Goal: Information Seeking & Learning: Learn about a topic

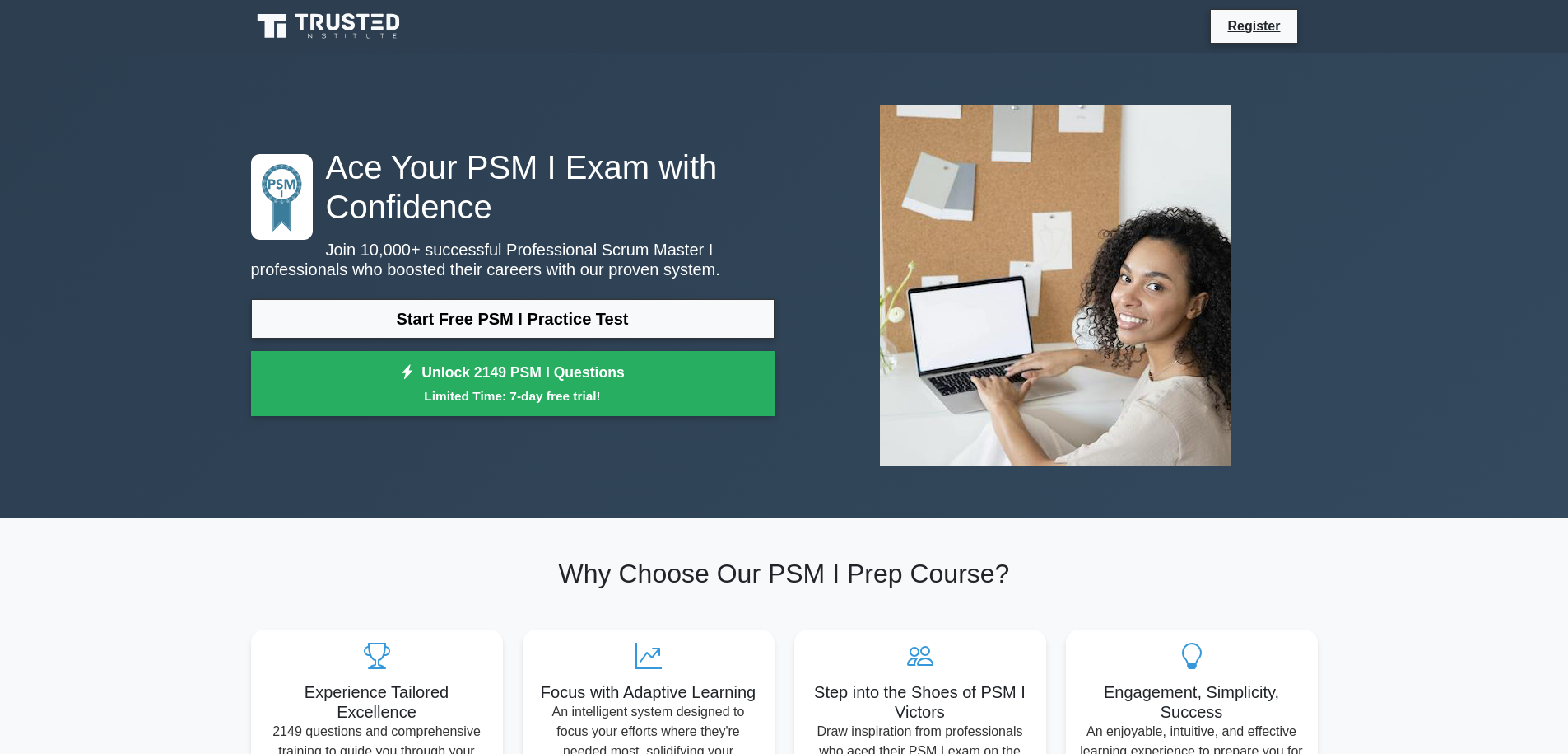
scroll to position [6, 0]
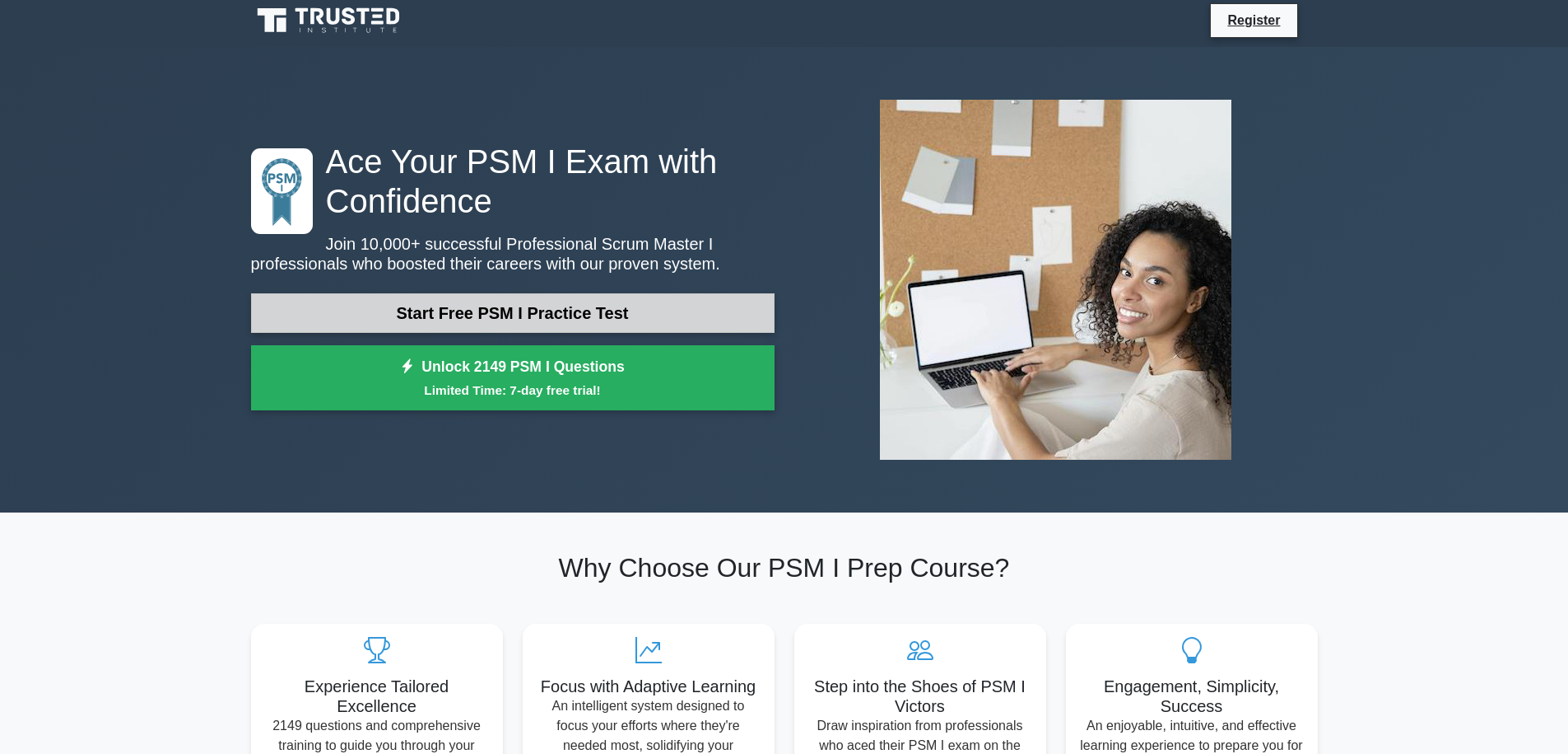
click at [681, 309] on link "Start Free PSM I Practice Test" at bounding box center [513, 313] width 523 height 40
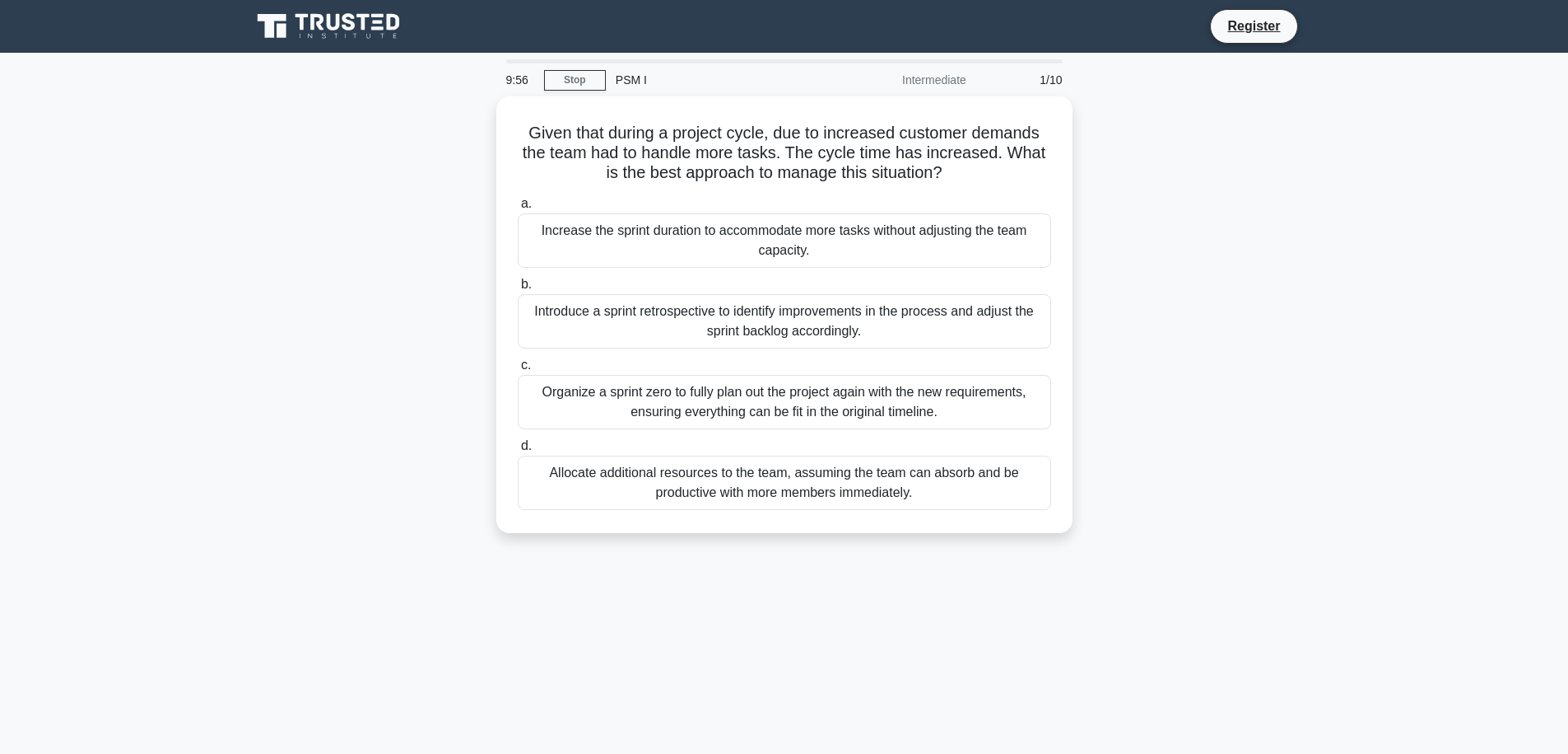
click at [1297, 31] on ul "Register" at bounding box center [1263, 26] width 107 height 35
click at [1285, 25] on link "Register" at bounding box center [1254, 25] width 73 height 20
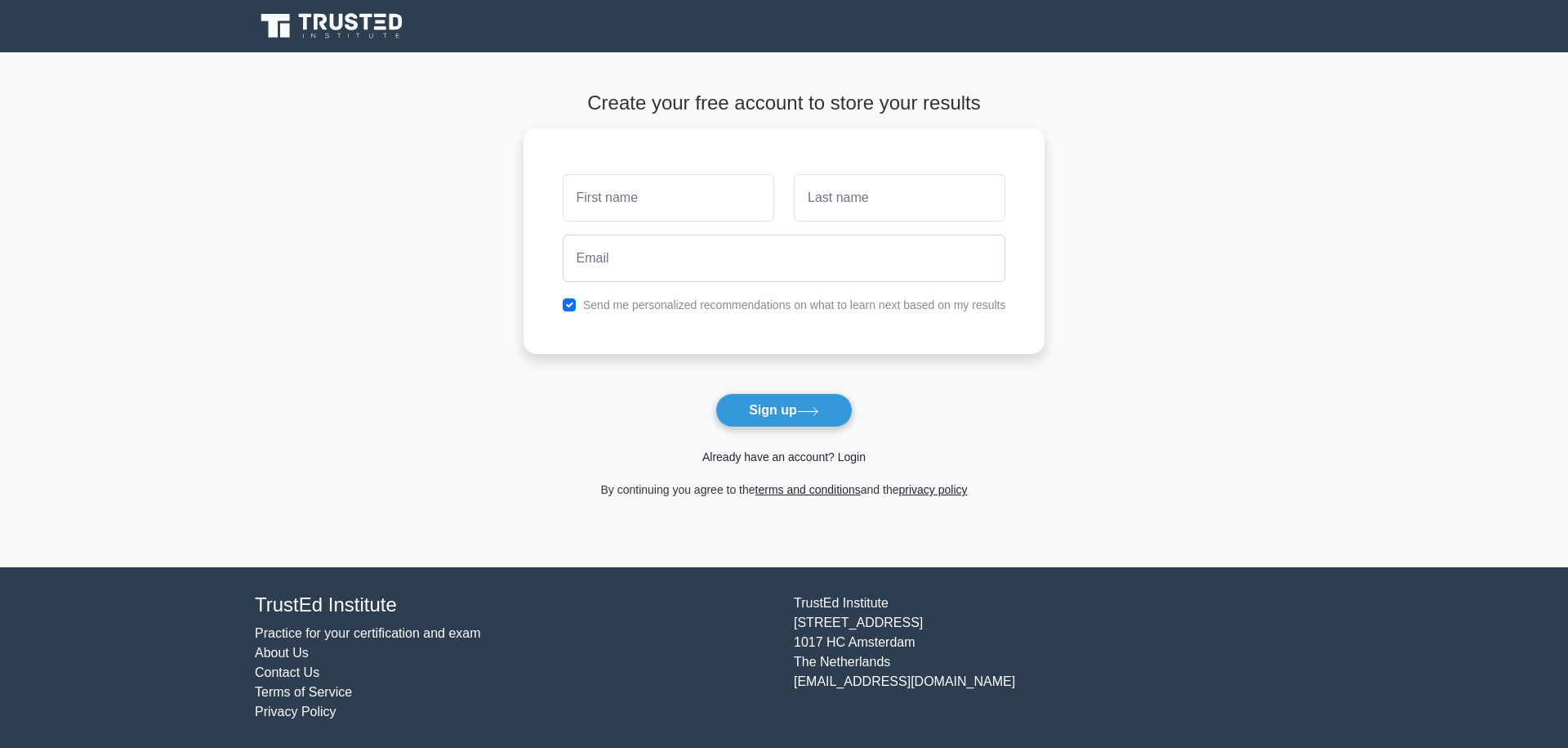
click at [850, 460] on link "Already have an account? Login" at bounding box center [784, 457] width 163 height 13
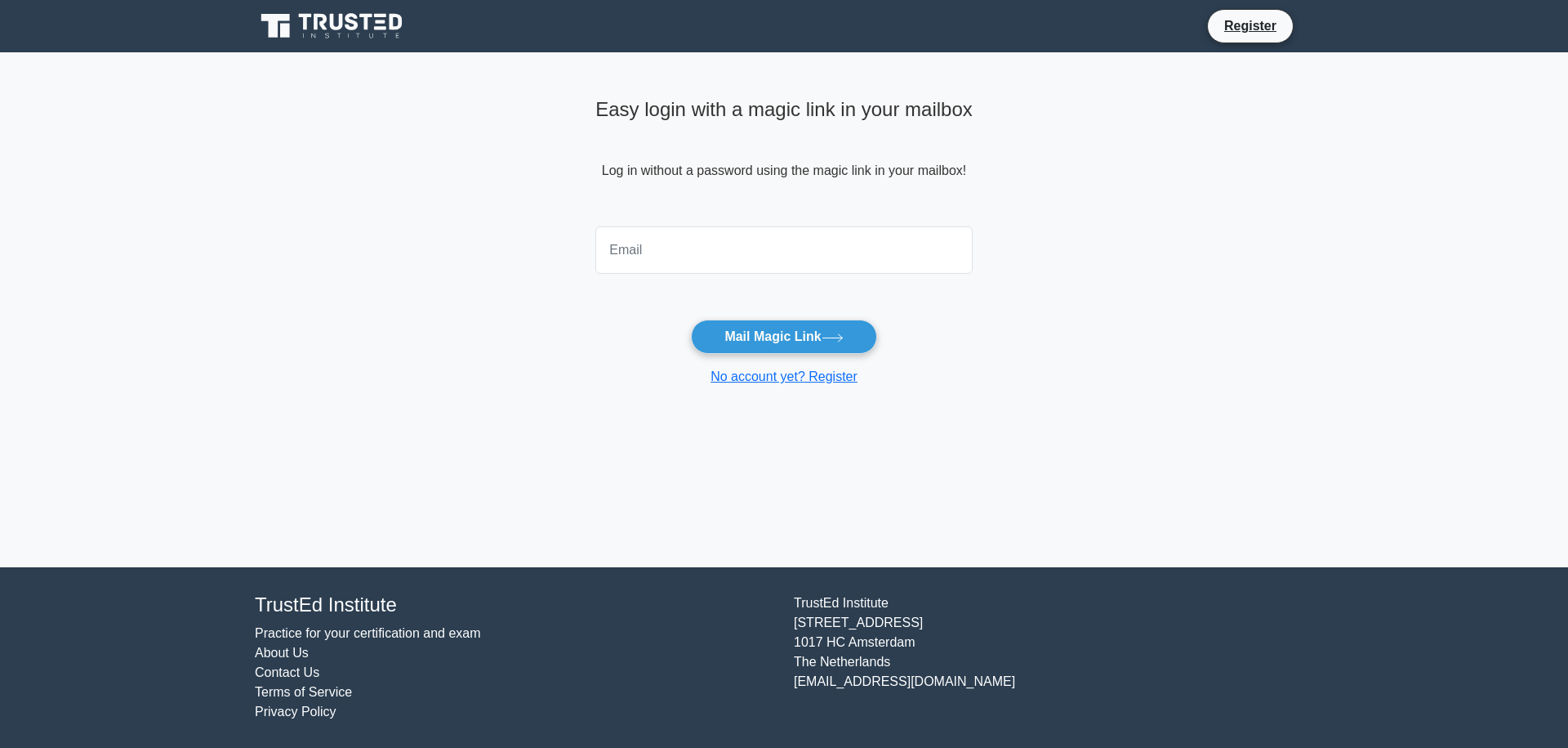
click at [843, 258] on input "email" at bounding box center [783, 250] width 377 height 47
type input "hoangnvm23@gmail.com"
click at [836, 331] on button "Mail Magic Link" at bounding box center [783, 337] width 185 height 35
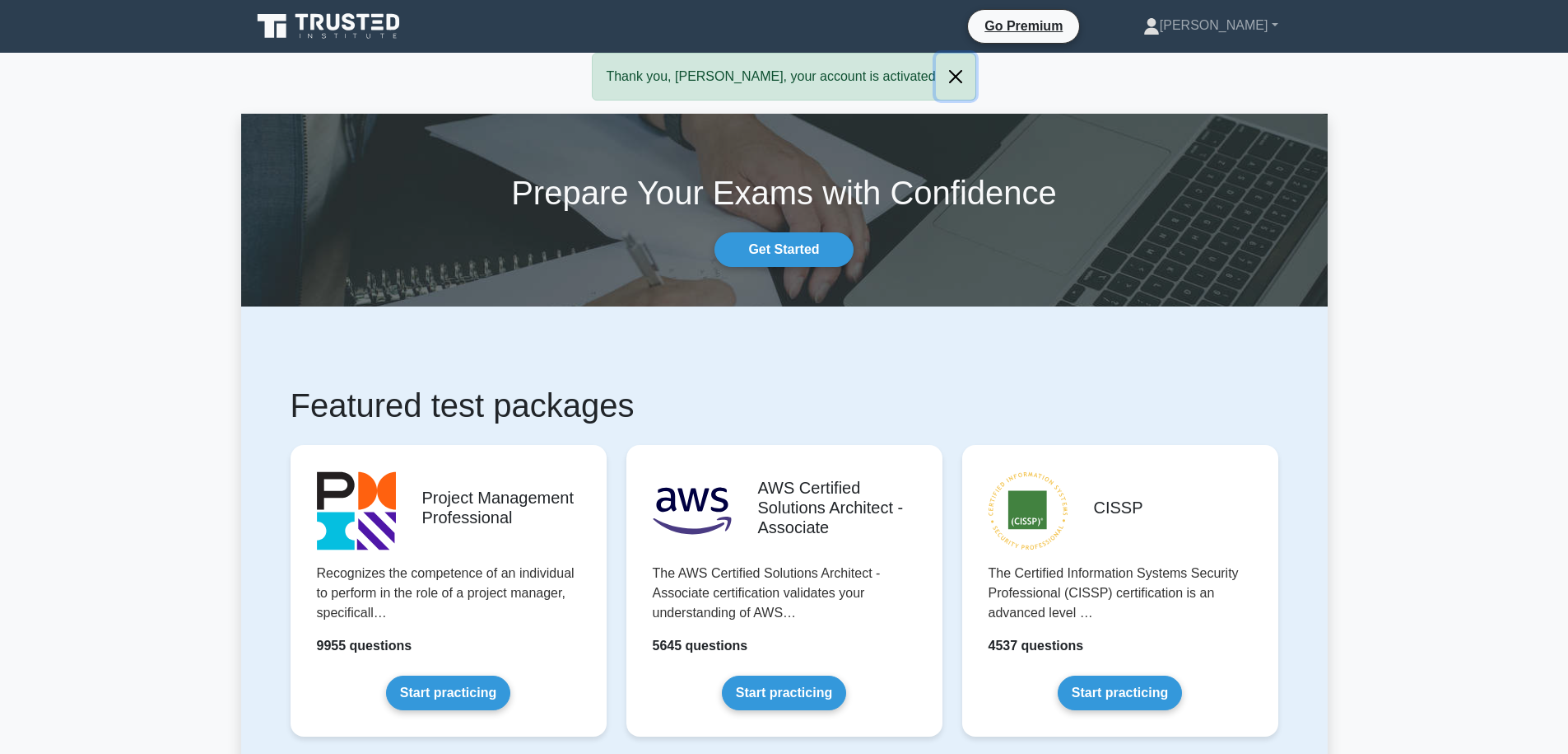
click at [936, 77] on button "Close" at bounding box center [956, 76] width 40 height 46
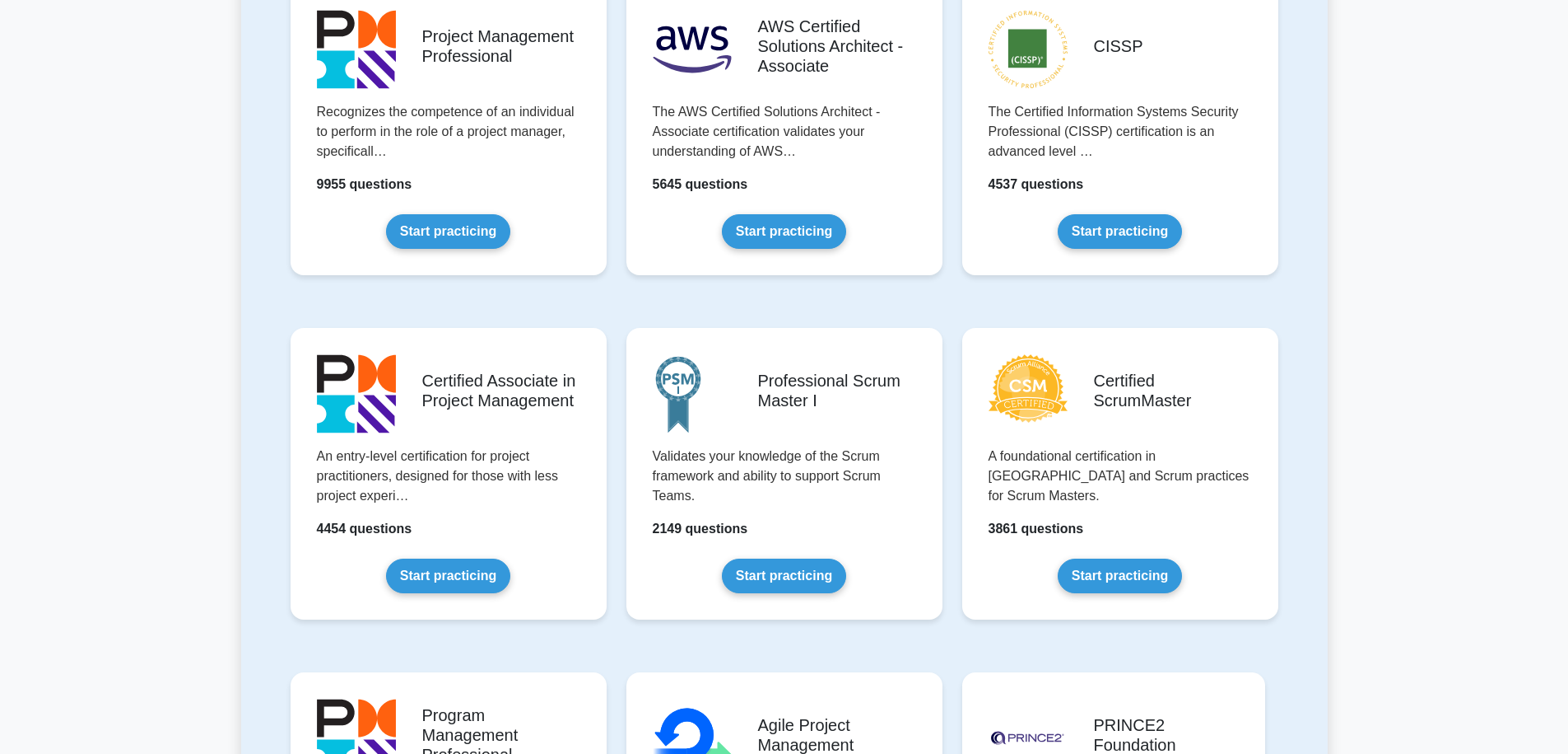
scroll to position [484, 0]
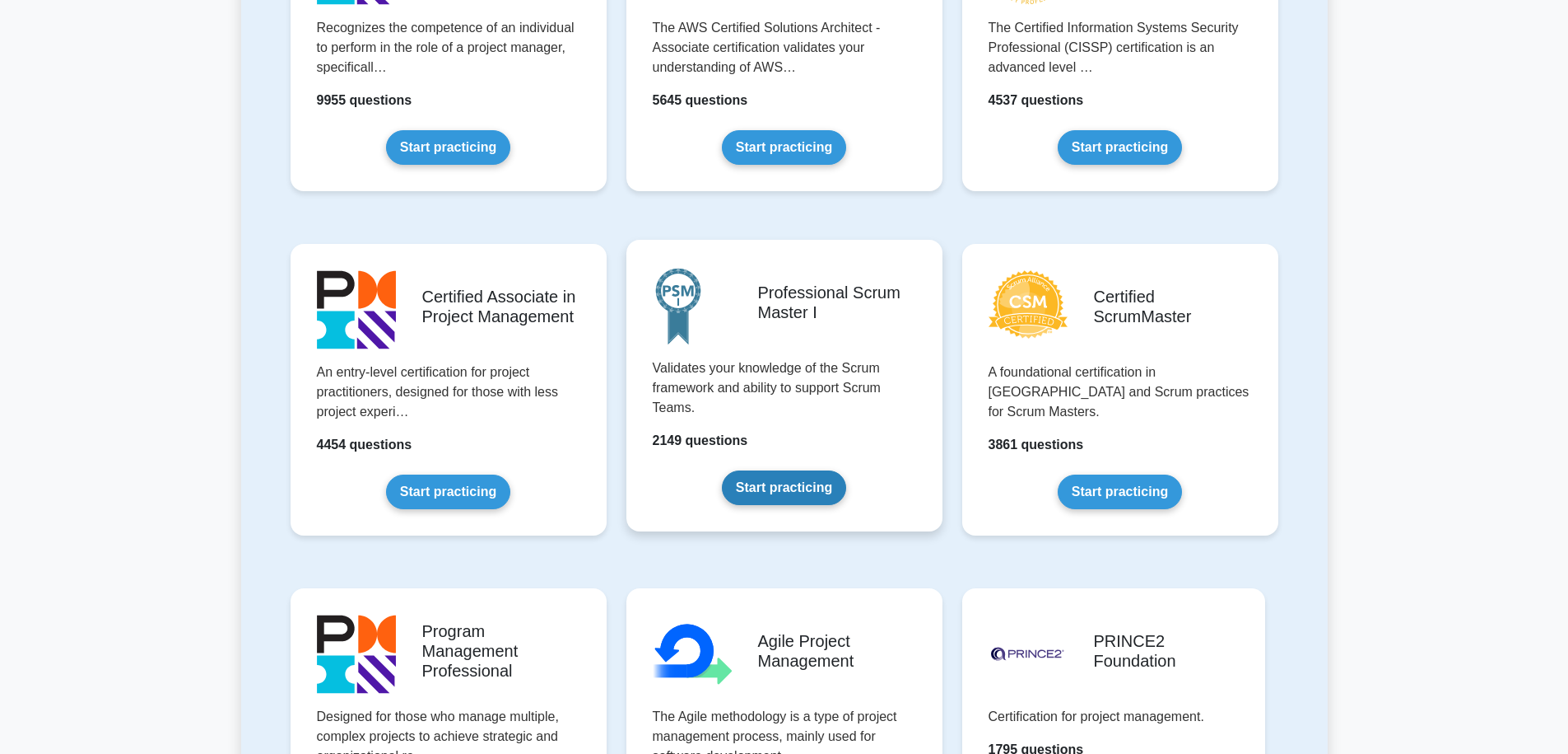
click at [846, 470] on link "Start practicing" at bounding box center [784, 488] width 125 height 35
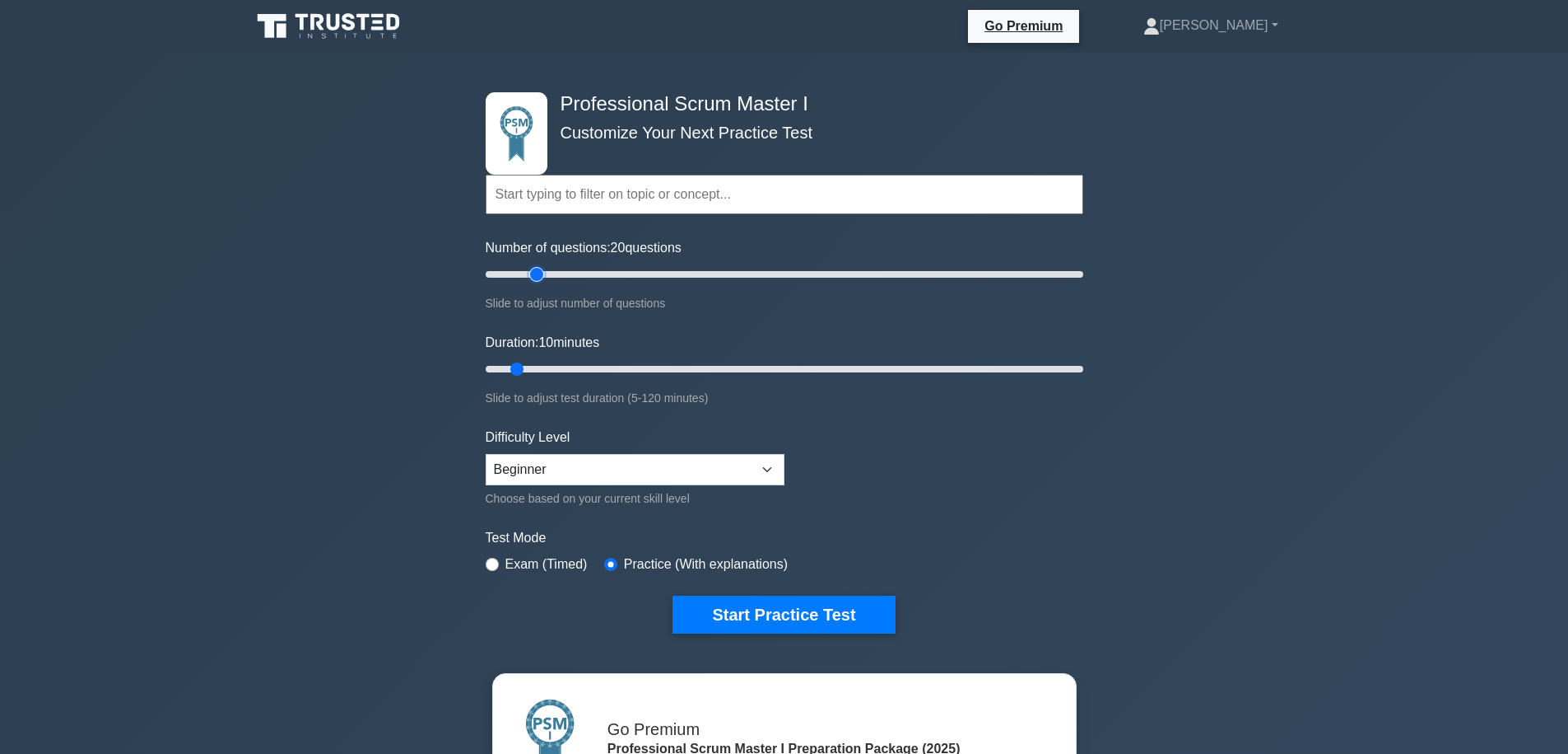
type input "20"
click at [540, 276] on input "Number of questions: 20 questions" at bounding box center [784, 274] width 598 height 19
click at [543, 368] on input "Duration: 15 minutes" at bounding box center [784, 369] width 598 height 19
click at [547, 368] on input "Duration: 15 minutes" at bounding box center [784, 369] width 598 height 19
click at [550, 368] on input "Duration: 15 minutes" at bounding box center [784, 369] width 598 height 19
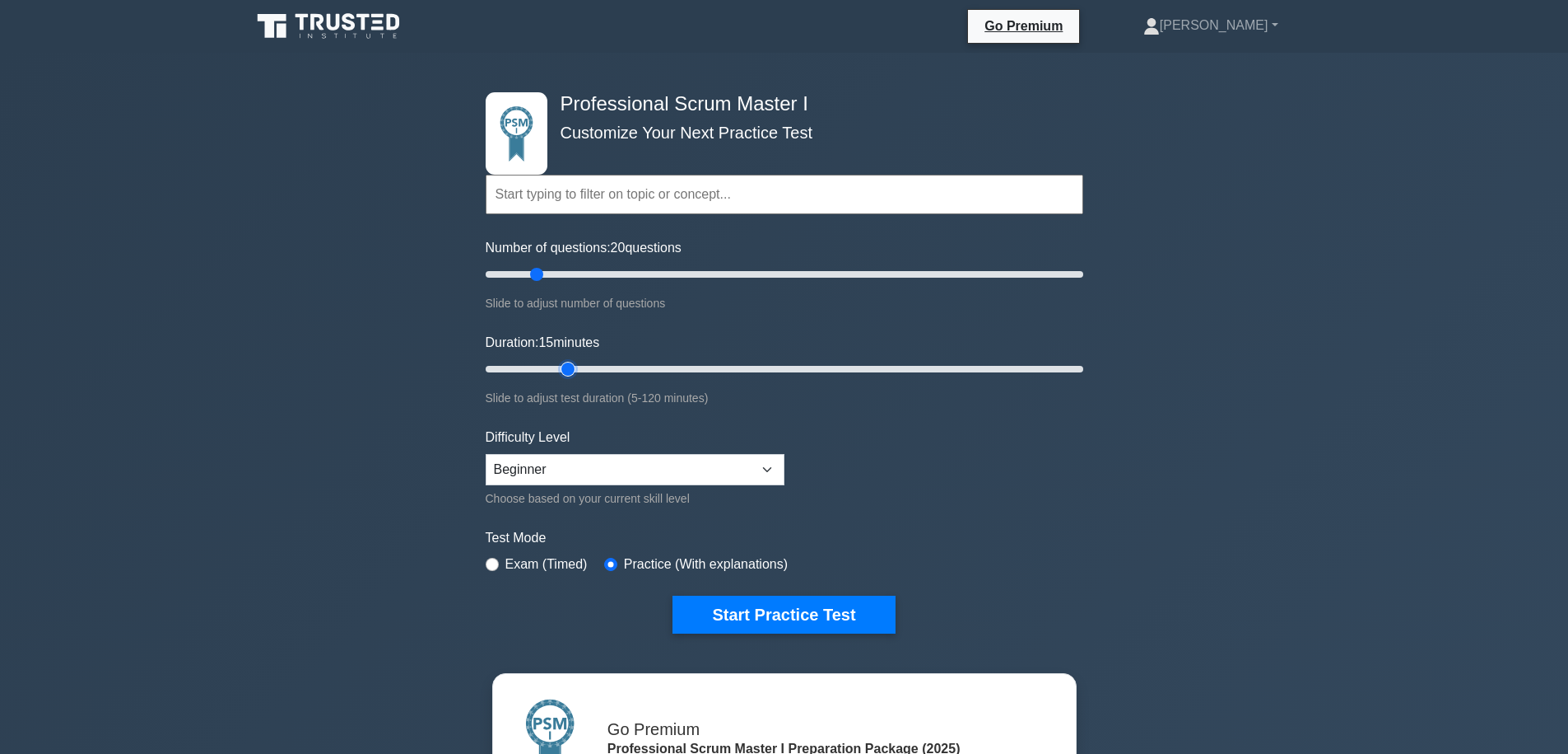
type input "20"
click at [556, 368] on input "Duration: 15 minutes" at bounding box center [784, 369] width 598 height 19
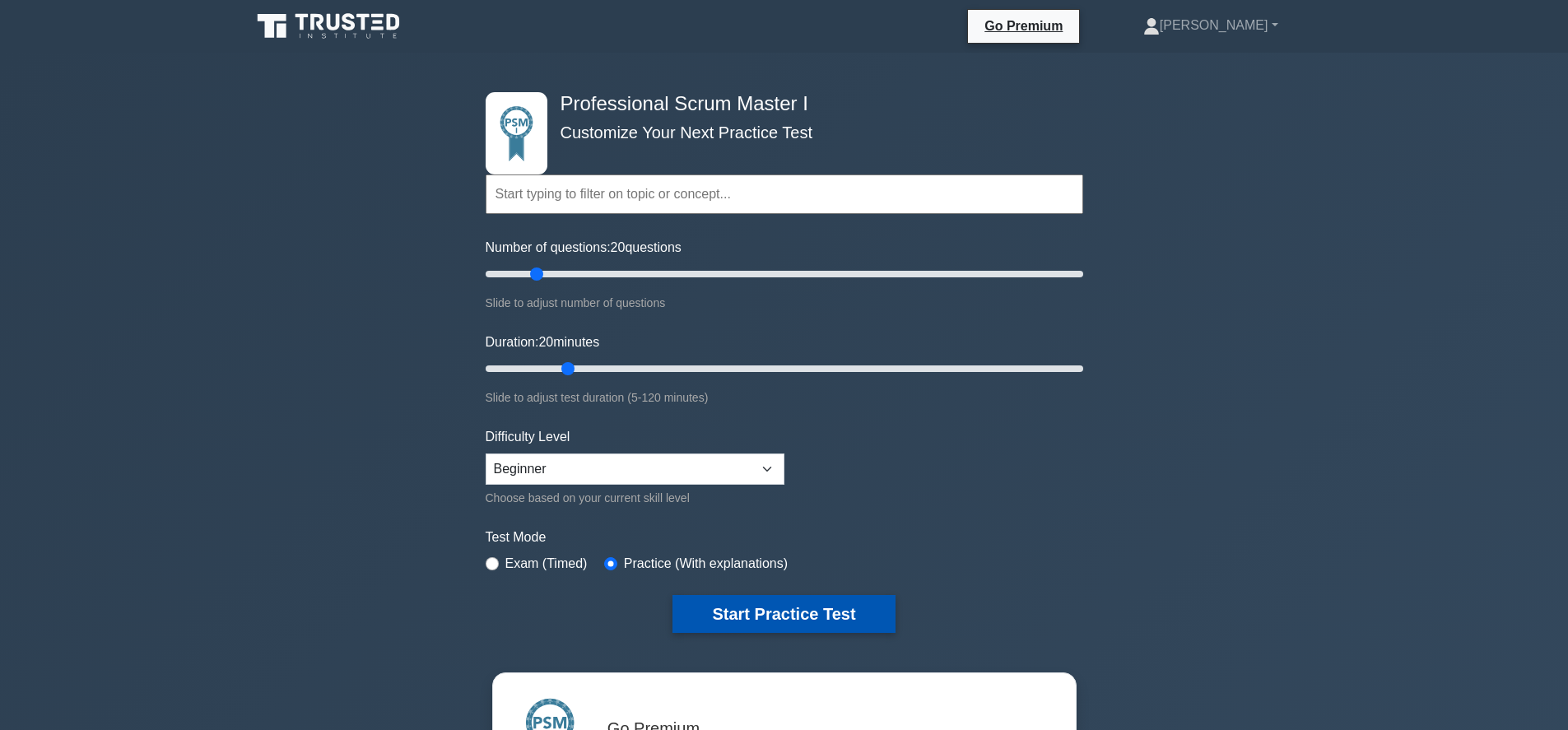
click at [792, 618] on button "Start Practice Test" at bounding box center [784, 613] width 222 height 38
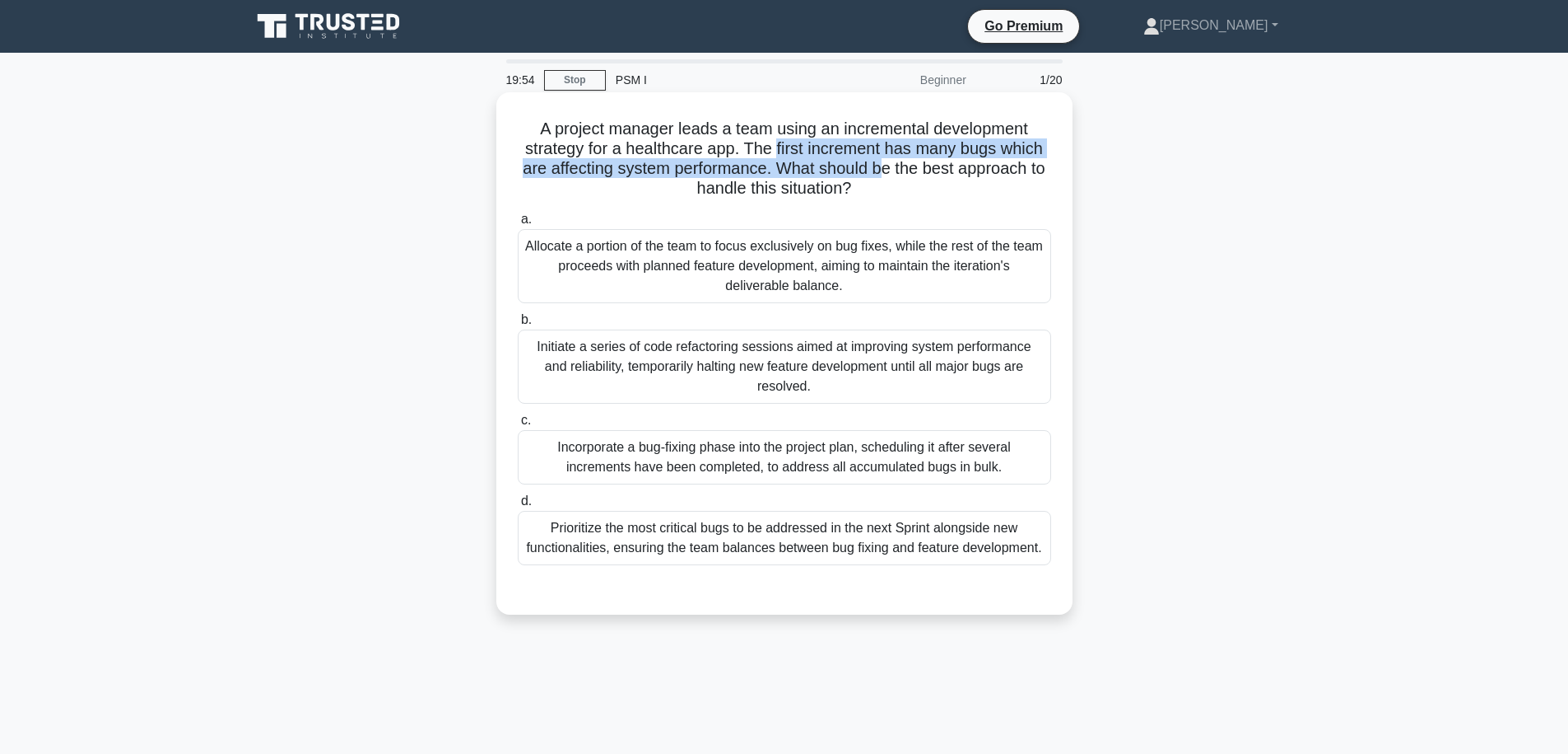
drag, startPoint x: 775, startPoint y: 142, endPoint x: 889, endPoint y: 161, distance: 115.6
click at [889, 161] on h5 "A project manager leads a team using an incremental development strategy for a …" at bounding box center [784, 159] width 537 height 80
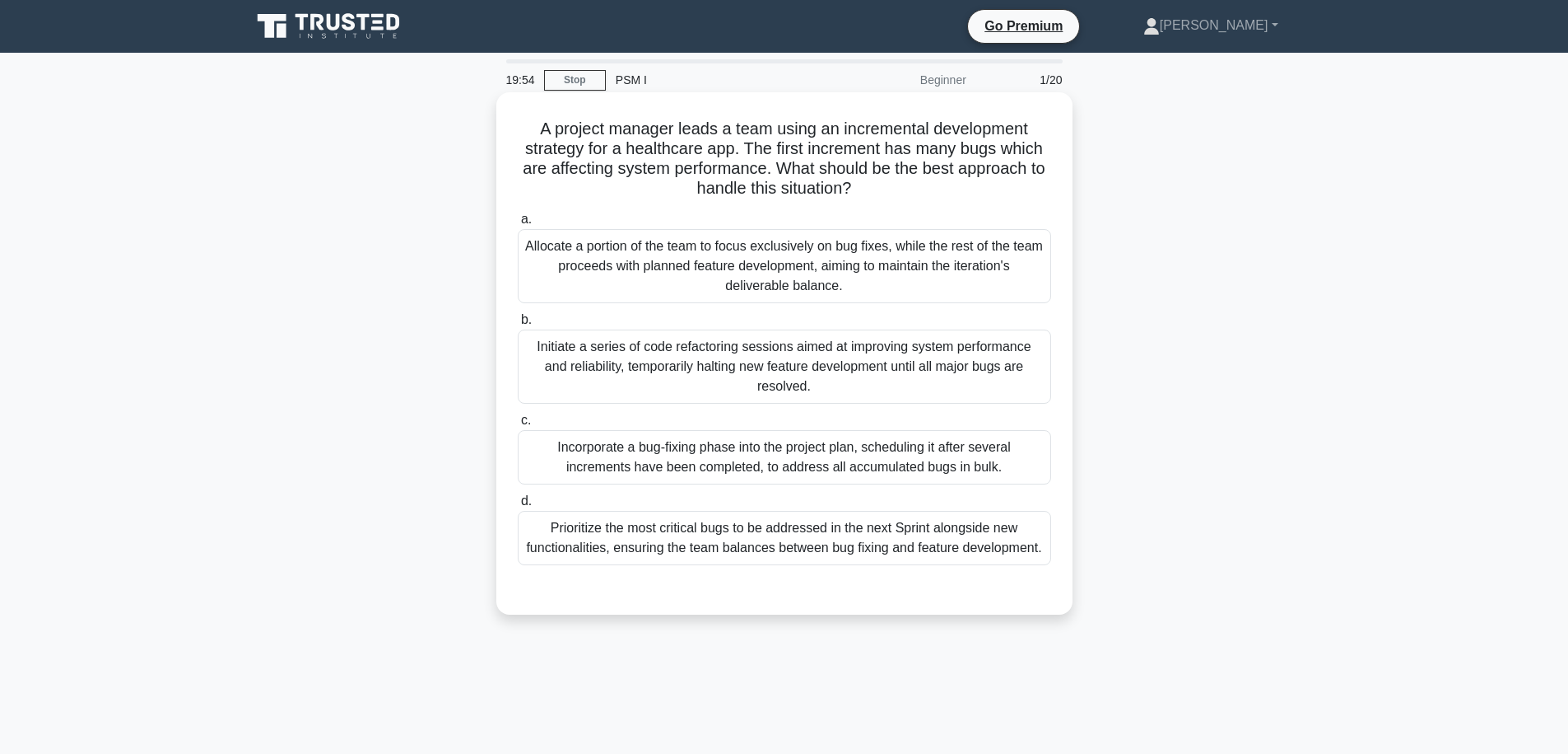
click at [897, 166] on h5 "A project manager leads a team using an incremental development strategy for a …" at bounding box center [784, 159] width 537 height 80
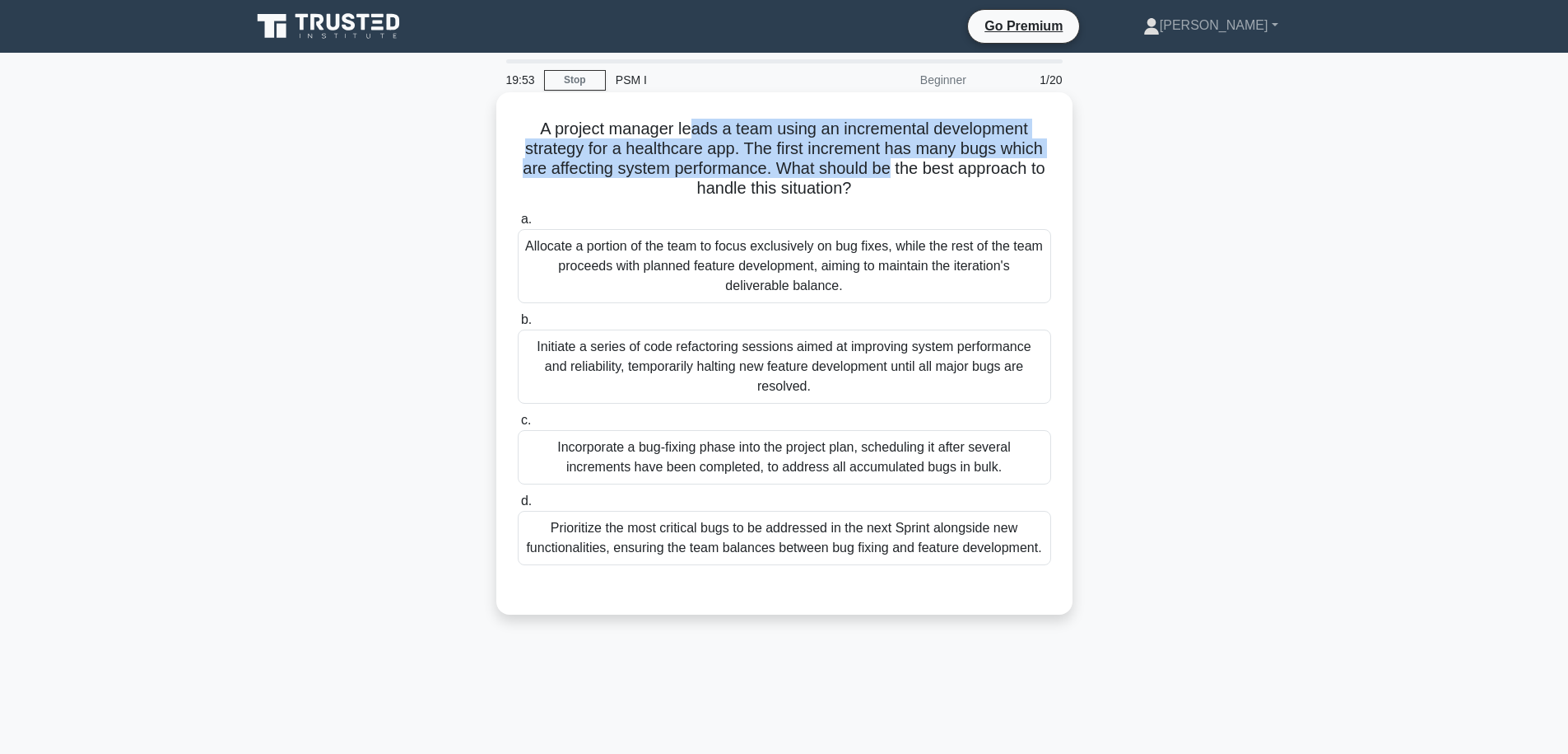
drag, startPoint x: 887, startPoint y: 166, endPoint x: 694, endPoint y: 128, distance: 196.7
click at [694, 128] on h5 "A project manager leads a team using an incremental development strategy for a …" at bounding box center [784, 159] width 537 height 80
click at [673, 147] on h5 "A project manager leads a team using an incremental development strategy for a …" at bounding box center [784, 159] width 537 height 80
drag, startPoint x: 673, startPoint y: 147, endPoint x: 880, endPoint y: 177, distance: 209.2
click at [878, 177] on h5 "A project manager leads a team using an incremental development strategy for a …" at bounding box center [784, 159] width 537 height 80
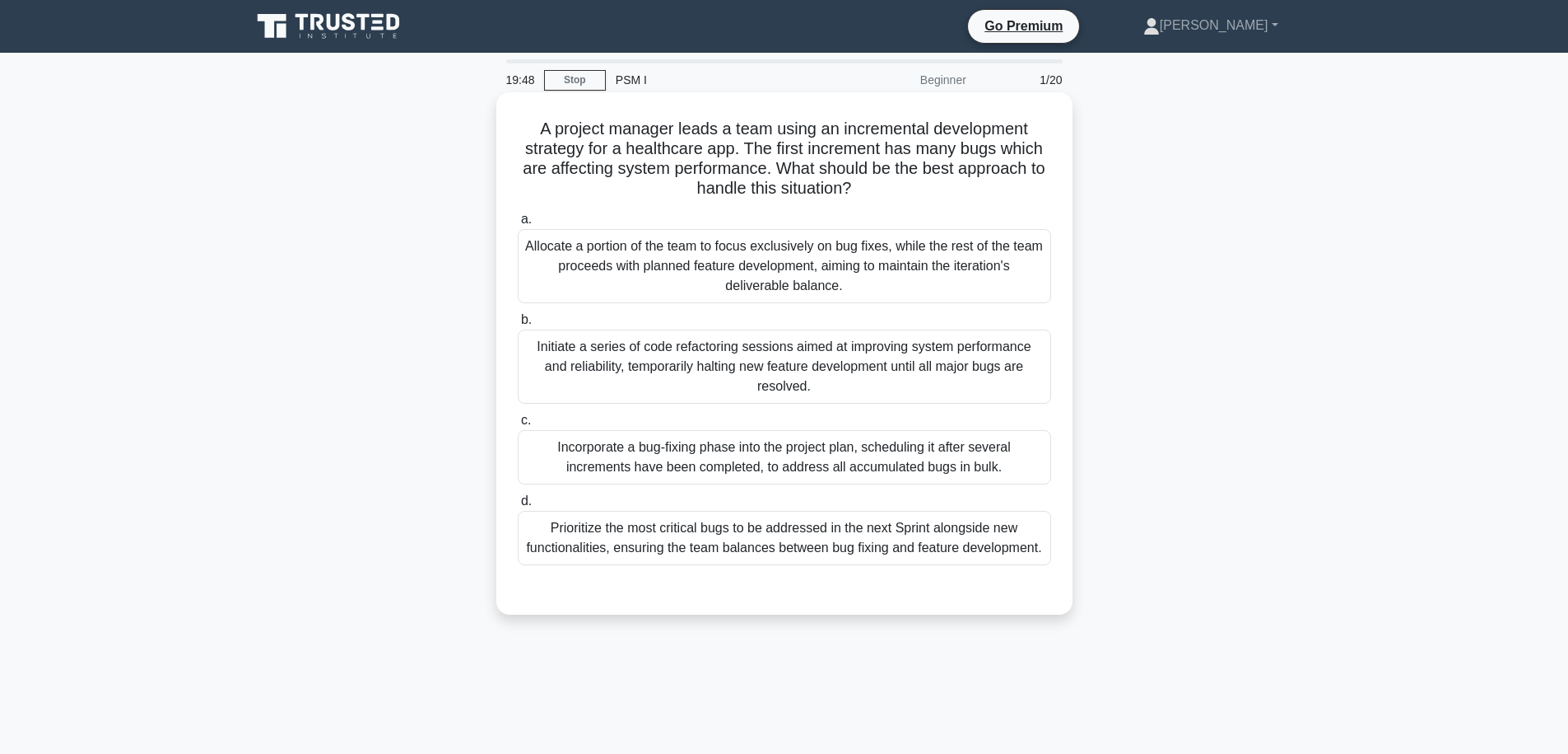
click at [870, 196] on icon ".spinner_0XTQ{transform-origin:center;animation:spinner_y6GP .75s linear infini…" at bounding box center [861, 190] width 19 height 19
drag, startPoint x: 870, startPoint y: 196, endPoint x: 824, endPoint y: 109, distance: 98.4
click at [824, 109] on div "A project manager leads a team using an incremental development strategy for a …" at bounding box center [784, 353] width 563 height 509
drag, startPoint x: 652, startPoint y: 144, endPoint x: 937, endPoint y: 154, distance: 285.2
click at [937, 154] on h5 "A project manager leads a team using an incremental development strategy for a …" at bounding box center [784, 159] width 537 height 80
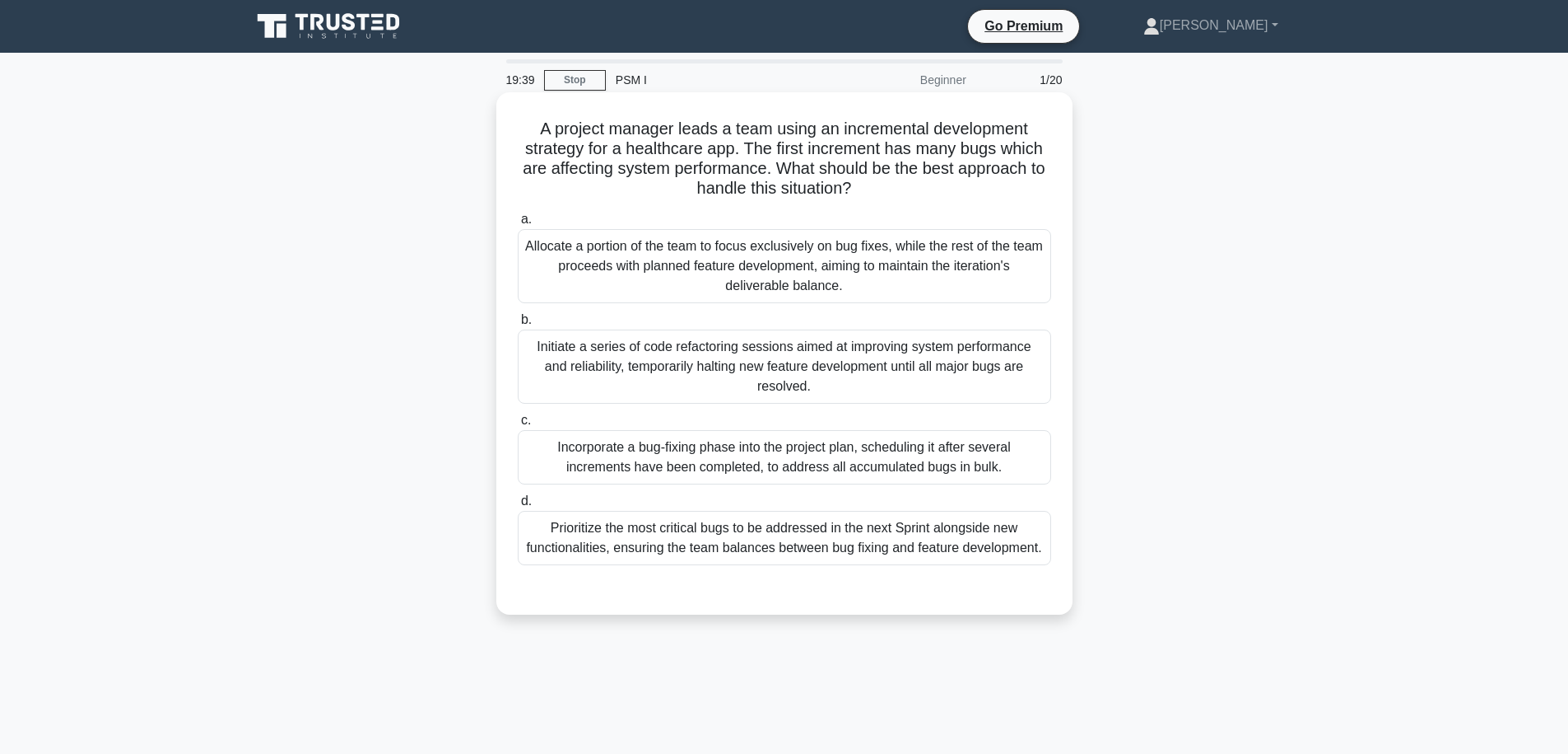
click at [952, 176] on h5 "A project manager leads a team using an incremental development strategy for a …" at bounding box center [784, 159] width 537 height 80
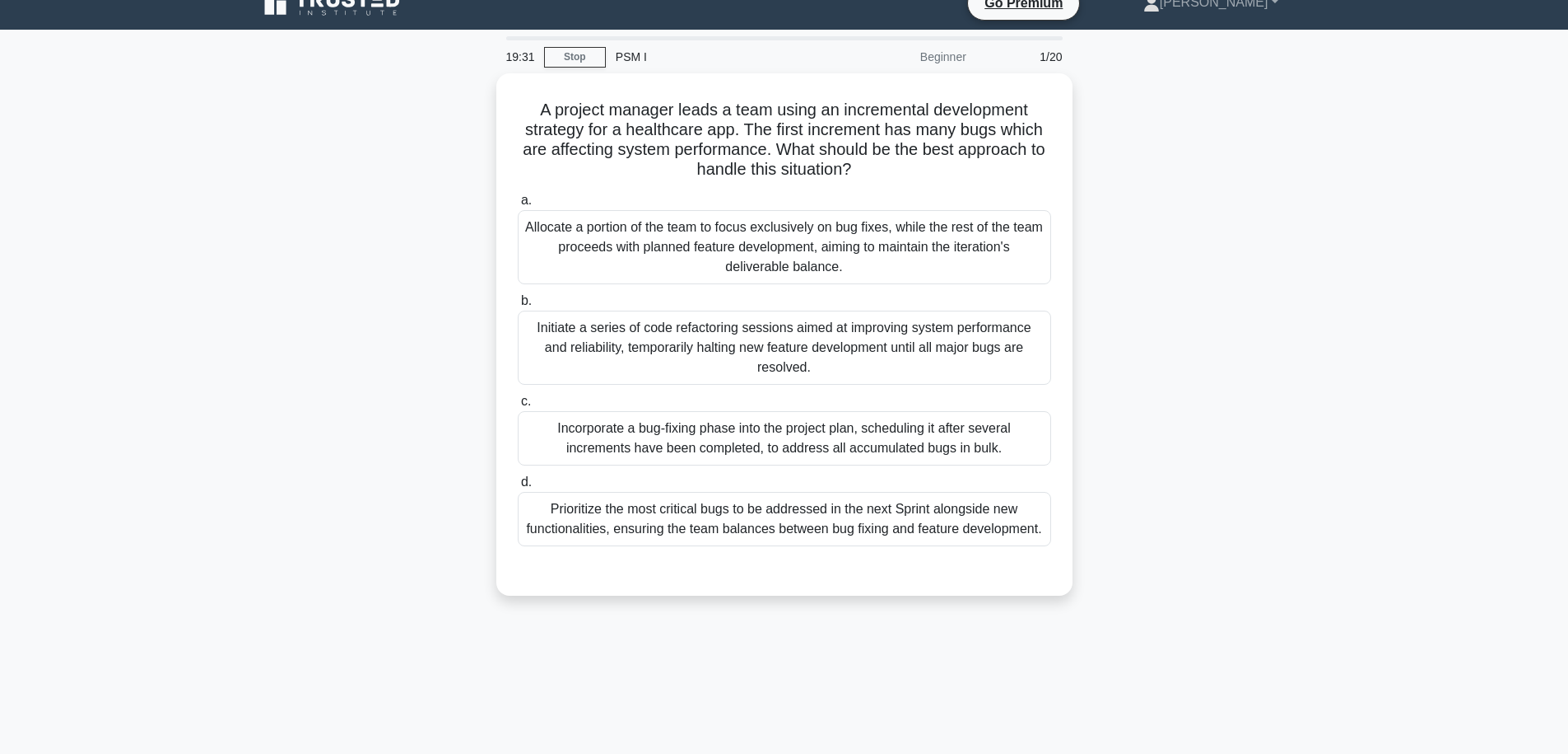
scroll to position [25, 0]
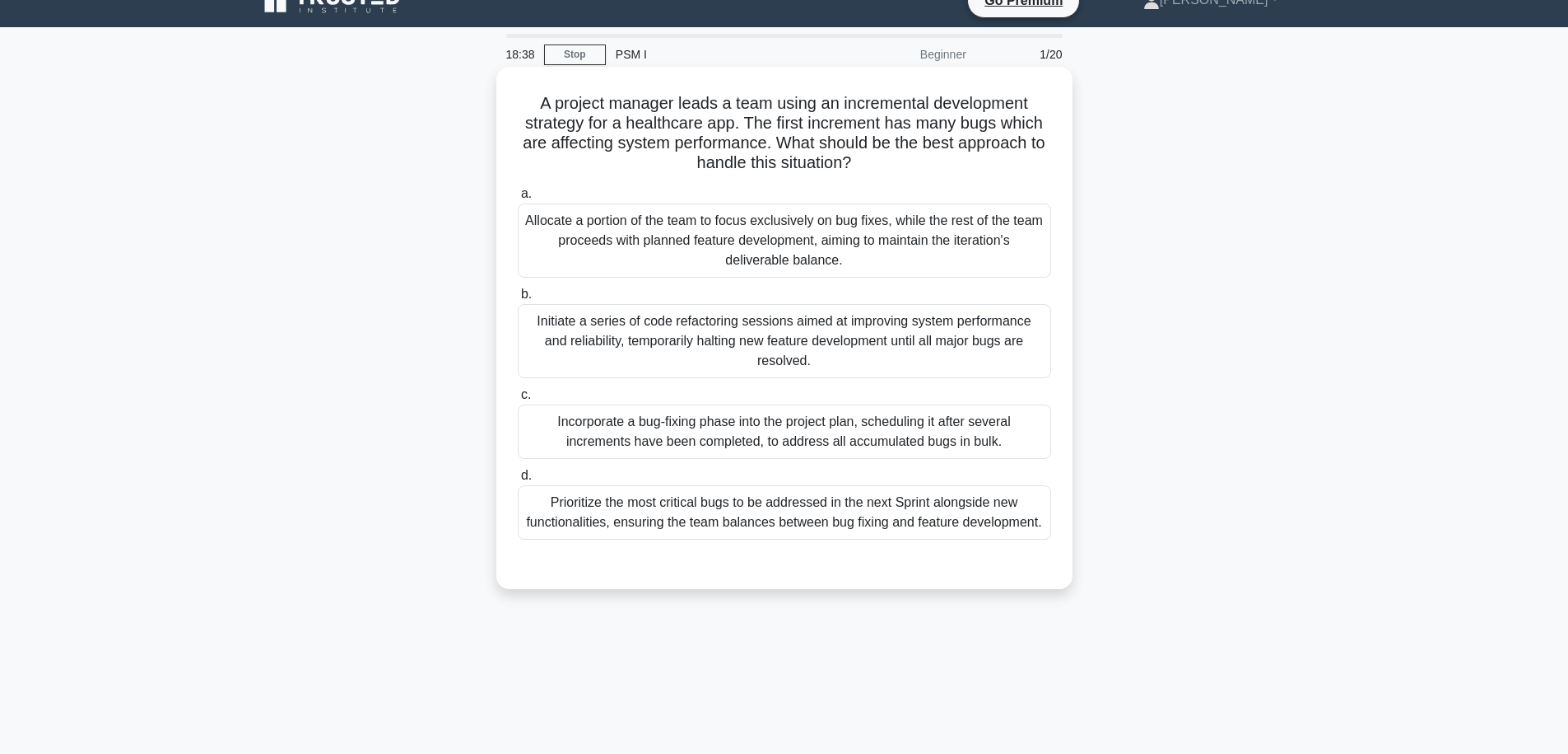
click at [764, 509] on div "Prioritize the most critical bugs to be addressed in the next Sprint alongside …" at bounding box center [784, 512] width 533 height 54
click at [518, 481] on input "d. Prioritize the most critical bugs to be addressed in the next Sprint alongsi…" at bounding box center [518, 475] width 0 height 11
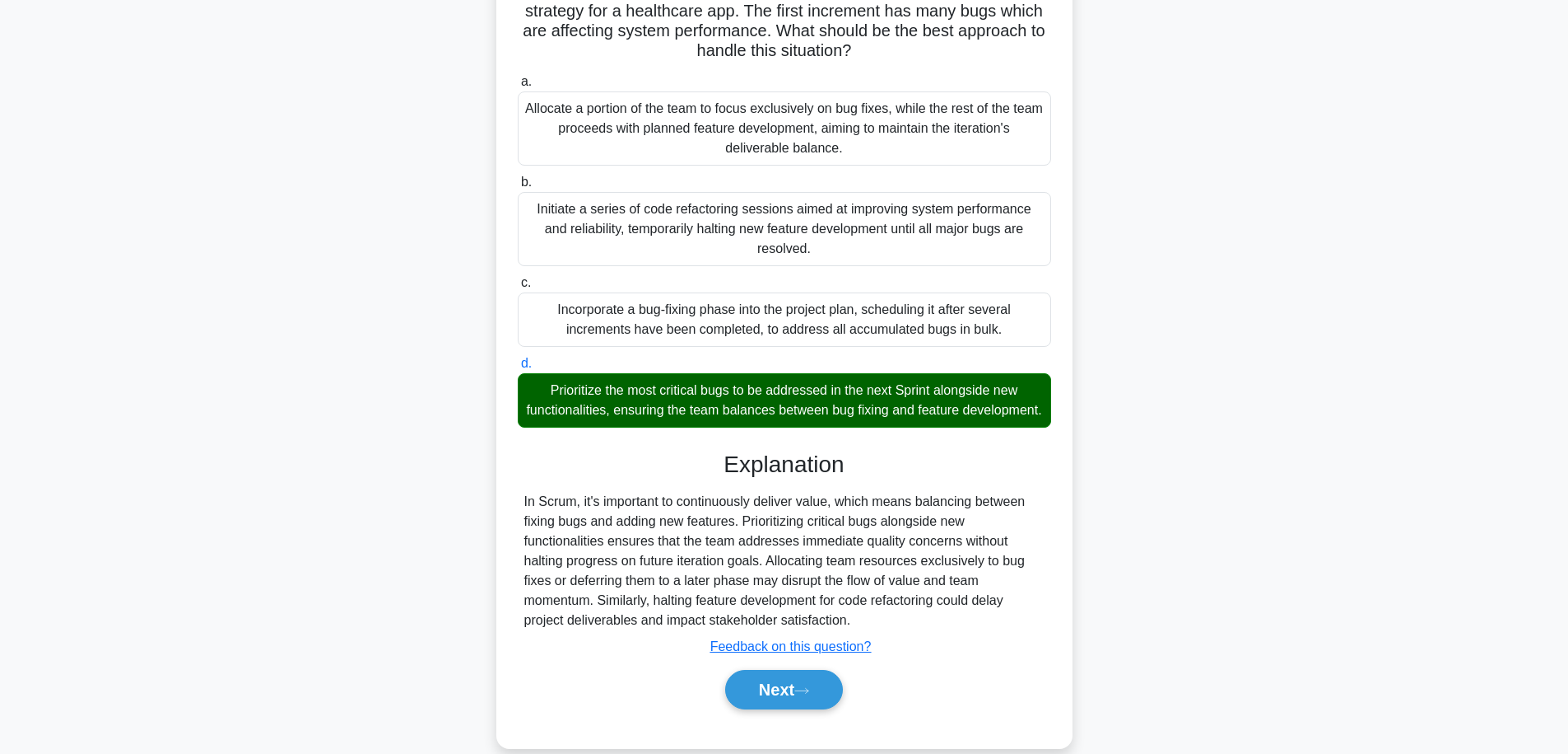
scroll to position [164, 0]
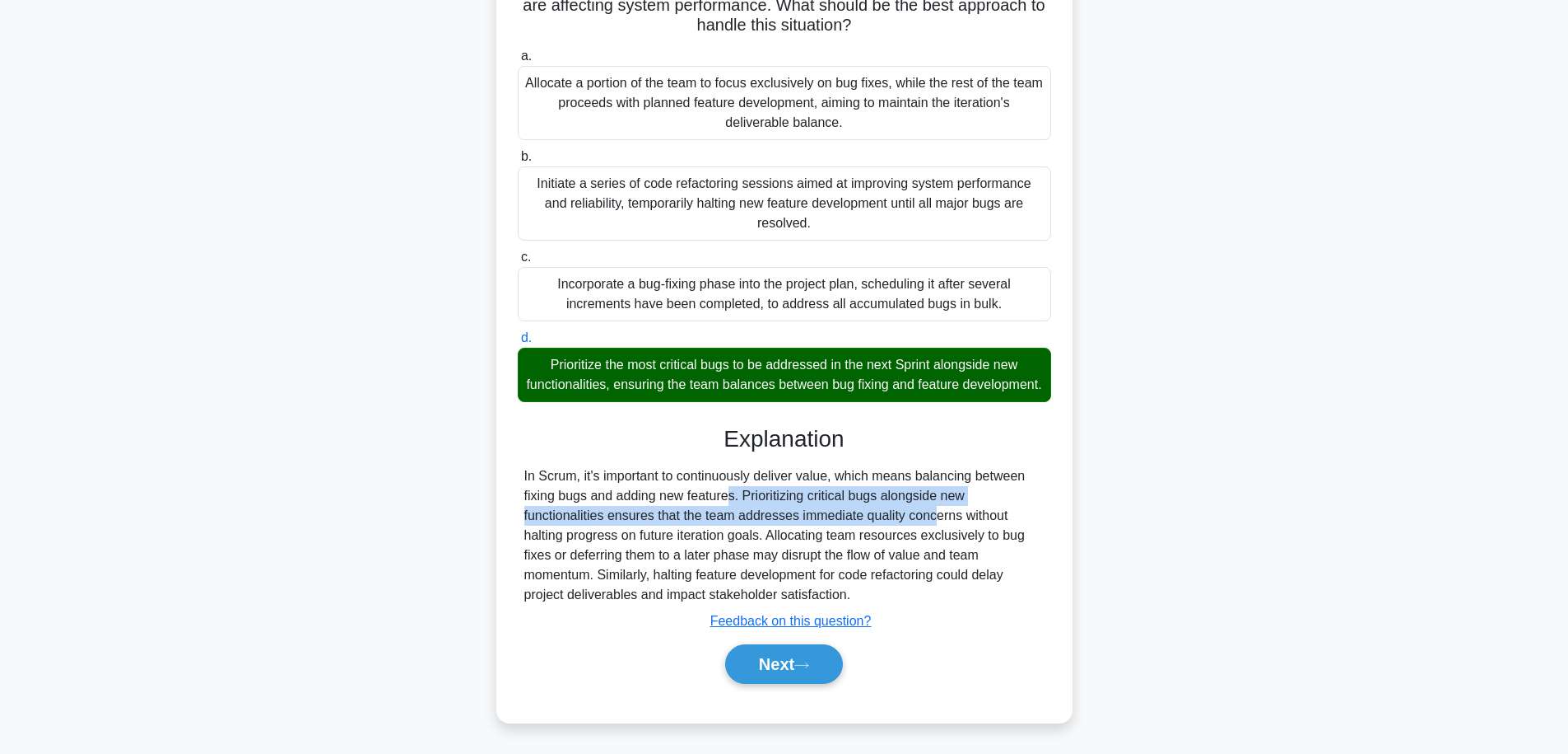
drag, startPoint x: 623, startPoint y: 498, endPoint x: 846, endPoint y: 513, distance: 223.5
click at [846, 513] on div "In Scrum, it's important to continuously deliver value, which means balancing b…" at bounding box center [784, 535] width 520 height 138
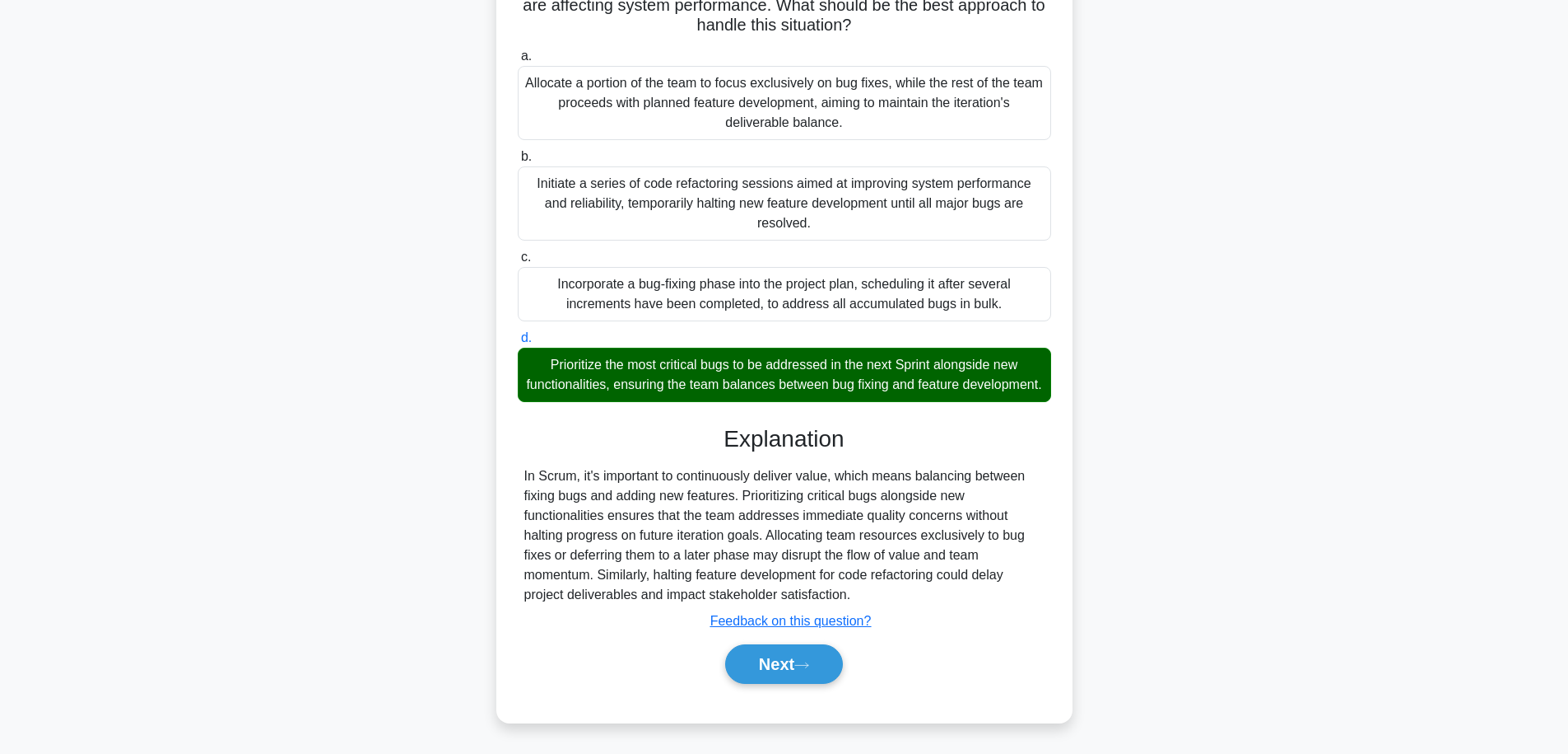
click at [926, 521] on div "In Scrum, it's important to continuously deliver value, which means balancing b…" at bounding box center [784, 535] width 520 height 138
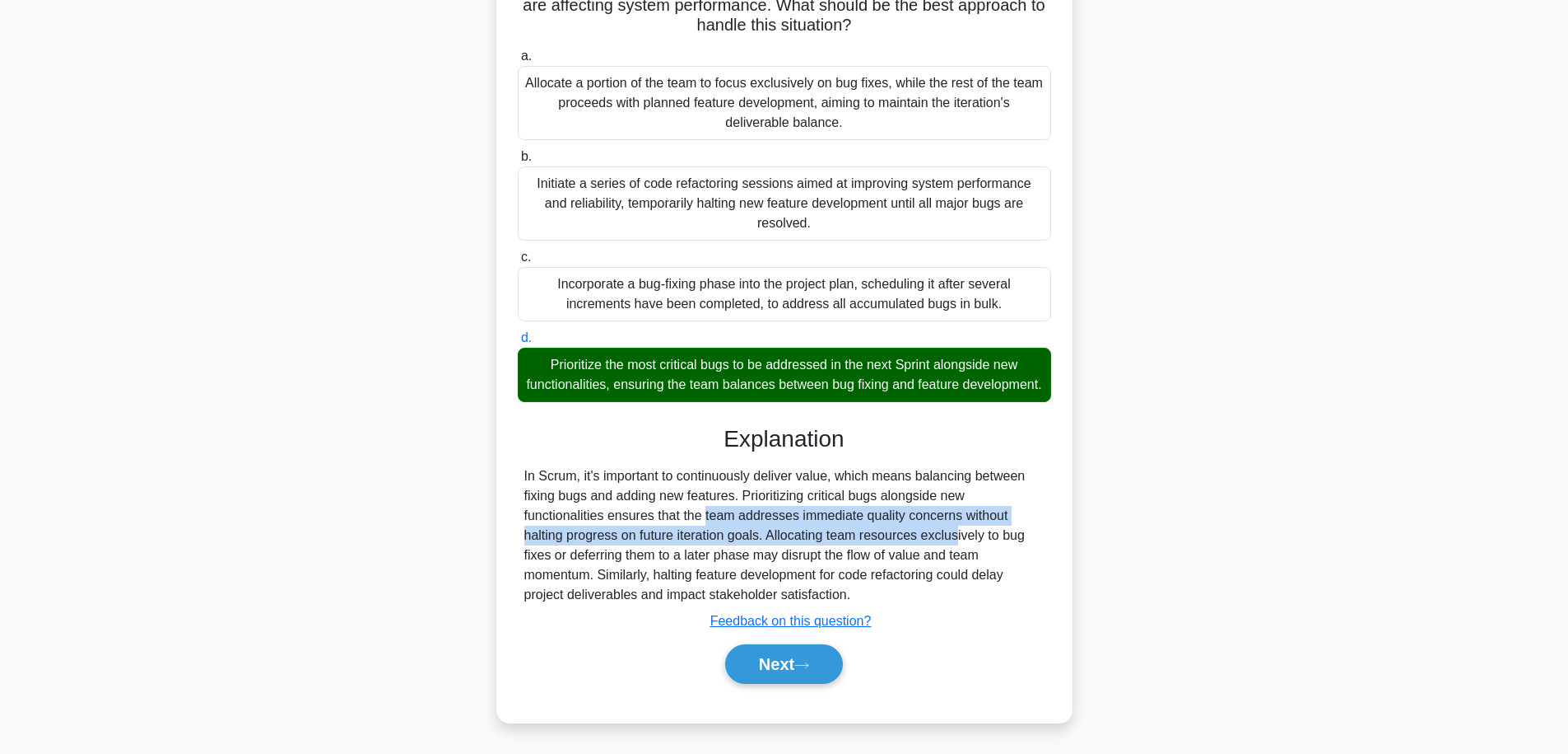
drag, startPoint x: 608, startPoint y: 522, endPoint x: 858, endPoint y: 541, distance: 250.7
click at [858, 541] on div "In Scrum, it's important to continuously deliver value, which means balancing b…" at bounding box center [784, 535] width 520 height 138
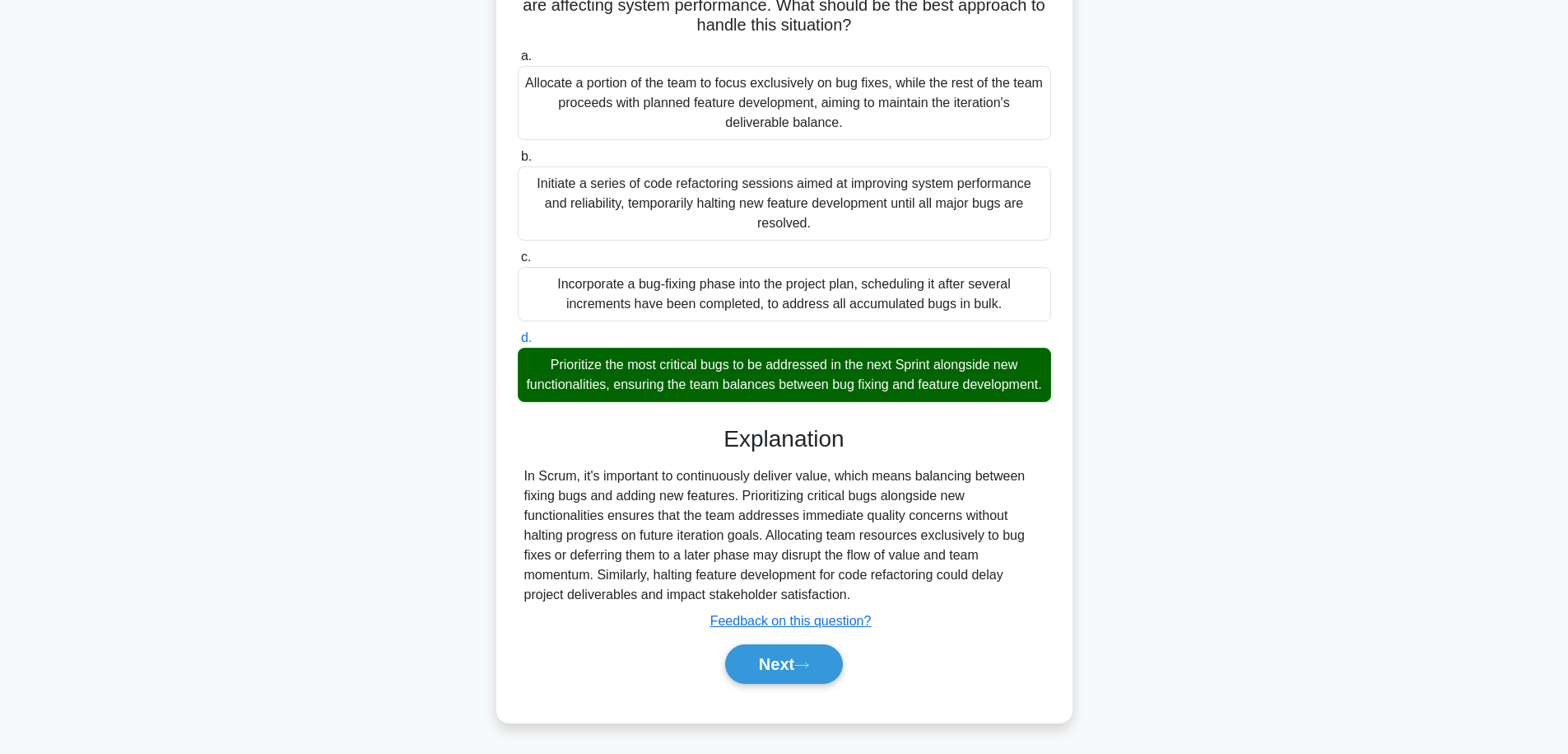
click at [955, 556] on div "In Scrum, it's important to continuously deliver value, which means balancing b…" at bounding box center [784, 535] width 520 height 138
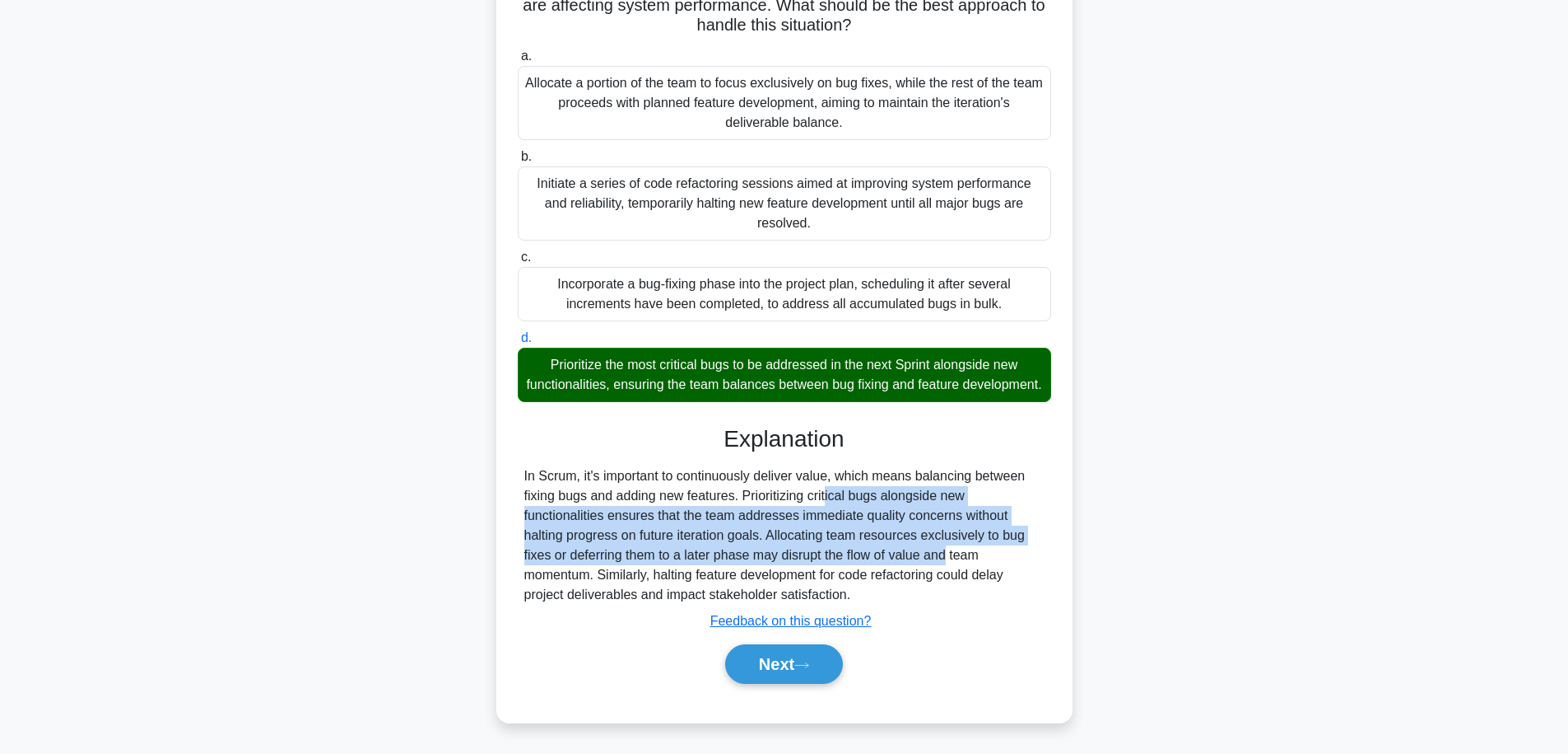
drag, startPoint x: 852, startPoint y: 557, endPoint x: 739, endPoint y: 484, distance: 134.5
click at [739, 484] on div "In Scrum, it's important to continuously deliver value, which means balancing b…" at bounding box center [784, 535] width 520 height 138
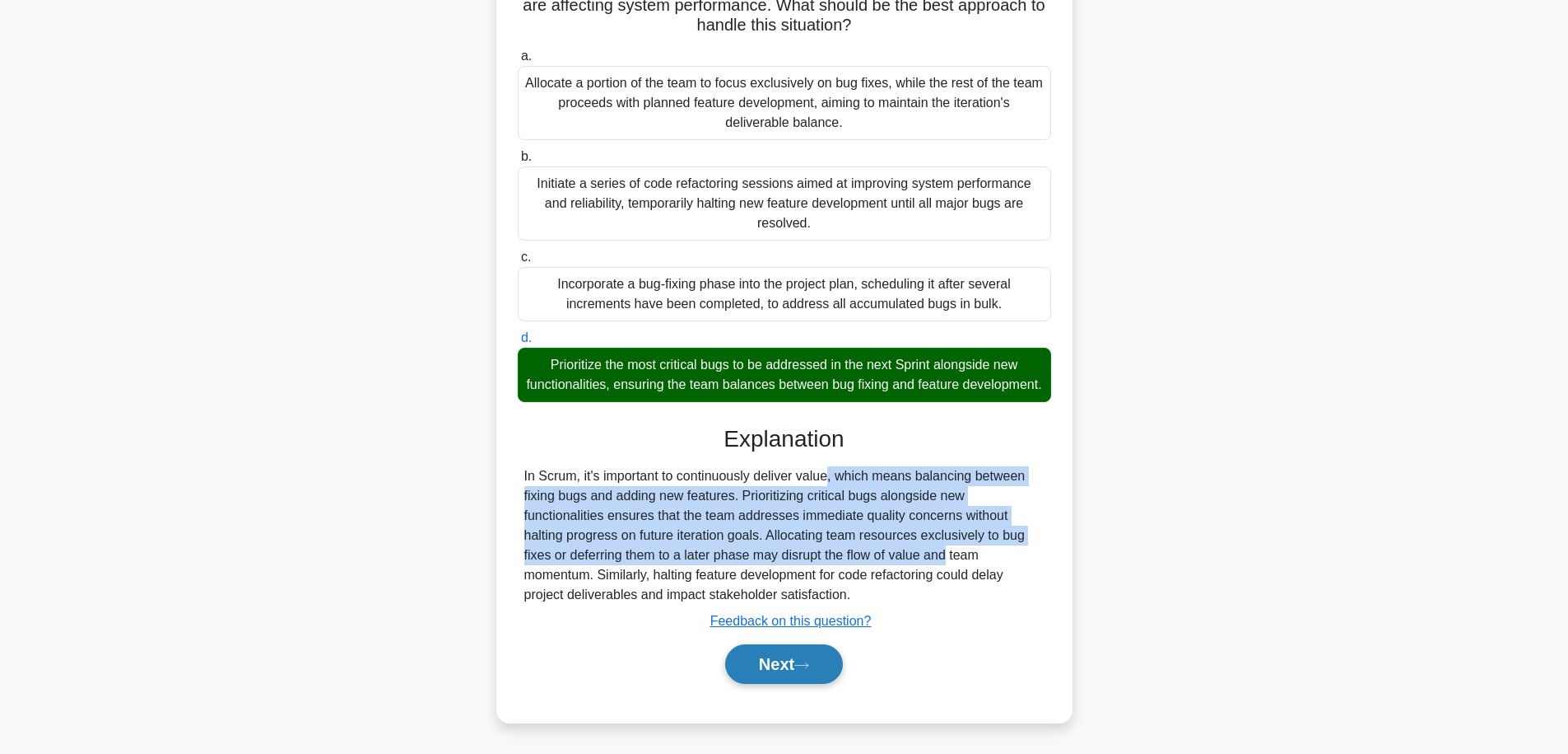
click at [797, 660] on button "Next" at bounding box center [784, 664] width 118 height 40
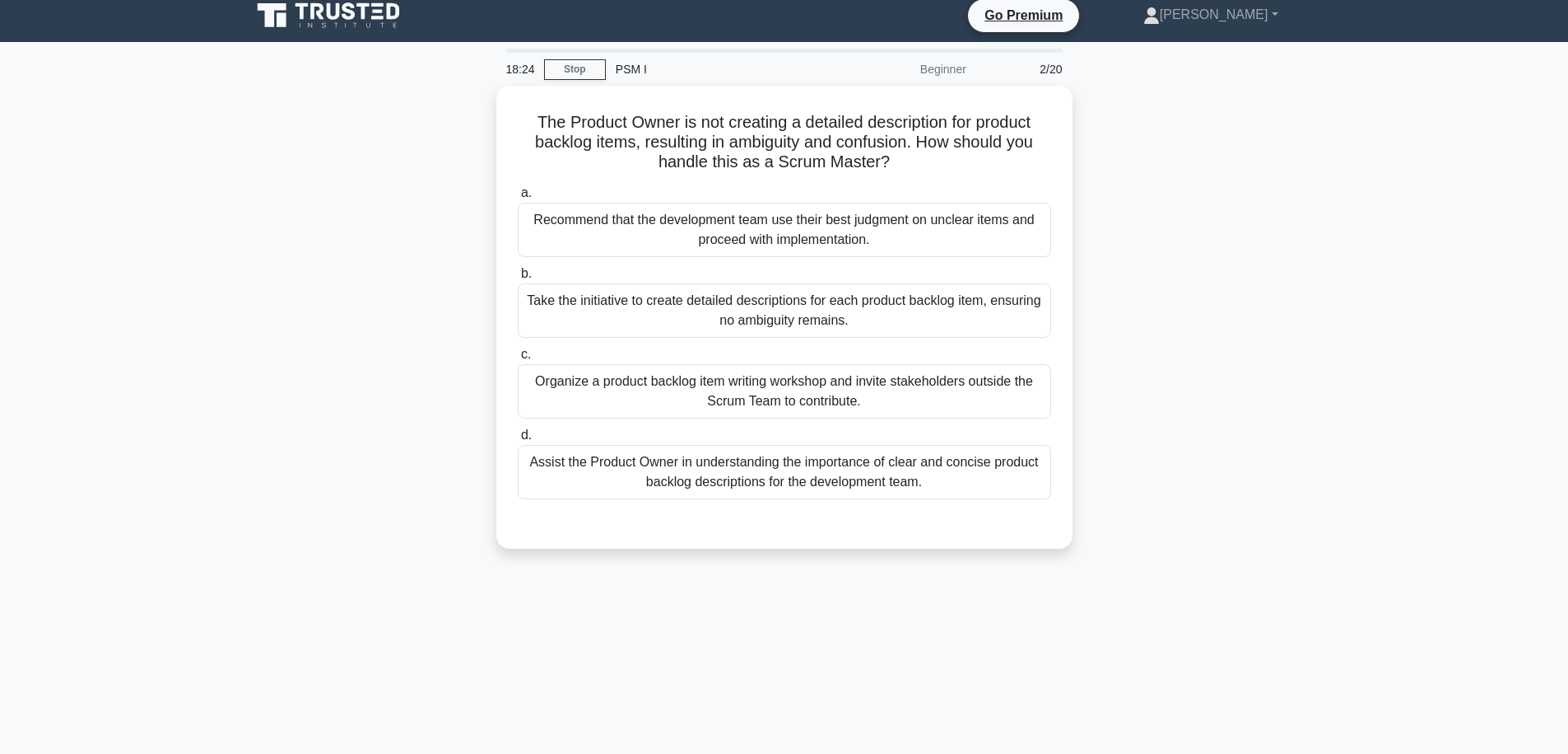
scroll to position [15, 0]
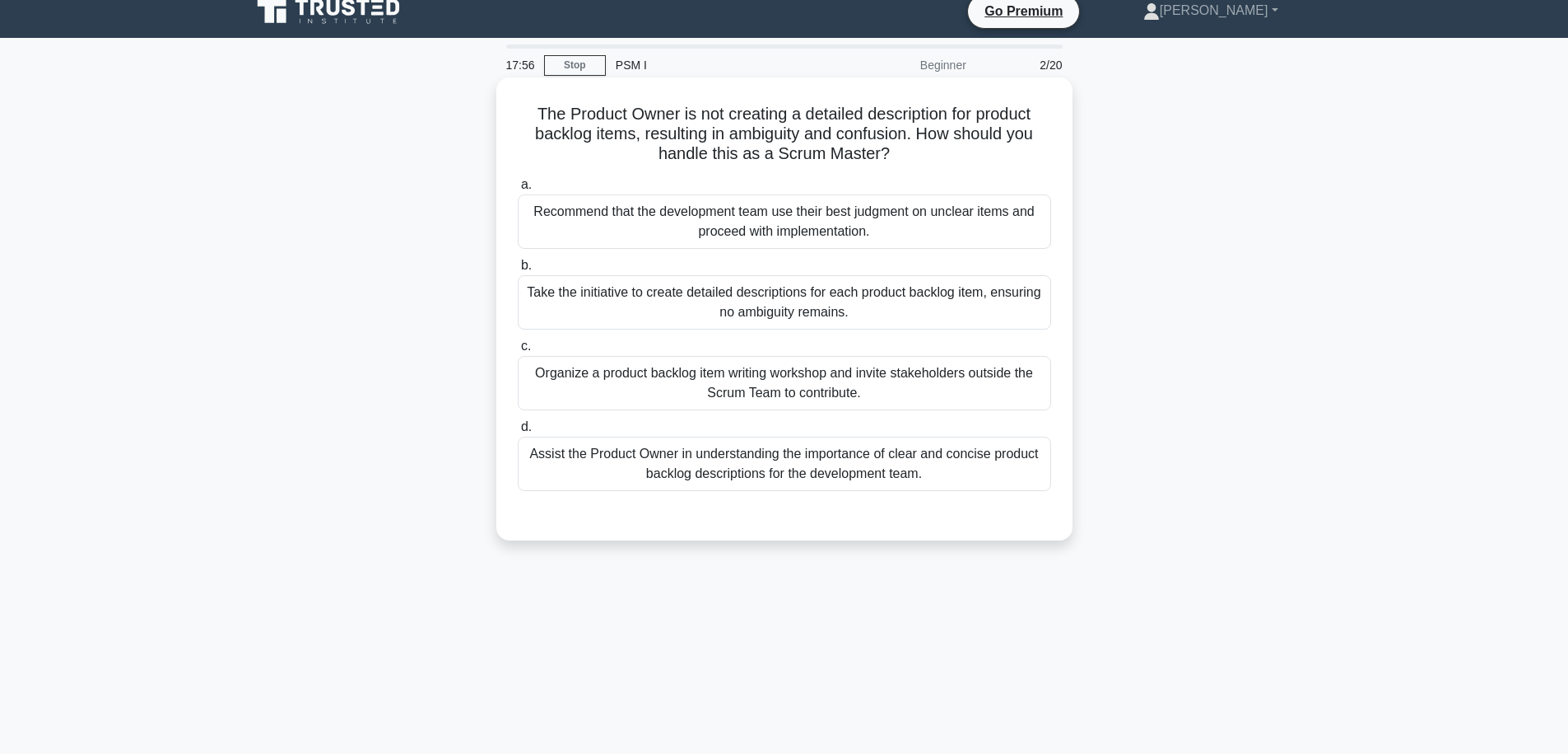
click at [812, 477] on div "Assist the Product Owner in understanding the importance of clear and concise p…" at bounding box center [784, 464] width 533 height 54
click at [518, 433] on input "d. Assist the Product Owner in understanding the importance of clear and concis…" at bounding box center [518, 427] width 0 height 11
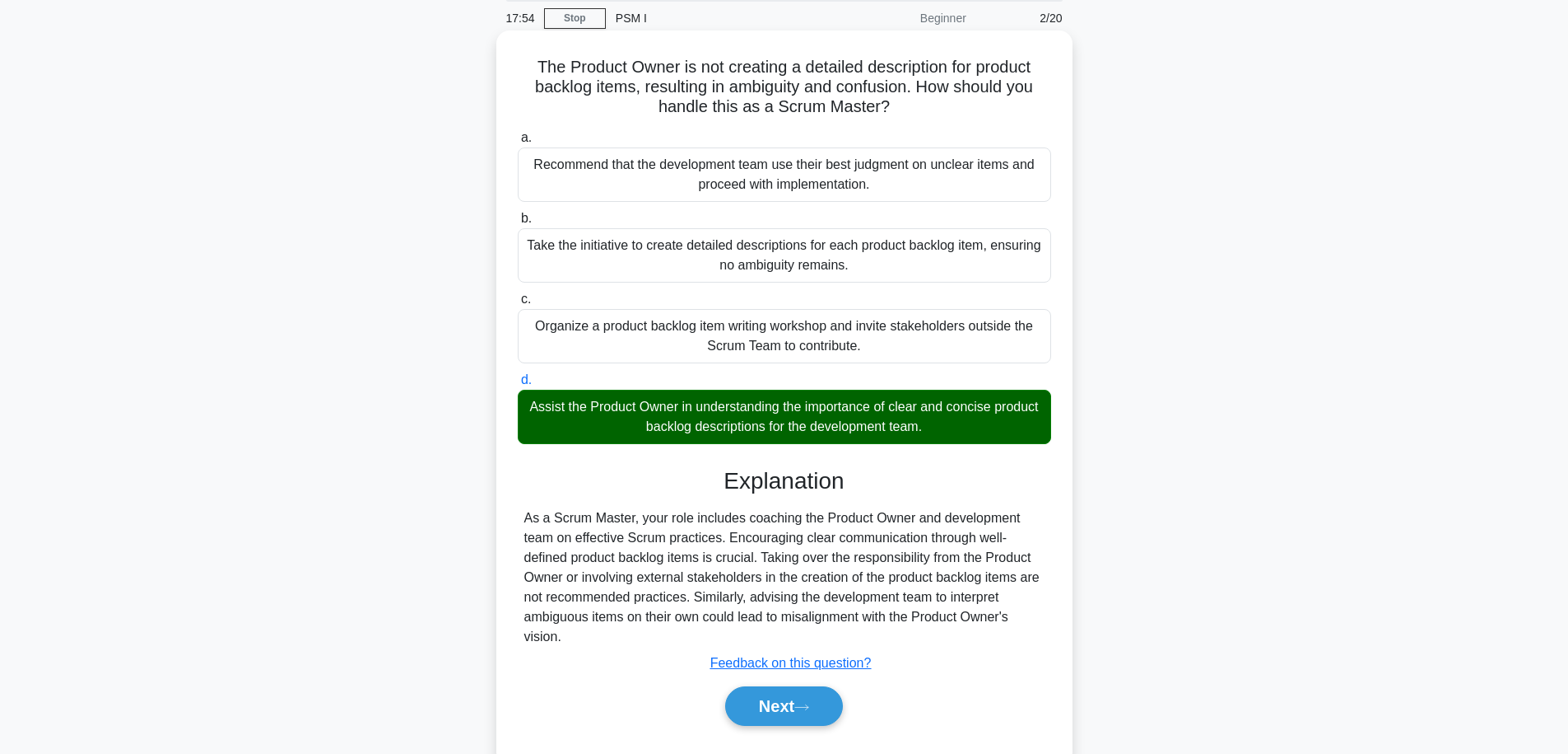
scroll to position [76, 0]
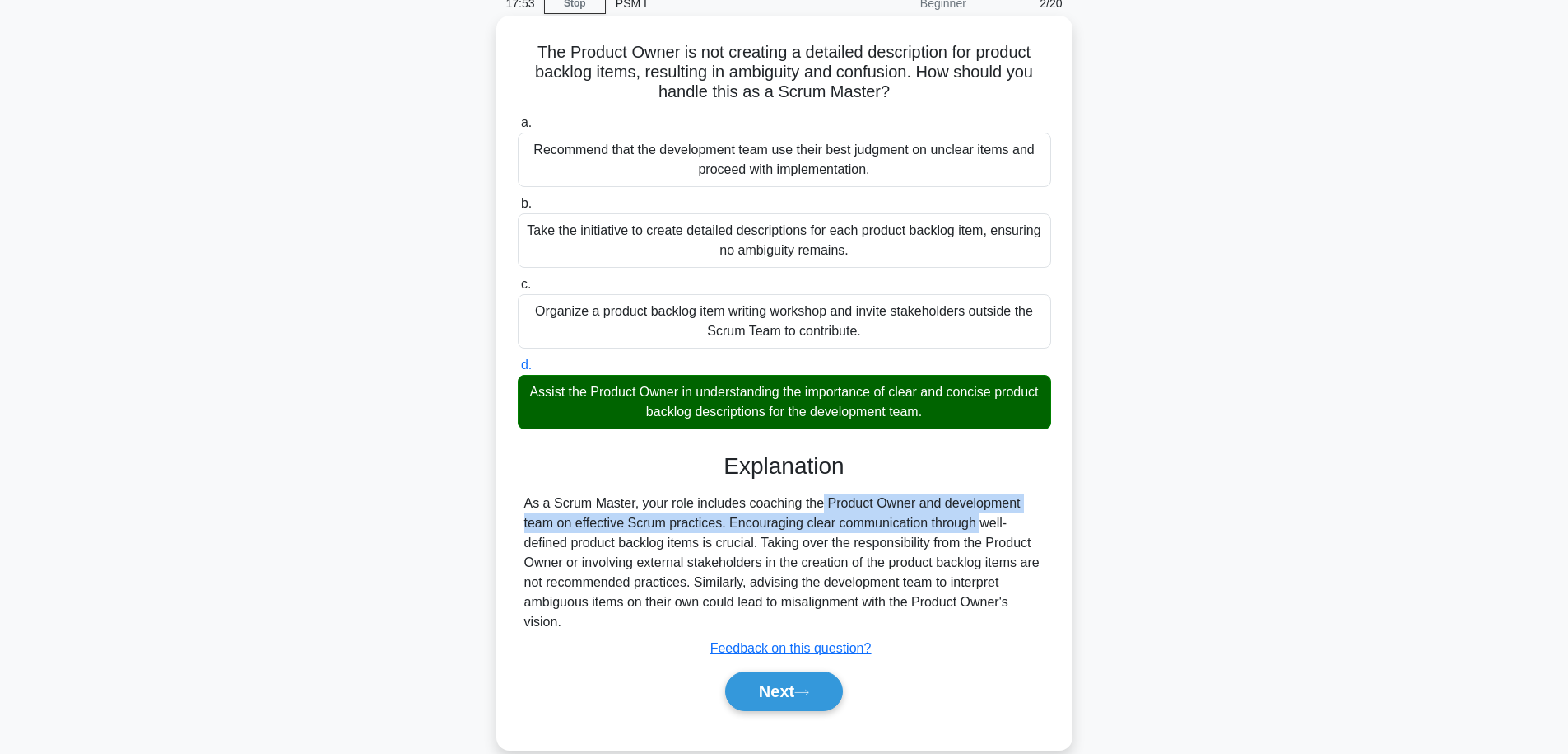
drag, startPoint x: 713, startPoint y: 510, endPoint x: 882, endPoint y: 532, distance: 170.4
click at [882, 532] on div "As a Scrum Master, your role includes coaching the Product Owner and developmen…" at bounding box center [784, 562] width 520 height 138
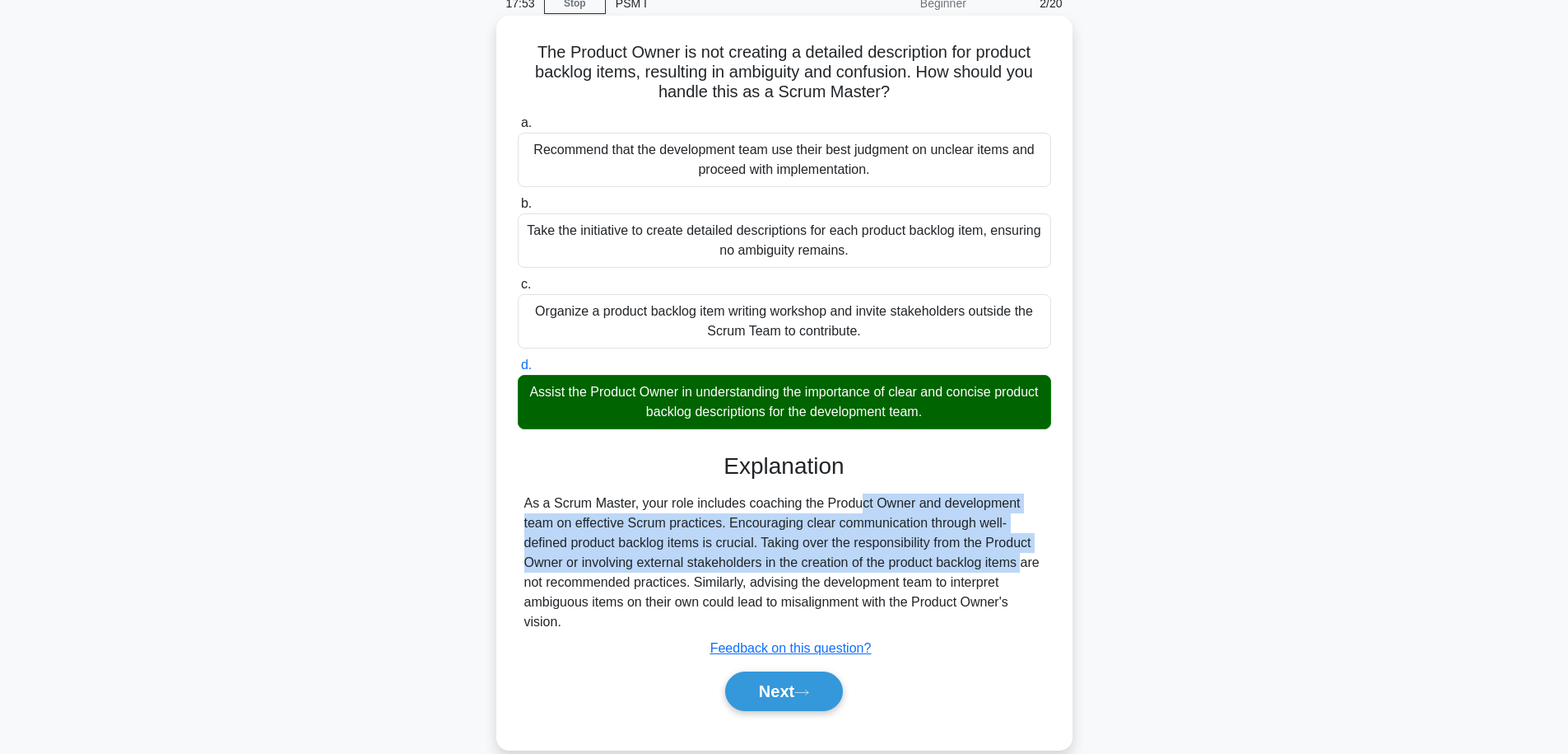
drag, startPoint x: 925, startPoint y: 555, endPoint x: 742, endPoint y: 506, distance: 189.4
click at [742, 506] on div "As a Scrum Master, your role includes coaching the Product Owner and developmen…" at bounding box center [784, 562] width 520 height 138
click at [666, 536] on div "As a Scrum Master, your role includes coaching the Product Owner and developmen…" at bounding box center [784, 562] width 520 height 138
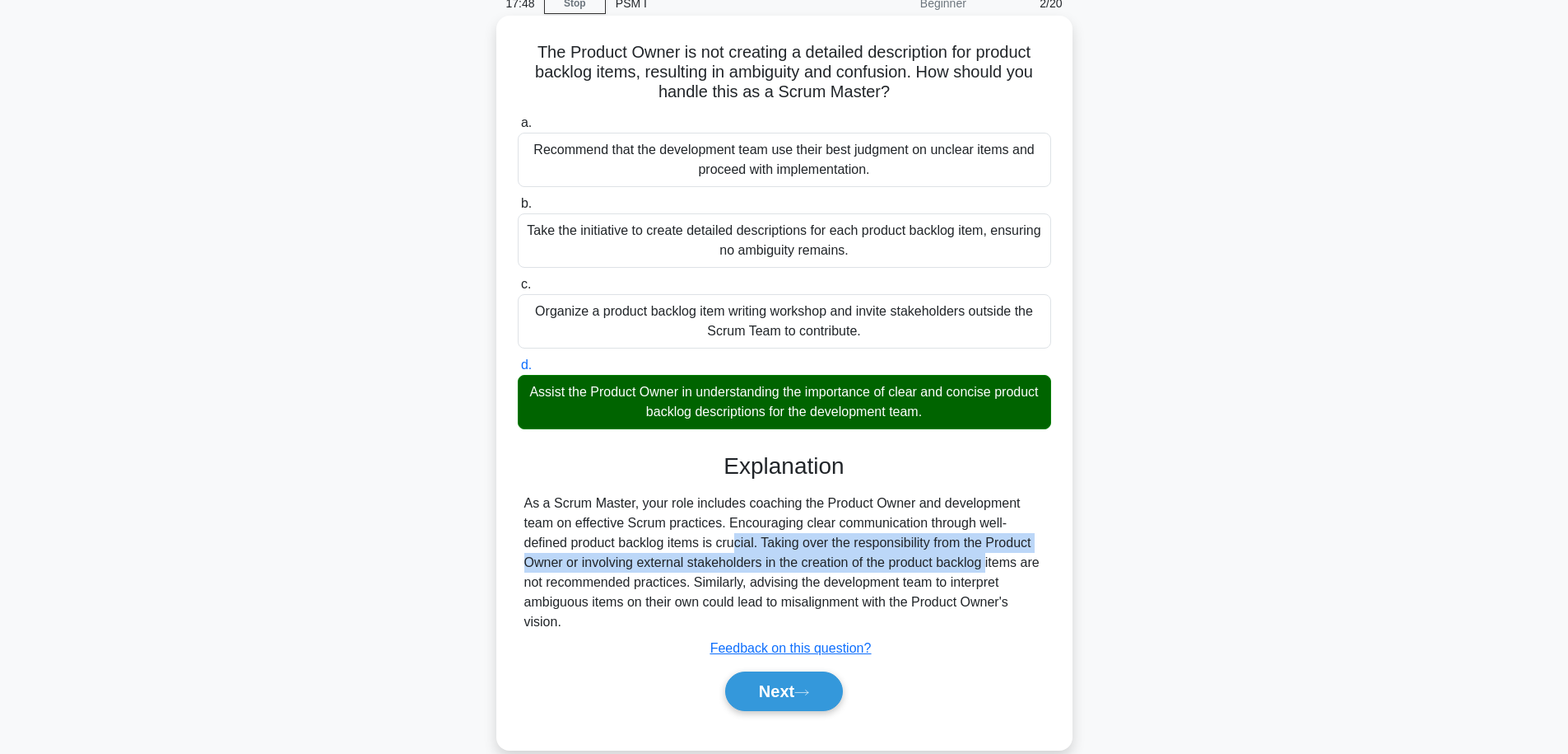
drag, startPoint x: 640, startPoint y: 539, endPoint x: 892, endPoint y: 559, distance: 252.8
click at [892, 559] on div "As a Scrum Master, your role includes coaching the Product Owner and developmen…" at bounding box center [784, 562] width 520 height 138
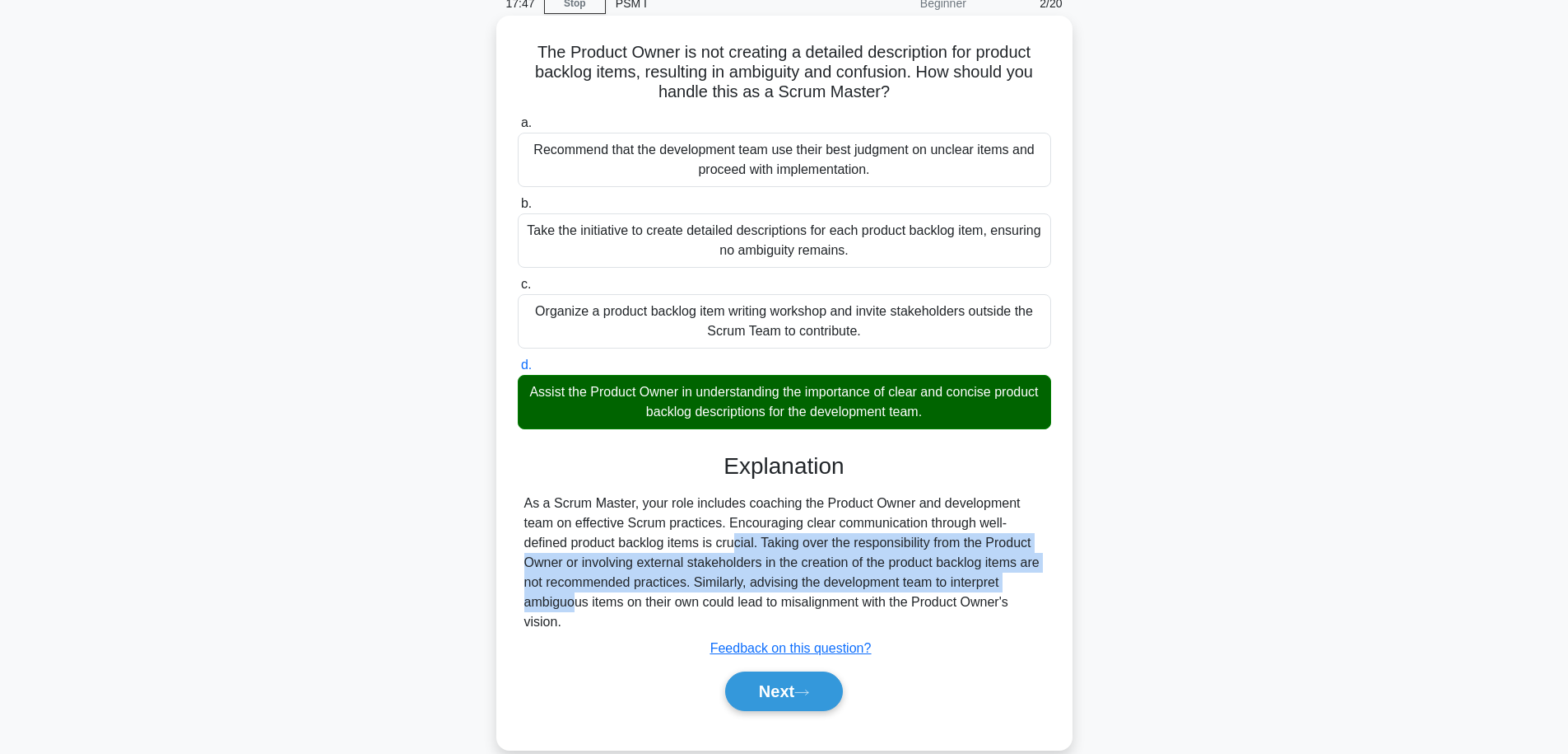
drag, startPoint x: 949, startPoint y: 584, endPoint x: 643, endPoint y: 533, distance: 310.2
click at [643, 533] on div "As a Scrum Master, your role includes coaching the Product Owner and developmen…" at bounding box center [784, 562] width 520 height 138
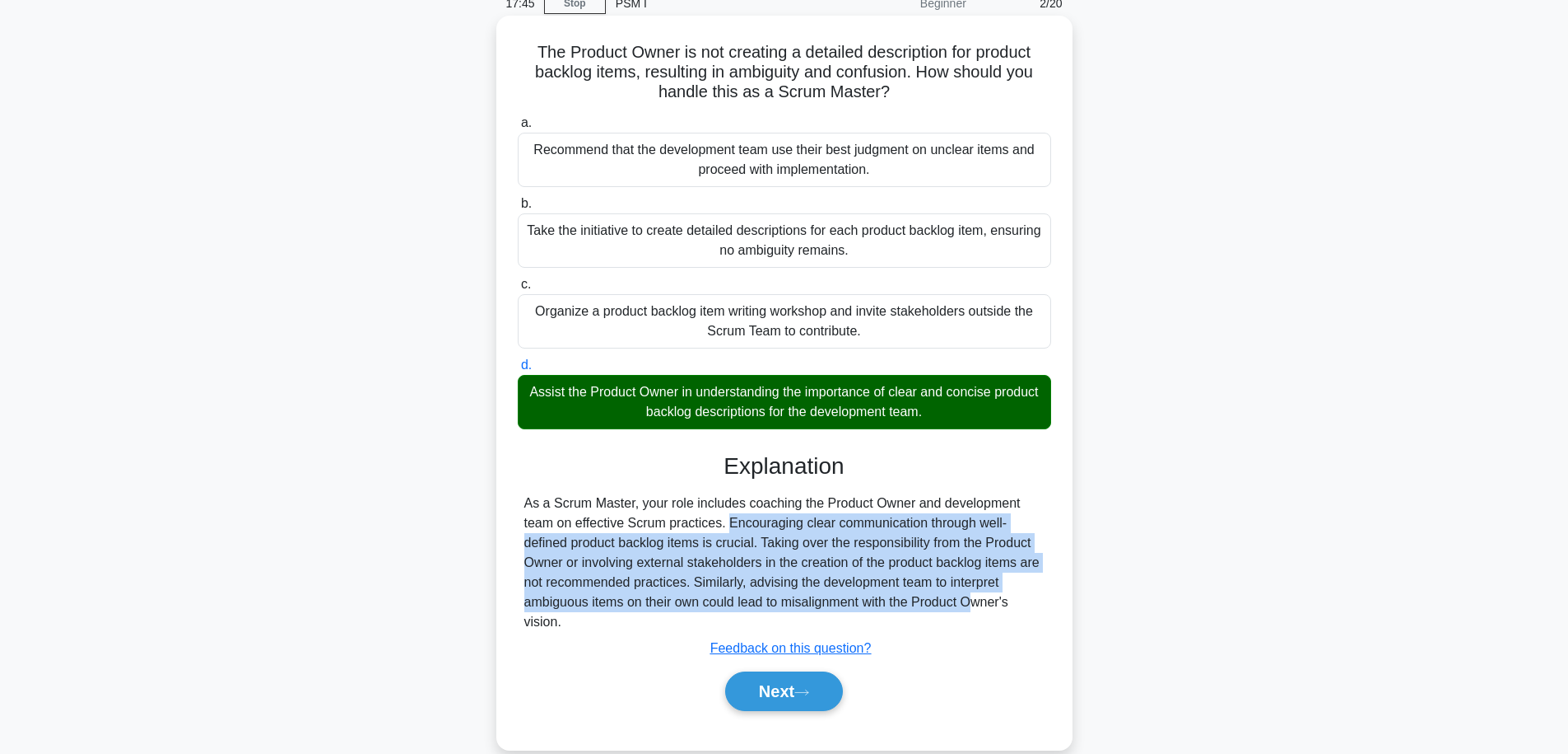
drag, startPoint x: 631, startPoint y: 523, endPoint x: 873, endPoint y: 603, distance: 254.9
click at [873, 603] on div "As a Scrum Master, your role includes coaching the Product Owner and developmen…" at bounding box center [784, 562] width 520 height 138
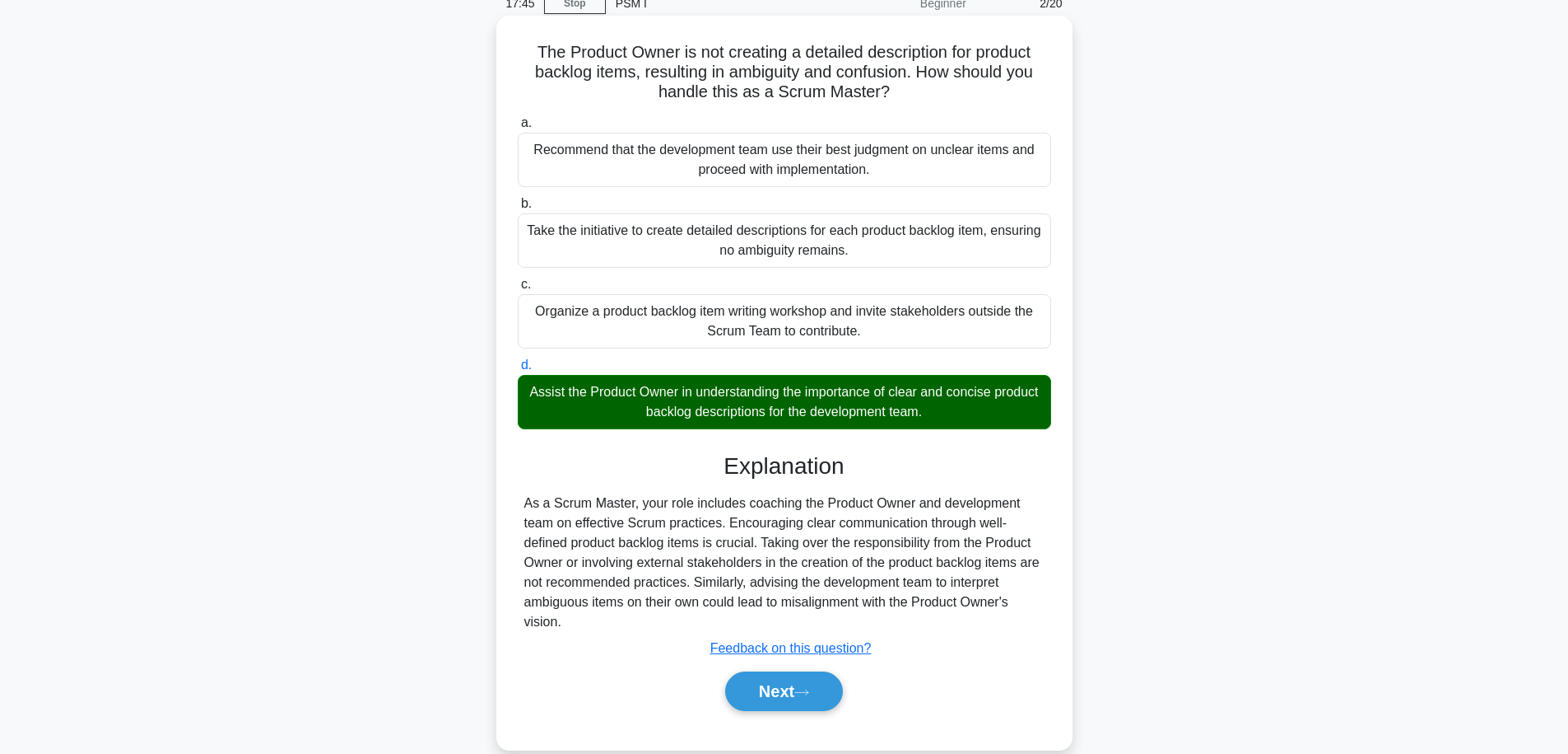
click at [936, 606] on div "As a Scrum Master, your role includes coaching the Product Owner and developmen…" at bounding box center [784, 562] width 520 height 138
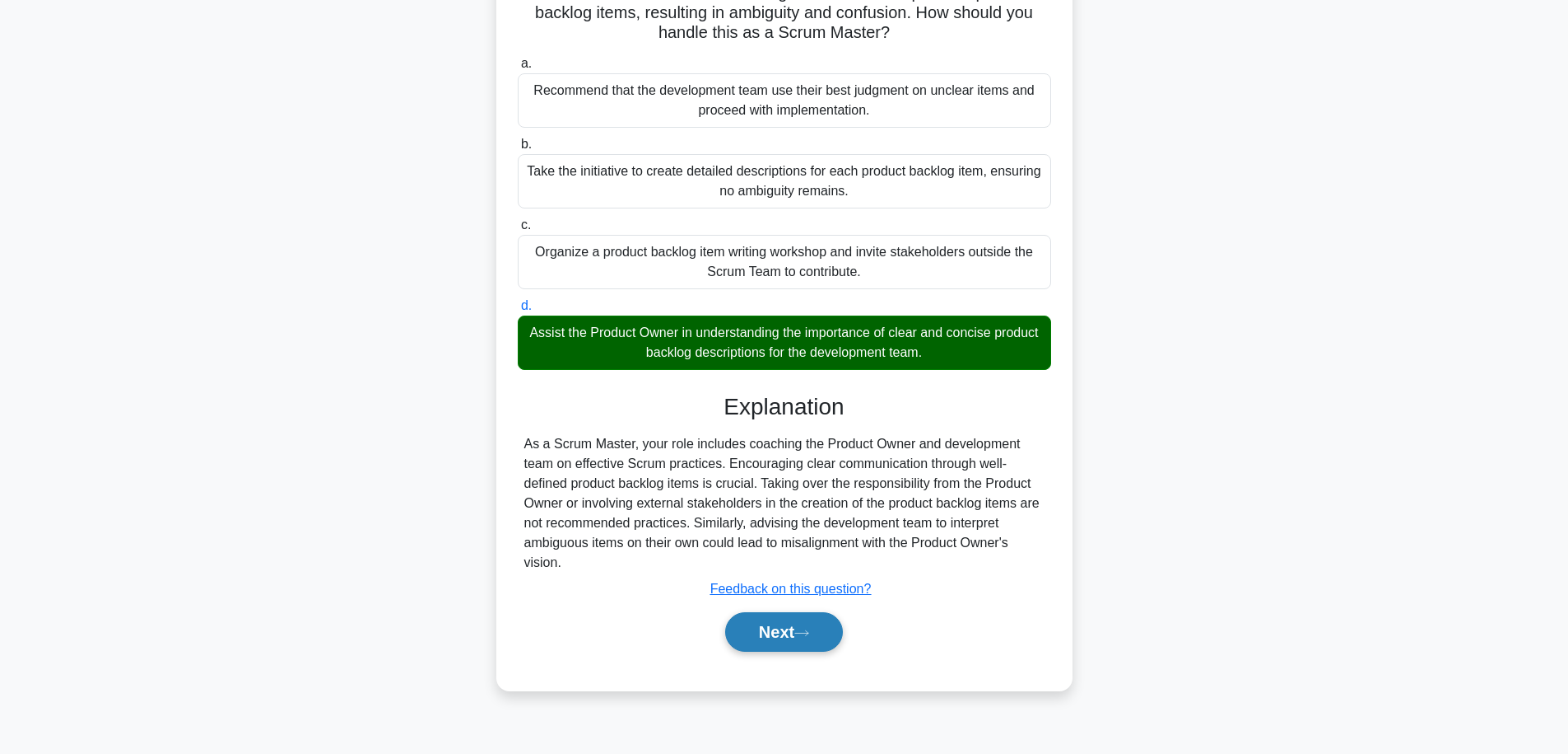
click at [787, 631] on button "Next" at bounding box center [784, 631] width 118 height 40
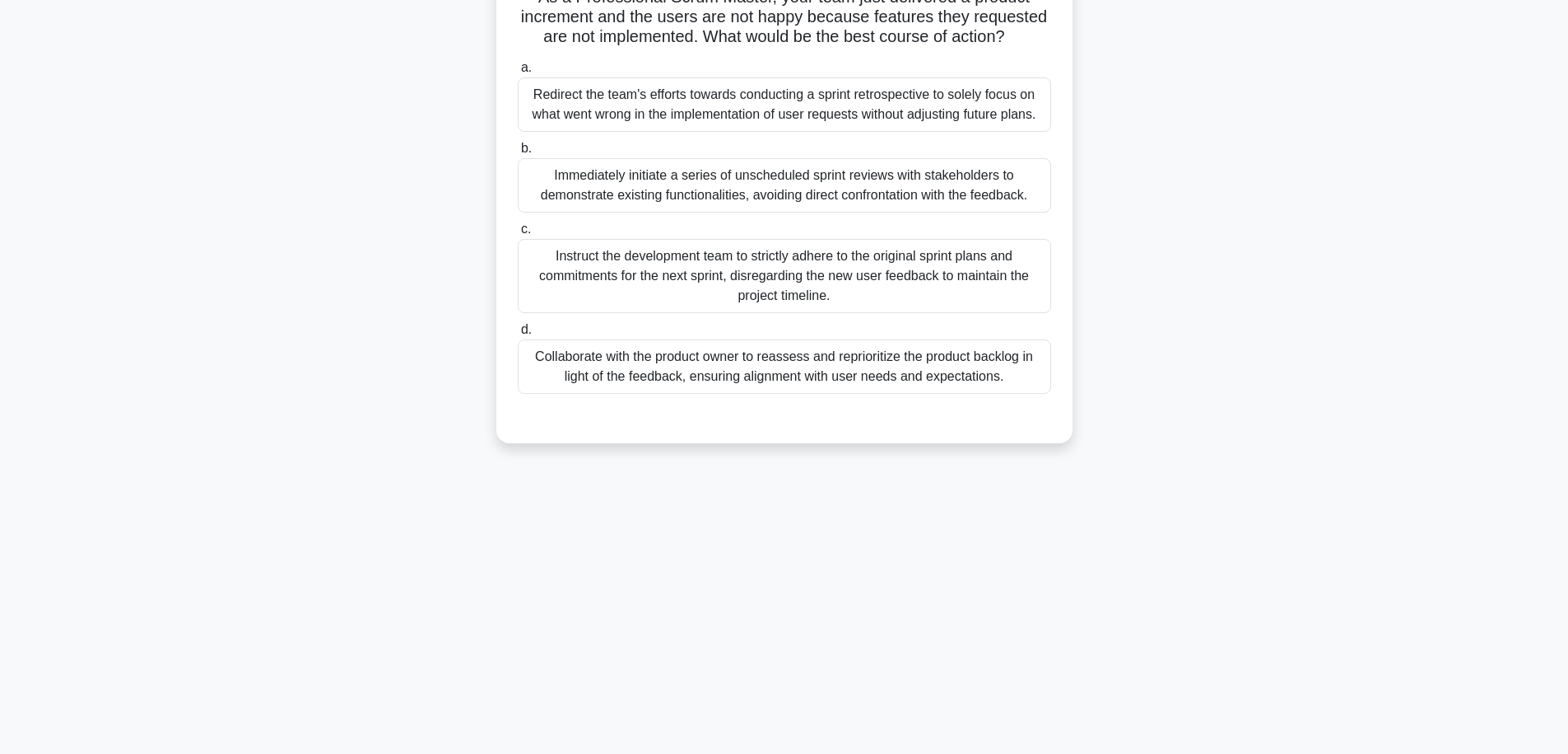
scroll to position [0, 0]
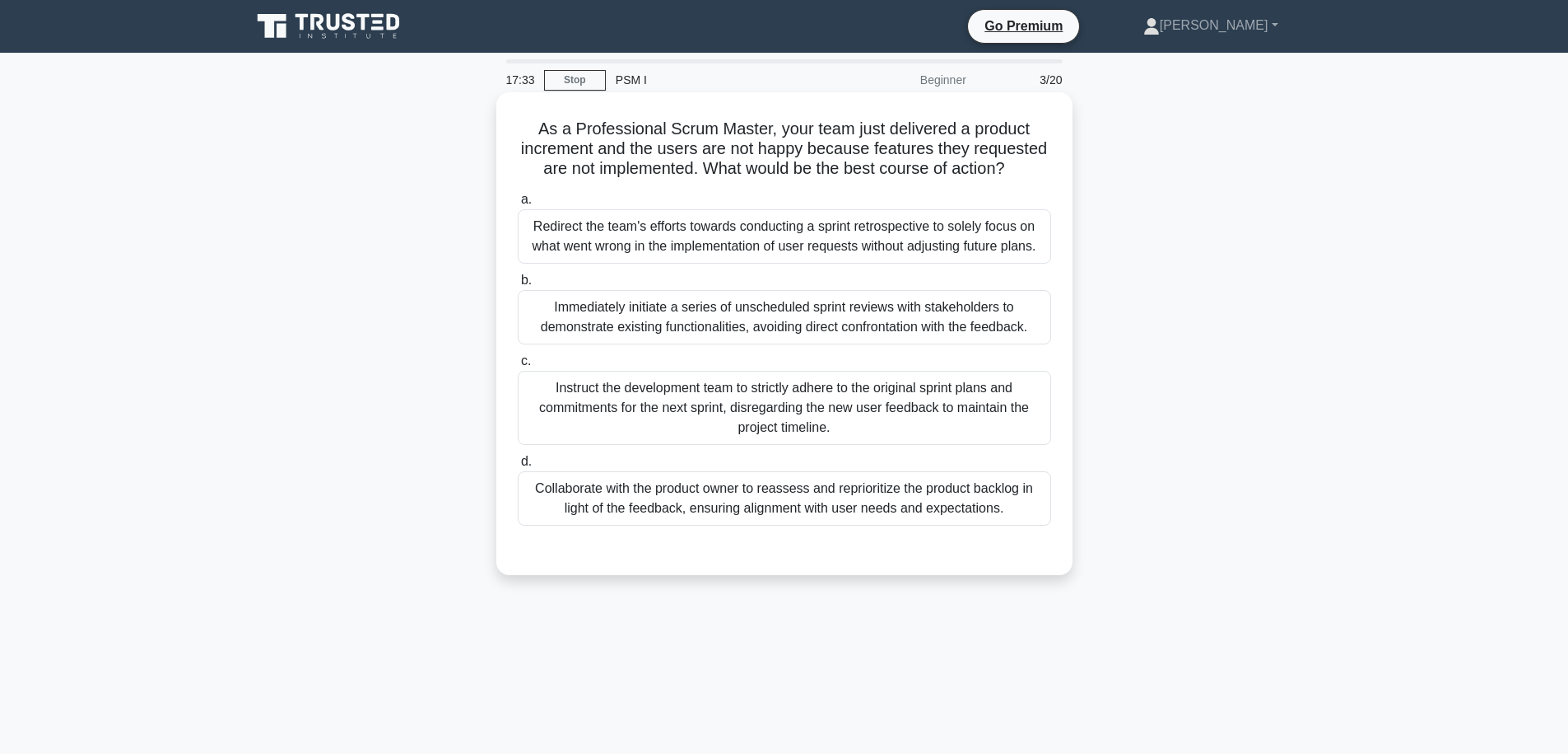
click at [776, 132] on h5 "As a Professional Scrum Master, your team just delivered a product increment an…" at bounding box center [784, 149] width 537 height 61
click at [651, 168] on h5 "As a Professional Scrum Master, your team just delivered a product increment an…" at bounding box center [784, 149] width 537 height 61
drag, startPoint x: 671, startPoint y: 149, endPoint x: 771, endPoint y: 152, distance: 100.0
click at [771, 152] on h5 "As a Professional Scrum Master, your team just delivered a product increment an…" at bounding box center [784, 149] width 537 height 61
click at [850, 158] on h5 "As a Professional Scrum Master, your team just delivered a product increment an…" at bounding box center [784, 149] width 537 height 61
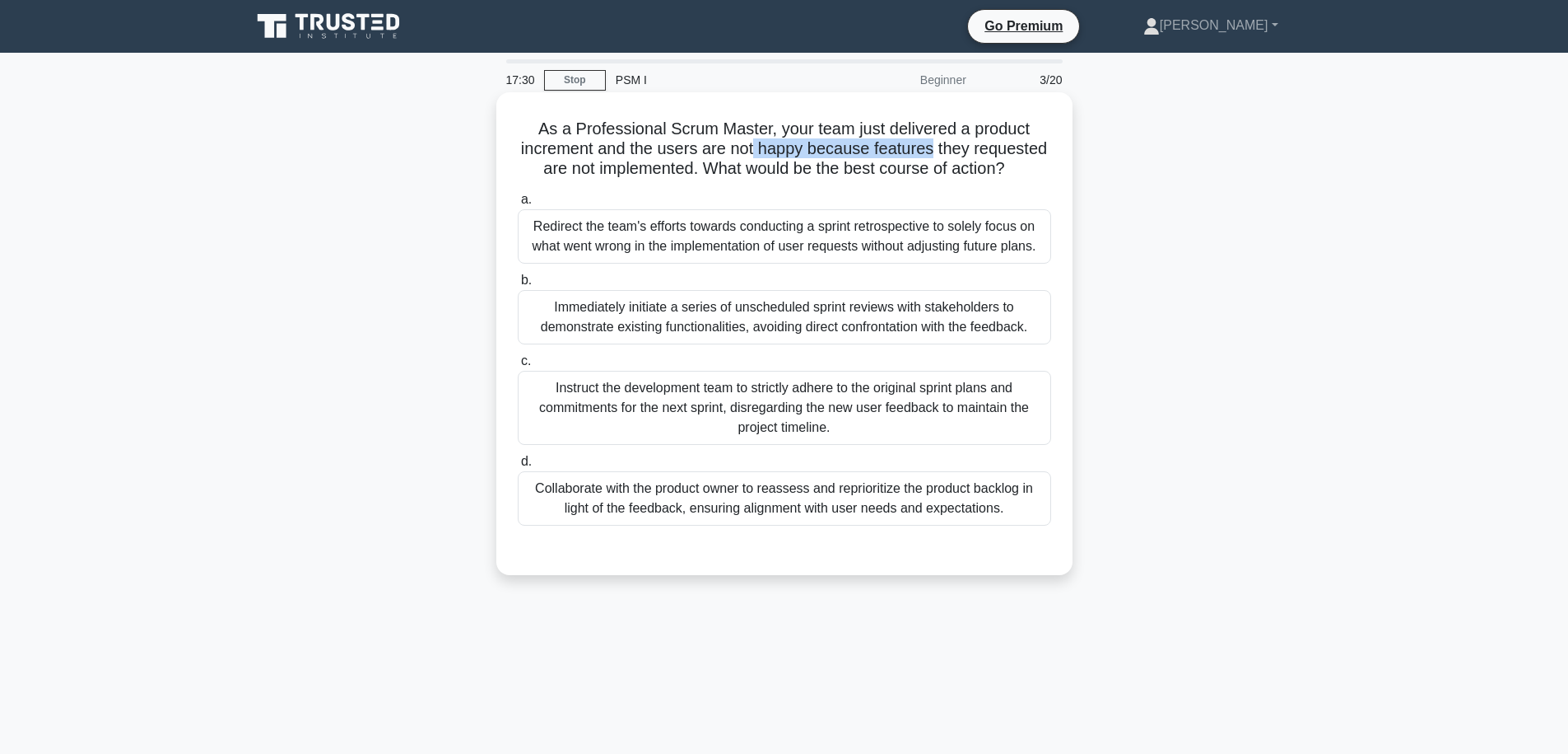
drag, startPoint x: 754, startPoint y: 146, endPoint x: 942, endPoint y: 156, distance: 188.3
click at [942, 156] on h5 "As a Professional Scrum Master, your team just delivered a product increment an…" at bounding box center [784, 149] width 537 height 61
click at [817, 173] on h5 "As a Professional Scrum Master, your team just delivered a product increment an…" at bounding box center [784, 149] width 537 height 61
click at [988, 505] on div "Collaborate with the product owner to reassess and reprioritize the product bac…" at bounding box center [784, 498] width 533 height 54
click at [518, 467] on input "d. Collaborate with the product owner to reassess and reprioritize the product …" at bounding box center [518, 461] width 0 height 11
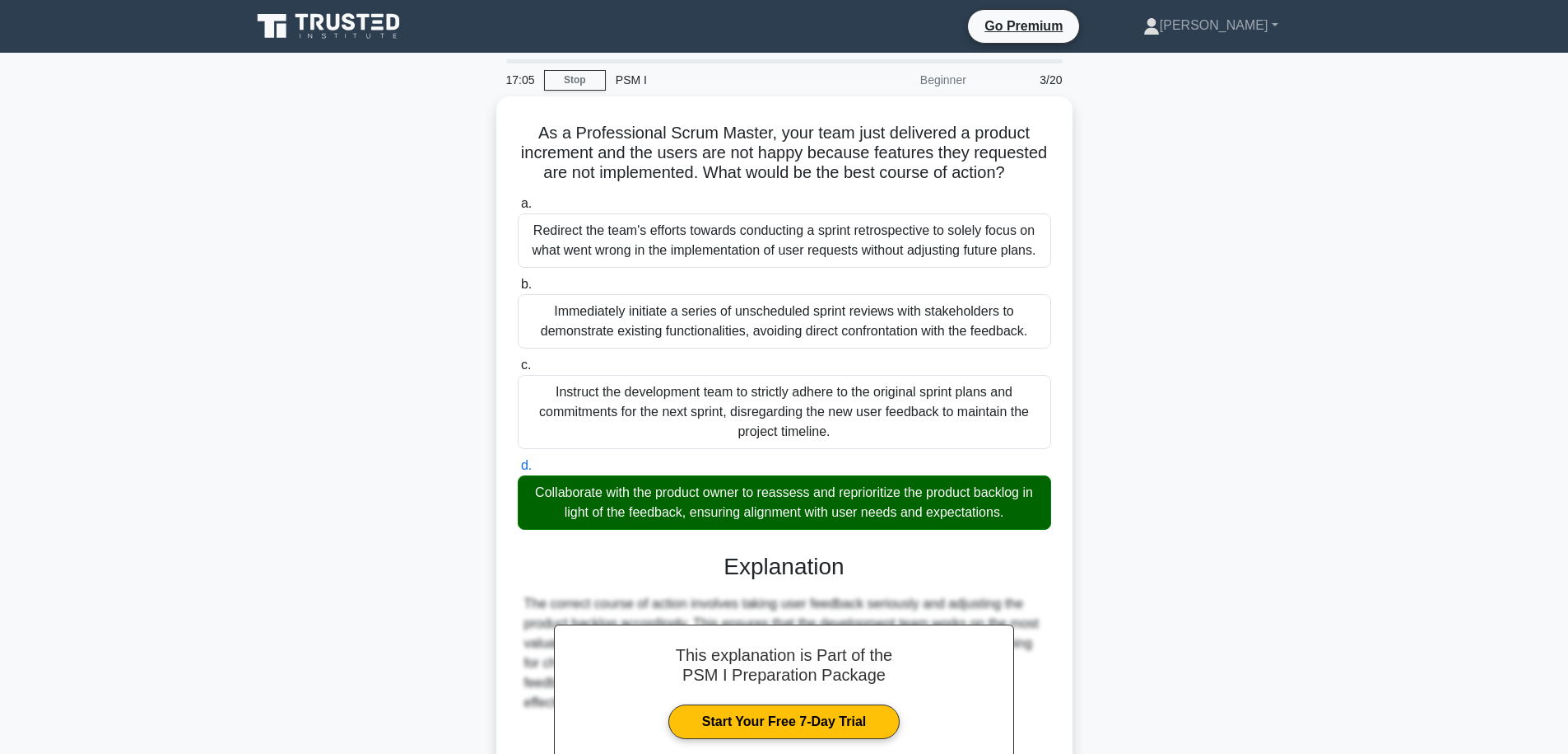
scroll to position [184, 0]
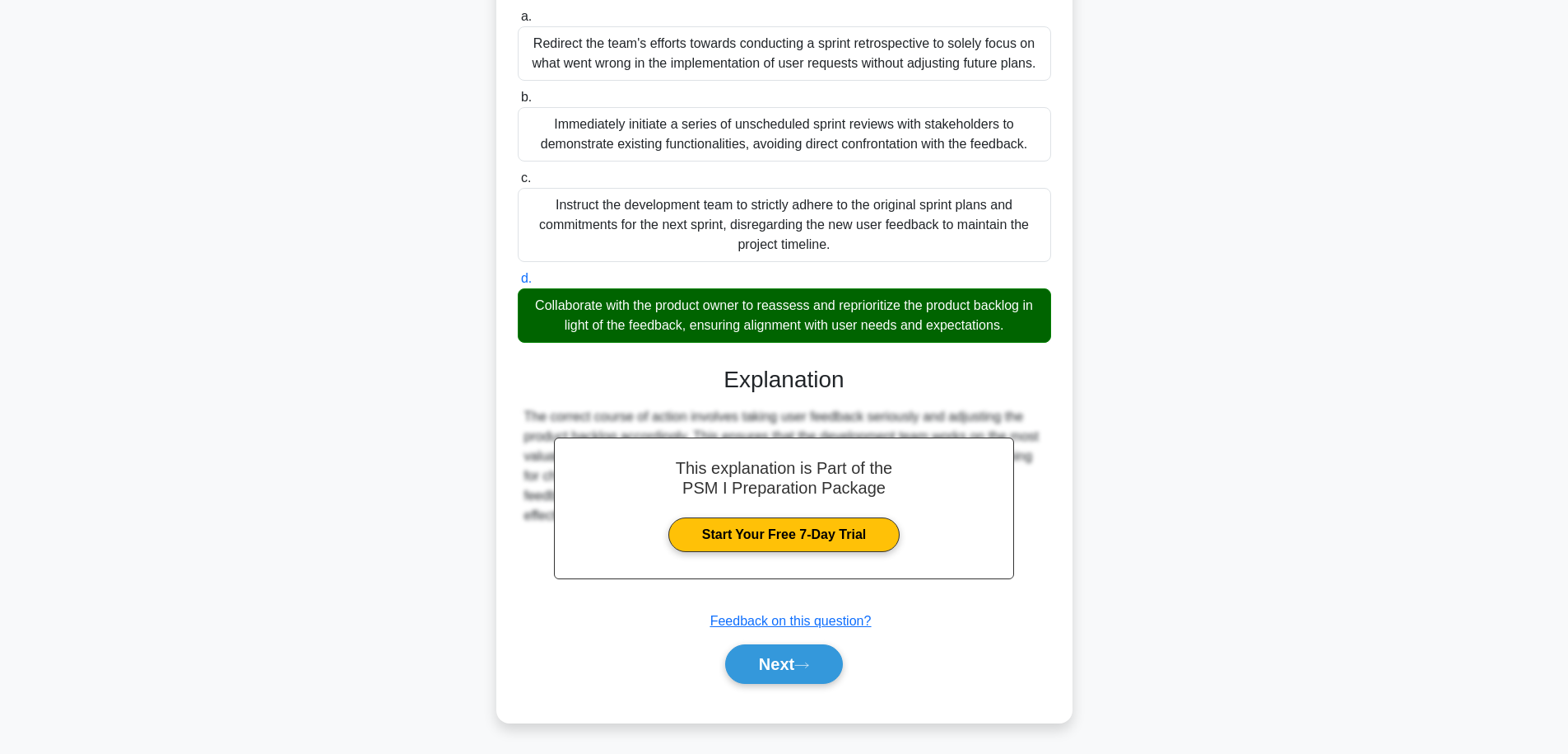
click at [801, 689] on div "Next" at bounding box center [784, 664] width 533 height 52
click at [799, 660] on button "Next" at bounding box center [784, 664] width 118 height 40
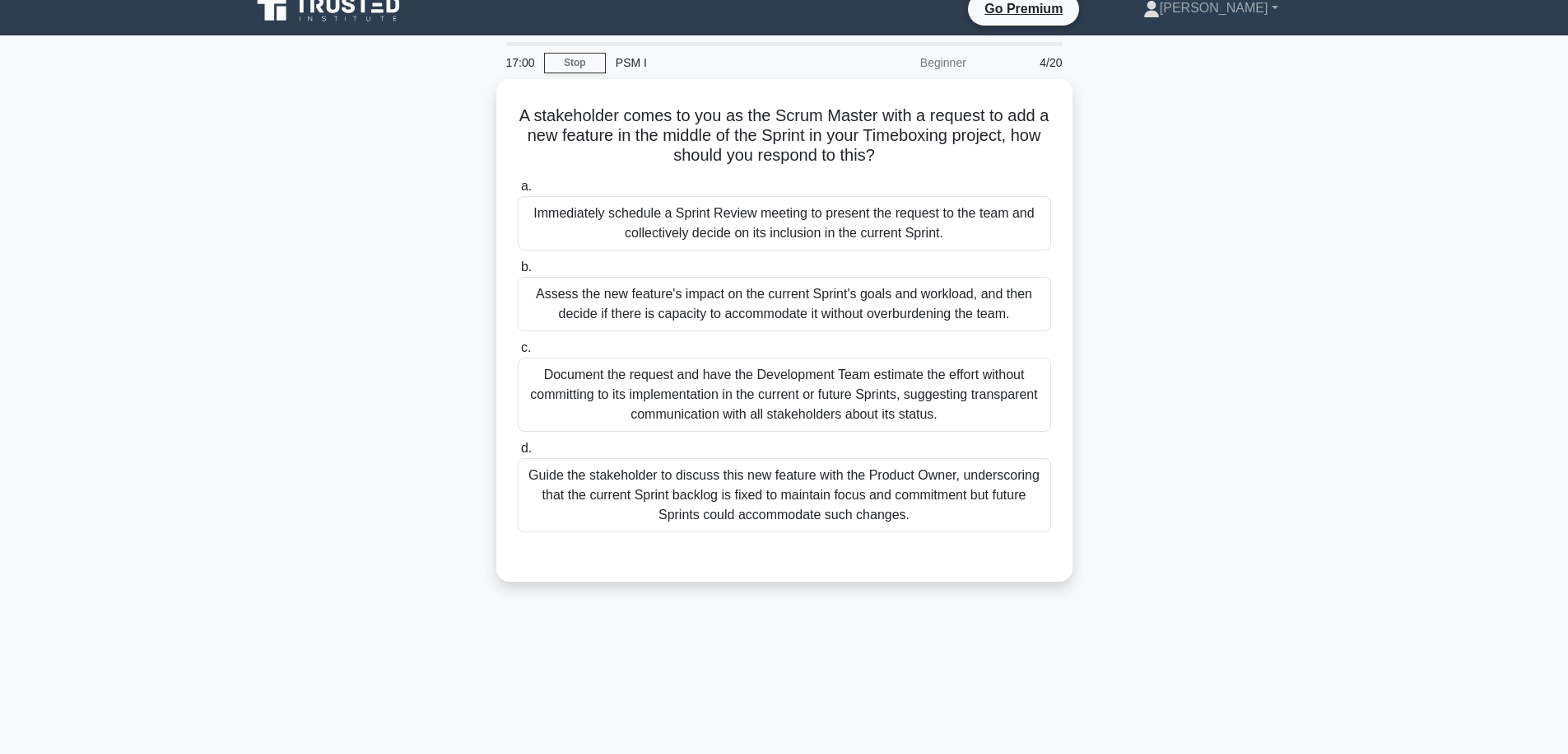
scroll to position [0, 0]
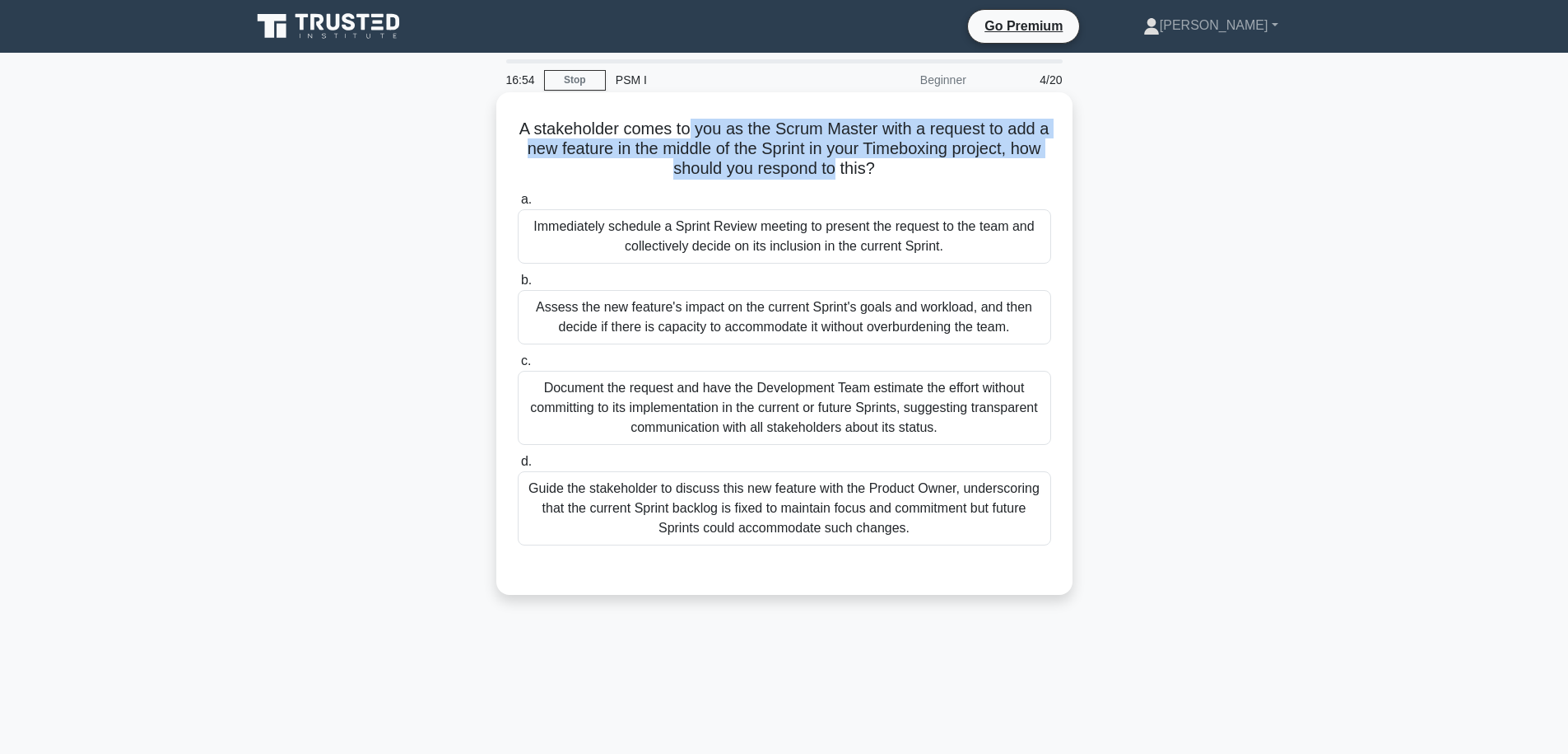
drag, startPoint x: 689, startPoint y: 125, endPoint x: 852, endPoint y: 158, distance: 166.3
click at [852, 158] on h5 "A stakeholder comes to you as the Scrum Master with a request to add a new feat…" at bounding box center [784, 149] width 537 height 61
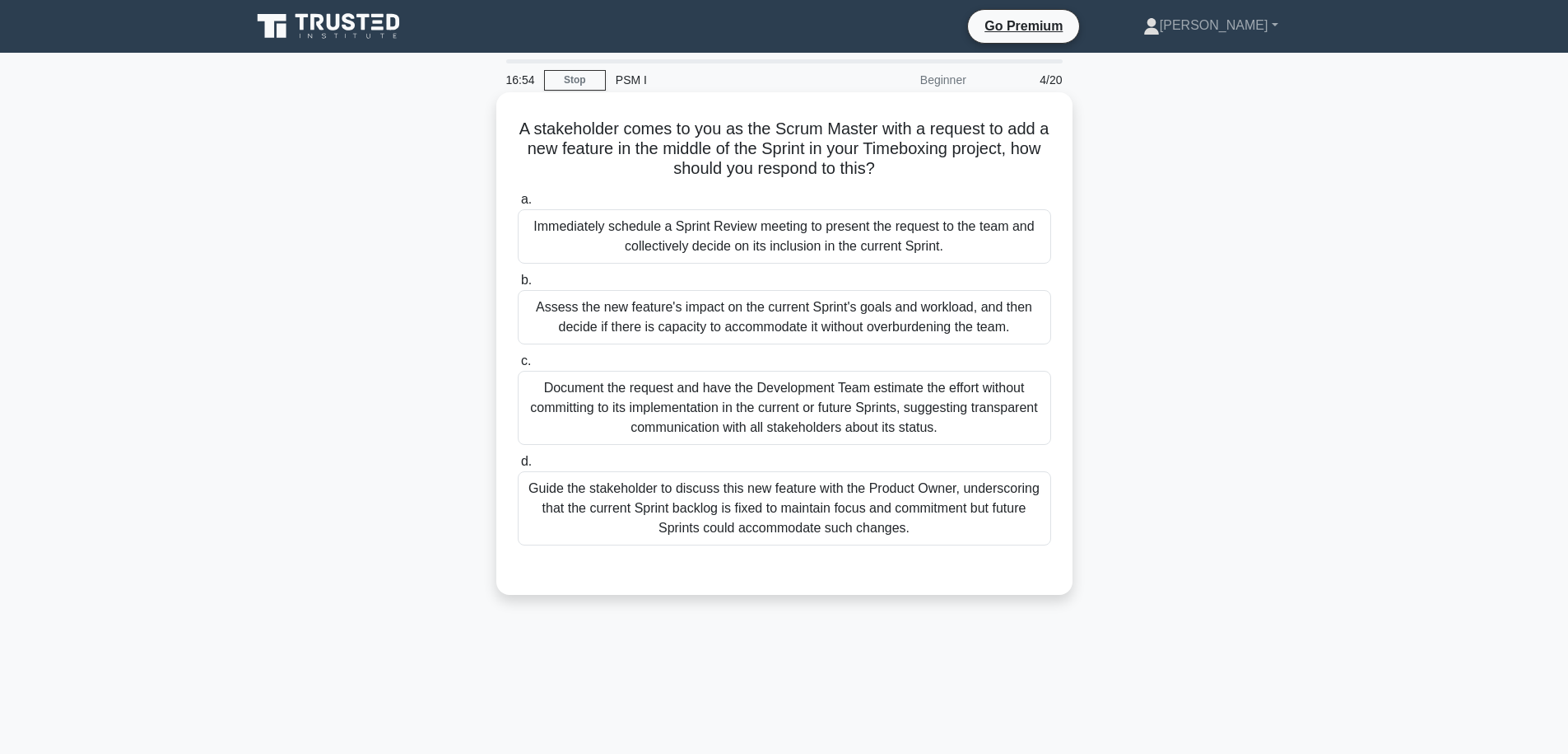
click at [909, 166] on h5 "A stakeholder comes to you as the Scrum Master with a request to add a new feat…" at bounding box center [784, 149] width 537 height 61
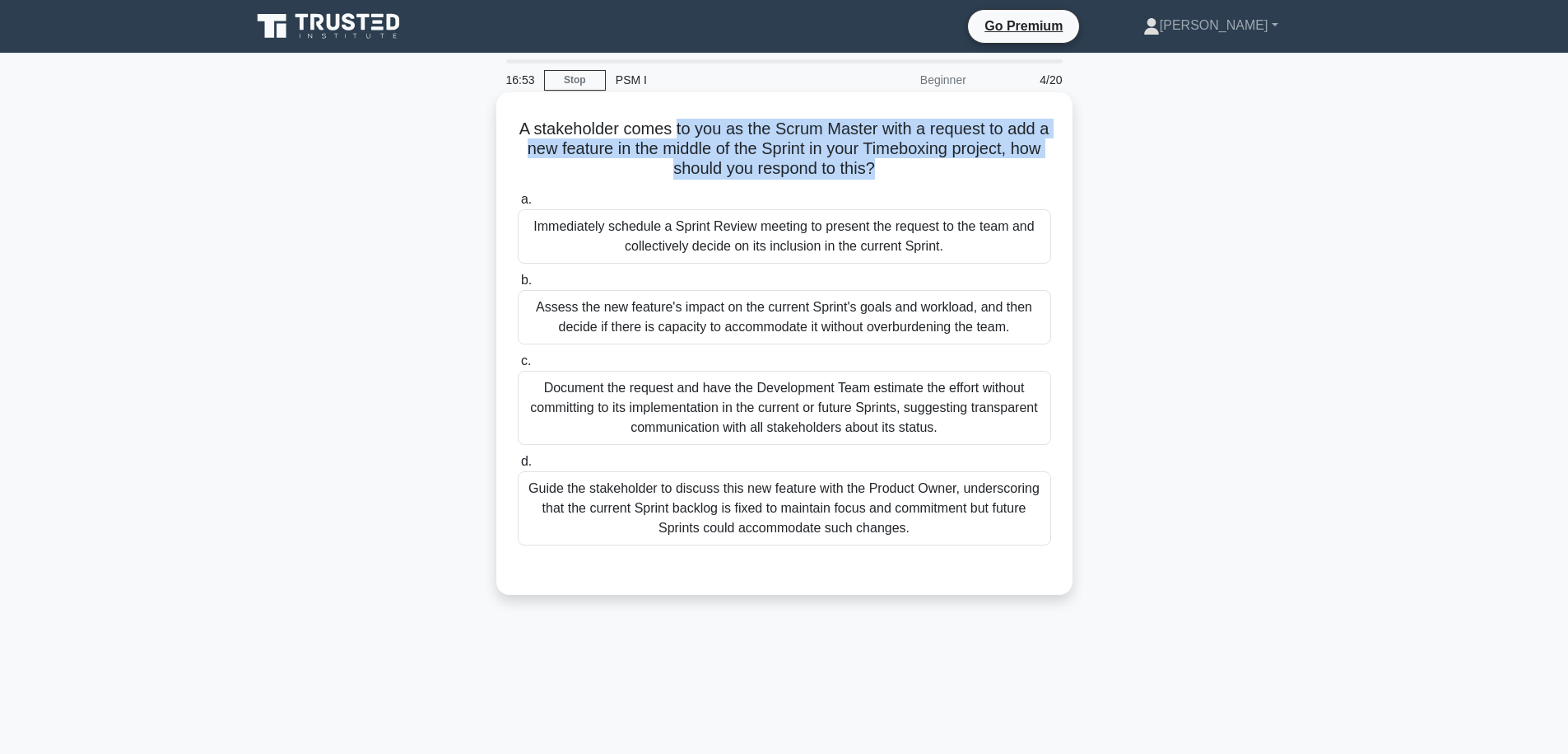
drag, startPoint x: 909, startPoint y: 166, endPoint x: 683, endPoint y: 125, distance: 229.7
click at [683, 125] on h5 "A stakeholder comes to you as the Scrum Master with a request to add a new feat…" at bounding box center [784, 149] width 537 height 61
drag, startPoint x: 677, startPoint y: 127, endPoint x: 949, endPoint y: 146, distance: 272.7
click at [949, 146] on h5 "A stakeholder comes to you as the Scrum Master with a request to add a new feat…" at bounding box center [784, 149] width 537 height 61
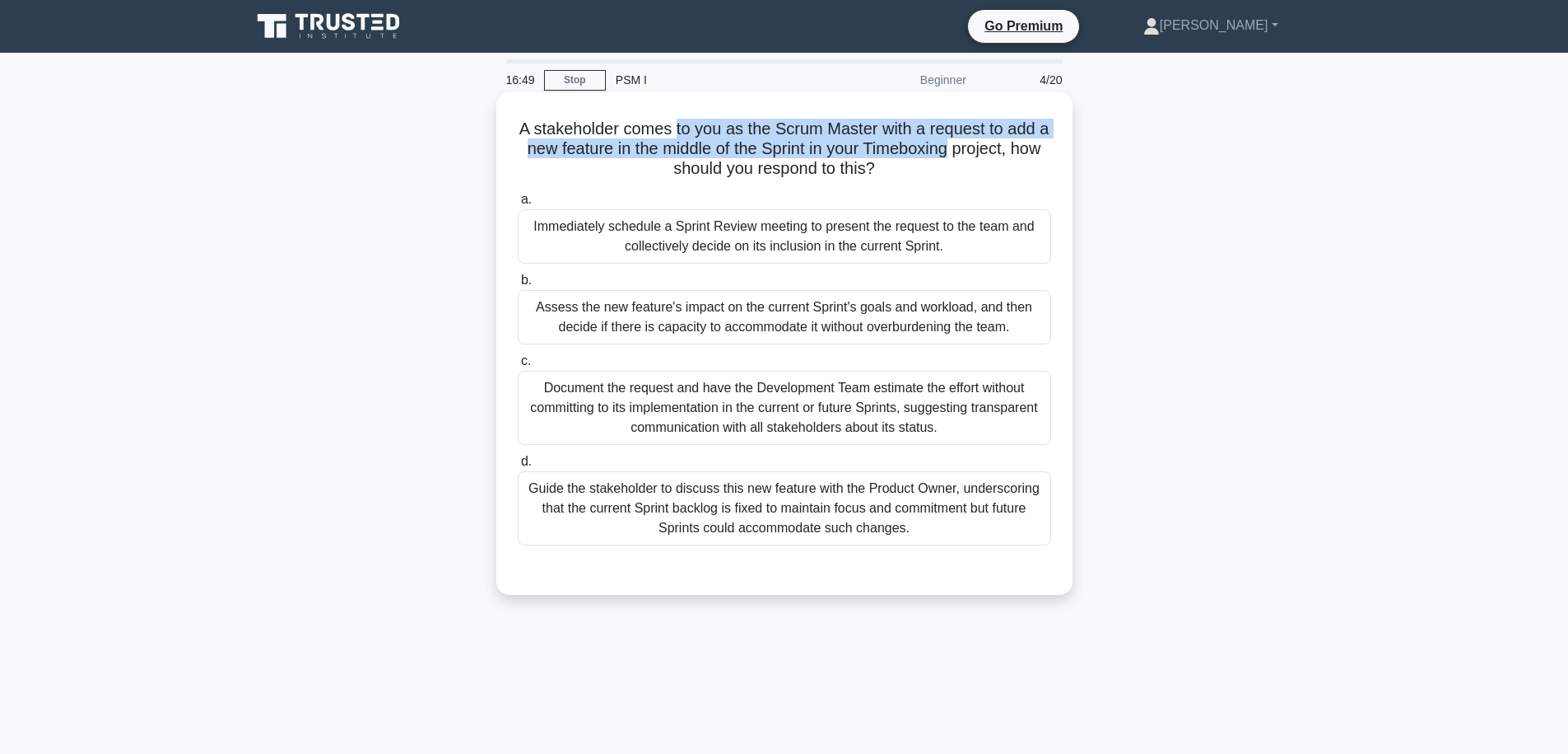
click at [949, 146] on h5 "A stakeholder comes to you as the Scrum Master with a request to add a new feat…" at bounding box center [784, 149] width 537 height 61
drag, startPoint x: 949, startPoint y: 146, endPoint x: 656, endPoint y: 107, distance: 295.6
click at [656, 107] on div "A stakeholder comes to you as the Scrum Master with a request to add a new feat…" at bounding box center [784, 344] width 563 height 490
click at [616, 145] on h5 "A stakeholder comes to you as the Scrum Master with a request to add a new feat…" at bounding box center [784, 149] width 537 height 61
drag, startPoint x: 623, startPoint y: 136, endPoint x: 907, endPoint y: 152, distance: 284.5
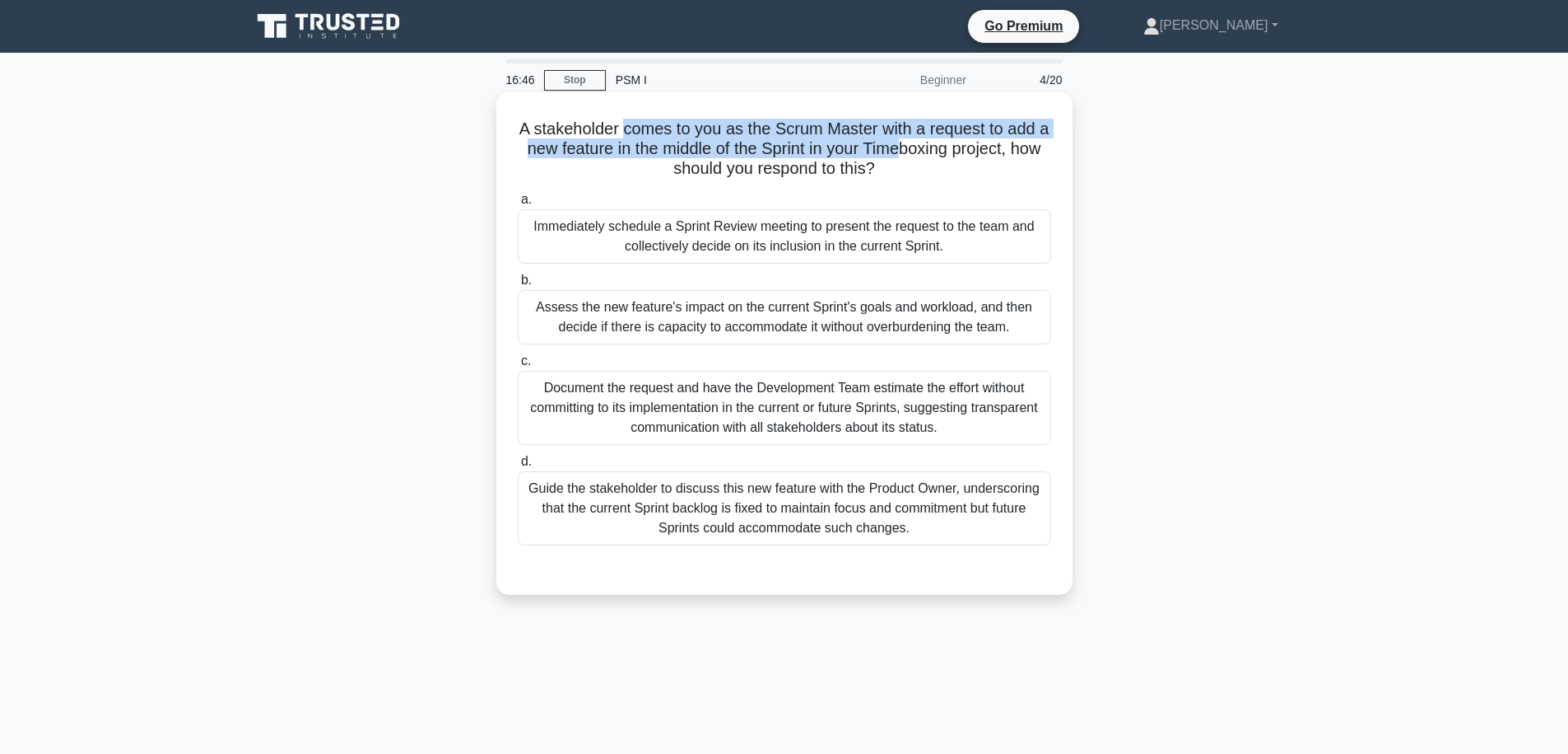
click at [907, 152] on h5 "A stakeholder comes to you as the Scrum Master with a request to add a new feat…" at bounding box center [784, 149] width 537 height 61
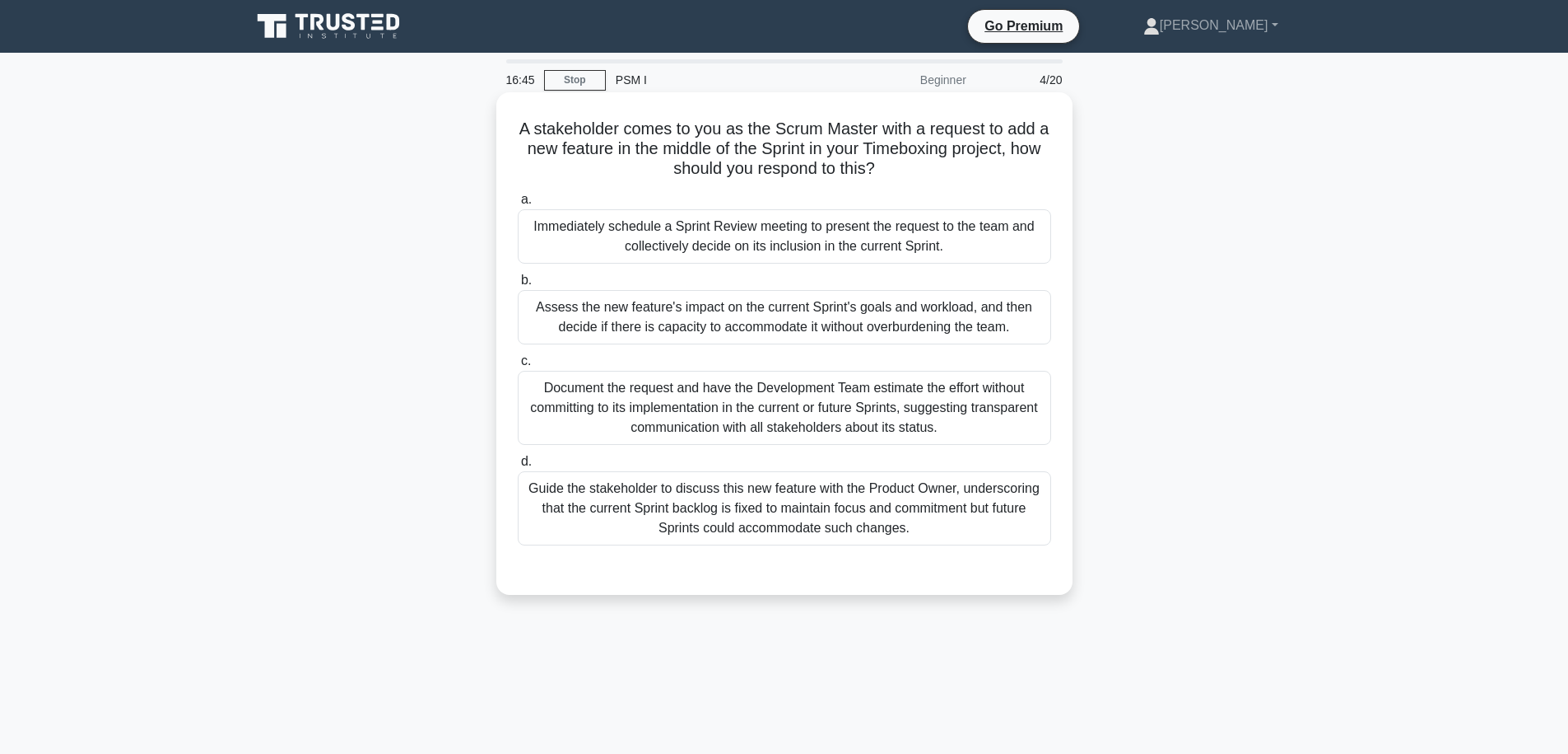
click at [957, 152] on h5 "A stakeholder comes to you as the Scrum Master with a request to add a new feat…" at bounding box center [784, 149] width 537 height 61
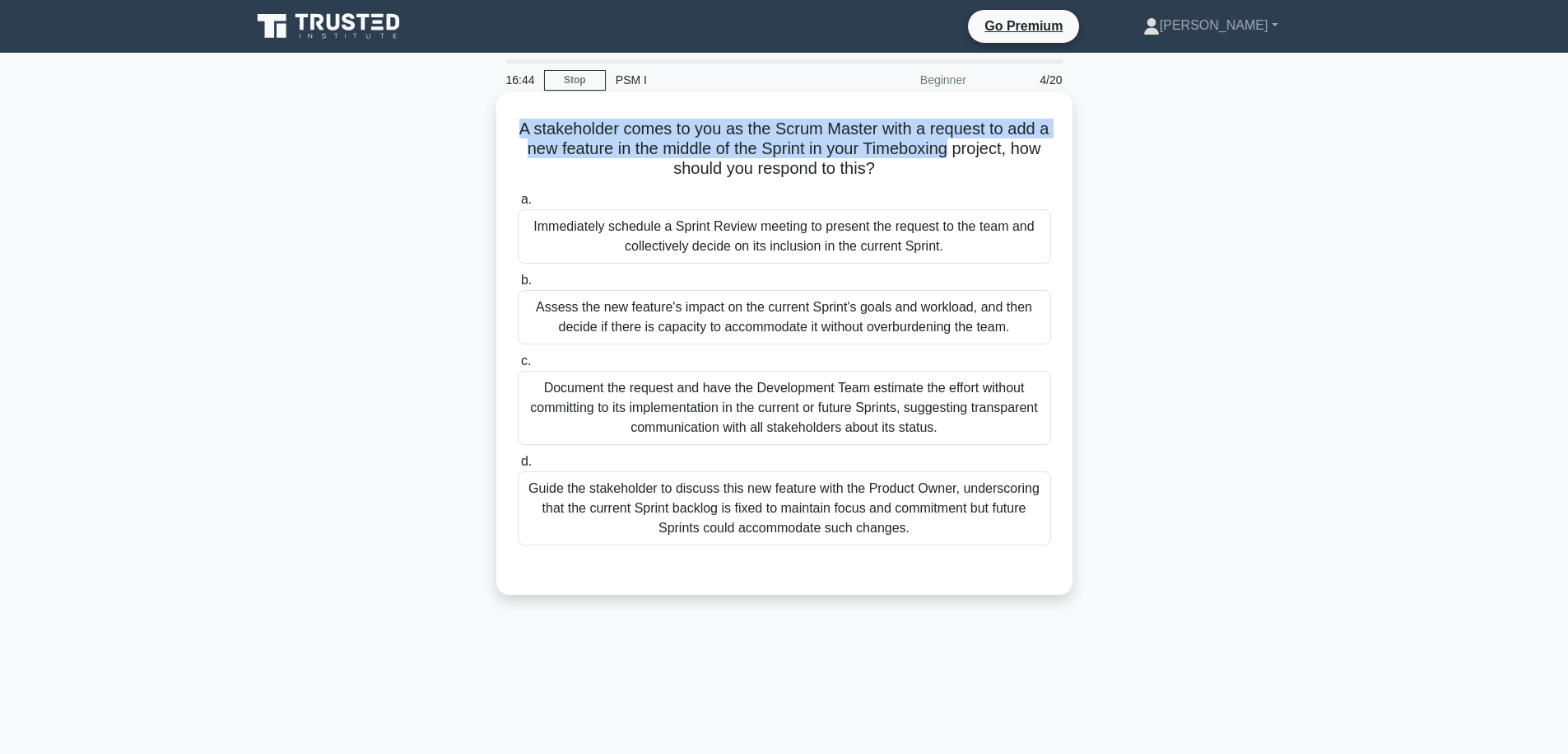
drag, startPoint x: 948, startPoint y: 153, endPoint x: 725, endPoint y: 120, distance: 225.4
click at [725, 120] on h5 "A stakeholder comes to you as the Scrum Master with a request to add a new feat…" at bounding box center [784, 149] width 537 height 61
click at [666, 138] on h5 "A stakeholder comes to you as the Scrum Master with a request to add a new feat…" at bounding box center [784, 149] width 537 height 61
drag, startPoint x: 910, startPoint y: 166, endPoint x: 713, endPoint y: 126, distance: 201.0
click at [713, 126] on h5 "A stakeholder comes to you as the Scrum Master with a request to add a new feat…" at bounding box center [784, 149] width 537 height 61
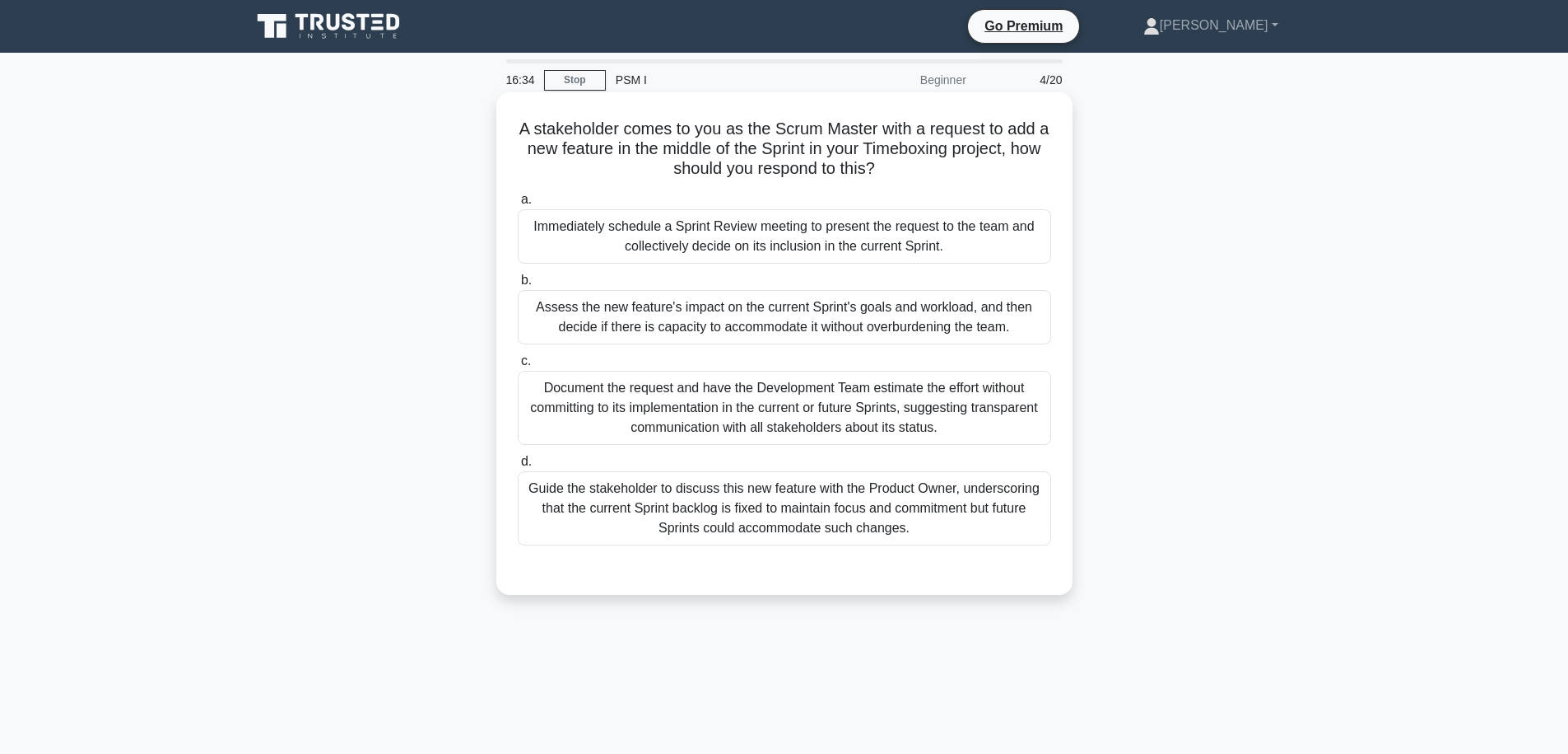
click at [713, 126] on h5 "A stakeholder comes to you as the Scrum Master with a request to add a new feat…" at bounding box center [784, 149] width 537 height 61
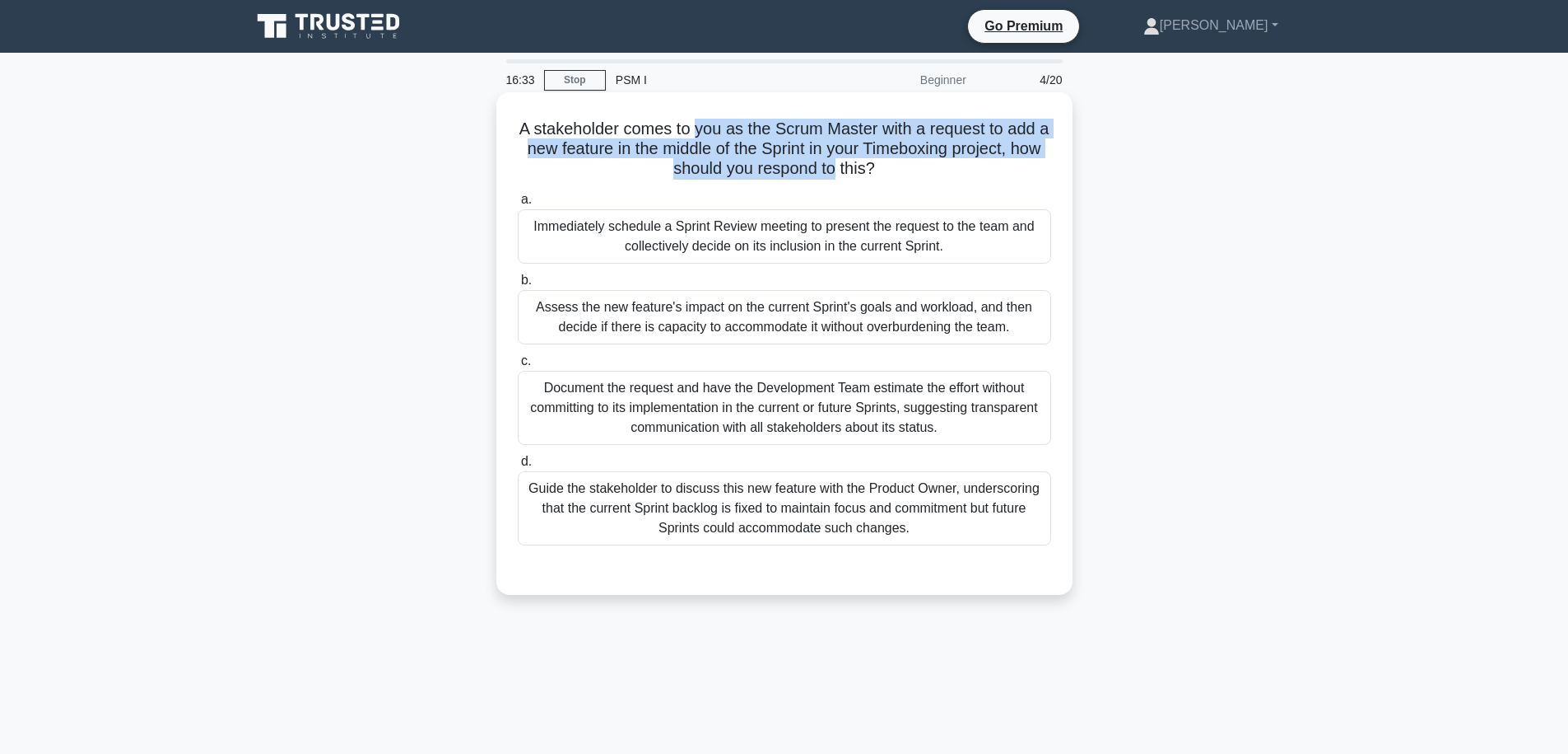
drag, startPoint x: 713, startPoint y: 126, endPoint x: 813, endPoint y: 171, distance: 109.7
click at [813, 171] on h5 "A stakeholder comes to you as the Scrum Master with a request to add a new feat…" at bounding box center [784, 149] width 537 height 61
click at [834, 178] on h5 "A stakeholder comes to you as the Scrum Master with a request to add a new feat…" at bounding box center [784, 149] width 537 height 61
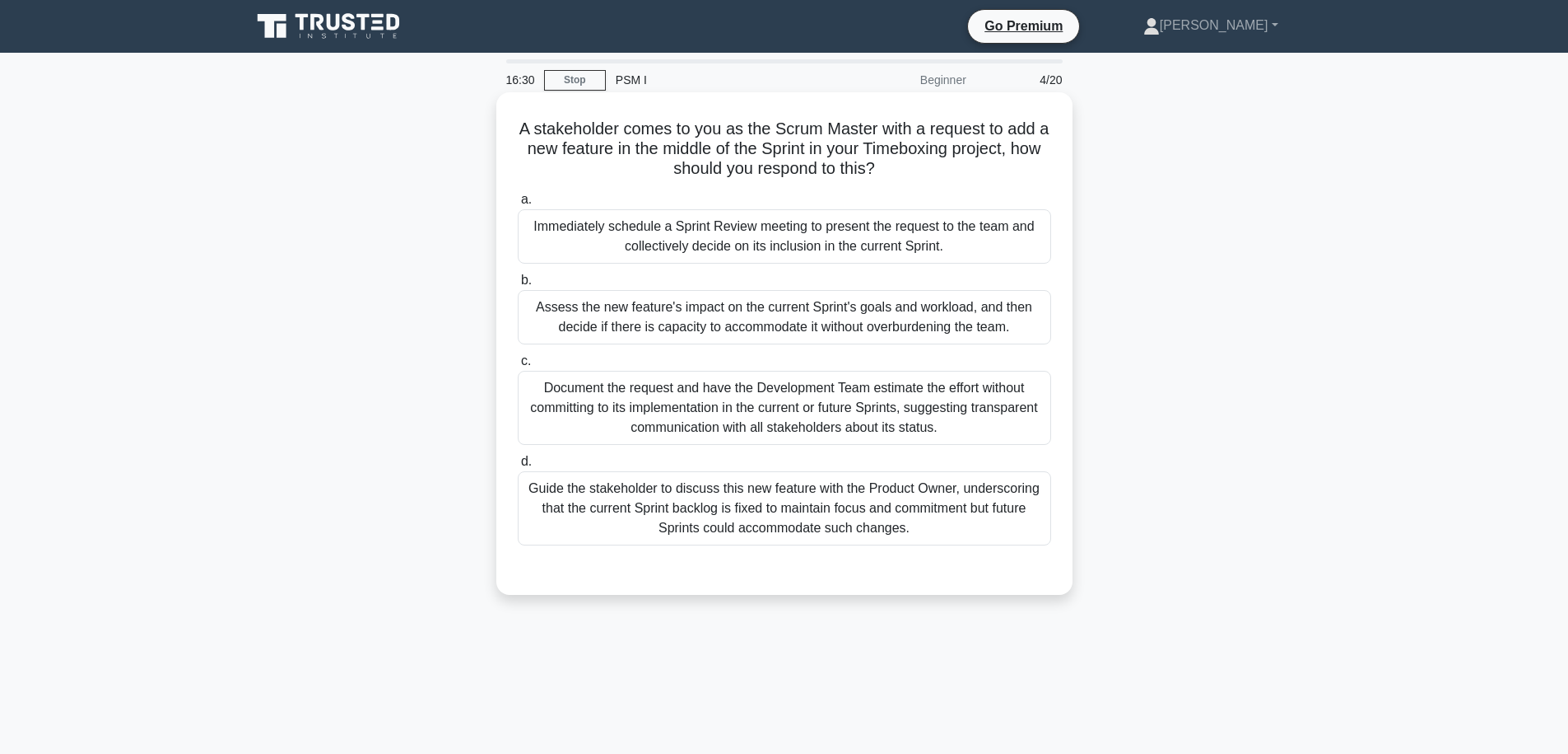
click at [913, 167] on h5 "A stakeholder comes to you as the Scrum Master with a request to add a new feat…" at bounding box center [784, 149] width 537 height 61
click at [950, 512] on div "Guide the stakeholder to discuss this new feature with the Product Owner, under…" at bounding box center [784, 508] width 533 height 75
click at [518, 467] on input "d. Guide the stakeholder to discuss this new feature with the Product Owner, un…" at bounding box center [518, 461] width 0 height 11
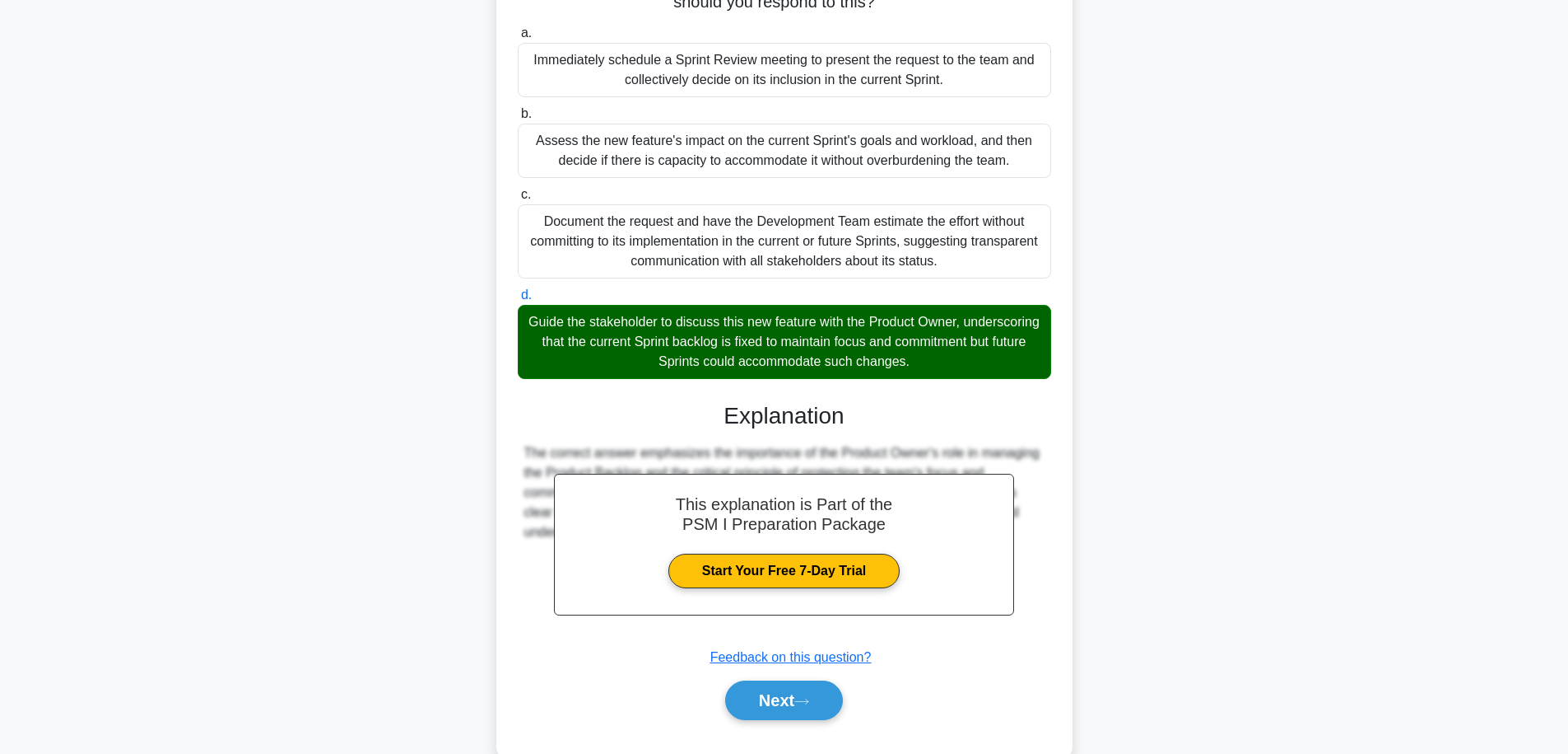
scroll to position [196, 0]
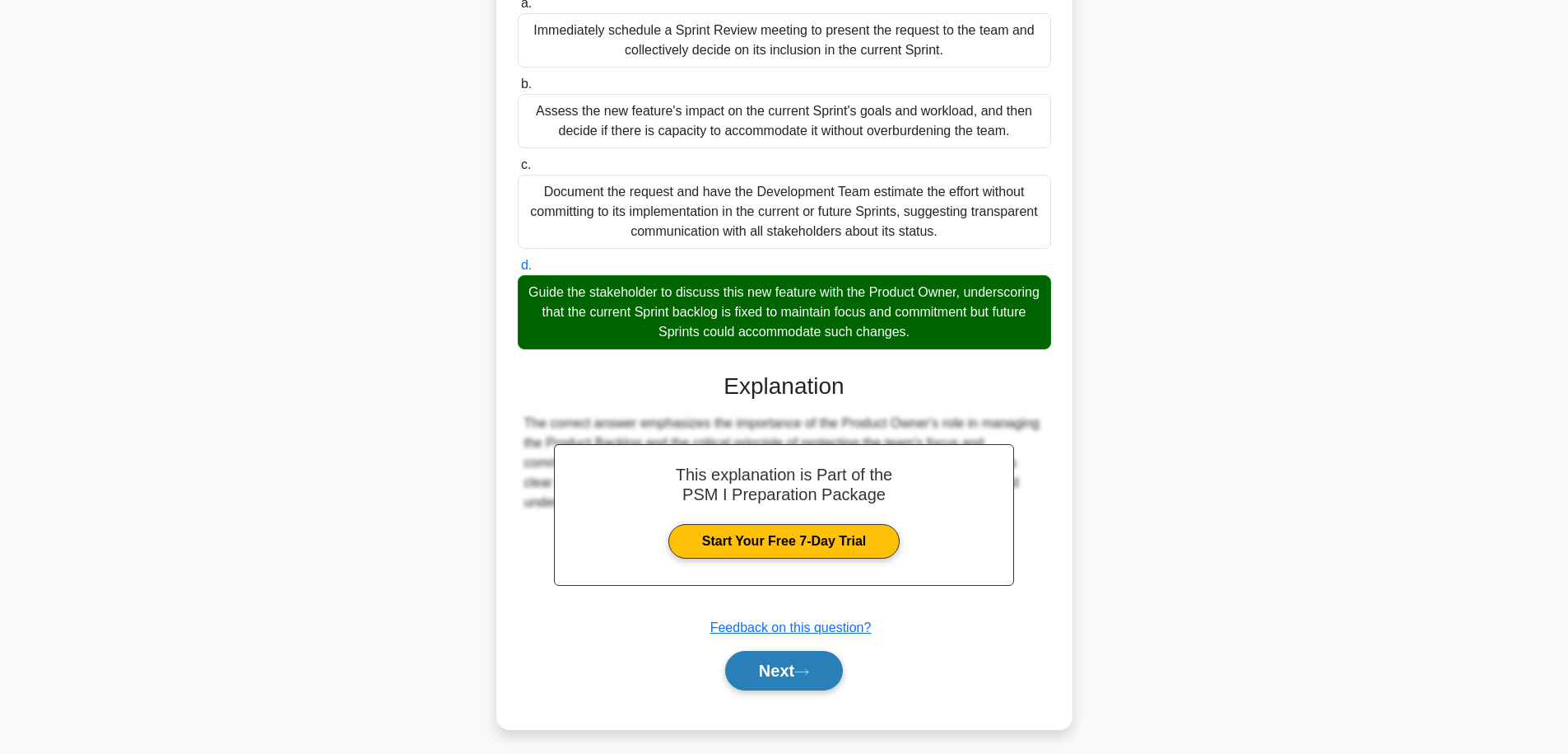
click at [837, 664] on button "Next" at bounding box center [784, 670] width 118 height 40
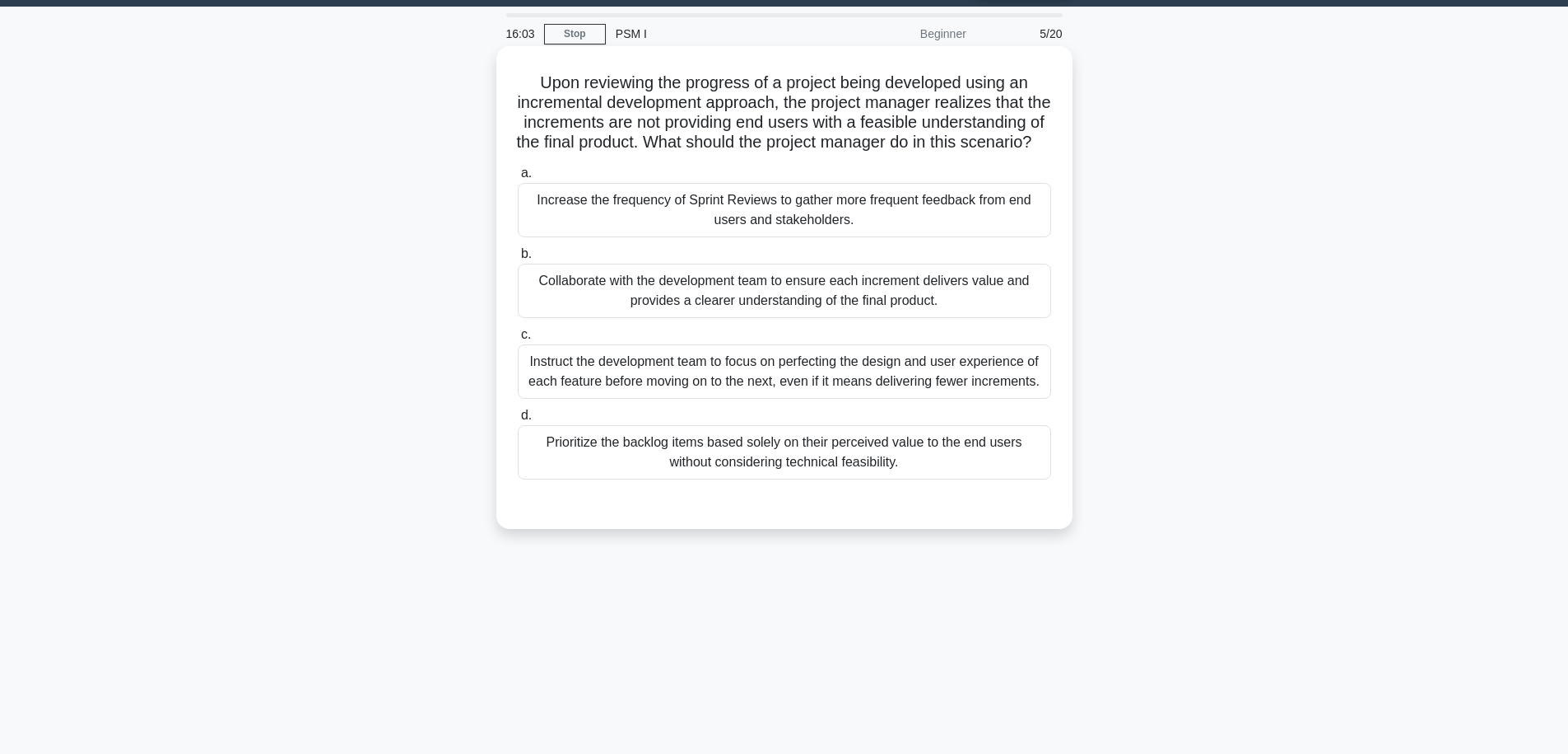
scroll to position [41, 0]
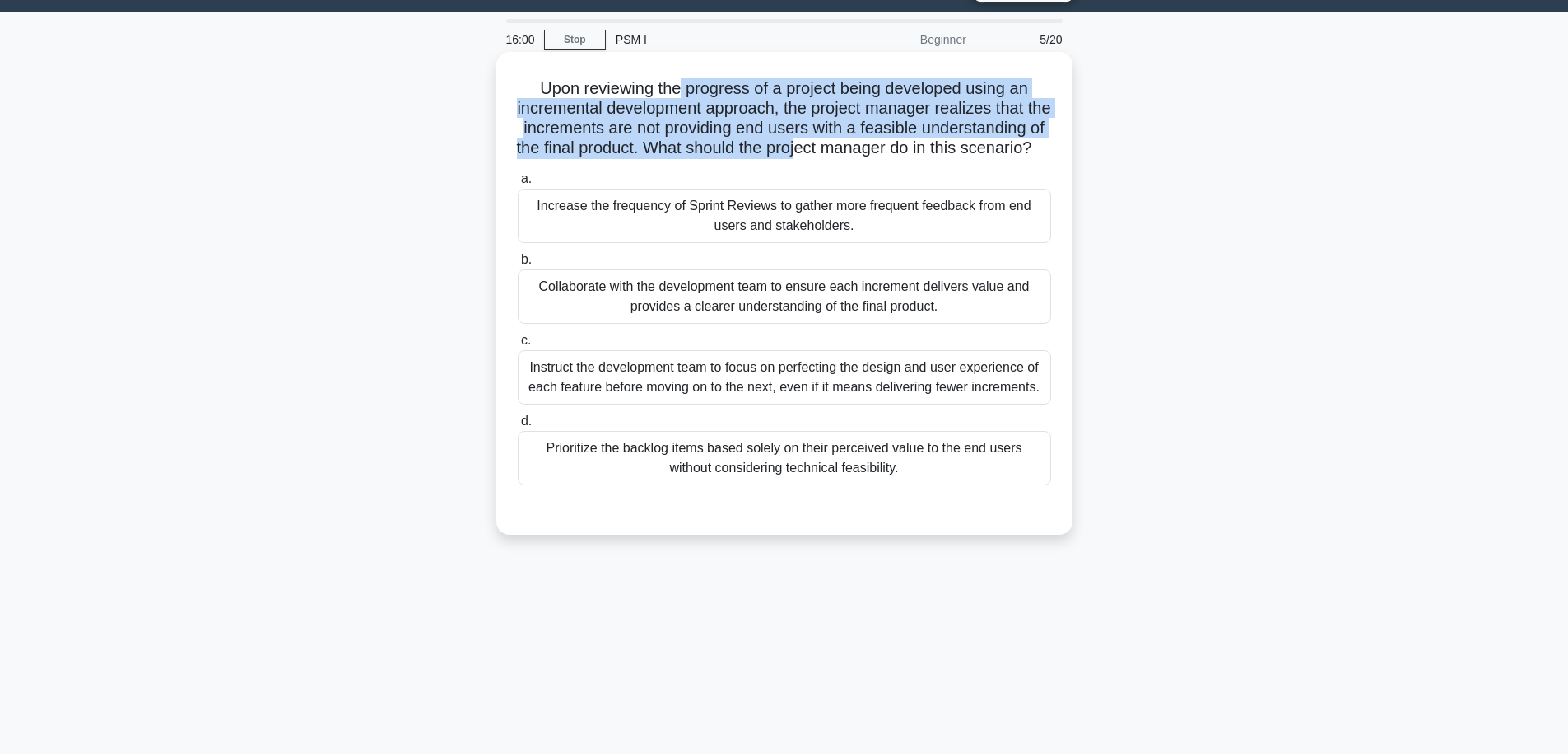
drag, startPoint x: 683, startPoint y: 90, endPoint x: 810, endPoint y: 141, distance: 136.9
click at [810, 141] on h5 "Upon reviewing the progress of a project being developed using an incremental d…" at bounding box center [784, 118] width 537 height 80
drag, startPoint x: 810, startPoint y: 141, endPoint x: 667, endPoint y: 85, distance: 153.6
click at [667, 85] on h5 "Upon reviewing the progress of a project being developed using an incremental d…" at bounding box center [784, 118] width 537 height 80
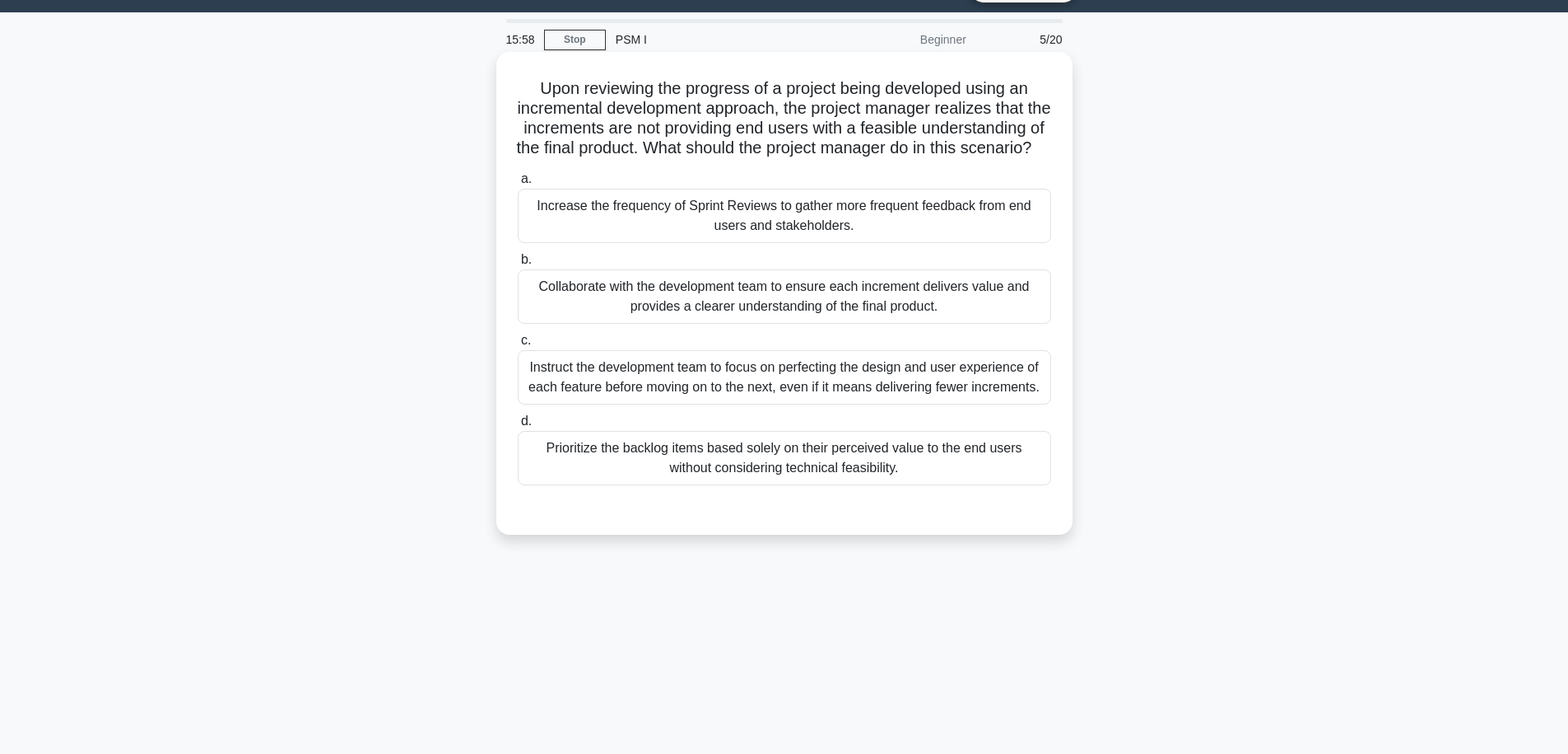
click at [667, 85] on h5 "Upon reviewing the progress of a project being developed using an incremental d…" at bounding box center [784, 118] width 537 height 80
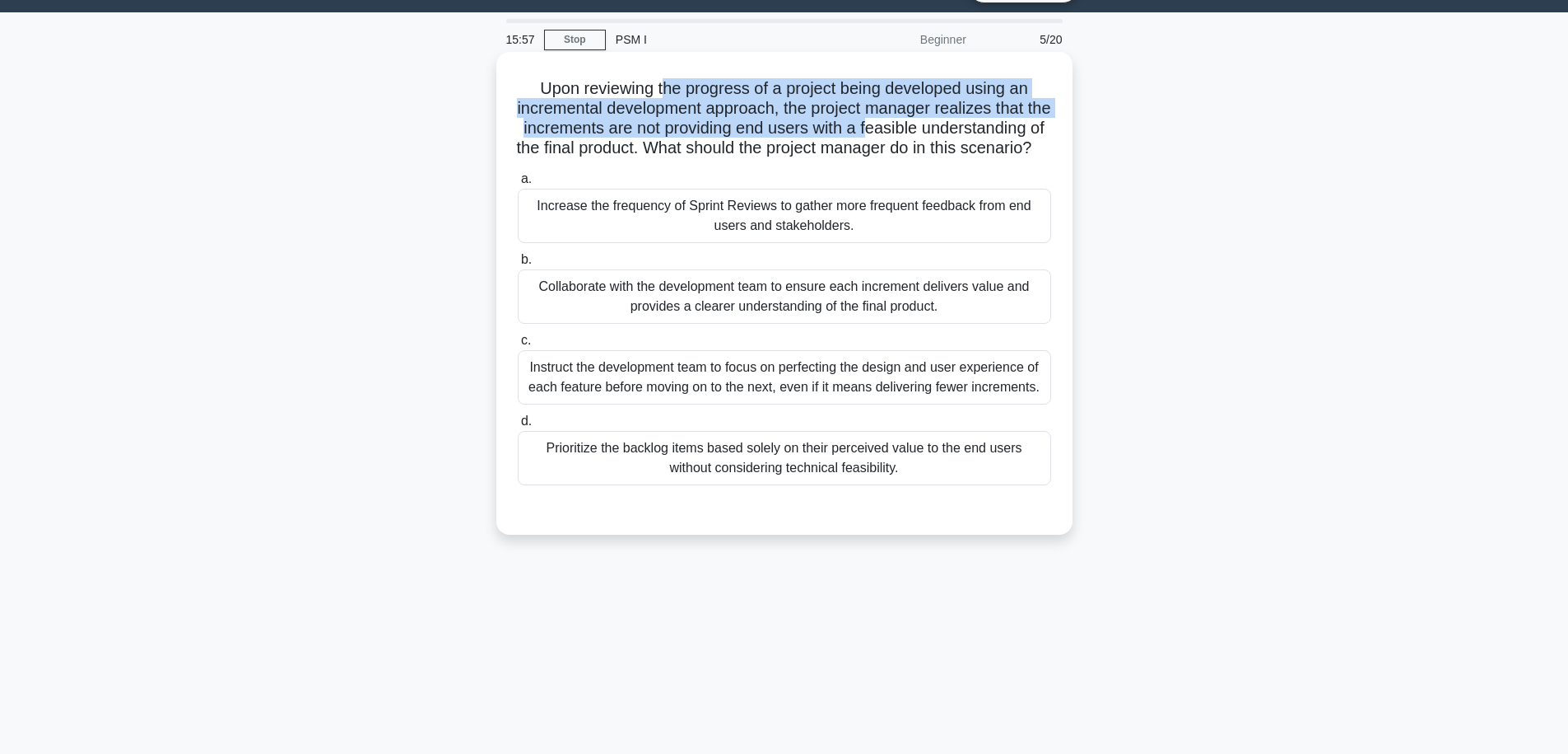
drag, startPoint x: 667, startPoint y: 85, endPoint x: 871, endPoint y: 134, distance: 209.8
click at [871, 134] on h5 "Upon reviewing the progress of a project being developed using an incremental d…" at bounding box center [784, 118] width 537 height 80
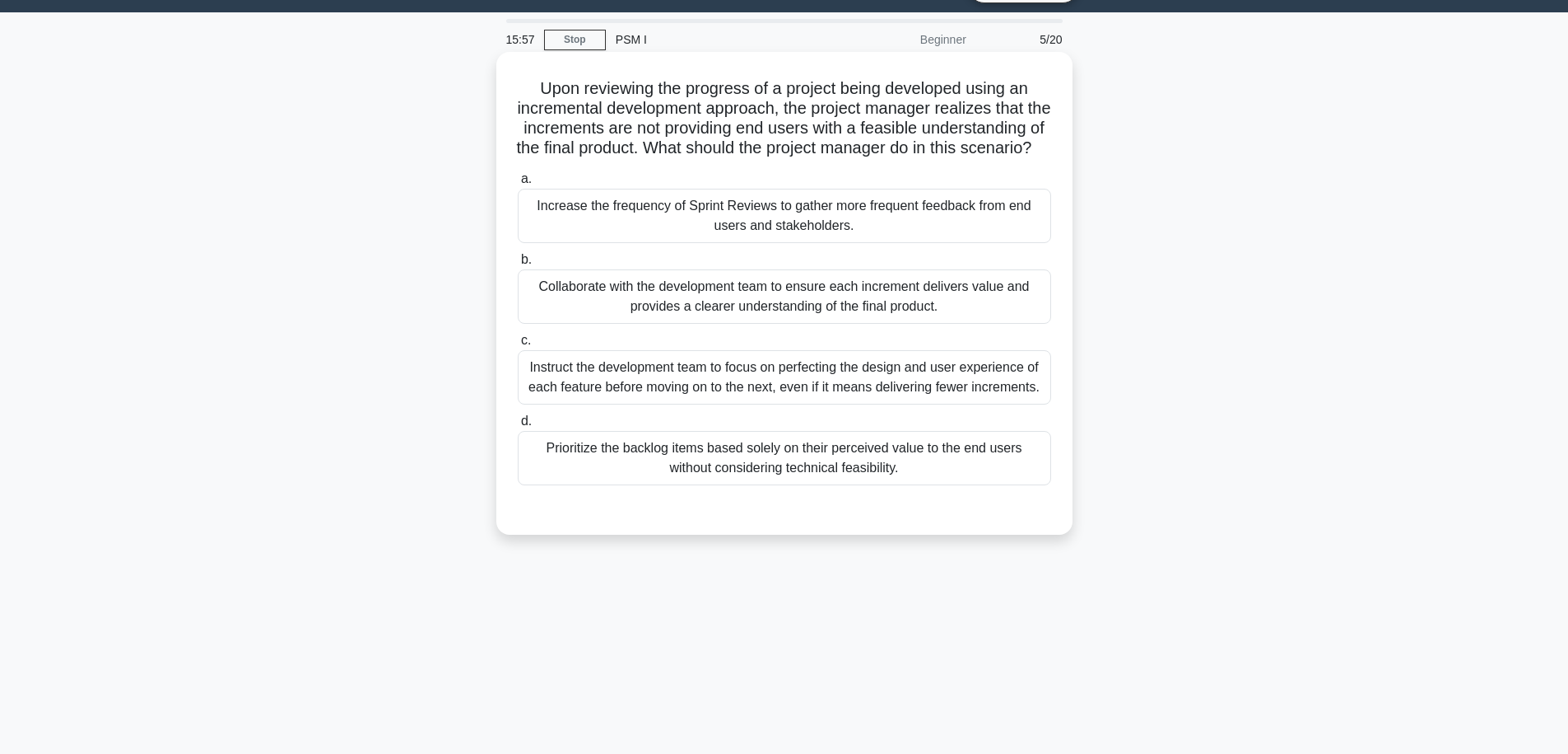
click at [942, 141] on h5 "Upon reviewing the progress of a project being developed using an incremental d…" at bounding box center [784, 118] width 537 height 80
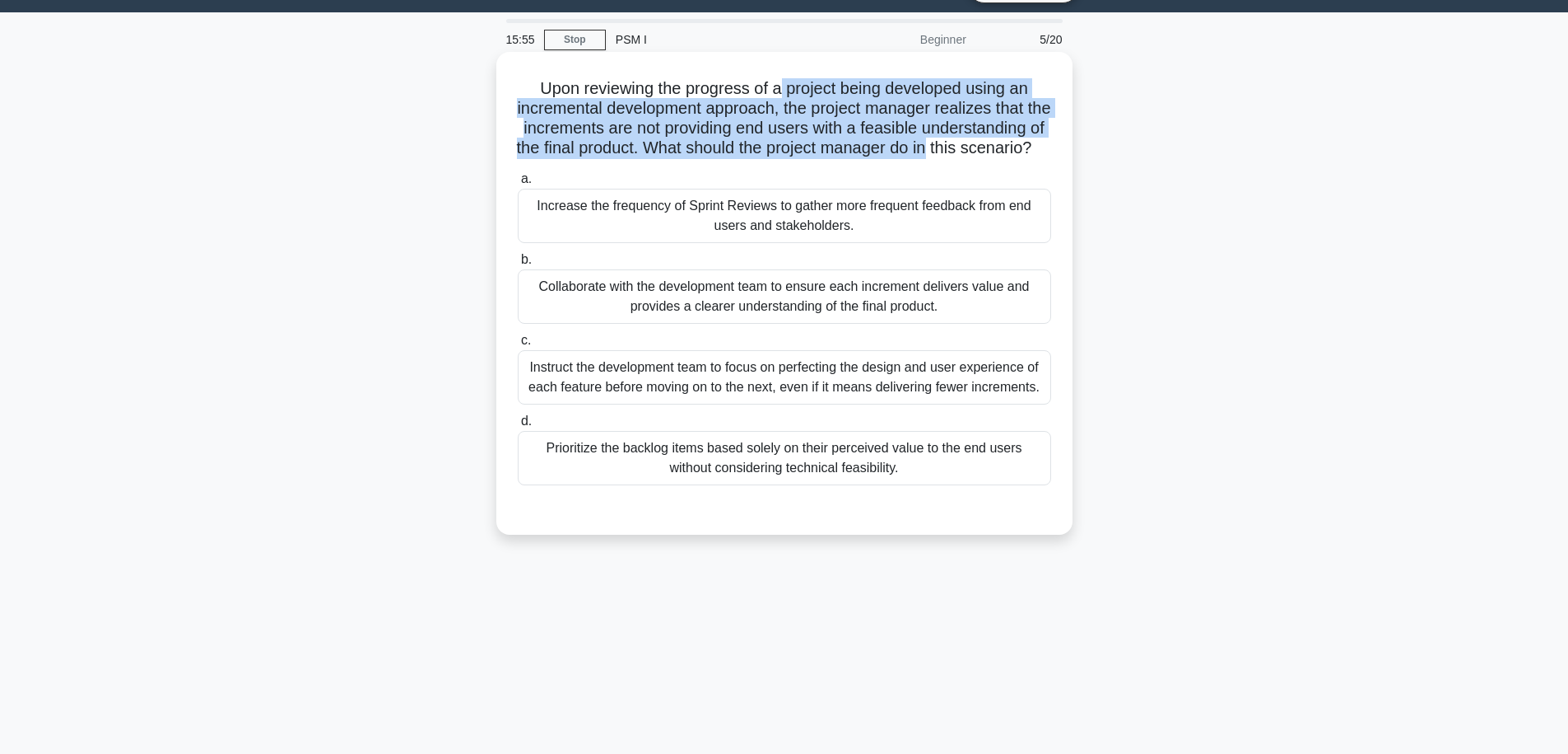
drag, startPoint x: 941, startPoint y: 139, endPoint x: 780, endPoint y: 94, distance: 167.2
click at [780, 94] on h5 "Upon reviewing the progress of a project being developed using an incremental d…" at bounding box center [784, 118] width 537 height 80
click at [695, 99] on h5 "Upon reviewing the progress of a project being developed using an incremental d…" at bounding box center [784, 118] width 537 height 80
drag, startPoint x: 671, startPoint y: 86, endPoint x: 910, endPoint y: 152, distance: 247.9
click at [909, 152] on h5 "Upon reviewing the progress of a project being developed using an incremental d…" at bounding box center [784, 118] width 537 height 80
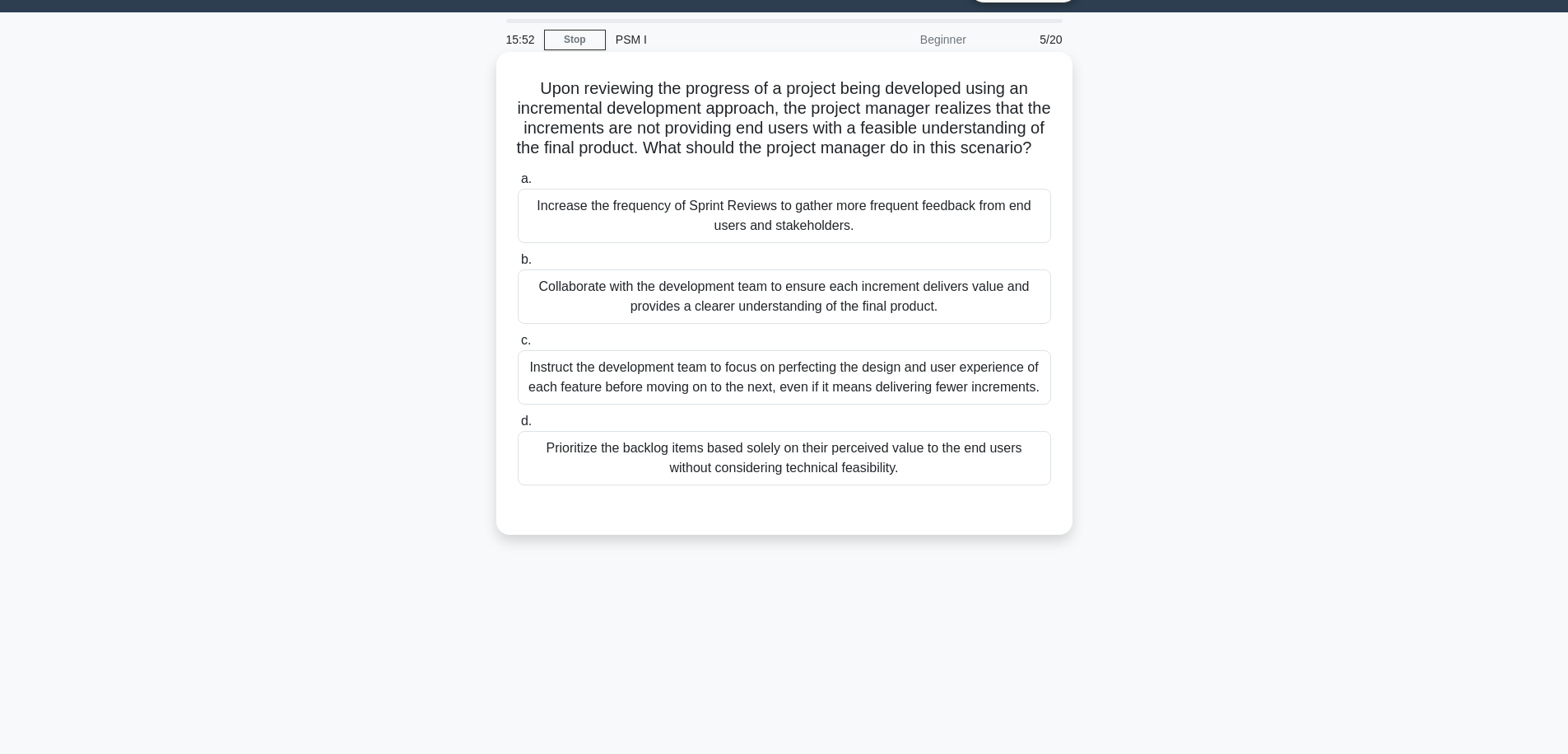
click at [931, 152] on h5 "Upon reviewing the progress of a project being developed using an incremental d…" at bounding box center [784, 118] width 537 height 80
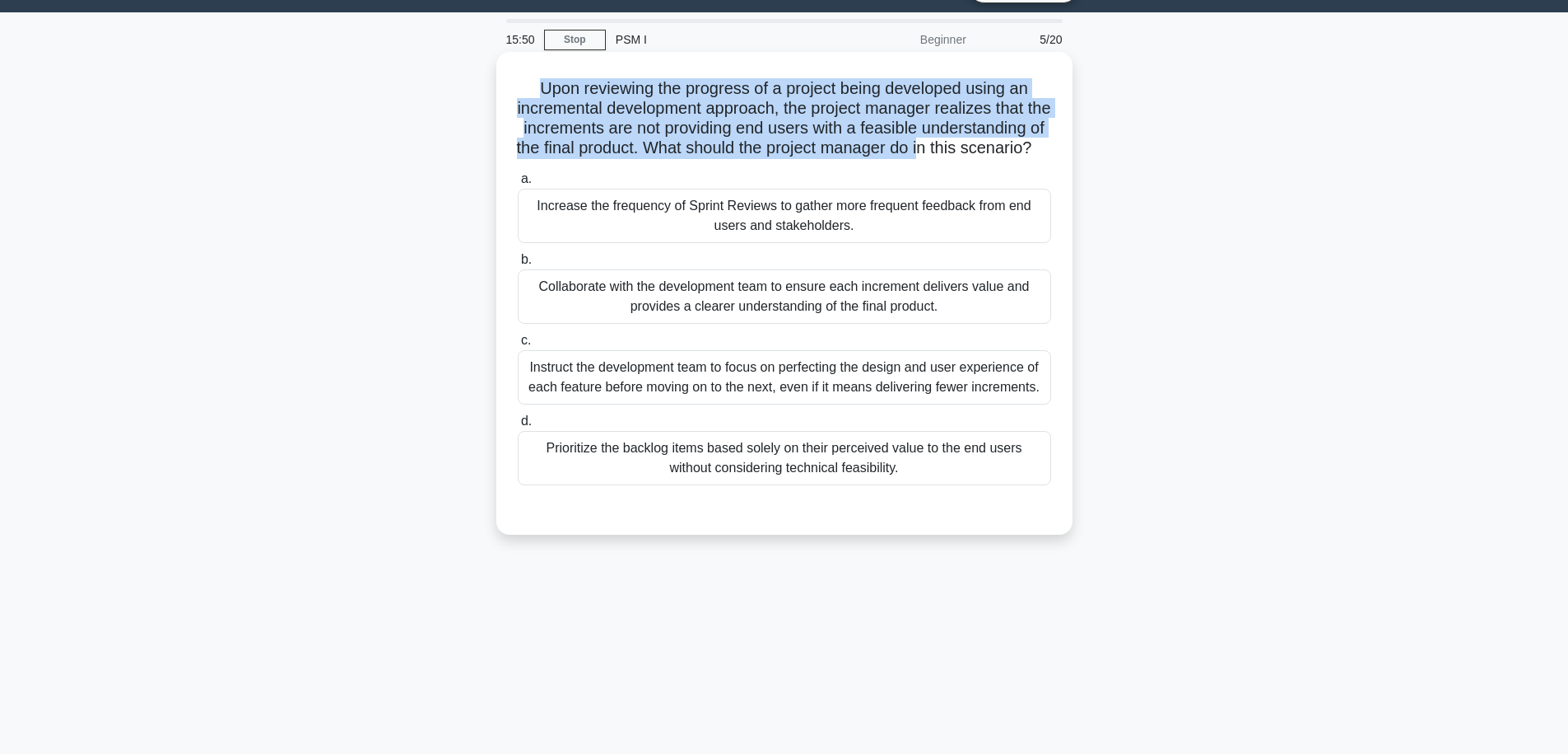
drag, startPoint x: 931, startPoint y: 152, endPoint x: 693, endPoint y: 77, distance: 249.5
click at [693, 77] on div "Upon reviewing the progress of a project being developed using an incremental d…" at bounding box center [784, 292] width 563 height 469
click at [688, 103] on h5 "Upon reviewing the progress of a project being developed using an incremental d…" at bounding box center [784, 118] width 537 height 80
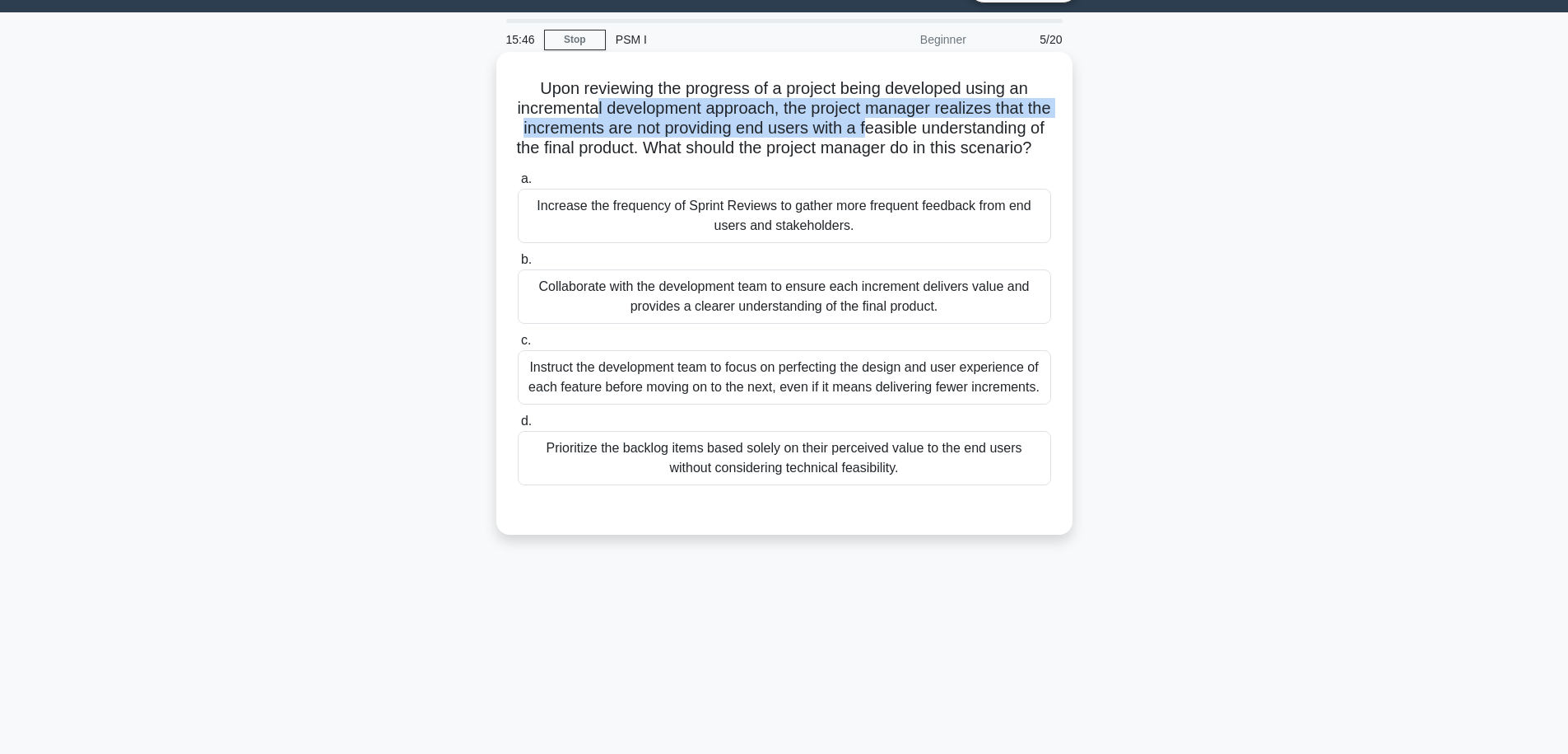
drag, startPoint x: 594, startPoint y: 112, endPoint x: 889, endPoint y: 123, distance: 295.2
click at [889, 123] on h5 "Upon reviewing the progress of a project being developed using an incremental d…" at bounding box center [784, 118] width 537 height 80
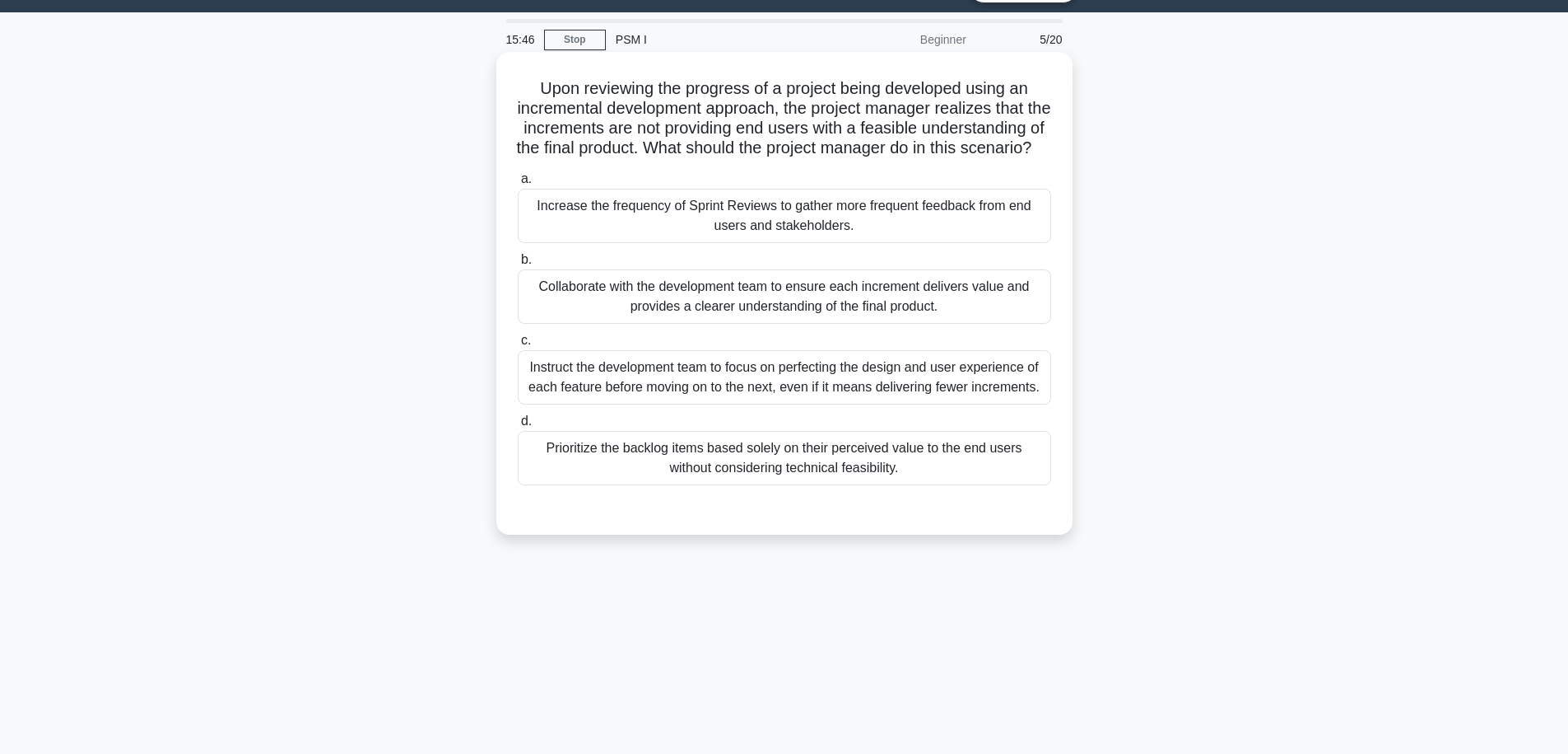
click at [912, 128] on h5 "Upon reviewing the progress of a project being developed using an incremental d…" at bounding box center [784, 118] width 537 height 80
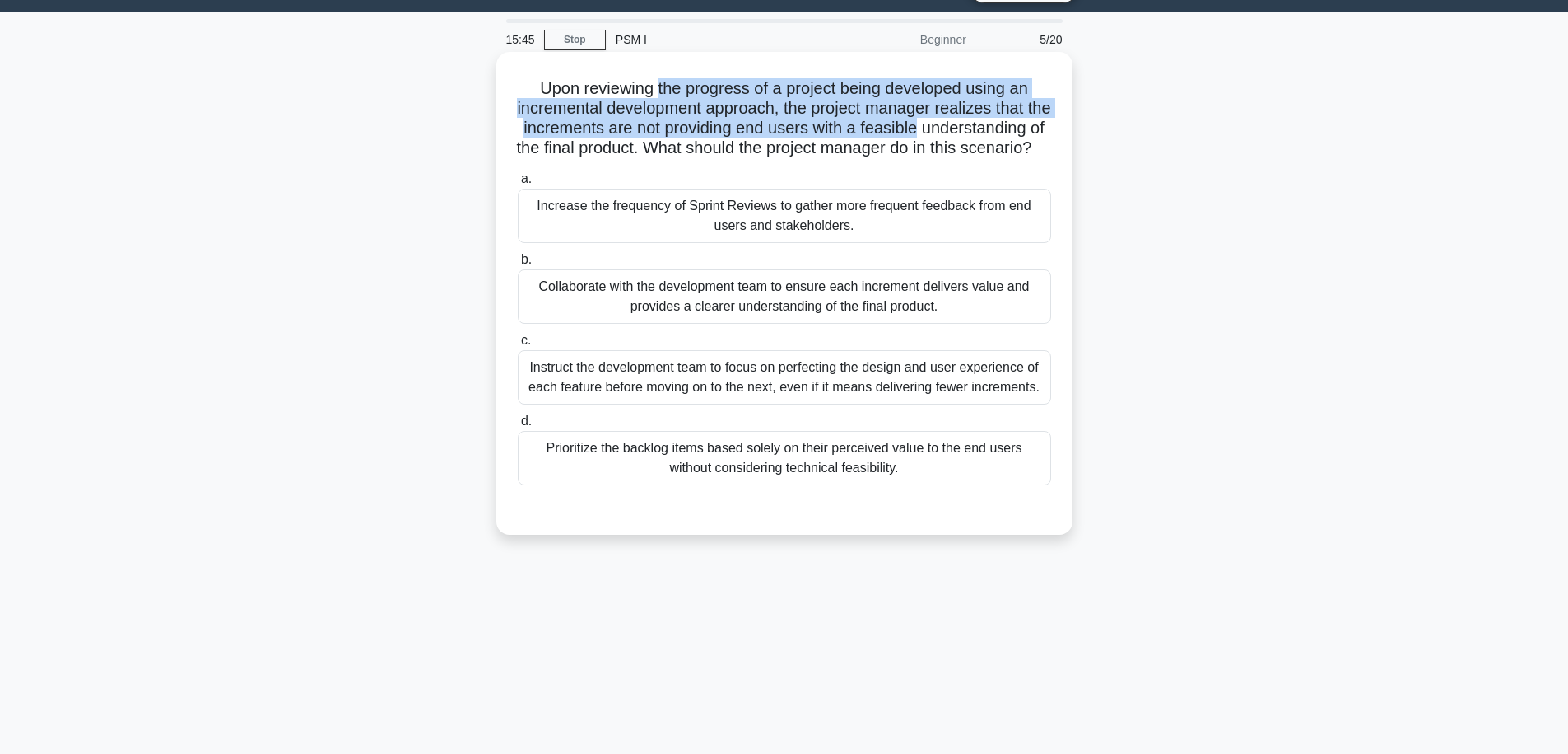
drag, startPoint x: 912, startPoint y: 128, endPoint x: 679, endPoint y: 79, distance: 238.1
click at [679, 79] on h5 "Upon reviewing the progress of a project being developed using an incremental d…" at bounding box center [784, 118] width 537 height 80
click at [650, 106] on h5 "Upon reviewing the progress of a project being developed using an incremental d…" at bounding box center [784, 118] width 537 height 80
drag, startPoint x: 650, startPoint y: 106, endPoint x: 900, endPoint y: 128, distance: 251.0
click at [900, 128] on h5 "Upon reviewing the progress of a project being developed using an incremental d…" at bounding box center [784, 118] width 537 height 80
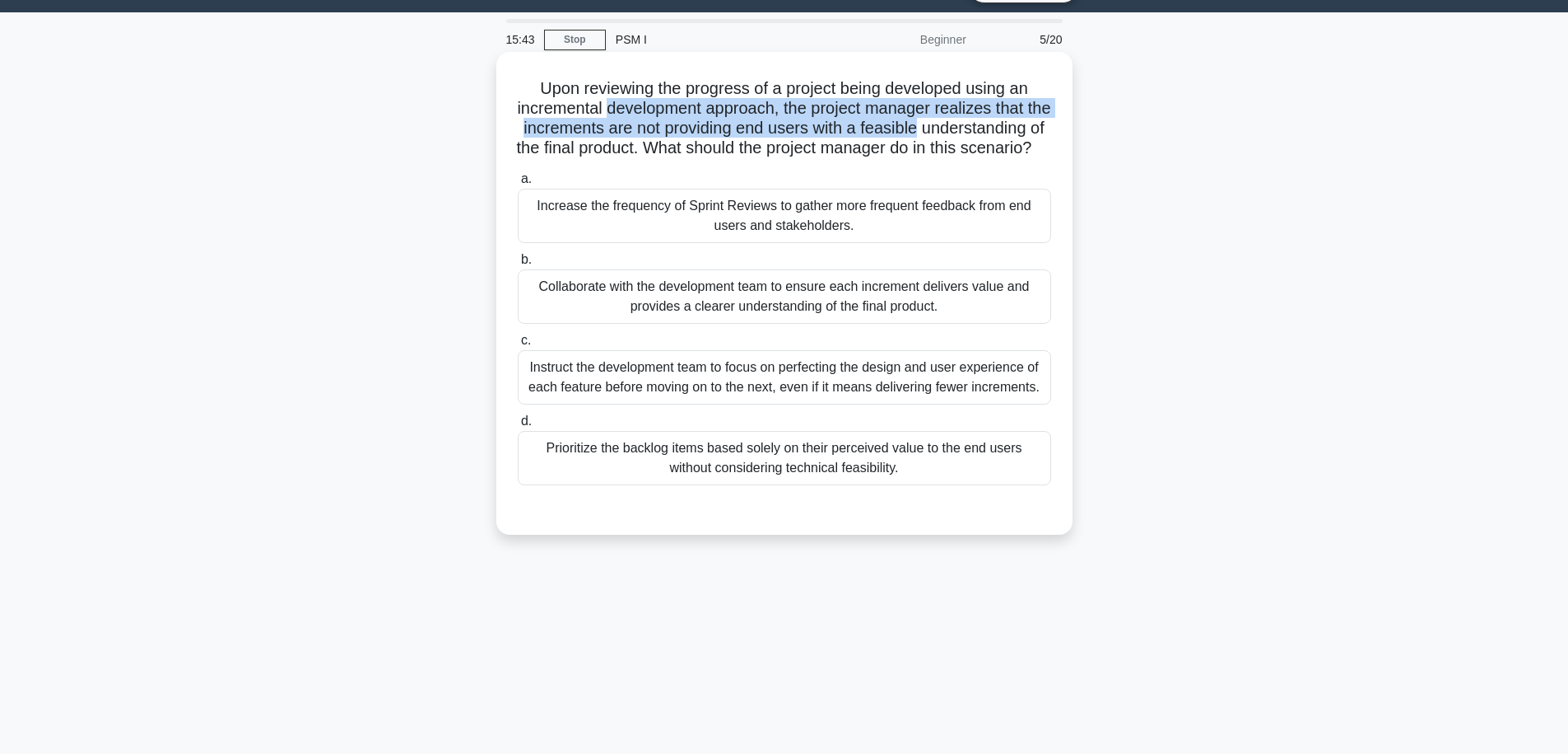
click at [903, 136] on h5 "Upon reviewing the progress of a project being developed using an incremental d…" at bounding box center [784, 118] width 537 height 80
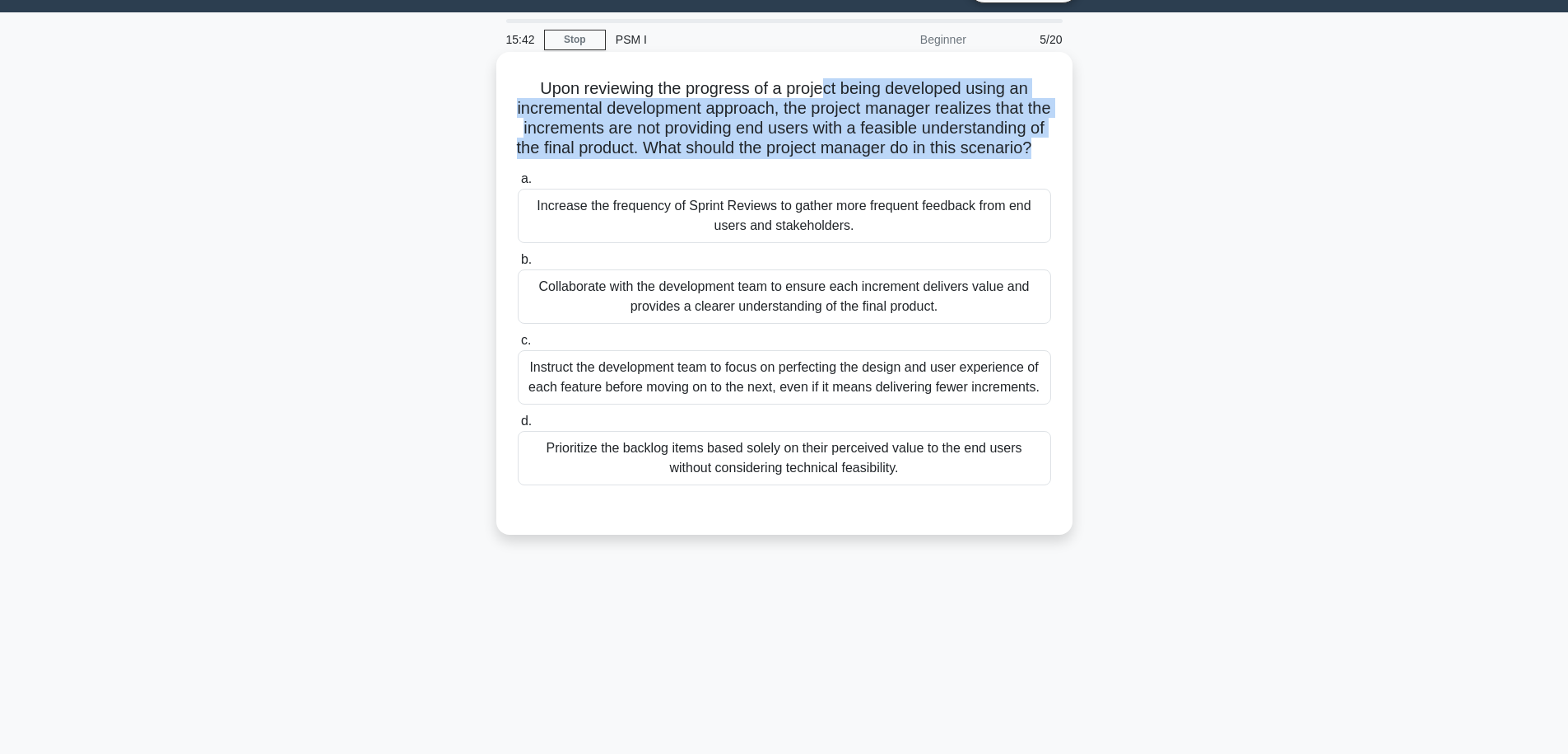
drag, startPoint x: 877, startPoint y: 172, endPoint x: 824, endPoint y: 78, distance: 107.9
click at [824, 78] on h5 "Upon reviewing the progress of a project being developed using an incremental d…" at bounding box center [784, 118] width 537 height 80
click at [798, 101] on h5 "Upon reviewing the progress of a project being developed using an incremental d…" at bounding box center [784, 118] width 537 height 80
drag, startPoint x: 713, startPoint y: 91, endPoint x: 920, endPoint y: 163, distance: 219.2
click at [920, 159] on h5 "Upon reviewing the progress of a project being developed using an incremental d…" at bounding box center [784, 118] width 537 height 80
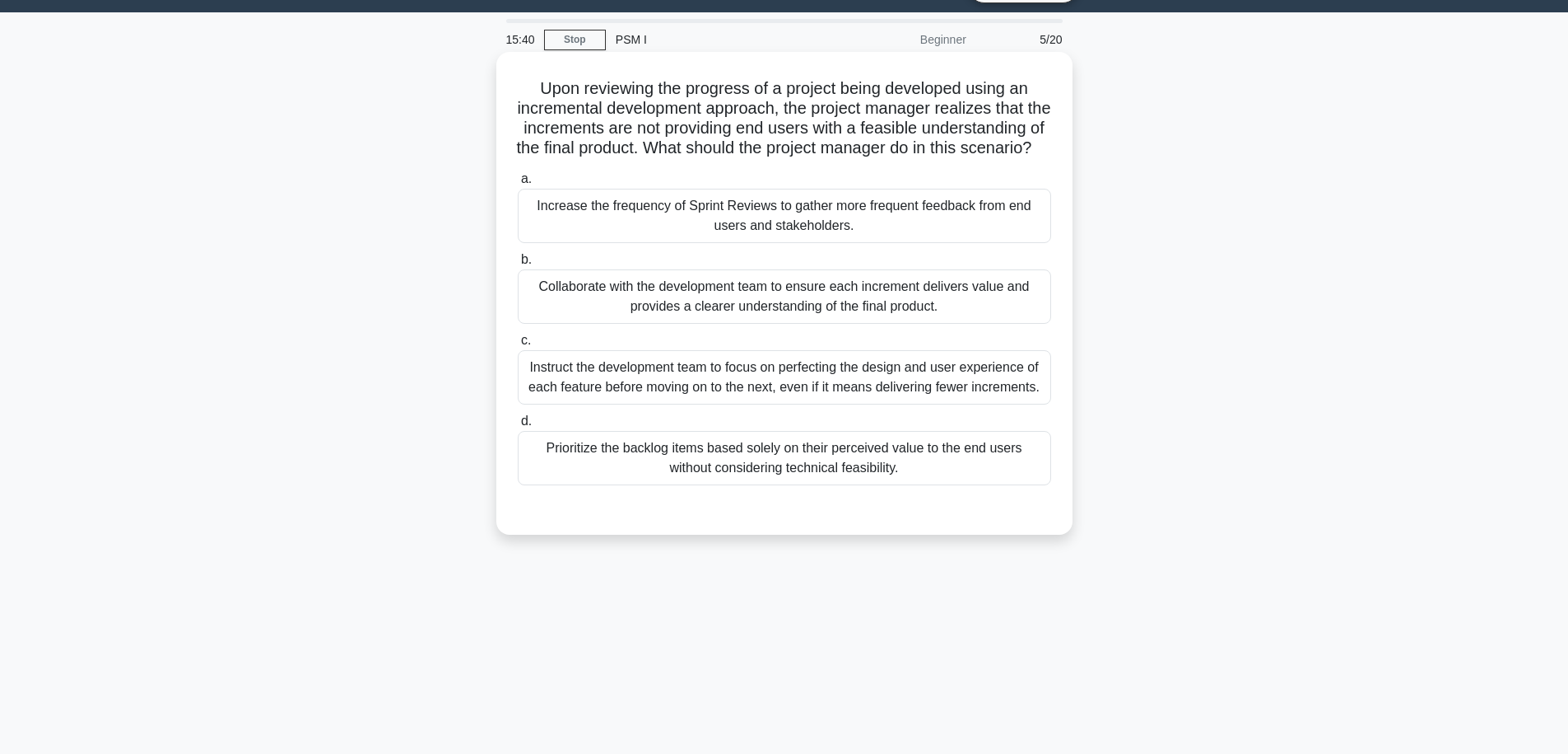
click at [910, 127] on h5 "Upon reviewing the progress of a project being developed using an incremental d…" at bounding box center [784, 118] width 537 height 80
click at [765, 136] on h5 "Upon reviewing the progress of a project being developed using an incremental d…" at bounding box center [784, 118] width 537 height 80
click at [1031, 159] on icon ".spinner_0XTQ{transform-origin:center;animation:spinner_y6GP .75s linear infini…" at bounding box center [1041, 149] width 19 height 19
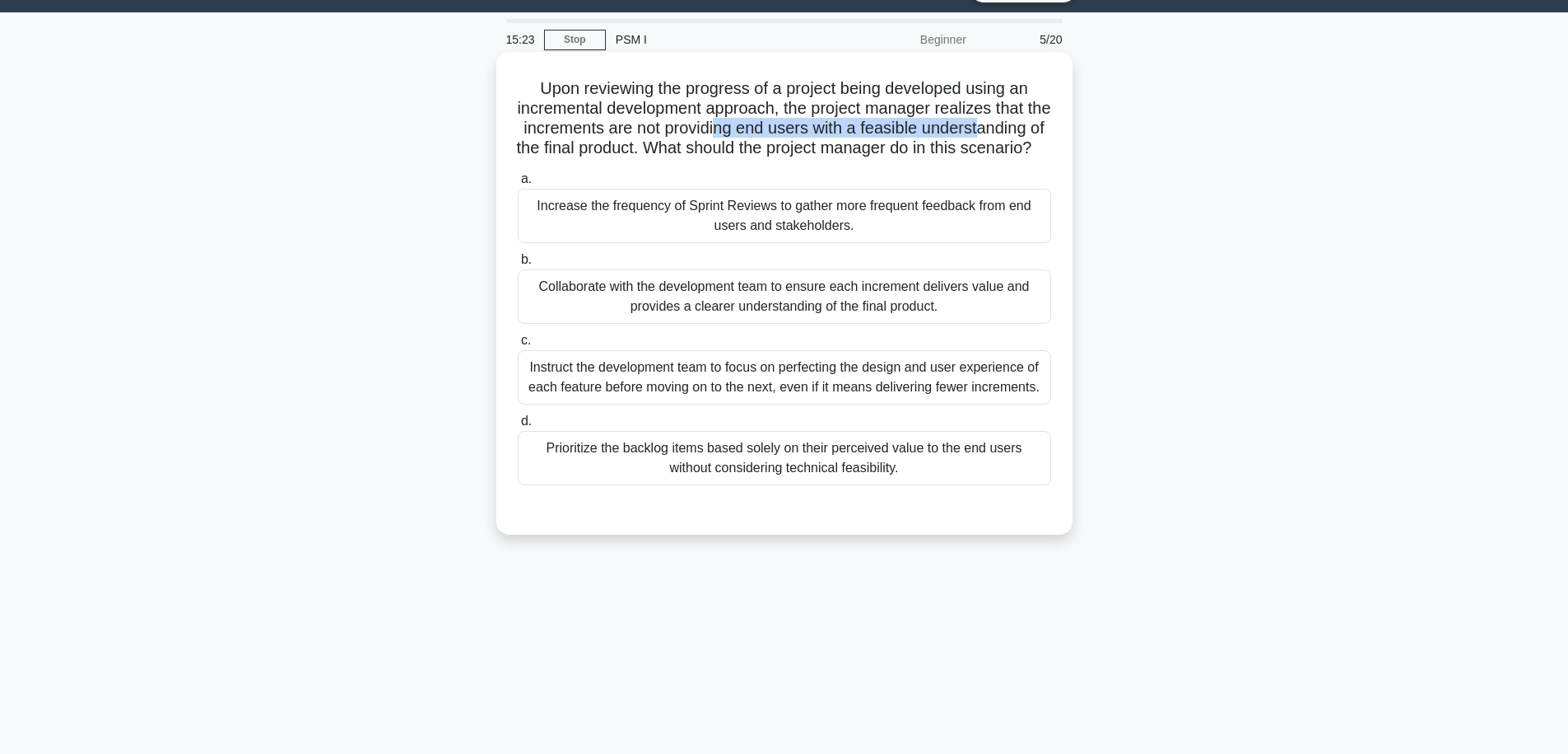
drag, startPoint x: 712, startPoint y: 122, endPoint x: 980, endPoint y: 123, distance: 268.0
click at [980, 123] on h5 "Upon reviewing the progress of a project being developed using an incremental d…" at bounding box center [784, 118] width 537 height 80
drag, startPoint x: 980, startPoint y: 123, endPoint x: 849, endPoint y: 117, distance: 131.1
click at [849, 117] on h5 "Upon reviewing the progress of a project being developed using an incremental d…" at bounding box center [784, 118] width 537 height 80
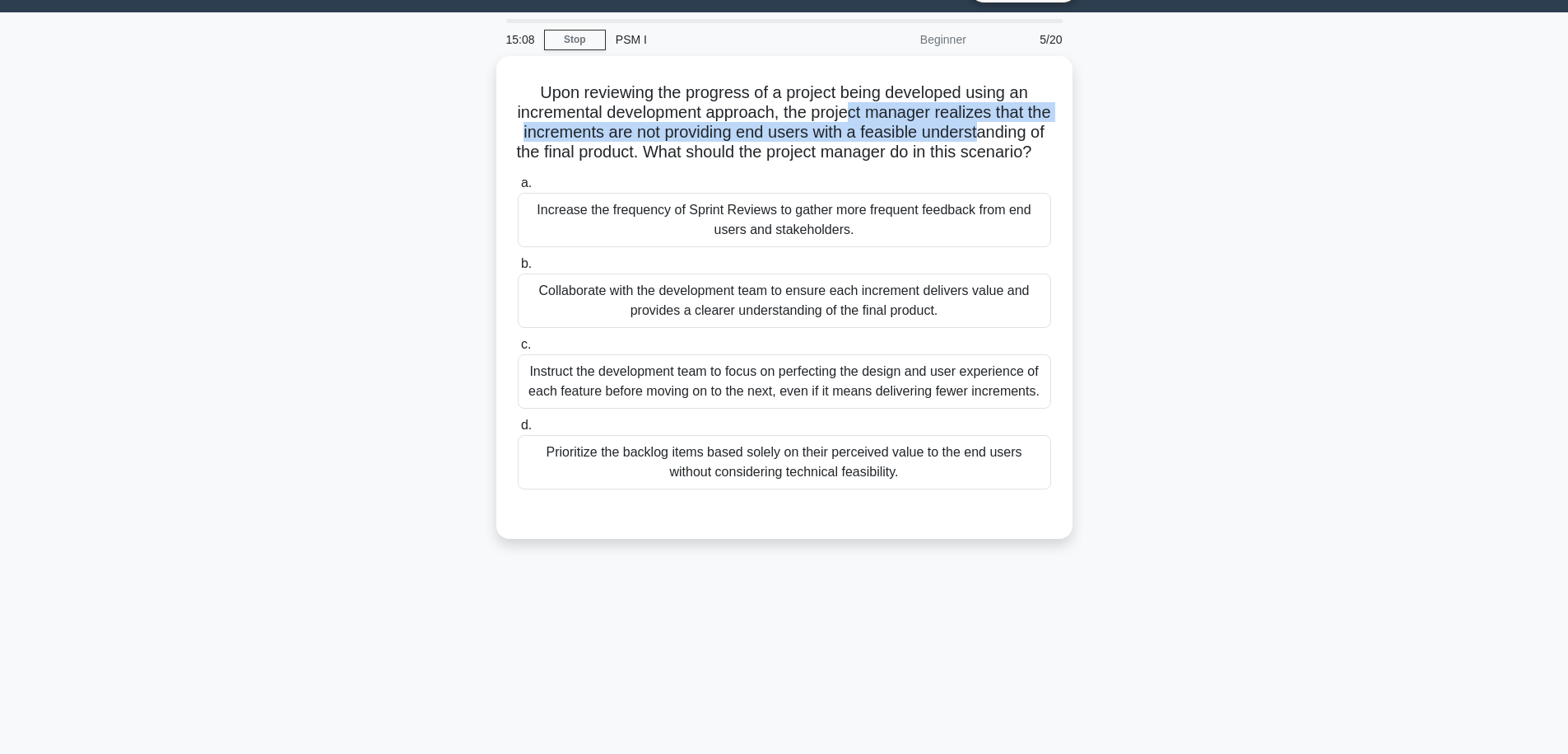
click at [1140, 462] on div "Upon reviewing the progress of a project being developed using an incremental d…" at bounding box center [784, 307] width 1086 height 502
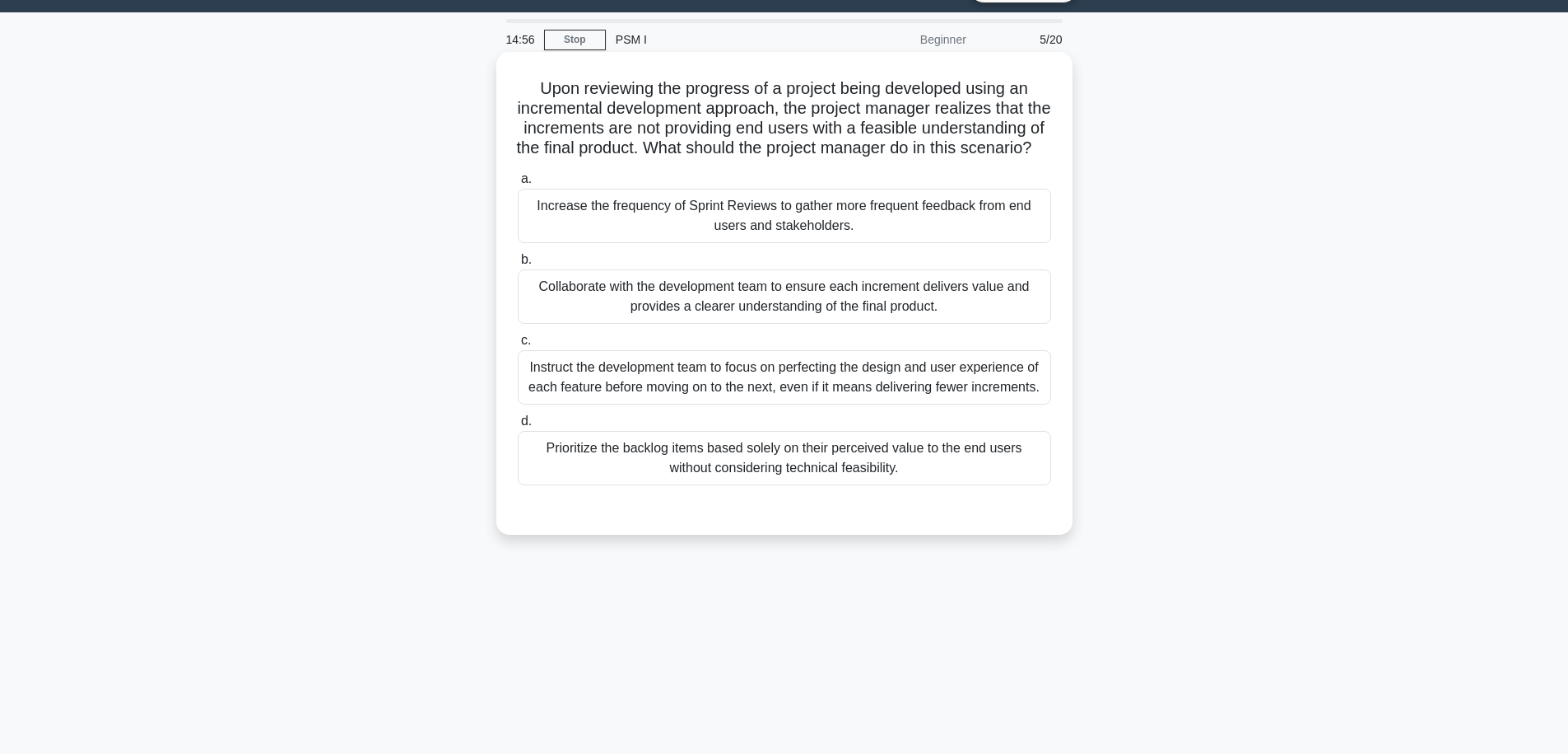
click at [981, 322] on div "Collaborate with the development team to ensure each increment delivers value a…" at bounding box center [784, 296] width 533 height 54
click at [518, 265] on input "b. Collaborate with the development team to ensure each increment delivers valu…" at bounding box center [518, 259] width 0 height 11
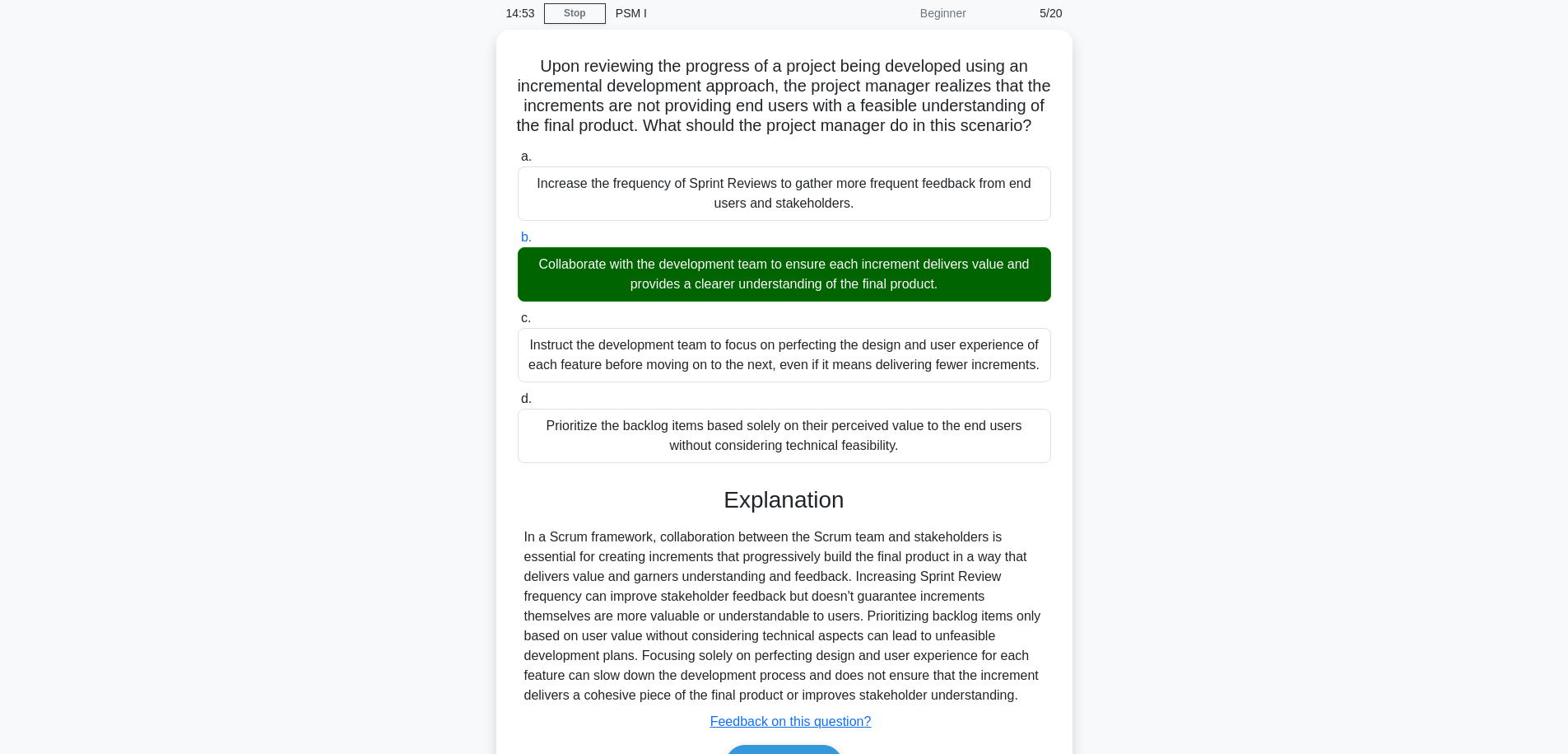
scroll to position [79, 0]
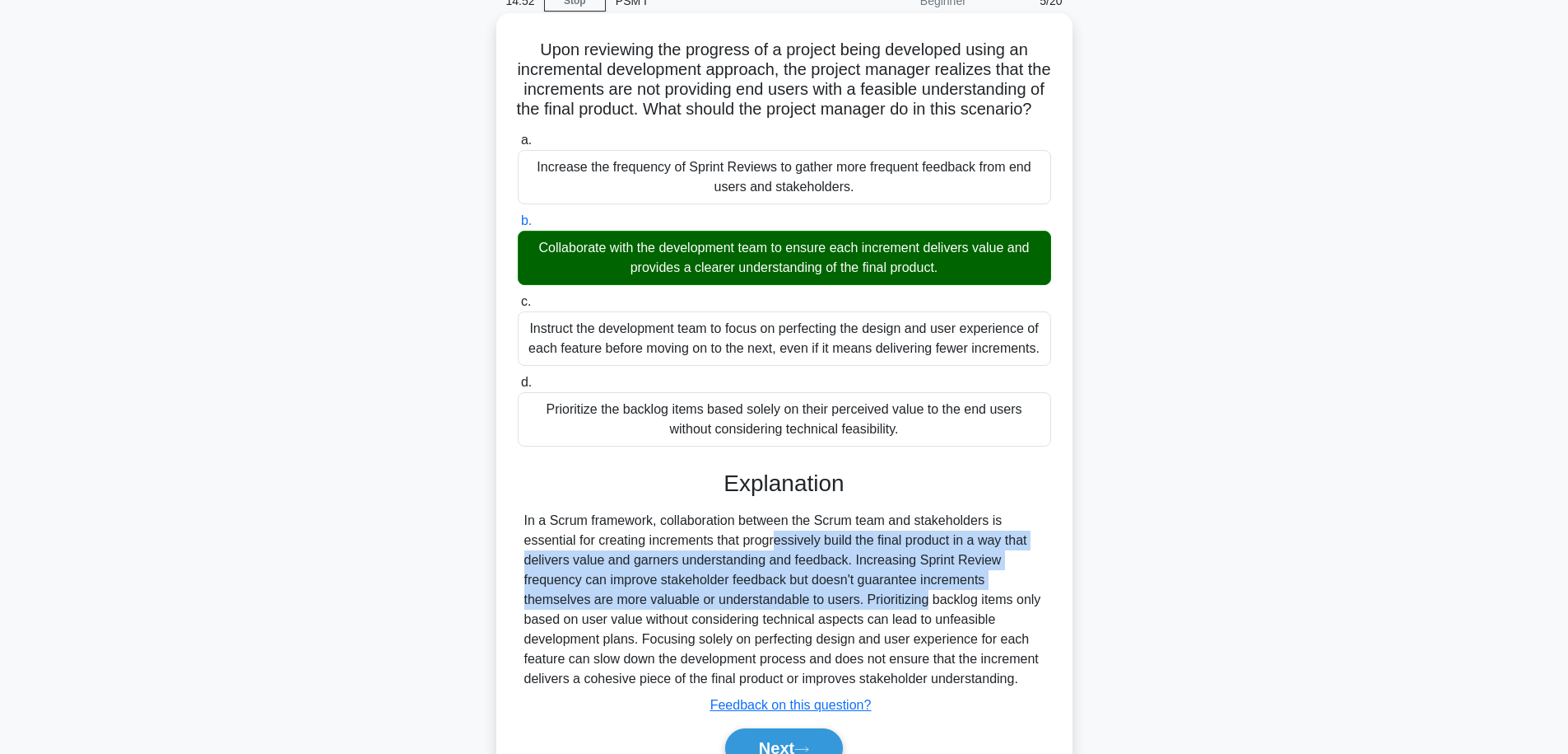
drag, startPoint x: 672, startPoint y: 555, endPoint x: 843, endPoint y: 618, distance: 182.2
click at [843, 618] on div "In a Scrum framework, collaboration between the Scrum team and stakeholders is …" at bounding box center [784, 600] width 520 height 178
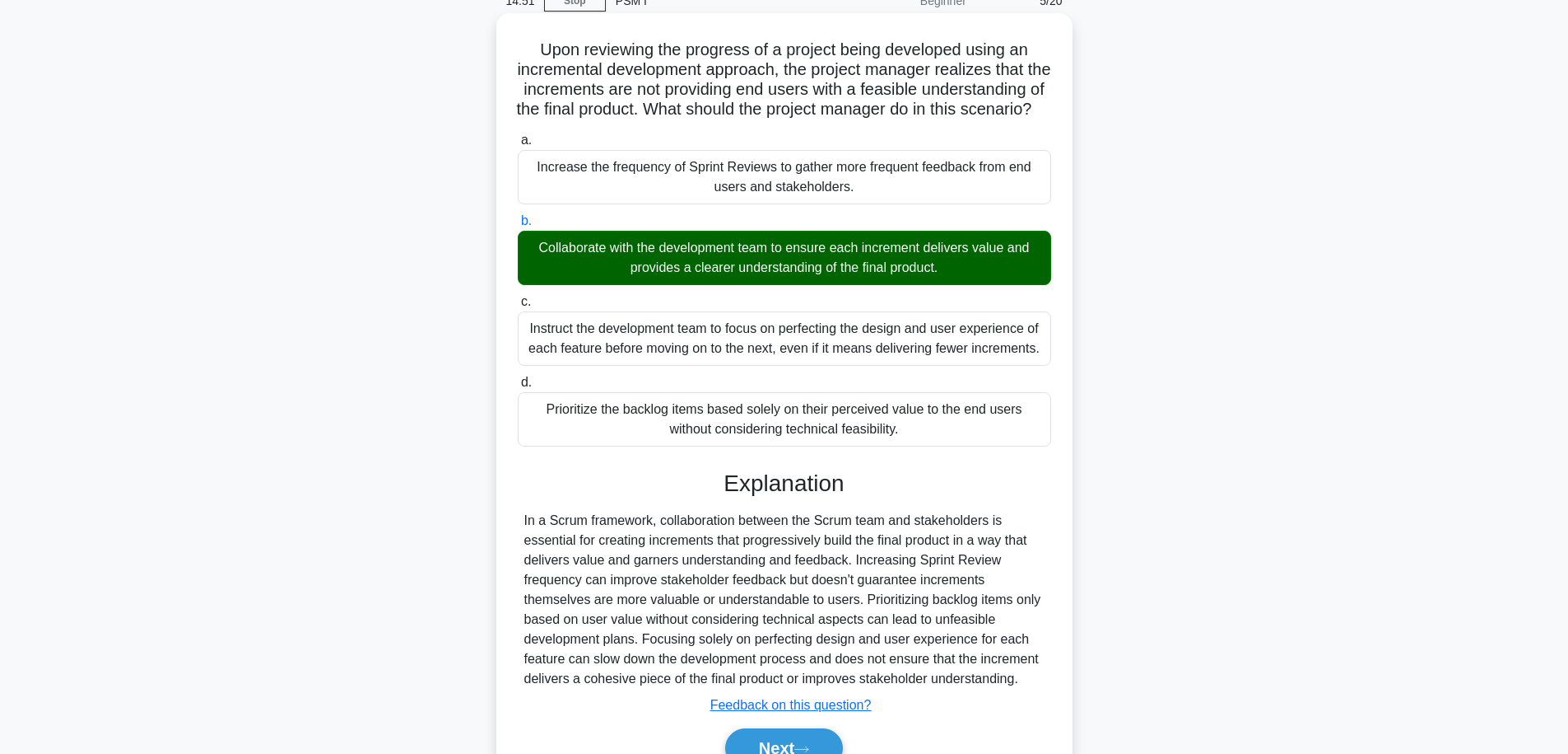
click at [938, 645] on div "In a Scrum framework, collaboration between the Scrum team and stakeholders is …" at bounding box center [784, 600] width 520 height 178
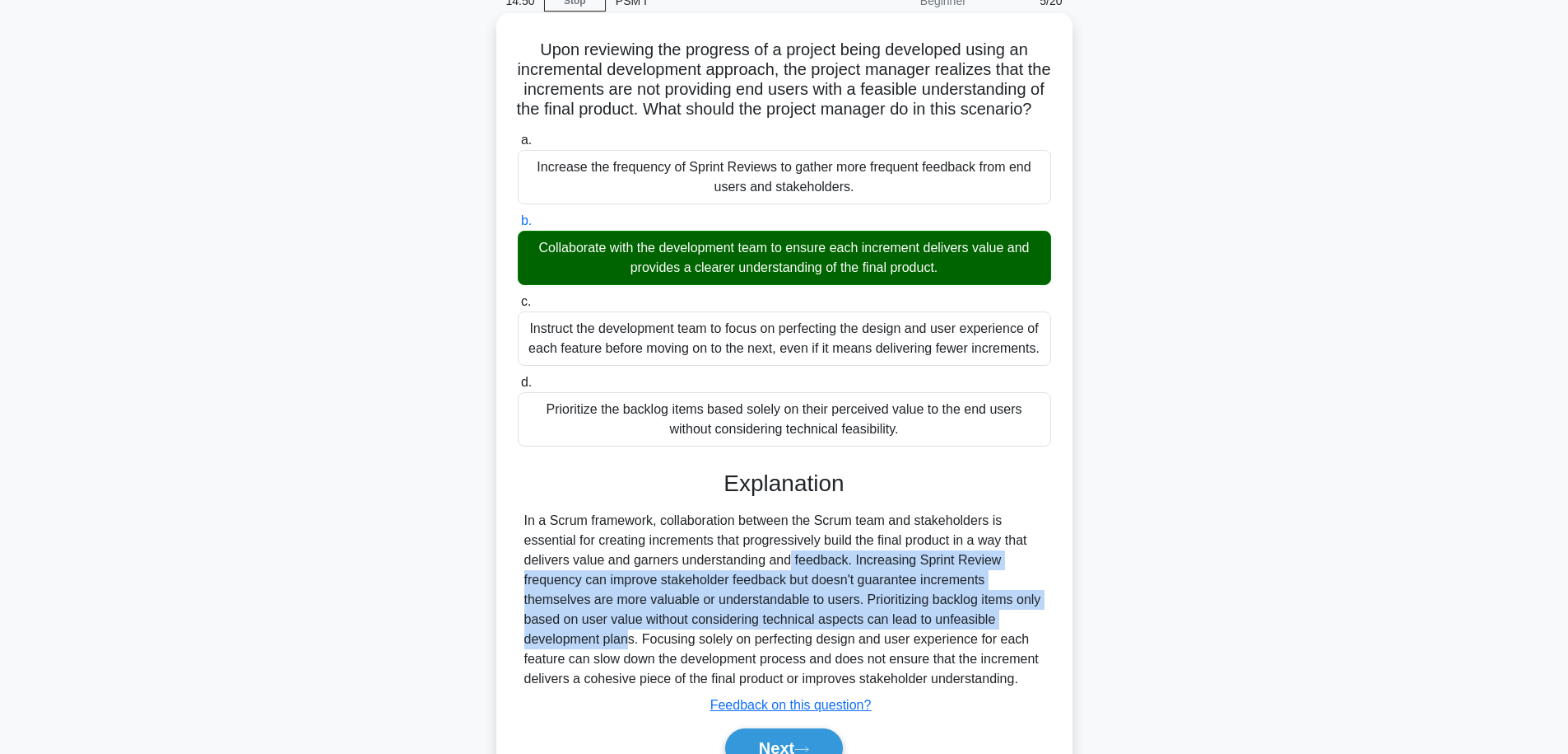
drag, startPoint x: 938, startPoint y: 645, endPoint x: 705, endPoint y: 561, distance: 247.7
click at [705, 561] on div "In a Scrum framework, collaboration between the Scrum team and stakeholders is …" at bounding box center [784, 600] width 520 height 178
click at [688, 563] on div "In a Scrum framework, collaboration between the Scrum team and stakeholders is …" at bounding box center [784, 600] width 520 height 178
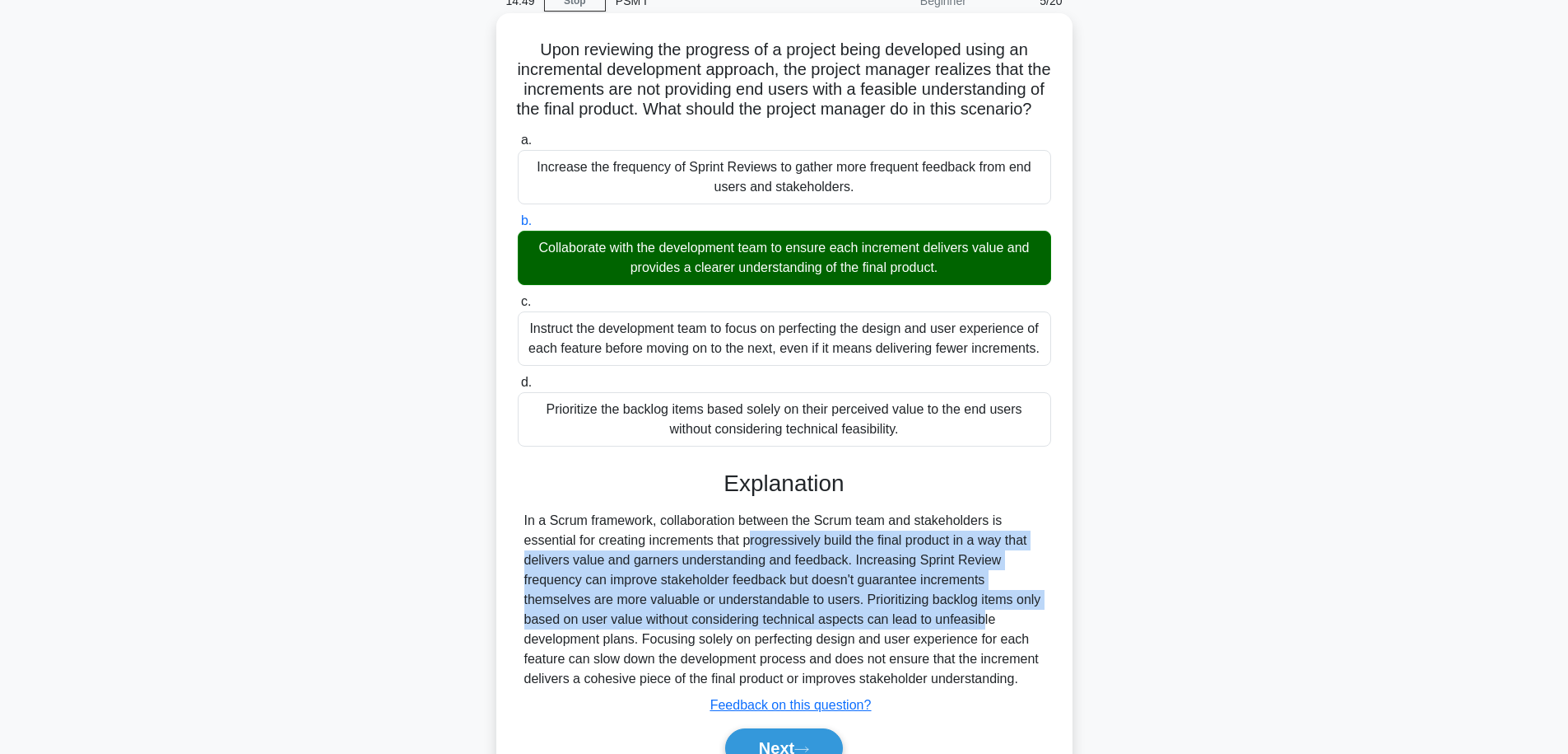
drag, startPoint x: 688, startPoint y: 563, endPoint x: 876, endPoint y: 654, distance: 208.9
click at [876, 654] on div "In a Scrum framework, collaboration between the Scrum team and stakeholders is …" at bounding box center [784, 600] width 520 height 178
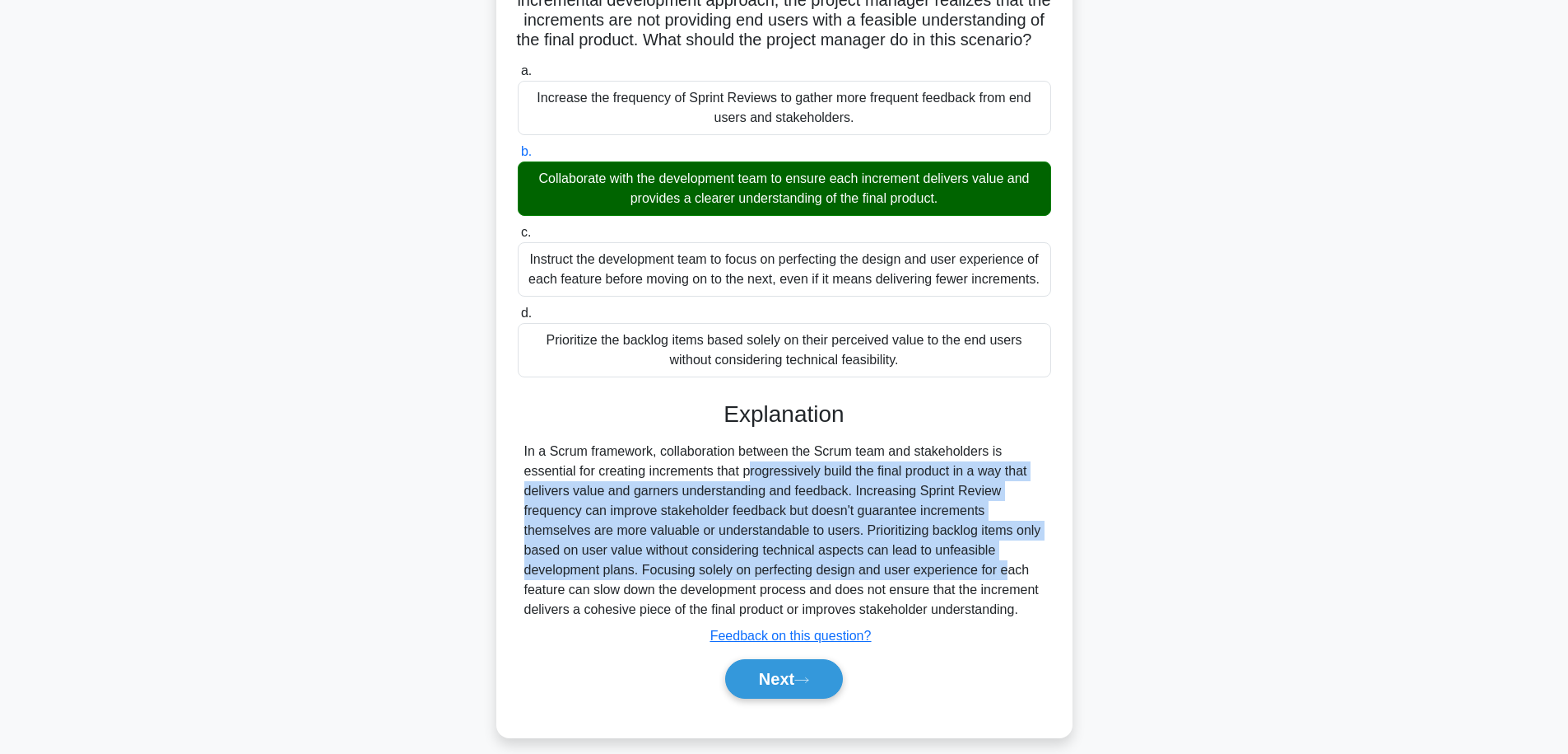
scroll to position [184, 0]
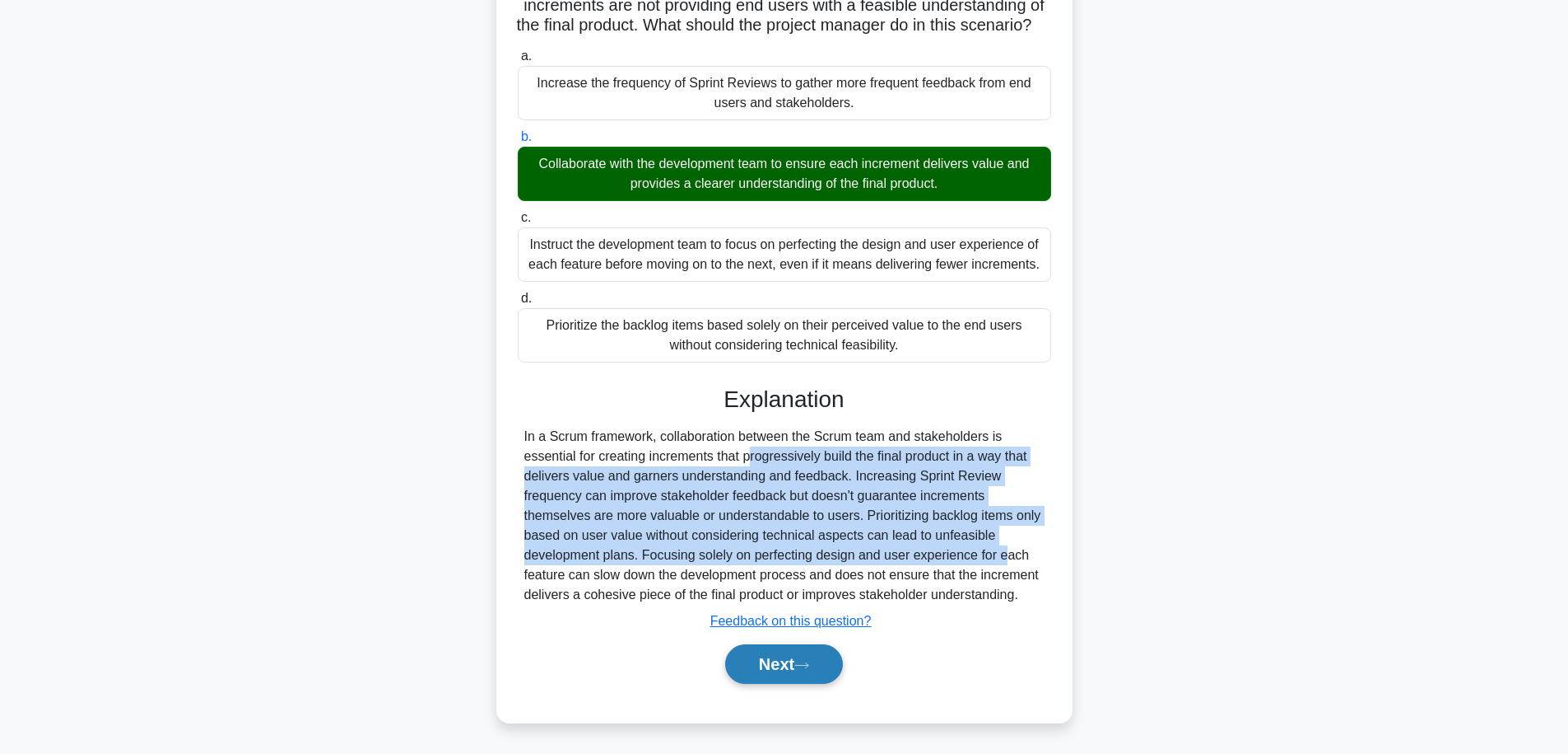
click at [772, 679] on button "Next" at bounding box center [784, 664] width 118 height 40
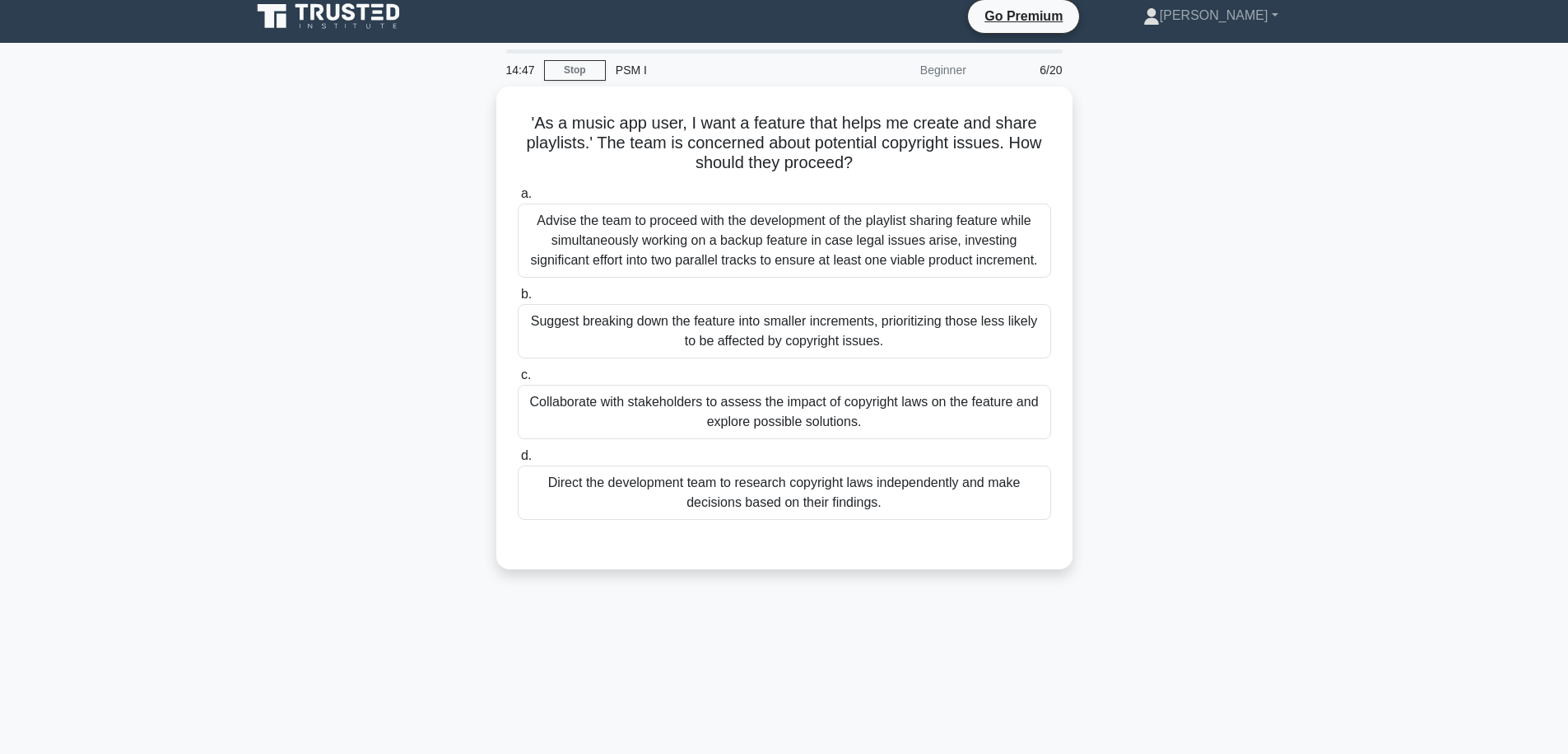
scroll to position [0, 0]
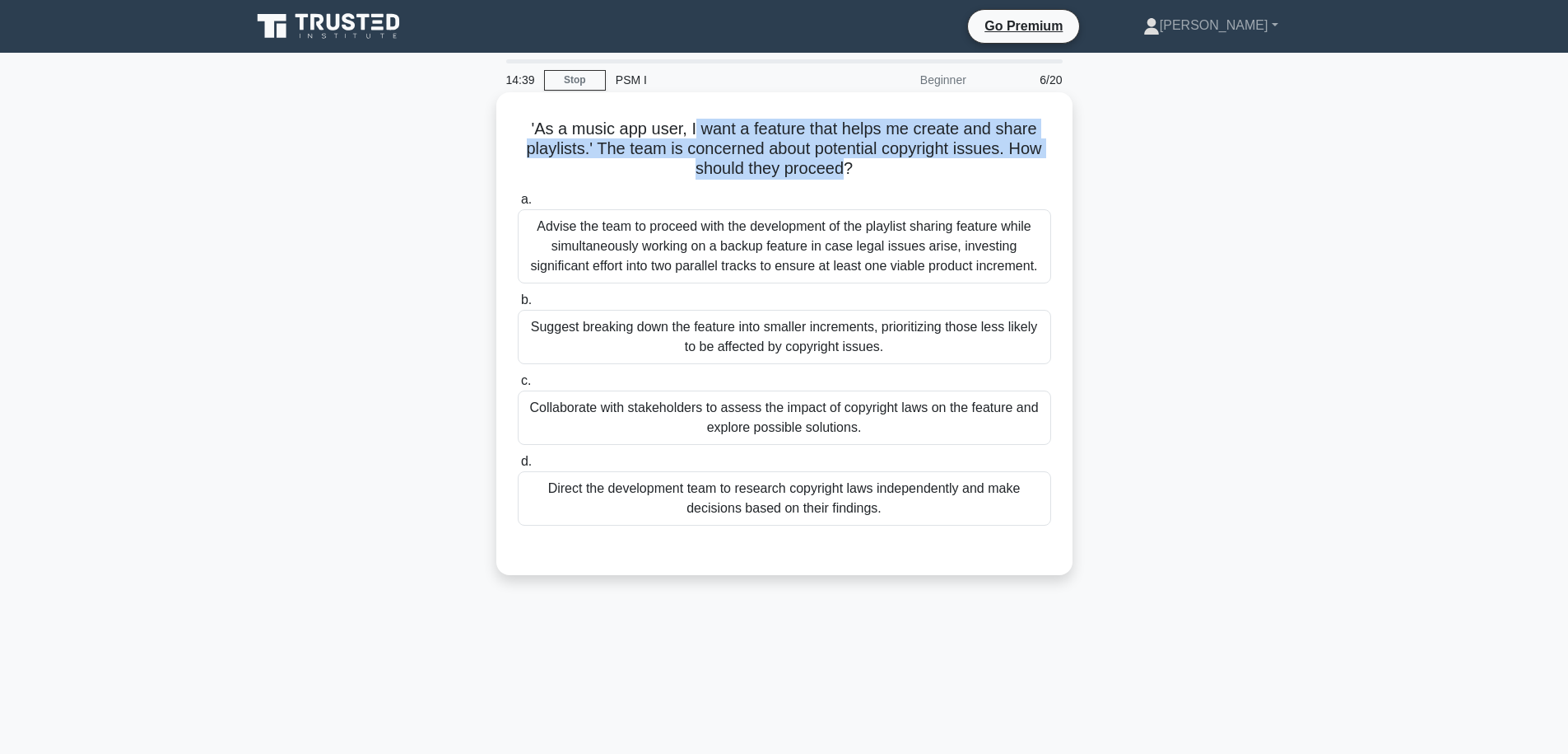
drag, startPoint x: 693, startPoint y: 128, endPoint x: 843, endPoint y: 178, distance: 158.1
click at [843, 178] on h5 "'As a music app user, I want a feature that helps me create and share playlists…" at bounding box center [784, 149] width 537 height 61
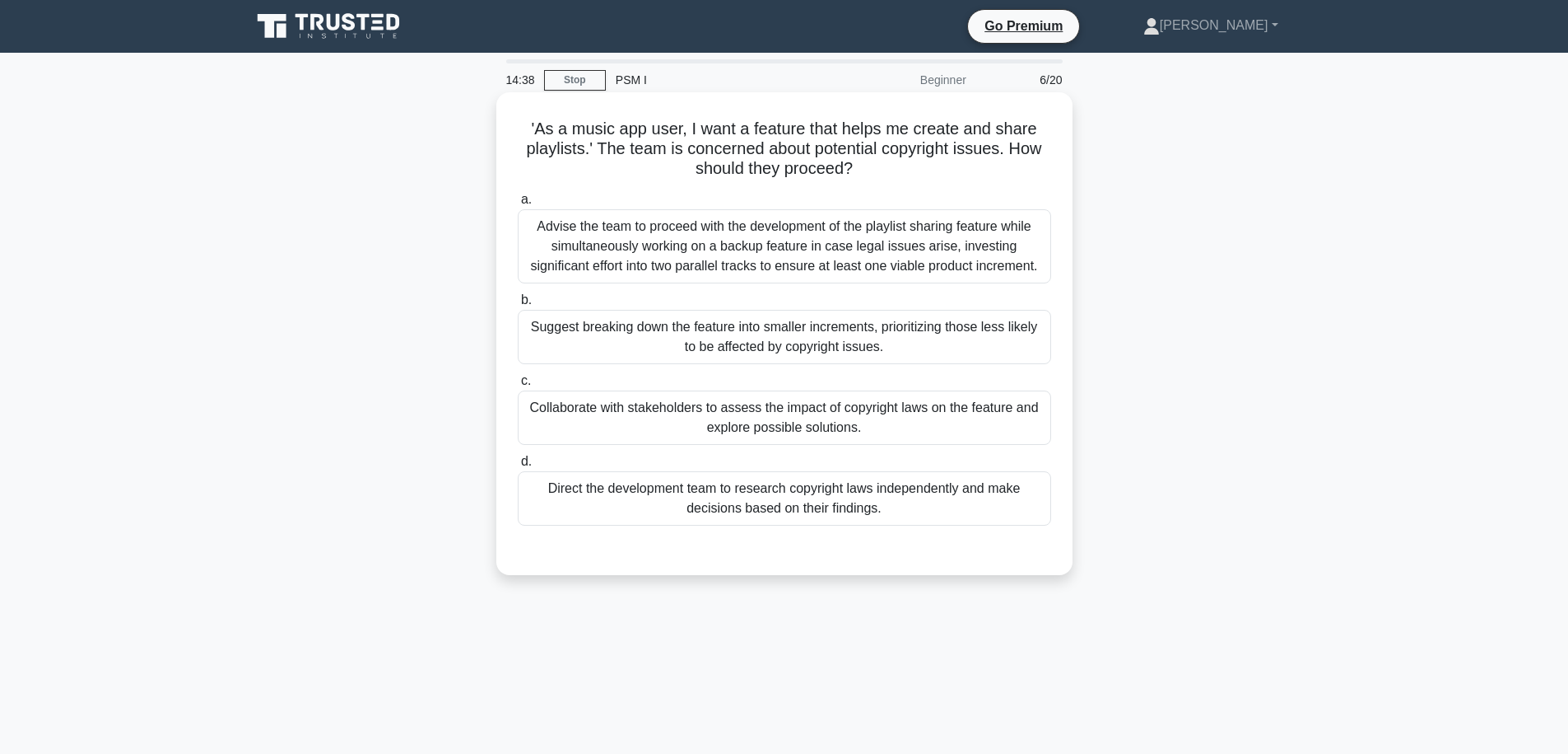
click at [879, 178] on h5 "'As a music app user, I want a feature that helps me create and share playlists…" at bounding box center [784, 149] width 537 height 61
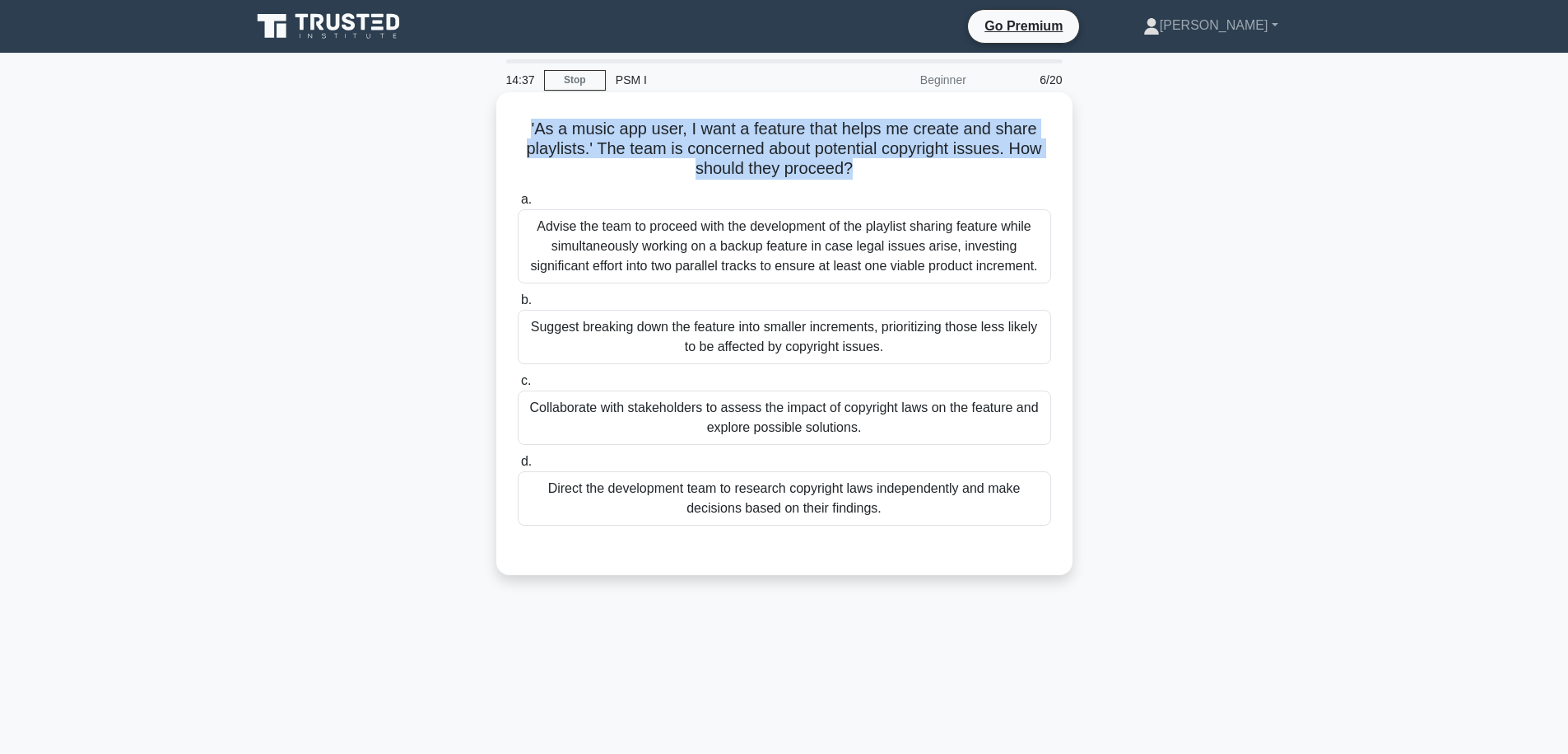
drag, startPoint x: 879, startPoint y: 178, endPoint x: 806, endPoint y: 114, distance: 97.1
click at [806, 114] on div "'As a music app user, I want a feature that helps me create and share playlists…" at bounding box center [784, 333] width 563 height 469
click at [754, 138] on h5 "'As a music app user, I want a feature that helps me create and share playlists…" at bounding box center [784, 149] width 537 height 61
drag, startPoint x: 683, startPoint y: 130, endPoint x: 944, endPoint y: 146, distance: 261.5
click at [944, 146] on h5 "'As a music app user, I want a feature that helps me create and share playlists…" at bounding box center [784, 149] width 537 height 61
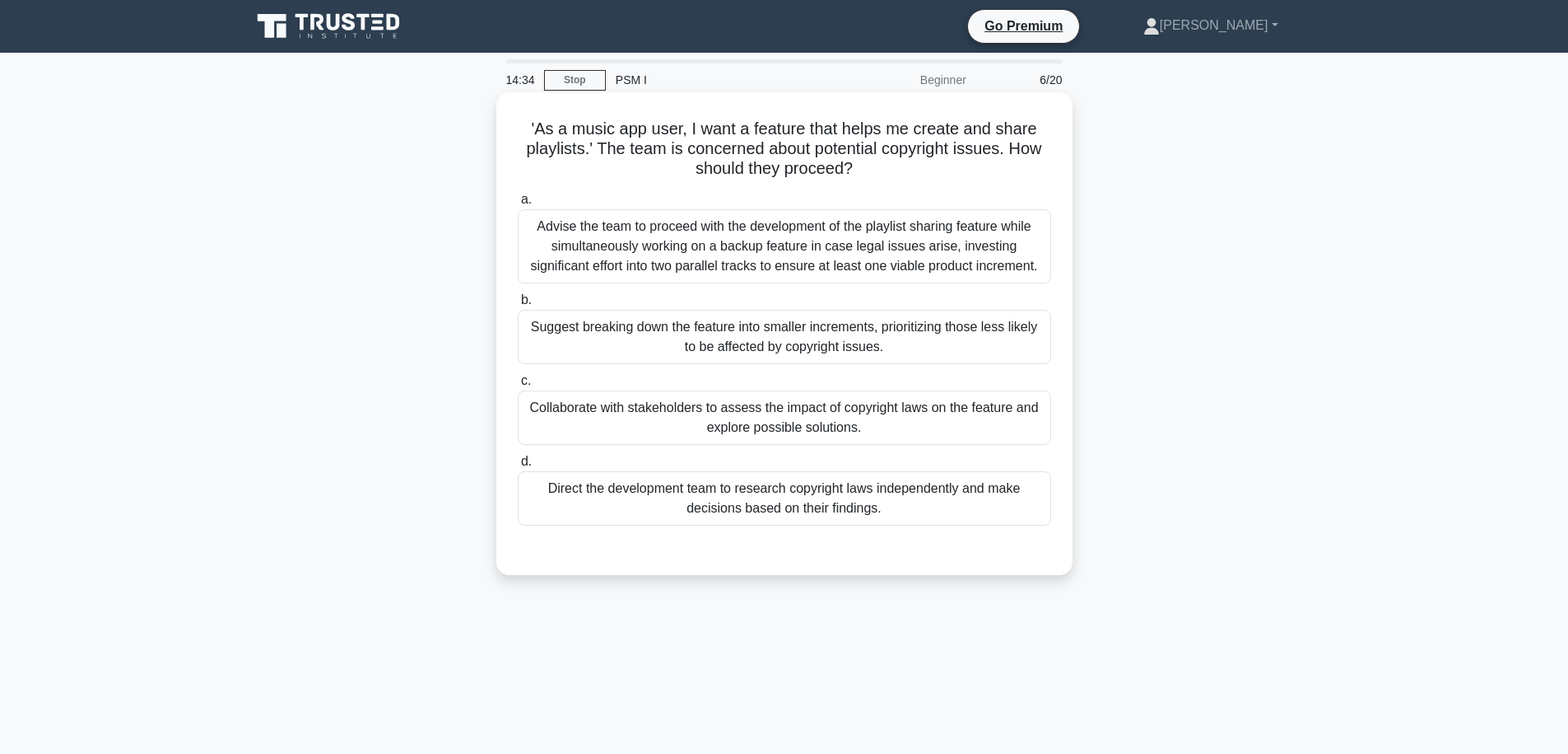
click at [932, 162] on h5 "'As a music app user, I want a feature that helps me create and share playlists…" at bounding box center [784, 149] width 537 height 61
click at [829, 430] on div "Collaborate with stakeholders to assess the impact of copyright laws on the fea…" at bounding box center [784, 417] width 533 height 54
click at [518, 386] on input "c. Collaborate with stakeholders to assess the impact of copyright laws on the …" at bounding box center [518, 380] width 0 height 11
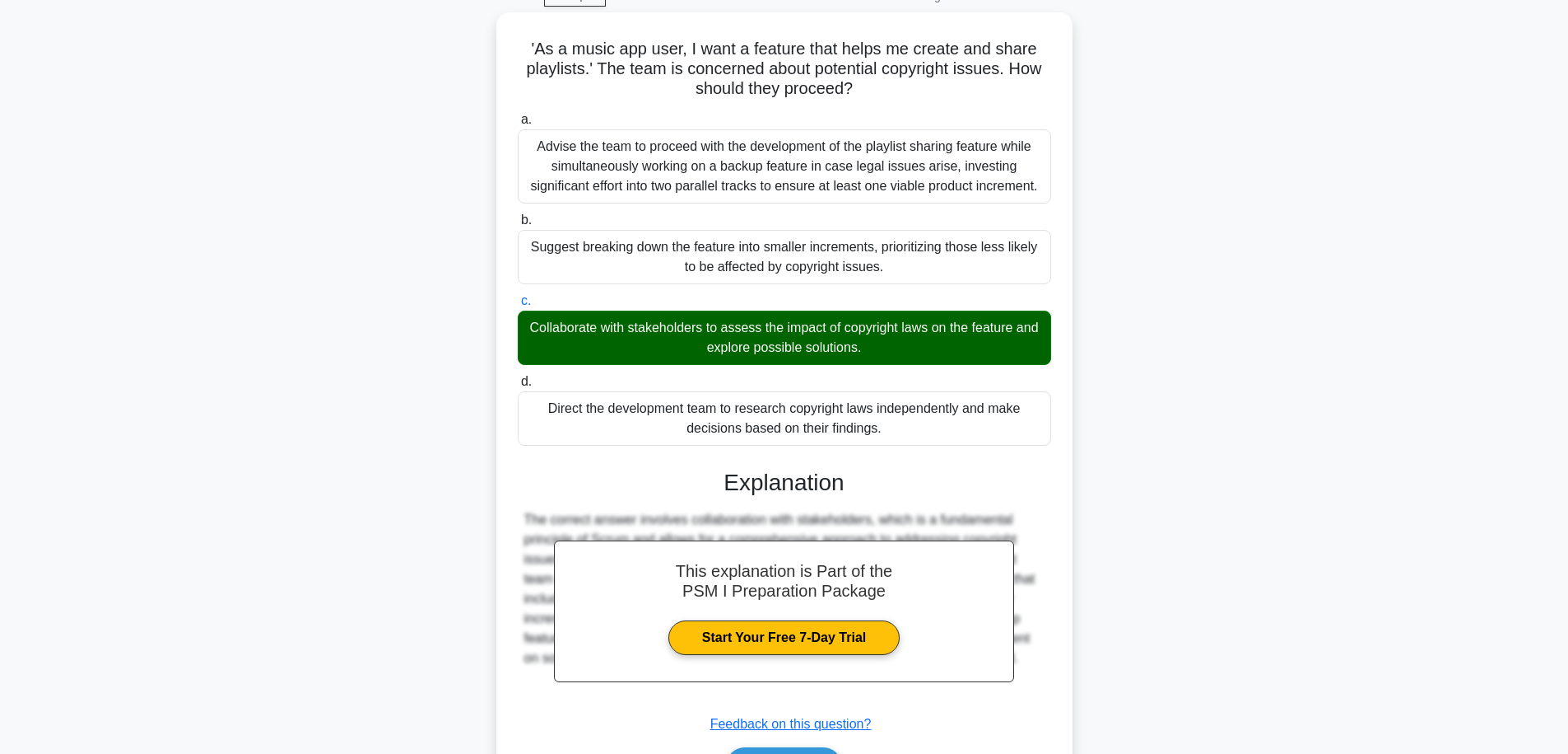
scroll to position [184, 0]
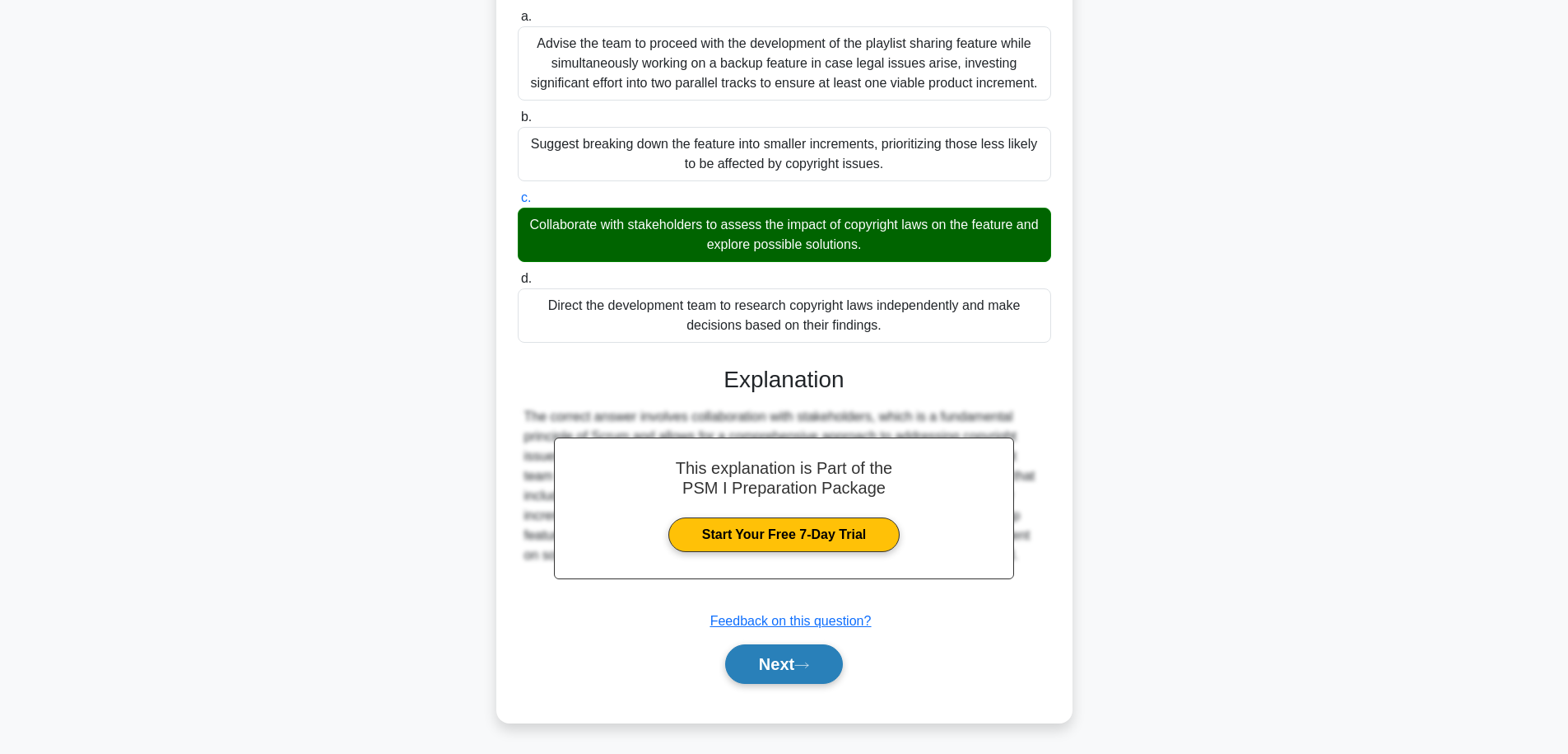
click at [791, 681] on button "Next" at bounding box center [784, 664] width 118 height 40
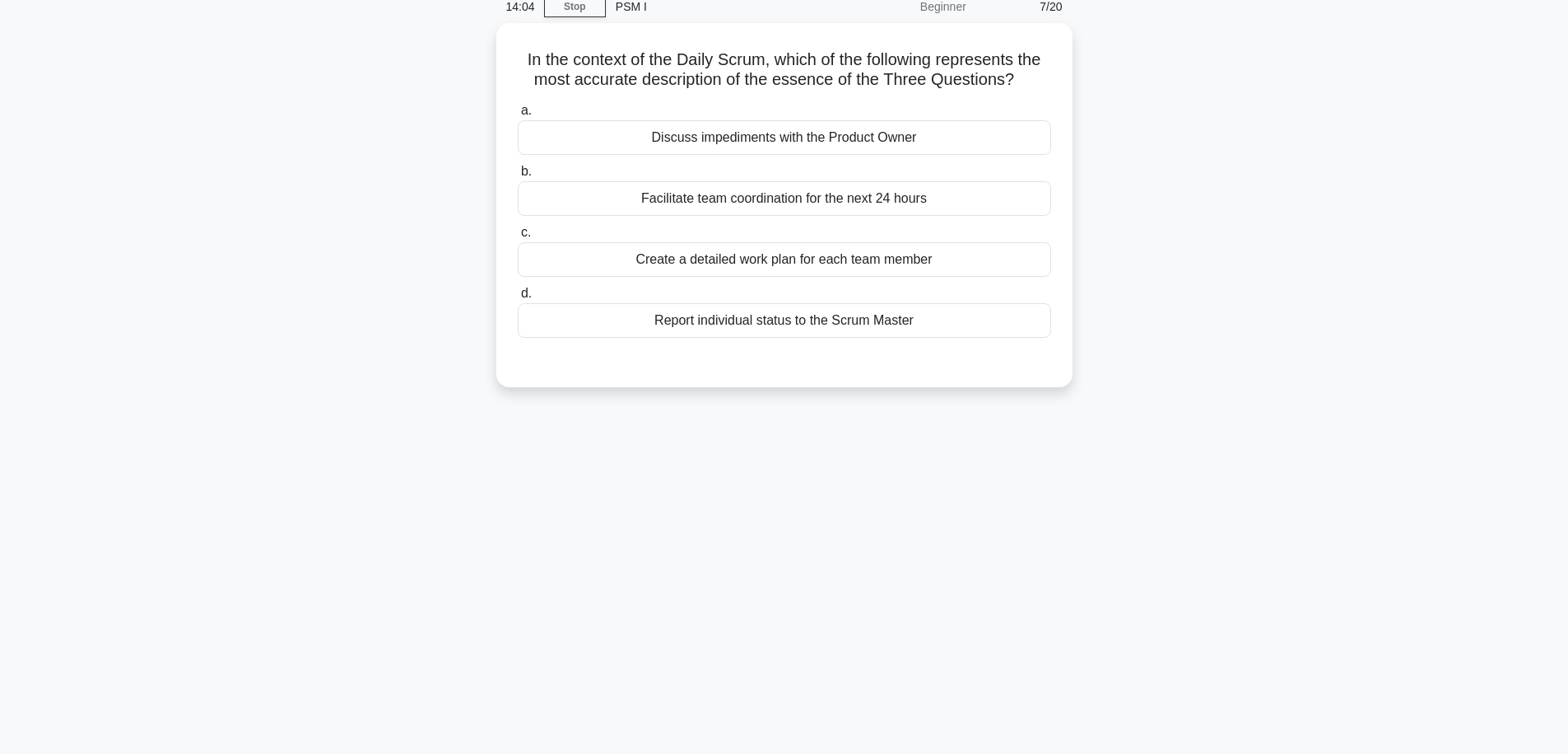
scroll to position [0, 0]
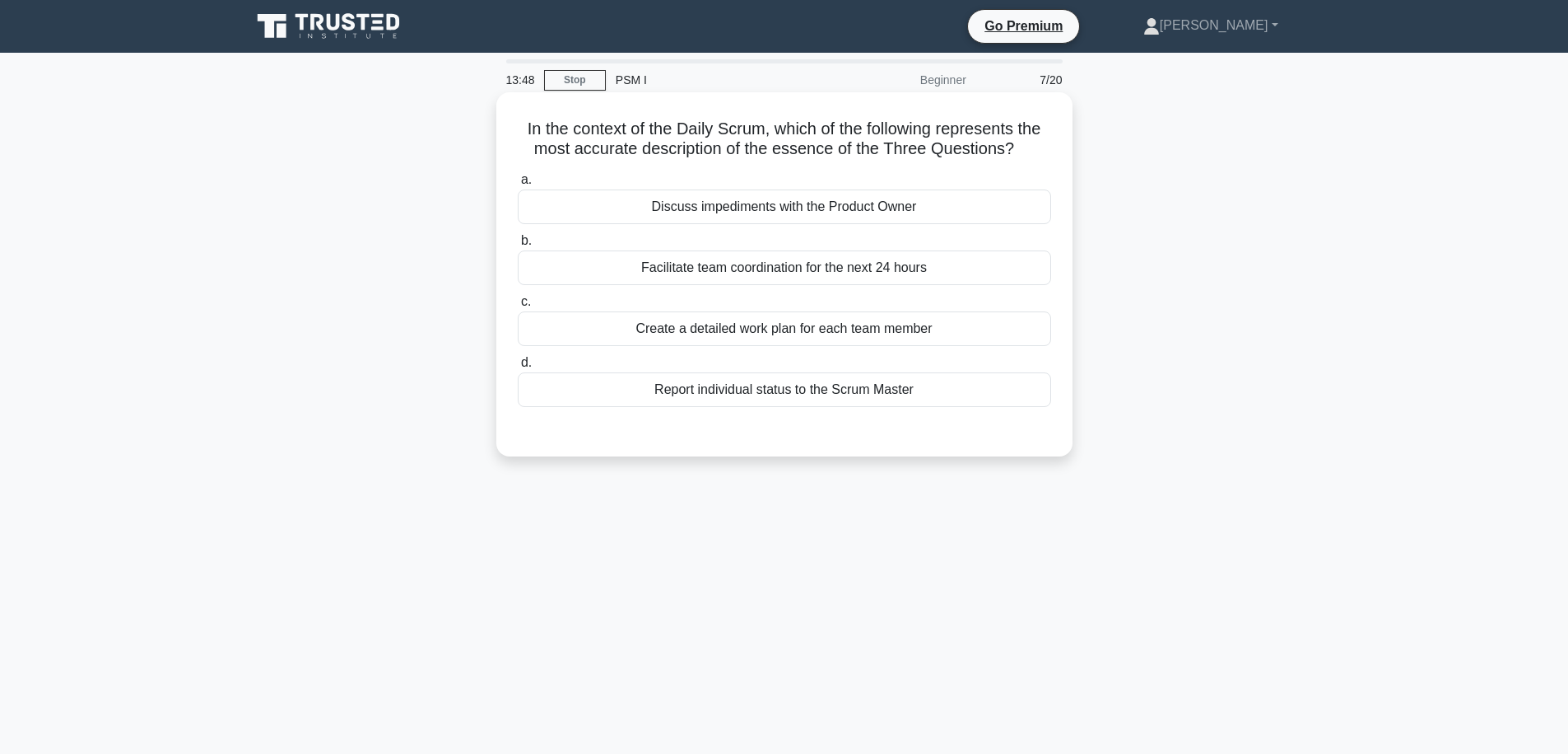
click at [841, 255] on div "Facilitate team coordination for the next 24 hours" at bounding box center [784, 268] width 533 height 35
click at [518, 246] on input "b. Facilitate team coordination for the next 24 hours" at bounding box center [518, 240] width 0 height 11
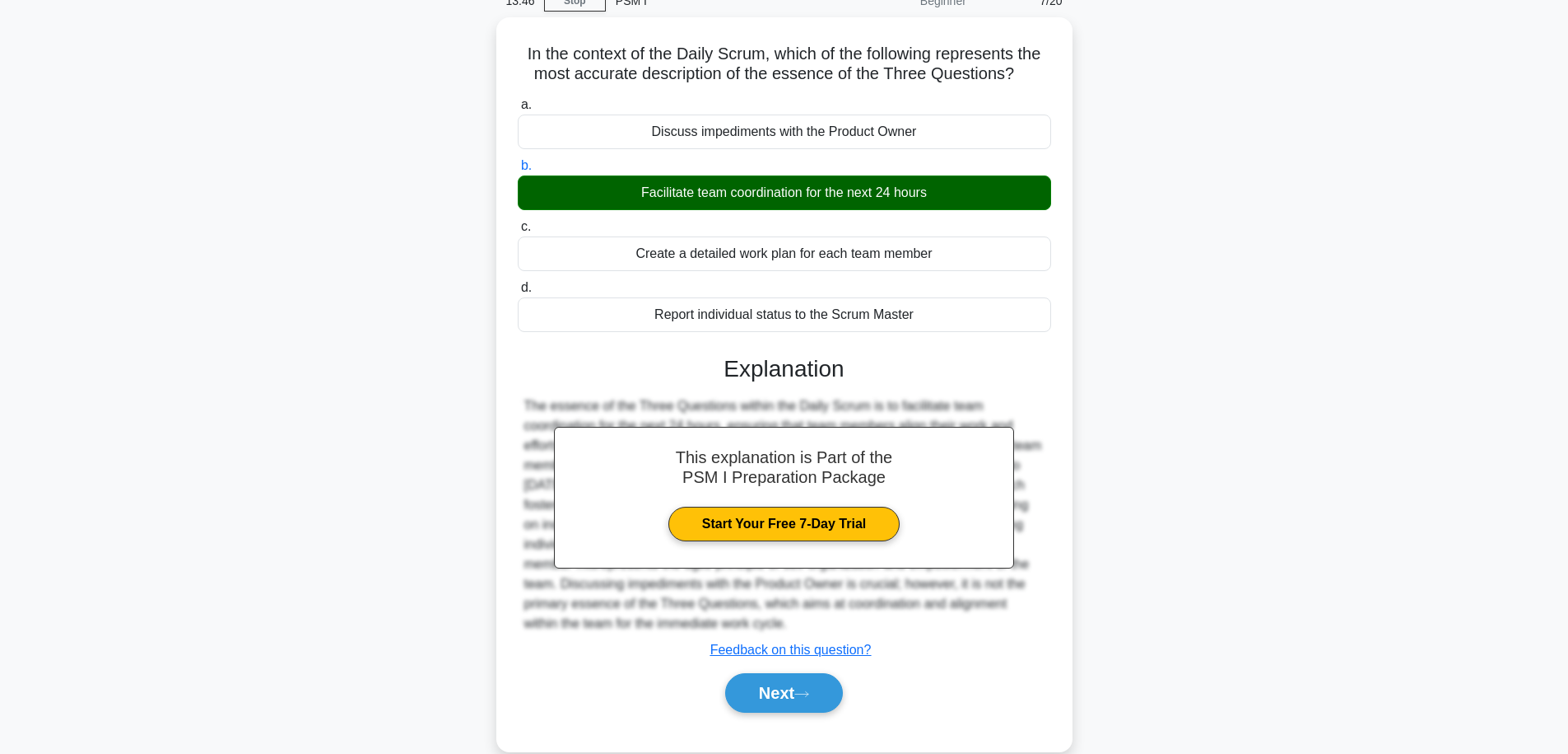
scroll to position [136, 0]
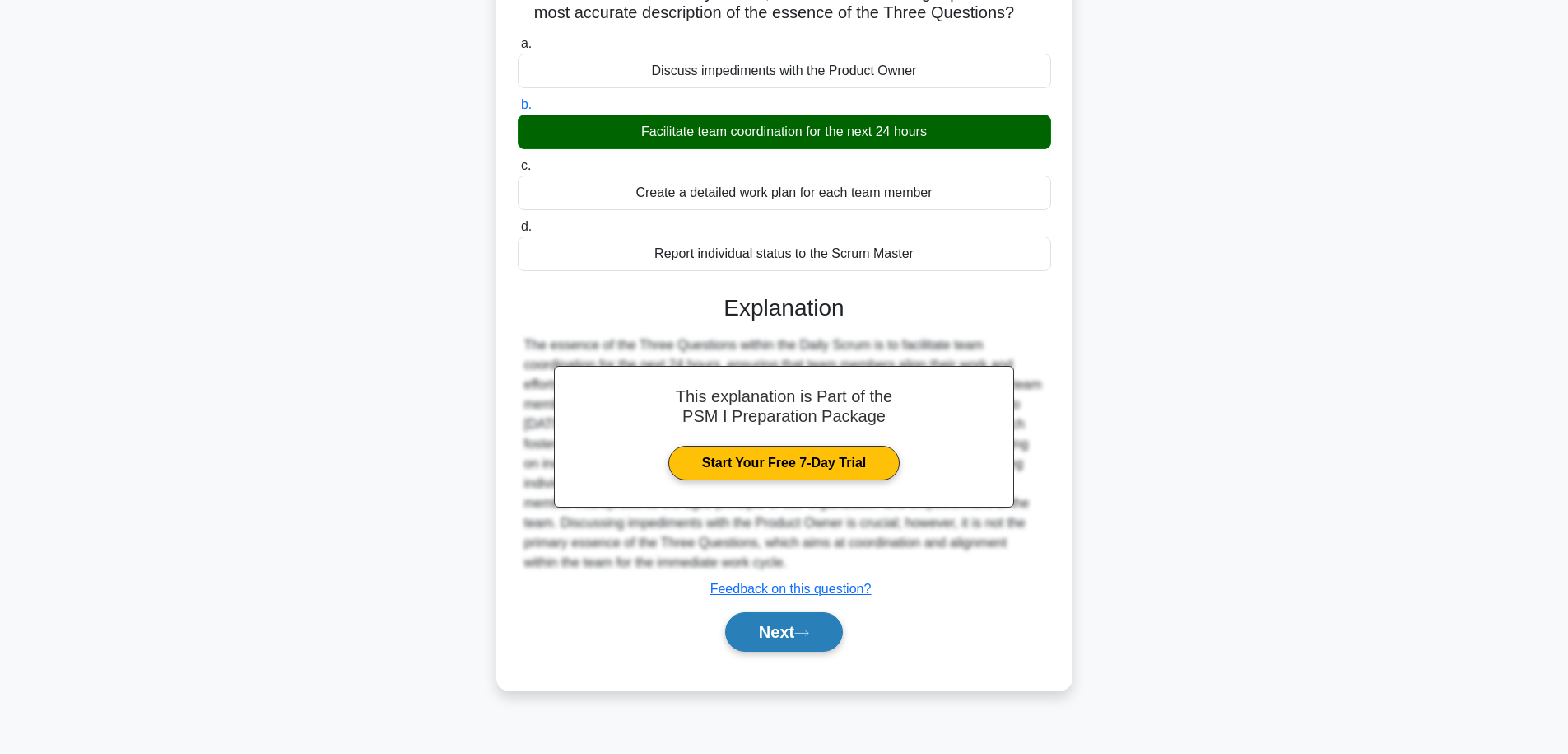
click at [805, 622] on button "Next" at bounding box center [784, 631] width 118 height 40
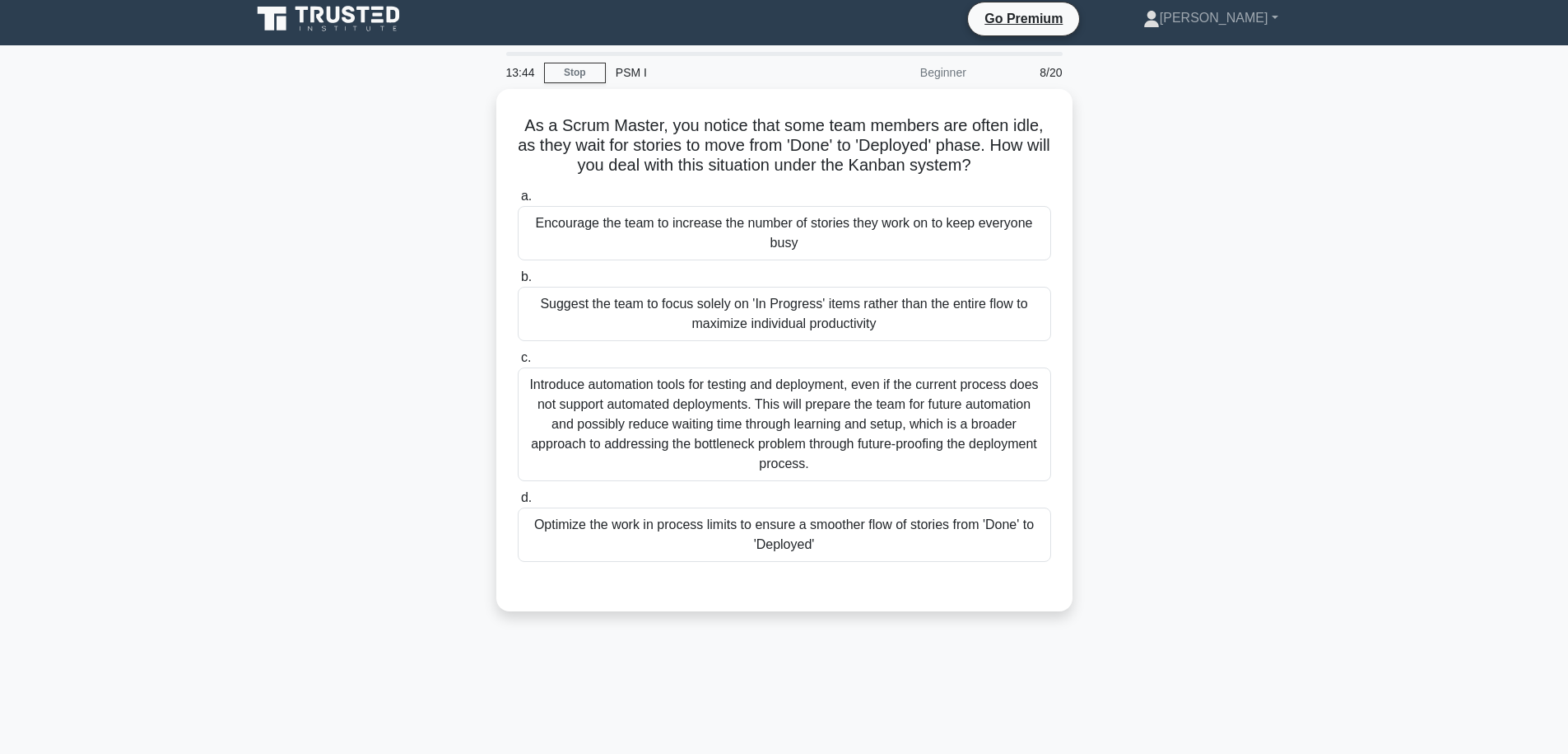
scroll to position [0, 0]
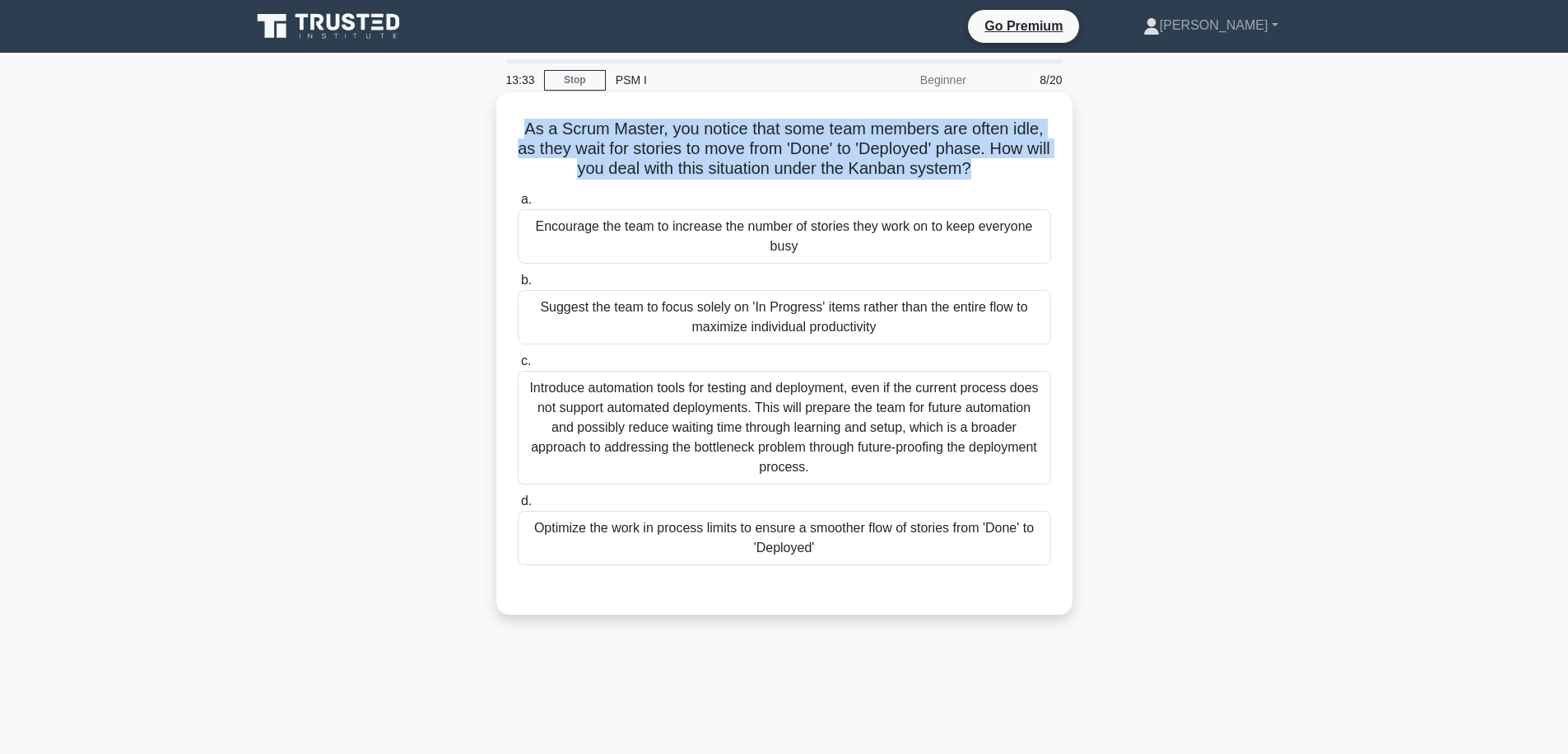
drag, startPoint x: 1015, startPoint y: 188, endPoint x: 731, endPoint y: 108, distance: 295.1
click at [731, 108] on div "As a Scrum Master, you notice that some team members are often idle, as they wa…" at bounding box center [784, 353] width 563 height 509
click at [692, 143] on h5 "As a Scrum Master, you notice that some team members are often idle, as they wa…" at bounding box center [784, 149] width 537 height 61
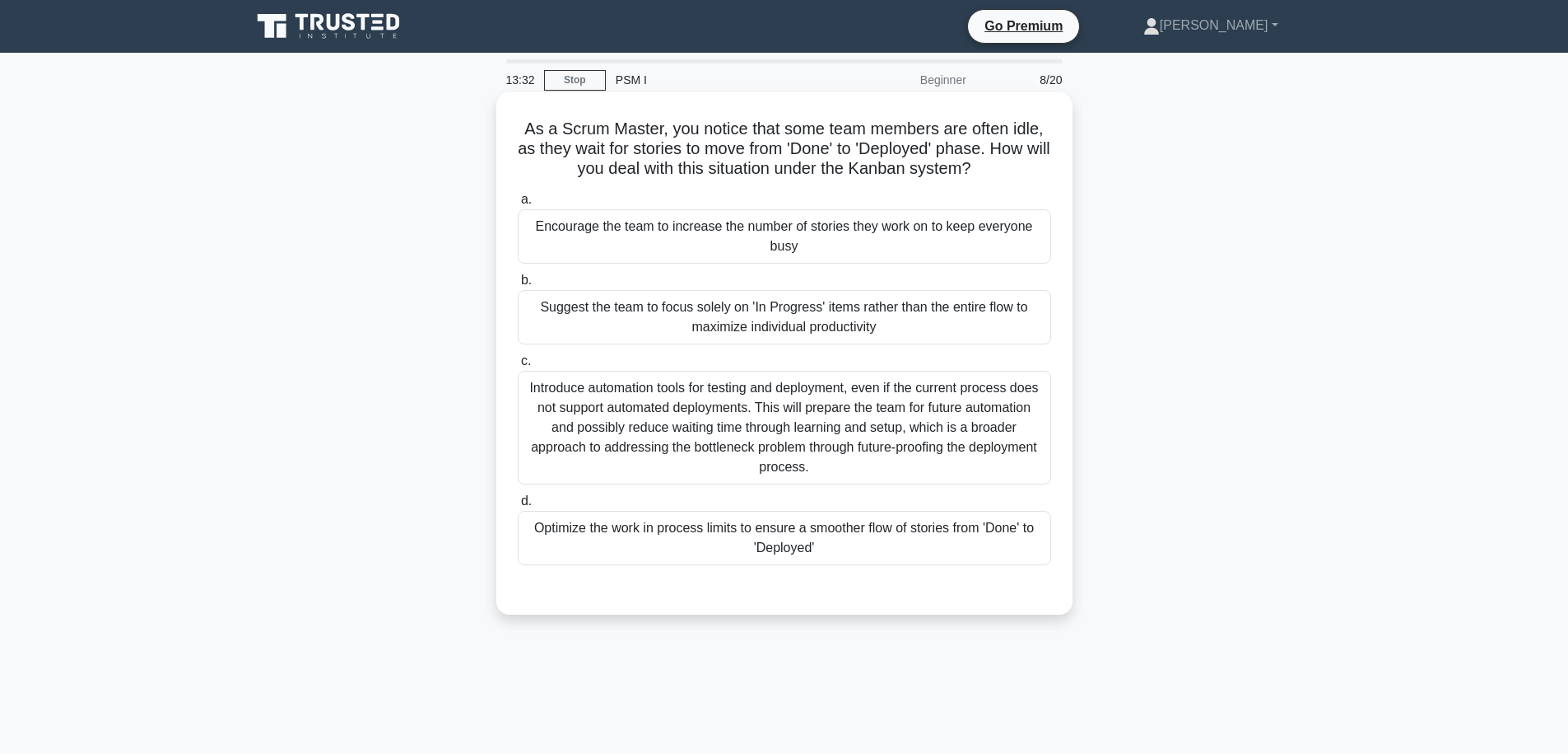
click at [671, 132] on h5 "As a Scrum Master, you notice that some team members are often idle, as they wa…" at bounding box center [784, 149] width 537 height 61
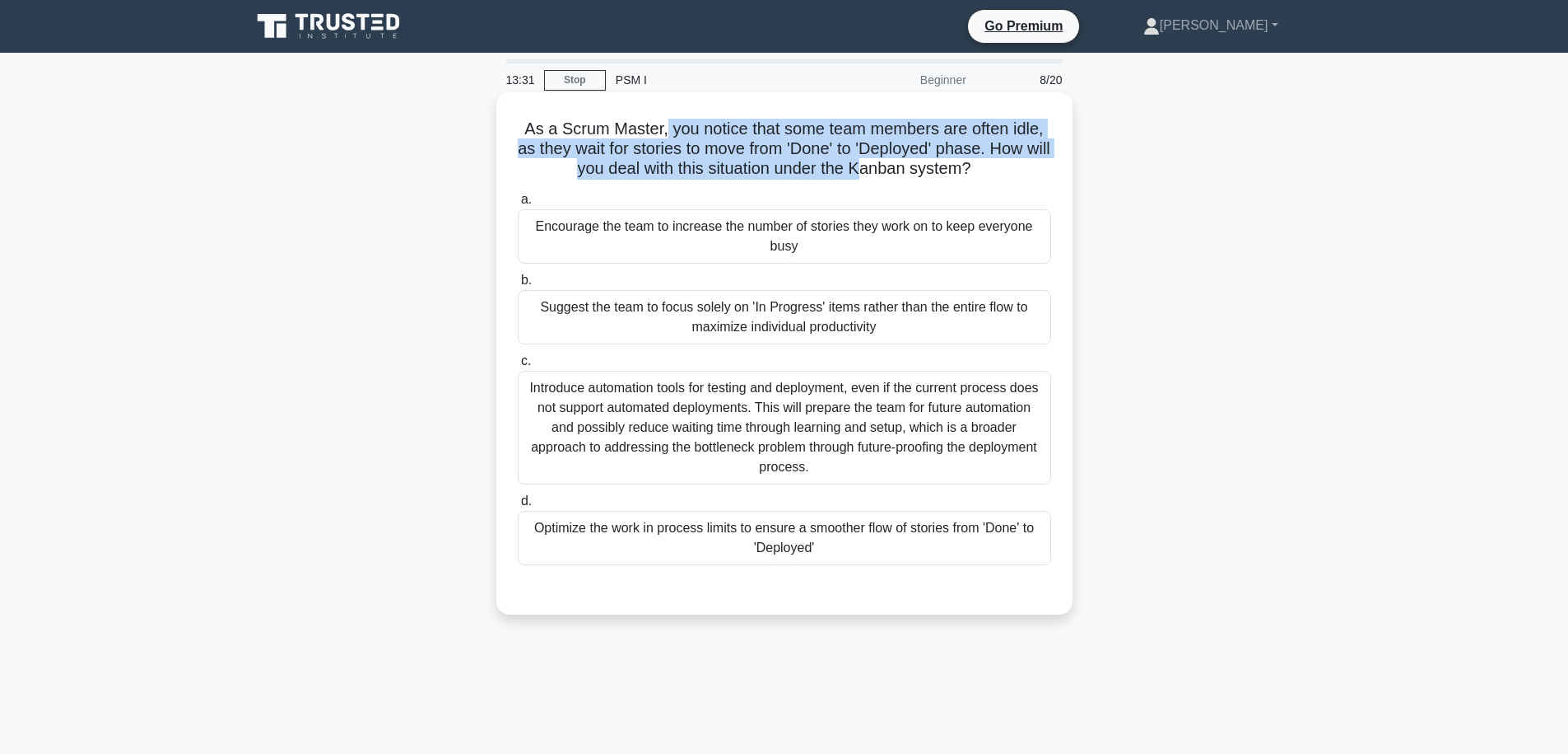
drag, startPoint x: 666, startPoint y: 132, endPoint x: 873, endPoint y: 178, distance: 212.0
click at [873, 178] on h5 "As a Scrum Master, you notice that some team members are often idle, as they wa…" at bounding box center [784, 149] width 537 height 61
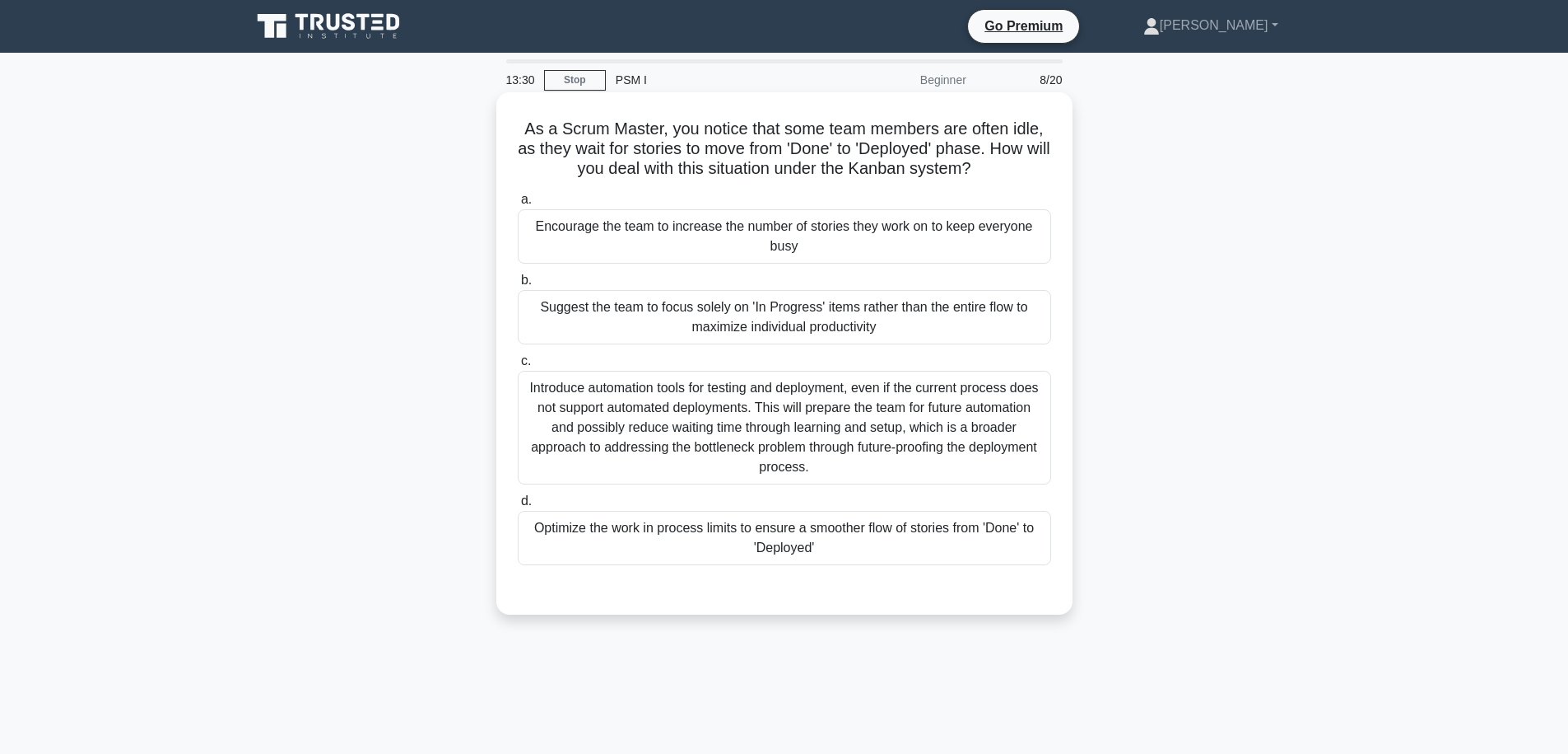
click at [882, 178] on h5 "As a Scrum Master, you notice that some team members are often idle, as they wa…" at bounding box center [784, 149] width 537 height 61
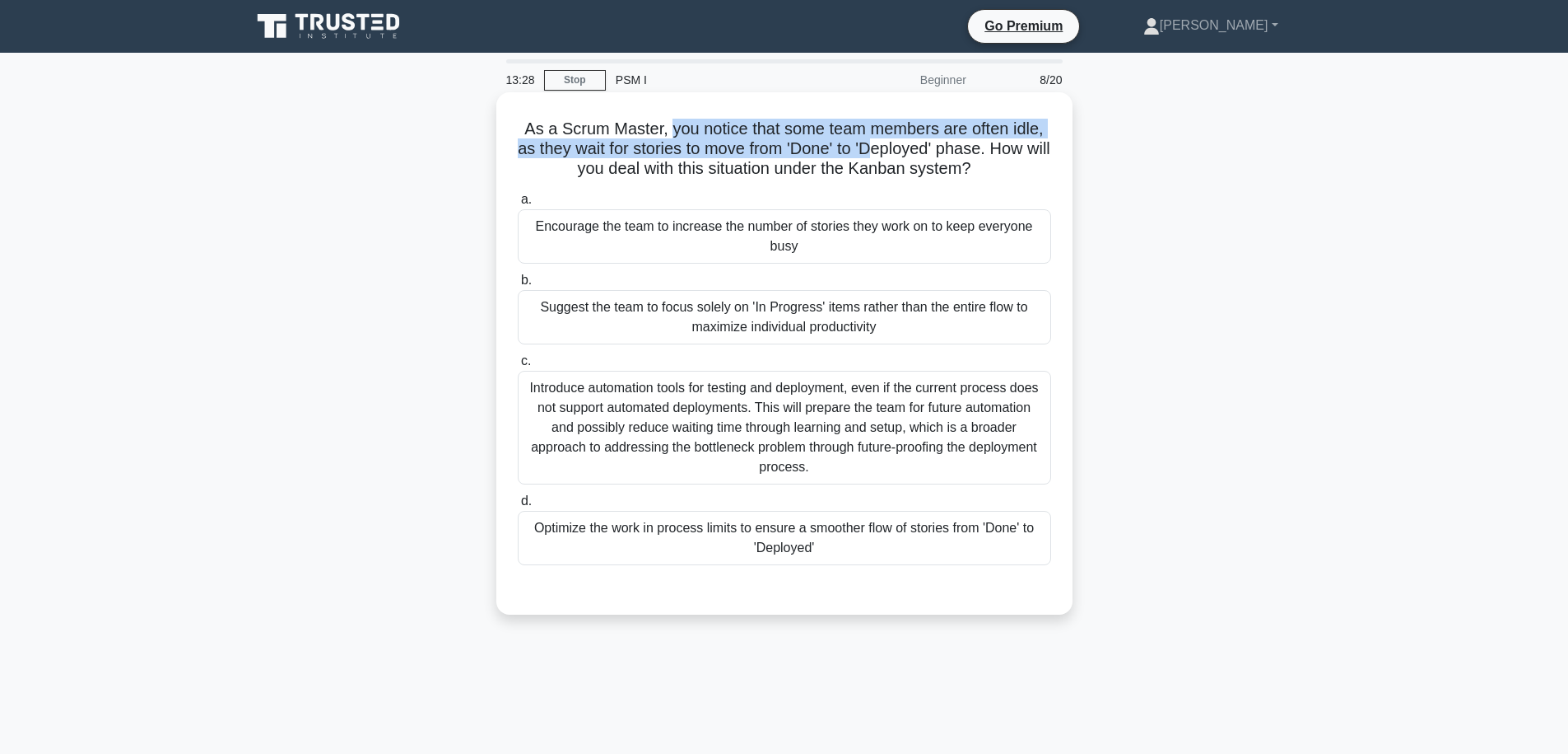
drag, startPoint x: 667, startPoint y: 130, endPoint x: 883, endPoint y: 146, distance: 216.6
click at [883, 146] on h5 "As a Scrum Master, you notice that some team members are often idle, as they wa…" at bounding box center [784, 149] width 537 height 61
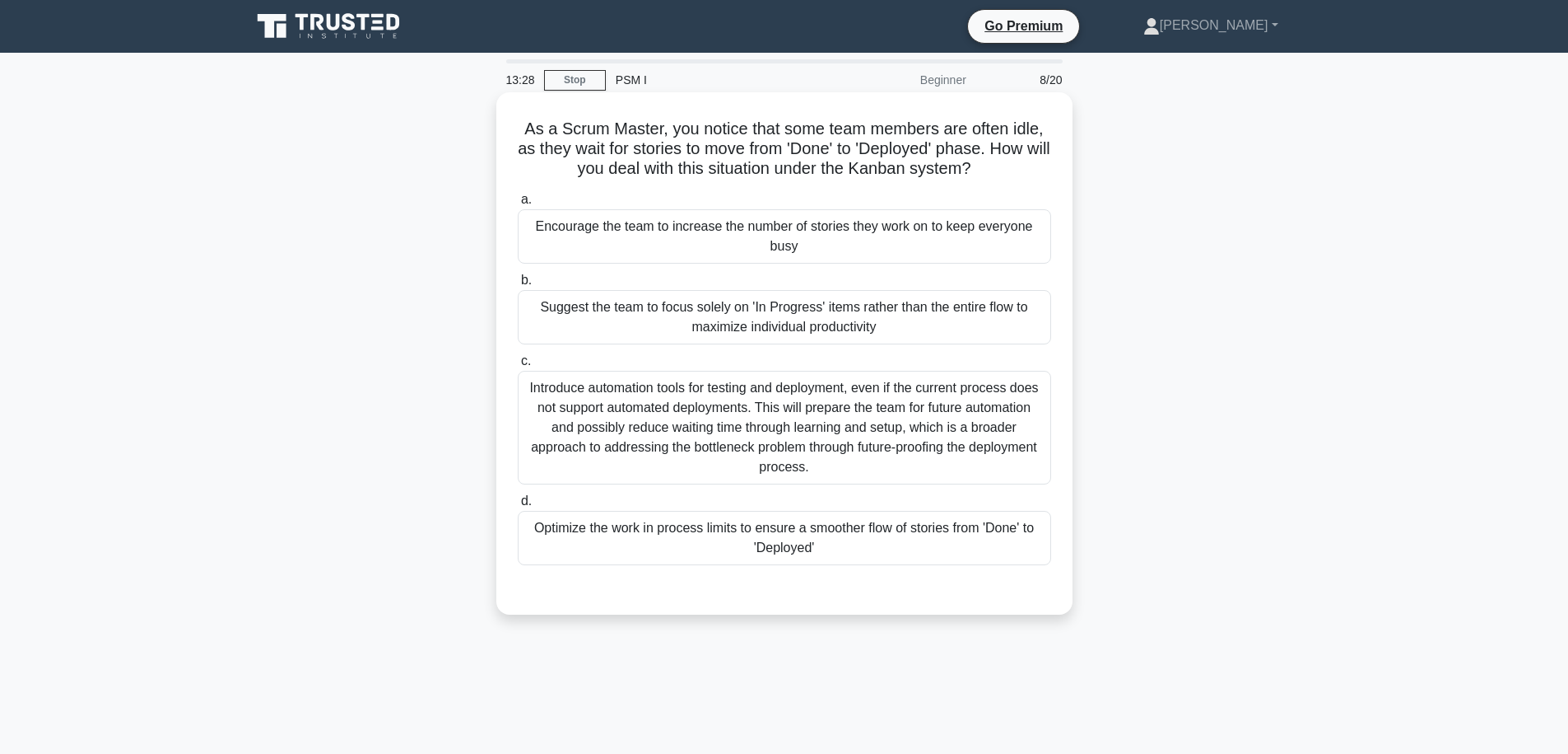
click at [909, 167] on h5 "As a Scrum Master, you notice that some team members are often idle, as they wa…" at bounding box center [784, 149] width 537 height 61
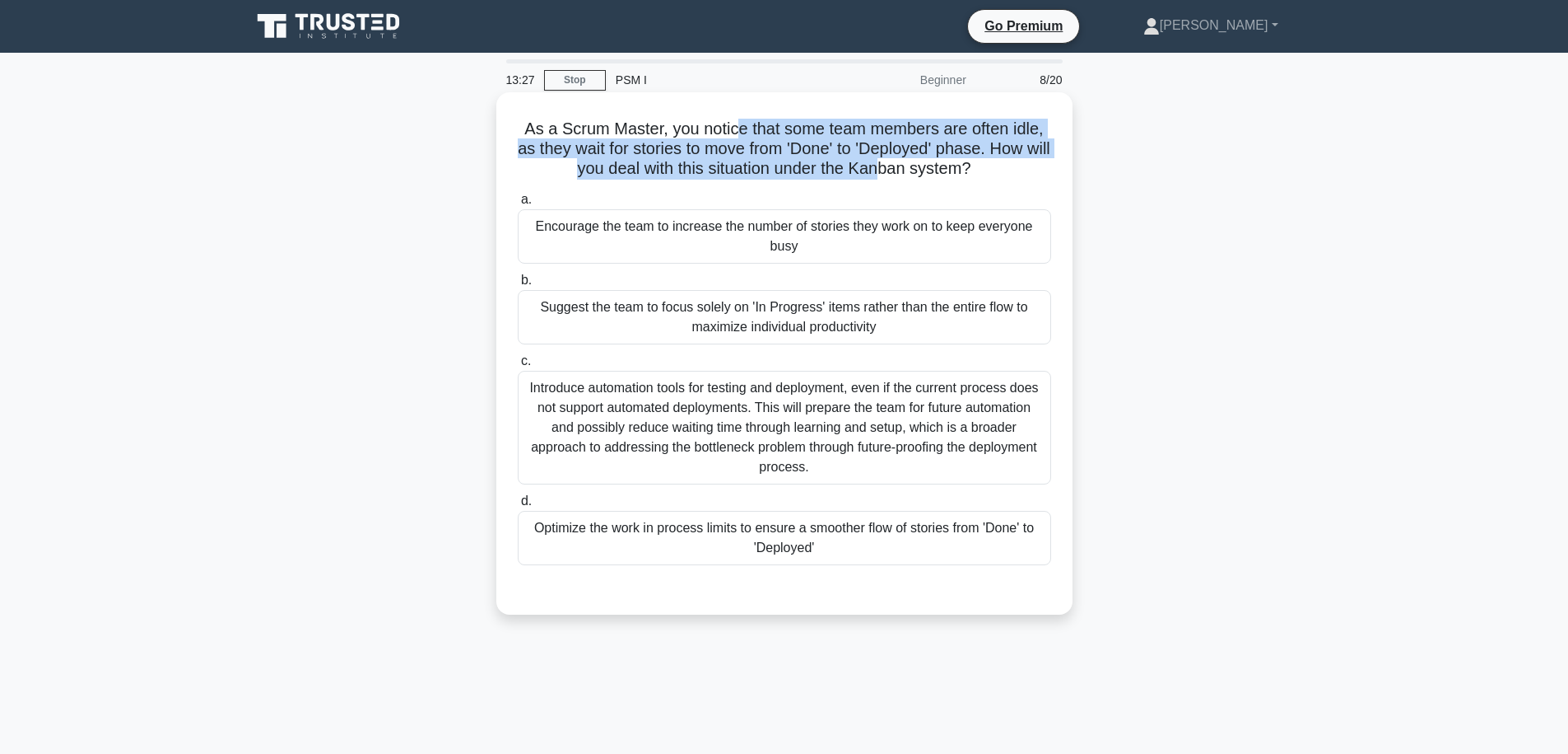
drag, startPoint x: 892, startPoint y: 174, endPoint x: 737, endPoint y: 119, distance: 164.5
click at [737, 119] on div "As a Scrum Master, you notice that some team members are often idle, as they wa…" at bounding box center [784, 353] width 563 height 509
click at [656, 148] on h5 "As a Scrum Master, you notice that some team members are often idle, as they wa…" at bounding box center [784, 149] width 537 height 61
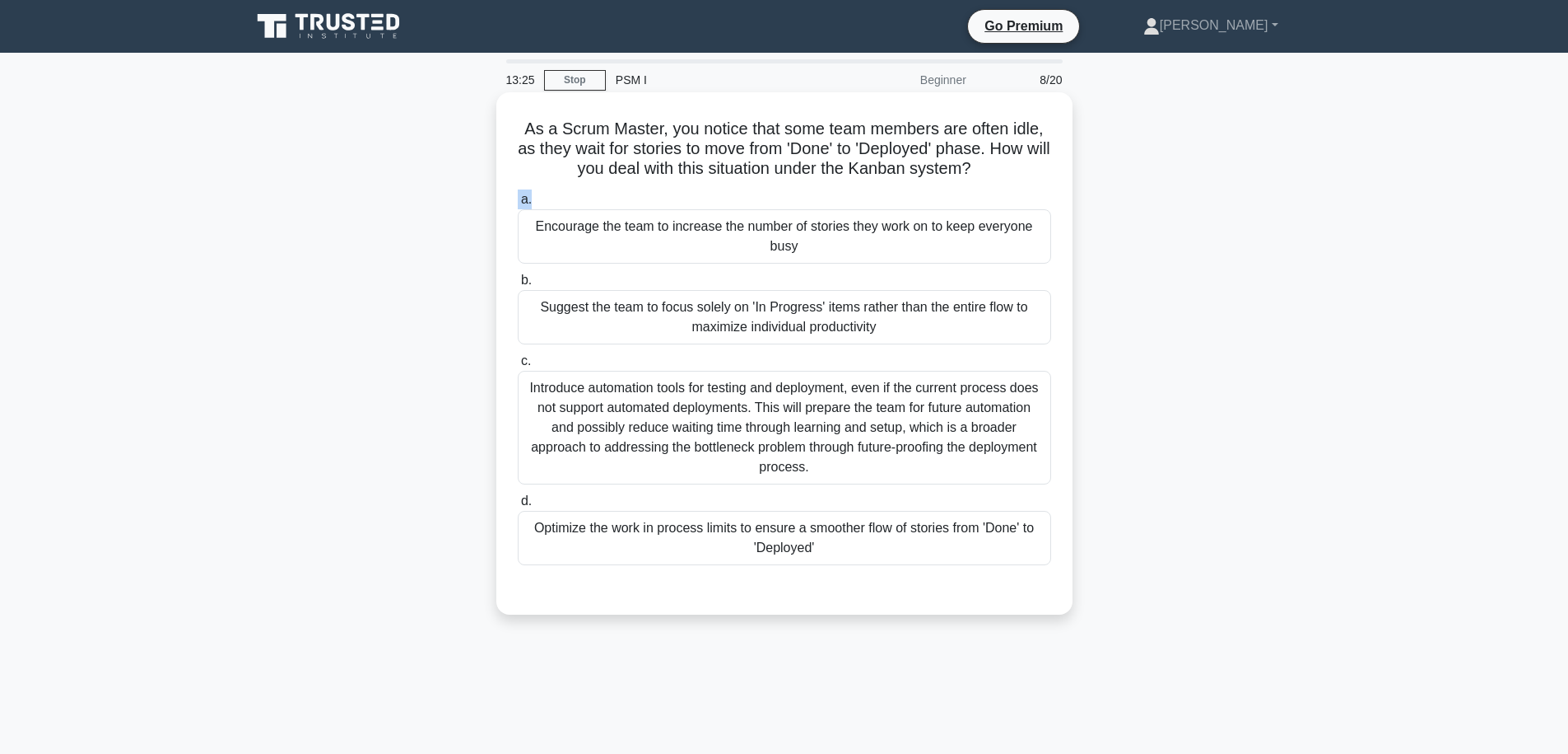
drag, startPoint x: 643, startPoint y: 126, endPoint x: 886, endPoint y: 196, distance: 252.9
click at [885, 197] on div "As a Scrum Master, you notice that some team members are often idle, as they wa…" at bounding box center [784, 353] width 563 height 509
click at [903, 170] on h5 "As a Scrum Master, you notice that some team members are often idle, as they wa…" at bounding box center [784, 149] width 537 height 61
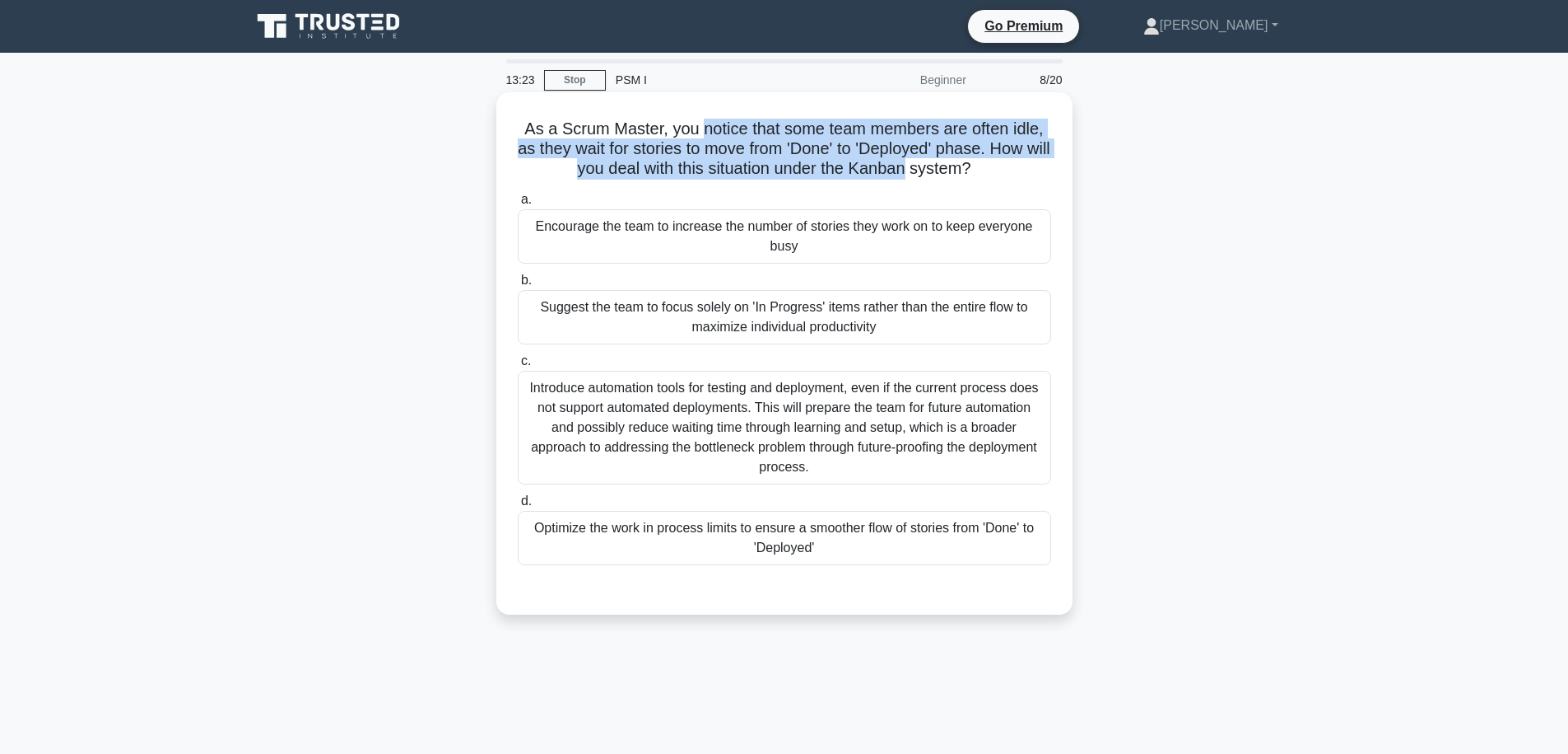
drag, startPoint x: 903, startPoint y: 170, endPoint x: 725, endPoint y: 126, distance: 183.4
click at [725, 126] on h5 "As a Scrum Master, you notice that some team members are often idle, as they wa…" at bounding box center [784, 149] width 537 height 61
drag, startPoint x: 675, startPoint y: 127, endPoint x: 754, endPoint y: 168, distance: 89.0
click at [754, 168] on h5 "As a Scrum Master, you notice that some team members are often idle, as they wa…" at bounding box center [784, 149] width 537 height 61
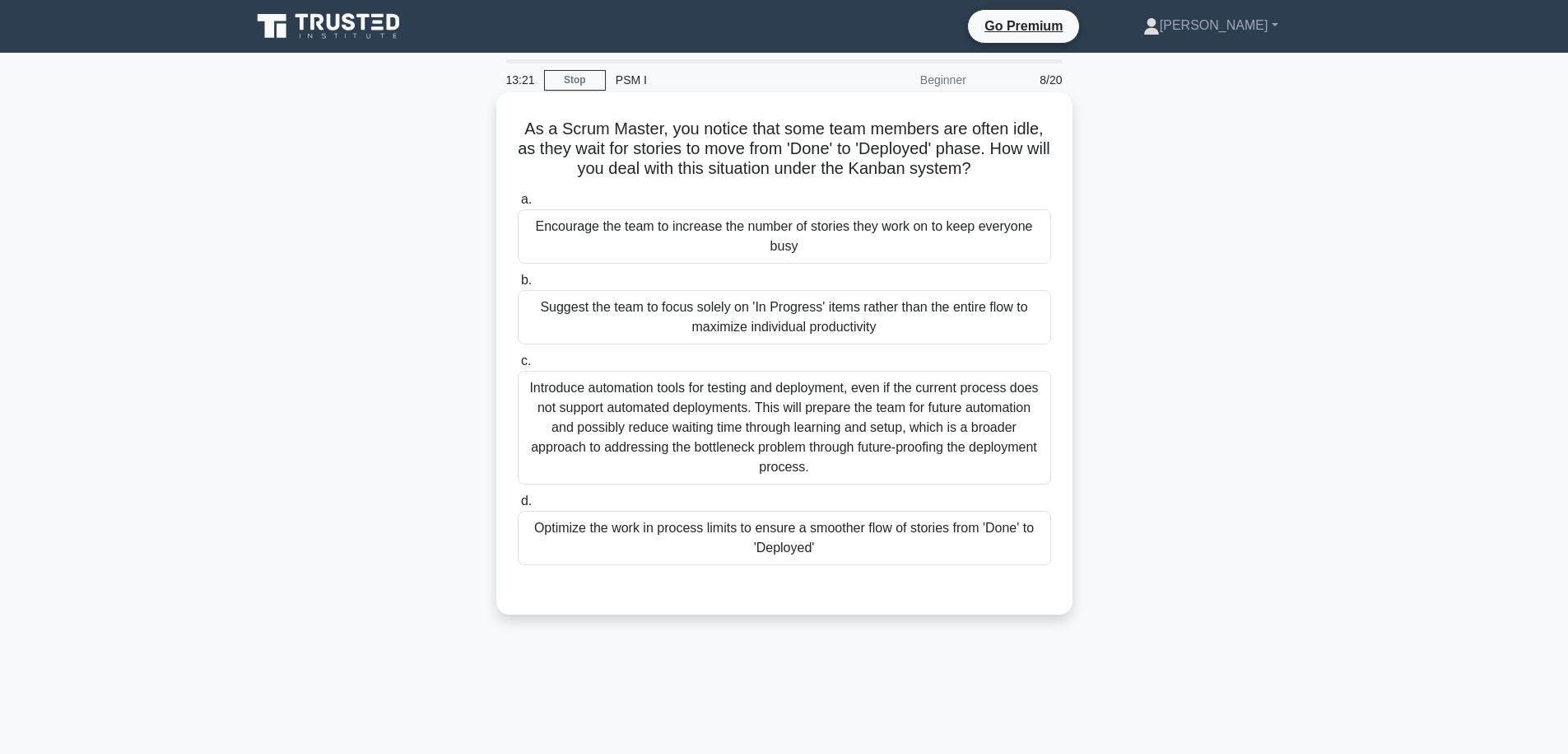
click at [803, 175] on h5 "As a Scrum Master, you notice that some team members are often idle, as they wa…" at bounding box center [784, 149] width 537 height 61
click at [848, 535] on div "Optimize the work in process limits to ensure a smoother flow of stories from '…" at bounding box center [784, 538] width 533 height 54
click at [518, 506] on input "d. Optimize the work in process limits to ensure a smoother flow of stories fro…" at bounding box center [518, 500] width 0 height 11
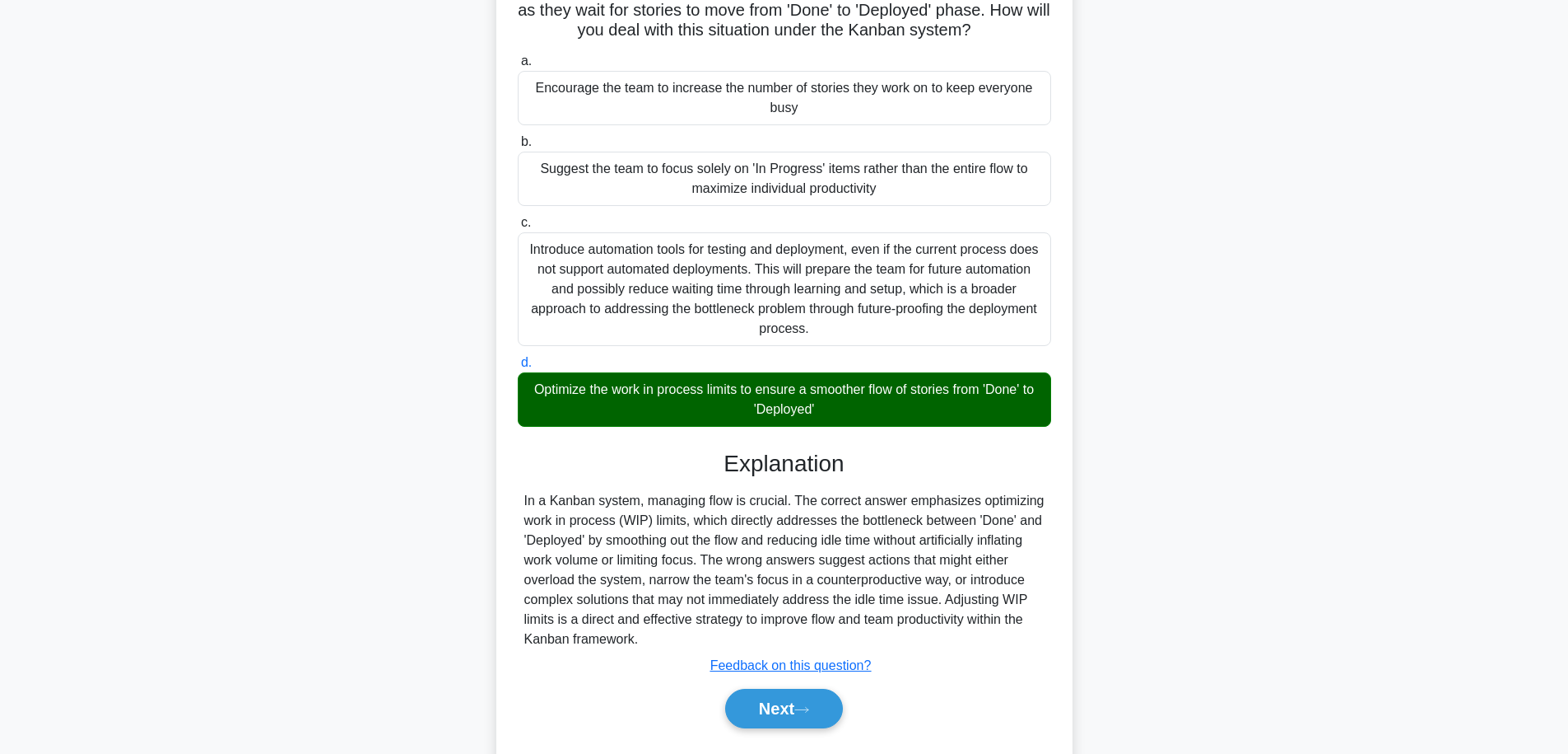
scroll to position [184, 0]
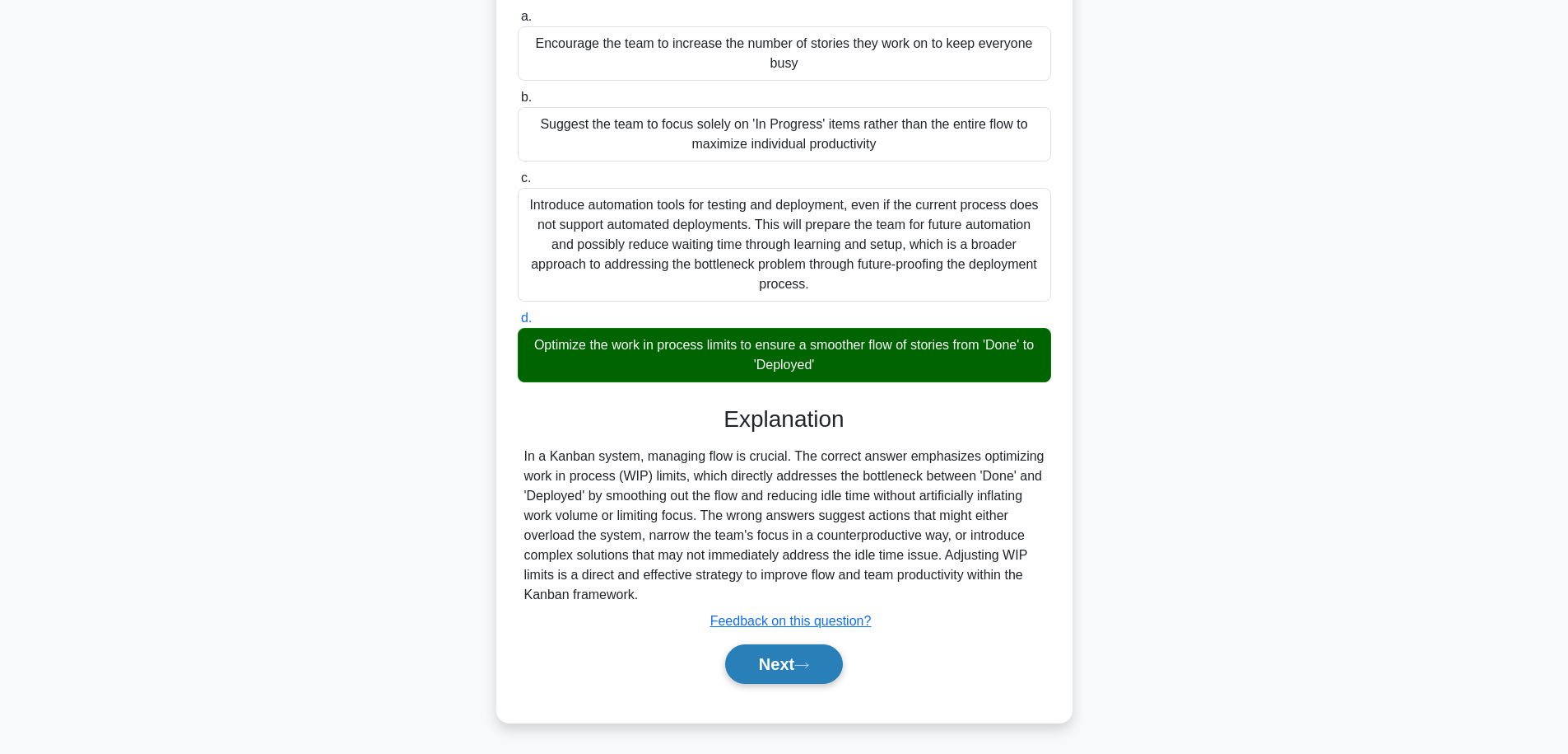
click at [821, 676] on button "Next" at bounding box center [784, 664] width 118 height 40
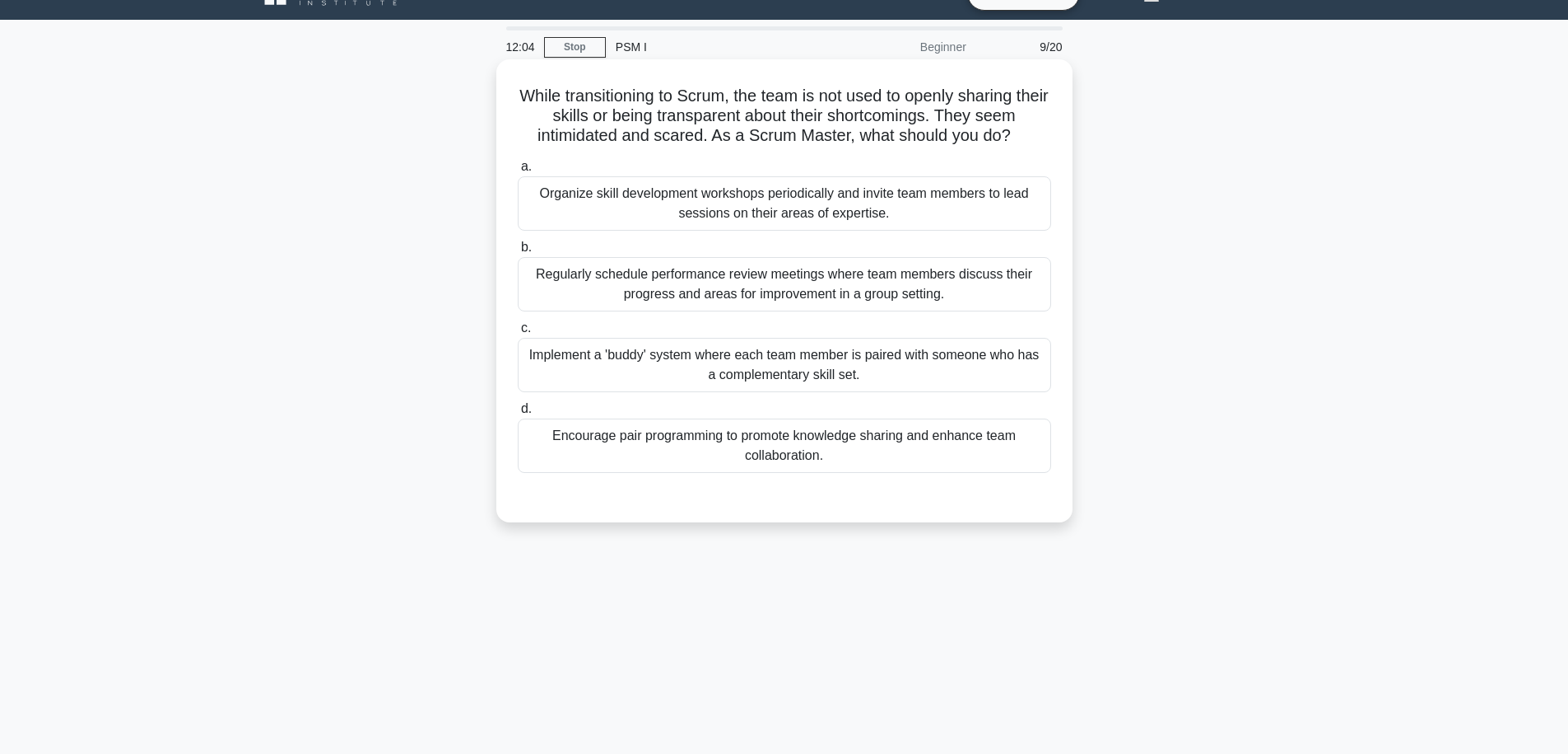
scroll to position [0, 0]
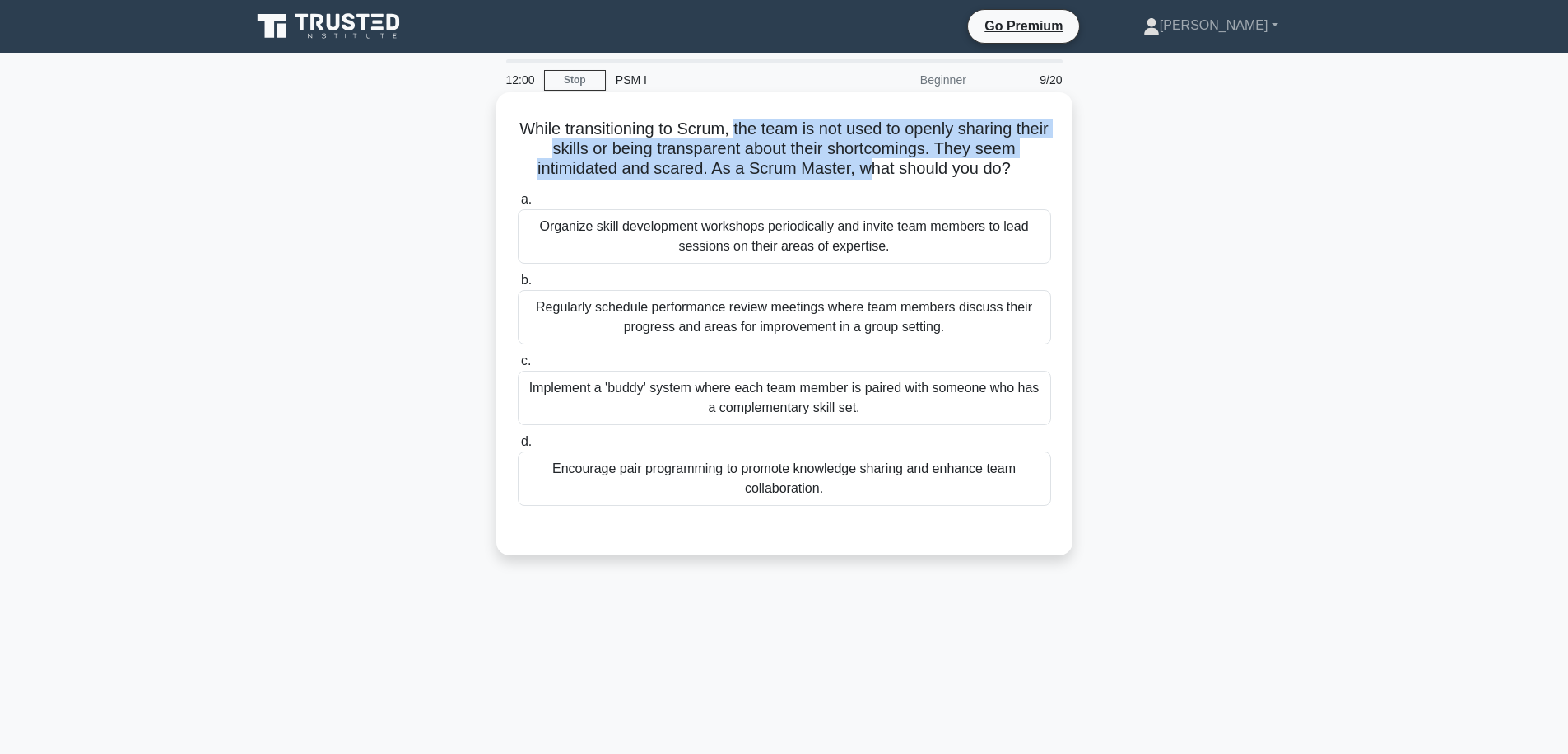
drag, startPoint x: 735, startPoint y: 130, endPoint x: 871, endPoint y: 170, distance: 141.8
click at [871, 170] on h5 "While transitioning to Scrum, the team is not used to openly sharing their skil…" at bounding box center [784, 149] width 537 height 61
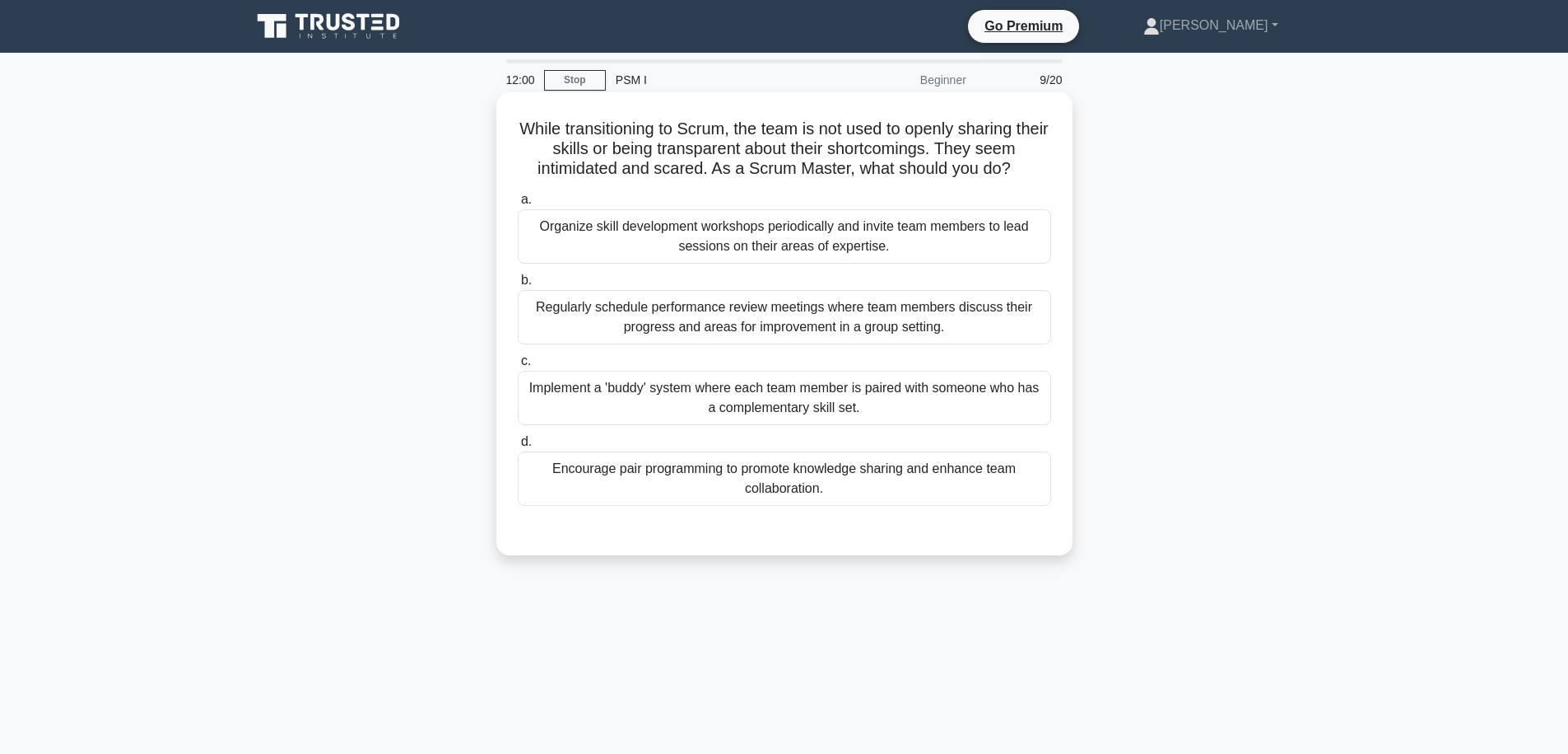
click at [881, 170] on h5 "While transitioning to Scrum, the team is not used to openly sharing their skil…" at bounding box center [784, 149] width 537 height 61
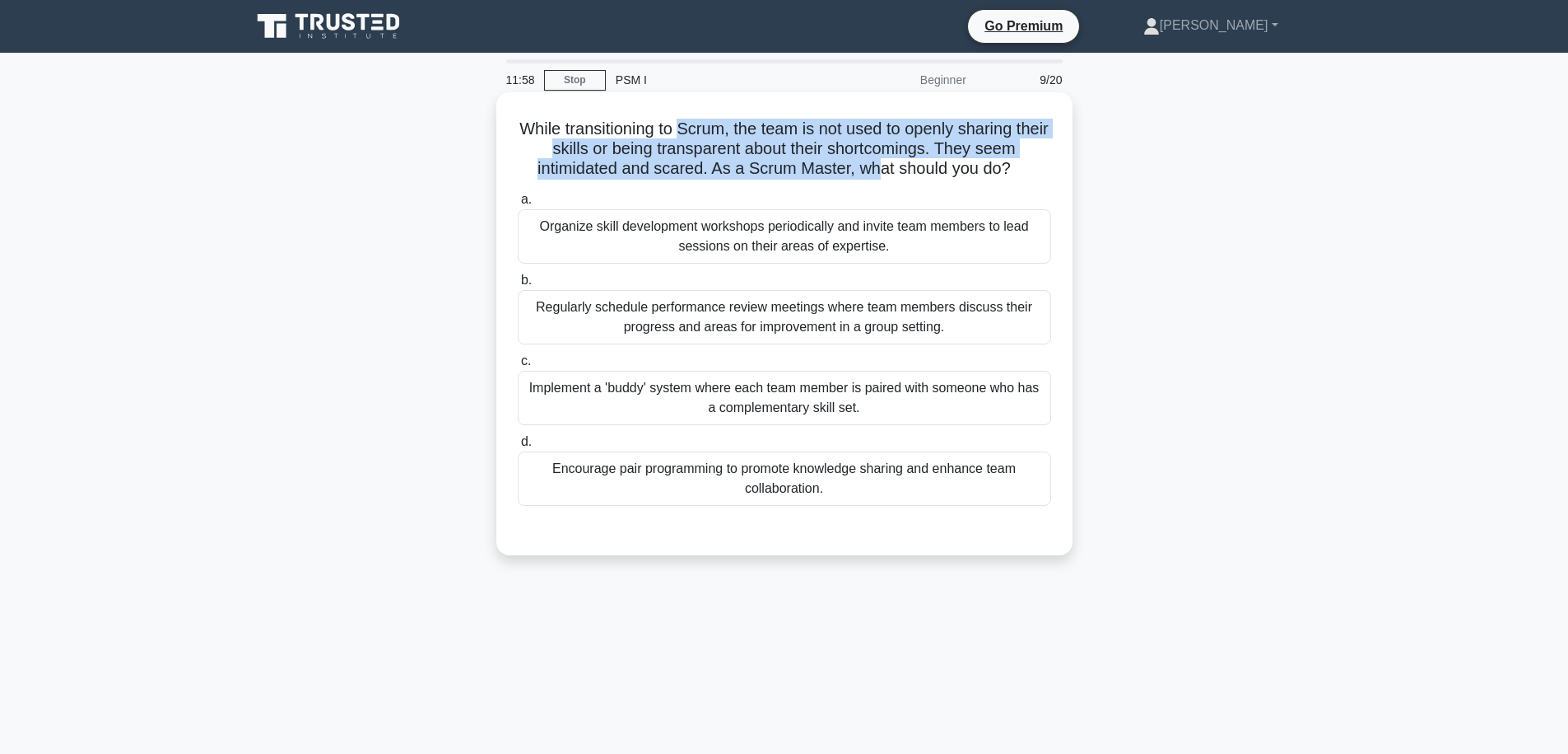
drag, startPoint x: 777, startPoint y: 137, endPoint x: 877, endPoint y: 172, distance: 105.9
click at [877, 172] on h5 "While transitioning to Scrum, the team is not used to openly sharing their skil…" at bounding box center [784, 149] width 537 height 61
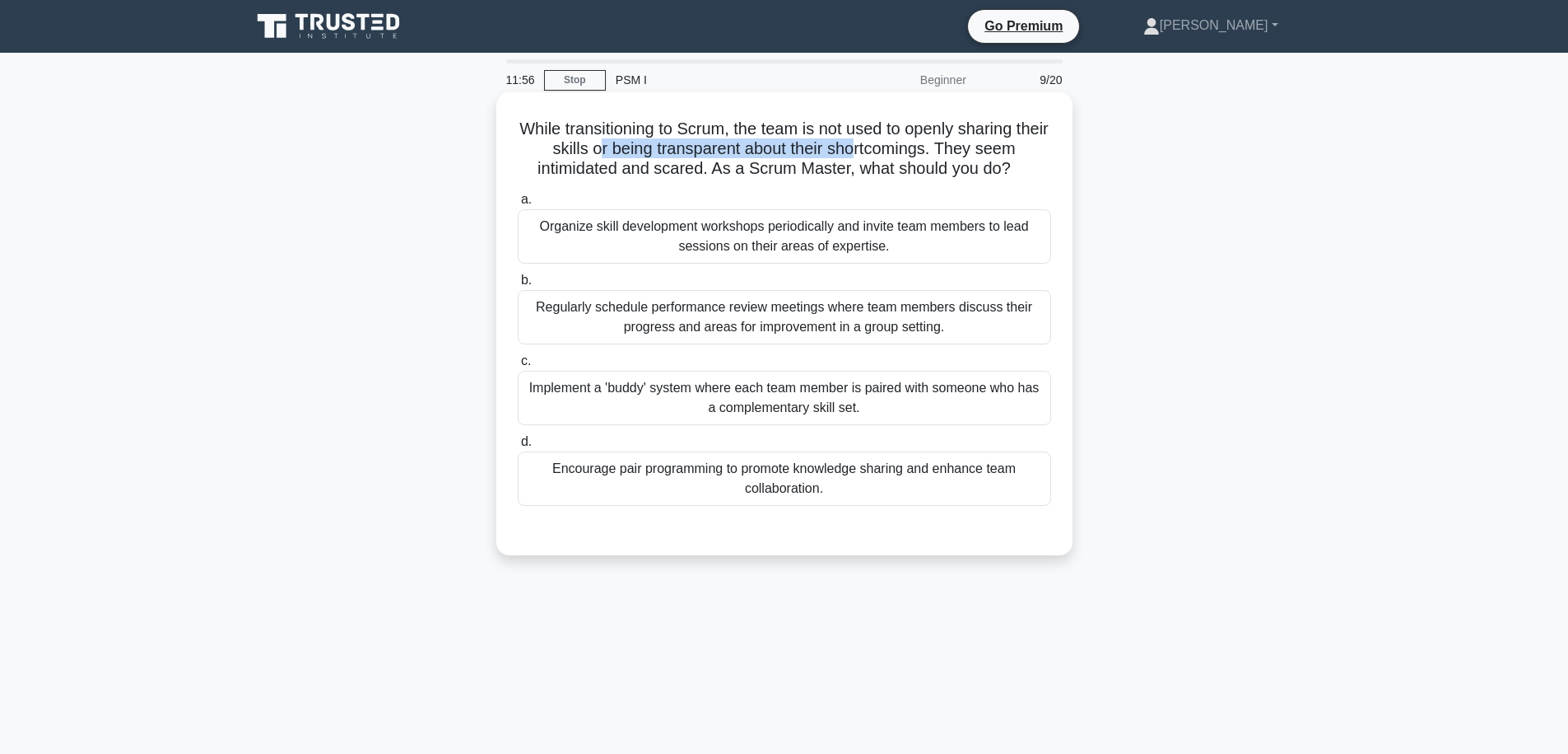
drag, startPoint x: 605, startPoint y: 156, endPoint x: 898, endPoint y: 153, distance: 293.0
click at [872, 156] on h5 "While transitioning to Scrum, the team is not used to openly sharing their skil…" at bounding box center [784, 149] width 537 height 61
click at [911, 152] on h5 "While transitioning to Scrum, the team is not used to openly sharing their skil…" at bounding box center [784, 149] width 537 height 61
drag, startPoint x: 923, startPoint y: 151, endPoint x: 622, endPoint y: 138, distance: 301.3
click at [622, 138] on h5 "While transitioning to Scrum, the team is not used to openly sharing their skil…" at bounding box center [784, 149] width 537 height 61
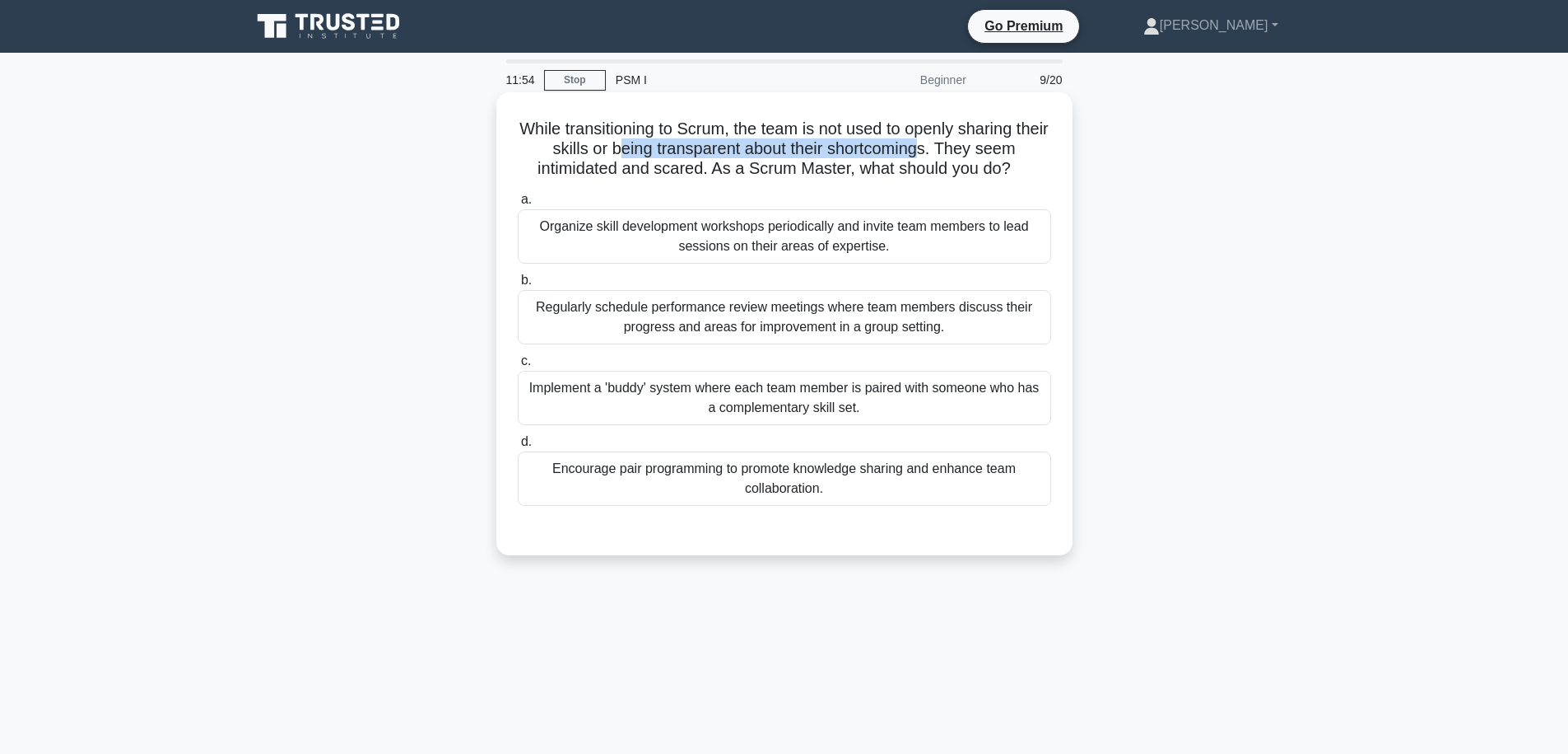
click at [667, 150] on h5 "While transitioning to Scrum, the team is not used to openly sharing their skil…" at bounding box center [784, 149] width 537 height 61
drag, startPoint x: 647, startPoint y: 171, endPoint x: 937, endPoint y: 172, distance: 290.0
click at [937, 172] on h5 "While transitioning to Scrum, the team is not used to openly sharing their skil…" at bounding box center [784, 149] width 537 height 61
click at [699, 176] on h5 "While transitioning to Scrum, the team is not used to openly sharing their skil…" at bounding box center [784, 149] width 537 height 61
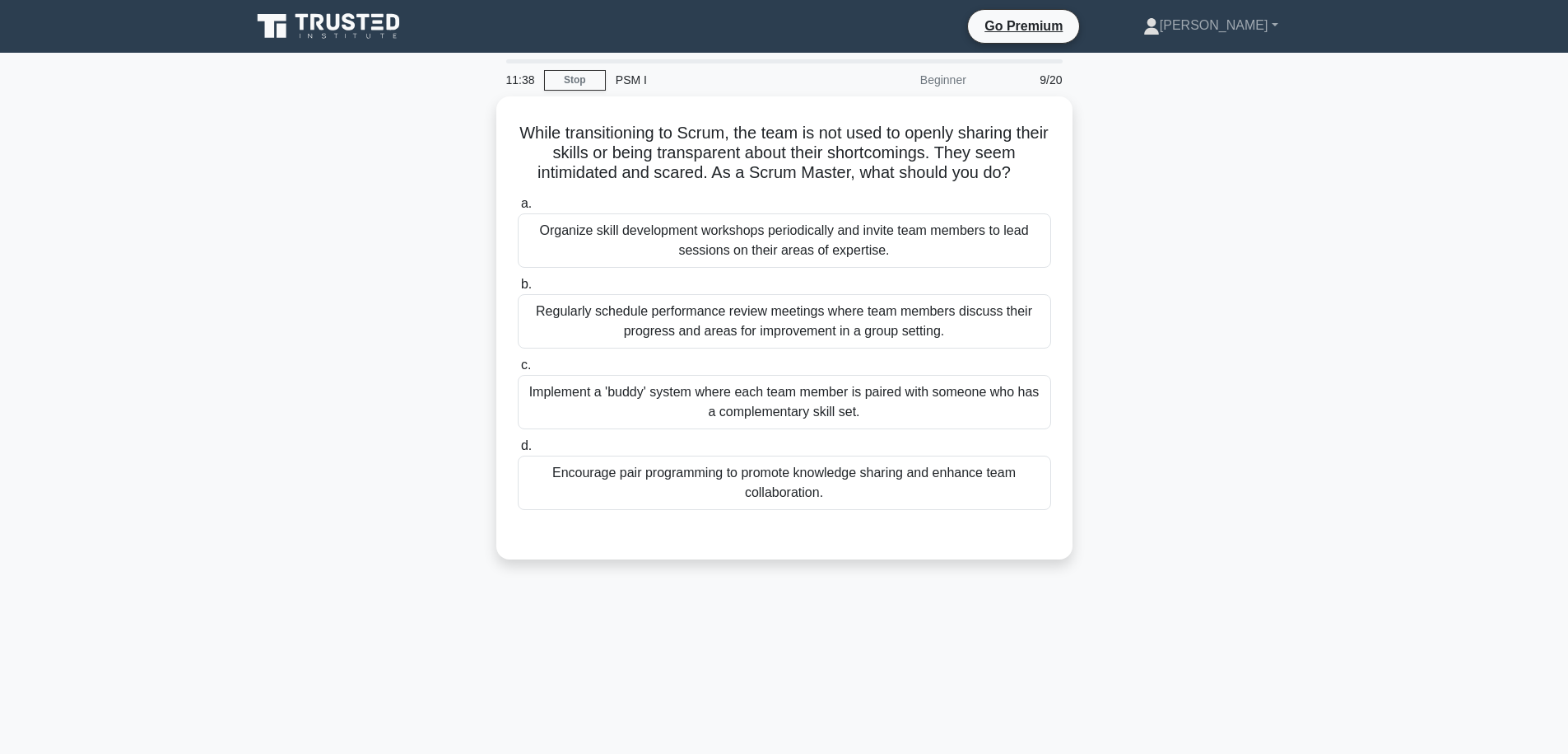
click at [1056, 570] on div "While transitioning to Scrum, the team is not used to openly sharing their skil…" at bounding box center [784, 338] width 1086 height 483
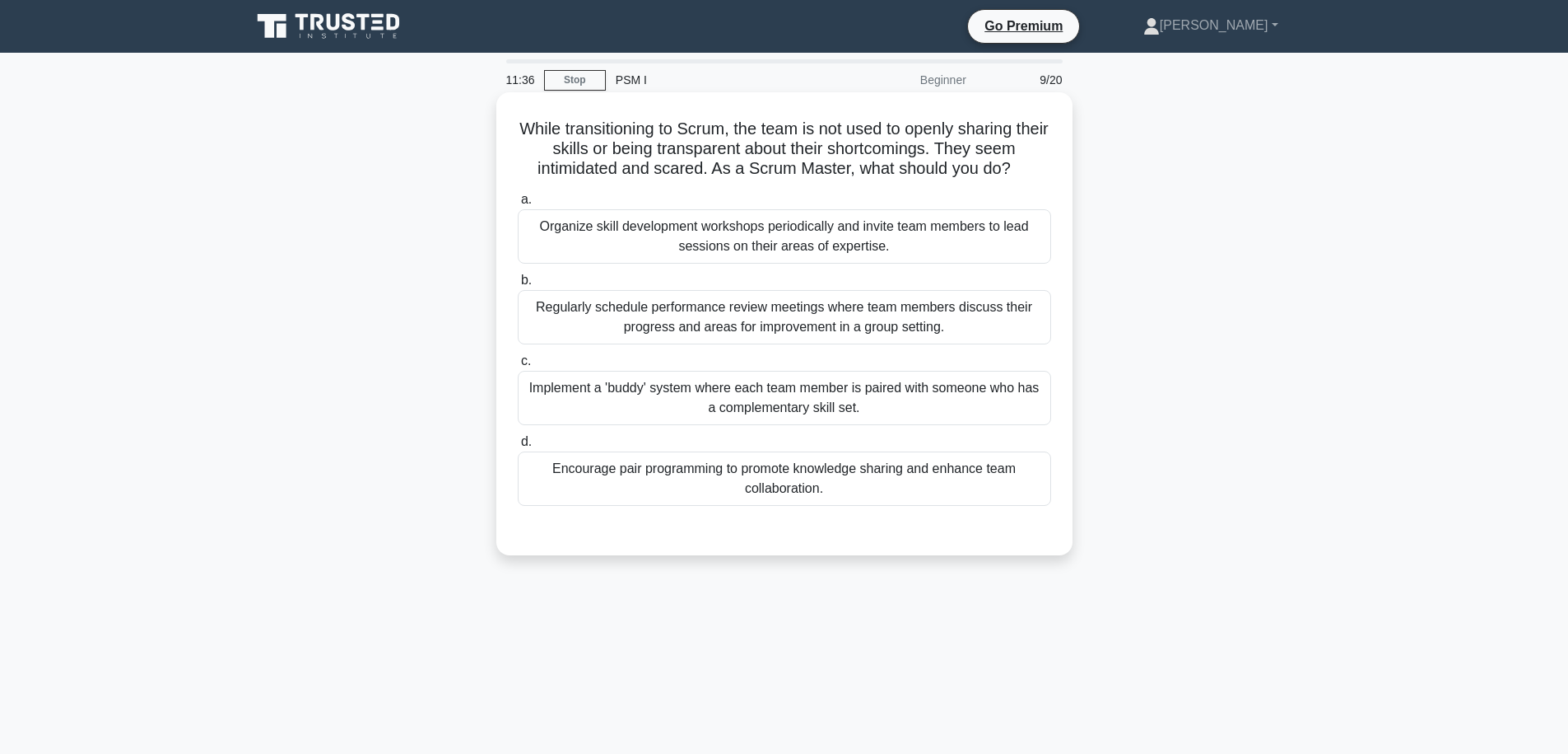
click at [827, 478] on div "Encourage pair programming to promote knowledge sharing and enhance team collab…" at bounding box center [784, 478] width 533 height 54
click at [518, 447] on input "d. Encourage pair programming to promote knowledge sharing and enhance team col…" at bounding box center [518, 441] width 0 height 11
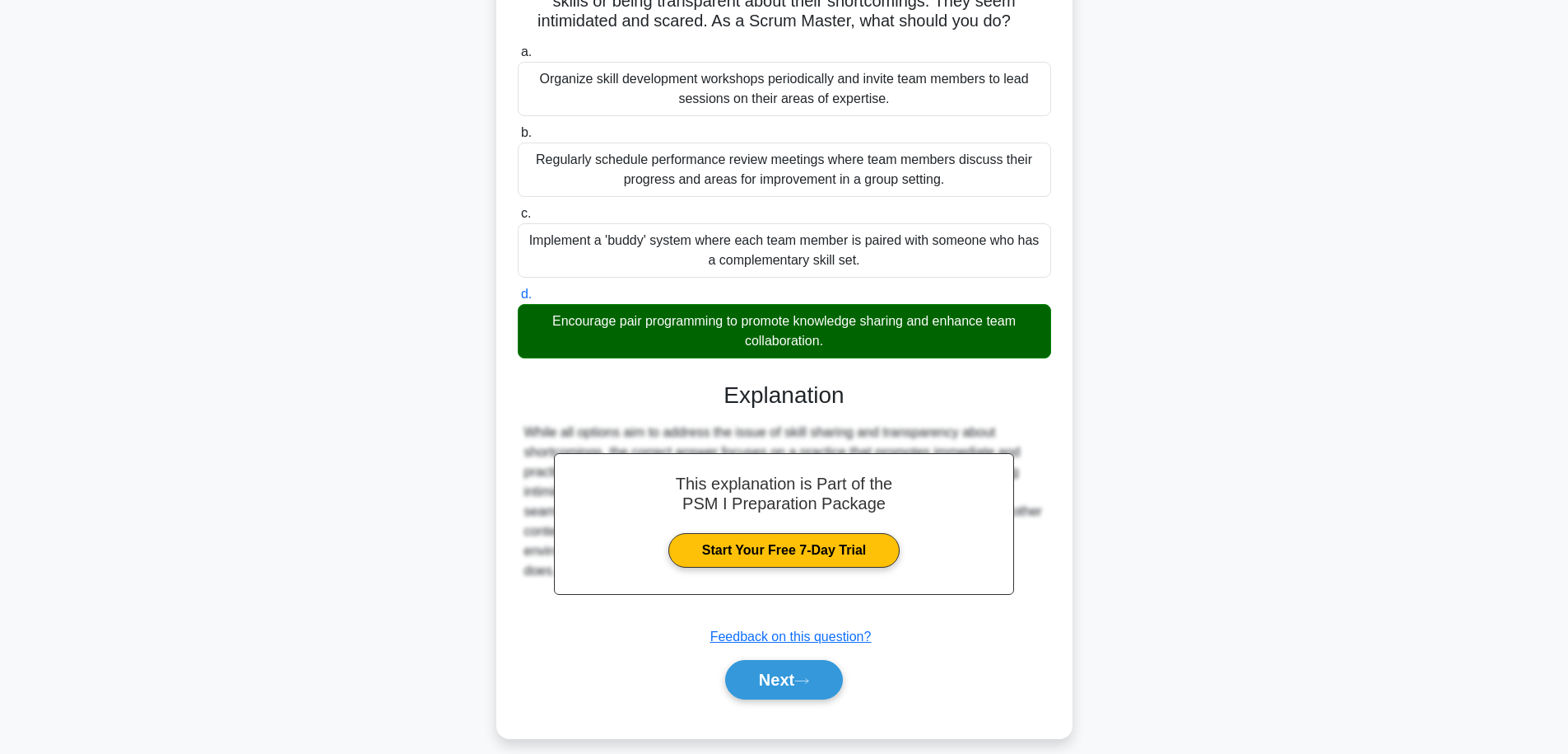
scroll to position [164, 0]
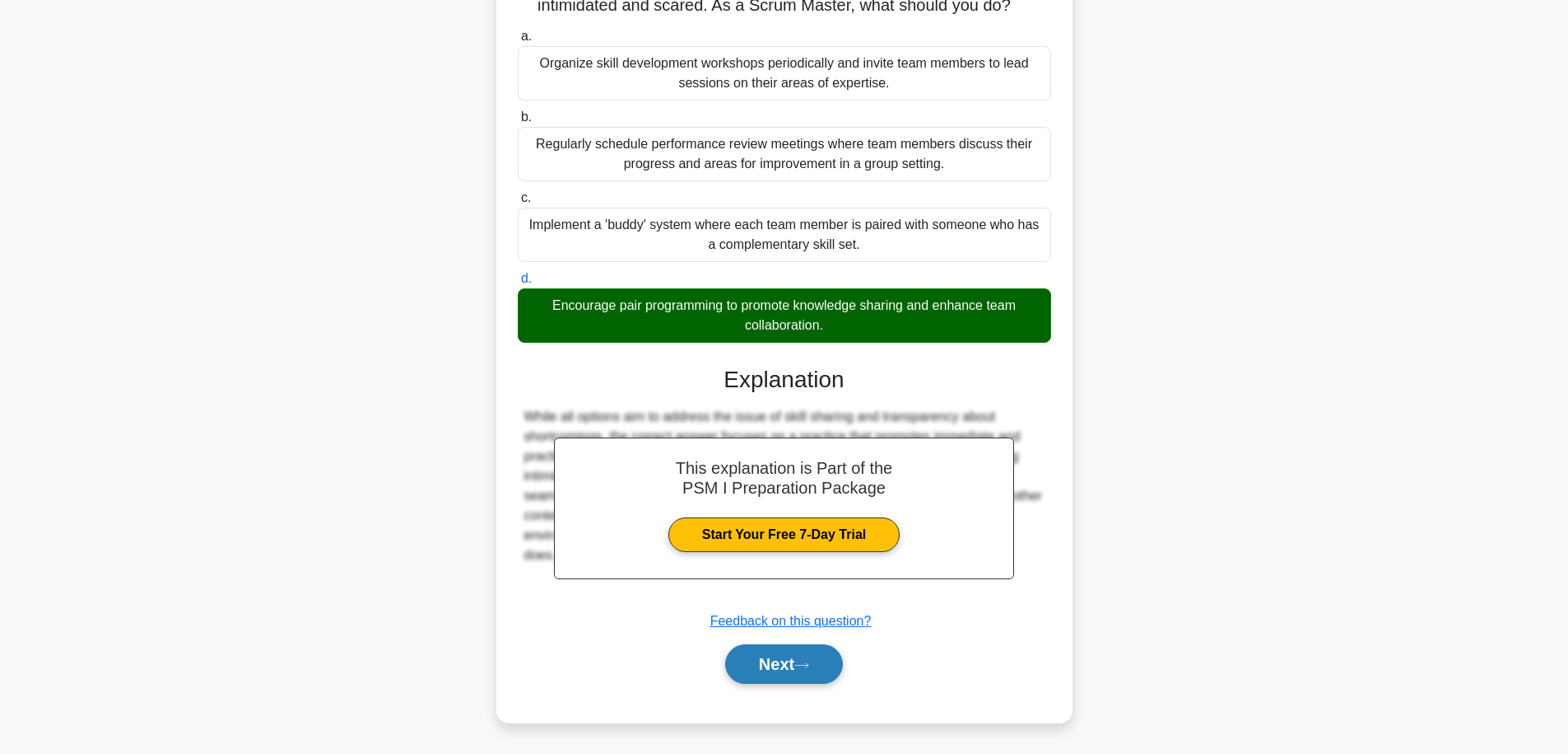
click at [765, 679] on button "Next" at bounding box center [784, 664] width 118 height 40
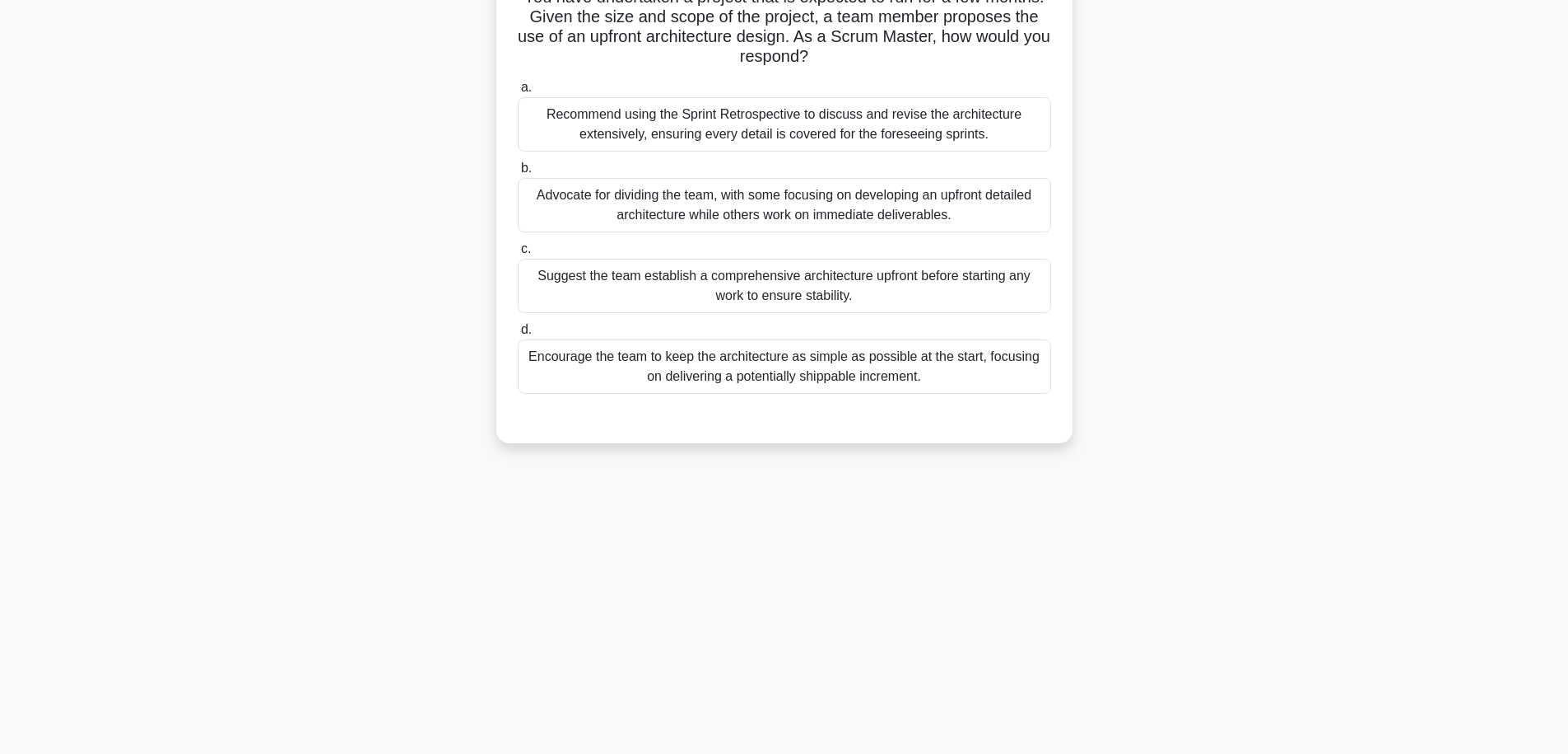
scroll to position [0, 0]
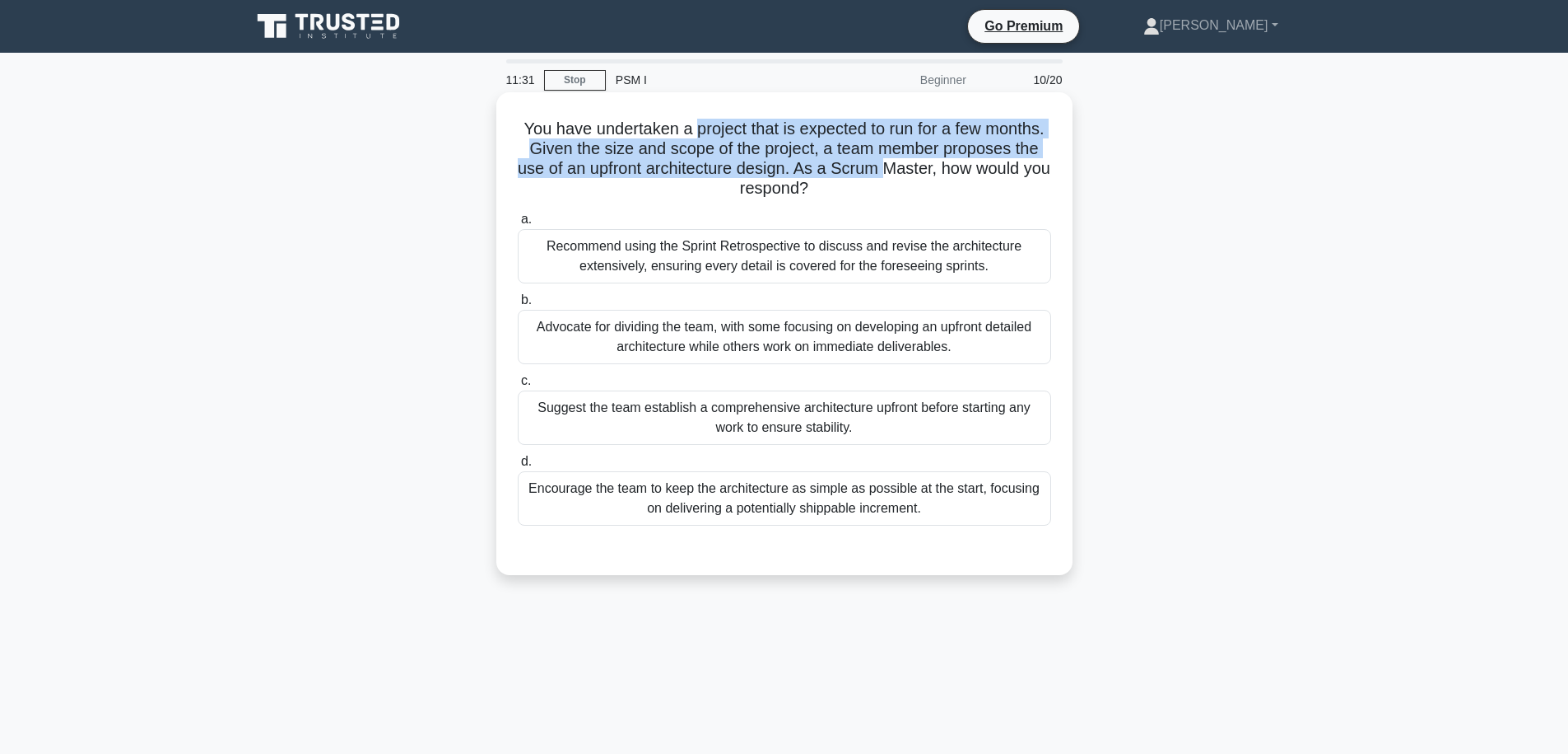
drag, startPoint x: 693, startPoint y: 130, endPoint x: 884, endPoint y: 166, distance: 194.4
click at [884, 166] on h5 "You have undertaken a project that is expected to run for a few months. Given t…" at bounding box center [784, 159] width 537 height 80
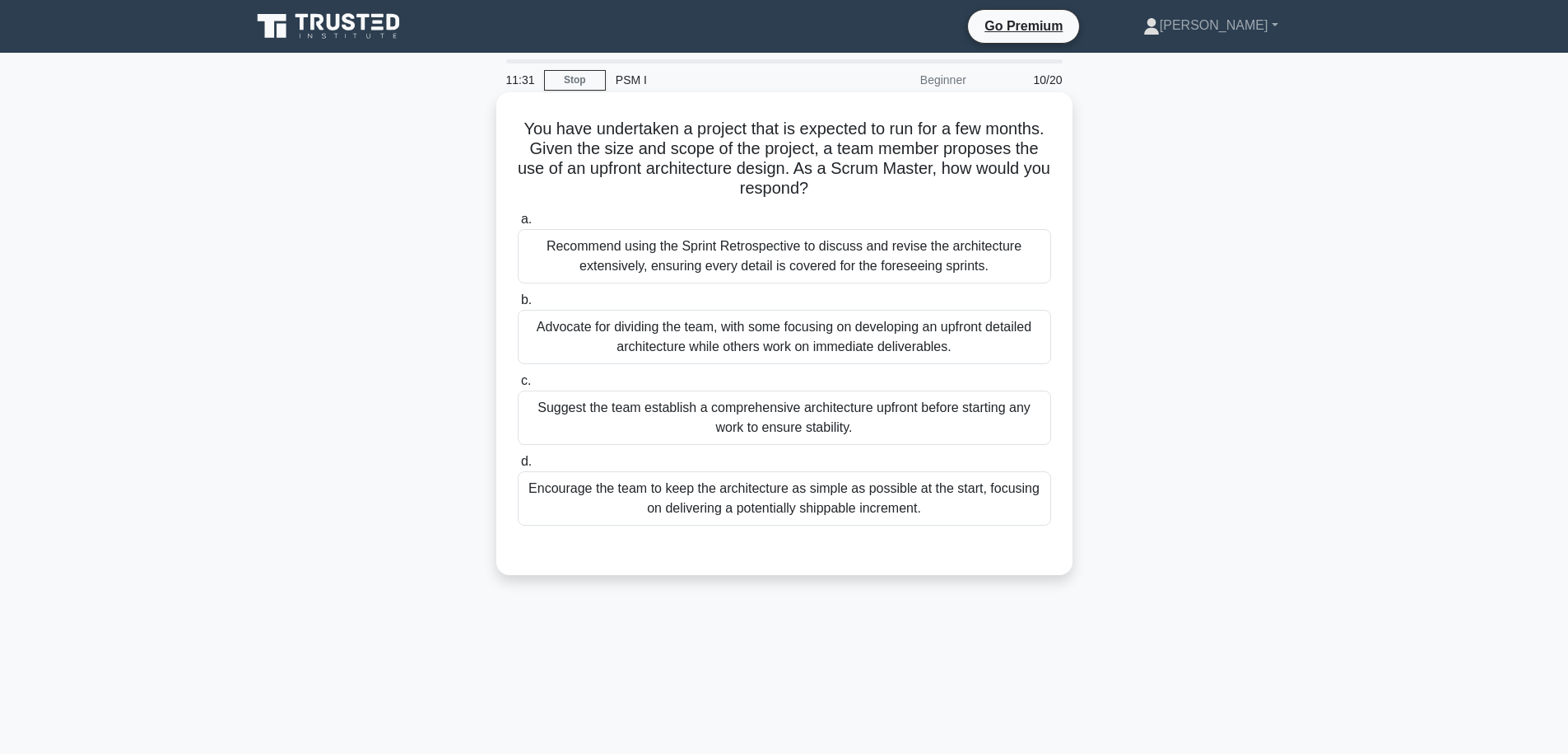
click at [936, 166] on h5 "You have undertaken a project that is expected to run for a few months. Given t…" at bounding box center [784, 159] width 537 height 80
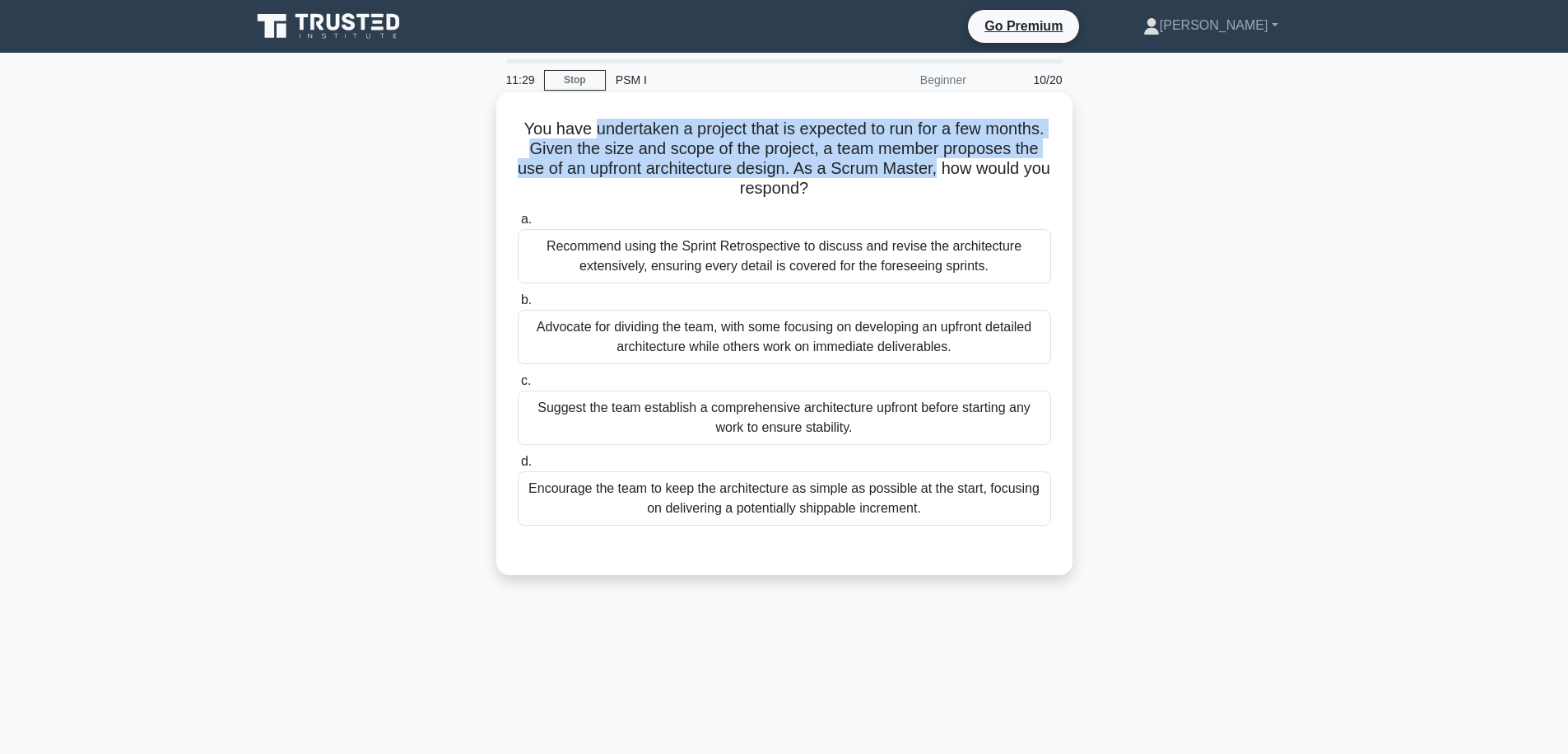
drag, startPoint x: 936, startPoint y: 166, endPoint x: 596, endPoint y: 131, distance: 341.8
click at [596, 131] on h5 "You have undertaken a project that is expected to run for a few months. Given t…" at bounding box center [784, 159] width 537 height 80
click at [702, 152] on h5 "You have undertaken a project that is expected to run for a few months. Given t…" at bounding box center [784, 159] width 537 height 80
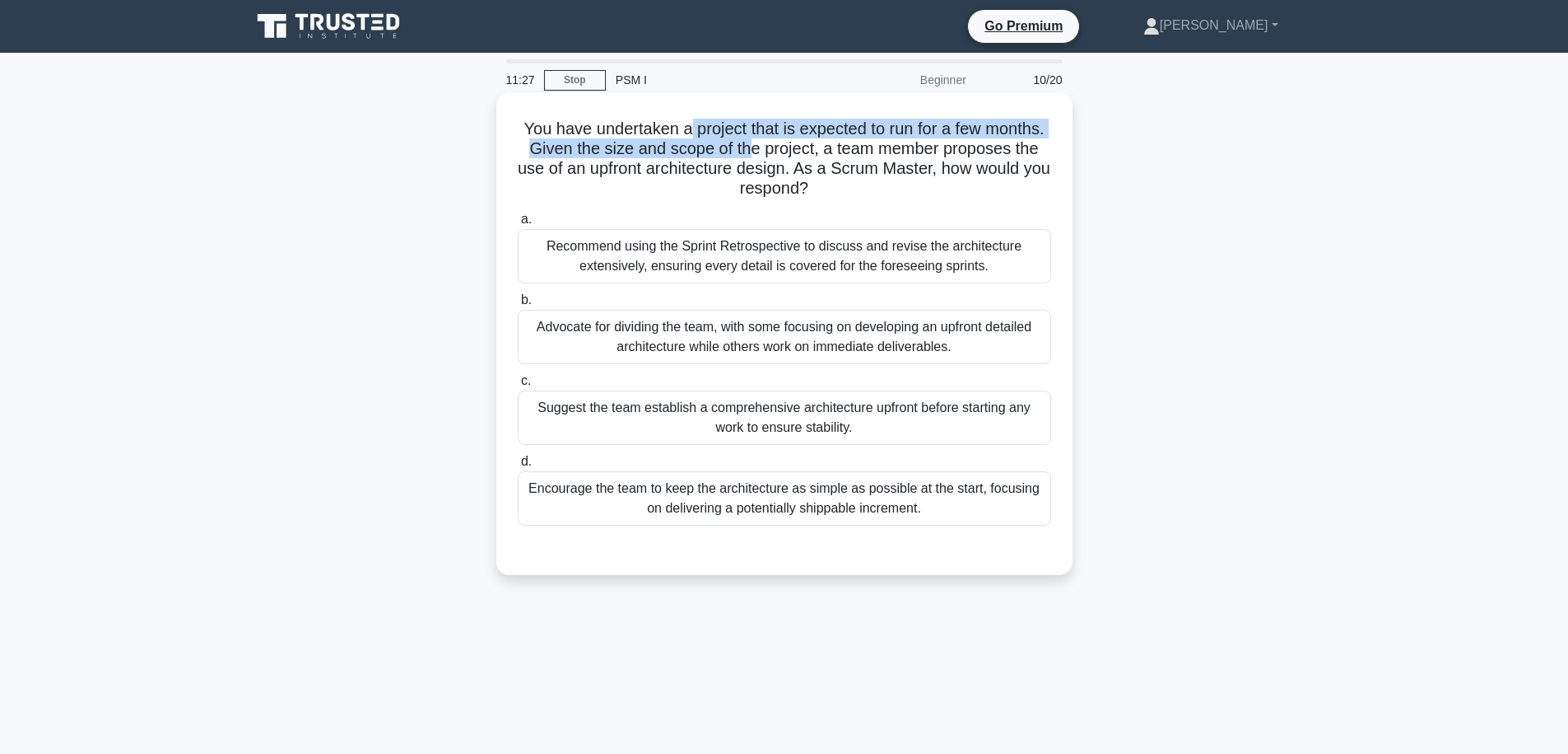
drag, startPoint x: 685, startPoint y: 130, endPoint x: 752, endPoint y: 147, distance: 69.1
click at [752, 147] on h5 "You have undertaken a project that is expected to run for a few months. Given t…" at bounding box center [784, 159] width 537 height 80
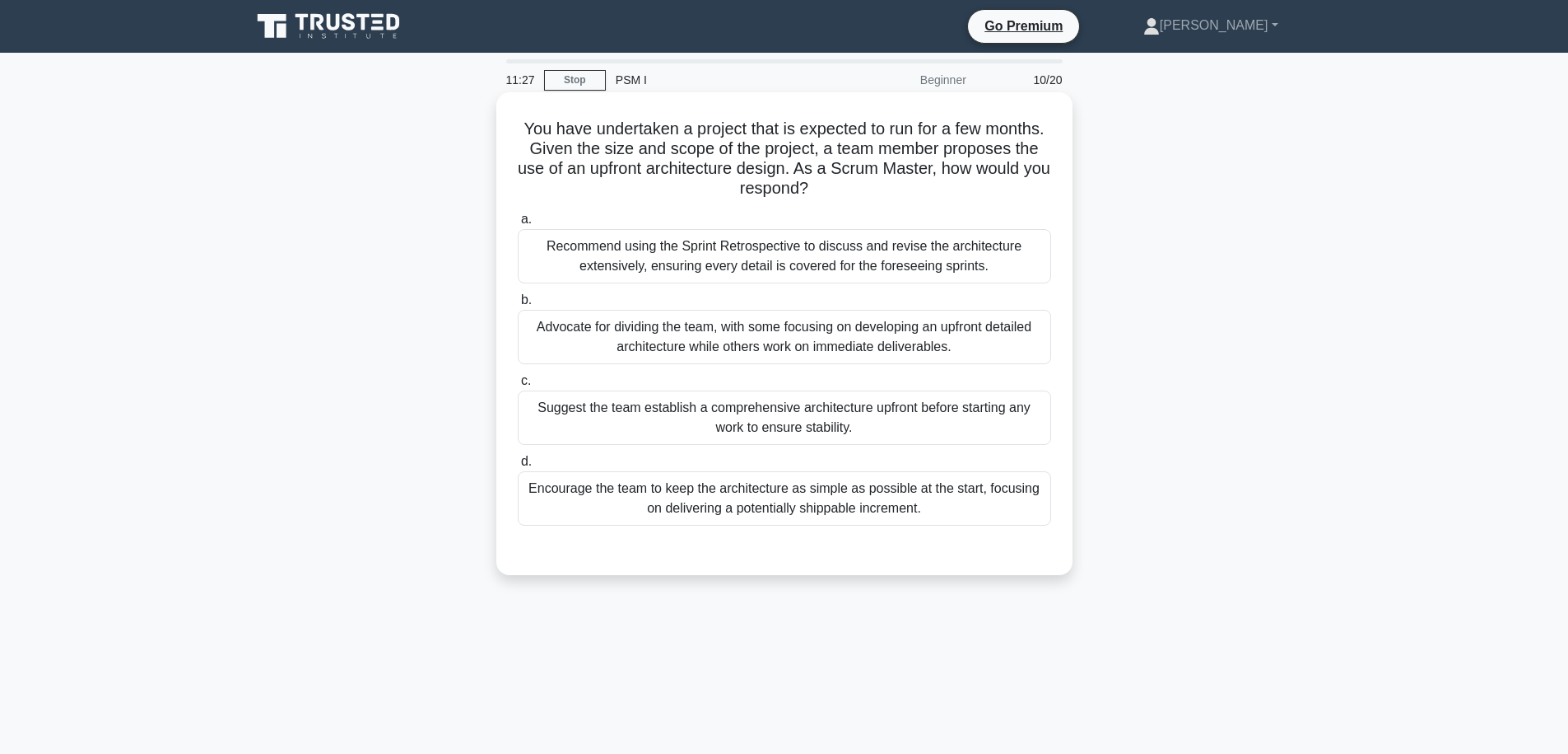
click at [757, 149] on h5 "You have undertaken a project that is expected to run for a few months. Given t…" at bounding box center [784, 159] width 537 height 80
drag, startPoint x: 601, startPoint y: 146, endPoint x: 944, endPoint y: 146, distance: 343.0
click at [944, 146] on h5 "You have undertaken a project that is expected to run for a few months. Given t…" at bounding box center [784, 159] width 537 height 80
click at [783, 516] on div "Encourage the team to keep the architecture as simple as possible at the start,…" at bounding box center [784, 498] width 533 height 54
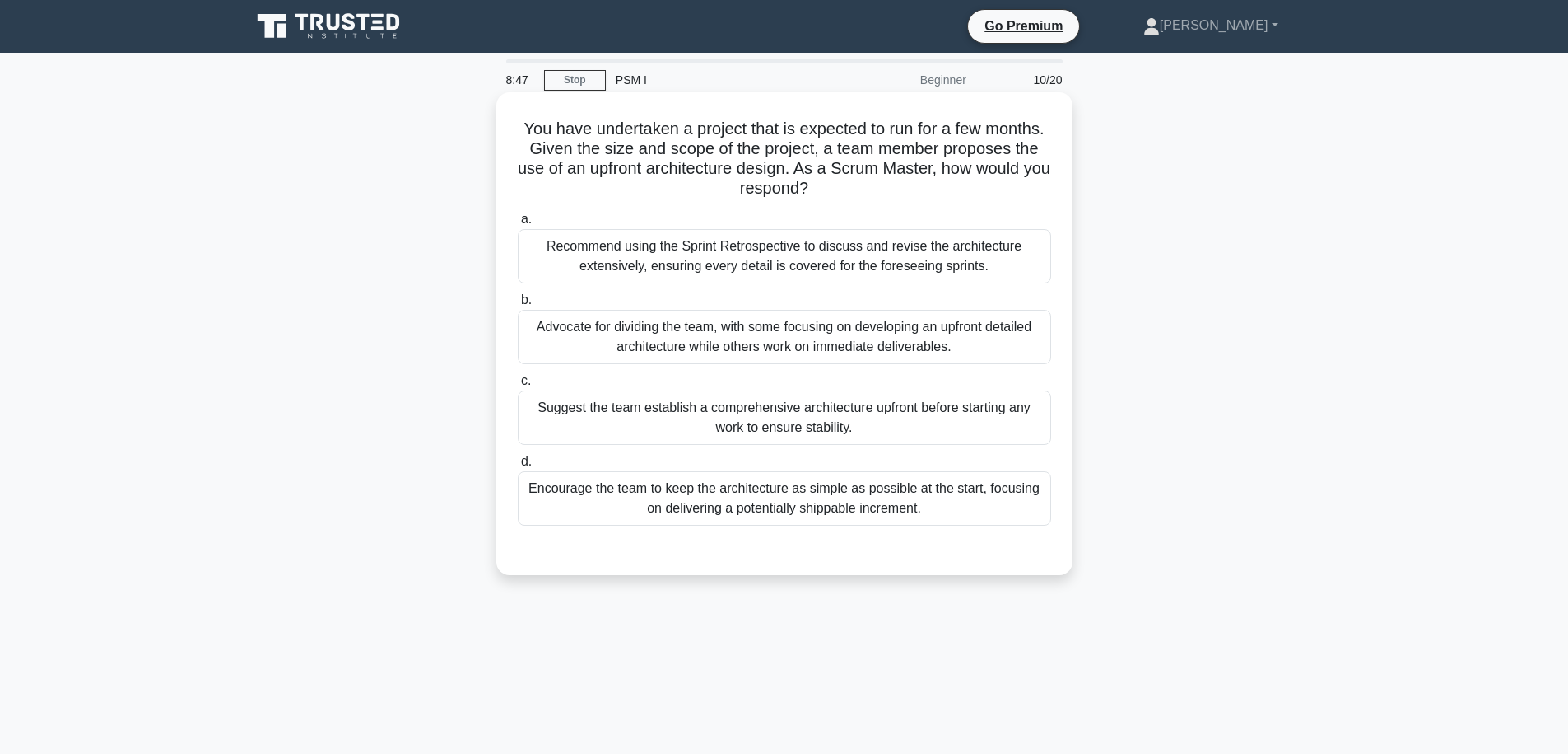
click at [518, 467] on input "d. Encourage the team to keep the architecture as simple as possible at the sta…" at bounding box center [518, 461] width 0 height 11
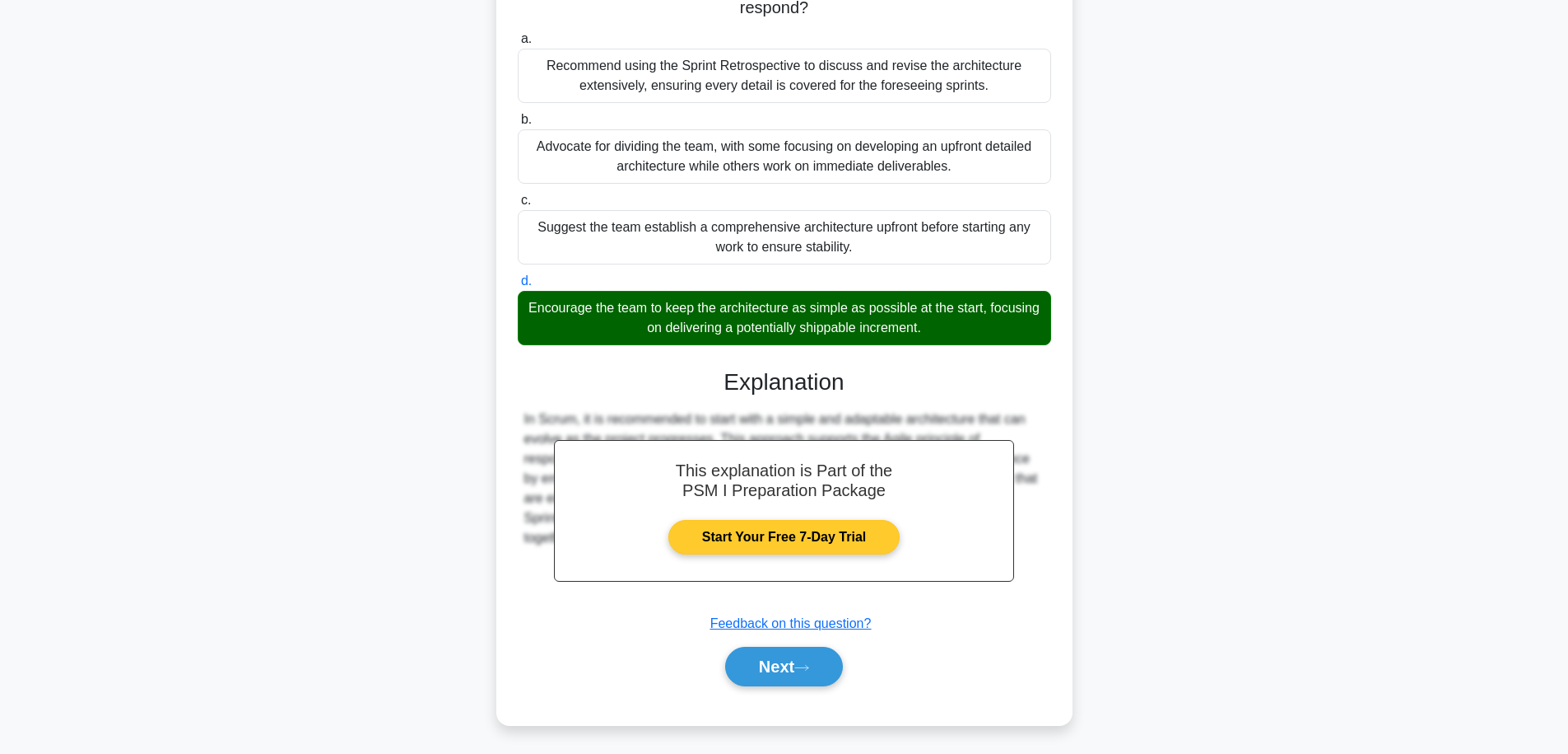
scroll to position [184, 0]
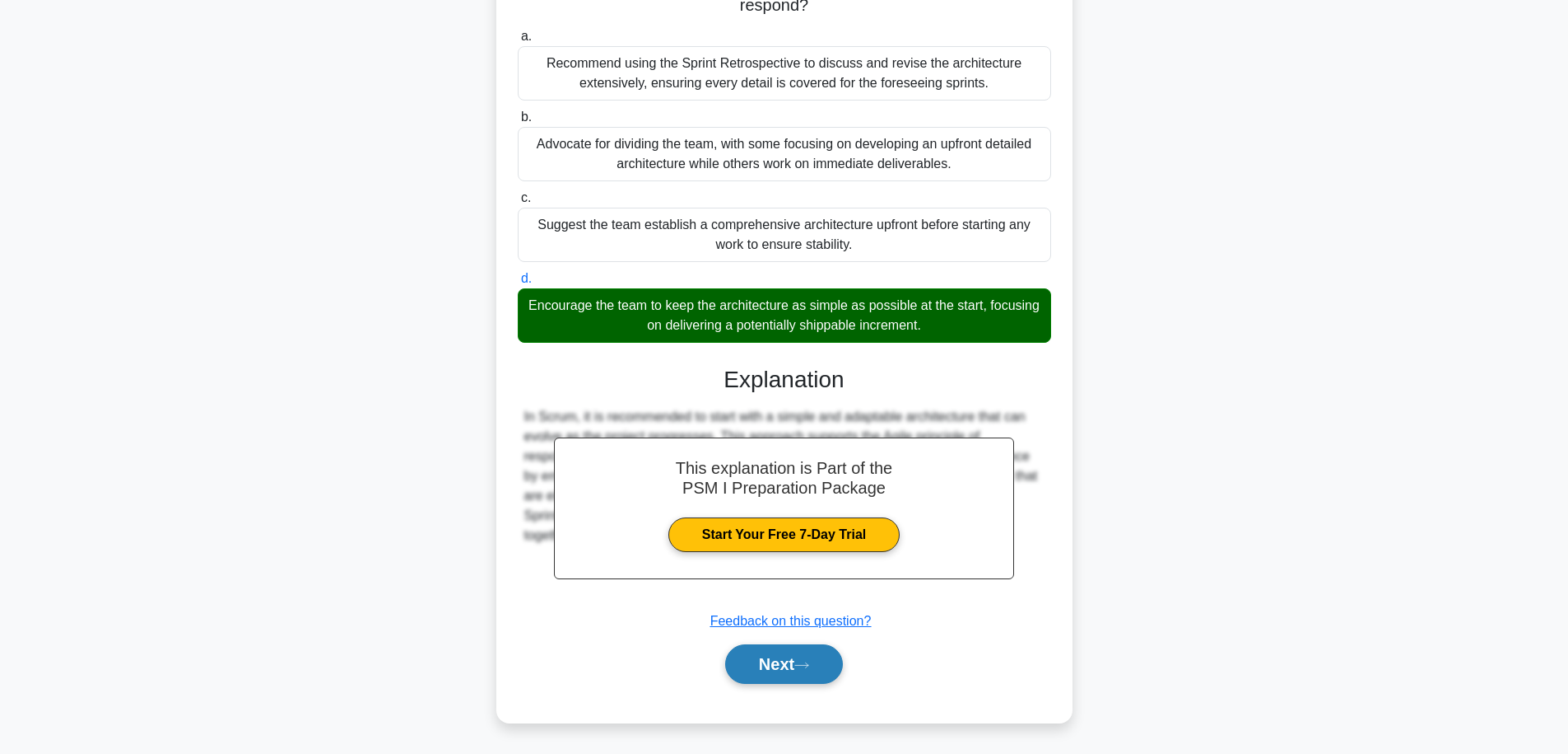
click at [773, 672] on button "Next" at bounding box center [784, 664] width 118 height 40
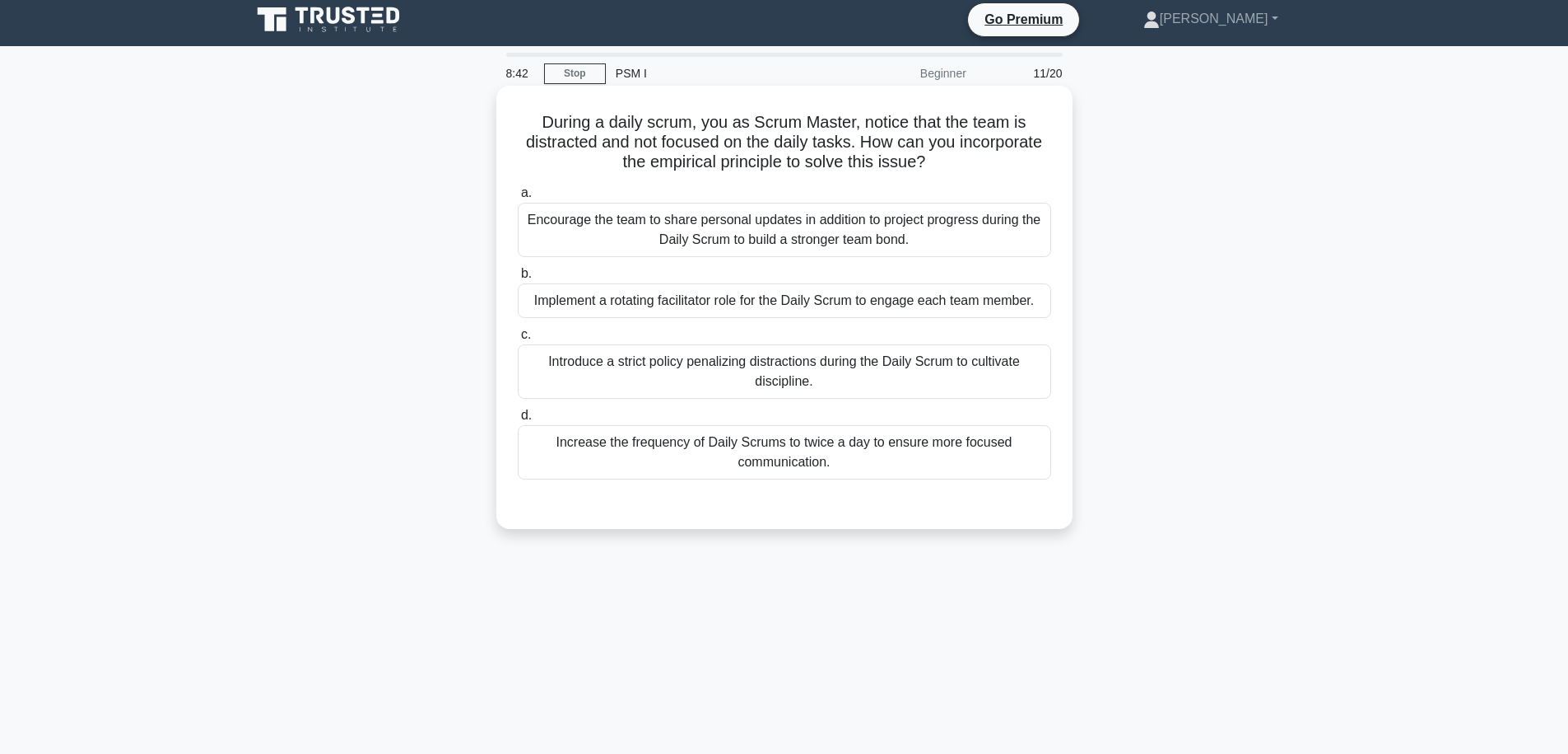
scroll to position [0, 0]
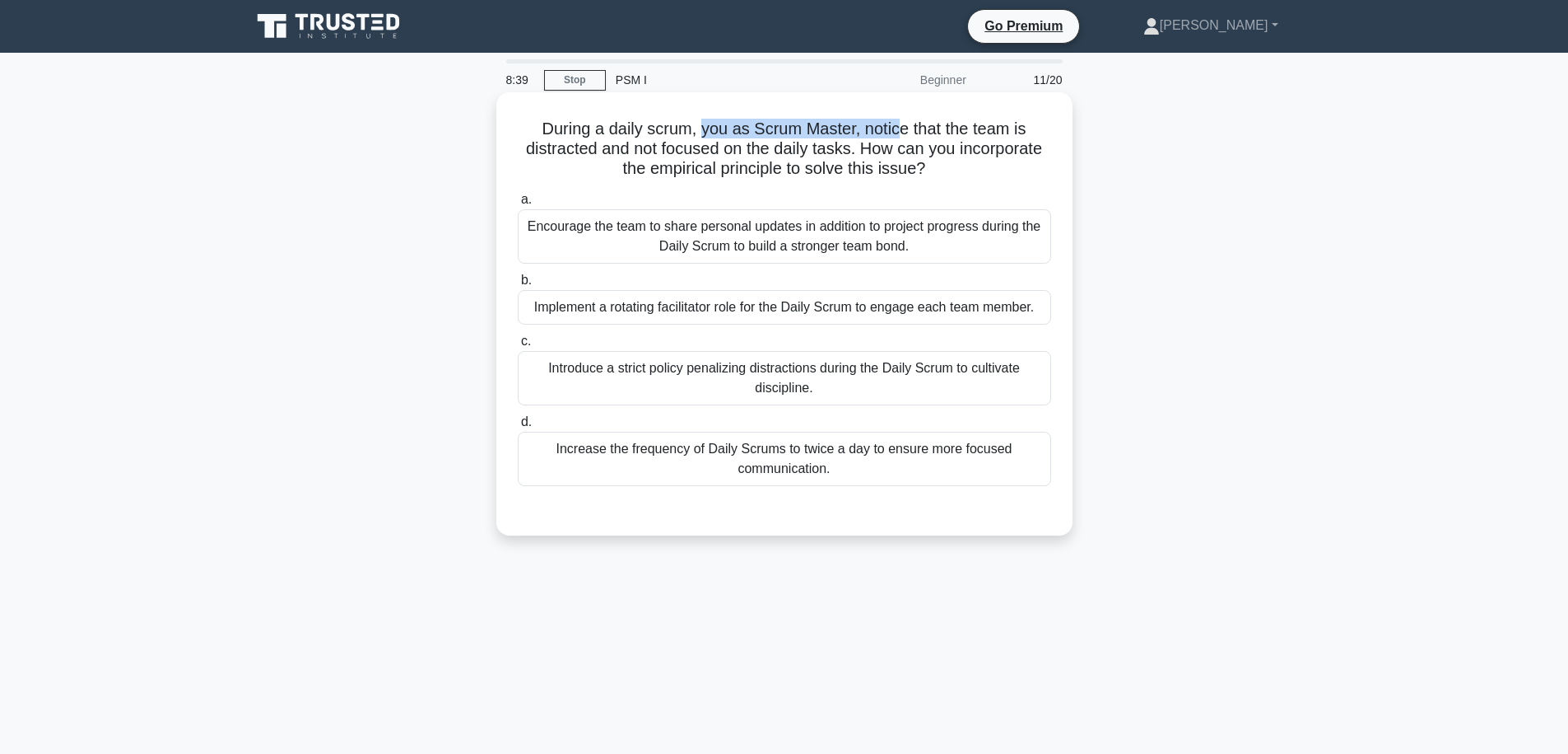
drag, startPoint x: 703, startPoint y: 131, endPoint x: 902, endPoint y: 128, distance: 199.0
click at [902, 128] on h5 "During a daily scrum, you as Scrum Master, notice that the team is distracted a…" at bounding box center [784, 149] width 537 height 61
click at [892, 141] on h5 "During a daily scrum, you as Scrum Master, notice that the team is distracted a…" at bounding box center [784, 149] width 537 height 61
drag, startPoint x: 606, startPoint y: 150, endPoint x: 784, endPoint y: 146, distance: 178.0
click at [783, 146] on h5 "During a daily scrum, you as Scrum Master, notice that the team is distracted a…" at bounding box center [784, 149] width 537 height 61
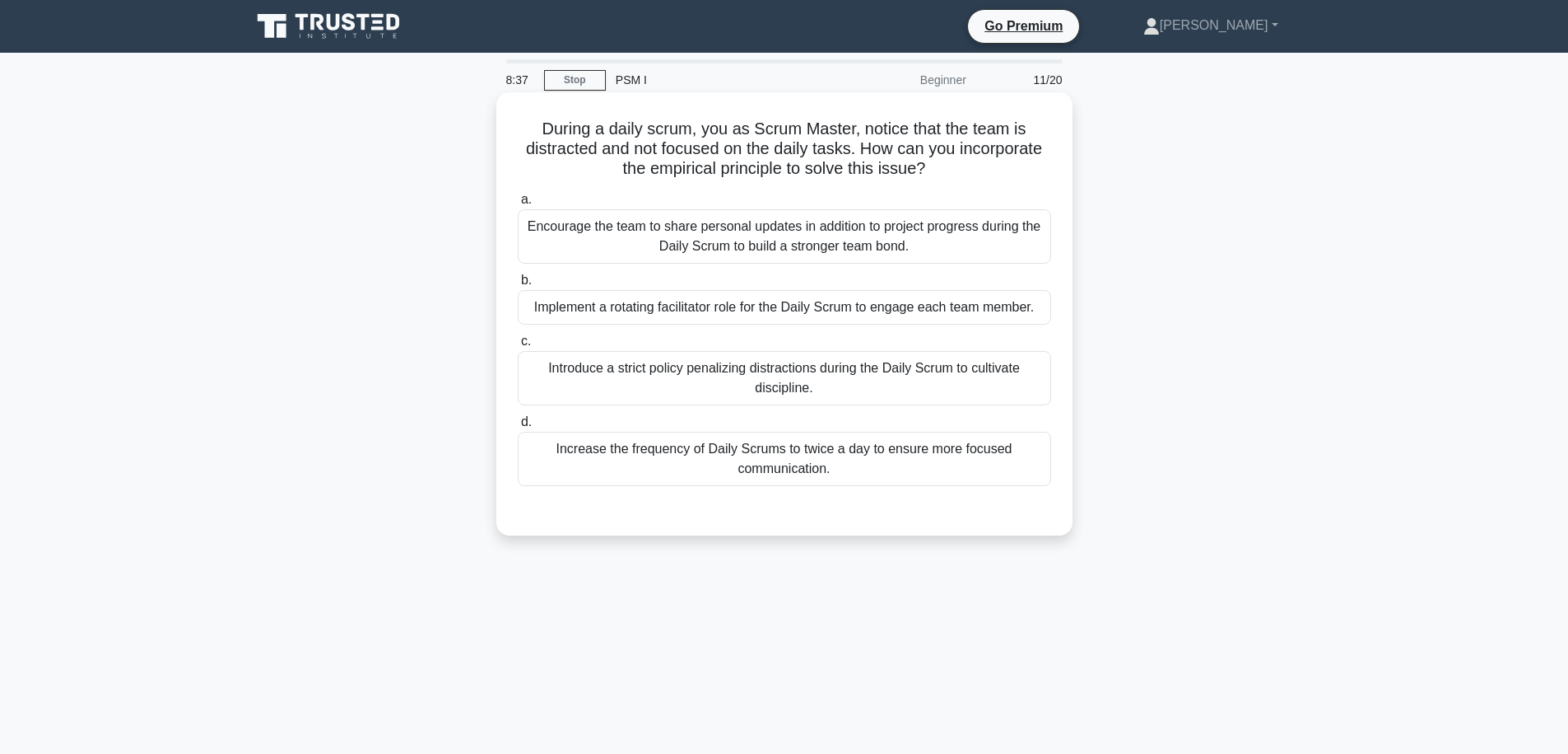
click at [807, 146] on h5 "During a daily scrum, you as Scrum Master, notice that the team is distracted a…" at bounding box center [784, 149] width 537 height 61
drag, startPoint x: 709, startPoint y: 148, endPoint x: 970, endPoint y: 146, distance: 261.0
click at [970, 146] on h5 "During a daily scrum, you as Scrum Master, notice that the team is distracted a…" at bounding box center [784, 149] width 537 height 61
click at [946, 158] on h5 "During a daily scrum, you as Scrum Master, notice that the team is distracted a…" at bounding box center [784, 149] width 537 height 61
click at [761, 315] on div "Implement a rotating facilitator role for the Daily Scrum to engage each team m…" at bounding box center [784, 308] width 533 height 35
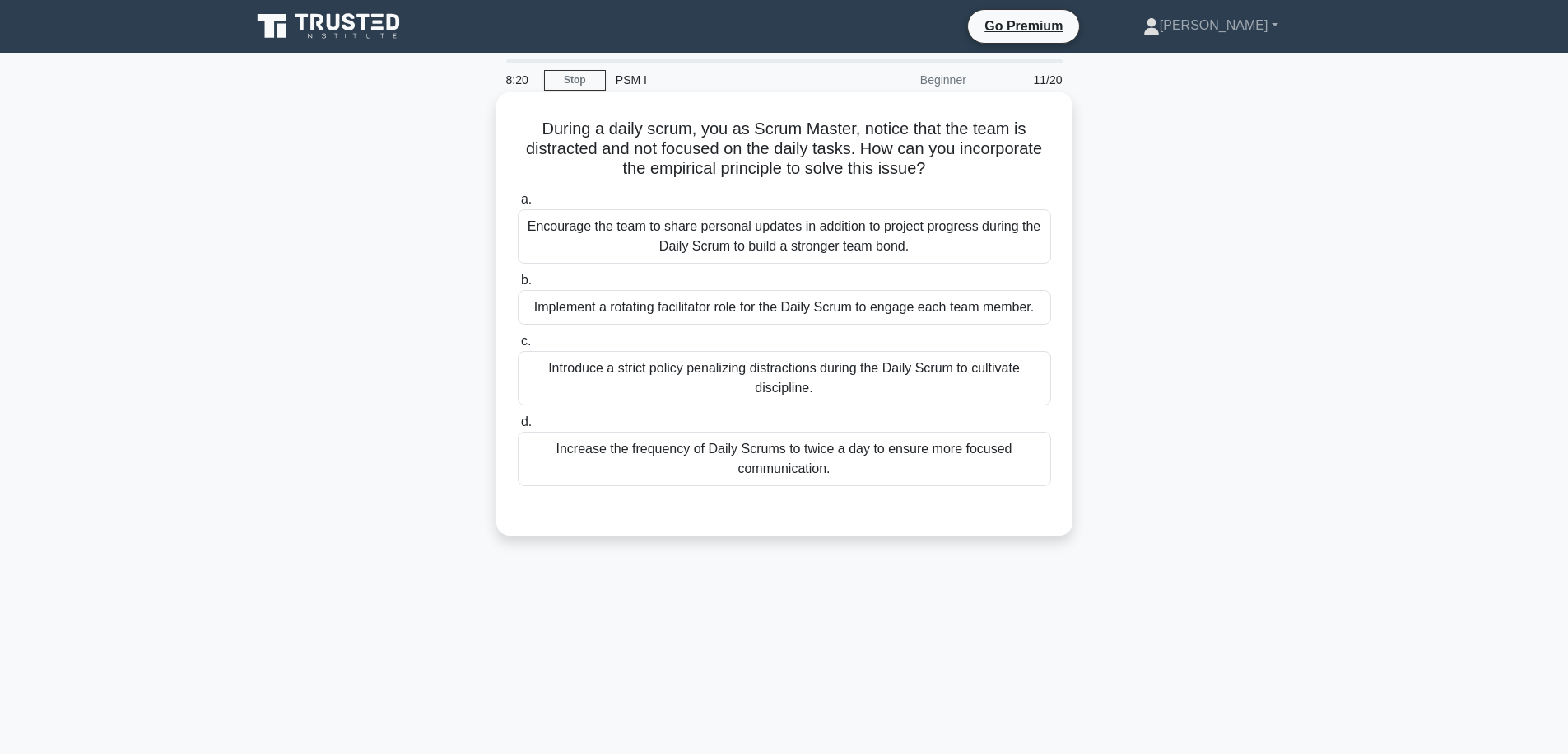
click at [518, 286] on input "b. Implement a rotating facilitator role for the Daily Scrum to engage each tea…" at bounding box center [518, 280] width 0 height 11
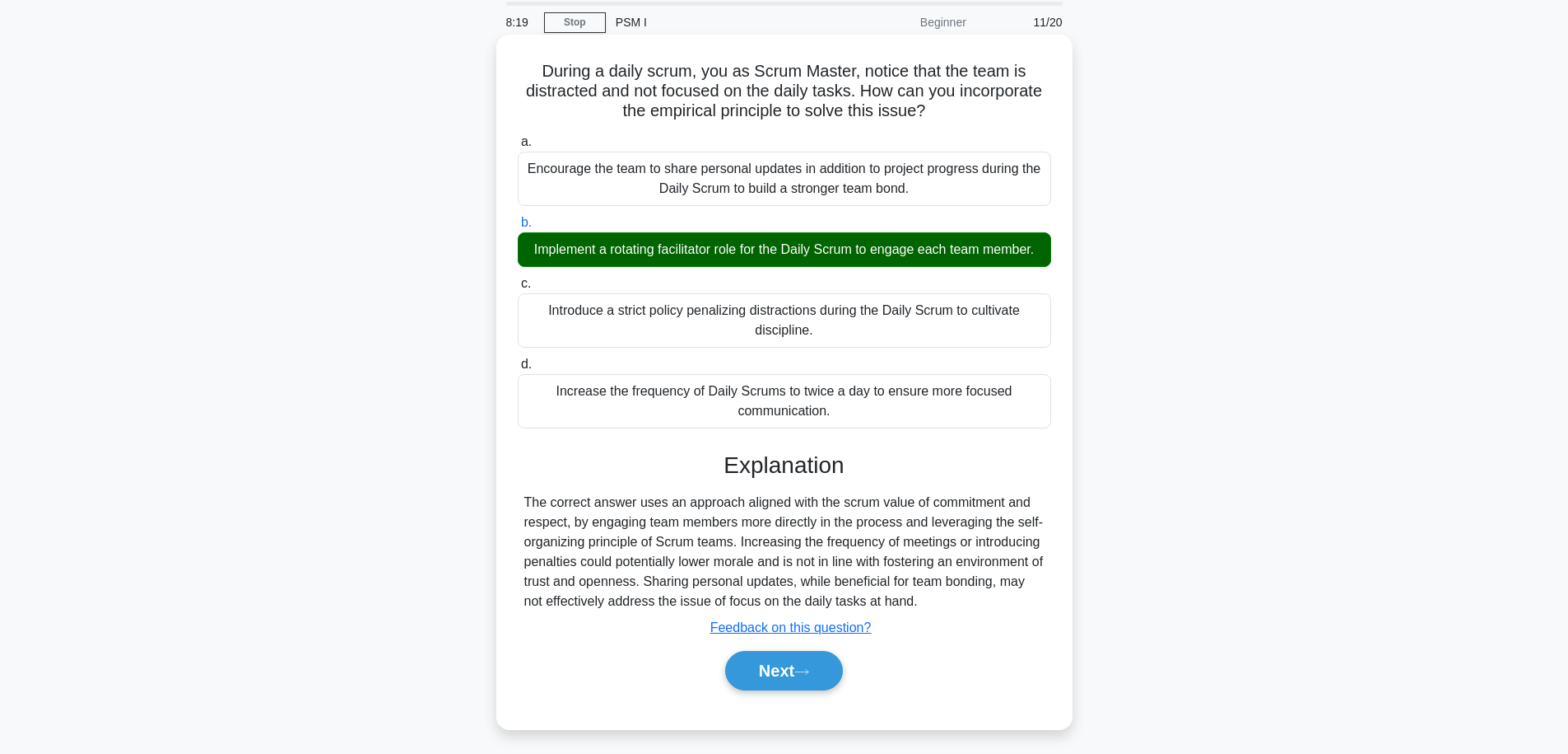
scroll to position [79, 0]
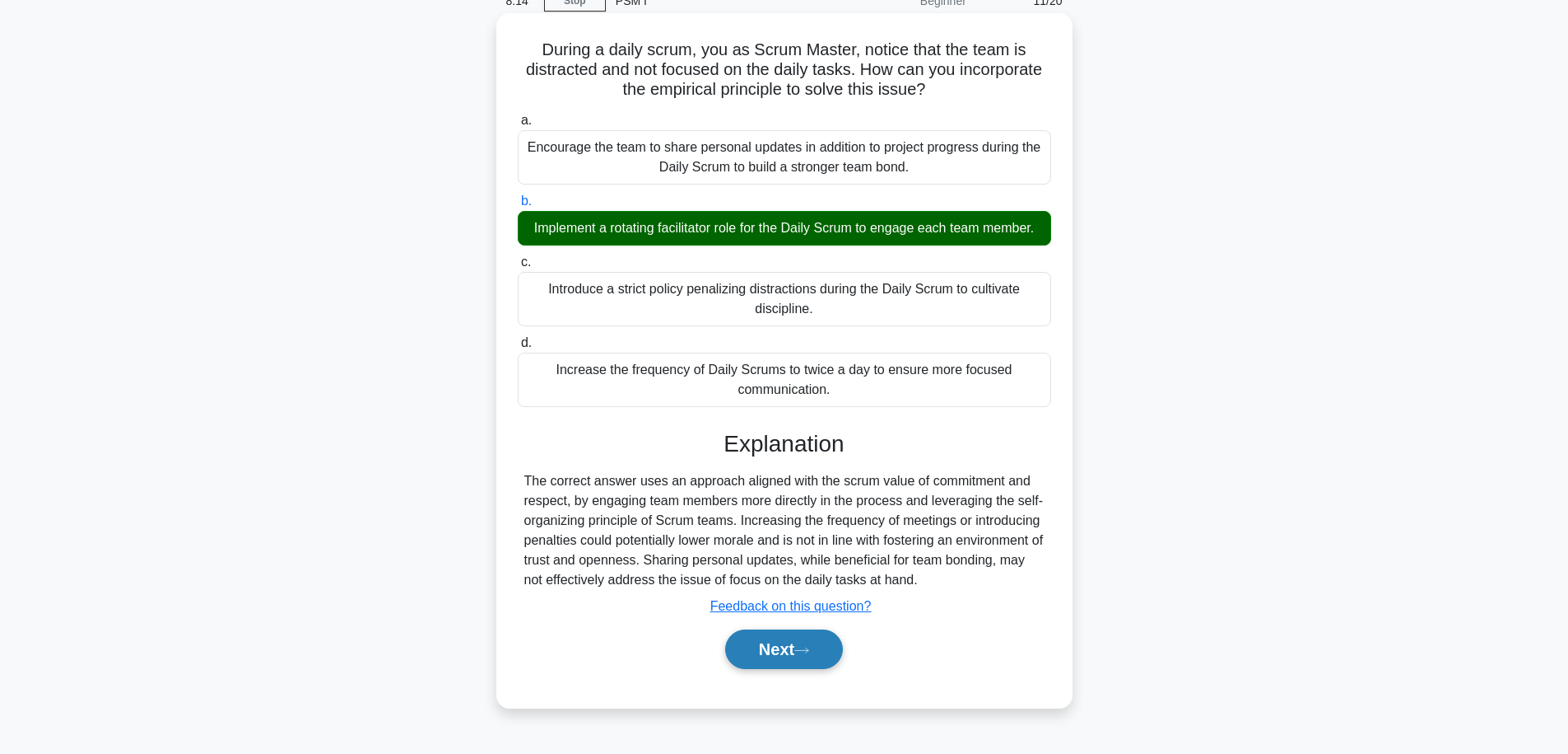
click at [830, 661] on button "Next" at bounding box center [784, 648] width 118 height 40
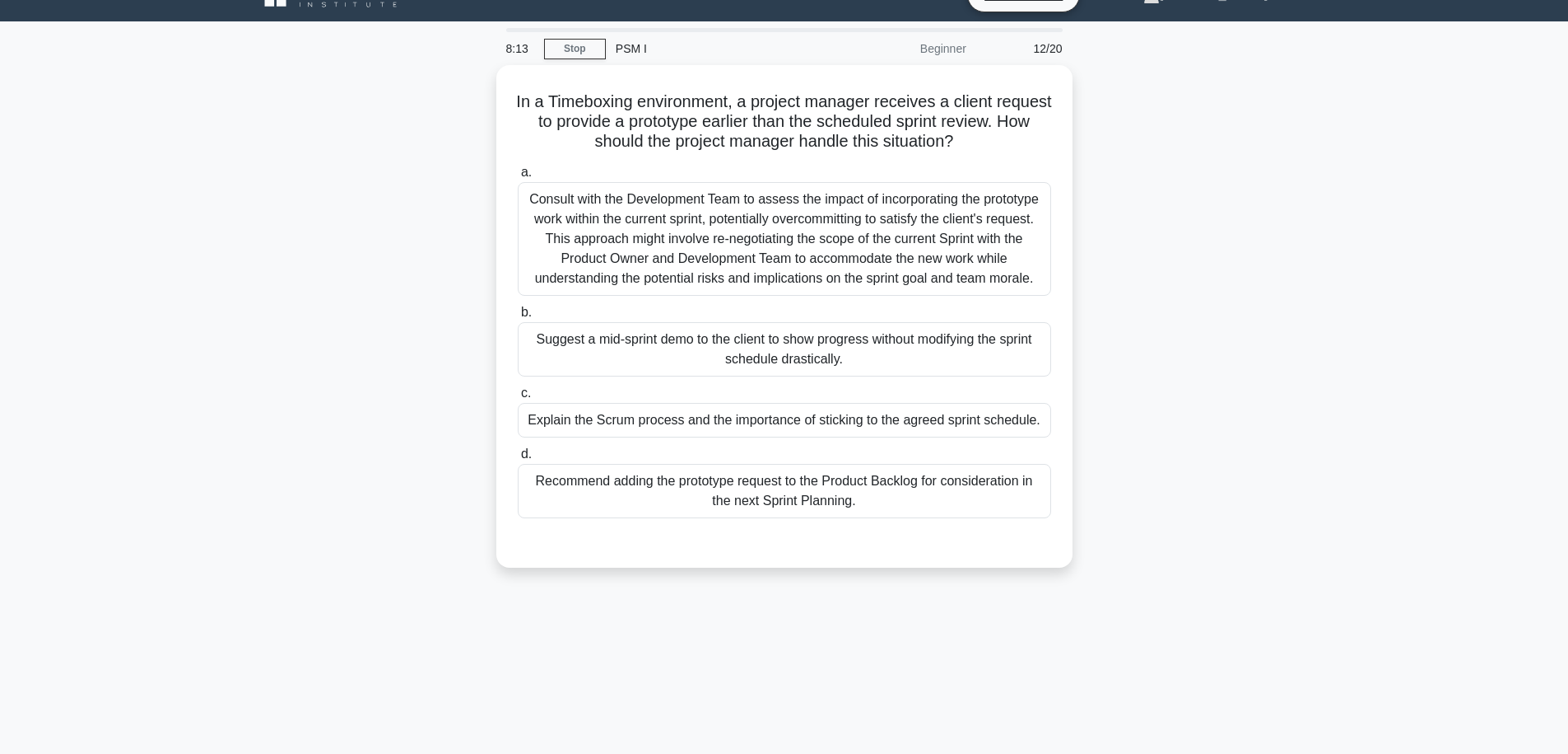
scroll to position [0, 0]
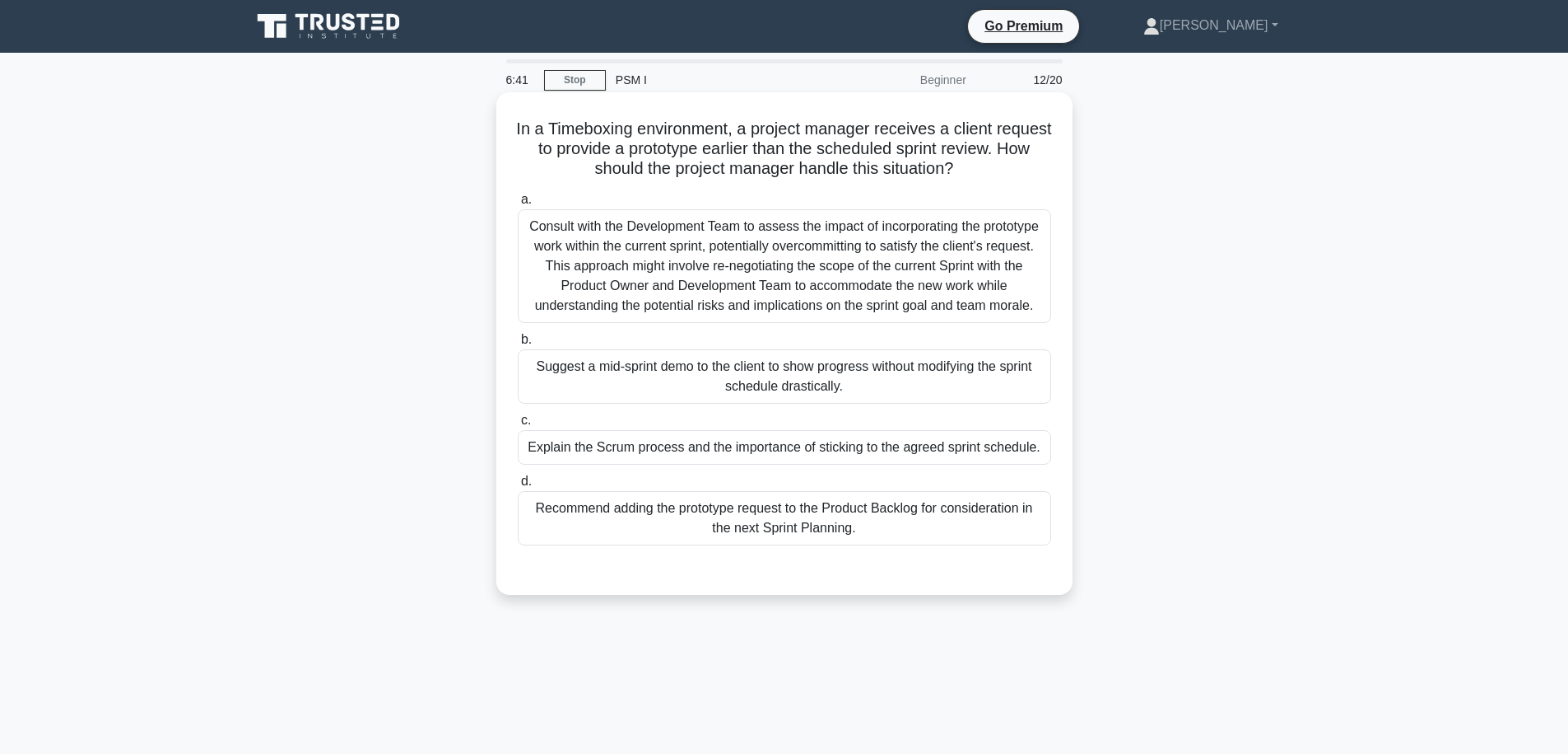
click at [921, 378] on div "Suggest a mid-sprint demo to the client to show progress without modifying the …" at bounding box center [784, 377] width 533 height 54
click at [518, 346] on input "b. Suggest a mid-sprint demo to the client to show progress without modifying t…" at bounding box center [518, 340] width 0 height 11
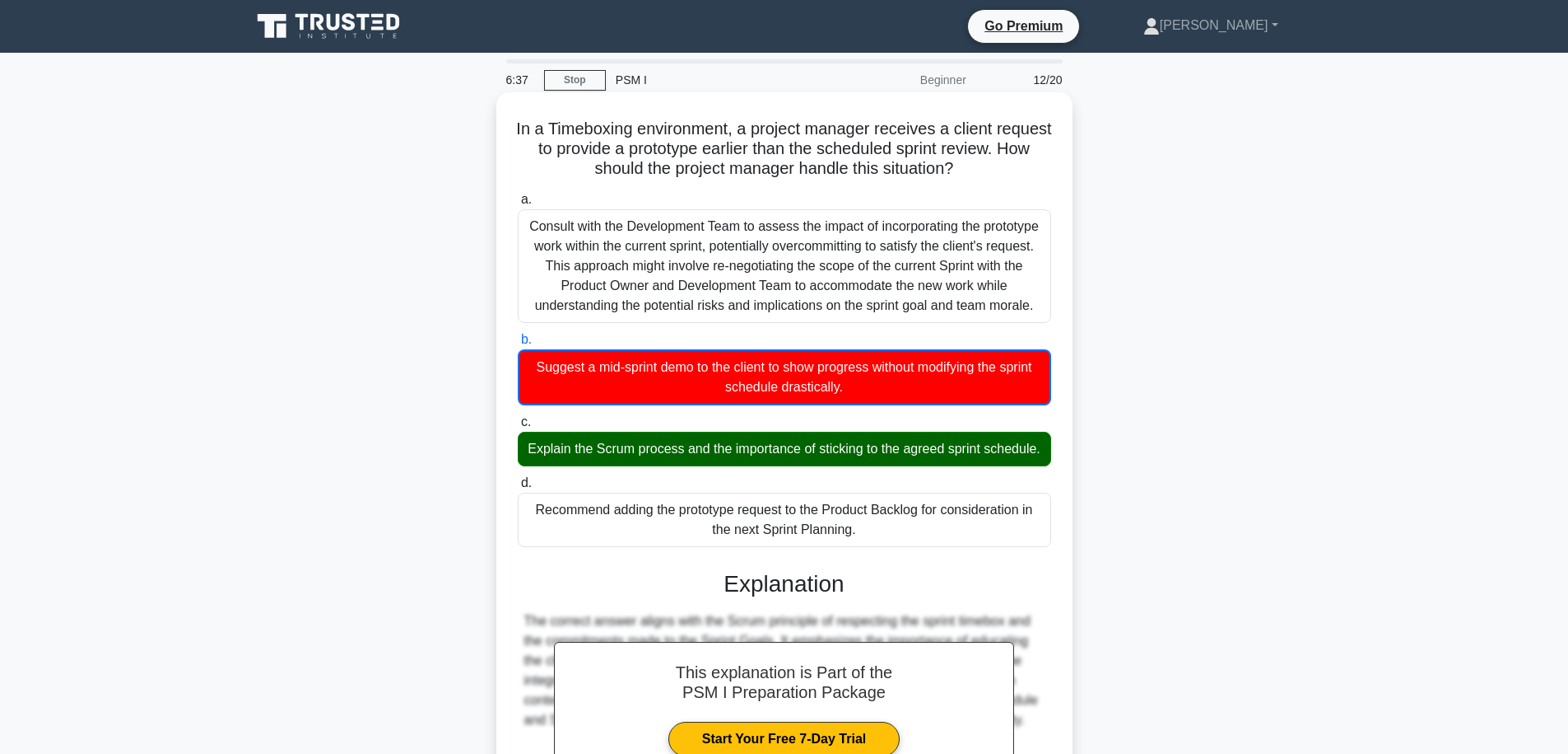
drag, startPoint x: 703, startPoint y: 453, endPoint x: 1025, endPoint y: 448, distance: 322.0
click at [1025, 448] on div "Explain the Scrum process and the importance of sticking to the agreed sprint s…" at bounding box center [784, 449] width 533 height 35
click at [1024, 448] on div "Explain the Scrum process and the importance of sticking to the agreed sprint s…" at bounding box center [784, 449] width 533 height 35
click at [518, 428] on input "c. Explain the Scrum process and the importance of sticking to the agreed sprin…" at bounding box center [518, 422] width 0 height 11
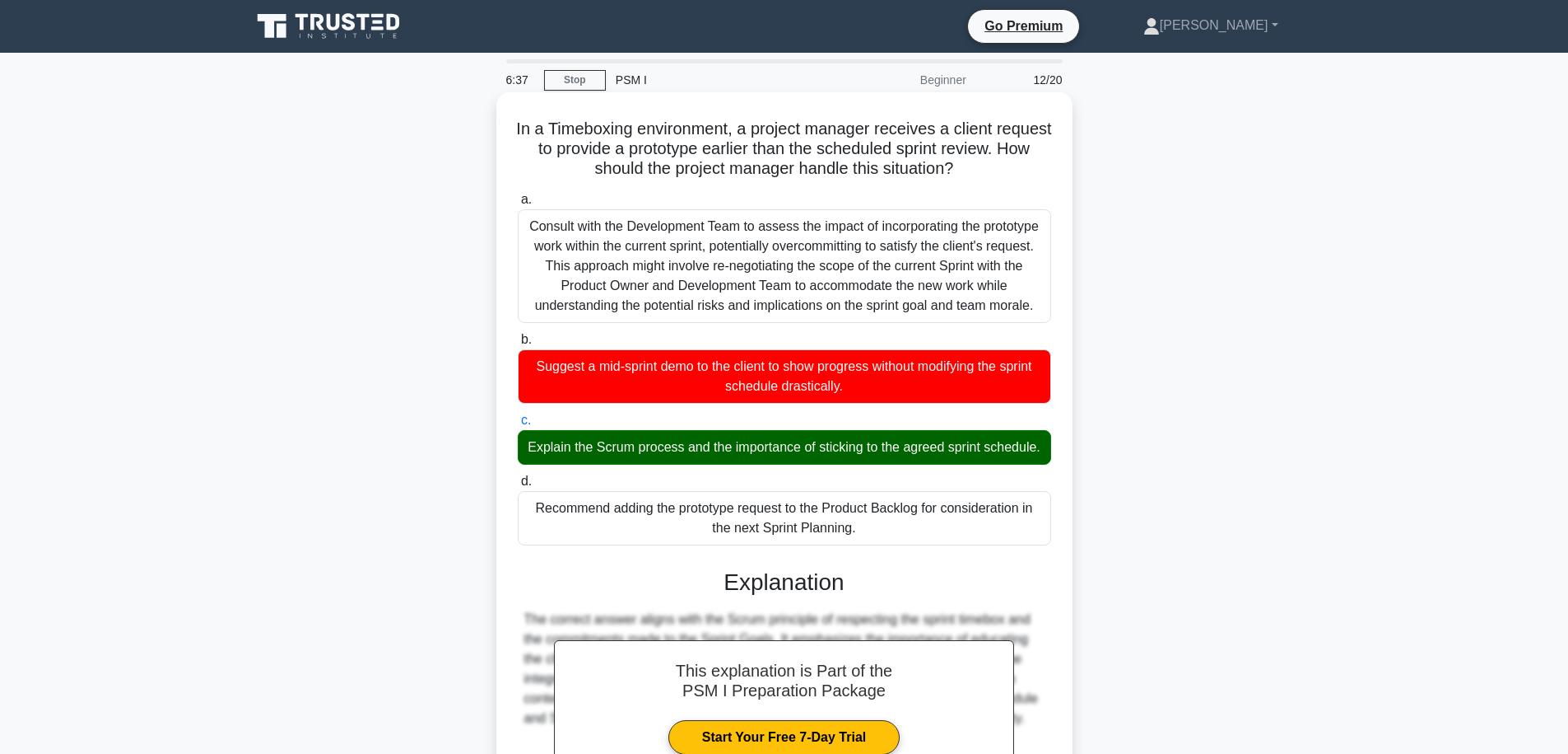
click at [1024, 448] on div "Explain the Scrum process and the importance of sticking to the agreed sprint s…" at bounding box center [784, 447] width 533 height 35
click at [518, 426] on input "c. Explain the Scrum process and the importance of sticking to the agreed sprin…" at bounding box center [518, 420] width 0 height 11
click at [1024, 448] on div "Explain the Scrum process and the importance of sticking to the agreed sprint s…" at bounding box center [784, 447] width 533 height 35
click at [518, 426] on input "c. Explain the Scrum process and the importance of sticking to the agreed sprin…" at bounding box center [518, 420] width 0 height 11
click at [1008, 445] on div "Explain the Scrum process and the importance of sticking to the agreed sprint s…" at bounding box center [784, 447] width 533 height 35
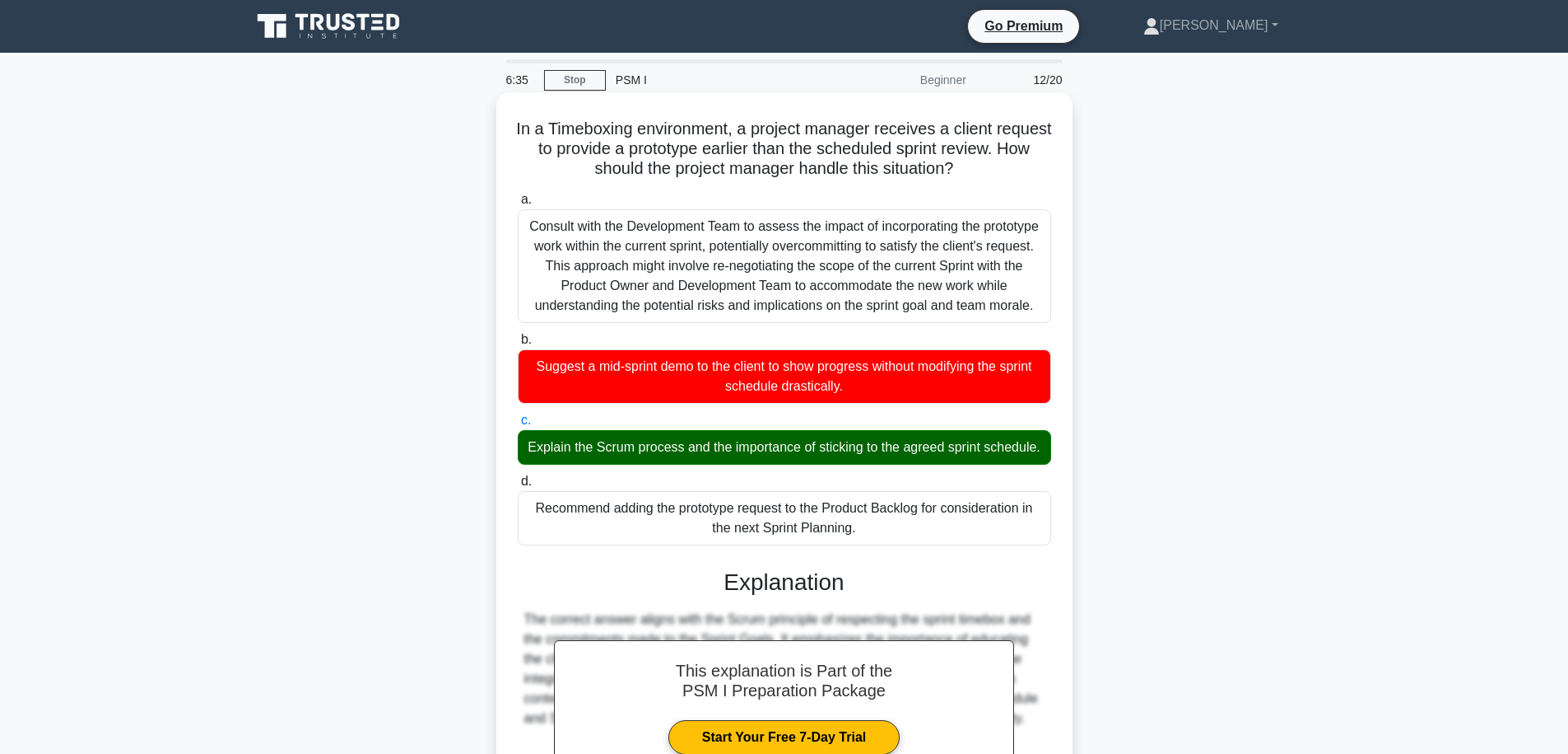
click at [518, 426] on input "c. Explain the Scrum process and the importance of sticking to the agreed sprin…" at bounding box center [518, 420] width 0 height 11
click at [1008, 445] on div "Explain the Scrum process and the importance of sticking to the agreed sprint s…" at bounding box center [784, 447] width 533 height 35
click at [518, 426] on input "c. Explain the Scrum process and the importance of sticking to the agreed sprin…" at bounding box center [518, 420] width 0 height 11
click at [1008, 445] on div "Explain the Scrum process and the importance of sticking to the agreed sprint s…" at bounding box center [784, 447] width 533 height 35
click at [518, 426] on input "c. Explain the Scrum process and the importance of sticking to the agreed sprin…" at bounding box center [518, 420] width 0 height 11
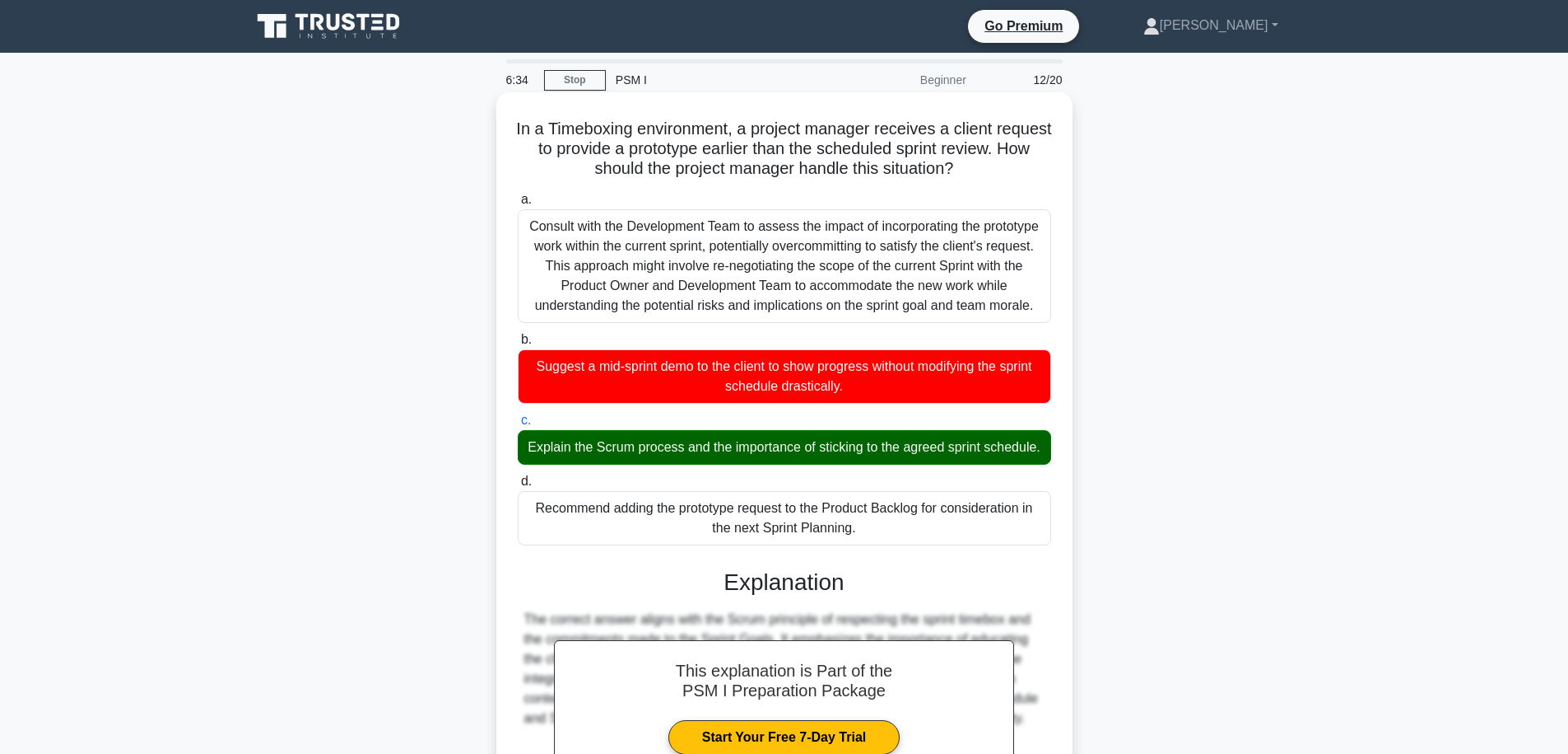
click at [1008, 445] on div "Explain the Scrum process and the importance of sticking to the agreed sprint s…" at bounding box center [784, 447] width 533 height 35
click at [518, 426] on input "c. Explain the Scrum process and the importance of sticking to the agreed sprin…" at bounding box center [518, 420] width 0 height 11
click at [754, 451] on div "Explain the Scrum process and the importance of sticking to the agreed sprint s…" at bounding box center [784, 447] width 533 height 35
click at [518, 426] on input "c. Explain the Scrum process and the importance of sticking to the agreed sprin…" at bounding box center [518, 420] width 0 height 11
click at [754, 451] on div "Explain the Scrum process and the importance of sticking to the agreed sprint s…" at bounding box center [784, 447] width 533 height 35
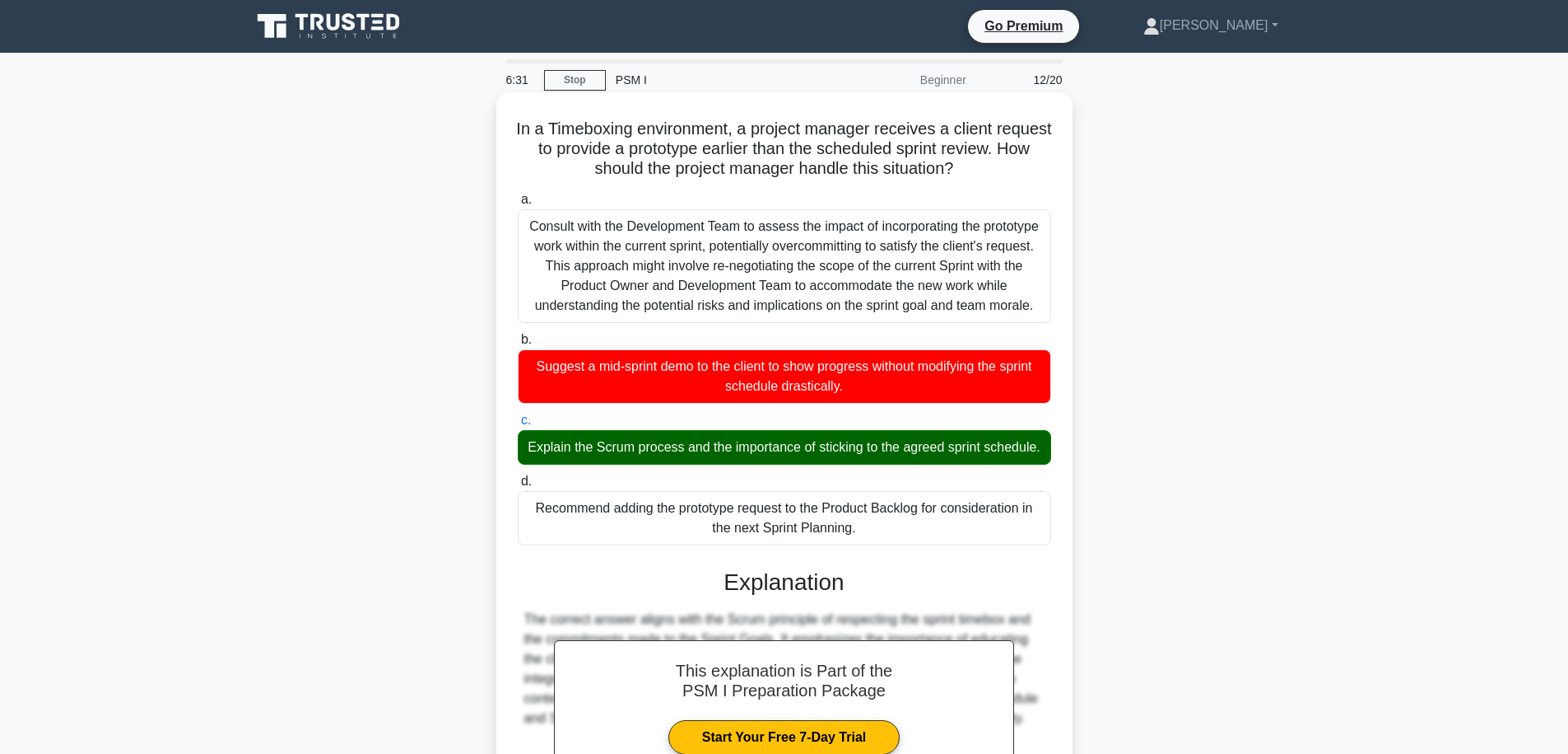
click at [518, 426] on input "c. Explain the Scrum process and the importance of sticking to the agreed sprin…" at bounding box center [518, 420] width 0 height 11
click at [754, 451] on div "Explain the Scrum process and the importance of sticking to the agreed sprint s…" at bounding box center [784, 447] width 533 height 35
click at [518, 426] on input "c. Explain the Scrum process and the importance of sticking to the agreed sprin…" at bounding box center [518, 420] width 0 height 11
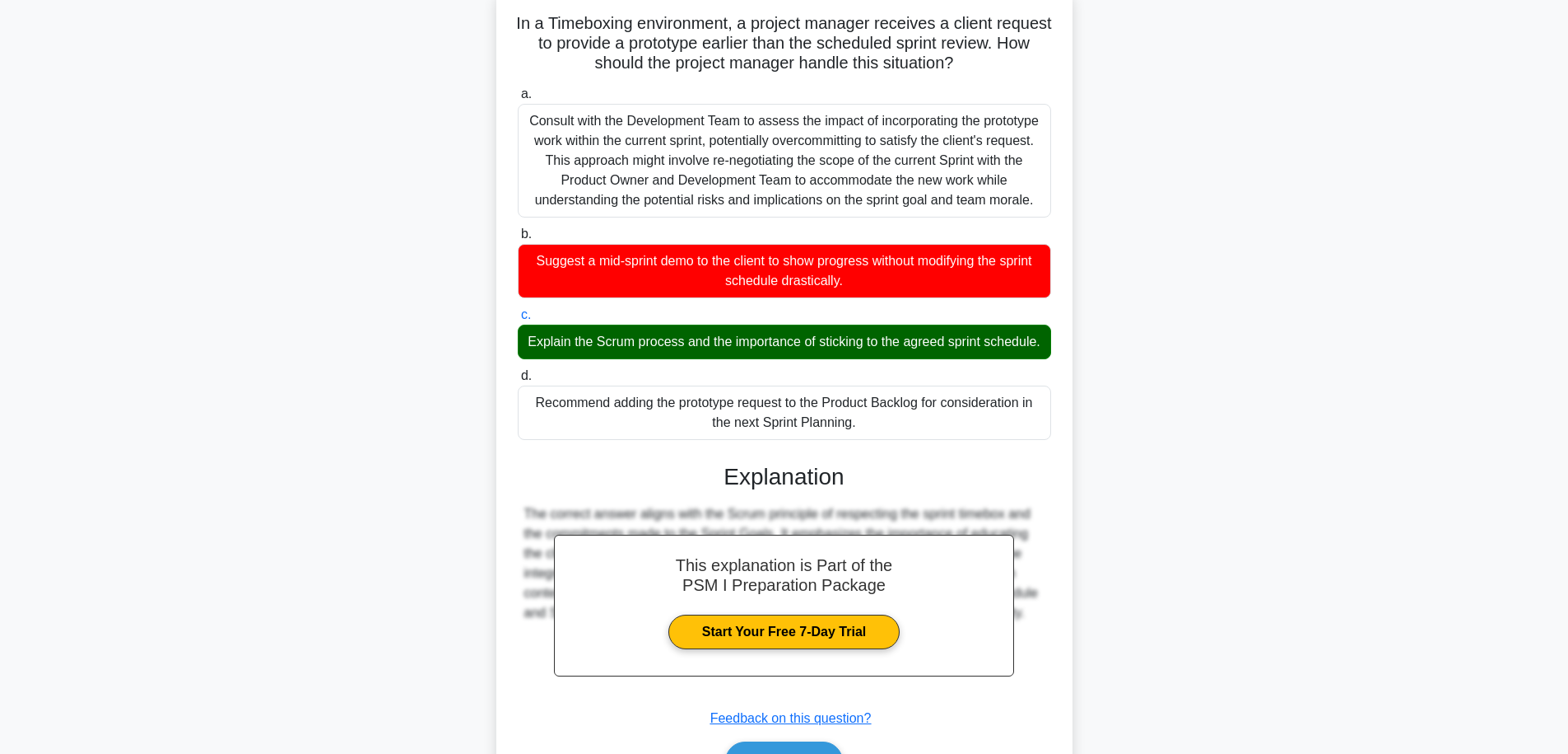
scroll to position [203, 0]
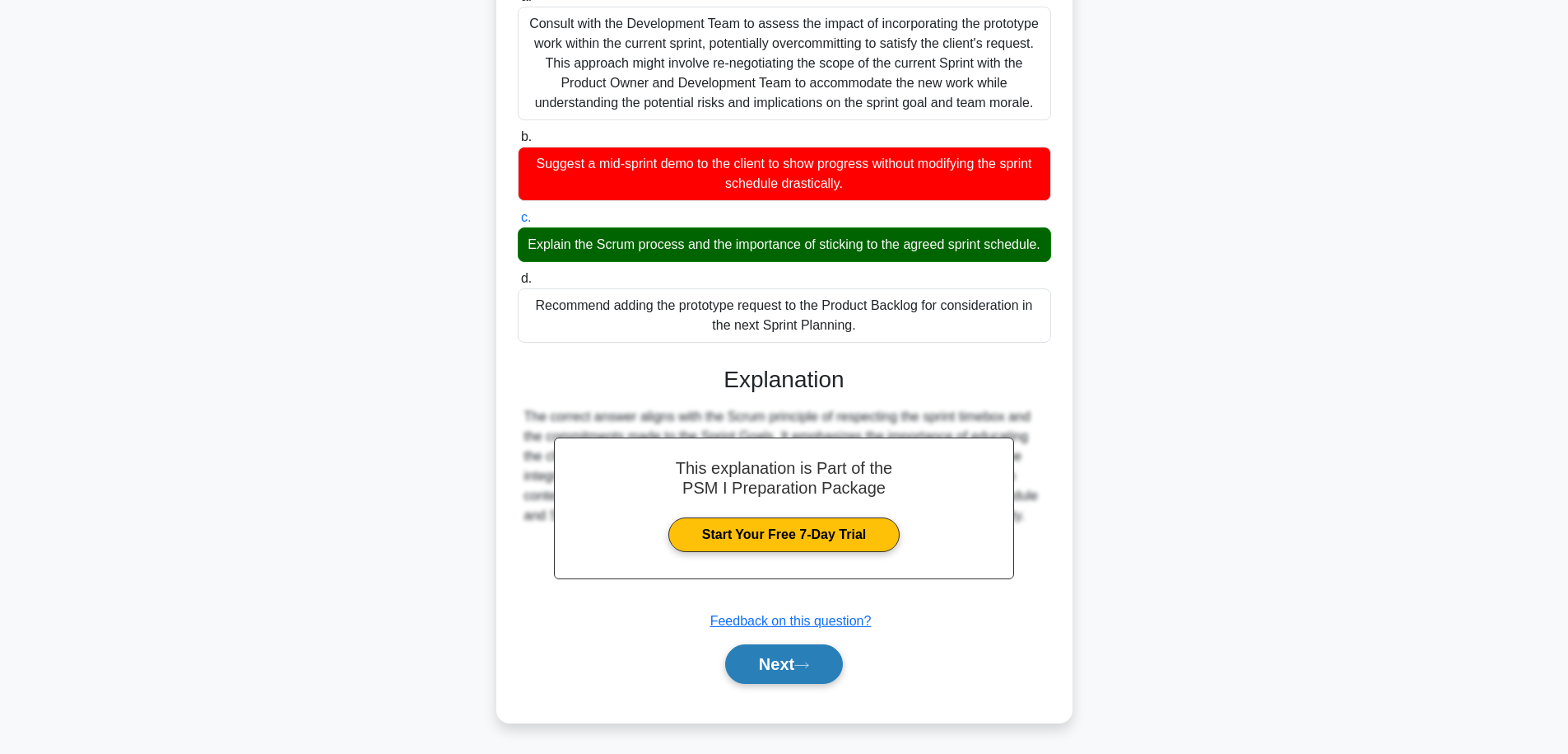
click at [765, 654] on button "Next" at bounding box center [784, 664] width 118 height 40
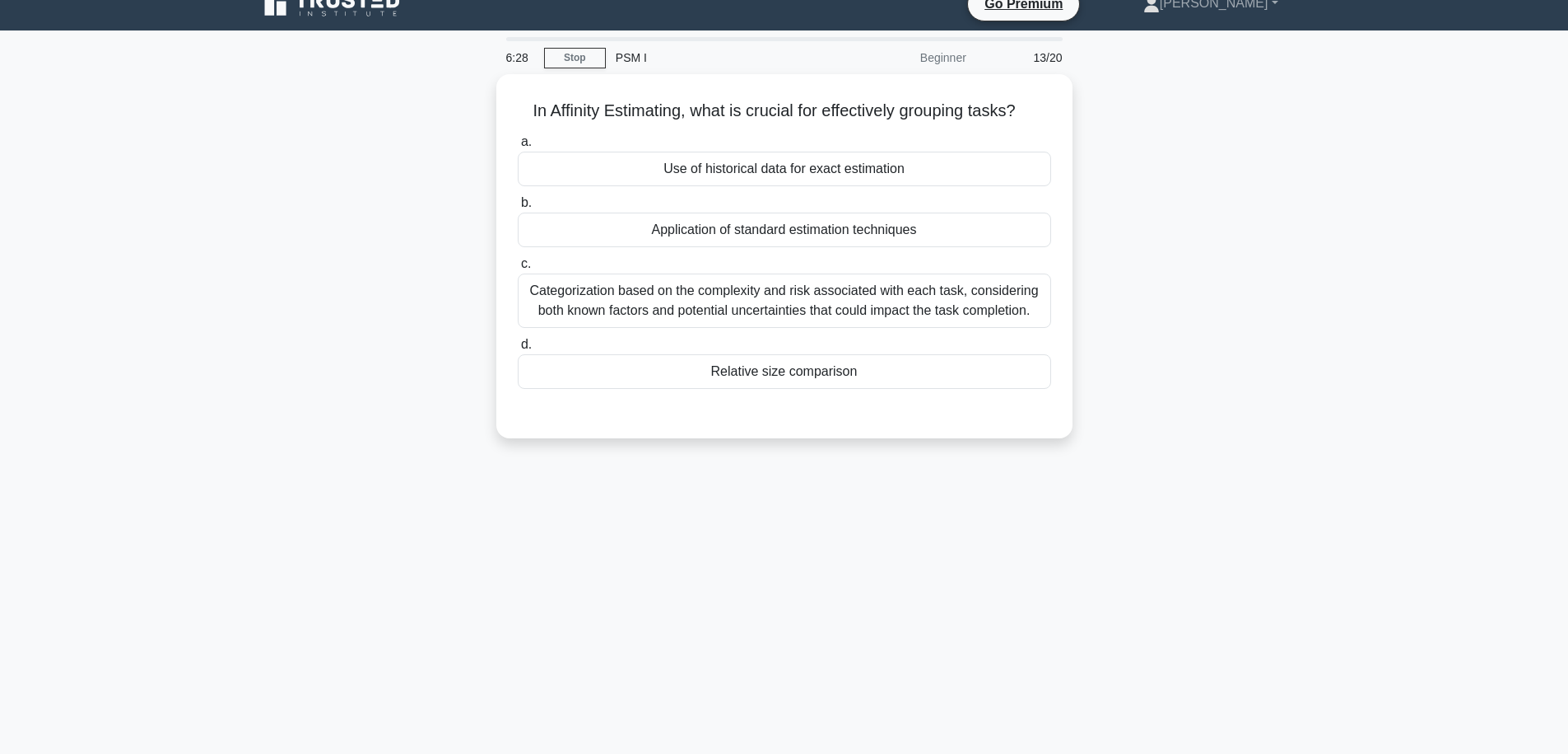
scroll to position [0, 0]
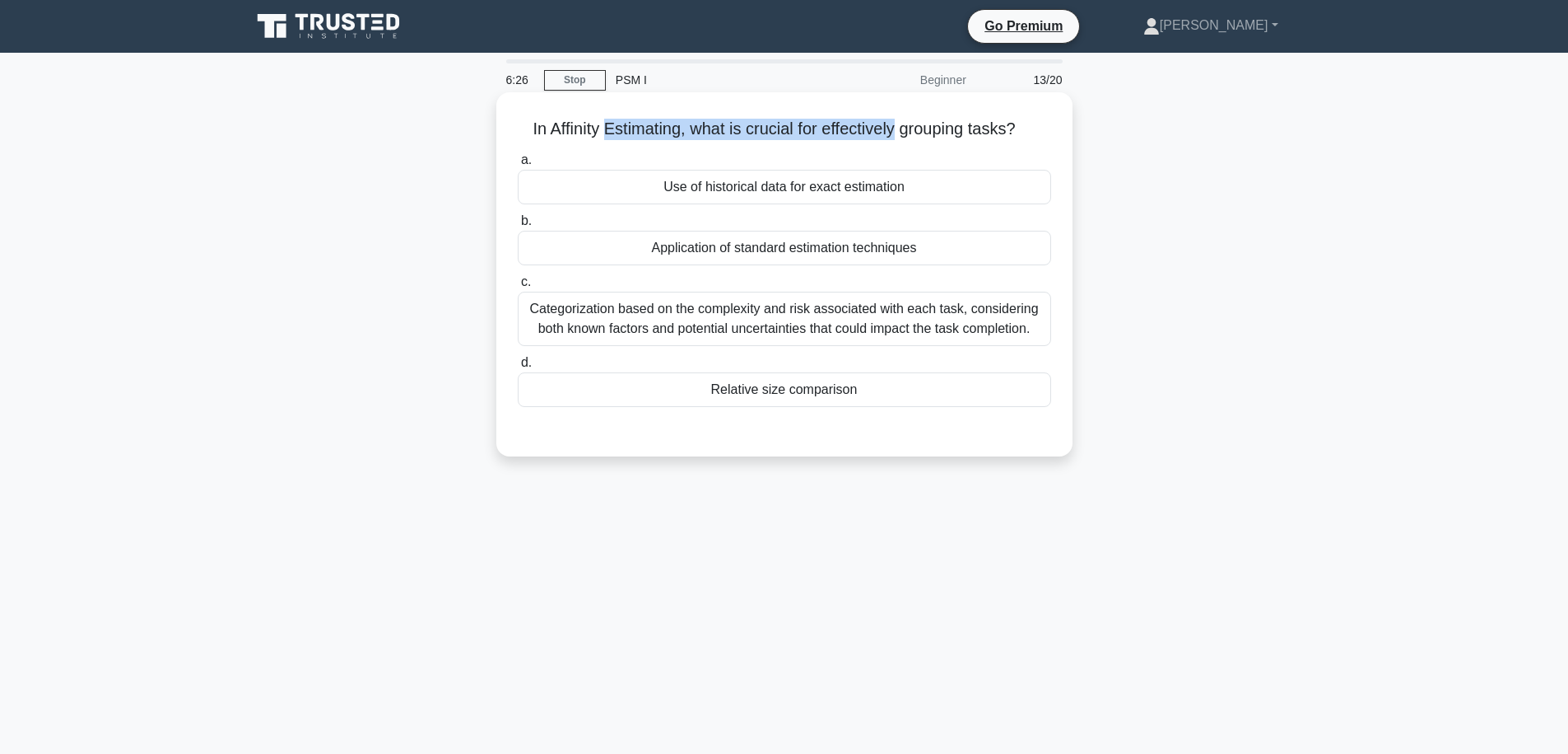
drag, startPoint x: 606, startPoint y: 127, endPoint x: 895, endPoint y: 122, distance: 289.0
click at [895, 122] on h5 "In Affinity Estimating, what is crucial for effectively grouping tasks? .spinne…" at bounding box center [784, 130] width 537 height 21
click at [561, 130] on h5 "In Affinity Estimating, what is crucial for effectively grouping tasks? .spinne…" at bounding box center [784, 130] width 537 height 21
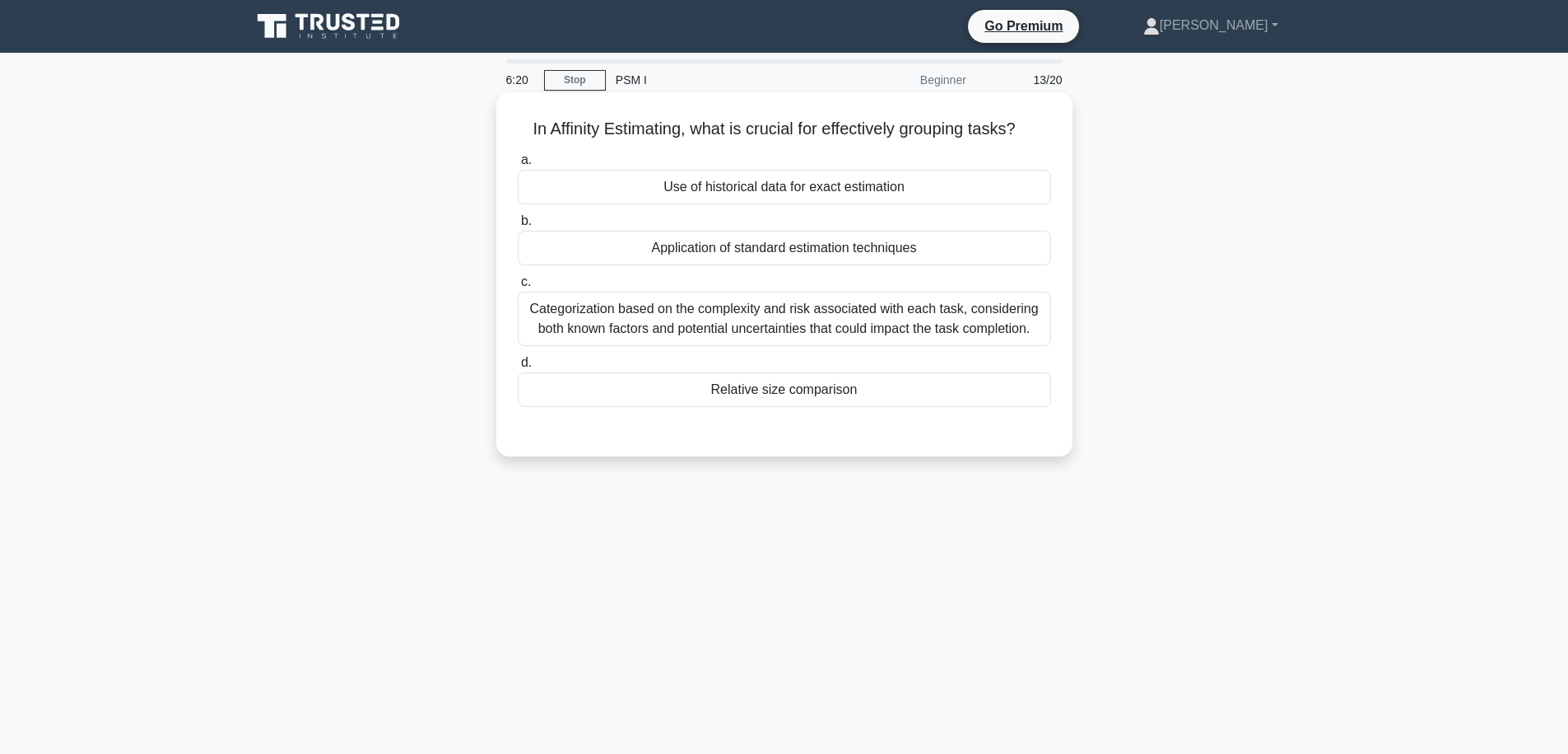
click at [699, 135] on h5 "In Affinity Estimating, what is crucial for effectively grouping tasks? .spinne…" at bounding box center [784, 130] width 537 height 21
click at [726, 133] on h5 "In Affinity Estimating, what is crucial for effectively grouping tasks? .spinne…" at bounding box center [784, 130] width 537 height 21
click at [778, 133] on h5 "In Affinity Estimating, what is crucial for effectively grouping tasks? .spinne…" at bounding box center [784, 130] width 537 height 21
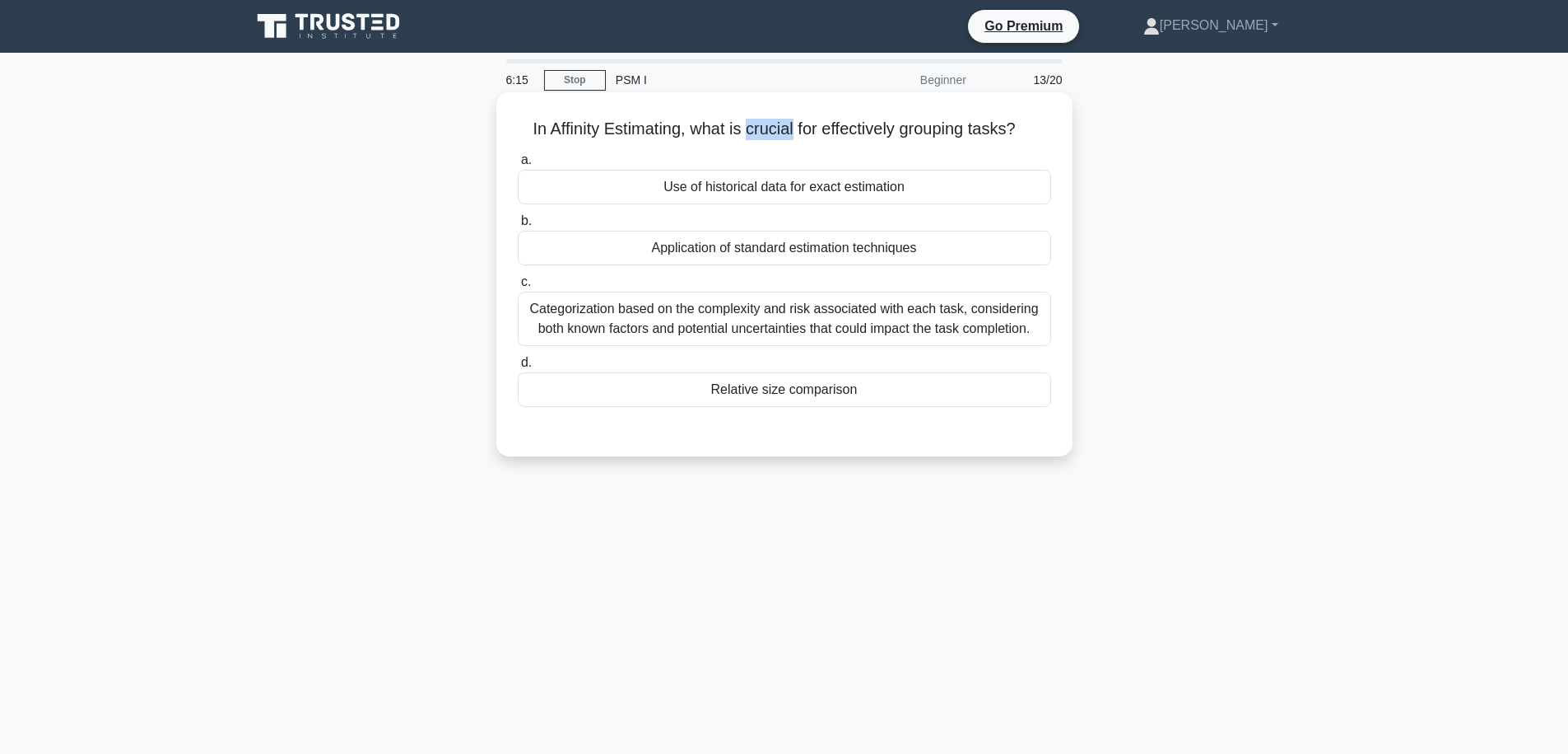
click at [778, 133] on h5 "In Affinity Estimating, what is crucial for effectively grouping tasks? .spinne…" at bounding box center [784, 130] width 537 height 21
click at [820, 133] on h5 "In Affinity Estimating, what is crucial for effectively grouping tasks? .spinne…" at bounding box center [784, 130] width 537 height 21
click at [873, 131] on h5 "In Affinity Estimating, what is crucial for effectively grouping tasks? .spinne…" at bounding box center [784, 130] width 537 height 21
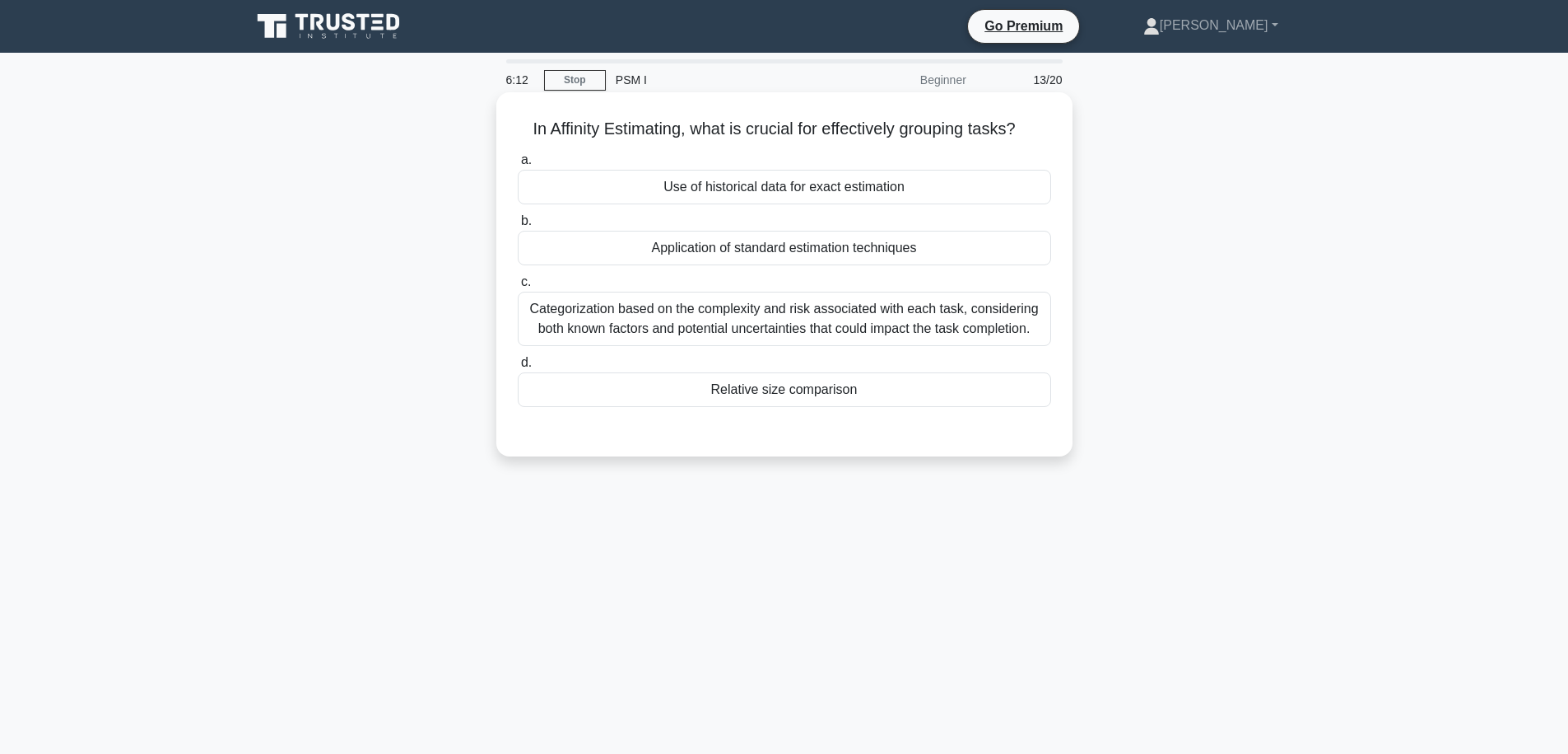
click at [929, 130] on h5 "In Affinity Estimating, what is crucial for effectively grouping tasks? .spinne…" at bounding box center [784, 130] width 537 height 21
click at [816, 146] on div "In Affinity Estimating, what is crucial for effectively grouping tasks? .spinne…" at bounding box center [784, 274] width 563 height 351
click at [814, 310] on div "Categorization based on the complexity and risk associated with each task, cons…" at bounding box center [784, 318] width 533 height 54
click at [518, 287] on input "c. Categorization based on the complexity and risk associated with each task, c…" at bounding box center [518, 282] width 0 height 11
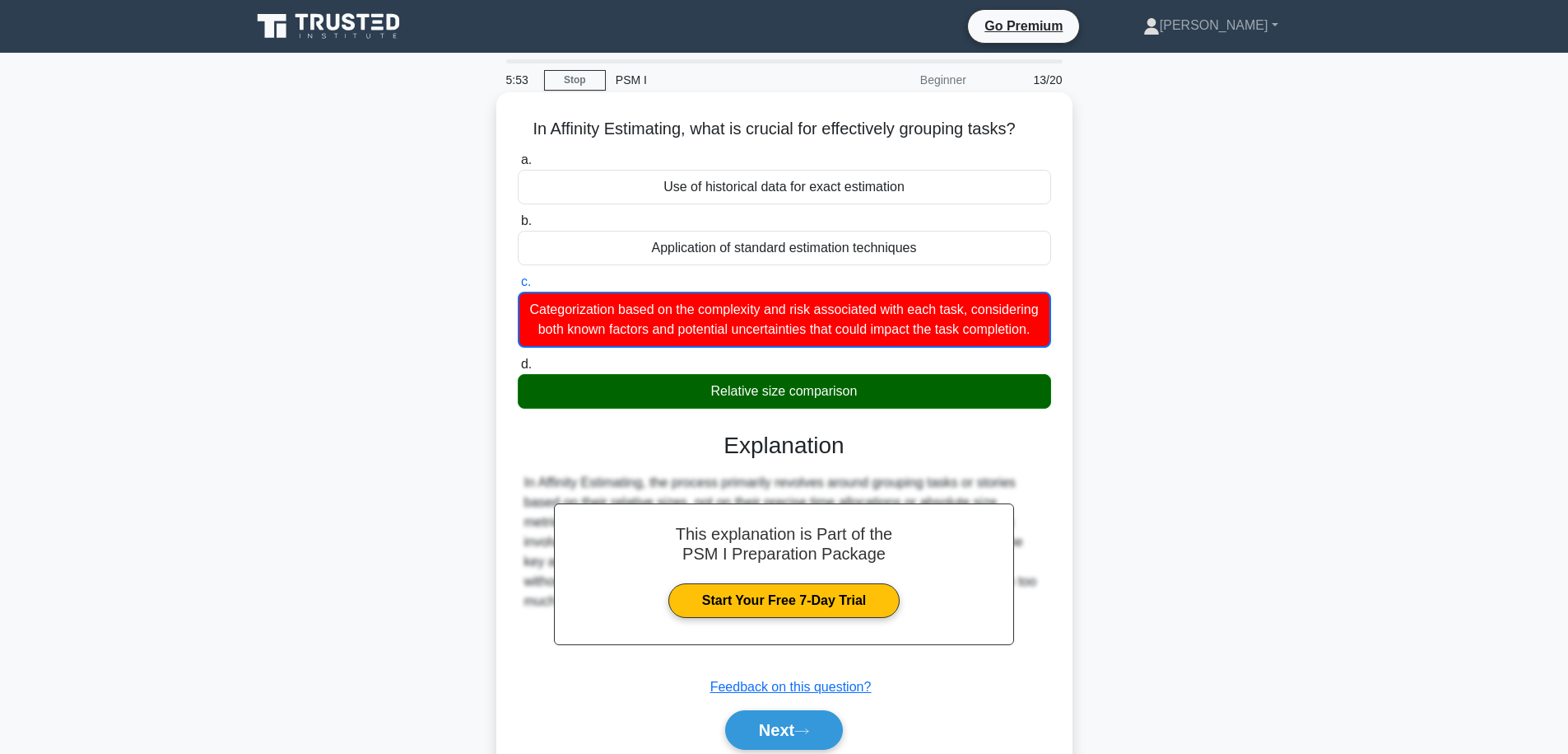
click at [753, 393] on div "Relative size comparison" at bounding box center [784, 391] width 533 height 35
click at [518, 370] on input "d. Relative size comparison" at bounding box center [518, 364] width 0 height 11
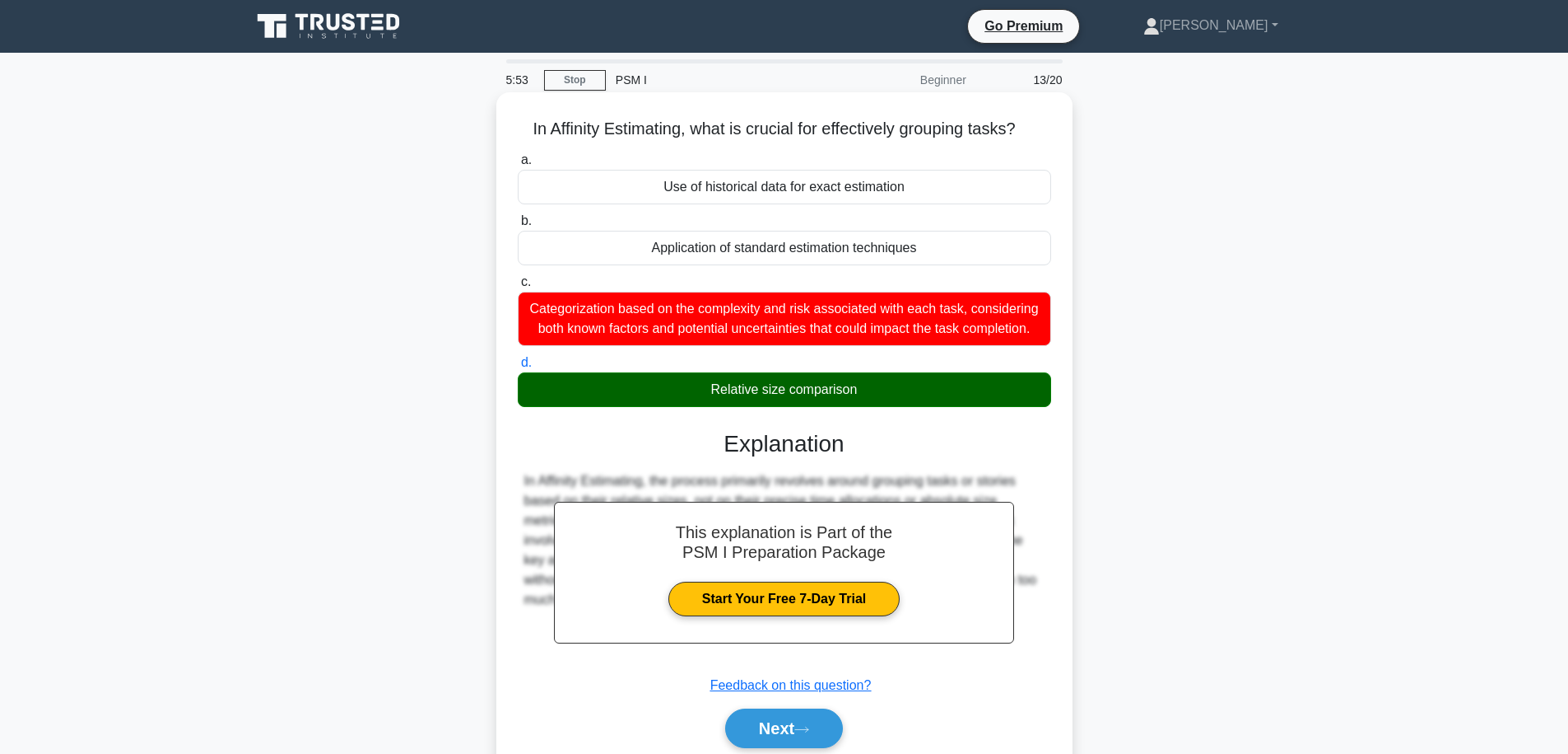
click at [753, 393] on div "Relative size comparison" at bounding box center [784, 390] width 533 height 35
click at [518, 368] on input "d. Relative size comparison" at bounding box center [518, 362] width 0 height 11
click at [753, 393] on div "Relative size comparison" at bounding box center [784, 390] width 533 height 35
click at [518, 368] on input "d. Relative size comparison" at bounding box center [518, 362] width 0 height 11
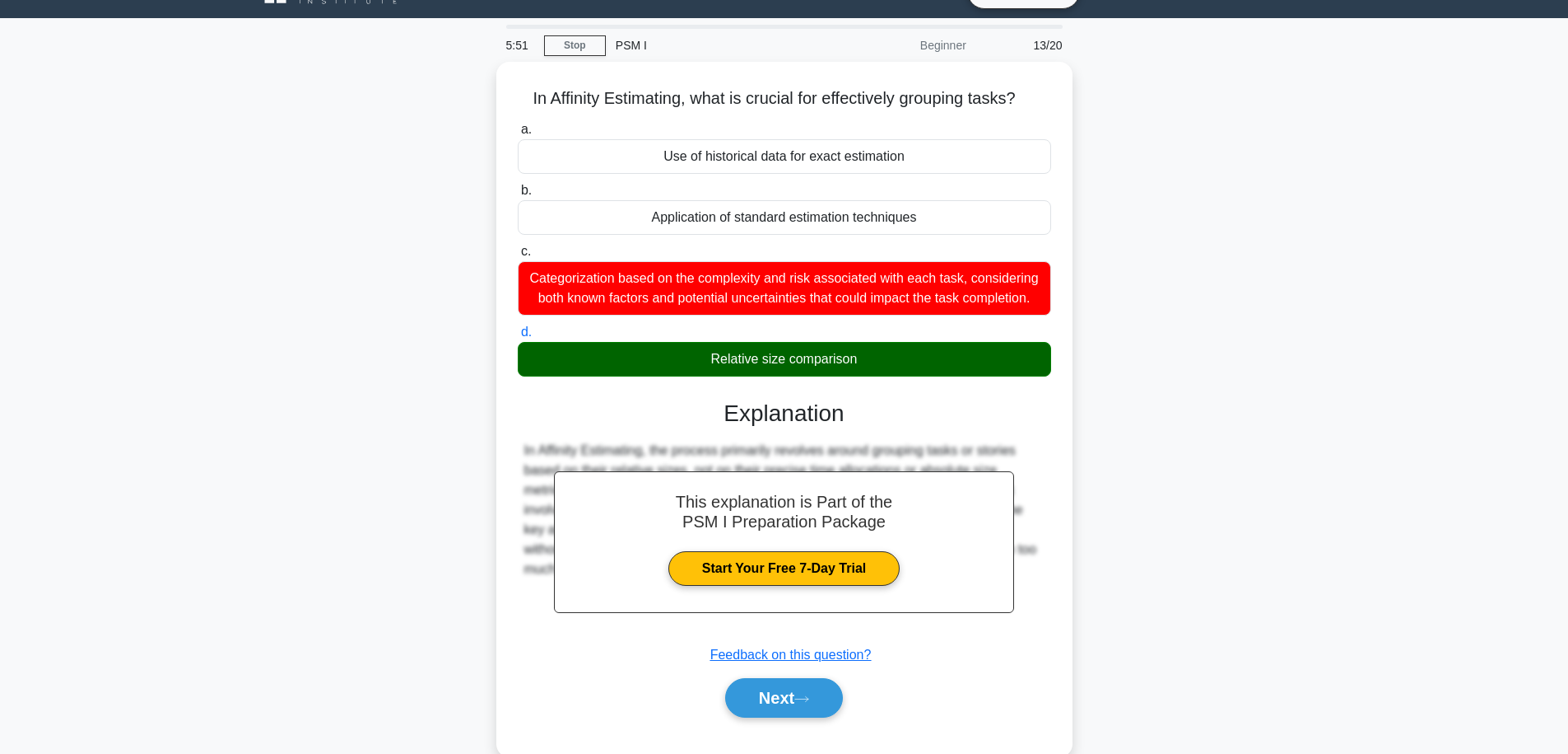
scroll to position [40, 0]
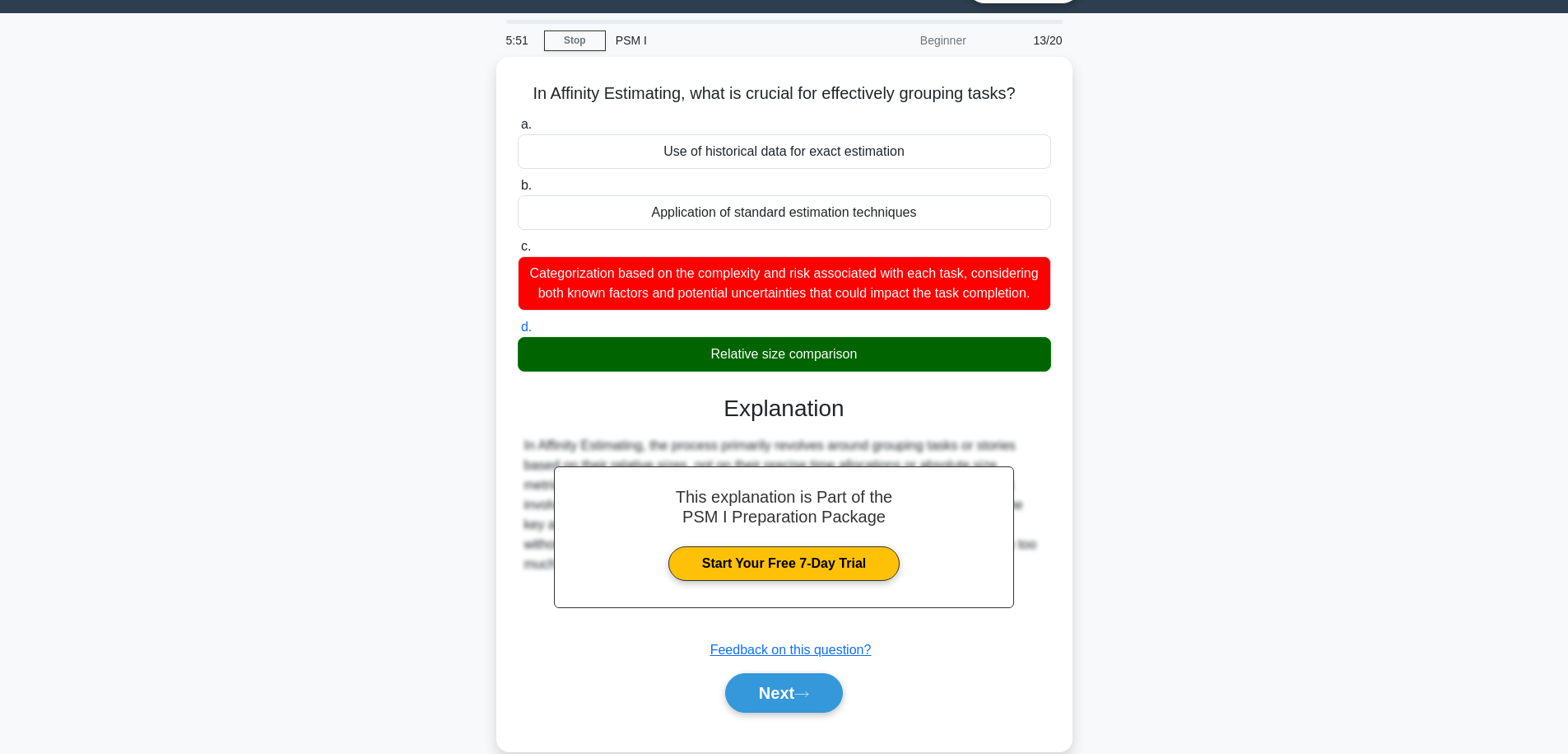
click at [1136, 414] on div "In Affinity Estimating, what is crucial for effectively grouping tasks? .spinne…" at bounding box center [784, 414] width 1086 height 714
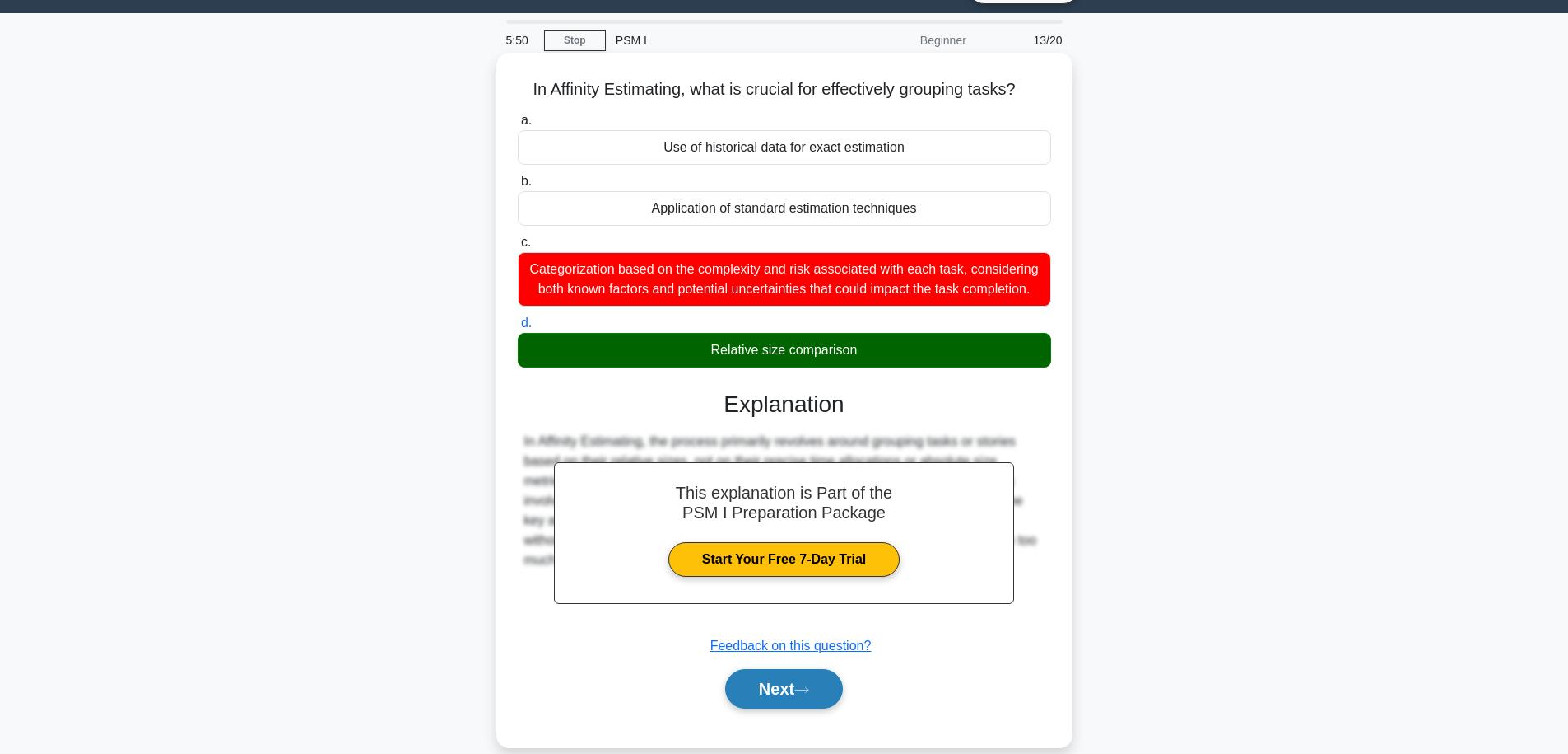
click at [842, 699] on button "Next" at bounding box center [784, 688] width 118 height 40
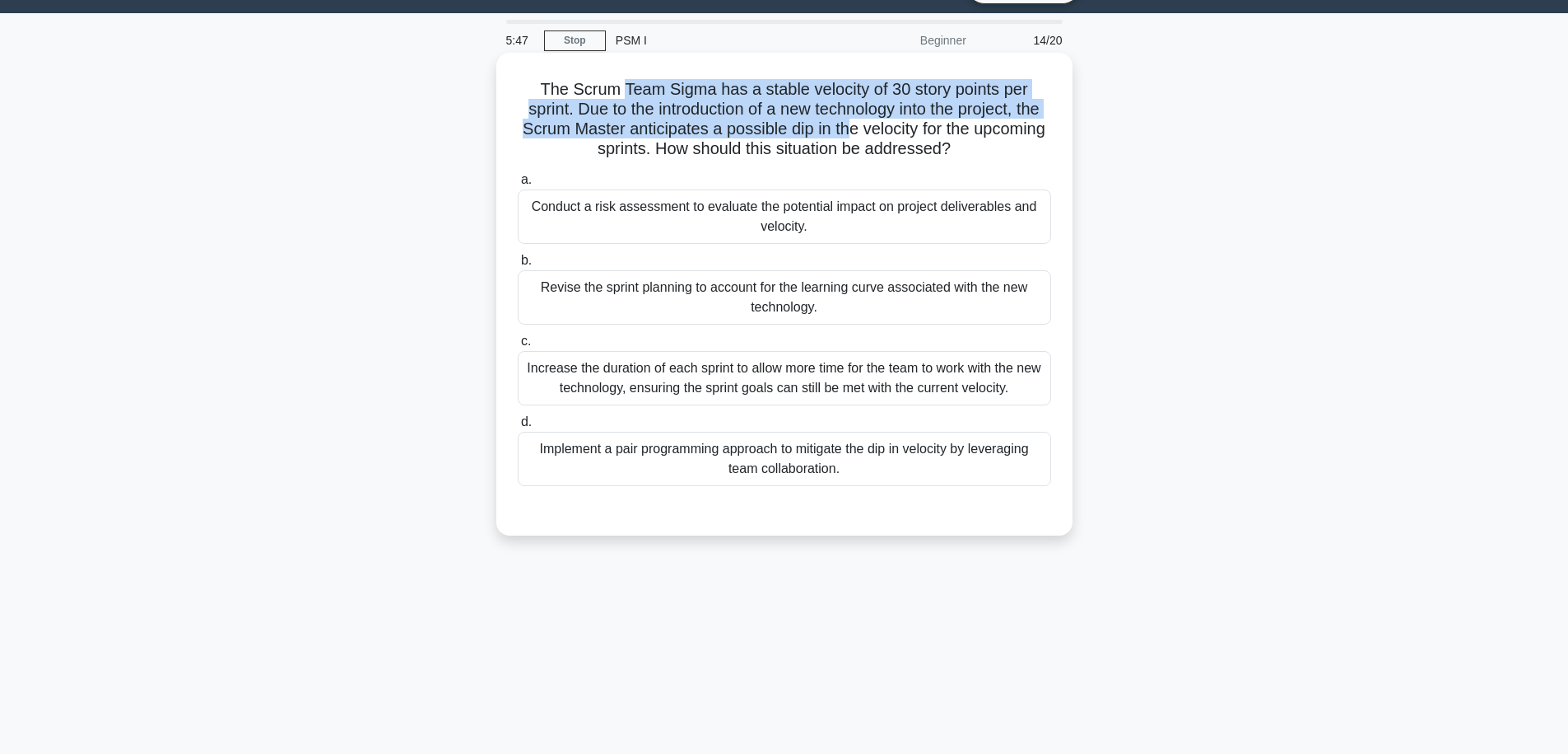
drag, startPoint x: 601, startPoint y: 97, endPoint x: 815, endPoint y: 129, distance: 216.4
click at [814, 128] on h5 "The Scrum Team Sigma has a stable velocity of 30 story points per sprint. Due t…" at bounding box center [784, 119] width 537 height 80
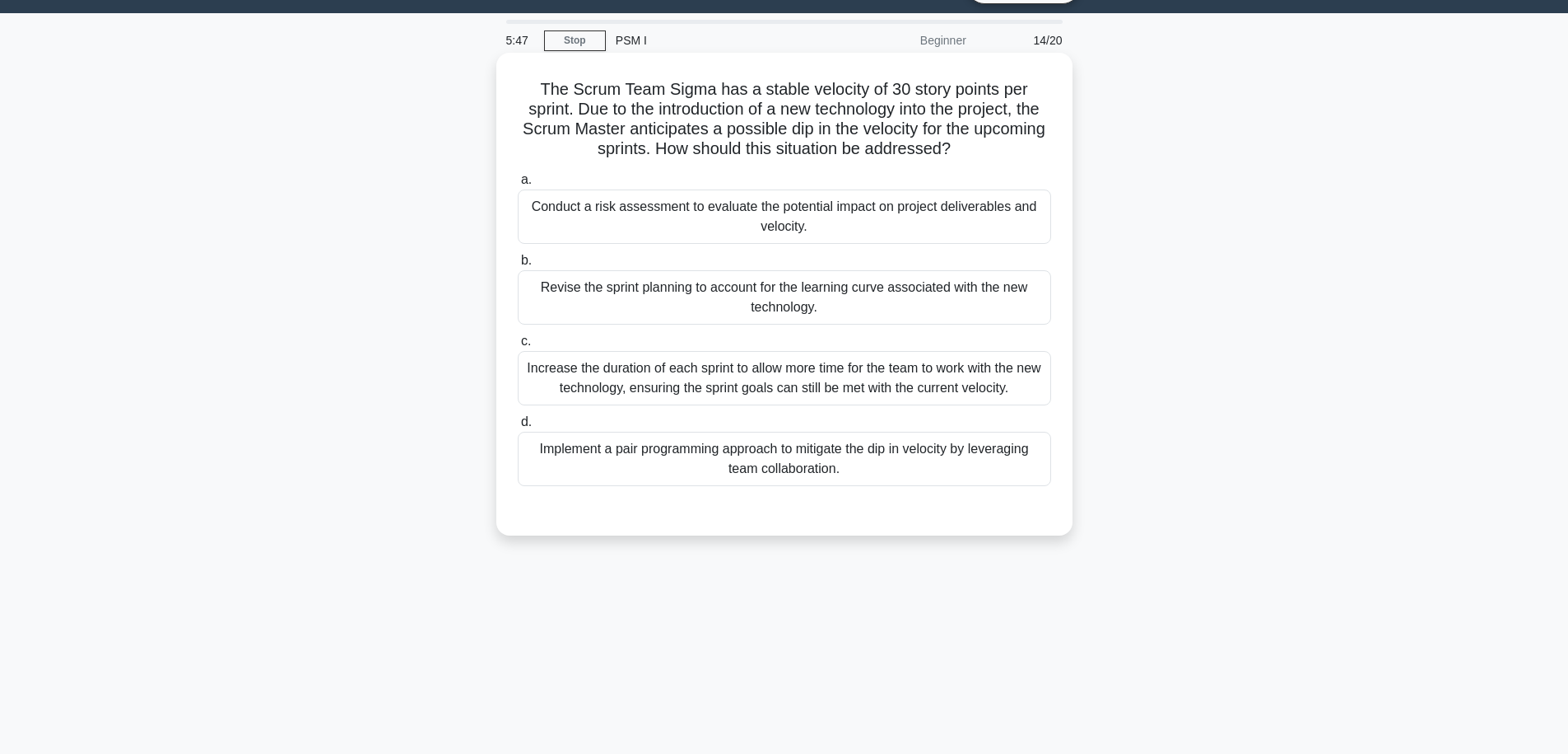
click at [860, 141] on h5 "The Scrum Team Sigma has a stable velocity of 30 story points per sprint. Due t…" at bounding box center [784, 119] width 537 height 80
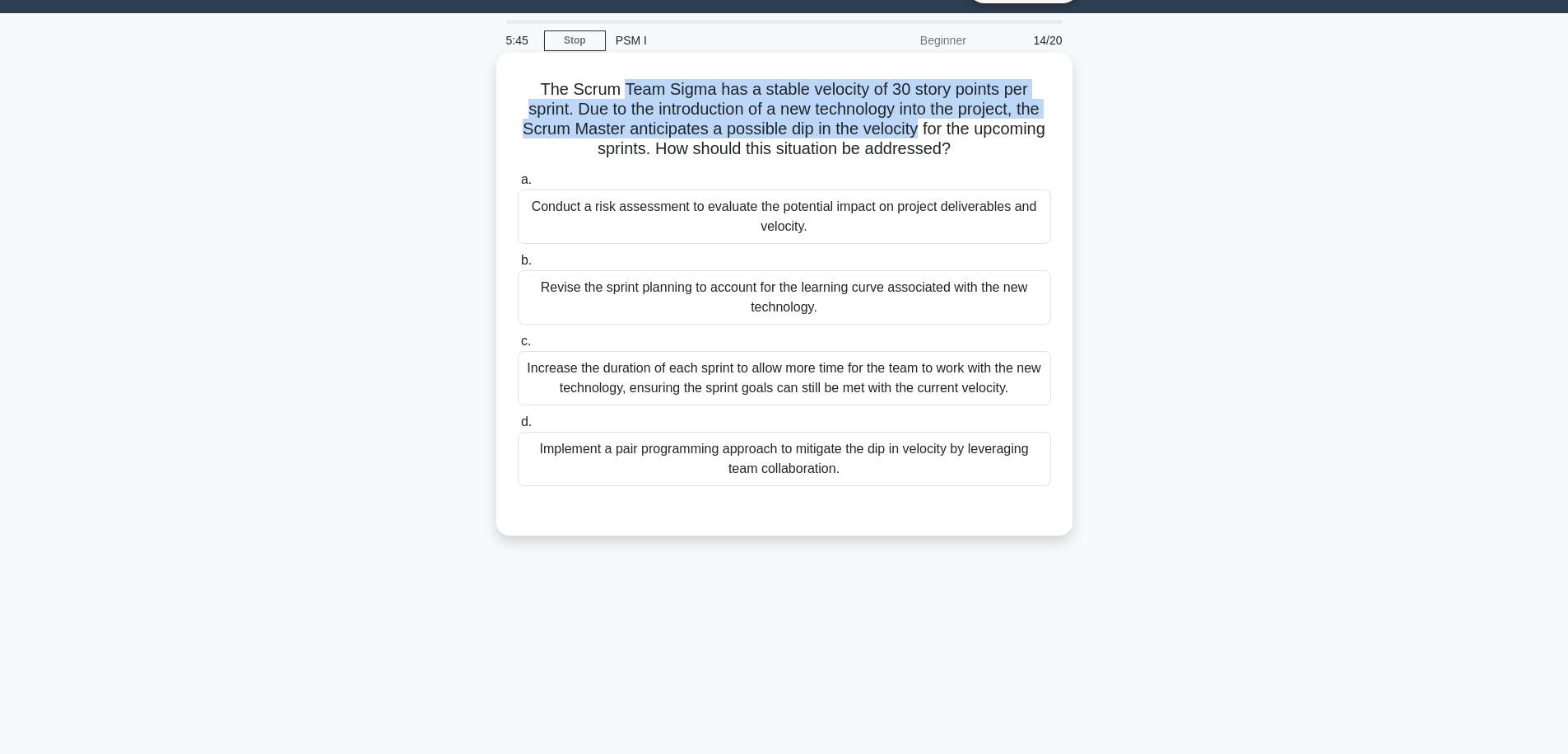
drag, startPoint x: 861, startPoint y: 136, endPoint x: 600, endPoint y: 96, distance: 264.0
click at [600, 96] on h5 "The Scrum Team Sigma has a stable velocity of 30 story points per sprint. Due t…" at bounding box center [784, 119] width 537 height 80
click at [705, 108] on h5 "The Scrum Team Sigma has a stable velocity of 30 story points per sprint. Due t…" at bounding box center [784, 119] width 537 height 80
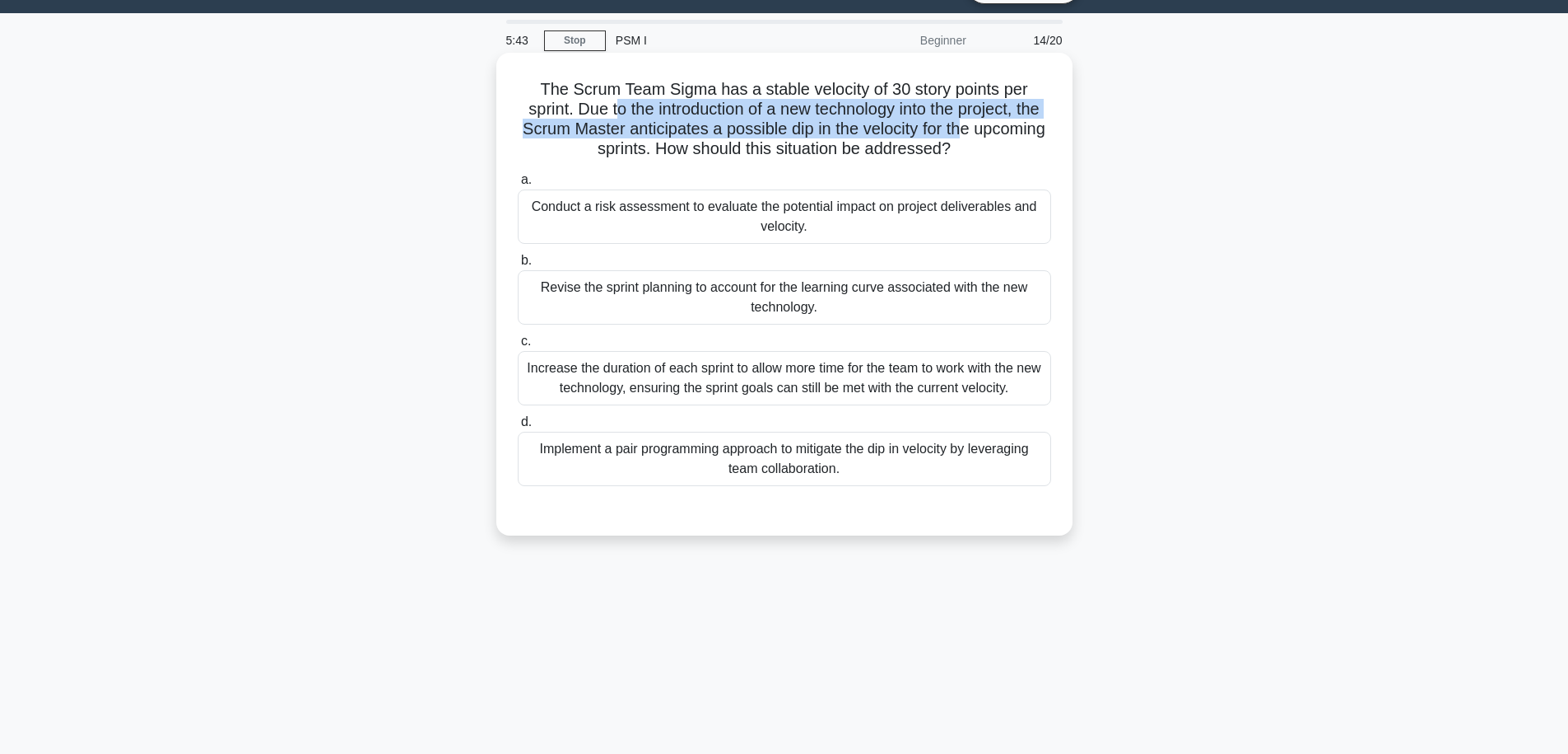
drag, startPoint x: 577, startPoint y: 112, endPoint x: 907, endPoint y: 131, distance: 330.5
click at [907, 131] on h5 "The Scrum Team Sigma has a stable velocity of 30 story points per sprint. Due t…" at bounding box center [784, 119] width 537 height 80
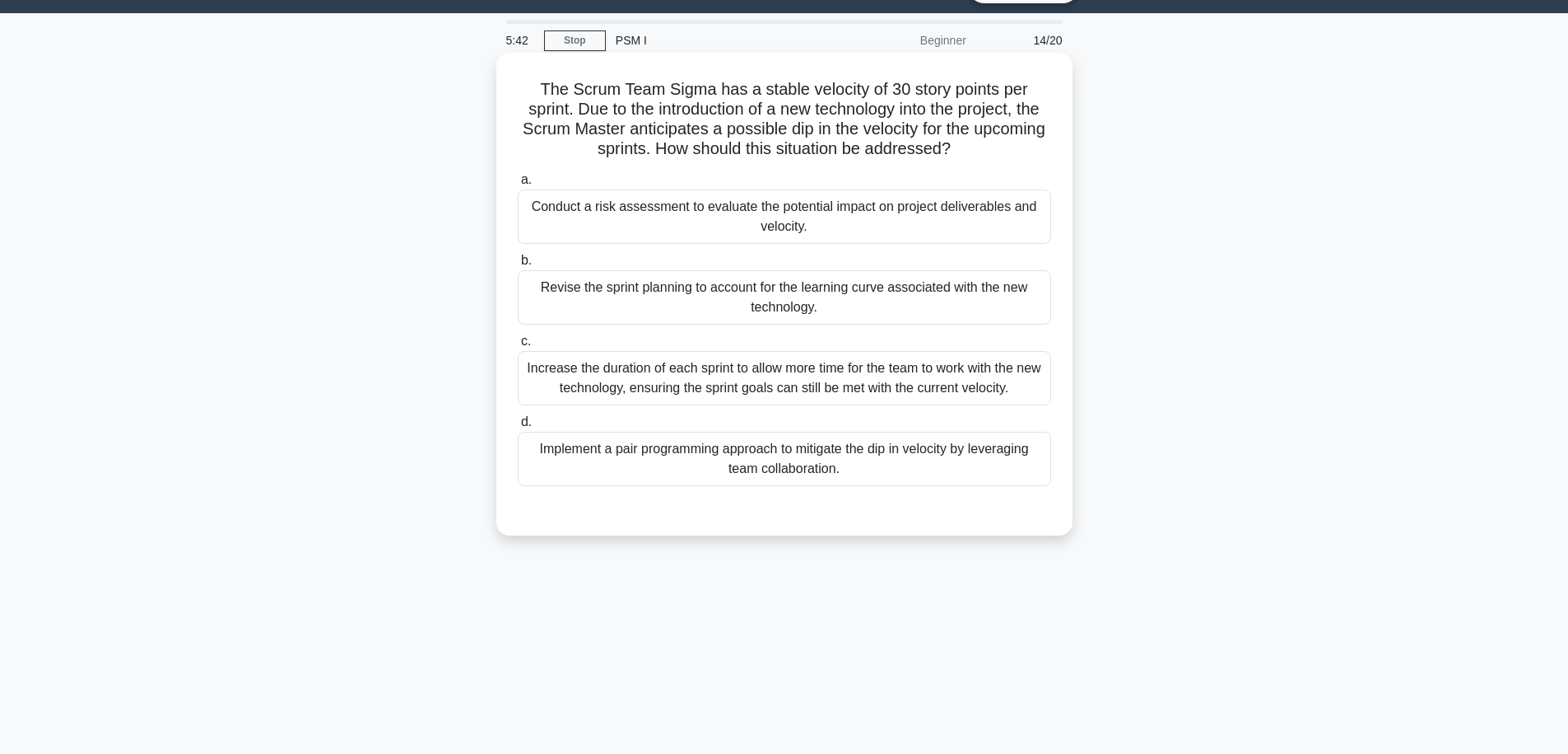
click at [928, 130] on h5 "The Scrum Team Sigma has a stable velocity of 30 story points per sprint. Due t…" at bounding box center [784, 119] width 537 height 80
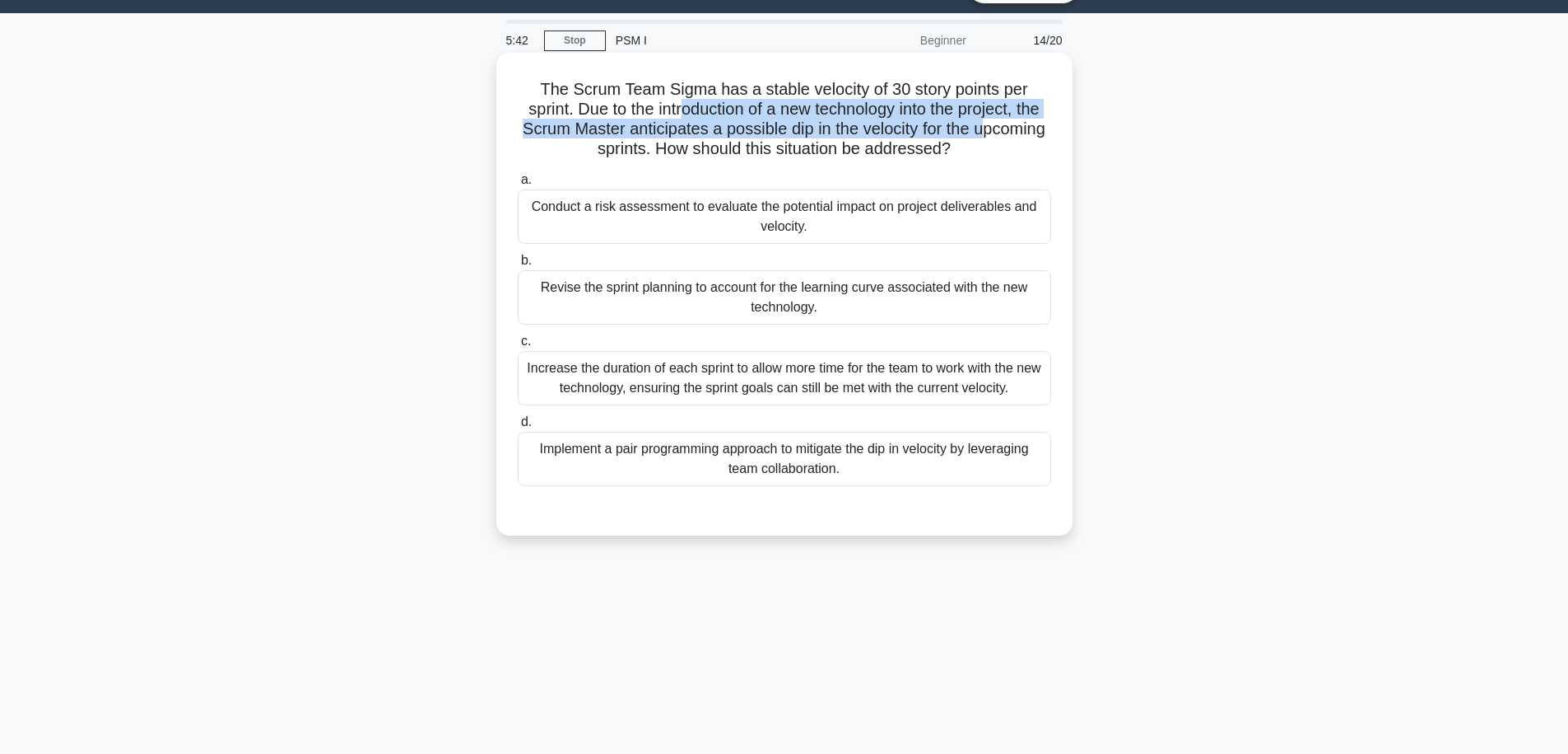
drag, startPoint x: 915, startPoint y: 131, endPoint x: 630, endPoint y: 118, distance: 285.3
click at [630, 118] on h5 "The Scrum Team Sigma has a stable velocity of 30 story points per sprint. Due t…" at bounding box center [784, 119] width 537 height 80
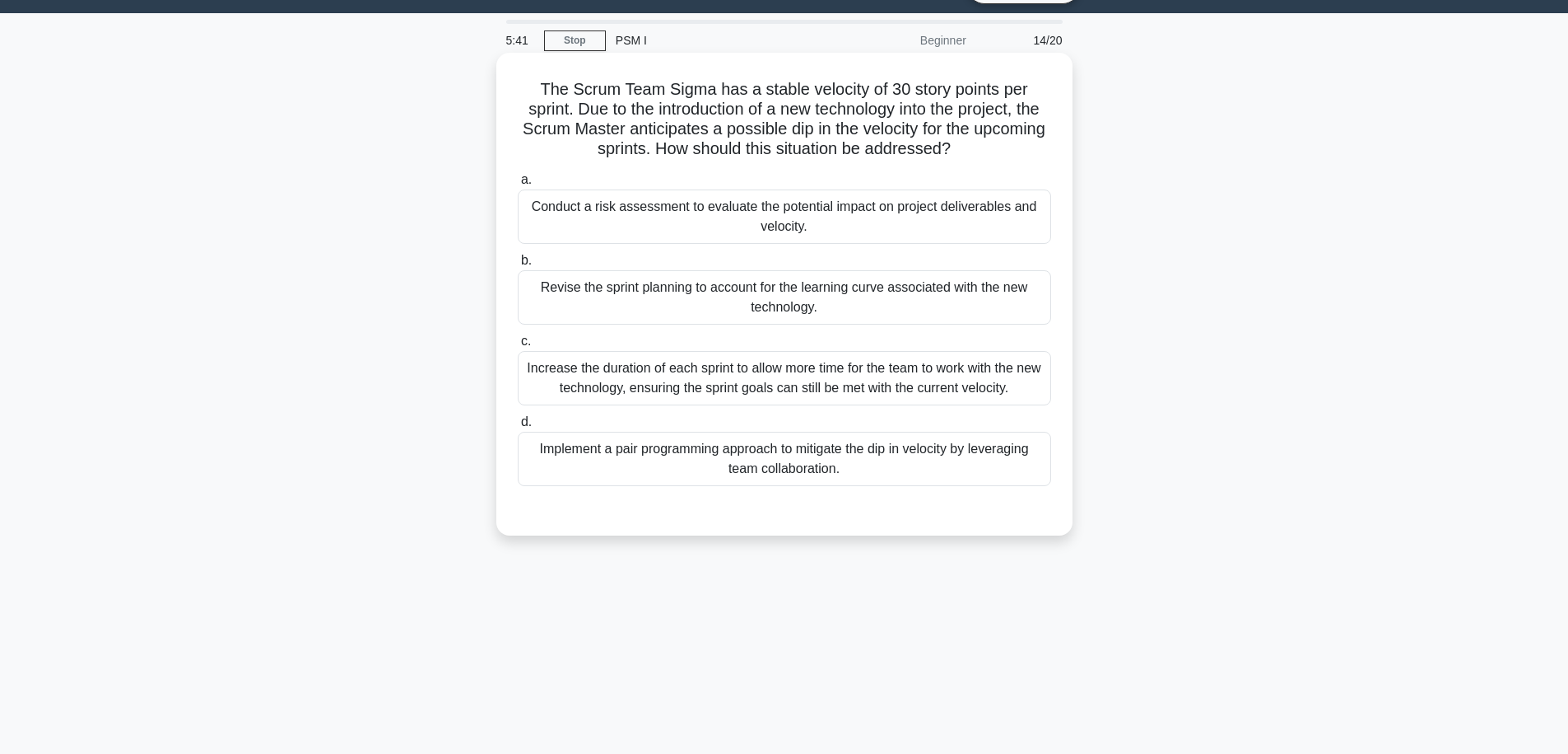
click at [630, 118] on h5 "The Scrum Team Sigma has a stable velocity of 30 story points per sprint. Due t…" at bounding box center [784, 119] width 537 height 80
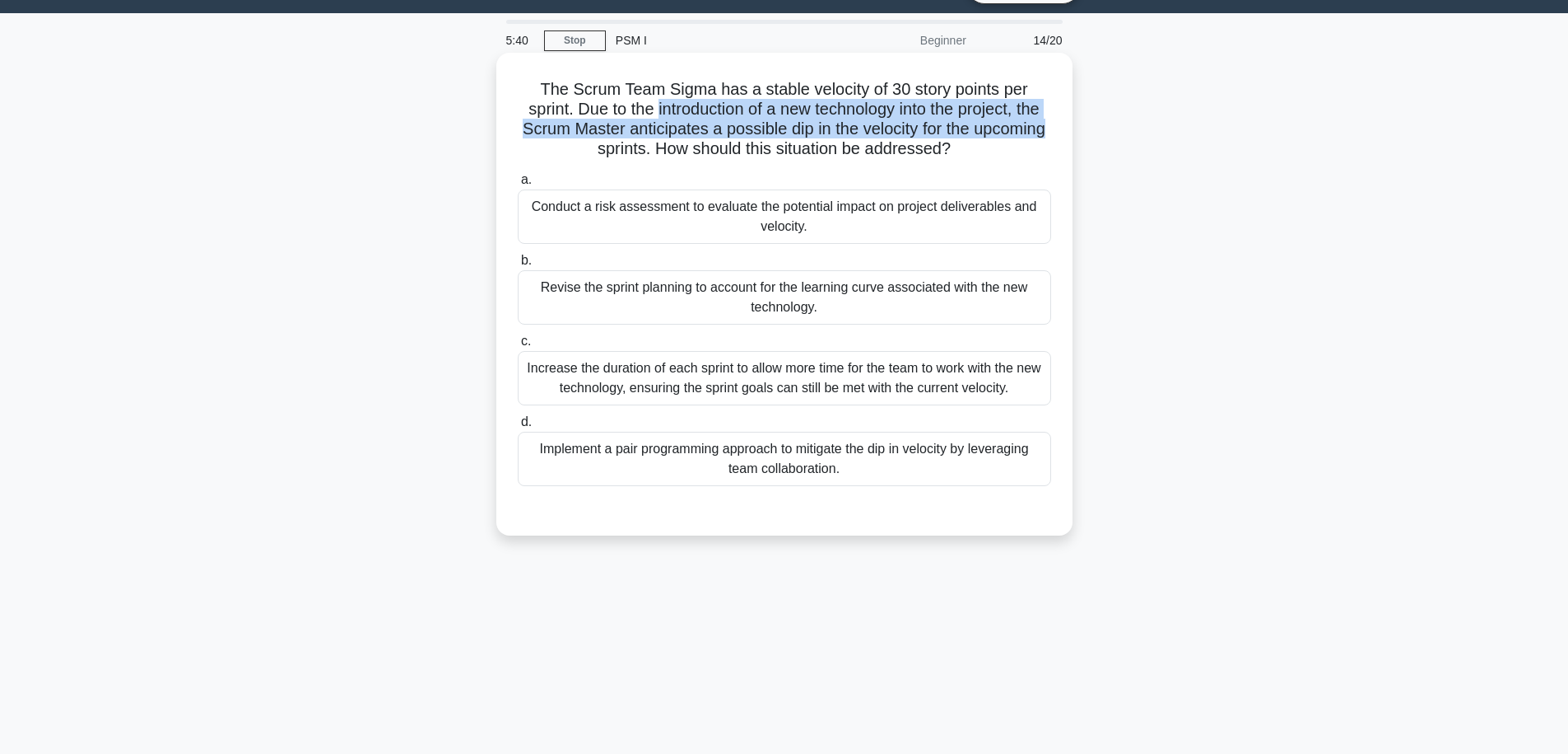
drag, startPoint x: 630, startPoint y: 118, endPoint x: 922, endPoint y: 128, distance: 292.2
click at [922, 128] on h5 "The Scrum Team Sigma has a stable velocity of 30 story points per sprint. Due t…" at bounding box center [784, 119] width 537 height 80
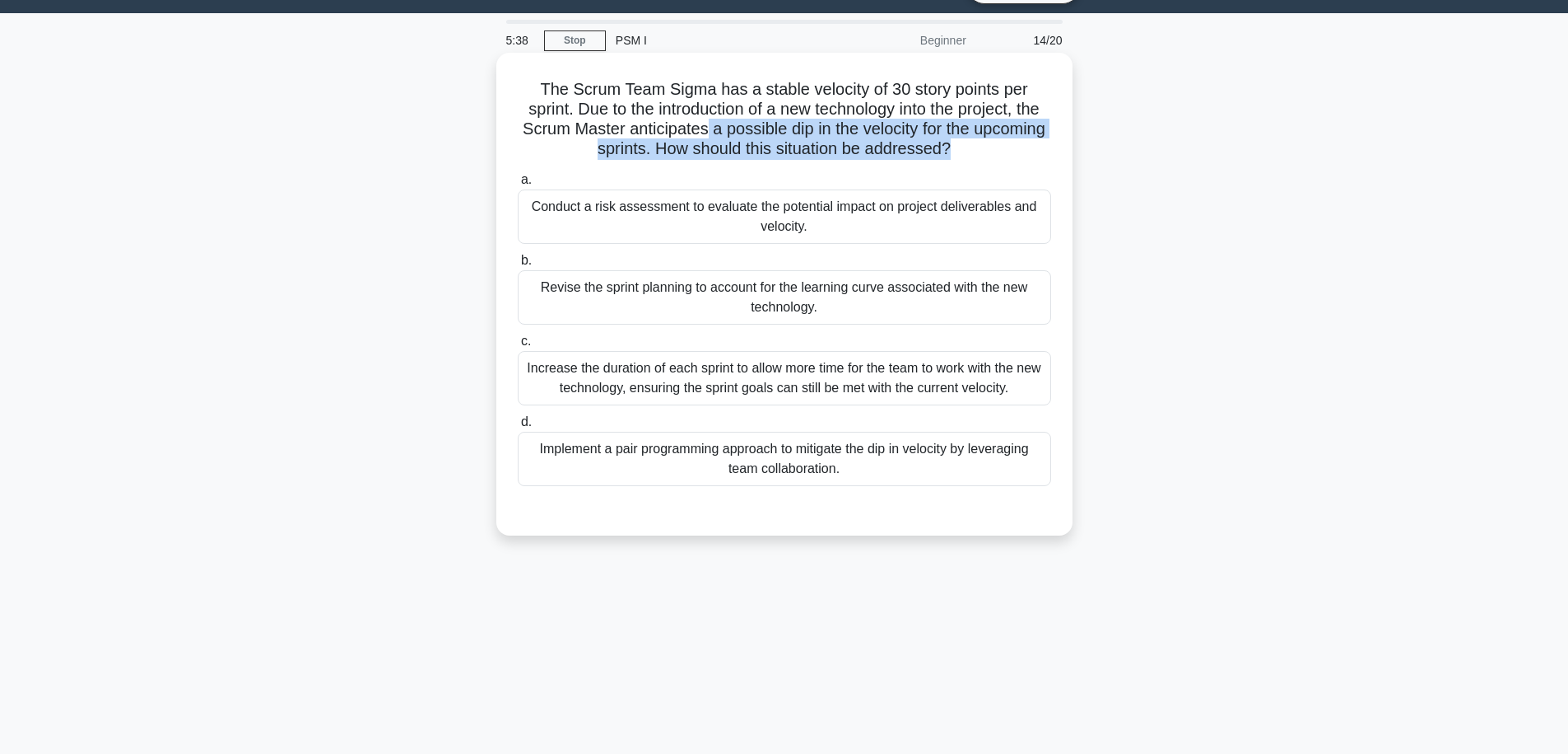
drag, startPoint x: 931, startPoint y: 155, endPoint x: 645, endPoint y: 120, distance: 288.1
click at [645, 121] on h5 "The Scrum Team Sigma has a stable velocity of 30 story points per sprint. Due t…" at bounding box center [784, 119] width 537 height 80
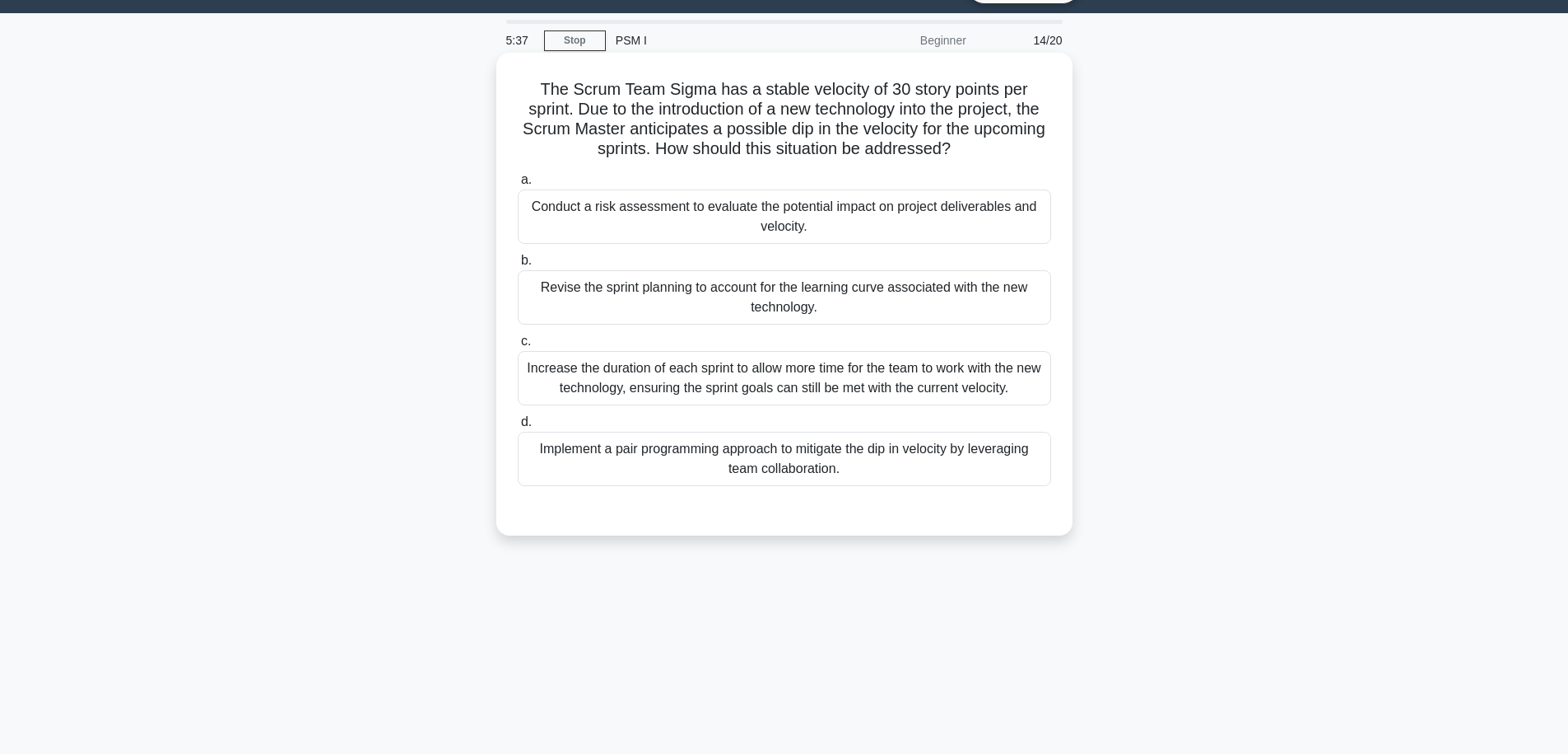
click at [656, 103] on h5 "The Scrum Team Sigma has a stable velocity of 30 story points per sprint. Due t…" at bounding box center [784, 119] width 537 height 80
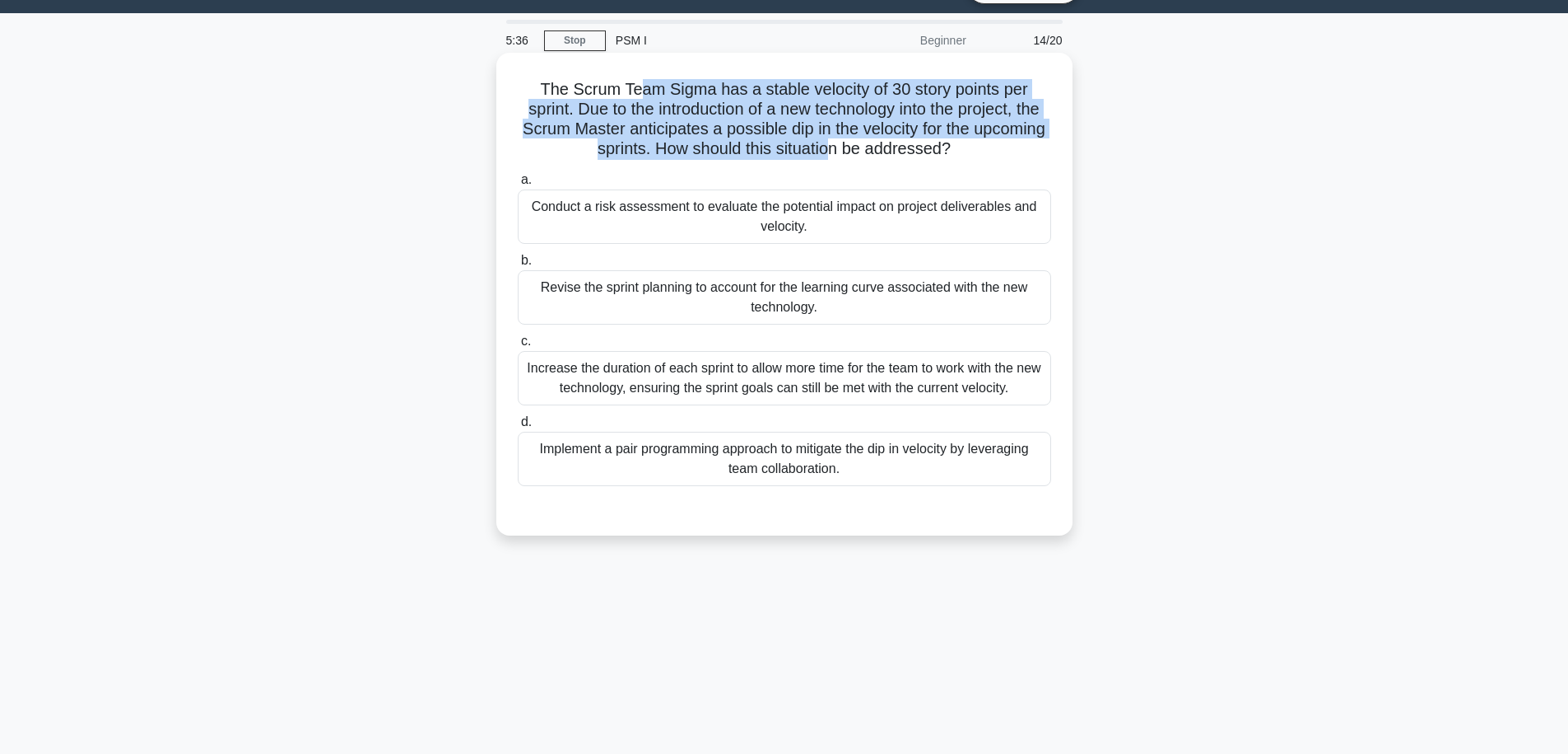
drag, startPoint x: 613, startPoint y: 97, endPoint x: 805, endPoint y: 152, distance: 199.7
click at [805, 152] on h5 "The Scrum Team Sigma has a stable velocity of 30 story points per sprint. Due t…" at bounding box center [784, 119] width 537 height 80
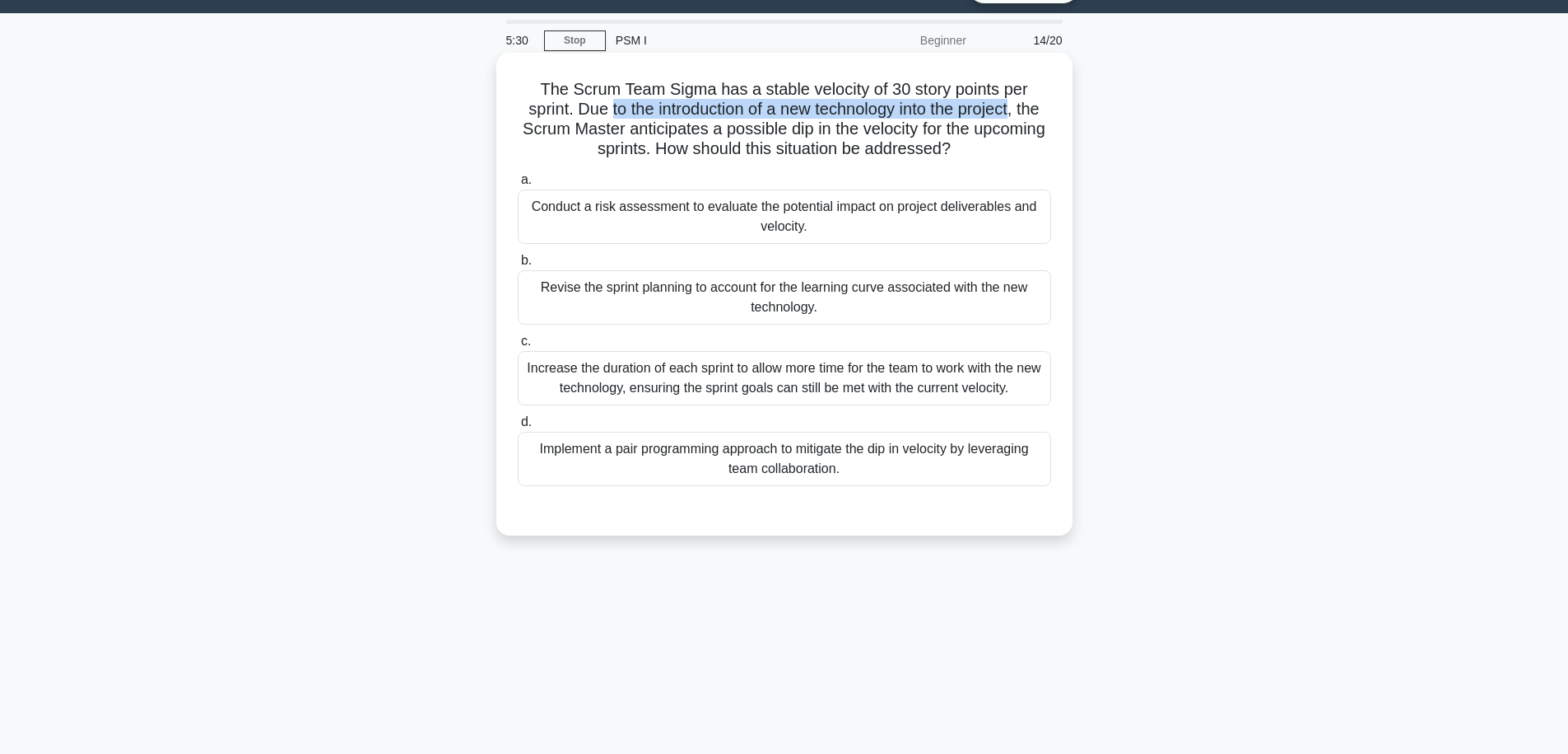
drag, startPoint x: 560, startPoint y: 110, endPoint x: 962, endPoint y: 109, distance: 402.0
click at [962, 109] on h5 "The Scrum Team Sigma has a stable velocity of 30 story points per sprint. Due t…" at bounding box center [784, 119] width 537 height 80
click at [914, 125] on h5 "The Scrum Team Sigma has a stable velocity of 30 story points per sprint. Due t…" at bounding box center [784, 119] width 537 height 80
click at [801, 210] on div "Conduct a risk assessment to evaluate the potential impact on project deliverab…" at bounding box center [784, 217] width 533 height 54
click at [518, 185] on input "a. Conduct a risk assessment to evaluate the potential impact on project delive…" at bounding box center [518, 179] width 0 height 11
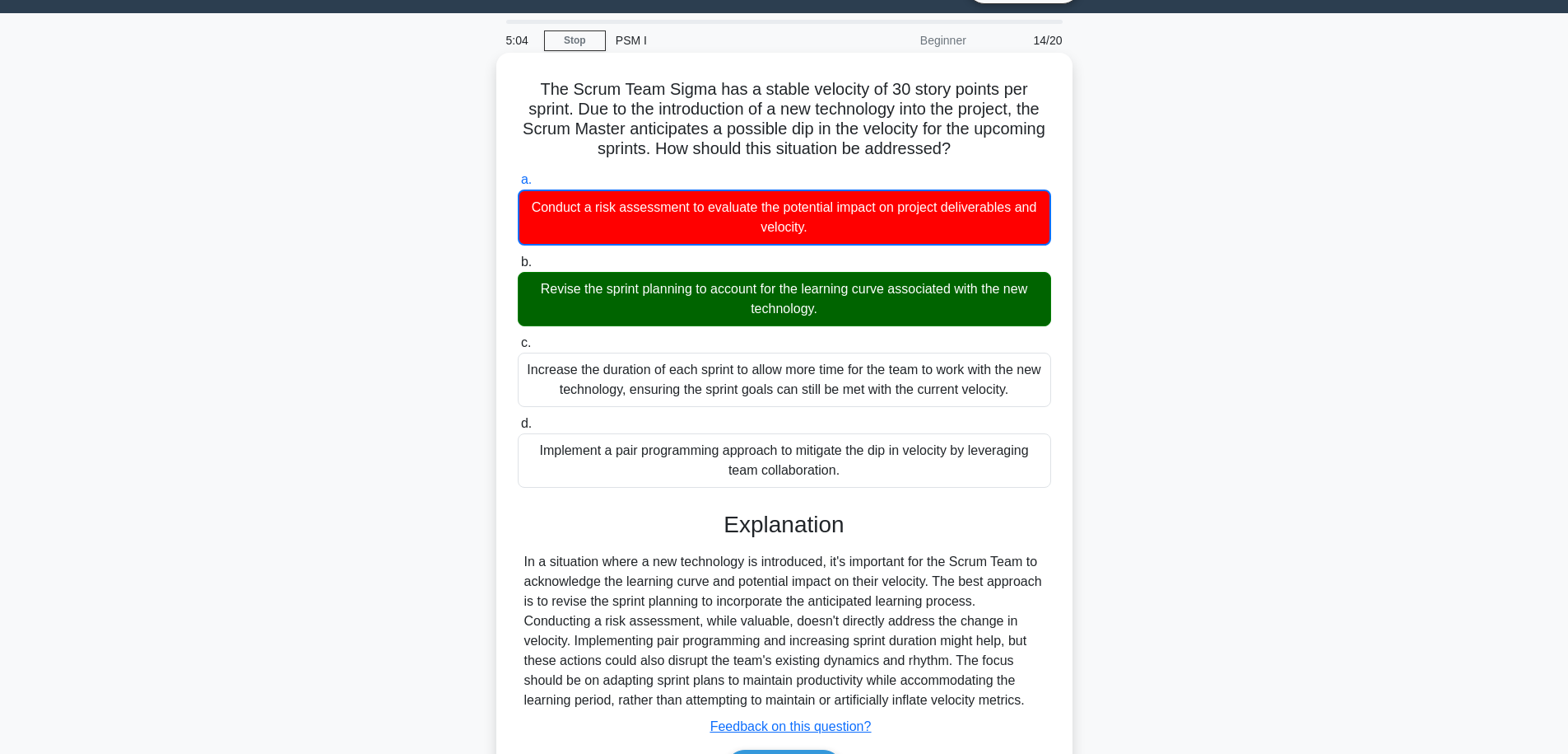
drag, startPoint x: 667, startPoint y: 288, endPoint x: 946, endPoint y: 311, distance: 279.9
click at [946, 311] on div "Revise the sprint planning to account for the learning curve associated with th…" at bounding box center [784, 299] width 533 height 54
click at [518, 268] on input "b. Revise the sprint planning to account for the learning curve associated with…" at bounding box center [518, 262] width 0 height 11
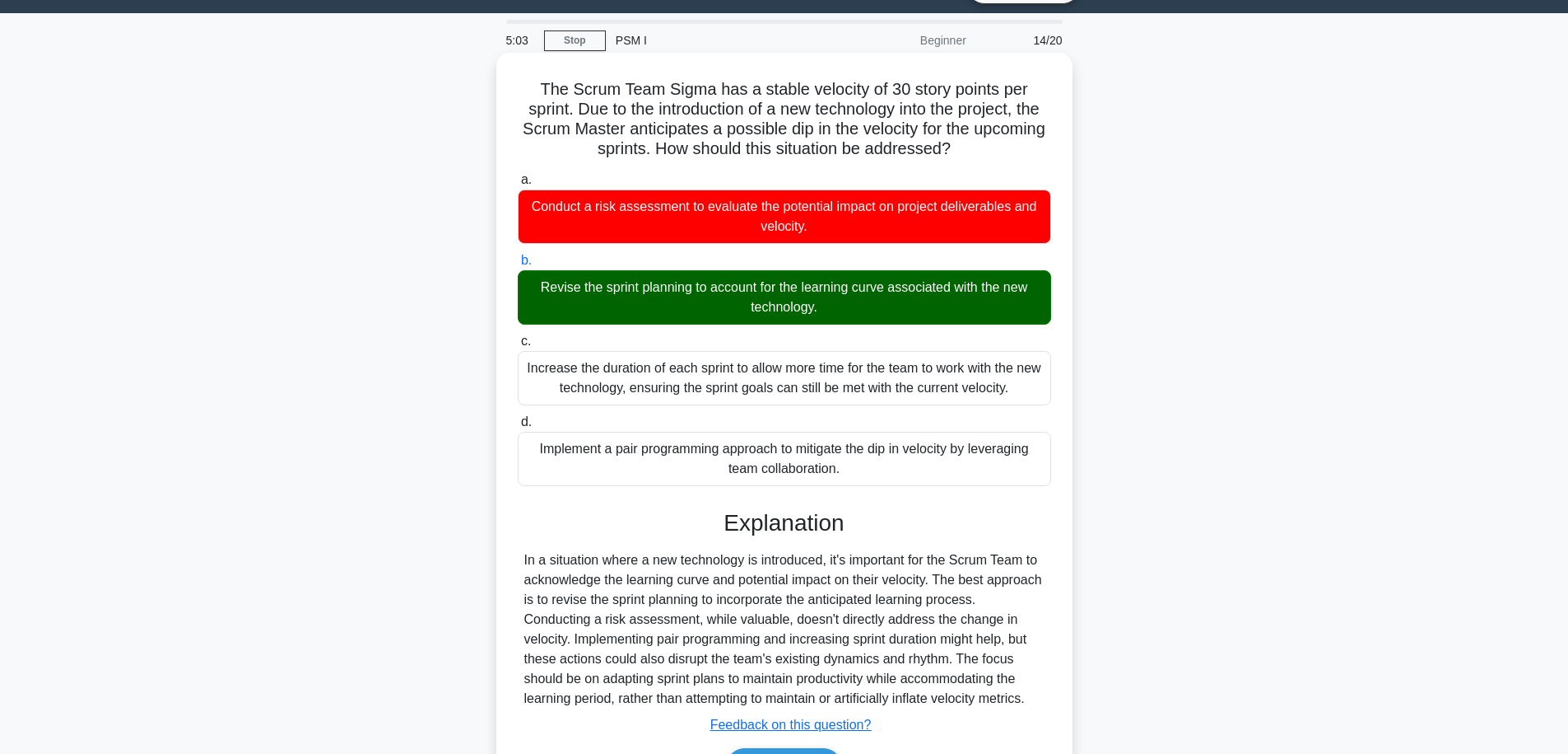
scroll to position [144, 0]
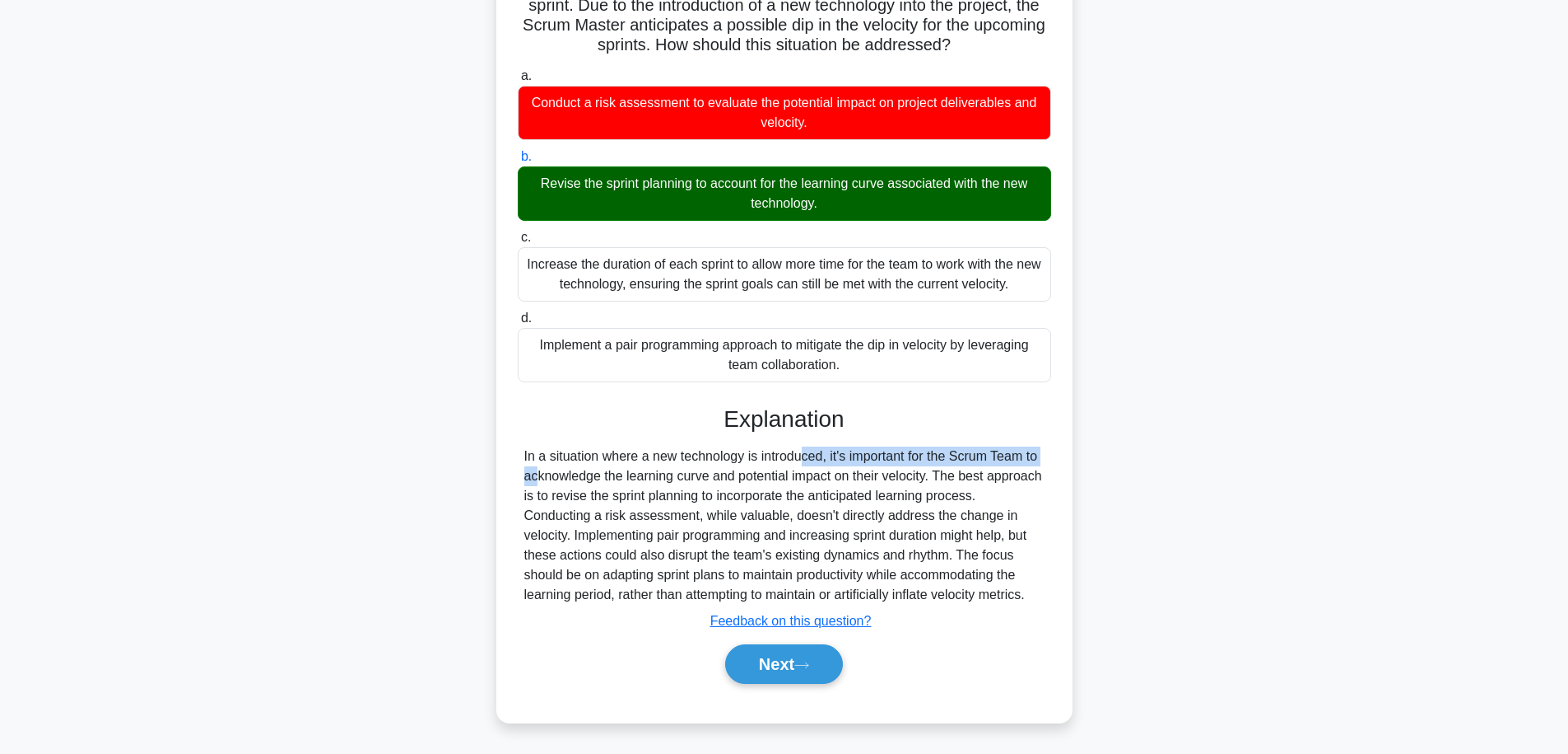
drag, startPoint x: 712, startPoint y: 463, endPoint x: 966, endPoint y: 457, distance: 254.1
click at [966, 457] on div "In a situation where a new technology is introduced, it's important for the Scr…" at bounding box center [784, 525] width 520 height 158
click at [966, 479] on div "In a situation where a new technology is introduced, it's important for the Scr…" at bounding box center [784, 525] width 520 height 158
drag, startPoint x: 932, startPoint y: 473, endPoint x: 587, endPoint y: 473, distance: 345.0
click at [587, 473] on div "In a situation where a new technology is introduced, it's important for the Scr…" at bounding box center [784, 525] width 520 height 158
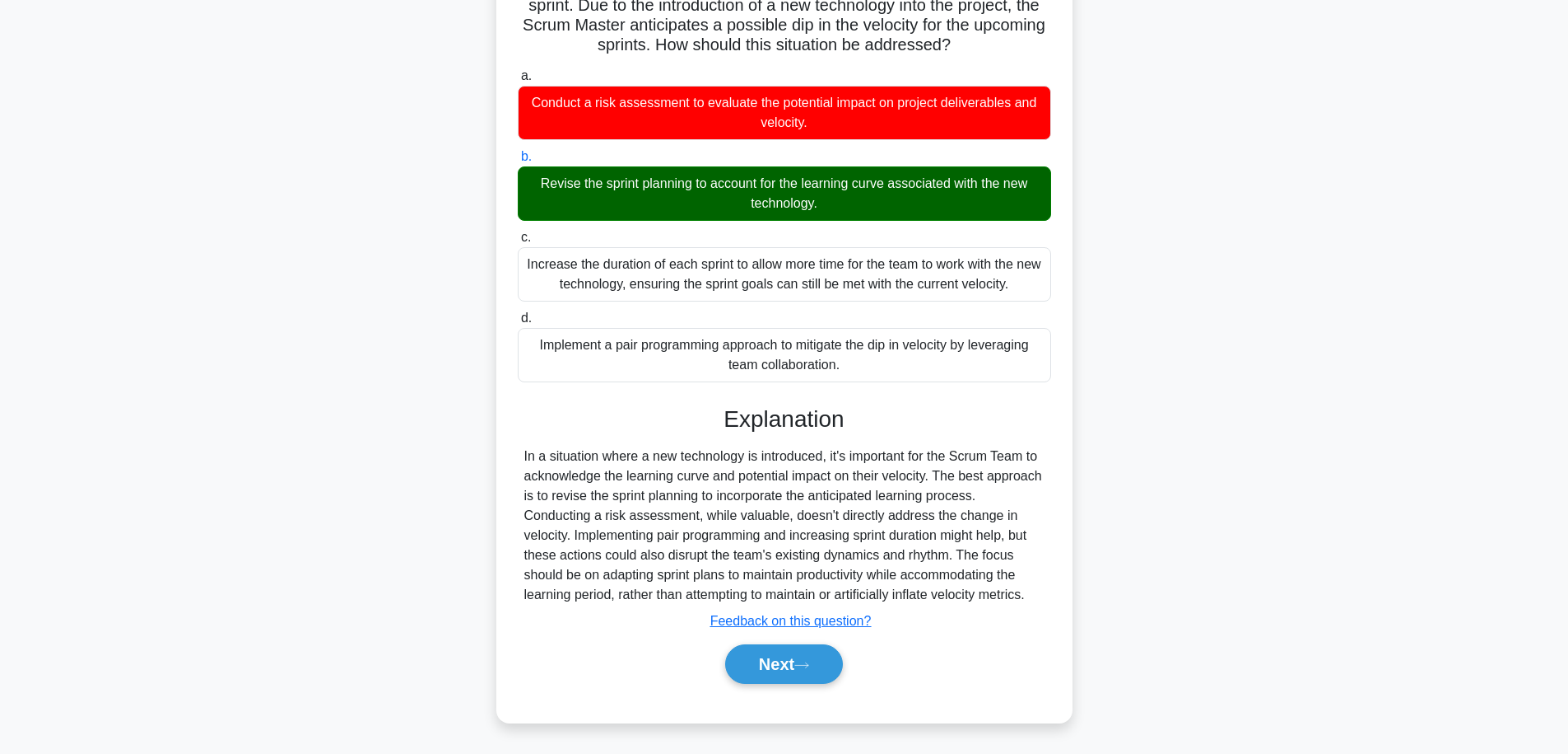
click at [656, 486] on div "In a situation where a new technology is introduced, it's important for the Scr…" at bounding box center [784, 525] width 520 height 158
drag, startPoint x: 667, startPoint y: 495, endPoint x: 979, endPoint y: 498, distance: 312.0
click at [979, 498] on div "In a situation where a new technology is introduced, it's important for the Scr…" at bounding box center [784, 525] width 520 height 158
click at [937, 511] on div "In a situation where a new technology is introduced, it's important for the Scr…" at bounding box center [784, 525] width 520 height 158
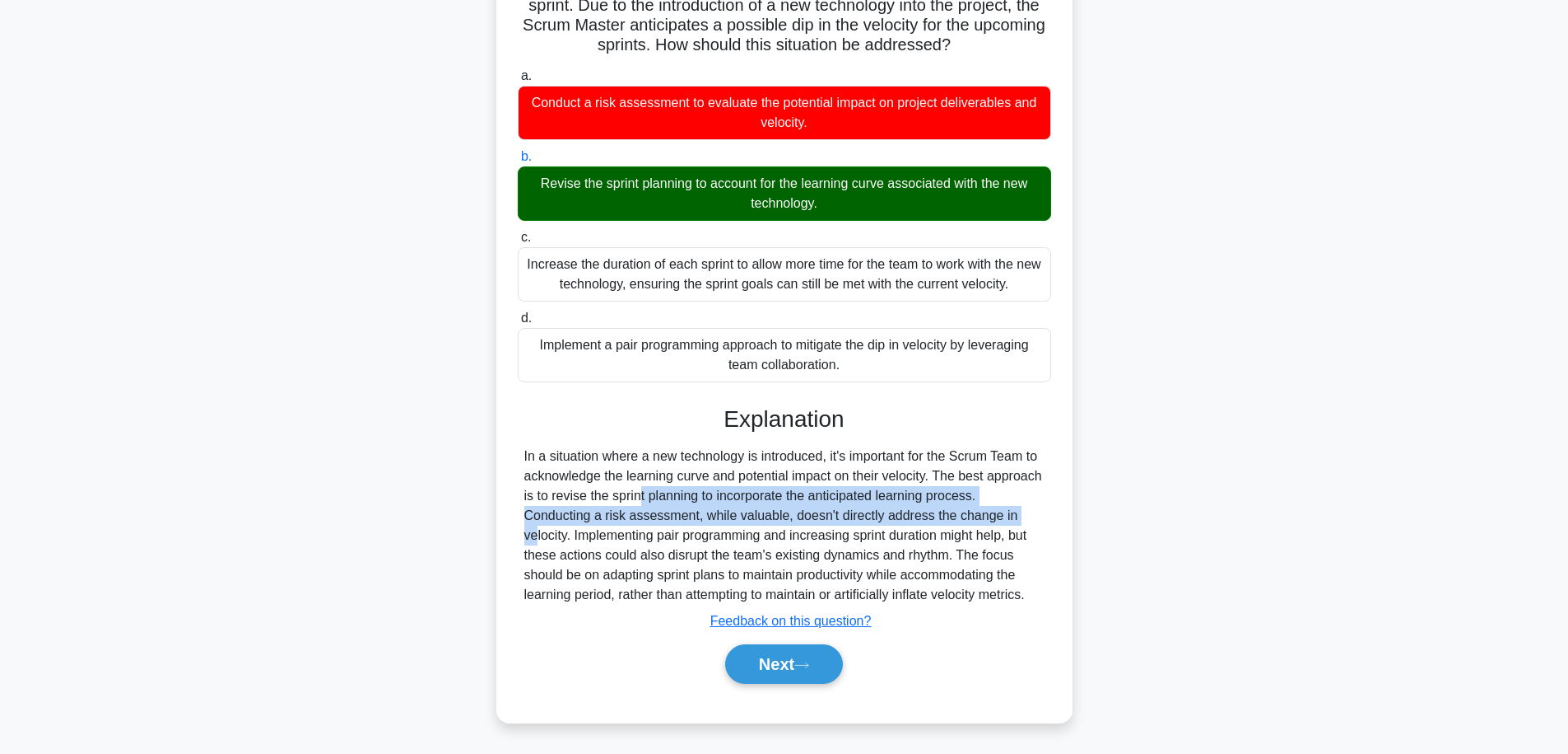
drag, startPoint x: 889, startPoint y: 518, endPoint x: 606, endPoint y: 495, distance: 283.9
click at [606, 495] on div "In a situation where a new technology is introduced, it's important for the Scr…" at bounding box center [784, 525] width 520 height 158
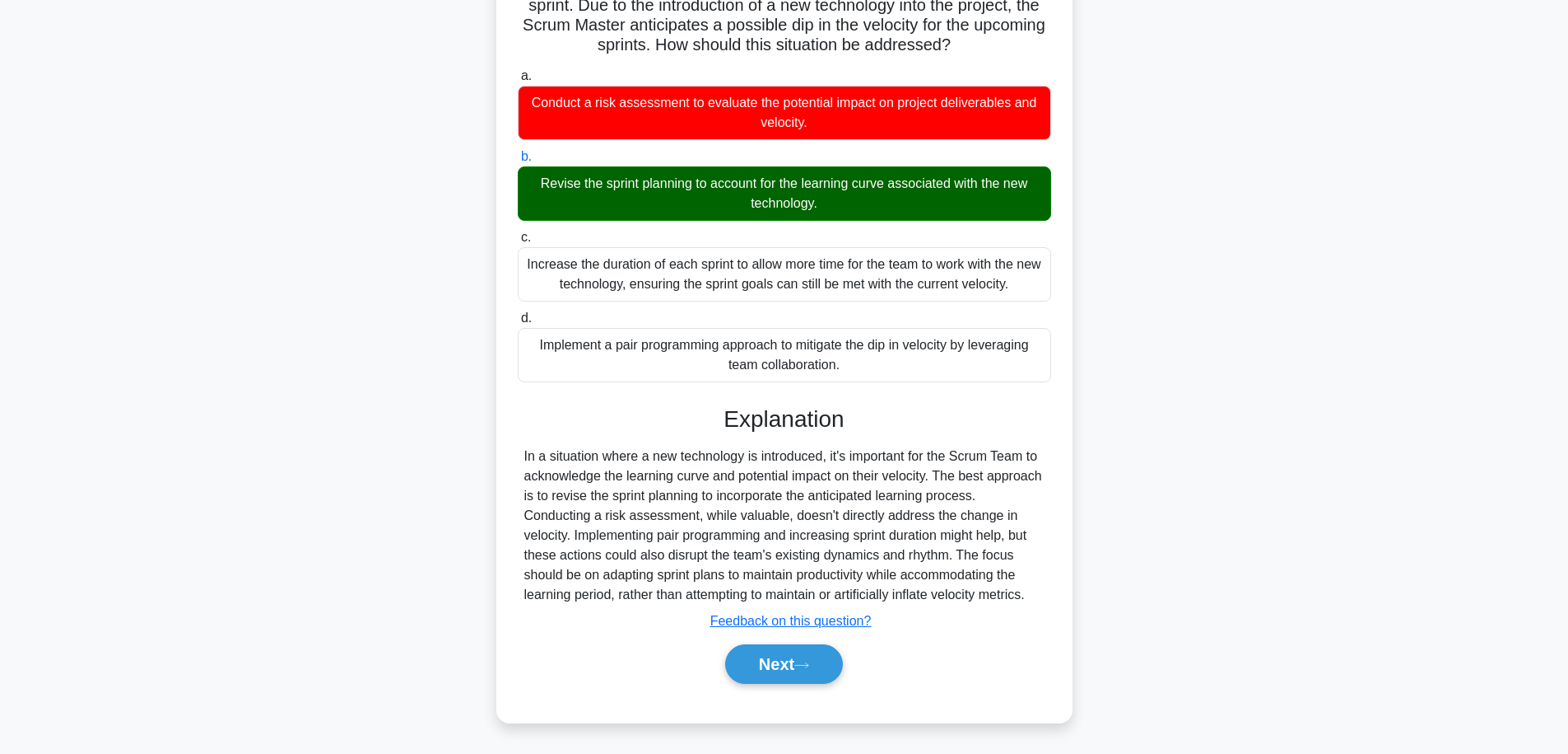
click at [606, 495] on div "In a situation where a new technology is introduced, it's important for the Scr…" at bounding box center [784, 525] width 520 height 158
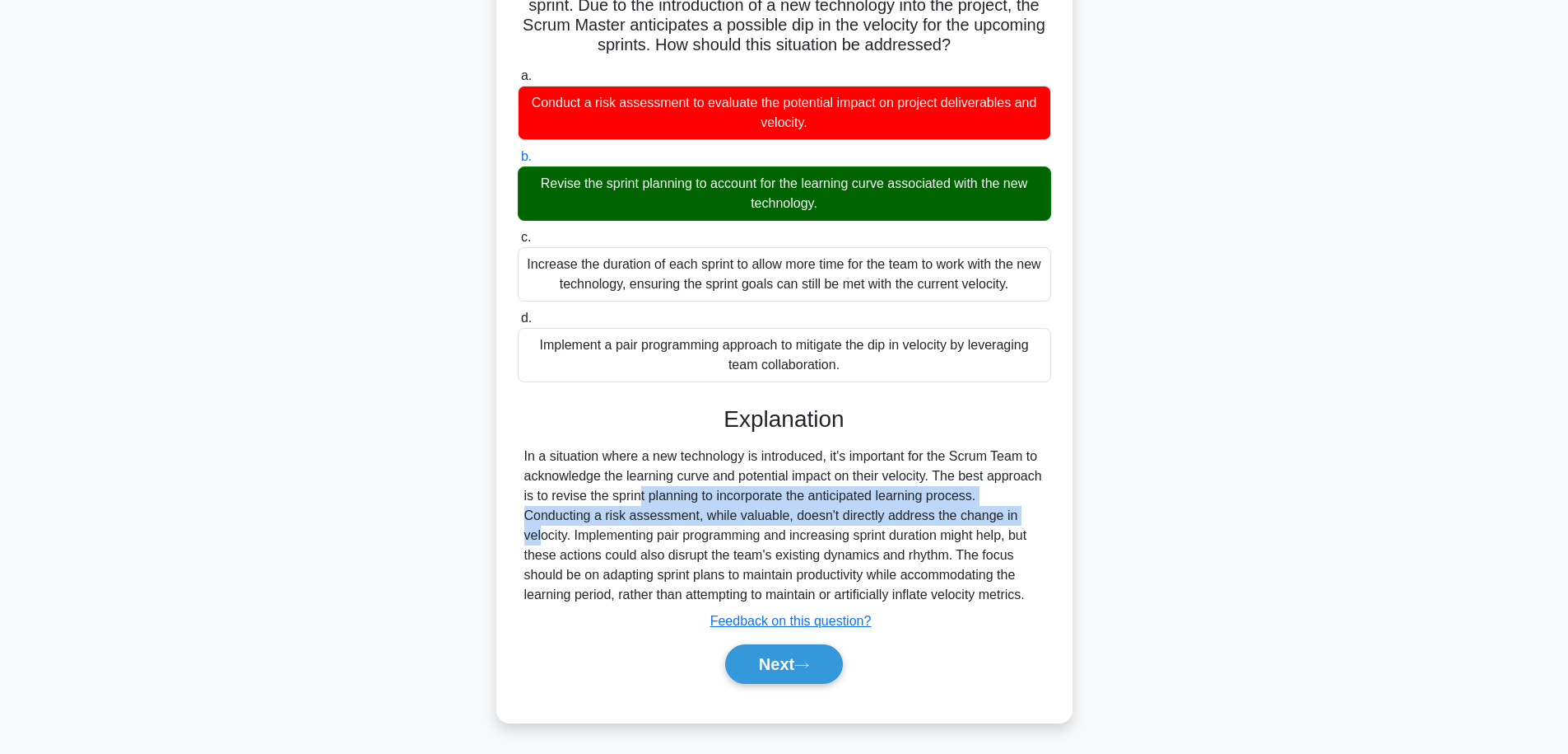
drag, startPoint x: 604, startPoint y: 496, endPoint x: 935, endPoint y: 512, distance: 331.4
click at [935, 512] on div "In a situation where a new technology is introduced, it's important for the Scr…" at bounding box center [784, 525] width 520 height 158
click at [915, 513] on div "In a situation where a new technology is introduced, it's important for the Scr…" at bounding box center [784, 525] width 520 height 158
drag, startPoint x: 915, startPoint y: 513, endPoint x: 600, endPoint y: 484, distance: 316.3
click at [600, 484] on div "In a situation where a new technology is introduced, it's important for the Scr…" at bounding box center [784, 525] width 520 height 158
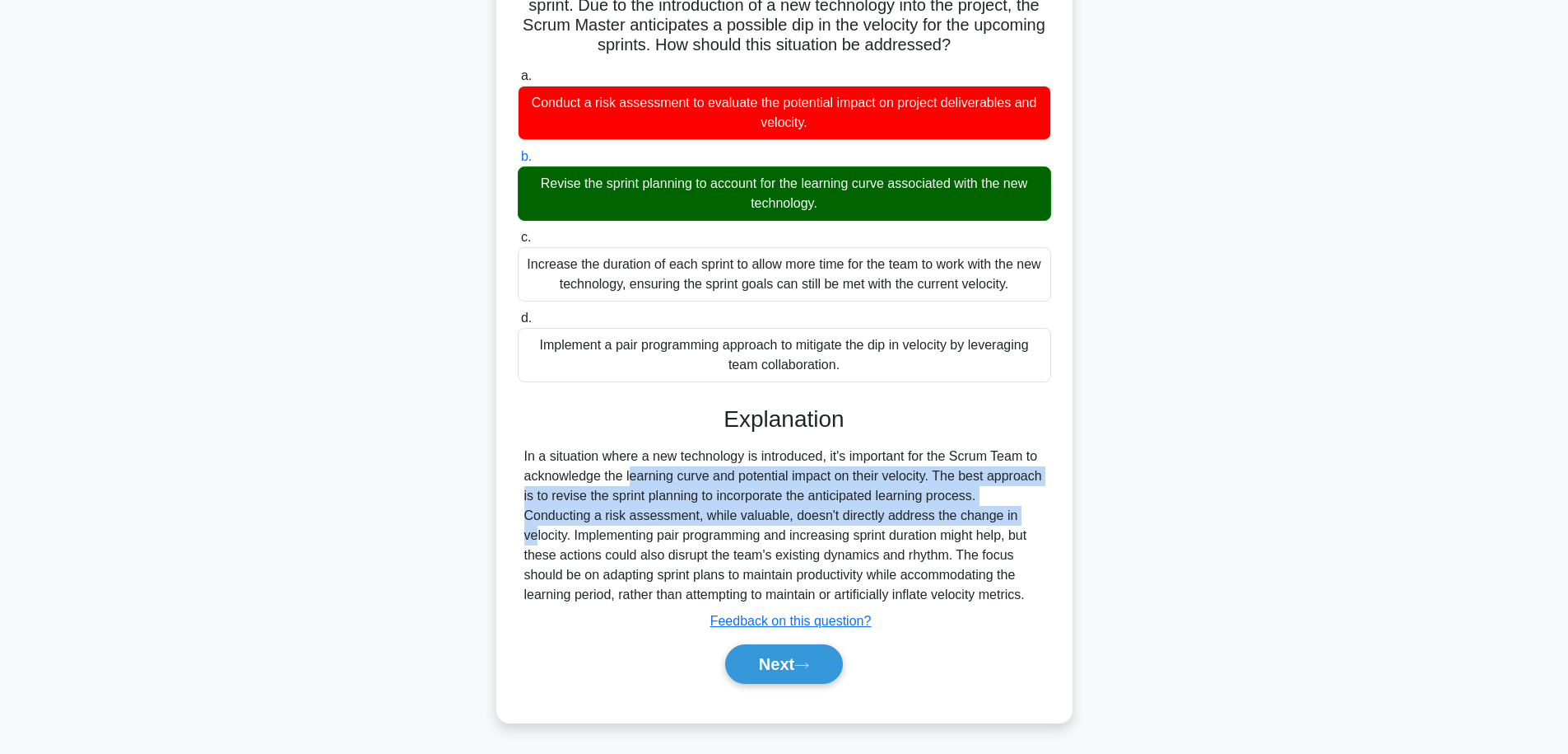
click at [684, 512] on div "In a situation where a new technology is introduced, it's important for the Scr…" at bounding box center [784, 525] width 520 height 158
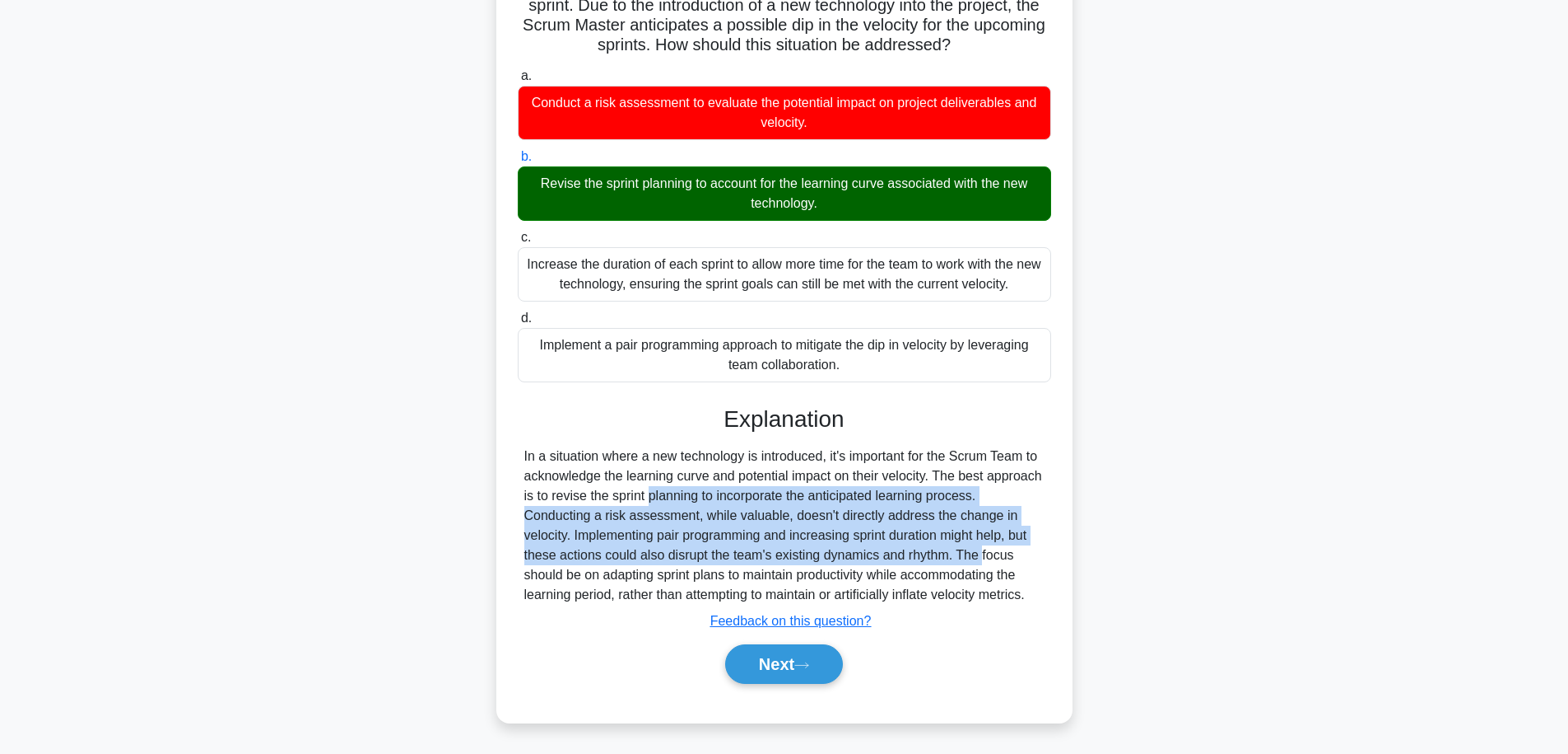
drag, startPoint x: 614, startPoint y: 501, endPoint x: 879, endPoint y: 555, distance: 270.4
click at [879, 555] on div "In a situation where a new technology is introduced, it's important for the Scr…" at bounding box center [784, 525] width 520 height 158
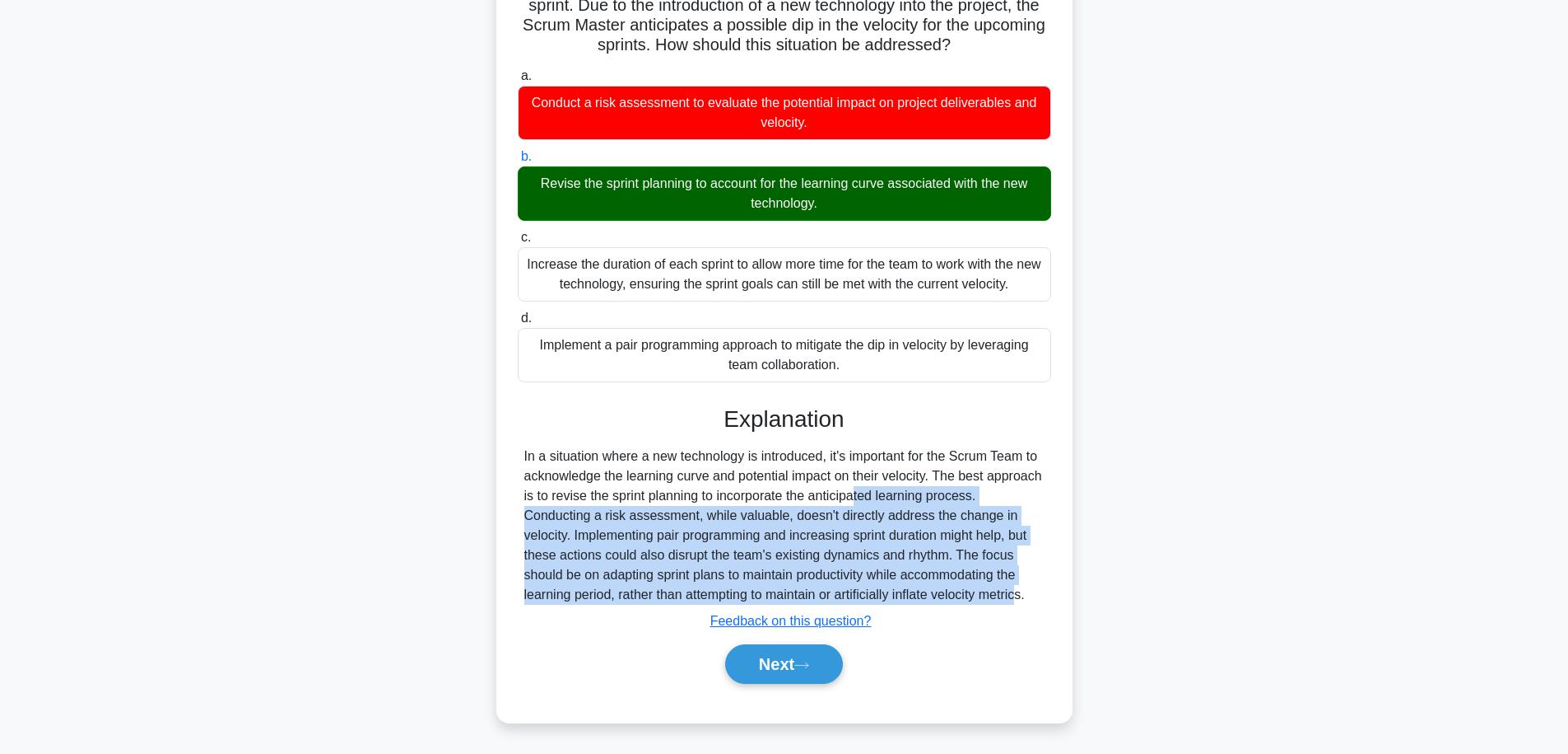
drag, startPoint x: 932, startPoint y: 587, endPoint x: 788, endPoint y: 498, distance: 169.3
click at [821, 490] on div "In a situation where a new technology is introduced, it's important for the Scr…" at bounding box center [784, 525] width 520 height 158
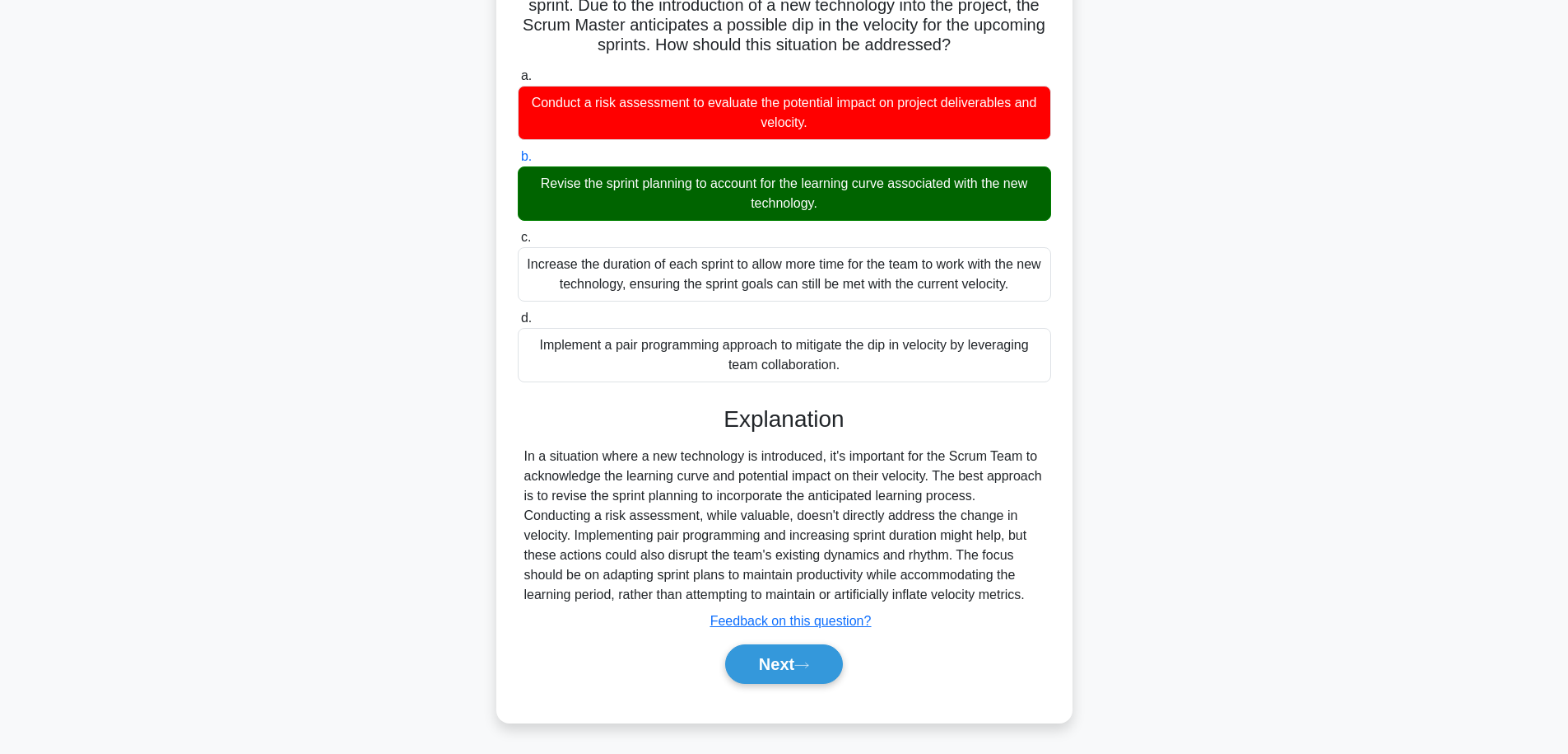
click at [760, 504] on div "In a situation where a new technology is introduced, it's important for the Scr…" at bounding box center [784, 525] width 520 height 158
click at [809, 682] on button "Next" at bounding box center [784, 664] width 118 height 40
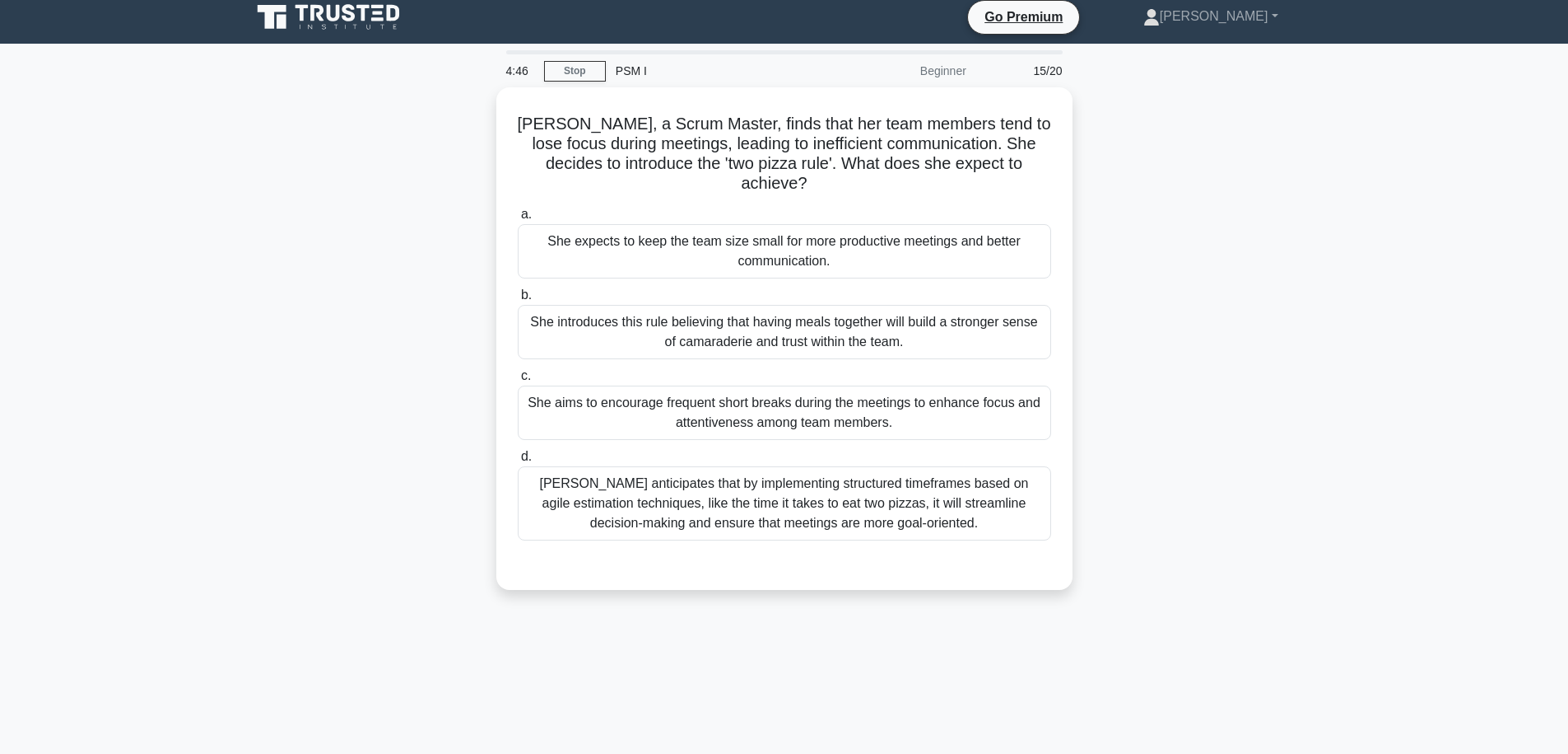
scroll to position [0, 0]
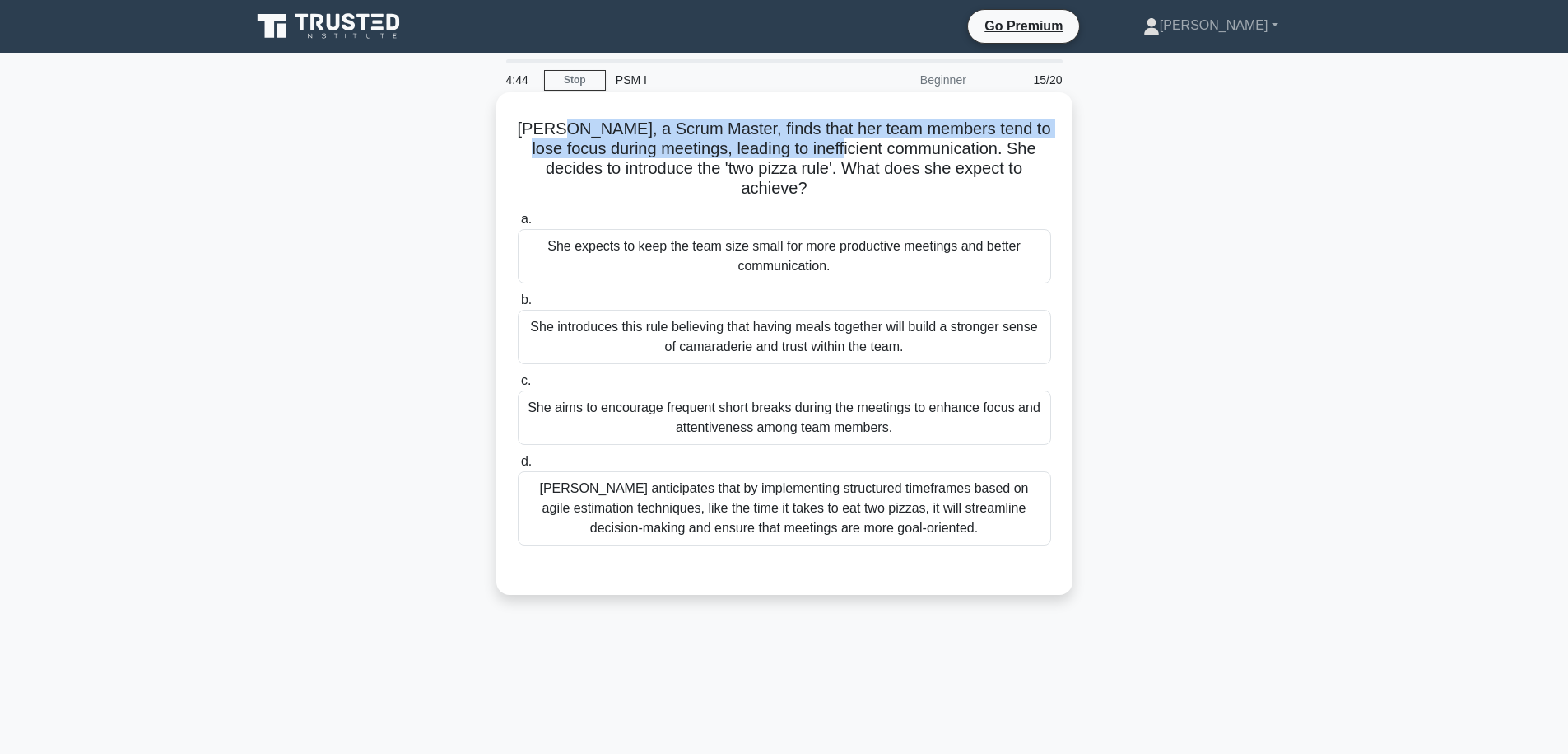
drag, startPoint x: 574, startPoint y: 133, endPoint x: 842, endPoint y: 152, distance: 268.7
click at [832, 150] on h5 "Emma, a Scrum Master, finds that her team members tend to lose focus during mee…" at bounding box center [784, 159] width 537 height 80
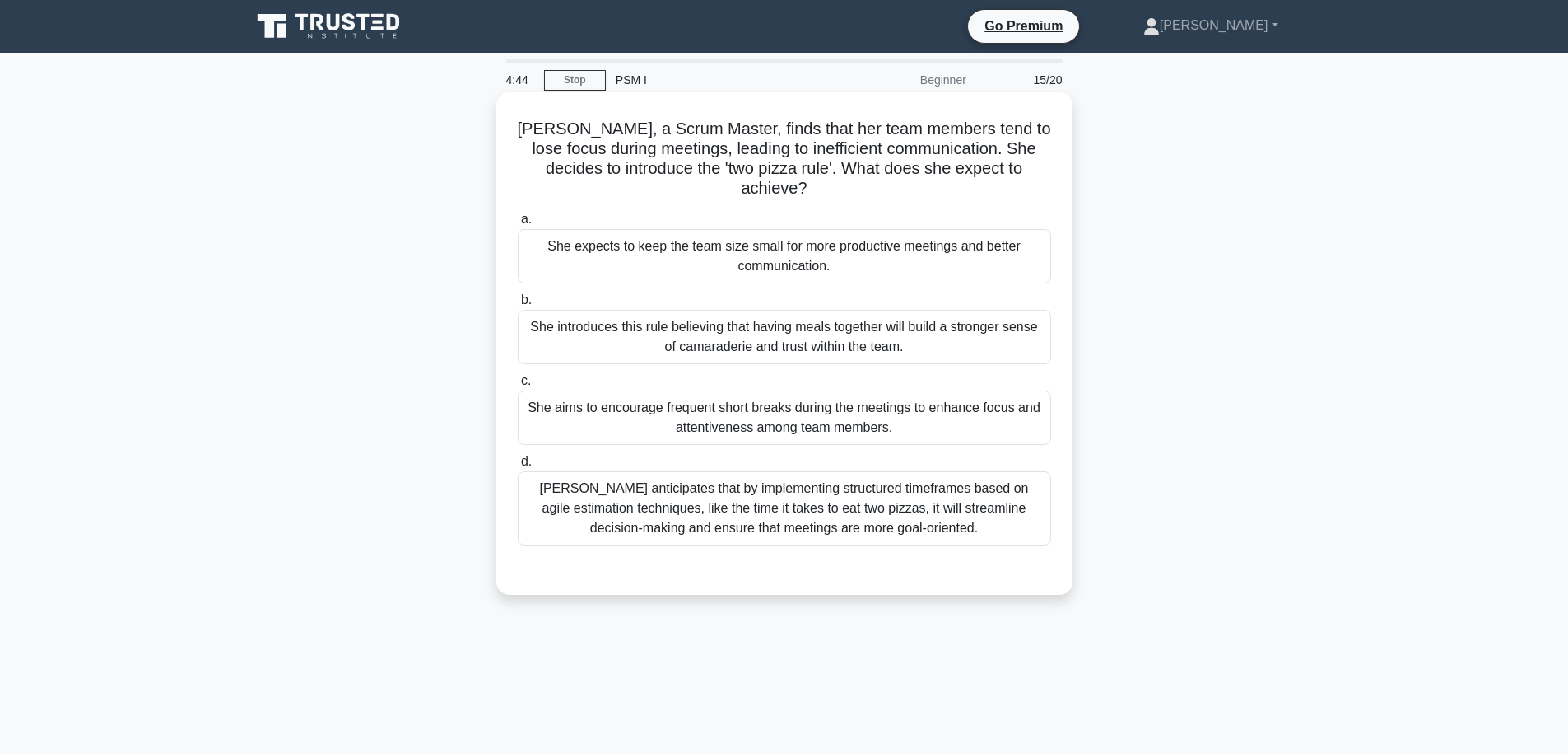
click at [865, 155] on h5 "Emma, a Scrum Master, finds that her team members tend to lose focus during mee…" at bounding box center [784, 159] width 537 height 80
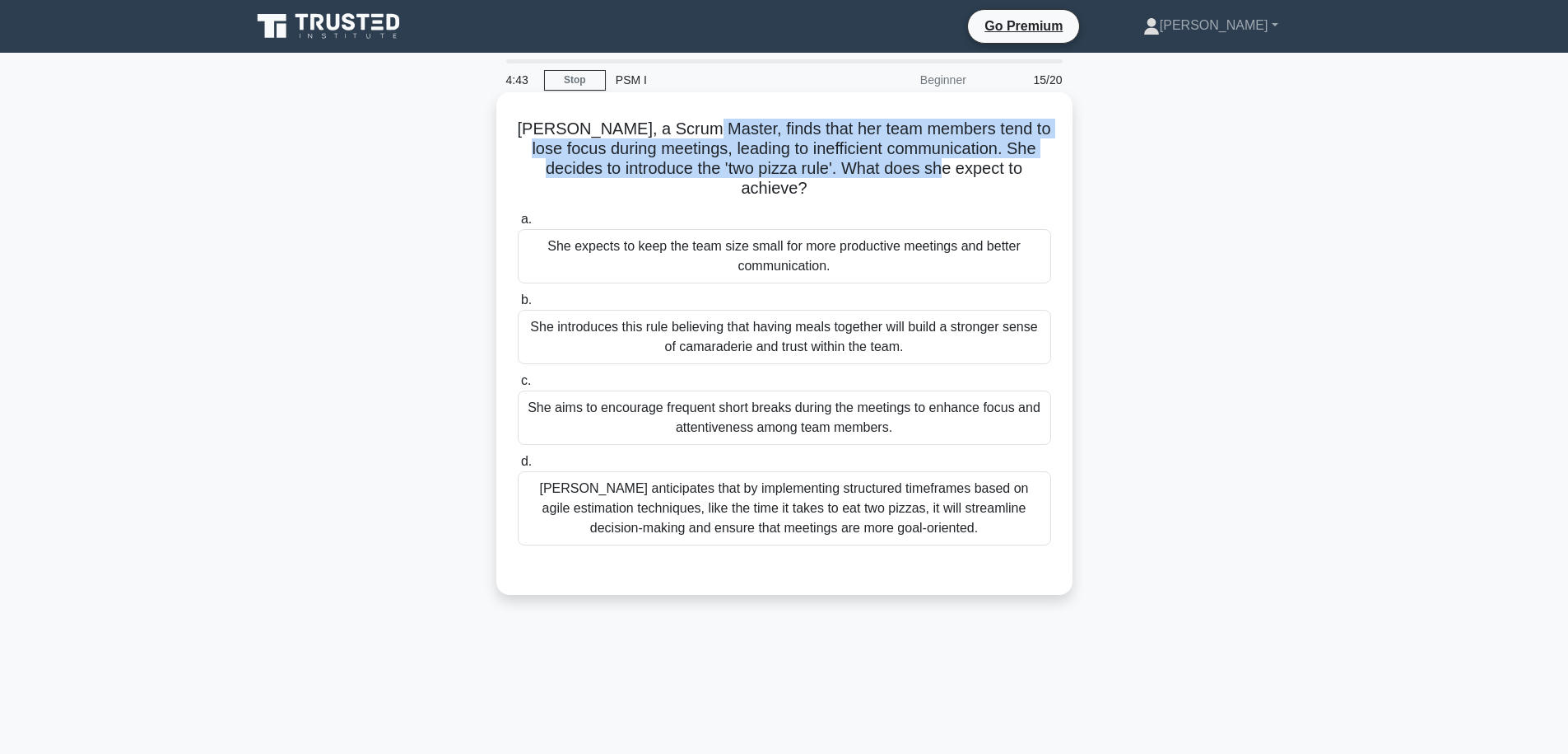
drag, startPoint x: 923, startPoint y: 174, endPoint x: 699, endPoint y: 125, distance: 229.3
click at [699, 125] on h5 "Emma, a Scrum Master, finds that her team members tend to lose focus during mee…" at bounding box center [784, 159] width 537 height 80
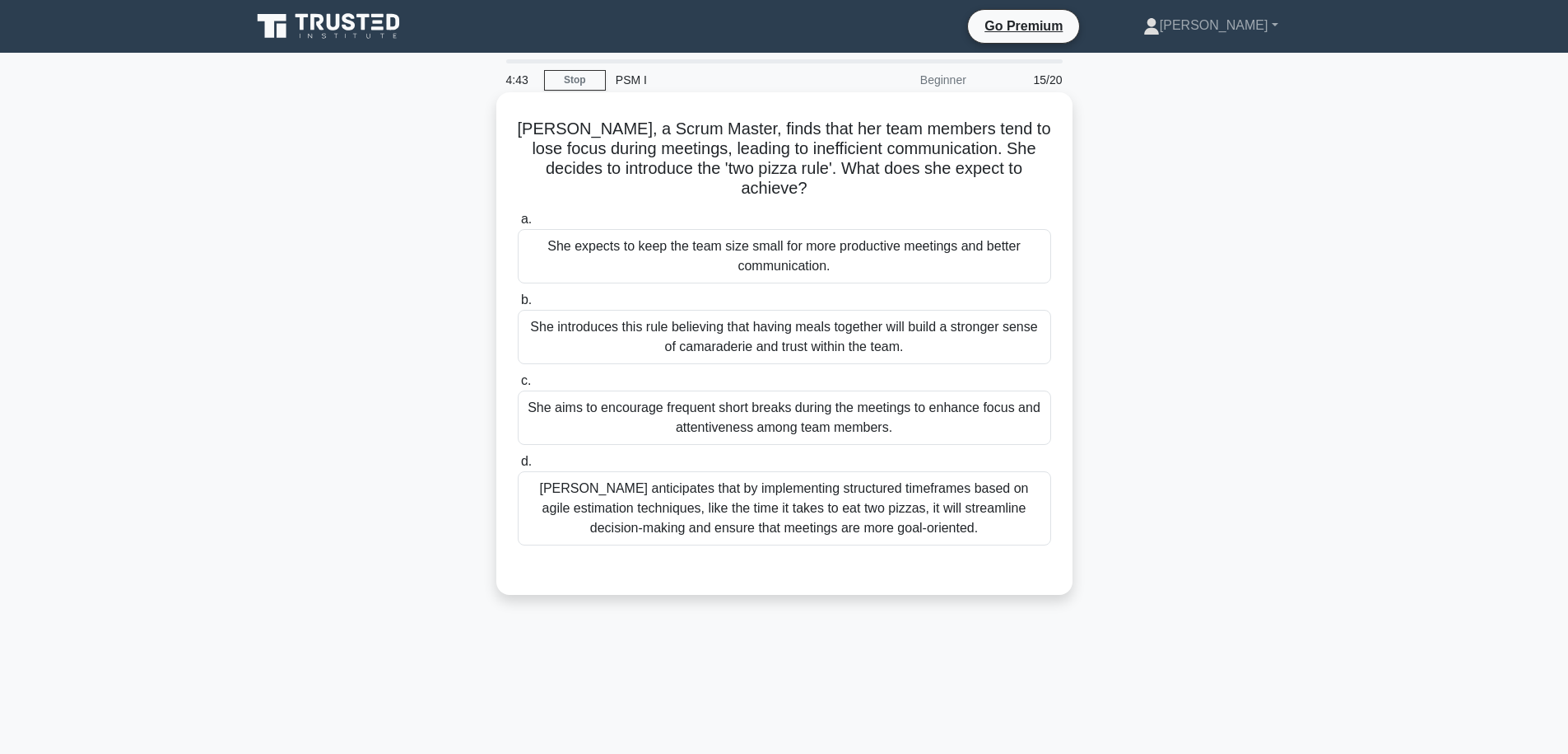
click at [699, 125] on h5 "Emma, a Scrum Master, finds that her team members tend to lose focus during mee…" at bounding box center [784, 159] width 537 height 80
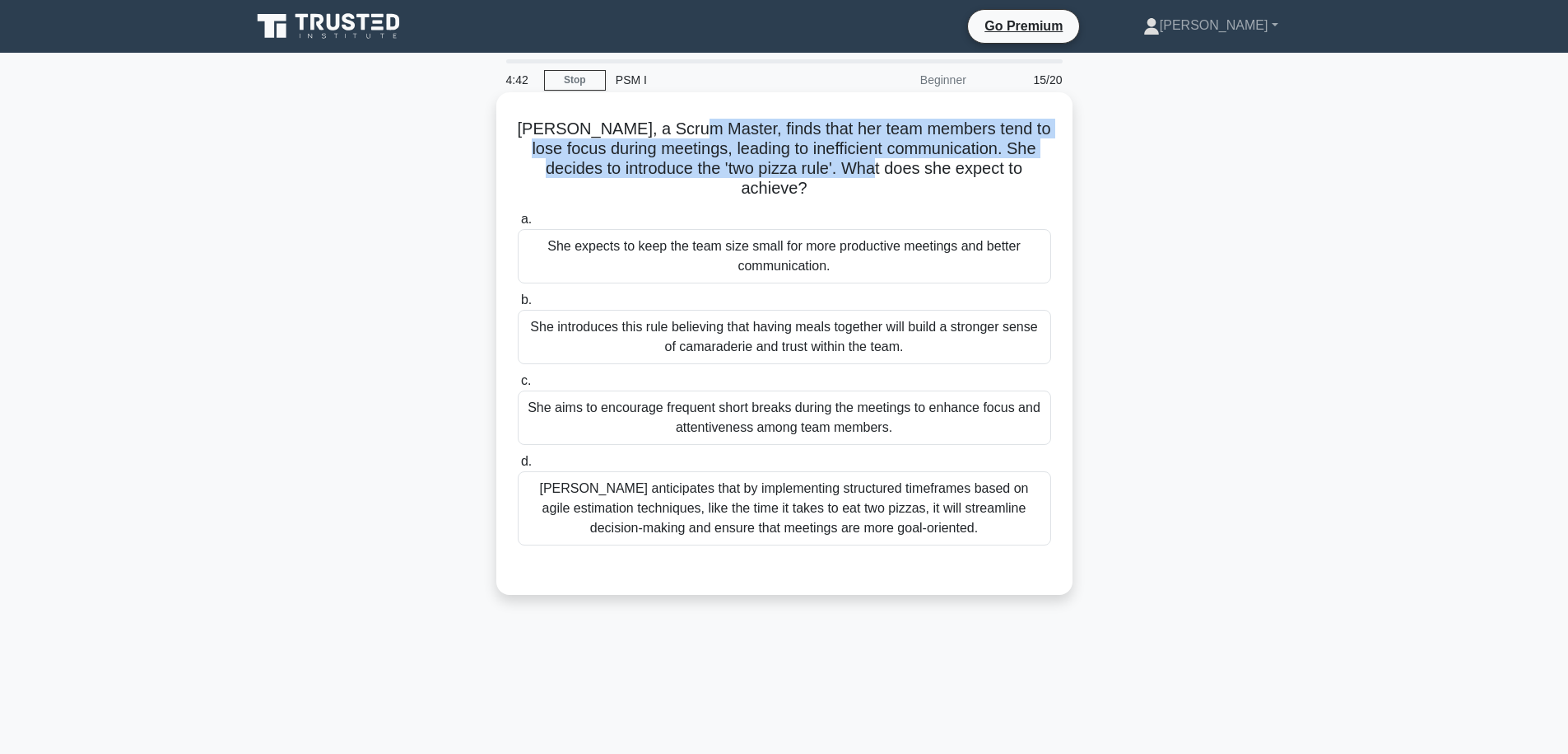
drag, startPoint x: 695, startPoint y: 125, endPoint x: 859, endPoint y: 174, distance: 171.2
click at [859, 174] on h5 "Emma, a Scrum Master, finds that her team members tend to lose focus during mee…" at bounding box center [784, 159] width 537 height 80
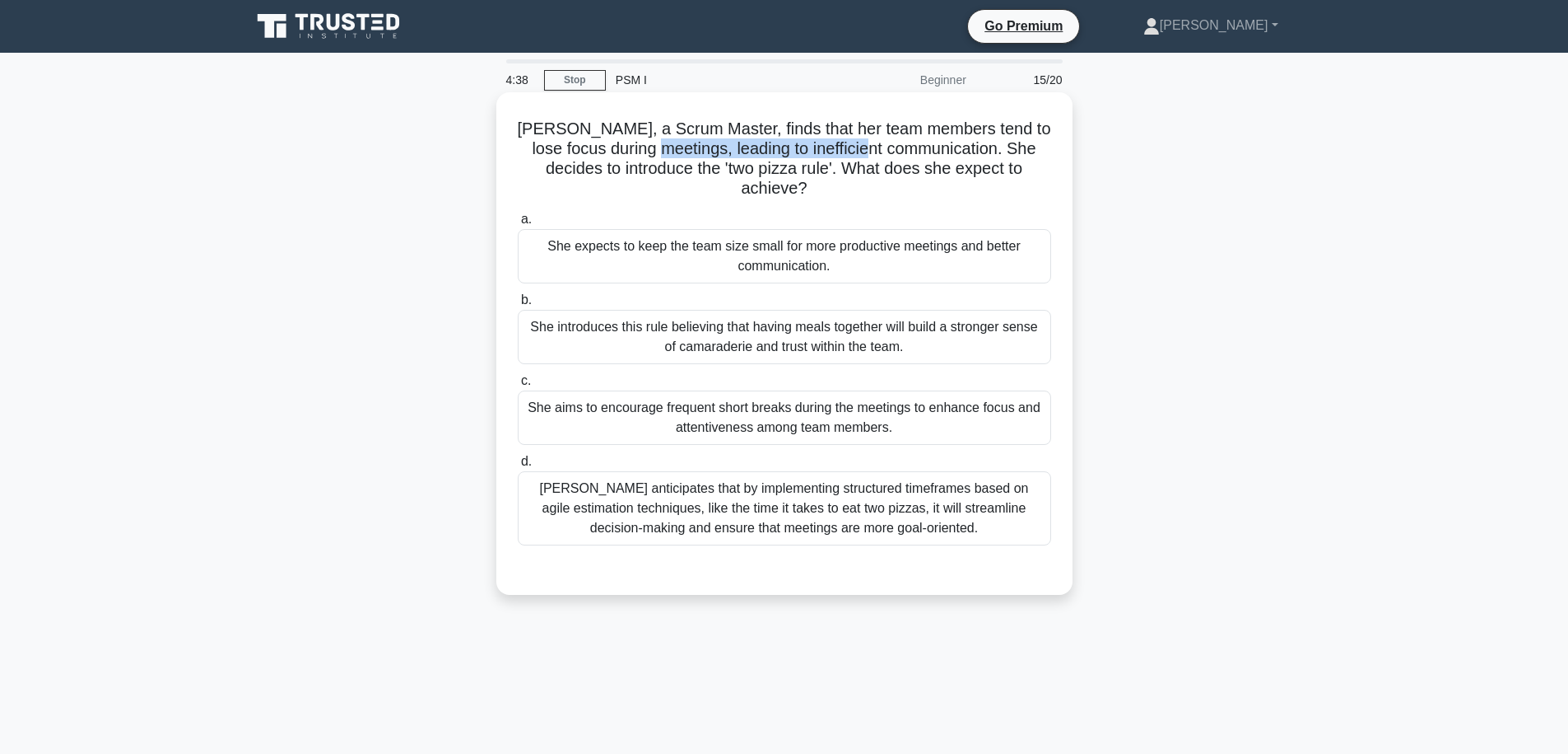
drag, startPoint x: 667, startPoint y: 143, endPoint x: 873, endPoint y: 152, distance: 206.2
click at [873, 152] on h5 "Emma, a Scrum Master, finds that her team members tend to lose focus during mee…" at bounding box center [784, 159] width 537 height 80
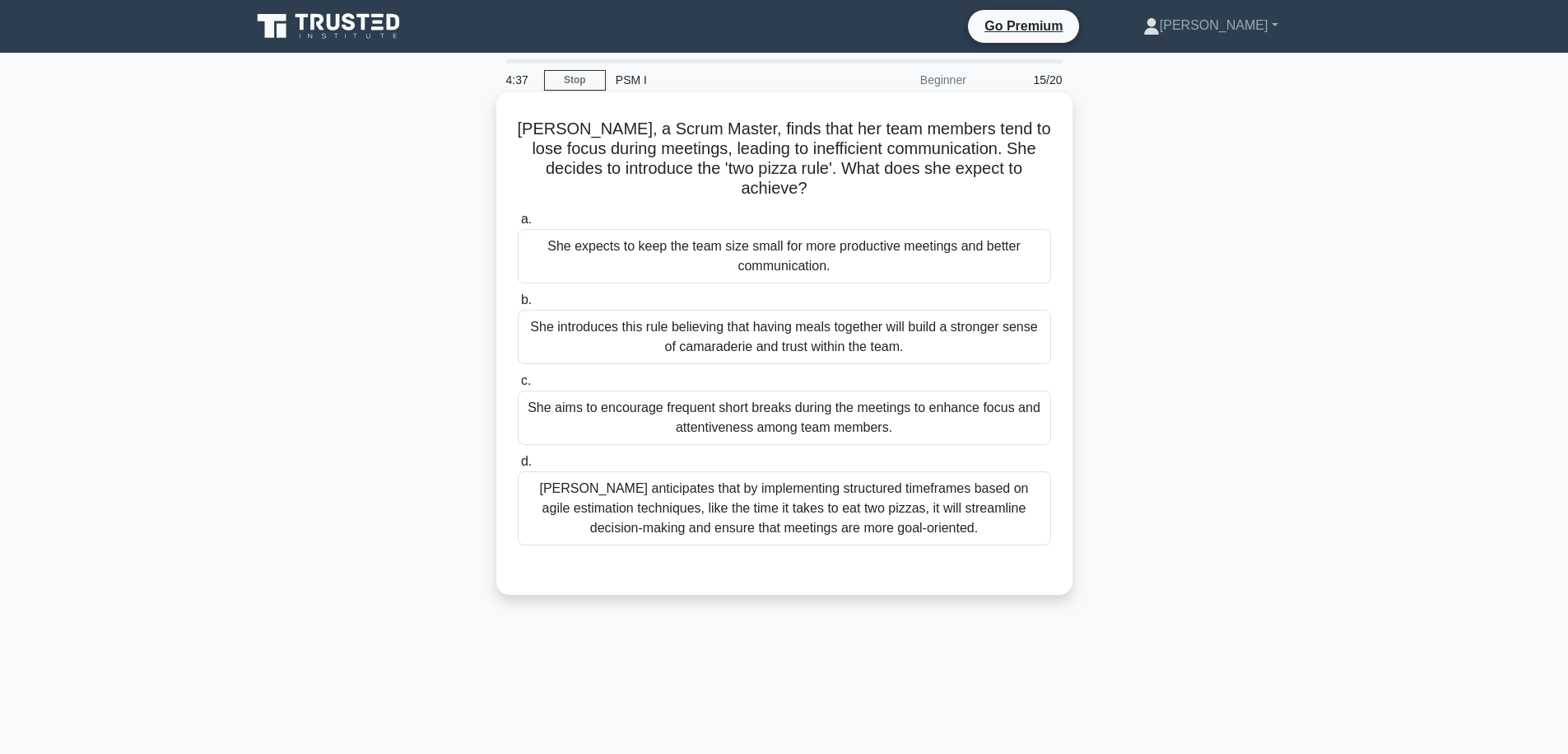
click at [908, 158] on h5 "Emma, a Scrum Master, finds that her team members tend to lose focus during mee…" at bounding box center [784, 159] width 537 height 80
click at [1042, 518] on div "Emma anticipates that by implementing structured timeframes based on agile esti…" at bounding box center [784, 508] width 533 height 75
click at [518, 467] on input "d. Emma anticipates that by implementing structured timeframes based on agile e…" at bounding box center [518, 461] width 0 height 11
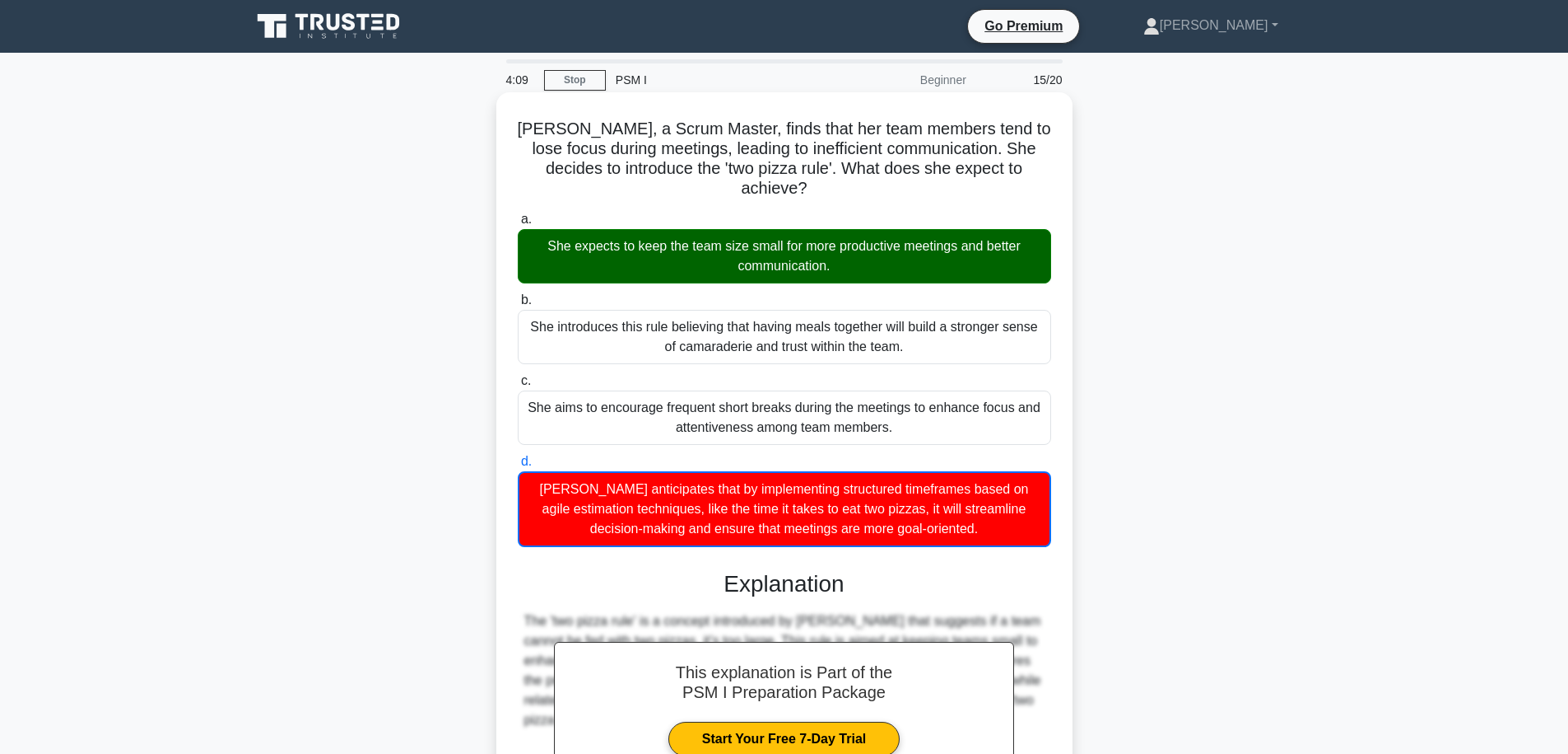
click at [671, 231] on div "She expects to keep the team size small for more productive meetings and better…" at bounding box center [784, 256] width 533 height 54
click at [518, 225] on input "a. She expects to keep the team size small for more productive meetings and bet…" at bounding box center [518, 219] width 0 height 11
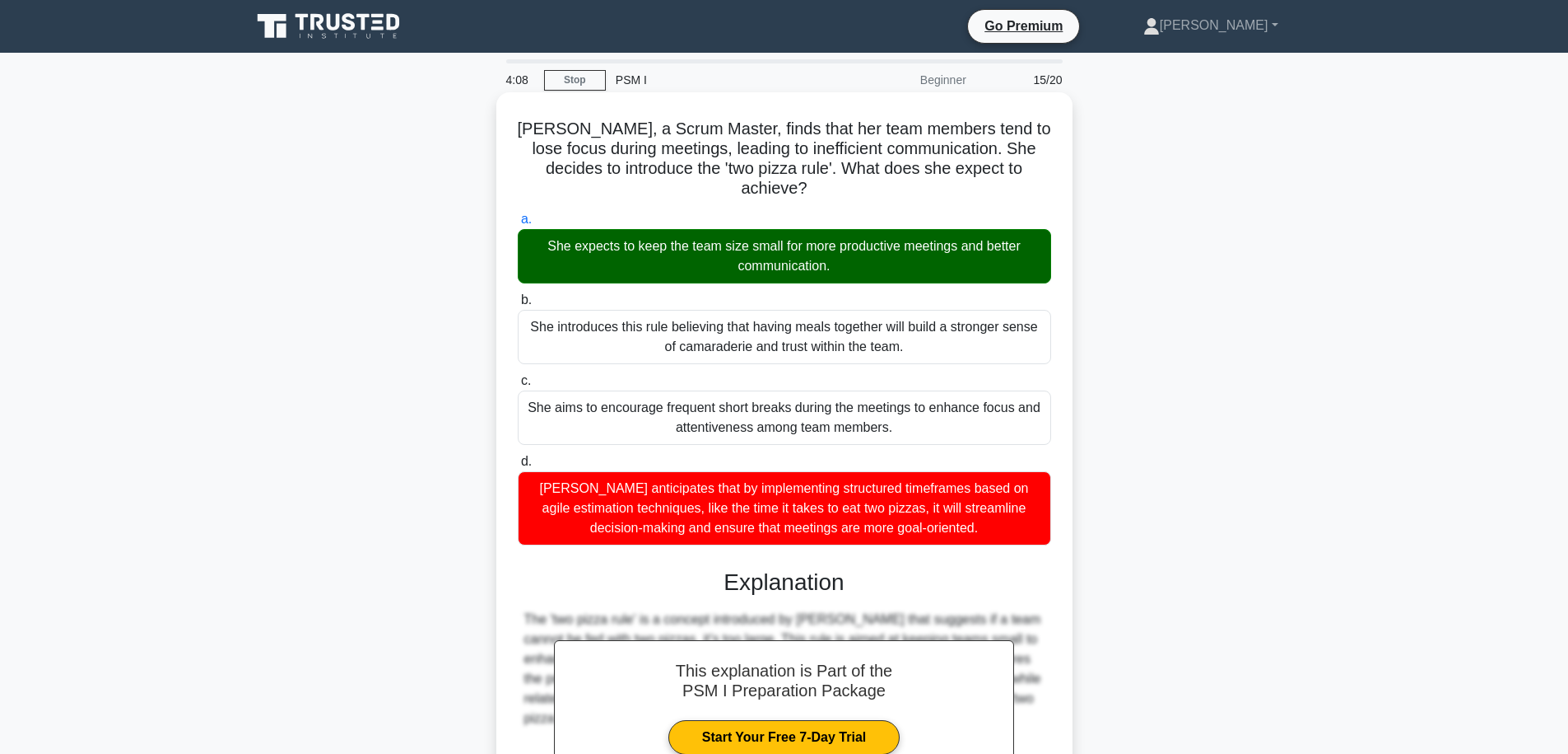
click at [671, 231] on div "She expects to keep the team size small for more productive meetings and better…" at bounding box center [784, 256] width 533 height 54
click at [518, 225] on input "a. She expects to keep the team size small for more productive meetings and bet…" at bounding box center [518, 219] width 0 height 11
click at [671, 231] on div "She expects to keep the team size small for more productive meetings and better…" at bounding box center [784, 256] width 533 height 54
click at [518, 225] on input "a. She expects to keep the team size small for more productive meetings and bet…" at bounding box center [518, 219] width 0 height 11
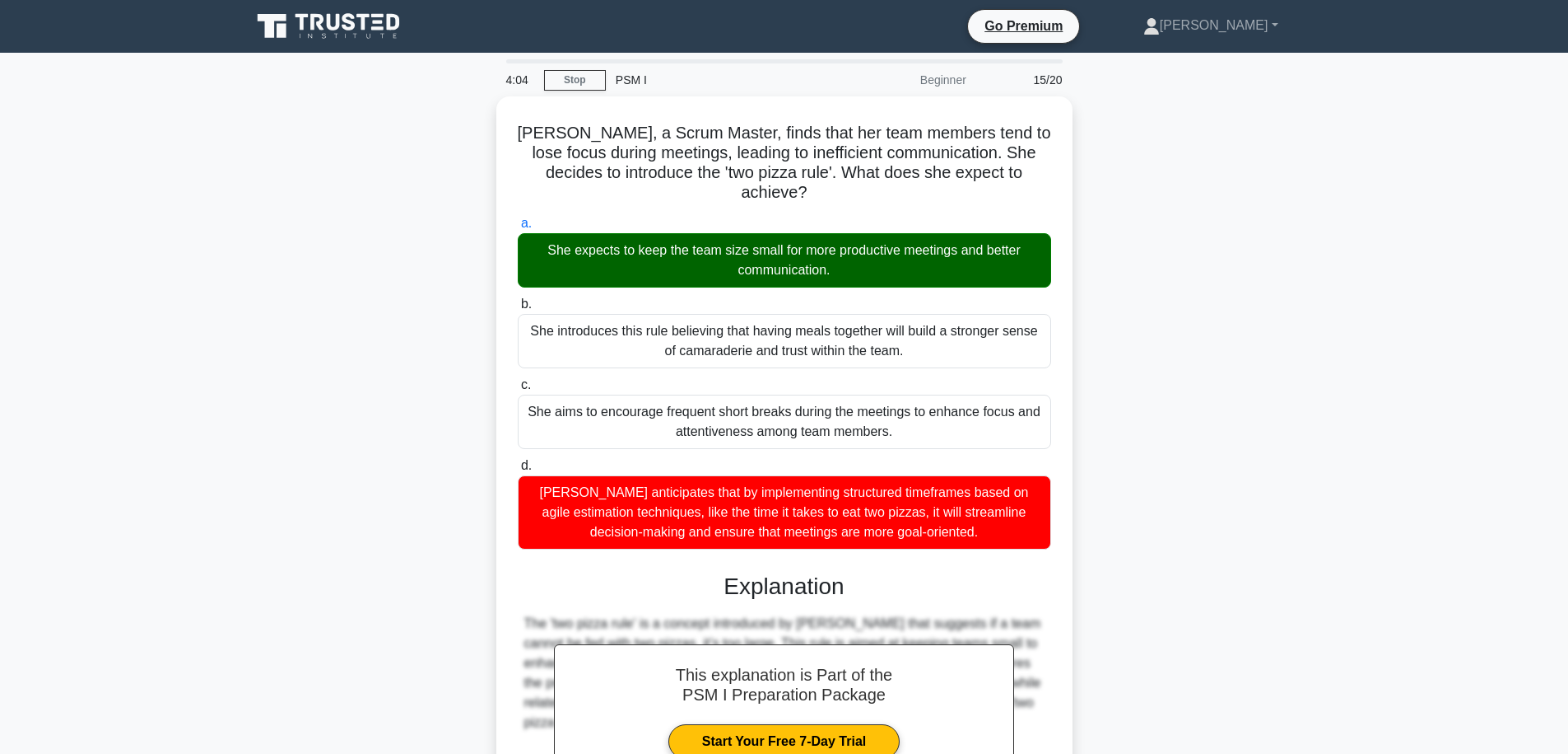
scroll to position [184, 0]
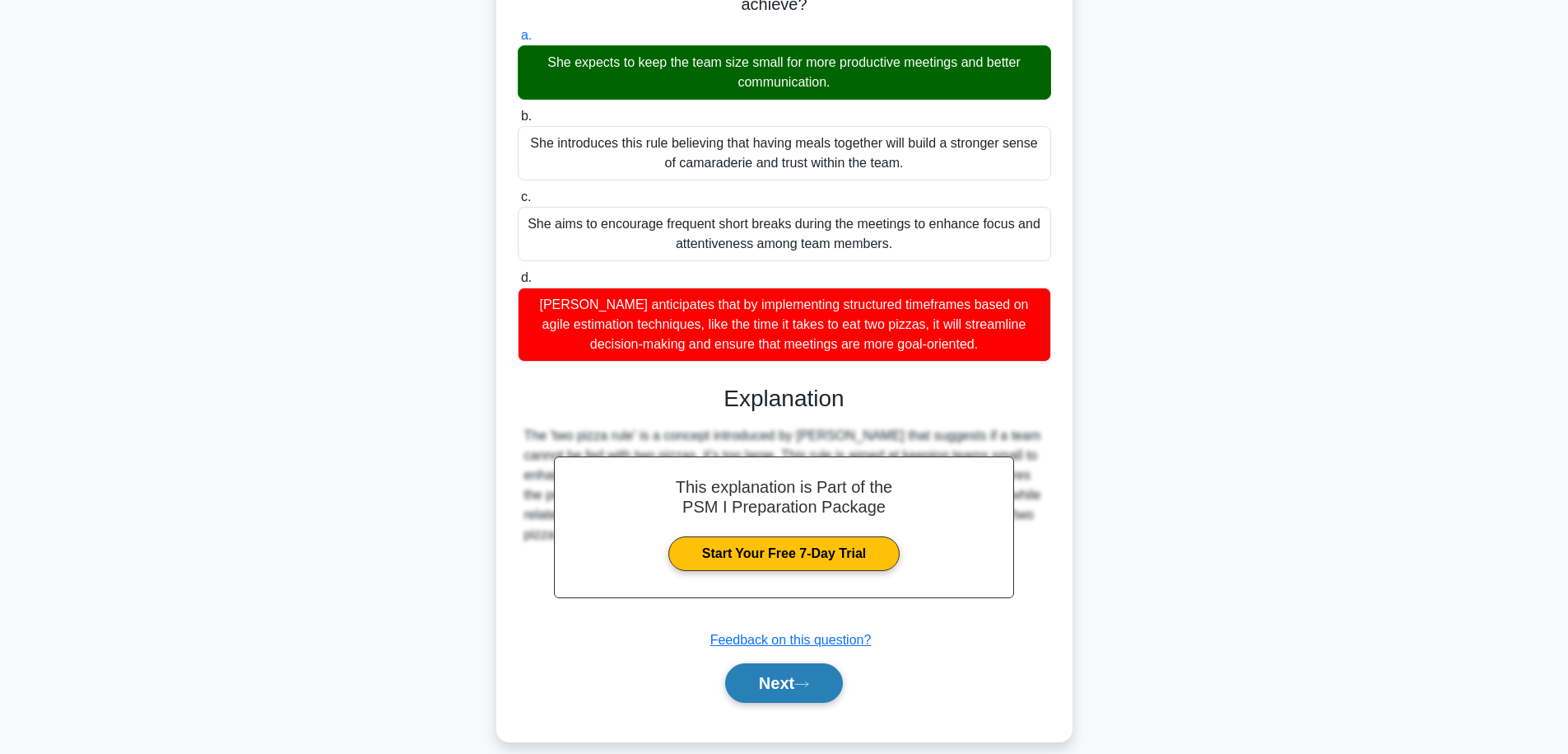
click at [809, 675] on button "Next" at bounding box center [784, 682] width 118 height 40
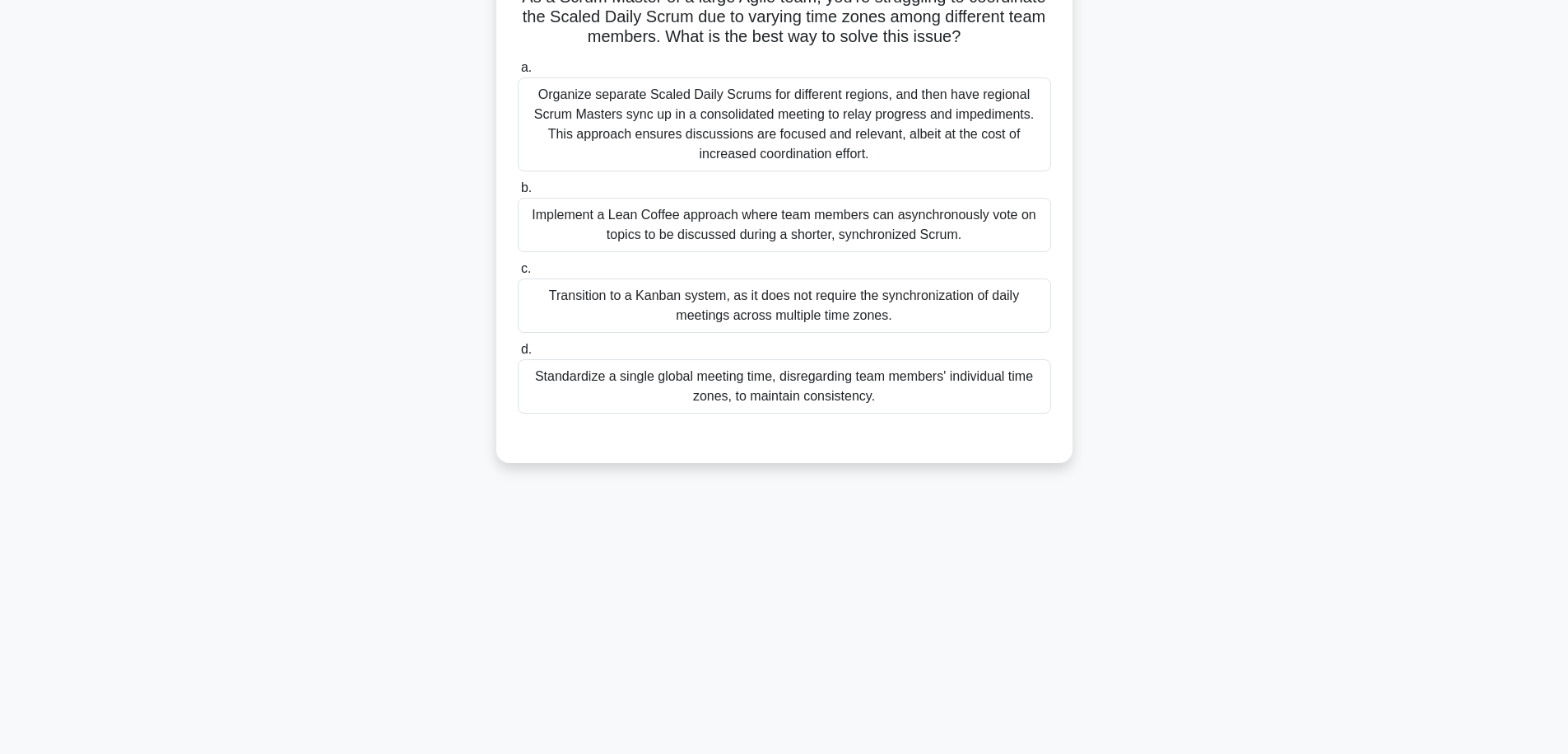
scroll to position [0, 0]
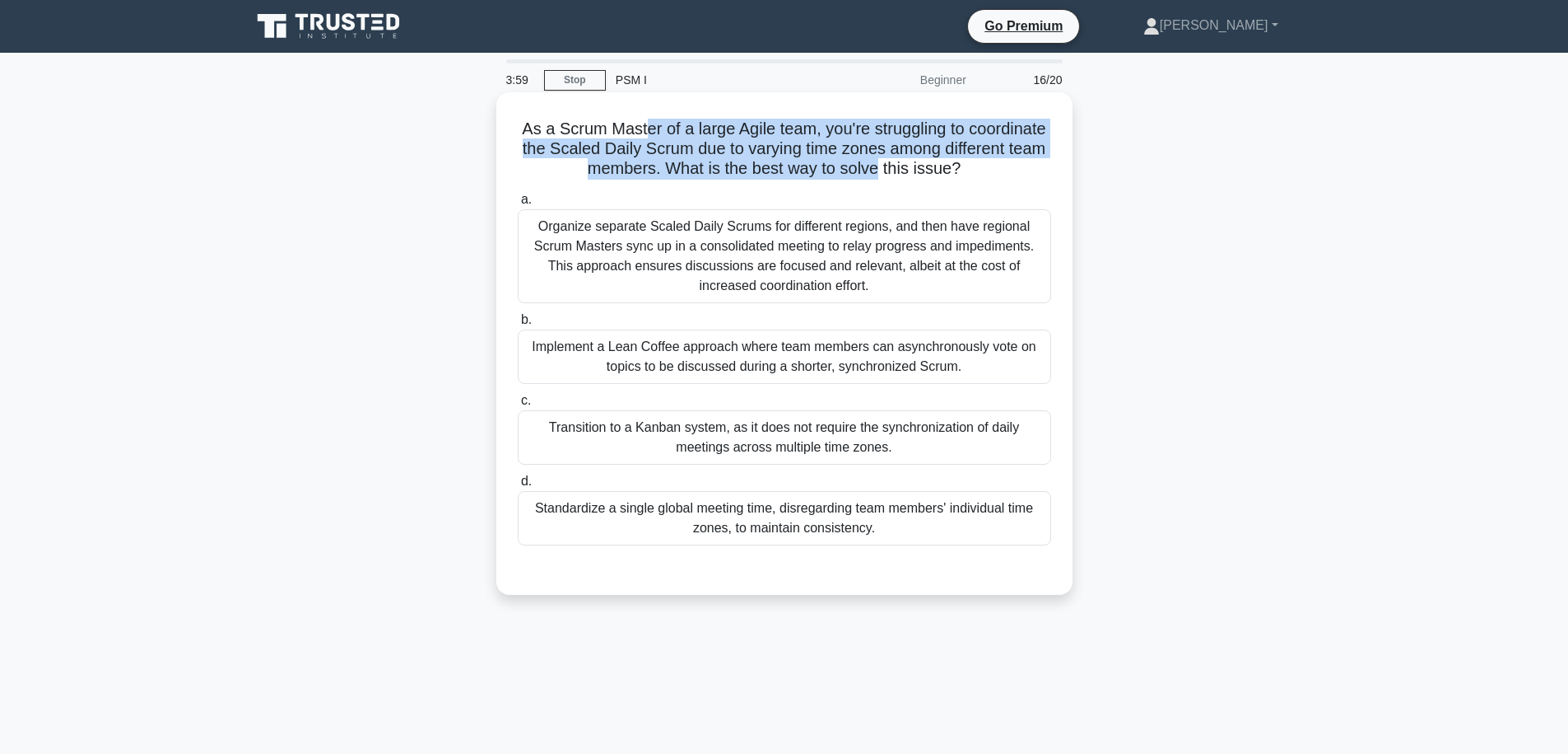
drag, startPoint x: 647, startPoint y: 131, endPoint x: 874, endPoint y: 172, distance: 230.7
click at [874, 172] on h5 "As a Scrum Master of a large Agile team, you're struggling to coordinate the Sc…" at bounding box center [784, 149] width 537 height 61
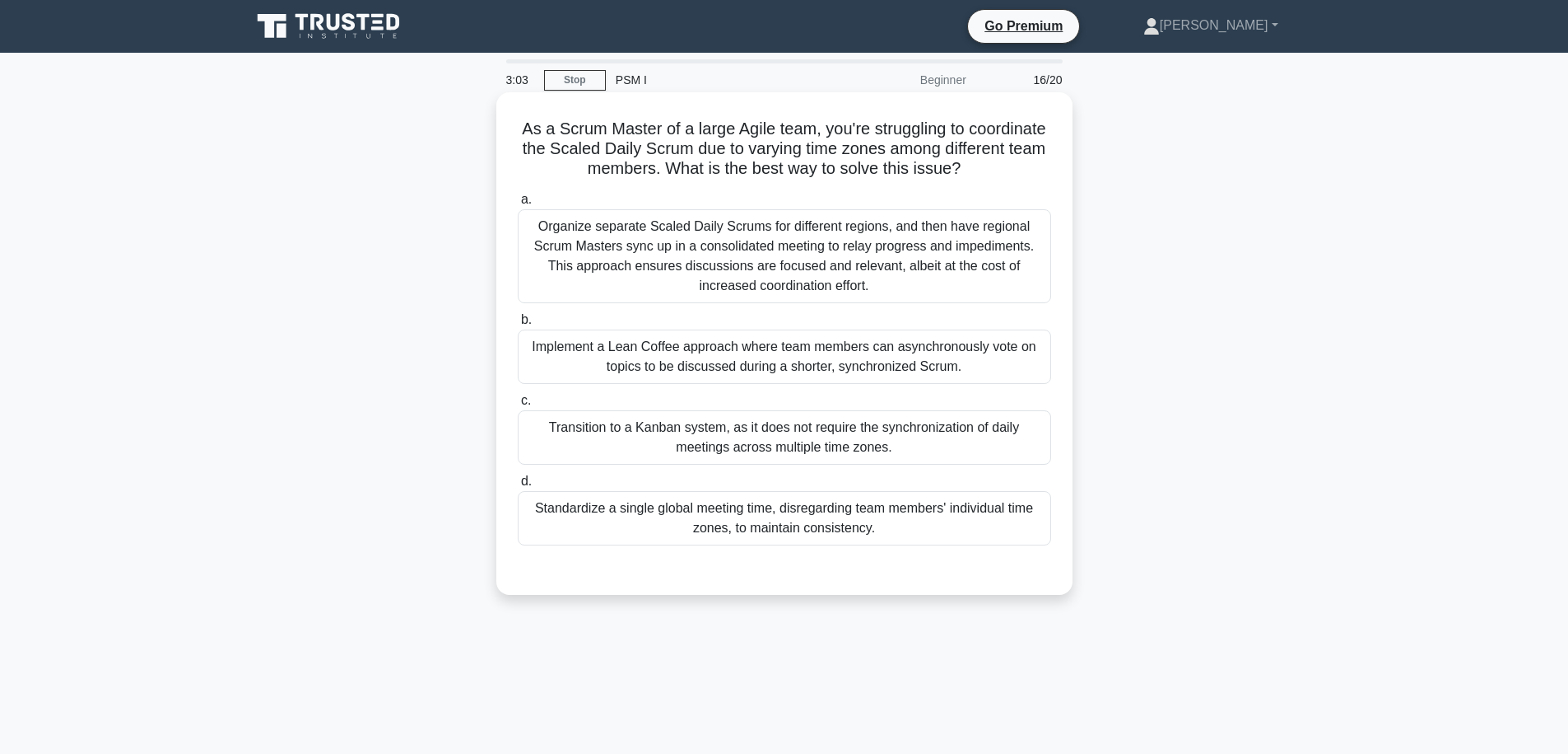
click at [964, 542] on div "Standardize a single global meeting time, disregarding team members' individual…" at bounding box center [784, 518] width 533 height 54
click at [518, 487] on input "d. Standardize a single global meeting time, disregarding team members' individ…" at bounding box center [518, 481] width 0 height 11
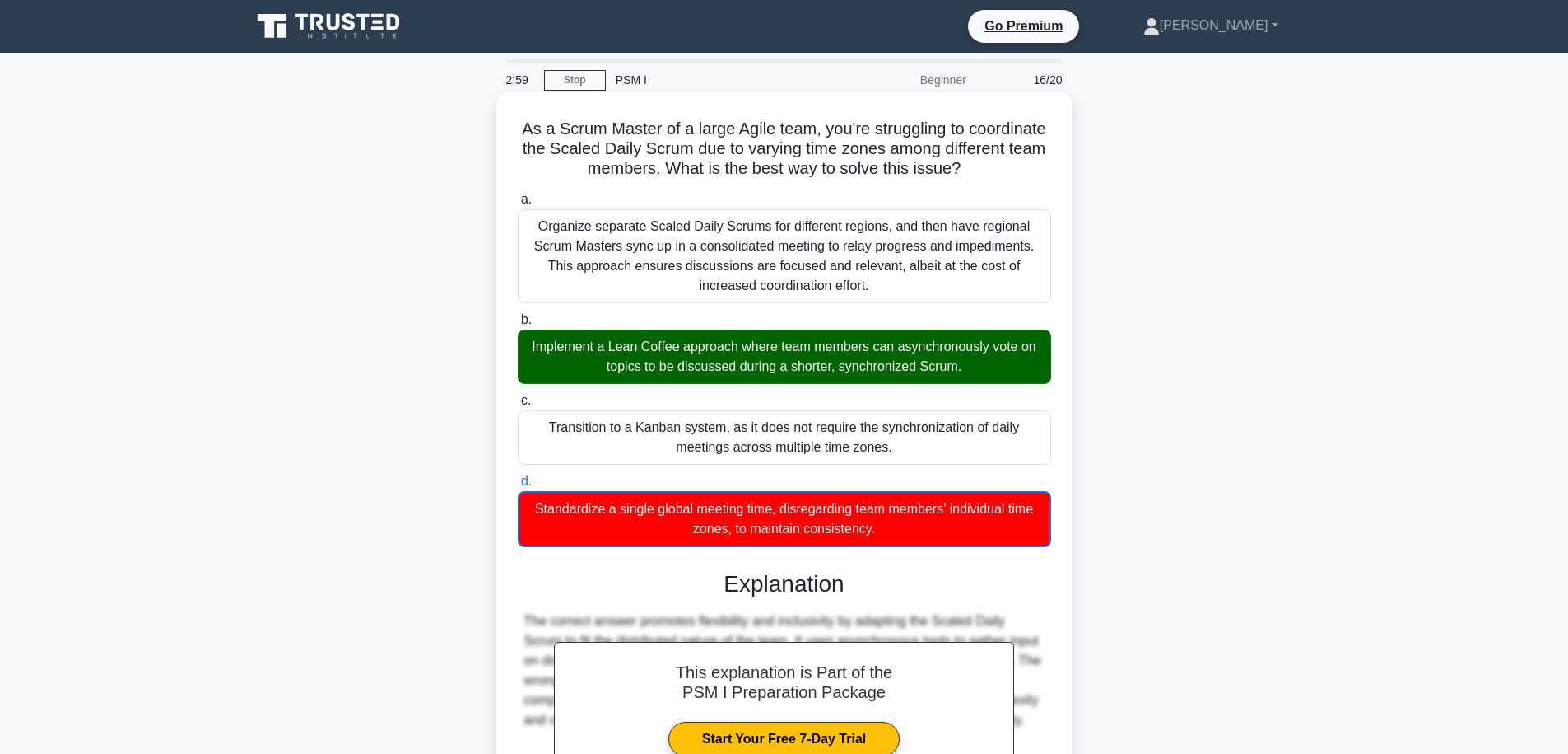
drag, startPoint x: 682, startPoint y: 343, endPoint x: 976, endPoint y: 373, distance: 295.5
click at [976, 373] on div "Implement a Lean Coffee approach where team members can asynchronously vote on …" at bounding box center [784, 356] width 533 height 54
click at [981, 372] on div "Implement a Lean Coffee approach where team members can asynchronously vote on …" at bounding box center [784, 356] width 533 height 54
click at [518, 325] on input "b. Implement a Lean Coffee approach where team members can asynchronously vote …" at bounding box center [518, 319] width 0 height 11
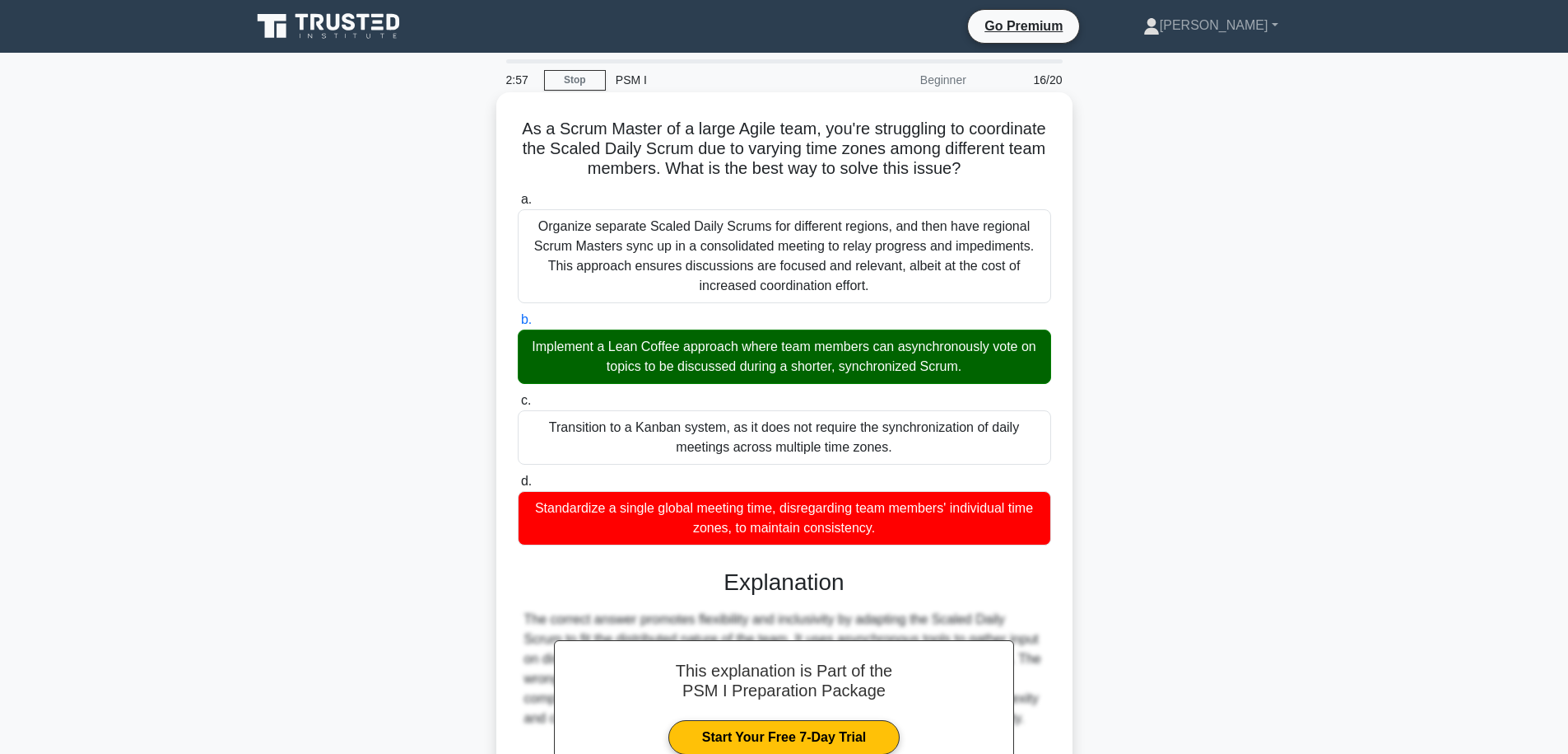
drag, startPoint x: 981, startPoint y: 372, endPoint x: 652, endPoint y: 345, distance: 330.1
click at [654, 346] on div "Implement a Lean Coffee approach where team members can asynchronously vote on …" at bounding box center [784, 356] width 533 height 54
click at [755, 368] on div "Implement a Lean Coffee approach where team members can asynchronously vote on …" at bounding box center [784, 356] width 533 height 54
click at [518, 325] on input "b. Implement a Lean Coffee approach where team members can asynchronously vote …" at bounding box center [518, 319] width 0 height 11
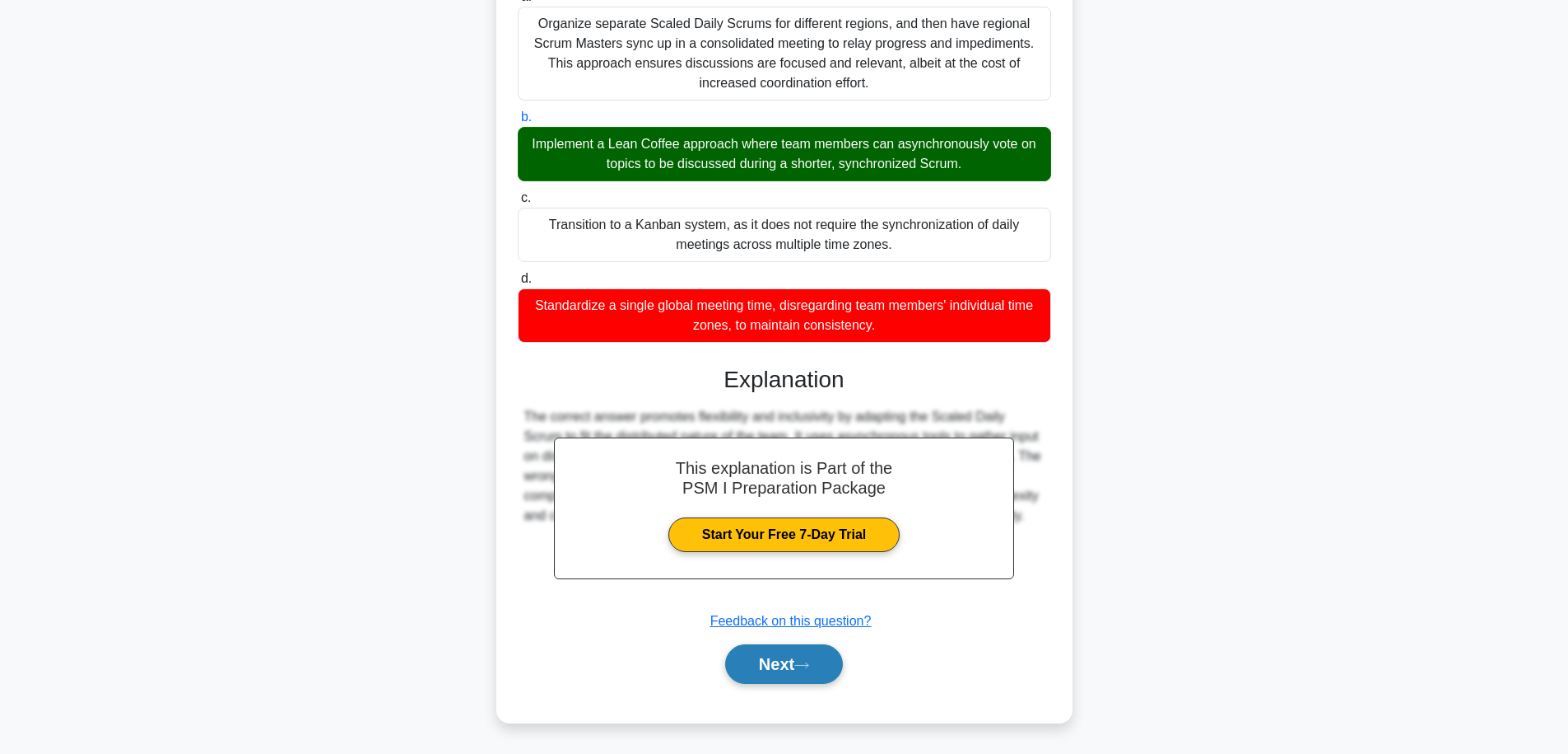
click at [803, 651] on button "Next" at bounding box center [784, 664] width 118 height 40
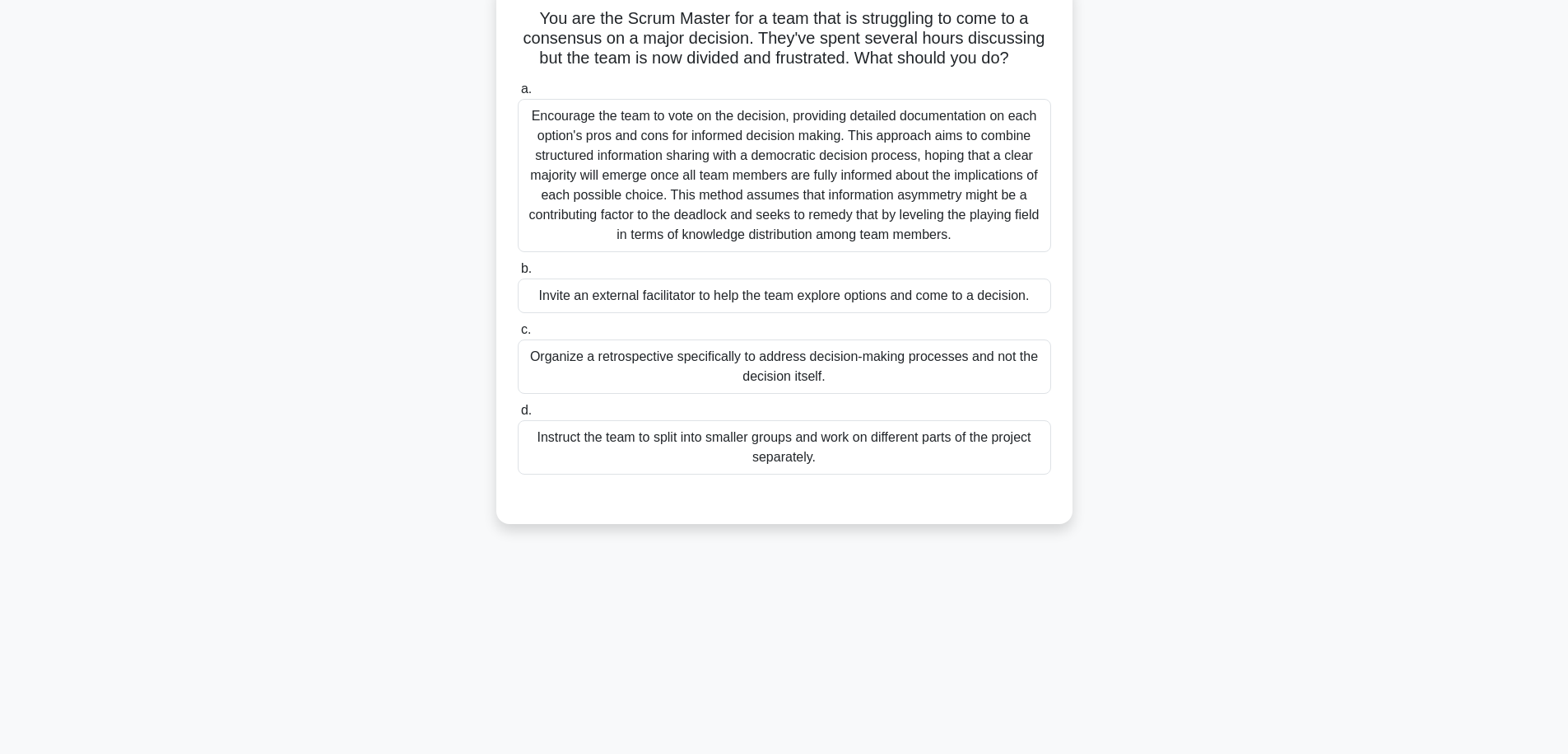
scroll to position [0, 0]
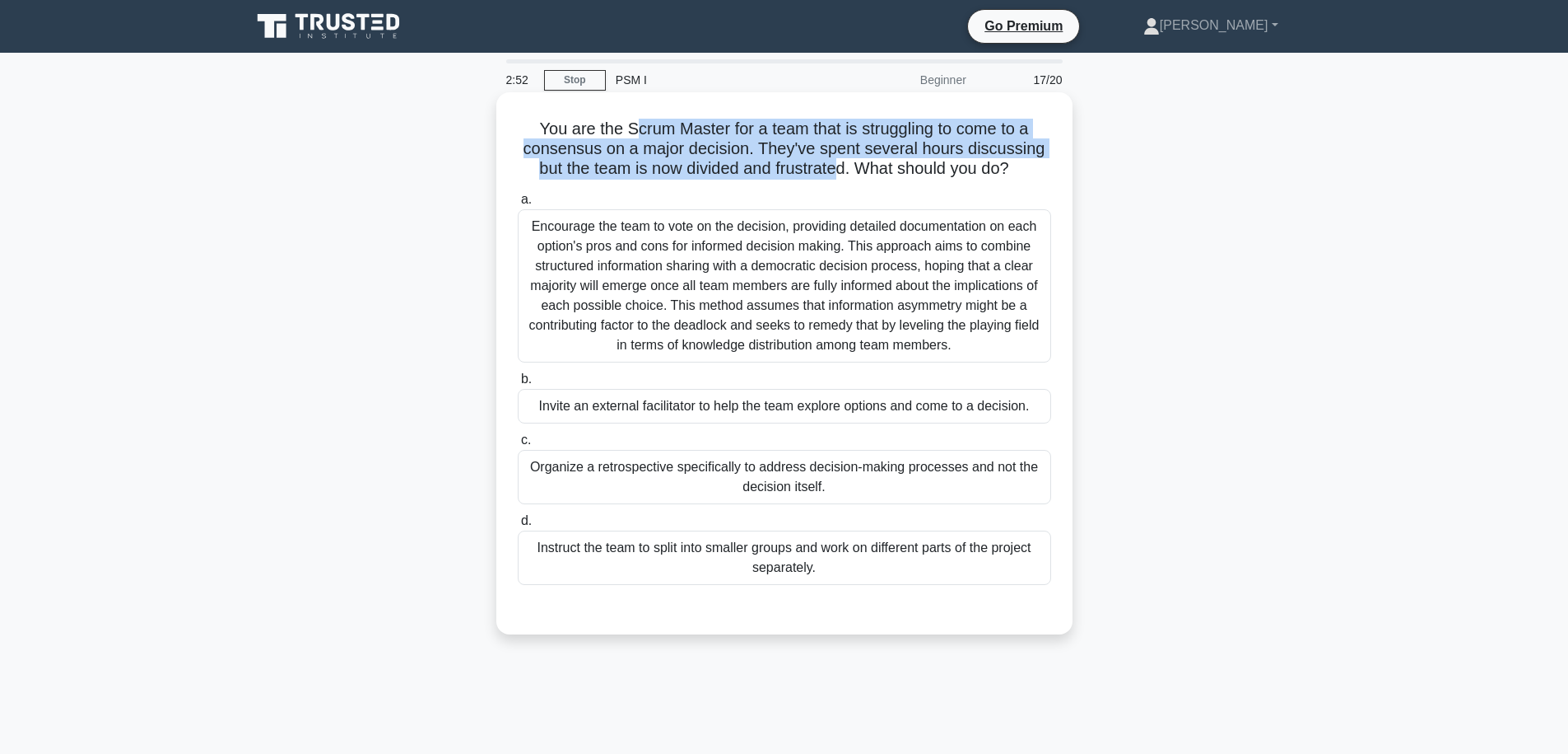
drag, startPoint x: 637, startPoint y: 130, endPoint x: 846, endPoint y: 171, distance: 213.0
click at [843, 170] on h5 "You are the Scrum Master for a team that is struggling to come to a consensus o…" at bounding box center [784, 149] width 537 height 61
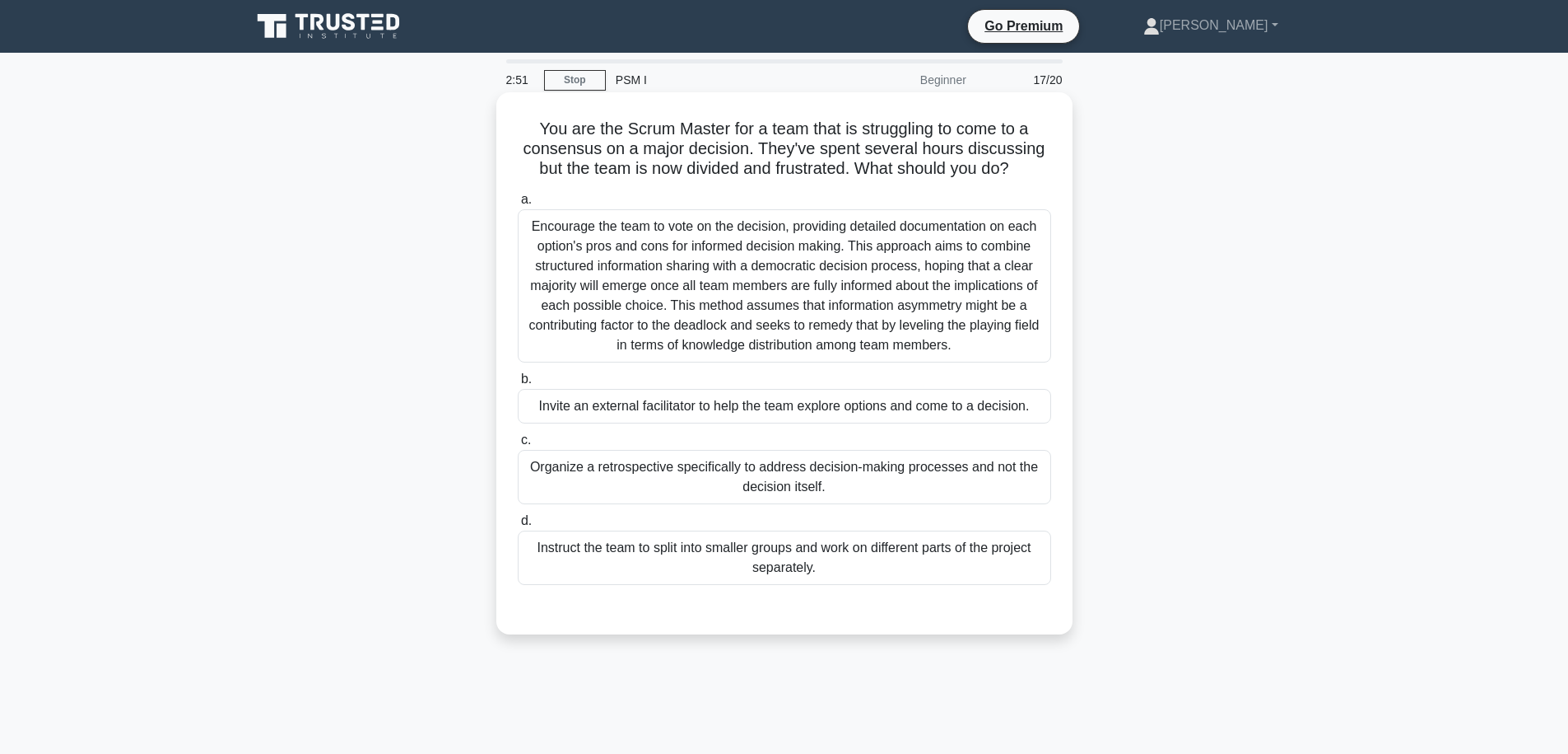
click at [928, 168] on h5 "You are the Scrum Master for a team that is struggling to come to a consensus o…" at bounding box center [784, 149] width 537 height 61
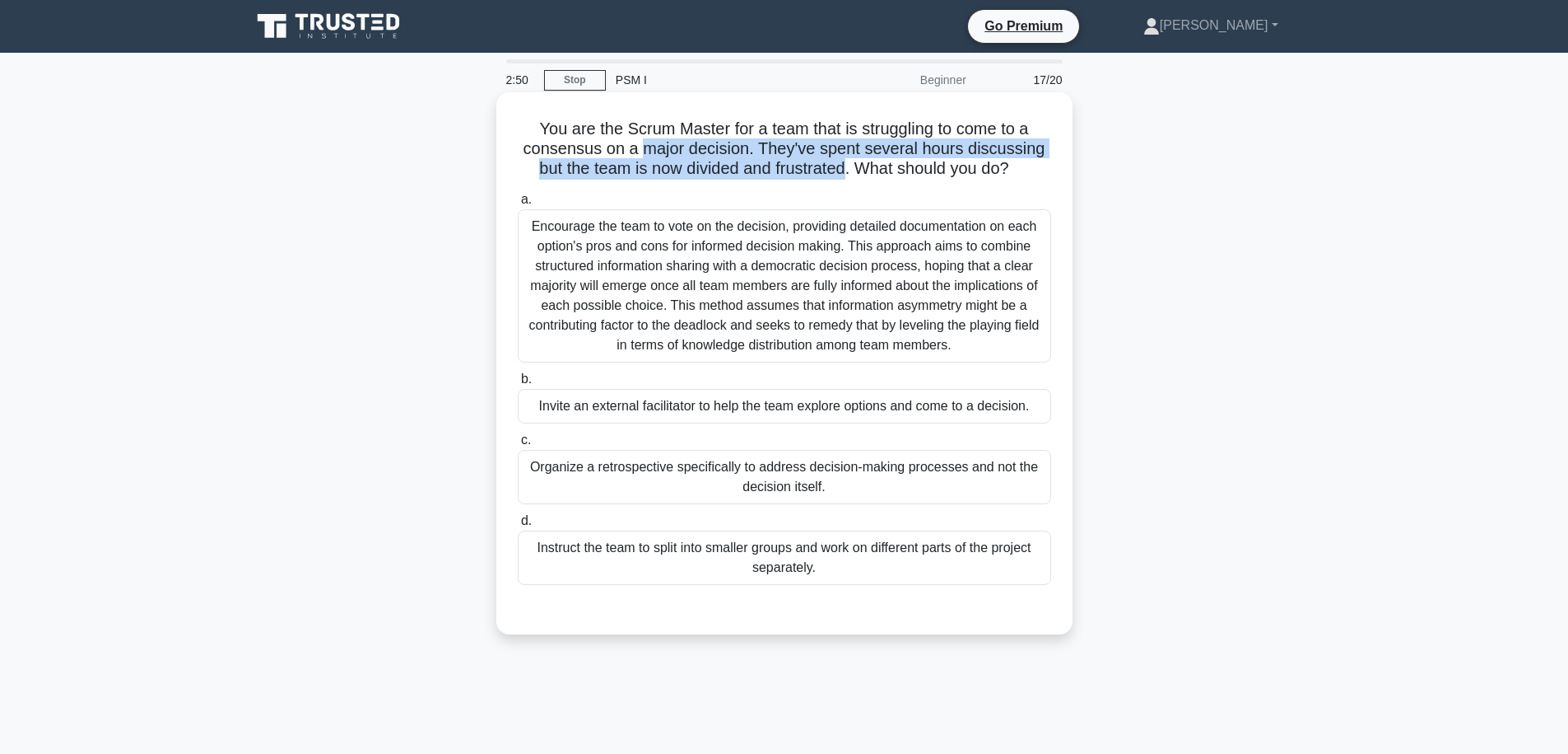
drag, startPoint x: 844, startPoint y: 168, endPoint x: 645, endPoint y: 143, distance: 200.6
click at [645, 143] on h5 "You are the Scrum Master for a team that is struggling to come to a consensus o…" at bounding box center [784, 149] width 537 height 61
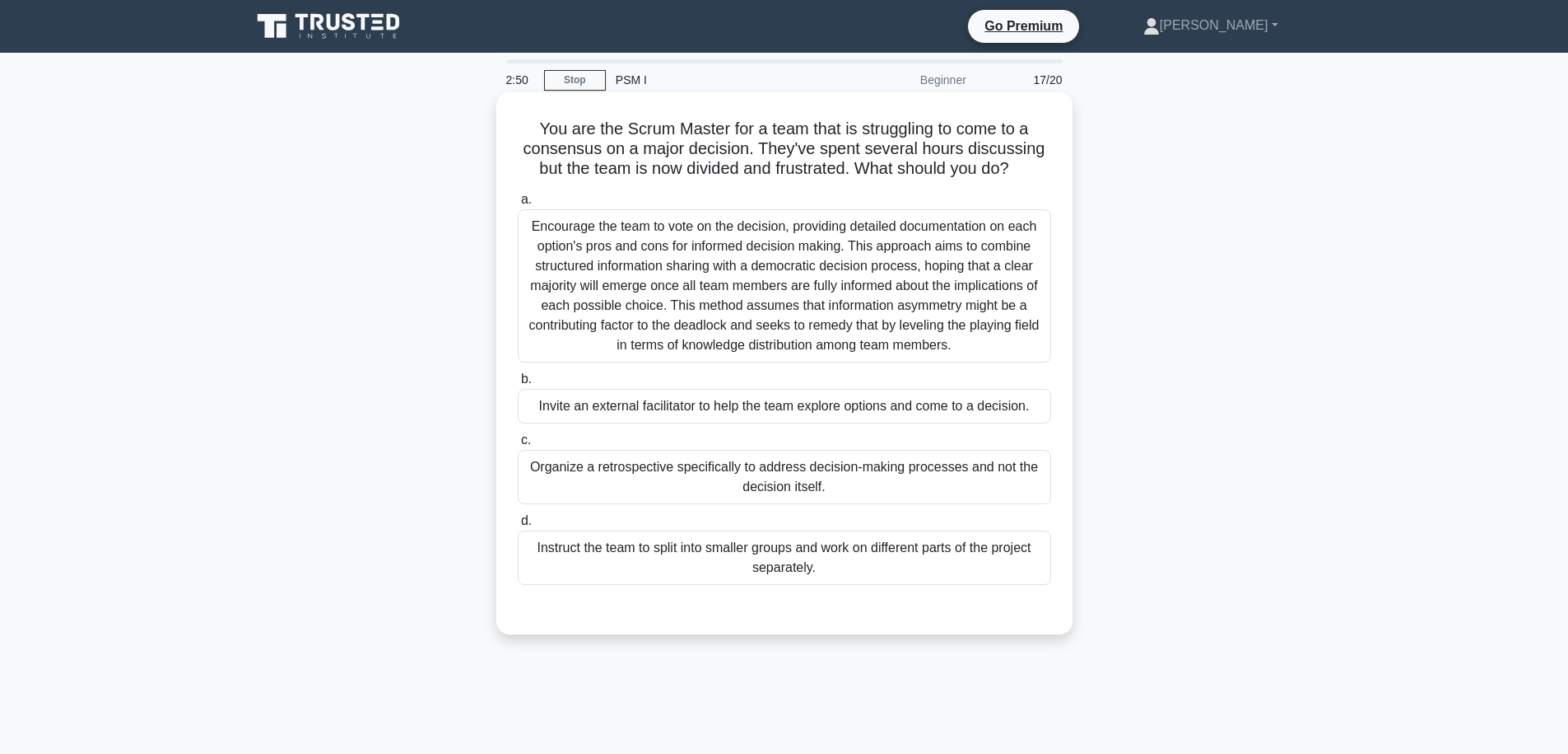
click at [645, 143] on h5 "You are the Scrum Master for a team that is struggling to come to a consensus o…" at bounding box center [784, 149] width 537 height 61
drag, startPoint x: 628, startPoint y: 143, endPoint x: 932, endPoint y: 152, distance: 304.1
click at [932, 152] on h5 "You are the Scrum Master for a team that is struggling to come to a consensus o…" at bounding box center [784, 149] width 537 height 61
drag, startPoint x: 637, startPoint y: 150, endPoint x: 975, endPoint y: 147, distance: 338.0
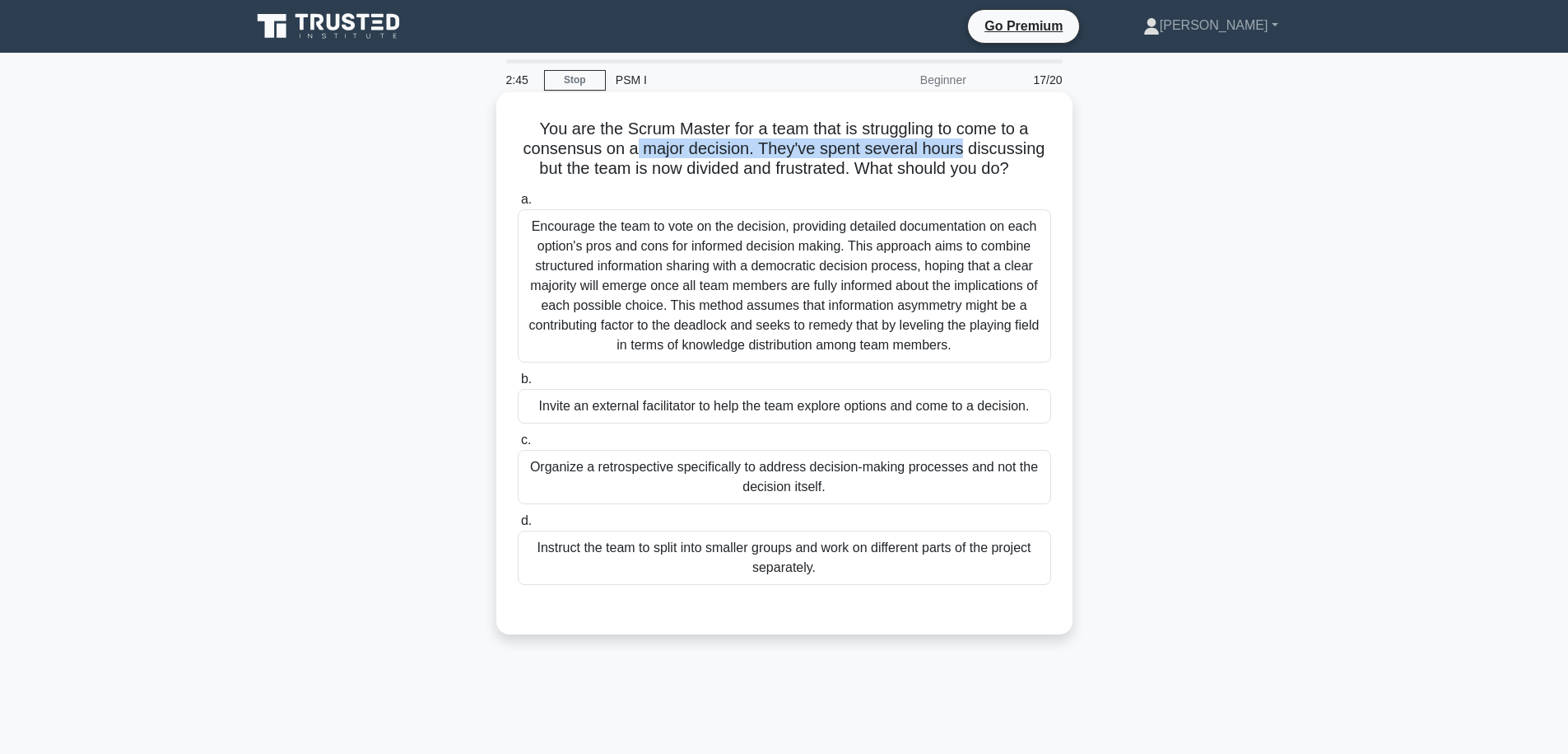
click at [970, 147] on h5 "You are the Scrum Master for a team that is struggling to come to a consensus o…" at bounding box center [784, 149] width 537 height 61
drag, startPoint x: 981, startPoint y: 148, endPoint x: 1020, endPoint y: 155, distance: 39.6
click at [1020, 155] on h5 "You are the Scrum Master for a team that is struggling to come to a consensus o…" at bounding box center [784, 149] width 537 height 61
click at [832, 164] on h5 "You are the Scrum Master for a team that is struggling to come to a consensus o…" at bounding box center [784, 149] width 537 height 61
drag, startPoint x: 849, startPoint y: 177, endPoint x: 638, endPoint y: 142, distance: 213.9
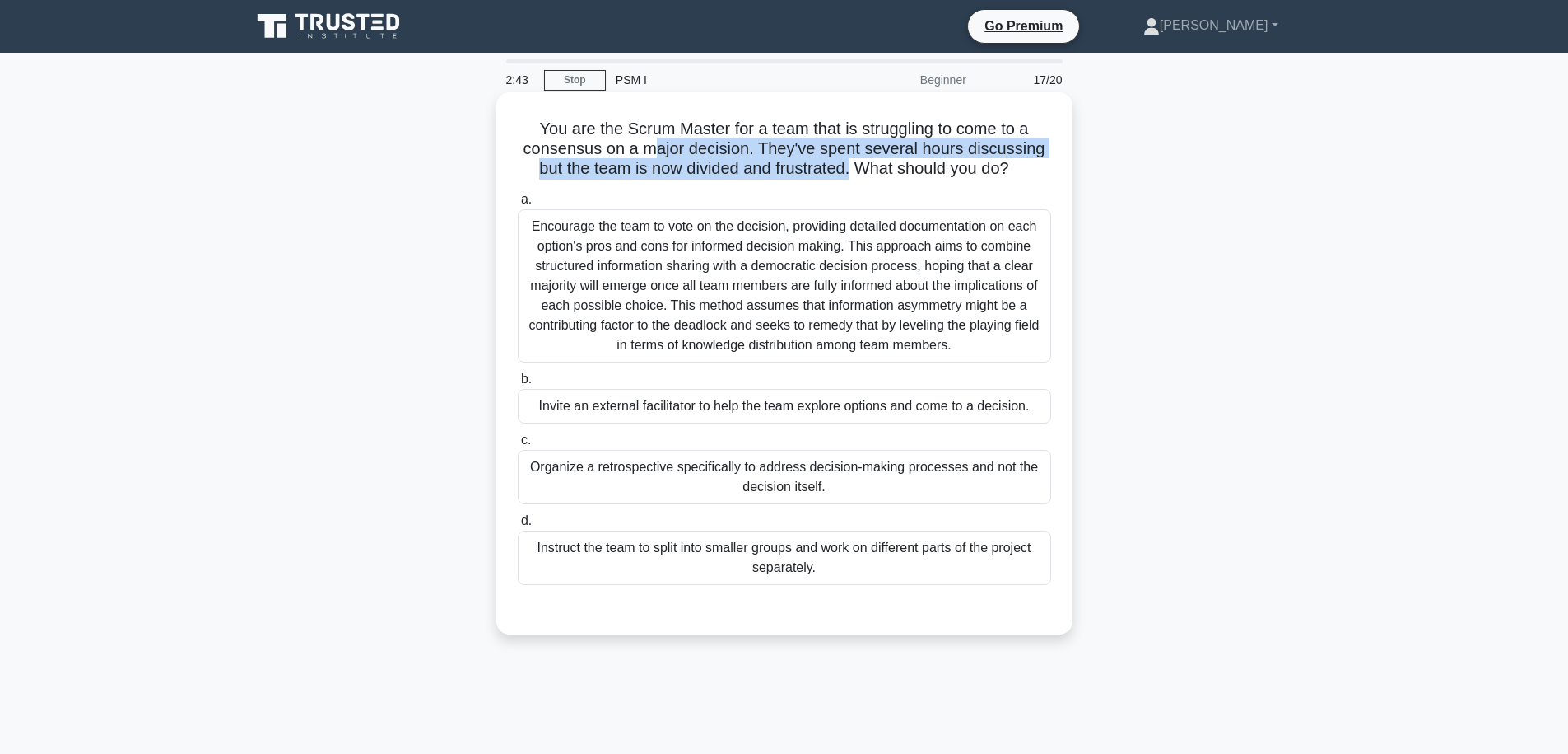
click at [638, 142] on h5 "You are the Scrum Master for a team that is struggling to come to a consensus o…" at bounding box center [784, 149] width 537 height 61
click at [684, 149] on h5 "You are the Scrum Master for a team that is struggling to come to a consensus o…" at bounding box center [784, 149] width 537 height 61
drag, startPoint x: 688, startPoint y: 141, endPoint x: 821, endPoint y: 168, distance: 135.7
click at [821, 168] on h5 "You are the Scrum Master for a team that is struggling to come to a consensus o…" at bounding box center [784, 149] width 537 height 61
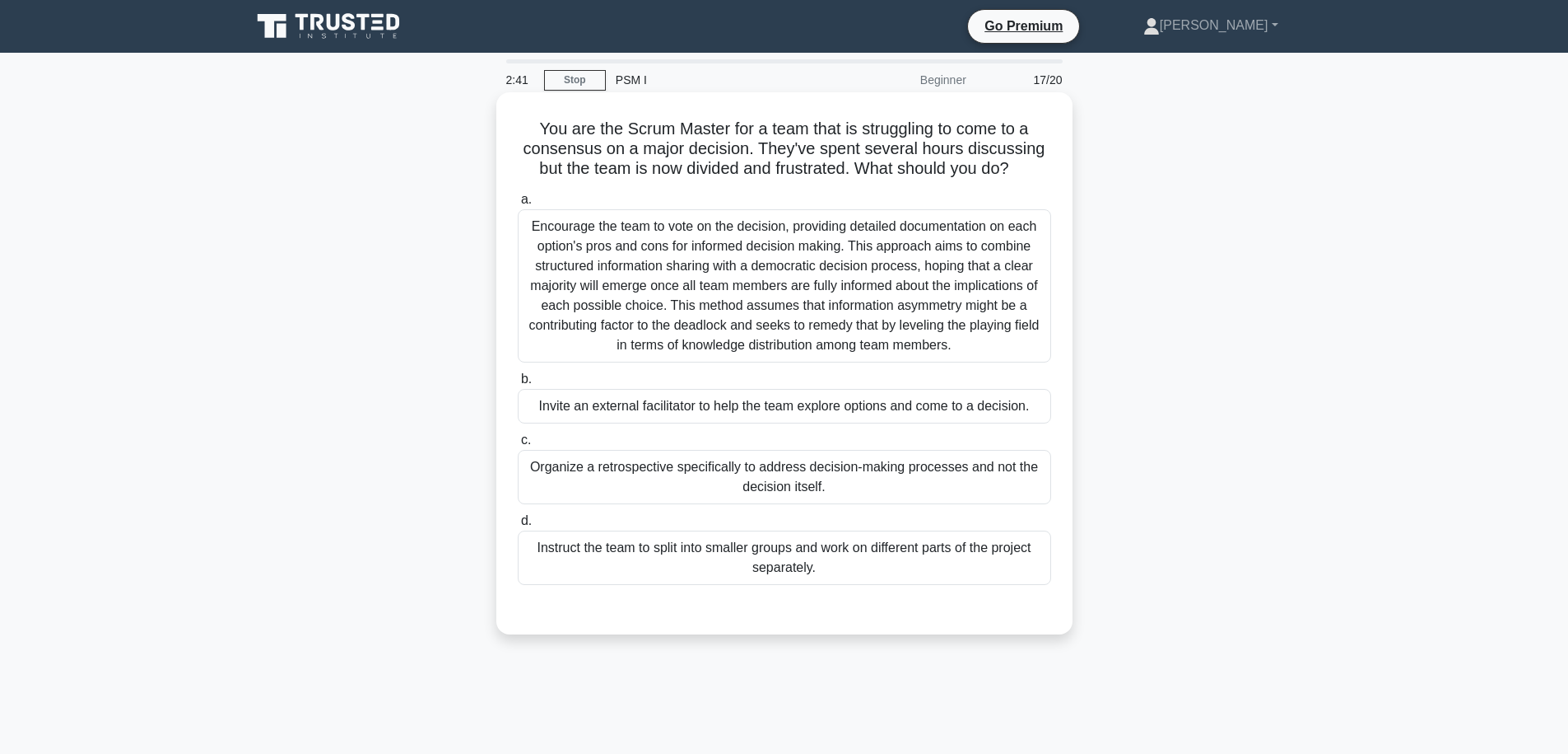
click at [840, 168] on h5 "You are the Scrum Master for a team that is struggling to come to a consensus o…" at bounding box center [784, 149] width 537 height 61
click at [981, 329] on div "Encourage the team to vote on the decision, providing detailed documentation on…" at bounding box center [784, 286] width 533 height 153
click at [518, 205] on input "a. Encourage the team to vote on the decision, providing detailed documentation…" at bounding box center [518, 199] width 0 height 11
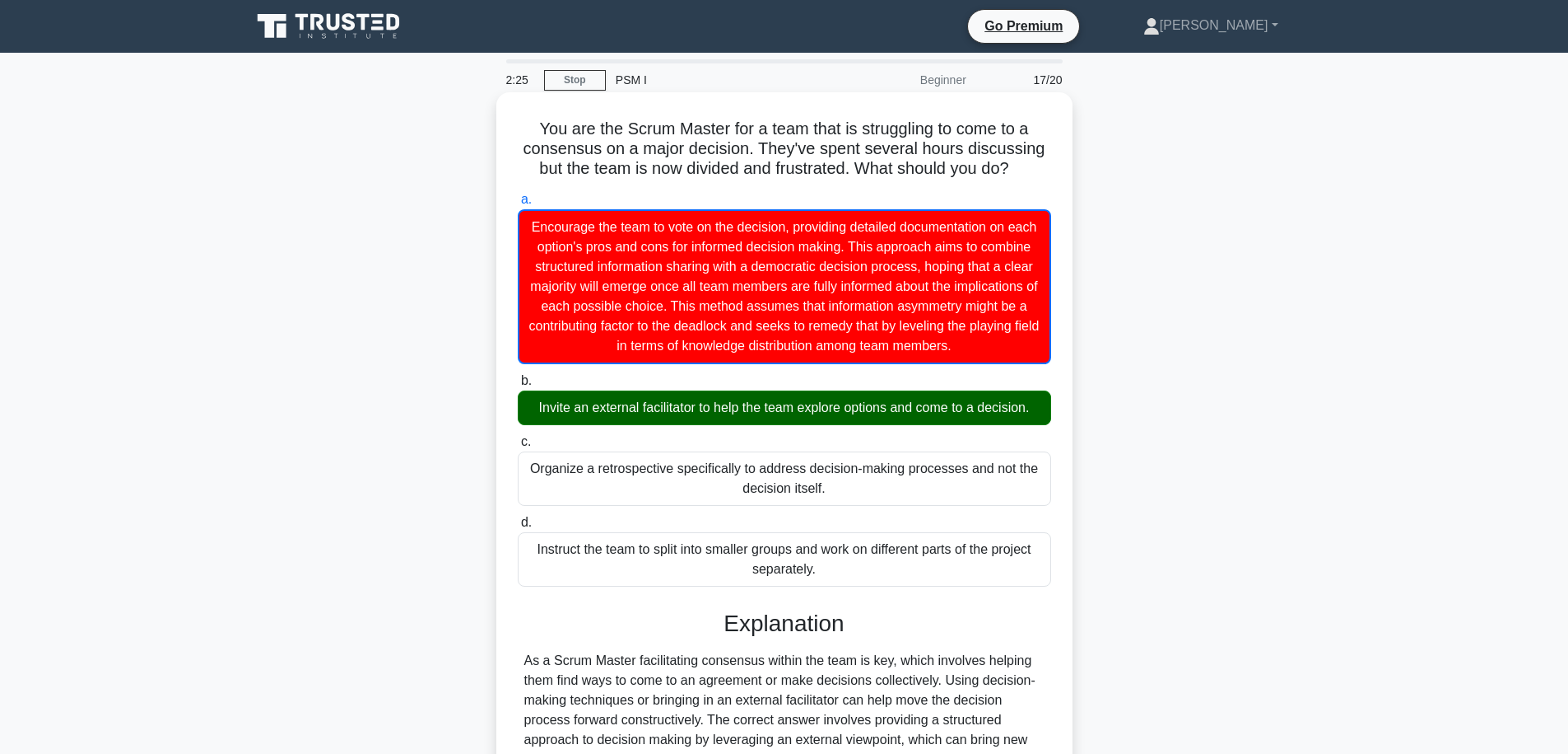
click at [641, 411] on div "Invite an external facilitator to help the team explore options and come to a d…" at bounding box center [784, 407] width 533 height 35
click at [518, 386] on input "b. Invite an external facilitator to help the team explore options and come to …" at bounding box center [518, 380] width 0 height 11
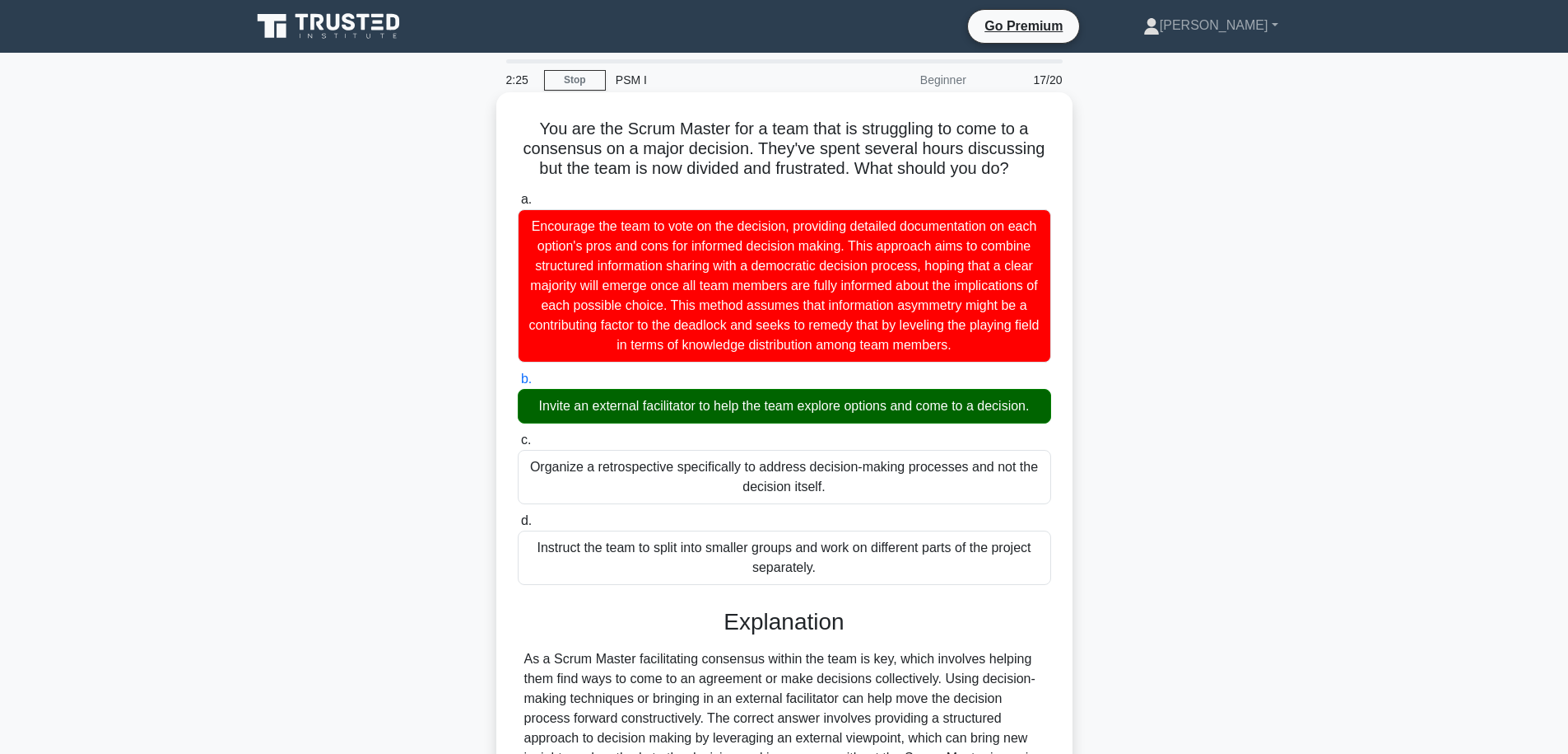
click at [641, 411] on div "Invite an external facilitator to help the team explore options and come to a d…" at bounding box center [784, 407] width 533 height 35
click at [518, 384] on input "b. Invite an external facilitator to help the team explore options and come to …" at bounding box center [518, 378] width 0 height 11
click at [641, 411] on div "Invite an external facilitator to help the team explore options and come to a d…" at bounding box center [784, 407] width 533 height 35
click at [518, 384] on input "b. Invite an external facilitator to help the team explore options and come to …" at bounding box center [518, 378] width 0 height 11
click at [717, 418] on div "Invite an external facilitator to help the team explore options and come to a d…" at bounding box center [784, 407] width 533 height 35
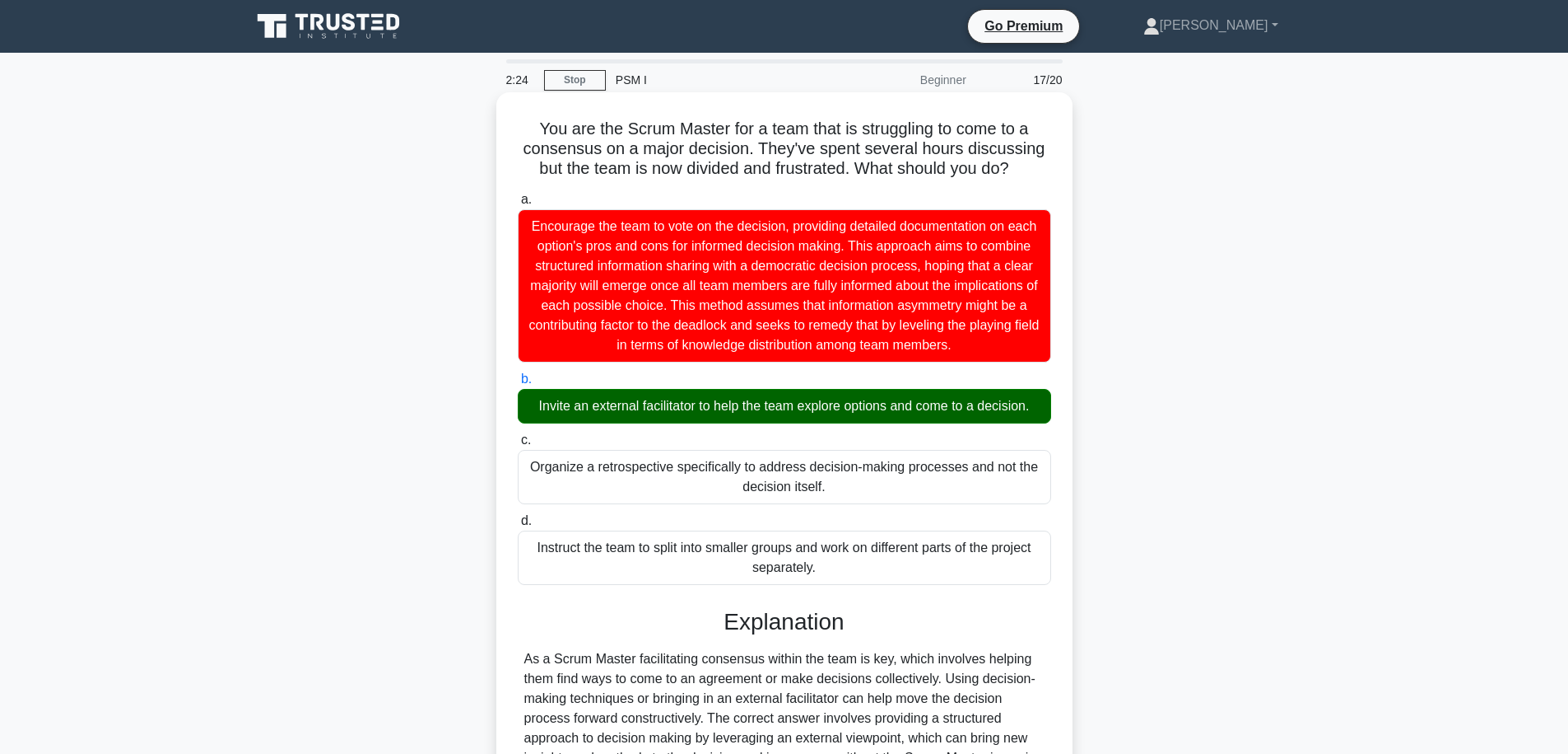
click at [518, 384] on input "b. Invite an external facilitator to help the team explore options and come to …" at bounding box center [518, 378] width 0 height 11
click at [726, 417] on div "Invite an external facilitator to help the team explore options and come to a d…" at bounding box center [784, 407] width 533 height 35
click at [518, 384] on input "b. Invite an external facilitator to help the team explore options and come to …" at bounding box center [518, 378] width 0 height 11
click at [726, 417] on div "Invite an external facilitator to help the team explore options and come to a d…" at bounding box center [784, 407] width 533 height 35
click at [518, 384] on input "b. Invite an external facilitator to help the team explore options and come to …" at bounding box center [518, 378] width 0 height 11
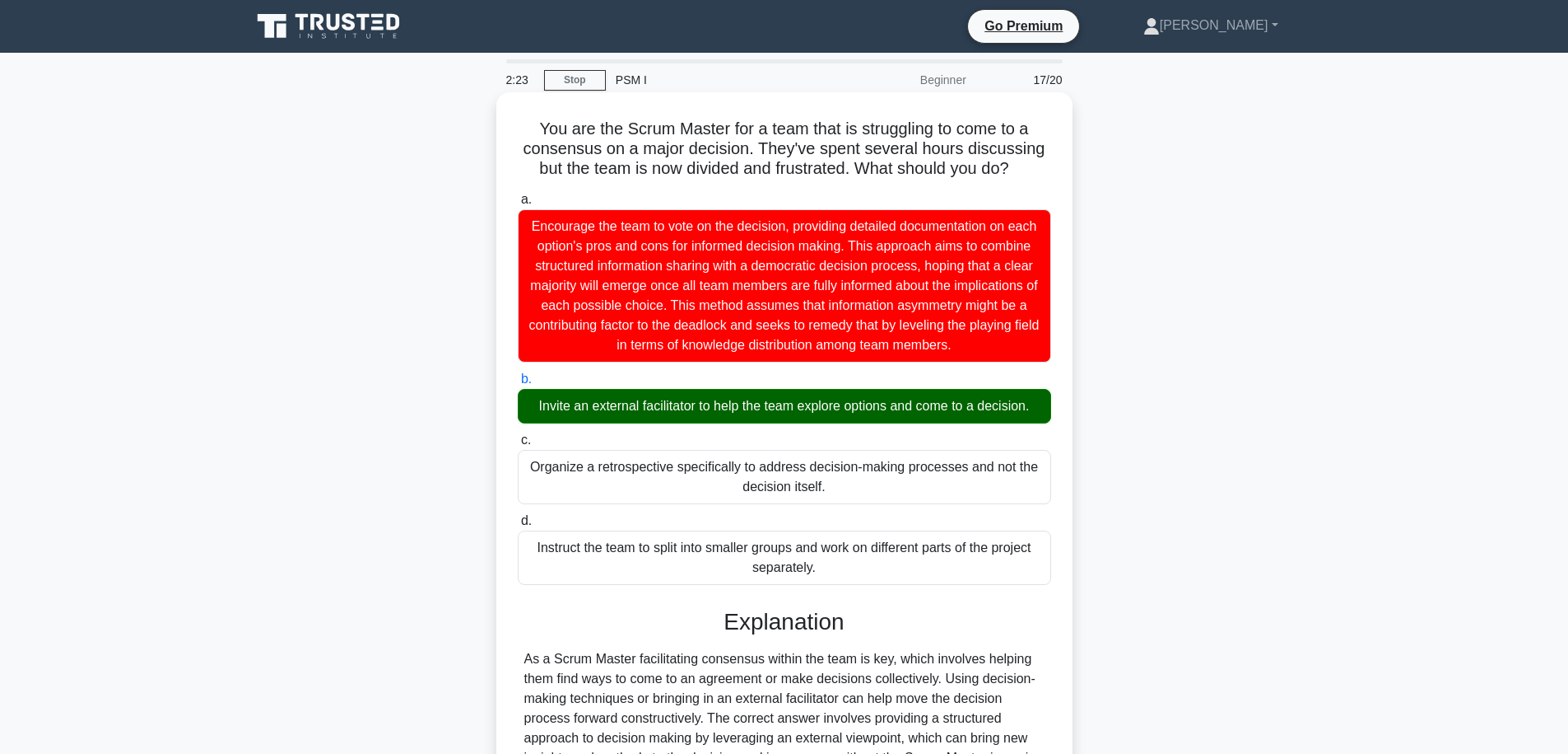
click at [726, 417] on div "Invite an external facilitator to help the team explore options and come to a d…" at bounding box center [784, 407] width 533 height 35
click at [518, 384] on input "b. Invite an external facilitator to help the team explore options and come to …" at bounding box center [518, 378] width 0 height 11
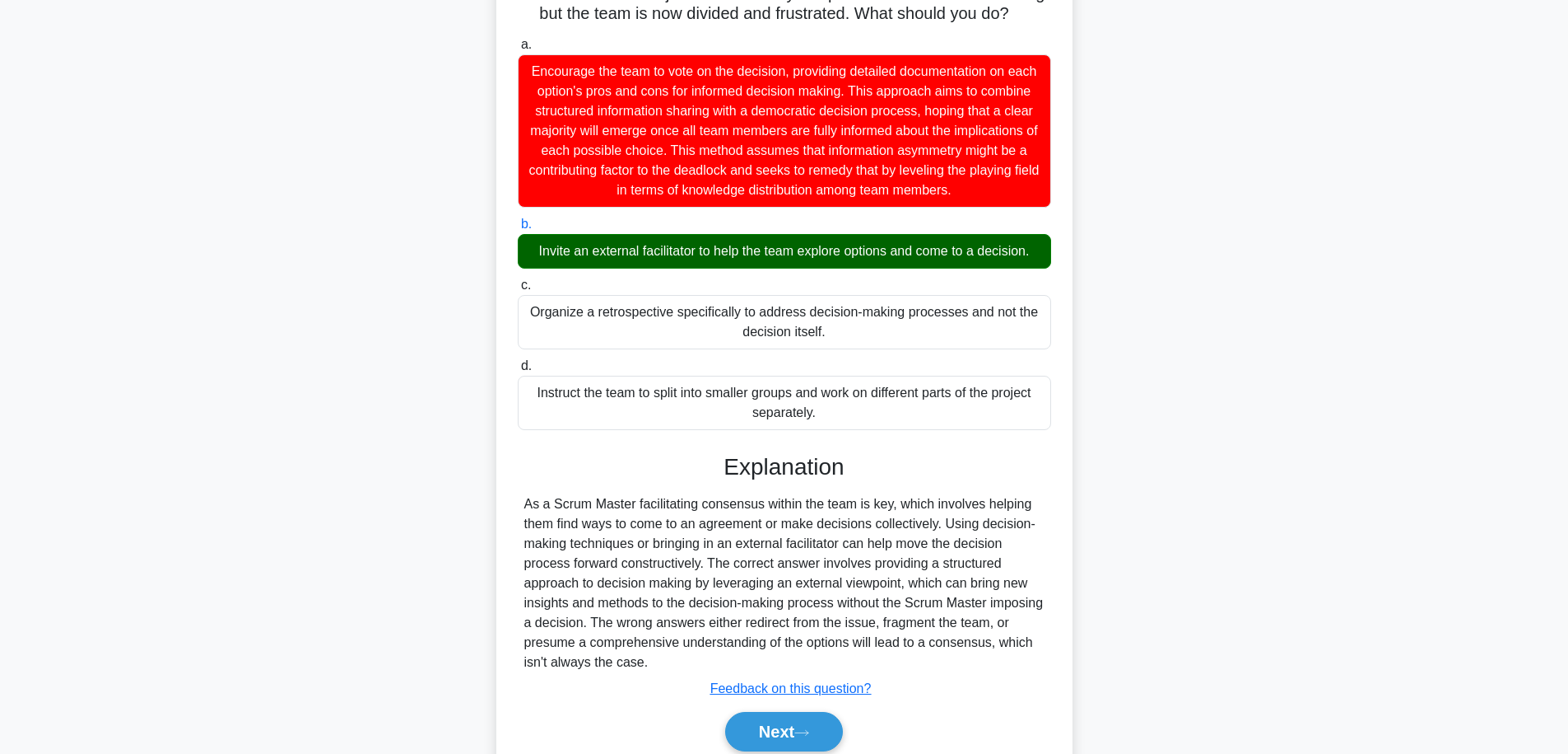
scroll to position [224, 0]
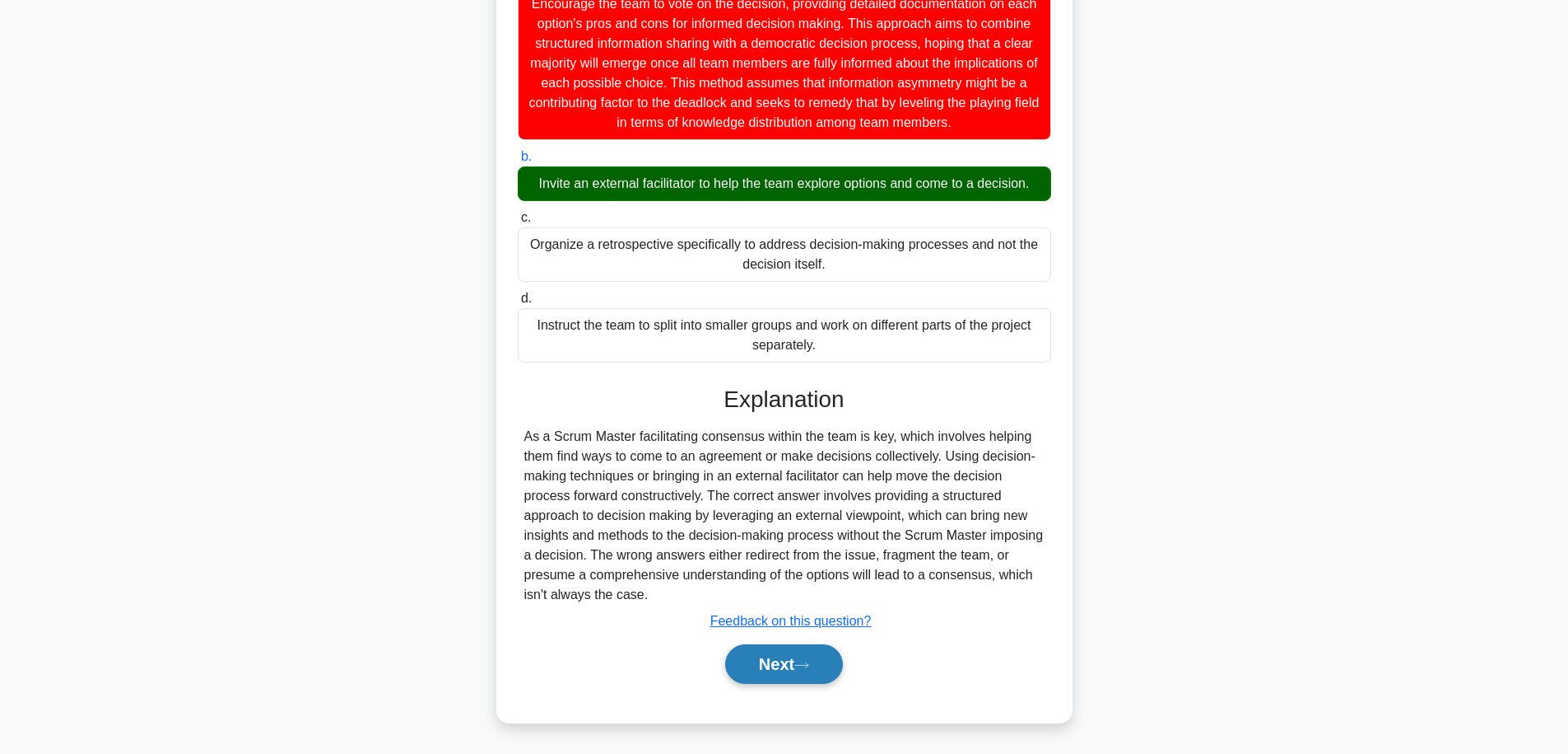
click at [787, 676] on button "Next" at bounding box center [784, 664] width 118 height 40
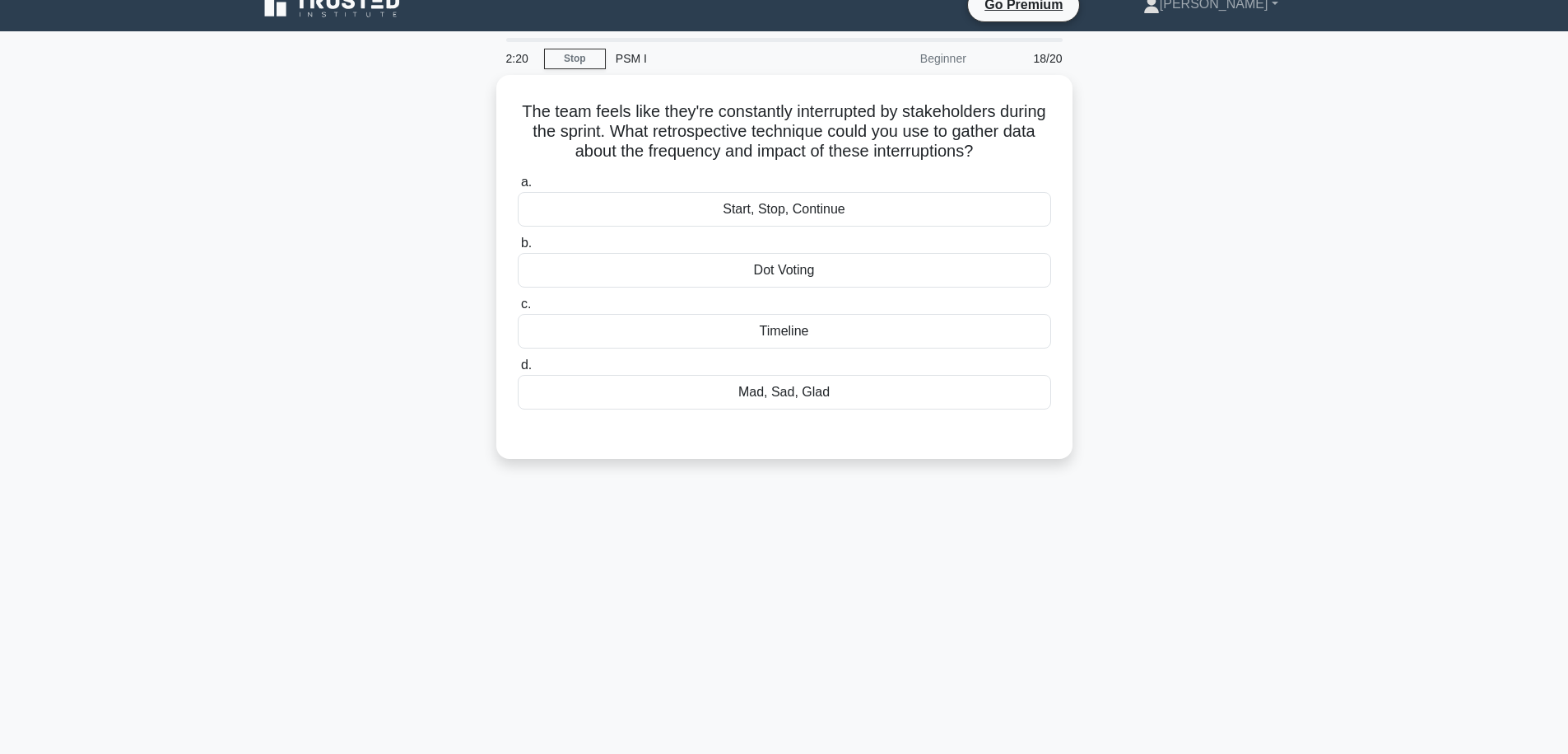
scroll to position [0, 0]
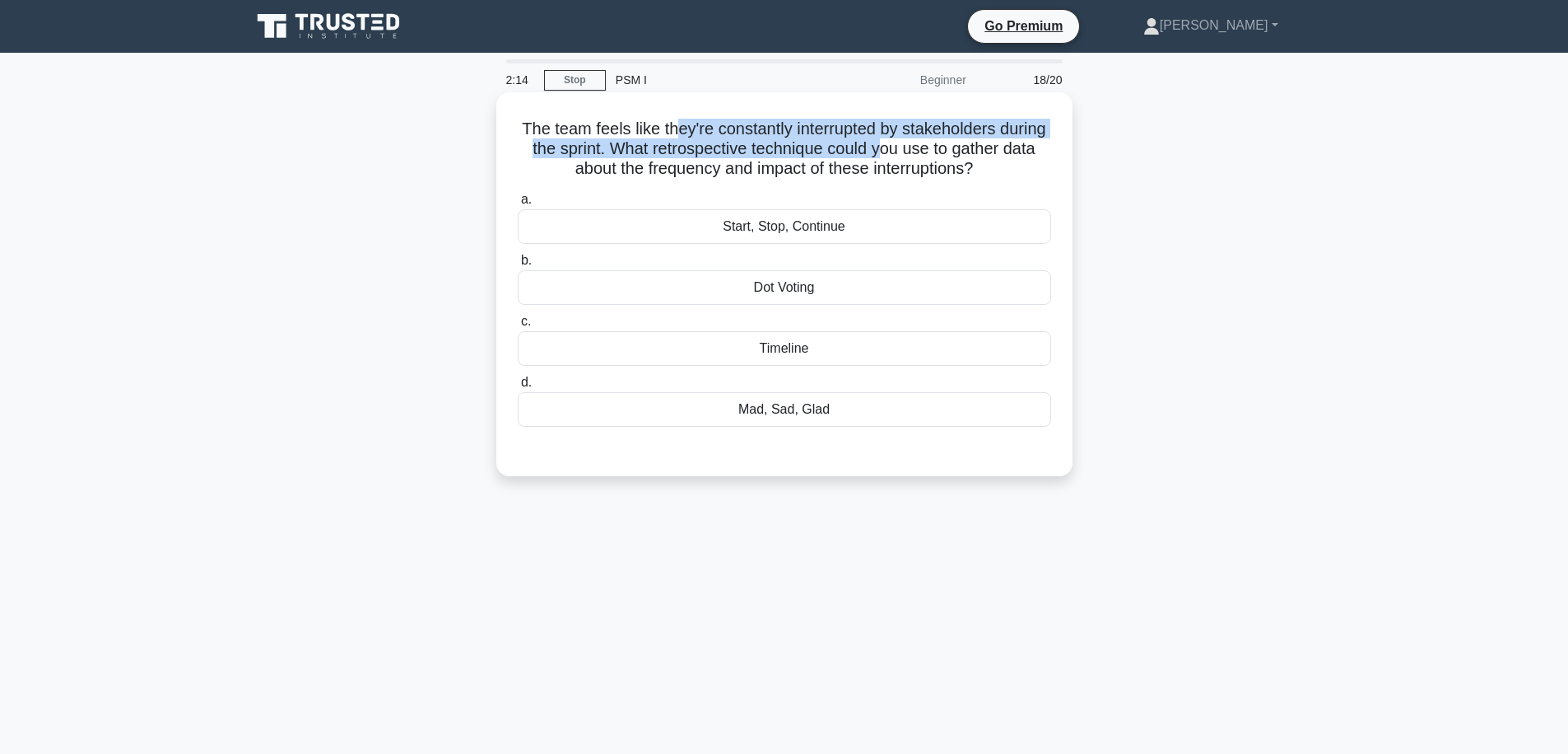
drag, startPoint x: 677, startPoint y: 131, endPoint x: 876, endPoint y: 145, distance: 199.5
click at [876, 145] on h5 "The team feels like they're constantly interrupted by stakeholders during the s…" at bounding box center [784, 149] width 537 height 61
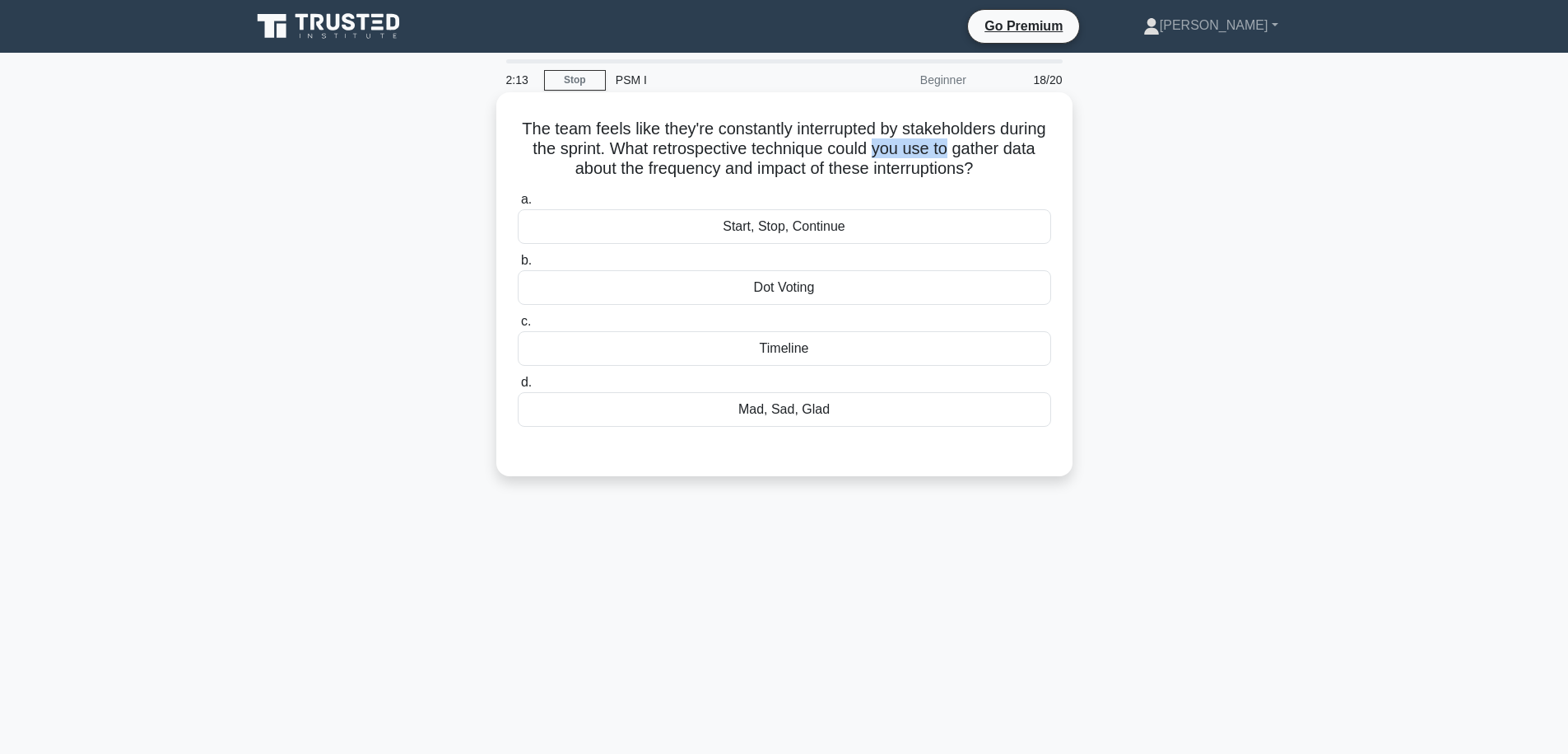
drag, startPoint x: 876, startPoint y: 145, endPoint x: 936, endPoint y: 148, distance: 60.1
click at [936, 148] on h5 "The team feels like they're constantly interrupted by stakeholders during the s…" at bounding box center [784, 149] width 537 height 61
click at [712, 153] on h5 "The team feels like they're constantly interrupted by stakeholders during the s…" at bounding box center [784, 149] width 537 height 61
drag, startPoint x: 639, startPoint y: 152, endPoint x: 869, endPoint y: 179, distance: 231.6
click at [868, 179] on h5 "The team feels like they're constantly interrupted by stakeholders during the s…" at bounding box center [784, 149] width 537 height 61
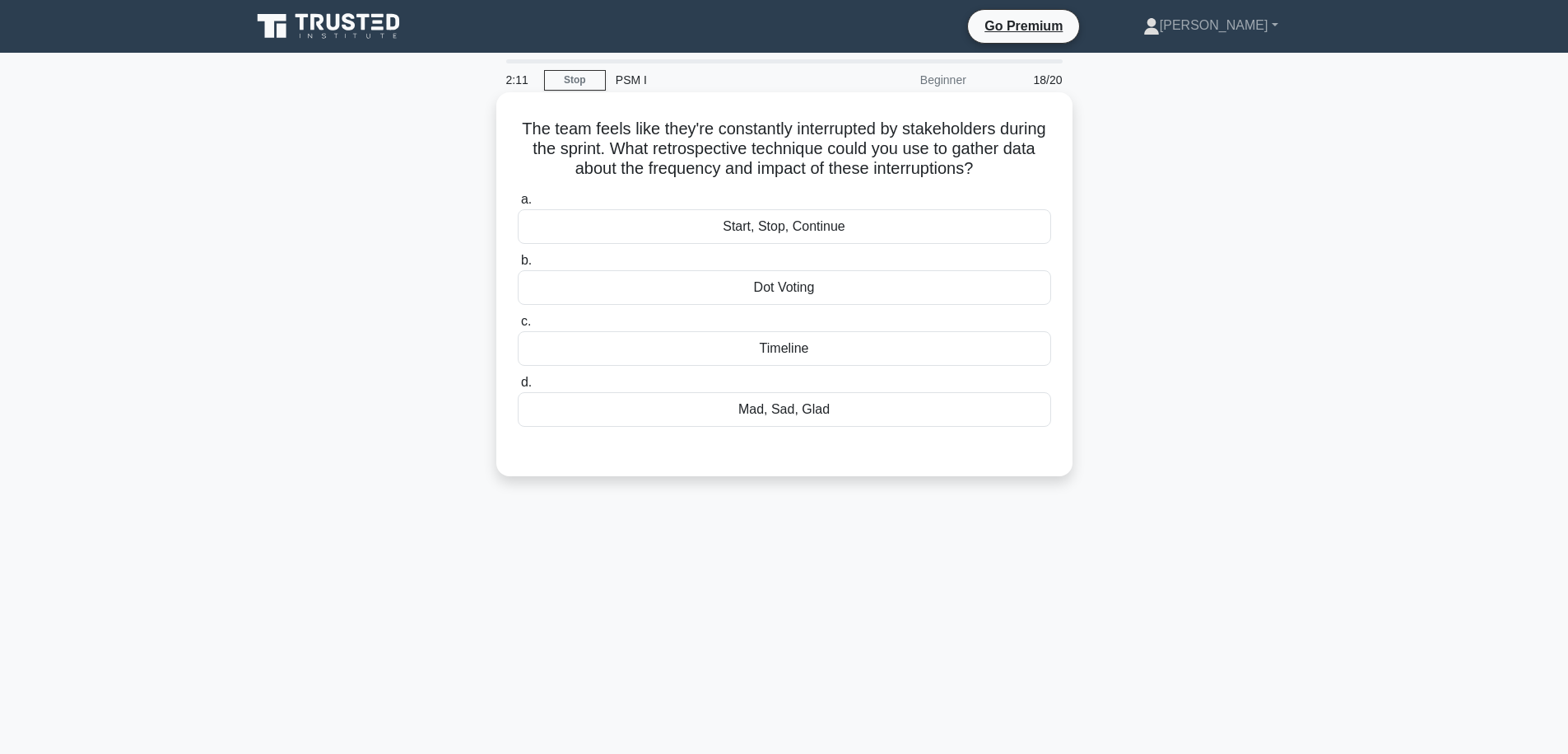
click at [882, 178] on h5 "The team feels like they're constantly interrupted by stakeholders during the s…" at bounding box center [784, 149] width 537 height 61
click at [768, 236] on div "Start, Stop, Continue" at bounding box center [784, 226] width 533 height 35
click at [518, 205] on input "a. Start, Stop, Continue" at bounding box center [518, 199] width 0 height 11
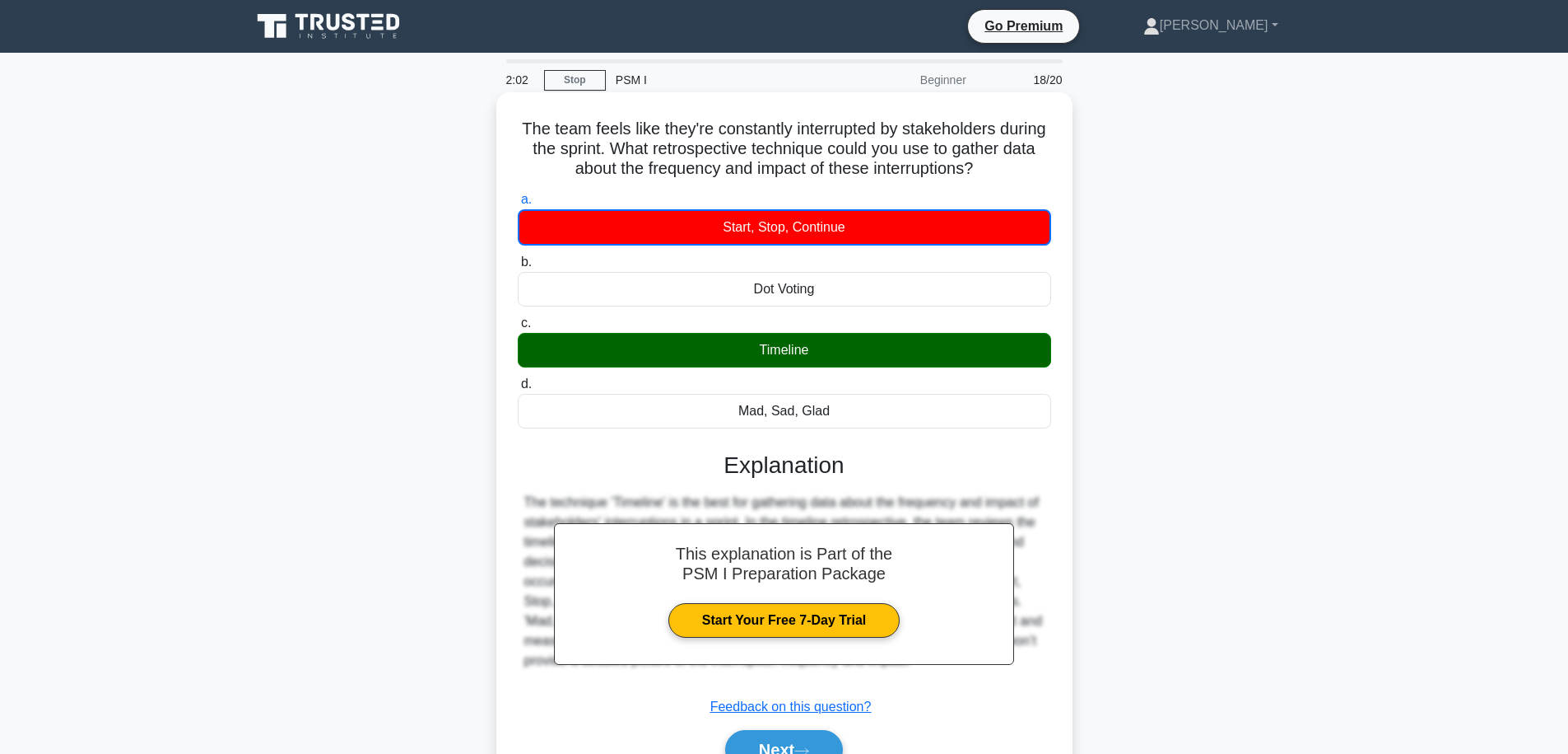
click at [804, 358] on div "Timeline" at bounding box center [784, 350] width 533 height 35
click at [518, 329] on input "c. Timeline" at bounding box center [518, 323] width 0 height 11
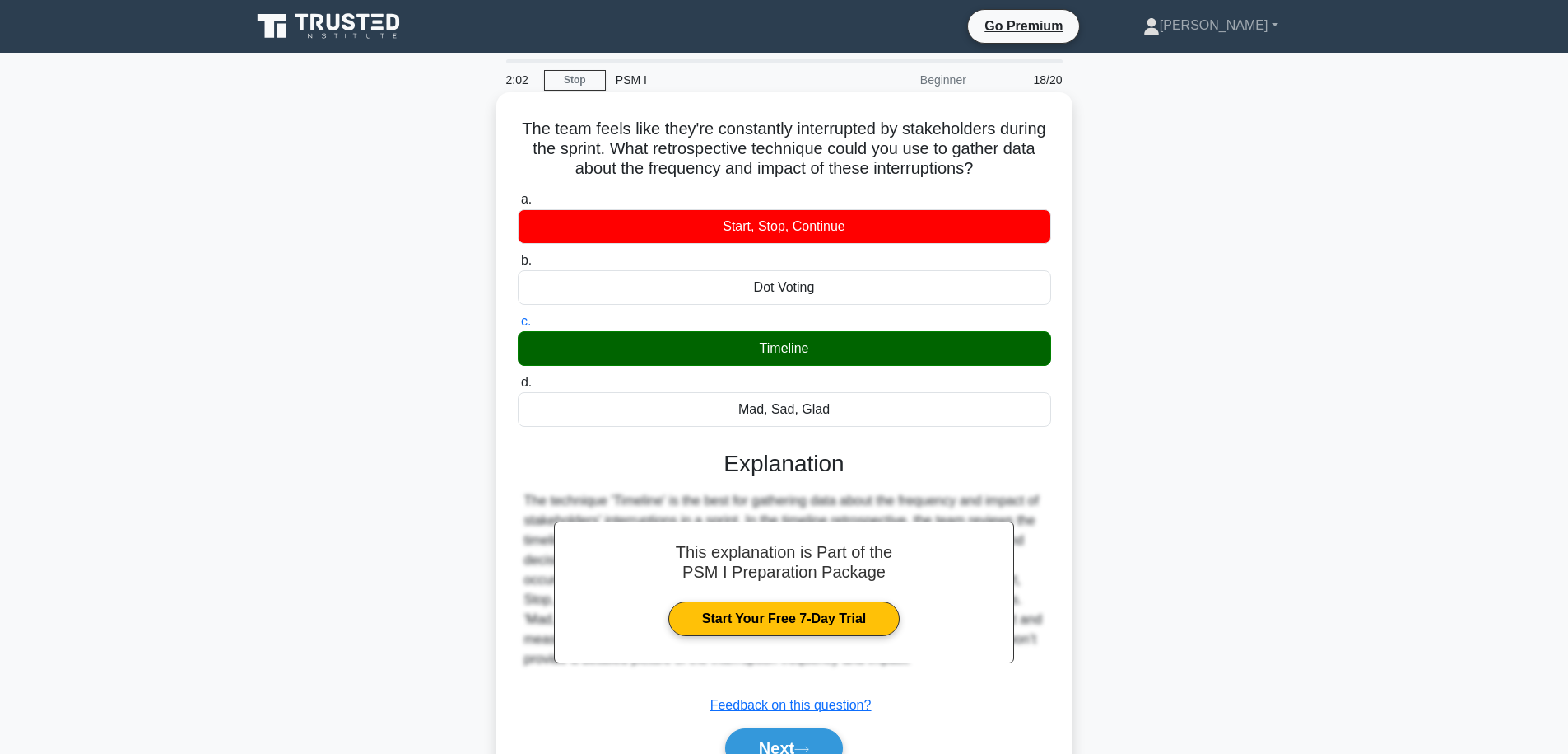
click at [804, 358] on div "Timeline" at bounding box center [784, 348] width 533 height 35
click at [518, 327] on input "c. Timeline" at bounding box center [518, 321] width 0 height 11
click at [804, 358] on div "Timeline" at bounding box center [784, 348] width 533 height 35
click at [518, 327] on input "c. Timeline" at bounding box center [518, 321] width 0 height 11
click at [809, 355] on div "Timeline" at bounding box center [784, 348] width 533 height 35
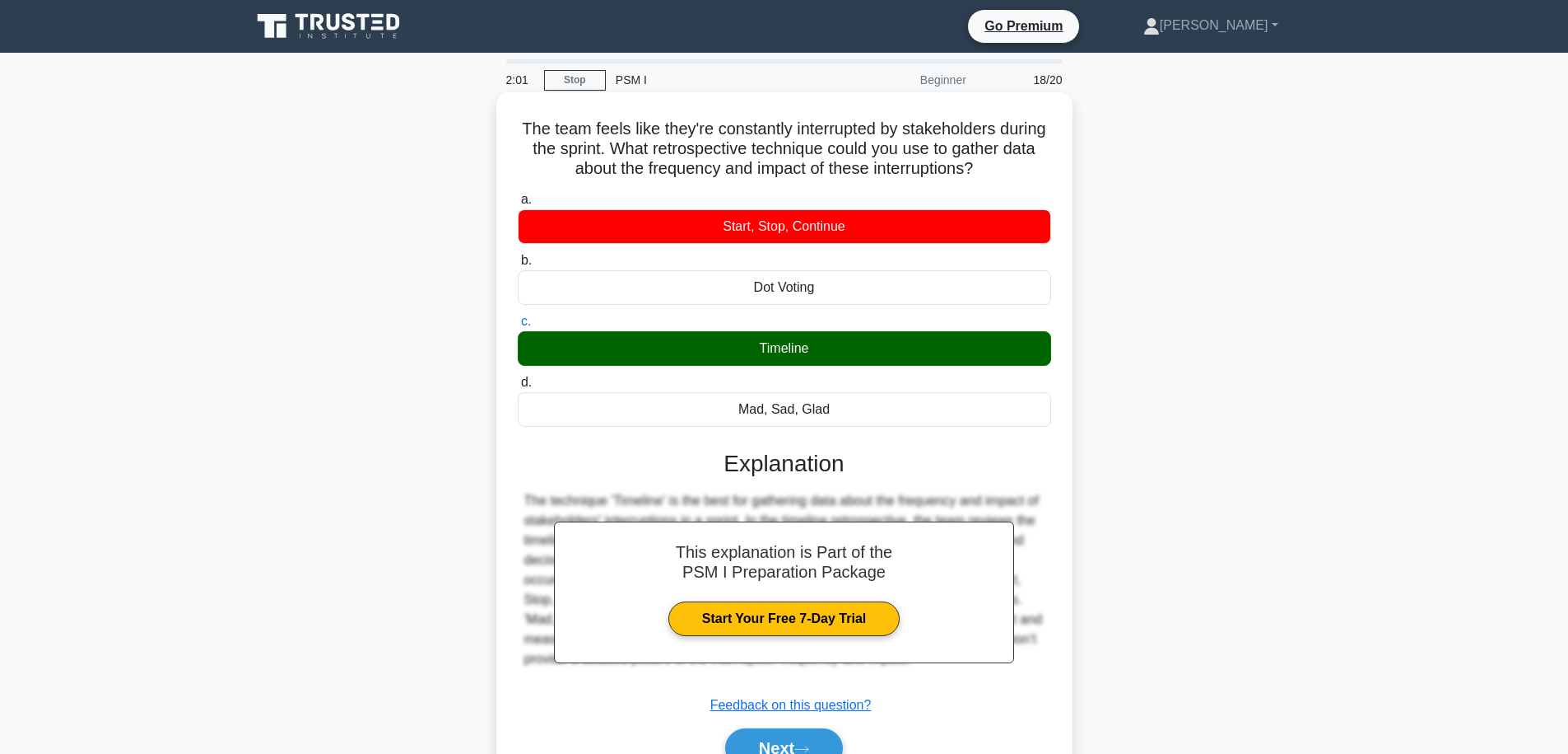
click at [518, 327] on input "c. Timeline" at bounding box center [518, 321] width 0 height 11
click at [809, 355] on div "Timeline" at bounding box center [784, 348] width 533 height 35
click at [518, 327] on input "c. Timeline" at bounding box center [518, 321] width 0 height 11
click at [809, 355] on div "Timeline" at bounding box center [784, 348] width 533 height 35
click at [518, 327] on input "c. Timeline" at bounding box center [518, 321] width 0 height 11
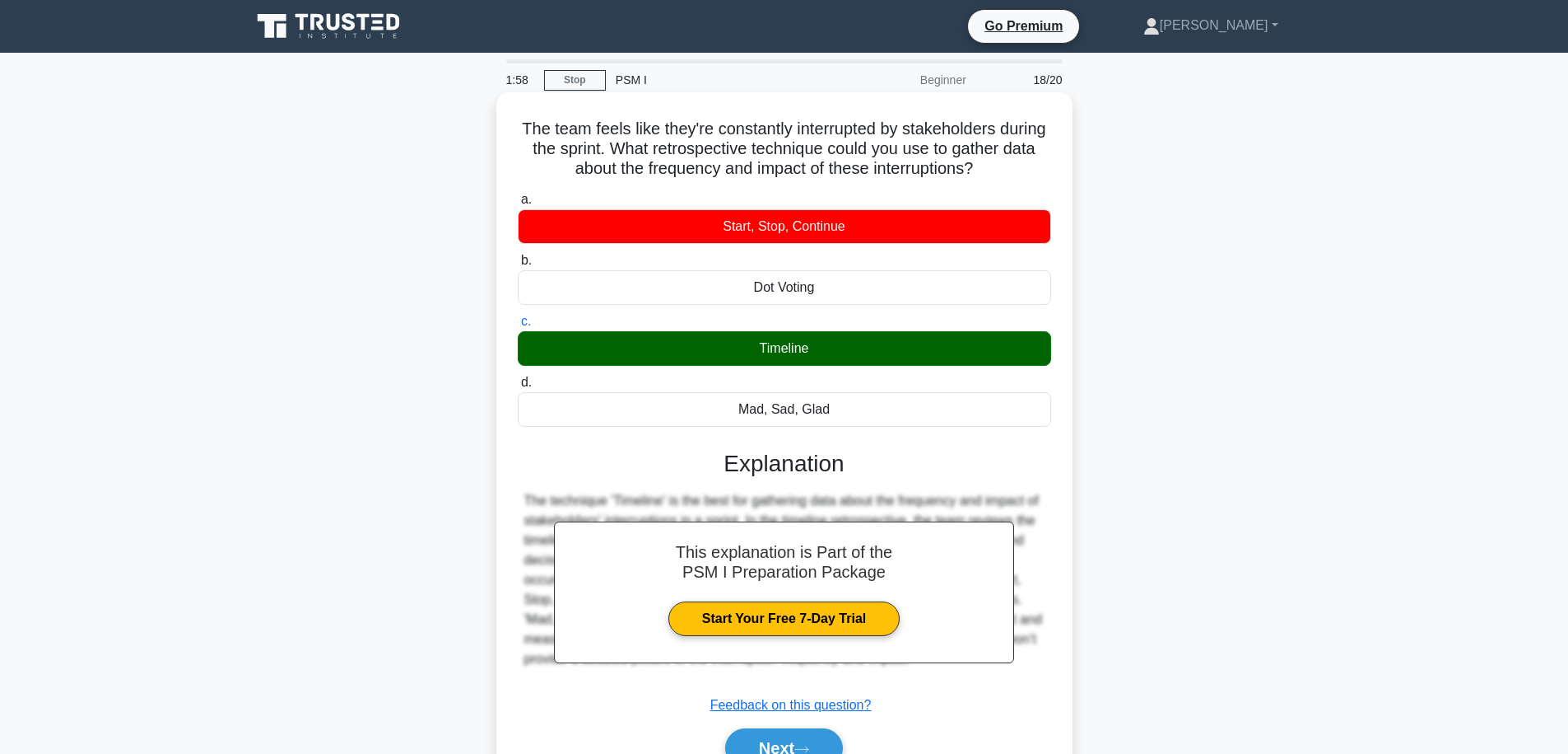
click at [809, 355] on div "Timeline" at bounding box center [784, 348] width 533 height 35
click at [518, 327] on input "c. Timeline" at bounding box center [518, 321] width 0 height 11
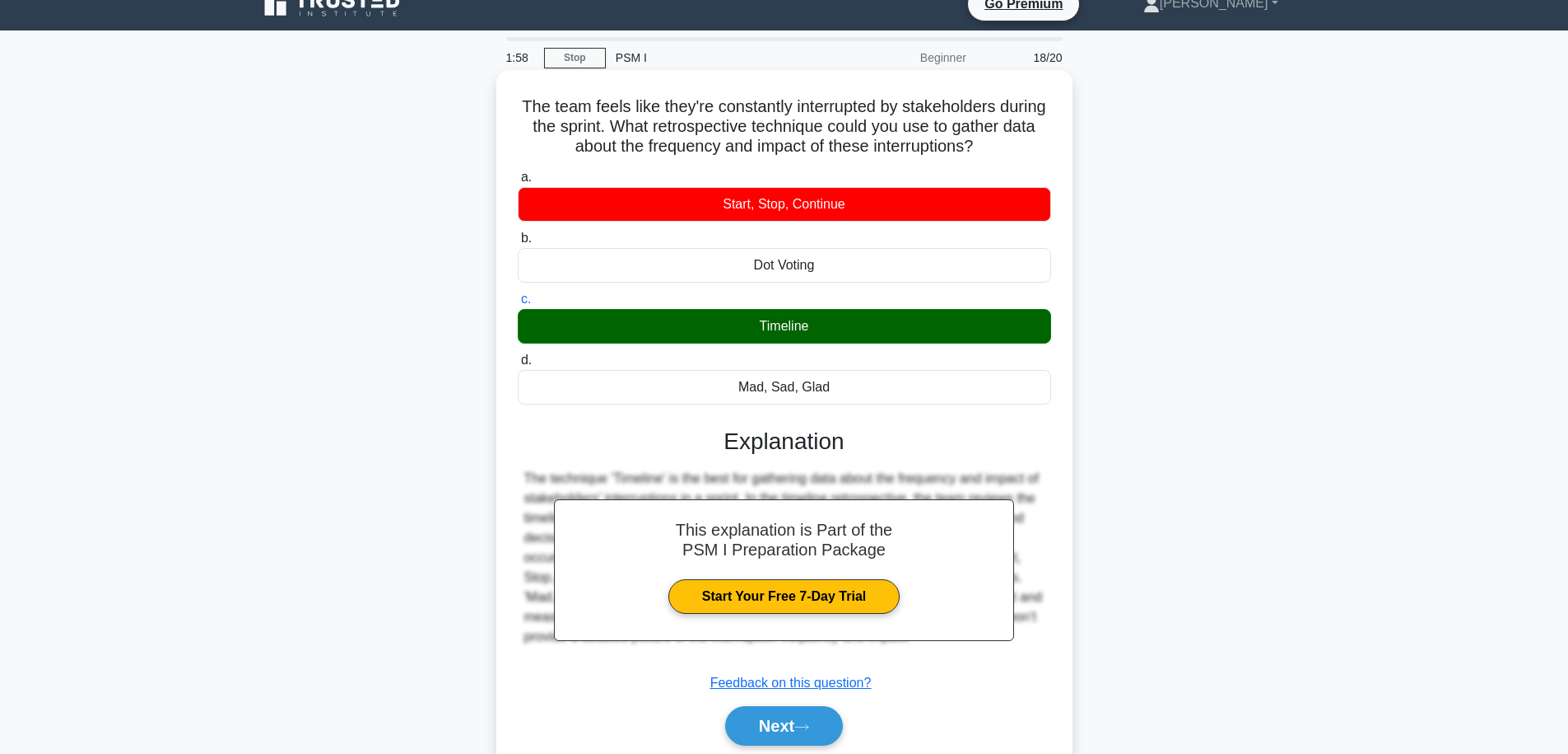
scroll to position [136, 0]
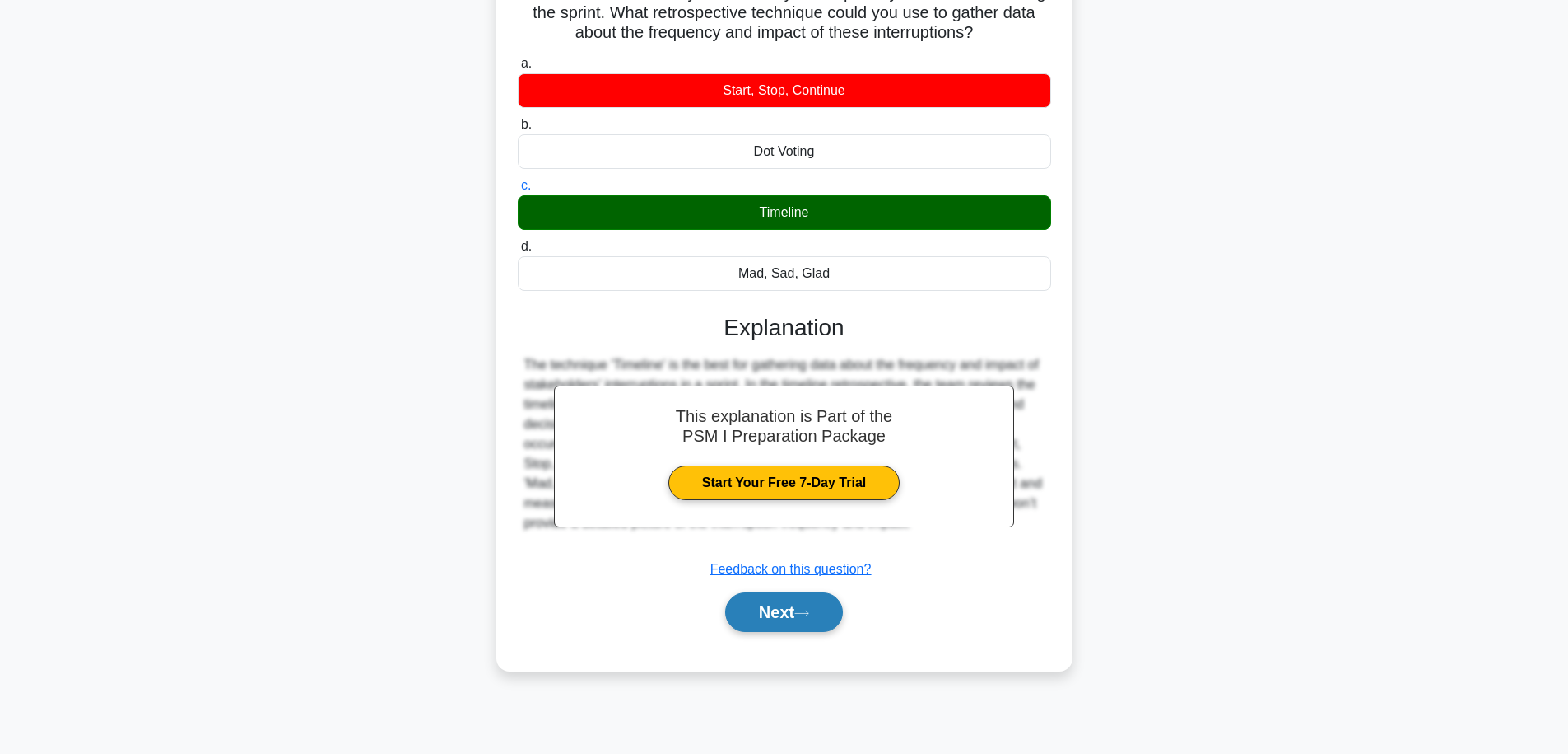
click at [812, 618] on button "Next" at bounding box center [784, 612] width 118 height 40
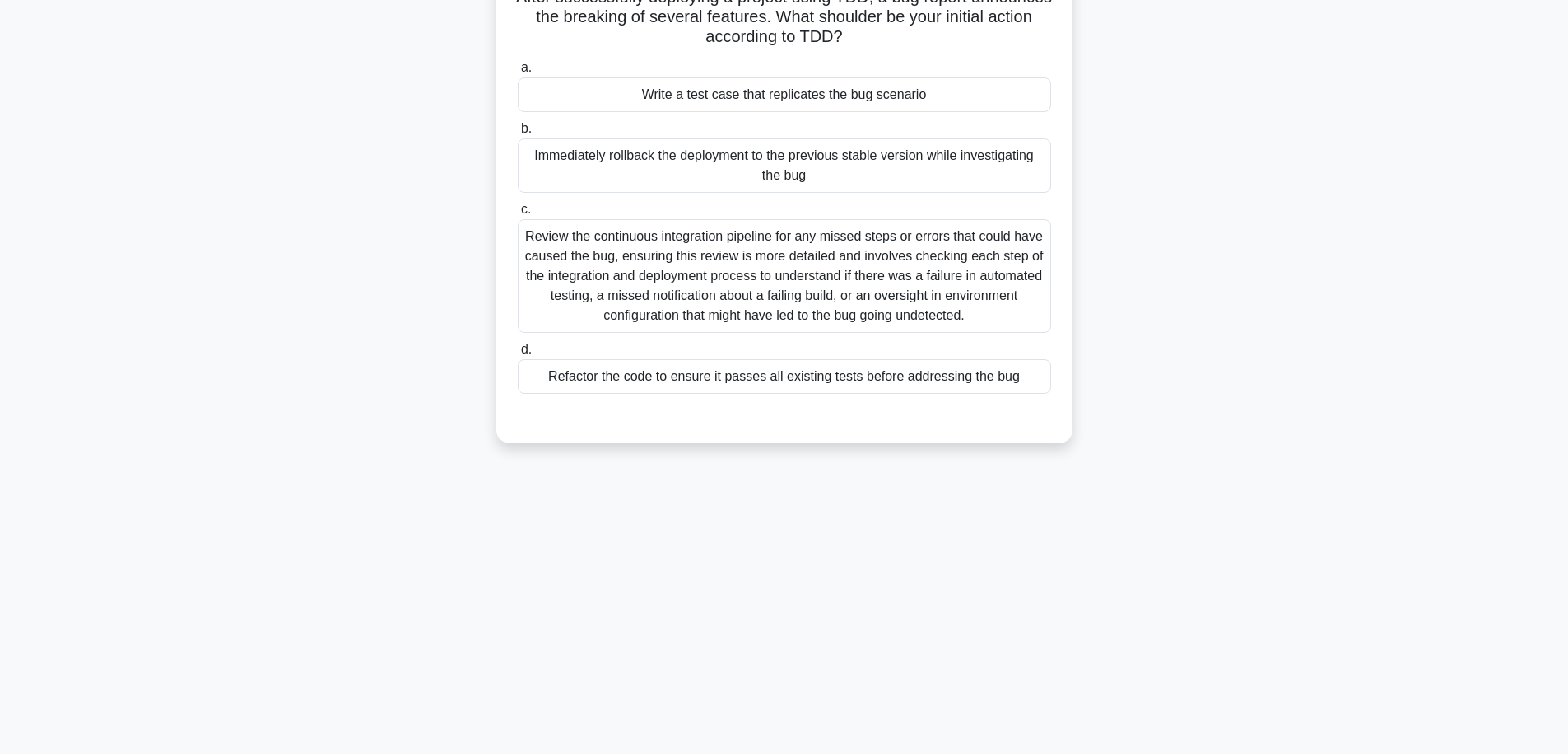
scroll to position [0, 0]
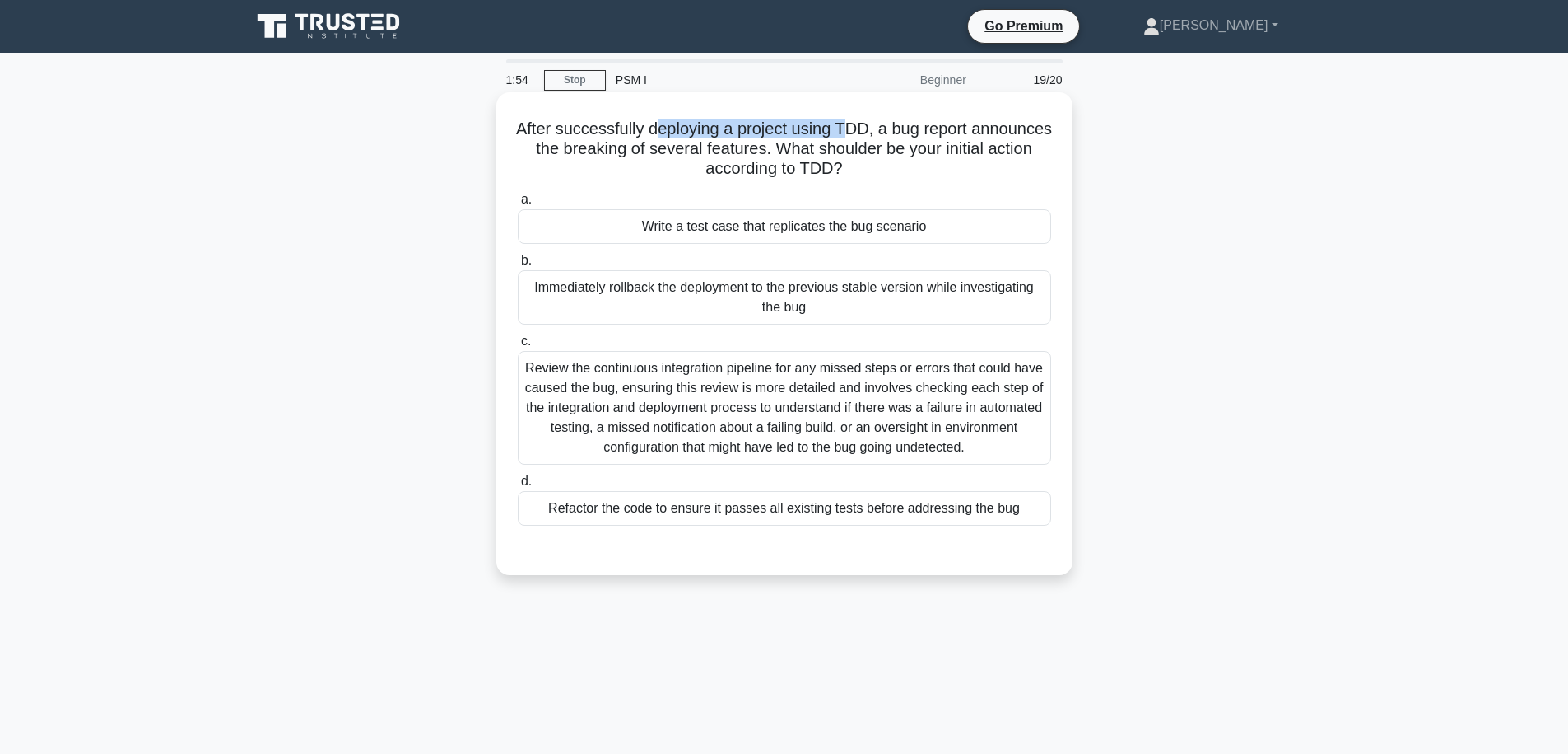
drag, startPoint x: 657, startPoint y: 127, endPoint x: 862, endPoint y: 136, distance: 205.2
click at [860, 136] on h5 "After successfully deploying a project using TDD, a bug report announces the br…" at bounding box center [784, 149] width 537 height 61
click at [892, 139] on h5 "After successfully deploying a project using TDD, a bug report announces the br…" at bounding box center [784, 149] width 537 height 61
drag, startPoint x: 884, startPoint y: 148, endPoint x: 623, endPoint y: 145, distance: 261.0
click at [623, 145] on h5 "After successfully deploying a project using TDD, a bug report announces the br…" at bounding box center [784, 149] width 537 height 61
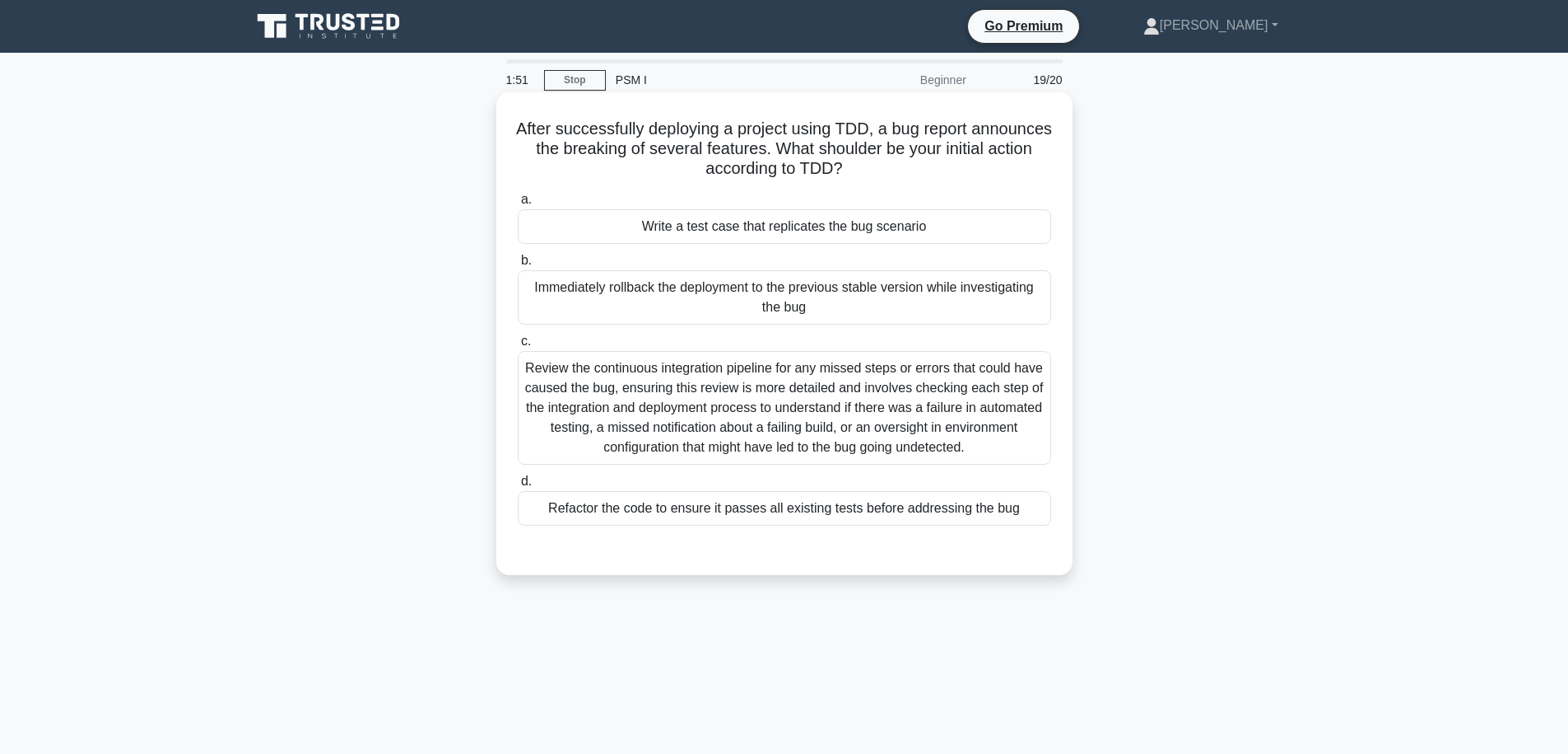
click at [623, 145] on h5 "After successfully deploying a project using TDD, a bug report announces the br…" at bounding box center [784, 149] width 537 height 61
drag, startPoint x: 570, startPoint y: 148, endPoint x: 999, endPoint y: 149, distance: 429.0
click at [999, 149] on h5 "After successfully deploying a project using TDD, a bug report announces the br…" at bounding box center [784, 149] width 537 height 61
click at [997, 150] on h5 "After successfully deploying a project using TDD, a bug report announces the br…" at bounding box center [784, 149] width 537 height 61
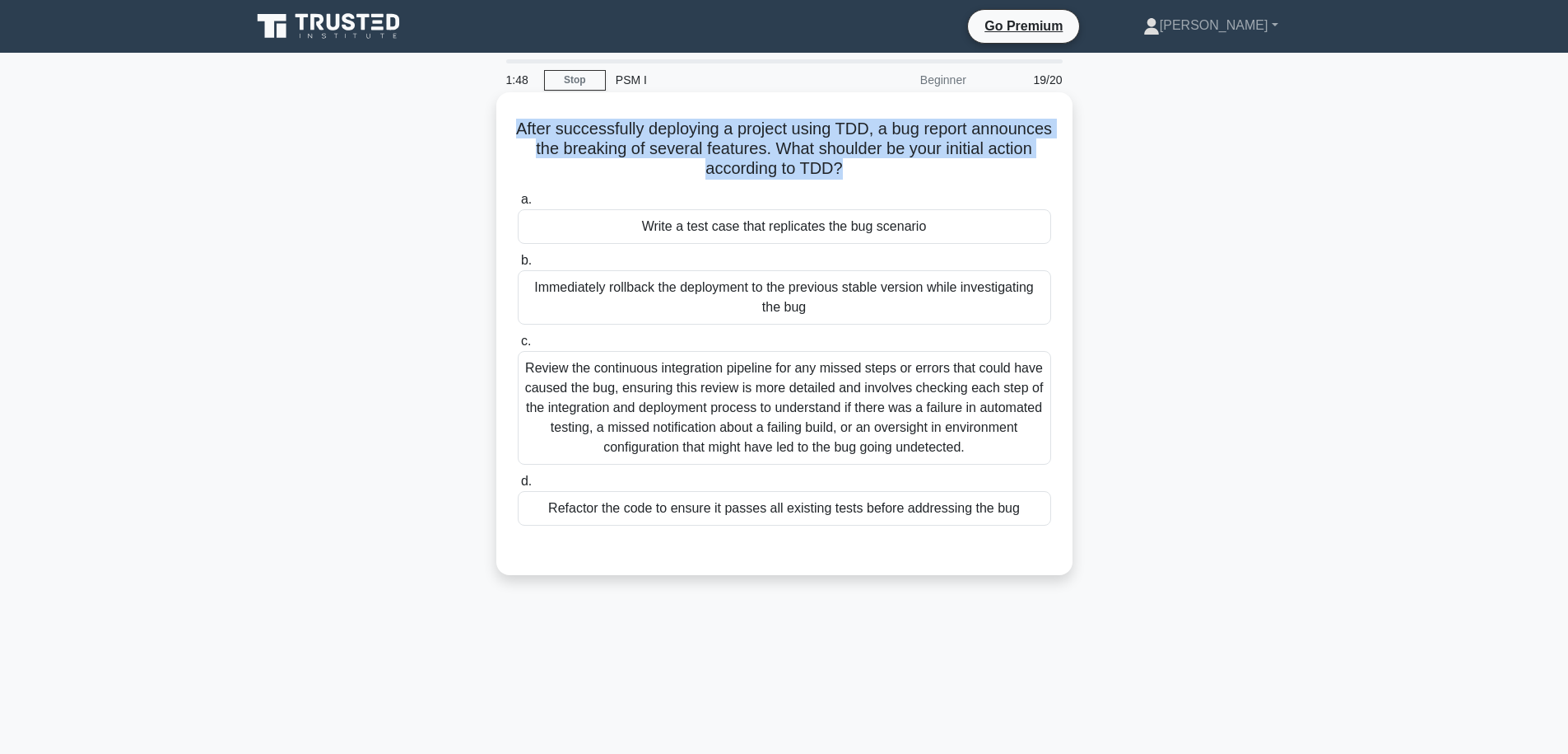
drag, startPoint x: 916, startPoint y: 170, endPoint x: 752, endPoint y: 97, distance: 179.5
click at [766, 105] on div "After successfully deploying a project using TDD, a bug report announces the br…" at bounding box center [784, 333] width 563 height 469
click at [774, 123] on h5 "After successfully deploying a project using TDD, a bug report announces the br…" at bounding box center [784, 149] width 537 height 61
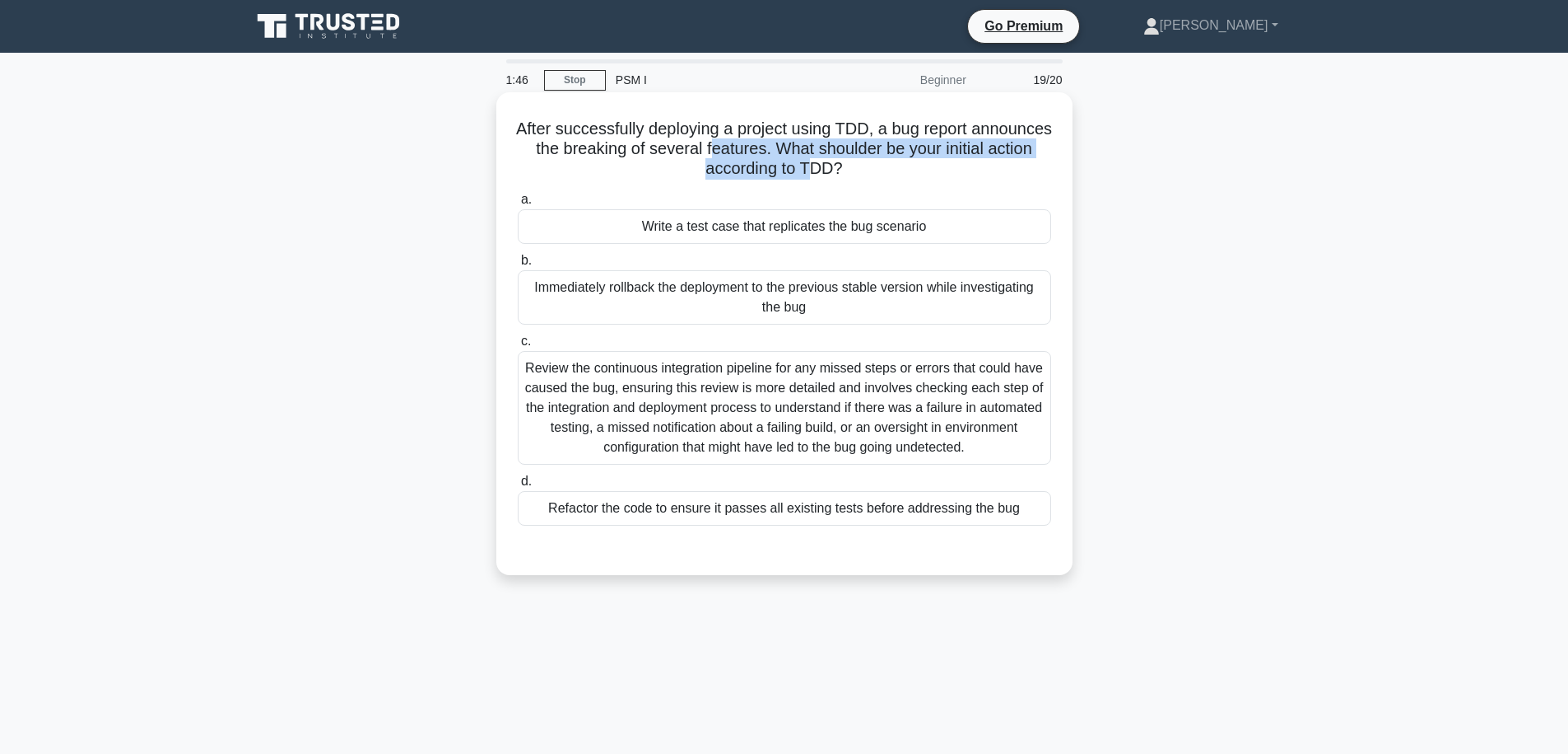
drag, startPoint x: 713, startPoint y: 138, endPoint x: 808, endPoint y: 174, distance: 101.6
click at [808, 174] on h5 "After successfully deploying a project using TDD, a bug report announces the br…" at bounding box center [784, 149] width 537 height 61
click at [888, 440] on div "Review the continuous integration pipeline for any missed steps or errors that …" at bounding box center [784, 407] width 533 height 113
click at [518, 347] on input "c. Review the continuous integration pipeline for any missed steps or errors th…" at bounding box center [518, 341] width 0 height 11
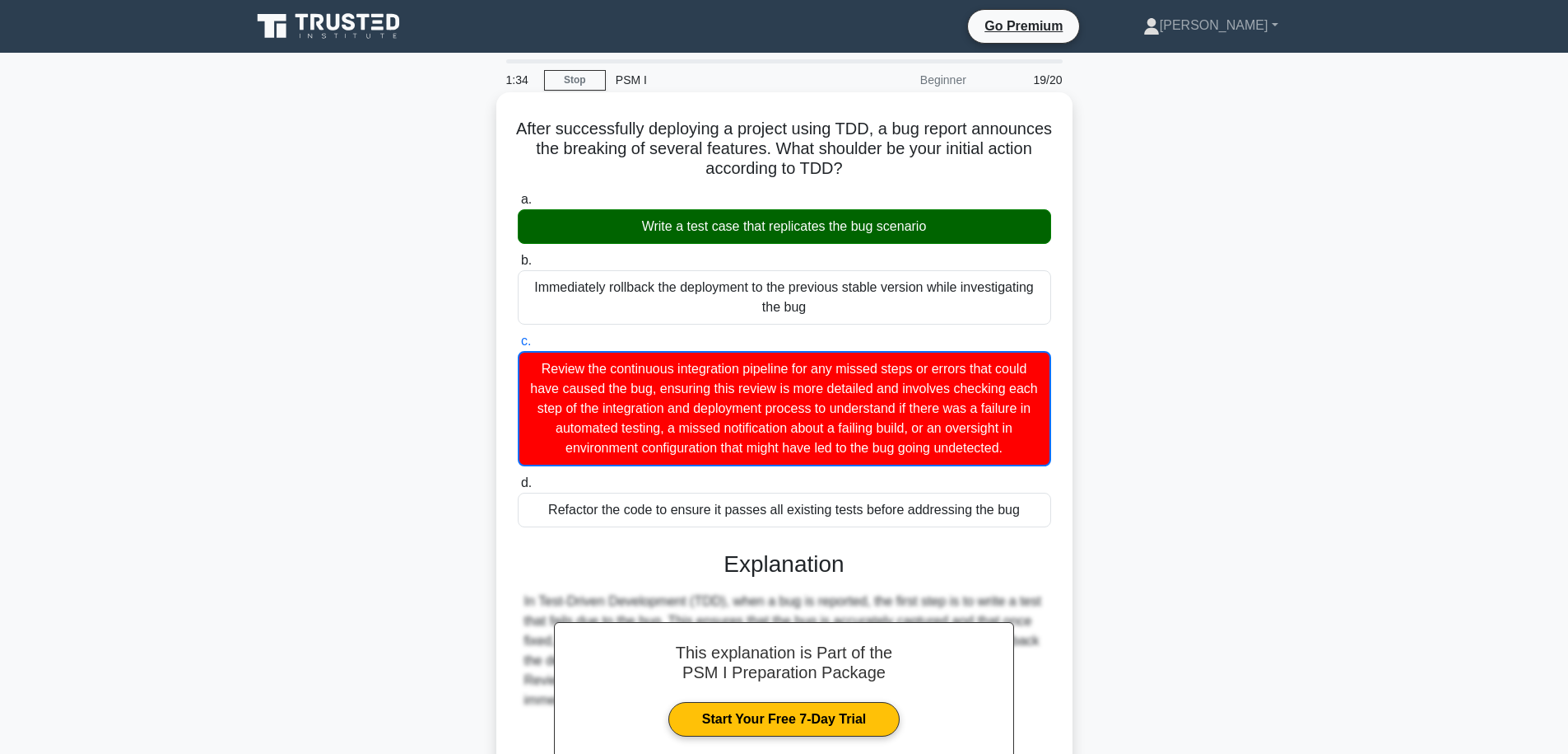
click at [839, 235] on div "Write a test case that replicates the bug scenario" at bounding box center [784, 226] width 533 height 35
click at [518, 205] on input "a. Write a test case that replicates the bug scenario" at bounding box center [518, 199] width 0 height 11
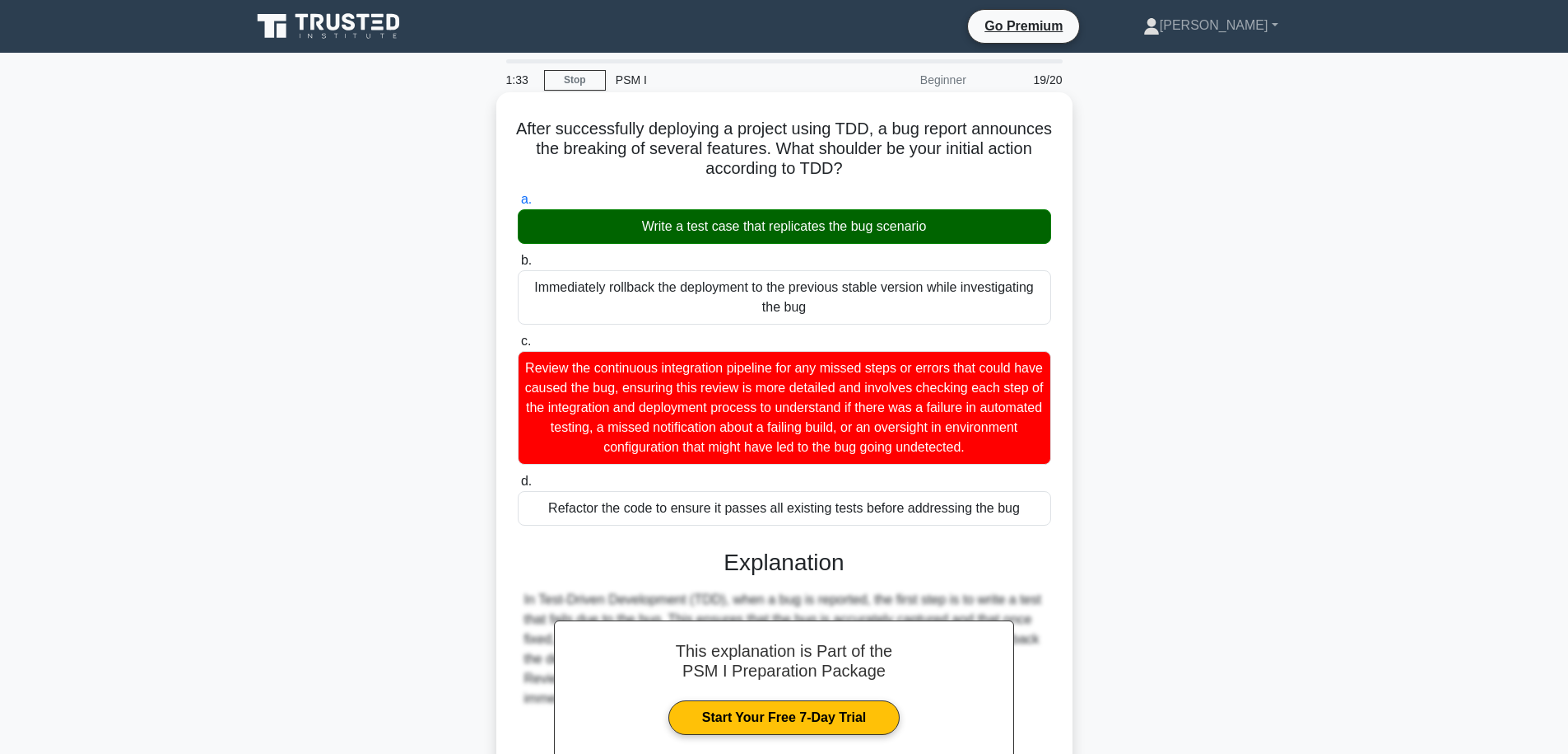
click at [840, 233] on div "Write a test case that replicates the bug scenario" at bounding box center [784, 226] width 533 height 35
click at [518, 205] on input "a. Write a test case that replicates the bug scenario" at bounding box center [518, 199] width 0 height 11
click at [840, 233] on div "Write a test case that replicates the bug scenario" at bounding box center [784, 226] width 533 height 35
click at [518, 205] on input "a. Write a test case that replicates the bug scenario" at bounding box center [518, 199] width 0 height 11
click at [840, 233] on div "Write a test case that replicates the bug scenario" at bounding box center [784, 226] width 533 height 35
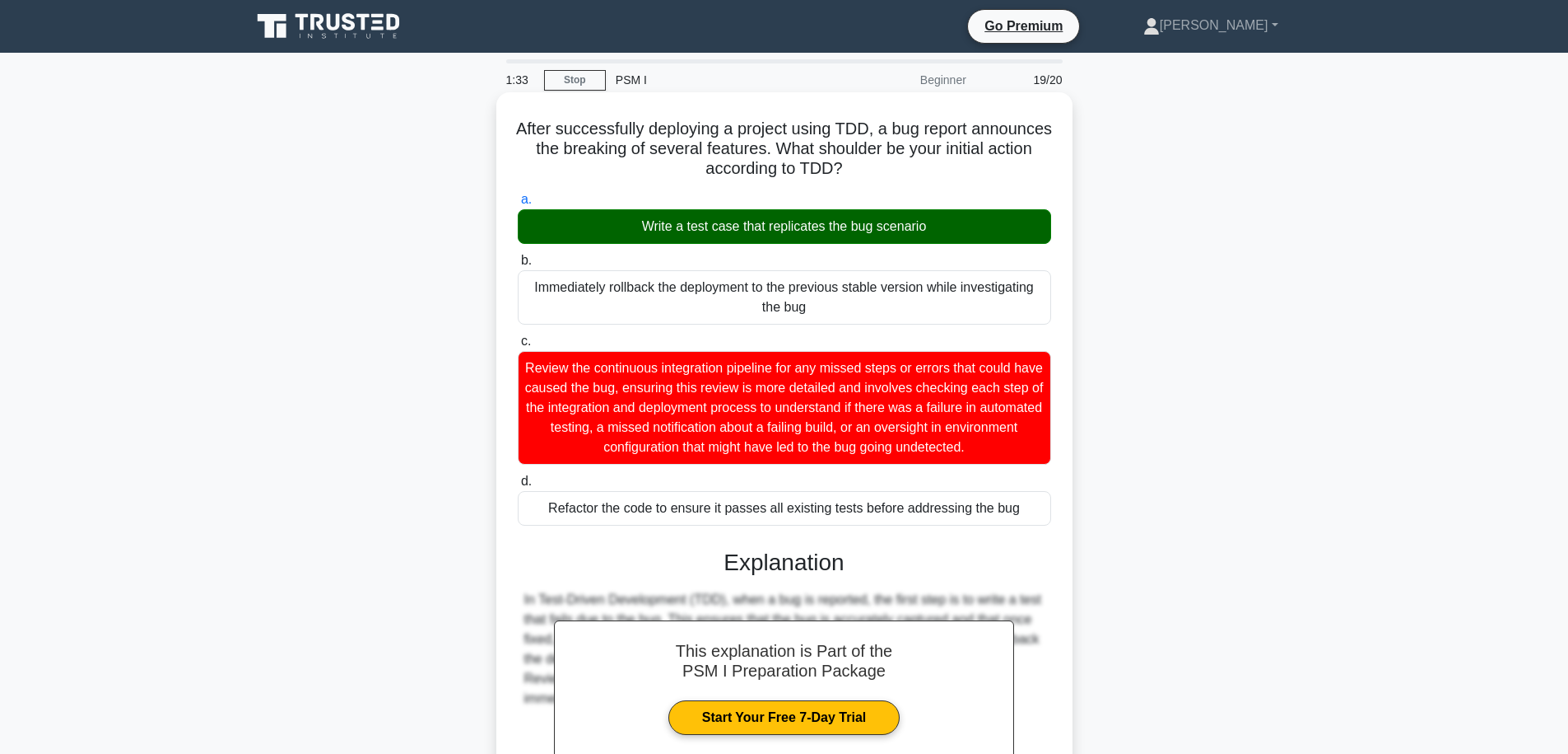
click at [518, 205] on input "a. Write a test case that replicates the bug scenario" at bounding box center [518, 199] width 0 height 11
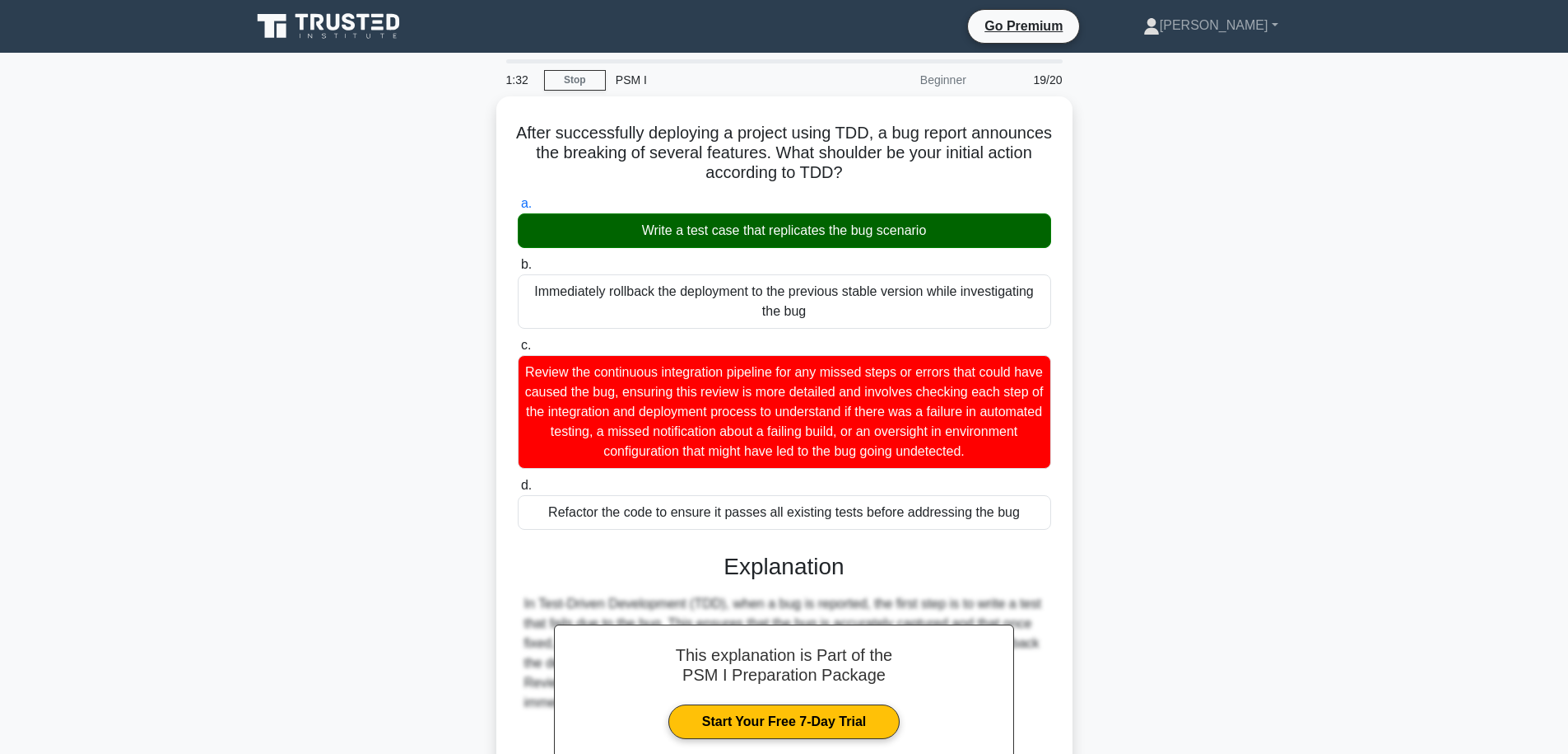
click at [1185, 345] on div "After successfully deploying a project using TDD, a bug report announces the br…" at bounding box center [784, 513] width 1086 height 832
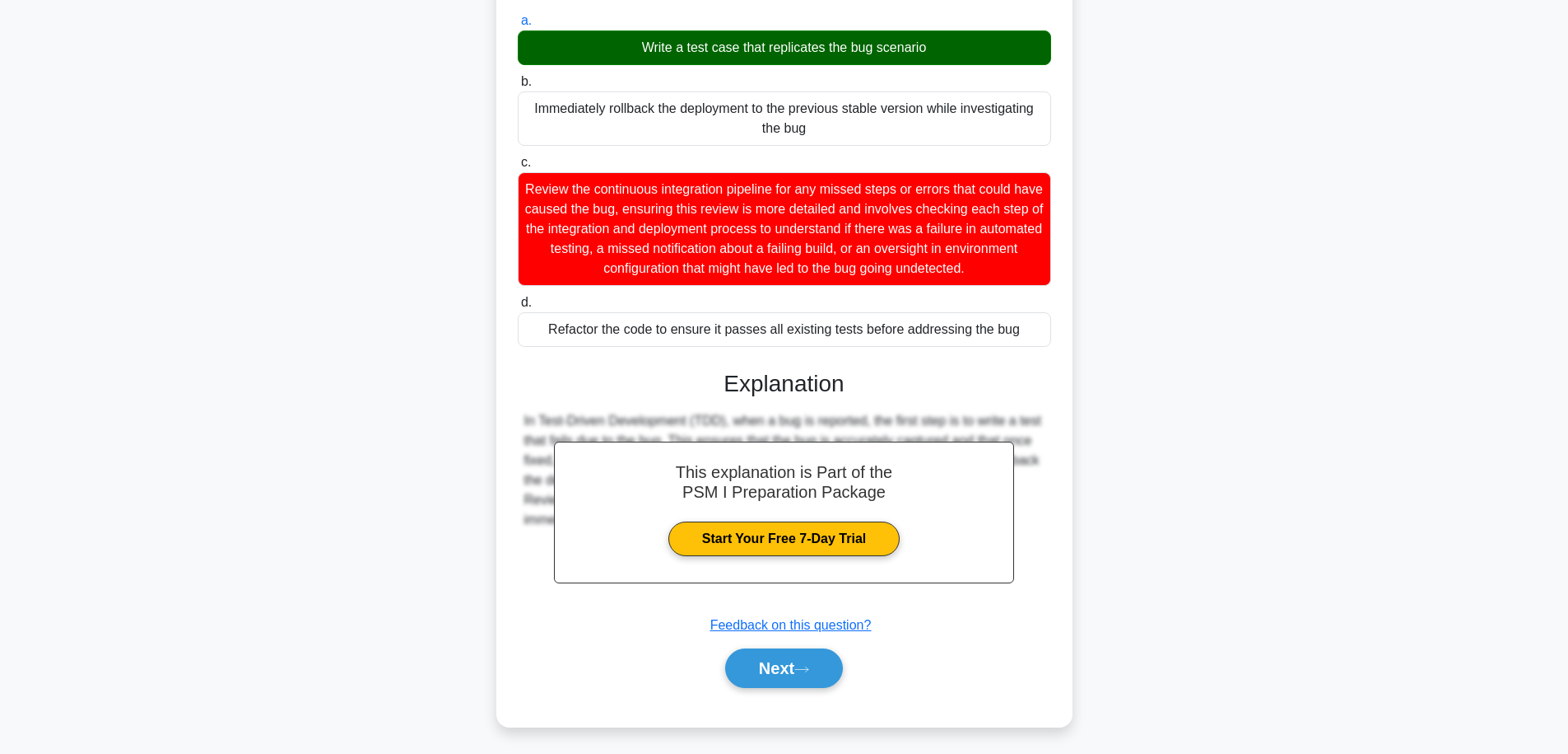
scroll to position [184, 0]
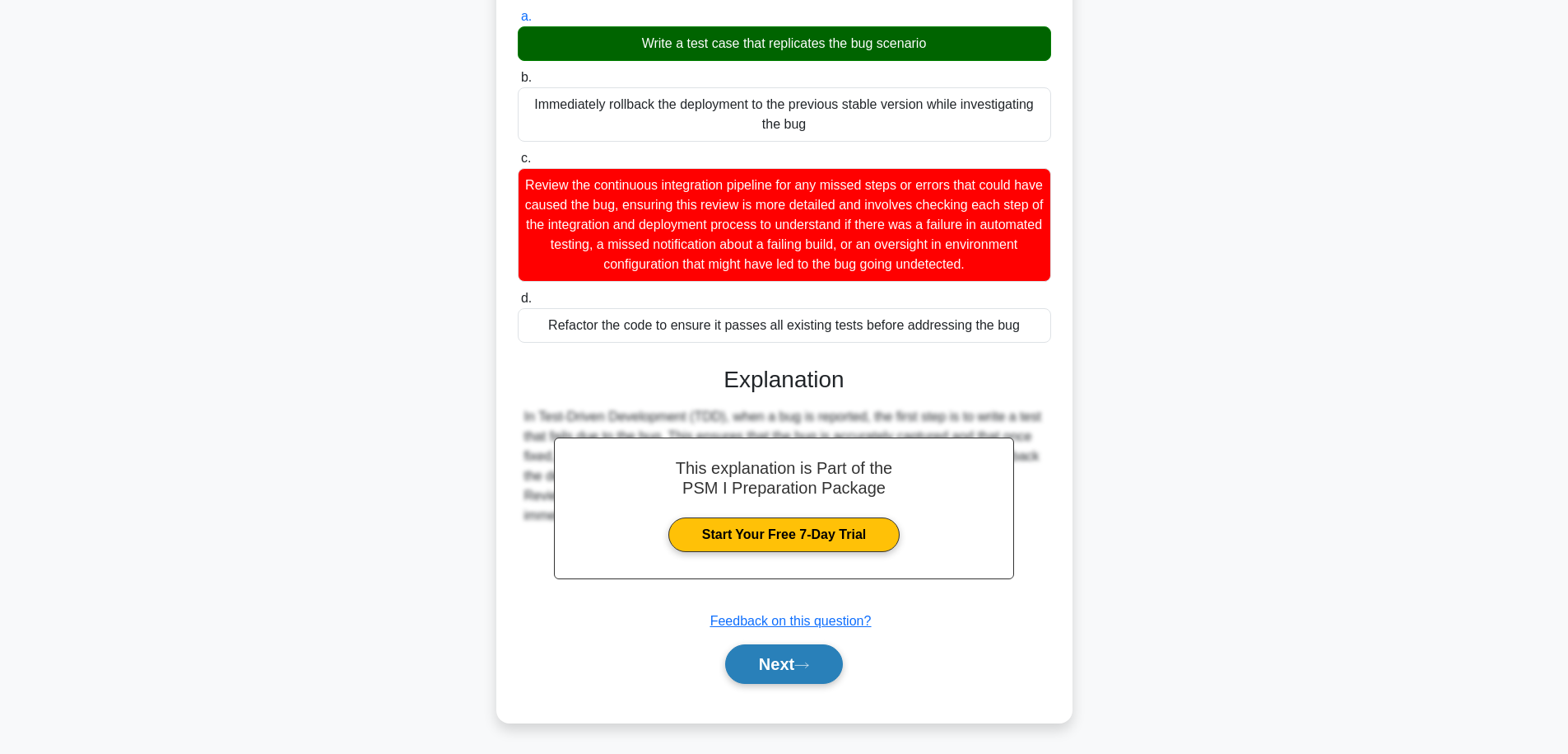
click at [831, 683] on button "Next" at bounding box center [784, 664] width 118 height 40
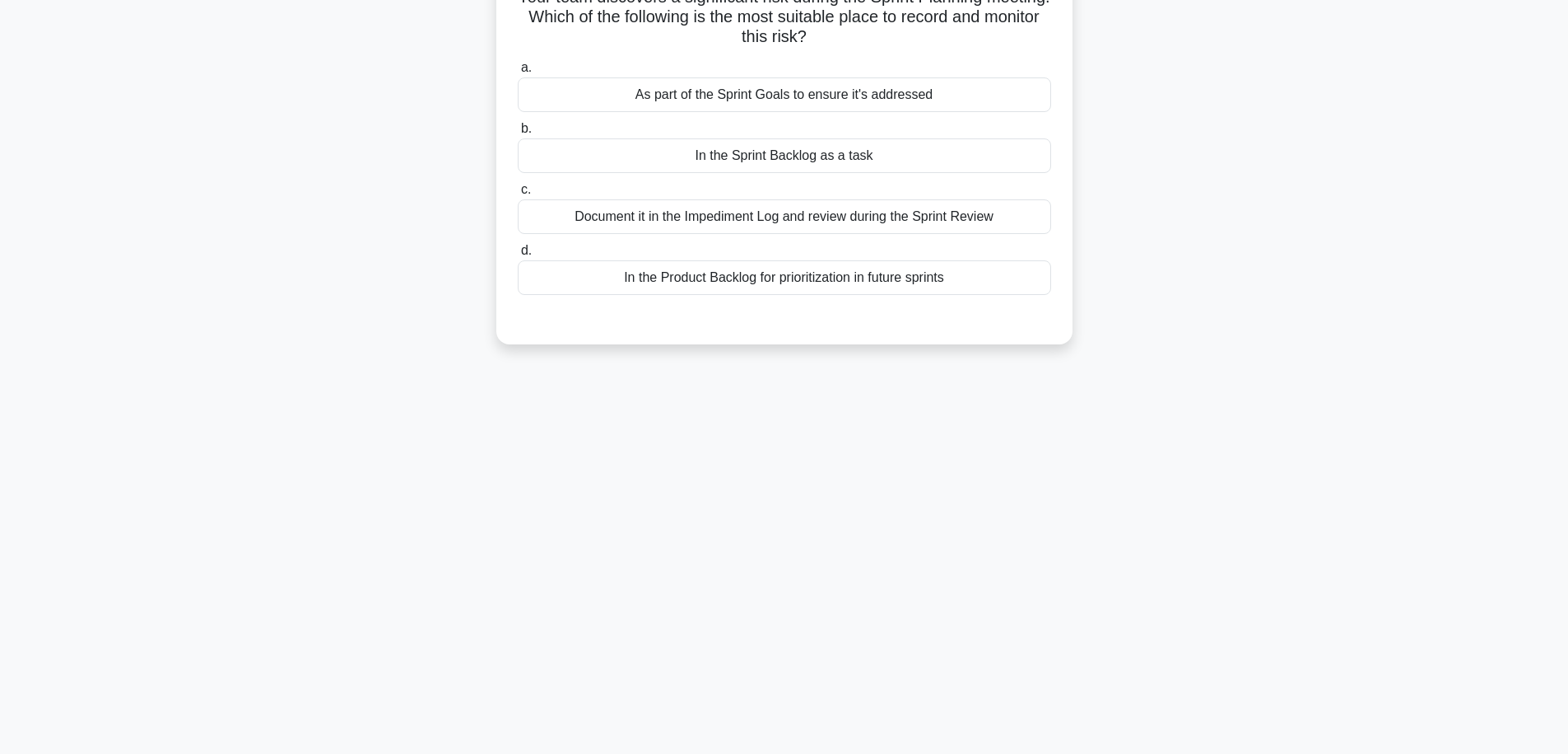
scroll to position [0, 0]
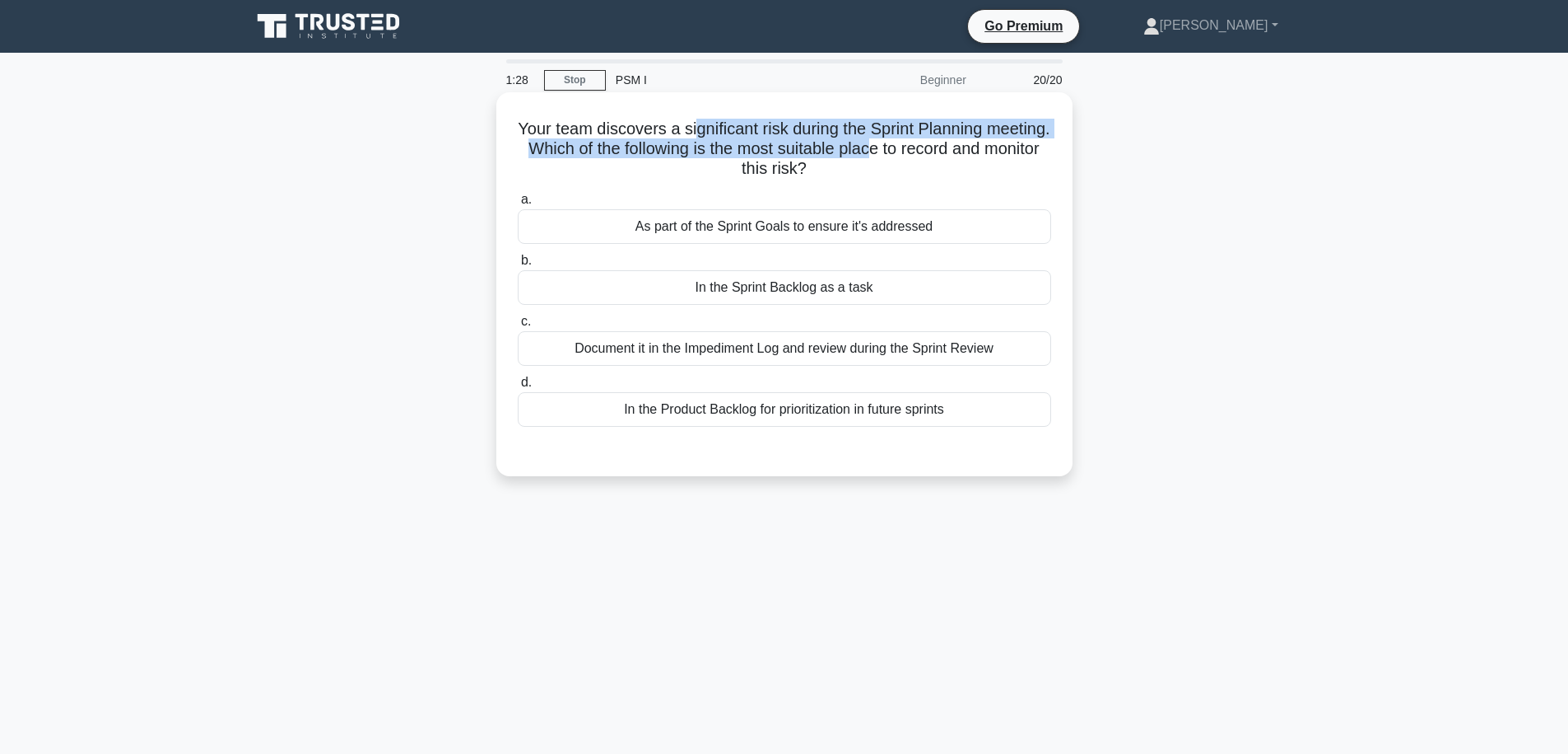
drag, startPoint x: 694, startPoint y: 136, endPoint x: 869, endPoint y: 146, distance: 175.3
click at [869, 146] on h5 "Your team discovers a significant risk during the Sprint Planning meeting. Whic…" at bounding box center [784, 149] width 537 height 61
click at [905, 159] on h5 "Your team discovers a significant risk during the Sprint Planning meeting. Whic…" at bounding box center [784, 149] width 537 height 61
drag, startPoint x: 845, startPoint y: 164, endPoint x: 677, endPoint y: 131, distance: 171.2
click at [678, 131] on h5 "Your team discovers a significant risk during the Sprint Planning meeting. Whic…" at bounding box center [784, 149] width 537 height 61
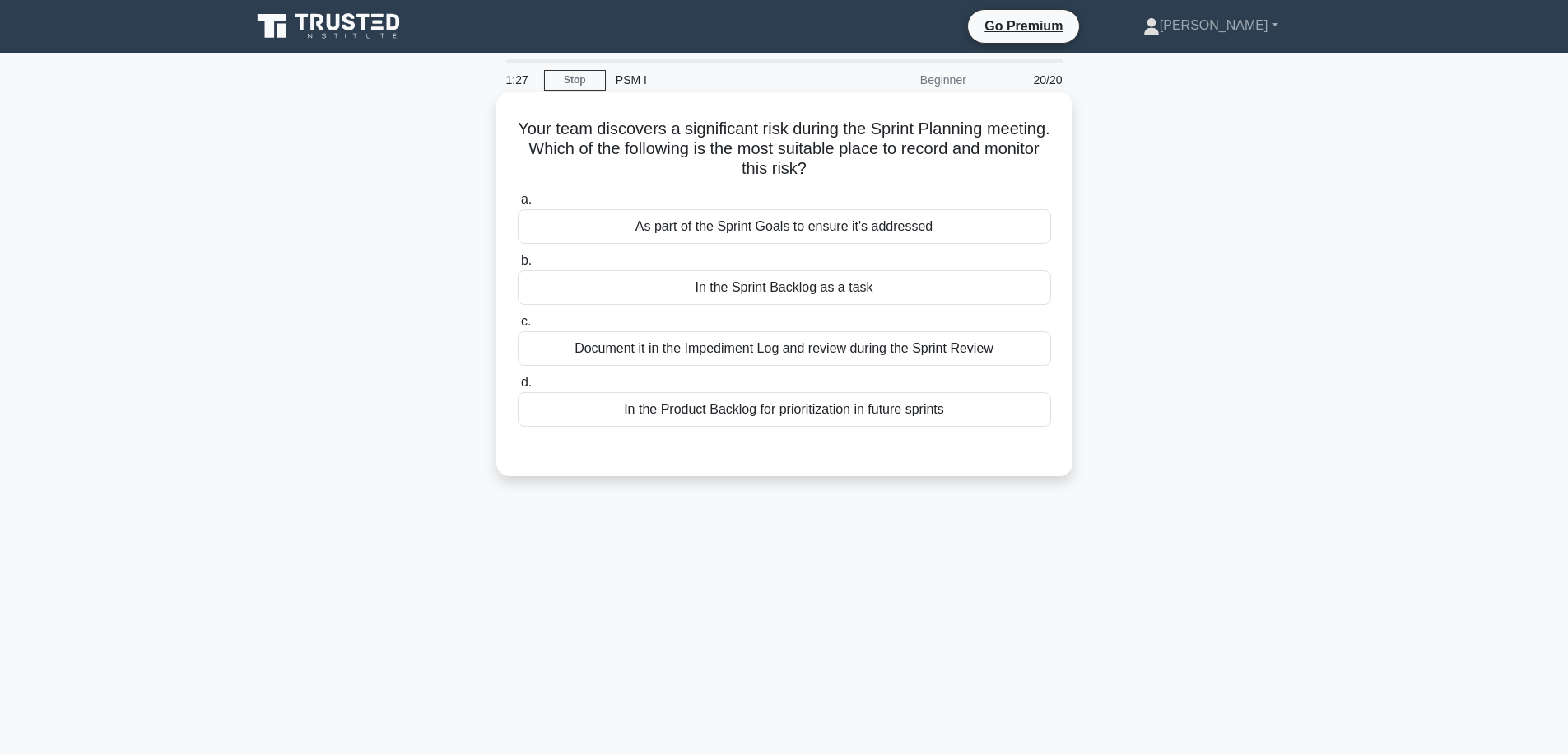
click at [677, 131] on h5 "Your team discovers a significant risk during the Sprint Planning meeting. Whic…" at bounding box center [784, 149] width 537 height 61
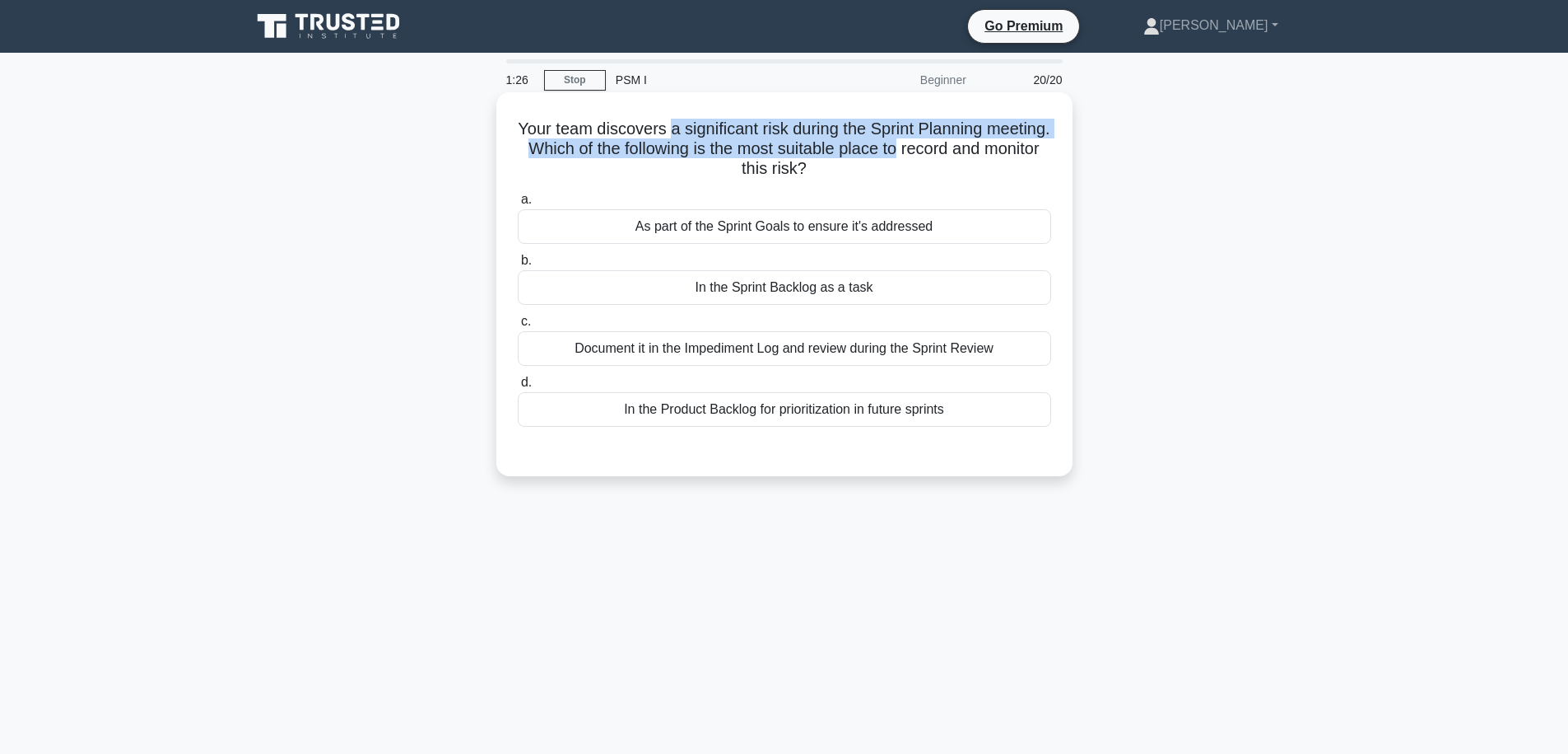
drag, startPoint x: 677, startPoint y: 131, endPoint x: 876, endPoint y: 143, distance: 199.4
click at [876, 143] on h5 "Your team discovers a significant risk during the Sprint Planning meeting. Whic…" at bounding box center [784, 149] width 537 height 61
drag, startPoint x: 876, startPoint y: 143, endPoint x: 695, endPoint y: 132, distance: 181.3
click at [695, 132] on h5 "Your team discovers a significant risk during the Sprint Planning meeting. Whic…" at bounding box center [784, 149] width 537 height 61
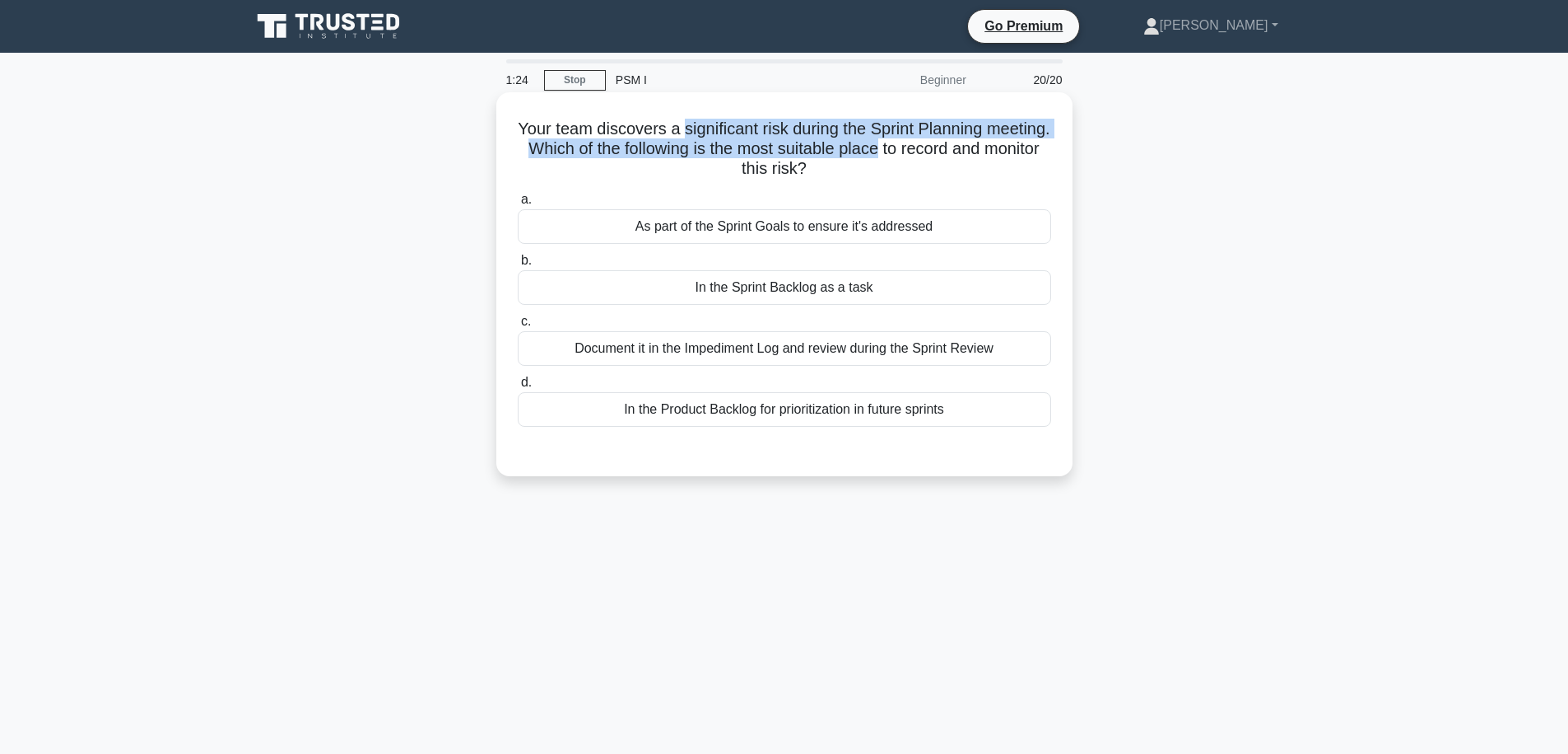
click at [692, 130] on h5 "Your team discovers a significant risk during the Sprint Planning meeting. Whic…" at bounding box center [784, 149] width 537 height 61
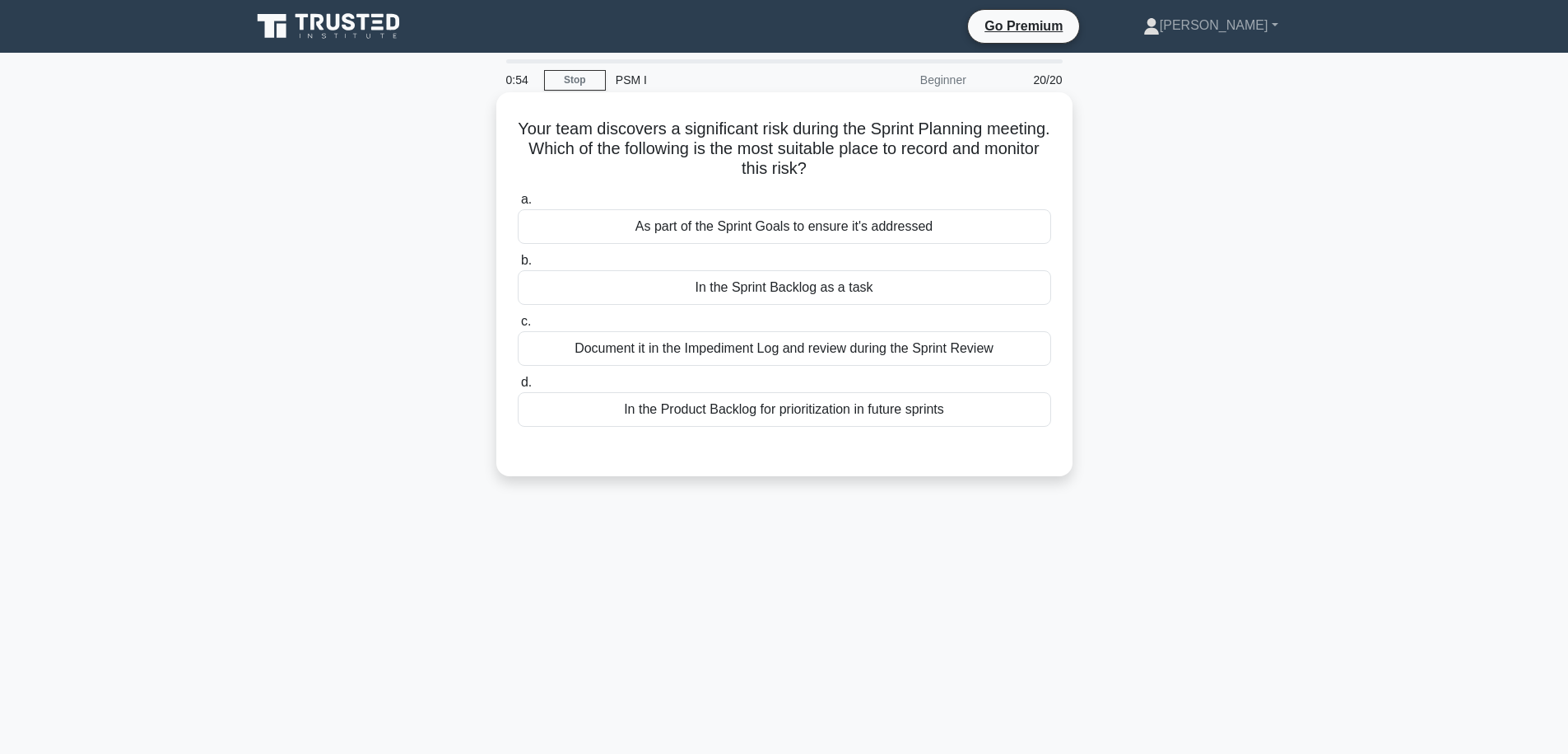
click at [876, 411] on div "In the Product Backlog for prioritization in future sprints" at bounding box center [784, 409] width 533 height 35
click at [518, 388] on input "d. In the Product Backlog for prioritization in future sprints" at bounding box center [518, 382] width 0 height 11
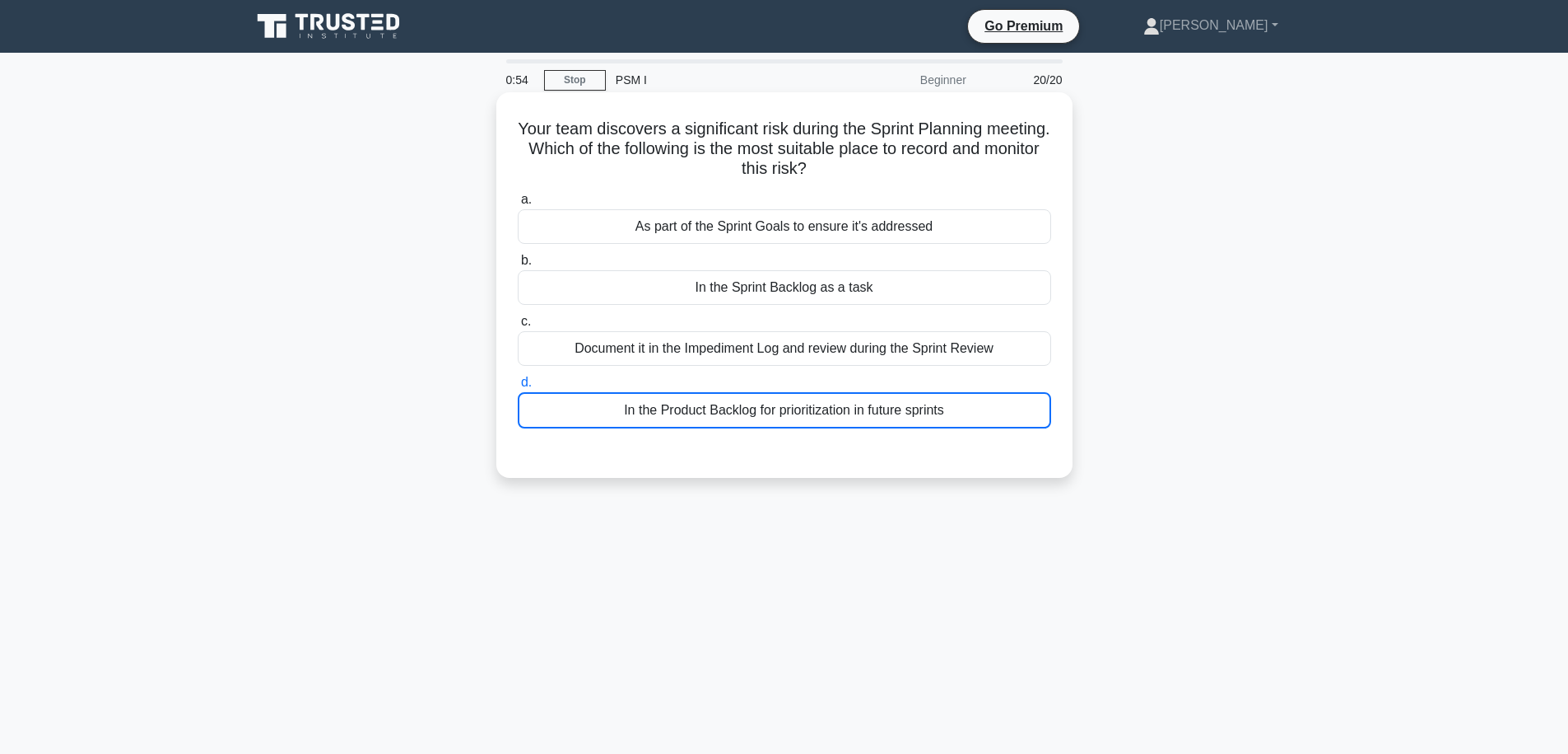
click at [876, 411] on div "In the Product Backlog for prioritization in future sprints" at bounding box center [784, 409] width 533 height 36
click at [518, 388] on input "d. In the Product Backlog for prioritization in future sprints" at bounding box center [518, 382] width 0 height 11
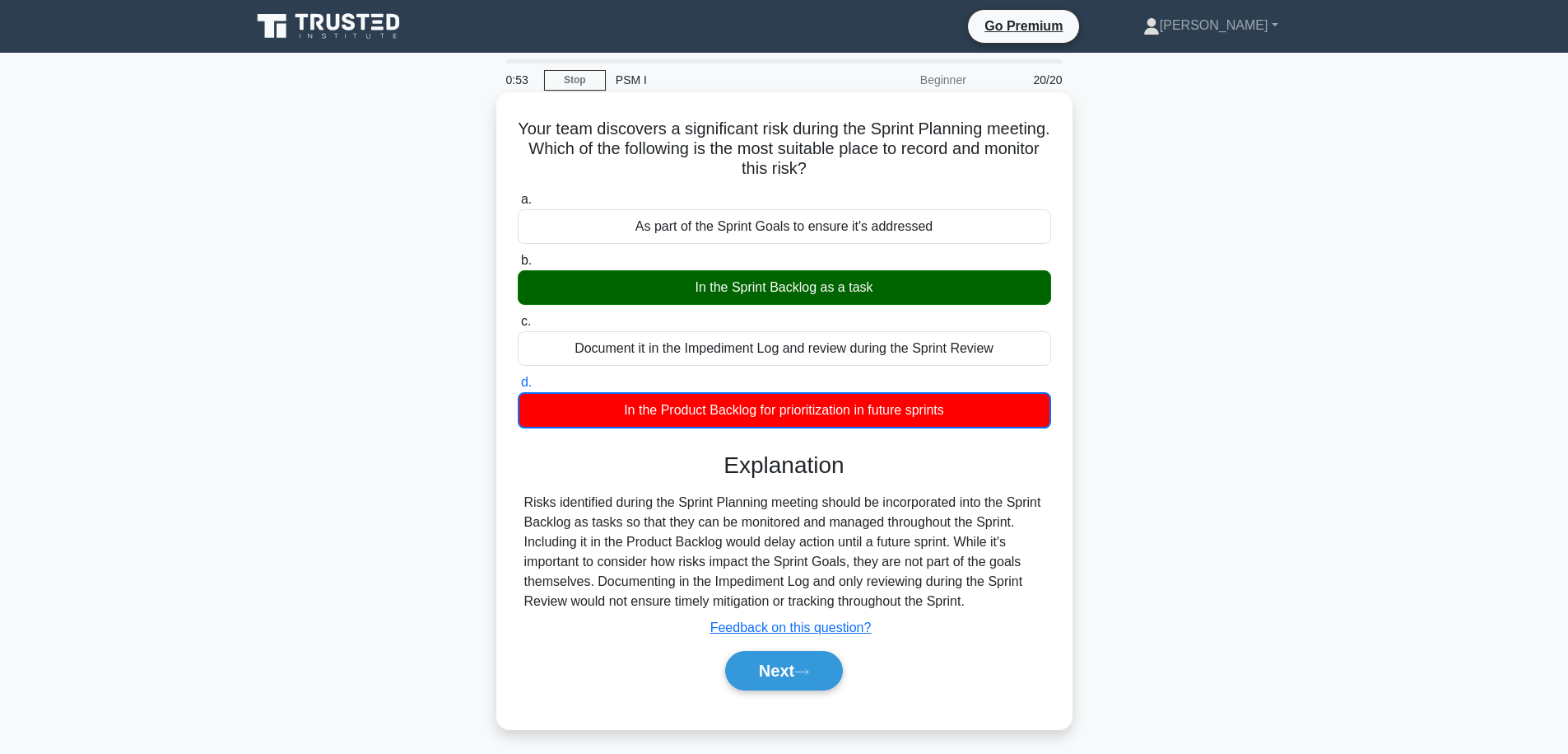
click at [859, 287] on div "In the Sprint Backlog as a task" at bounding box center [784, 287] width 533 height 35
click at [518, 266] on input "b. In the Sprint Backlog as a task" at bounding box center [518, 260] width 0 height 11
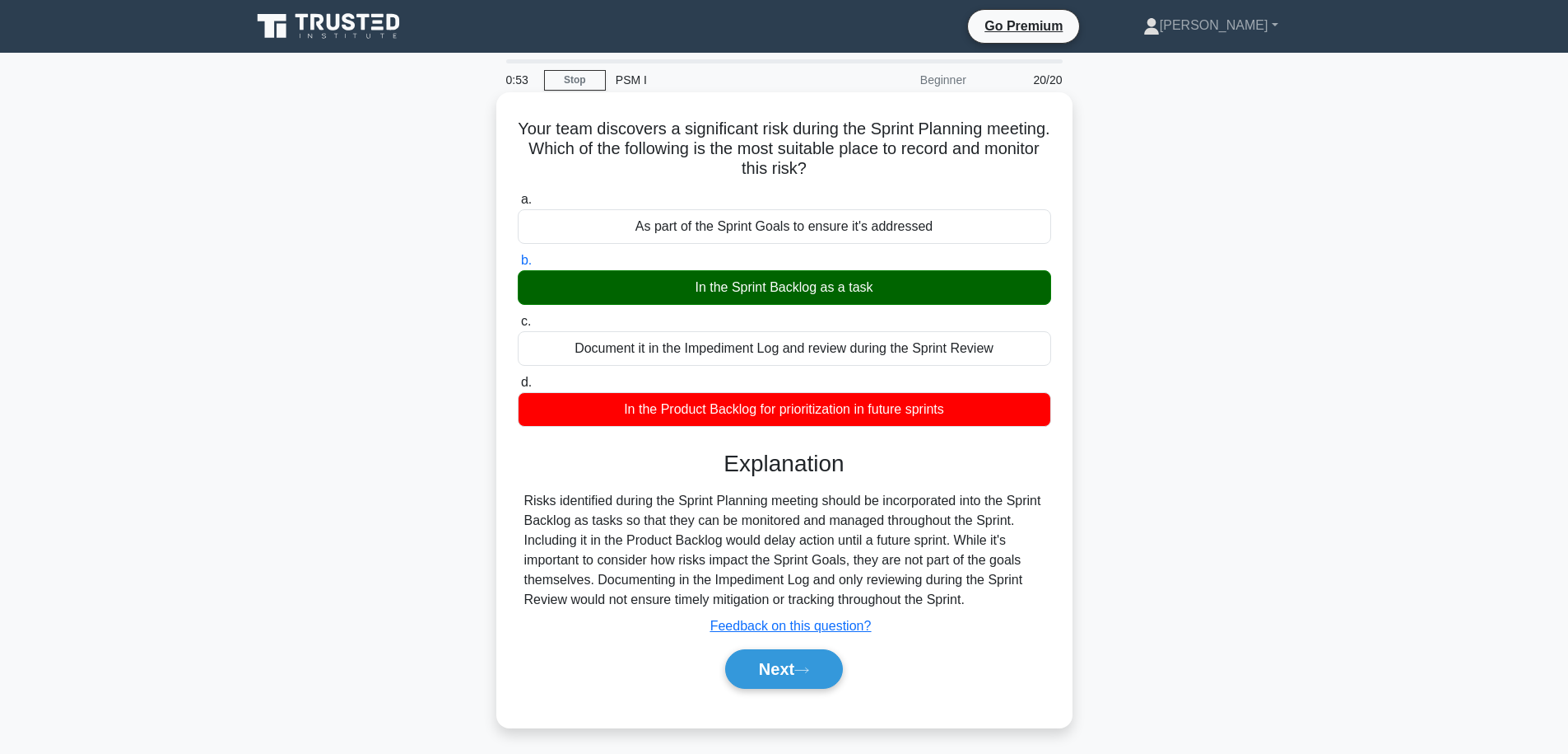
click at [859, 287] on div "In the Sprint Backlog as a task" at bounding box center [784, 287] width 533 height 35
click at [518, 266] on input "b. In the Sprint Backlog as a task" at bounding box center [518, 260] width 0 height 11
click at [859, 287] on div "In the Sprint Backlog as a task" at bounding box center [784, 287] width 533 height 35
click at [518, 266] on input "b. In the Sprint Backlog as a task" at bounding box center [518, 260] width 0 height 11
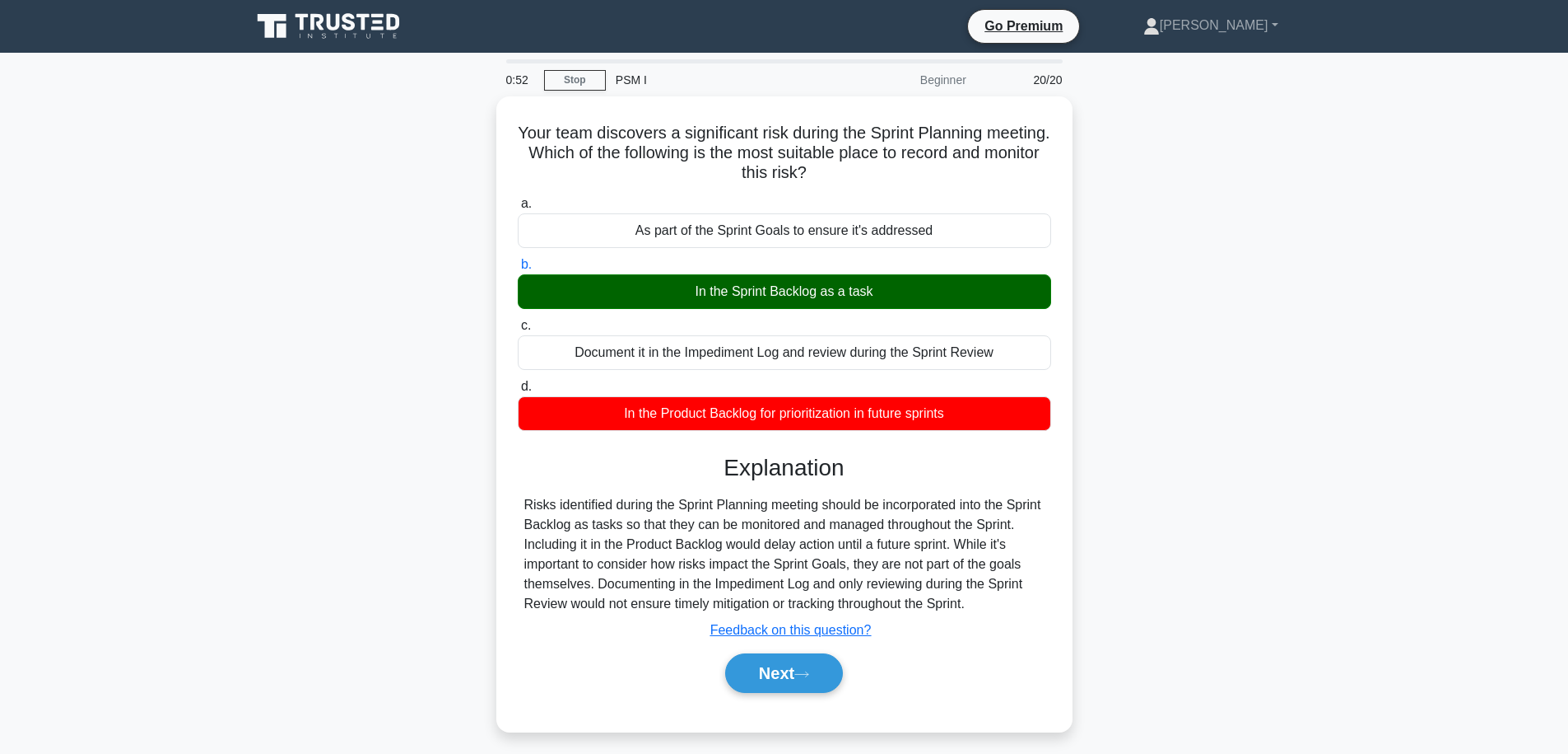
click at [1206, 368] on div "Your team discovers a significant risk during the Sprint Planning meeting. Whic…" at bounding box center [784, 424] width 1086 height 655
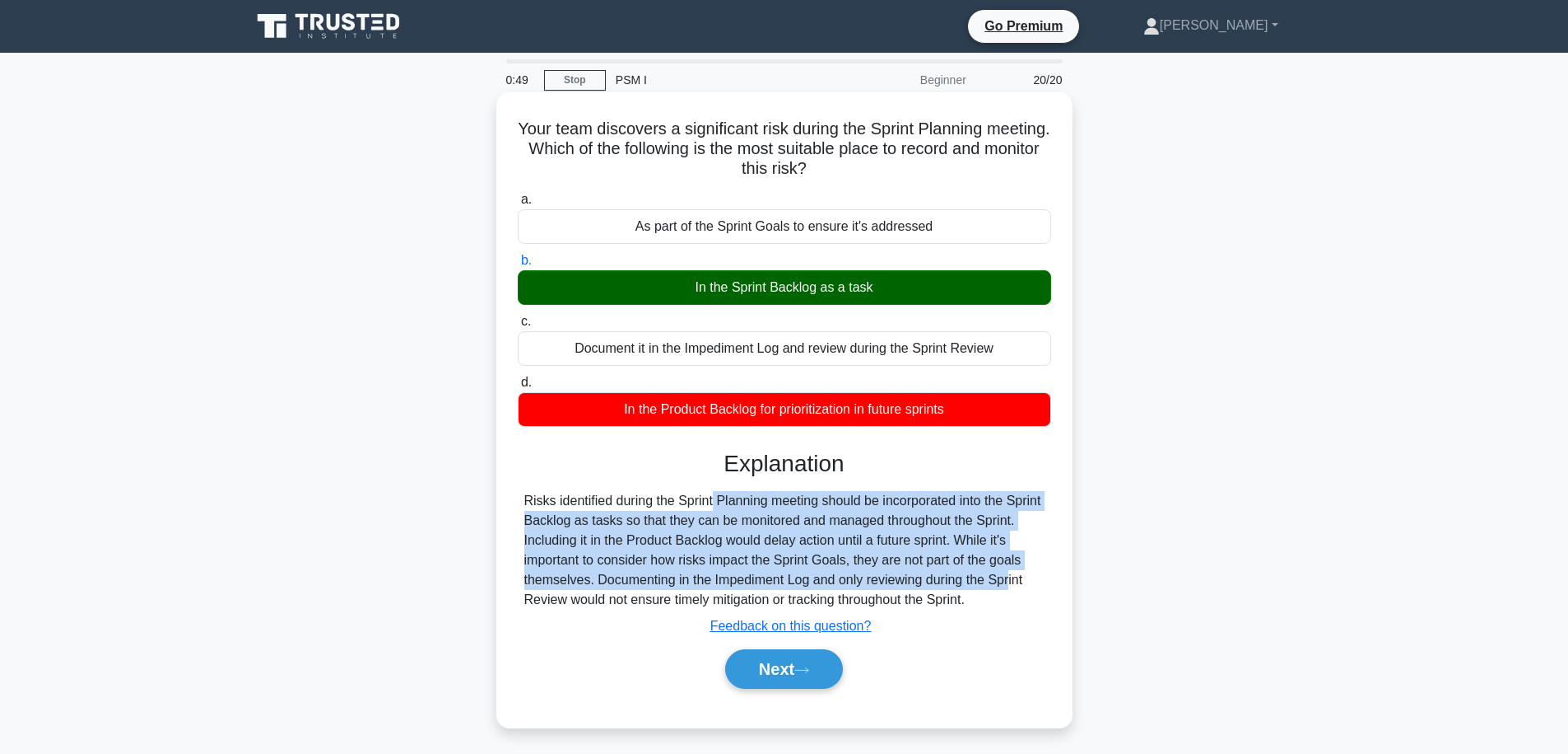
drag, startPoint x: 614, startPoint y: 510, endPoint x: 913, endPoint y: 574, distance: 305.8
click at [913, 574] on div "Risks identified during the Sprint Planning meeting should be incorporated into…" at bounding box center [784, 550] width 520 height 119
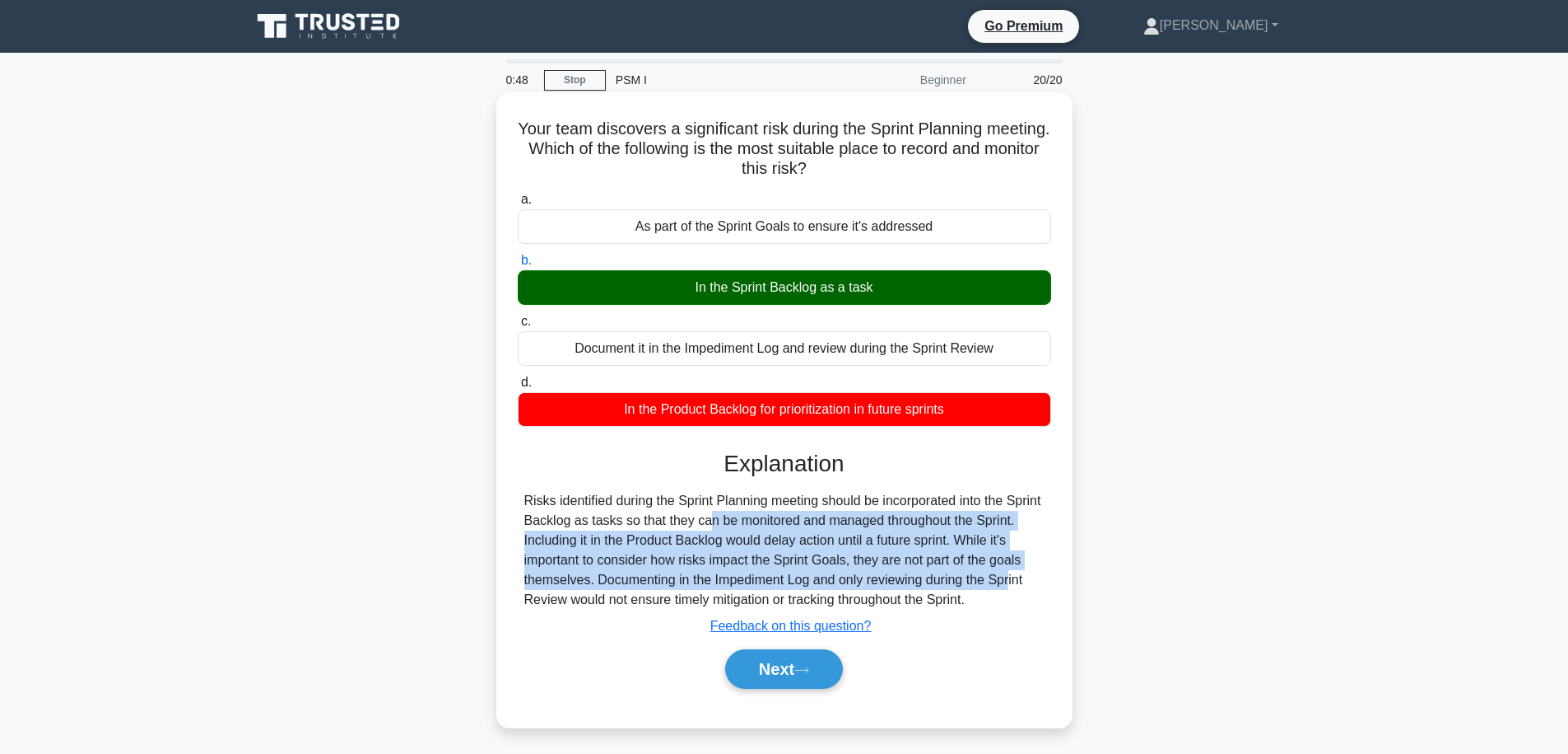
drag, startPoint x: 860, startPoint y: 567, endPoint x: 612, endPoint y: 524, distance: 251.7
click at [612, 524] on div "Risks identified during the Sprint Planning meeting should be incorporated into…" at bounding box center [784, 550] width 520 height 119
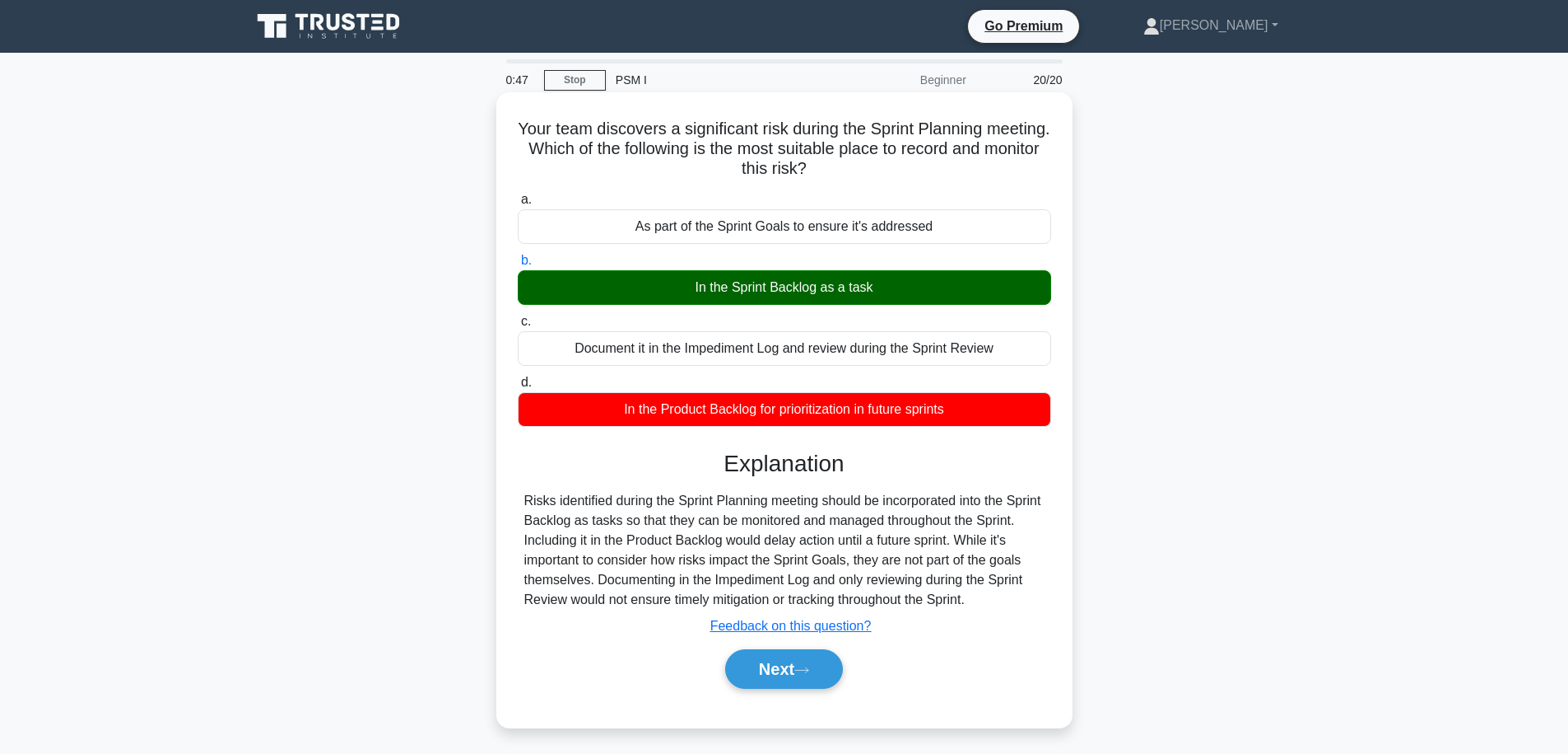
click at [612, 523] on div "Risks identified during the Sprint Planning meeting should be incorporated into…" at bounding box center [784, 550] width 520 height 119
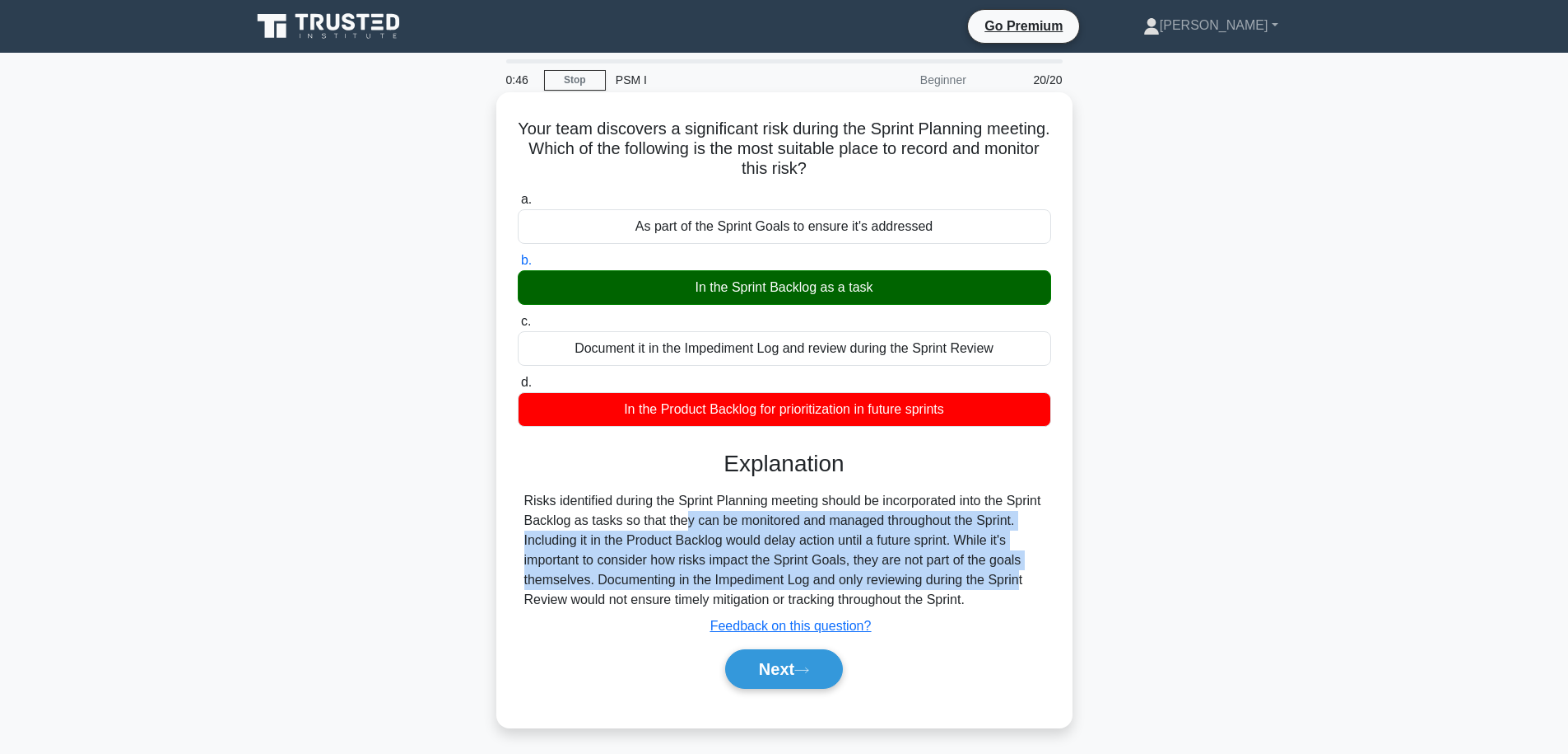
drag, startPoint x: 612, startPoint y: 523, endPoint x: 885, endPoint y: 584, distance: 279.7
click at [885, 584] on div "Risks identified during the Sprint Planning meeting should be incorporated into…" at bounding box center [784, 550] width 520 height 119
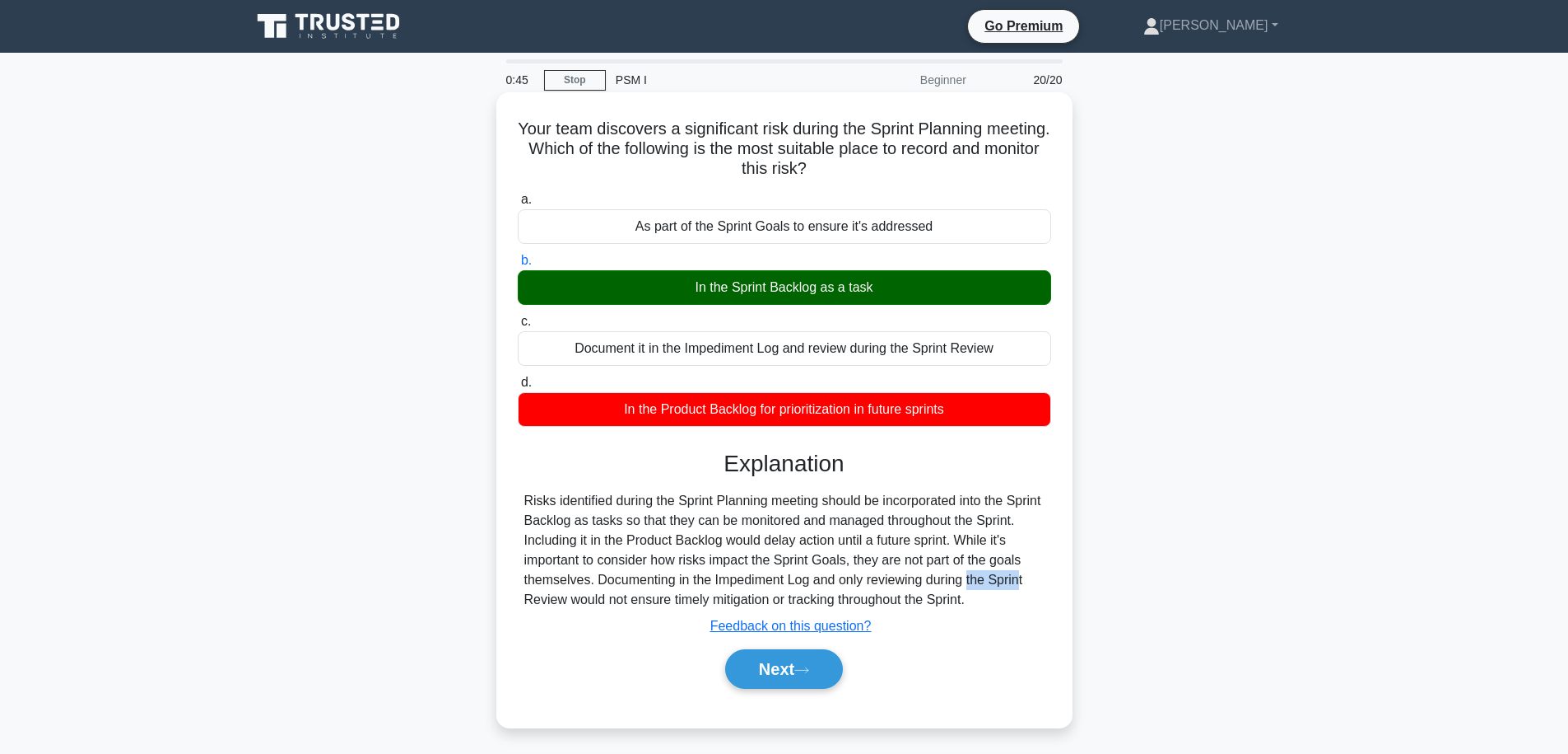
click at [885, 584] on div "Risks identified during the Sprint Planning meeting should be incorporated into…" at bounding box center [784, 550] width 520 height 119
drag, startPoint x: 885, startPoint y: 584, endPoint x: 734, endPoint y: 537, distance: 158.1
click at [734, 537] on div "Risks identified during the Sprint Planning meeting should be incorporated into…" at bounding box center [784, 550] width 520 height 119
click at [733, 536] on div "Risks identified during the Sprint Planning meeting should be incorporated into…" at bounding box center [784, 550] width 520 height 119
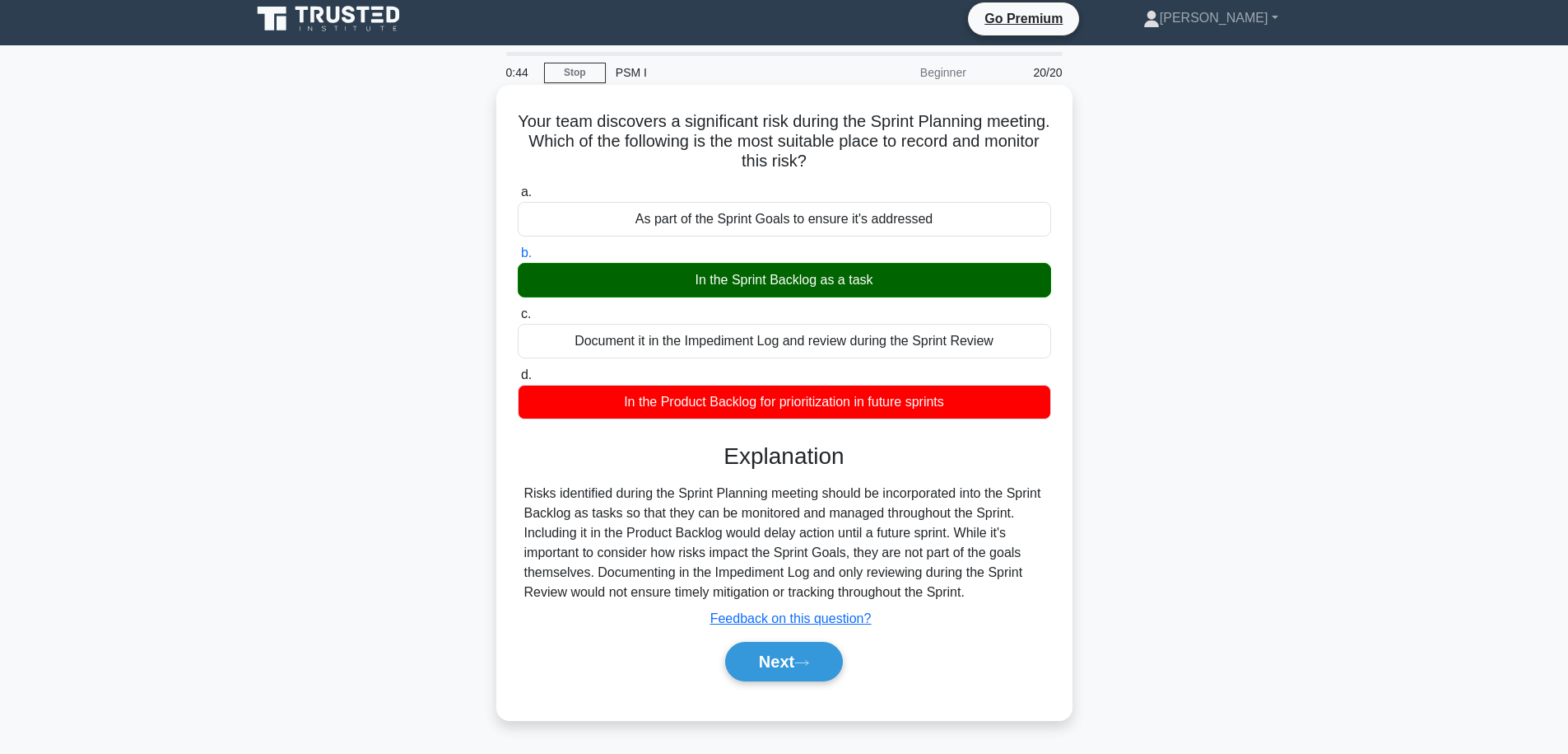
scroll to position [136, 0]
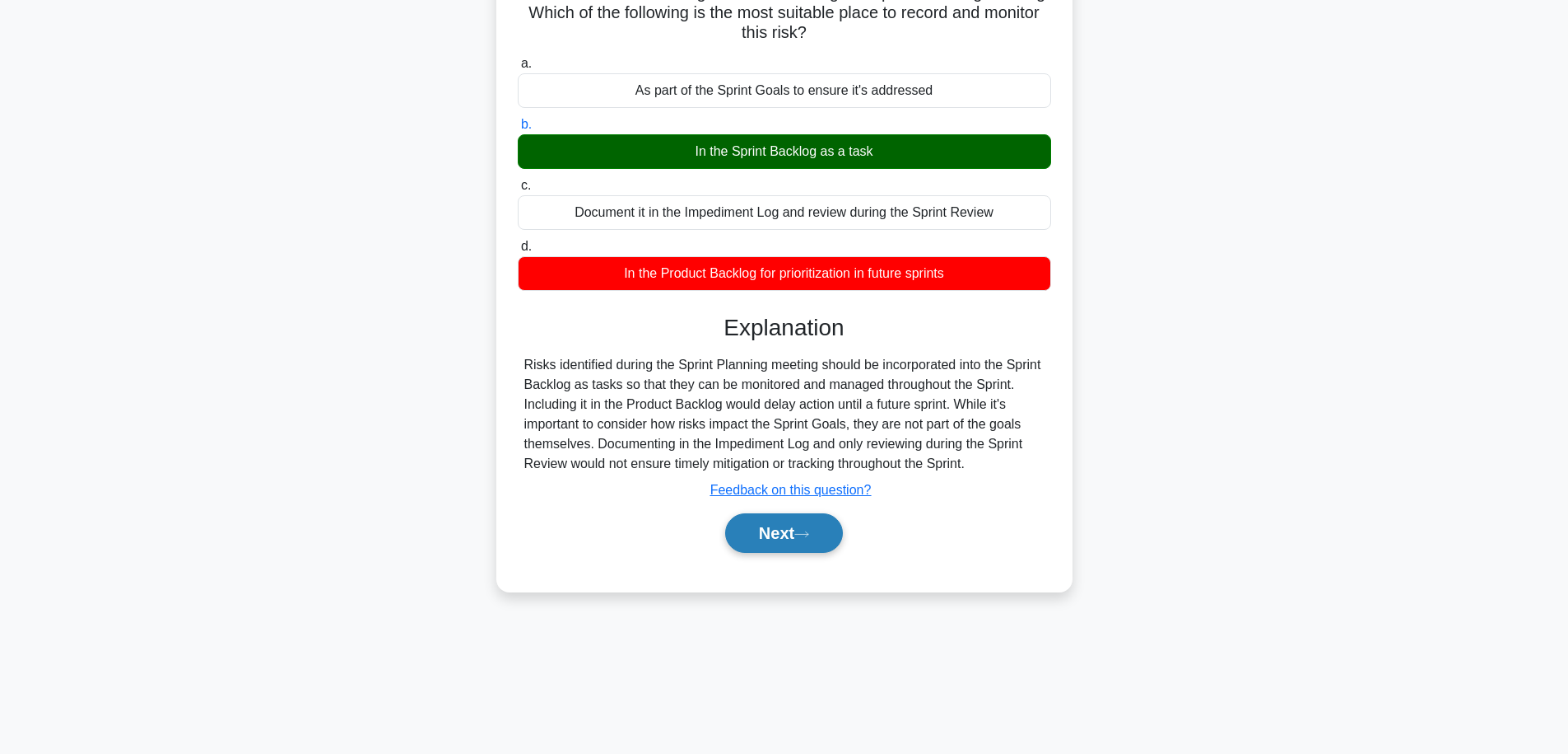
click at [769, 538] on button "Next" at bounding box center [784, 532] width 118 height 40
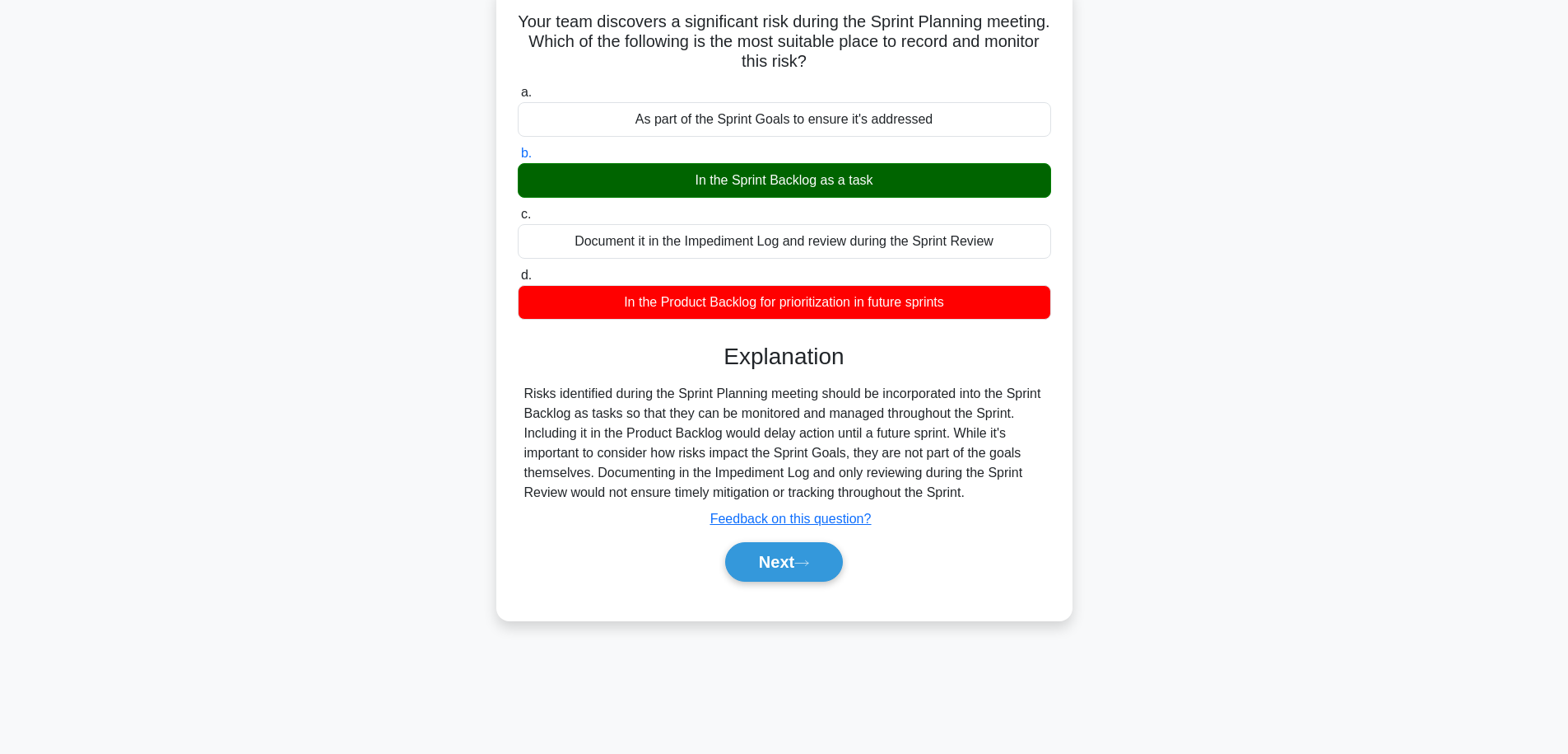
scroll to position [0, 0]
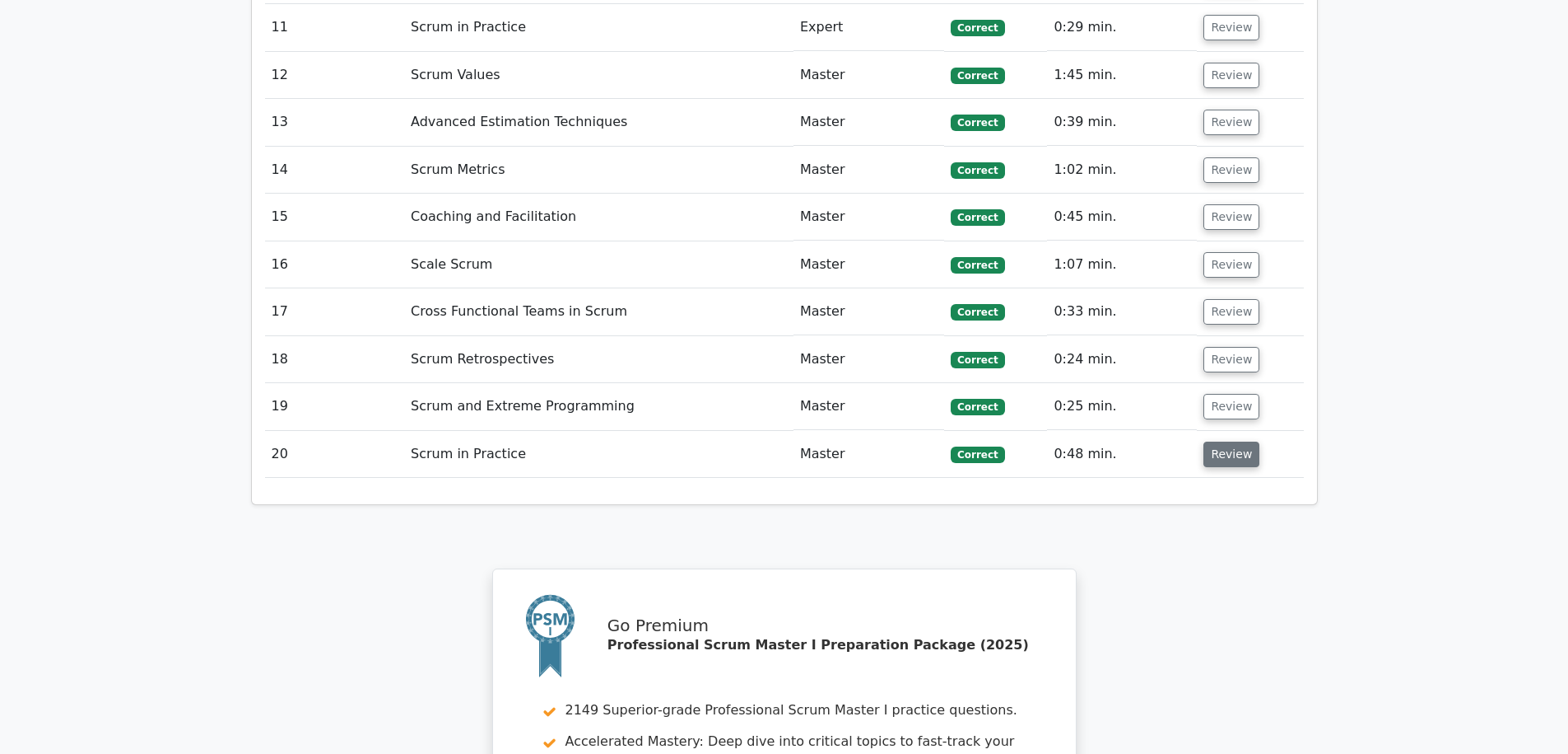
click at [1232, 441] on button "Review" at bounding box center [1231, 454] width 56 height 25
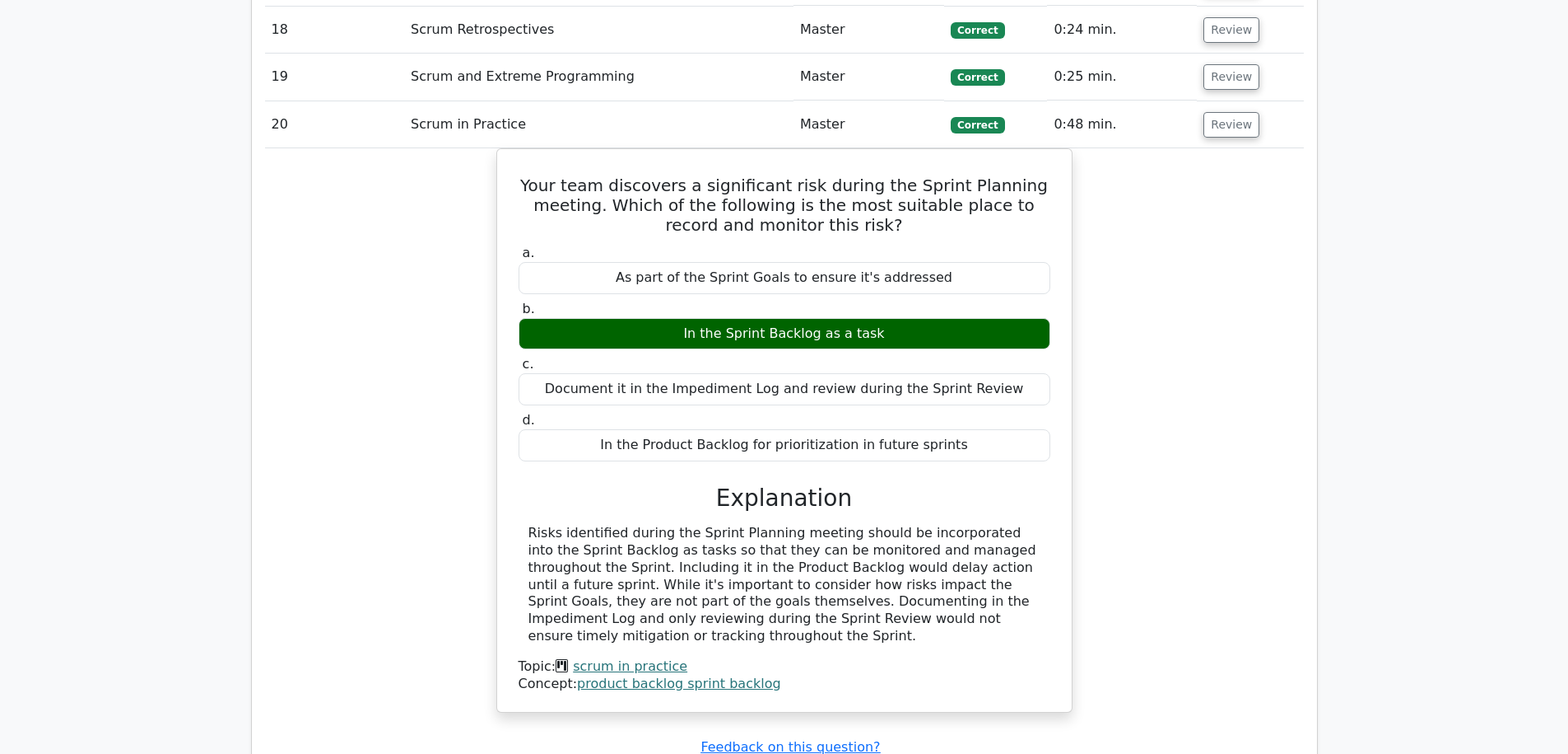
scroll to position [3111, 0]
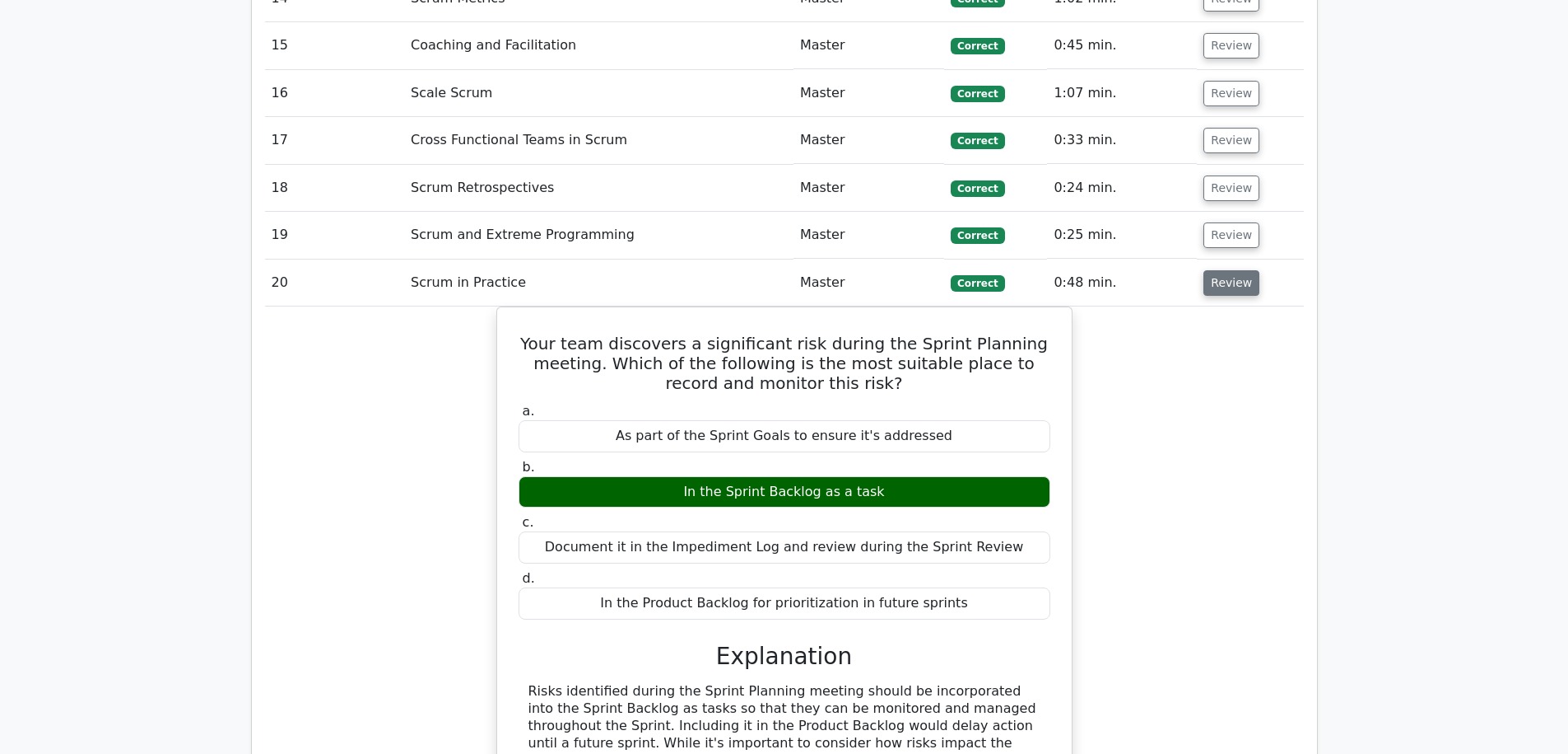
click at [1228, 270] on button "Review" at bounding box center [1231, 283] width 56 height 25
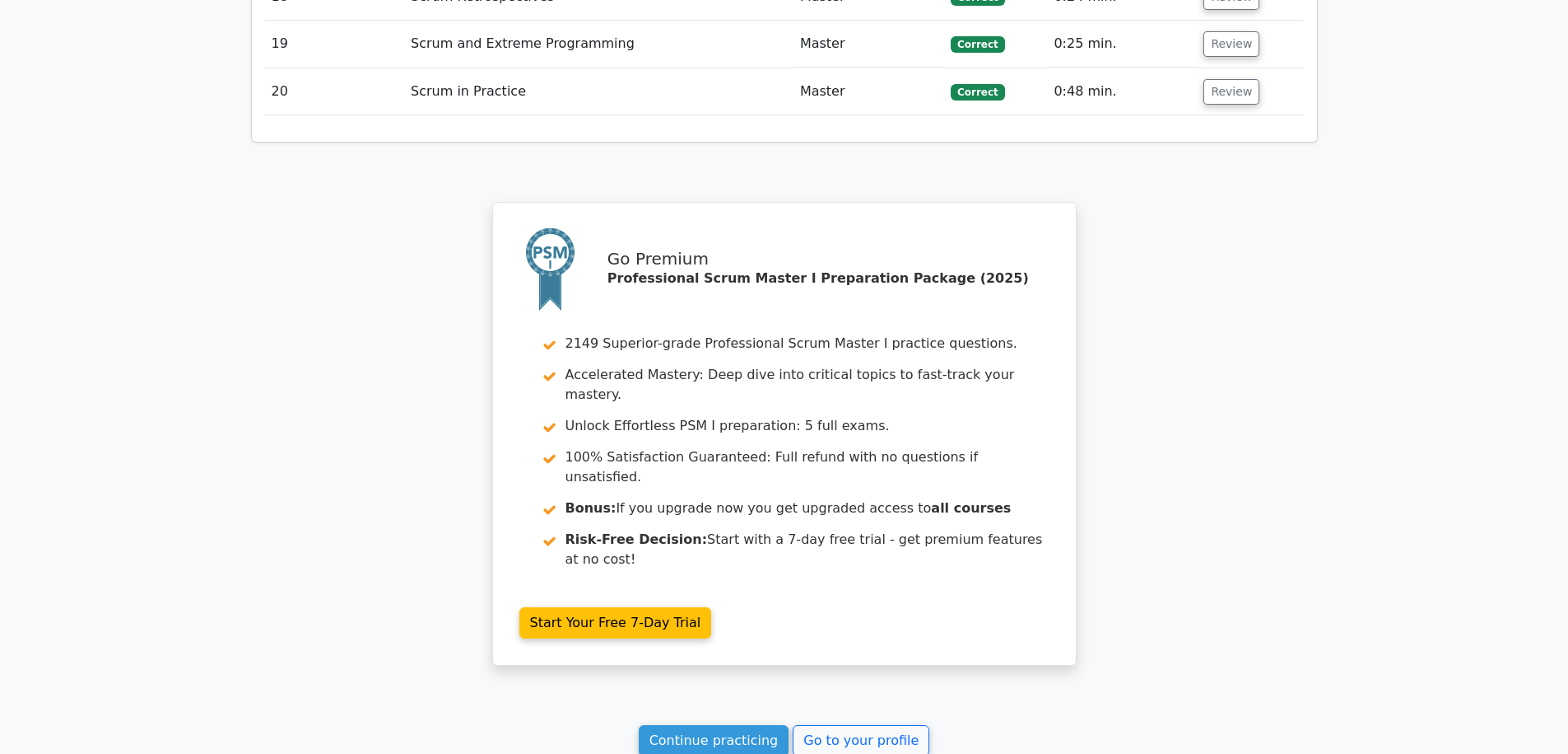
scroll to position [3434, 0]
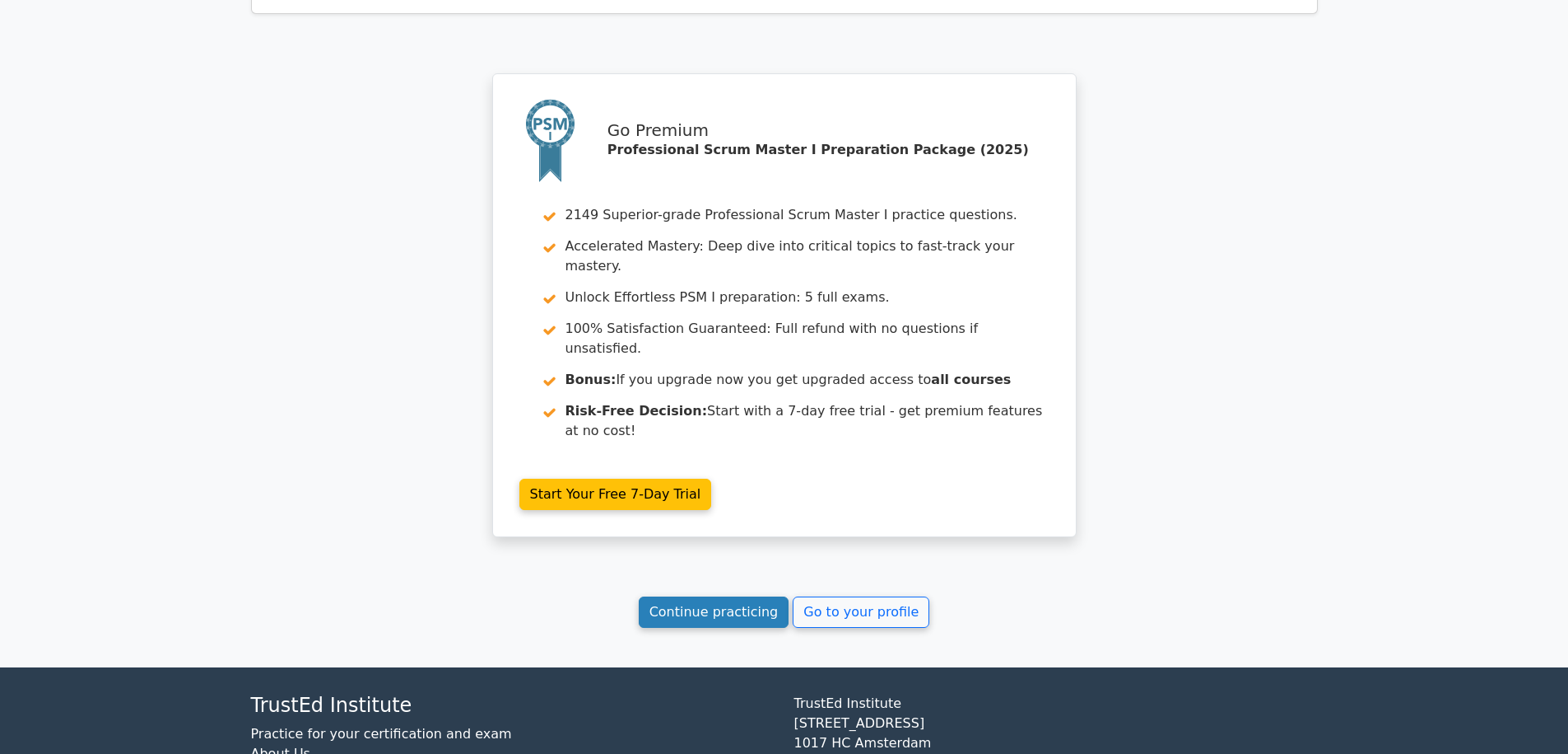
click at [744, 596] on link "Continue practicing" at bounding box center [714, 612] width 151 height 31
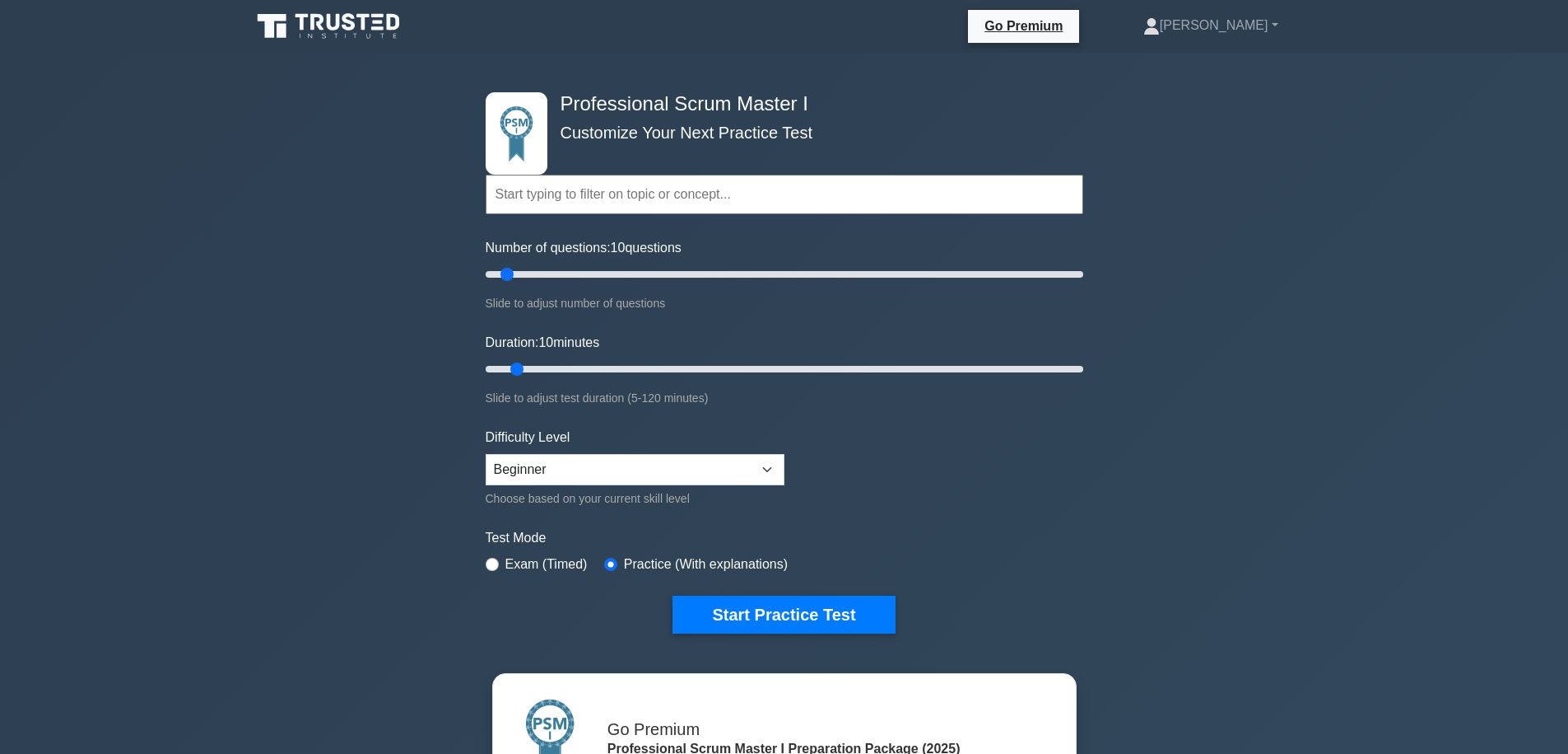
click at [567, 564] on label "Exam (Timed)" at bounding box center [547, 564] width 82 height 19
click at [489, 561] on input "radio" at bounding box center [492, 564] width 14 height 14
radio input "true"
click at [1025, 537] on label "Test Mode" at bounding box center [784, 538] width 598 height 19
click at [854, 598] on button "Start Practice Test" at bounding box center [784, 614] width 222 height 38
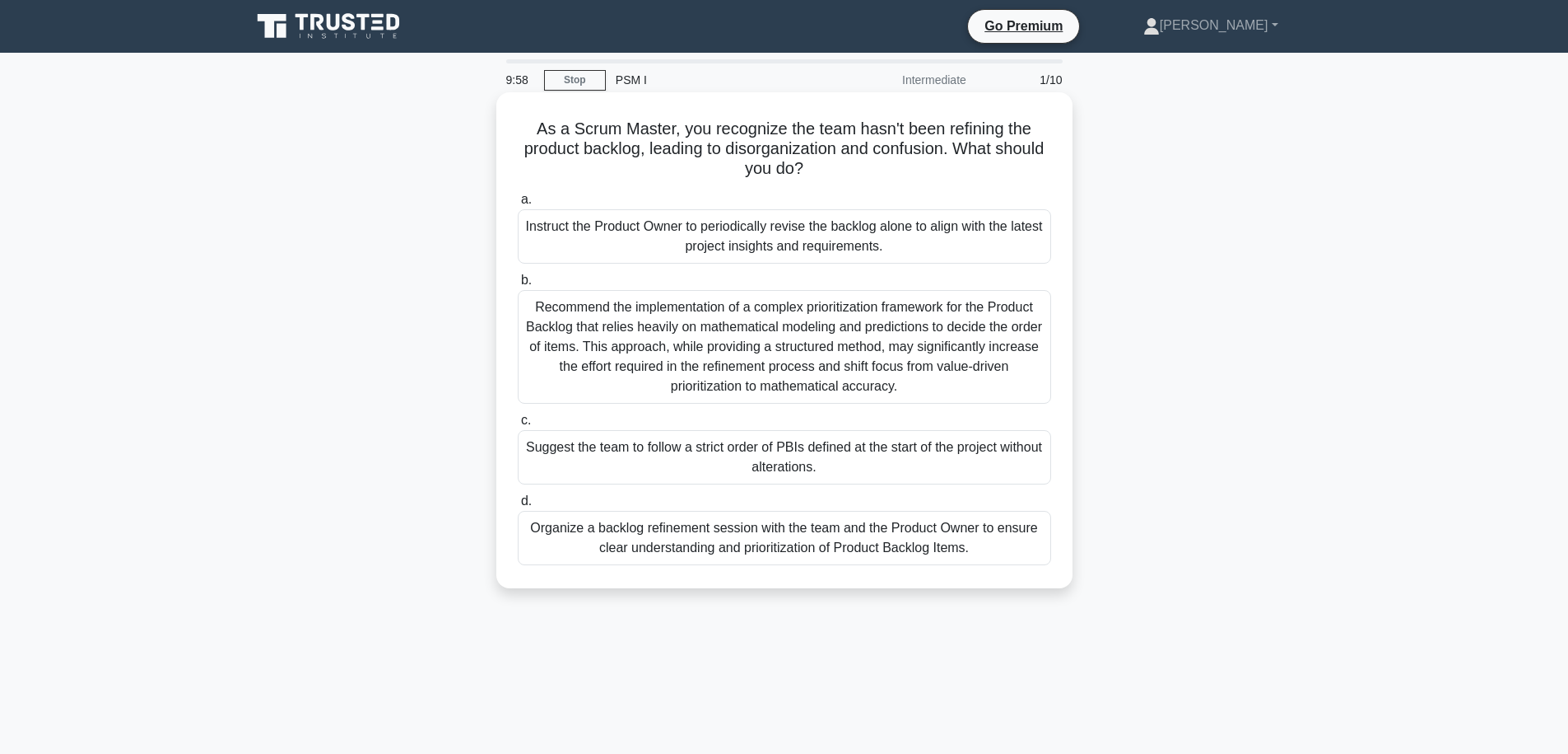
drag, startPoint x: 744, startPoint y: 133, endPoint x: 903, endPoint y: 164, distance: 162.0
click at [903, 164] on h5 "As a Scrum Master, you recognize the team hasn't been refining the product back…" at bounding box center [784, 149] width 537 height 61
click at [903, 166] on h5 "As a Scrum Master, you recognize the team hasn't been refining the product back…" at bounding box center [784, 149] width 537 height 61
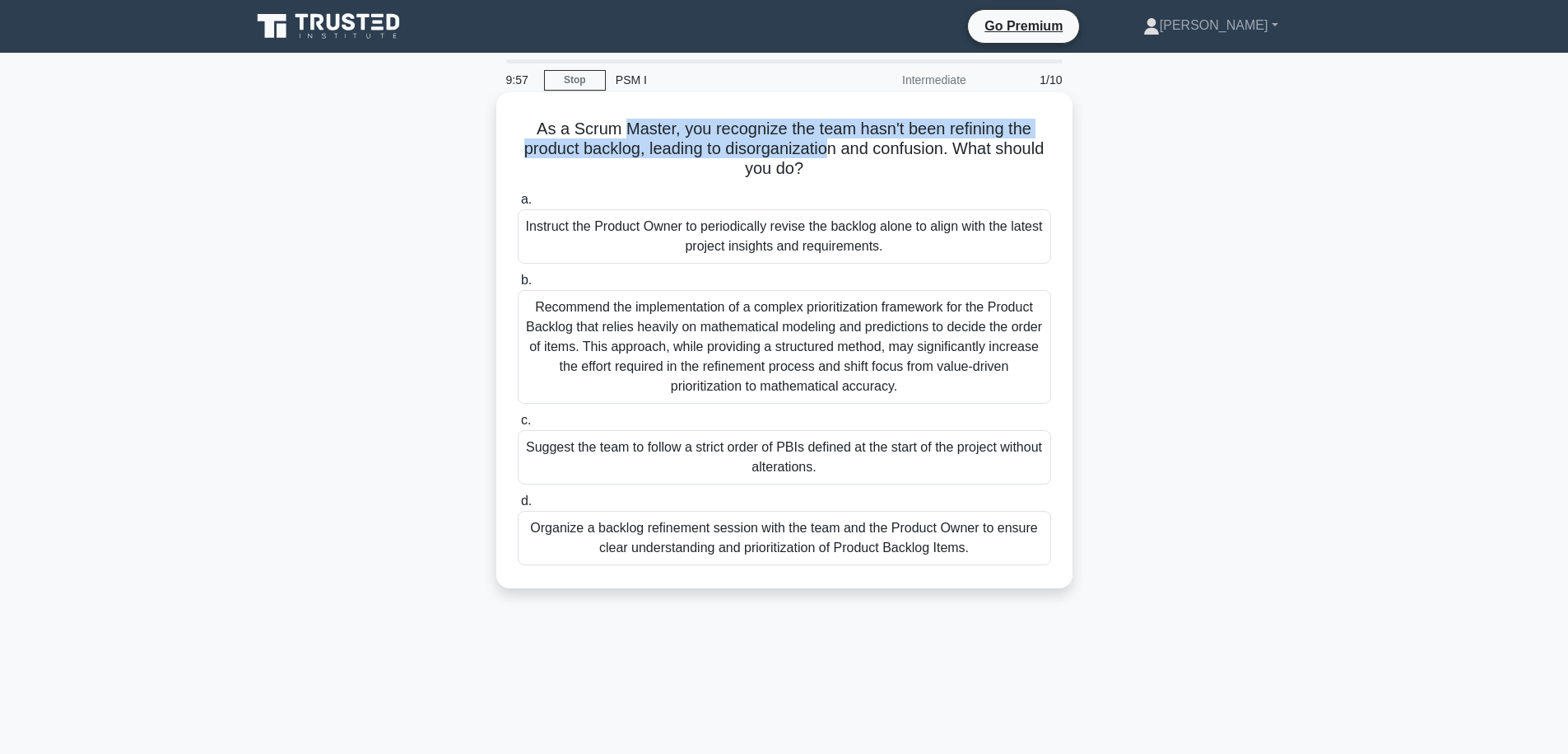
drag, startPoint x: 623, startPoint y: 132, endPoint x: 832, endPoint y: 152, distance: 210.0
click at [832, 152] on h5 "As a Scrum Master, you recognize the team hasn't been refining the product back…" at bounding box center [784, 149] width 537 height 61
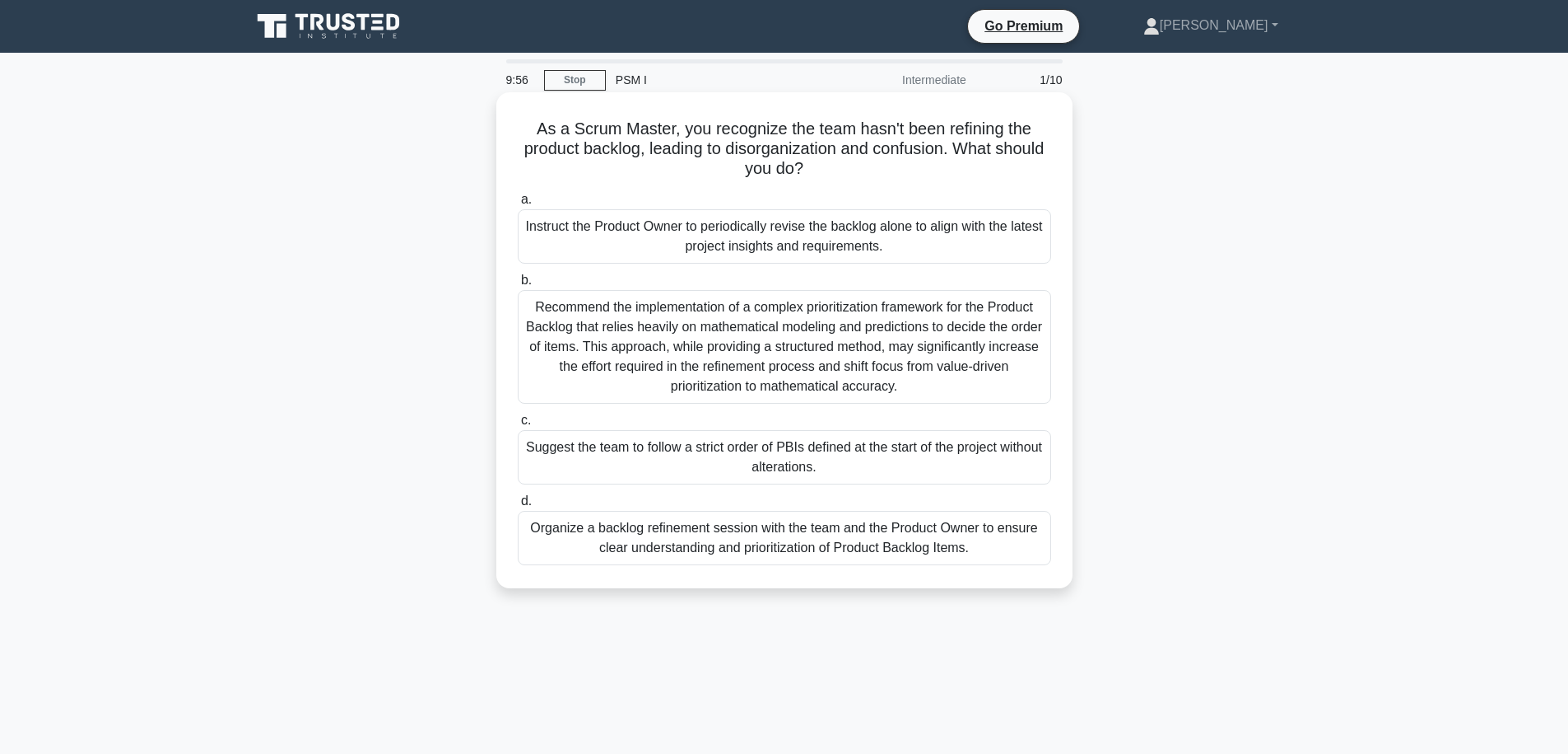
click at [834, 169] on h5 "As a Scrum Master, you recognize the team hasn't been refining the product back…" at bounding box center [784, 149] width 537 height 61
drag, startPoint x: 822, startPoint y: 166, endPoint x: 777, endPoint y: 133, distance: 55.8
click at [777, 132] on h5 "As a Scrum Master, you recognize the team hasn't been refining the product back…" at bounding box center [784, 149] width 537 height 61
click at [832, 539] on div "Organize a backlog refinement session with the team and the Product Owner to en…" at bounding box center [784, 538] width 533 height 54
click at [518, 506] on input "d. Organize a backlog refinement session with the team and the Product Owner to…" at bounding box center [518, 500] width 0 height 11
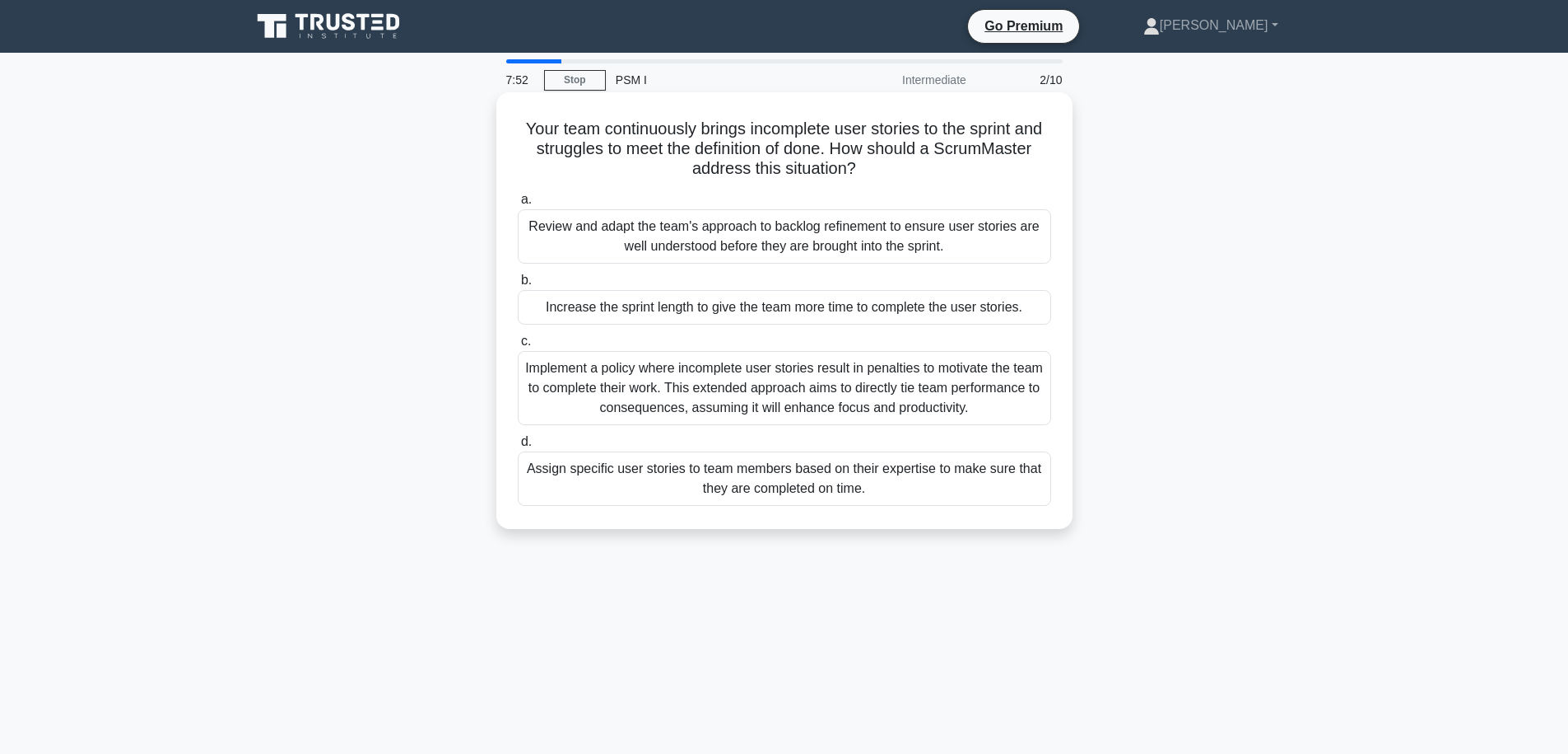
click at [793, 252] on div "Review and adapt the team's approach to backlog refinement to ensure user stori…" at bounding box center [784, 236] width 533 height 54
click at [518, 205] on input "a. Review and adapt the team's approach to backlog refinement to ensure user st…" at bounding box center [518, 199] width 0 height 11
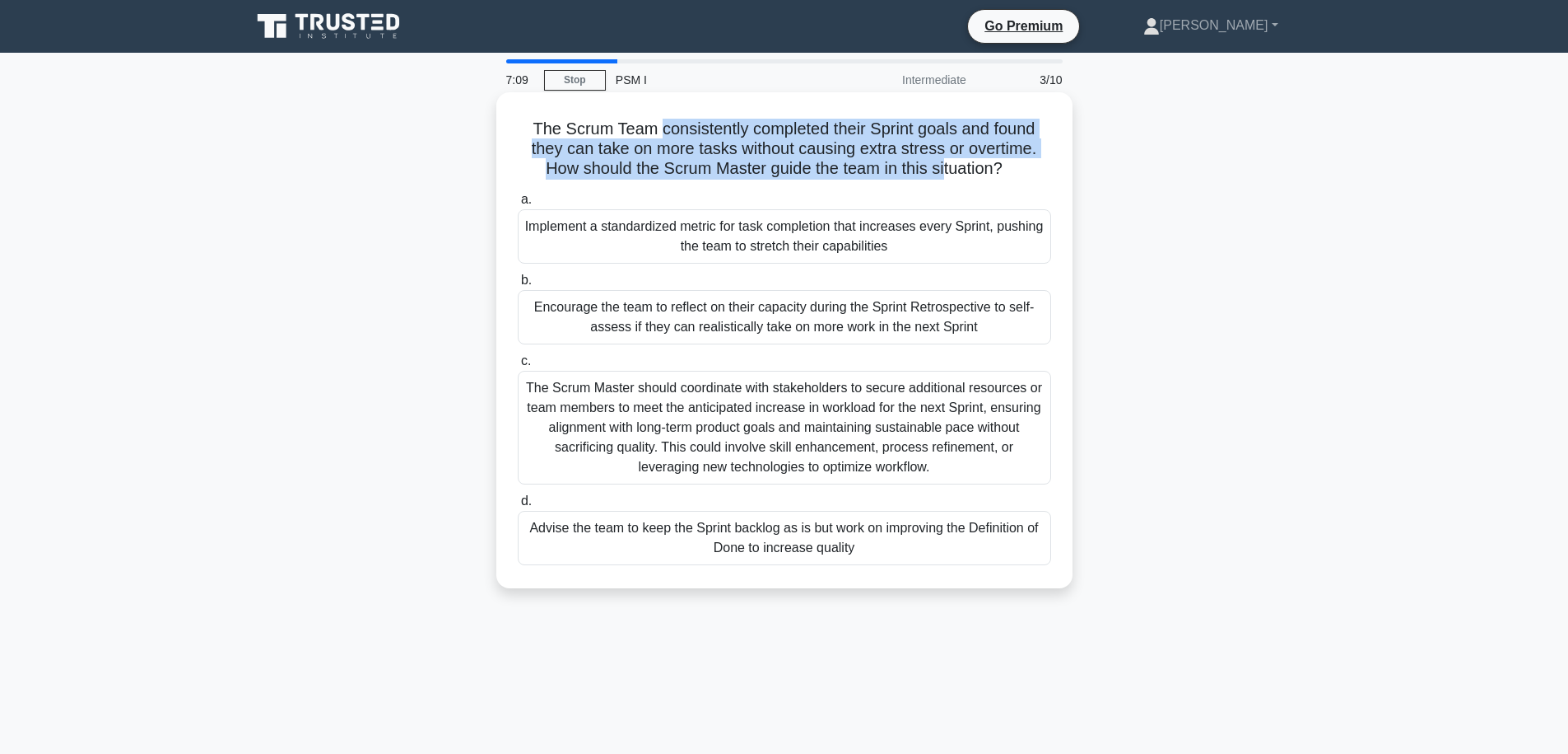
drag, startPoint x: 662, startPoint y: 128, endPoint x: 942, endPoint y: 167, distance: 282.7
click at [942, 167] on h5 "The Scrum Team consistently completed their Sprint goals and found they can tak…" at bounding box center [784, 149] width 537 height 61
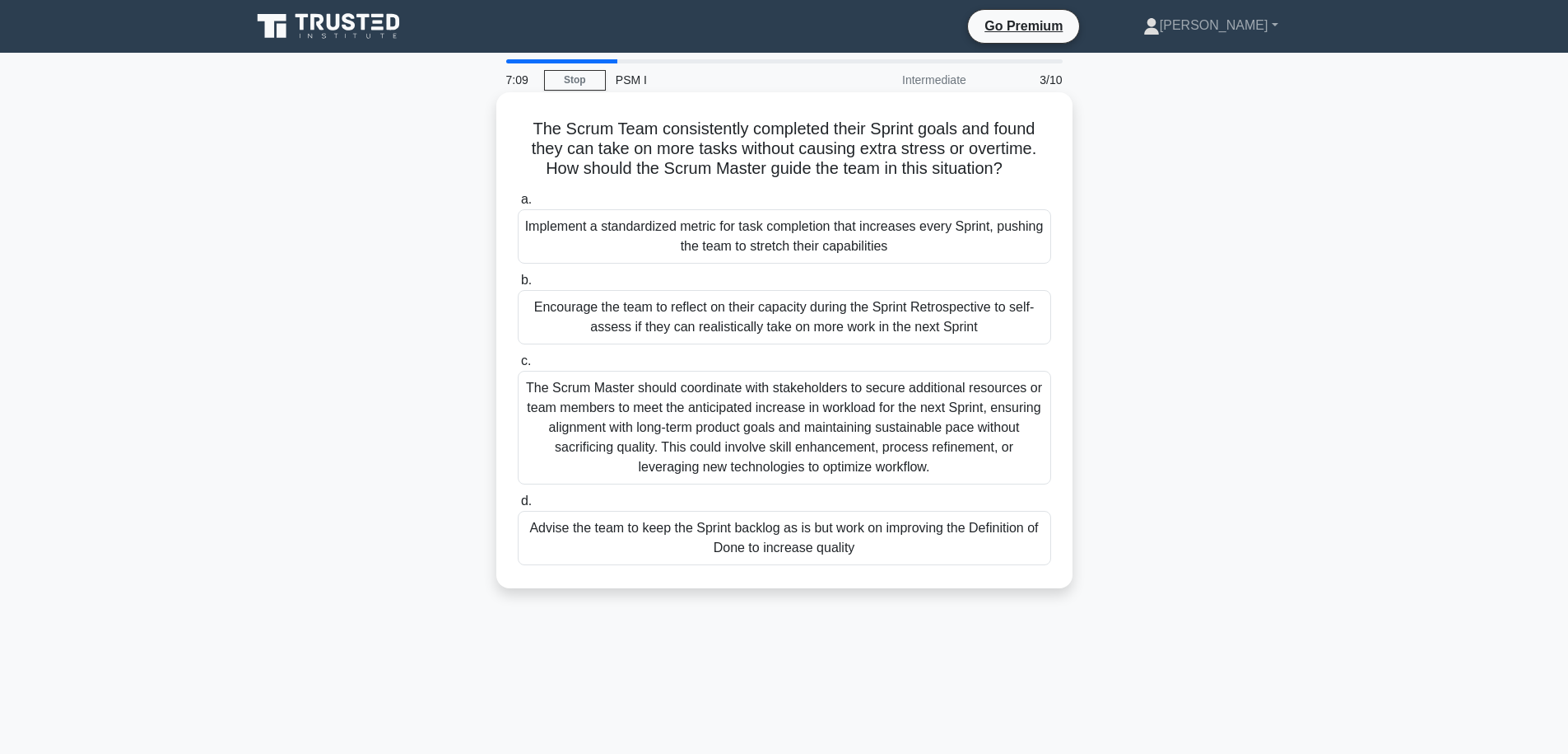
click at [954, 160] on h5 "The Scrum Team consistently completed their Sprint goals and found they can tak…" at bounding box center [784, 149] width 537 height 61
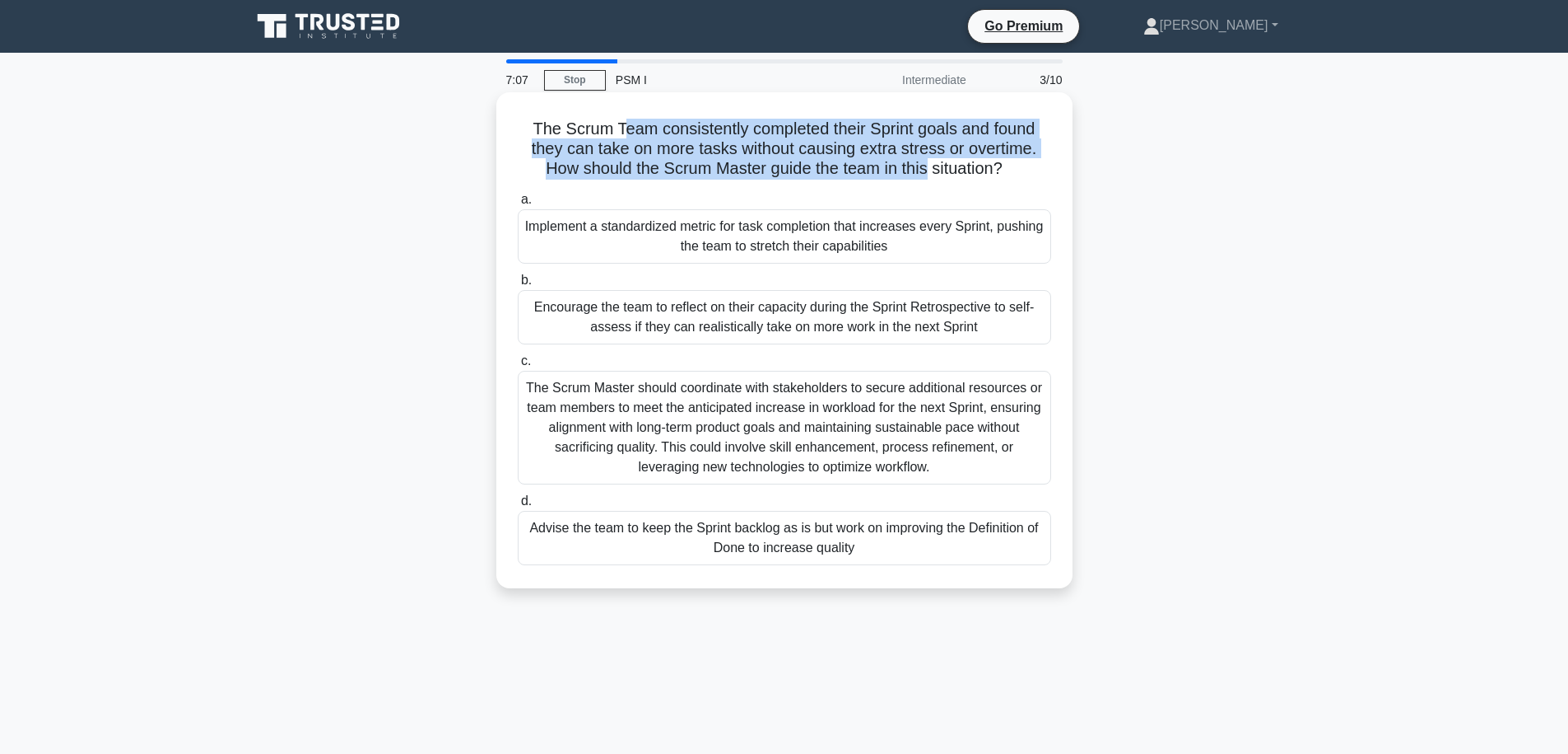
drag, startPoint x: 926, startPoint y: 172, endPoint x: 627, endPoint y: 130, distance: 301.9
click at [628, 132] on h5 "The Scrum Team consistently completed their Sprint goals and found they can tak…" at bounding box center [784, 149] width 537 height 61
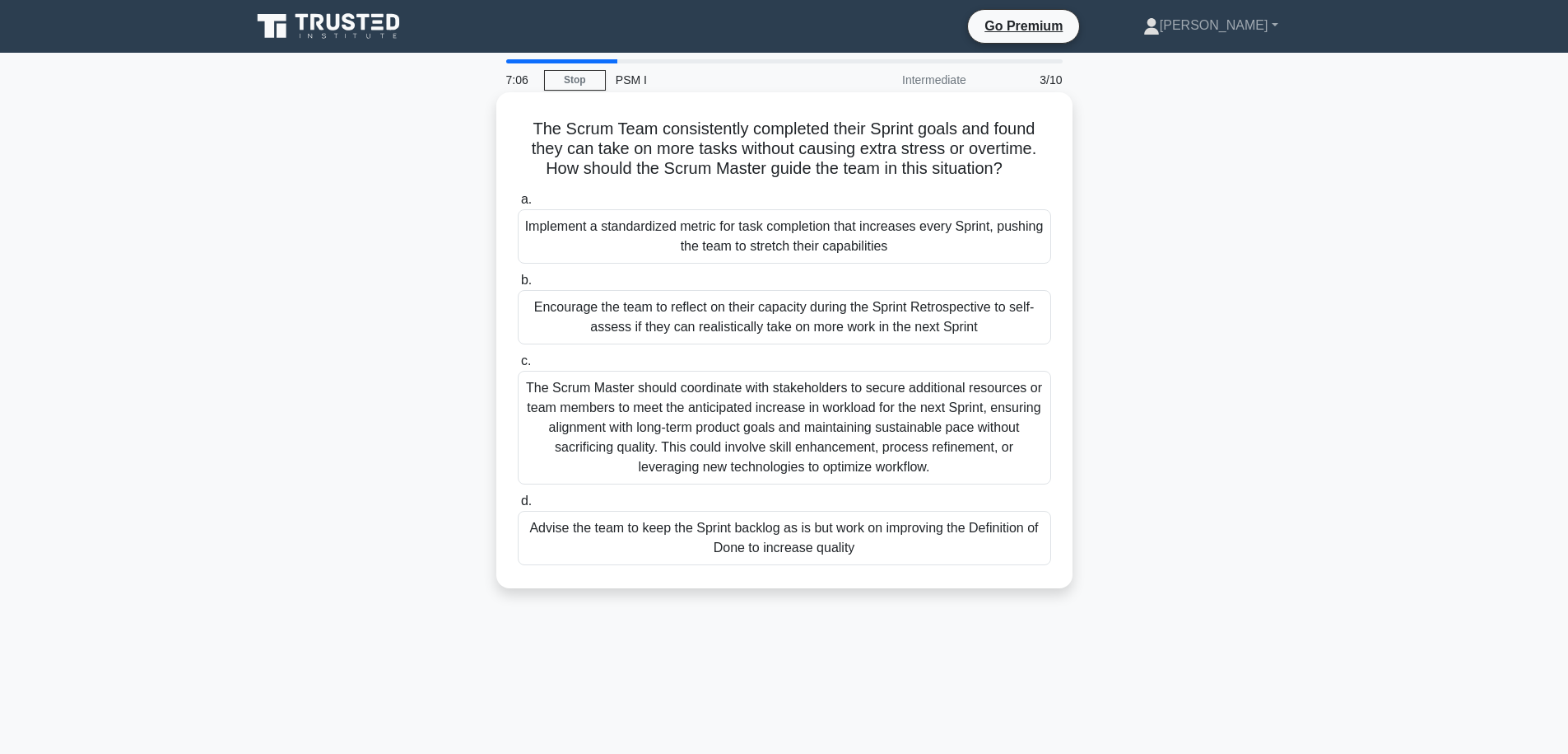
click at [621, 125] on h5 "The Scrum Team consistently completed their Sprint goals and found they can tak…" at bounding box center [784, 149] width 537 height 61
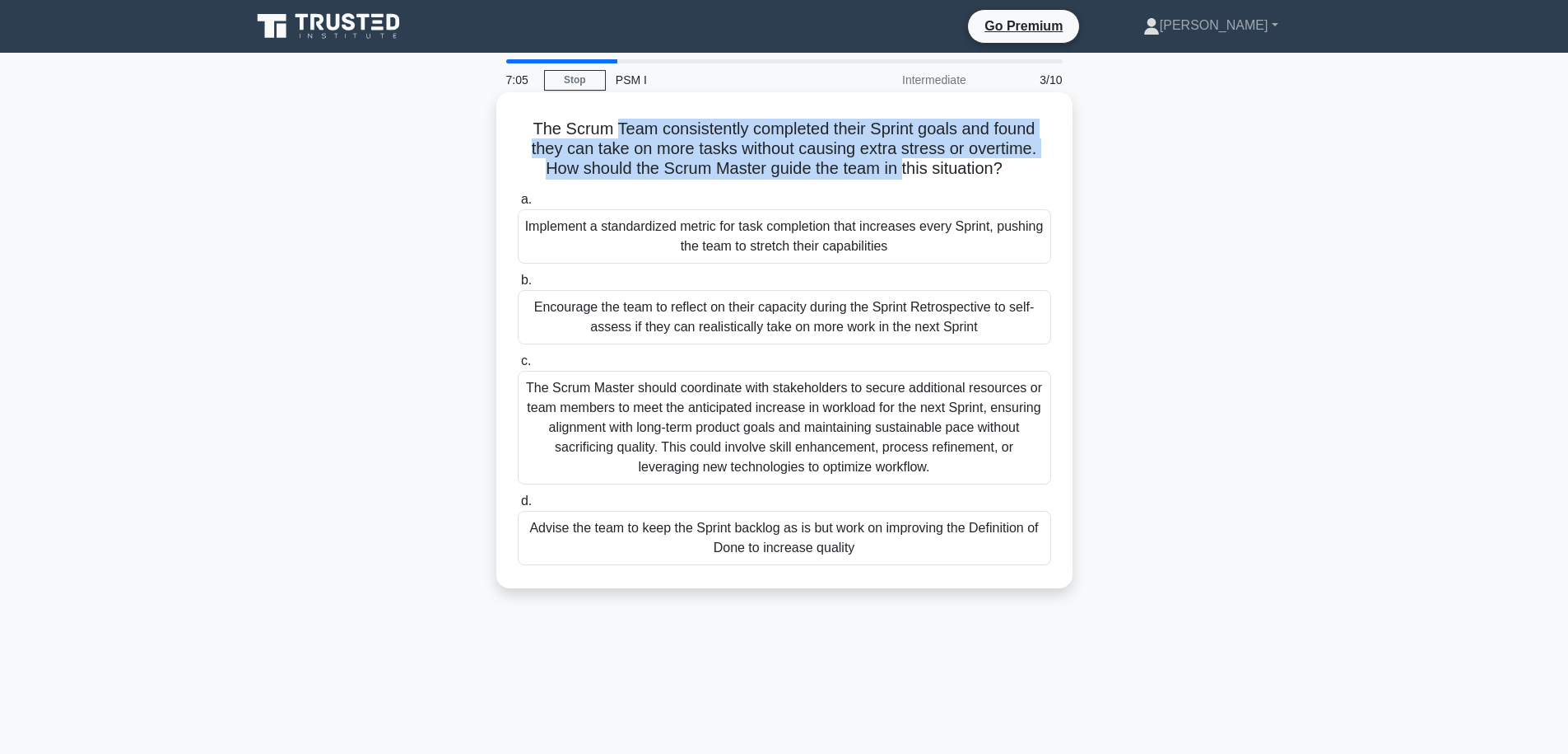
drag, startPoint x: 618, startPoint y: 128, endPoint x: 899, endPoint y: 164, distance: 283.3
click at [899, 164] on h5 "The Scrum Team consistently completed their Sprint goals and found they can tak…" at bounding box center [784, 149] width 537 height 61
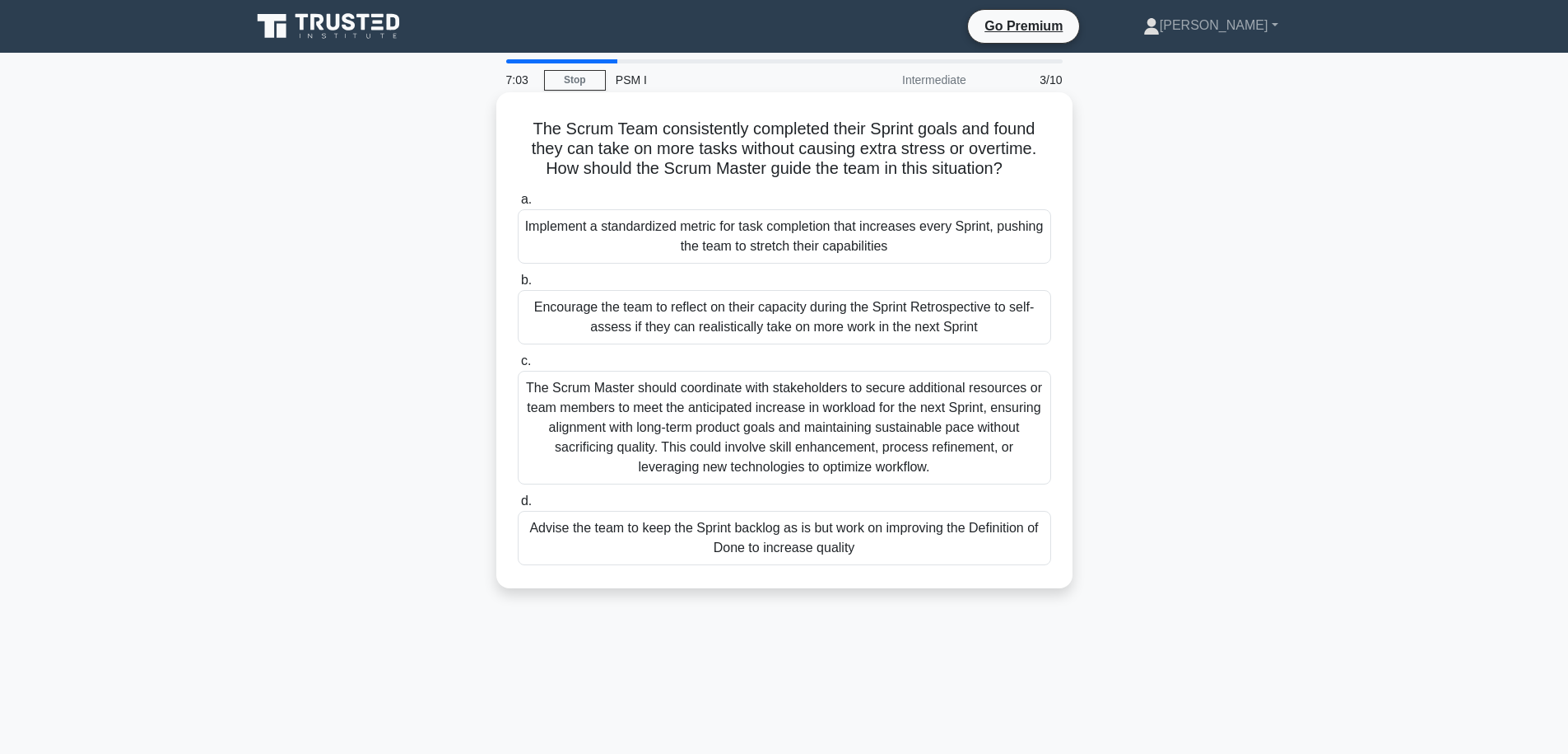
click at [924, 172] on h5 "The Scrum Team consistently completed their Sprint goals and found they can tak…" at bounding box center [784, 149] width 537 height 61
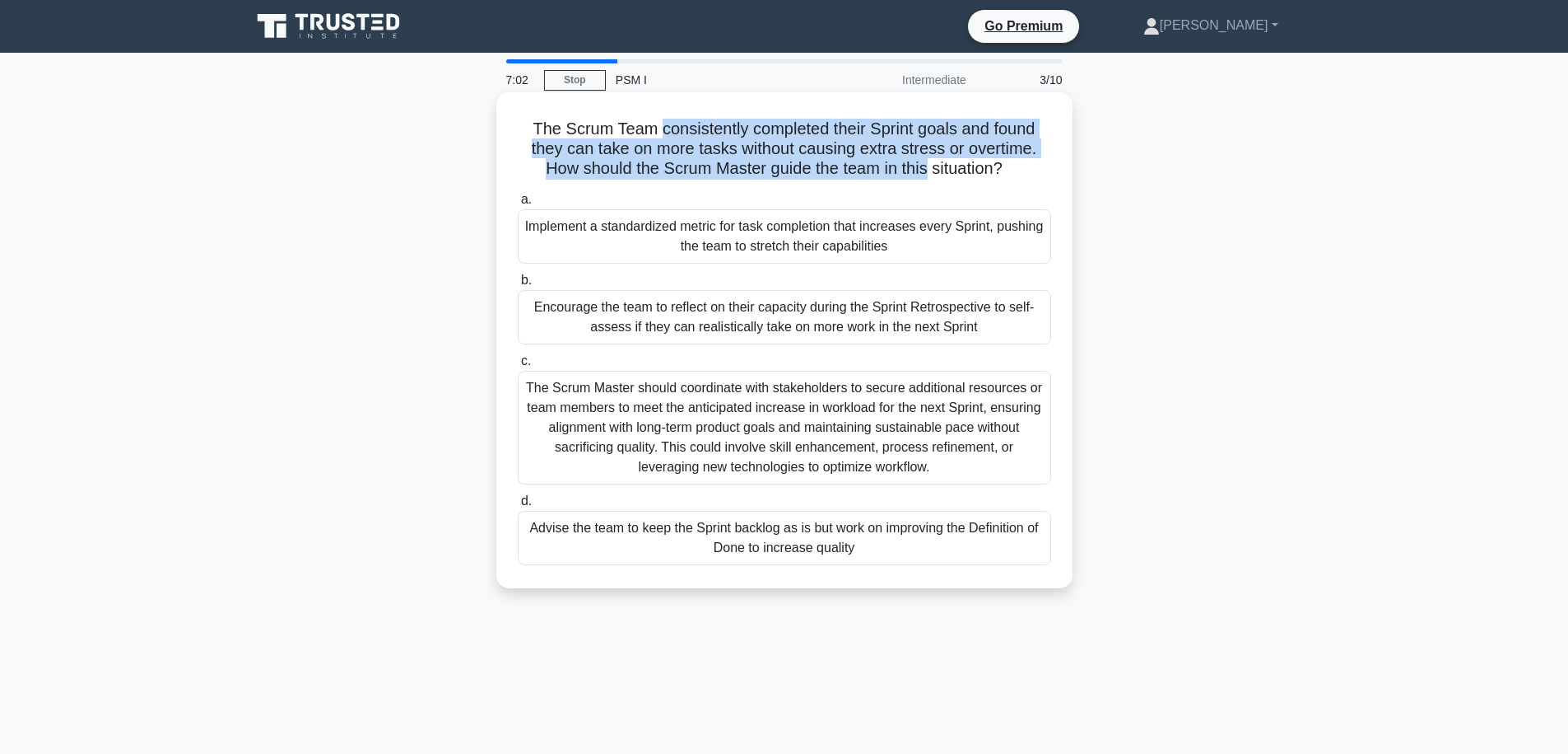
drag, startPoint x: 927, startPoint y: 172, endPoint x: 665, endPoint y: 132, distance: 265.0
click at [665, 132] on h5 "The Scrum Team consistently completed their Sprint goals and found they can tak…" at bounding box center [784, 149] width 537 height 61
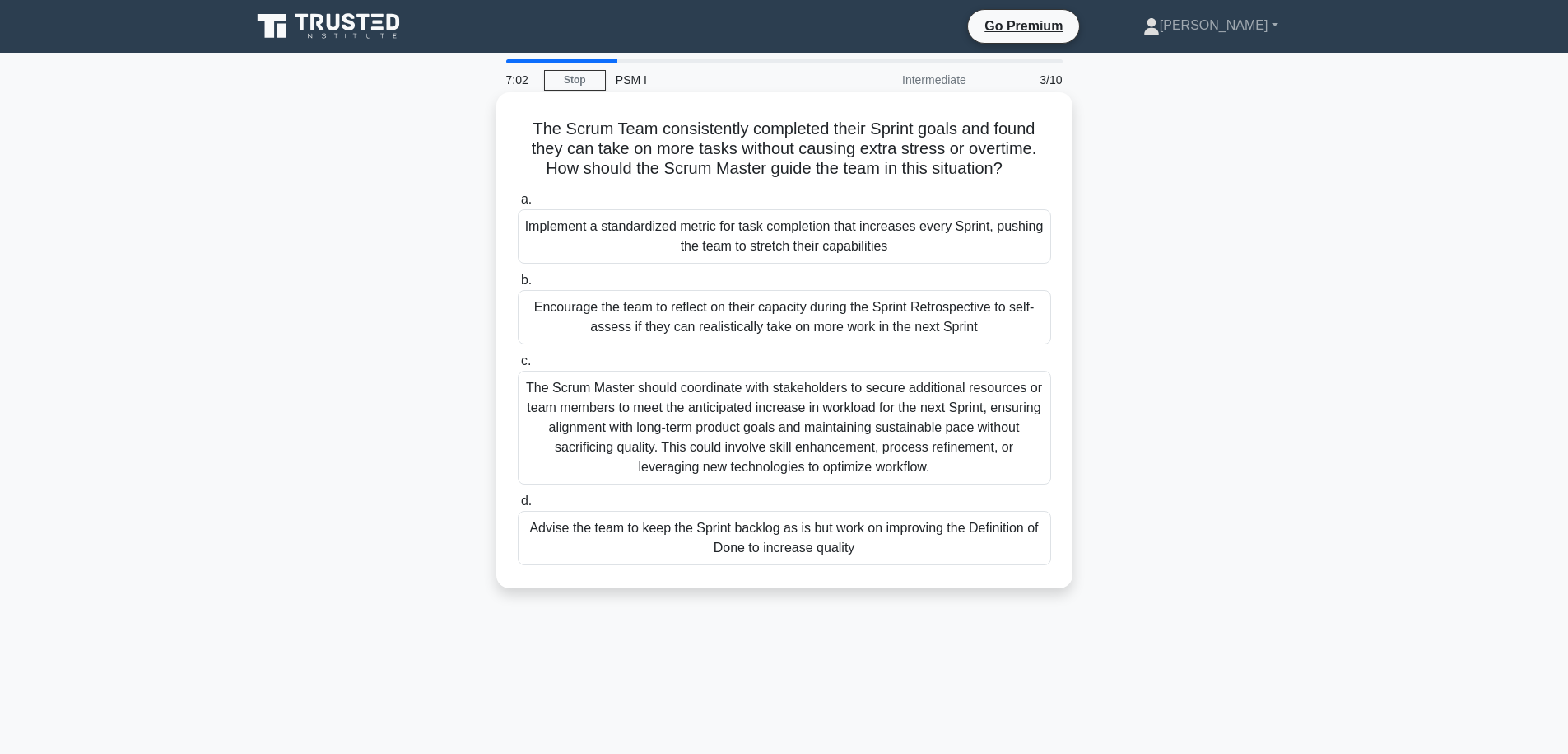
click at [665, 132] on h5 "The Scrum Team consistently completed their Sprint goals and found they can tak…" at bounding box center [784, 149] width 537 height 61
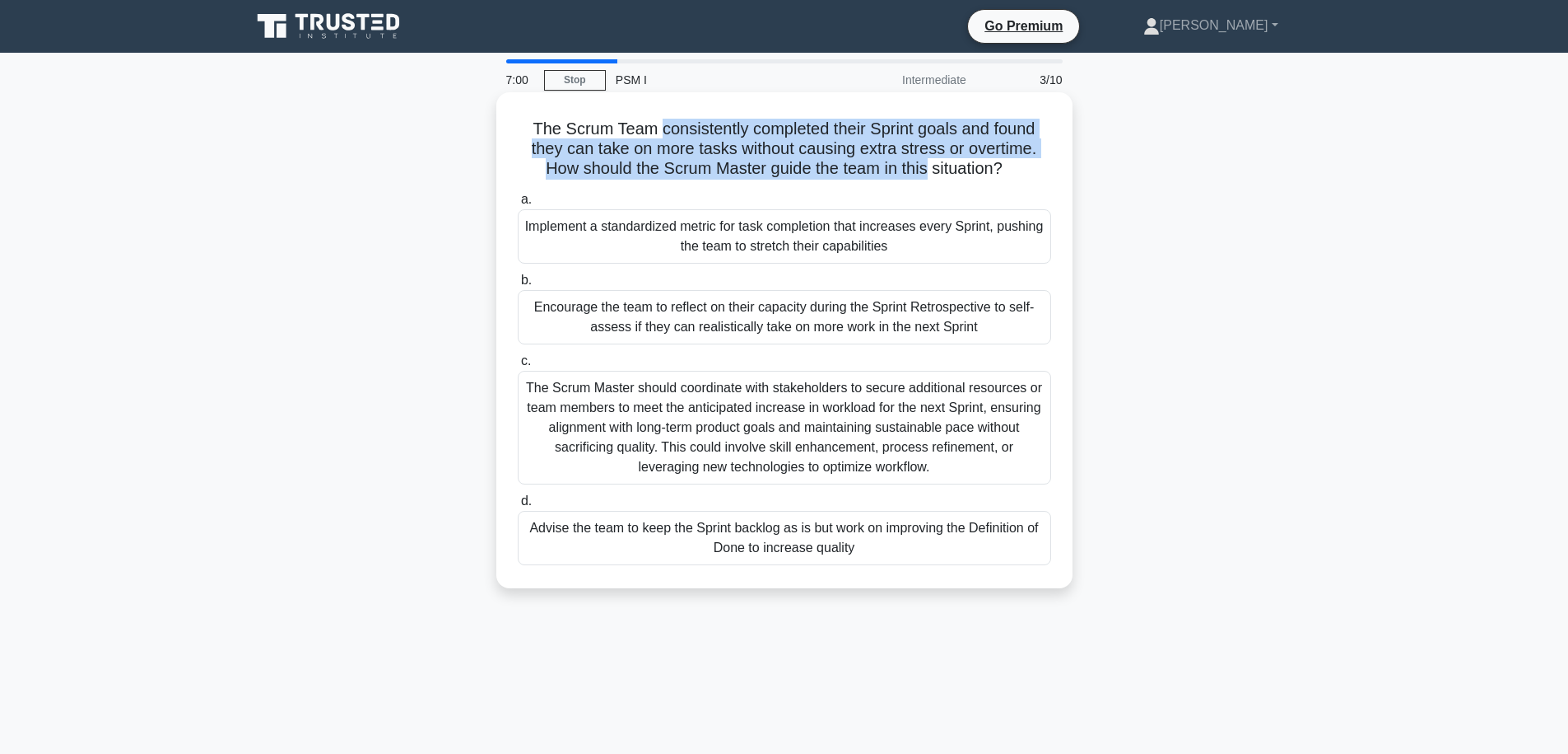
drag, startPoint x: 665, startPoint y: 132, endPoint x: 890, endPoint y: 169, distance: 228.0
click at [891, 169] on h5 "The Scrum Team consistently completed their Sprint goals and found they can tak…" at bounding box center [784, 149] width 537 height 61
click at [890, 169] on h5 "The Scrum Team consistently completed their Sprint goals and found they can tak…" at bounding box center [784, 149] width 537 height 61
drag, startPoint x: 923, startPoint y: 170, endPoint x: 614, endPoint y: 129, distance: 311.7
click at [614, 129] on h5 "The Scrum Team consistently completed their Sprint goals and found they can tak…" at bounding box center [784, 149] width 537 height 61
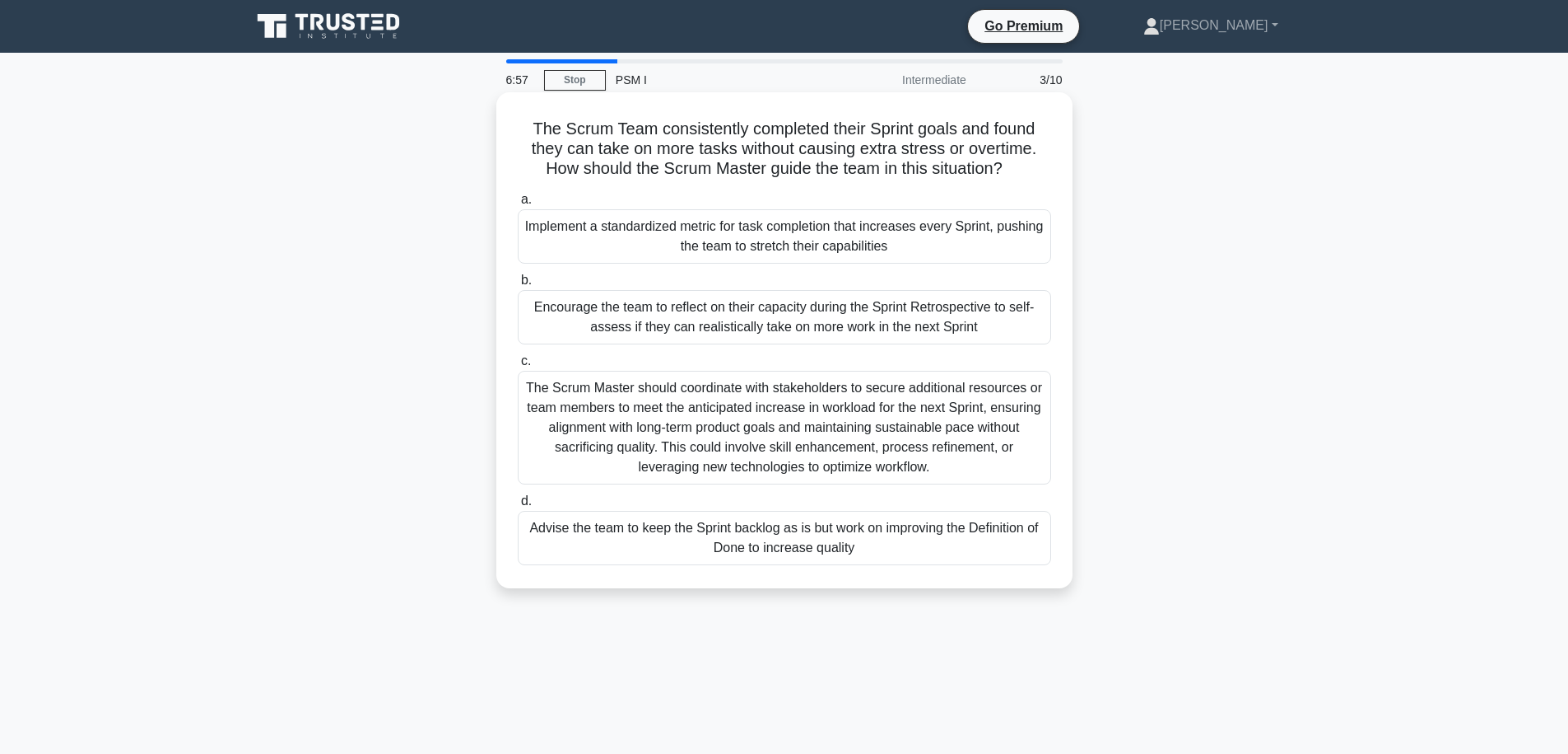
click at [613, 128] on h5 "The Scrum Team consistently completed their Sprint goals and found they can tak…" at bounding box center [784, 149] width 537 height 61
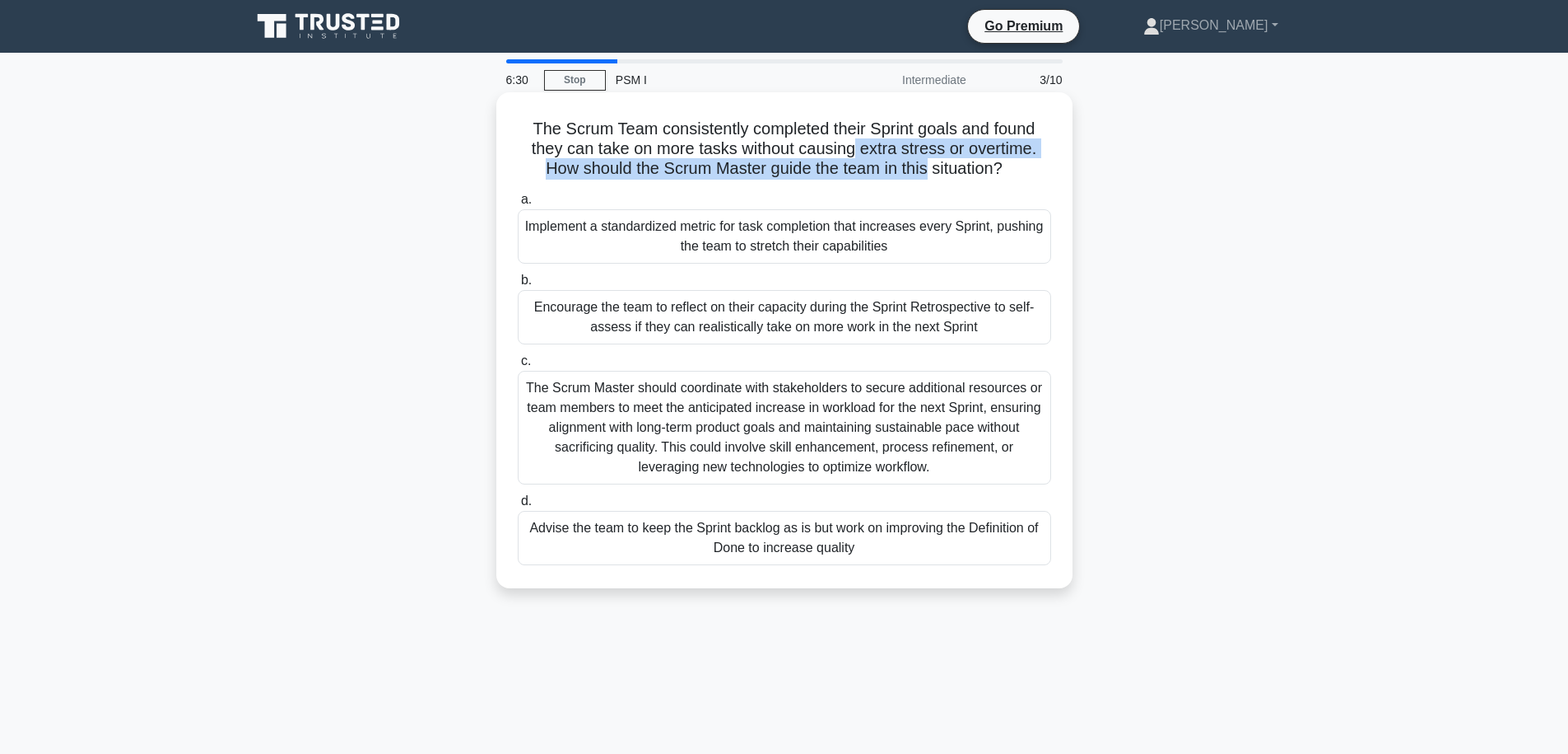
drag, startPoint x: 923, startPoint y: 168, endPoint x: 798, endPoint y: 146, distance: 126.9
click at [840, 152] on h5 "The Scrum Team consistently completed their Sprint goals and found they can tak…" at bounding box center [784, 149] width 537 height 61
click at [739, 139] on h5 "The Scrum Team consistently completed their Sprint goals and found they can tak…" at bounding box center [784, 149] width 537 height 61
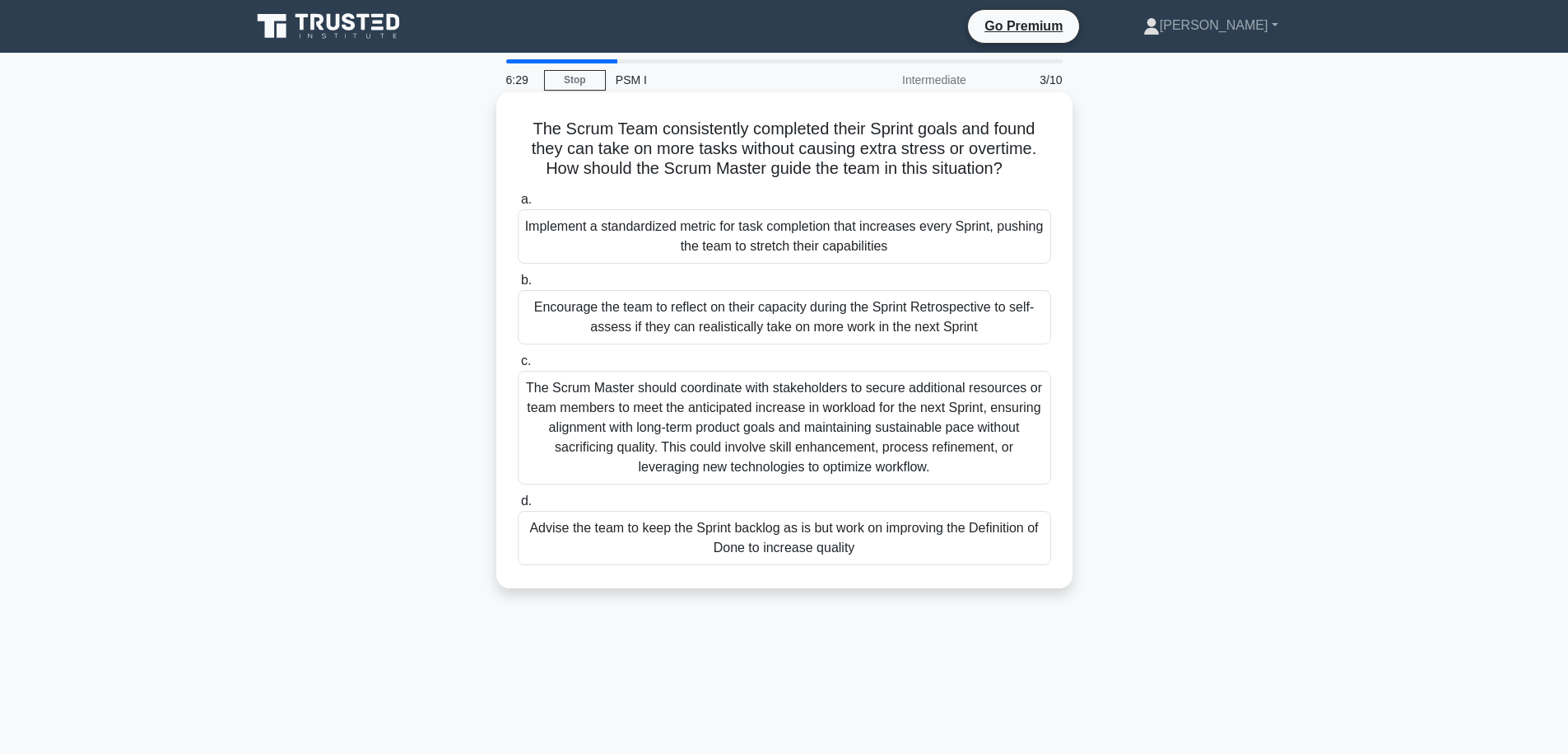
click at [747, 144] on h5 "The Scrum Team consistently completed their Sprint goals and found they can tak…" at bounding box center [784, 149] width 537 height 61
click at [742, 146] on h5 "The Scrum Team consistently completed their Sprint goals and found they can tak…" at bounding box center [784, 149] width 537 height 61
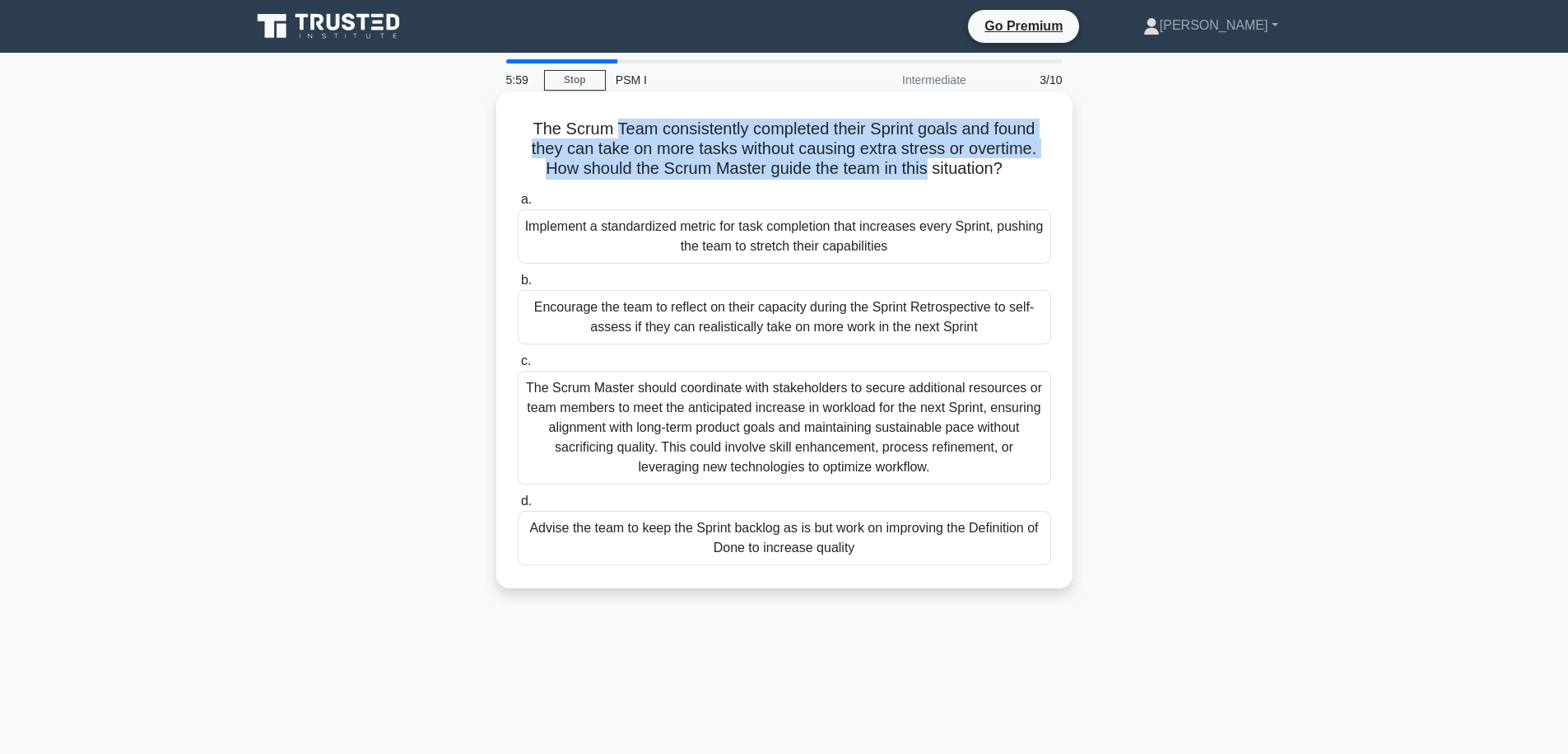
drag, startPoint x: 620, startPoint y: 129, endPoint x: 925, endPoint y: 174, distance: 308.3
click at [925, 174] on h5 "The Scrum Team consistently completed their Sprint goals and found they can tak…" at bounding box center [784, 149] width 537 height 61
drag, startPoint x: 925, startPoint y: 173, endPoint x: 644, endPoint y: 124, distance: 285.2
click at [644, 124] on h5 "The Scrum Team consistently completed their Sprint goals and found they can tak…" at bounding box center [784, 149] width 537 height 61
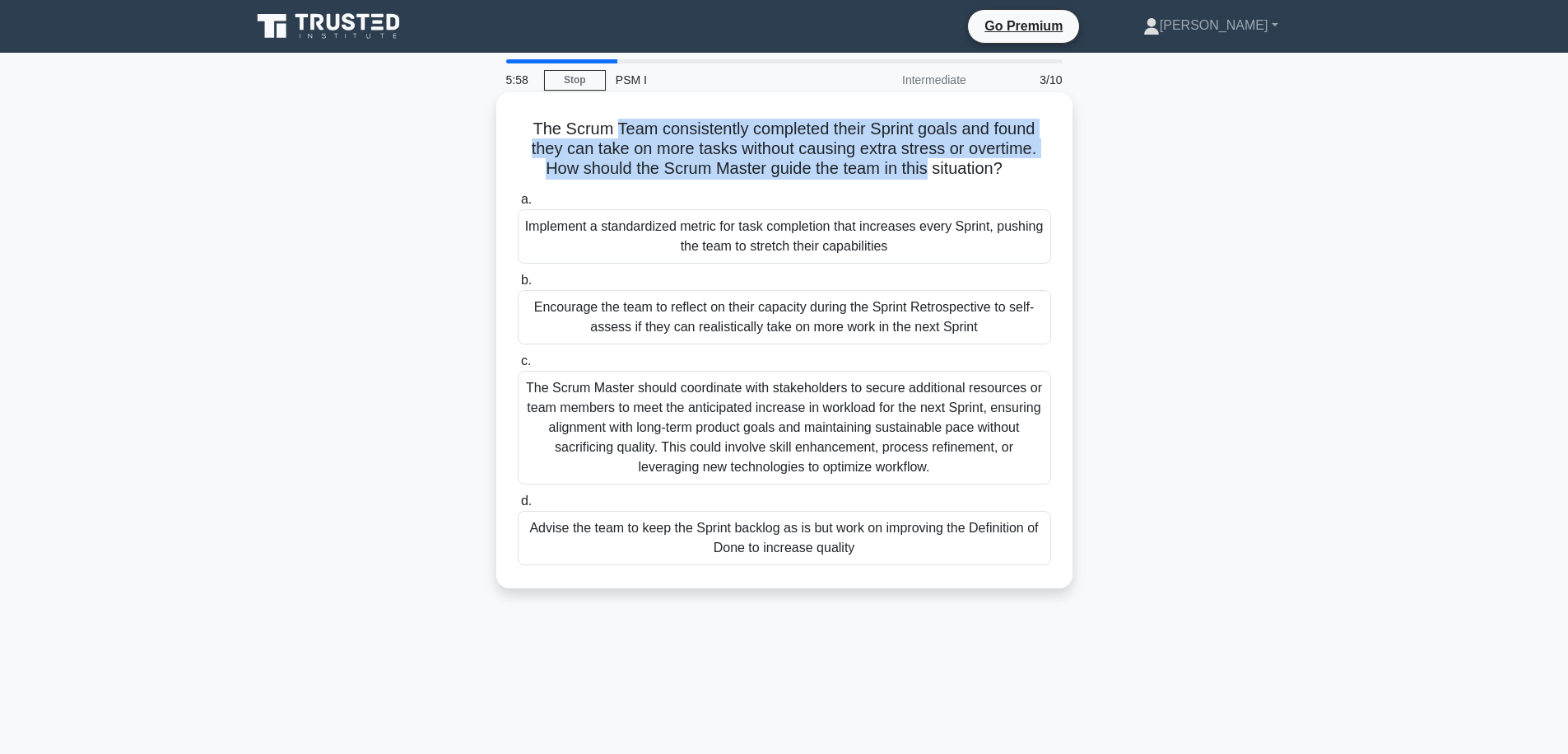
click at [644, 124] on h5 "The Scrum Team consistently completed their Sprint goals and found they can tak…" at bounding box center [784, 149] width 537 height 61
drag, startPoint x: 617, startPoint y: 128, endPoint x: 927, endPoint y: 169, distance: 312.7
click at [927, 169] on h5 "The Scrum Team consistently completed their Sprint goals and found they can tak…" at bounding box center [784, 149] width 537 height 61
drag, startPoint x: 927, startPoint y: 169, endPoint x: 657, endPoint y: 131, distance: 272.7
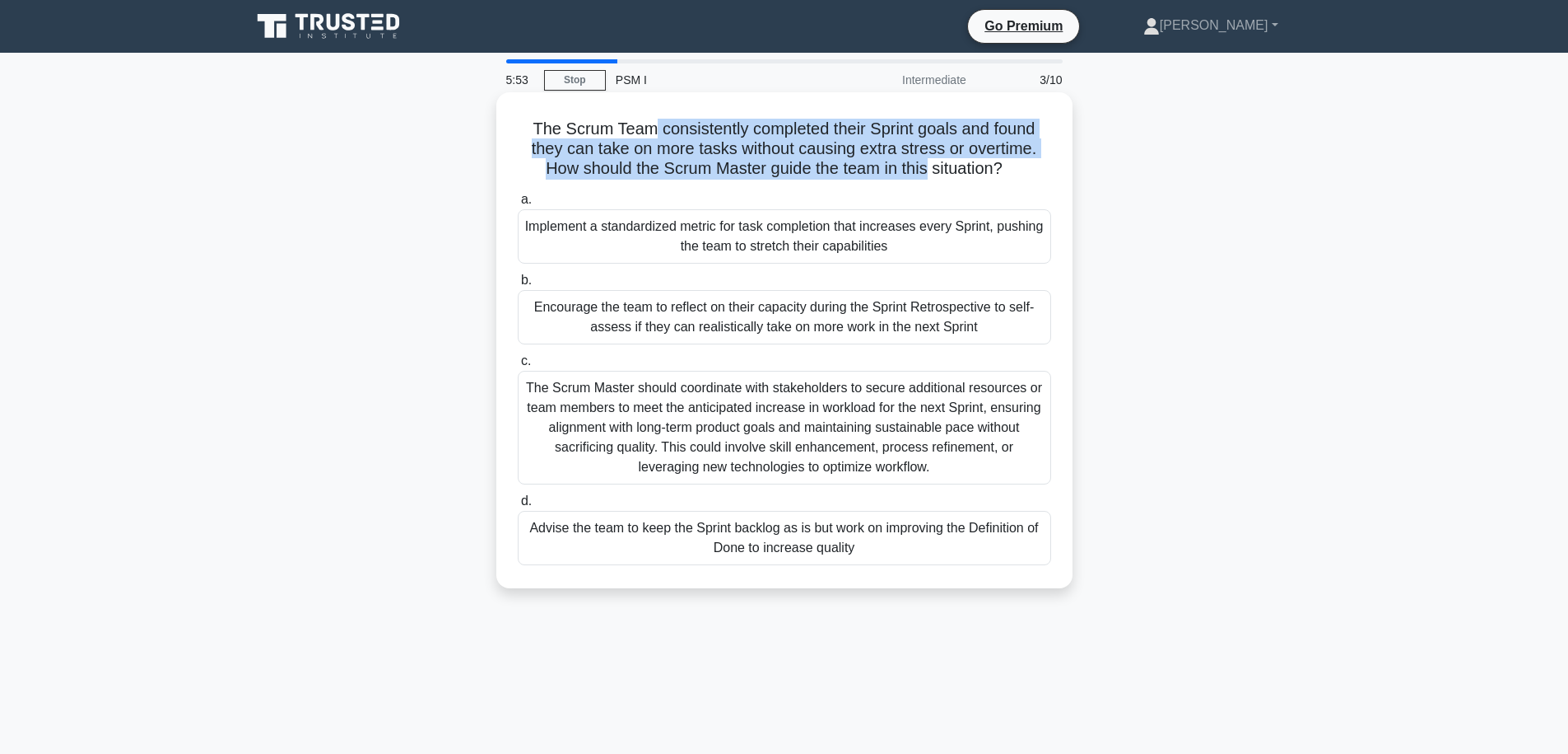
click at [657, 131] on h5 "The Scrum Team consistently completed their Sprint goals and found they can tak…" at bounding box center [784, 149] width 537 height 61
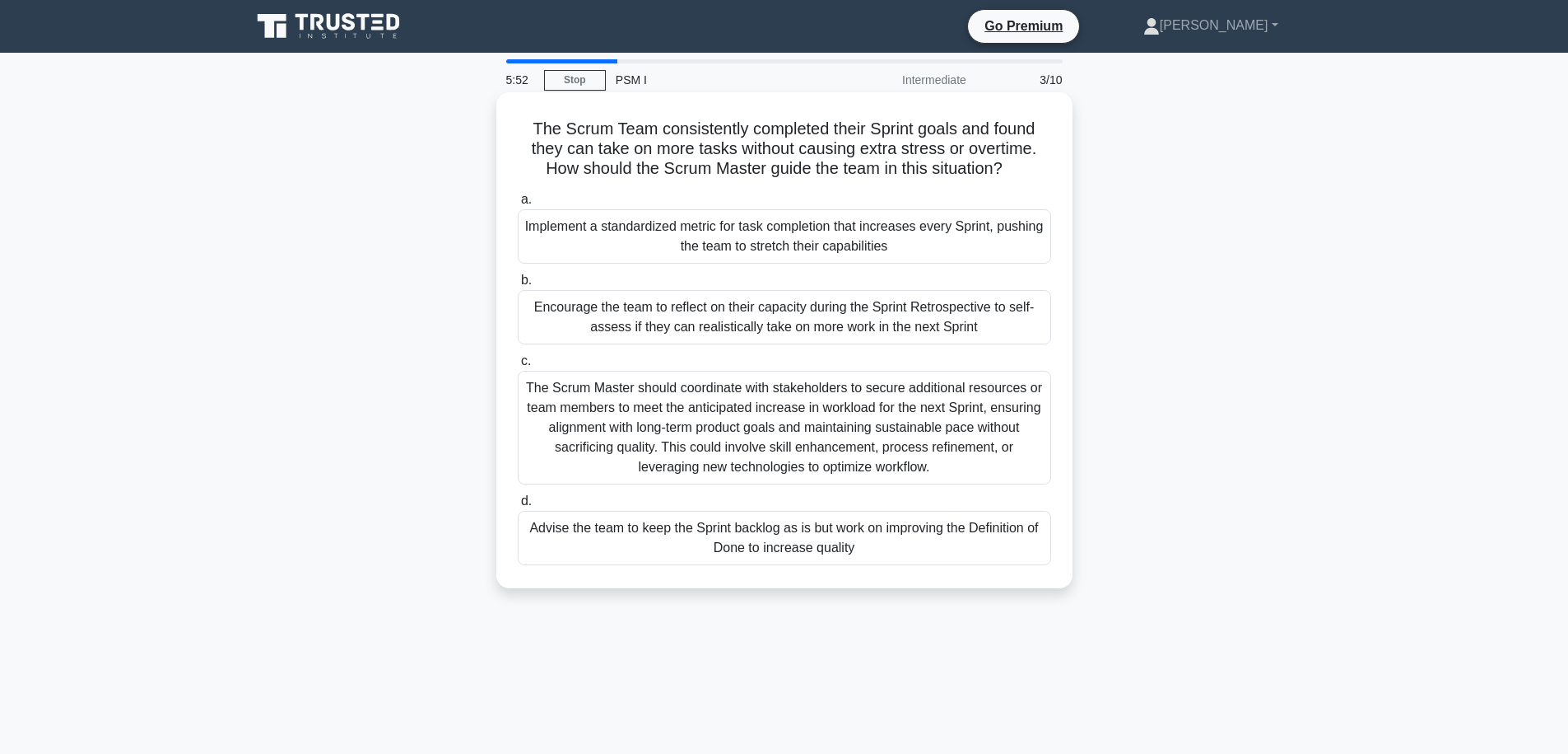
click at [657, 131] on h5 "The Scrum Team consistently completed their Sprint goals and found they can tak…" at bounding box center [784, 149] width 537 height 61
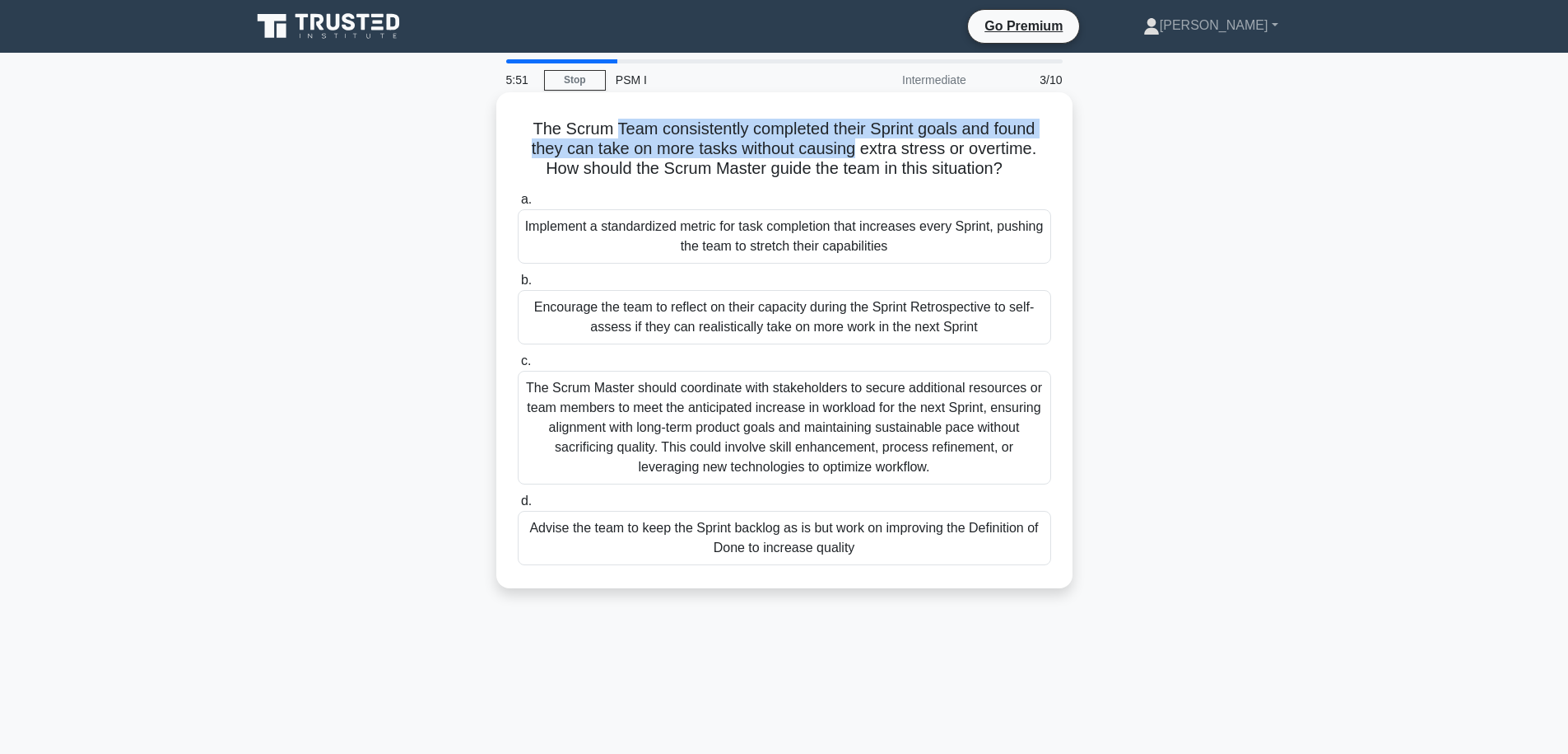
drag, startPoint x: 657, startPoint y: 131, endPoint x: 888, endPoint y: 175, distance: 235.2
click at [809, 152] on h5 "The Scrum Team consistently completed their Sprint goals and found they can tak…" at bounding box center [784, 149] width 537 height 61
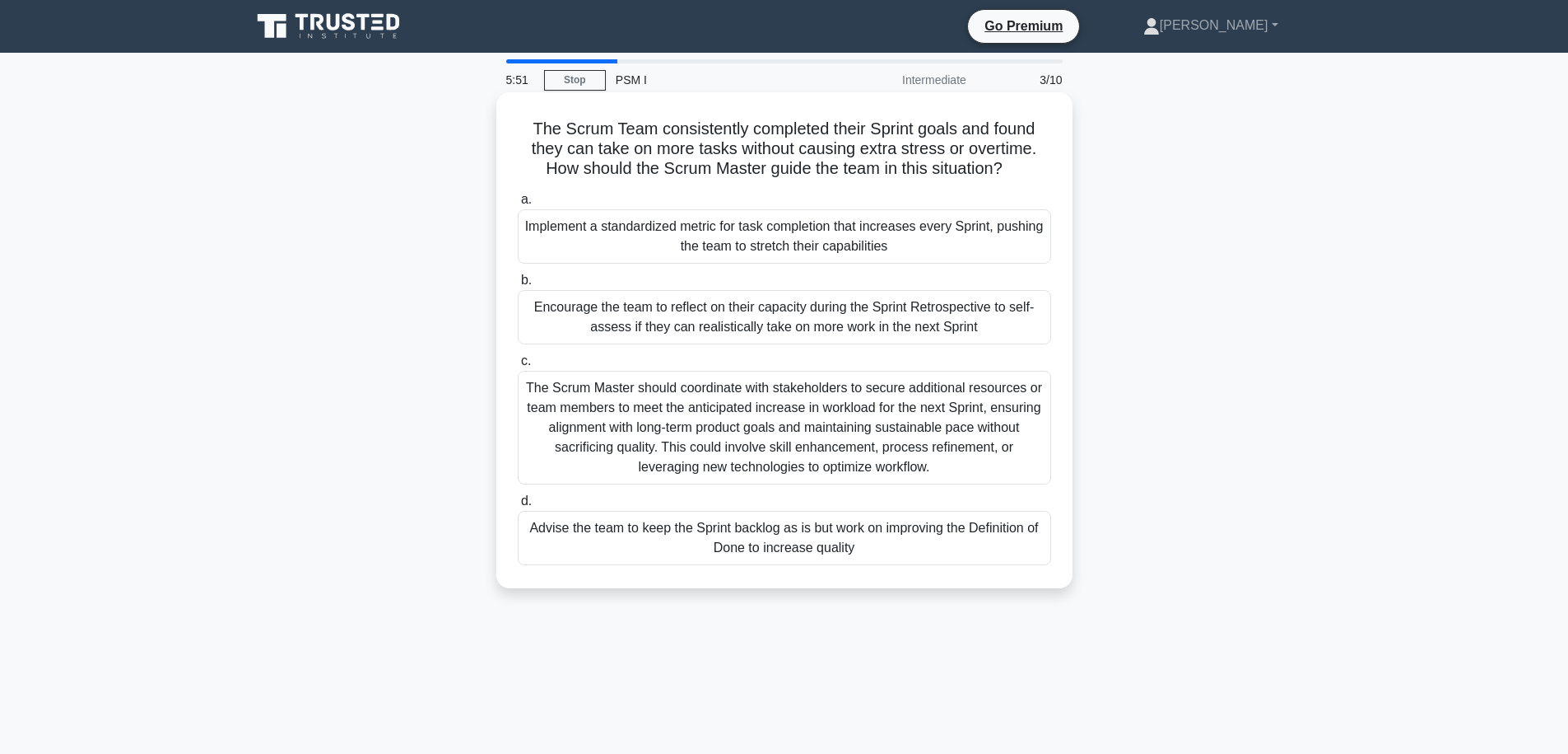
click at [888, 175] on h5 "The Scrum Team consistently completed their Sprint goals and found they can tak…" at bounding box center [784, 149] width 537 height 61
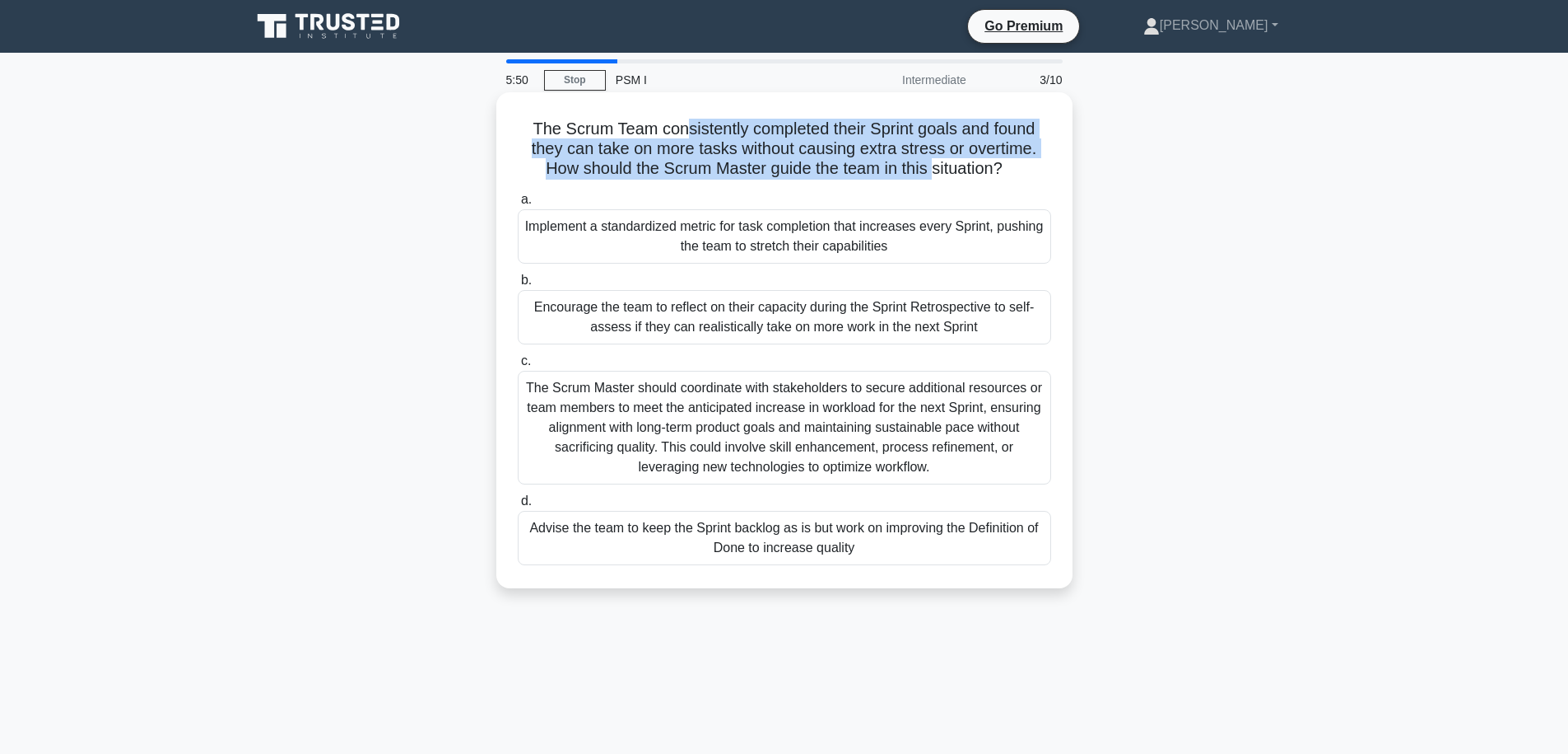
drag, startPoint x: 930, startPoint y: 168, endPoint x: 686, endPoint y: 136, distance: 246.1
click at [686, 136] on h5 "The Scrum Team consistently completed their Sprint goals and found they can tak…" at bounding box center [784, 149] width 537 height 61
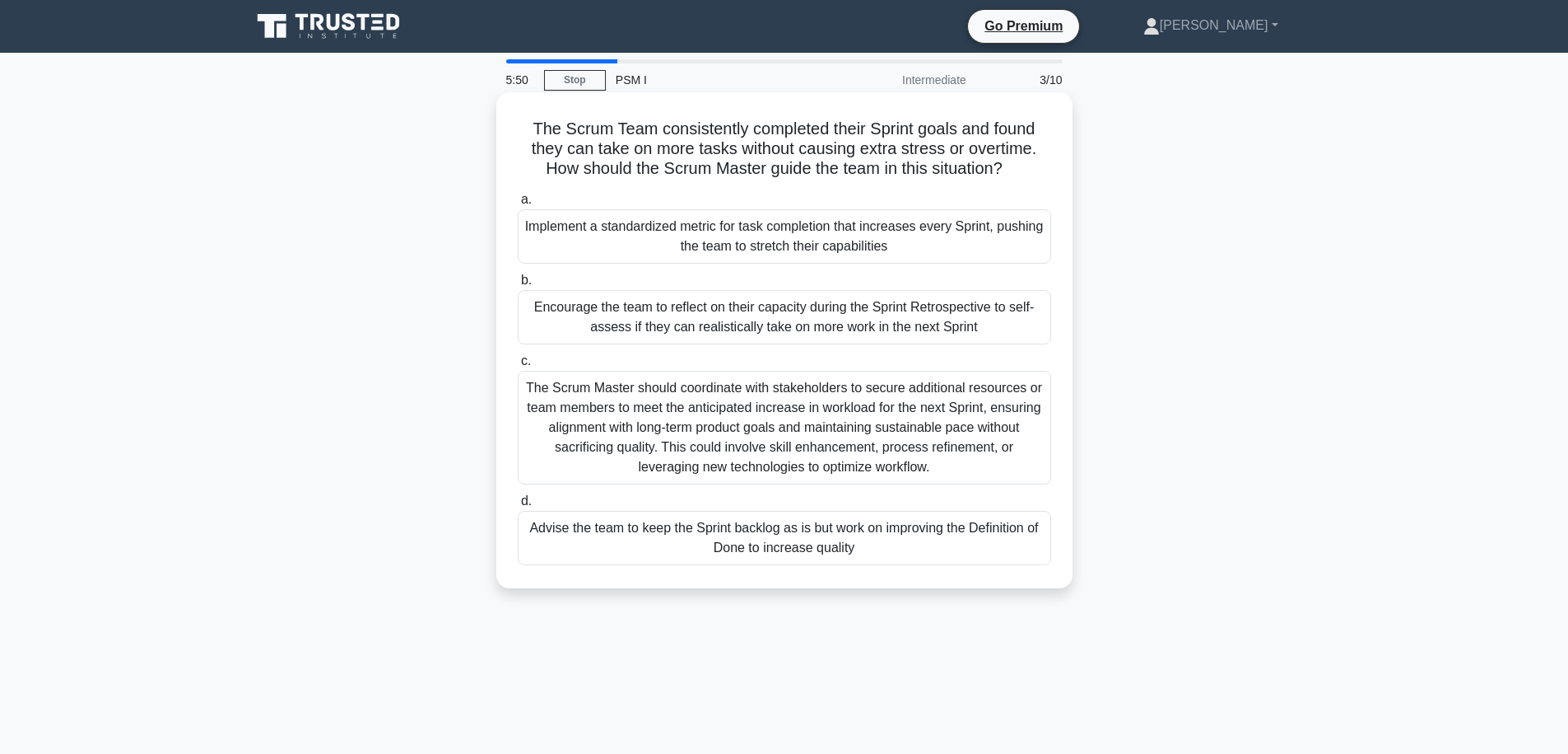
click at [685, 136] on h5 "The Scrum Team consistently completed their Sprint goals and found they can tak…" at bounding box center [784, 149] width 537 height 61
drag, startPoint x: 794, startPoint y: 127, endPoint x: 848, endPoint y: 134, distance: 54.5
click at [848, 134] on h5 "The Scrum Team consistently completed their Sprint goals and found they can tak…" at bounding box center [784, 149] width 537 height 61
click at [737, 144] on h5 "The Scrum Team consistently completed their Sprint goals and found they can tak…" at bounding box center [784, 149] width 537 height 61
drag, startPoint x: 615, startPoint y: 150, endPoint x: 916, endPoint y: 154, distance: 301.0
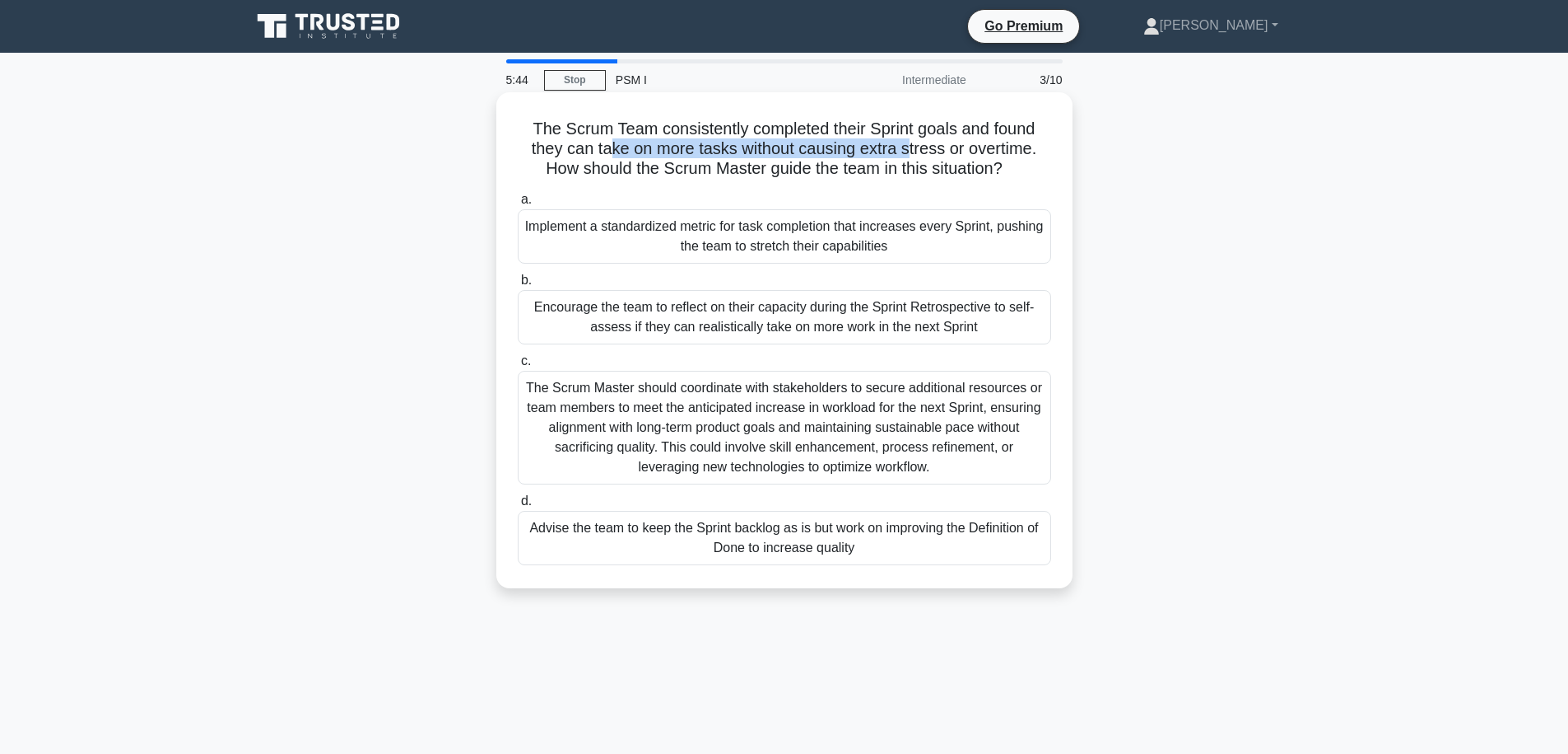
click at [916, 154] on h5 "The Scrum Team consistently completed their Sprint goals and found they can tak…" at bounding box center [784, 149] width 537 height 61
click at [962, 144] on h5 "The Scrum Team consistently completed their Sprint goals and found they can tak…" at bounding box center [784, 149] width 537 height 61
drag, startPoint x: 721, startPoint y: 152, endPoint x: 826, endPoint y: 152, distance: 105.0
click at [824, 152] on h5 "The Scrum Team consistently completed their Sprint goals and found they can tak…" at bounding box center [784, 149] width 537 height 61
click at [827, 152] on h5 "The Scrum Team consistently completed their Sprint goals and found they can tak…" at bounding box center [784, 149] width 537 height 61
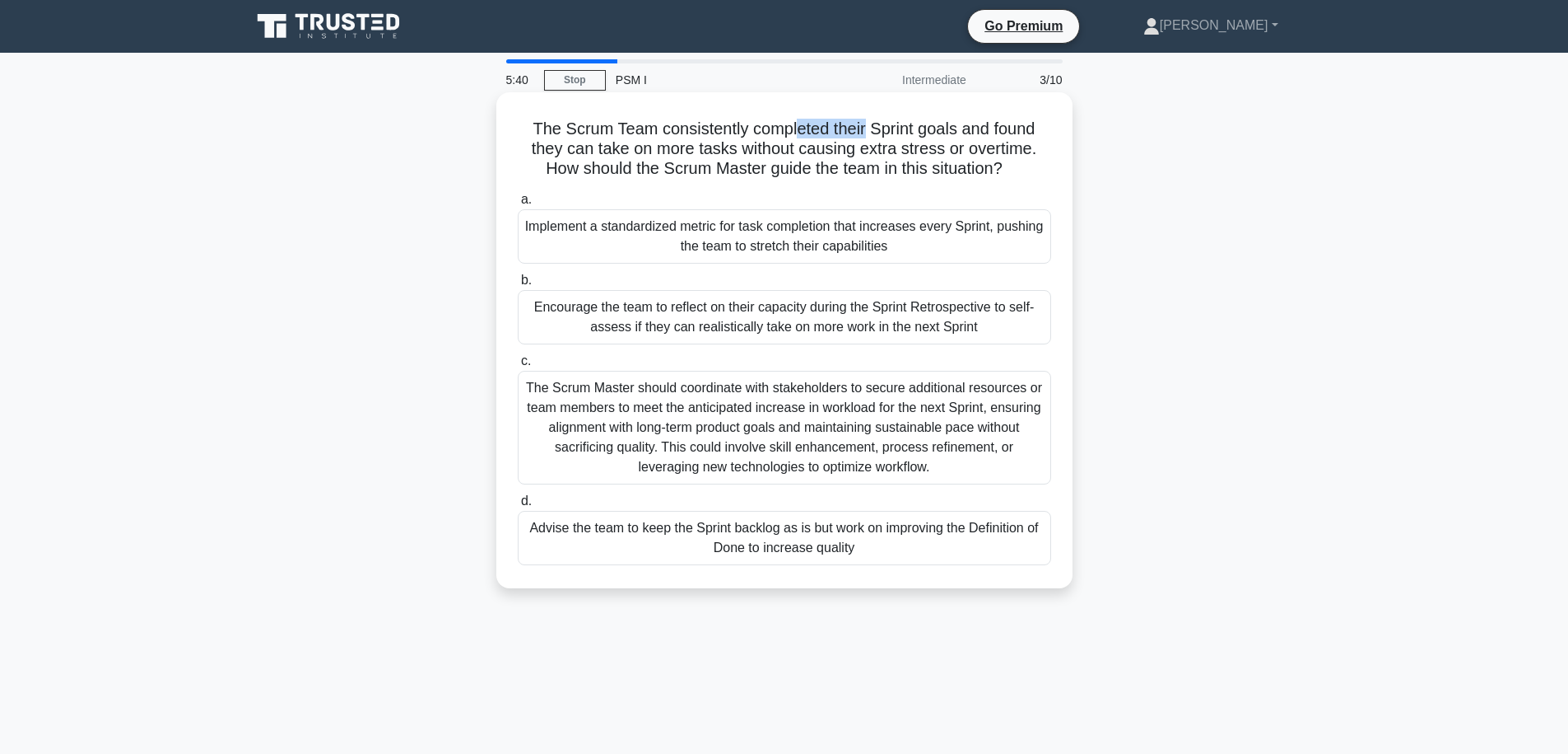
drag, startPoint x: 804, startPoint y: 128, endPoint x: 864, endPoint y: 133, distance: 60.2
click at [863, 132] on h5 "The Scrum Team consistently completed their Sprint goals and found they can tak…" at bounding box center [784, 149] width 537 height 61
click at [856, 158] on h5 "The Scrum Team consistently completed their Sprint goals and found they can tak…" at bounding box center [784, 149] width 537 height 61
click at [858, 328] on div "Encourage the team to reflect on their capacity during the Sprint Retrospective…" at bounding box center [784, 317] width 533 height 54
click at [518, 286] on input "b. Encourage the team to reflect on their capacity during the Sprint Retrospect…" at bounding box center [518, 280] width 0 height 11
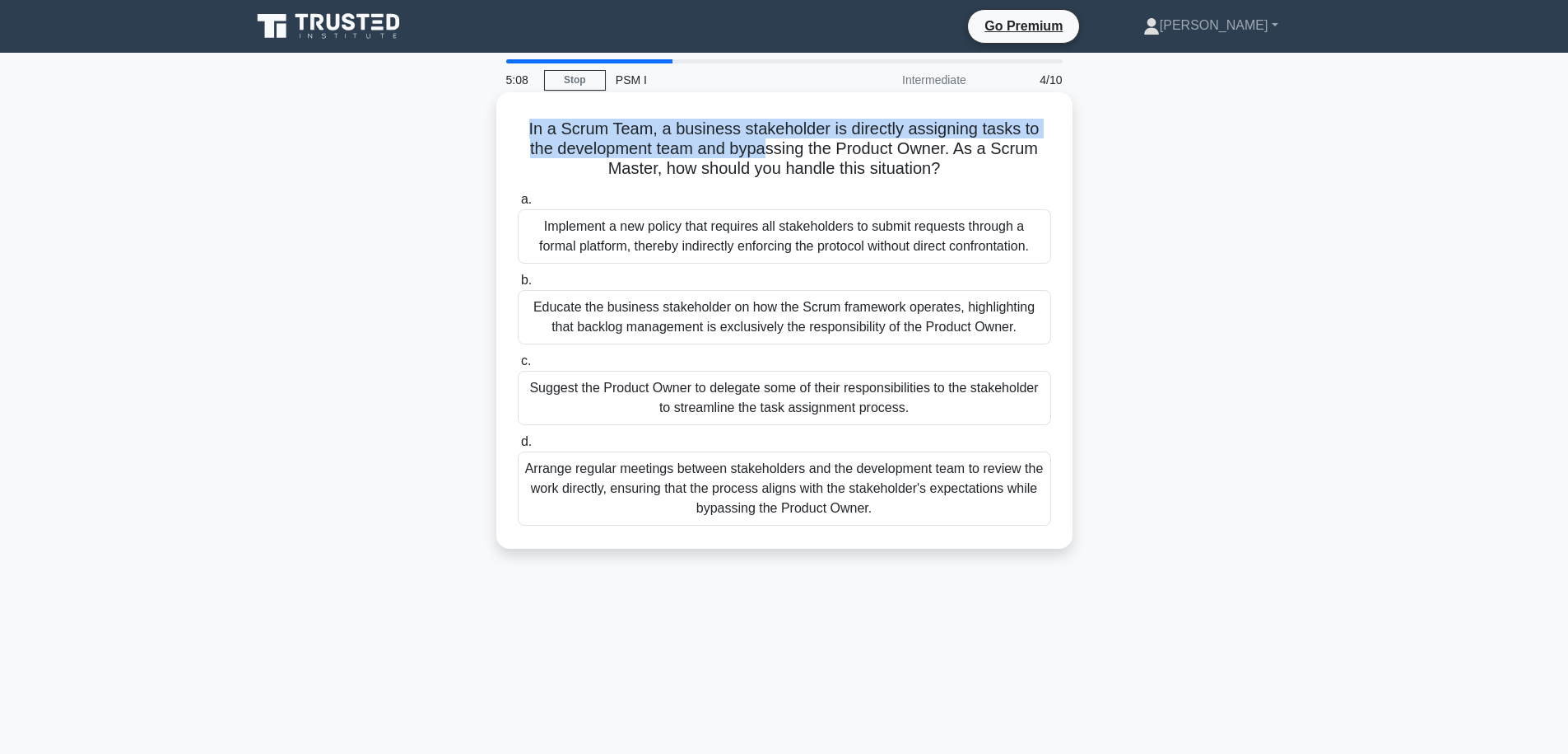
drag, startPoint x: 623, startPoint y: 114, endPoint x: 727, endPoint y: 152, distance: 110.7
click at [727, 152] on div "In a Scrum Team, a business stakeholder is directly assigning tasks to the deve…" at bounding box center [784, 320] width 563 height 443
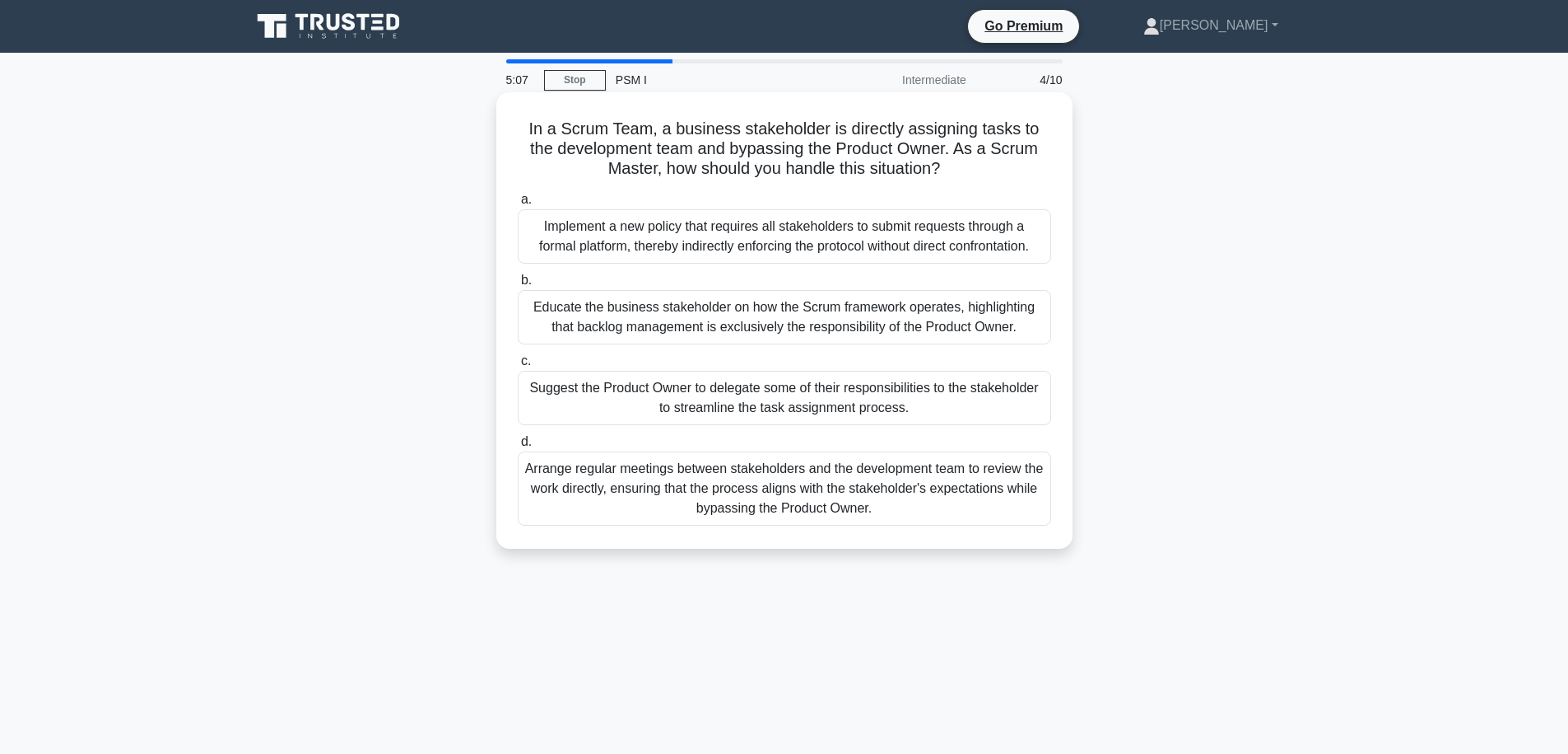
click at [790, 162] on h5 "In a Scrum Team, a business stakeholder is directly assigning tasks to the deve…" at bounding box center [784, 149] width 537 height 61
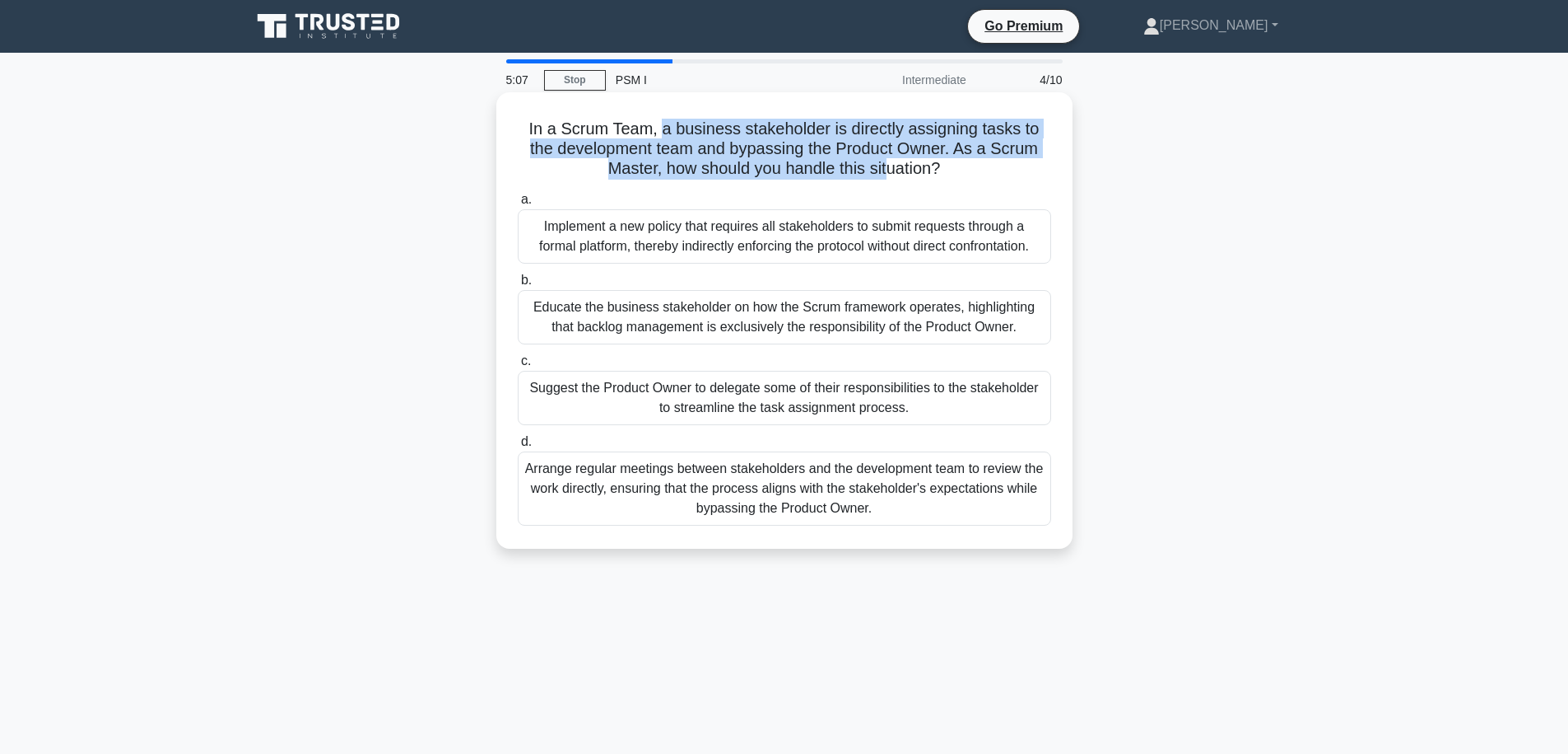
drag, startPoint x: 854, startPoint y: 168, endPoint x: 637, endPoint y: 133, distance: 219.8
click at [637, 133] on h5 "In a Scrum Team, a business stakeholder is directly assigning tasks to the deve…" at bounding box center [784, 149] width 537 height 61
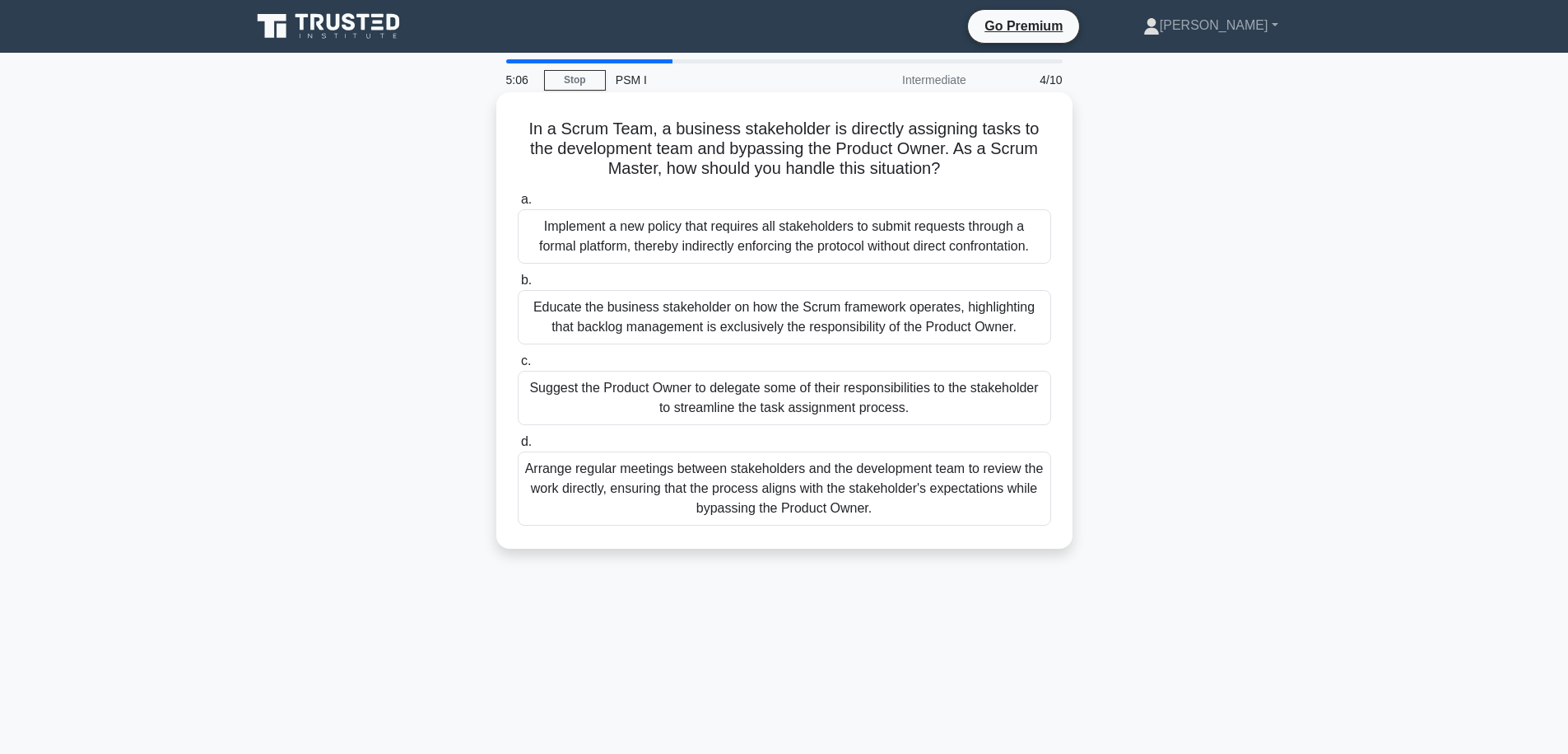
click at [637, 133] on h5 "In a Scrum Team, a business stakeholder is directly assigning tasks to the deve…" at bounding box center [784, 149] width 537 height 61
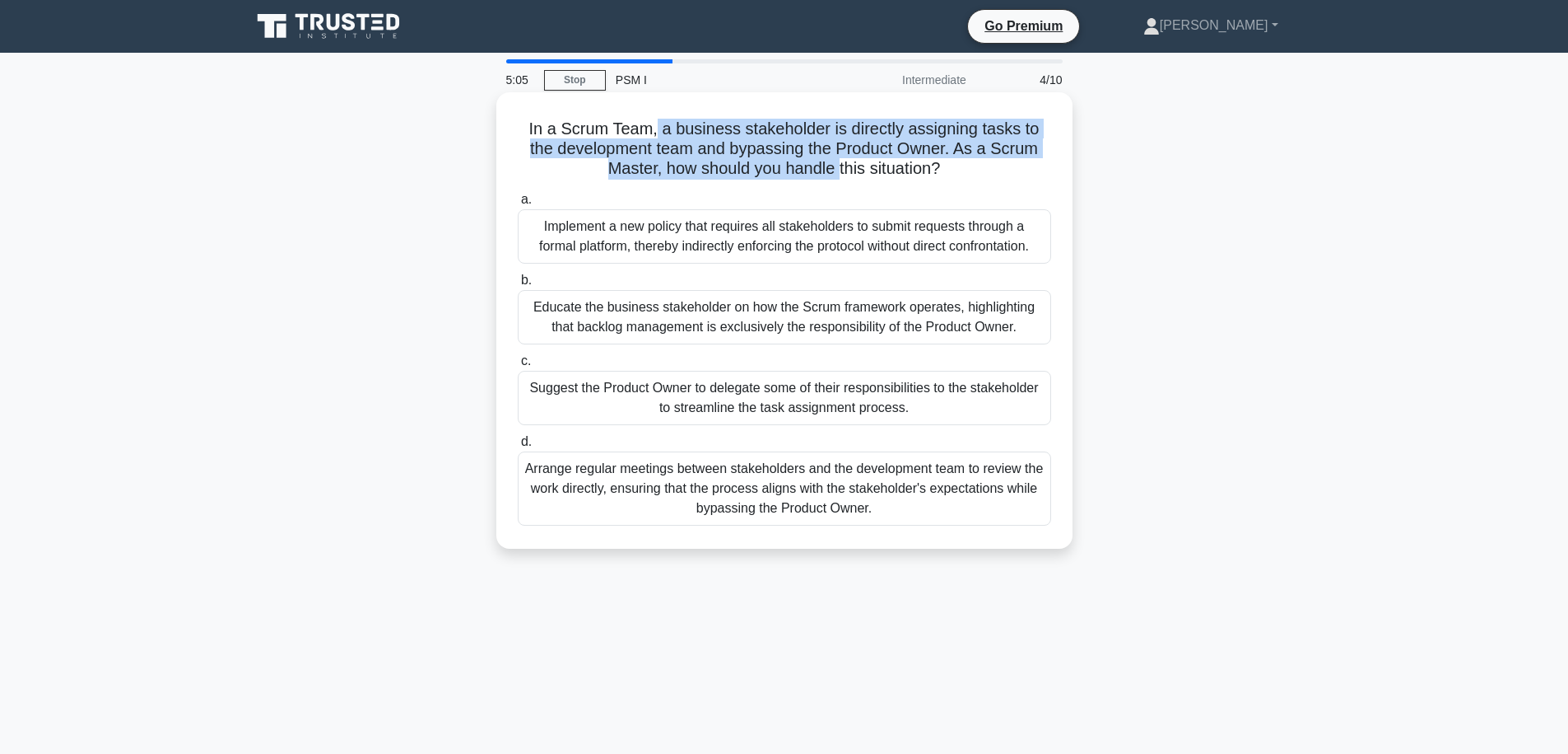
drag, startPoint x: 646, startPoint y: 131, endPoint x: 808, endPoint y: 160, distance: 164.6
click at [808, 160] on h5 "In a Scrum Team, a business stakeholder is directly assigning tasks to the deve…" at bounding box center [784, 149] width 537 height 61
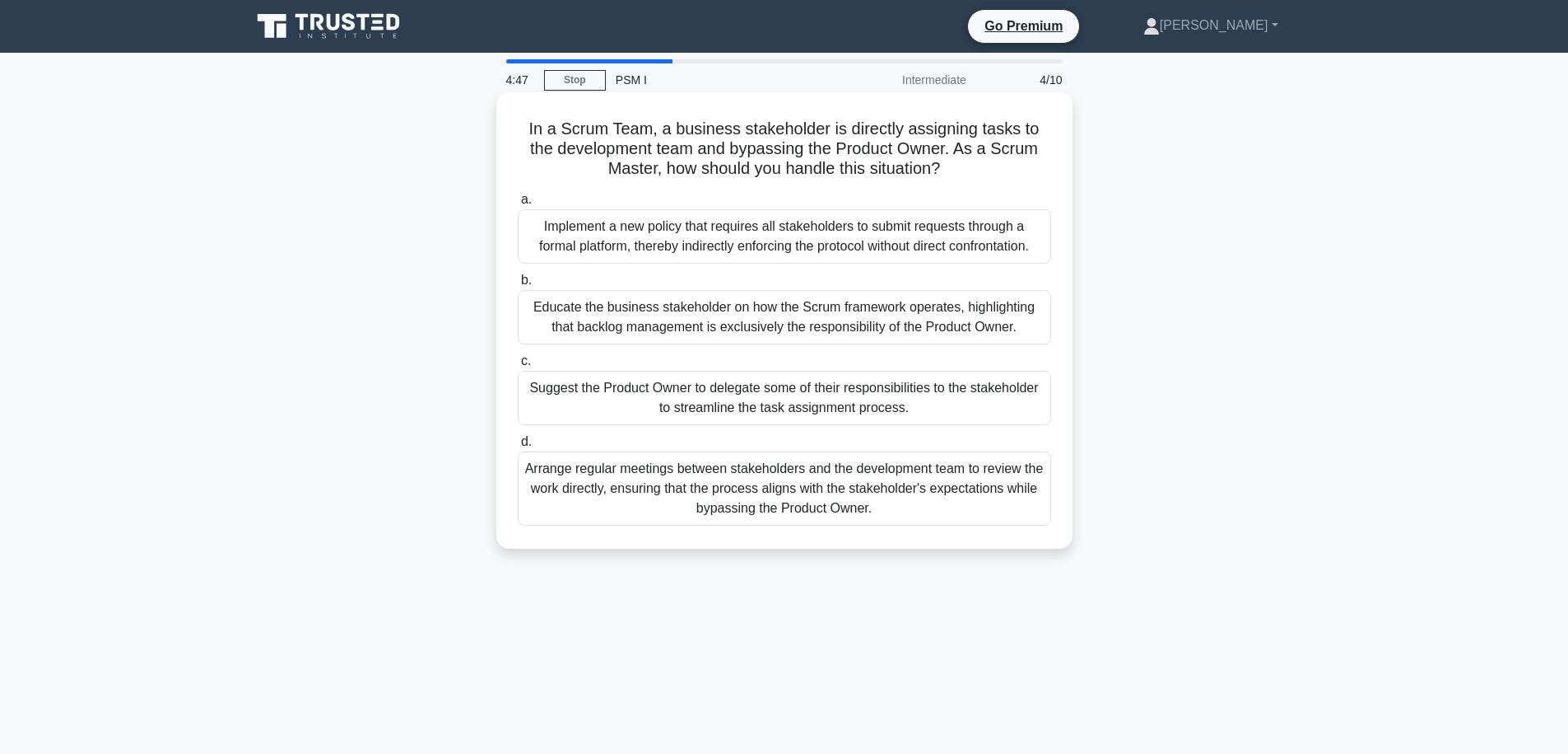
click at [767, 330] on div "Educate the business stakeholder on how the Scrum framework operates, highlight…" at bounding box center [784, 317] width 533 height 54
click at [518, 286] on input "b. Educate the business stakeholder on how the Scrum framework operates, highli…" at bounding box center [518, 280] width 0 height 11
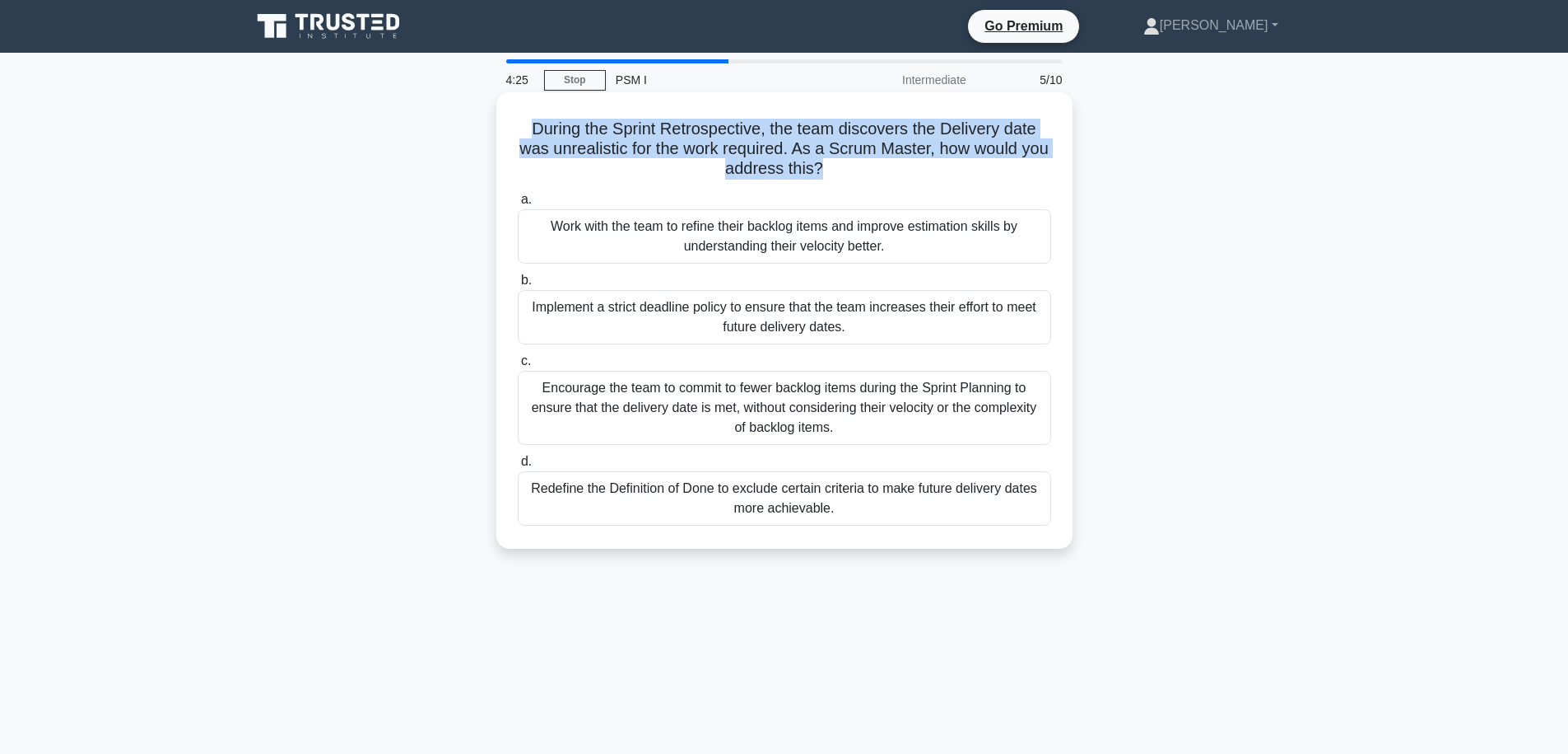
drag, startPoint x: 854, startPoint y: 172, endPoint x: 506, endPoint y: 127, distance: 350.9
click at [506, 127] on div "During the Sprint Retrospective, the team discovers the Delivery date was unrea…" at bounding box center [784, 320] width 563 height 443
click at [552, 136] on h5 "During the Sprint Retrospective, the team discovers the Delivery date was unrea…" at bounding box center [784, 149] width 537 height 61
drag, startPoint x: 519, startPoint y: 131, endPoint x: 839, endPoint y: 183, distance: 324.2
click at [839, 183] on div "During the Sprint Retrospective, the team discovers the Delivery date was unrea…" at bounding box center [784, 320] width 563 height 443
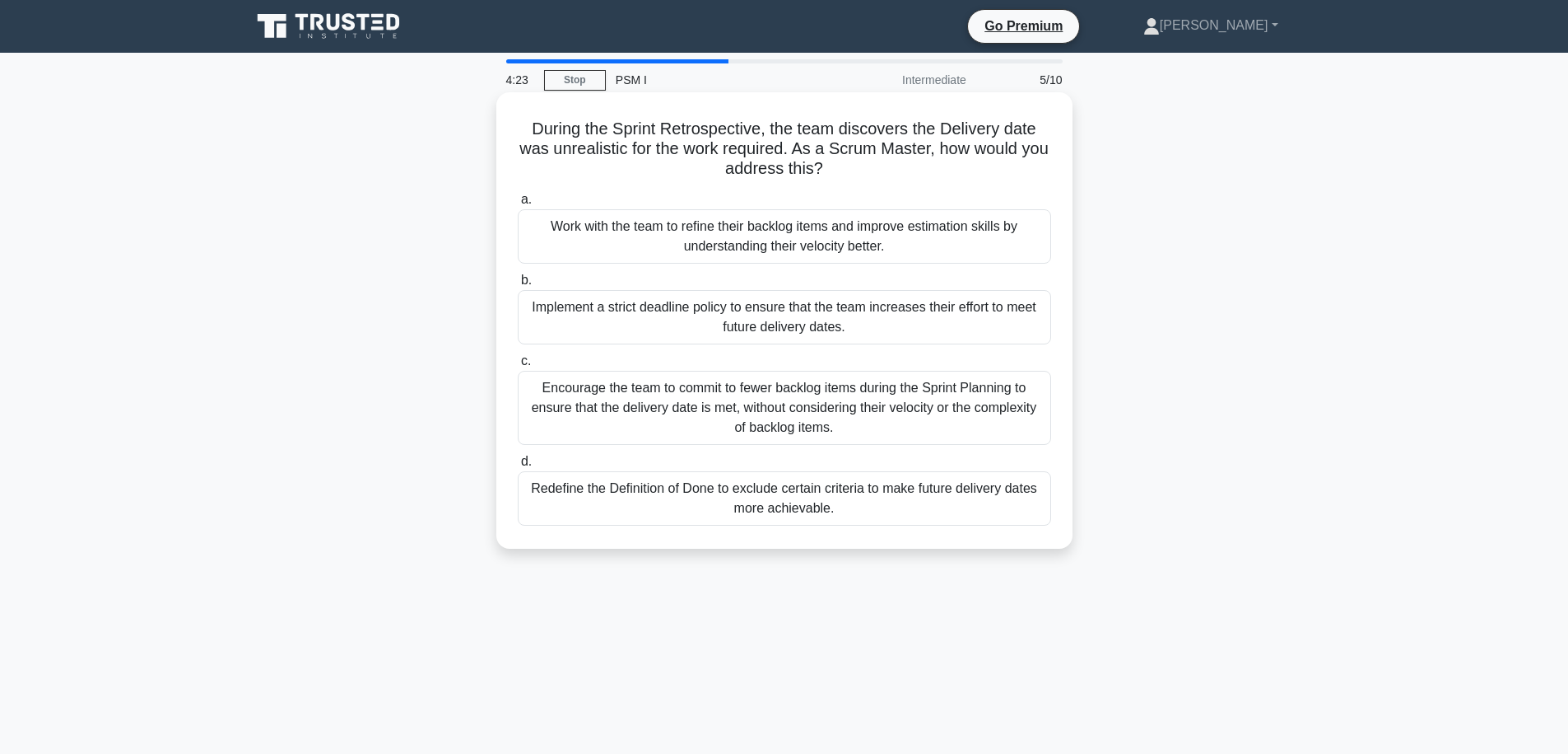
click at [875, 174] on h5 "During the Sprint Retrospective, the team discovers the Delivery date was unrea…" at bounding box center [784, 149] width 537 height 61
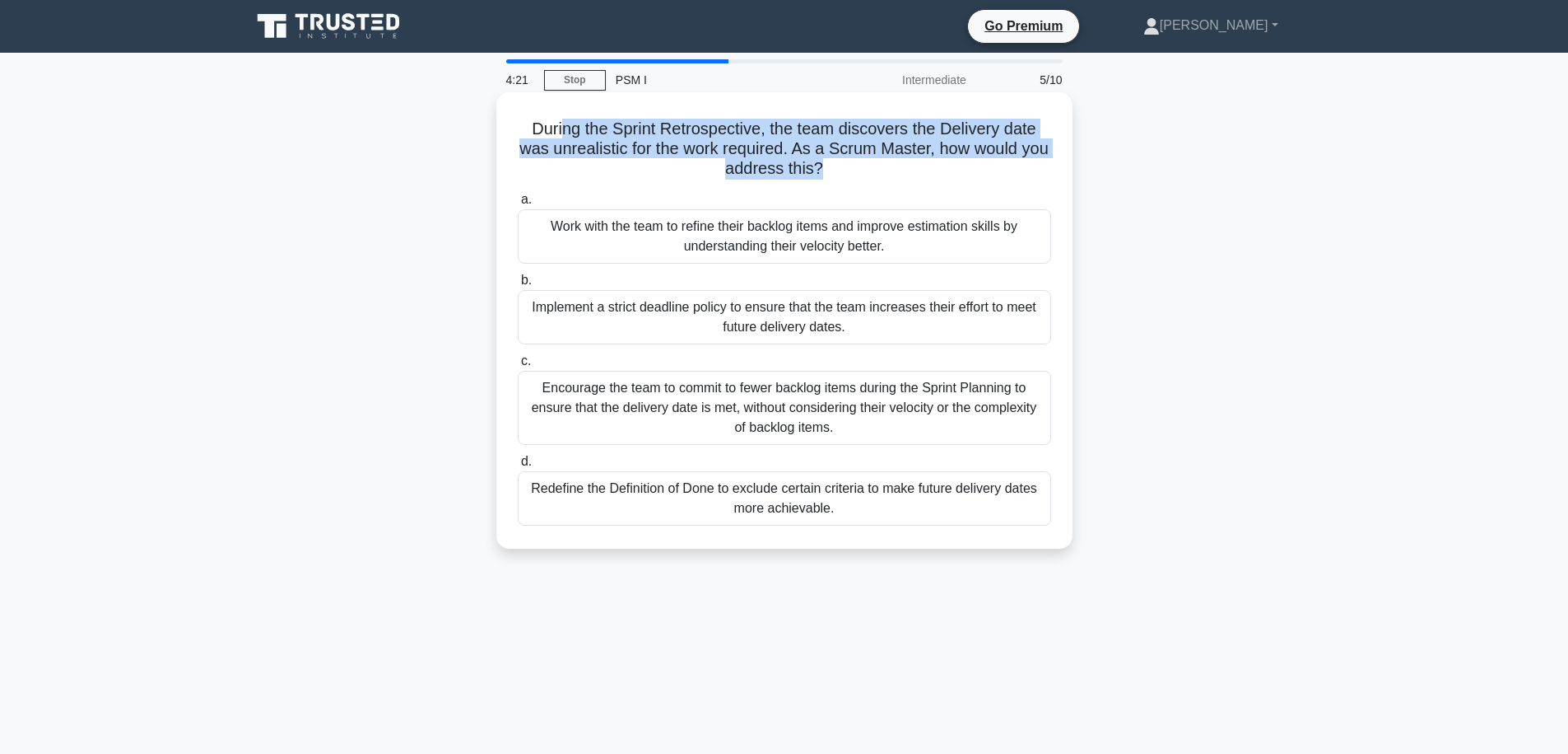
drag, startPoint x: 838, startPoint y: 171, endPoint x: 550, endPoint y: 125, distance: 291.7
click at [550, 125] on h5 "During the Sprint Retrospective, the team discovers the Delivery date was unrea…" at bounding box center [784, 149] width 537 height 61
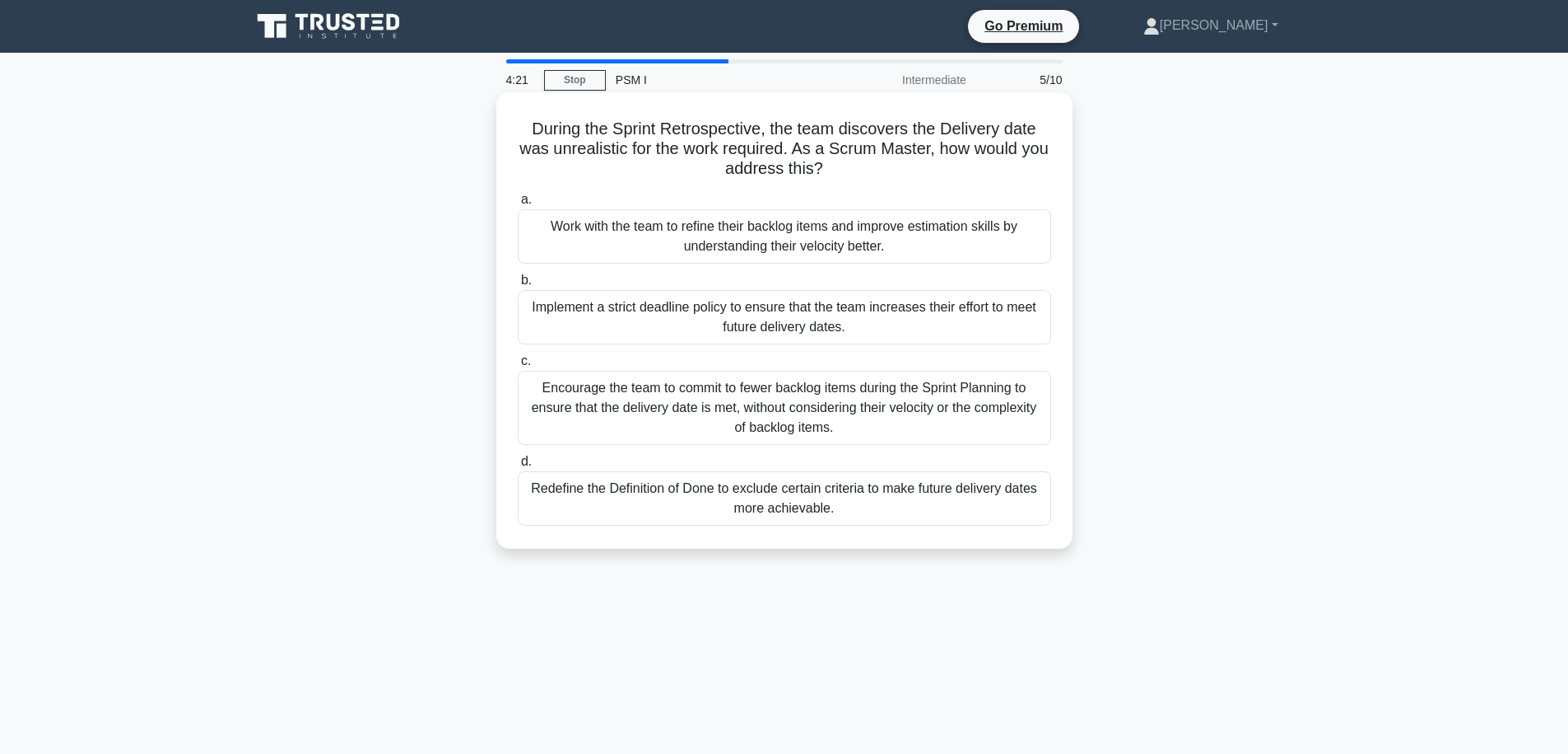
click at [550, 125] on h5 "During the Sprint Retrospective, the team discovers the Delivery date was unrea…" at bounding box center [784, 149] width 537 height 61
click at [586, 152] on h5 "During the Sprint Retrospective, the team discovers the Delivery date was unrea…" at bounding box center [784, 149] width 537 height 61
click at [682, 152] on h5 "During the Sprint Retrospective, the team discovers the Delivery date was unrea…" at bounding box center [784, 149] width 537 height 61
click at [696, 151] on h5 "During the Sprint Retrospective, the team discovers the Delivery date was unrea…" at bounding box center [784, 149] width 537 height 61
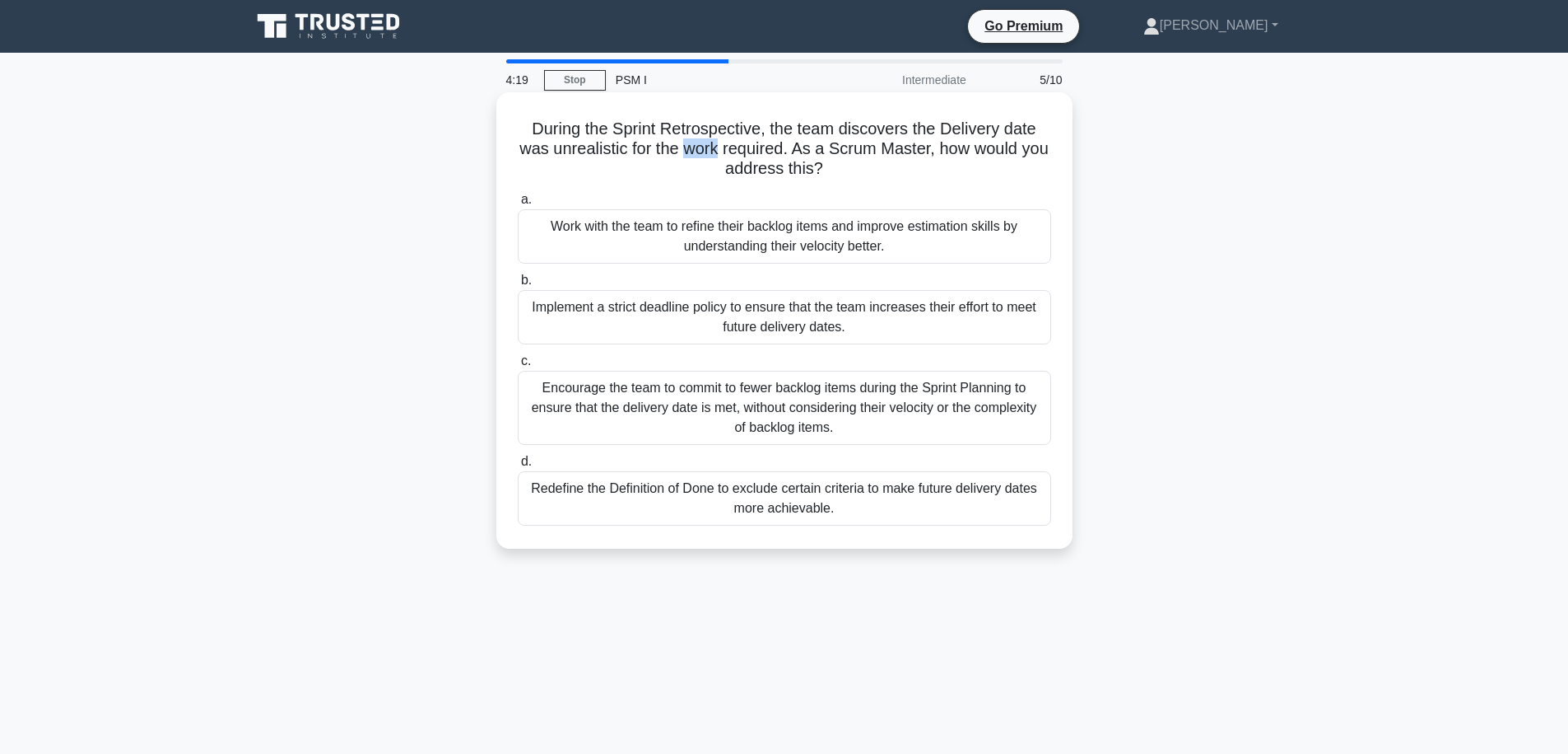
click at [696, 151] on h5 "During the Sprint Retrospective, the team discovers the Delivery date was unrea…" at bounding box center [784, 149] width 537 height 61
click at [787, 155] on h5 "During the Sprint Retrospective, the team discovers the Delivery date was unrea…" at bounding box center [784, 149] width 537 height 61
click at [684, 248] on div "Work with the team to refine their backlog items and improve estimation skills …" at bounding box center [784, 236] width 533 height 54
click at [518, 205] on input "a. Work with the team to refine their backlog items and improve estimation skil…" at bounding box center [518, 199] width 0 height 11
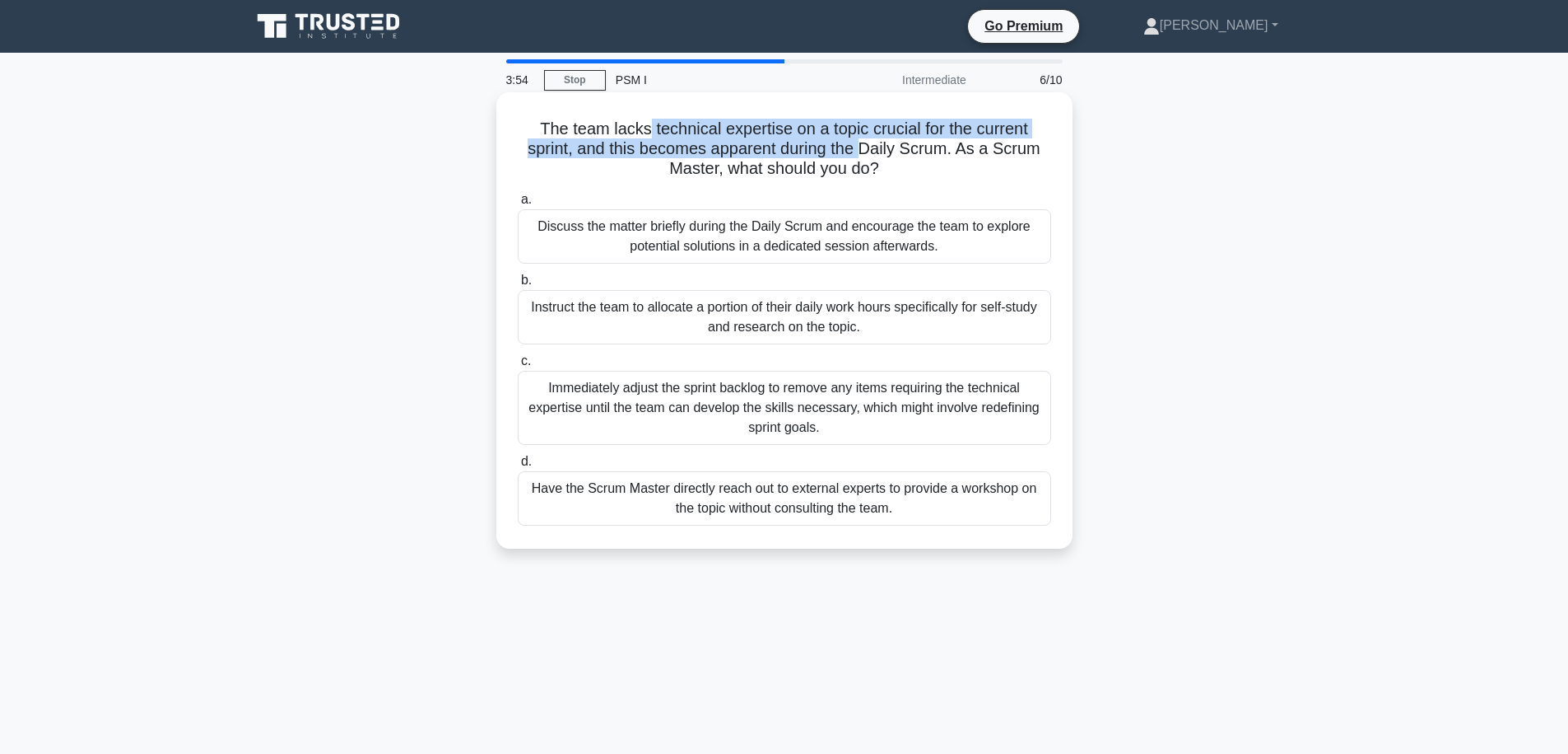
drag, startPoint x: 657, startPoint y: 136, endPoint x: 865, endPoint y: 142, distance: 208.1
click at [865, 142] on h5 "The team lacks technical expertise on a topic crucial for the current sprint, a…" at bounding box center [784, 149] width 537 height 61
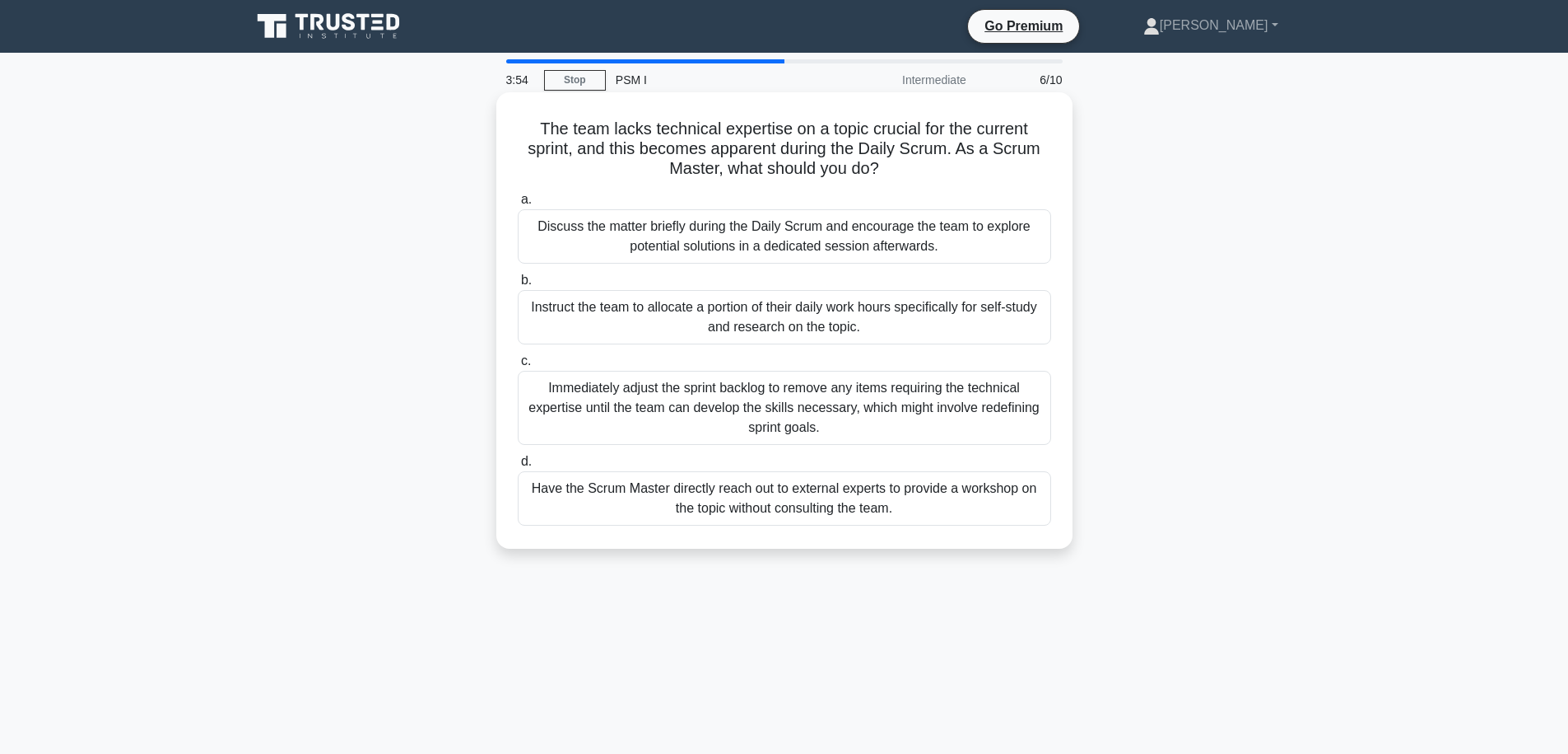
click at [892, 159] on h5 "The team lacks technical expertise on a topic crucial for the current sprint, a…" at bounding box center [784, 149] width 537 height 61
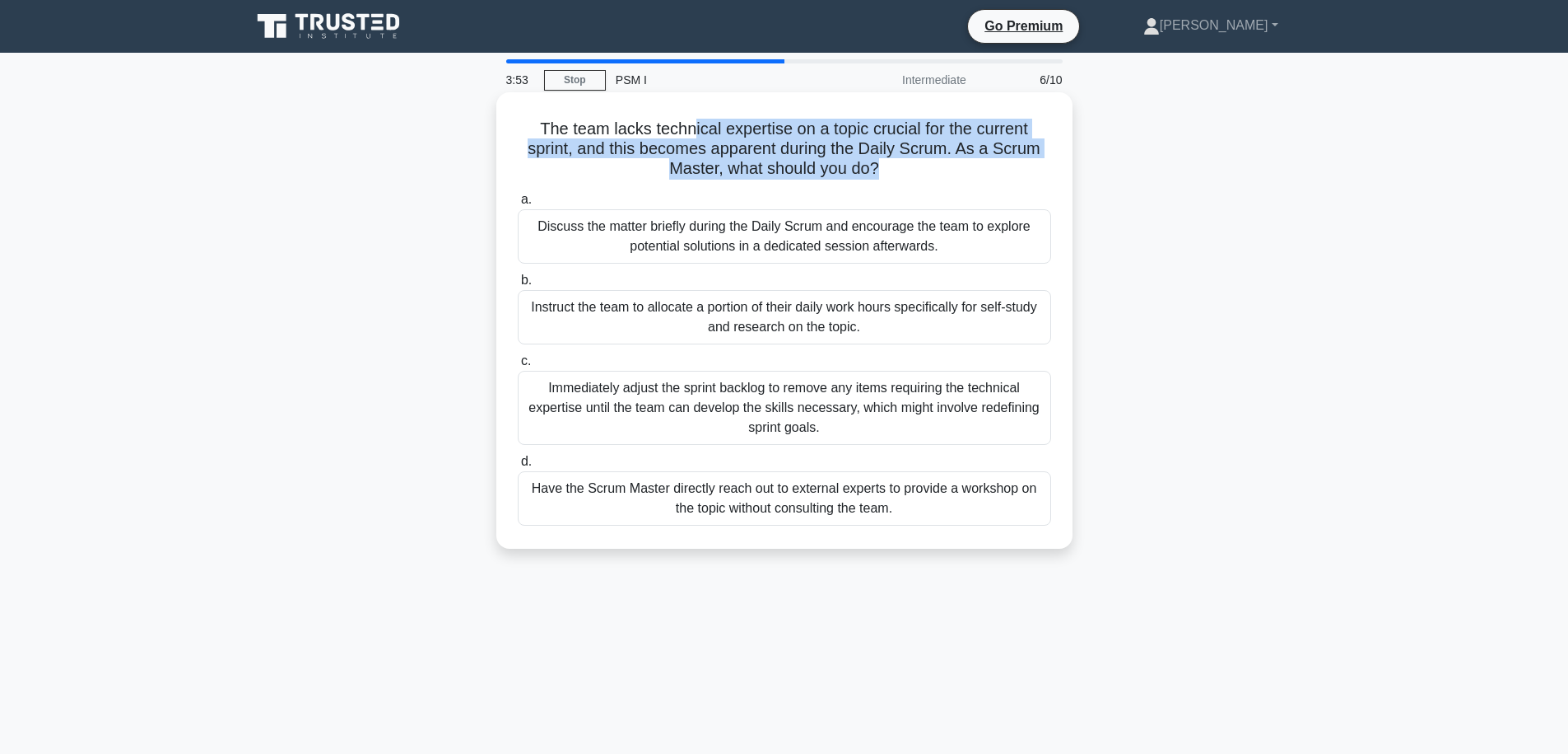
drag, startPoint x: 838, startPoint y: 145, endPoint x: 675, endPoint y: 128, distance: 163.9
click at [680, 128] on h5 "The team lacks technical expertise on a topic crucial for the current sprint, a…" at bounding box center [784, 149] width 537 height 61
click at [685, 129] on h5 "The team lacks technical expertise on a topic crucial for the current sprint, a…" at bounding box center [784, 149] width 537 height 61
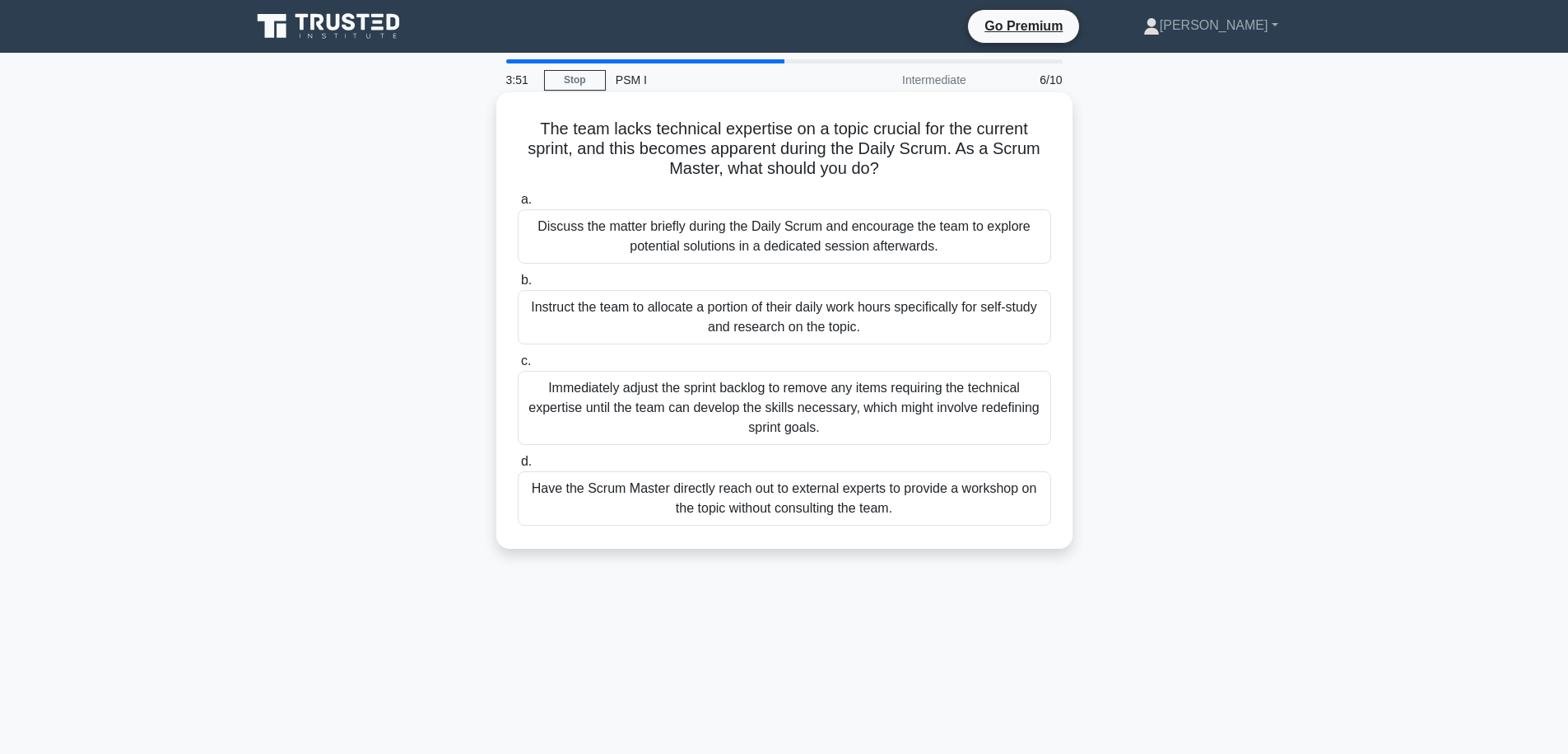
drag, startPoint x: 672, startPoint y: 132, endPoint x: 906, endPoint y: 174, distance: 237.7
click at [906, 174] on h5 "The team lacks technical expertise on a topic crucial for the current sprint, a…" at bounding box center [784, 149] width 537 height 61
click at [911, 167] on h5 "The team lacks technical expertise on a topic crucial for the current sprint, a…" at bounding box center [784, 149] width 537 height 61
click at [887, 488] on div "Have the Scrum Master directly reach out to external experts to provide a works…" at bounding box center [784, 498] width 533 height 54
click at [518, 467] on input "d. Have the Scrum Master directly reach out to external experts to provide a wo…" at bounding box center [518, 461] width 0 height 11
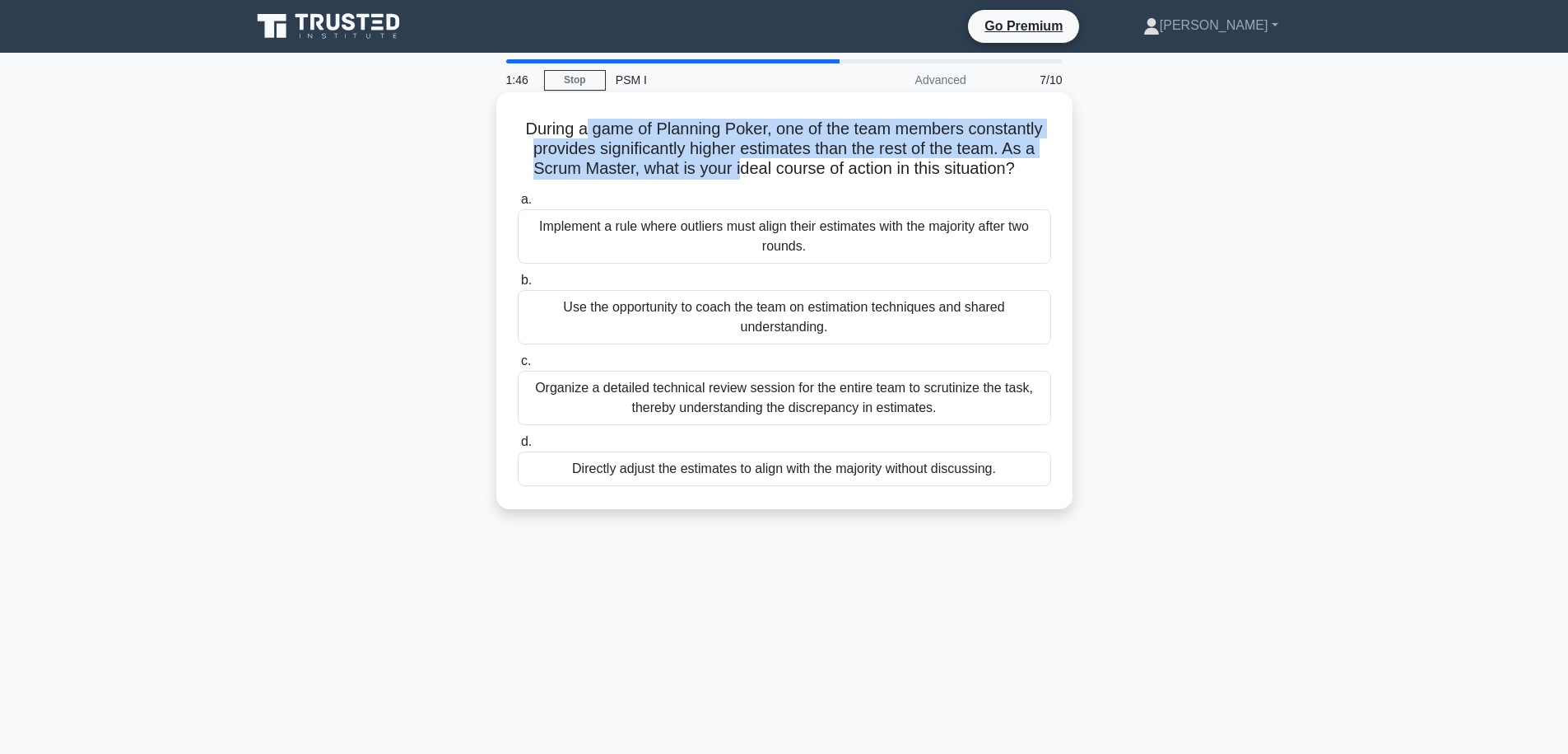
drag, startPoint x: 620, startPoint y: 143, endPoint x: 755, endPoint y: 166, distance: 136.9
click at [755, 166] on h5 "During a game of Planning Poker, one of the team members constantly provides si…" at bounding box center [784, 149] width 537 height 61
click at [872, 178] on h5 "During a game of Planning Poker, one of the team members constantly provides si…" at bounding box center [784, 149] width 537 height 61
drag, startPoint x: 763, startPoint y: 167, endPoint x: 590, endPoint y: 129, distance: 177.1
click at [590, 129] on h5 "During a game of Planning Poker, one of the team members constantly provides si…" at bounding box center [784, 149] width 537 height 61
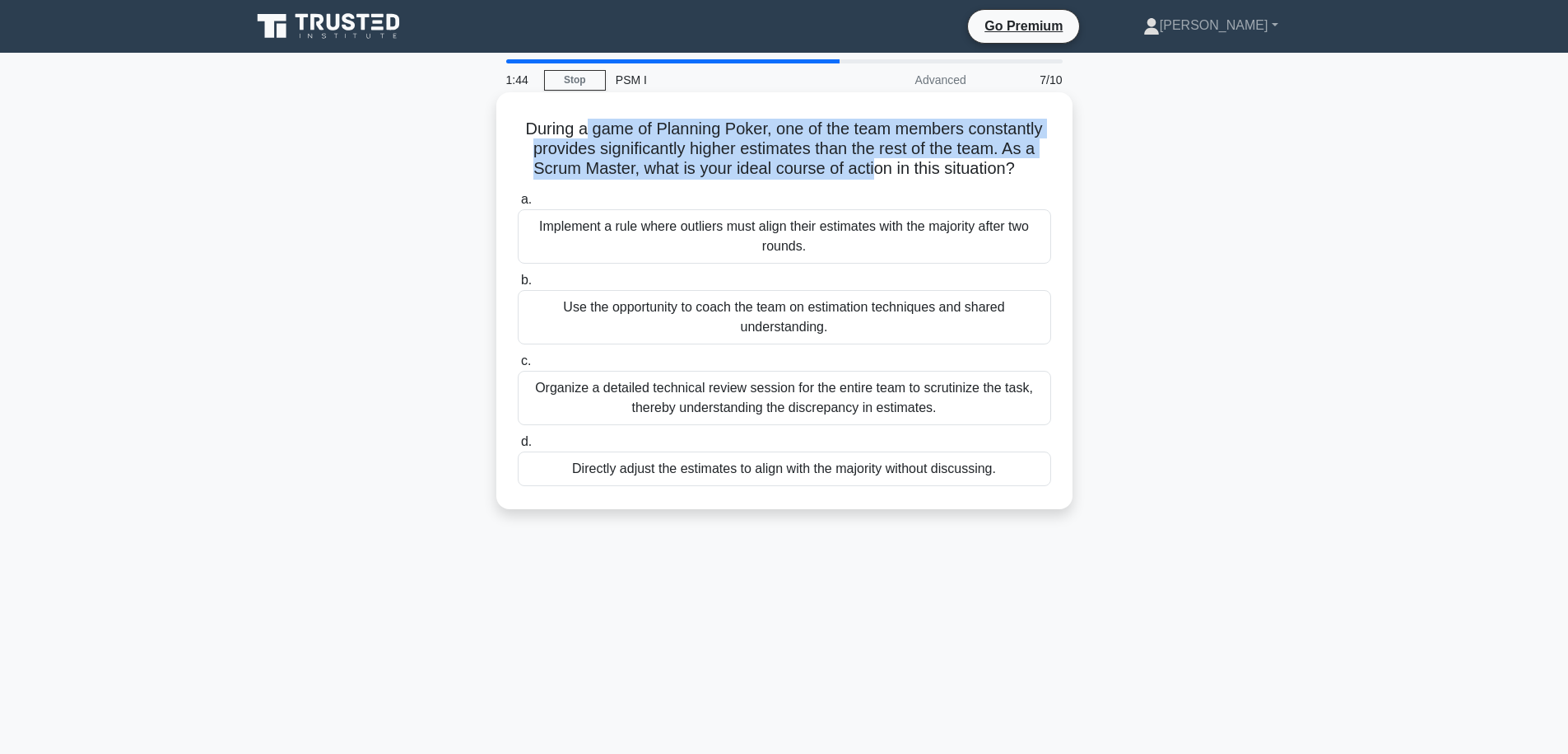
click at [612, 138] on h5 "During a game of Planning Poker, one of the team members constantly provides si…" at bounding box center [784, 149] width 537 height 61
drag, startPoint x: 594, startPoint y: 128, endPoint x: 907, endPoint y: 177, distance: 316.8
click at [907, 177] on h5 "During a game of Planning Poker, one of the team members constantly provides si…" at bounding box center [784, 149] width 537 height 61
drag, startPoint x: 907, startPoint y: 174, endPoint x: 598, endPoint y: 125, distance: 312.9
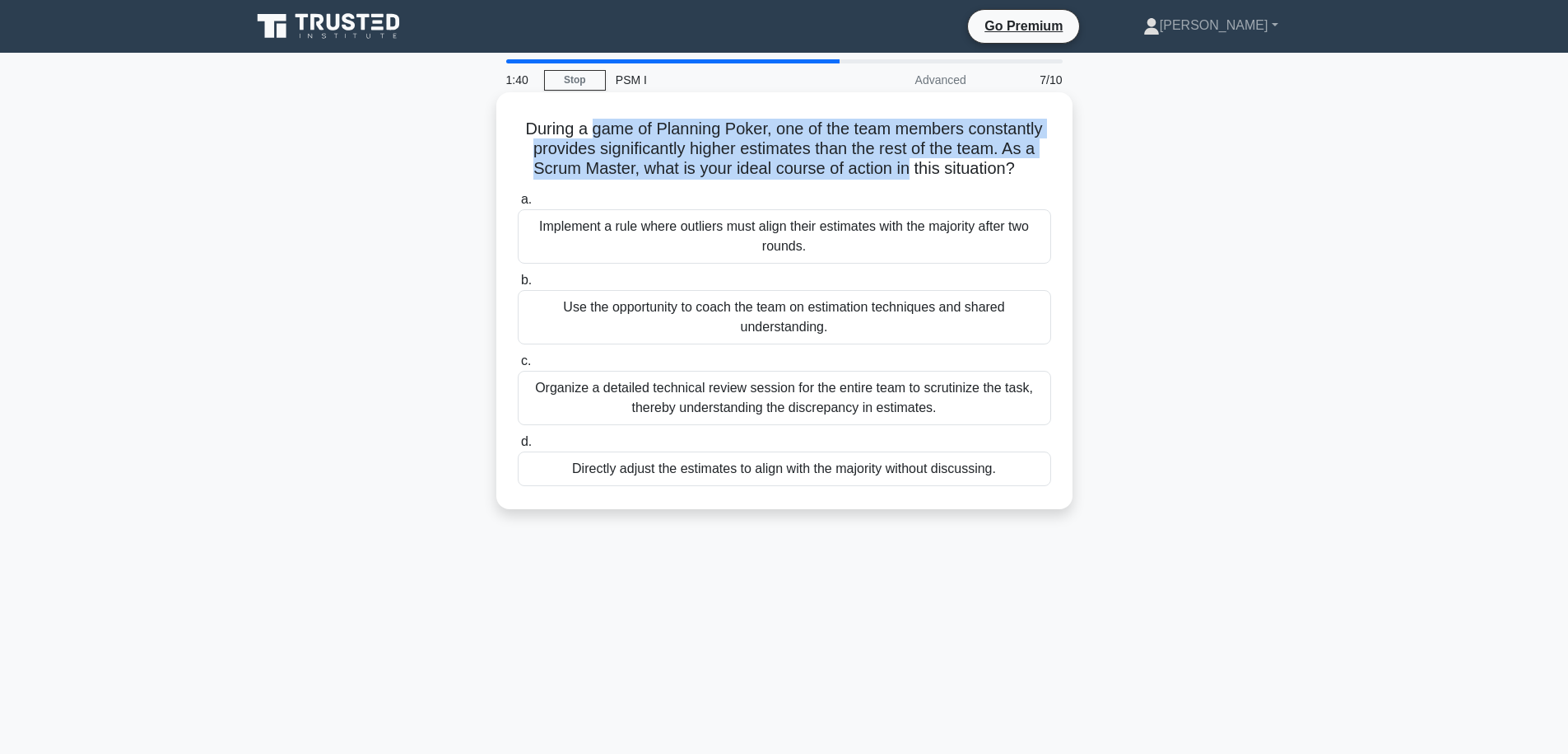
click at [598, 125] on h5 "During a game of Planning Poker, one of the team members constantly provides si…" at bounding box center [784, 149] width 537 height 61
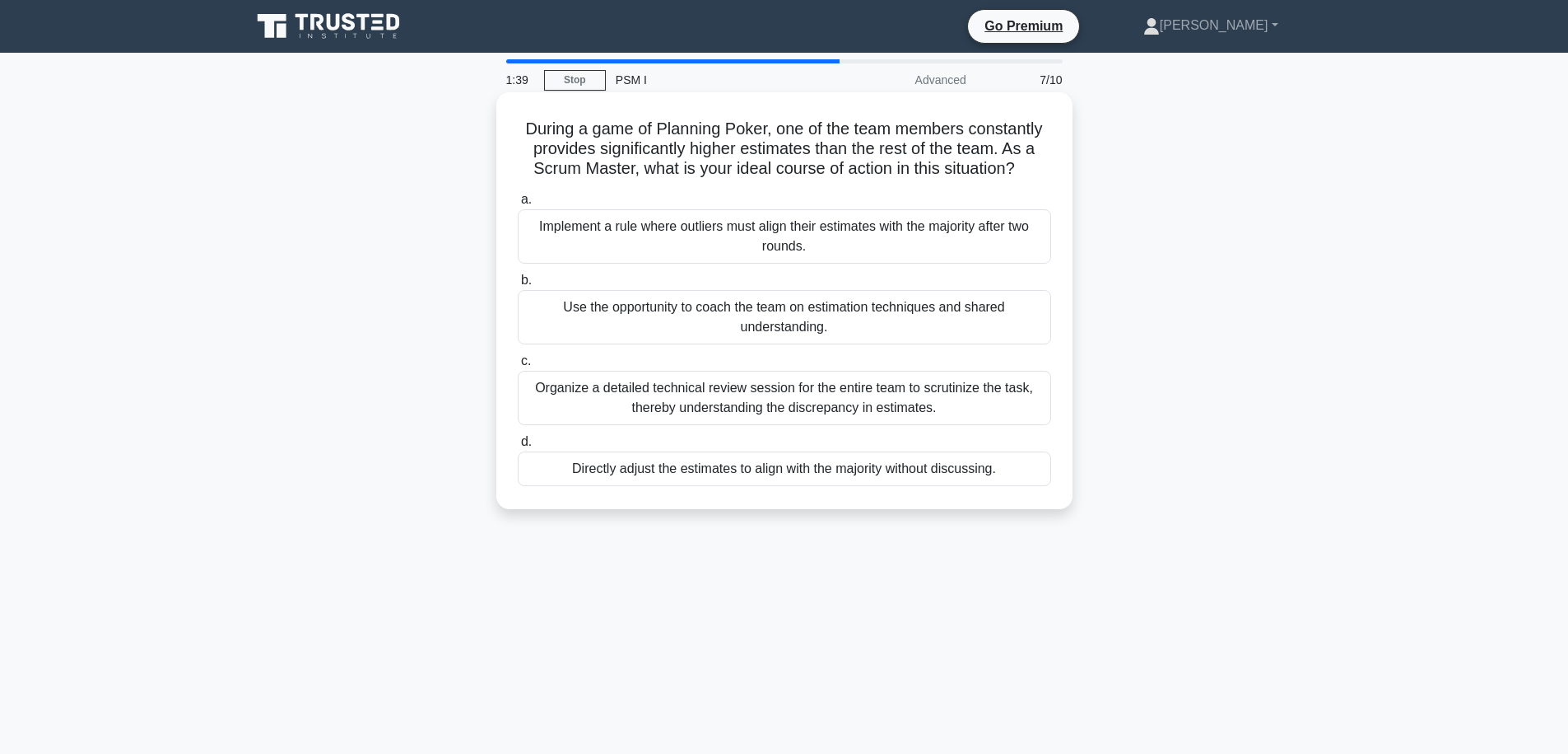
click at [598, 125] on h5 "During a game of Planning Poker, one of the team members constantly provides si…" at bounding box center [784, 149] width 537 height 61
click at [1052, 312] on div "b. Use the opportunity to coach the team on estimation techniques and shared un…" at bounding box center [784, 307] width 553 height 75
click at [818, 321] on div "Use the opportunity to coach the team on estimation techniques and shared under…" at bounding box center [784, 317] width 533 height 54
click at [518, 286] on input "b. Use the opportunity to coach the team on estimation techniques and shared un…" at bounding box center [518, 280] width 0 height 11
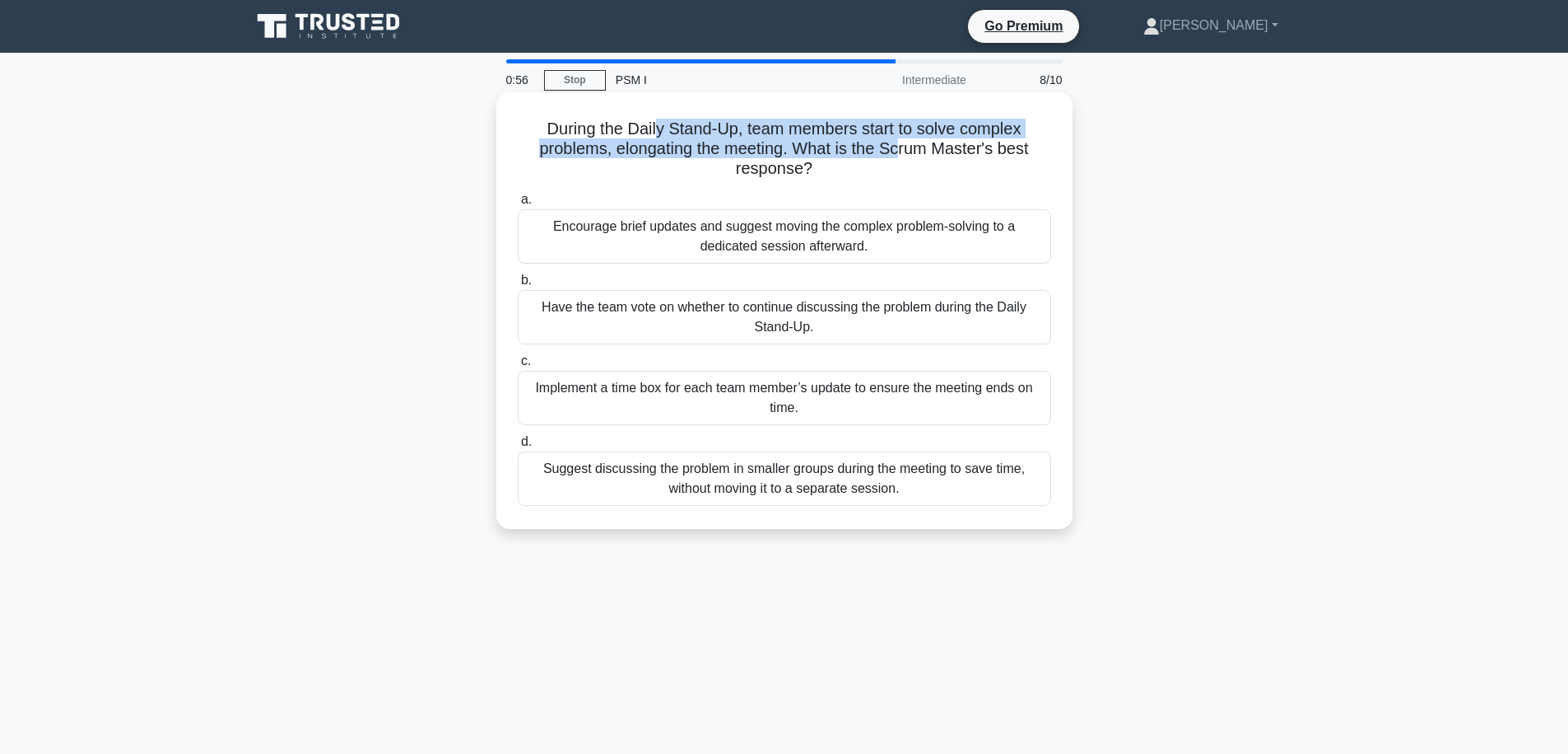
drag, startPoint x: 659, startPoint y: 128, endPoint x: 904, endPoint y: 151, distance: 246.1
click at [904, 151] on h5 "During the Daily Stand-Up, team members start to solve complex problems, elonga…" at bounding box center [784, 149] width 537 height 61
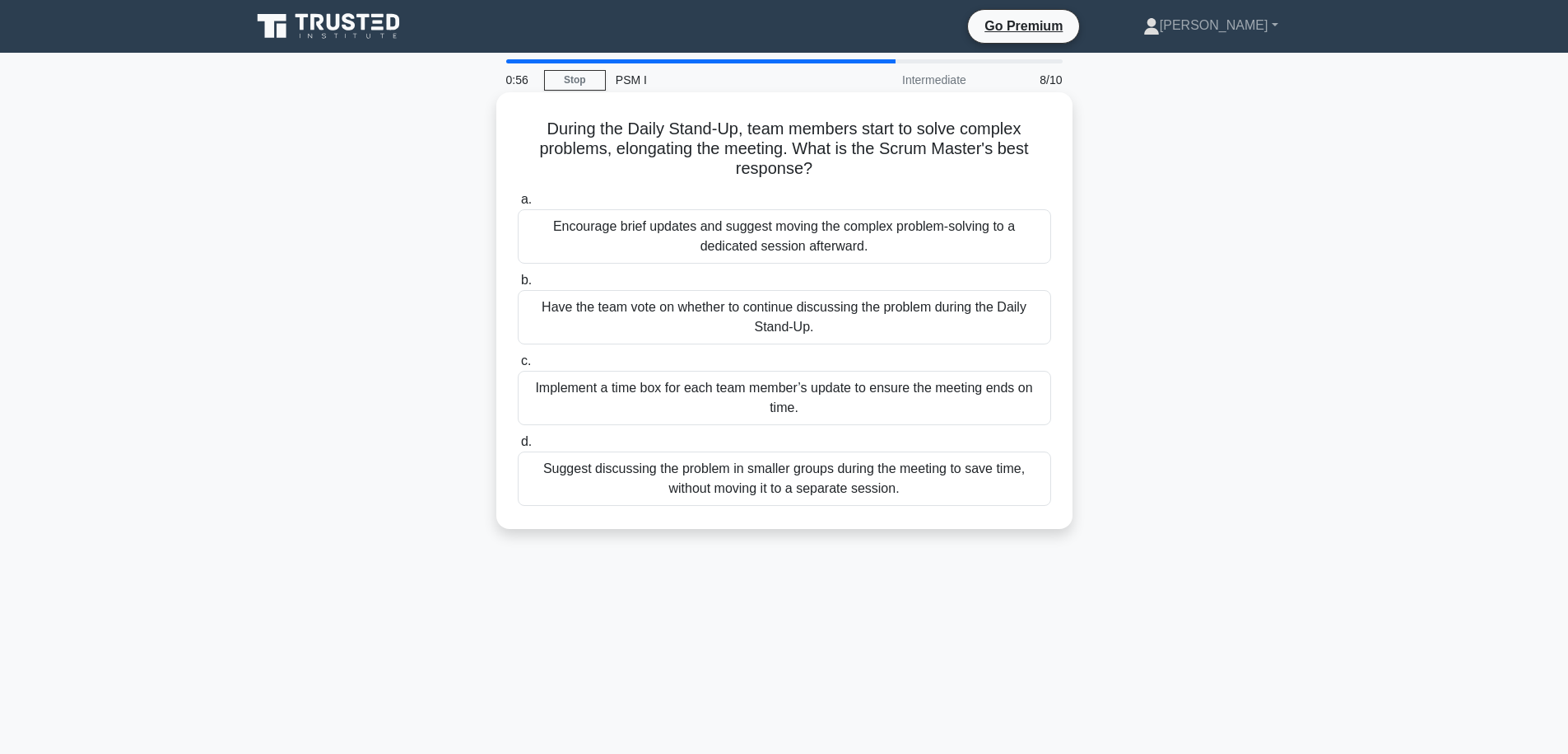
click at [910, 152] on h5 "During the Daily Stand-Up, team members start to solve complex problems, elonga…" at bounding box center [784, 149] width 537 height 61
drag, startPoint x: 928, startPoint y: 155, endPoint x: 723, endPoint y: 136, distance: 205.9
click at [723, 136] on h5 "During the Daily Stand-Up, team members start to solve complex problems, elonga…" at bounding box center [784, 149] width 537 height 61
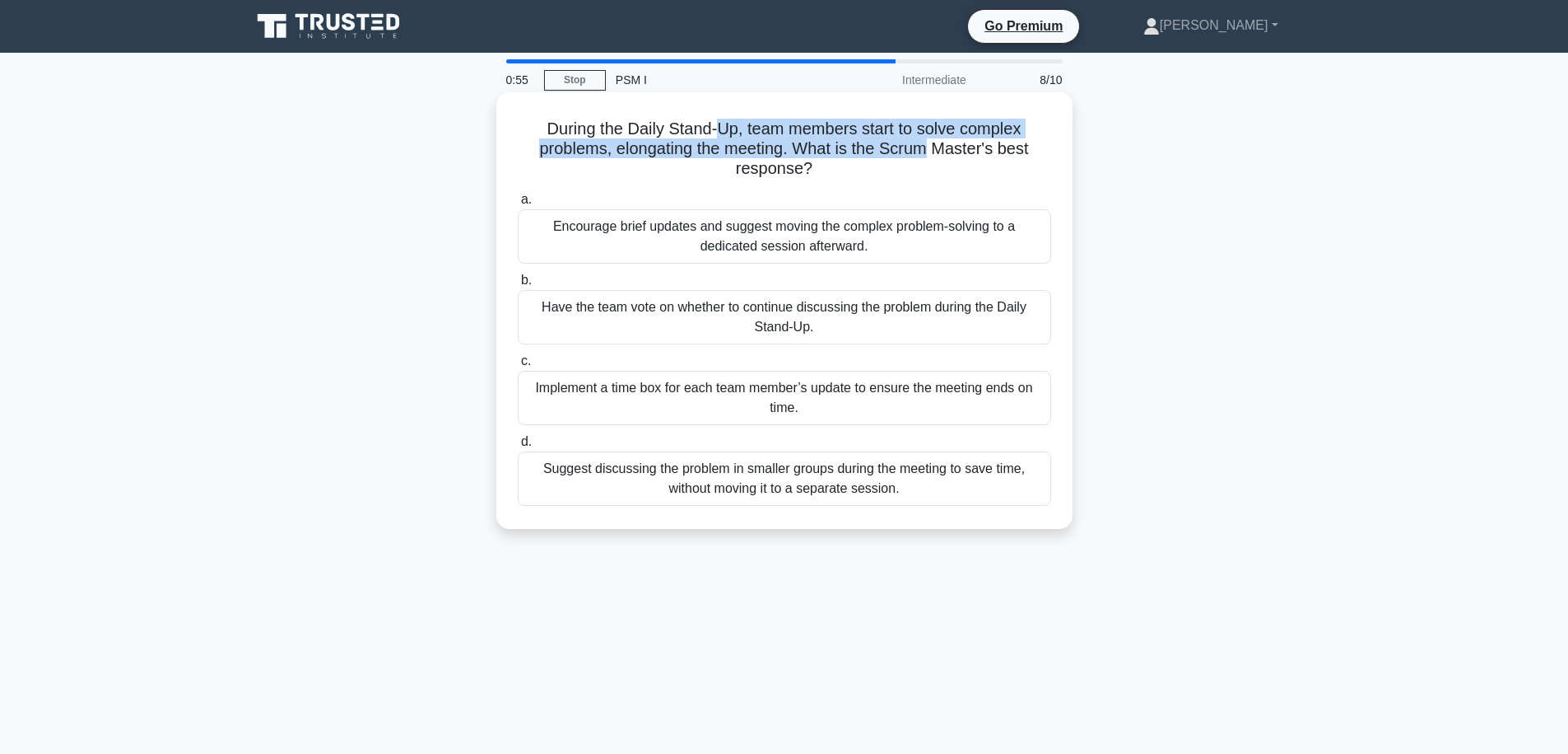
click at [721, 138] on h5 "During the Daily Stand-Up, team members start to solve complex problems, elonga…" at bounding box center [784, 149] width 537 height 61
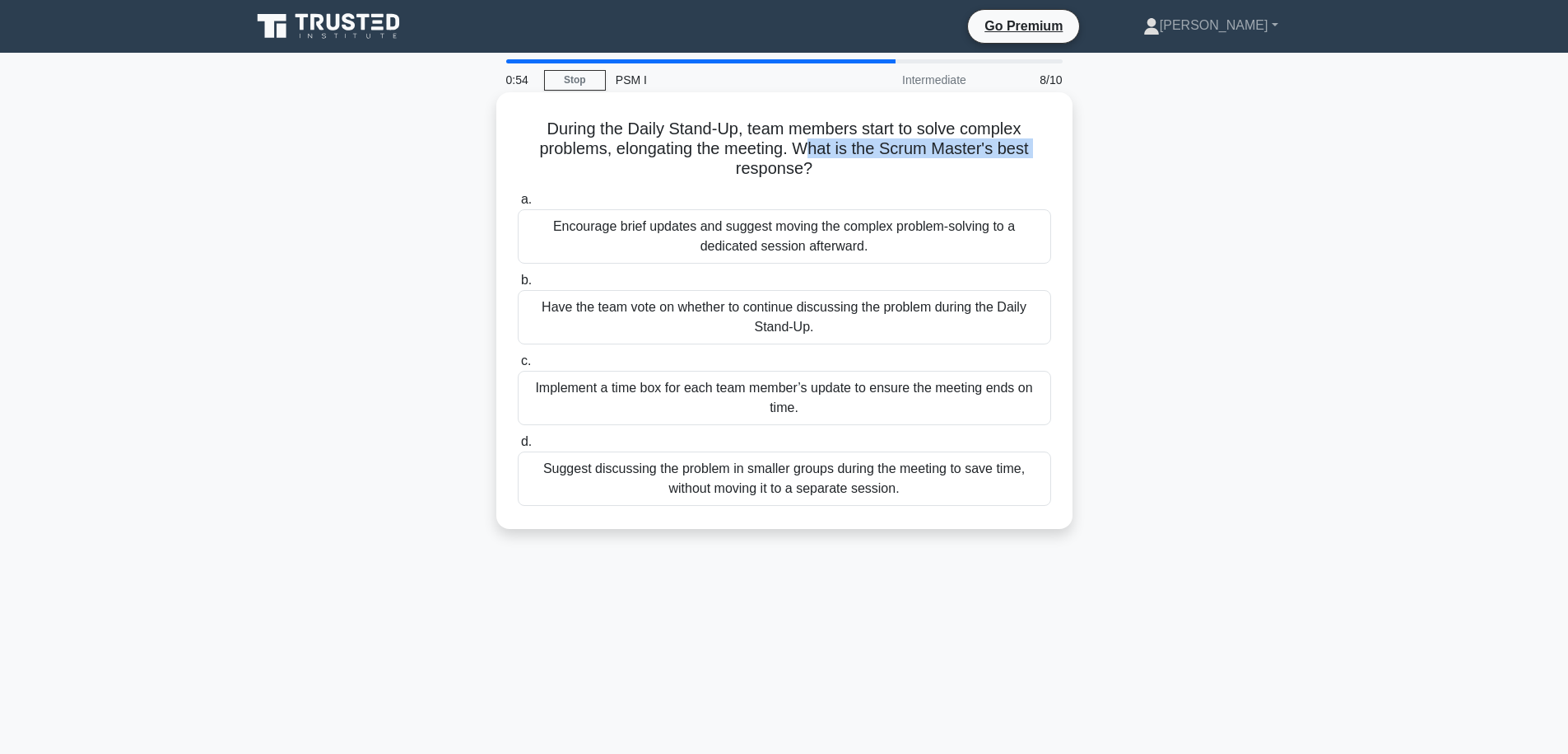
drag, startPoint x: 719, startPoint y: 162, endPoint x: 815, endPoint y: 150, distance: 96.7
click at [815, 150] on h5 "During the Daily Stand-Up, team members start to solve complex problems, elonga…" at bounding box center [784, 149] width 537 height 61
click at [905, 166] on h5 "During the Daily Stand-Up, team members start to solve complex problems, elonga…" at bounding box center [784, 149] width 537 height 61
click at [762, 407] on div "Implement a time box for each team member’s update to ensure the meeting ends o…" at bounding box center [784, 398] width 533 height 54
click at [518, 367] on input "c. Implement a time box for each team member’s update to ensure the meeting end…" at bounding box center [518, 361] width 0 height 11
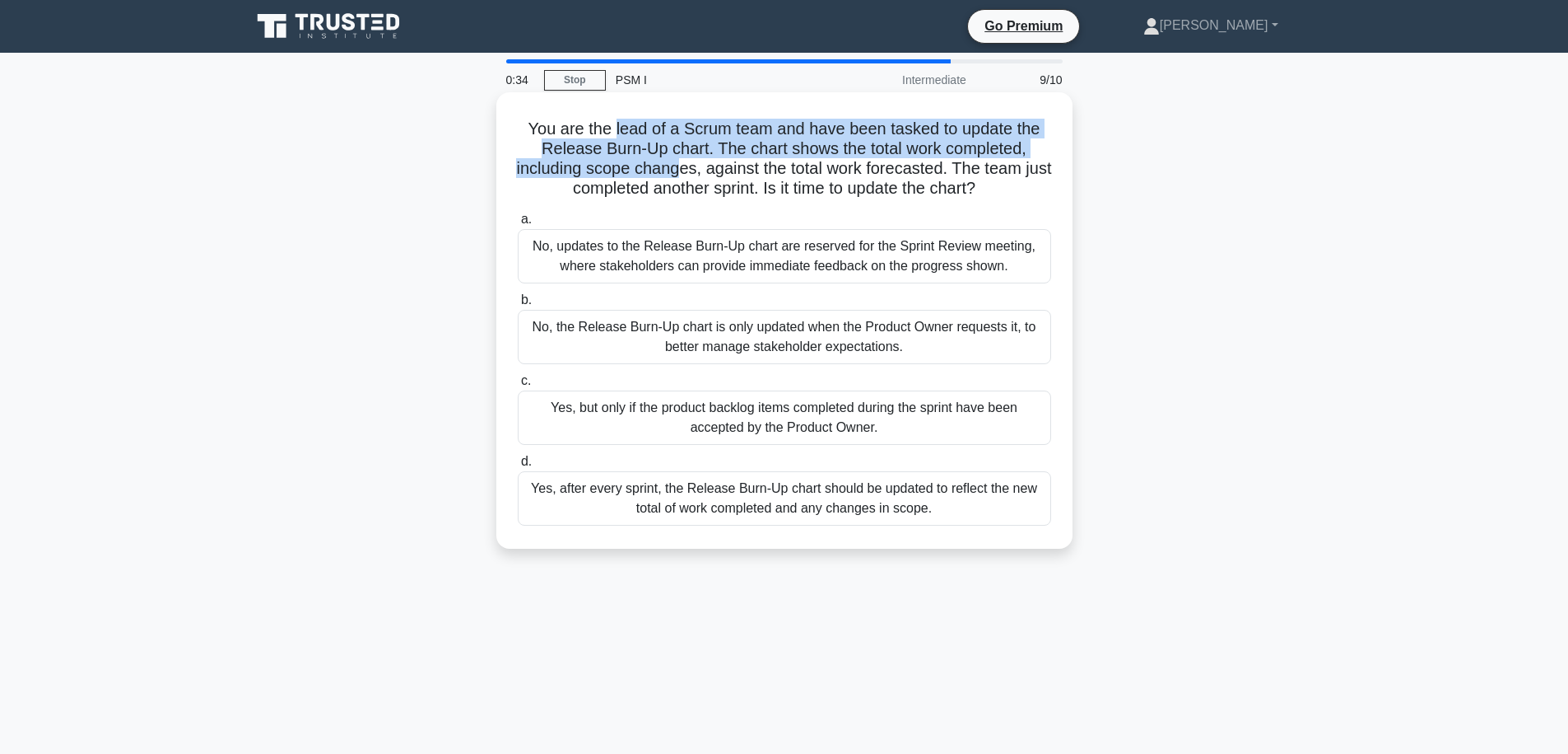
drag, startPoint x: 616, startPoint y: 124, endPoint x: 690, endPoint y: 164, distance: 84.1
click at [690, 164] on h5 "You are the lead of a Scrum team and have been tasked to update the Release Bur…" at bounding box center [784, 159] width 537 height 80
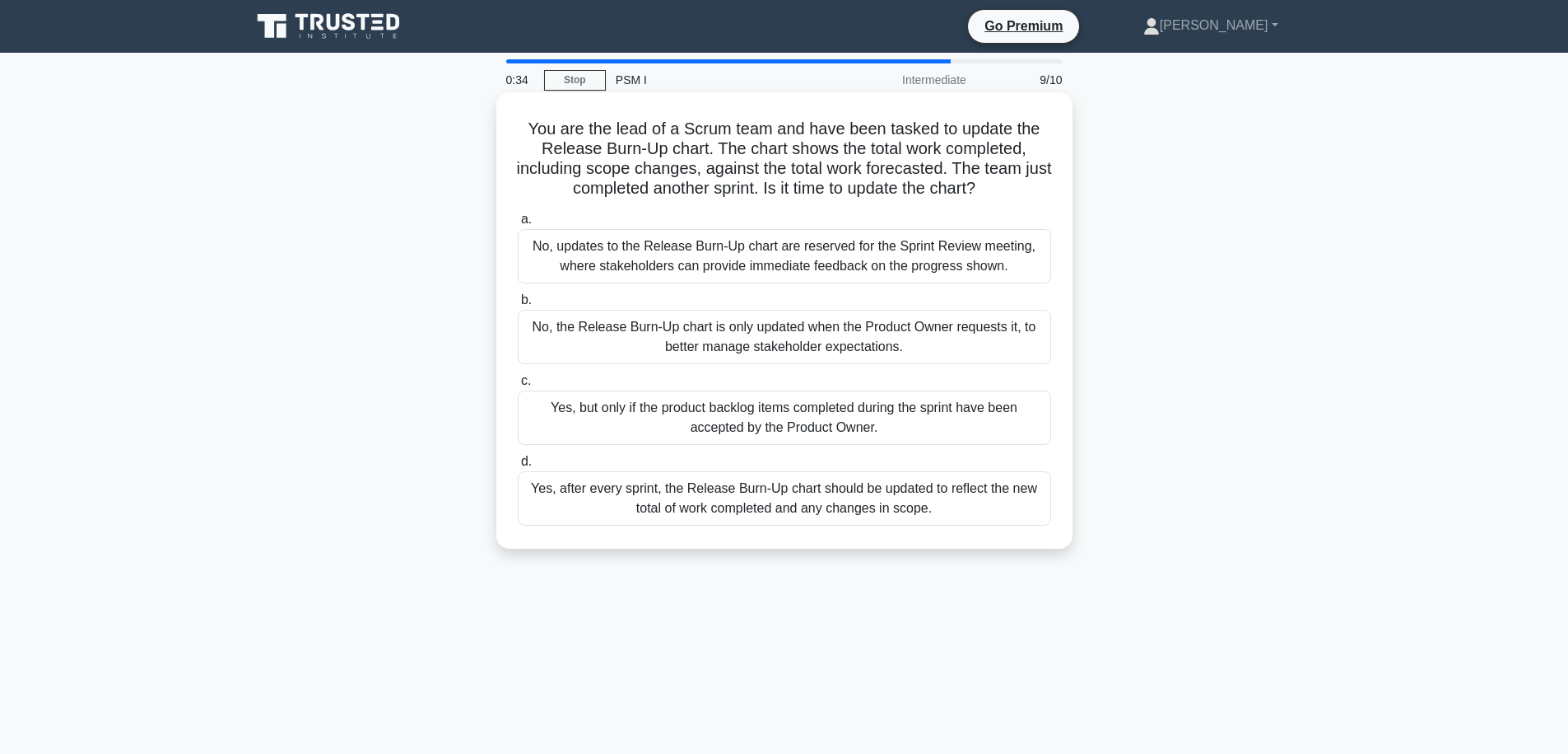
click at [725, 164] on h5 "You are the lead of a Scrum team and have been tasked to update the Release Bur…" at bounding box center [784, 159] width 537 height 80
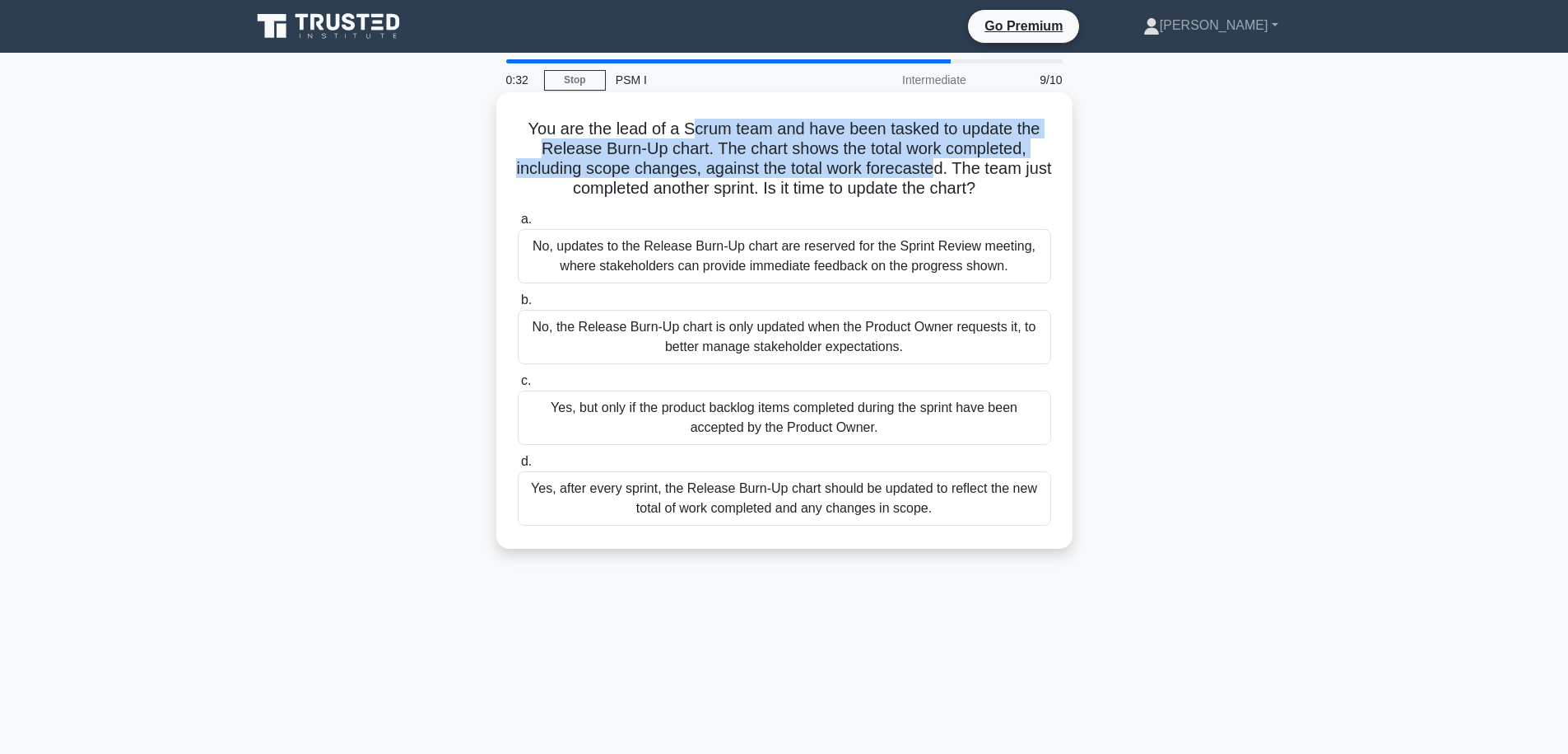
drag, startPoint x: 694, startPoint y: 121, endPoint x: 950, endPoint y: 174, distance: 261.4
click at [950, 174] on h5 "You are the lead of a Scrum team and have been tasked to update the Release Bur…" at bounding box center [784, 159] width 537 height 80
click at [743, 169] on h5 "You are the lead of a Scrum team and have been tasked to update the Release Bur…" at bounding box center [784, 159] width 537 height 80
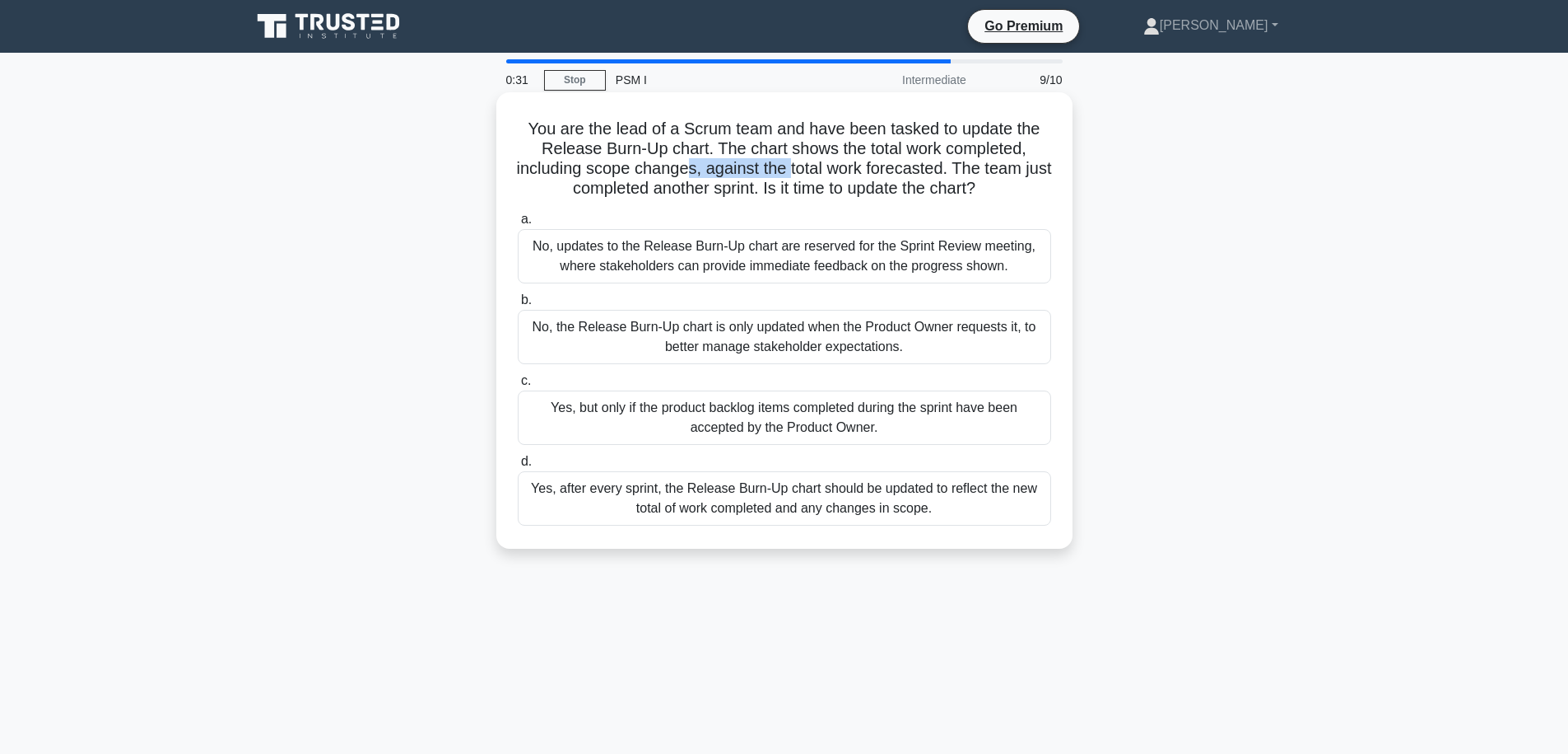
drag, startPoint x: 708, startPoint y: 159, endPoint x: 808, endPoint y: 172, distance: 100.8
click at [807, 170] on h5 "You are the lead of a Scrum team and have been tasked to update the Release Bur…" at bounding box center [784, 159] width 537 height 80
click at [884, 188] on h5 "You are the lead of a Scrum team and have been tasked to update the Release Bur…" at bounding box center [784, 159] width 537 height 80
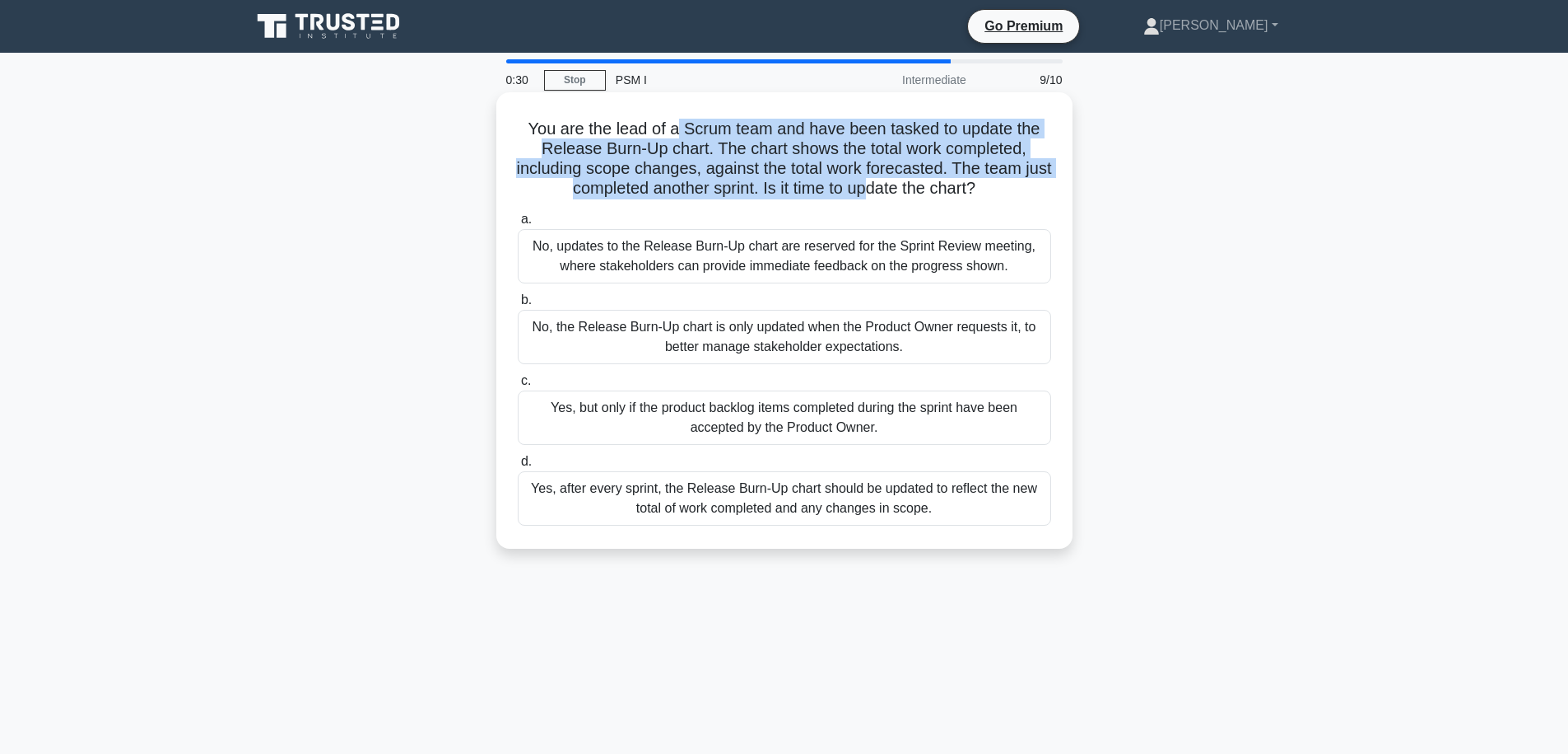
drag, startPoint x: 848, startPoint y: 186, endPoint x: 670, endPoint y: 133, distance: 185.7
click at [674, 136] on h5 "You are the lead of a Scrum team and have been tasked to update the Release Bur…" at bounding box center [784, 159] width 537 height 80
click at [694, 149] on h5 "You are the lead of a Scrum team and have been tasked to update the Release Bur…" at bounding box center [784, 159] width 537 height 80
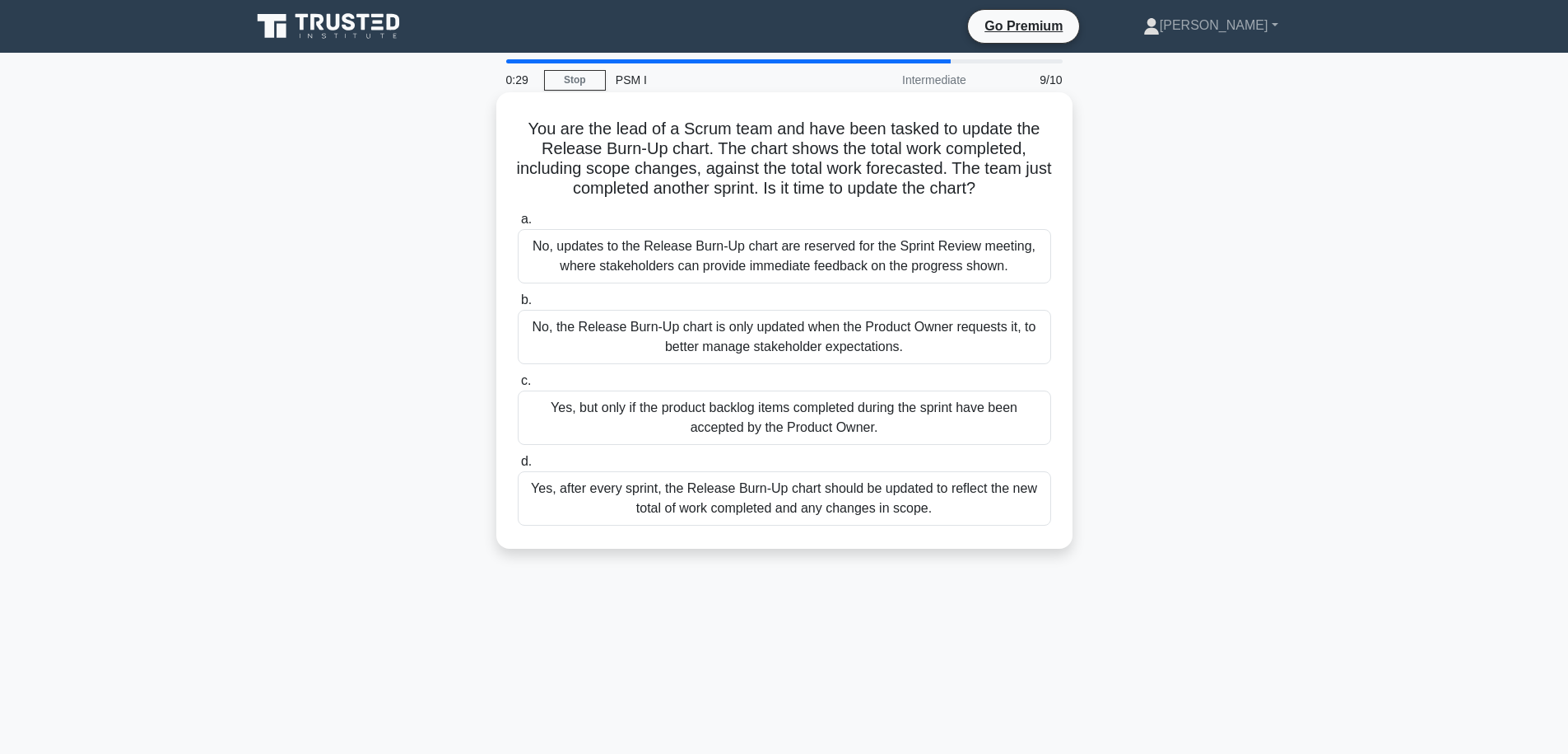
click at [629, 160] on h5 "You are the lead of a Scrum team and have been tasked to update the Release Bur…" at bounding box center [784, 159] width 537 height 80
drag, startPoint x: 712, startPoint y: 196, endPoint x: 823, endPoint y: 195, distance: 111.0
click at [823, 195] on h5 "You are the lead of a Scrum team and have been tasked to update the Release Bur…" at bounding box center [784, 159] width 537 height 80
click at [861, 191] on h5 "You are the lead of a Scrum team and have been tasked to update the Release Bur…" at bounding box center [784, 159] width 537 height 80
drag, startPoint x: 798, startPoint y: 190, endPoint x: 883, endPoint y: 194, distance: 85.1
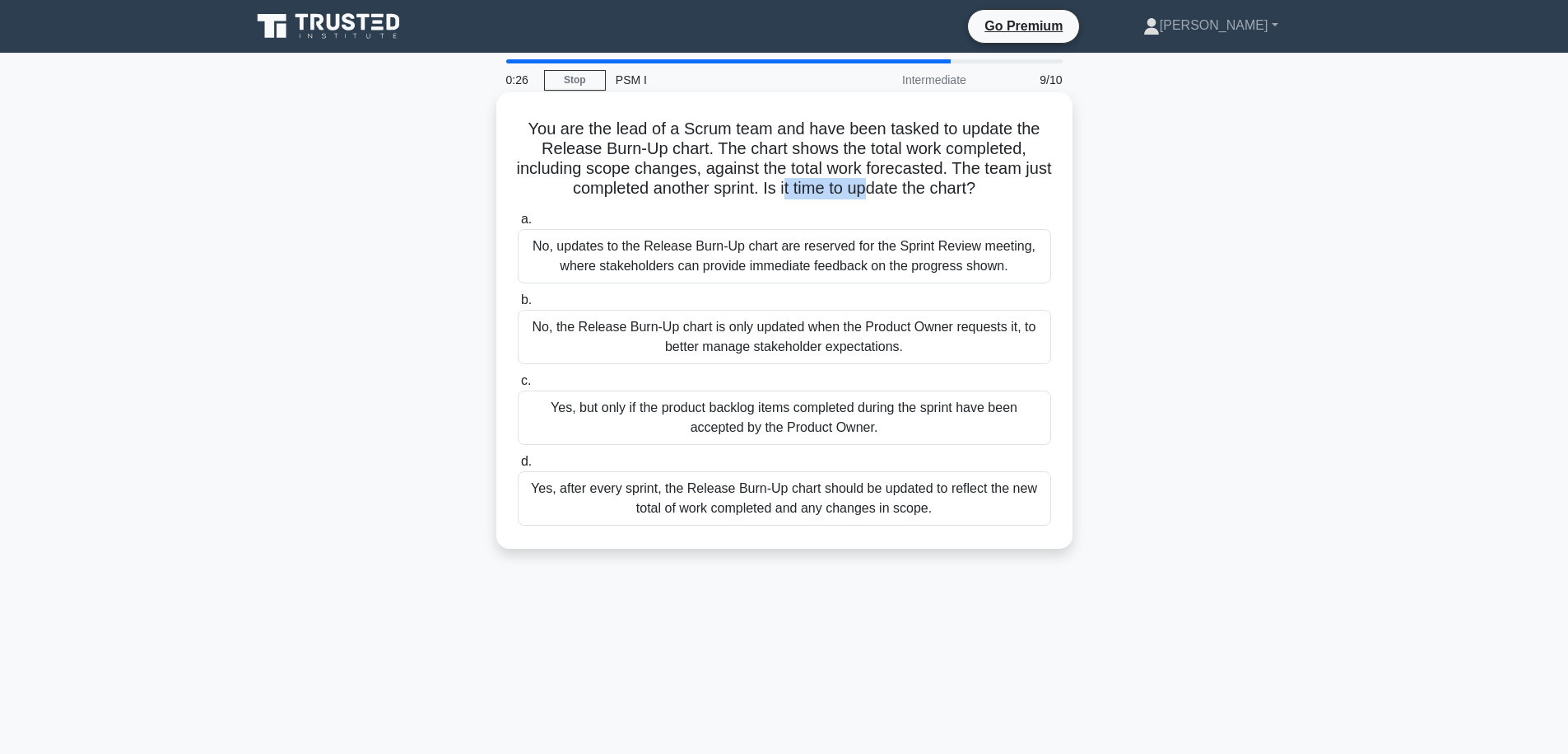
click at [883, 194] on h5 "You are the lead of a Scrum team and have been tasked to update the Release Bur…" at bounding box center [784, 159] width 537 height 80
click at [881, 196] on h5 "You are the lead of a Scrum team and have been tasked to update the Release Bur…" at bounding box center [784, 159] width 537 height 80
click at [737, 425] on div "Yes, but only if the product backlog items completed during the sprint have bee…" at bounding box center [784, 417] width 533 height 54
click at [518, 386] on input "c. Yes, but only if the product backlog items completed during the sprint have …" at bounding box center [518, 380] width 0 height 11
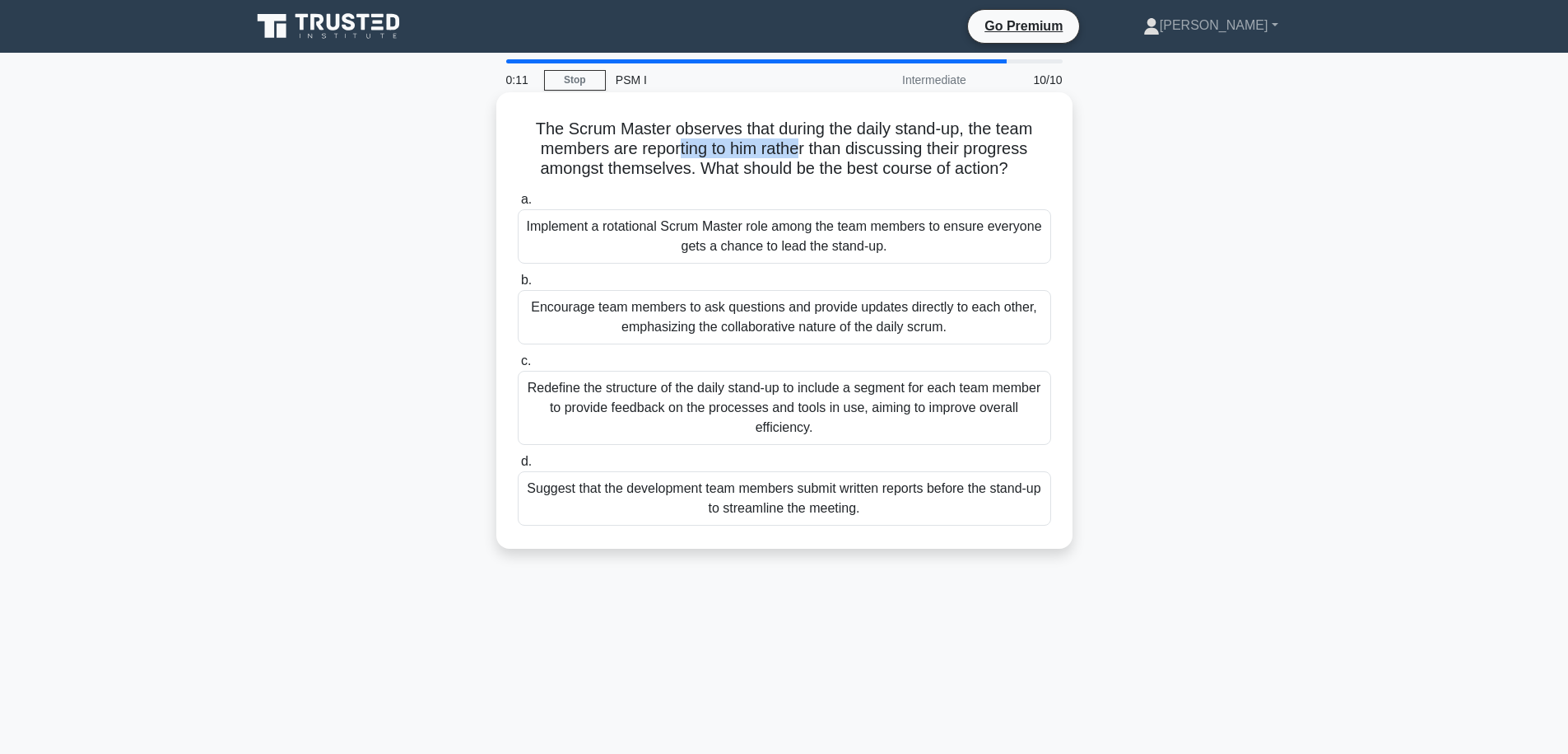
drag, startPoint x: 730, startPoint y: 146, endPoint x: 801, endPoint y: 149, distance: 71.1
click at [801, 149] on h5 "The Scrum Master observes that during the daily stand-up, the team members are …" at bounding box center [784, 149] width 537 height 61
click at [866, 161] on h5 "The Scrum Master observes that during the daily stand-up, the team members are …" at bounding box center [784, 149] width 537 height 61
drag, startPoint x: 893, startPoint y: 156, endPoint x: 649, endPoint y: 148, distance: 244.1
click at [649, 148] on h5 "The Scrum Master observes that during the daily stand-up, the team members are …" at bounding box center [784, 149] width 537 height 61
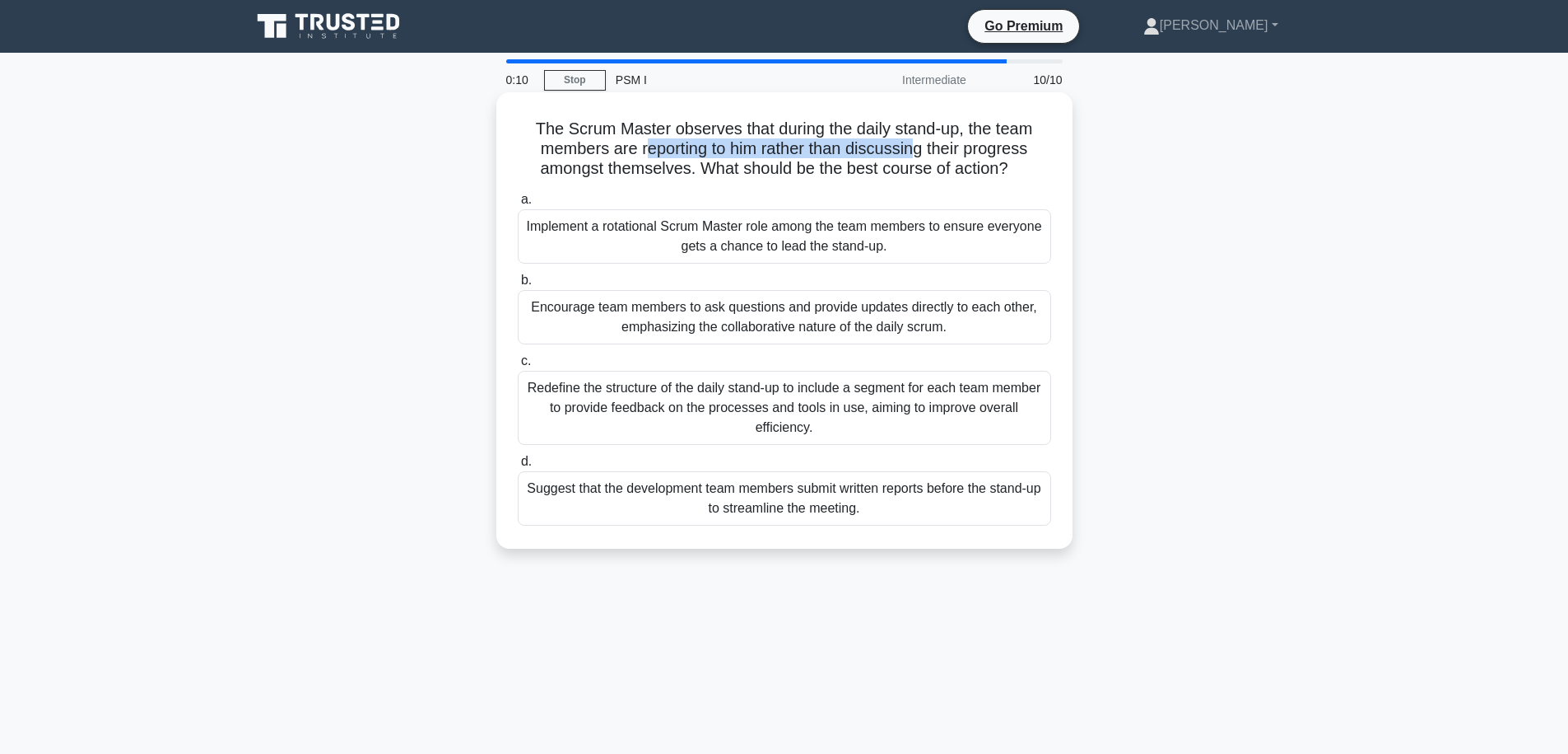
click at [649, 148] on h5 "The Scrum Master observes that during the daily stand-up, the team members are …" at bounding box center [784, 149] width 537 height 61
drag, startPoint x: 649, startPoint y: 148, endPoint x: 882, endPoint y: 147, distance: 233.0
click at [882, 147] on h5 "The Scrum Master observes that during the daily stand-up, the team members are …" at bounding box center [784, 149] width 537 height 61
click at [827, 174] on h5 "The Scrum Master observes that during the daily stand-up, the team members are …" at bounding box center [784, 149] width 537 height 61
click at [744, 321] on div "Encourage team members to ask questions and provide updates directly to each ot…" at bounding box center [784, 317] width 533 height 54
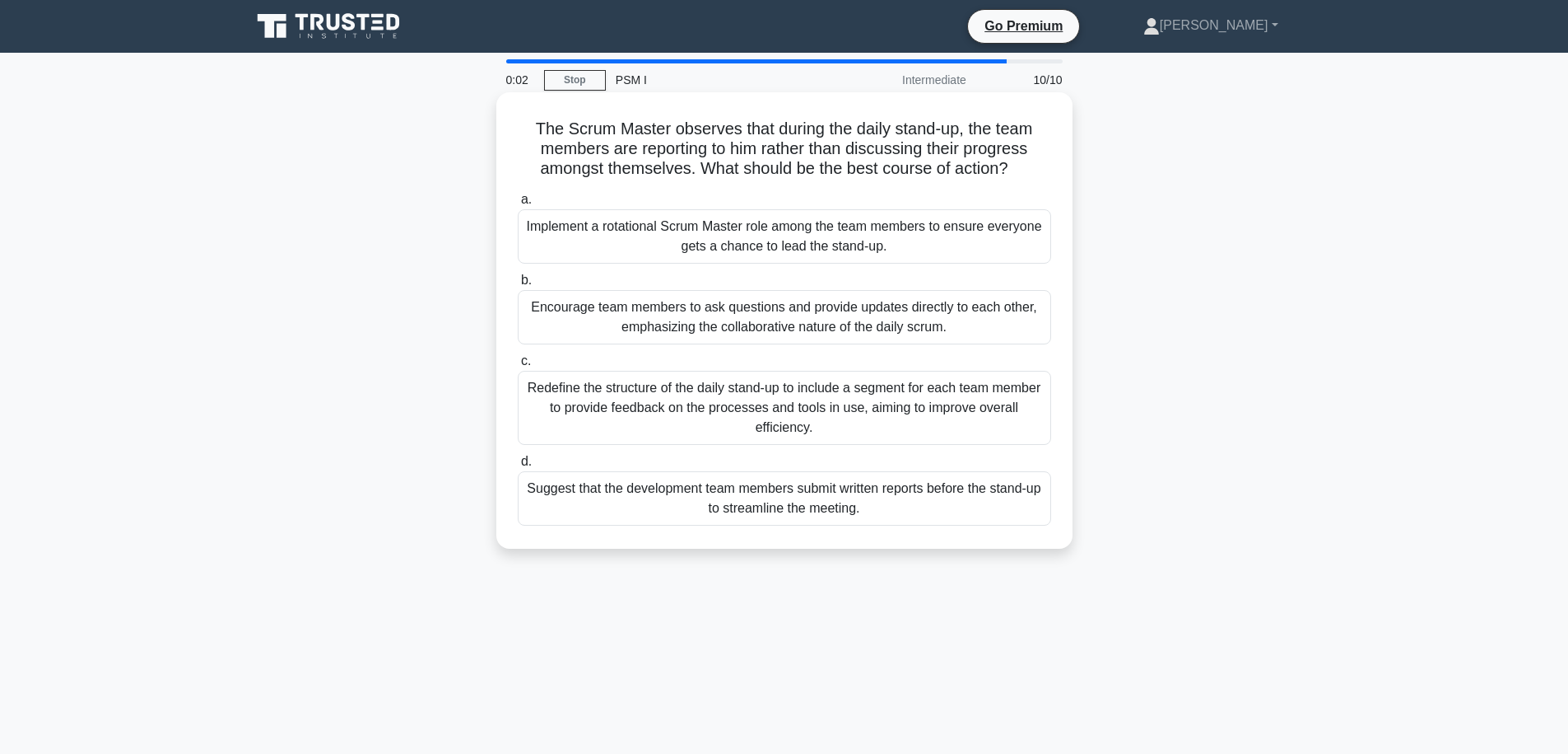
click at [518, 286] on input "b. Encourage team members to ask questions and provide updates directly to each…" at bounding box center [518, 280] width 0 height 11
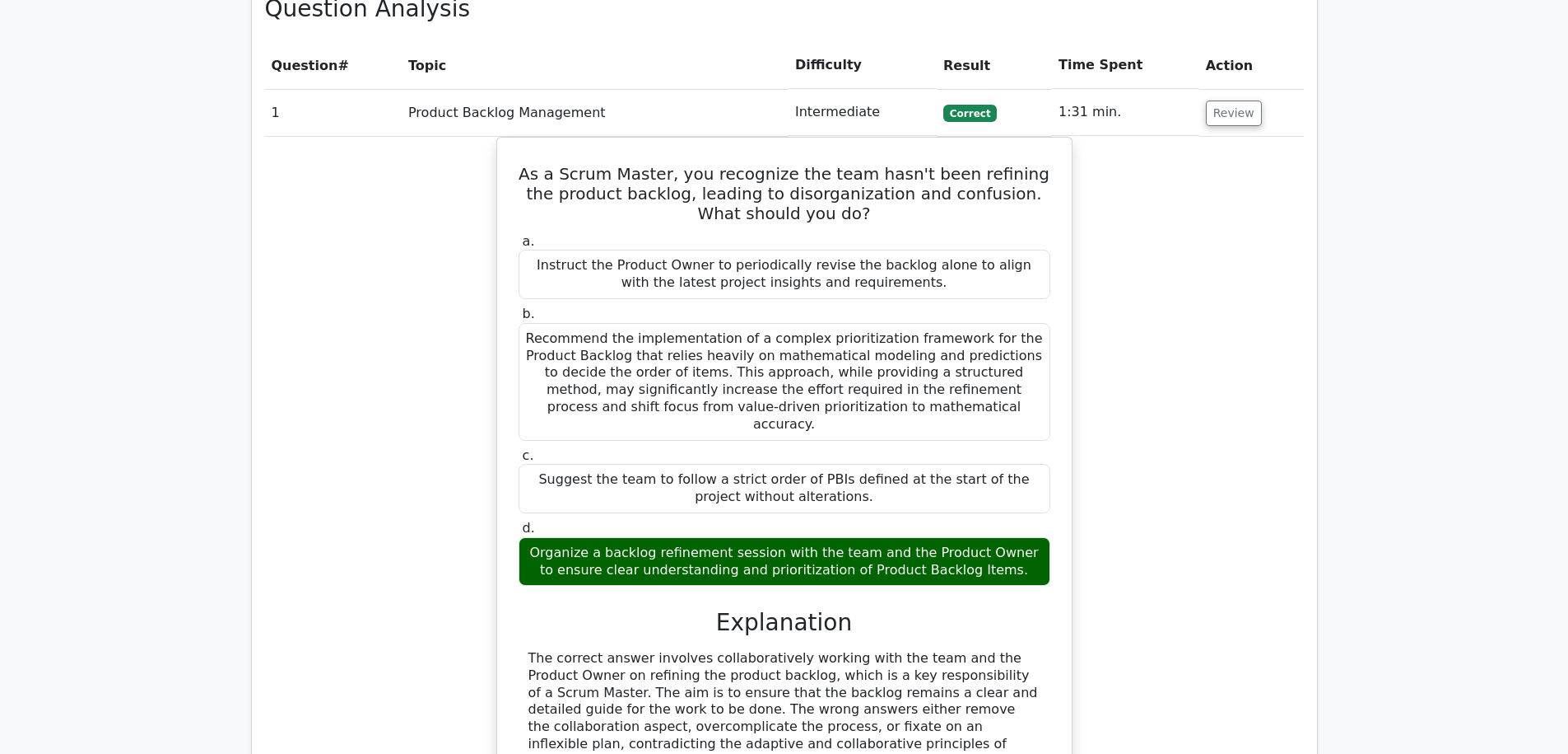
scroll to position [1608, 0]
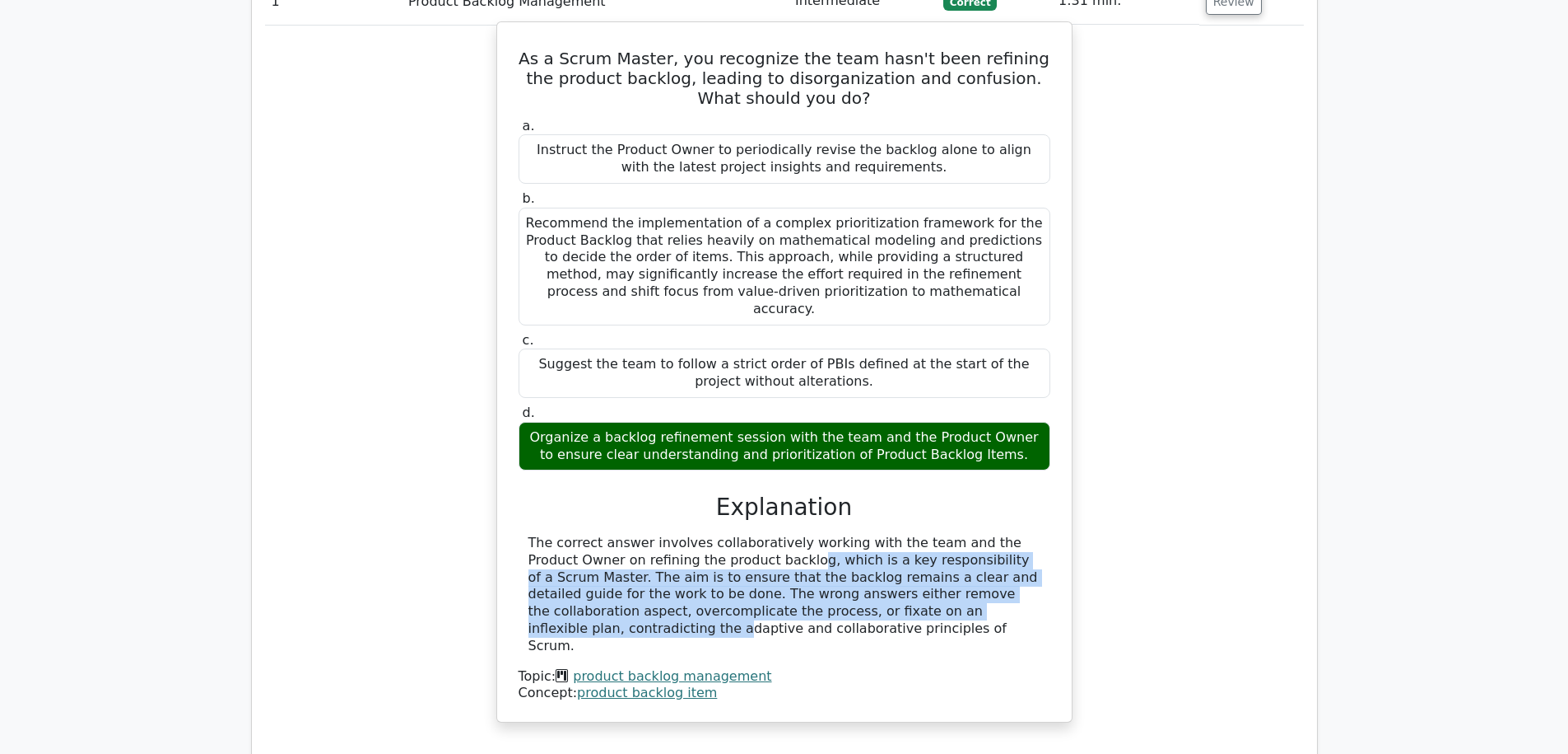
drag, startPoint x: 646, startPoint y: 506, endPoint x: 893, endPoint y: 551, distance: 251.1
click at [893, 551] on div "The correct answer involves collaboratively working with the team and the Produ…" at bounding box center [784, 594] width 512 height 120
click at [926, 545] on div "The correct answer involves collaboratively working with the team and the Produ…" at bounding box center [784, 594] width 512 height 120
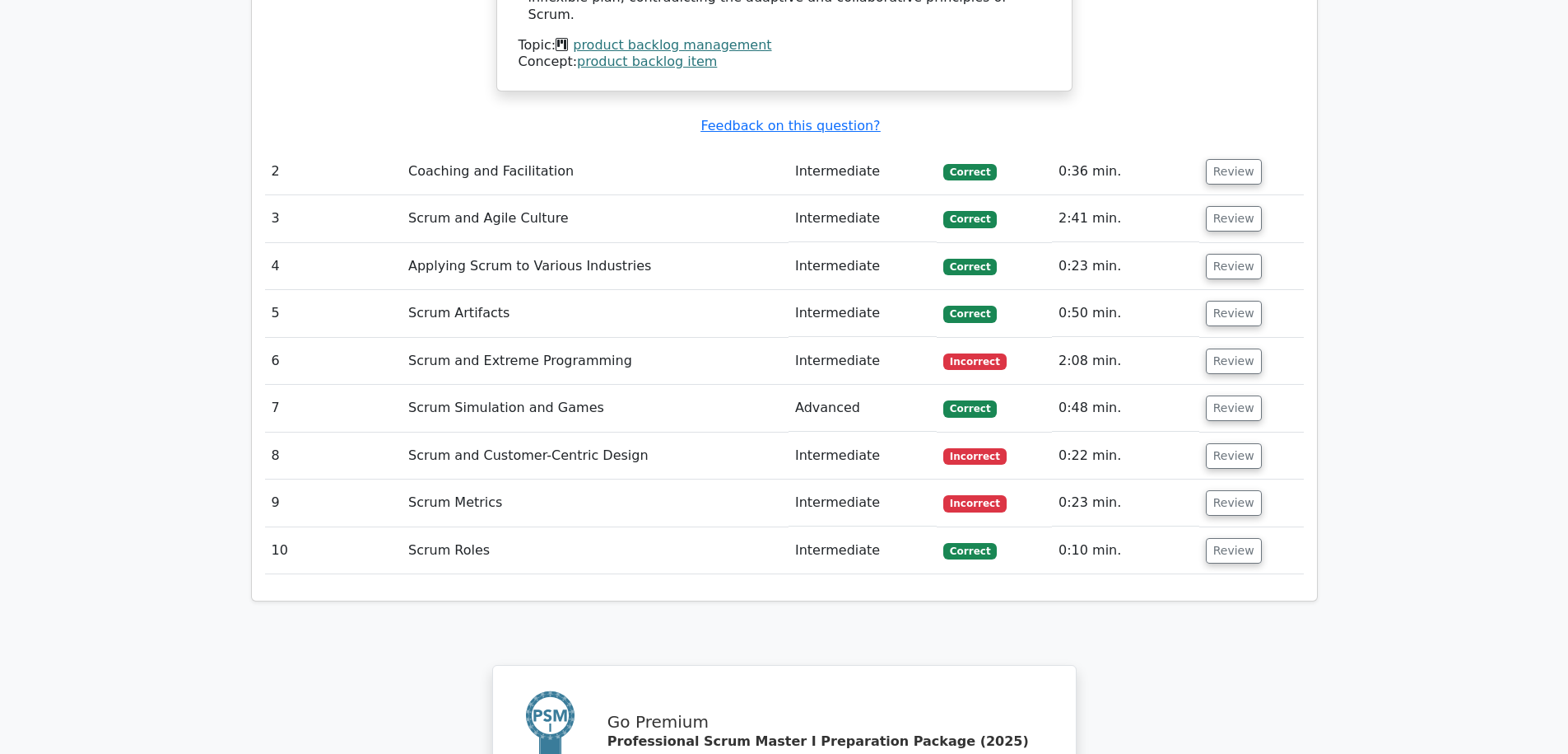
scroll to position [2280, 0]
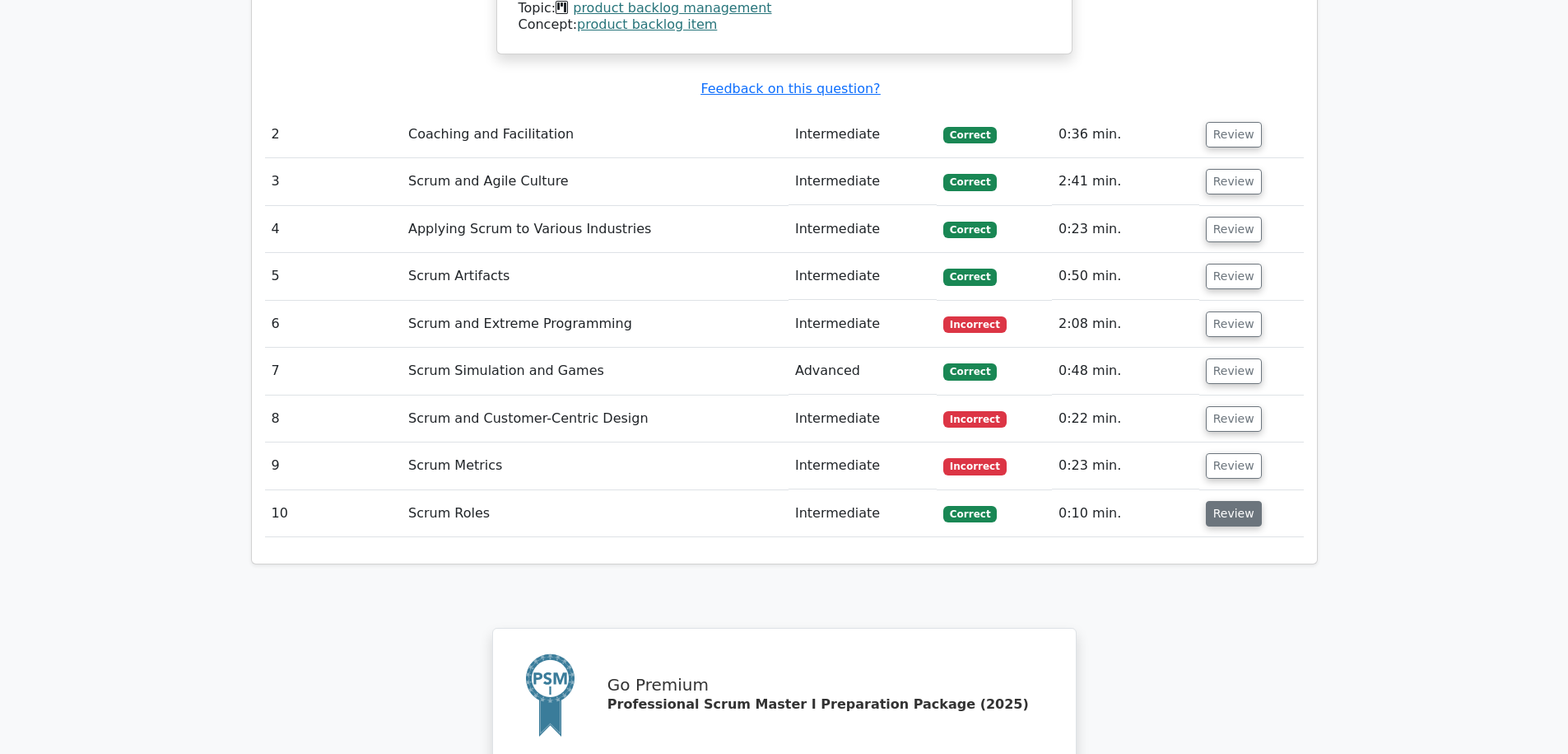
click at [1228, 500] on button "Review" at bounding box center [1234, 513] width 56 height 25
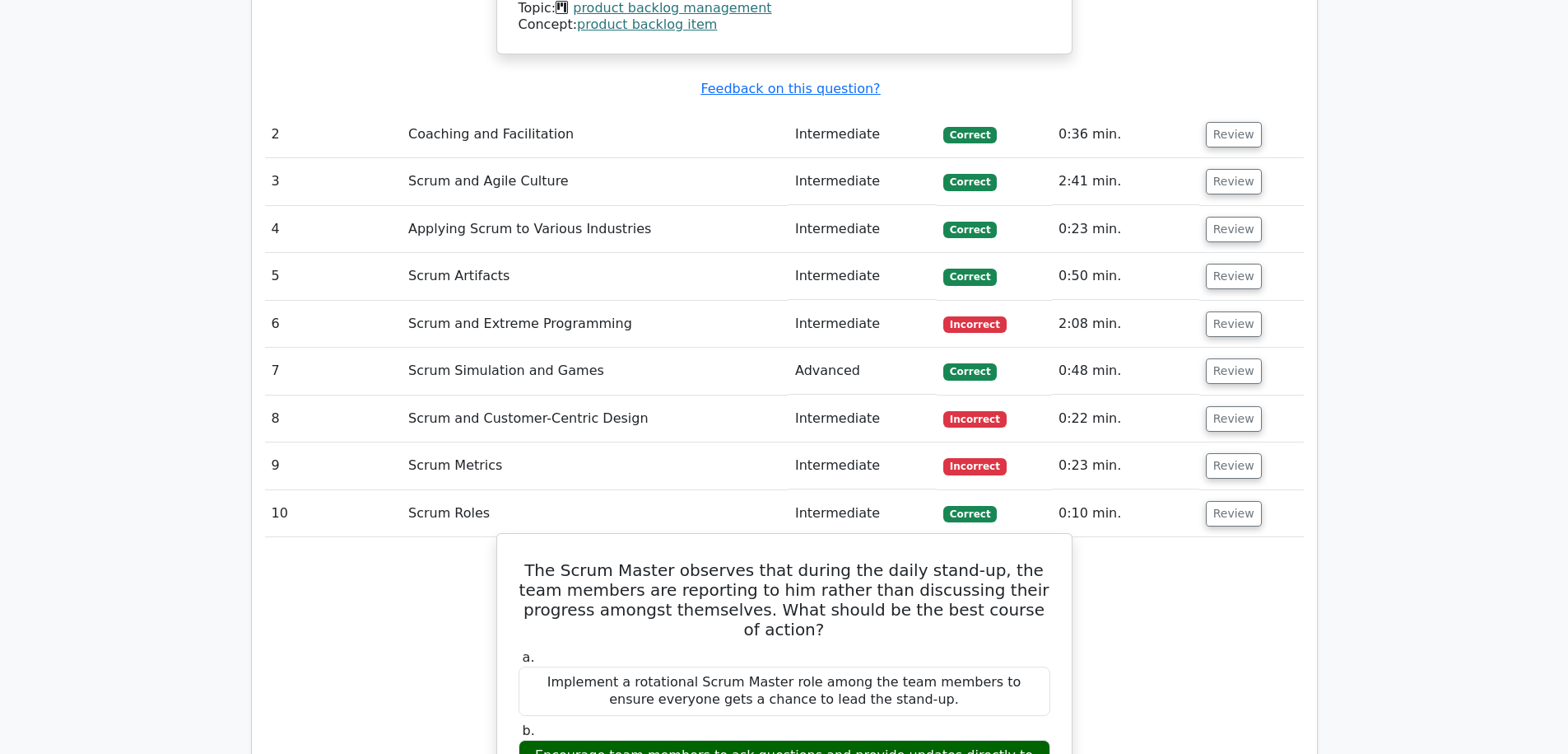
drag, startPoint x: 627, startPoint y: 658, endPoint x: 895, endPoint y: 673, distance: 268.4
click at [861, 739] on div "Encourage team members to ask questions and provide updates directly to each ot…" at bounding box center [784, 764] width 532 height 49
click at [898, 739] on div "Encourage team members to ask questions and provide updates directly to each ot…" at bounding box center [784, 764] width 532 height 49
click at [572, 739] on div "Encourage team members to ask questions and provide updates directly to each ot…" at bounding box center [784, 764] width 532 height 49
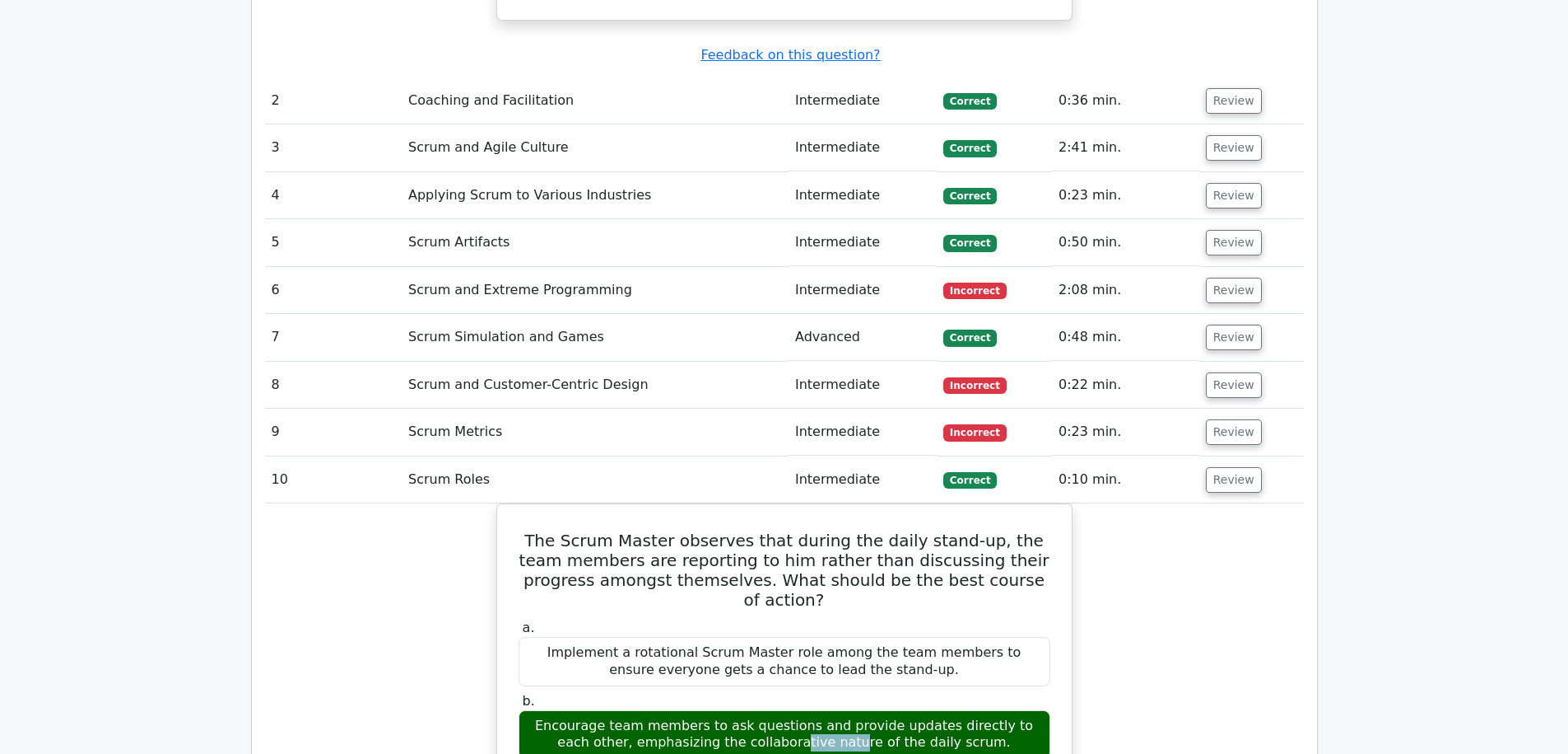
scroll to position [2307, 0]
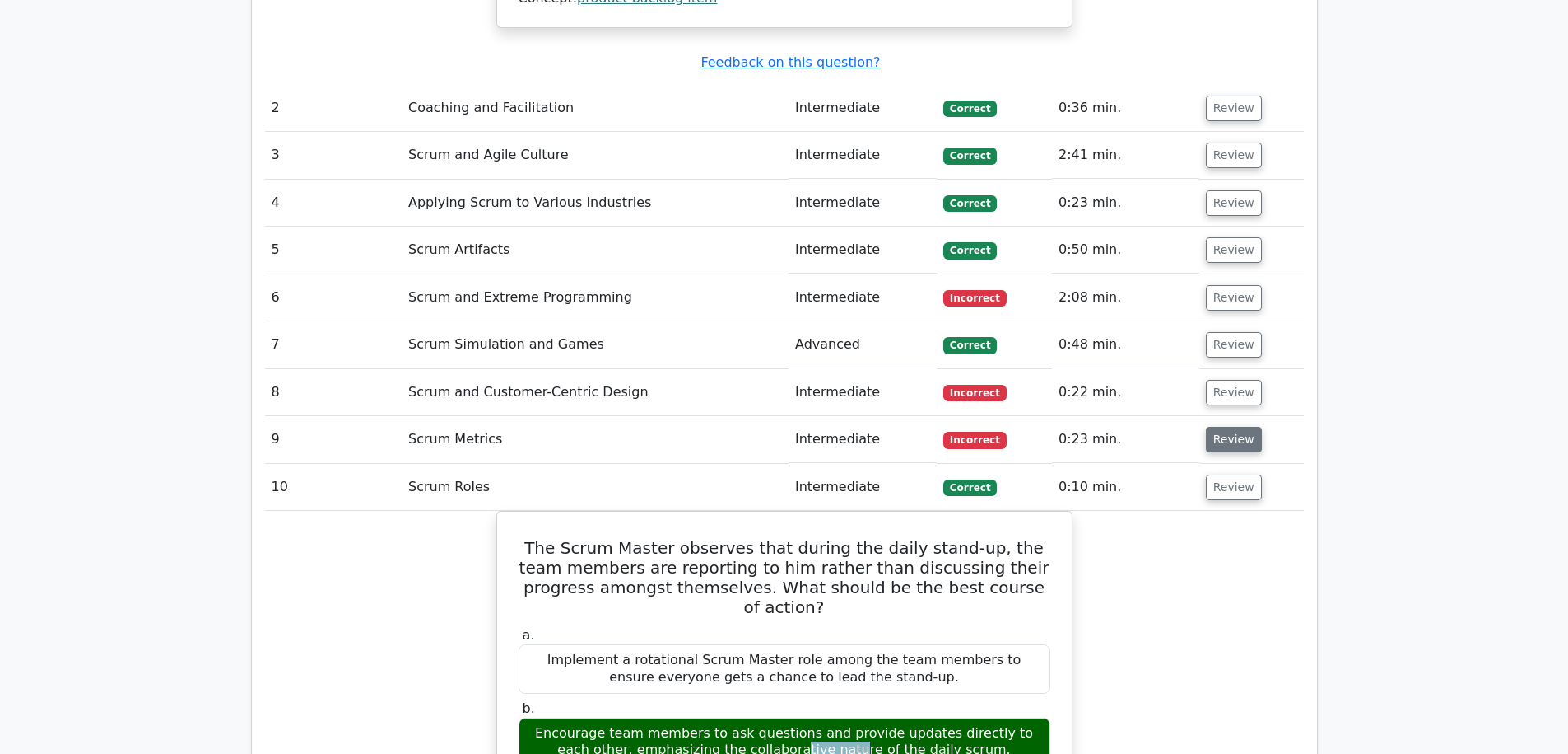
click at [1225, 427] on button "Review" at bounding box center [1234, 439] width 56 height 25
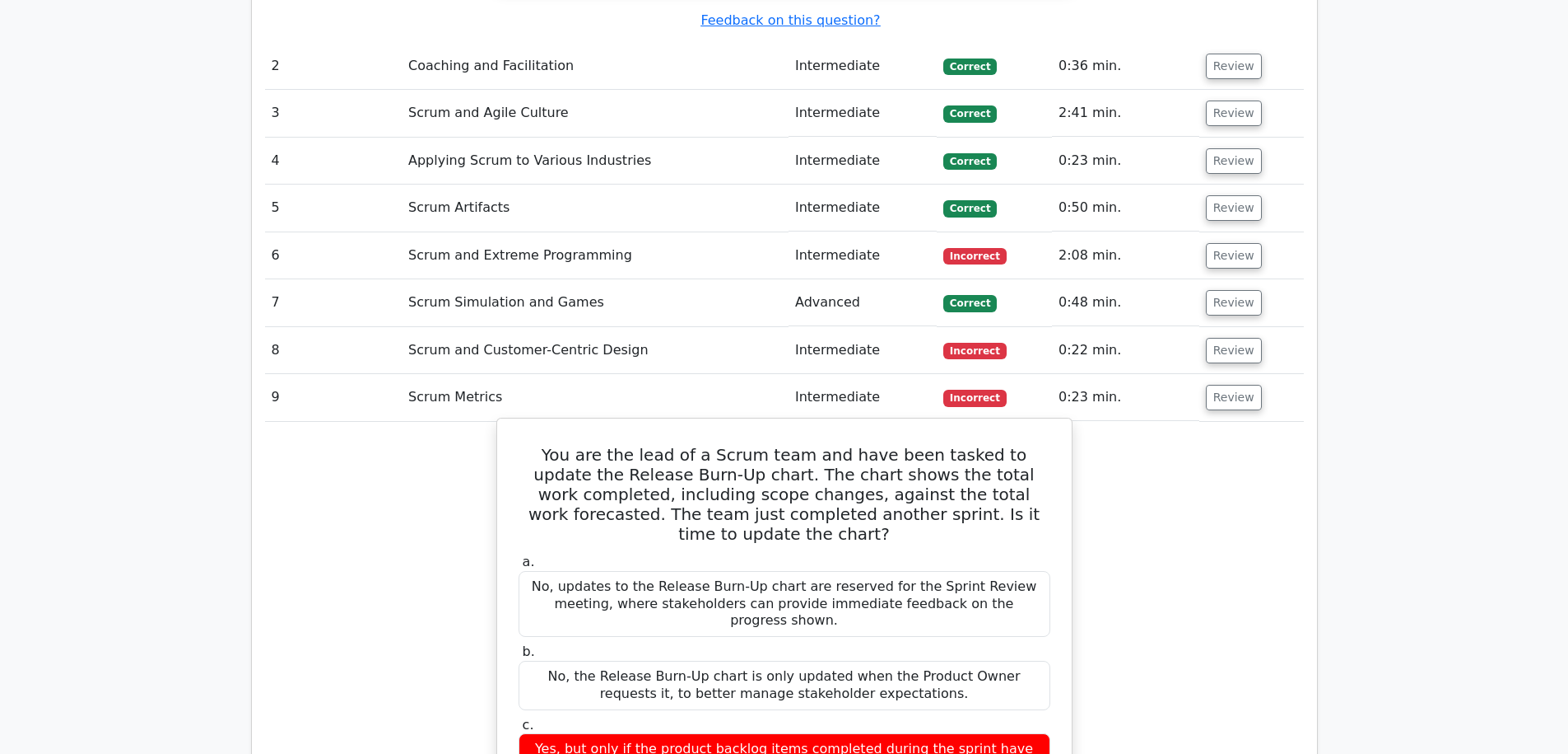
scroll to position [2452, 0]
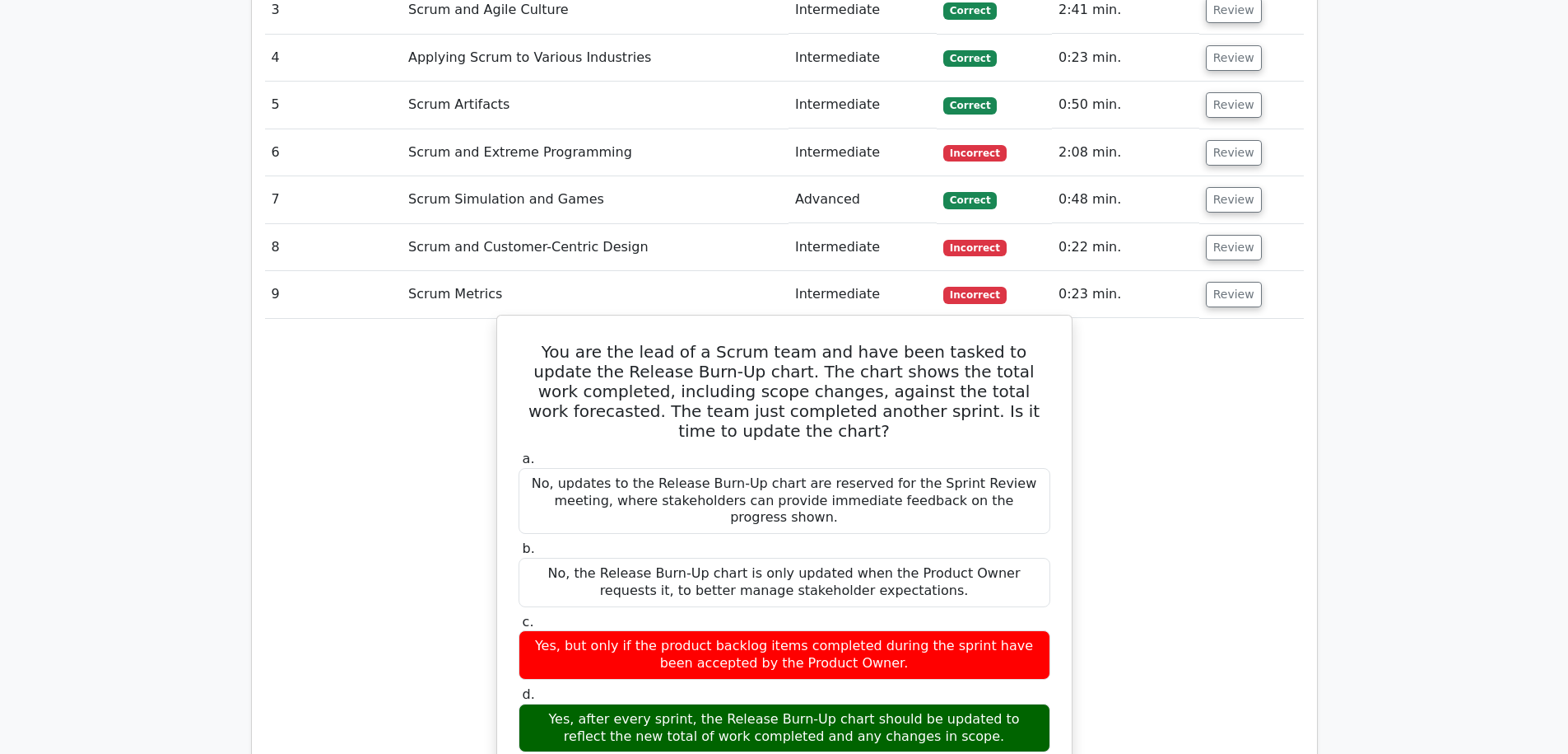
drag, startPoint x: 636, startPoint y: 605, endPoint x: 996, endPoint y: 623, distance: 360.4
click at [996, 704] on div "Yes, after every sprint, the Release Burn-Up chart should be updated to reflect…" at bounding box center [784, 728] width 532 height 49
drag, startPoint x: 996, startPoint y: 623, endPoint x: 661, endPoint y: 603, distance: 335.6
click at [659, 704] on div "Yes, after every sprint, the Release Burn-Up chart should be updated to reflect…" at bounding box center [784, 728] width 532 height 49
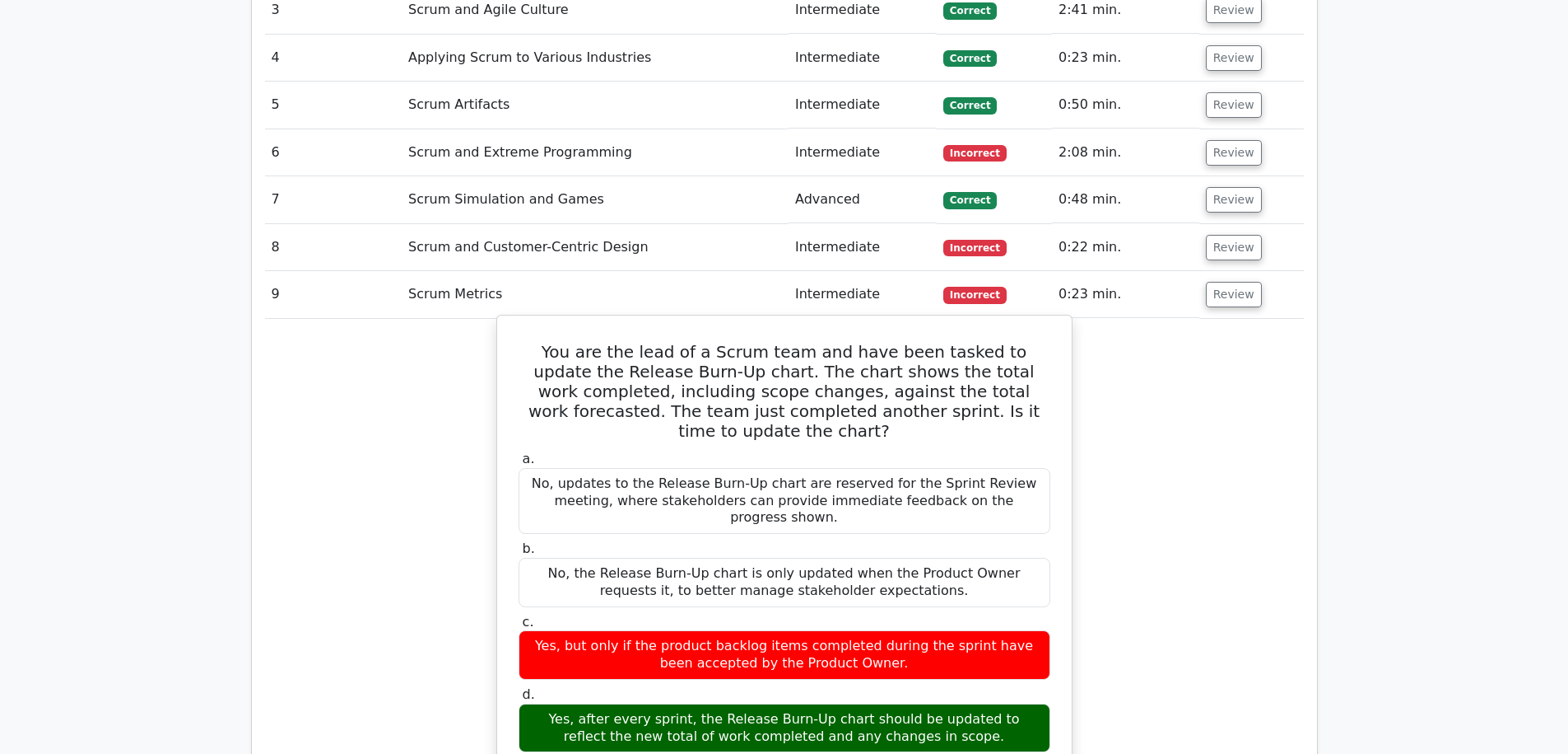
click at [664, 704] on div "Yes, after every sprint, the Release Burn-Up chart should be updated to reflect…" at bounding box center [784, 728] width 532 height 49
drag, startPoint x: 746, startPoint y: 598, endPoint x: 916, endPoint y: 634, distance: 173.8
click at [908, 704] on div "Yes, after every sprint, the Release Burn-Up chart should be updated to reflect…" at bounding box center [784, 728] width 532 height 49
click at [976, 704] on div "Yes, after every sprint, the Release Burn-Up chart should be updated to reflect…" at bounding box center [784, 728] width 532 height 49
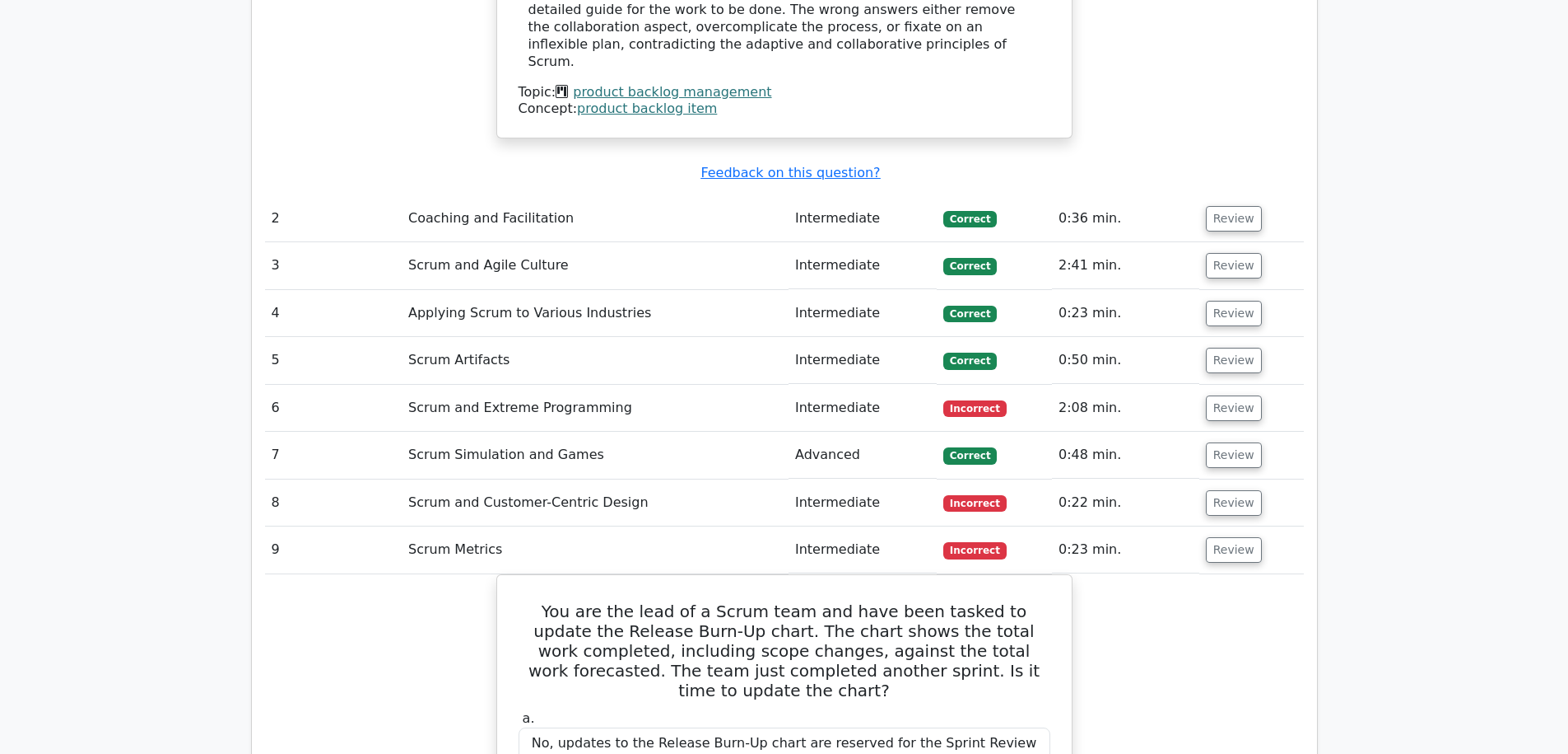
scroll to position [2187, 0]
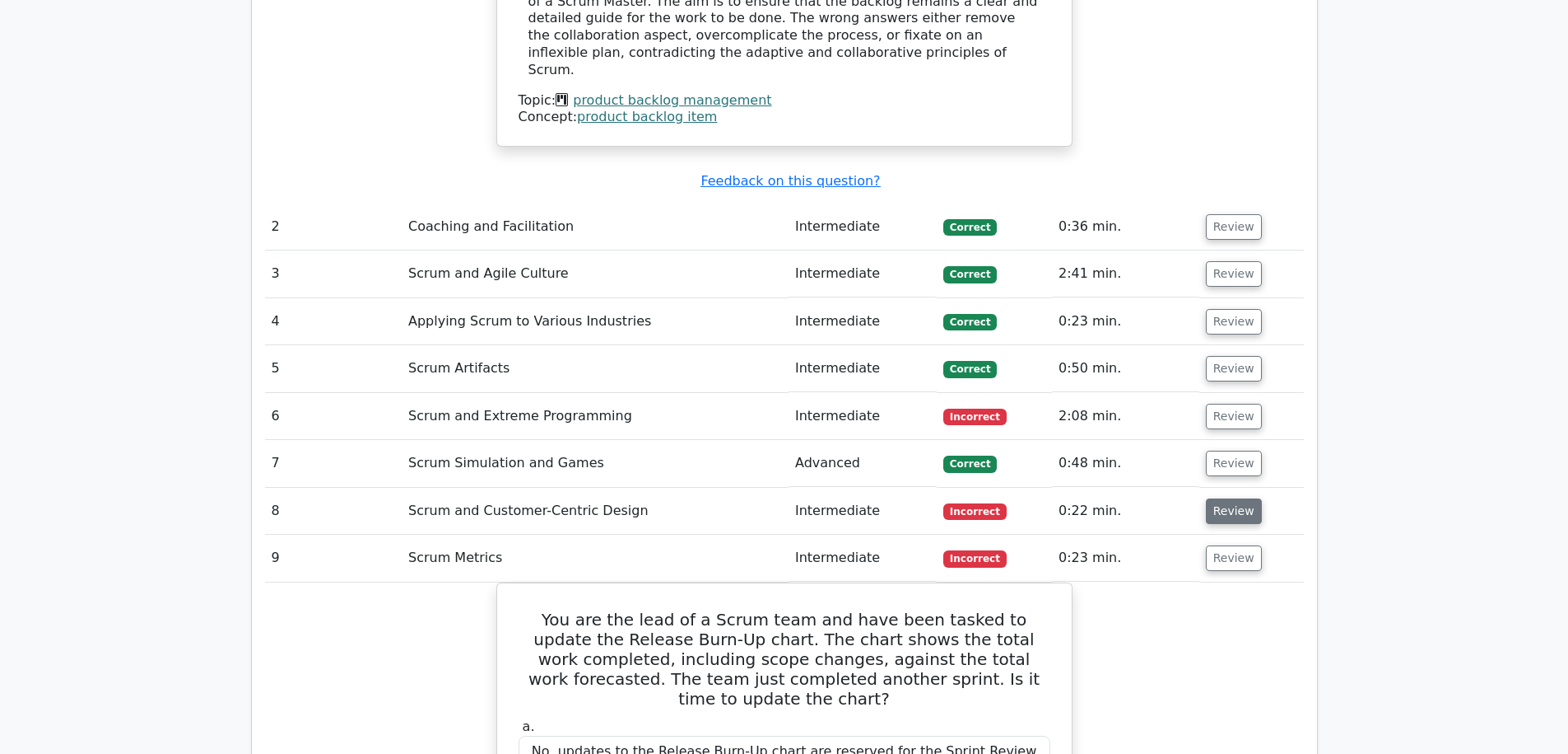
click at [1225, 498] on button "Review" at bounding box center [1234, 511] width 56 height 25
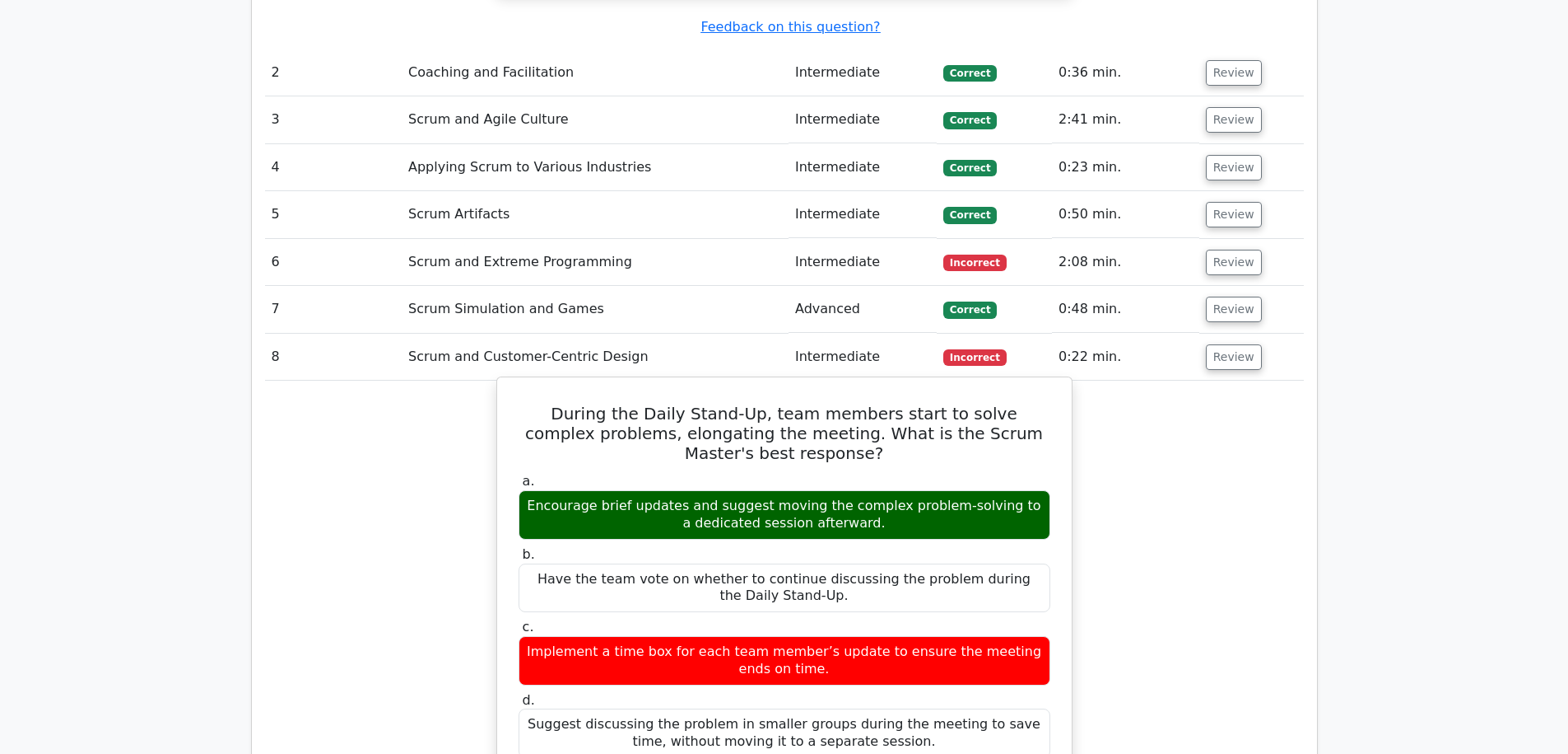
scroll to position [2346, 0]
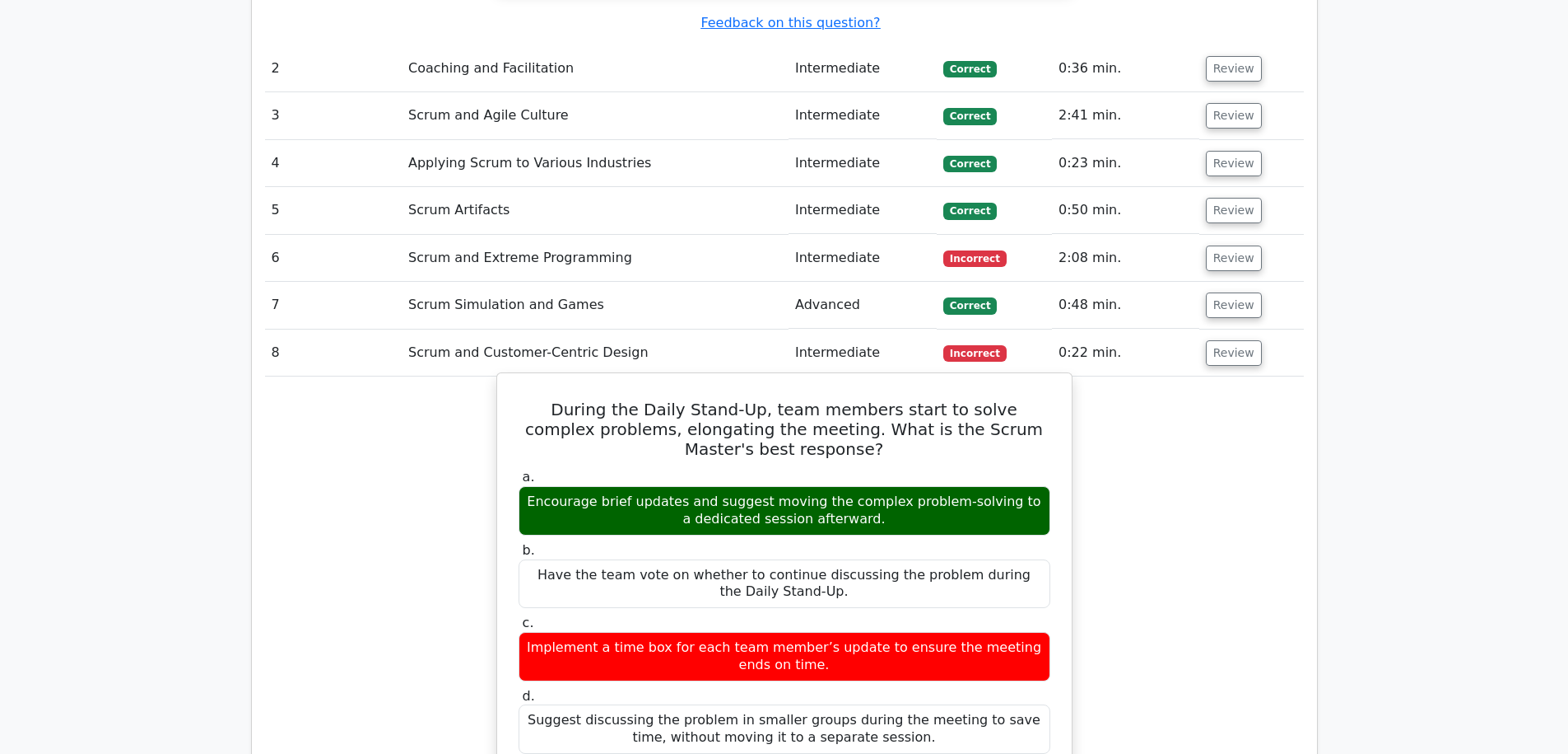
drag, startPoint x: 573, startPoint y: 571, endPoint x: 733, endPoint y: 577, distance: 160.1
click at [733, 632] on div "Implement a time box for each team member’s update to ensure the meeting ends o…" at bounding box center [784, 656] width 532 height 49
click at [628, 486] on div "Encourage brief updates and suggest moving the complex problem-solving to a ded…" at bounding box center [784, 510] width 532 height 49
drag, startPoint x: 593, startPoint y: 428, endPoint x: 914, endPoint y: 443, distance: 321.4
click at [914, 486] on div "Encourage brief updates and suggest moving the complex problem-solving to a ded…" at bounding box center [784, 510] width 532 height 49
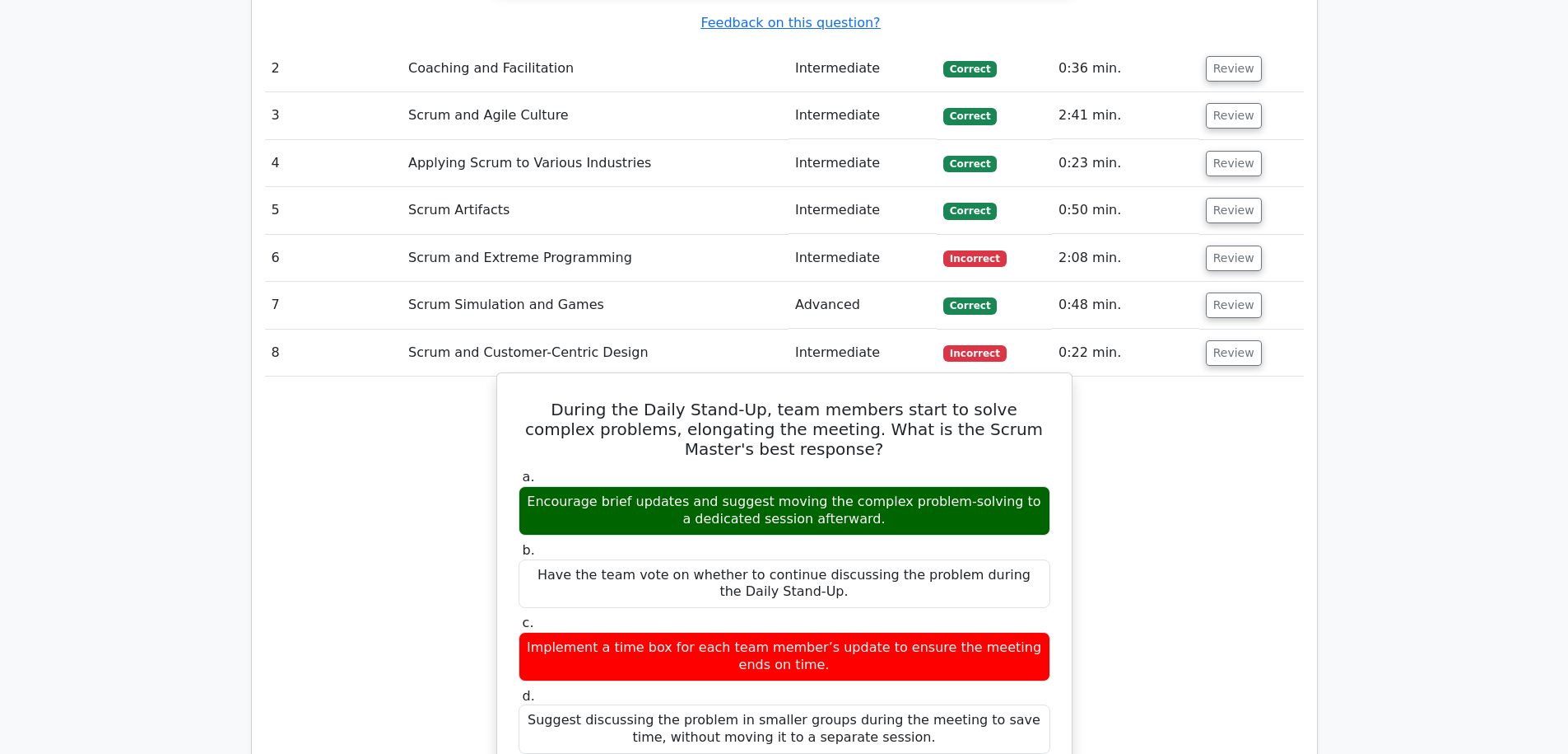
click at [914, 486] on div "Encourage brief updates and suggest moving the complex problem-solving to a ded…" at bounding box center [784, 510] width 532 height 49
drag, startPoint x: 914, startPoint y: 443, endPoint x: 576, endPoint y: 411, distance: 339.5
click at [584, 486] on div "Encourage brief updates and suggest moving the complex problem-solving to a ded…" at bounding box center [784, 510] width 532 height 49
click at [760, 486] on div "Encourage brief updates and suggest moving the complex problem-solving to a ded…" at bounding box center [784, 510] width 532 height 49
click at [738, 486] on div "Encourage brief updates and suggest moving the complex problem-solving to a ded…" at bounding box center [784, 510] width 532 height 49
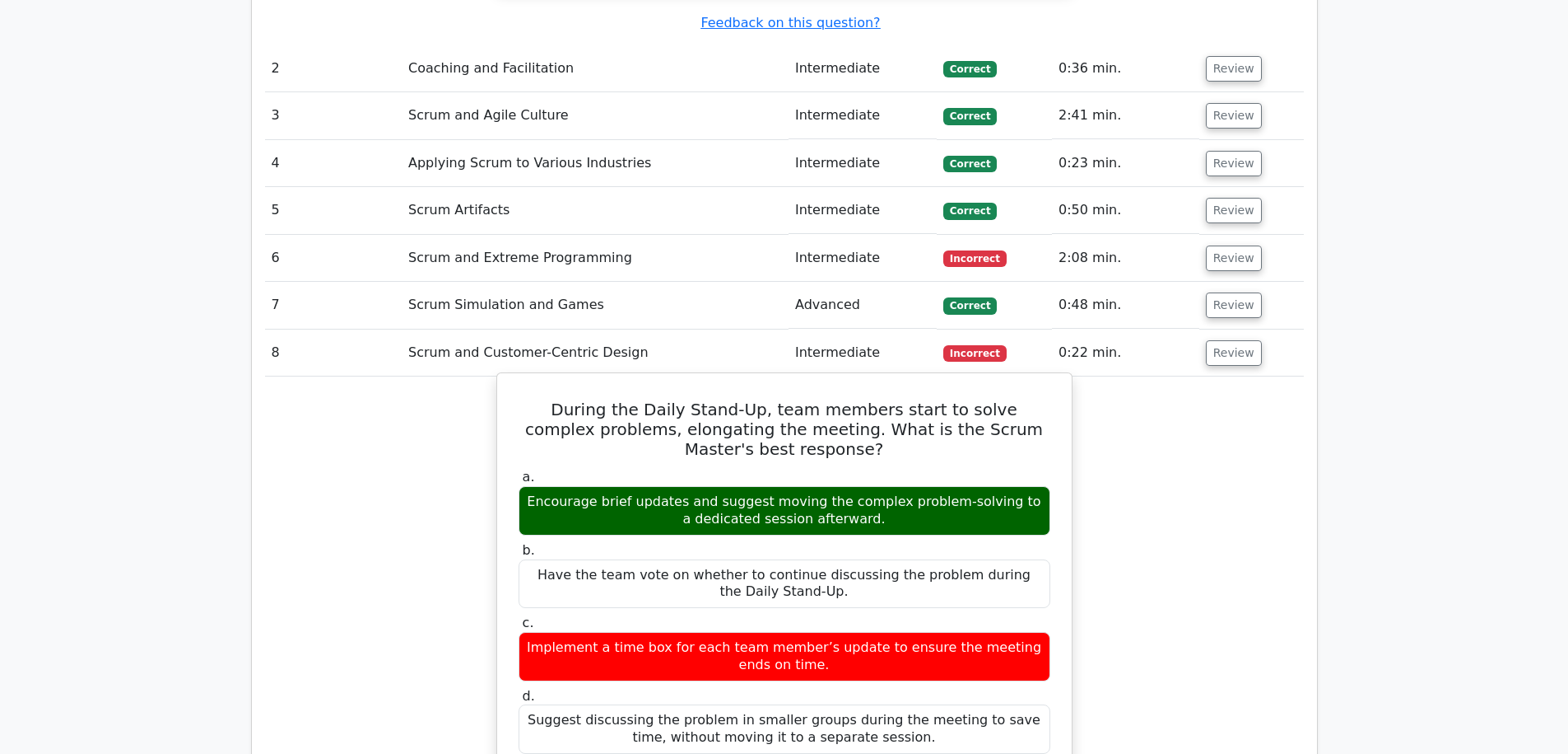
click at [738, 486] on div "Encourage brief updates and suggest moving the complex problem-solving to a ded…" at bounding box center [784, 510] width 532 height 49
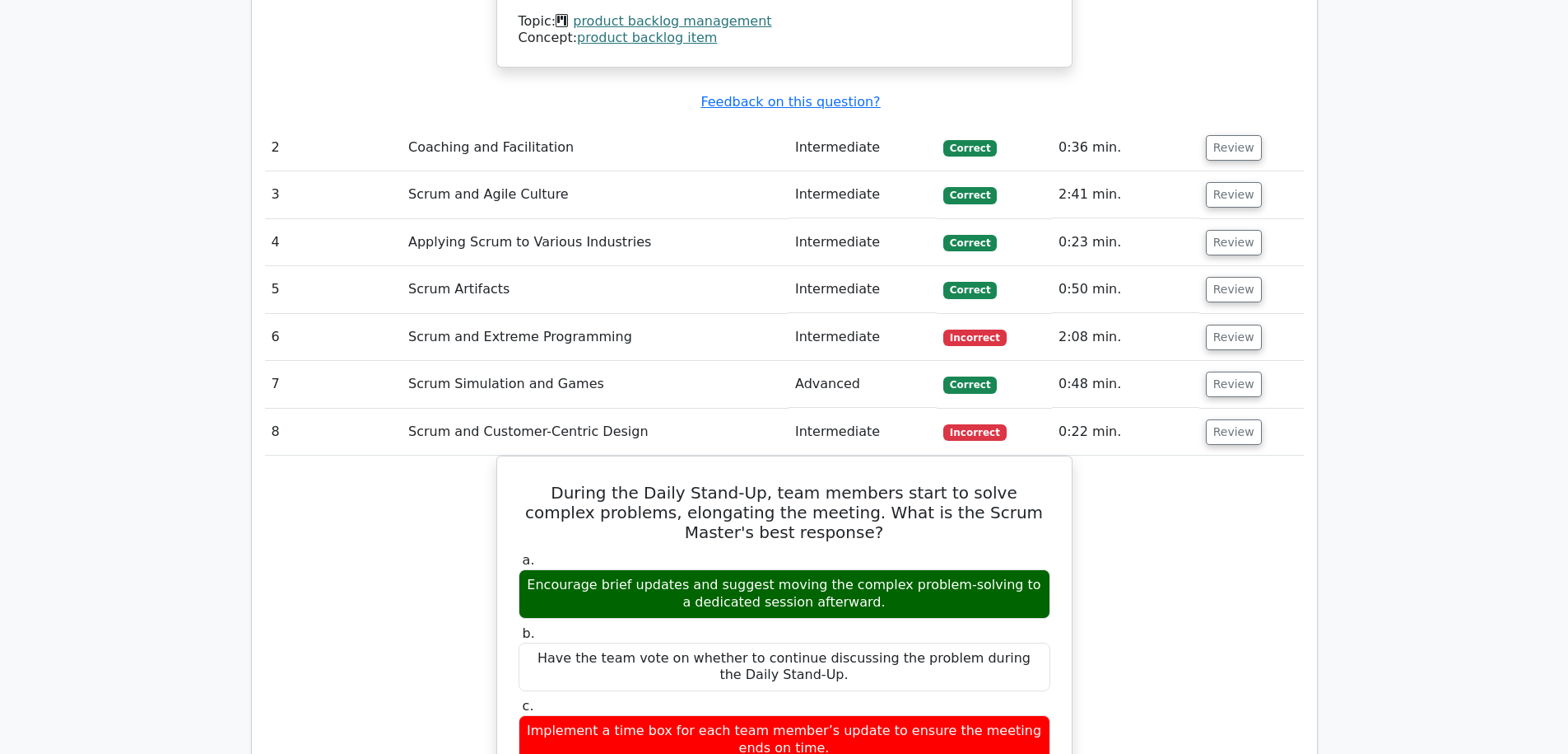
scroll to position [2109, 0]
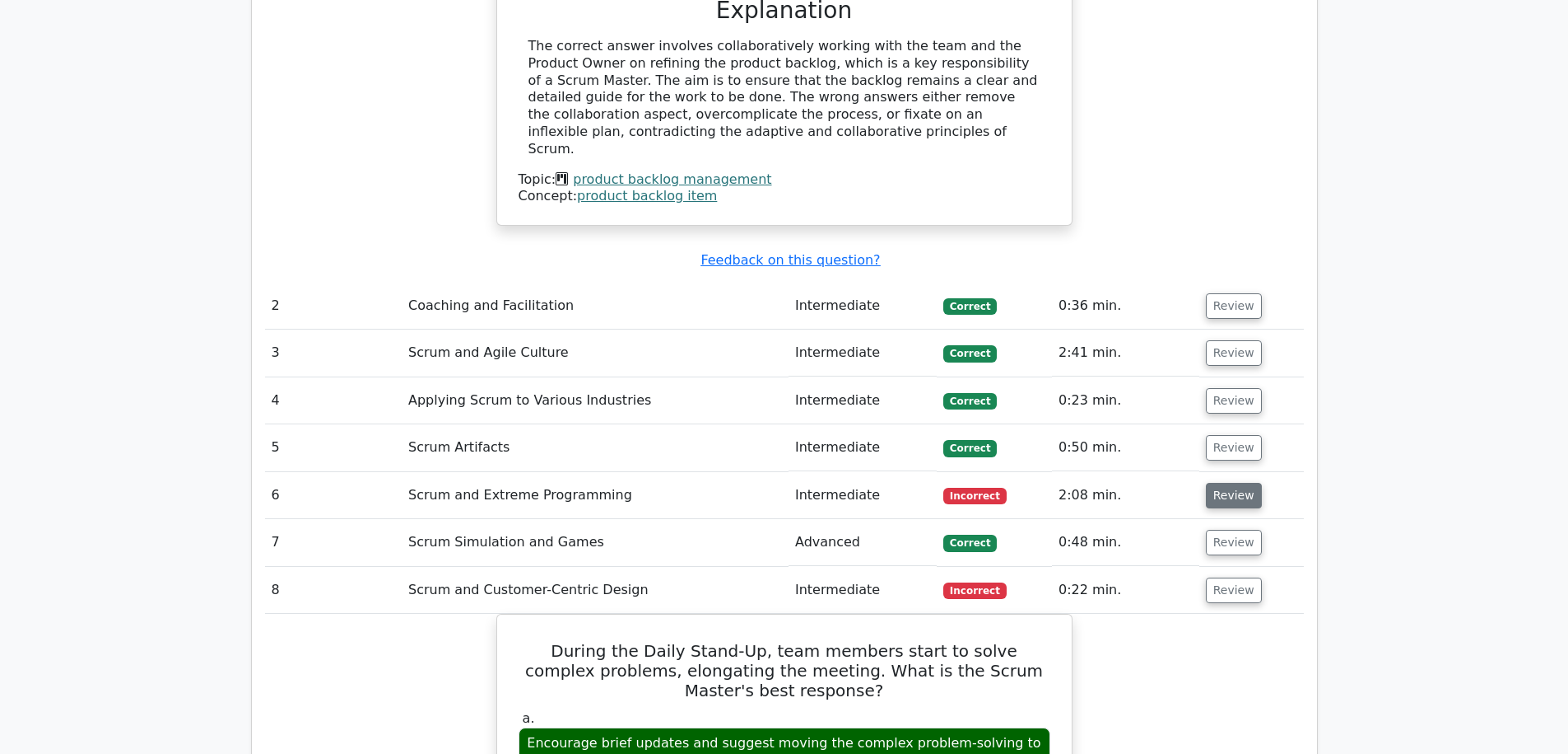
click at [1223, 483] on button "Review" at bounding box center [1234, 496] width 56 height 25
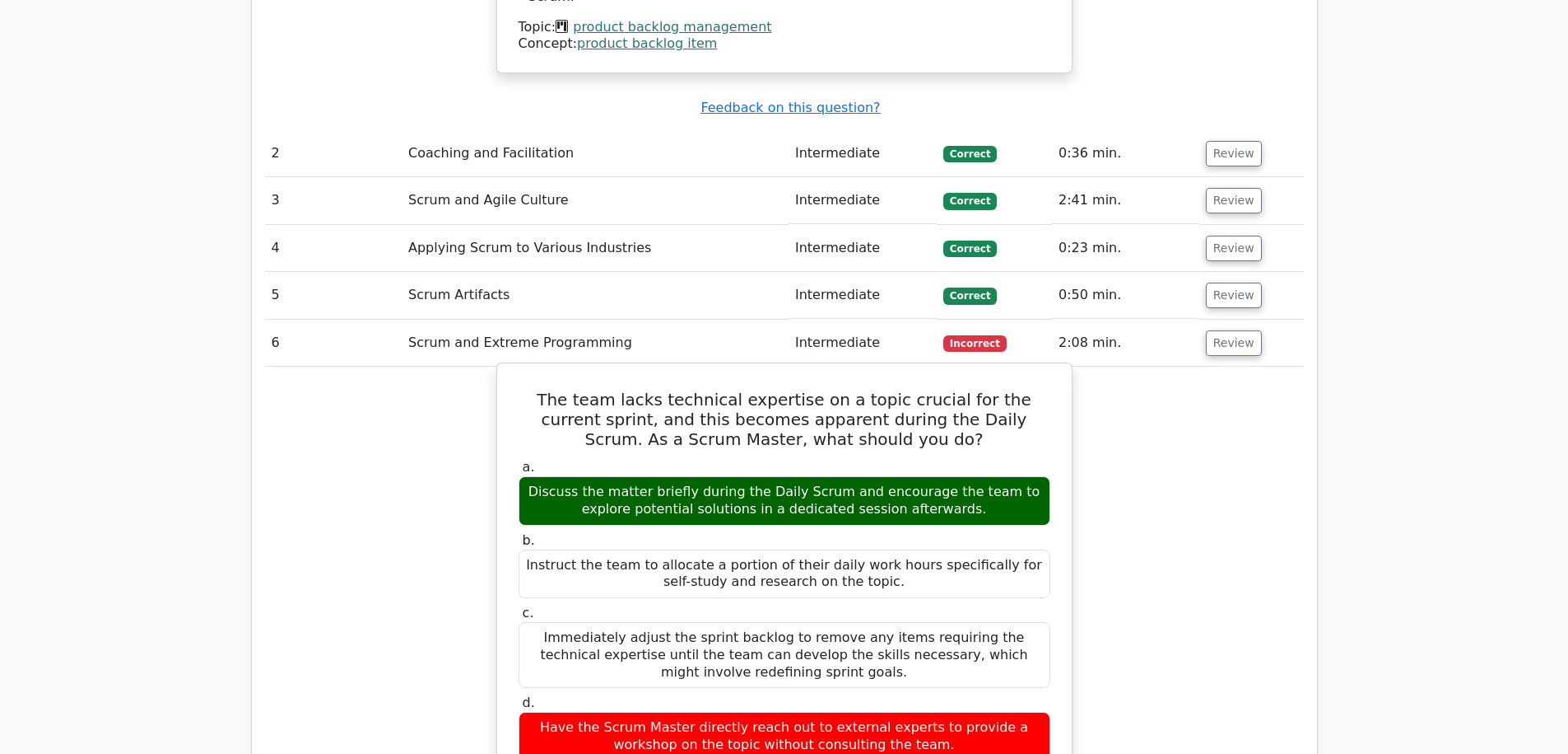
scroll to position [2267, 0]
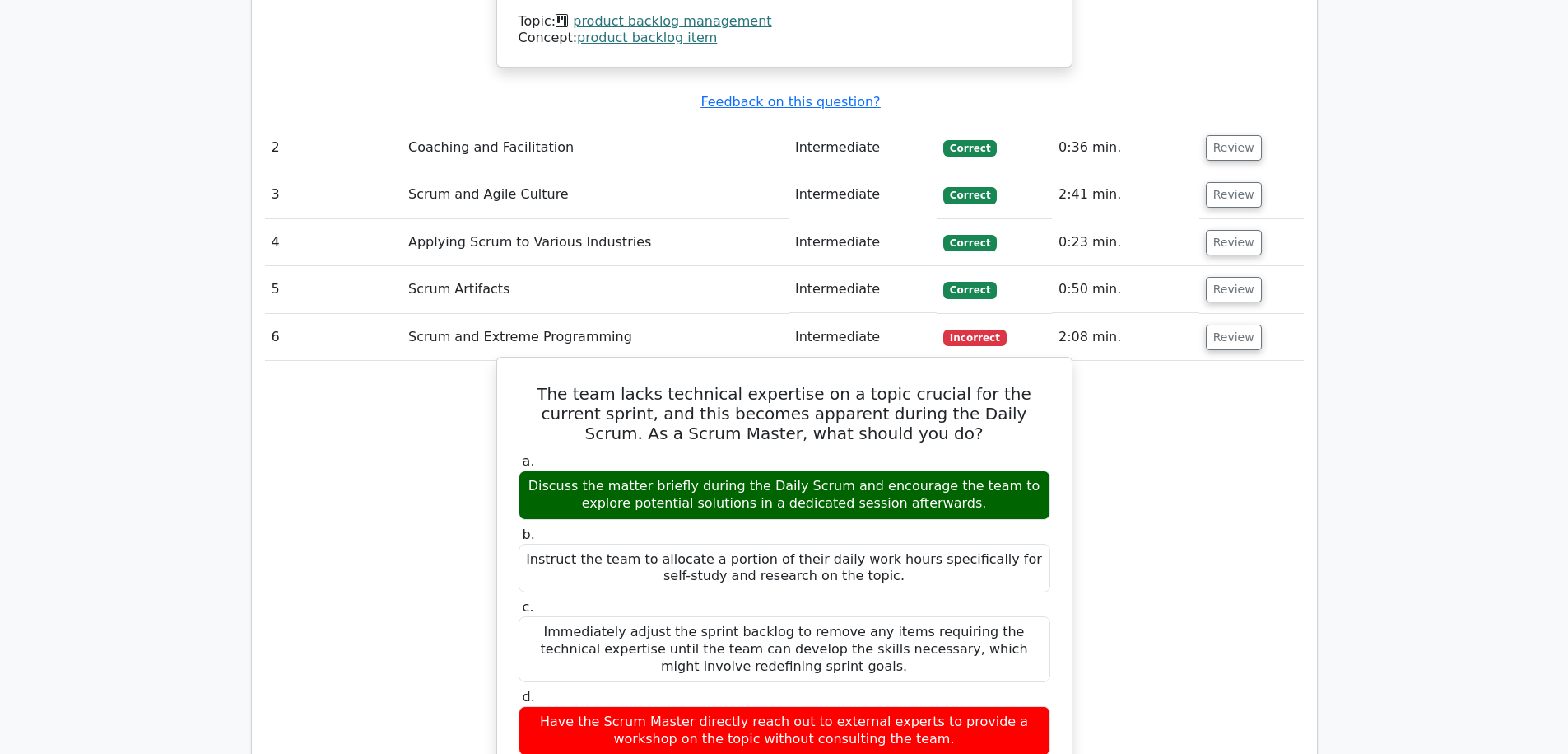
drag, startPoint x: 652, startPoint y: 413, endPoint x: 901, endPoint y: 409, distance: 249.0
click at [901, 470] on div "Discuss the matter briefly during the Daily Scrum and encourage the team to exp…" at bounding box center [784, 495] width 532 height 49
click at [865, 470] on div "Discuss the matter briefly during the Daily Scrum and encourage the team to exp…" at bounding box center [784, 495] width 532 height 49
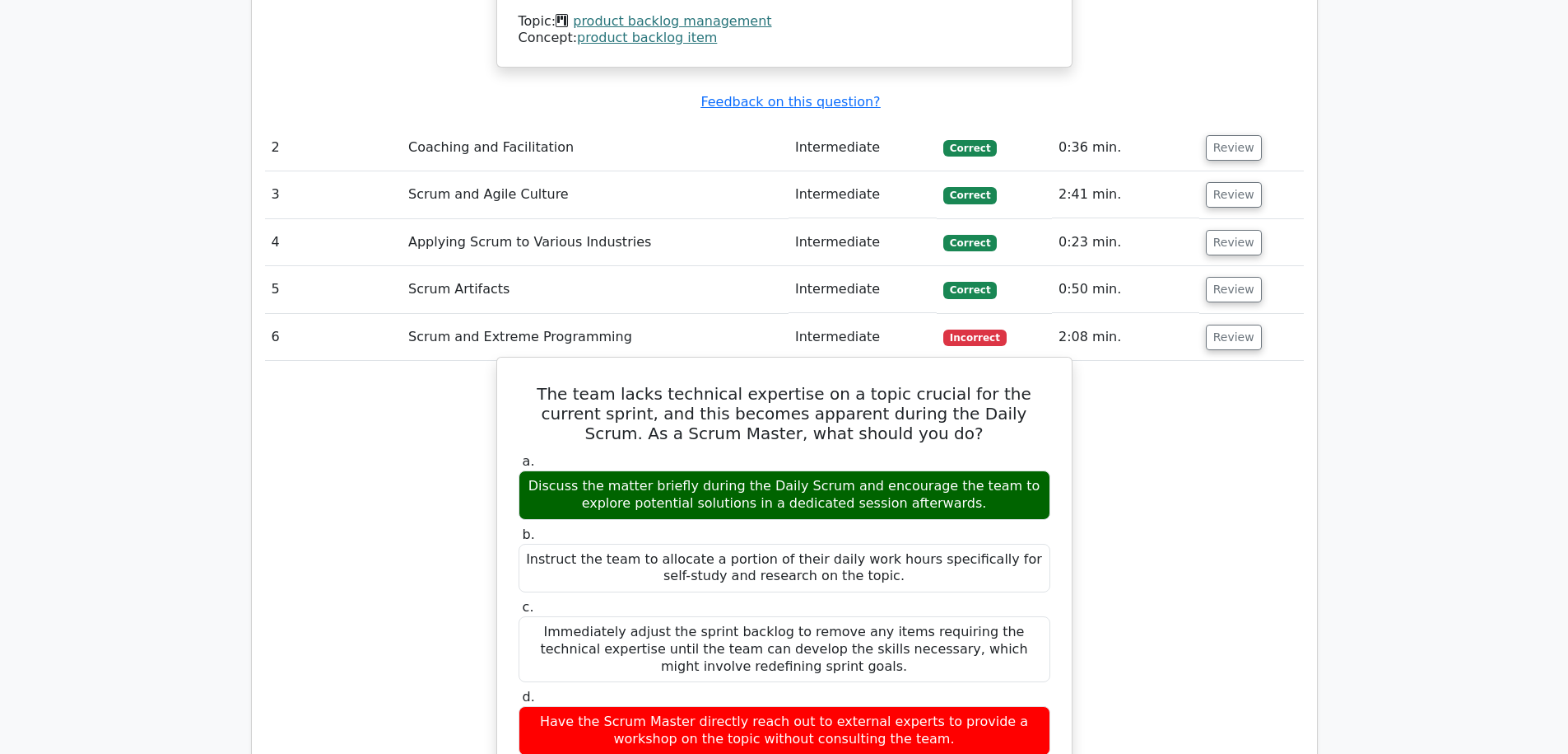
click at [743, 470] on div "Discuss the matter briefly during the Daily Scrum and encourage the team to exp…" at bounding box center [784, 495] width 532 height 49
click at [742, 470] on div "Discuss the matter briefly during the Daily Scrum and encourage the team to exp…" at bounding box center [784, 495] width 532 height 49
drag, startPoint x: 657, startPoint y: 418, endPoint x: 990, endPoint y: 409, distance: 333.1
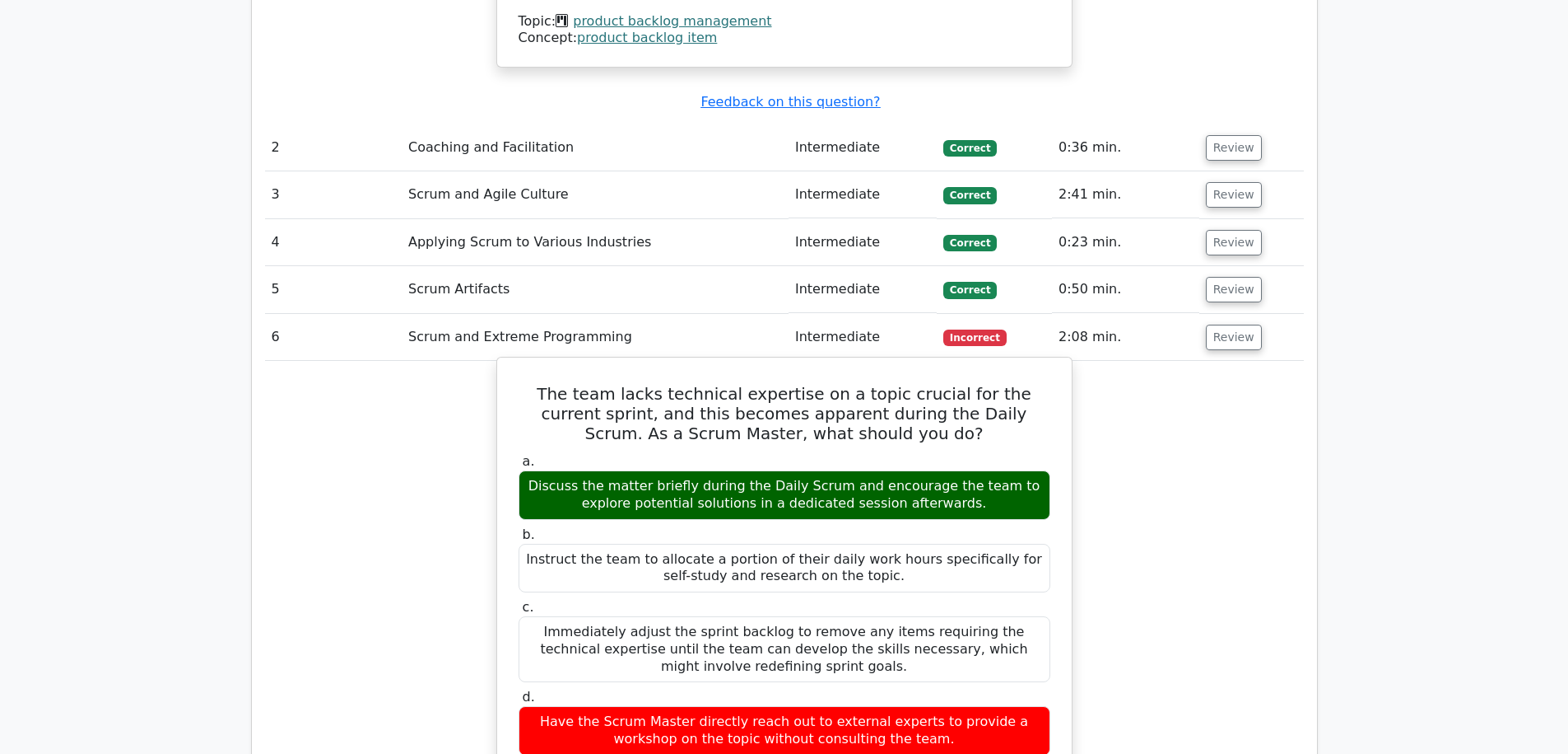
click at [990, 470] on div "Discuss the matter briefly during the Daily Scrum and encourage the team to exp…" at bounding box center [784, 495] width 532 height 49
click at [979, 470] on div "Discuss the matter briefly during the Daily Scrum and encourage the team to exp…" at bounding box center [784, 495] width 532 height 49
drag, startPoint x: 988, startPoint y: 429, endPoint x: 642, endPoint y: 424, distance: 346.0
click at [642, 470] on div "Discuss the matter briefly during the Daily Scrum and encourage the team to exp…" at bounding box center [784, 495] width 532 height 49
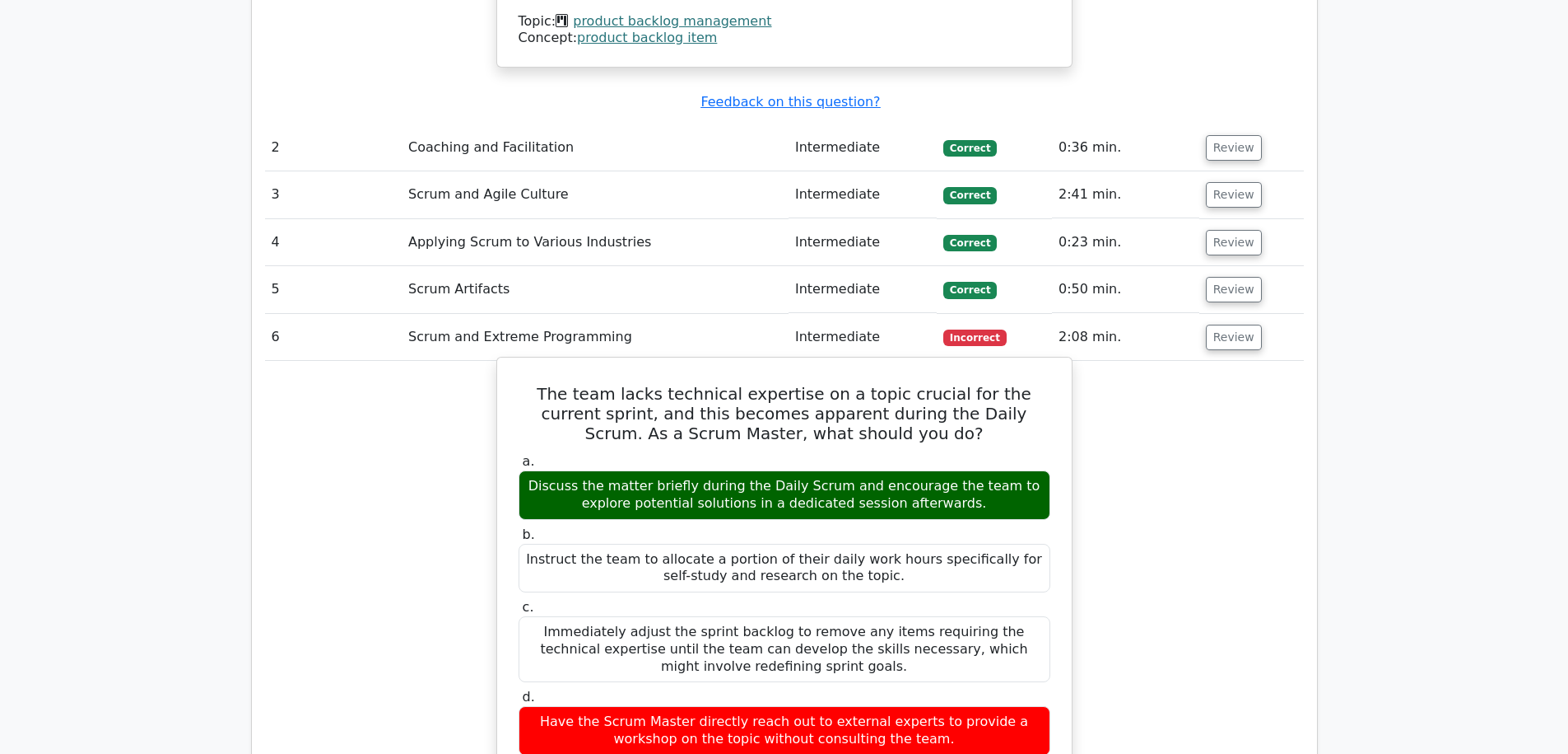
drag, startPoint x: 642, startPoint y: 424, endPoint x: 938, endPoint y: 423, distance: 296.0
click at [938, 470] on div "Discuss the matter briefly during the Daily Scrum and encourage the team to exp…" at bounding box center [784, 495] width 532 height 49
drag, startPoint x: 648, startPoint y: 642, endPoint x: 893, endPoint y: 661, distance: 245.7
click at [863, 706] on div "Have the Scrum Master directly reach out to external experts to provide a works…" at bounding box center [784, 730] width 532 height 49
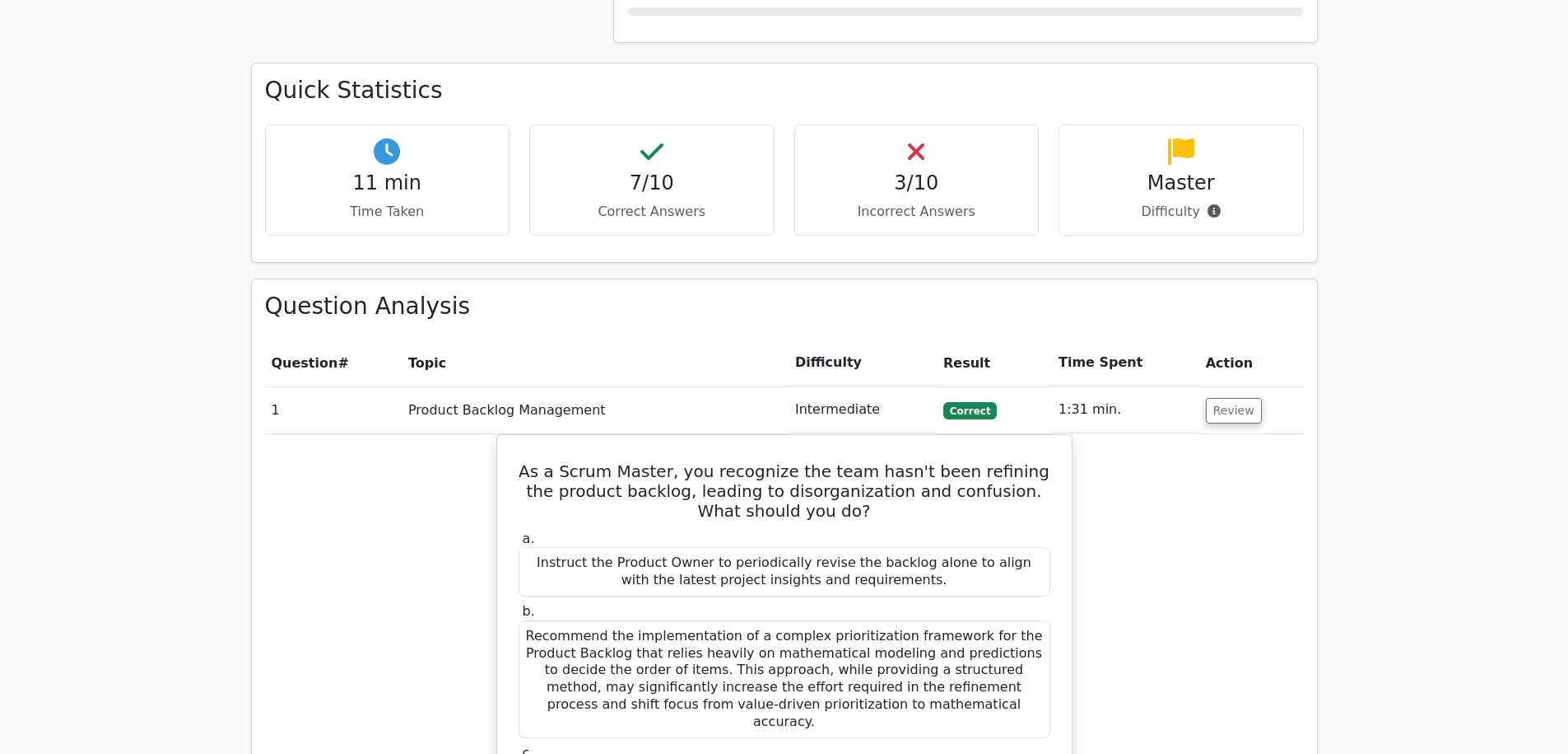
scroll to position [1068, 0]
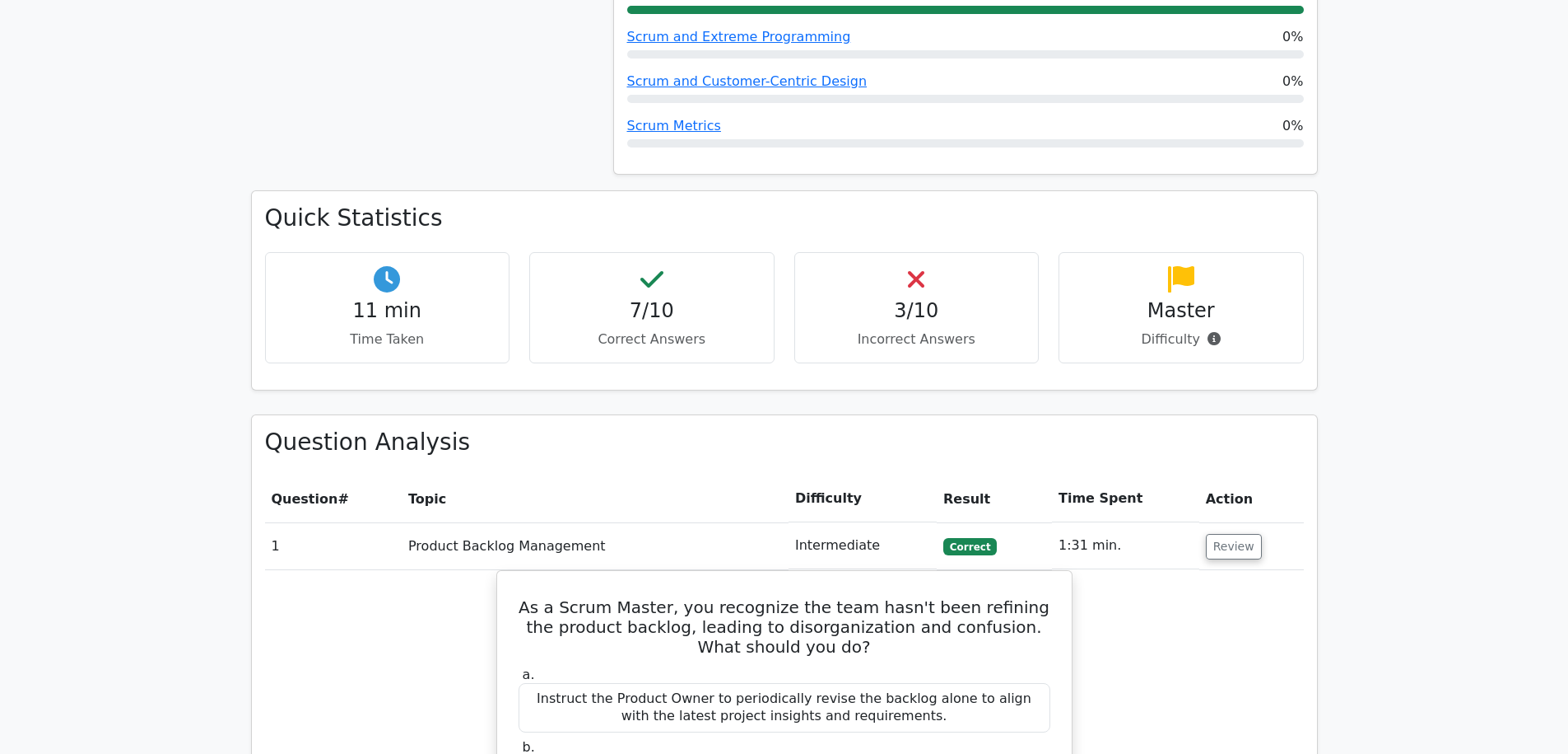
click at [1239, 329] on p "Difficulty" at bounding box center [1181, 339] width 218 height 19
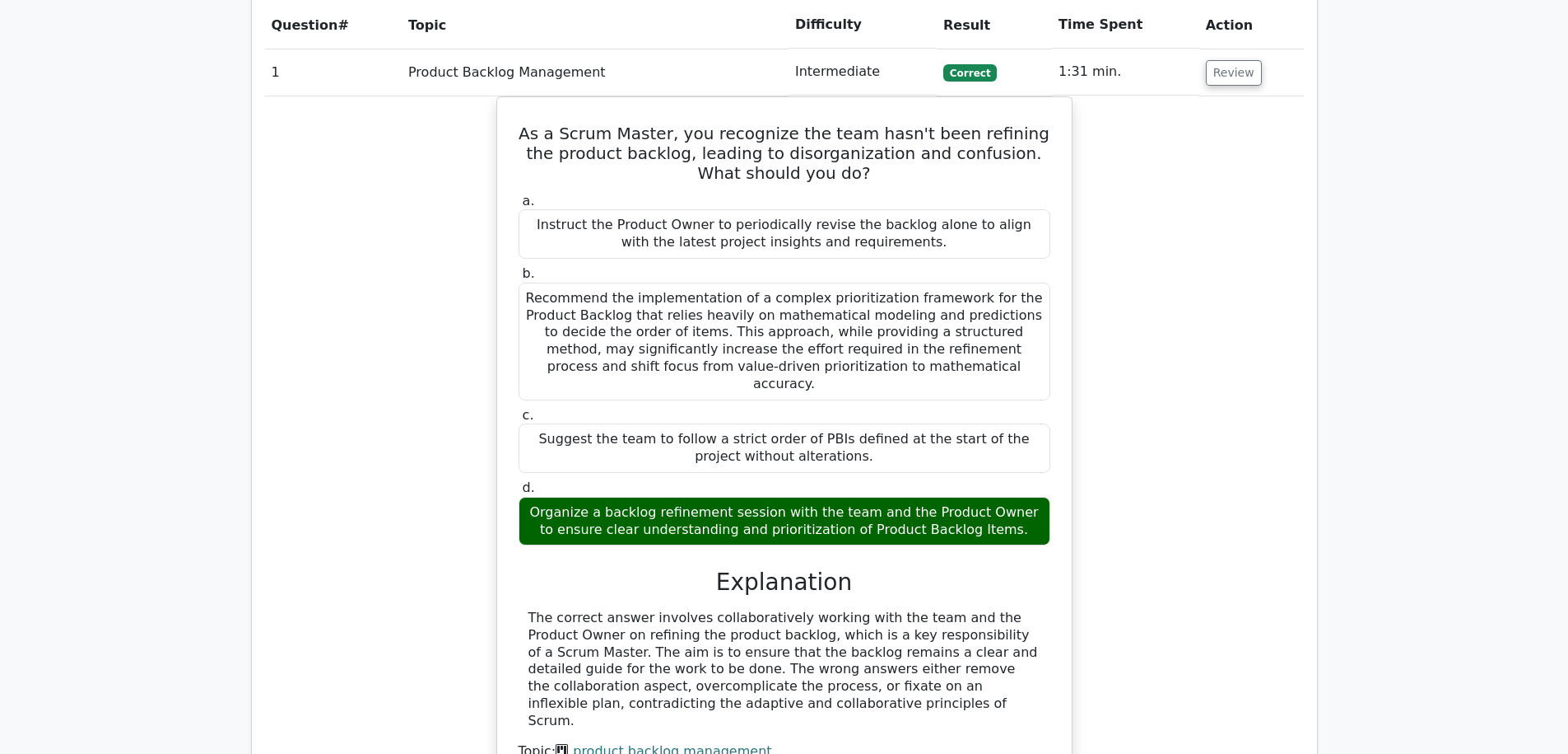
scroll to position [1555, 0]
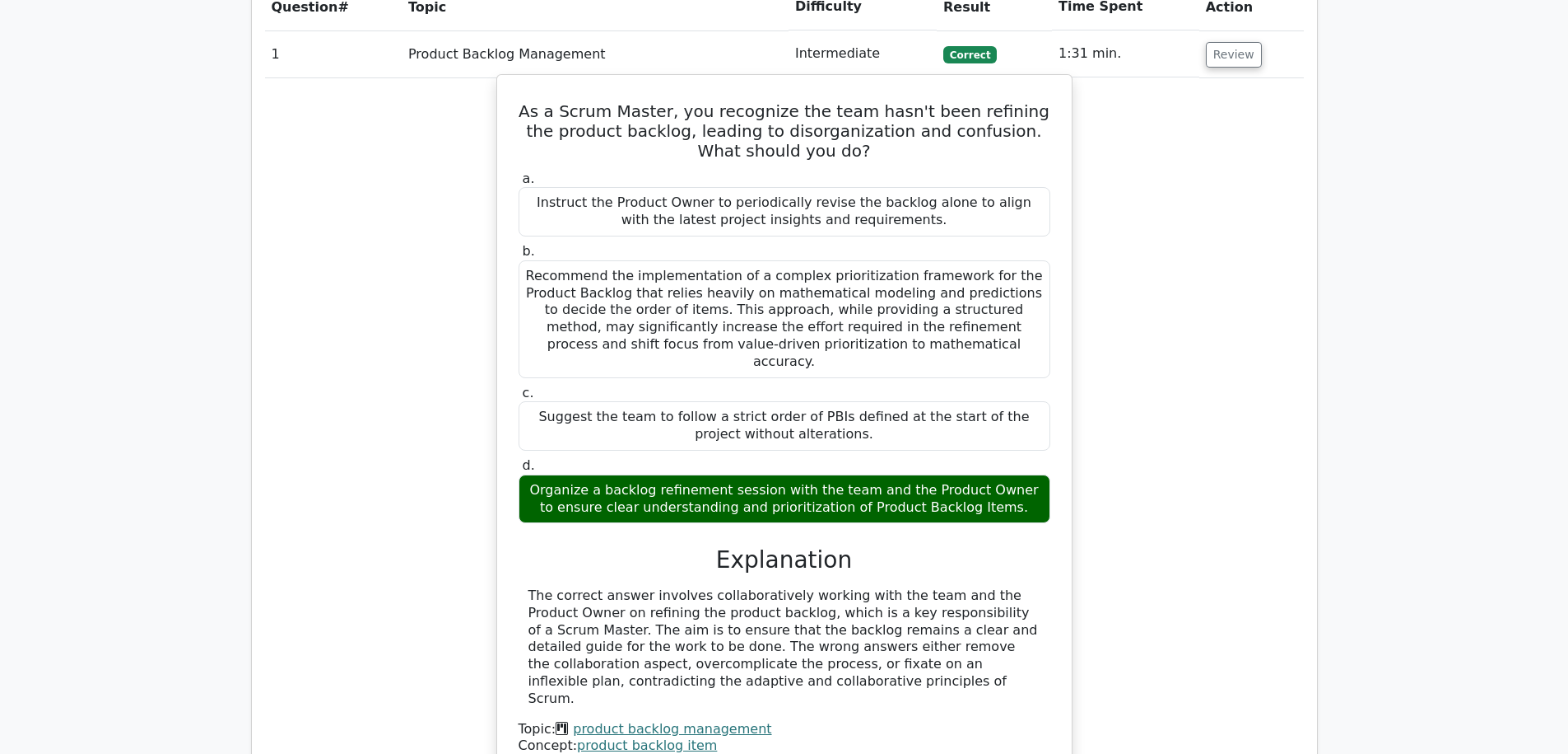
drag, startPoint x: 705, startPoint y: 429, endPoint x: 893, endPoint y: 445, distance: 188.7
click at [845, 474] on div "Organize a backlog refinement session with the team and the Product Owner to en…" at bounding box center [784, 498] width 532 height 49
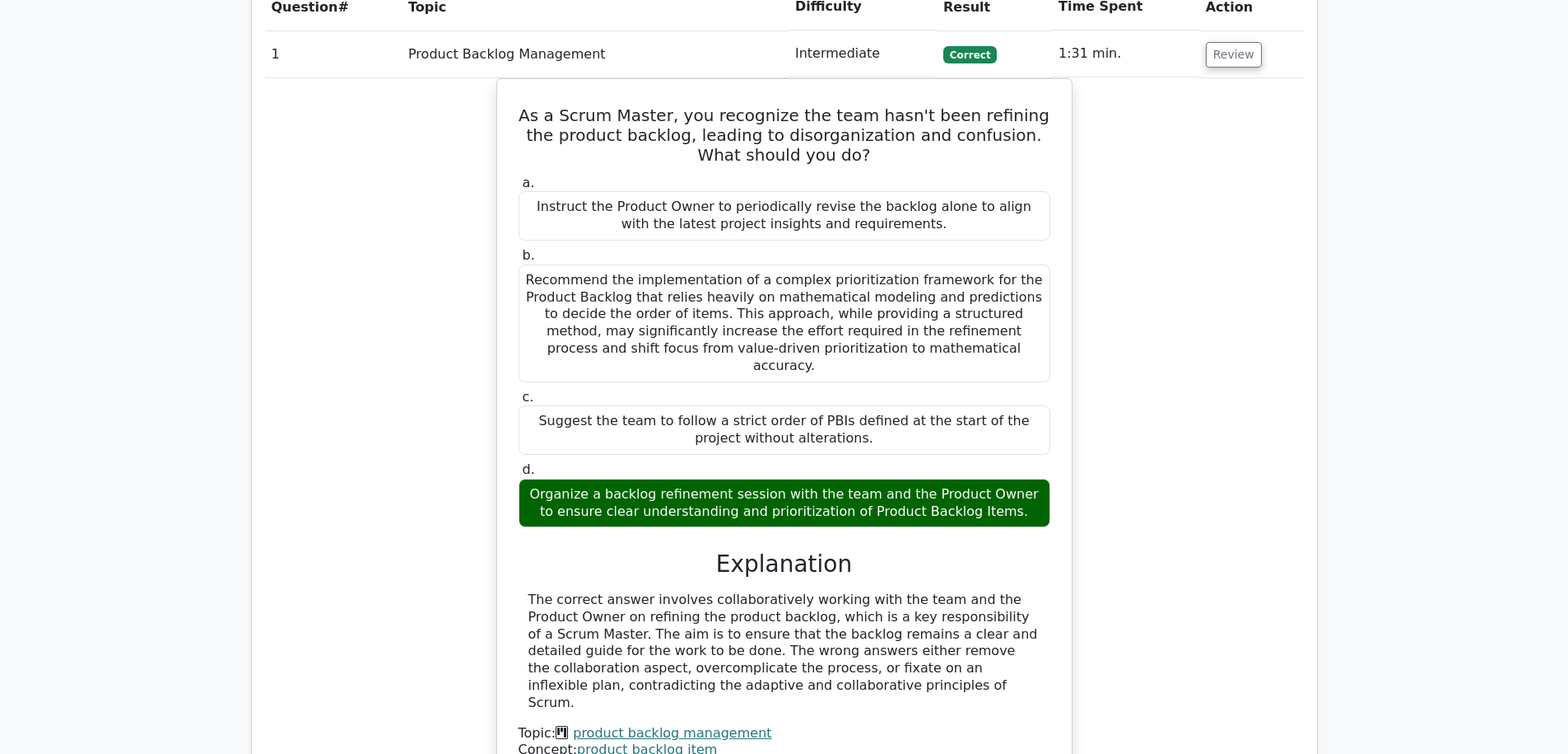
click at [1219, 459] on div "As a Scrum Master, you recognize the team hasn't been refining the product back…" at bounding box center [784, 439] width 1039 height 722
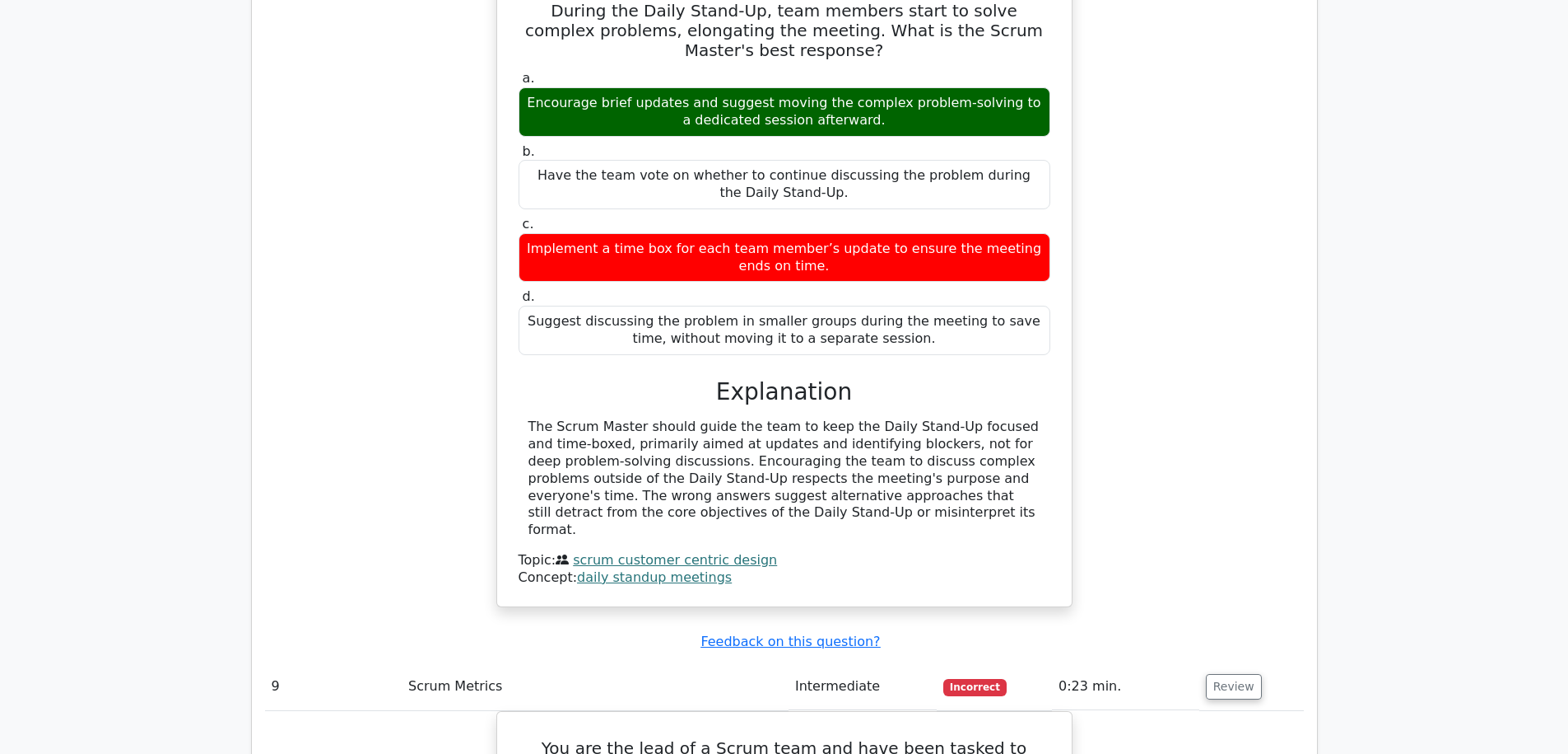
scroll to position [3703, 0]
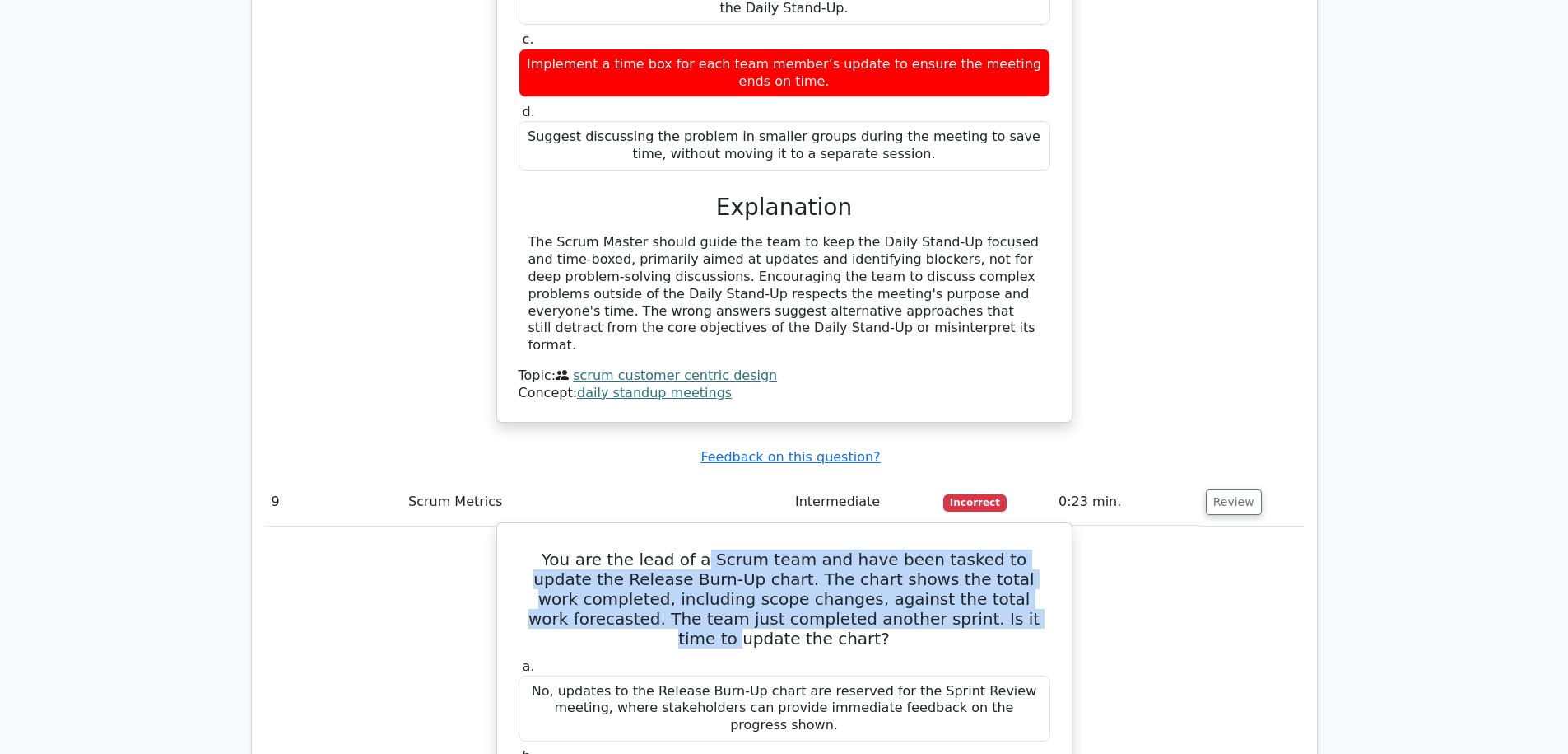
drag, startPoint x: 715, startPoint y: 476, endPoint x: 875, endPoint y: 523, distance: 166.8
click at [875, 550] on h5 "You are the lead of a Scrum team and have been tasked to update the Release Bur…" at bounding box center [784, 599] width 535 height 99
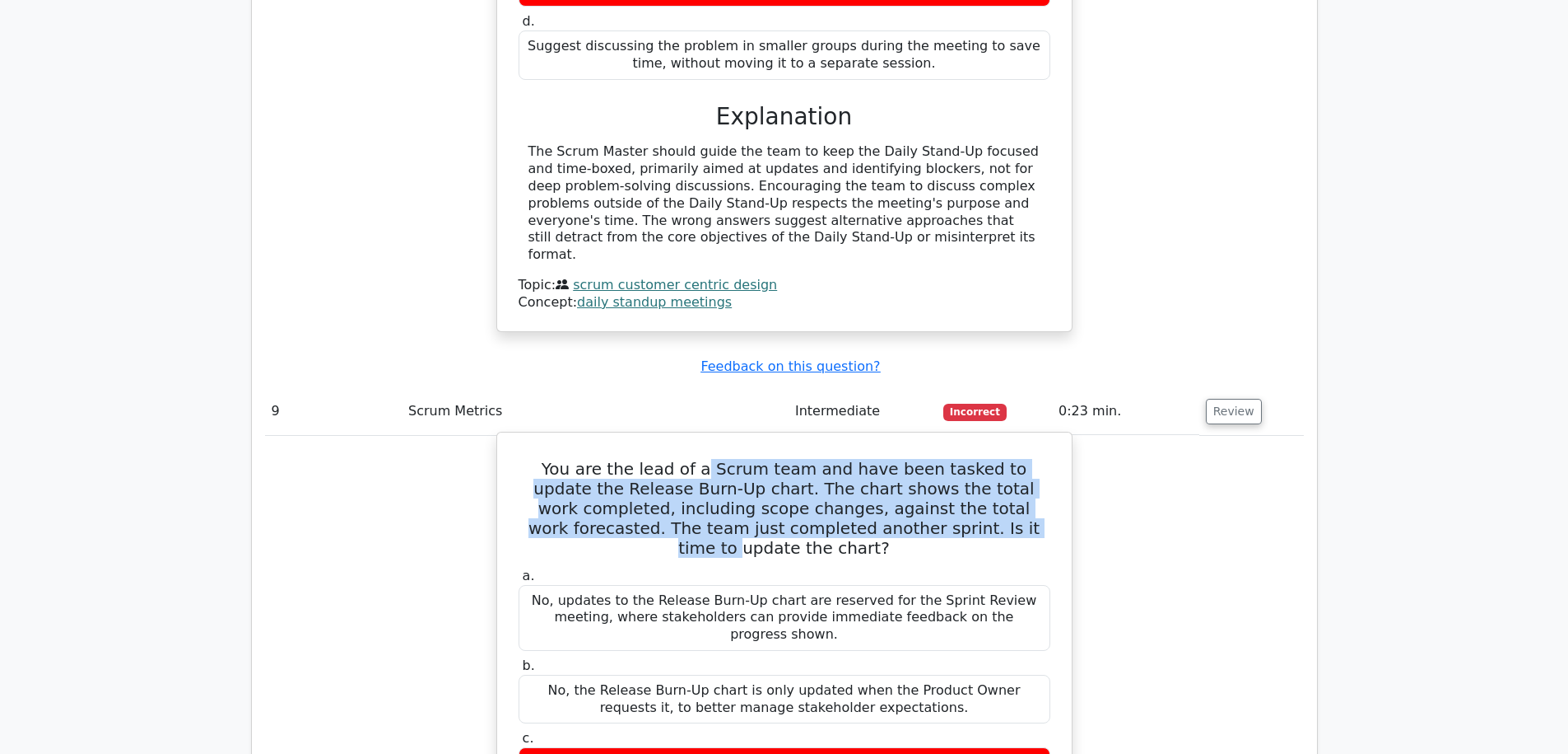
scroll to position [3796, 0]
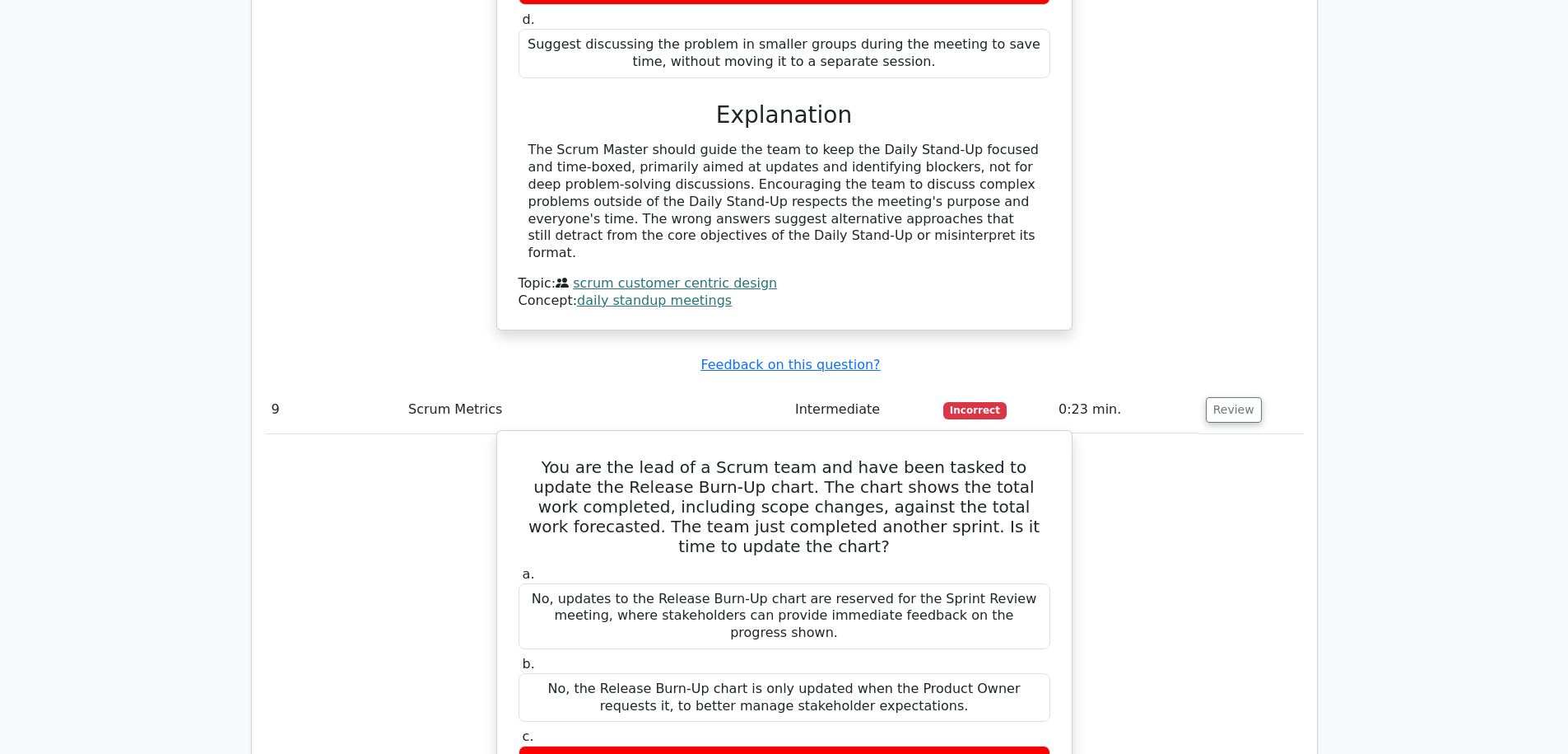
click at [665, 457] on h5 "You are the lead of a Scrum team and have been tasked to update the Release Bur…" at bounding box center [784, 506] width 535 height 99
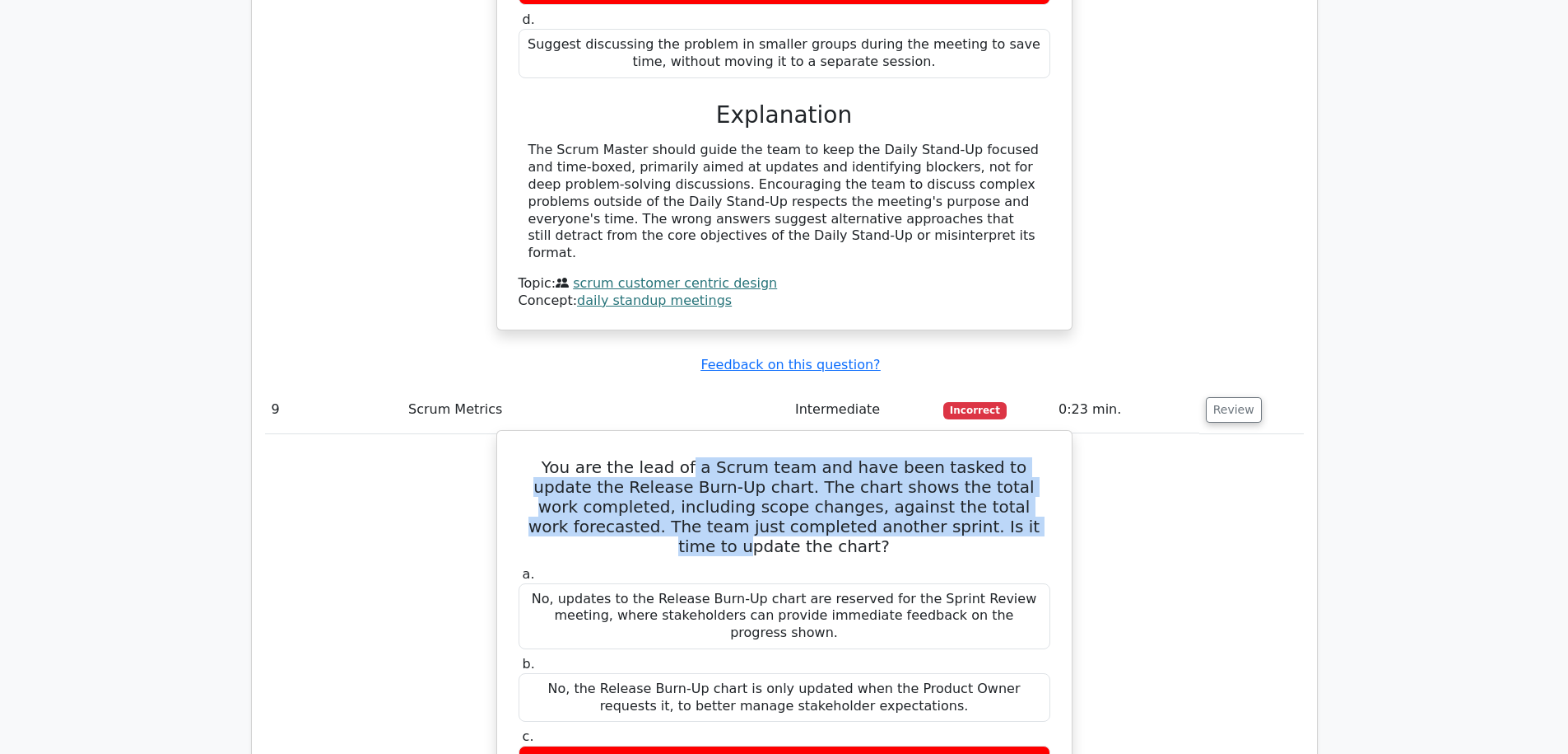
drag, startPoint x: 665, startPoint y: 377, endPoint x: 881, endPoint y: 432, distance: 222.9
click at [881, 457] on h5 "You are the lead of a Scrum team and have been tasked to update the Release Bur…" at bounding box center [784, 506] width 535 height 99
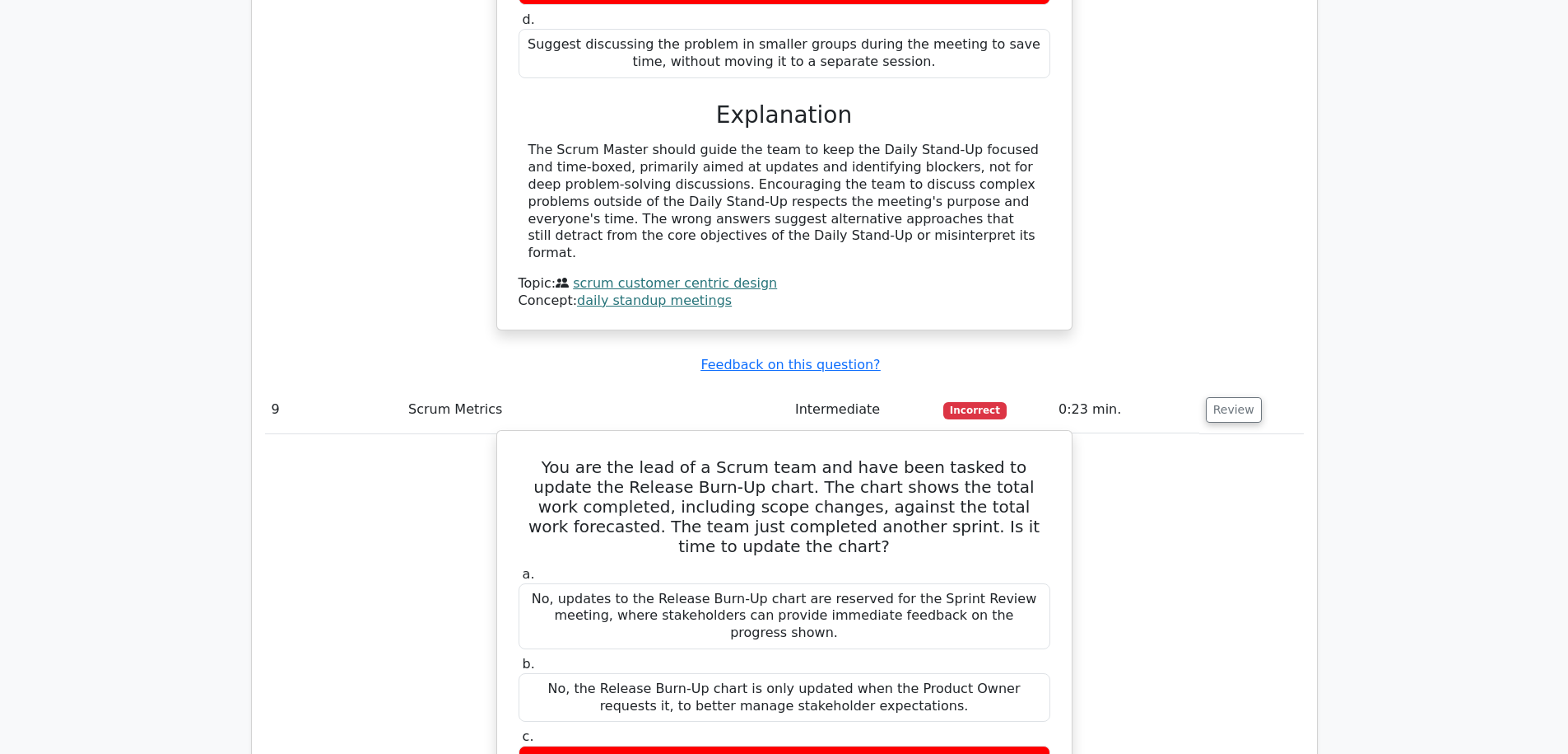
scroll to position [3862, 0]
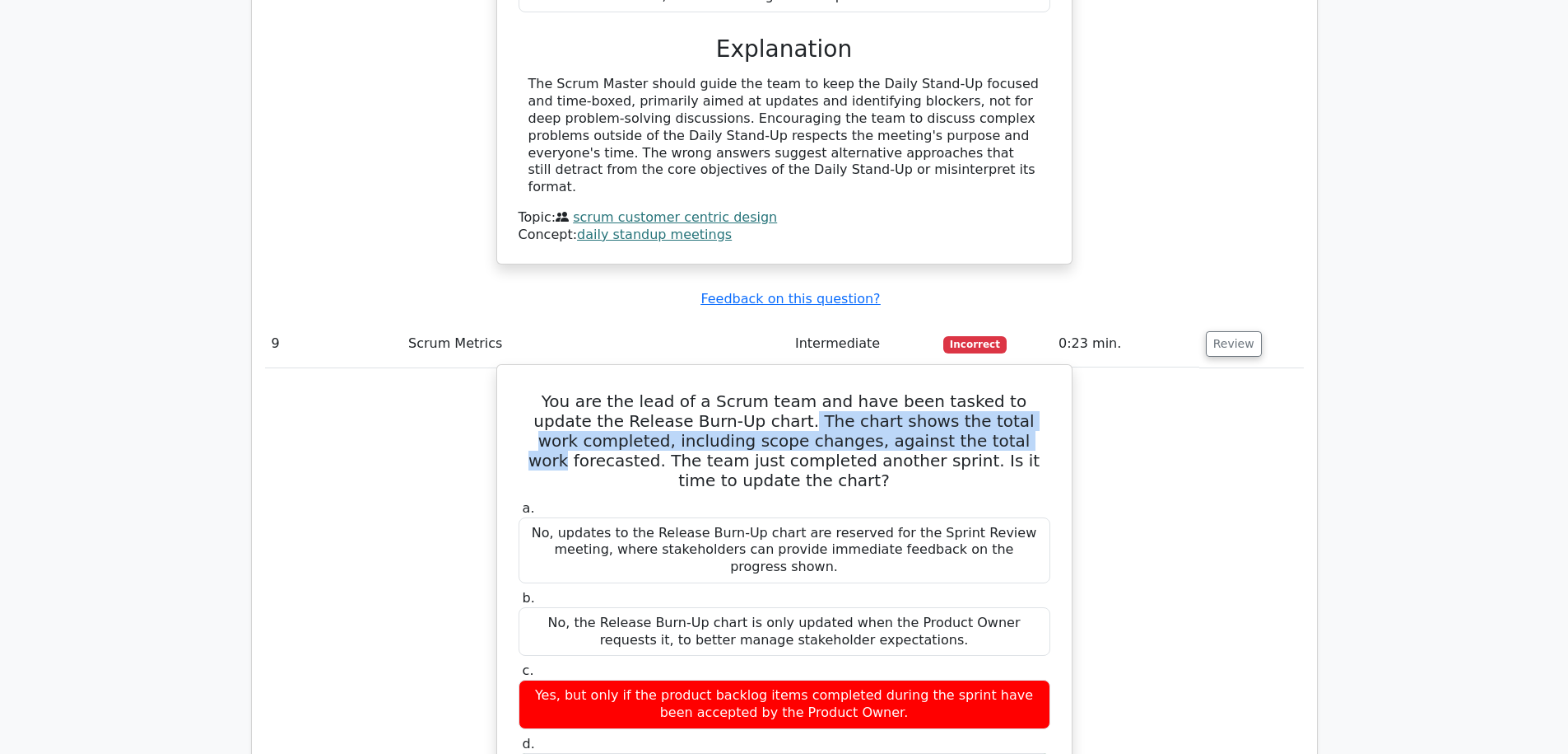
drag, startPoint x: 713, startPoint y: 332, endPoint x: 879, endPoint y: 346, distance: 166.6
click at [879, 391] on h5 "You are the lead of a Scrum team and have been tasked to update the Release Bur…" at bounding box center [784, 440] width 535 height 99
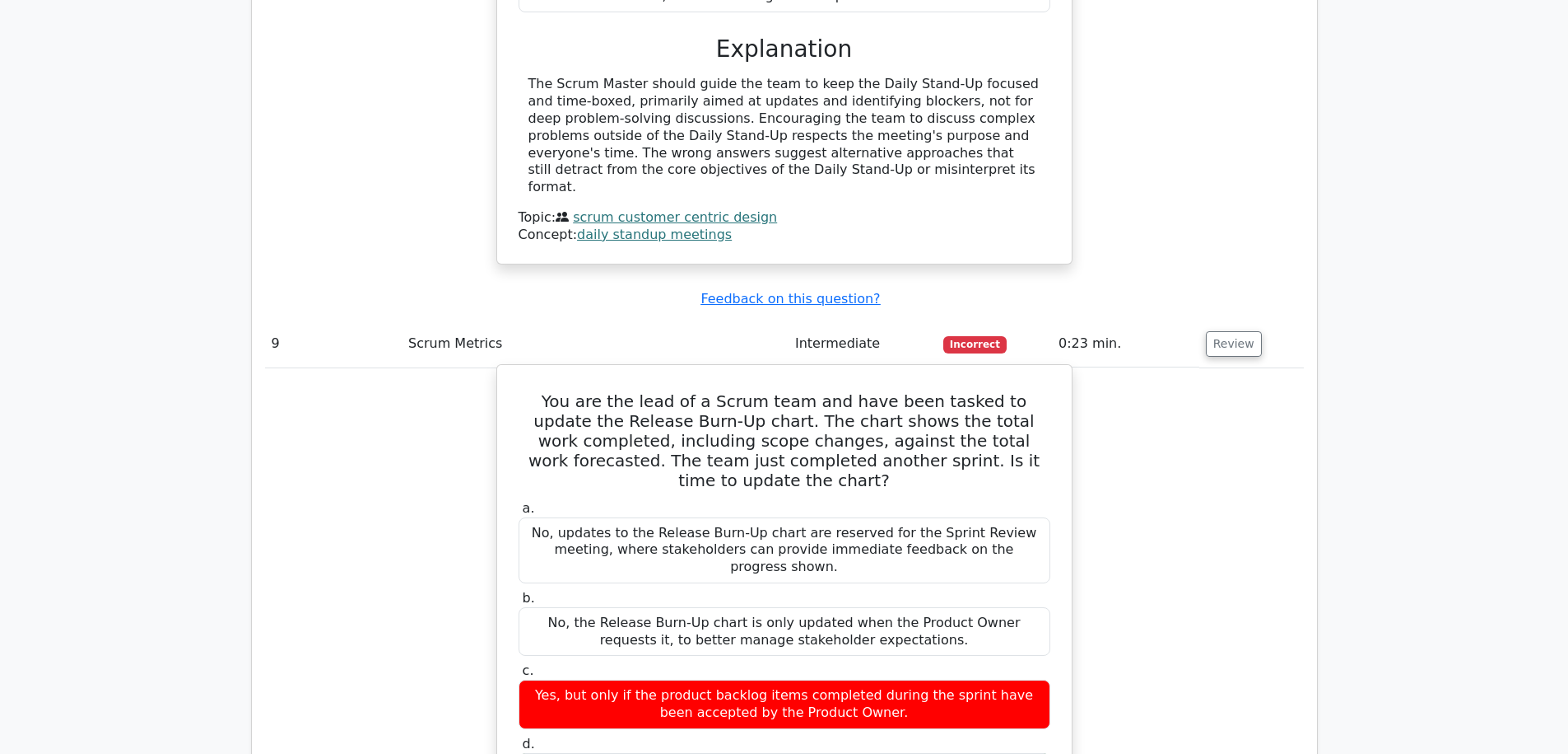
click at [879, 391] on h5 "You are the lead of a Scrum team and have been tasked to update the Release Bur…" at bounding box center [784, 440] width 535 height 99
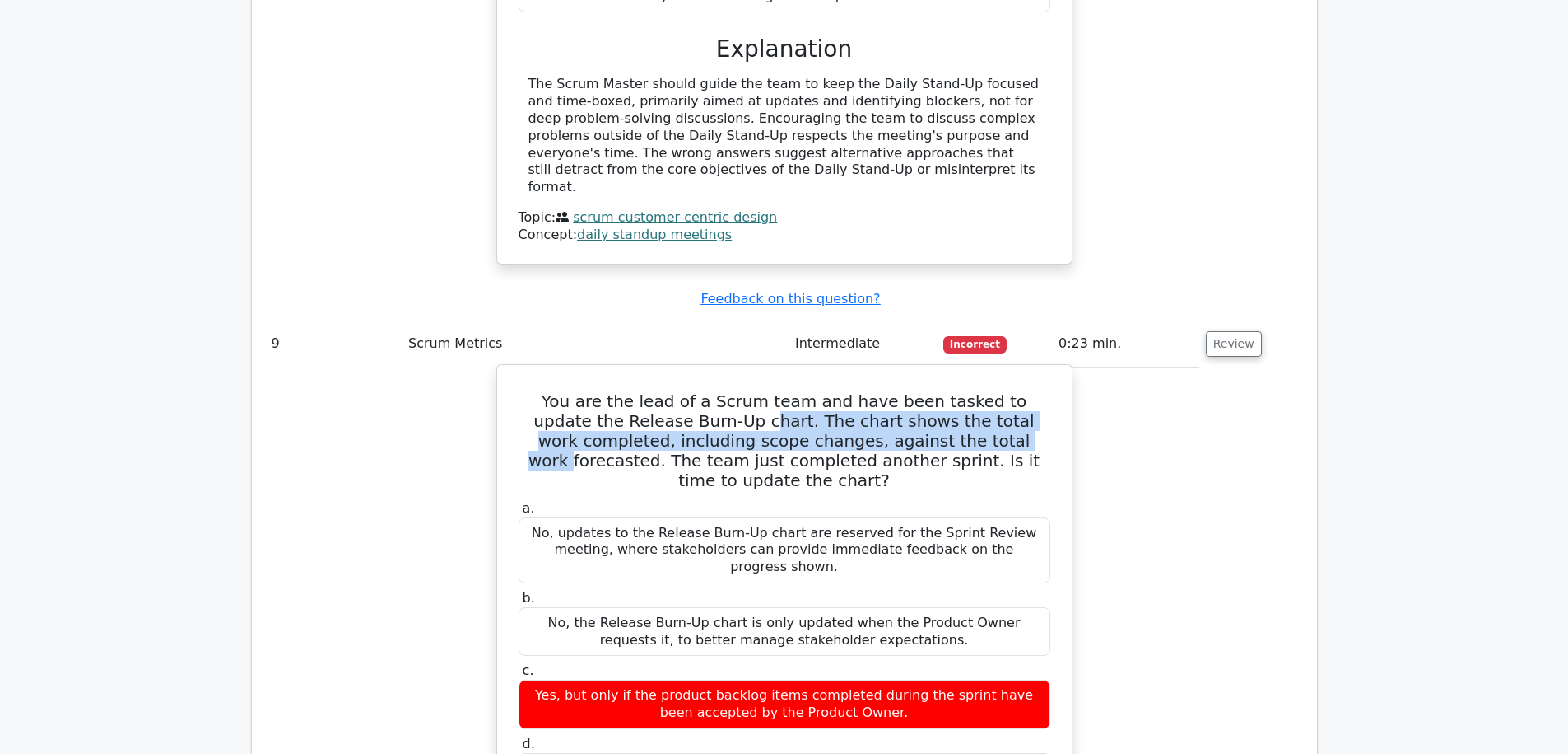
drag, startPoint x: 879, startPoint y: 344, endPoint x: 677, endPoint y: 322, distance: 203.2
click at [677, 391] on h5 "You are the lead of a Scrum team and have been tasked to update the Release Bur…" at bounding box center [784, 440] width 535 height 99
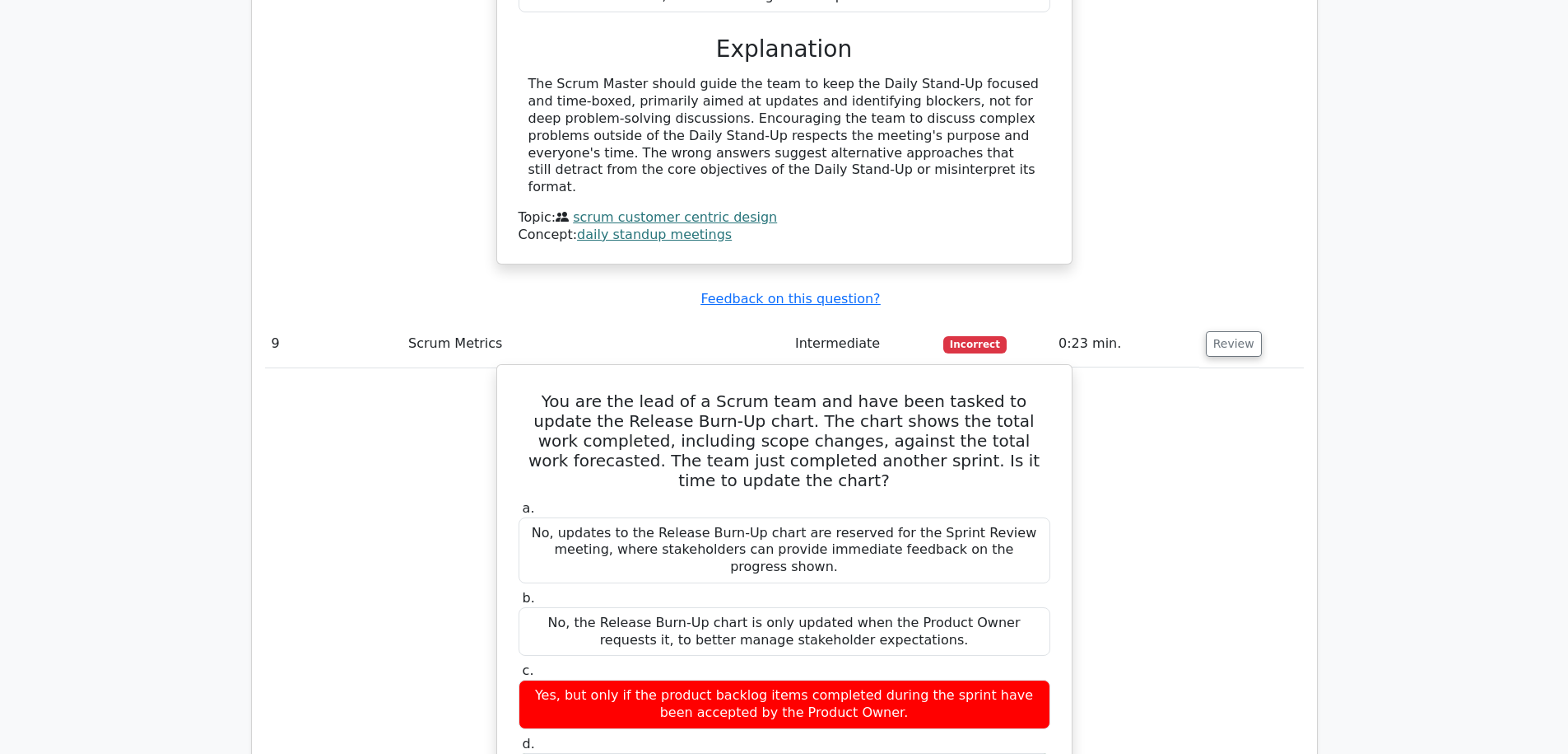
click at [677, 391] on h5 "You are the lead of a Scrum team and have been tasked to update the Release Bur…" at bounding box center [784, 440] width 535 height 99
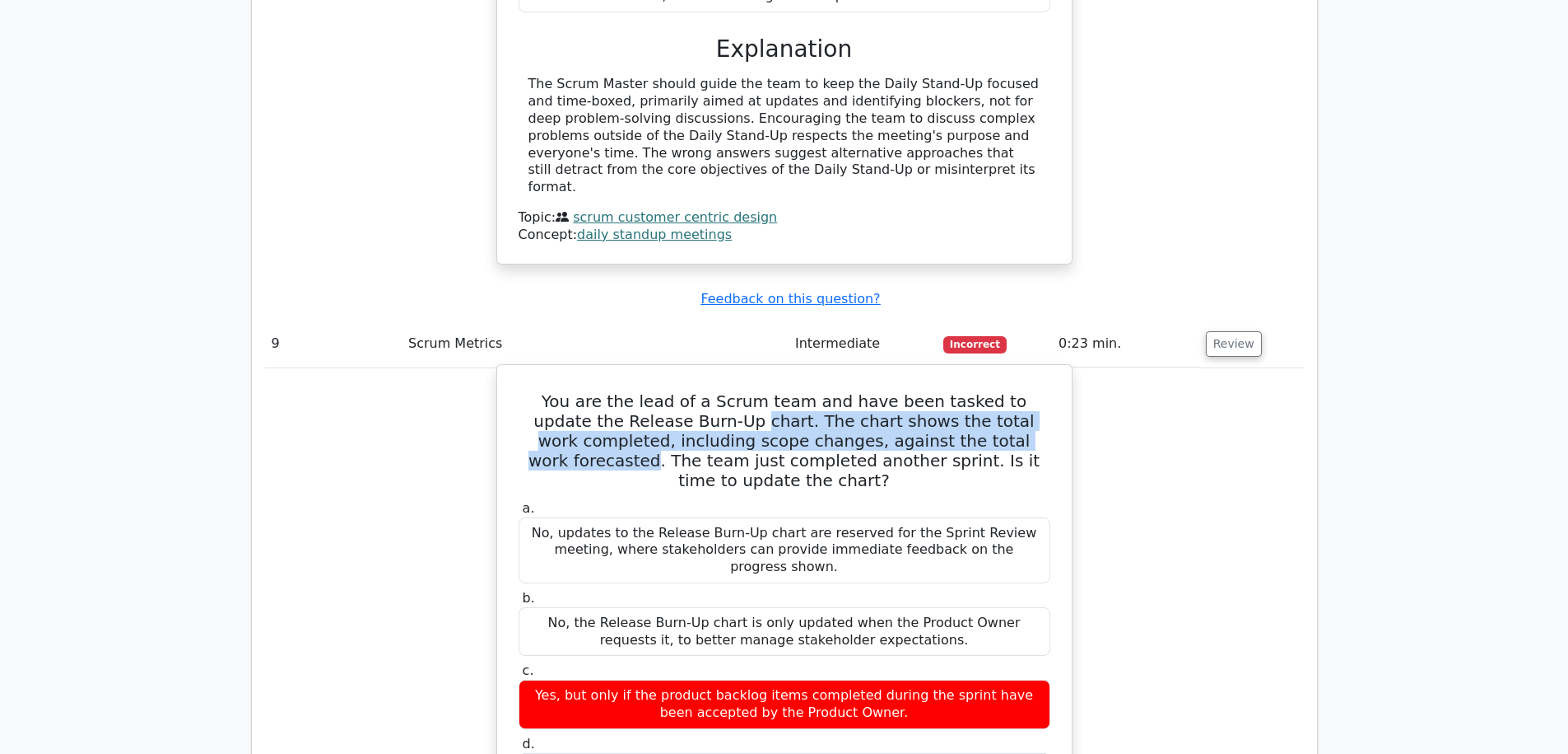
drag, startPoint x: 677, startPoint y: 323, endPoint x: 936, endPoint y: 343, distance: 259.8
click at [936, 391] on h5 "You are the lead of a Scrum team and have been tasked to update the Release Bur…" at bounding box center [784, 440] width 535 height 99
drag, startPoint x: 928, startPoint y: 351, endPoint x: 632, endPoint y: 324, distance: 297.2
click at [632, 391] on h5 "You are the lead of a Scrum team and have been tasked to update the Release Bur…" at bounding box center [784, 440] width 535 height 99
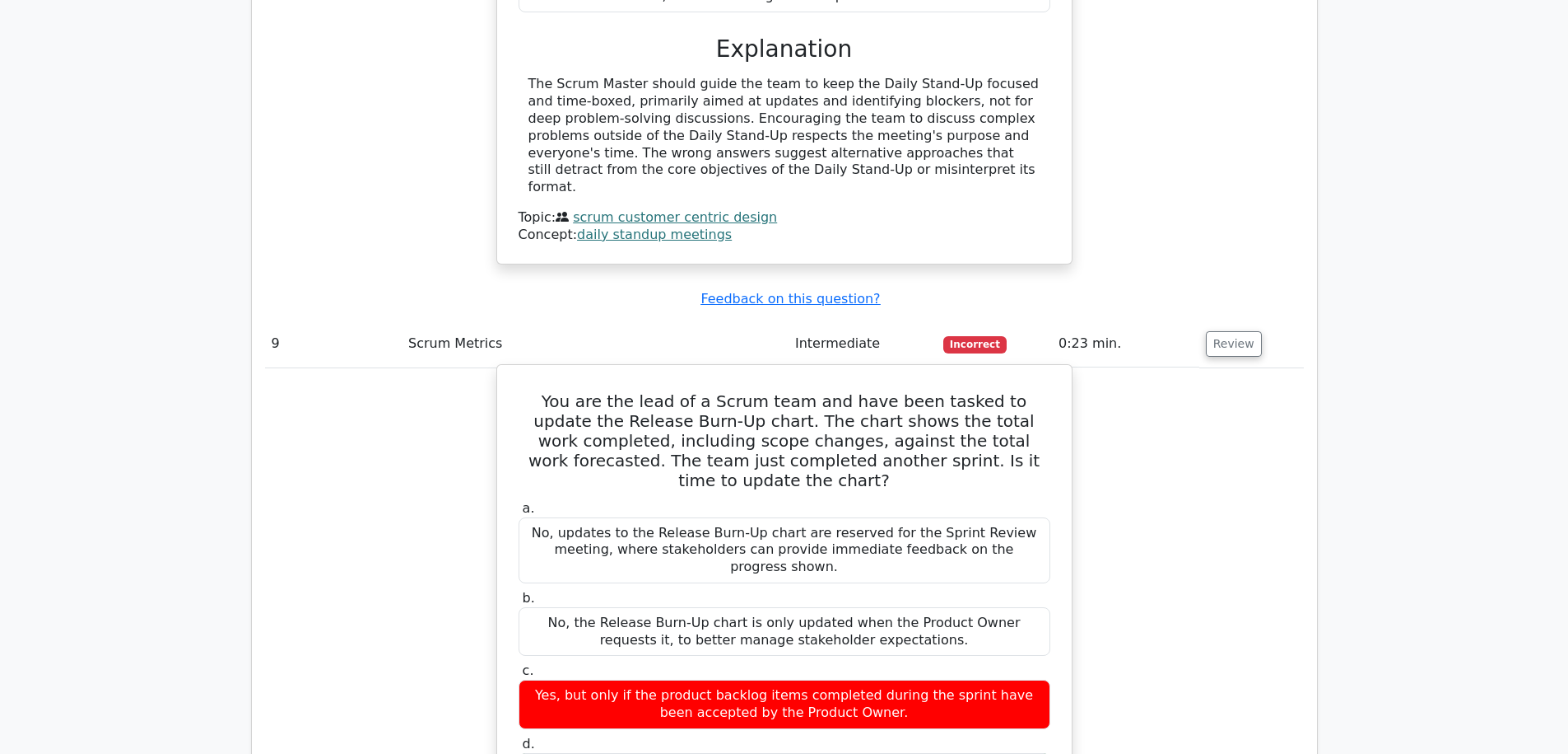
click at [632, 391] on h5 "You are the lead of a Scrum team and have been tasked to update the Release Bur…" at bounding box center [784, 440] width 535 height 99
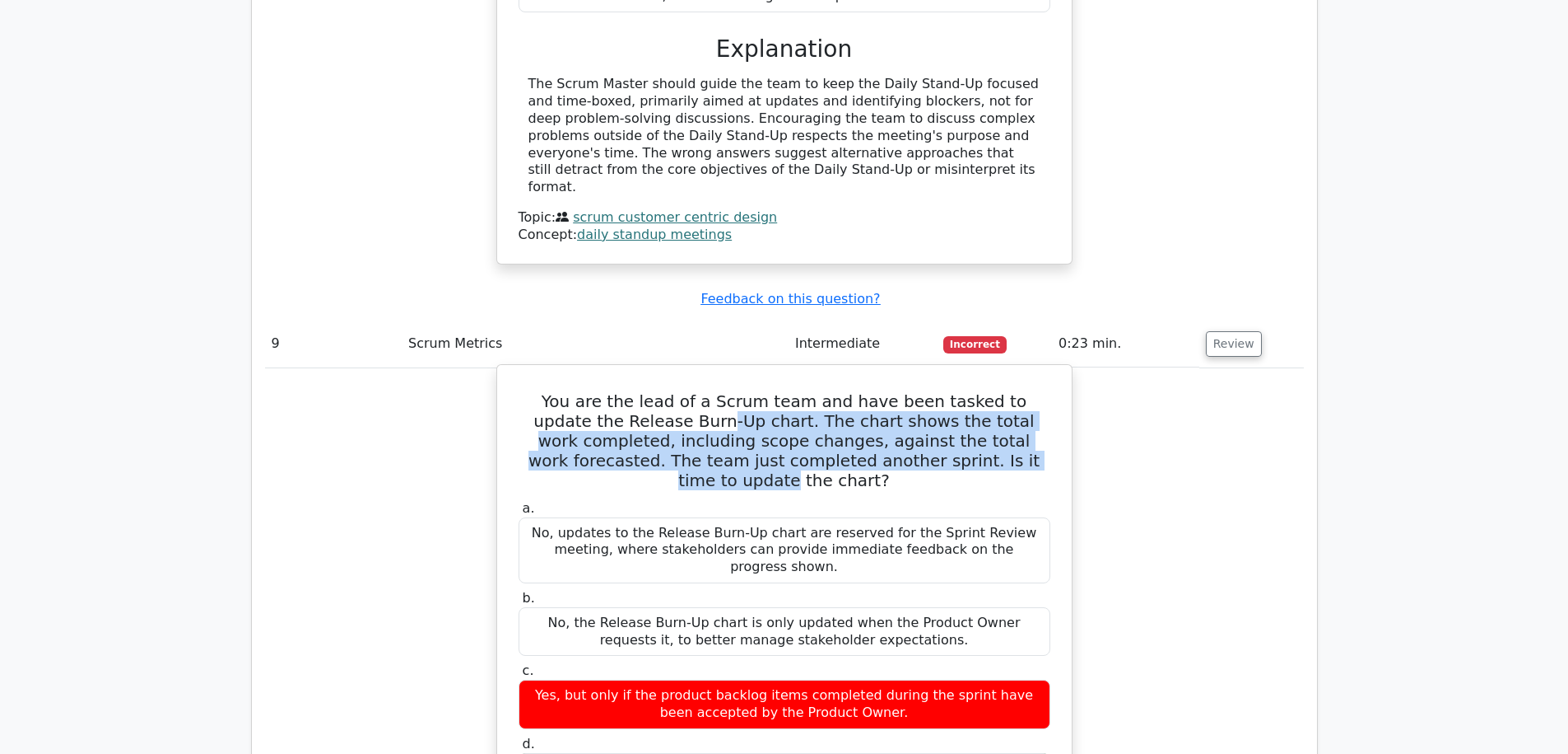
drag, startPoint x: 632, startPoint y: 324, endPoint x: 870, endPoint y: 371, distance: 242.6
click at [870, 391] on h5 "You are the lead of a Scrum team and have been tasked to update the Release Bur…" at bounding box center [784, 440] width 535 height 99
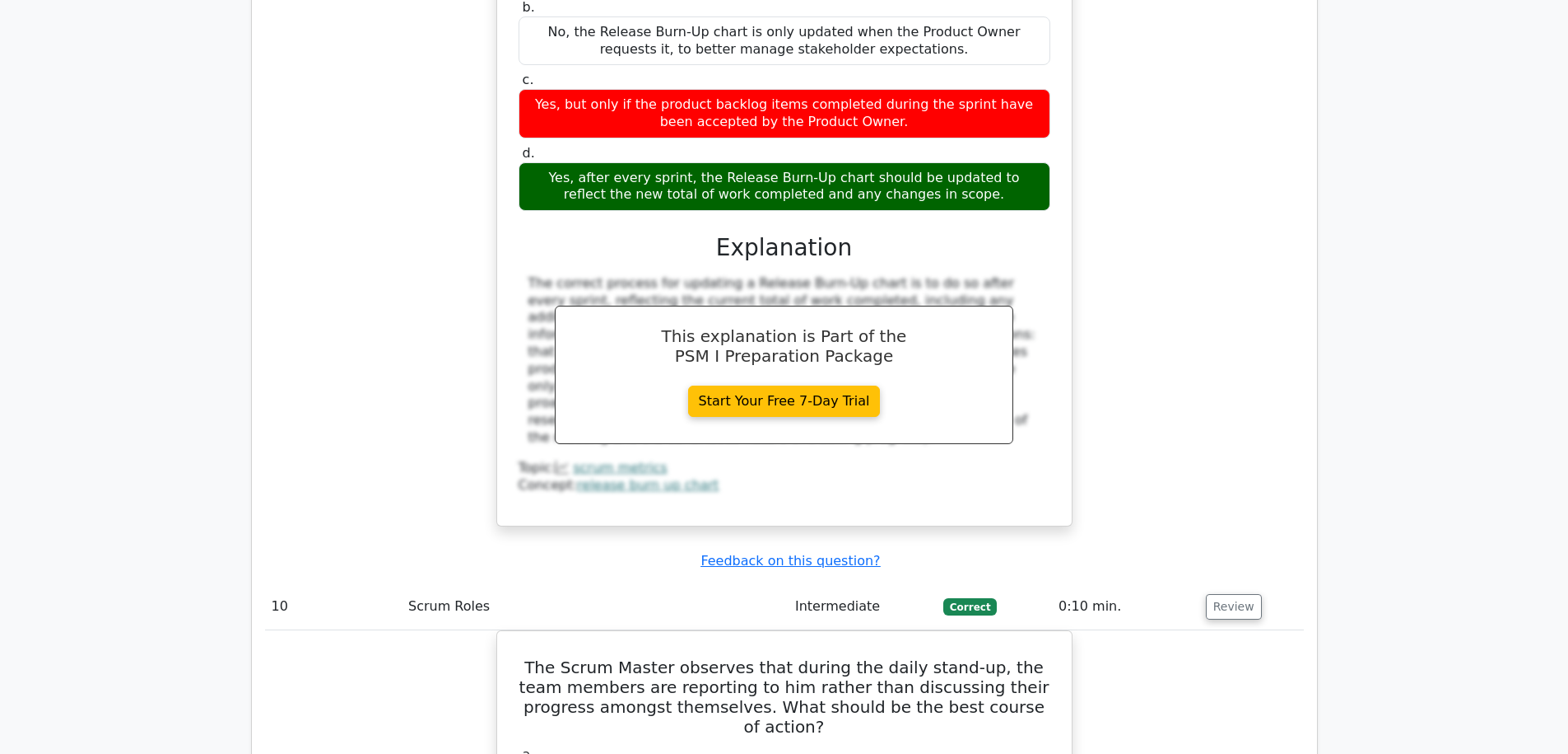
scroll to position [4481, 0]
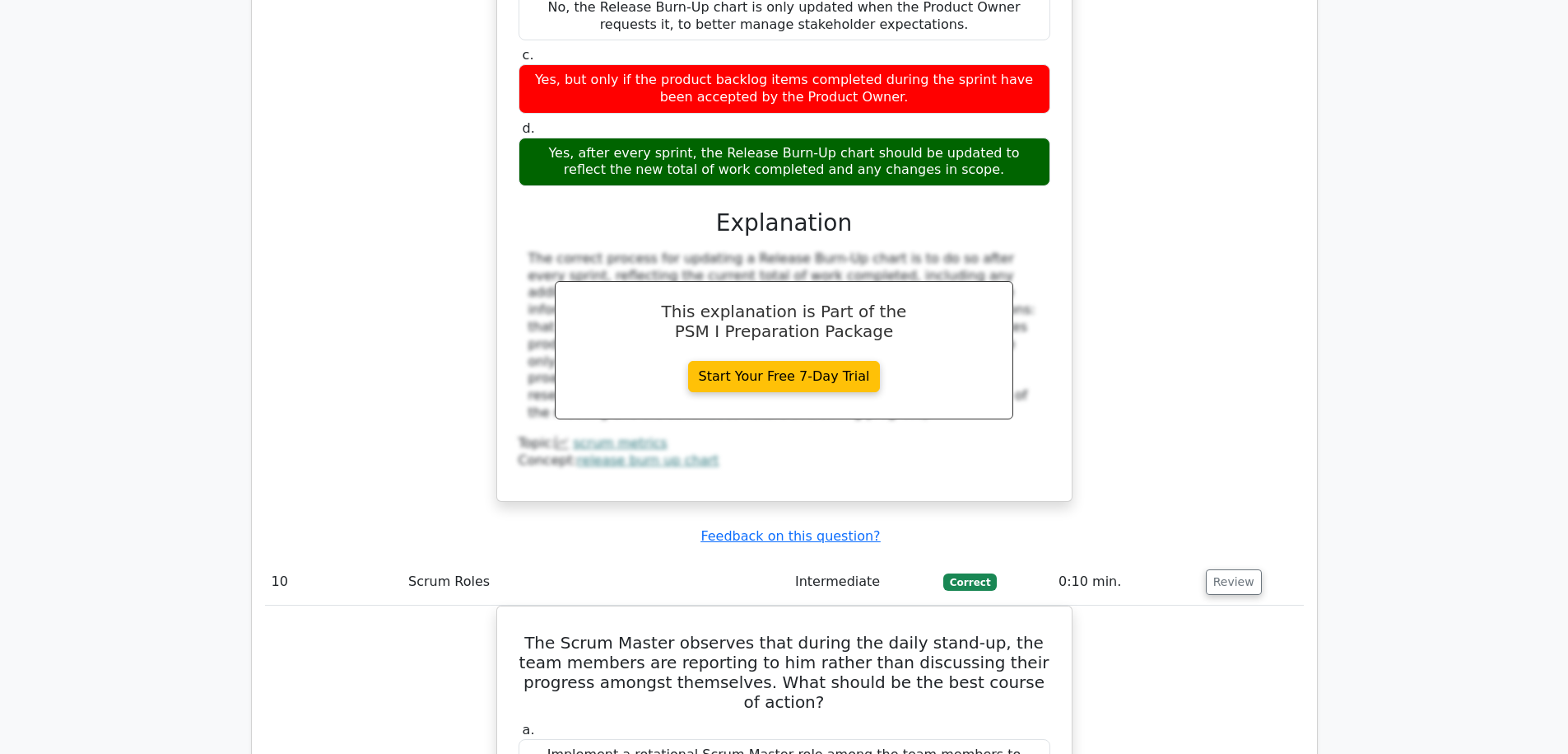
click at [818, 558] on td "Intermediate" at bounding box center [862, 582] width 148 height 47
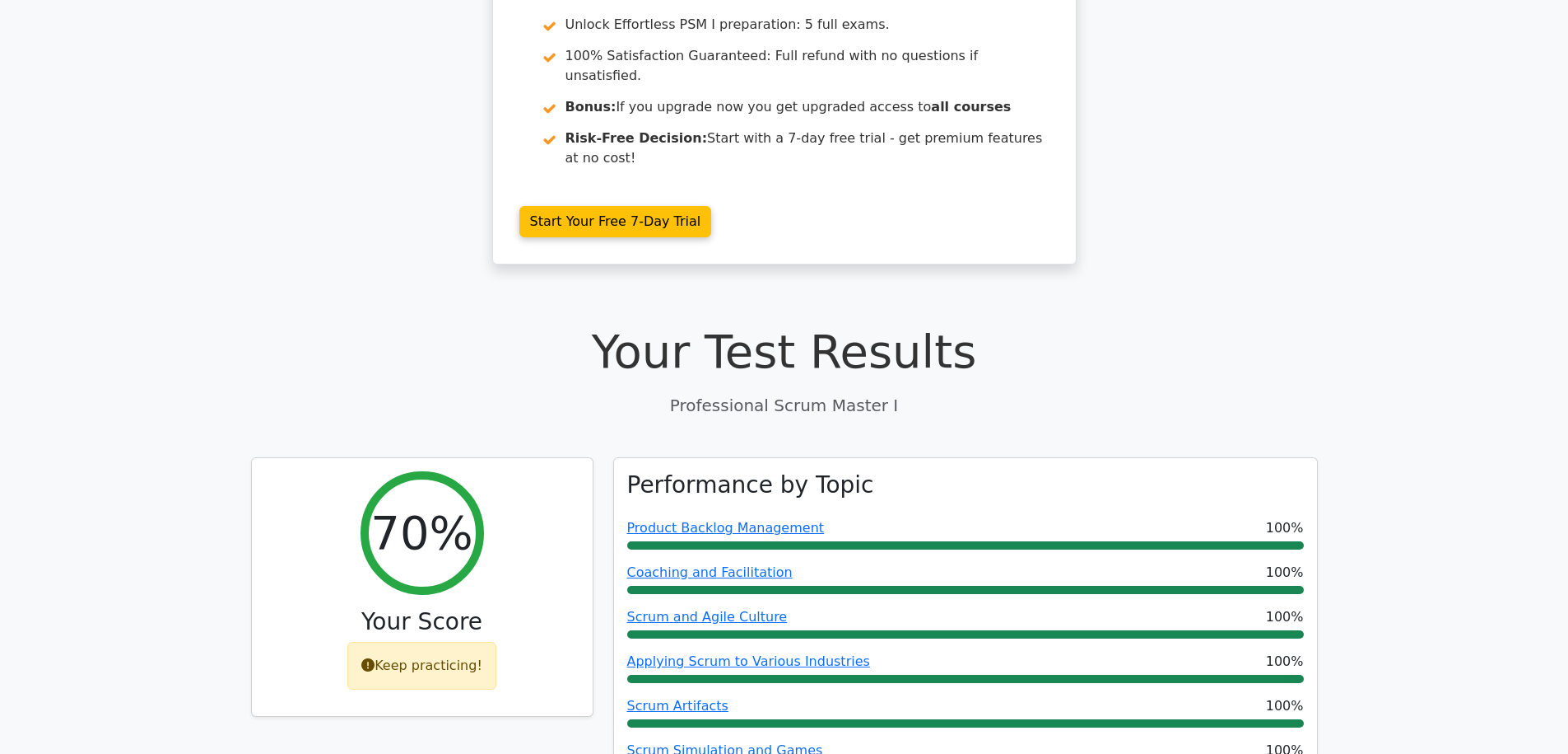
scroll to position [185, 0]
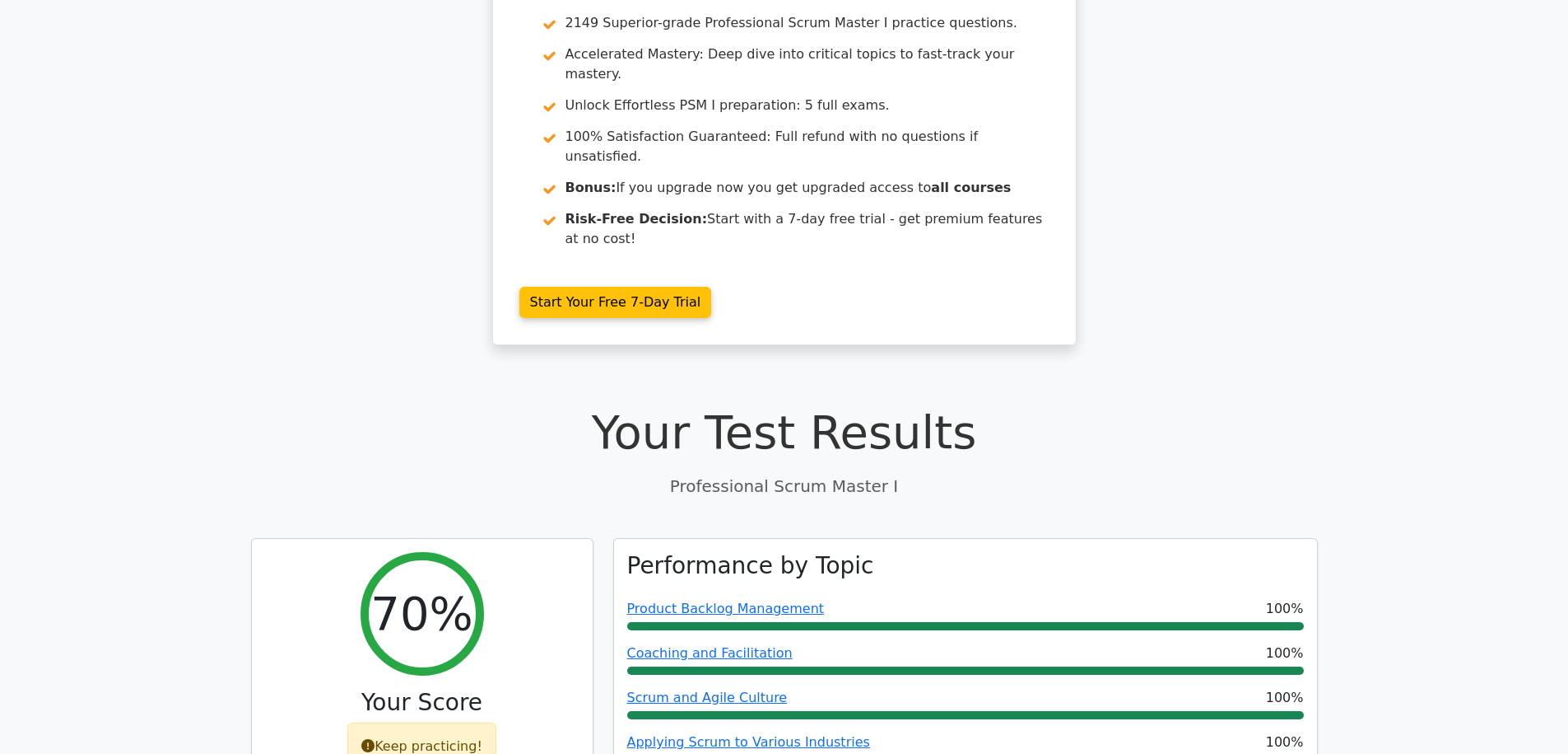
click at [705, 473] on p "Professional Scrum Master I" at bounding box center [784, 486] width 1067 height 25
click at [893, 473] on p "Professional Scrum Master I" at bounding box center [784, 486] width 1067 height 25
drag, startPoint x: 914, startPoint y: 447, endPoint x: 694, endPoint y: 456, distance: 220.2
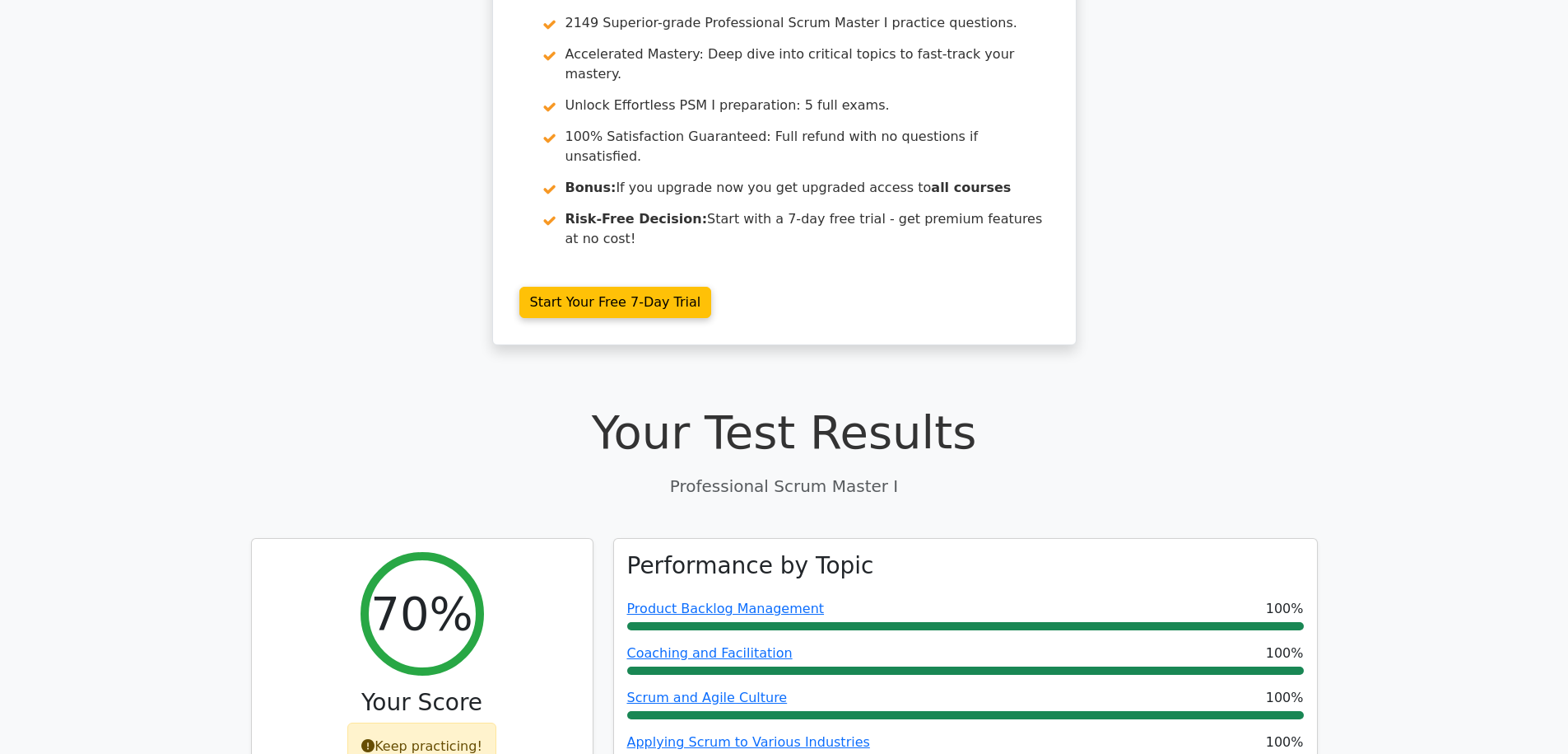
click at [694, 473] on p "Professional Scrum Master I" at bounding box center [784, 486] width 1067 height 25
click at [699, 473] on p "Professional Scrum Master I" at bounding box center [784, 486] width 1067 height 25
click at [739, 473] on p "Professional Scrum Master I" at bounding box center [784, 486] width 1067 height 25
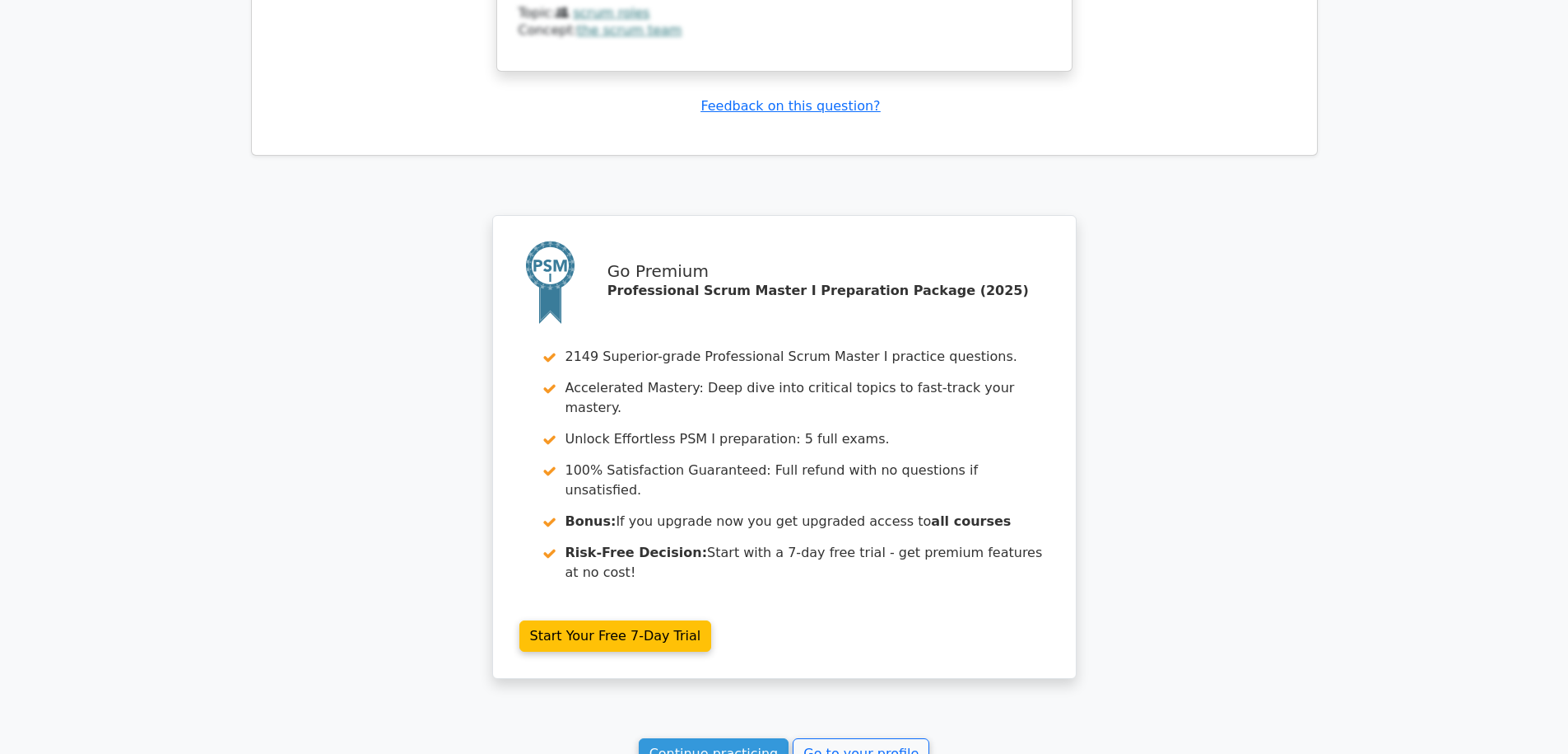
scroll to position [5760, 0]
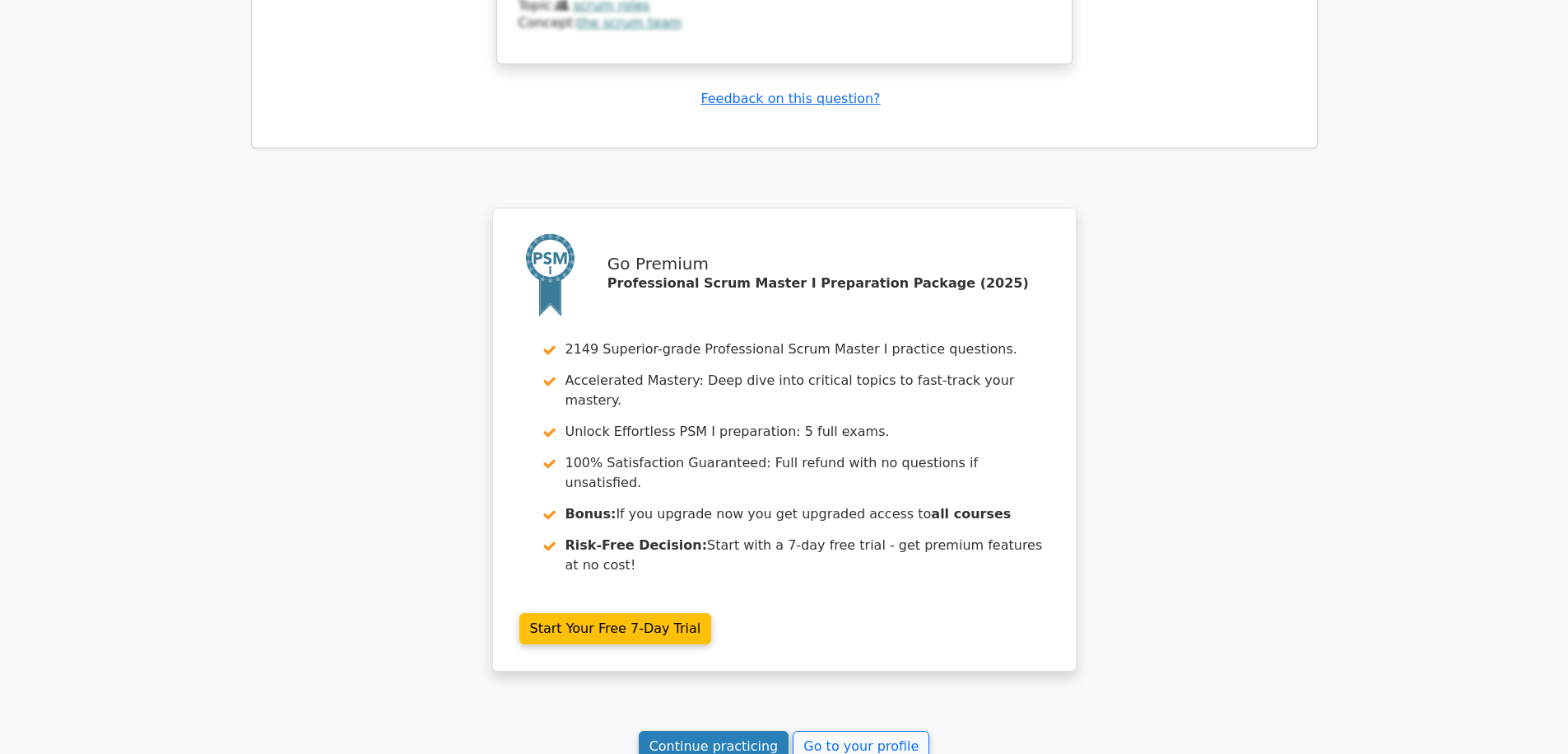
click at [746, 731] on link "Continue practicing" at bounding box center [714, 746] width 151 height 31
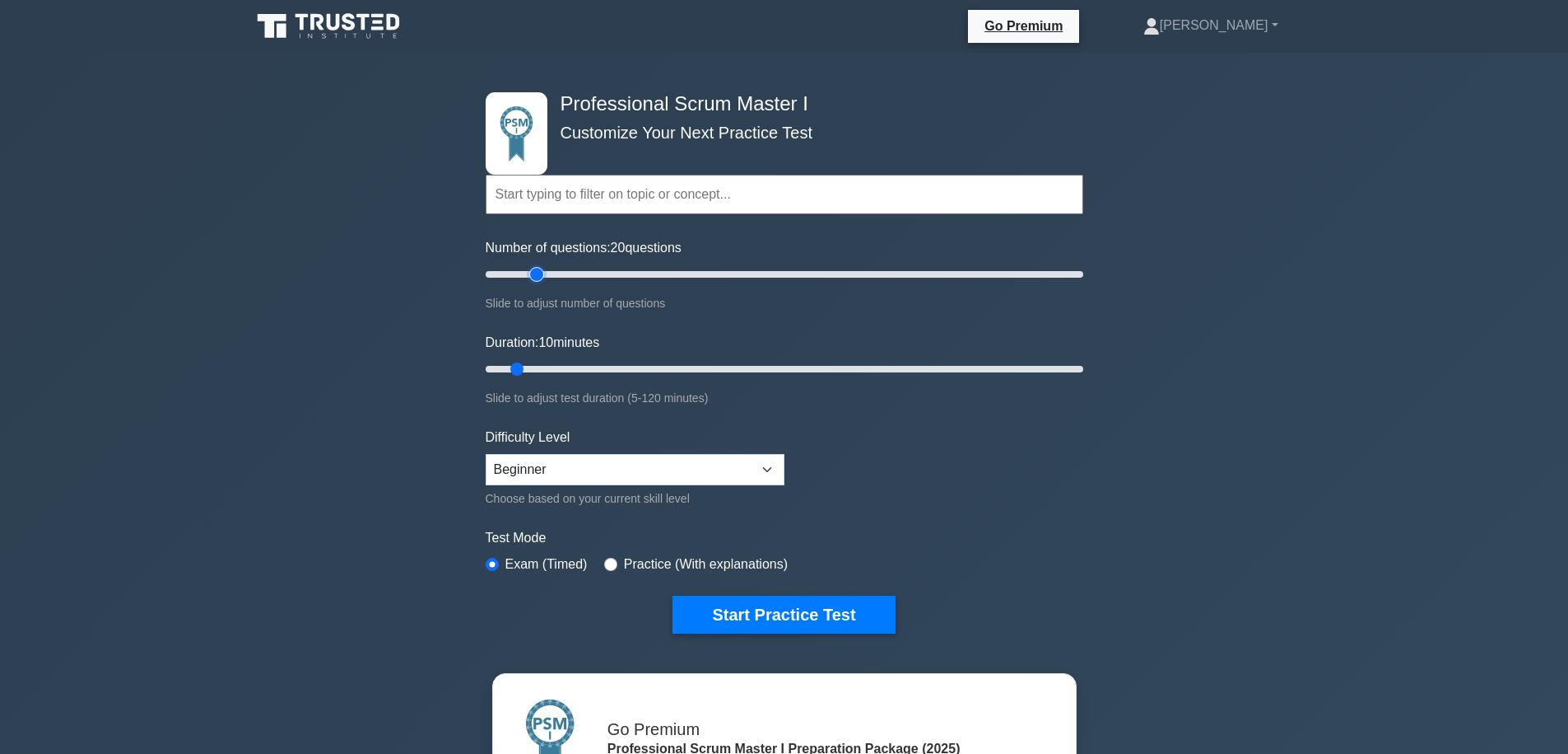
type input "20"
click at [545, 278] on input "Number of questions: 20 questions" at bounding box center [784, 274] width 598 height 19
click at [541, 362] on input "Duration: 15 minutes" at bounding box center [784, 369] width 598 height 19
type input "20"
click at [561, 362] on input "Duration: 15 minutes" at bounding box center [784, 369] width 598 height 19
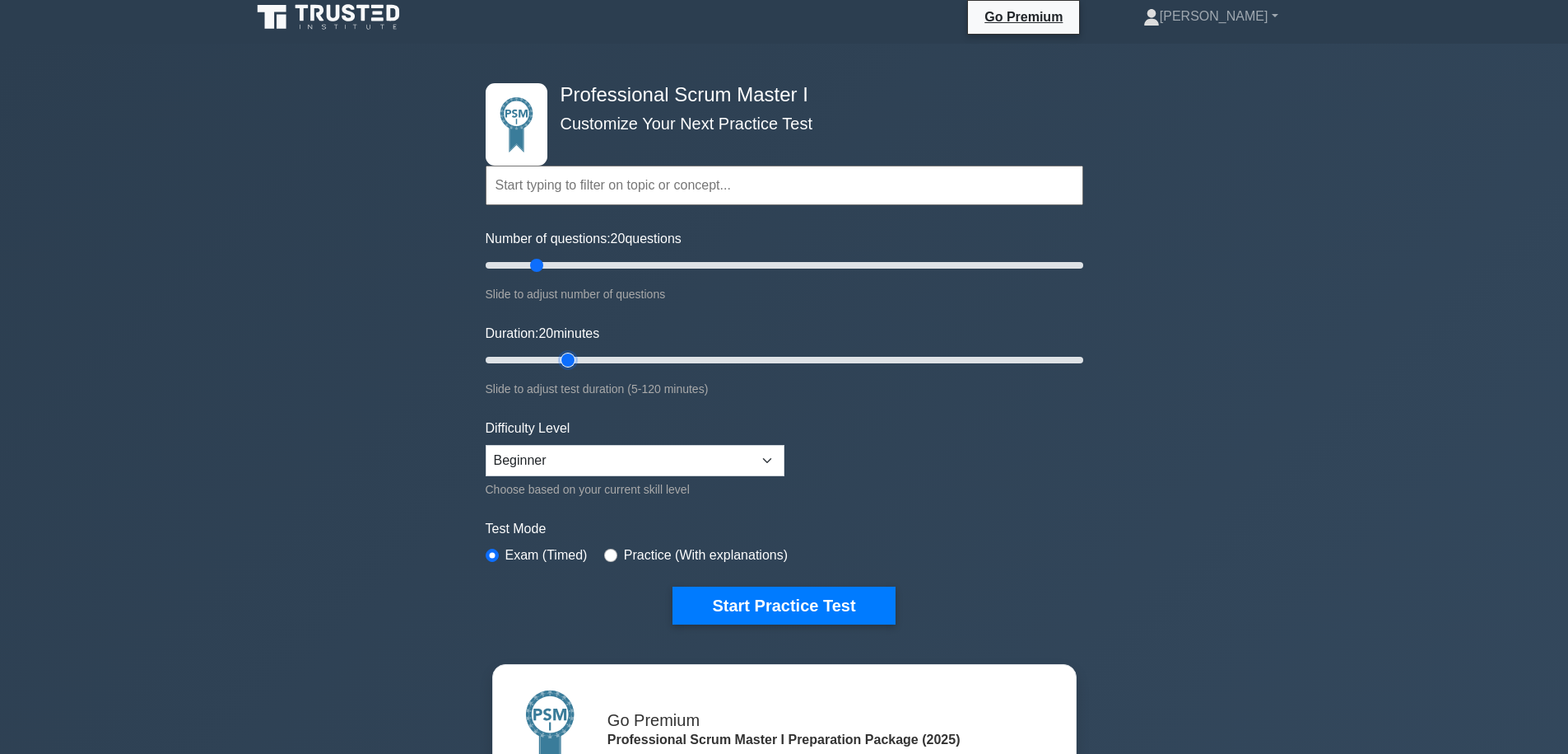
scroll to position [14, 0]
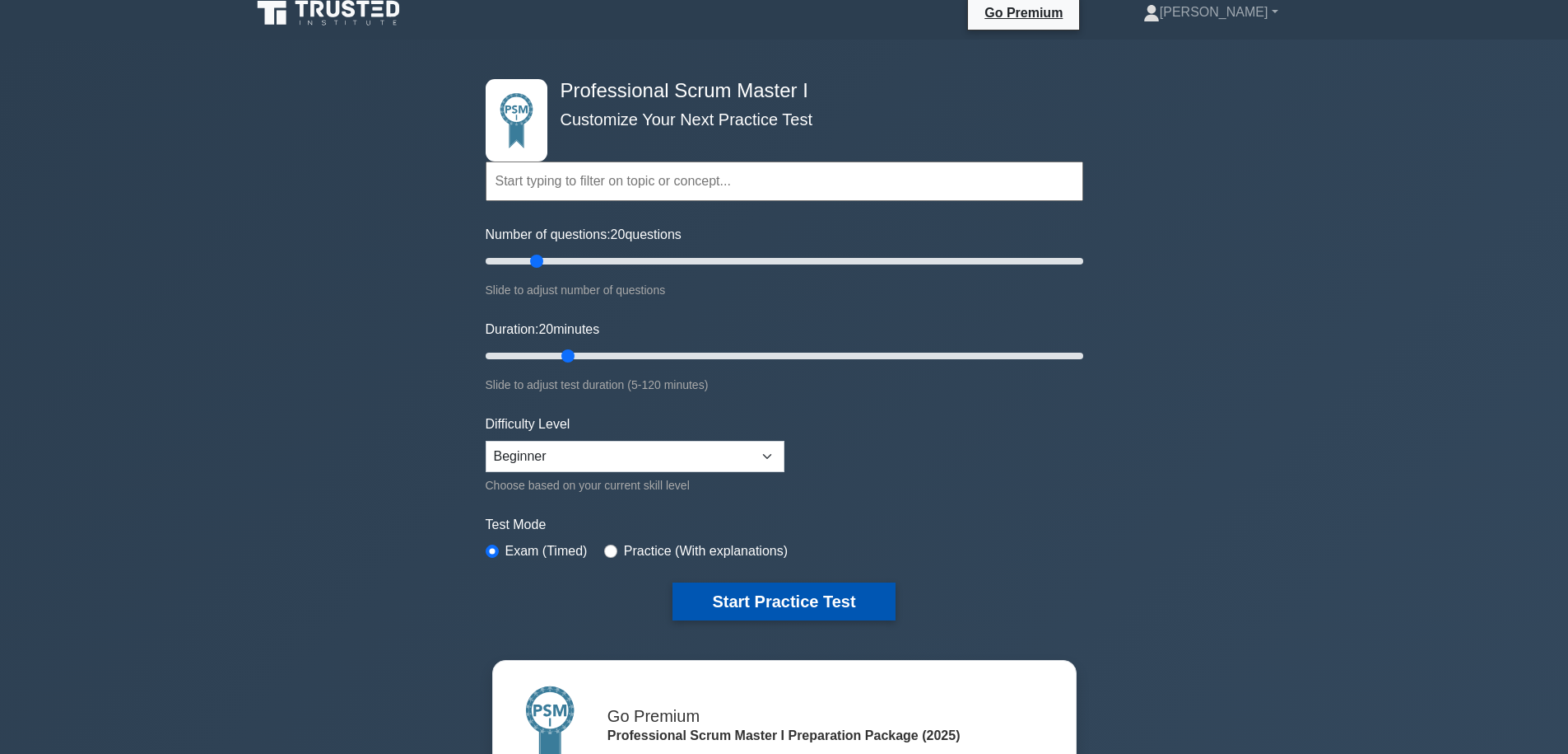
click at [854, 600] on button "Start Practice Test" at bounding box center [784, 601] width 222 height 38
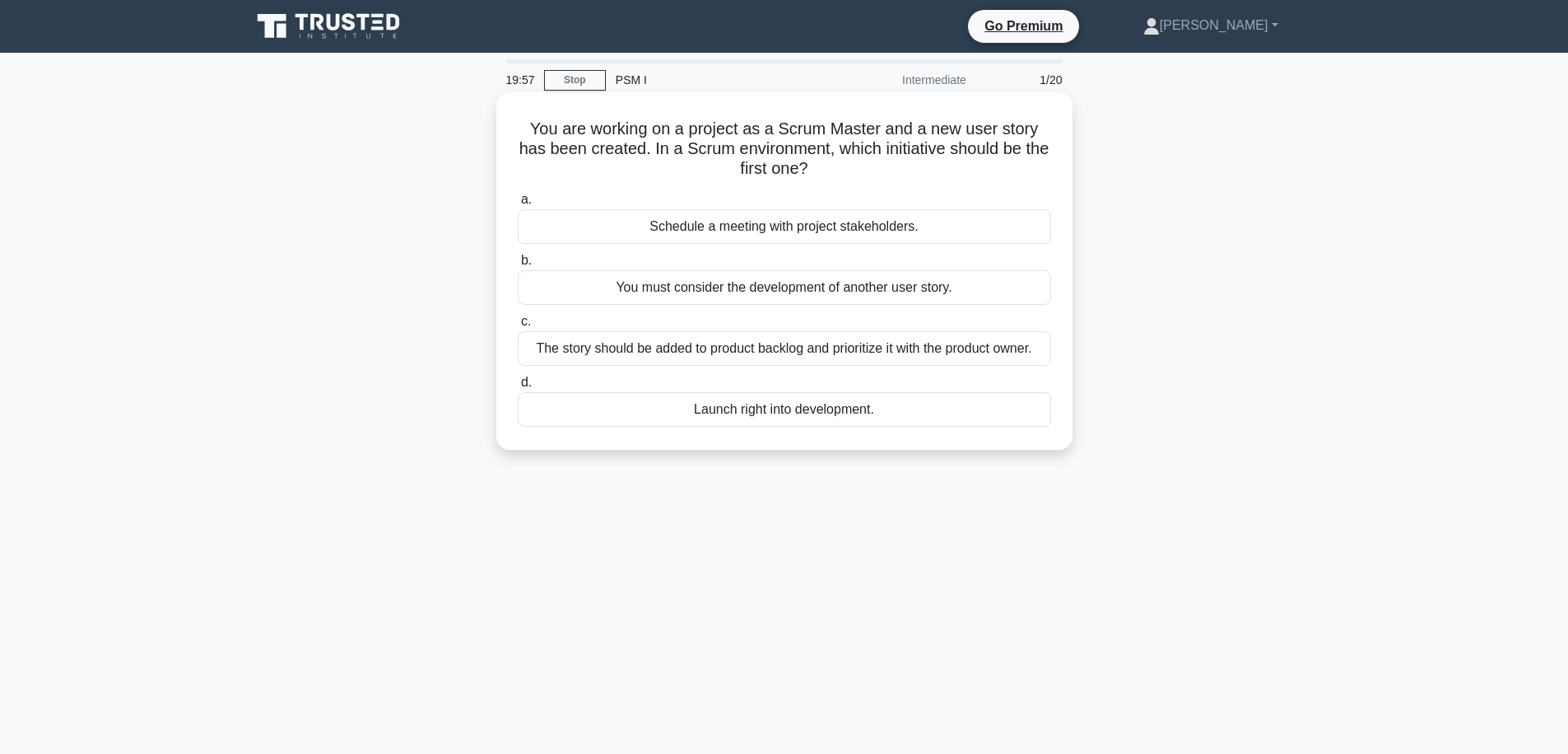
click at [727, 118] on div "You are working on a project as a Scrum Master and a new user story has been cr…" at bounding box center [784, 271] width 563 height 345
click at [730, 126] on h5 "You are working on a project as a Scrum Master and a new user story has been cr…" at bounding box center [784, 149] width 537 height 61
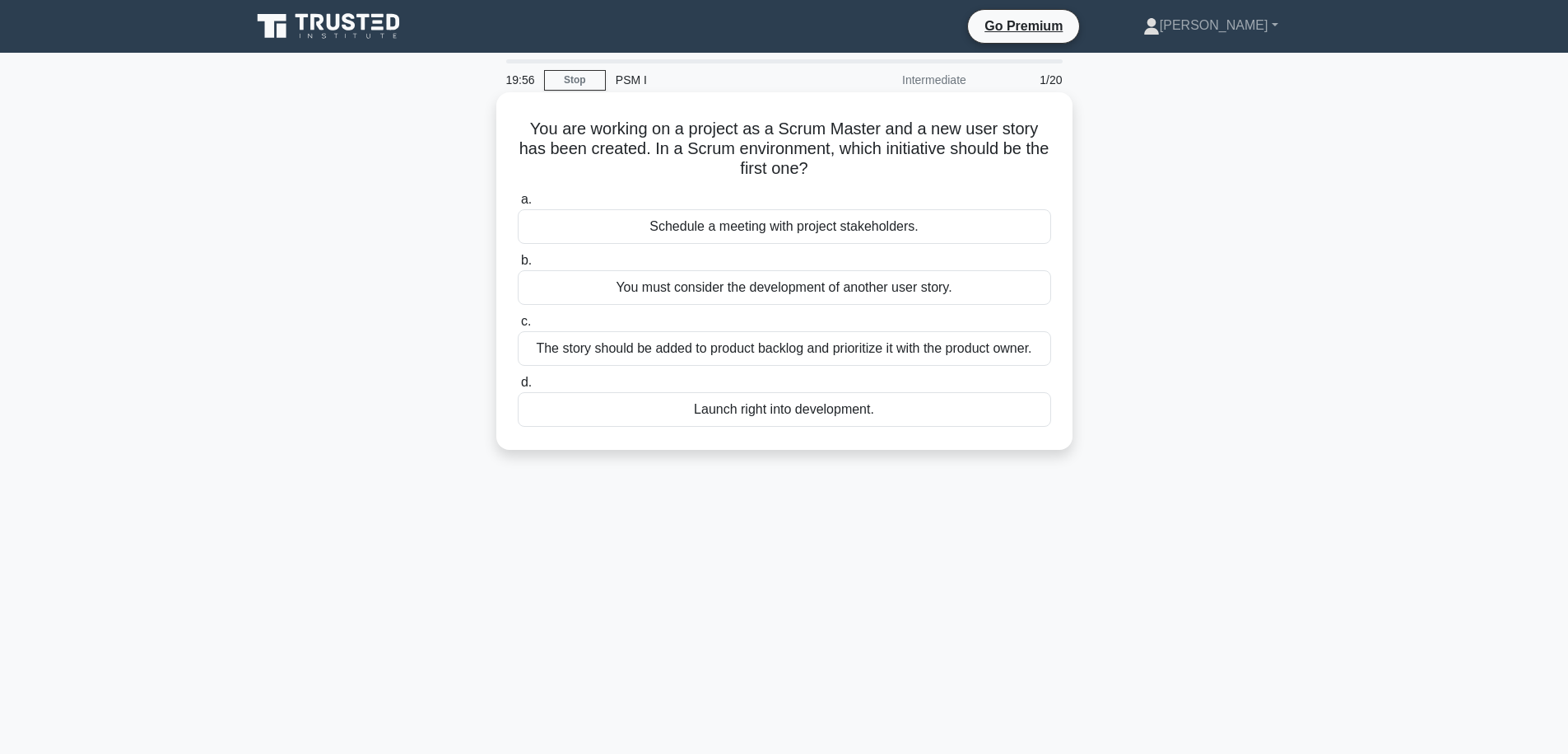
click at [732, 125] on h5 "You are working on a project as a Scrum Master and a new user story has been cr…" at bounding box center [784, 149] width 537 height 61
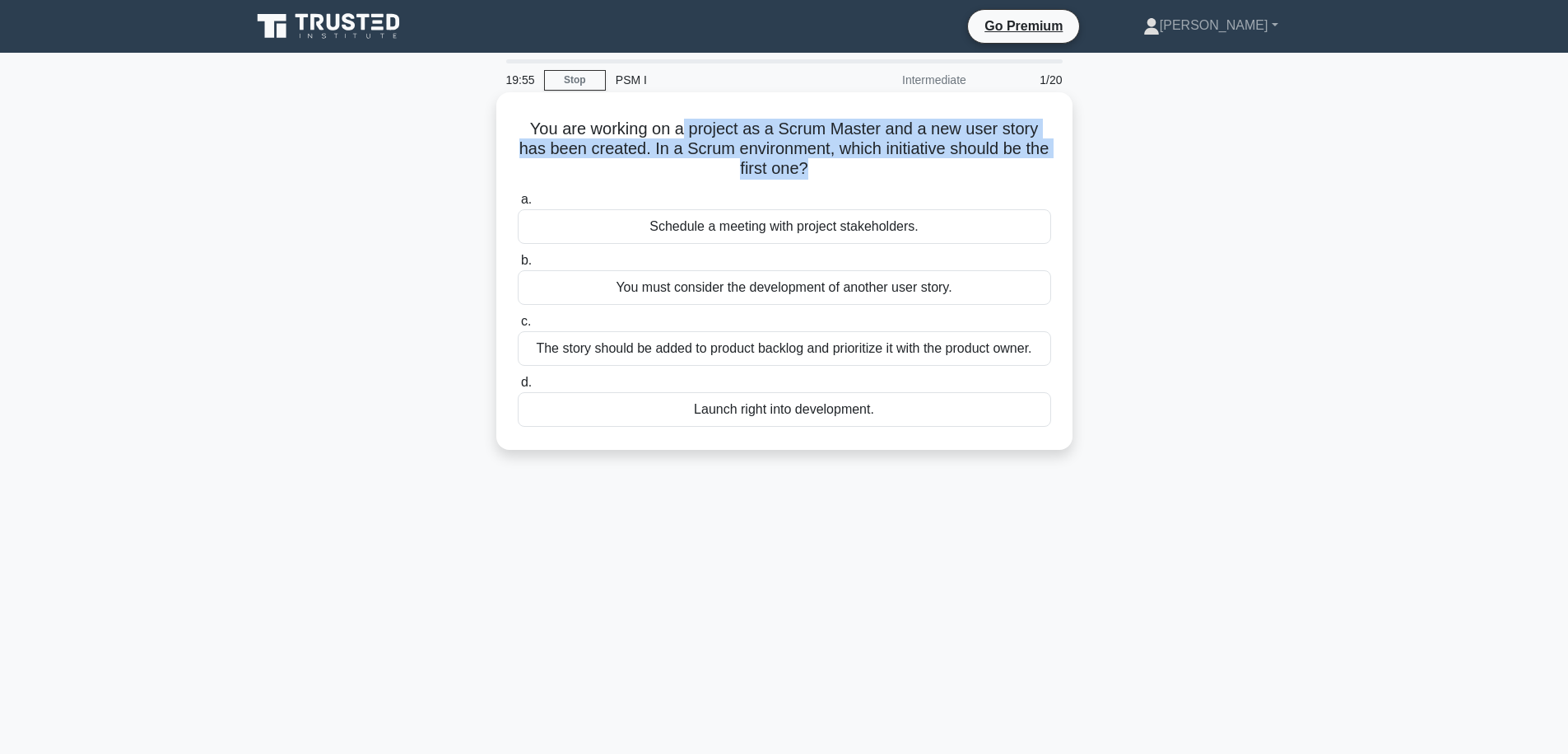
drag, startPoint x: 903, startPoint y: 180, endPoint x: 683, endPoint y: 121, distance: 227.8
click at [683, 121] on h5 "You are working on a project as a Scrum Master and a new user story has been cr…" at bounding box center [784, 149] width 537 height 61
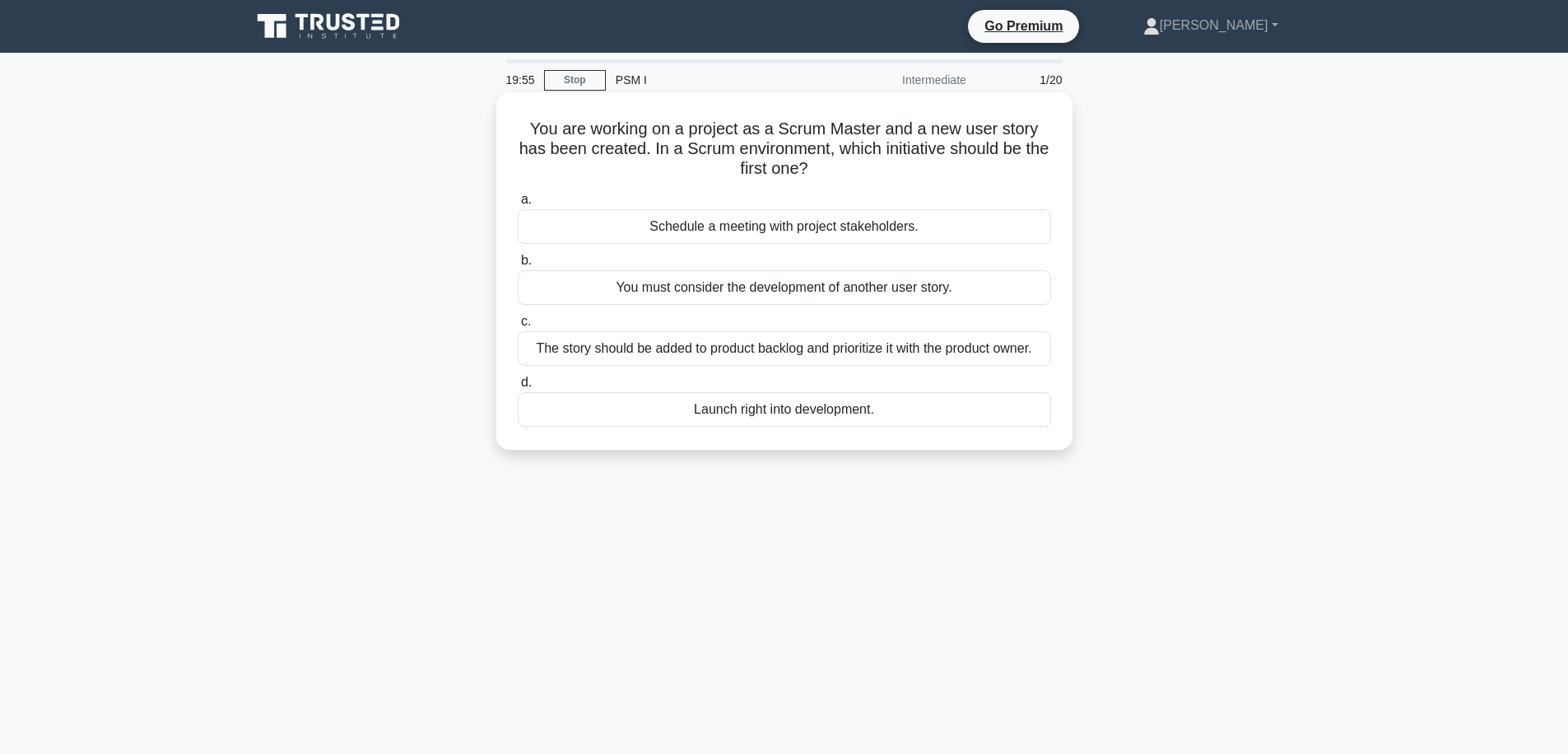
click at [683, 121] on h5 "You are working on a project as a Scrum Master and a new user story has been cr…" at bounding box center [784, 149] width 537 height 61
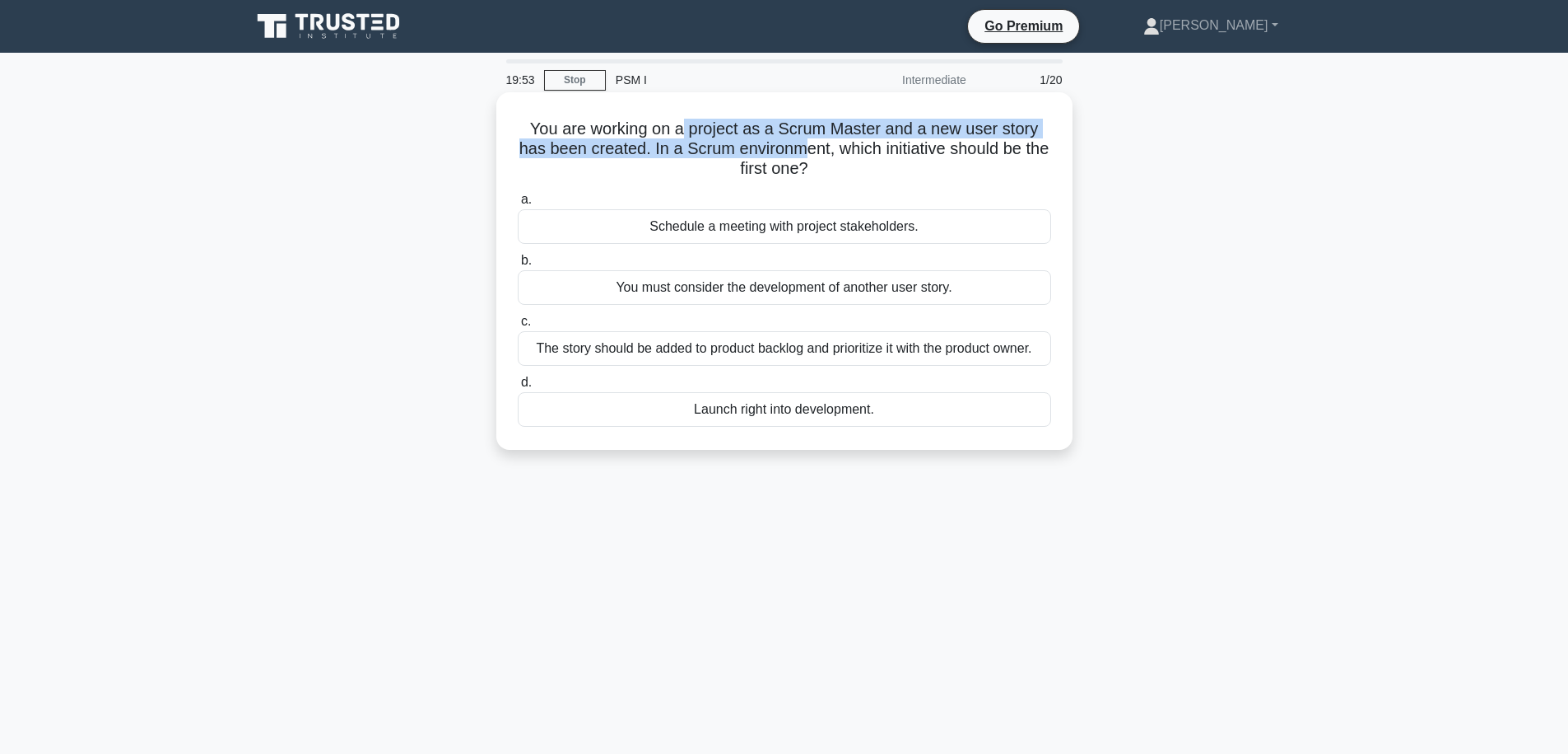
drag, startPoint x: 683, startPoint y: 121, endPoint x: 804, endPoint y: 147, distance: 123.8
click at [804, 147] on h5 "You are working on a project as a Scrum Master and a new user story has been cr…" at bounding box center [784, 149] width 537 height 61
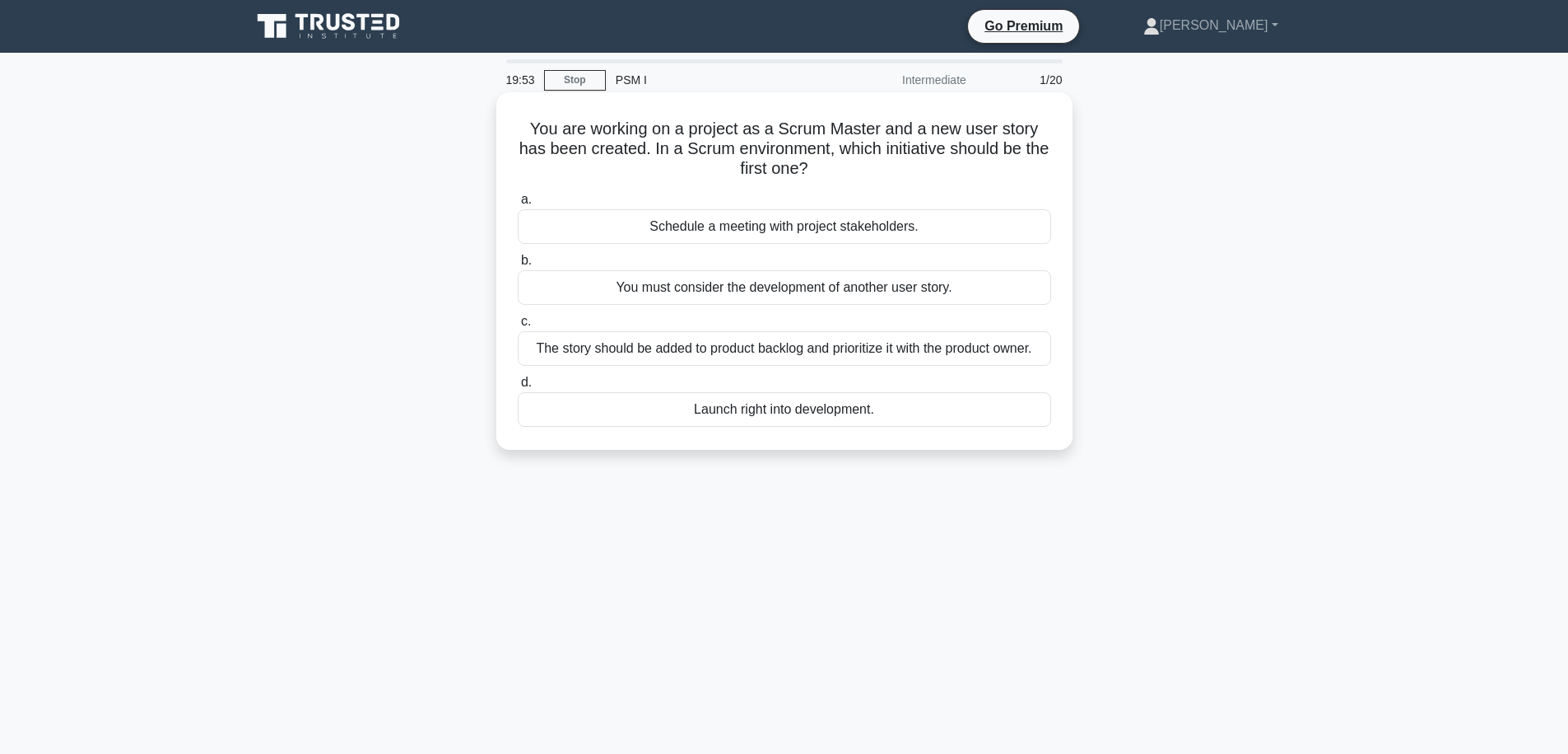
click at [836, 152] on h5 "You are working on a project as a Scrum Master and a new user story has been cr…" at bounding box center [784, 149] width 537 height 61
click at [843, 152] on h5 "You are working on a project as a Scrum Master and a new user story has been cr…" at bounding box center [784, 149] width 537 height 61
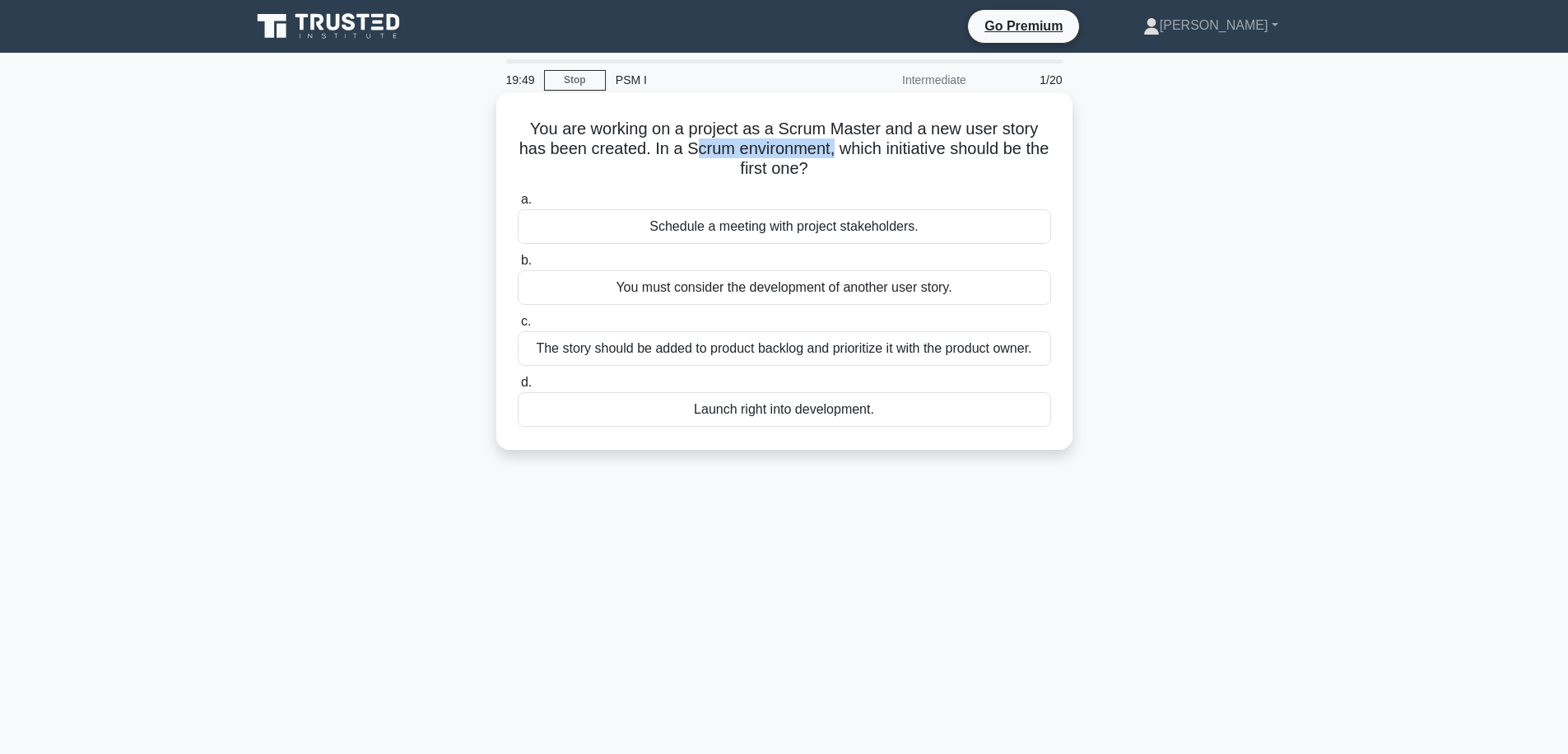
drag, startPoint x: 835, startPoint y: 152, endPoint x: 693, endPoint y: 151, distance: 142.0
click at [693, 151] on h5 "You are working on a project as a Scrum Master and a new user story has been cr…" at bounding box center [784, 149] width 537 height 61
drag, startPoint x: 653, startPoint y: 149, endPoint x: 882, endPoint y: 148, distance: 229.0
click at [882, 148] on h5 "You are working on a project as a Scrum Master and a new user story has been cr…" at bounding box center [784, 149] width 537 height 61
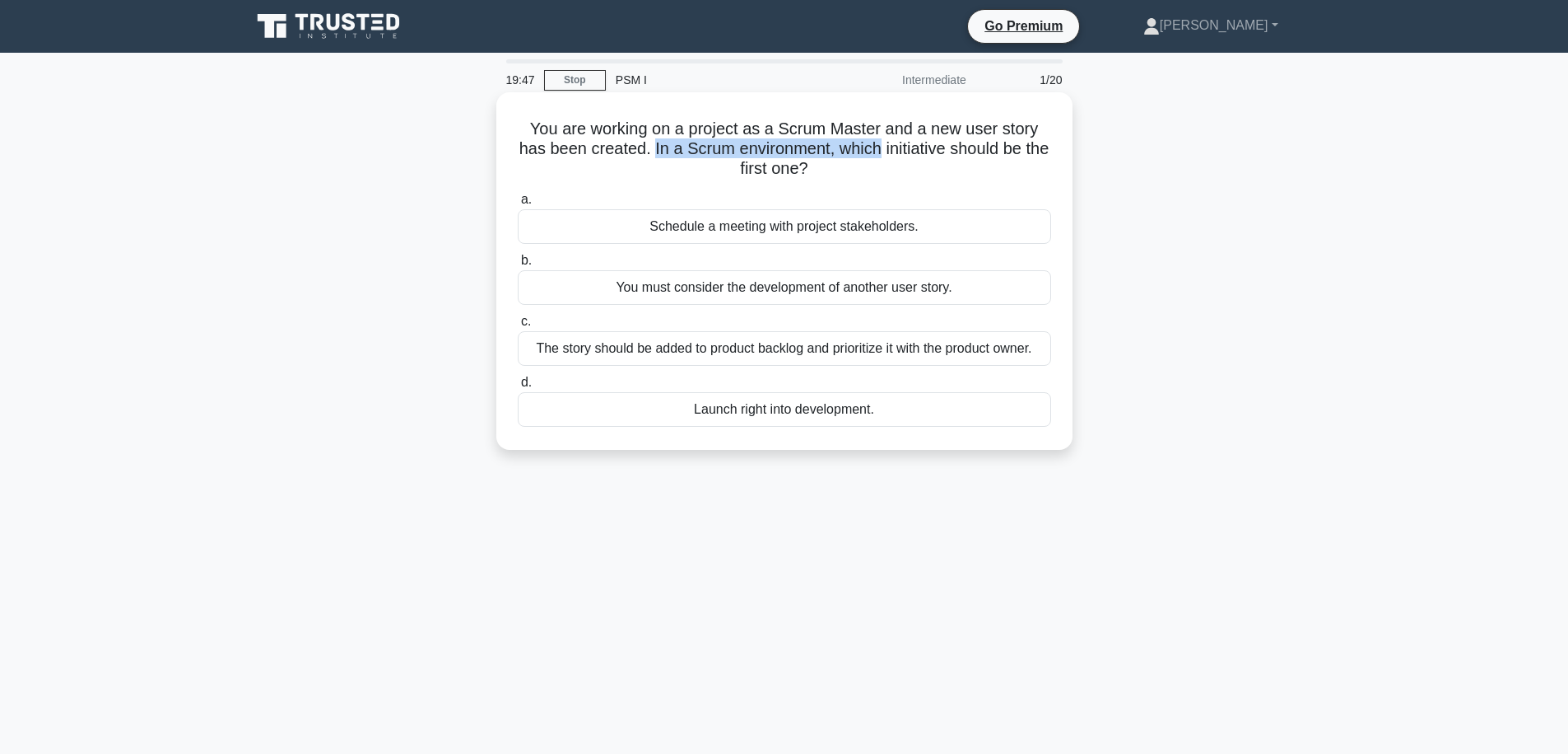
click at [882, 148] on h5 "You are working on a project as a Scrum Master and a new user story has been cr…" at bounding box center [784, 149] width 537 height 61
drag, startPoint x: 688, startPoint y: 152, endPoint x: 856, endPoint y: 157, distance: 168.1
click at [854, 158] on h5 "You are working on a project as a Scrum Master and a new user story has been cr…" at bounding box center [784, 149] width 537 height 61
click at [856, 157] on h5 "You are working on a project as a Scrum Master and a new user story has been cr…" at bounding box center [784, 149] width 537 height 61
click at [856, 164] on h5 "You are working on a project as a Scrum Master and a new user story has been cr…" at bounding box center [784, 149] width 537 height 61
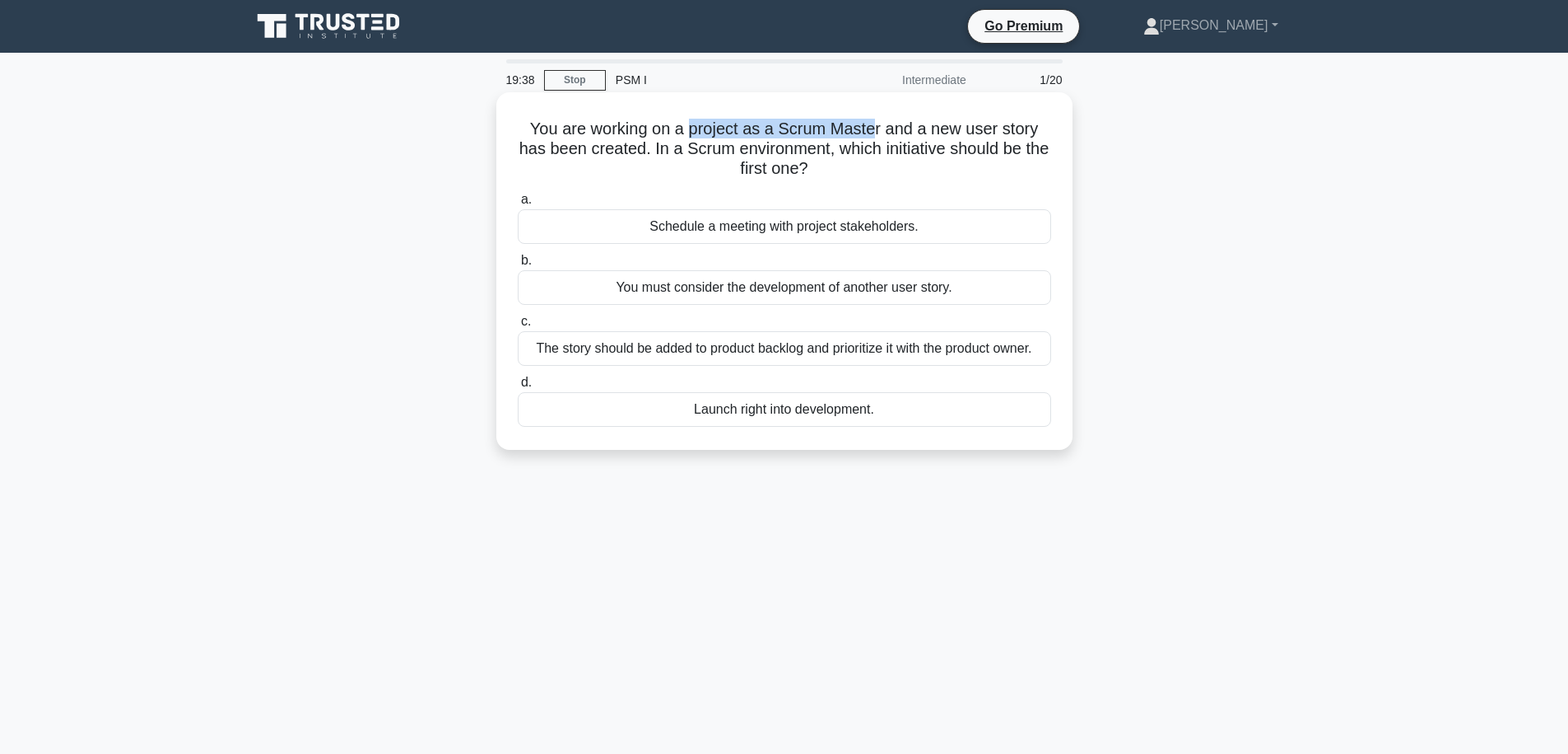
drag, startPoint x: 688, startPoint y: 127, endPoint x: 943, endPoint y: 119, distance: 255.1
click at [875, 132] on h5 "You are working on a project as a Scrum Master and a new user story has been cr…" at bounding box center [784, 149] width 537 height 61
click at [990, 130] on h5 "You are working on a project as a Scrum Master and a new user story has been cr…" at bounding box center [784, 149] width 537 height 61
drag, startPoint x: 694, startPoint y: 132, endPoint x: 875, endPoint y: 127, distance: 181.1
click at [875, 127] on h5 "You are working on a project as a Scrum Master and a new user story has been cr…" at bounding box center [784, 149] width 537 height 61
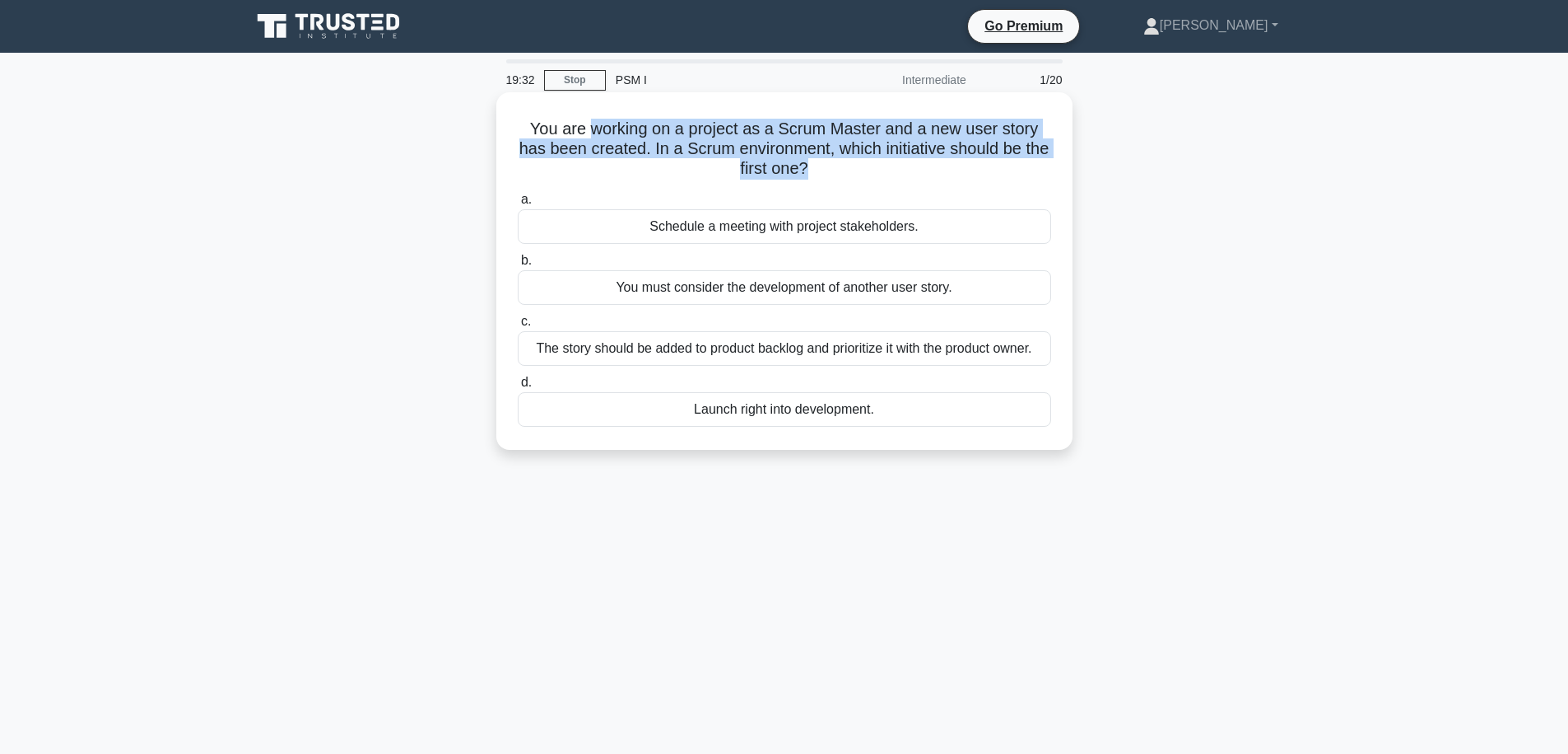
drag, startPoint x: 909, startPoint y: 167, endPoint x: 589, endPoint y: 130, distance: 322.1
click at [589, 130] on h5 "You are working on a project as a Scrum Master and a new user story has been cr…" at bounding box center [784, 149] width 537 height 61
click at [903, 164] on h5 "You are working on a project as a Scrum Master and a new user story has been cr…" at bounding box center [784, 149] width 537 height 61
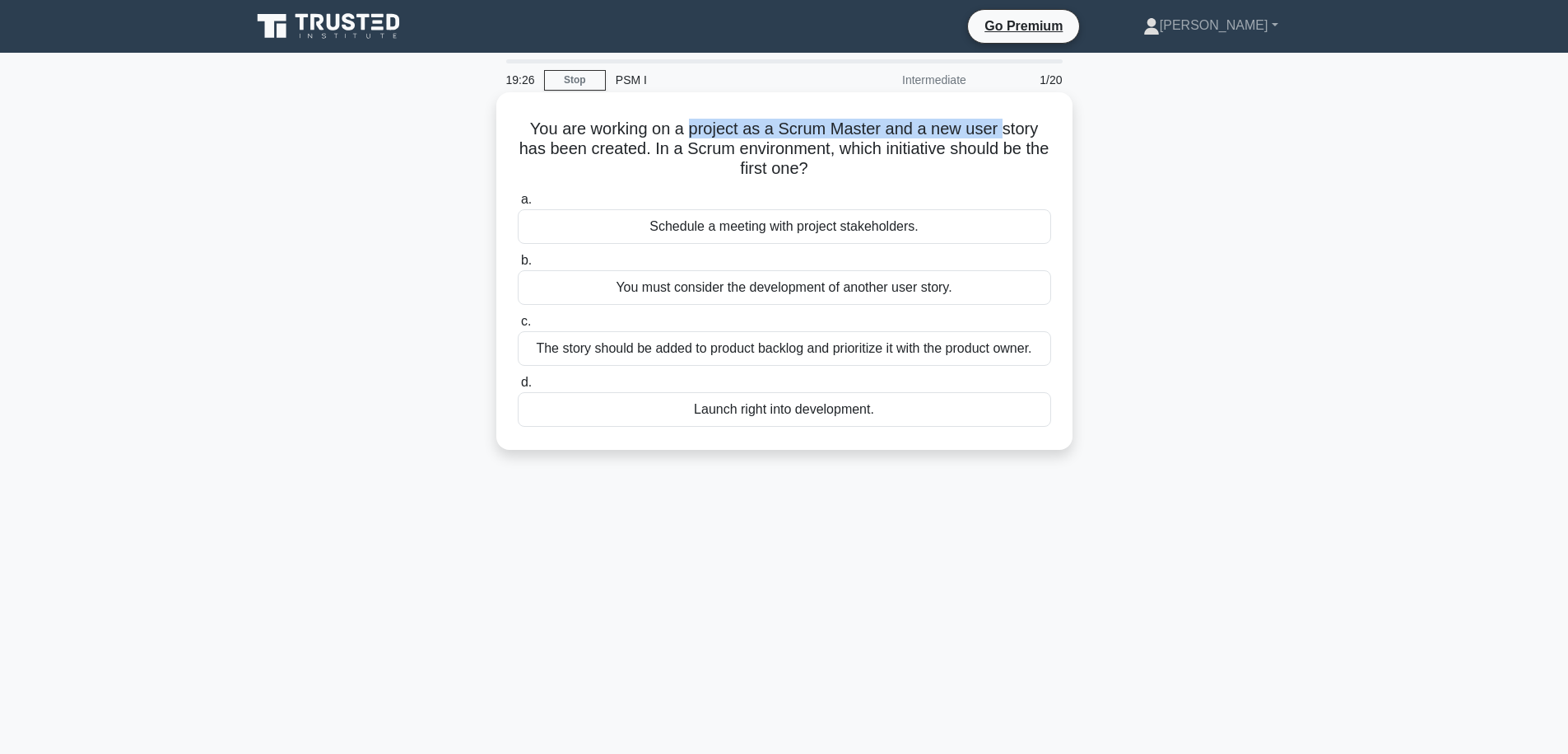
drag, startPoint x: 690, startPoint y: 132, endPoint x: 1000, endPoint y: 124, distance: 310.1
click at [1000, 124] on h5 "You are working on a project as a Scrum Master and a new user story has been cr…" at bounding box center [784, 149] width 537 height 61
click at [999, 125] on h5 "You are working on a project as a Scrum Master and a new user story has been cr…" at bounding box center [784, 149] width 537 height 61
drag, startPoint x: 997, startPoint y: 129, endPoint x: 646, endPoint y: 124, distance: 351.0
click at [646, 124] on h5 "You are working on a project as a Scrum Master and a new user story has been cr…" at bounding box center [784, 149] width 537 height 61
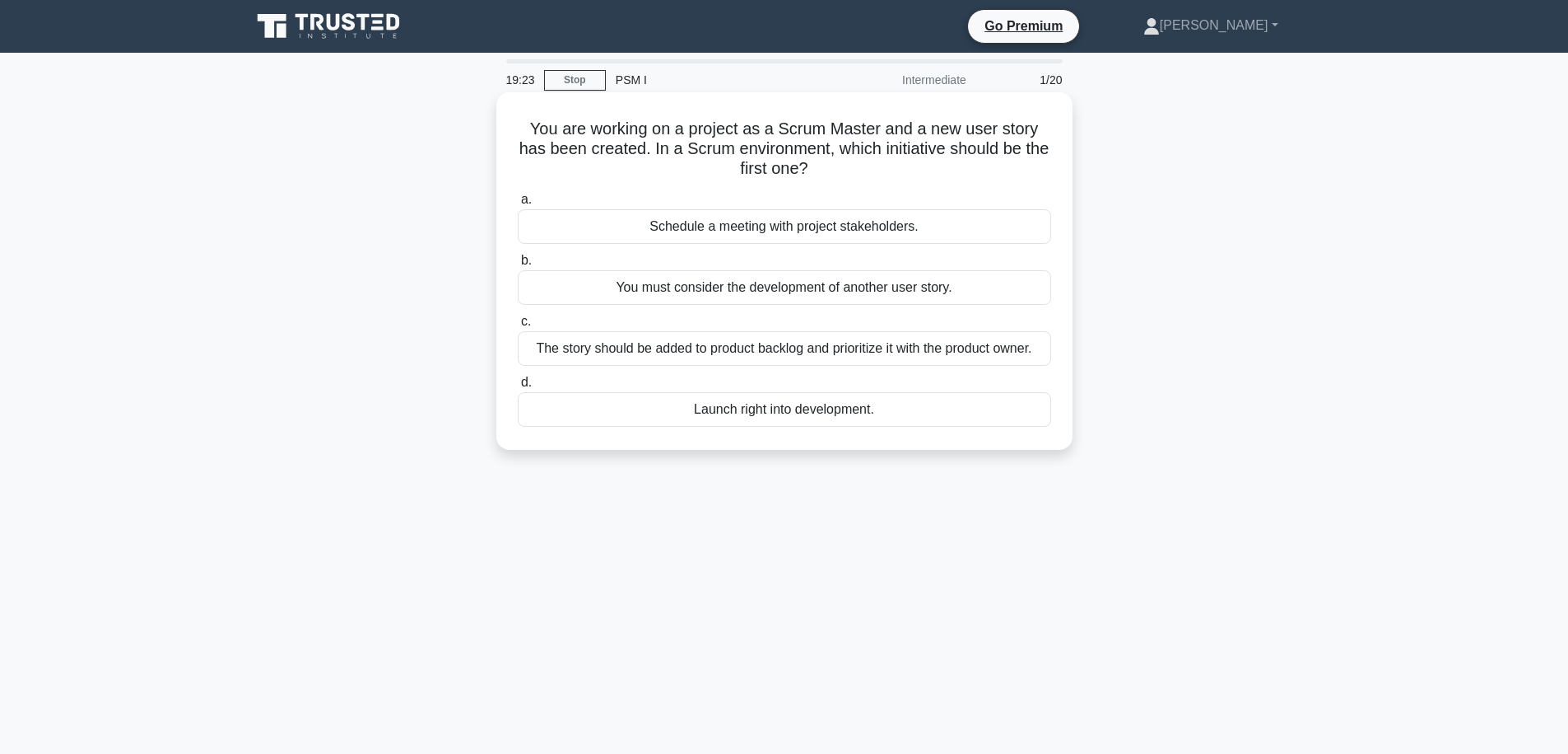
click at [646, 124] on h5 "You are working on a project as a Scrum Master and a new user story has been cr…" at bounding box center [784, 149] width 537 height 61
drag, startPoint x: 593, startPoint y: 128, endPoint x: 997, endPoint y: 126, distance: 404.0
click at [997, 126] on h5 "You are working on a project as a Scrum Master and a new user story has been cr…" at bounding box center [784, 149] width 537 height 61
drag, startPoint x: 692, startPoint y: 133, endPoint x: 891, endPoint y: 164, distance: 201.4
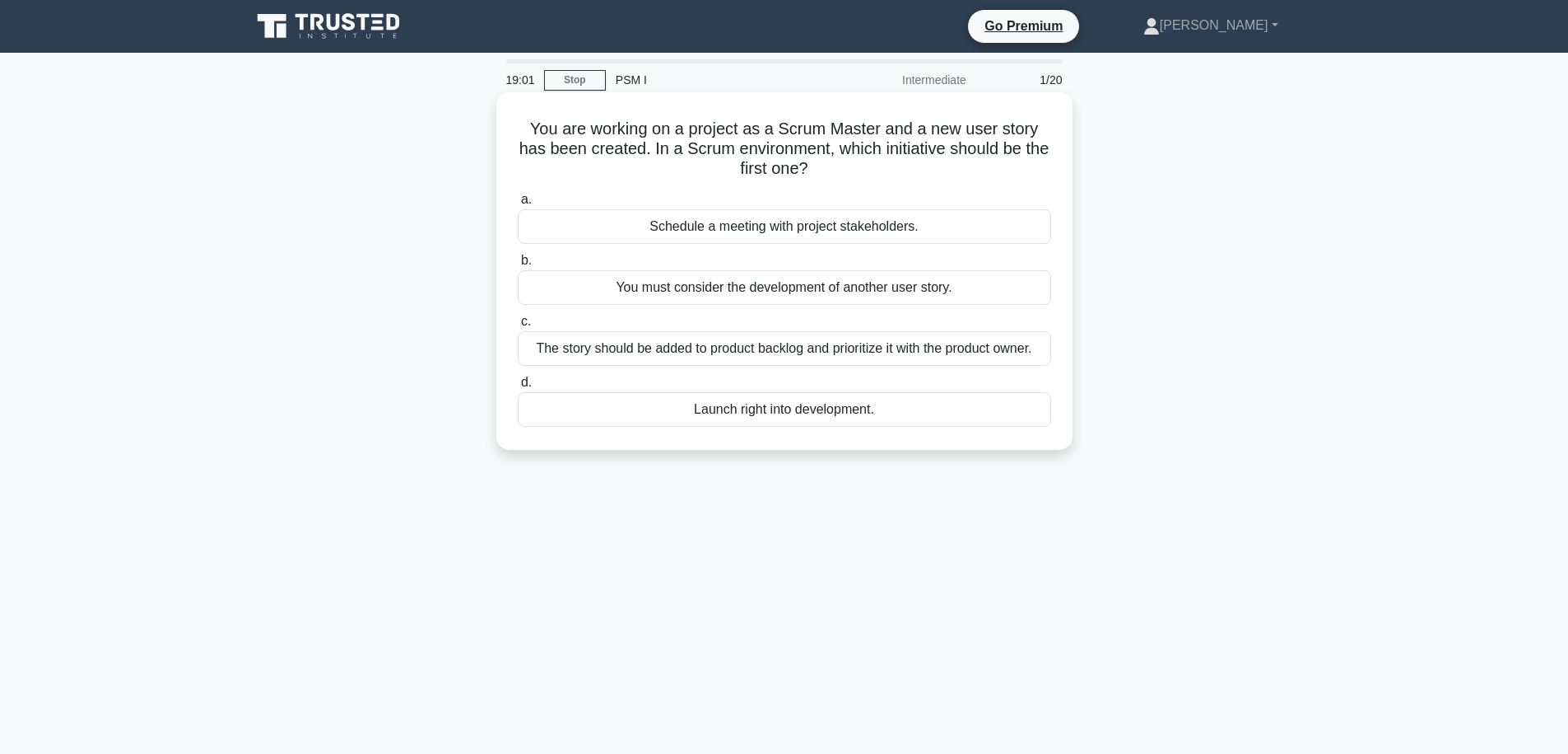
click at [891, 164] on h5 "You are working on a project as a Scrum Master and a new user story has been cr…" at bounding box center [784, 149] width 537 height 61
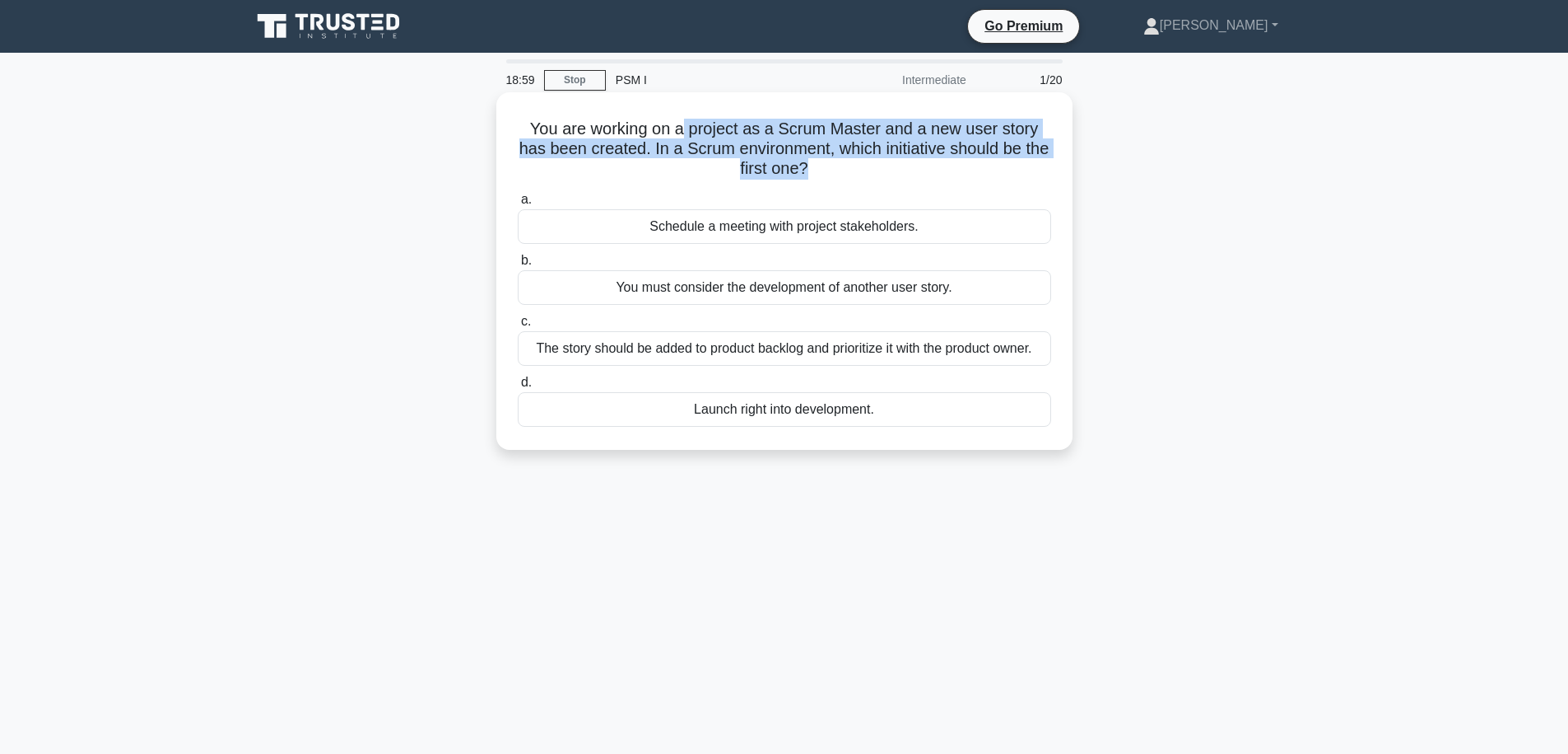
drag, startPoint x: 861, startPoint y: 166, endPoint x: 684, endPoint y: 132, distance: 180.2
click at [684, 132] on h5 "You are working on a project as a Scrum Master and a new user story has been cr…" at bounding box center [784, 149] width 537 height 61
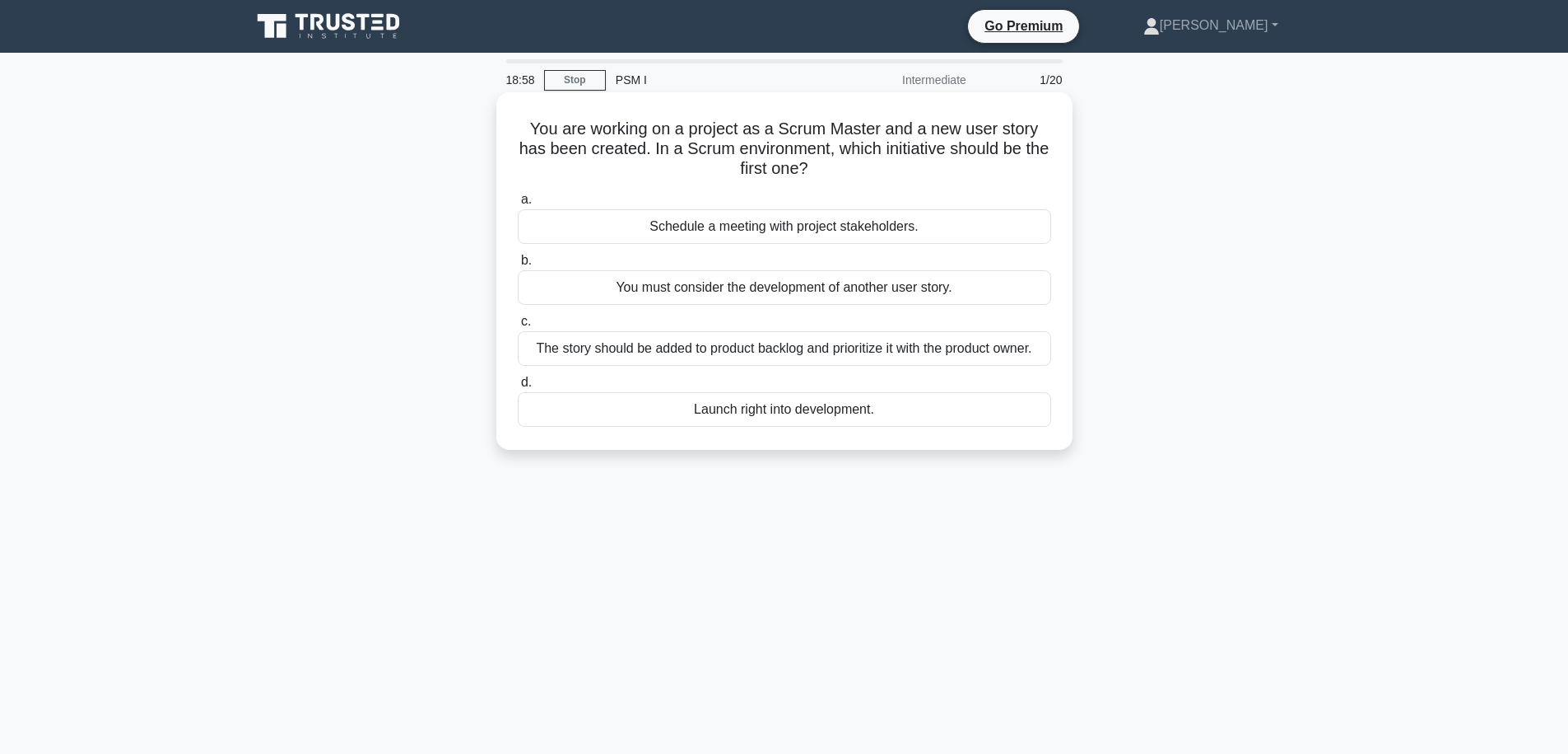
drag, startPoint x: 677, startPoint y: 130, endPoint x: 883, endPoint y: 161, distance: 208.3
click at [883, 161] on h5 "You are working on a project as a Scrum Master and a new user story has been cr…" at bounding box center [784, 149] width 537 height 61
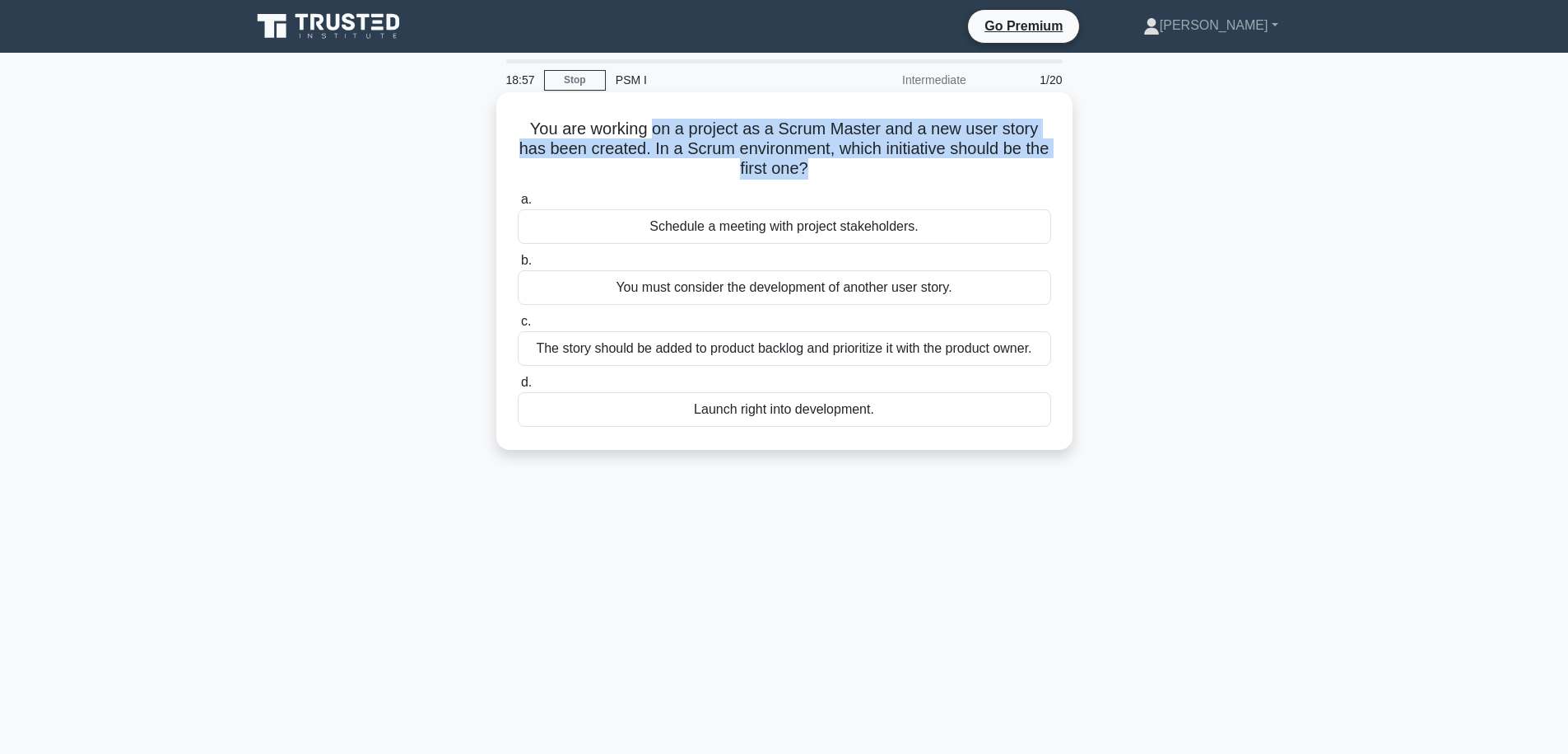
drag, startPoint x: 878, startPoint y: 164, endPoint x: 655, endPoint y: 125, distance: 226.4
click at [655, 125] on h5 "You are working on a project as a Scrum Master and a new user story has been cr…" at bounding box center [784, 149] width 537 height 61
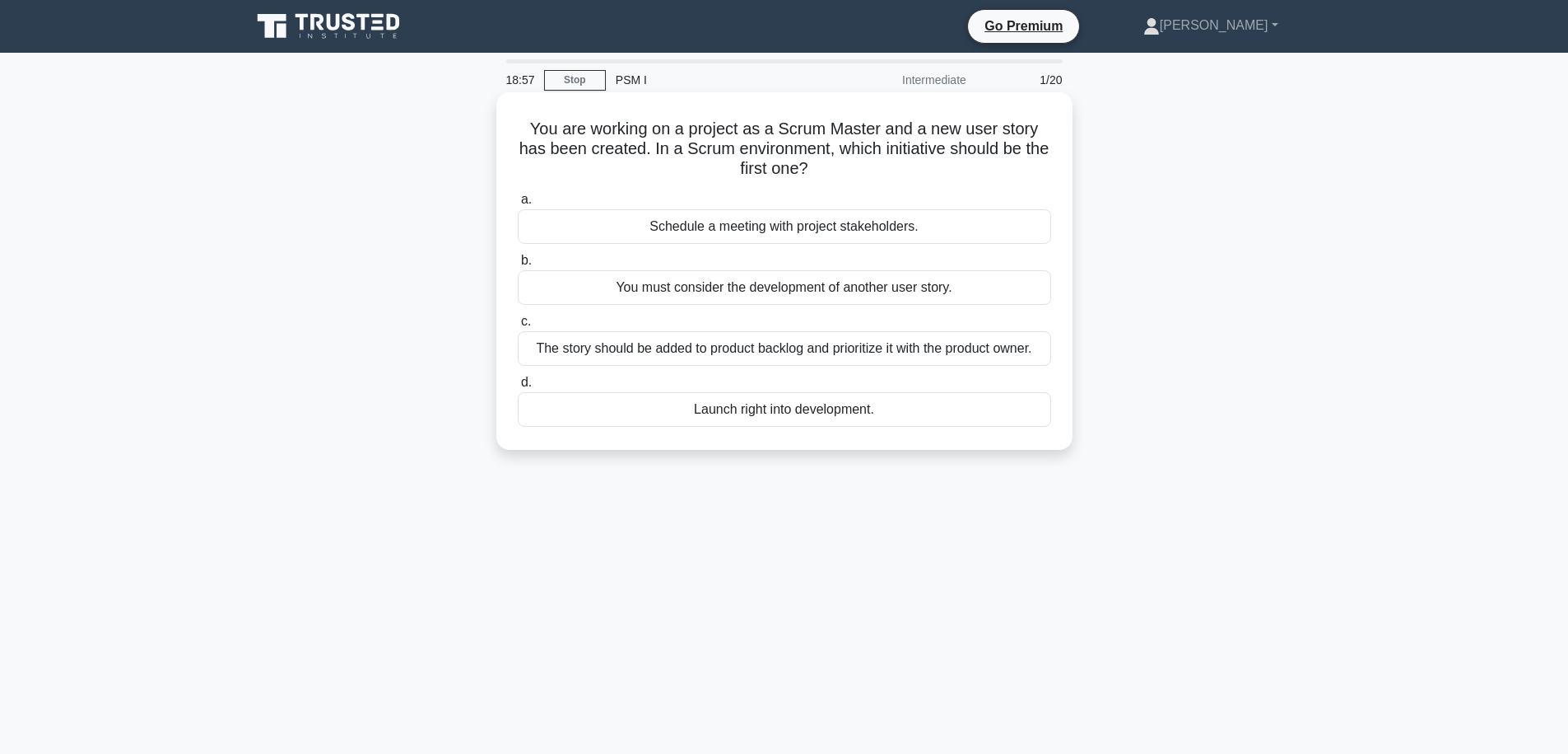
click at [655, 125] on h5 "You are working on a project as a Scrum Master and a new user story has been cr…" at bounding box center [784, 149] width 537 height 61
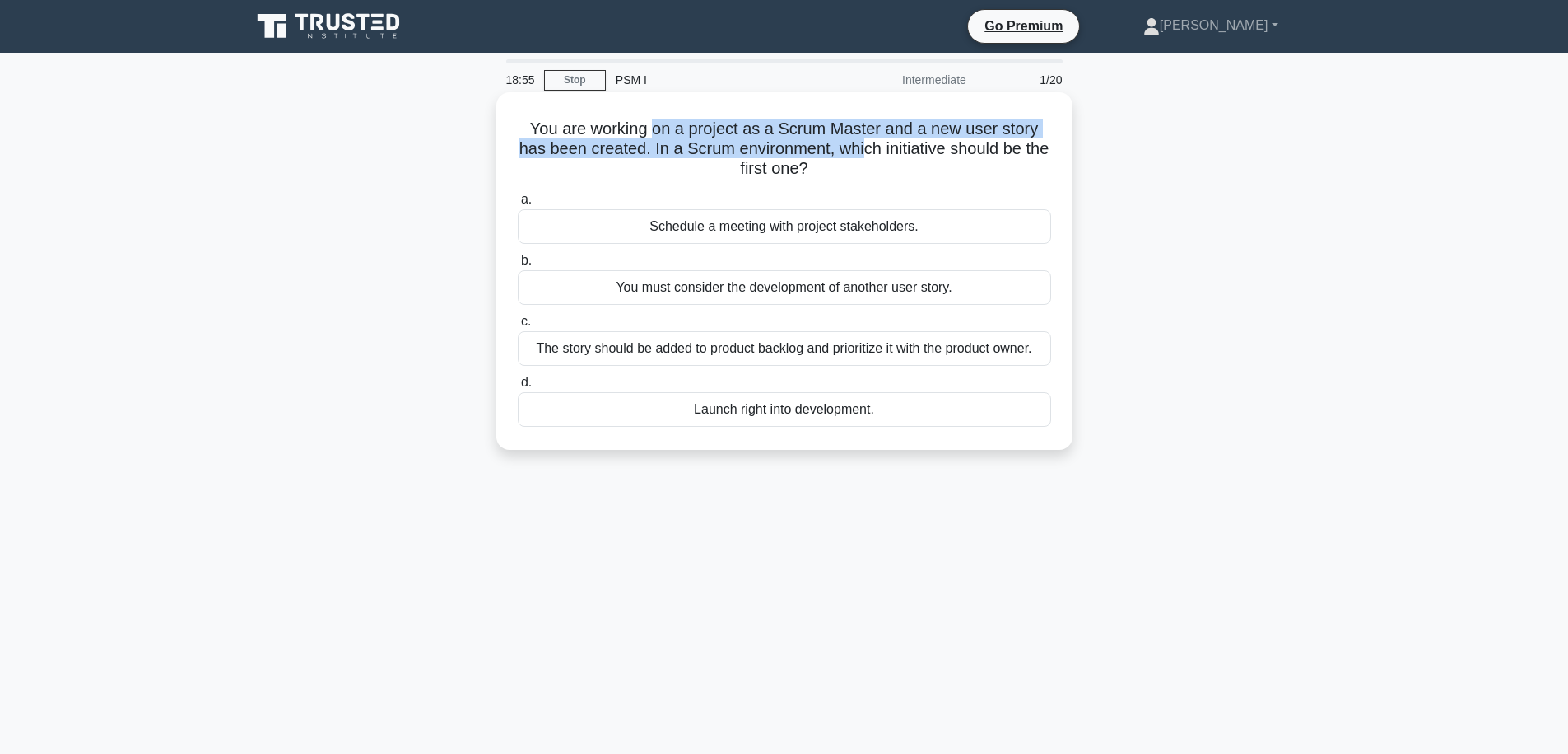
drag, startPoint x: 655, startPoint y: 124, endPoint x: 877, endPoint y: 163, distance: 225.4
click at [877, 163] on h5 "You are working on a project as a Scrum Master and a new user story has been cr…" at bounding box center [784, 149] width 537 height 61
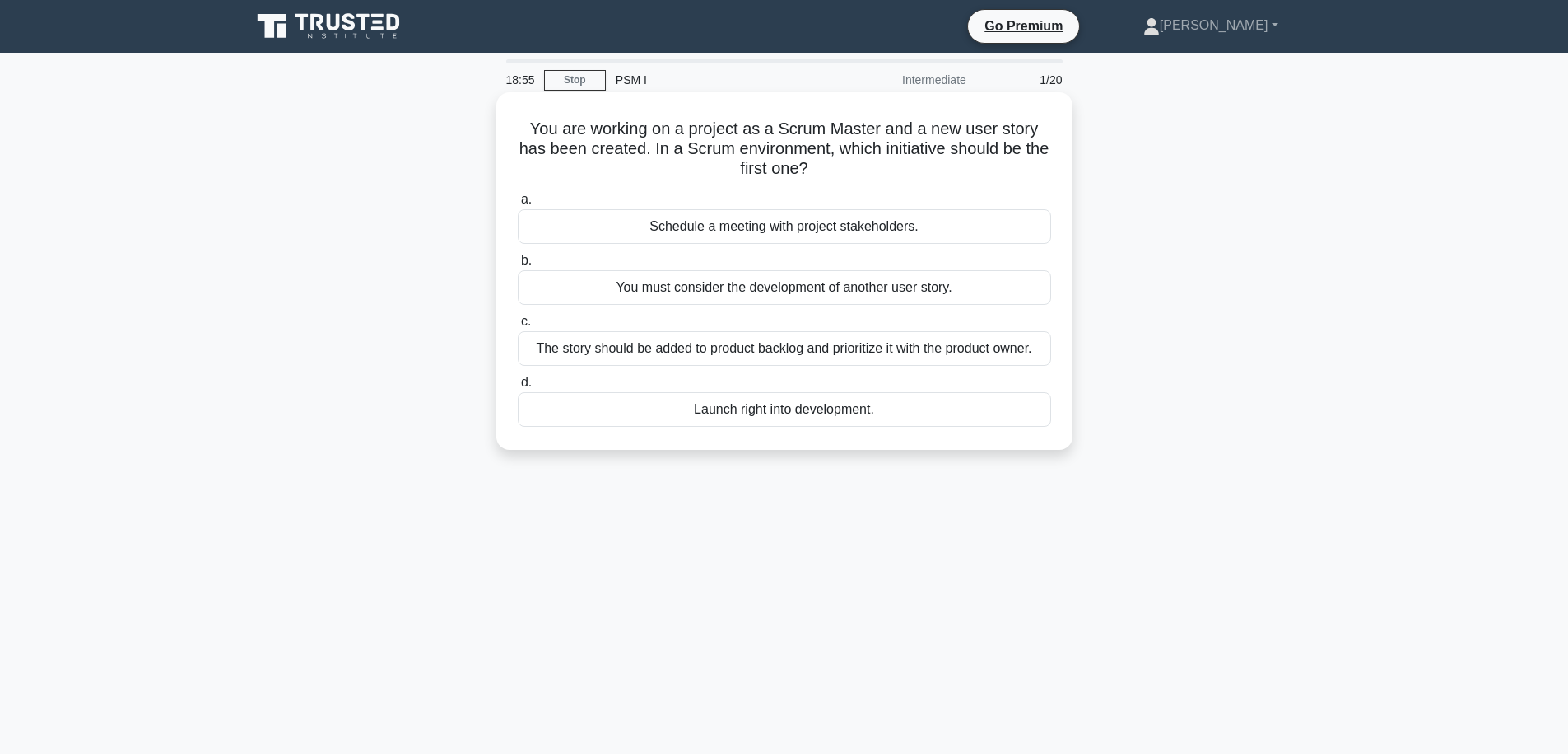
click at [877, 163] on h5 "You are working on a project as a Scrum Master and a new user story has been cr…" at bounding box center [784, 149] width 537 height 61
drag, startPoint x: 655, startPoint y: 153, endPoint x: 857, endPoint y: 143, distance: 202.2
click at [855, 144] on h5 "You are working on a project as a Scrum Master and a new user story has been cr…" at bounding box center [784, 149] width 537 height 61
click at [925, 176] on h5 "You are working on a project as a Scrum Master and a new user story has been cr…" at bounding box center [784, 149] width 537 height 61
click at [817, 351] on div "The story should be added to product backlog and prioritize it with the product…" at bounding box center [784, 348] width 533 height 35
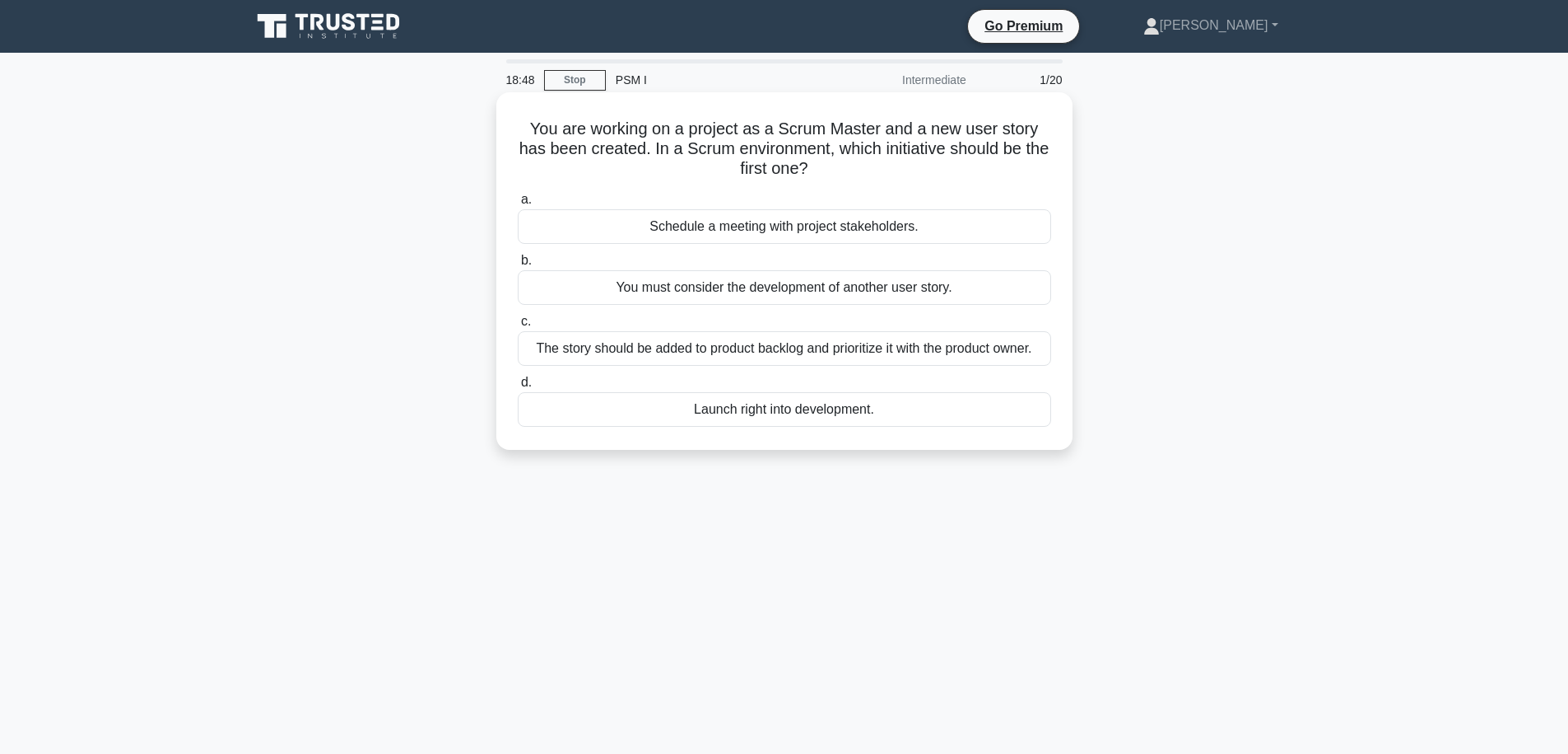
click at [518, 327] on input "c. The story should be added to product backlog and prioritize it with the prod…" at bounding box center [518, 321] width 0 height 11
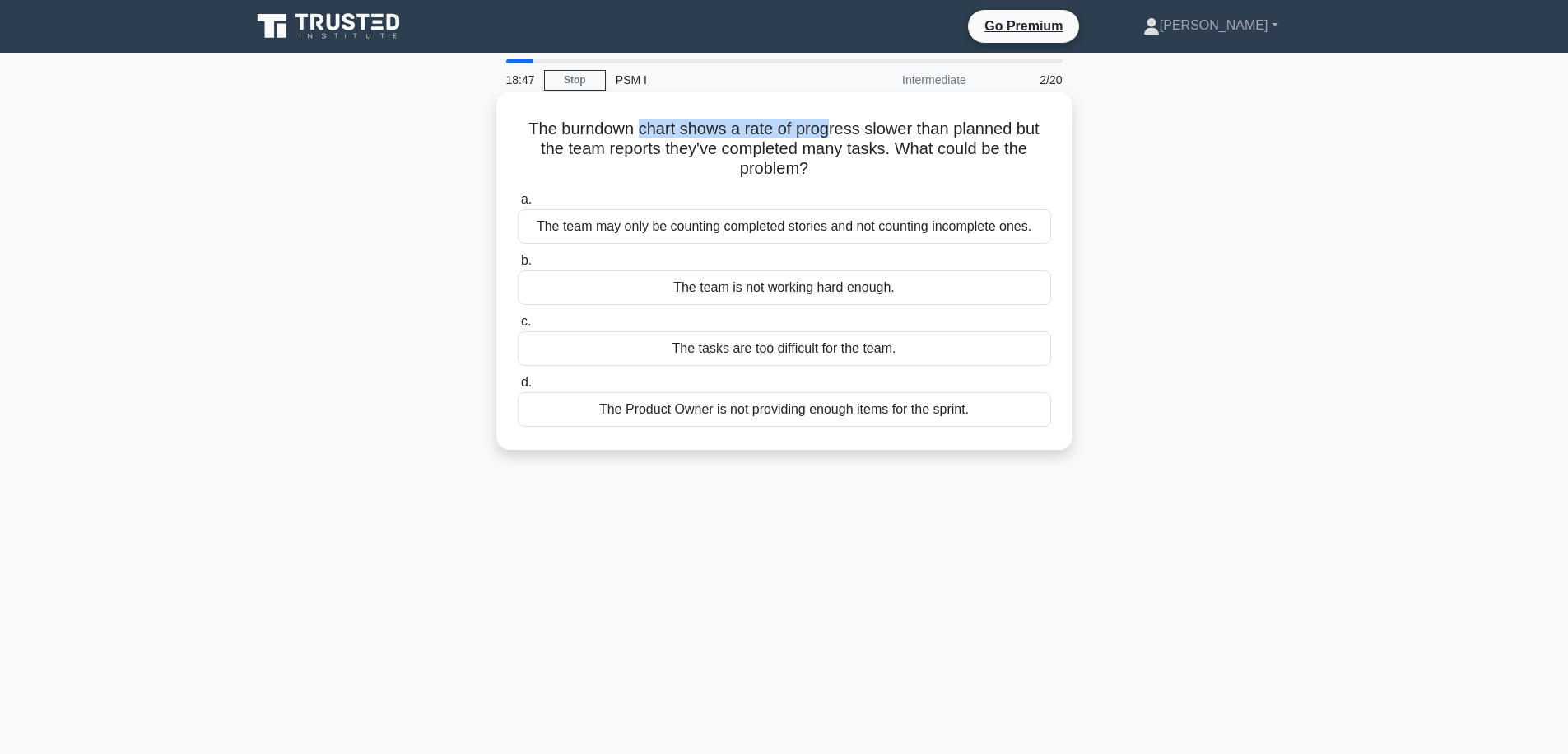
drag, startPoint x: 642, startPoint y: 126, endPoint x: 887, endPoint y: 132, distance: 245.1
click at [860, 132] on h5 "The burndown chart shows a rate of progress slower than planned but the team re…" at bounding box center [784, 149] width 537 height 61
click at [887, 132] on h5 "The burndown chart shows a rate of progress slower than planned but the team re…" at bounding box center [784, 149] width 537 height 61
drag, startPoint x: 685, startPoint y: 125, endPoint x: 946, endPoint y: 134, distance: 261.2
click at [946, 134] on h5 "The burndown chart shows a rate of progress slower than planned but the team re…" at bounding box center [784, 149] width 537 height 61
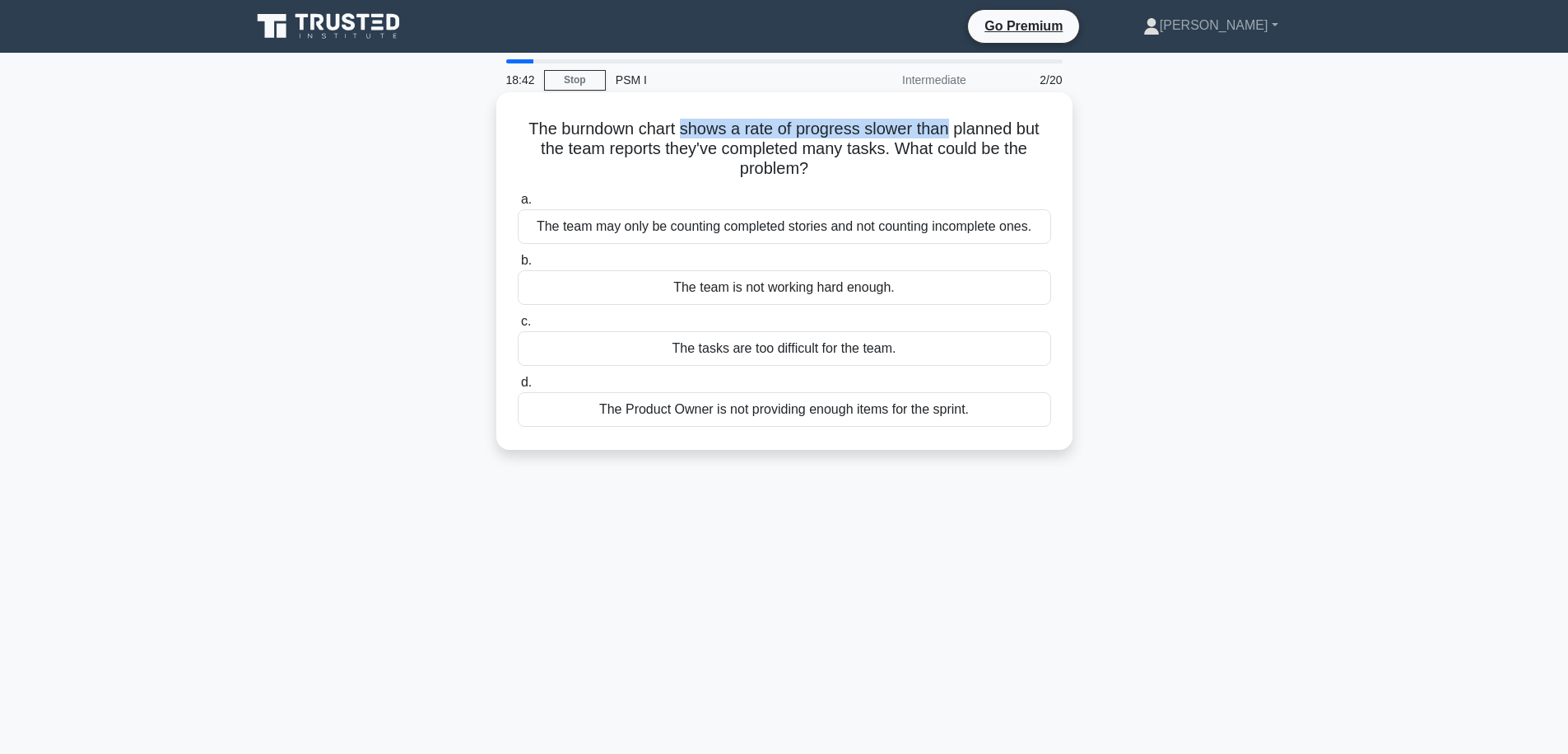
click at [945, 131] on h5 "The burndown chart shows a rate of progress slower than planned but the team re…" at bounding box center [784, 149] width 537 height 61
click at [606, 131] on h5 "The burndown chart shows a rate of progress slower than planned but the team re…" at bounding box center [784, 149] width 537 height 61
click at [661, 130] on h5 "The burndown chart shows a rate of progress slower than planned but the team re…" at bounding box center [784, 149] width 537 height 61
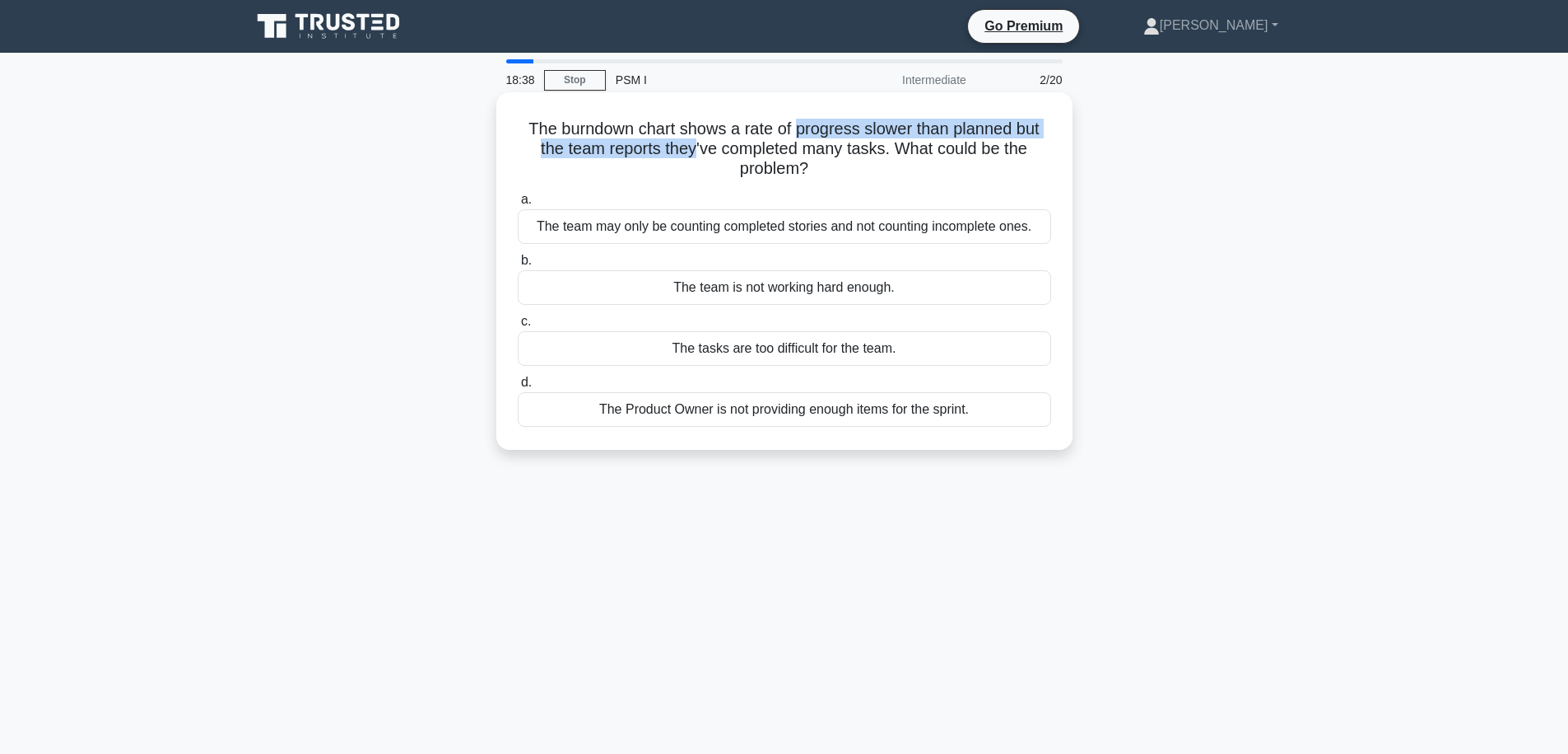
drag, startPoint x: 694, startPoint y: 141, endPoint x: 796, endPoint y: 136, distance: 102.1
click at [796, 136] on h5 "The burndown chart shows a rate of progress slower than planned but the team re…" at bounding box center [784, 149] width 537 height 61
click at [789, 233] on div "The team may only be counting completed stories and not counting incomplete one…" at bounding box center [784, 226] width 533 height 35
click at [518, 205] on input "a. The team may only be counting completed stories and not counting incomplete …" at bounding box center [518, 199] width 0 height 11
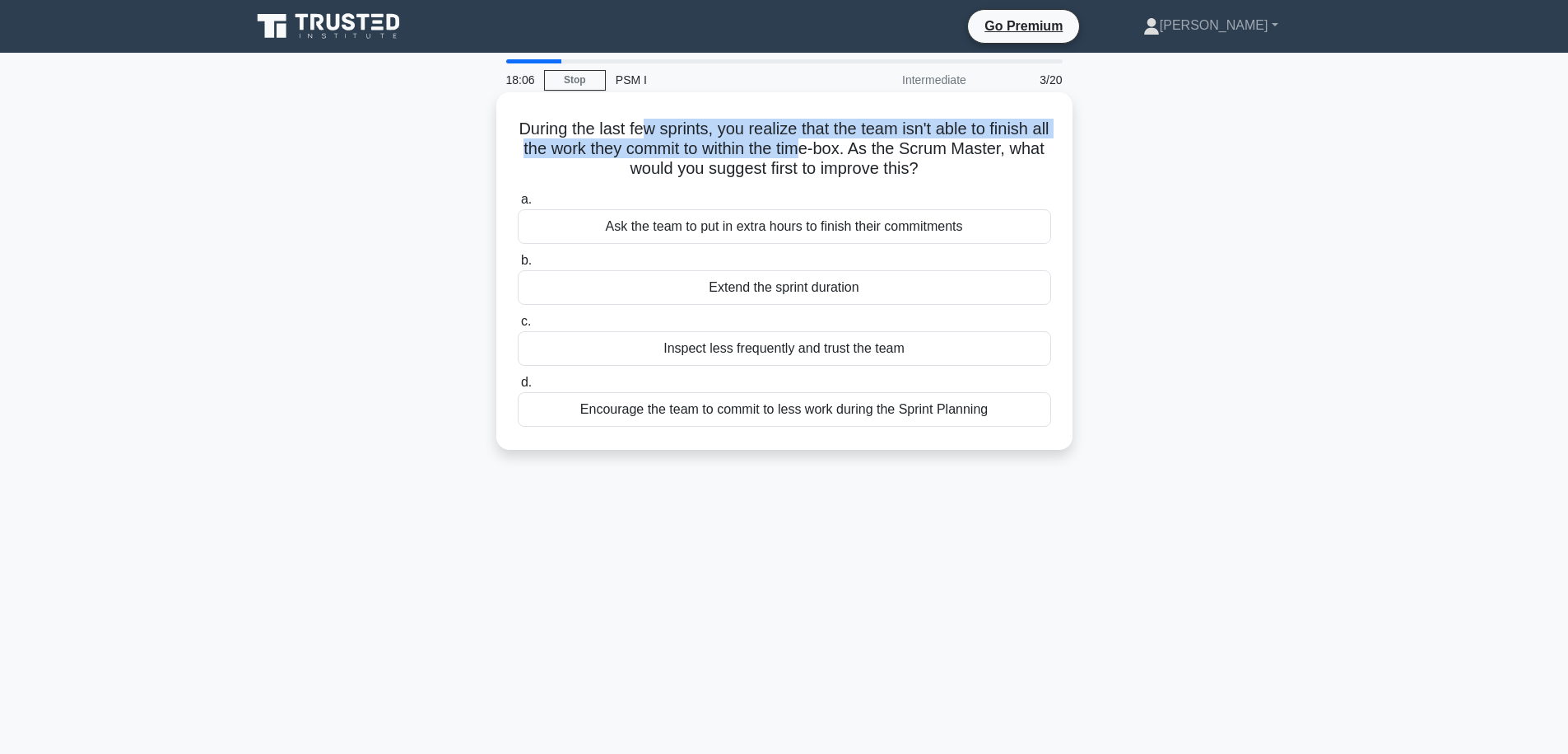
drag, startPoint x: 658, startPoint y: 131, endPoint x: 829, endPoint y: 153, distance: 172.4
click at [829, 153] on h5 "During the last few sprints, you realize that the team isn't able to finish all…" at bounding box center [784, 149] width 537 height 61
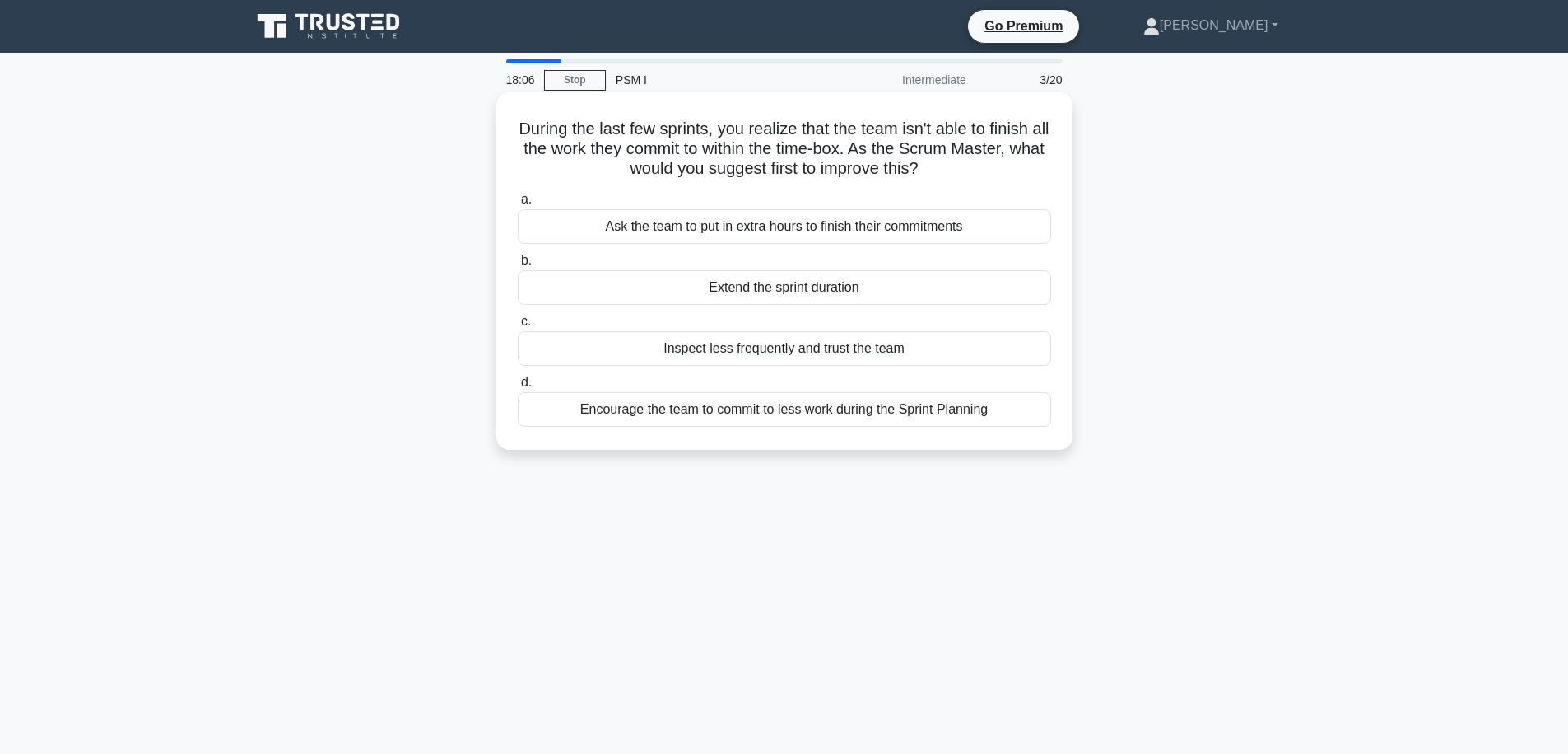
click at [850, 162] on h5 "During the last few sprints, you realize that the team isn't able to finish all…" at bounding box center [784, 149] width 537 height 61
drag, startPoint x: 821, startPoint y: 167, endPoint x: 694, endPoint y: 140, distance: 129.8
click at [694, 140] on h5 "During the last few sprints, you realize that the team isn't able to finish all…" at bounding box center [784, 149] width 537 height 61
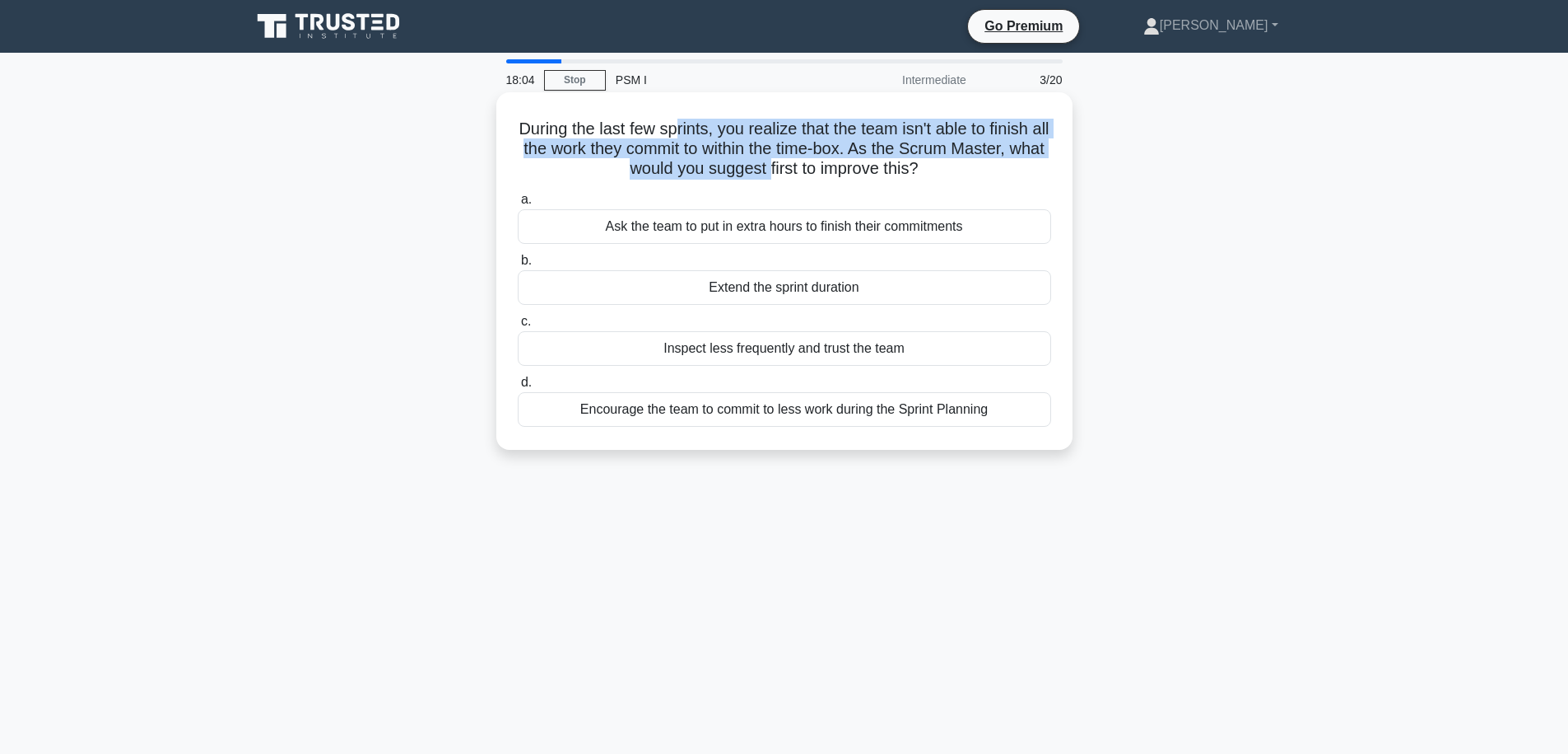
drag, startPoint x: 688, startPoint y: 133, endPoint x: 787, endPoint y: 176, distance: 107.9
click at [787, 176] on h5 "During the last few sprints, you realize that the team isn't able to finish all…" at bounding box center [784, 149] width 537 height 61
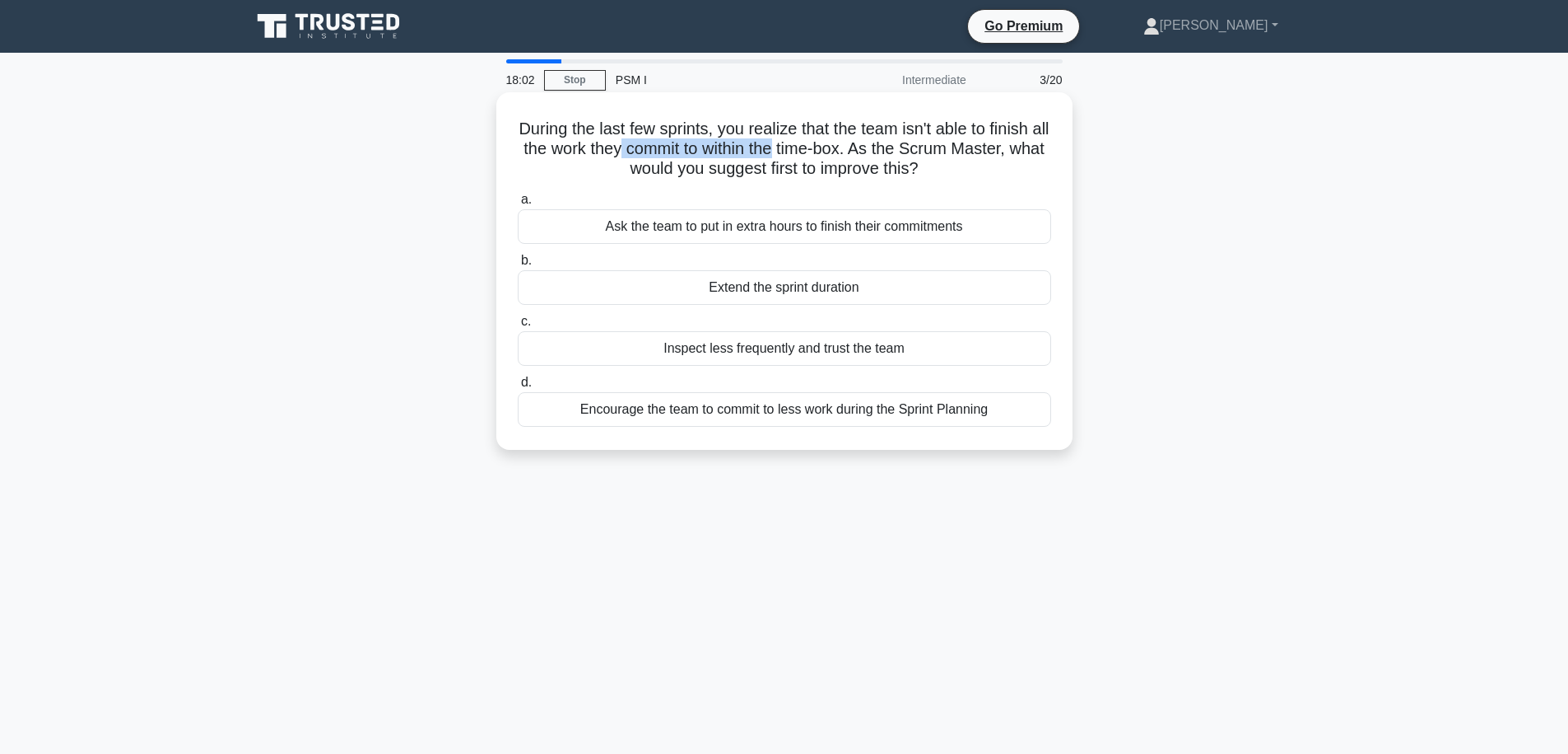
drag, startPoint x: 652, startPoint y: 143, endPoint x: 846, endPoint y: 139, distance: 194.0
click at [824, 140] on h5 "During the last few sprints, you realize that the team isn't able to finish all…" at bounding box center [784, 149] width 537 height 61
drag, startPoint x: 860, startPoint y: 139, endPoint x: 893, endPoint y: 143, distance: 33.2
click at [879, 142] on h5 "During the last few sprints, you realize that the team isn't able to finish all…" at bounding box center [784, 149] width 537 height 61
click at [893, 143] on h5 "During the last few sprints, you realize that the team isn't able to finish all…" at bounding box center [784, 149] width 537 height 61
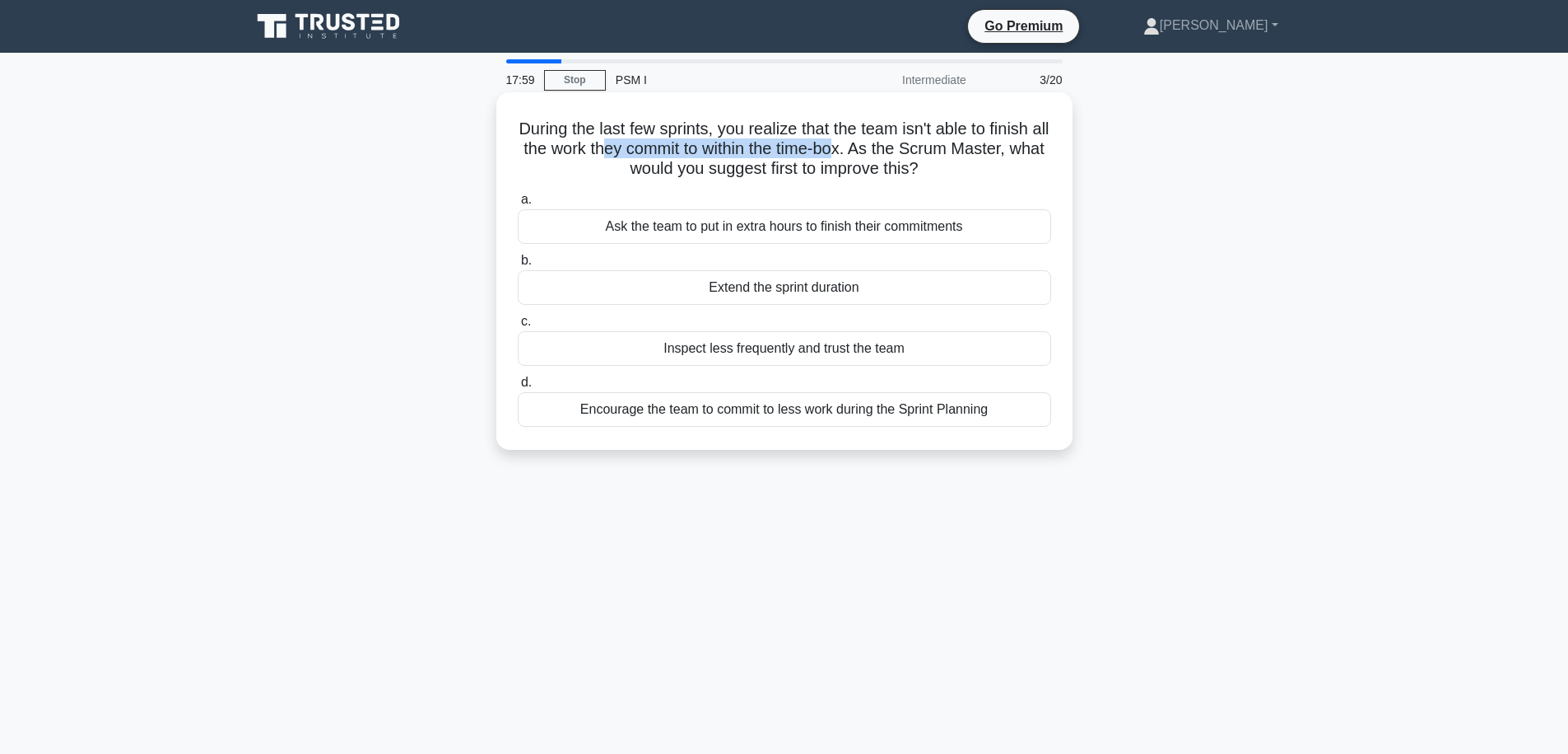
drag, startPoint x: 872, startPoint y: 152, endPoint x: 633, endPoint y: 152, distance: 239.0
click at [633, 152] on h5 "During the last few sprints, you realize that the team isn't able to finish all…" at bounding box center [784, 149] width 537 height 61
click at [714, 125] on h5 "During the last few sprints, you realize that the team isn't able to finish all…" at bounding box center [784, 149] width 537 height 61
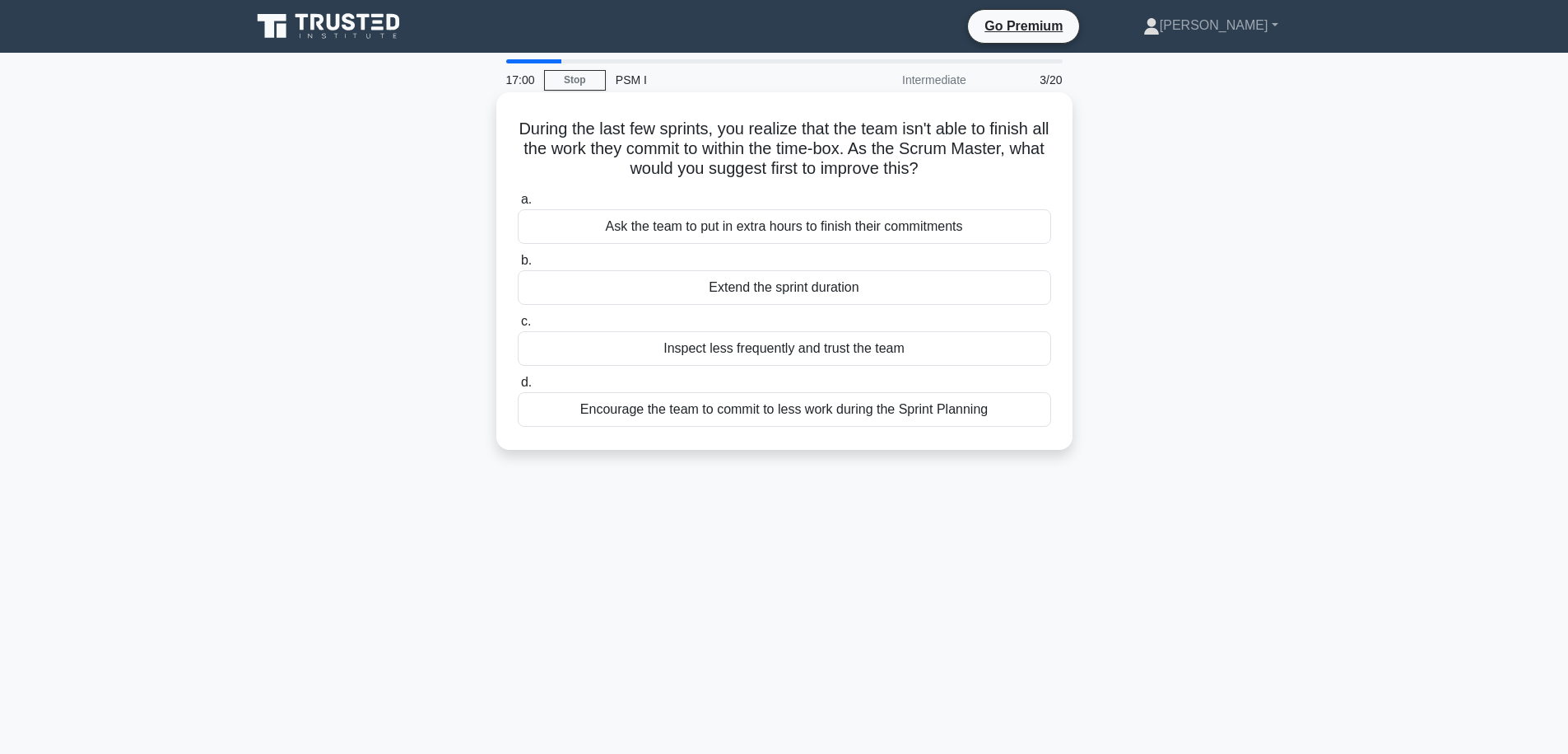
click at [714, 125] on h5 "During the last few sprints, you realize that the team isn't able to finish all…" at bounding box center [784, 149] width 537 height 61
click at [758, 143] on h5 "During the last few sprints, you realize that the team isn't able to finish all…" at bounding box center [784, 149] width 537 height 61
drag, startPoint x: 733, startPoint y: 150, endPoint x: 978, endPoint y: 147, distance: 245.0
click at [978, 147] on h5 "During the last few sprints, you realize that the team isn't able to finish all…" at bounding box center [784, 149] width 537 height 61
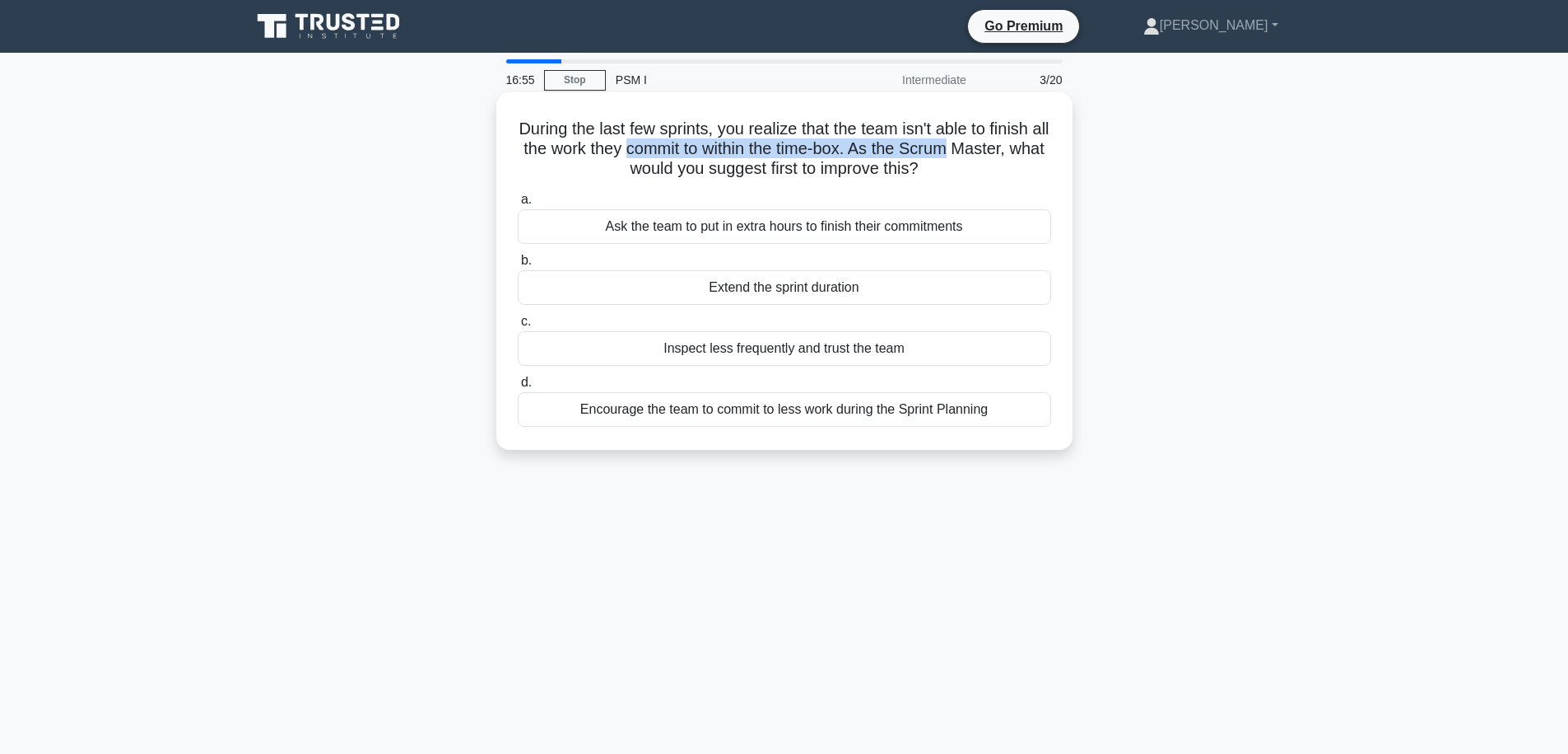
drag, startPoint x: 982, startPoint y: 152, endPoint x: 658, endPoint y: 146, distance: 324.1
click at [658, 146] on h5 "During the last few sprints, you realize that the team isn't able to finish all…" at bounding box center [784, 149] width 537 height 61
click at [656, 148] on h5 "During the last few sprints, you realize that the team isn't able to finish all…" at bounding box center [784, 149] width 537 height 61
drag, startPoint x: 656, startPoint y: 149, endPoint x: 980, endPoint y: 153, distance: 324.0
click at [980, 153] on h5 "During the last few sprints, you realize that the team isn't able to finish all…" at bounding box center [784, 149] width 537 height 61
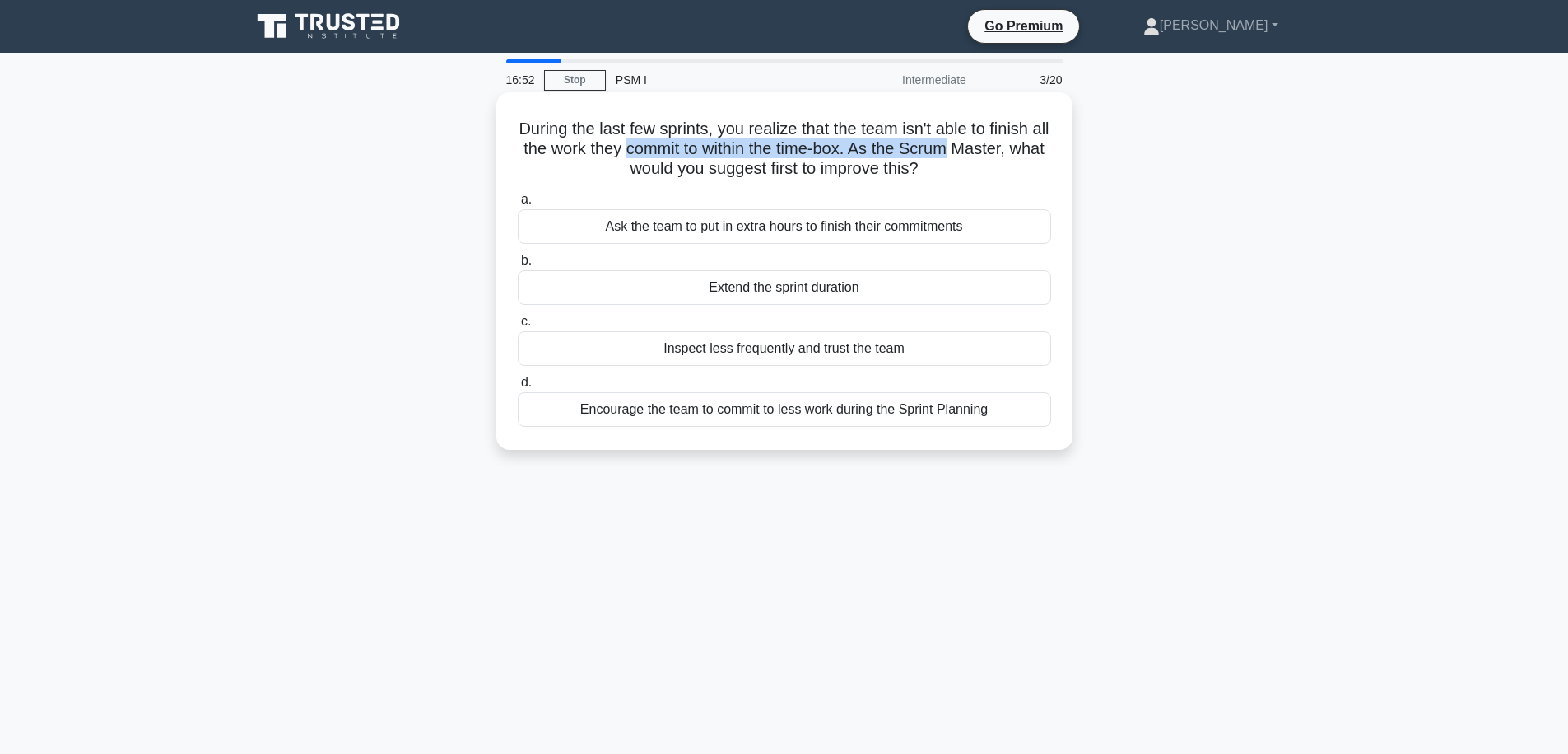
click at [980, 153] on h5 "During the last few sprints, you realize that the team isn't able to finish all…" at bounding box center [784, 149] width 537 height 61
drag, startPoint x: 980, startPoint y: 153, endPoint x: 630, endPoint y: 152, distance: 350.0
click at [630, 152] on h5 "During the last few sprints, you realize that the team isn't able to finish all…" at bounding box center [784, 149] width 537 height 61
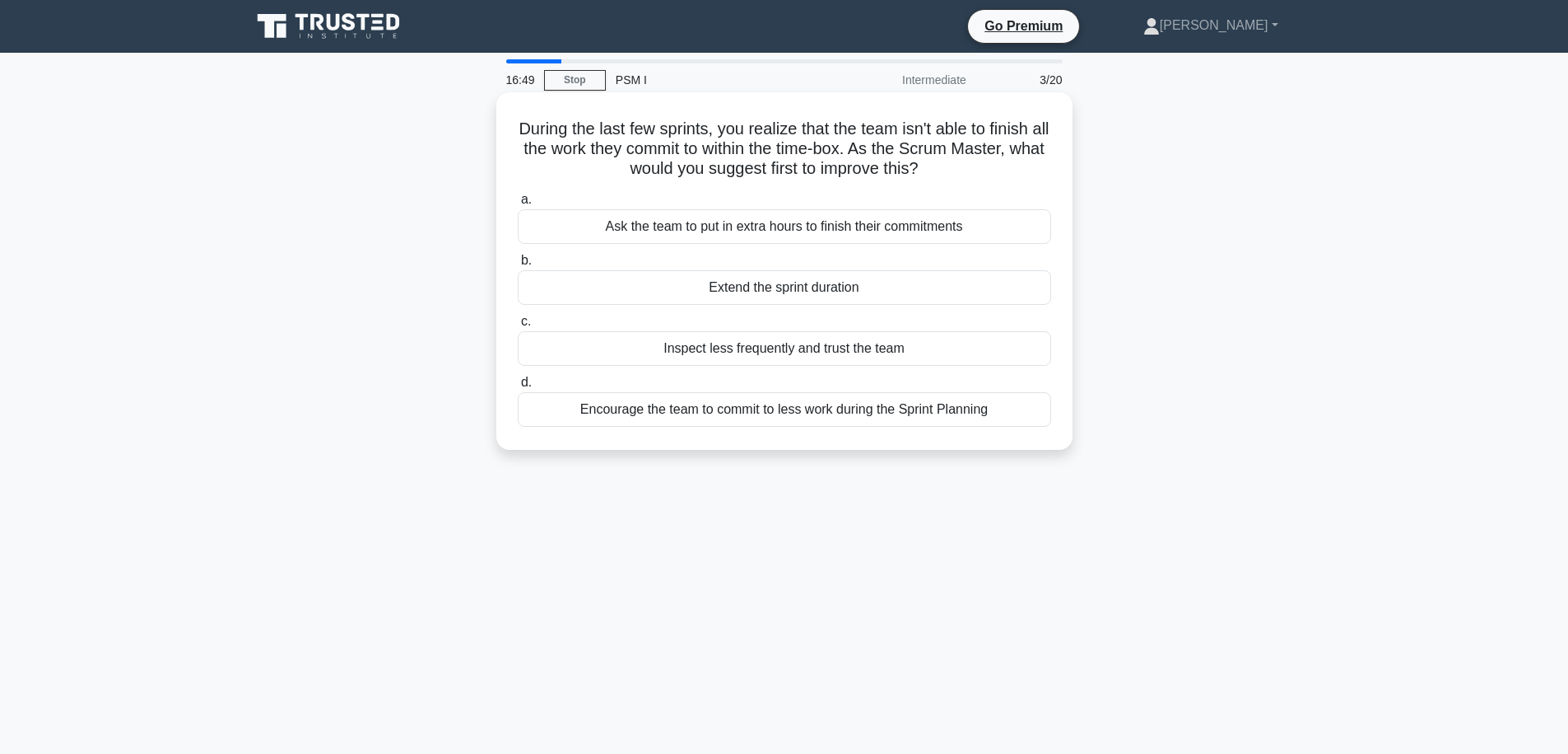
click at [630, 152] on h5 "During the last few sprints, you realize that the team isn't able to finish all…" at bounding box center [784, 149] width 537 height 61
click at [789, 154] on h5 "During the last few sprints, you realize that the team isn't able to finish all…" at bounding box center [784, 149] width 537 height 61
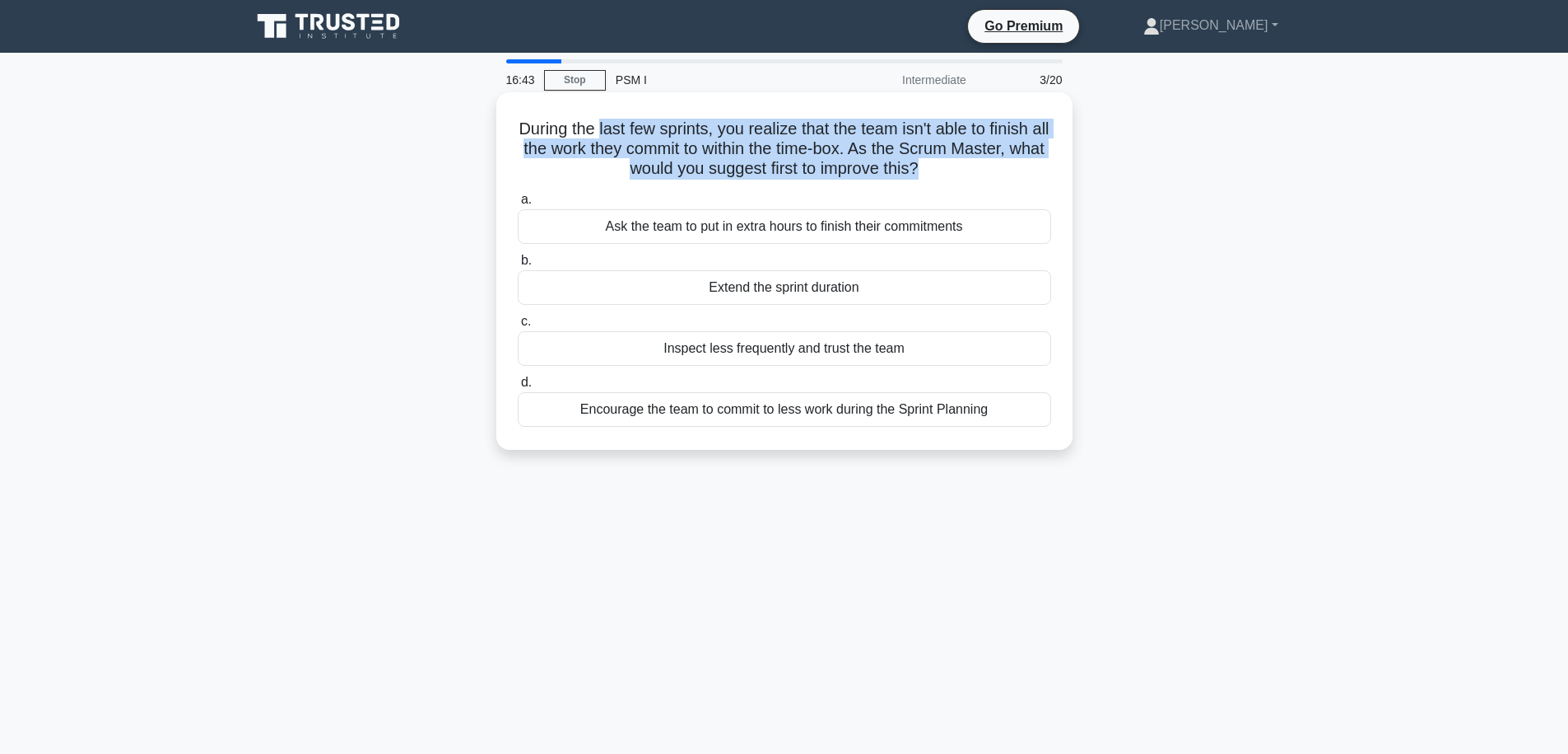
drag, startPoint x: 955, startPoint y: 171, endPoint x: 608, endPoint y: 130, distance: 349.4
click at [608, 130] on h5 "During the last few sprints, you realize that the team isn't able to finish all…" at bounding box center [784, 149] width 537 height 61
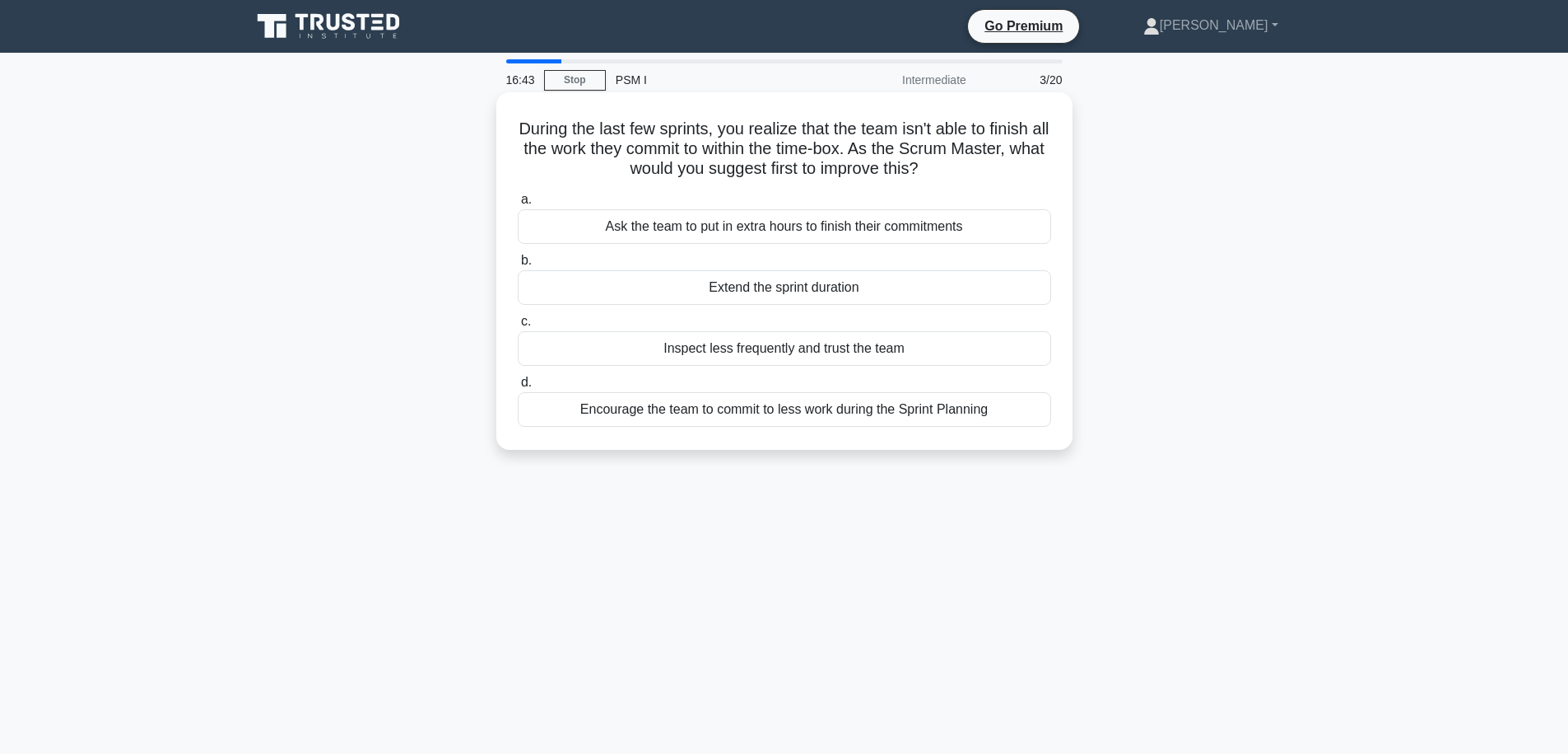
click at [608, 130] on h5 "During the last few sprints, you realize that the team isn't able to finish all…" at bounding box center [784, 149] width 537 height 61
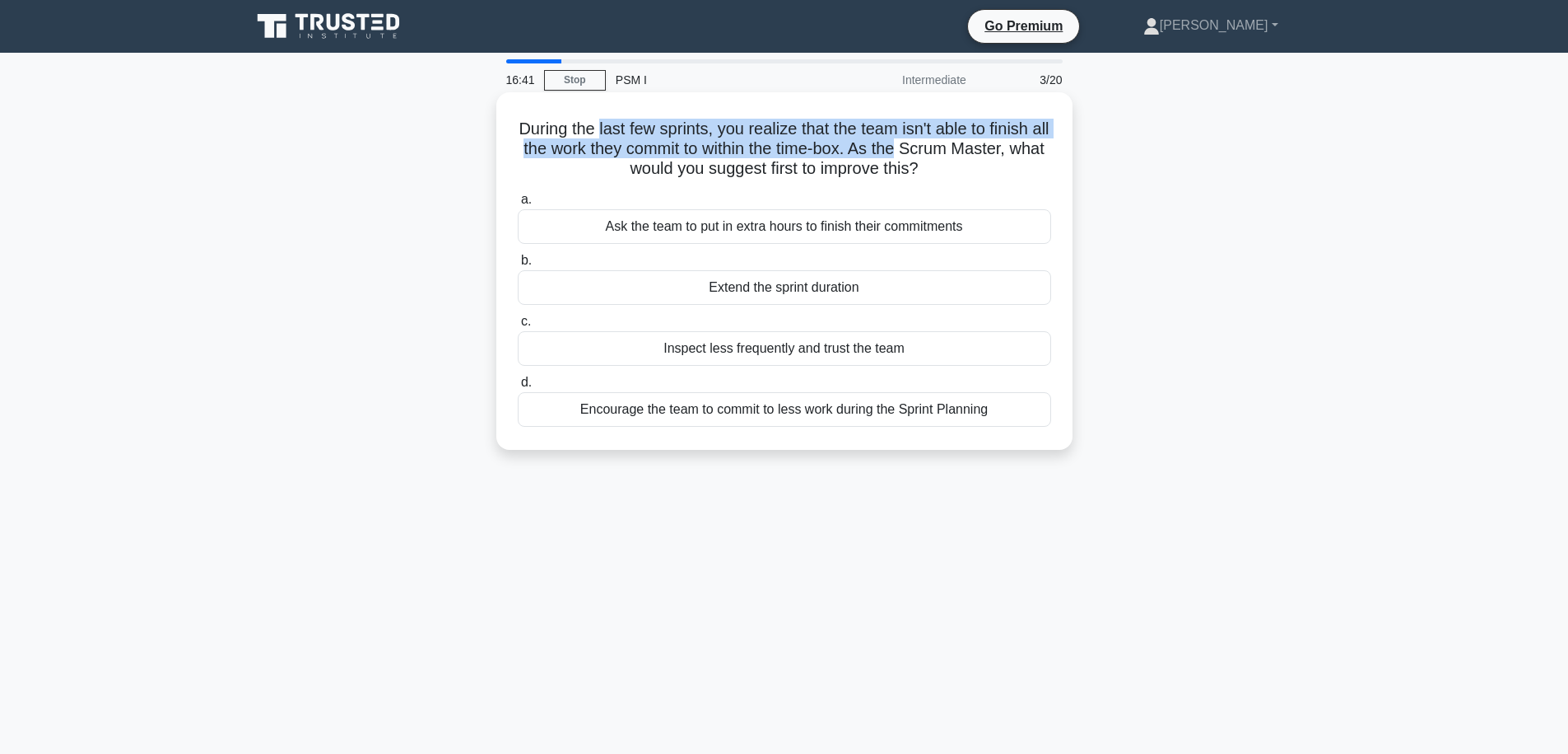
drag, startPoint x: 608, startPoint y: 130, endPoint x: 909, endPoint y: 152, distance: 301.8
click at [909, 152] on h5 "During the last few sprints, you realize that the team isn't able to finish all…" at bounding box center [784, 149] width 537 height 61
drag, startPoint x: 924, startPoint y: 153, endPoint x: 621, endPoint y: 149, distance: 303.0
click at [621, 149] on h5 "During the last few sprints, you realize that the team isn't able to finish all…" at bounding box center [784, 149] width 537 height 61
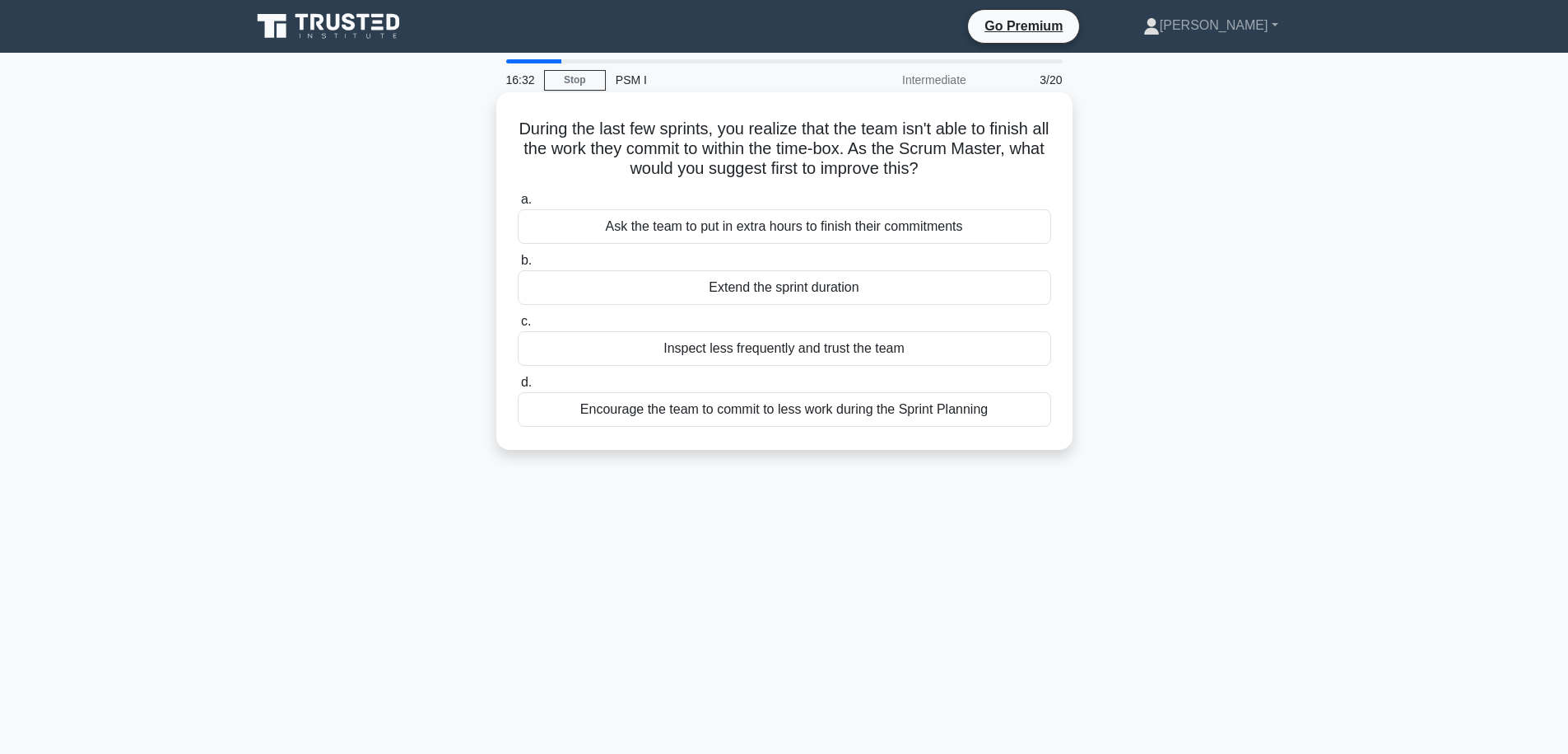
click at [621, 149] on h5 "During the last few sprints, you realize that the team isn't able to finish all…" at bounding box center [784, 149] width 537 height 61
drag, startPoint x: 621, startPoint y: 149, endPoint x: 960, endPoint y: 140, distance: 339.1
click at [960, 140] on h5 "During the last few sprints, you realize that the team isn't able to finish all…" at bounding box center [784, 149] width 537 height 61
click at [959, 143] on h5 "During the last few sprints, you realize that the team isn't able to finish all…" at bounding box center [784, 149] width 537 height 61
click at [948, 149] on h5 "During the last few sprints, you realize that the team isn't able to finish all…" at bounding box center [784, 149] width 537 height 61
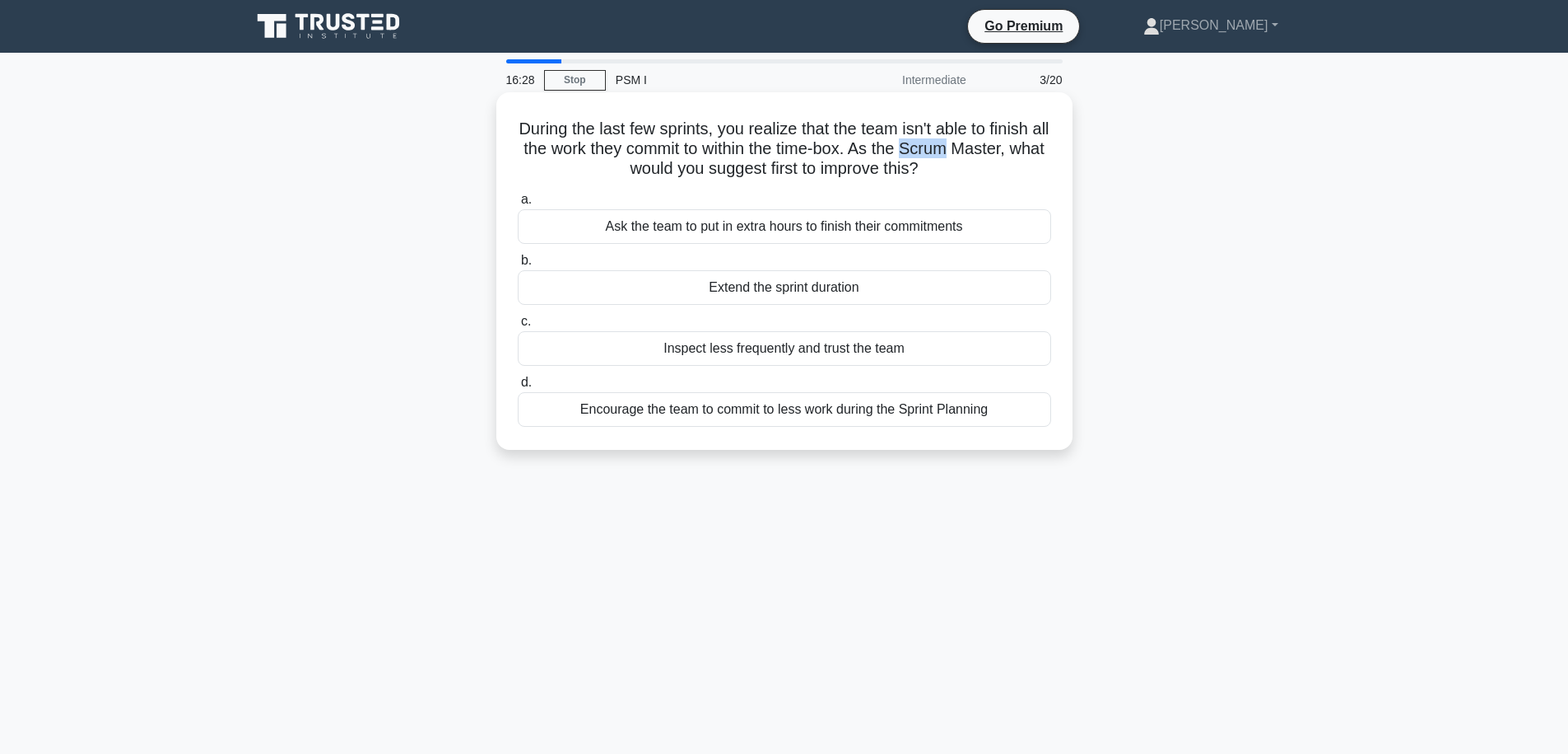
click at [948, 149] on h5 "During the last few sprints, you realize that the team isn't able to finish all…" at bounding box center [784, 149] width 537 height 61
click at [865, 155] on h5 "During the last few sprints, you realize that the team isn't able to finish all…" at bounding box center [784, 149] width 537 height 61
drag, startPoint x: 581, startPoint y: 150, endPoint x: 981, endPoint y: 151, distance: 400.0
click at [981, 151] on h5 "During the last few sprints, you realize that the team isn't able to finish all…" at bounding box center [784, 149] width 537 height 61
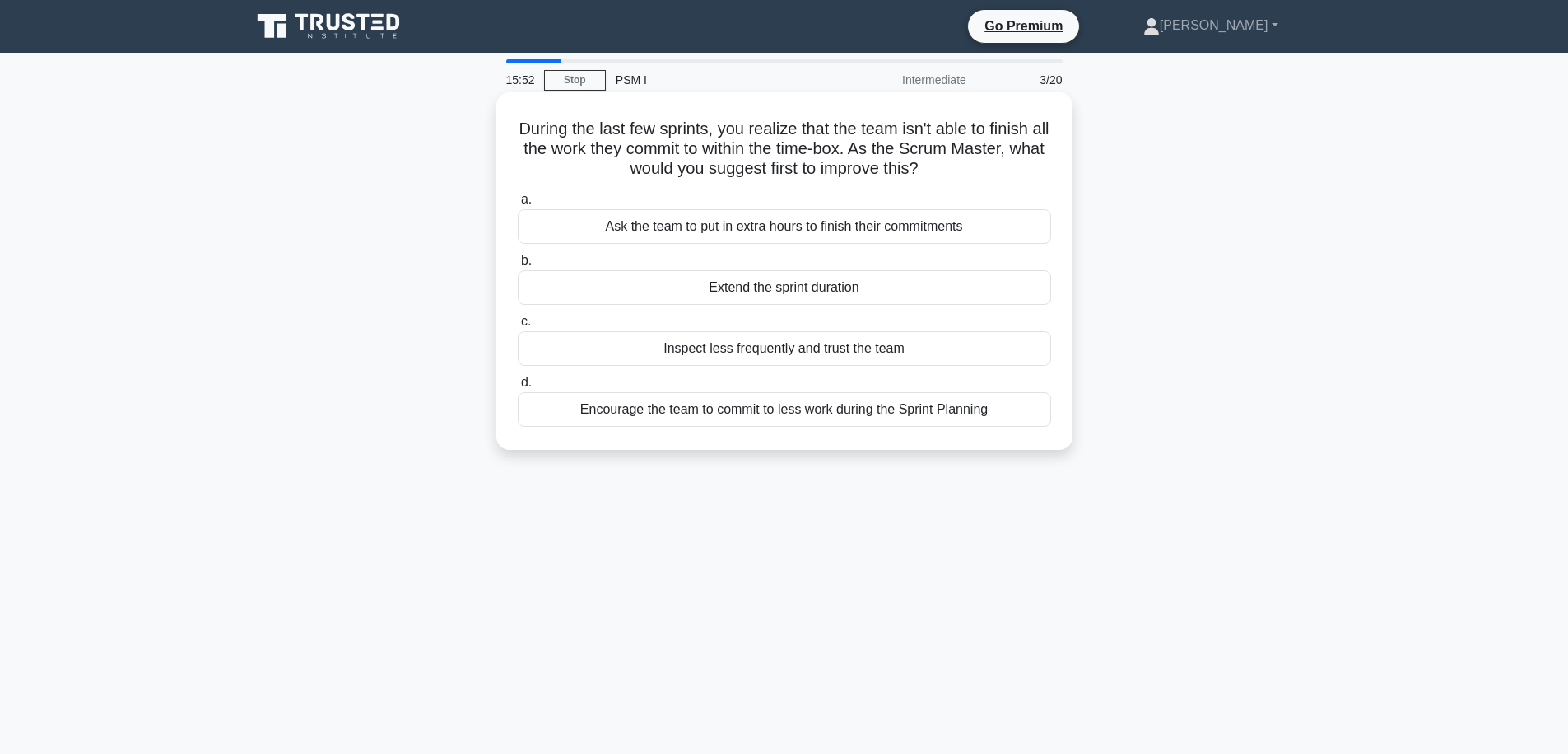
click at [759, 409] on div "Encourage the team to commit to less work during the Sprint Planning" at bounding box center [784, 409] width 533 height 35
click at [518, 388] on input "d. Encourage the team to commit to less work during the Sprint Planning" at bounding box center [518, 382] width 0 height 11
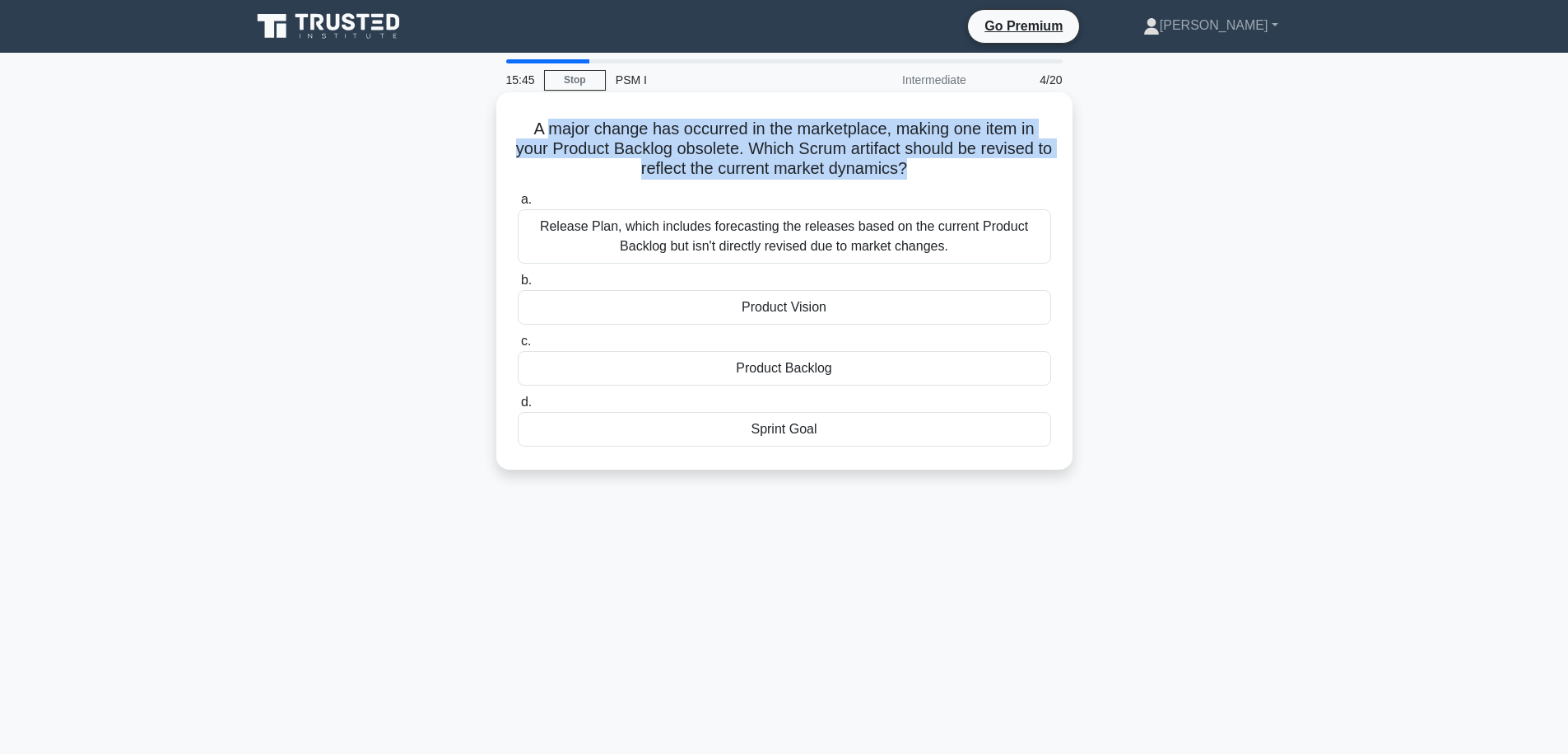
drag, startPoint x: 962, startPoint y: 169, endPoint x: 550, endPoint y: 120, distance: 414.9
click at [550, 120] on h5 "A major change has occurred in the marketplace, making one item in your Product…" at bounding box center [784, 149] width 537 height 61
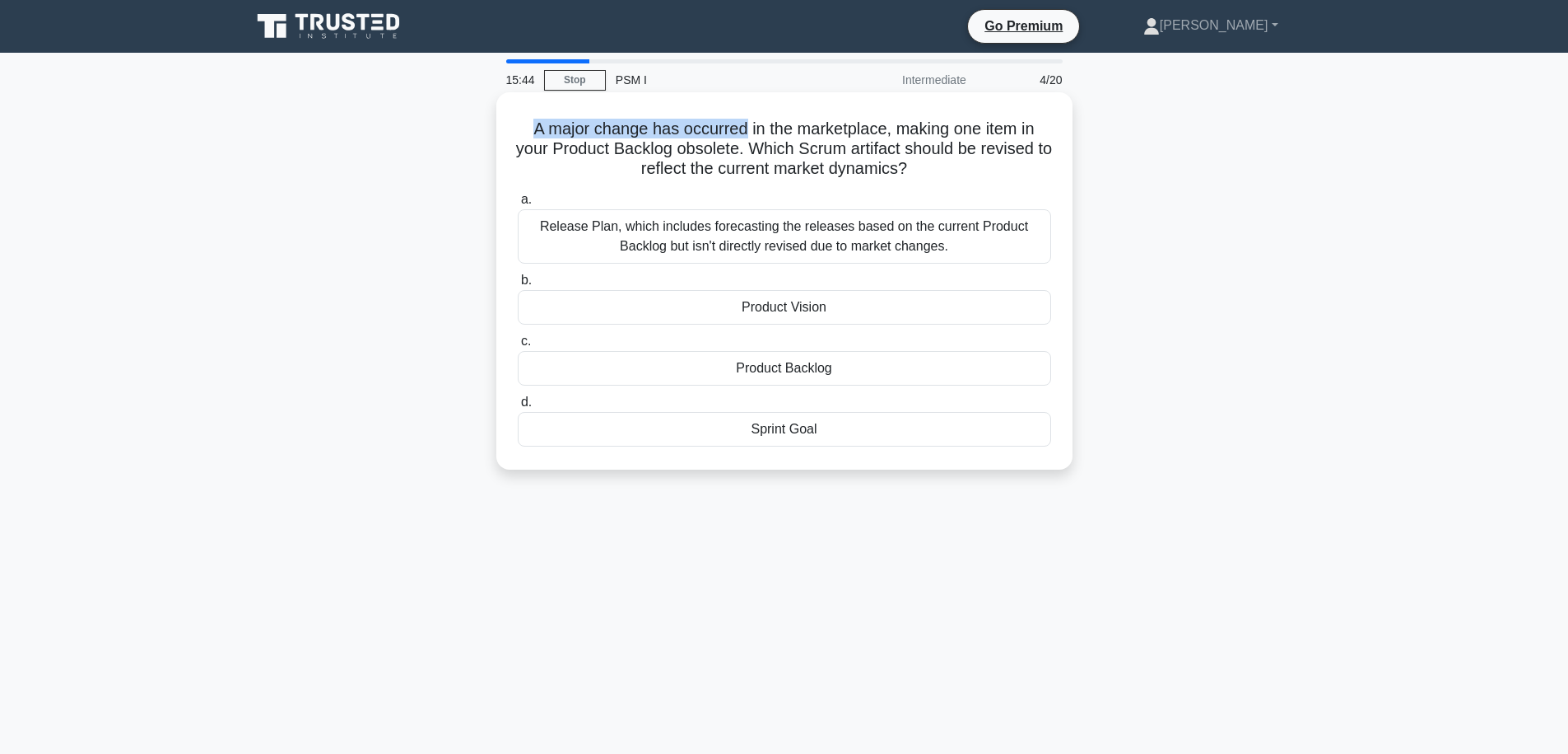
drag, startPoint x: 528, startPoint y: 129, endPoint x: 746, endPoint y: 132, distance: 218.0
click at [746, 132] on h5 "A major change has occurred in the marketplace, making one item in your Product…" at bounding box center [784, 149] width 537 height 61
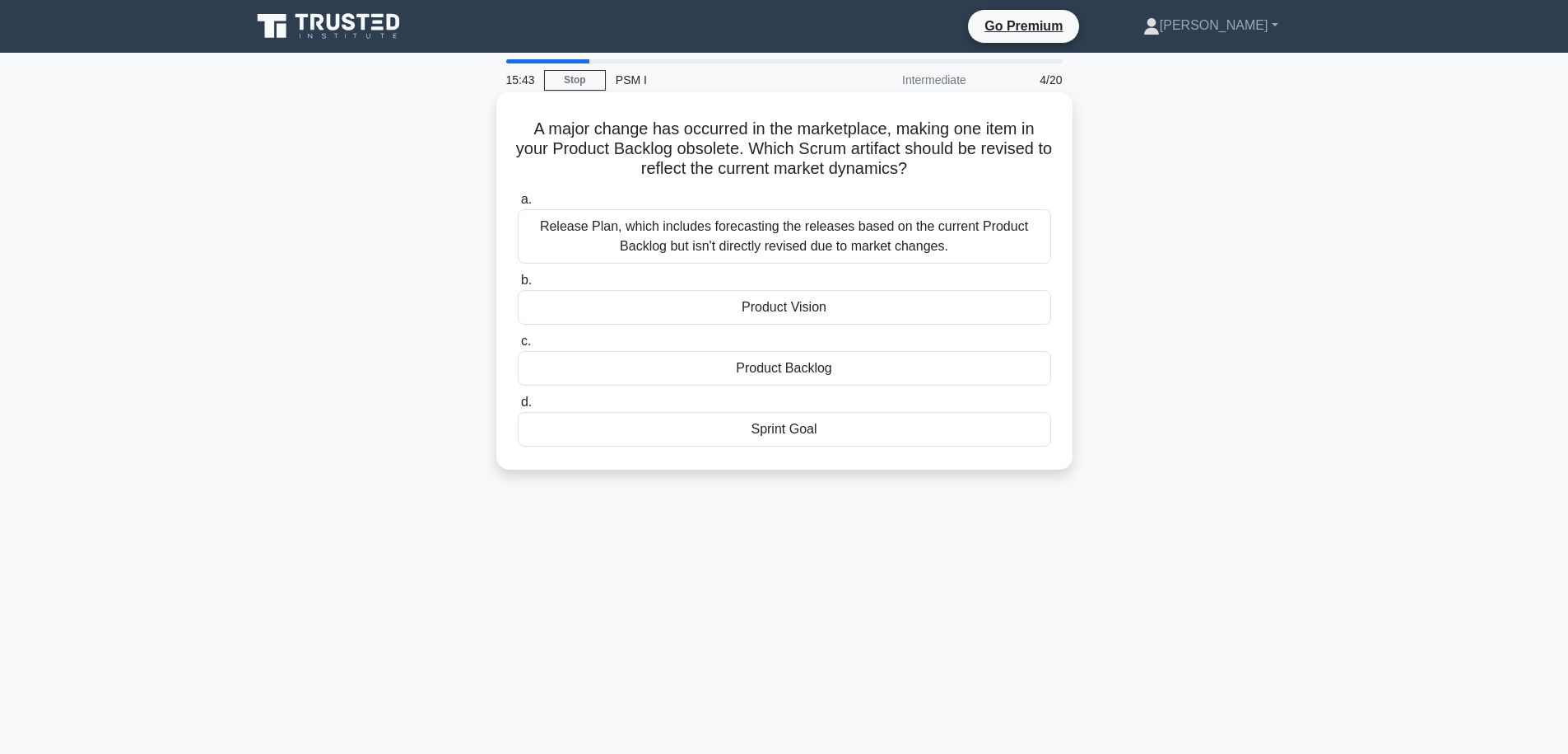
click at [832, 126] on h5 "A major change has occurred in the marketplace, making one item in your Product…" at bounding box center [784, 149] width 537 height 61
click at [816, 132] on h5 "A major change has occurred in the marketplace, making one item in your Product…" at bounding box center [784, 149] width 537 height 61
click at [857, 132] on h5 "A major change has occurred in the marketplace, making one item in your Product…" at bounding box center [784, 149] width 537 height 61
drag, startPoint x: 589, startPoint y: 152, endPoint x: 783, endPoint y: 146, distance: 194.1
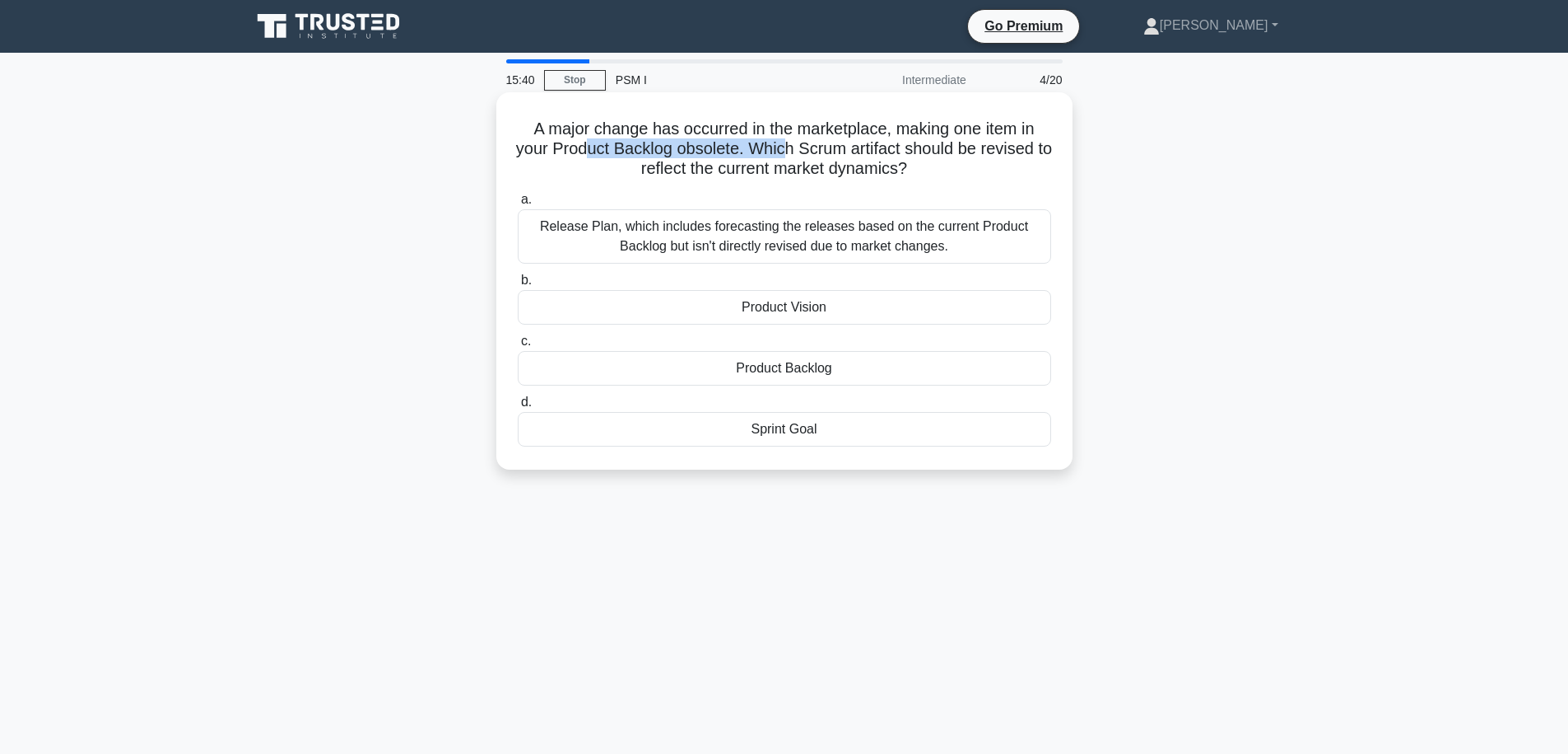
click at [783, 146] on h5 "A major change has occurred in the marketplace, making one item in your Product…" at bounding box center [784, 149] width 537 height 61
drag, startPoint x: 899, startPoint y: 125, endPoint x: 742, endPoint y: 142, distance: 157.9
click at [742, 142] on h5 "A major change has occurred in the marketplace, making one item in your Product…" at bounding box center [784, 149] width 537 height 61
click at [778, 146] on h5 "A major change has occurred in the marketplace, making one item in your Product…" at bounding box center [784, 149] width 537 height 61
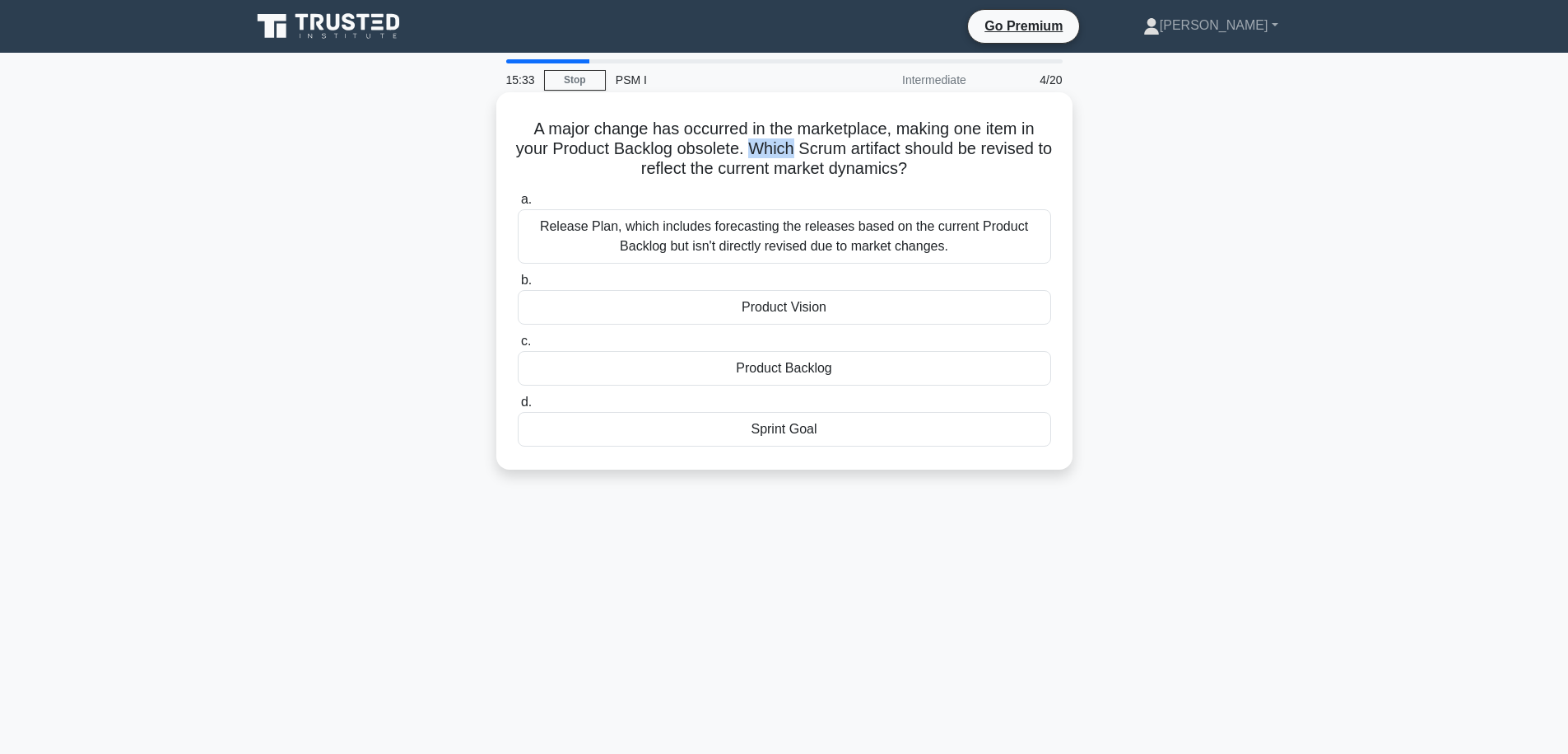
click at [778, 146] on h5 "A major change has occurred in the marketplace, making one item in your Product…" at bounding box center [784, 149] width 537 height 61
click at [857, 145] on h5 "A major change has occurred in the marketplace, making one item in your Product…" at bounding box center [784, 149] width 537 height 61
drag, startPoint x: 796, startPoint y: 150, endPoint x: 989, endPoint y: 151, distance: 193.0
click at [989, 151] on h5 "A major change has occurred in the marketplace, making one item in your Product…" at bounding box center [784, 149] width 537 height 61
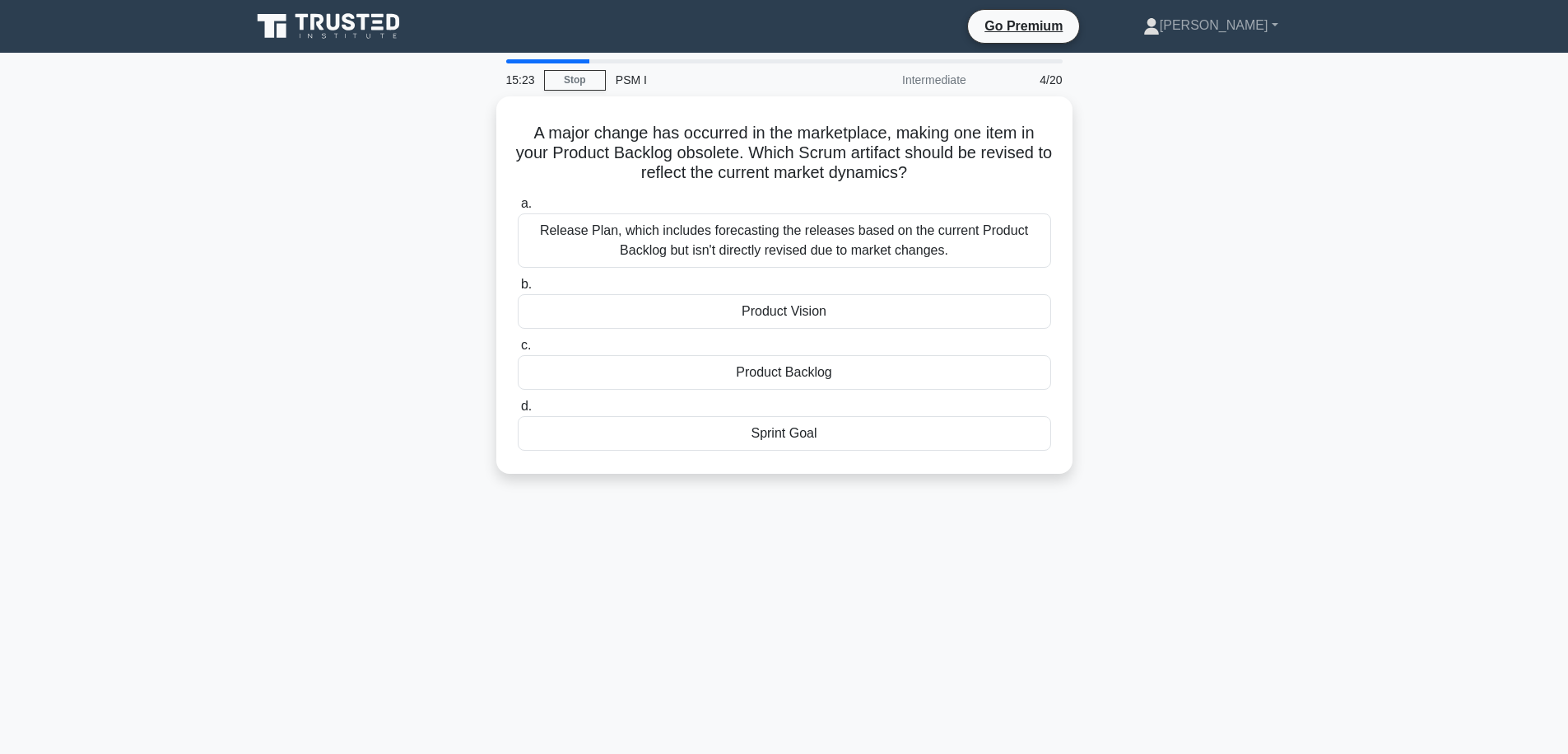
click at [1321, 298] on div "A major change has occurred in the marketplace, making one item in your Product…" at bounding box center [784, 295] width 1086 height 397
click at [874, 315] on div "Product Vision" at bounding box center [784, 308] width 533 height 35
click at [518, 286] on input "b. Product Vision" at bounding box center [518, 280] width 0 height 11
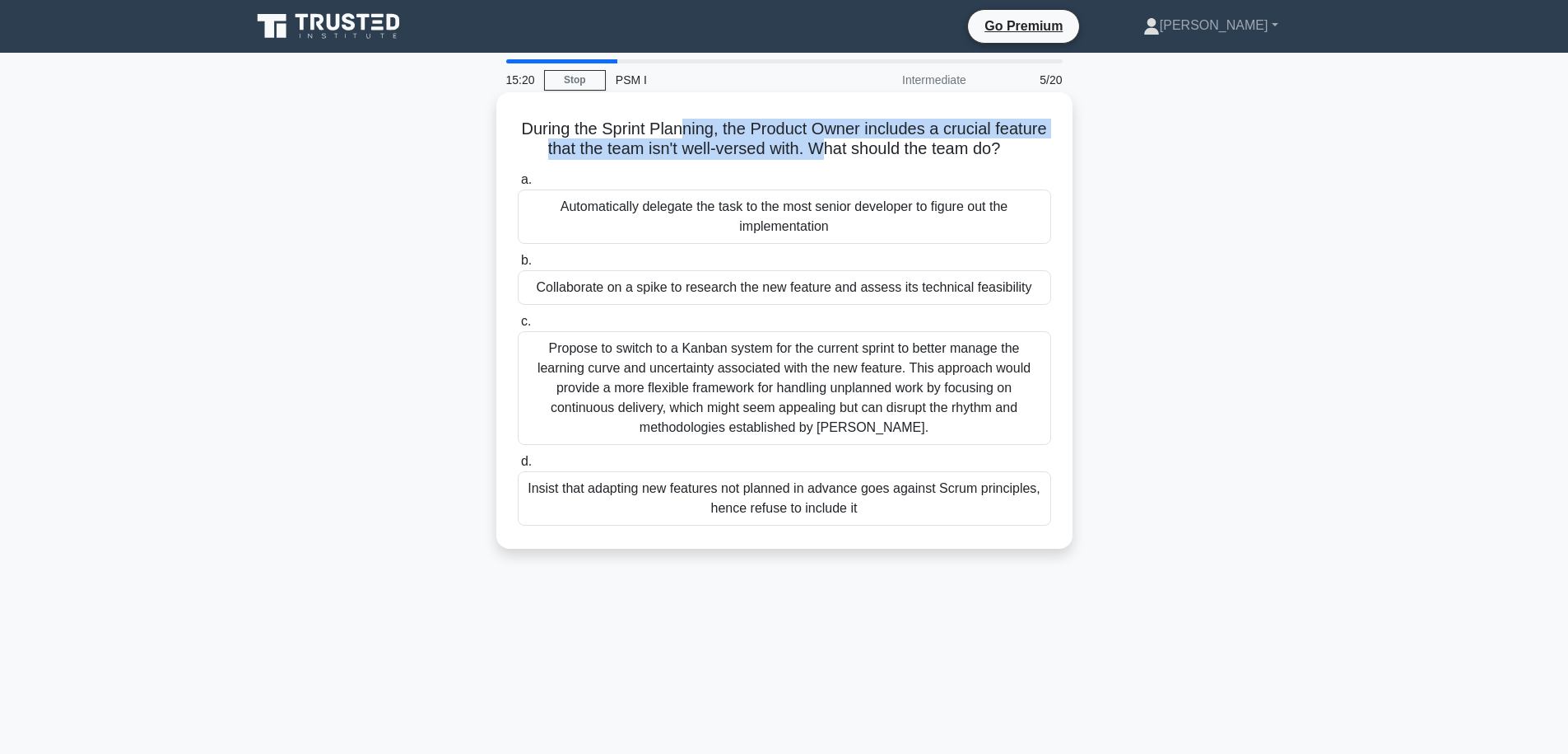
drag, startPoint x: 686, startPoint y: 121, endPoint x: 833, endPoint y: 149, distance: 149.6
click at [828, 151] on h5 "During the Sprint Planning, the Product Owner includes a crucial feature that t…" at bounding box center [784, 139] width 537 height 42
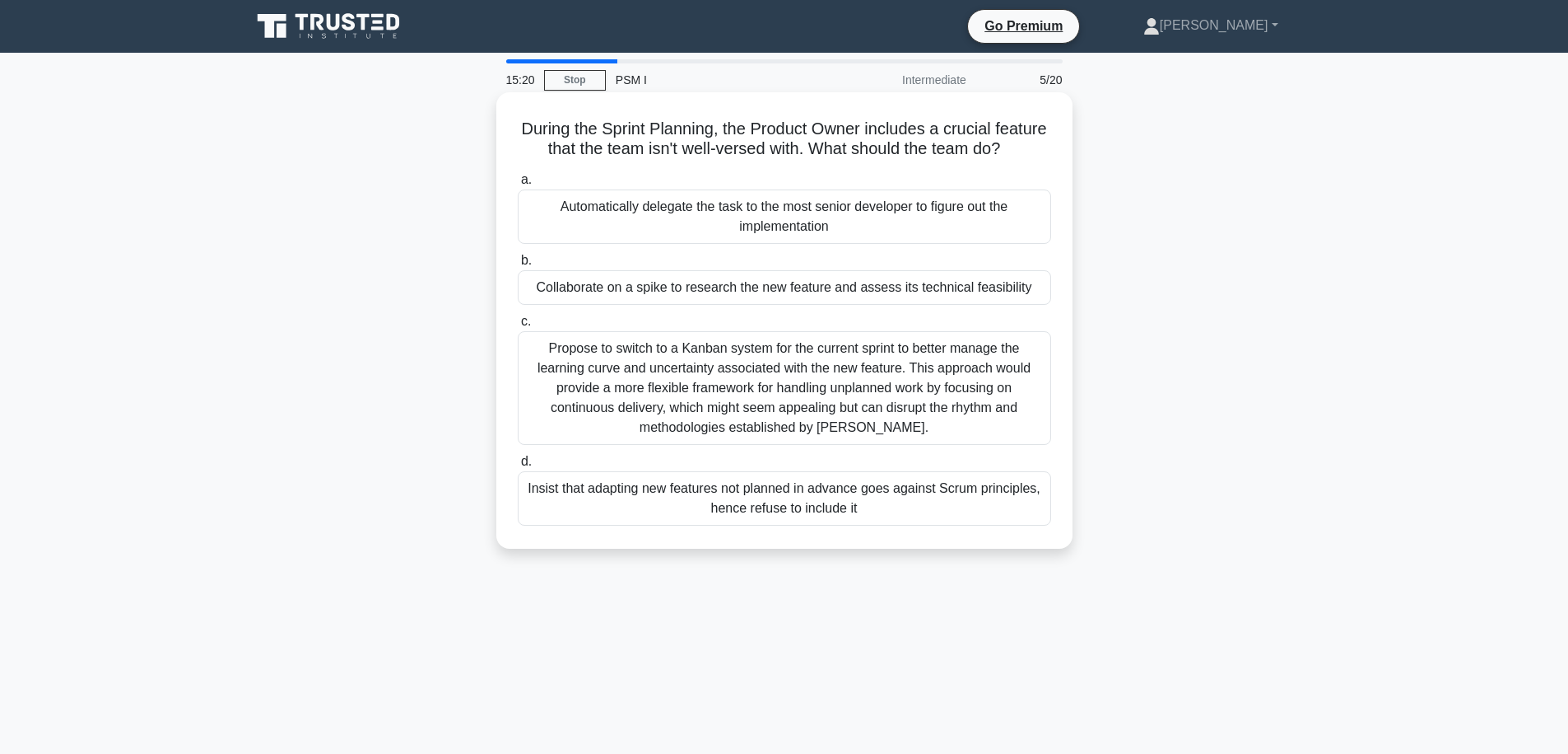
click at [931, 162] on div "During the Sprint Planning, the Product Owner includes a crucial feature that t…" at bounding box center [784, 320] width 563 height 443
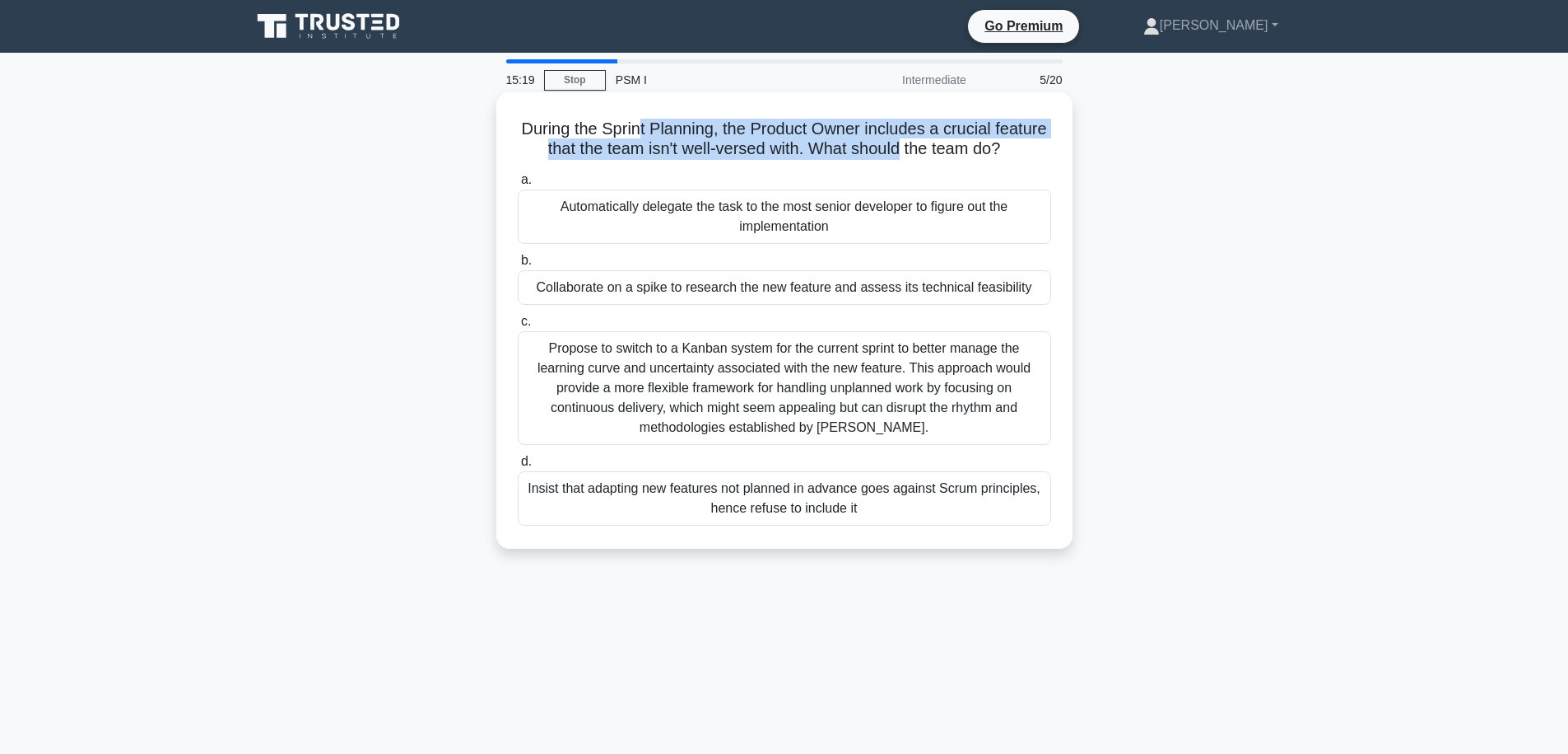
drag, startPoint x: 641, startPoint y: 130, endPoint x: 896, endPoint y: 145, distance: 255.4
click at [896, 145] on h5 "During the Sprint Planning, the Product Owner includes a crucial feature that t…" at bounding box center [784, 139] width 537 height 42
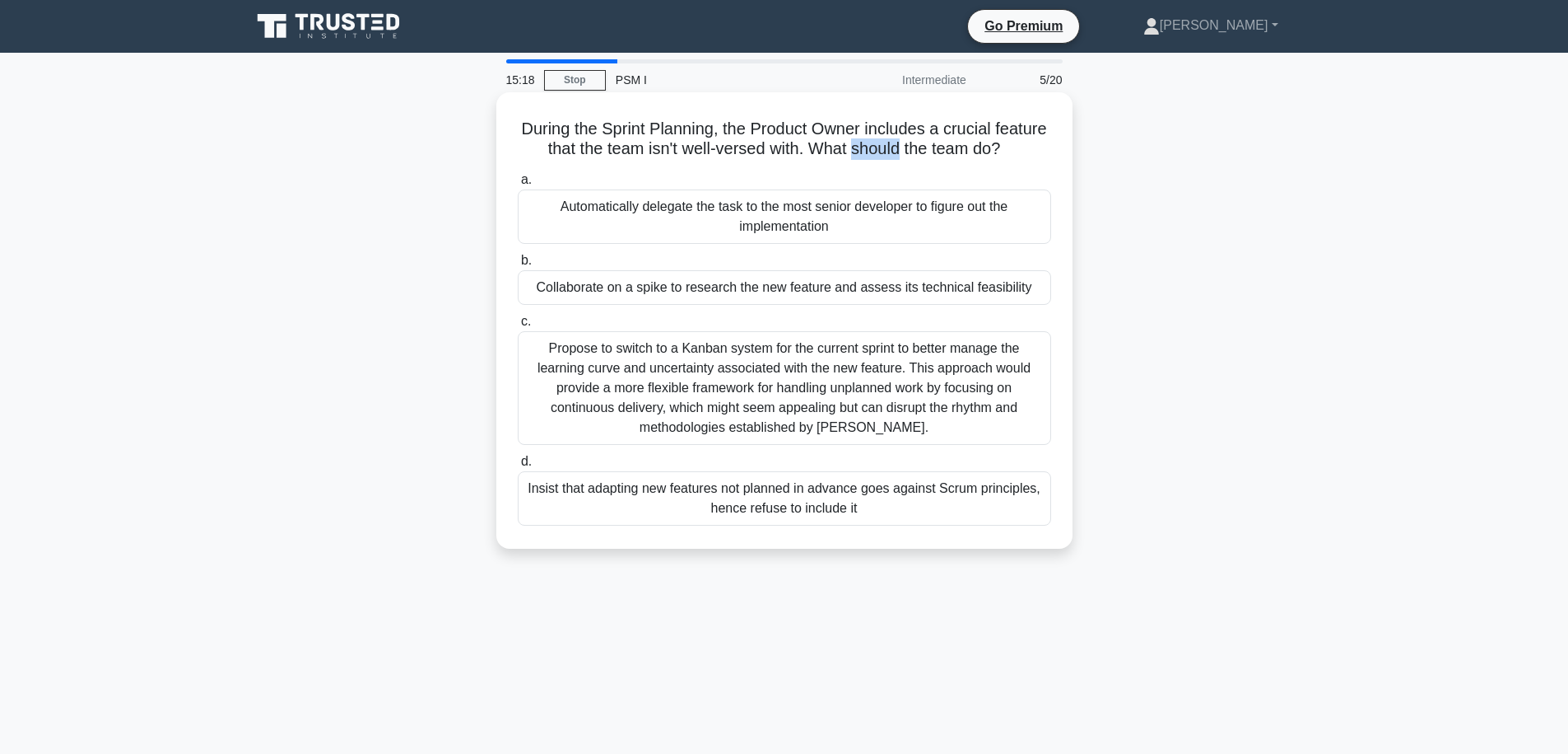
click at [896, 145] on h5 "During the Sprint Planning, the Product Owner includes a crucial feature that t…" at bounding box center [784, 139] width 537 height 42
click at [717, 156] on h5 "During the Sprint Planning, the Product Owner includes a crucial feature that t…" at bounding box center [784, 139] width 537 height 42
click at [751, 151] on h5 "During the Sprint Planning, the Product Owner includes a crucial feature that t…" at bounding box center [784, 139] width 537 height 42
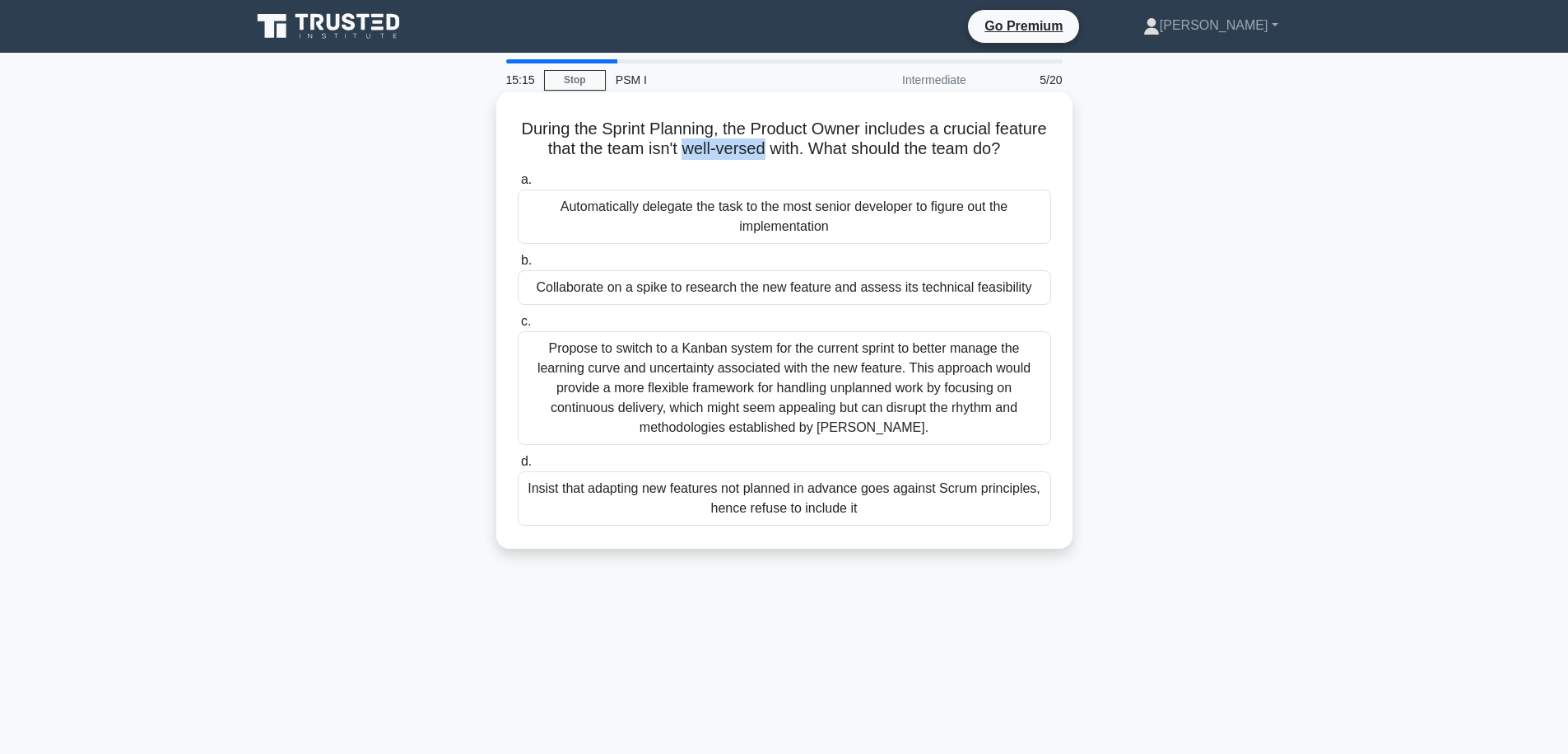
drag, startPoint x: 763, startPoint y: 150, endPoint x: 687, endPoint y: 152, distance: 76.0
click at [687, 152] on h5 "During the Sprint Planning, the Product Owner includes a crucial feature that t…" at bounding box center [784, 139] width 537 height 42
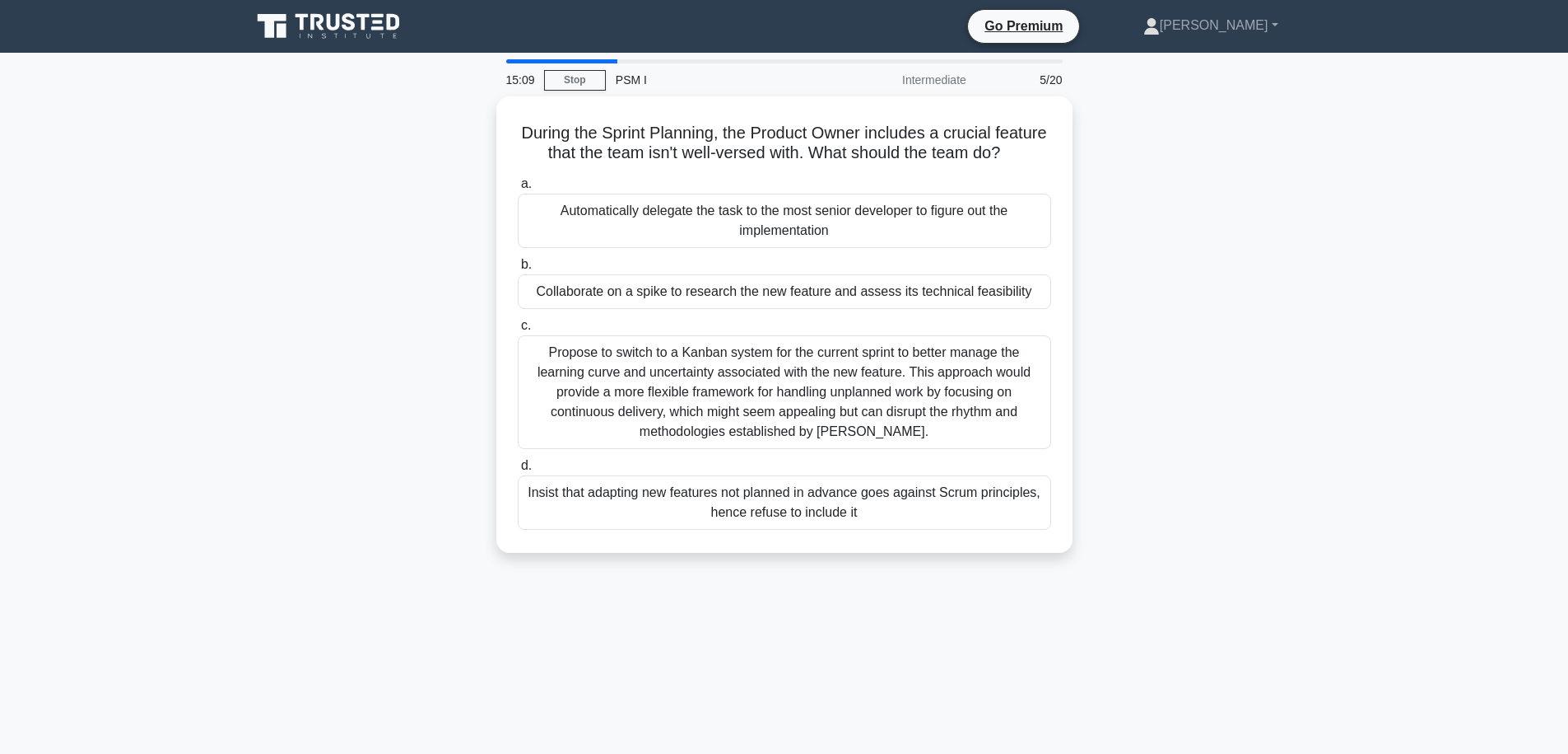
click at [1181, 196] on div "During the Sprint Planning, the Product Owner includes a crucial feature that t…" at bounding box center [784, 335] width 1086 height 476
click at [1237, 314] on div "During the Sprint Planning, the Product Owner includes a crucial feature that t…" at bounding box center [784, 335] width 1086 height 476
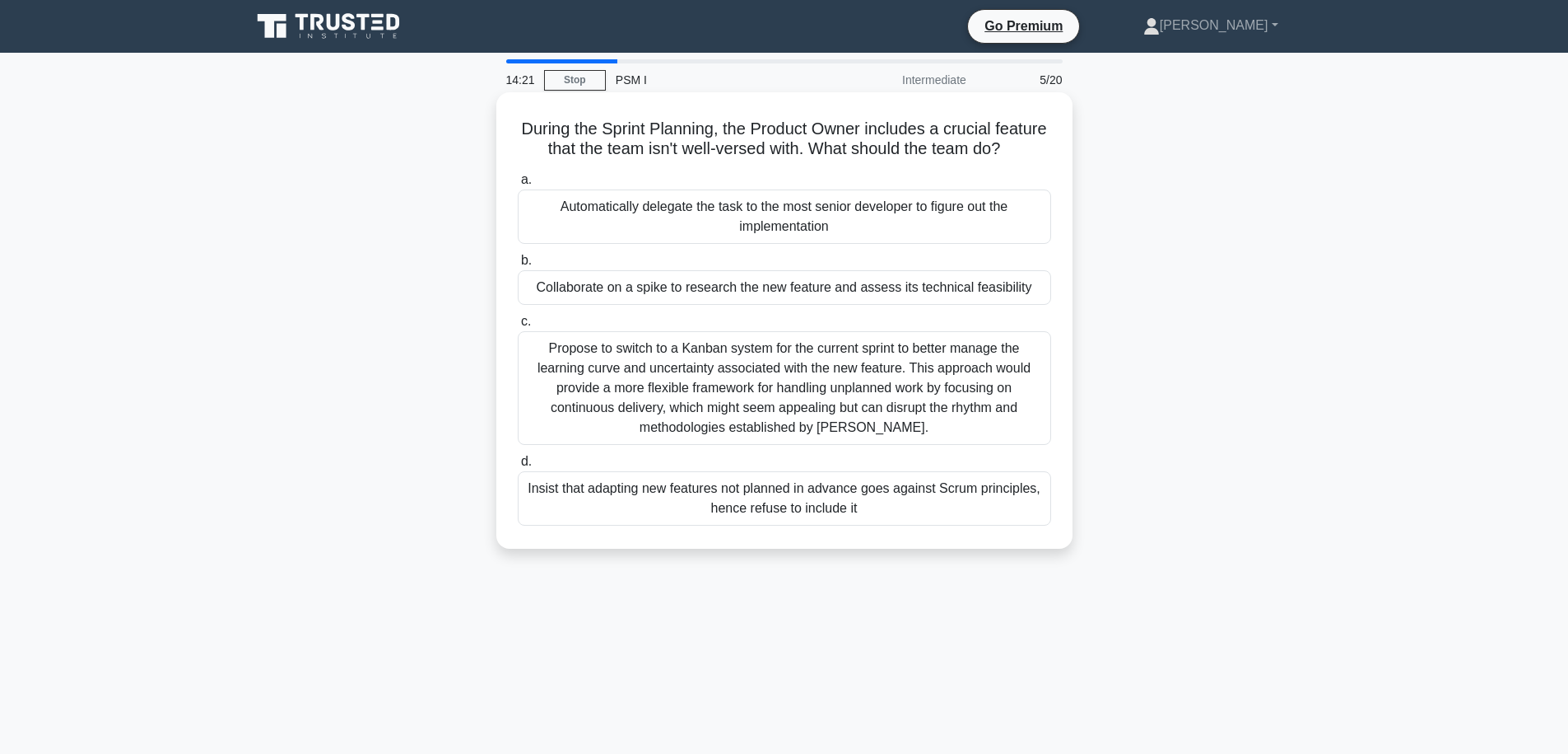
click at [942, 135] on h5 "During the Sprint Planning, the Product Owner includes a crucial feature that t…" at bounding box center [784, 139] width 537 height 42
drag, startPoint x: 943, startPoint y: 132, endPoint x: 1005, endPoint y: 134, distance: 62.0
click at [1005, 134] on h5 "During the Sprint Planning, the Product Owner includes a crucial feature that t…" at bounding box center [784, 139] width 537 height 42
click at [1010, 134] on h5 "During the Sprint Planning, the Product Owner includes a crucial feature that t…" at bounding box center [784, 139] width 537 height 42
drag, startPoint x: 1007, startPoint y: 154, endPoint x: 804, endPoint y: 149, distance: 203.1
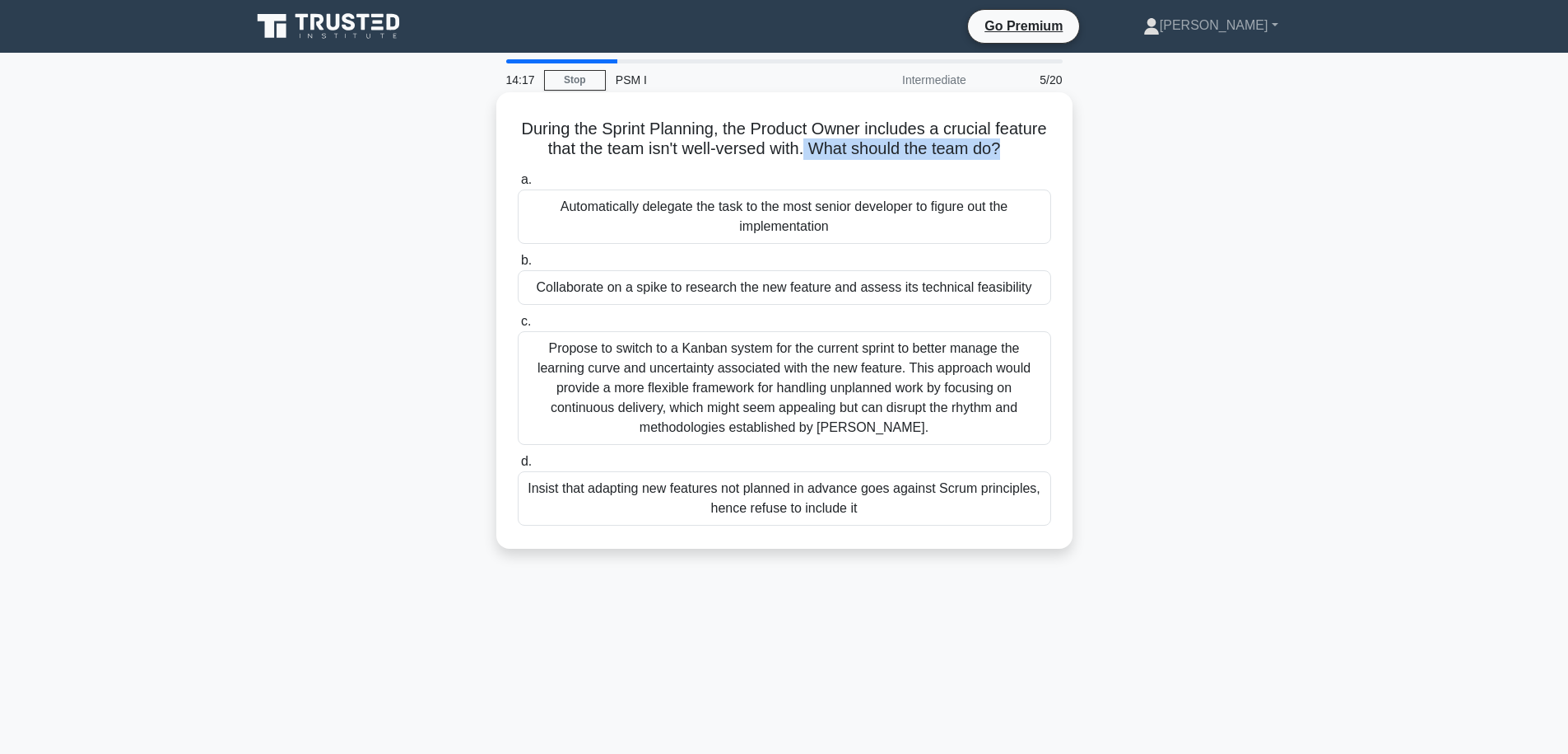
click at [804, 149] on h5 "During the Sprint Planning, the Product Owner includes a crucial feature that t…" at bounding box center [784, 139] width 537 height 42
drag, startPoint x: 811, startPoint y: 148, endPoint x: 999, endPoint y: 145, distance: 188.0
click at [999, 145] on h5 "During the Sprint Planning, the Product Owner includes a crucial feature that t…" at bounding box center [784, 139] width 537 height 42
click at [1020, 145] on icon ".spinner_0XTQ{transform-origin:center;animation:spinner_y6GP .75s linear infini…" at bounding box center [1010, 150] width 19 height 19
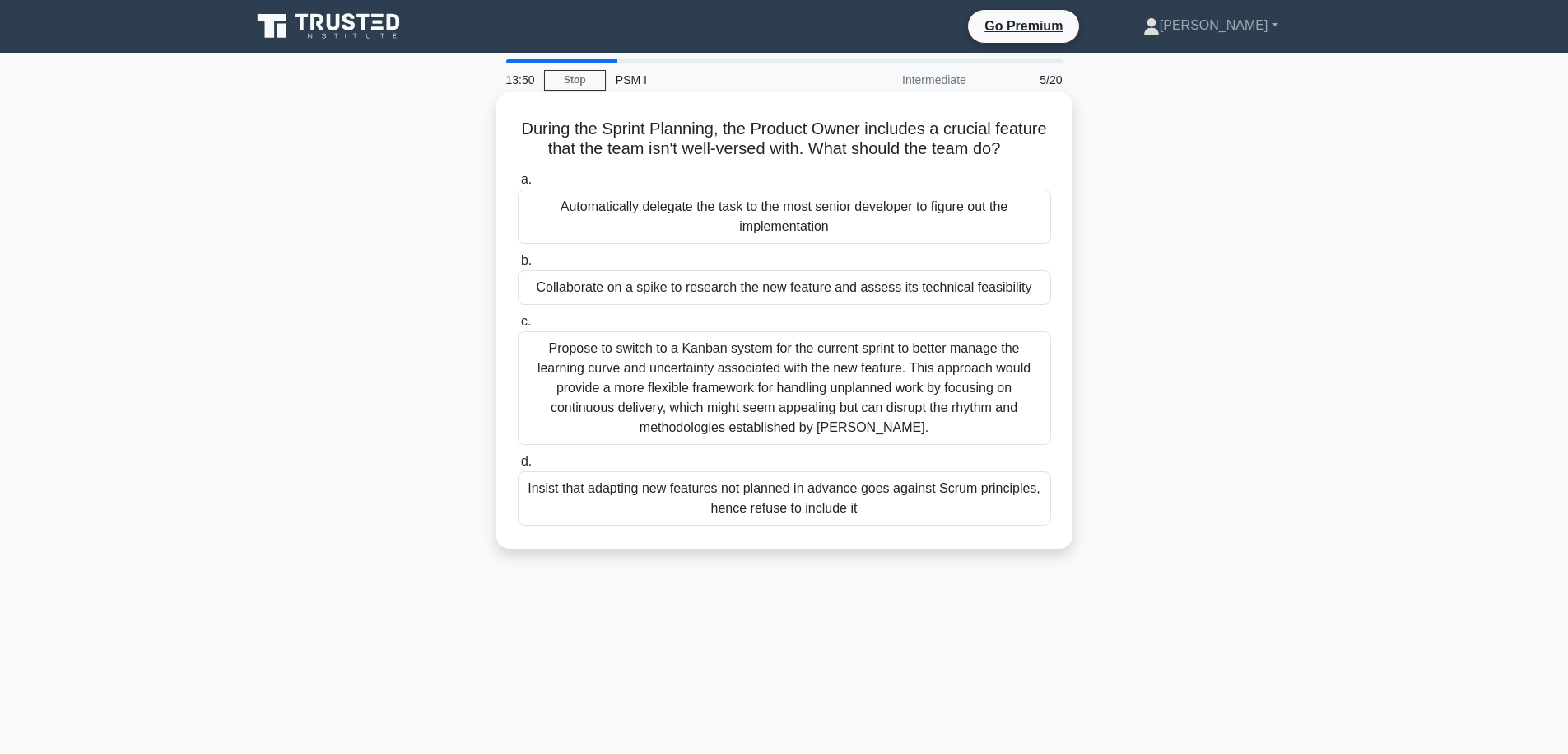
click at [710, 296] on div "Collaborate on a spike to research the new feature and assess its technical fea…" at bounding box center [784, 287] width 533 height 35
click at [518, 266] on input "b. Collaborate on a spike to research the new feature and assess its technical …" at bounding box center [518, 260] width 0 height 11
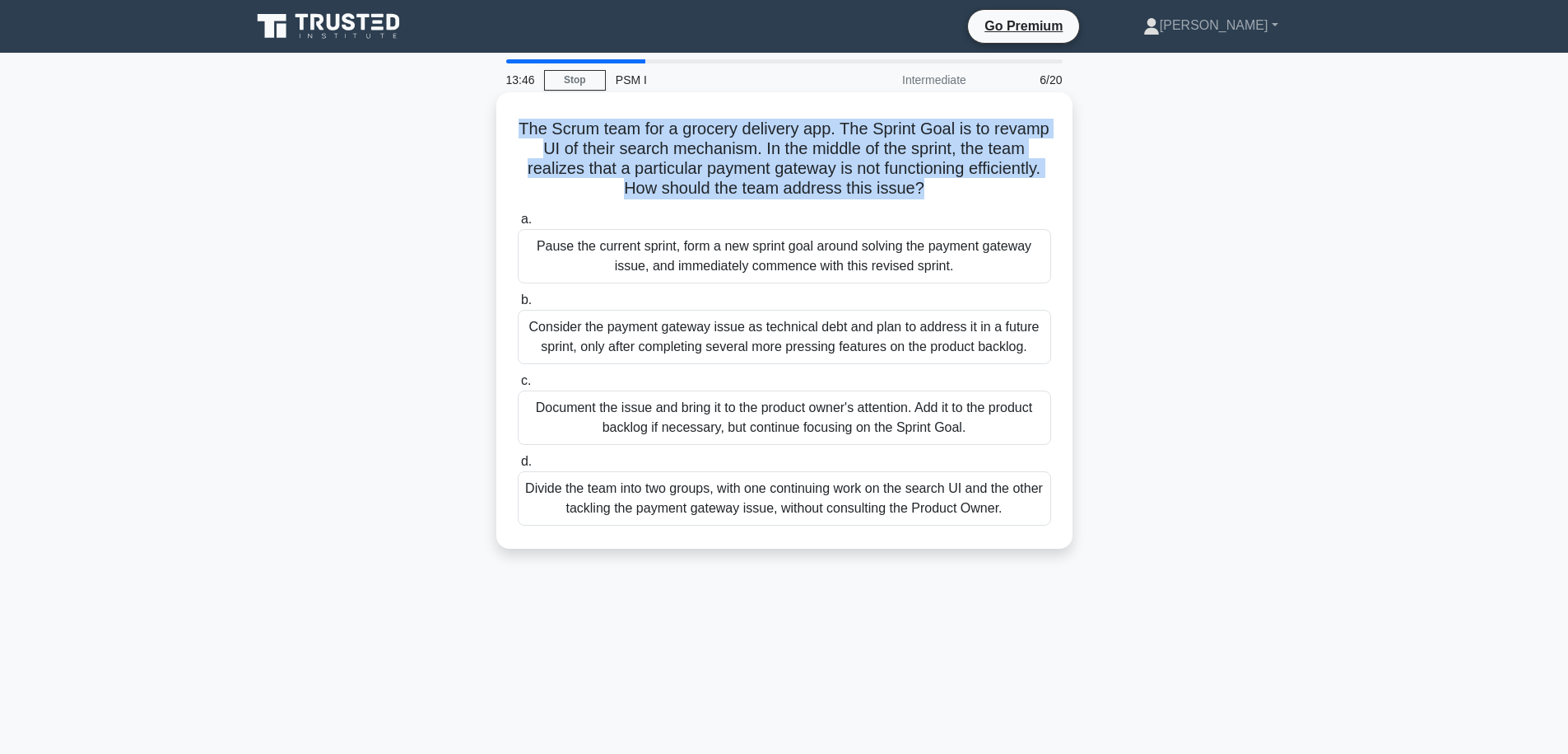
drag, startPoint x: 939, startPoint y: 194, endPoint x: 516, endPoint y: 126, distance: 428.4
click at [516, 126] on div "The Scrum team for a grocery delivery app. The Sprint Goal is to revamp UI of t…" at bounding box center [784, 320] width 563 height 443
click at [536, 127] on h5 "The Scrum team for a grocery delivery app. The Sprint Goal is to revamp UI of t…" at bounding box center [784, 159] width 537 height 80
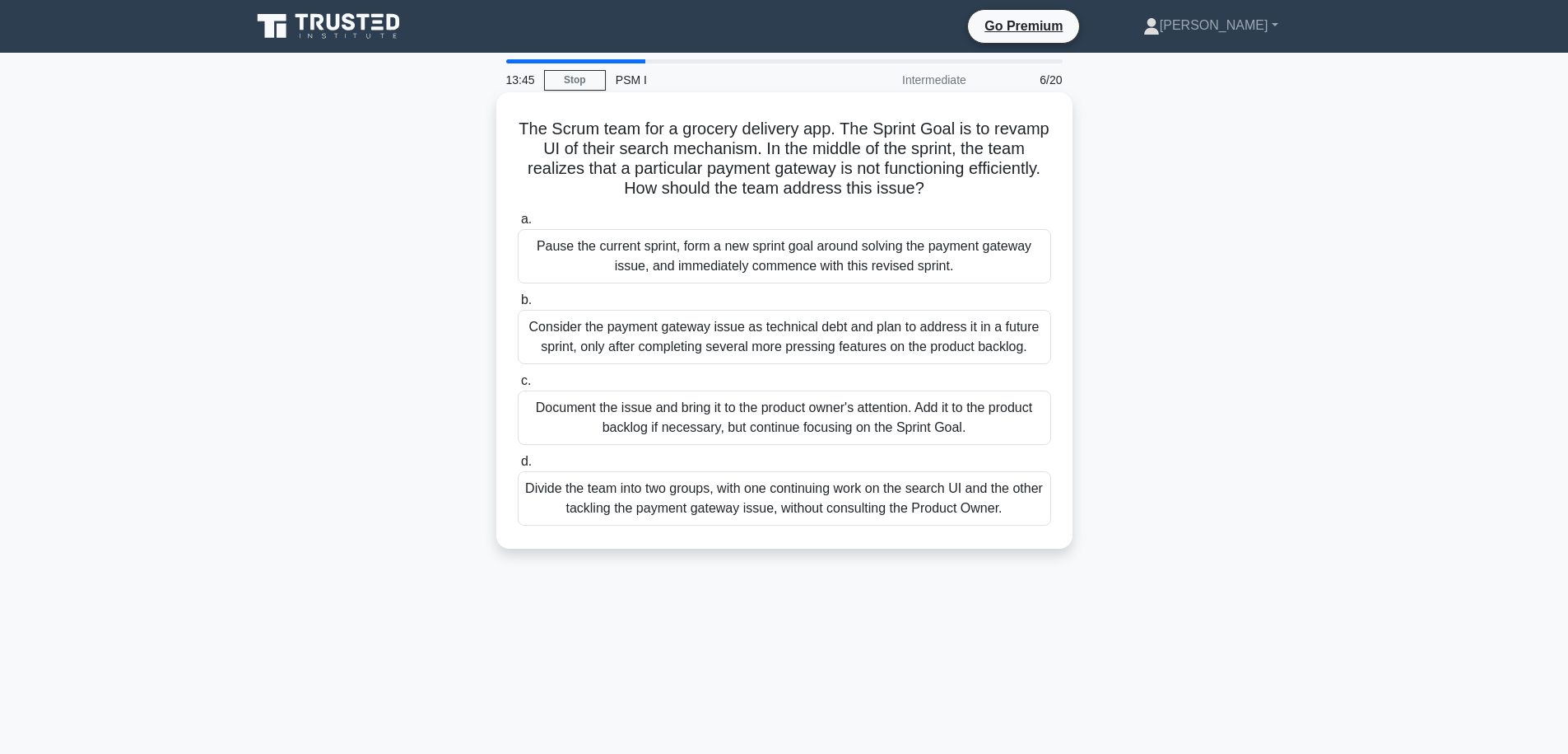
click at [539, 132] on h5 "The Scrum team for a grocery delivery app. The Sprint Goal is to revamp UI of t…" at bounding box center [784, 159] width 537 height 80
click at [871, 166] on h5 "The Scrum team for a grocery delivery app. The Sprint Goal is to revamp UI of t…" at bounding box center [784, 159] width 537 height 80
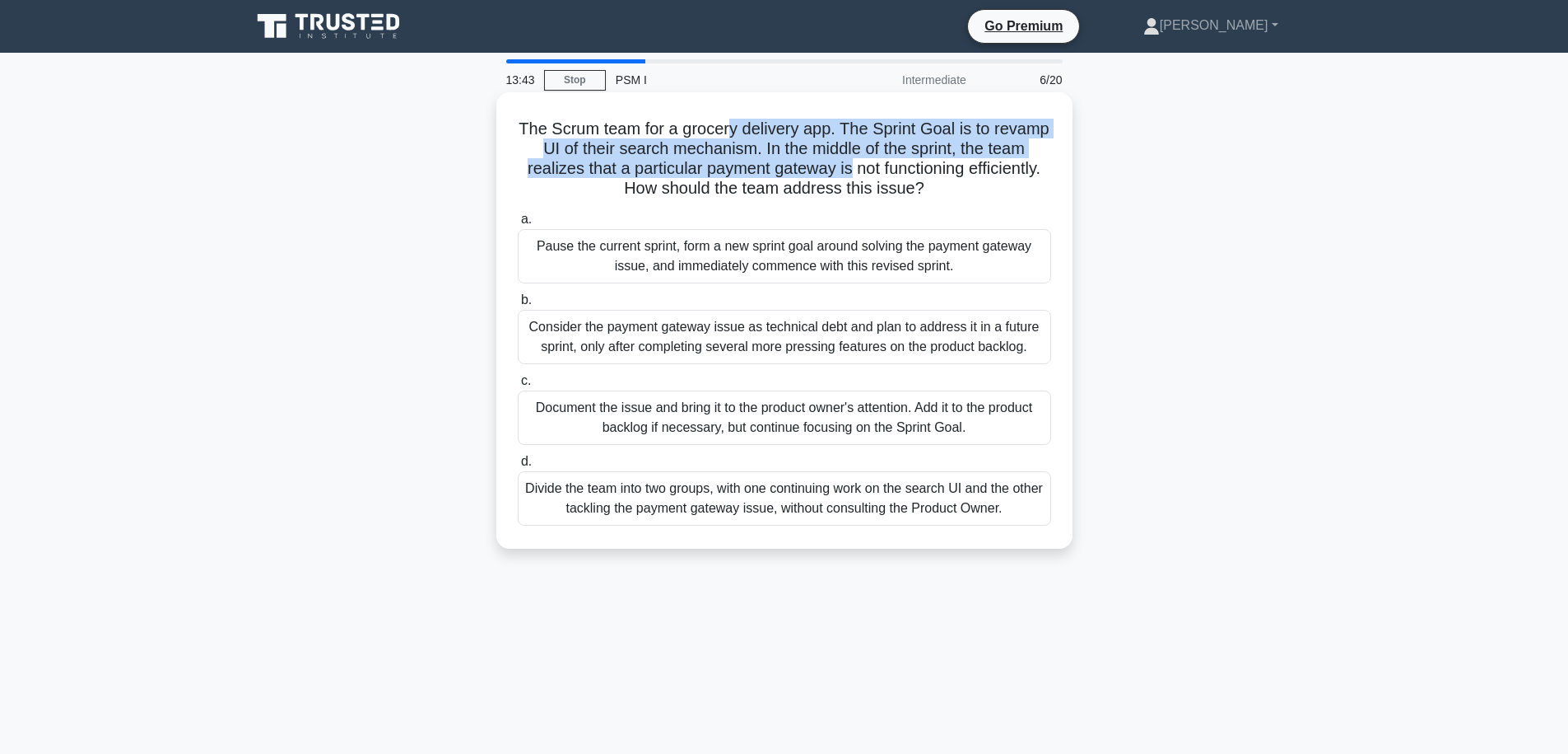
drag, startPoint x: 730, startPoint y: 130, endPoint x: 852, endPoint y: 167, distance: 127.5
click at [852, 167] on h5 "The Scrum team for a grocery delivery app. The Sprint Goal is to revamp UI of t…" at bounding box center [784, 159] width 537 height 80
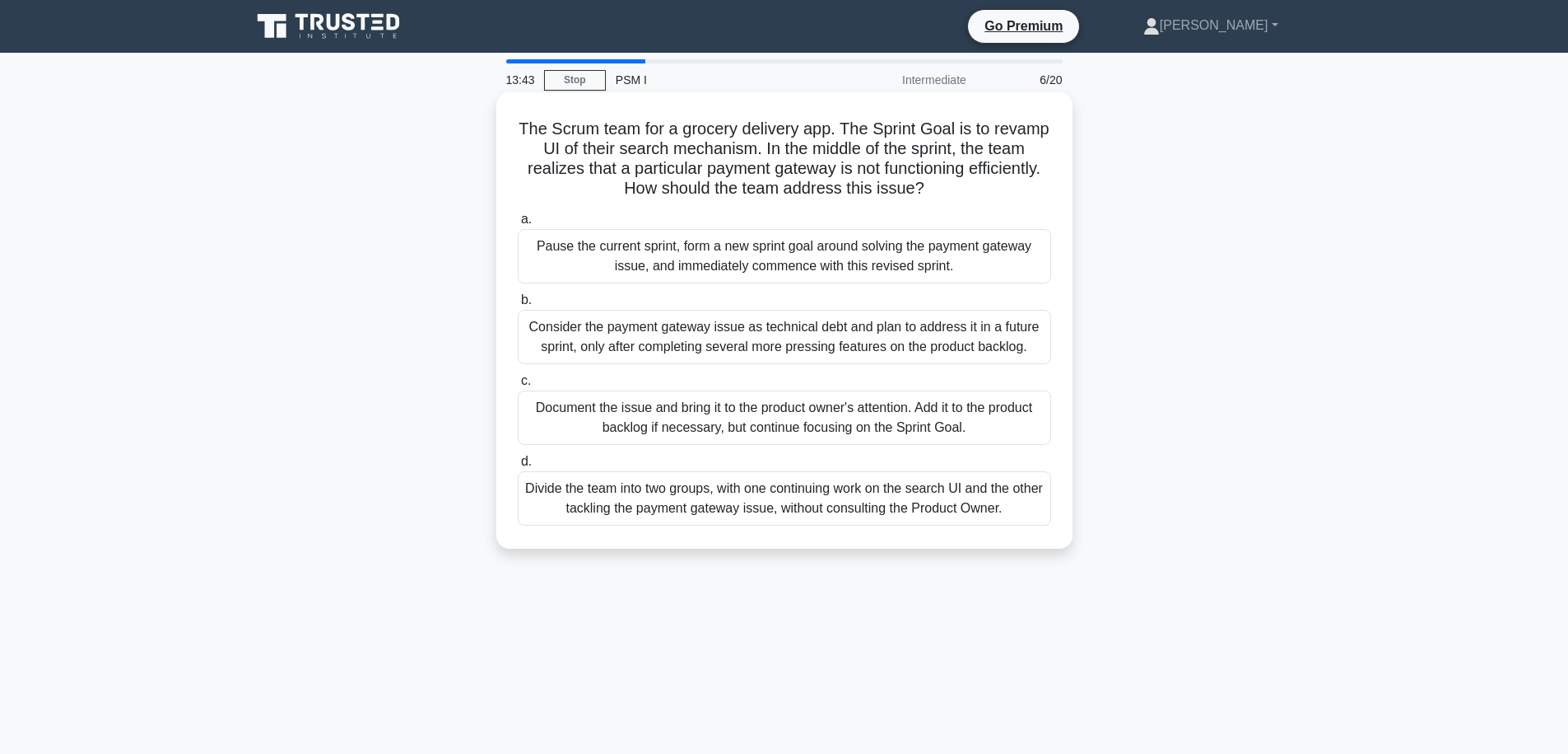
click at [909, 167] on h5 "The Scrum team for a grocery delivery app. The Sprint Goal is to revamp UI of t…" at bounding box center [784, 159] width 537 height 80
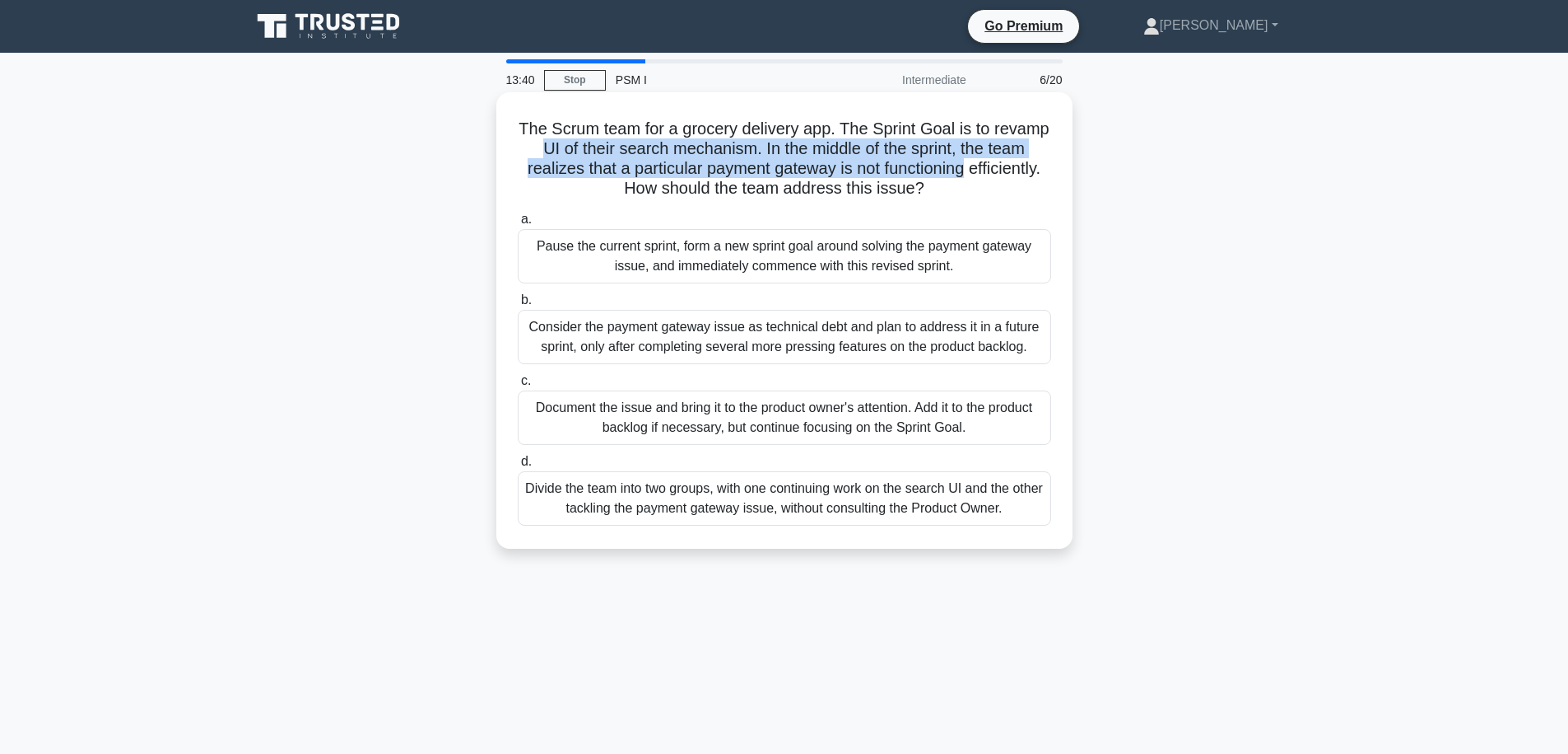
drag, startPoint x: 964, startPoint y: 171, endPoint x: 534, endPoint y: 156, distance: 430.3
click at [534, 156] on h5 "The Scrum team for a grocery delivery app. The Sprint Goal is to revamp UI of t…" at bounding box center [784, 159] width 537 height 80
click at [597, 145] on h5 "The Scrum team for a grocery delivery app. The Sprint Goal is to revamp UI of t…" at bounding box center [784, 159] width 537 height 80
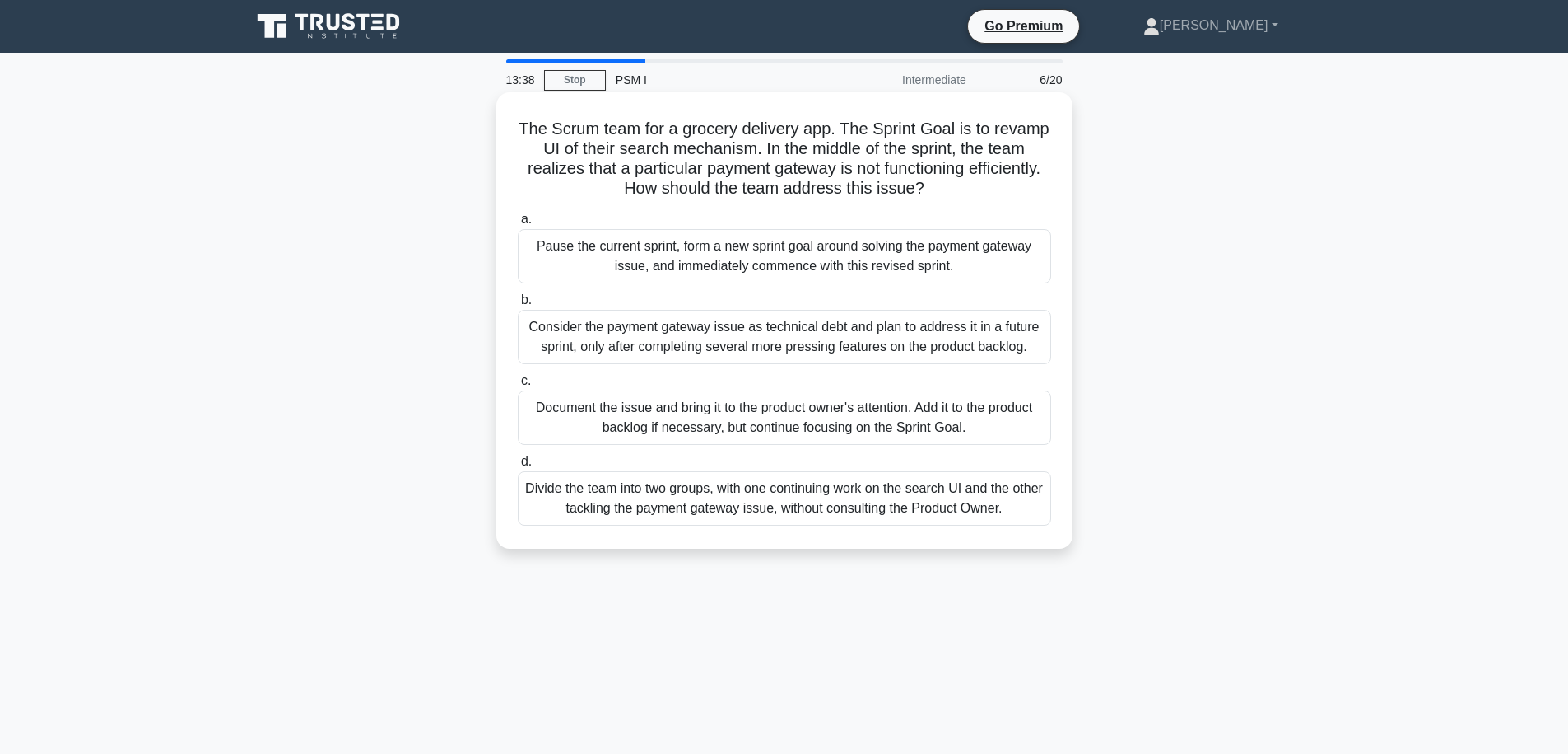
drag, startPoint x: 842, startPoint y: 131, endPoint x: 951, endPoint y: 192, distance: 124.9
click at [951, 192] on h5 "The Scrum team for a grocery delivery app. The Sprint Goal is to revamp UI of t…" at bounding box center [784, 159] width 537 height 80
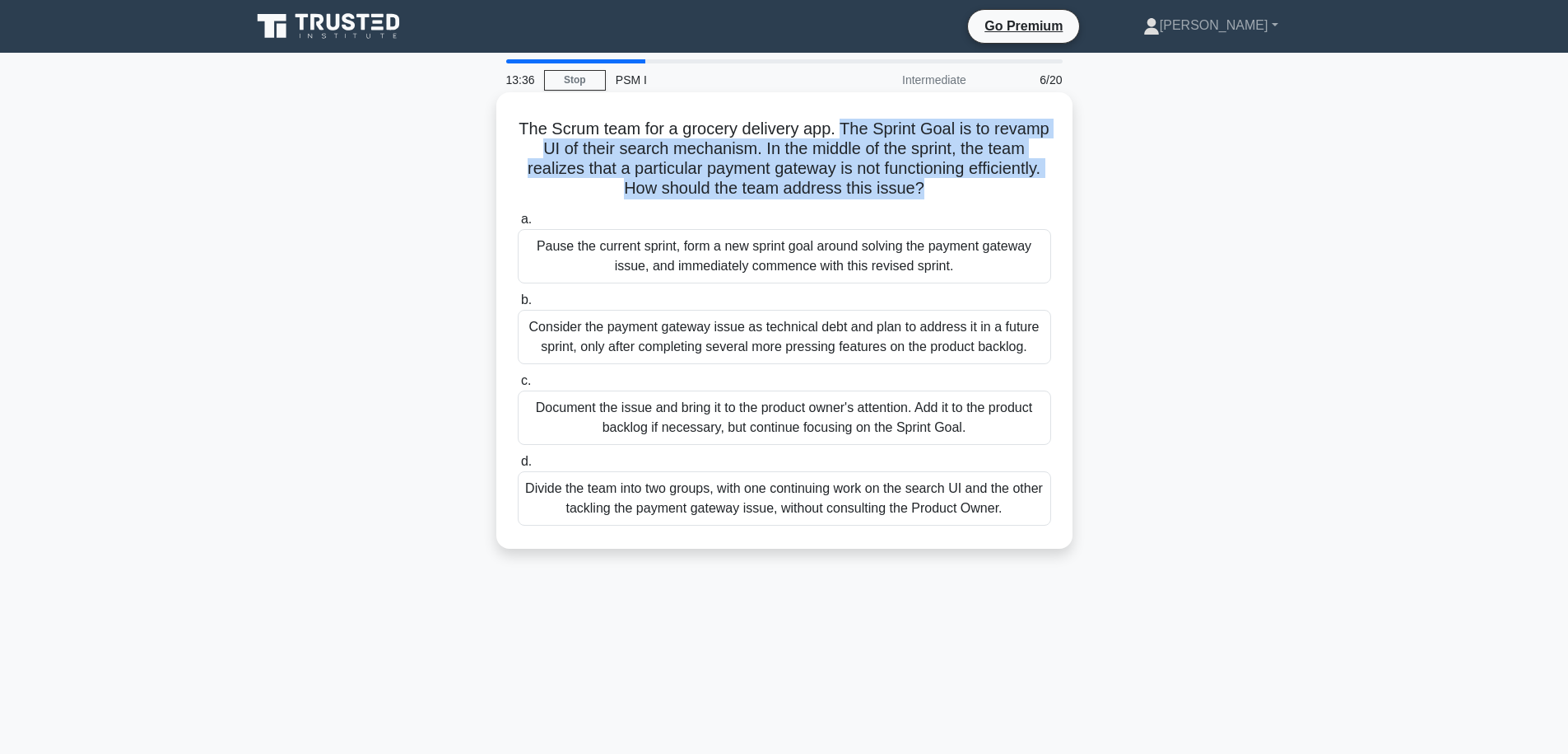
drag, startPoint x: 954, startPoint y: 191, endPoint x: 840, endPoint y: 129, distance: 129.8
click at [840, 129] on h5 "The Scrum team for a grocery delivery app. The Sprint Goal is to revamp UI of t…" at bounding box center [784, 159] width 537 height 80
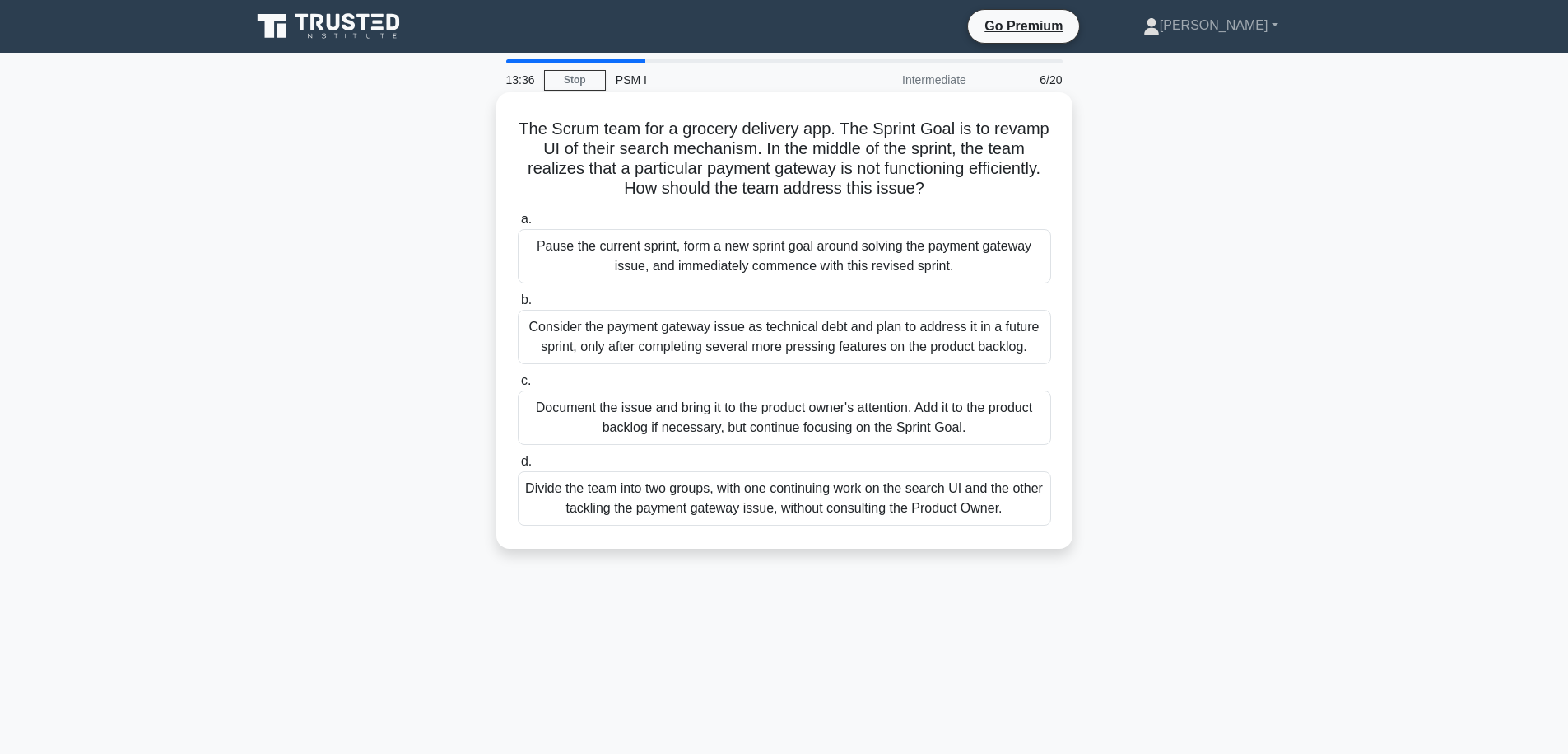
click at [840, 129] on h5 "The Scrum team for a grocery delivery app. The Sprint Goal is to revamp UI of t…" at bounding box center [784, 159] width 537 height 80
drag, startPoint x: 843, startPoint y: 132, endPoint x: 973, endPoint y: 194, distance: 144.0
click at [973, 194] on h5 "The Scrum team for a grocery delivery app. The Sprint Goal is to revamp UI of t…" at bounding box center [784, 159] width 537 height 80
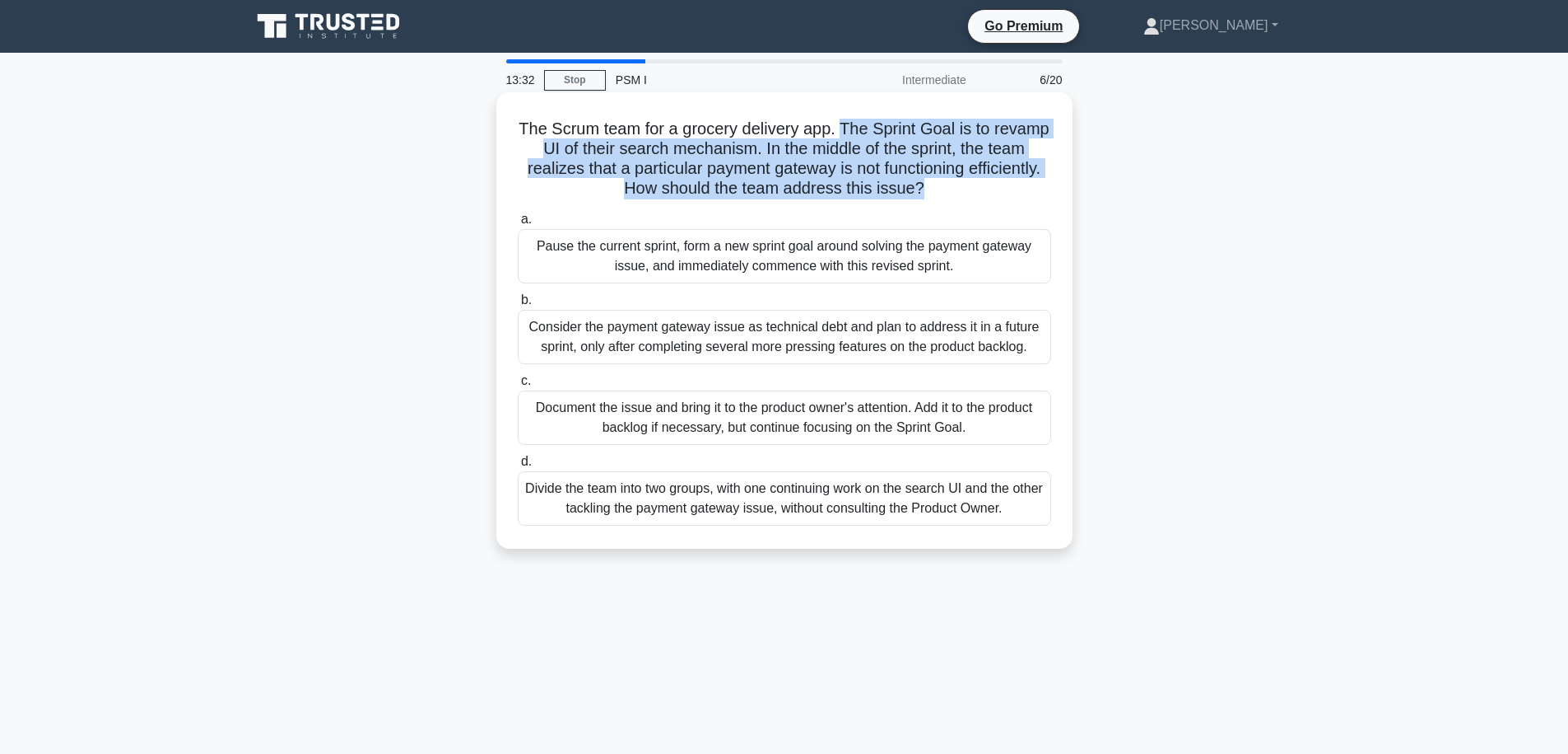
drag, startPoint x: 973, startPoint y: 194, endPoint x: 846, endPoint y: 125, distance: 144.5
click at [846, 124] on h5 "The Scrum team for a grocery delivery app. The Sprint Goal is to revamp UI of t…" at bounding box center [784, 159] width 537 height 80
click at [846, 125] on h5 "The Scrum team for a grocery delivery app. The Sprint Goal is to revamp UI of t…" at bounding box center [784, 159] width 537 height 80
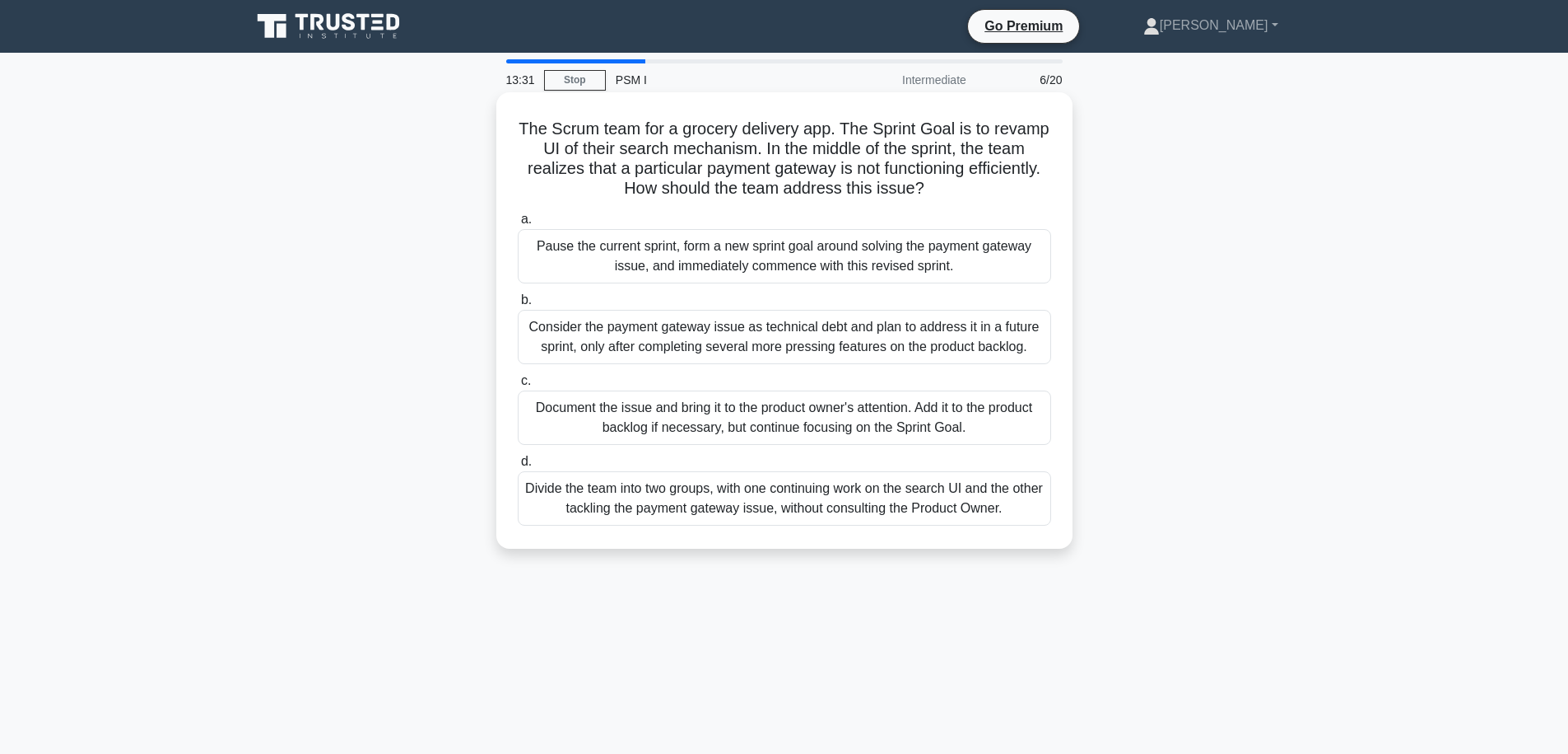
drag, startPoint x: 844, startPoint y: 130, endPoint x: 973, endPoint y: 180, distance: 138.4
click at [973, 180] on h5 "The Scrum team for a grocery delivery app. The Sprint Goal is to revamp UI of t…" at bounding box center [784, 159] width 537 height 80
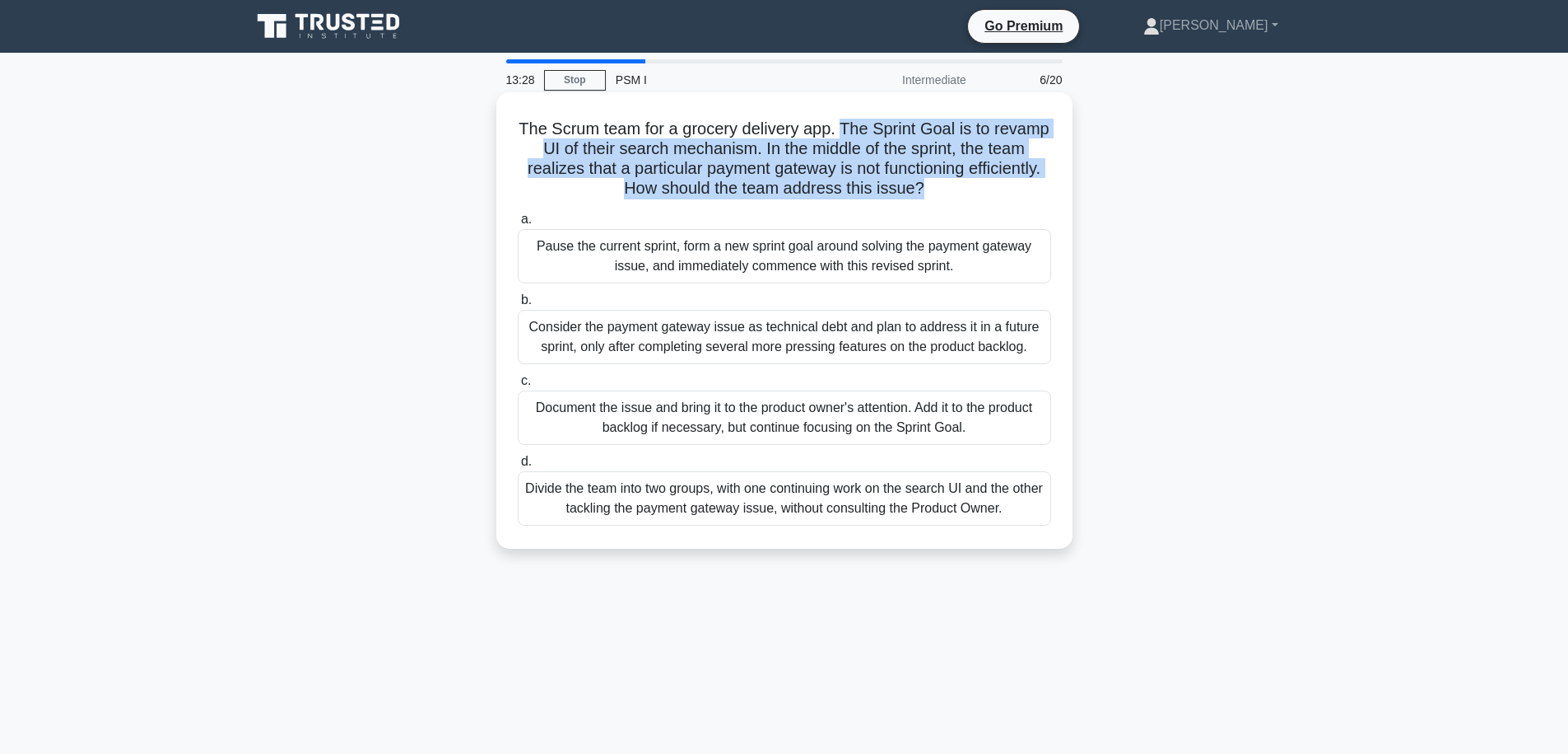
drag, startPoint x: 973, startPoint y: 180, endPoint x: 841, endPoint y: 130, distance: 141.2
click at [842, 131] on h5 "The Scrum team for a grocery delivery app. The Sprint Goal is to revamp UI of t…" at bounding box center [784, 159] width 537 height 80
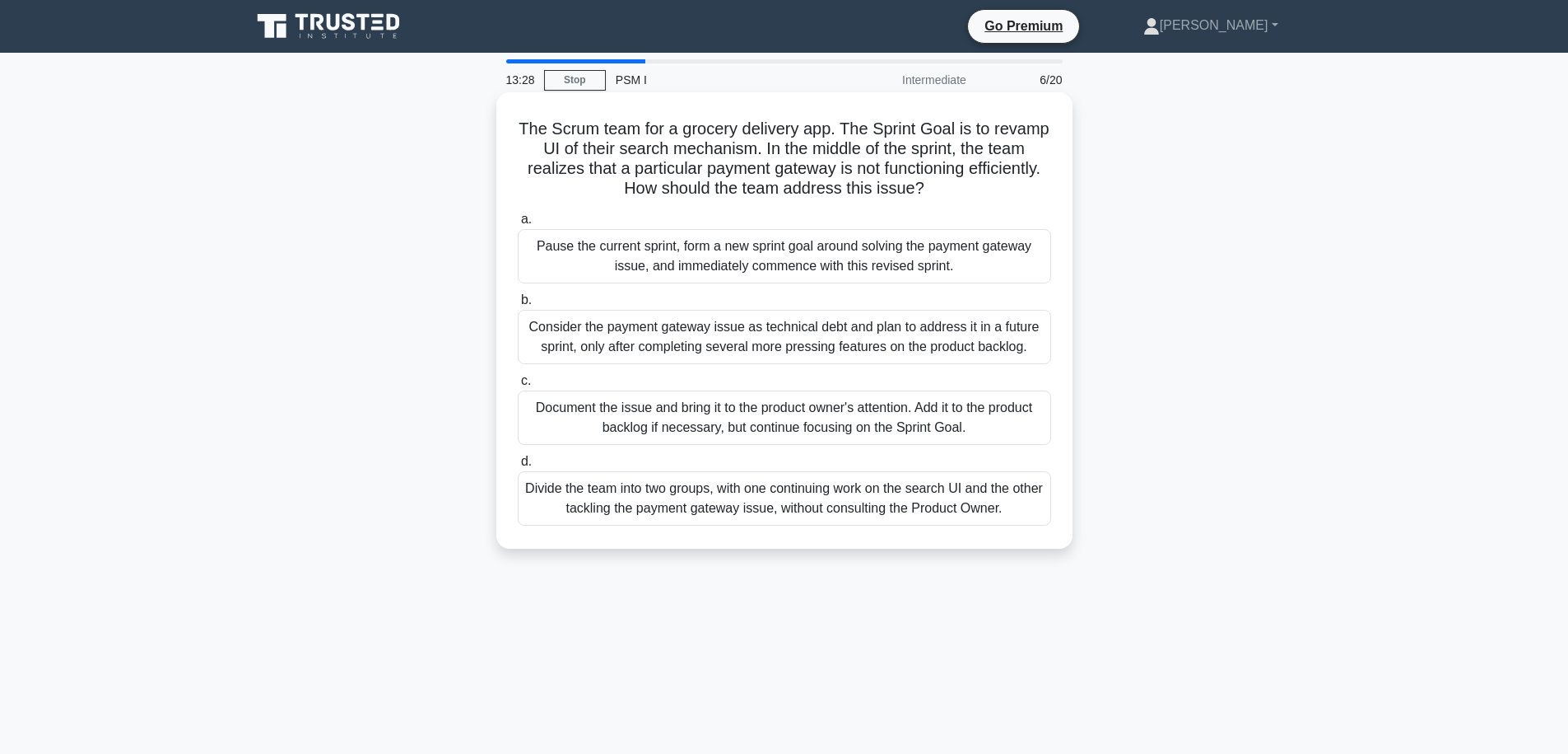
click at [843, 127] on h5 "The Scrum team for a grocery delivery app. The Sprint Goal is to revamp UI of t…" at bounding box center [784, 159] width 537 height 80
drag, startPoint x: 843, startPoint y: 127, endPoint x: 923, endPoint y: 190, distance: 101.8
click at [923, 190] on h5 "The Scrum team for a grocery delivery app. The Sprint Goal is to revamp UI of t…" at bounding box center [784, 159] width 537 height 80
click at [924, 188] on h5 "The Scrum team for a grocery delivery app. The Sprint Goal is to revamp UI of t…" at bounding box center [784, 159] width 537 height 80
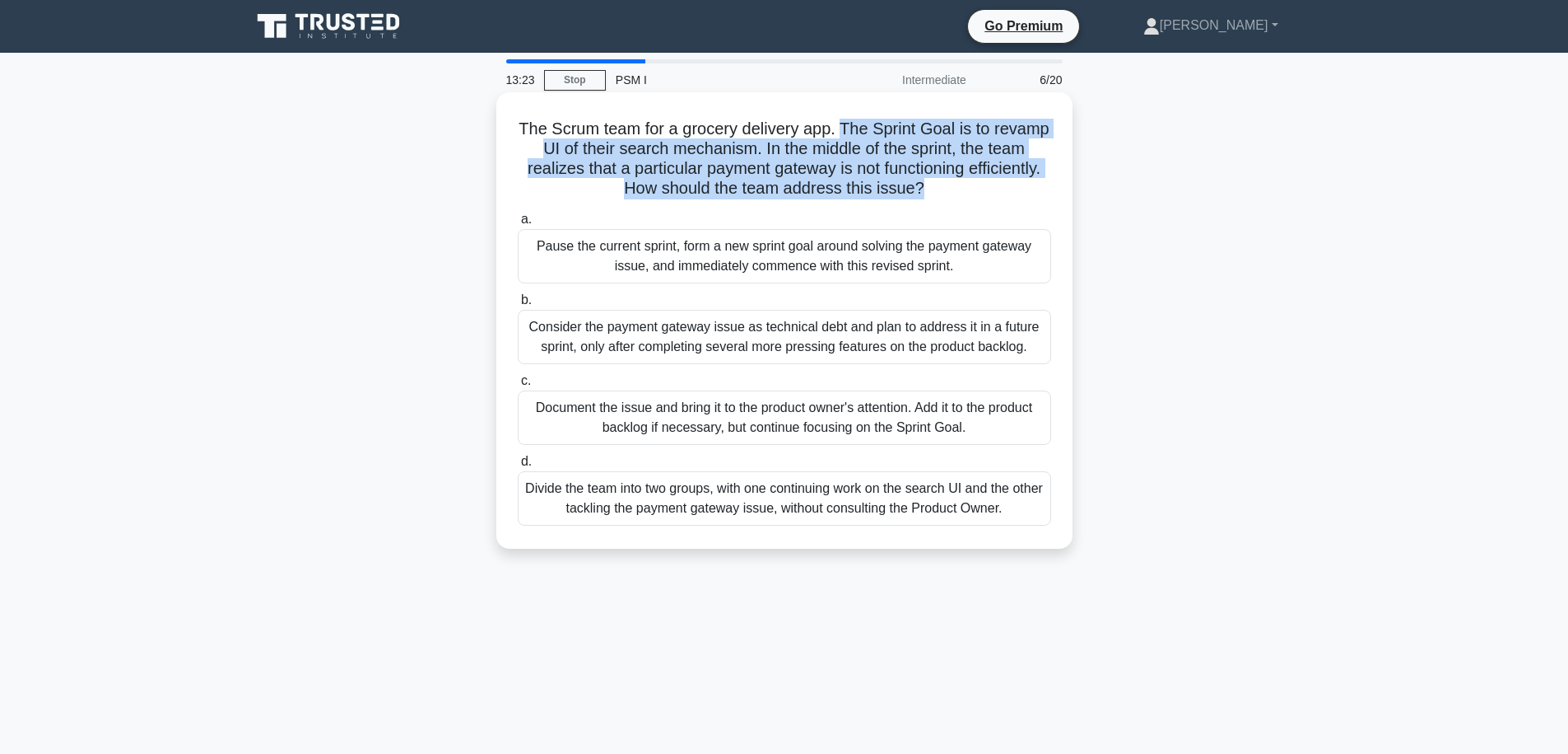
drag, startPoint x: 935, startPoint y: 190, endPoint x: 843, endPoint y: 136, distance: 106.7
click at [843, 136] on h5 "The Scrum team for a grocery delivery app. The Sprint Goal is to revamp UI of t…" at bounding box center [784, 159] width 537 height 80
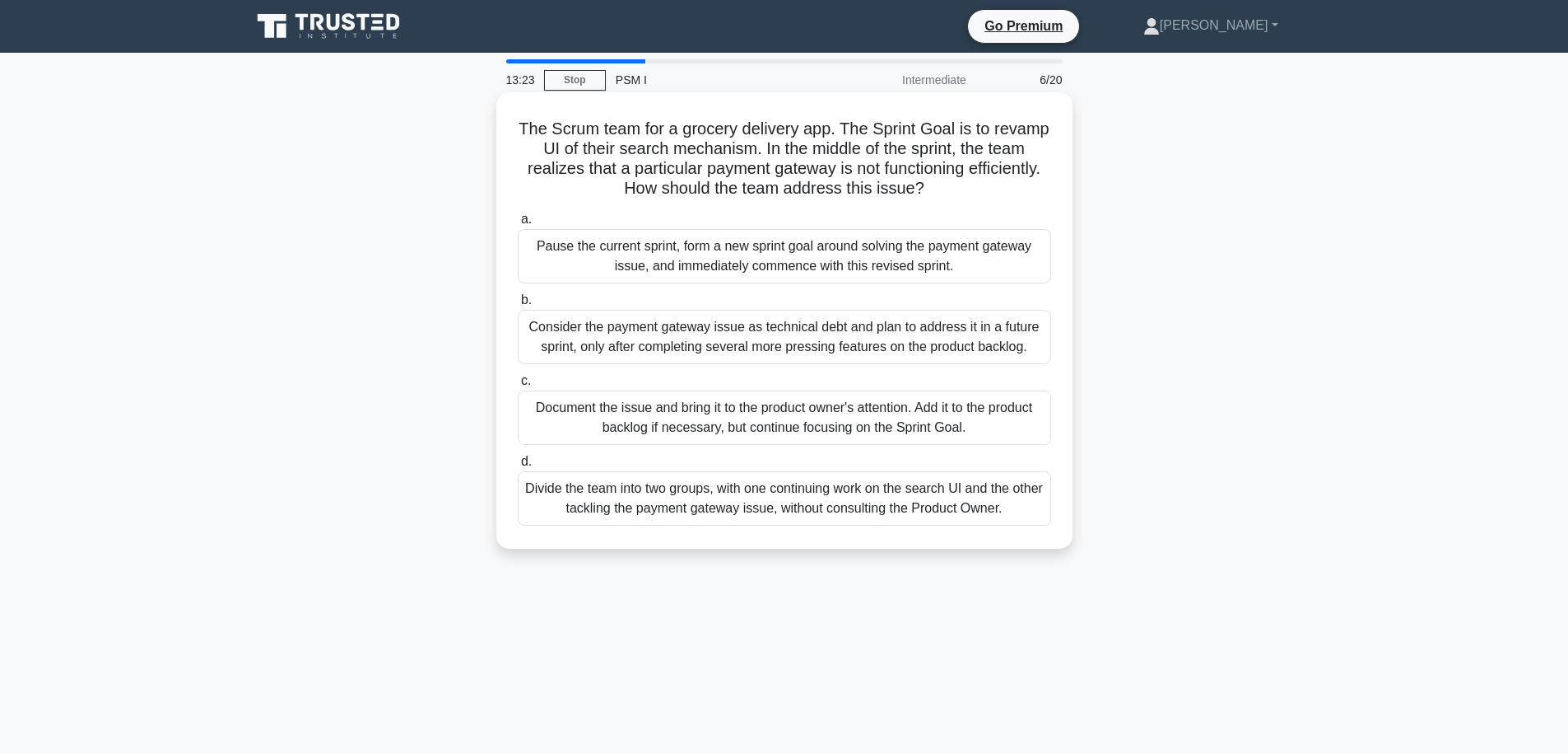
click at [843, 136] on h5 "The Scrum team for a grocery delivery app. The Sprint Goal is to revamp UI of t…" at bounding box center [784, 159] width 537 height 80
drag, startPoint x: 843, startPoint y: 136, endPoint x: 935, endPoint y: 192, distance: 107.7
click at [935, 192] on h5 "The Scrum team for a grocery delivery app. The Sprint Goal is to revamp UI of t…" at bounding box center [784, 159] width 537 height 80
click at [935, 192] on icon ".spinner_0XTQ{transform-origin:center;animation:spinner_y6GP .75s linear infini…" at bounding box center [934, 190] width 19 height 19
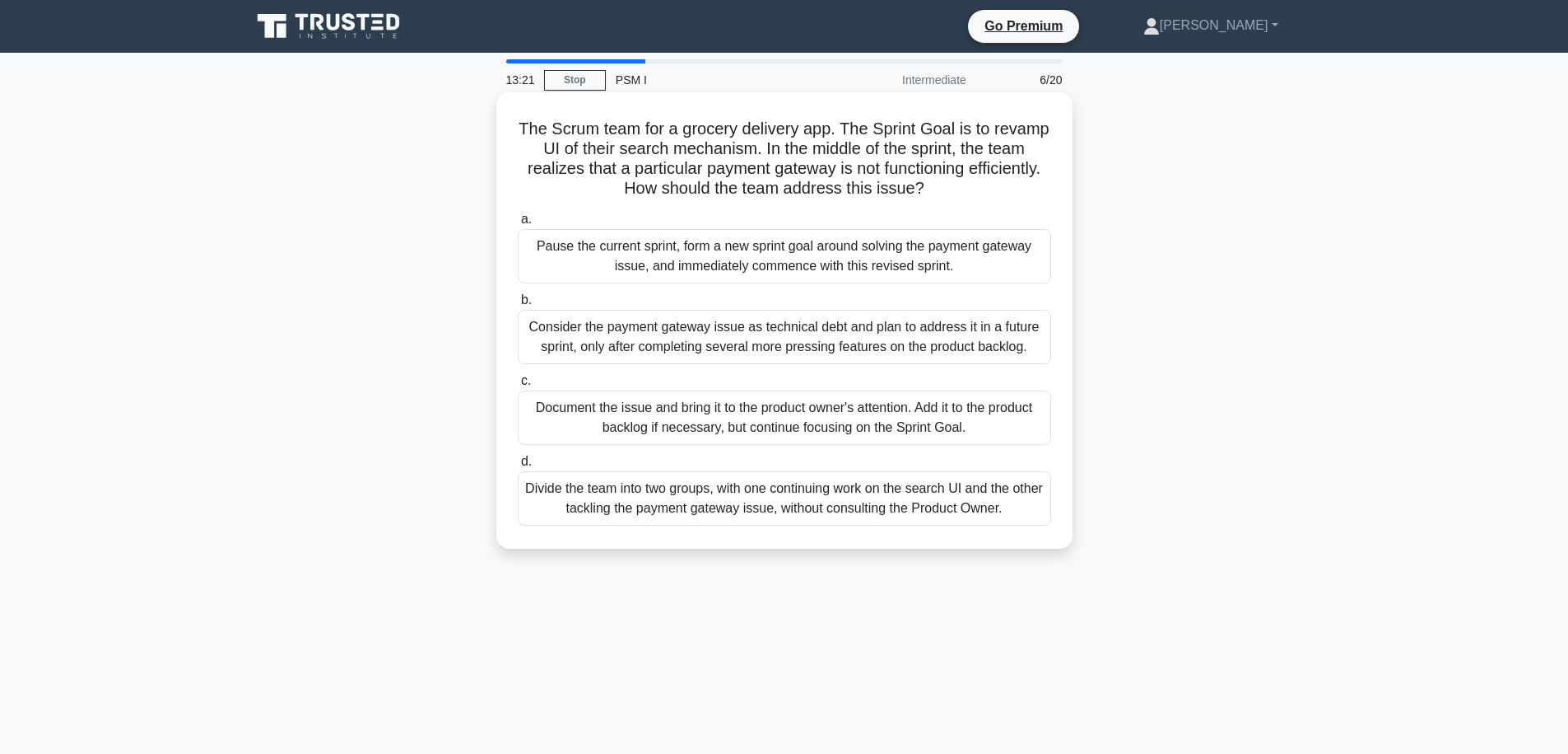
click at [935, 192] on icon ".spinner_0XTQ{transform-origin:center;animation:spinner_y6GP .75s linear infini…" at bounding box center [934, 190] width 19 height 19
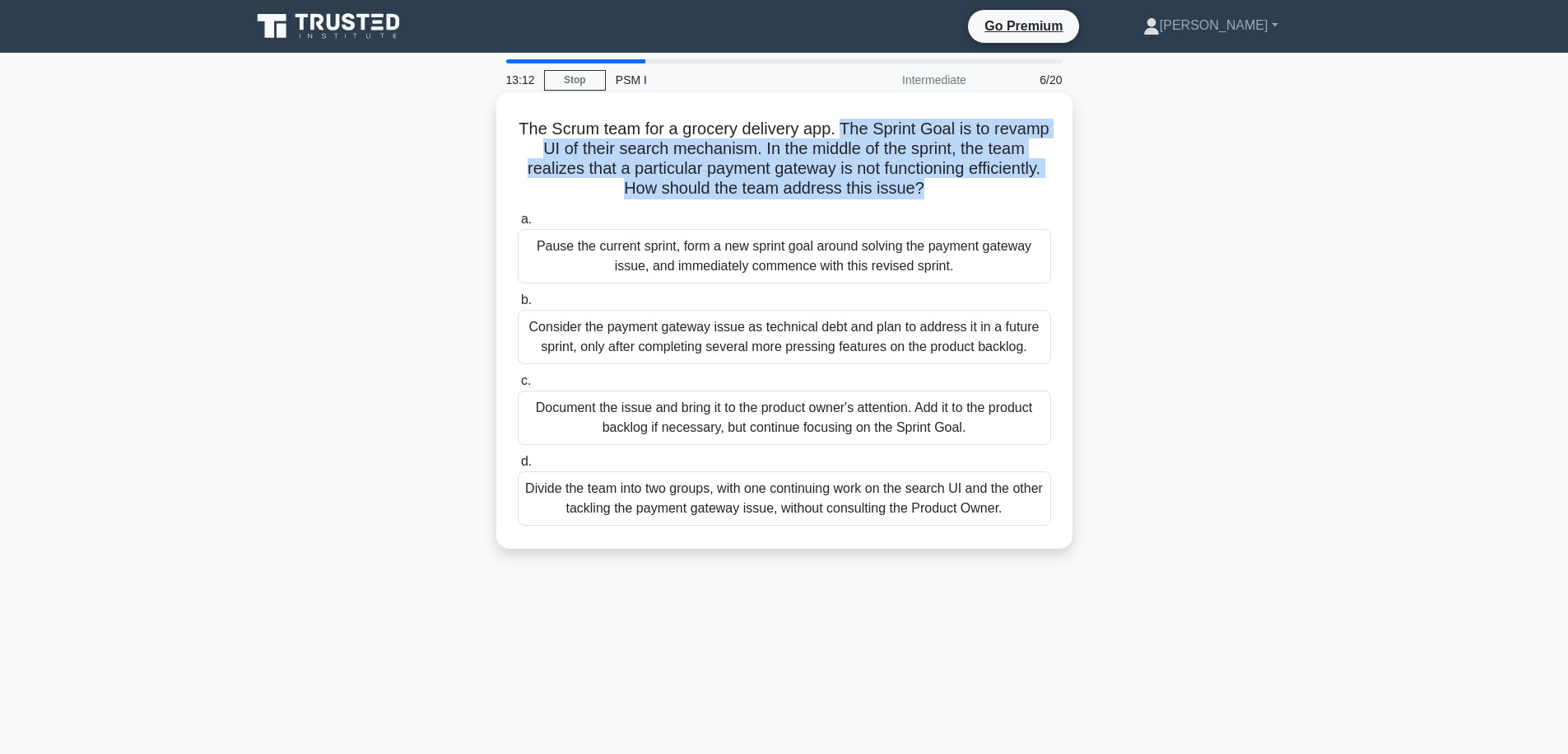
drag, startPoint x: 958, startPoint y: 185, endPoint x: 843, endPoint y: 136, distance: 125.0
click at [843, 136] on h5 "The Scrum team for a grocery delivery app. The Sprint Goal is to revamp UI of t…" at bounding box center [784, 159] width 537 height 80
click at [964, 180] on h5 "The Scrum team for a grocery delivery app. The Sprint Goal is to revamp UI of t…" at bounding box center [784, 159] width 537 height 80
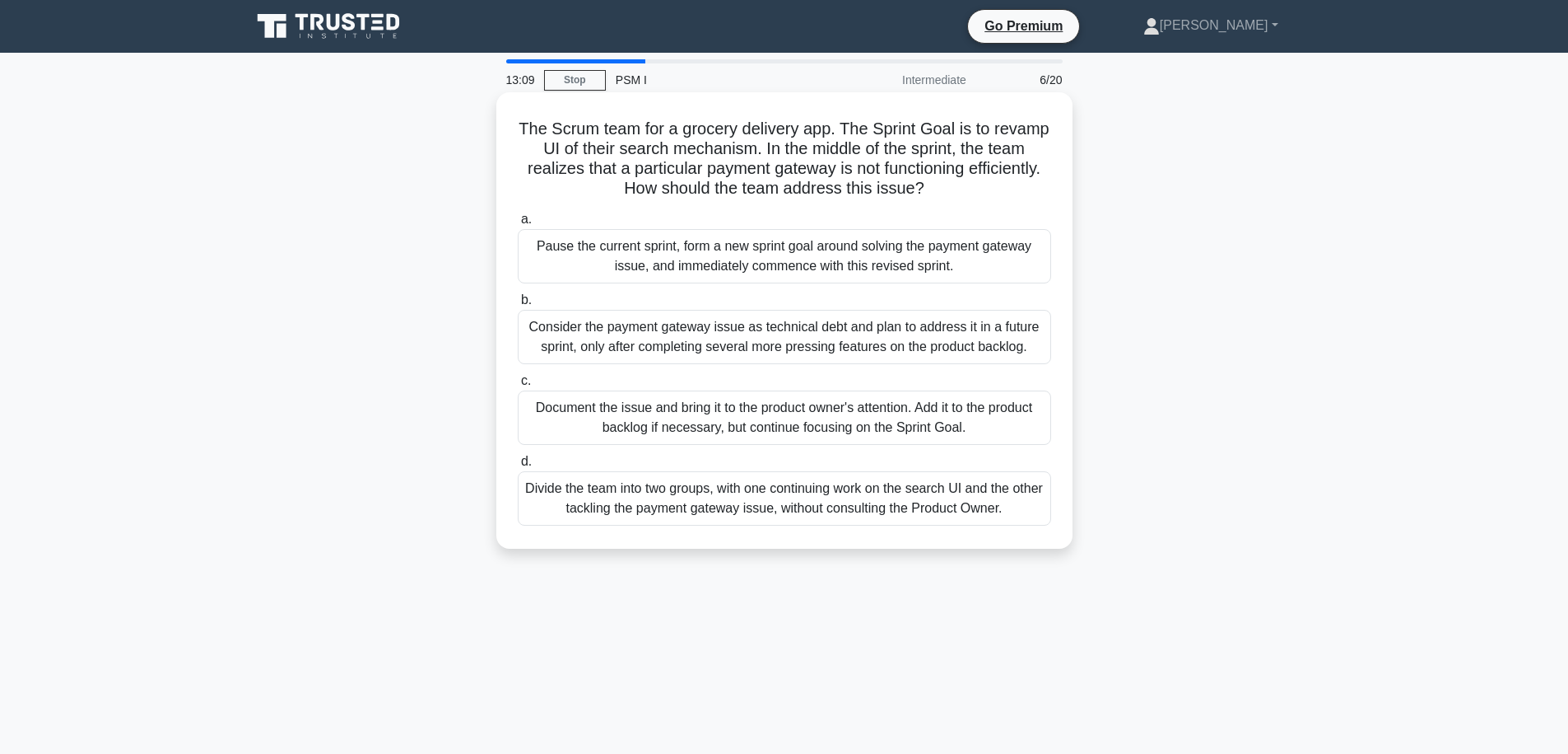
drag, startPoint x: 839, startPoint y: 130, endPoint x: 966, endPoint y: 182, distance: 137.2
click at [966, 182] on h5 "The Scrum team for a grocery delivery app. The Sprint Goal is to revamp UI of t…" at bounding box center [784, 159] width 537 height 80
click at [966, 183] on h5 "The Scrum team for a grocery delivery app. The Sprint Goal is to revamp UI of t…" at bounding box center [784, 159] width 537 height 80
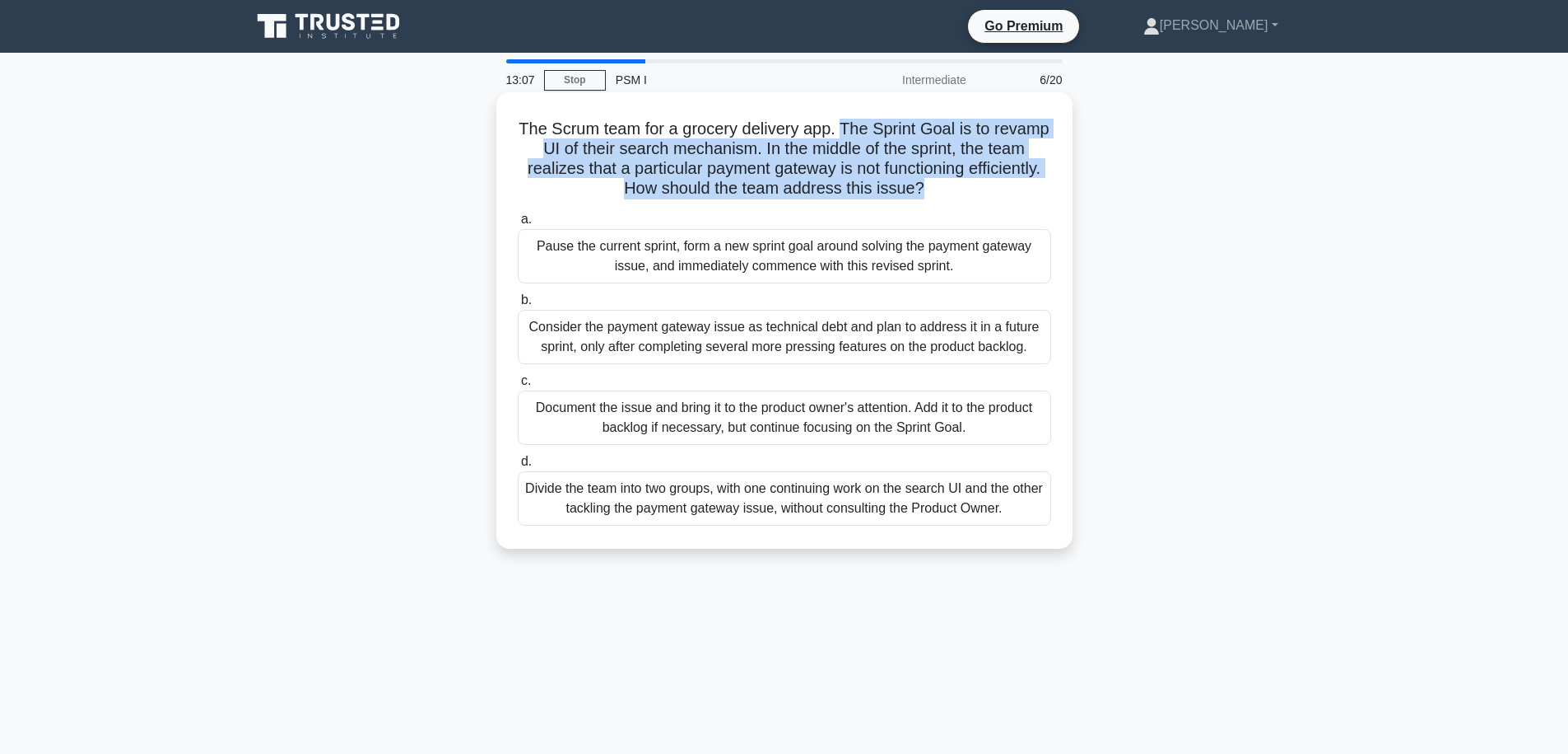
drag, startPoint x: 951, startPoint y: 189, endPoint x: 843, endPoint y: 131, distance: 122.6
click at [843, 131] on h5 "The Scrum team for a grocery delivery app. The Sprint Goal is to revamp UI of t…" at bounding box center [784, 159] width 537 height 80
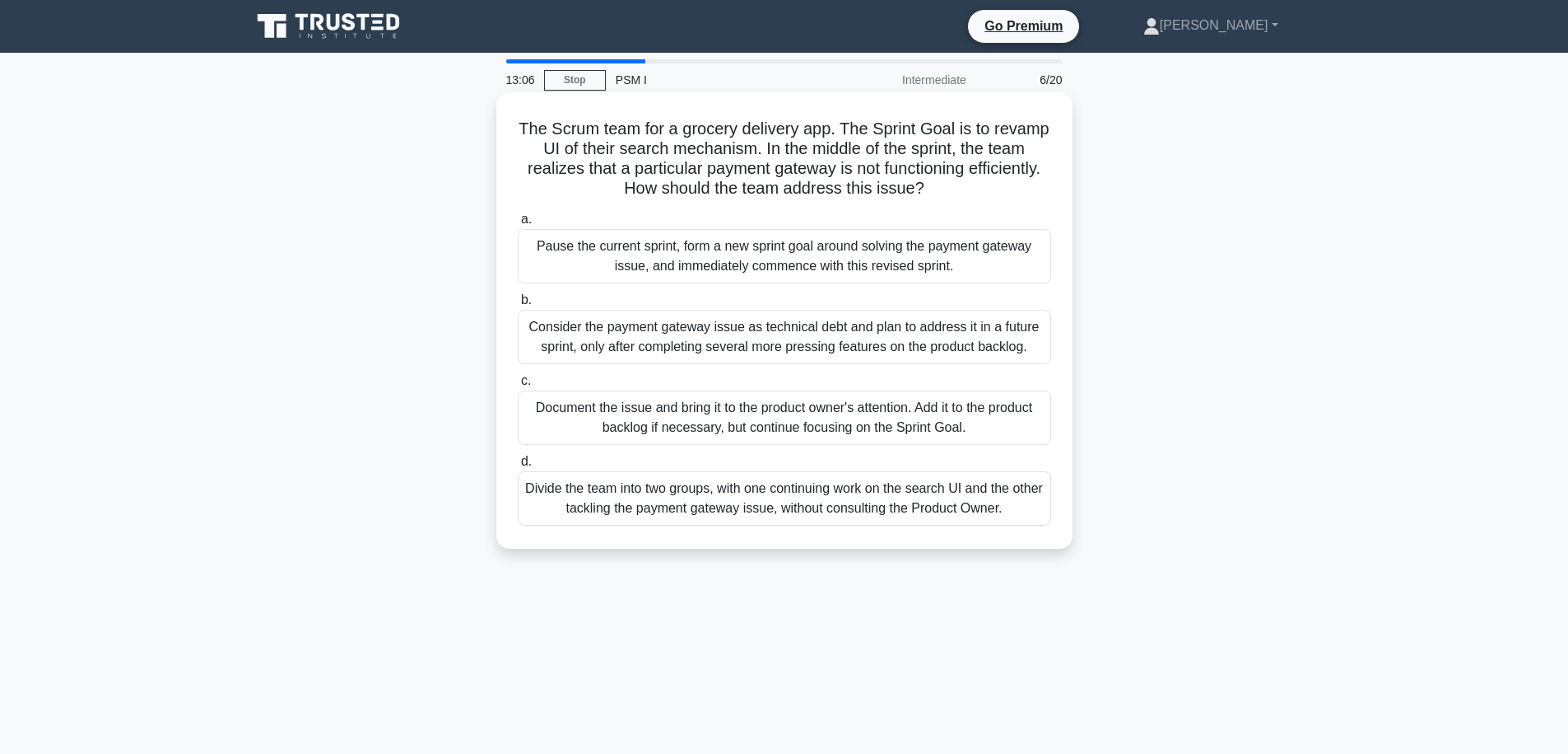
click at [843, 132] on h5 "The Scrum team for a grocery delivery app. The Sprint Goal is to revamp UI of t…" at bounding box center [784, 159] width 537 height 80
drag, startPoint x: 843, startPoint y: 131, endPoint x: 947, endPoint y: 187, distance: 118.1
click at [947, 187] on h5 "The Scrum team for a grocery delivery app. The Sprint Goal is to revamp UI of t…" at bounding box center [784, 159] width 537 height 80
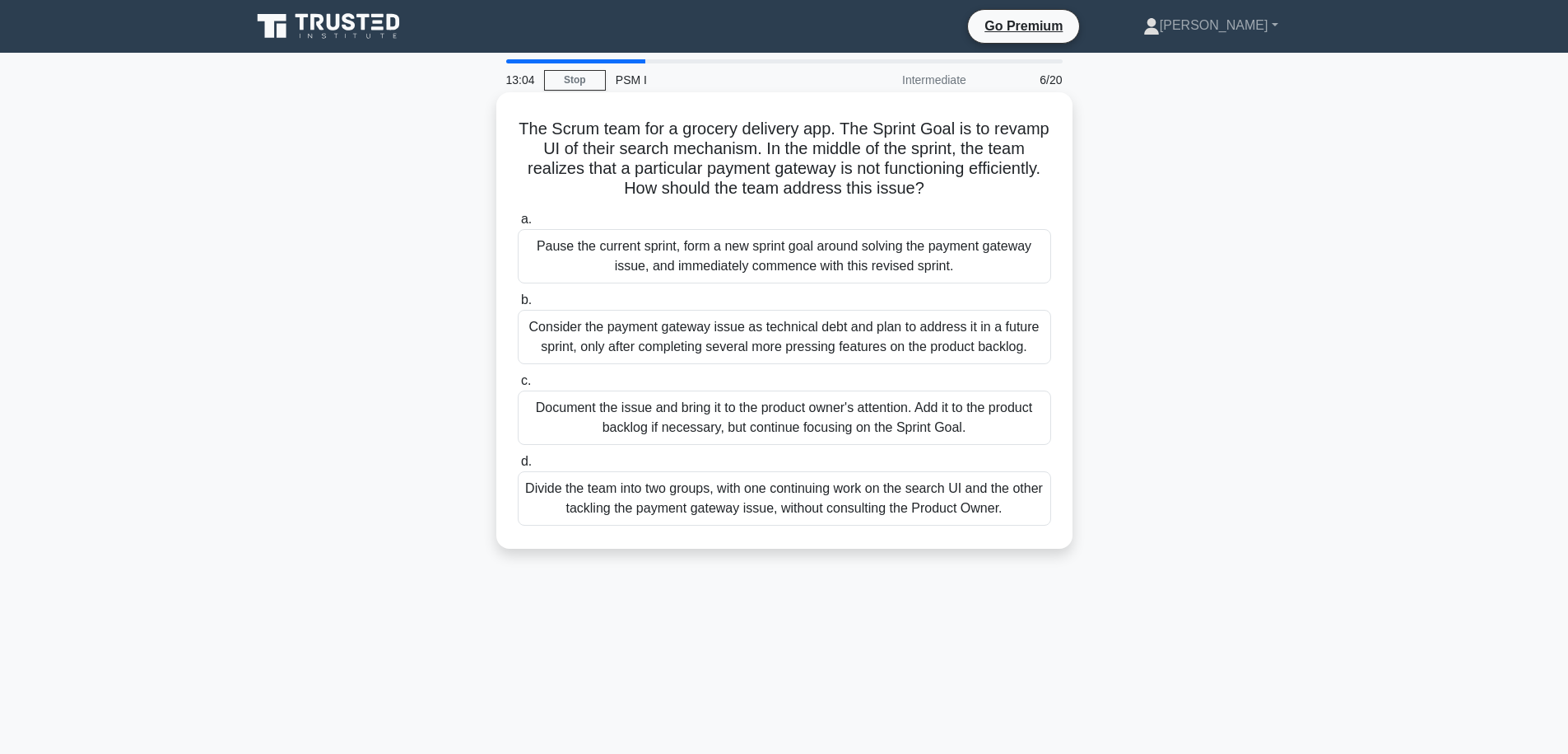
click at [947, 187] on h5 "The Scrum team for a grocery delivery app. The Sprint Goal is to revamp UI of t…" at bounding box center [784, 159] width 537 height 80
drag, startPoint x: 683, startPoint y: 152, endPoint x: 834, endPoint y: 145, distance: 151.2
click at [833, 145] on h5 "The Scrum team for a grocery delivery app. The Sprint Goal is to revamp UI of t…" at bounding box center [784, 159] width 537 height 80
click at [888, 157] on h5 "The Scrum team for a grocery delivery app. The Sprint Goal is to revamp UI of t…" at bounding box center [784, 159] width 537 height 80
drag, startPoint x: 896, startPoint y: 148, endPoint x: 941, endPoint y: 149, distance: 45.0
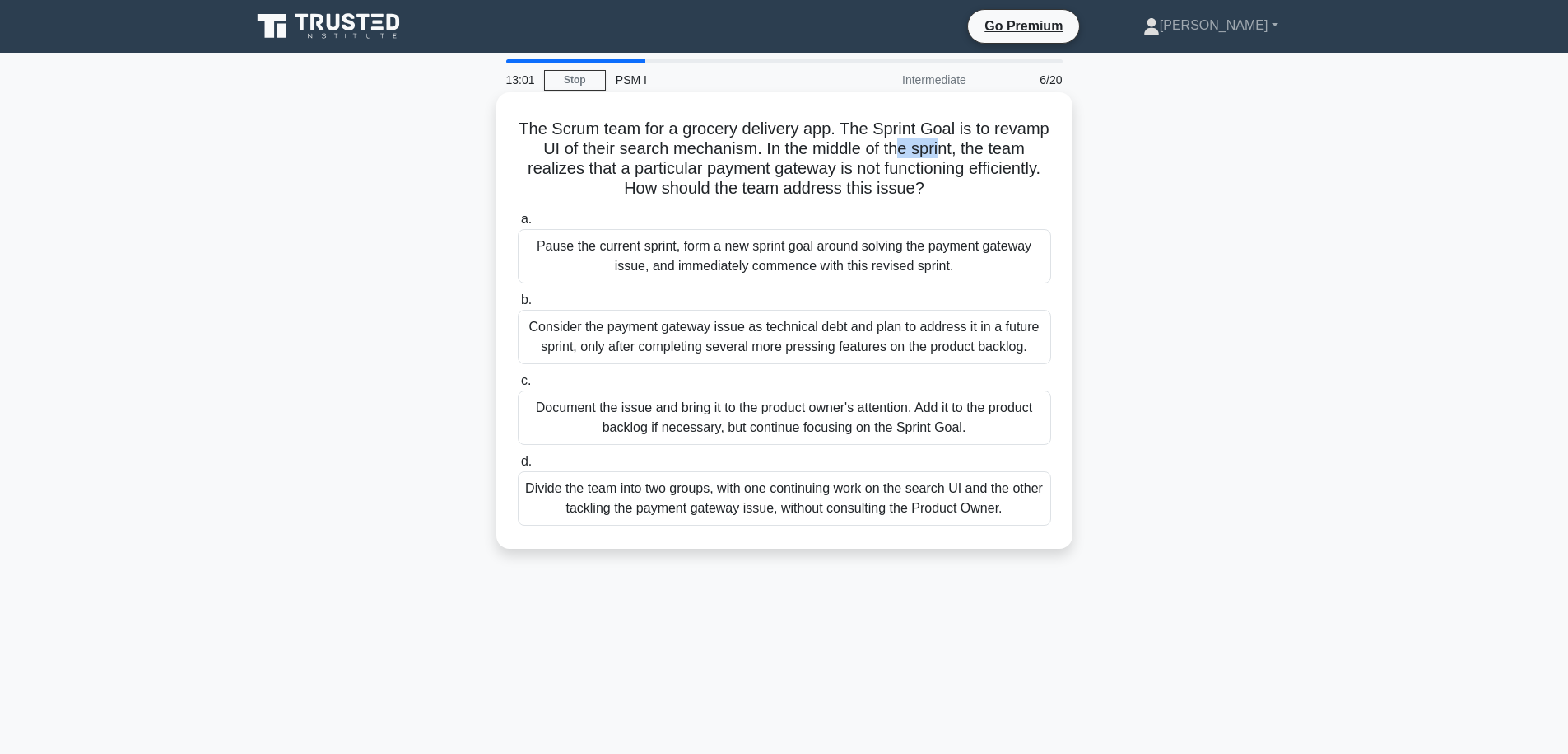
click at [943, 148] on h5 "The Scrum team for a grocery delivery app. The Sprint Goal is to revamp UI of t…" at bounding box center [784, 159] width 537 height 80
click at [666, 166] on h5 "The Scrum team for a grocery delivery app. The Sprint Goal is to revamp UI of t…" at bounding box center [784, 159] width 537 height 80
drag, startPoint x: 658, startPoint y: 171, endPoint x: 829, endPoint y: 169, distance: 171.0
click at [829, 169] on h5 "The Scrum team for a grocery delivery app. The Sprint Goal is to revamp UI of t…" at bounding box center [784, 159] width 537 height 80
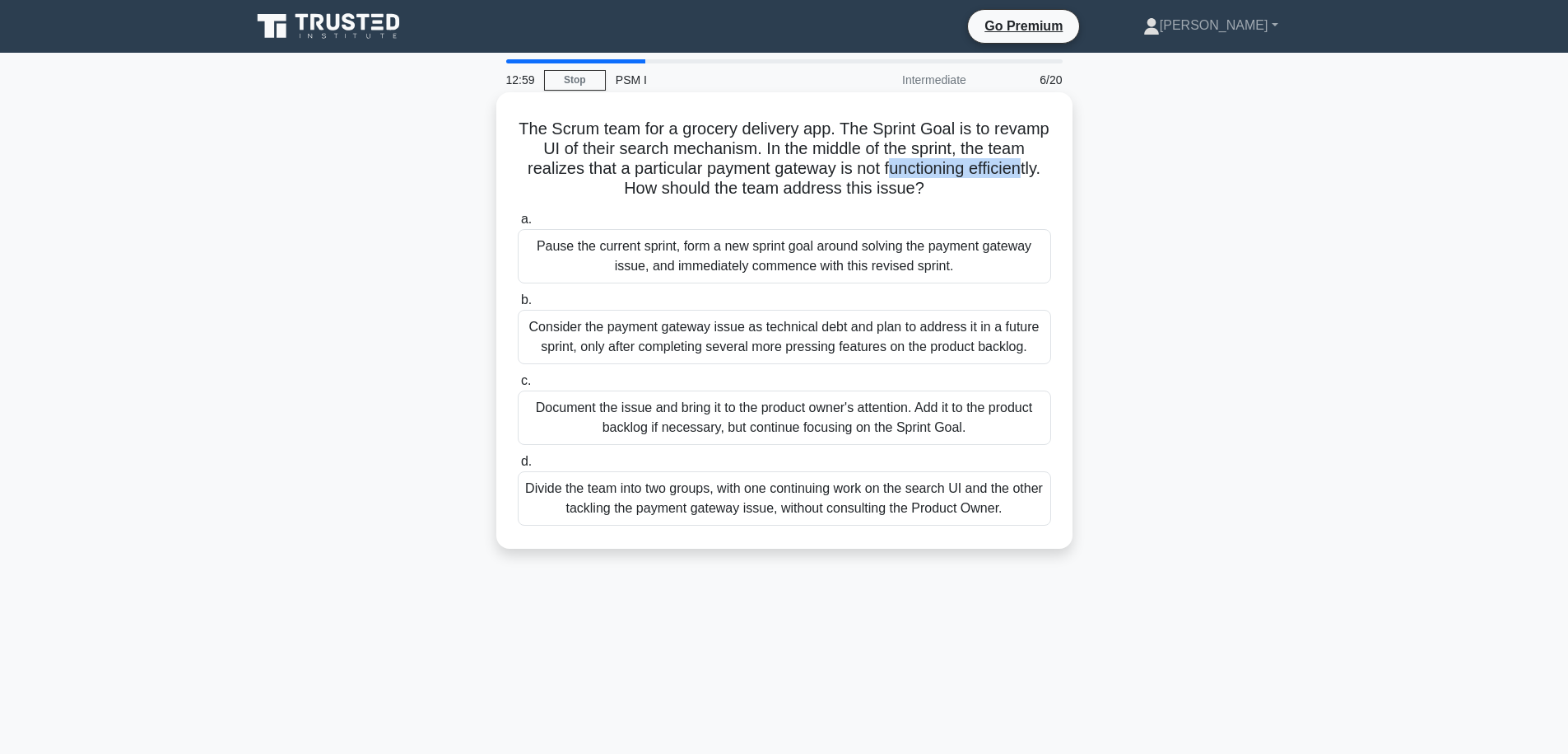
drag, startPoint x: 893, startPoint y: 168, endPoint x: 1026, endPoint y: 167, distance: 133.0
click at [1021, 168] on h5 "The Scrum team for a grocery delivery app. The Sprint Goal is to revamp UI of t…" at bounding box center [784, 159] width 537 height 80
click at [1018, 195] on h5 "The Scrum team for a grocery delivery app. The Sprint Goal is to revamp UI of t…" at bounding box center [784, 159] width 537 height 80
click at [963, 198] on h5 "The Scrum team for a grocery delivery app. The Sprint Goal is to revamp UI of t…" at bounding box center [784, 159] width 537 height 80
drag, startPoint x: 654, startPoint y: 166, endPoint x: 925, endPoint y: 167, distance: 271.0
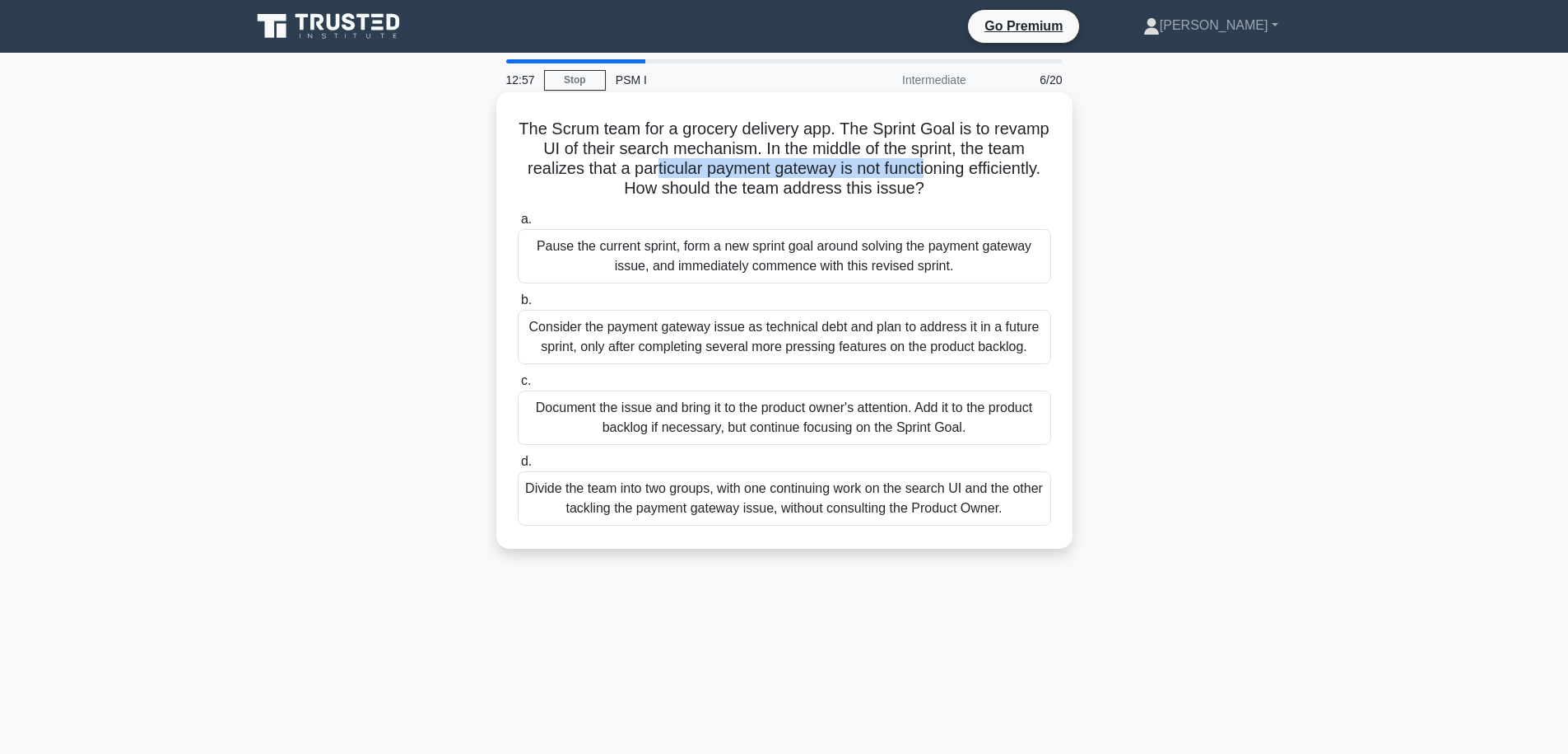
click at [924, 167] on h5 "The Scrum team for a grocery delivery app. The Sprint Goal is to revamp UI of t…" at bounding box center [784, 159] width 537 height 80
click at [925, 167] on h5 "The Scrum team for a grocery delivery app. The Sprint Goal is to revamp UI of t…" at bounding box center [784, 159] width 537 height 80
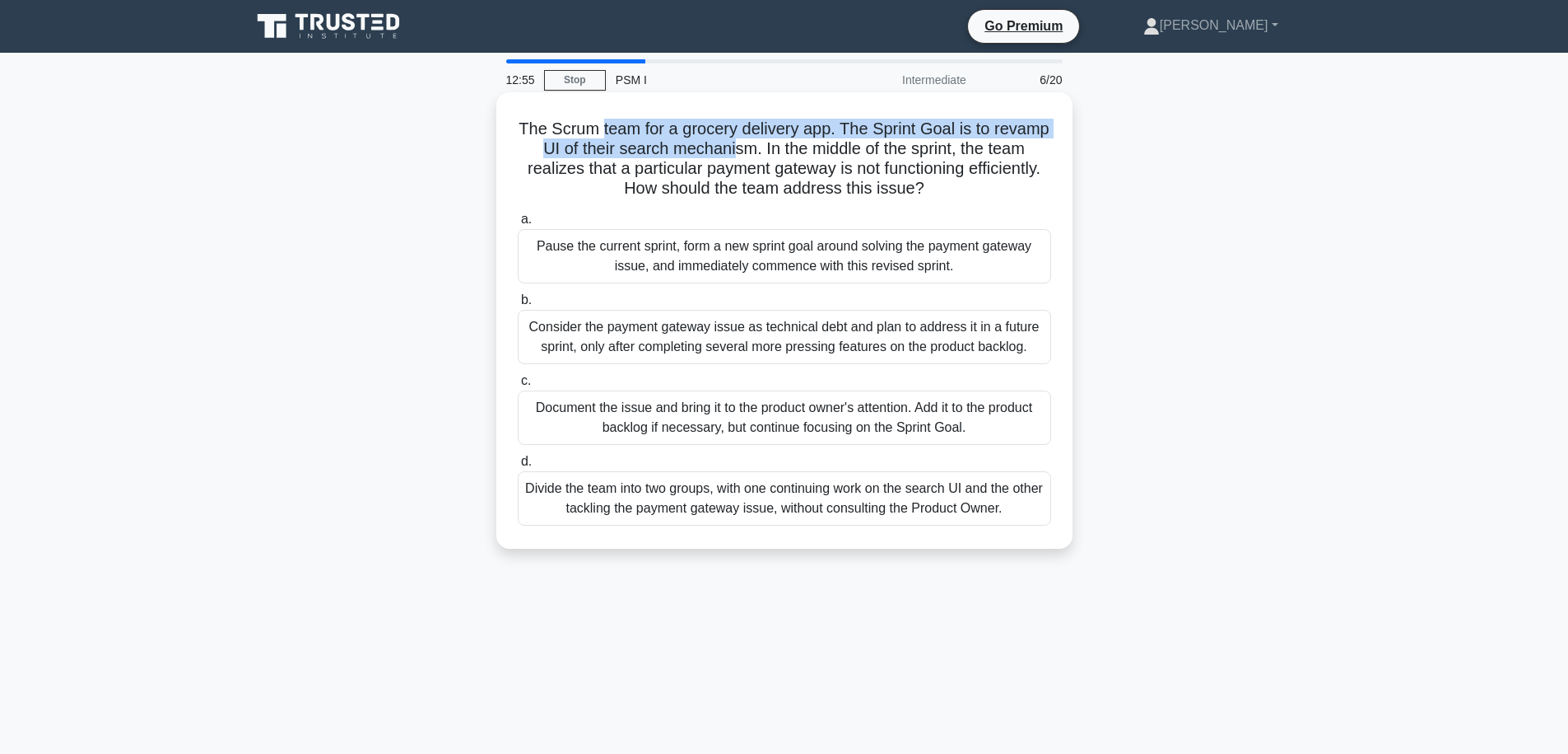
drag, startPoint x: 635, startPoint y: 138, endPoint x: 730, endPoint y: 152, distance: 96.0
click at [730, 152] on h5 "The Scrum team for a grocery delivery app. The Sprint Goal is to revamp UI of t…" at bounding box center [784, 159] width 537 height 80
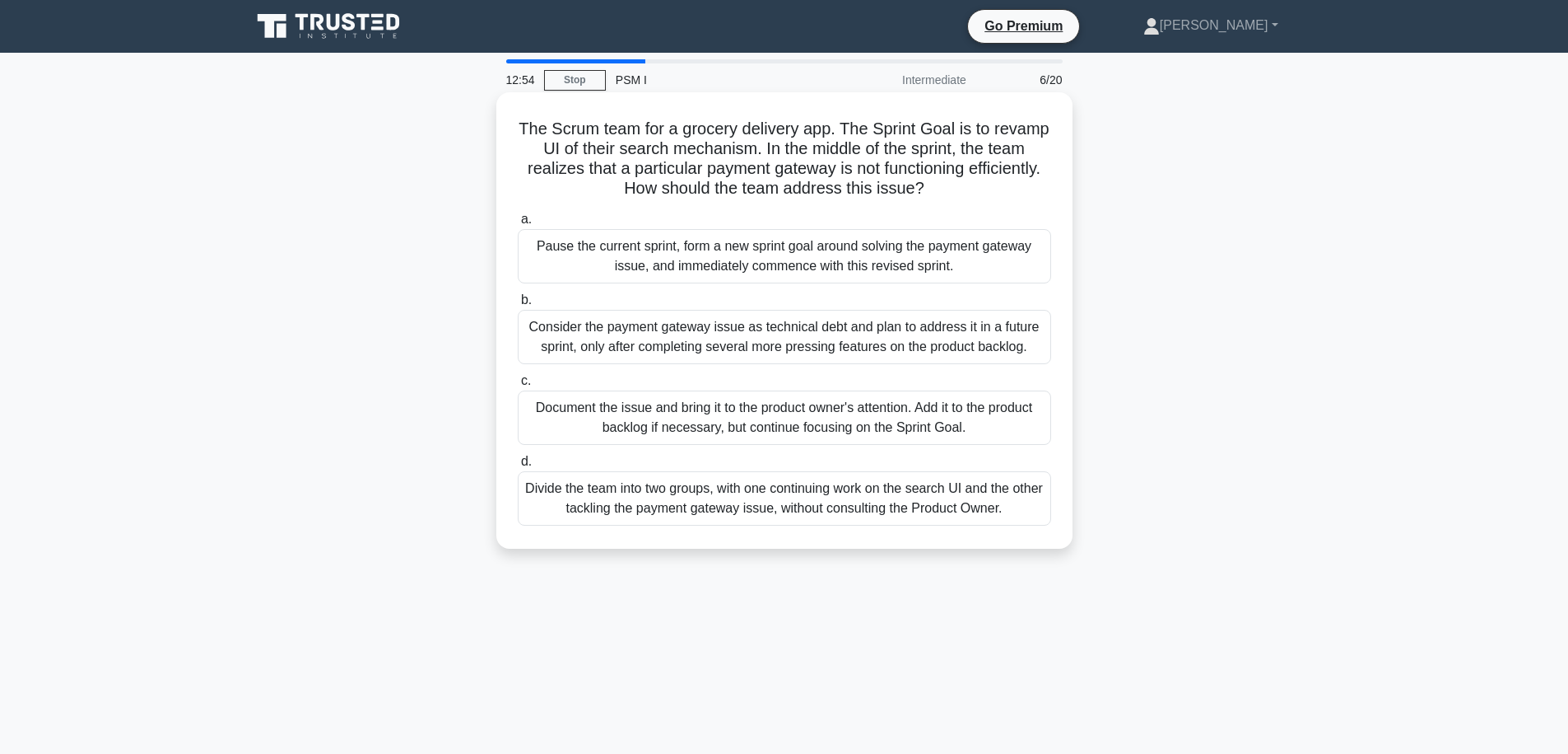
click at [779, 139] on h5 "The Scrum team for a grocery delivery app. The Sprint Goal is to revamp UI of t…" at bounding box center [784, 159] width 537 height 80
drag, startPoint x: 704, startPoint y: 148, endPoint x: 890, endPoint y: 146, distance: 186.0
click at [882, 146] on h5 "The Scrum team for a grocery delivery app. The Sprint Goal is to revamp UI of t…" at bounding box center [784, 159] width 537 height 80
click at [893, 164] on h5 "The Scrum team for a grocery delivery app. The Sprint Goal is to revamp UI of t…" at bounding box center [784, 159] width 537 height 80
drag, startPoint x: 693, startPoint y: 152, endPoint x: 854, endPoint y: 152, distance: 161.0
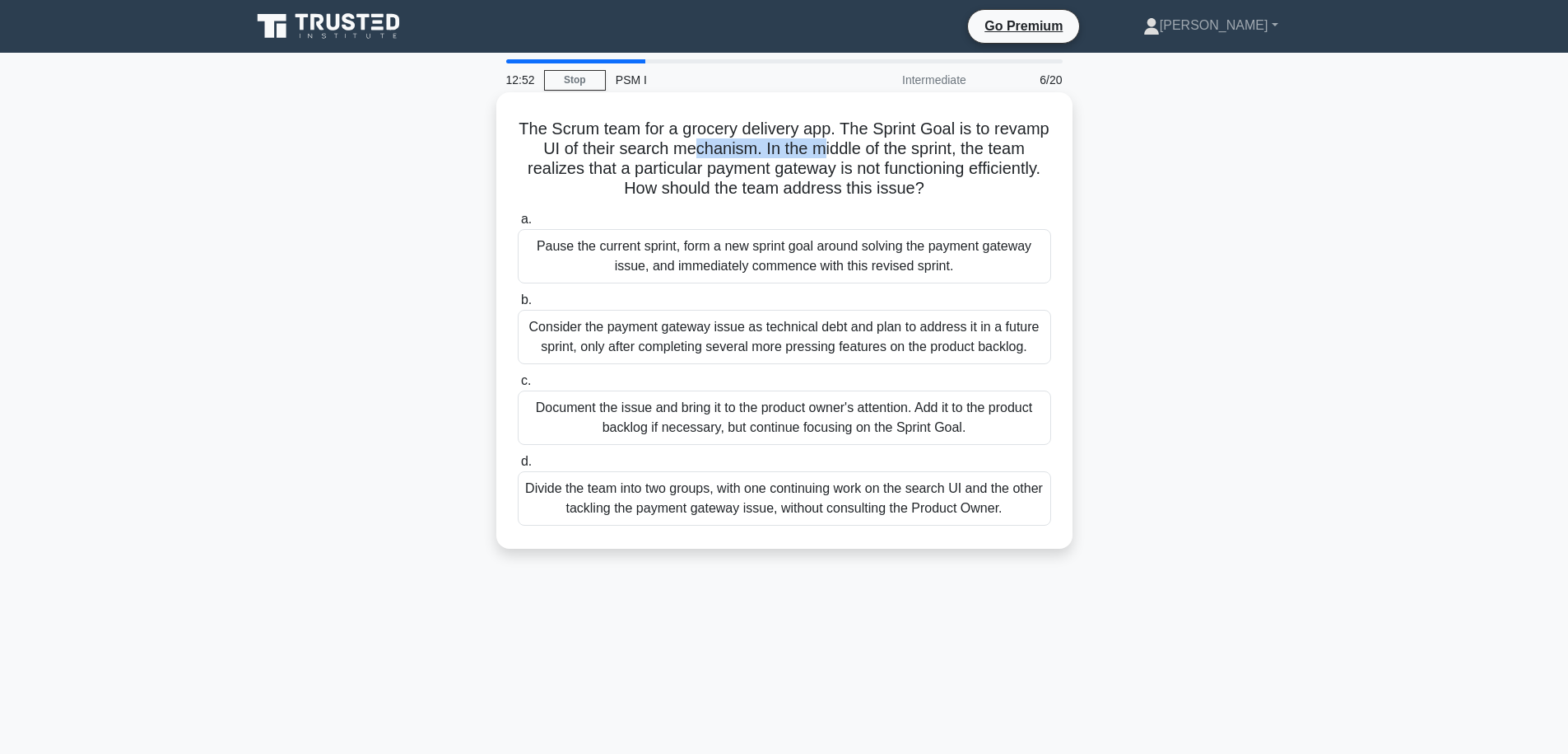
click at [854, 152] on h5 "The Scrum team for a grocery delivery app. The Sprint Goal is to revamp UI of t…" at bounding box center [784, 159] width 537 height 80
click at [878, 166] on h5 "The Scrum team for a grocery delivery app. The Sprint Goal is to revamp UI of t…" at bounding box center [784, 159] width 537 height 80
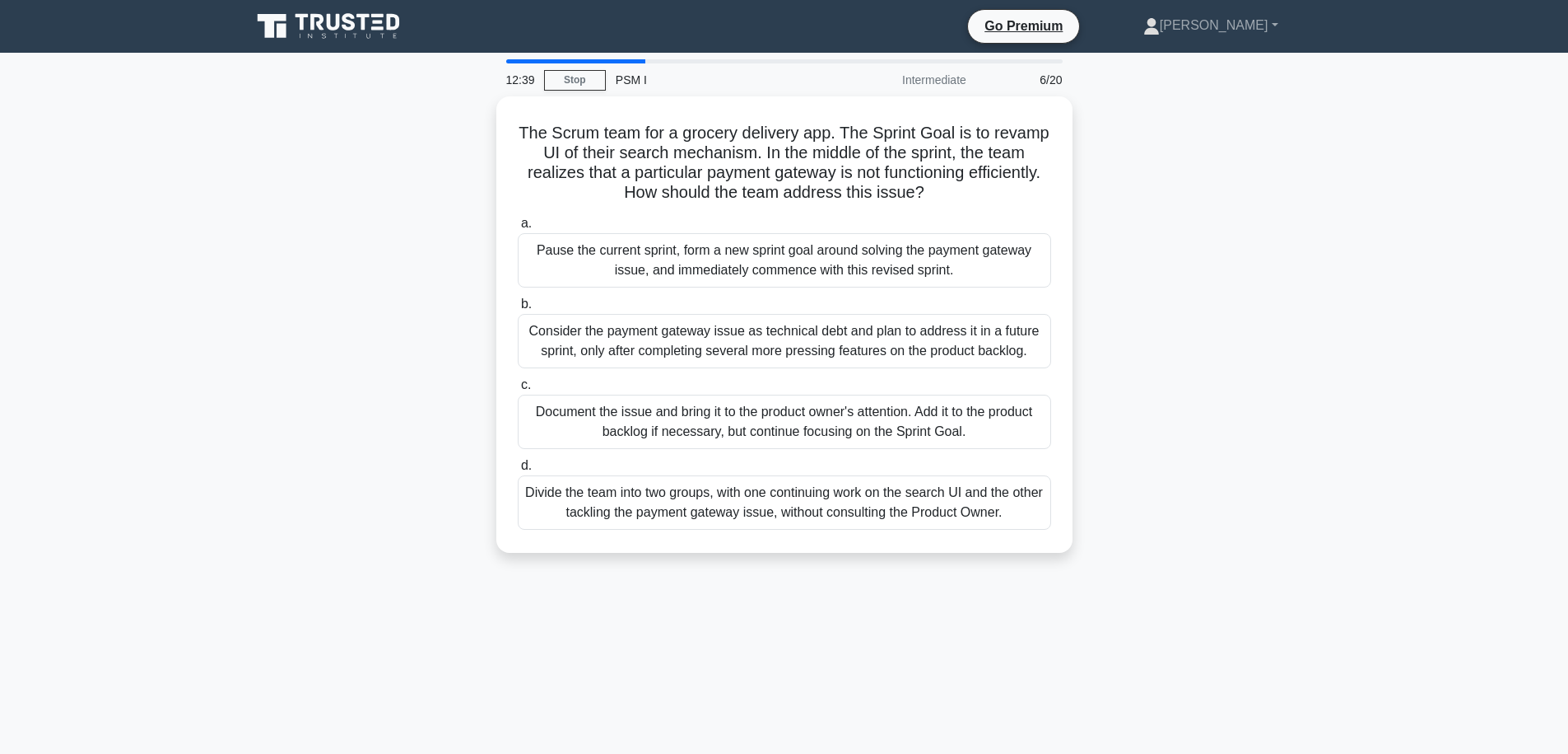
click at [1235, 353] on div "The Scrum team for a grocery delivery app. The Sprint Goal is to revamp UI of t…" at bounding box center [784, 335] width 1086 height 476
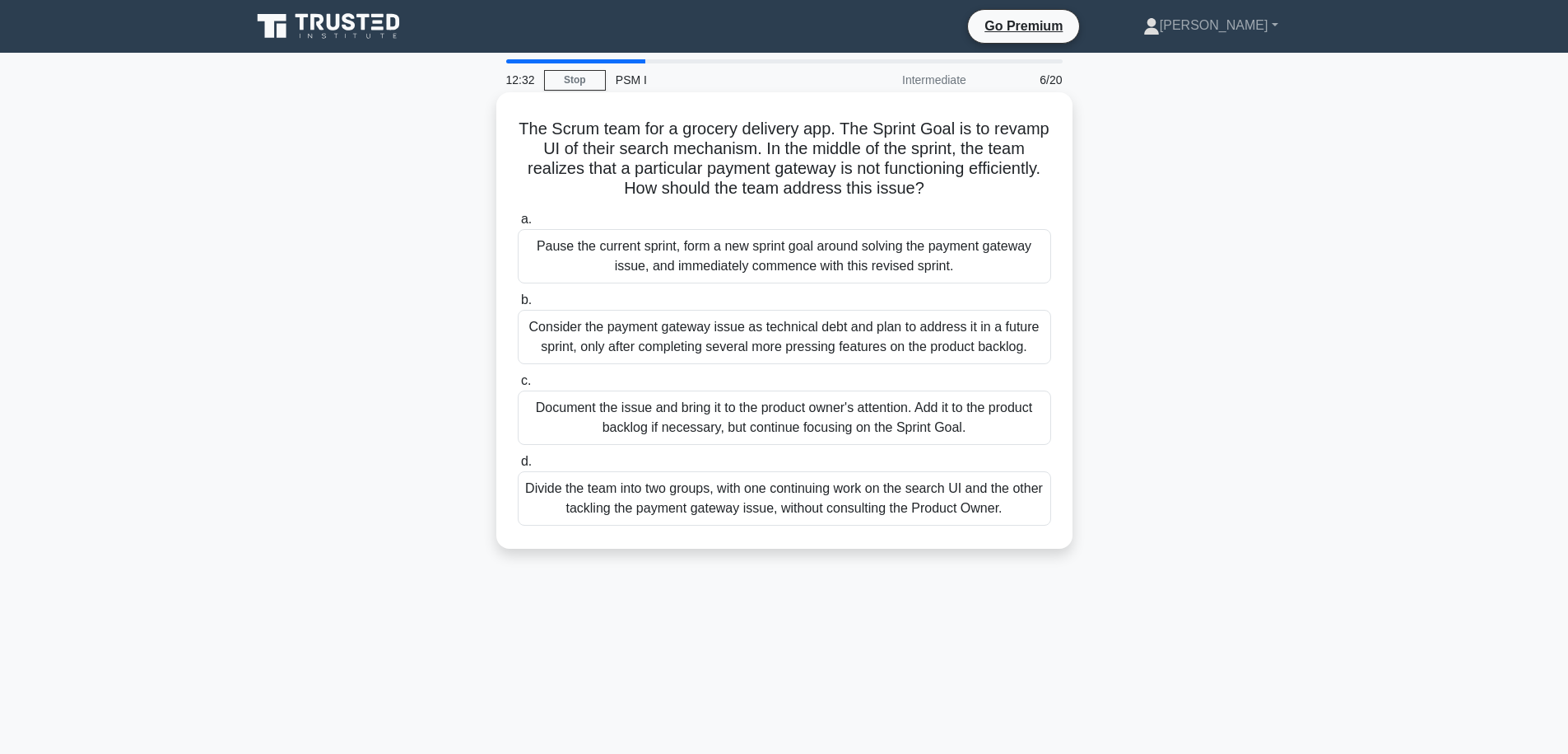
click at [987, 412] on div "Document the issue and bring it to the product owner's attention. Add it to the…" at bounding box center [784, 417] width 533 height 54
click at [518, 386] on input "c. Document the issue and bring it to the product owner's attention. Add it to …" at bounding box center [518, 380] width 0 height 11
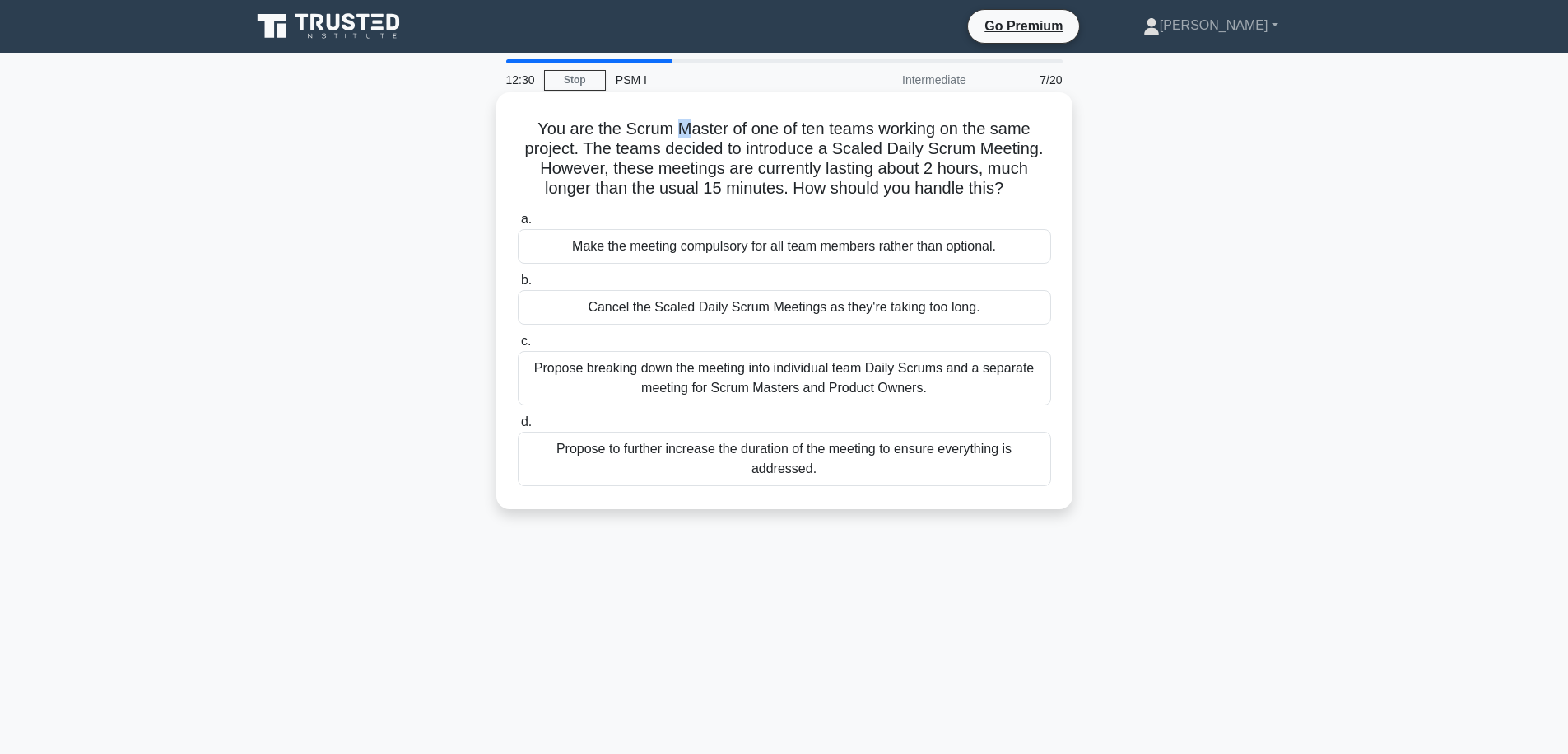
drag, startPoint x: 677, startPoint y: 119, endPoint x: 688, endPoint y: 129, distance: 14.9
click at [688, 129] on h5 "You are the Scrum Master of one of ten teams working on the same project. The t…" at bounding box center [784, 159] width 537 height 80
click at [694, 136] on h5 "You are the Scrum Master of one of ten teams working on the same project. The t…" at bounding box center [784, 159] width 537 height 80
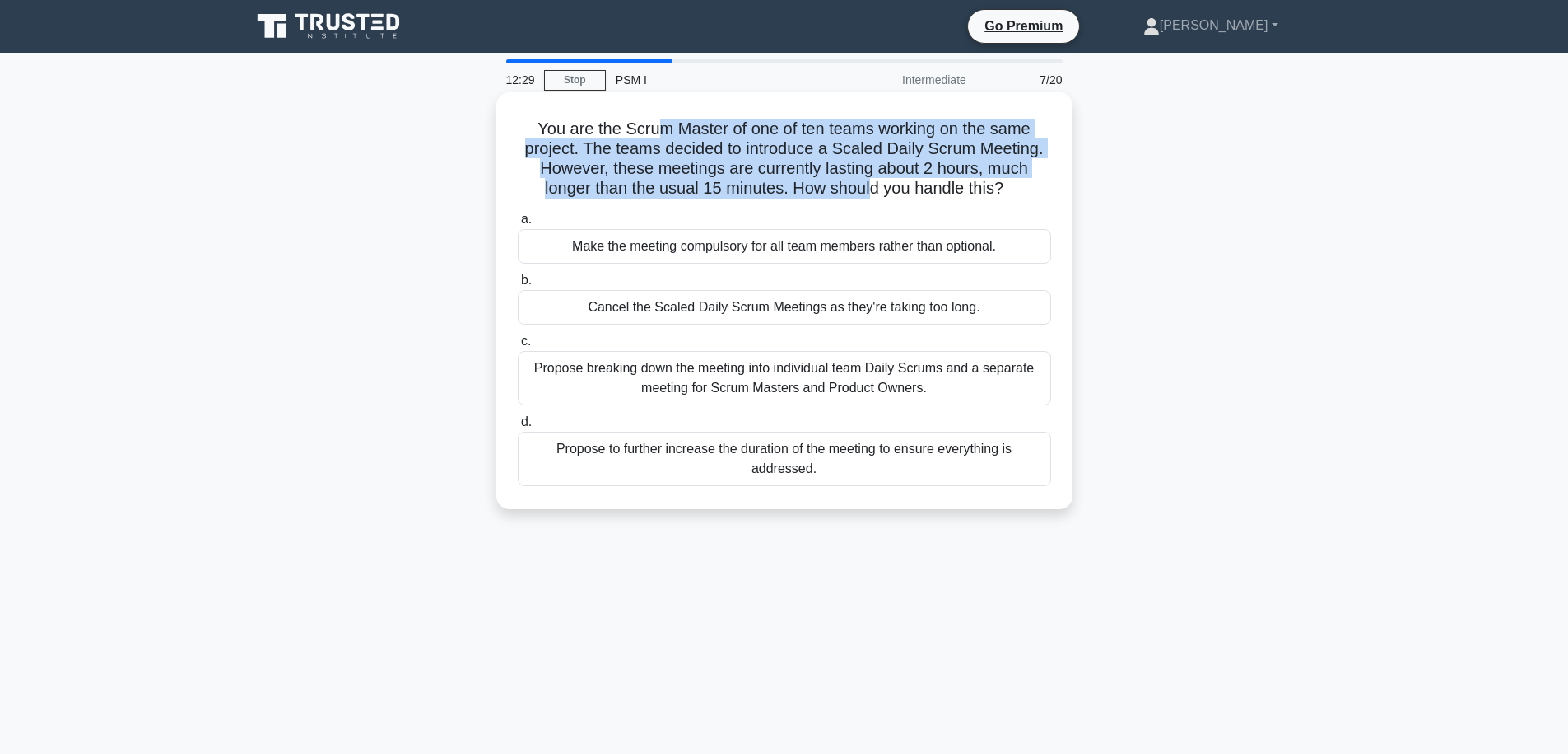
drag, startPoint x: 695, startPoint y: 140, endPoint x: 873, endPoint y: 193, distance: 185.7
click at [873, 193] on h5 "You are the Scrum Master of one of ten teams working on the same project. The t…" at bounding box center [784, 159] width 537 height 80
click at [883, 173] on h5 "You are the Scrum Master of one of ten teams working on the same project. The t…" at bounding box center [784, 159] width 537 height 80
drag, startPoint x: 843, startPoint y: 184, endPoint x: 747, endPoint y: 129, distance: 110.6
click at [747, 129] on h5 "You are the Scrum Master of one of ten teams working on the same project. The t…" at bounding box center [784, 159] width 537 height 80
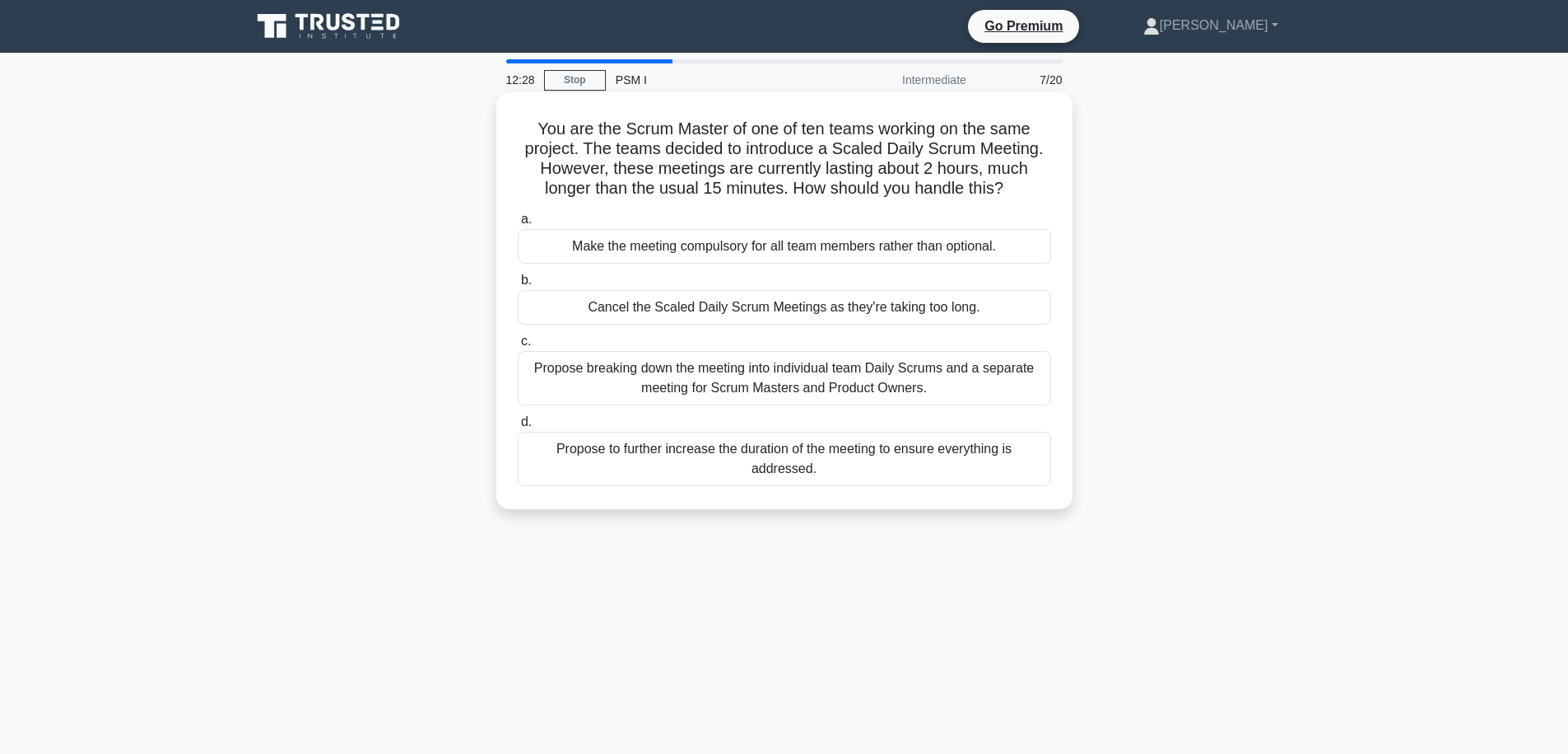
click at [747, 129] on h5 "You are the Scrum Master of one of ten teams working on the same project. The t…" at bounding box center [784, 159] width 537 height 80
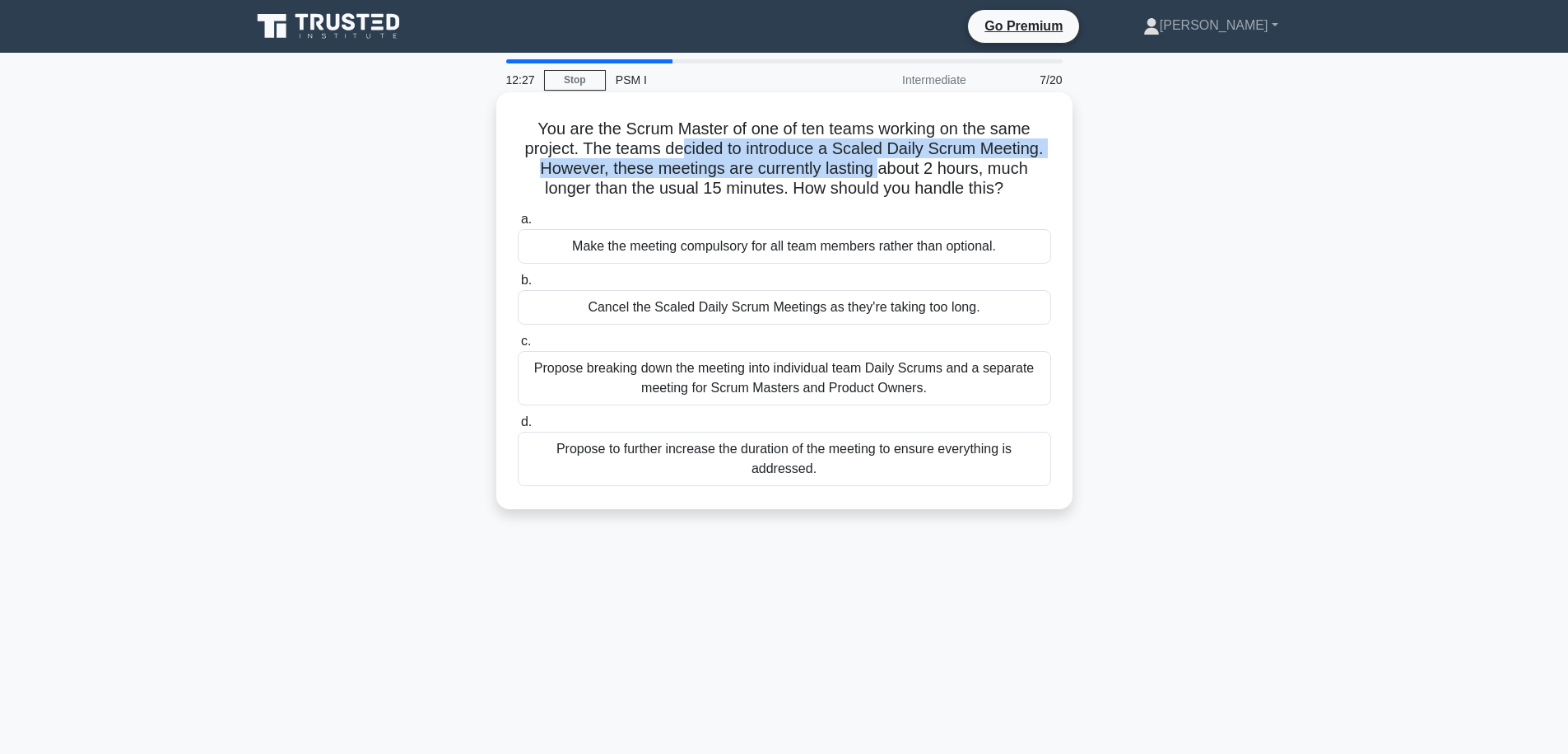
drag, startPoint x: 688, startPoint y: 146, endPoint x: 880, endPoint y: 167, distance: 193.1
click at [880, 167] on h5 "You are the Scrum Master of one of ten teams working on the same project. The t…" at bounding box center [784, 159] width 537 height 80
drag, startPoint x: 880, startPoint y: 167, endPoint x: 641, endPoint y: 152, distance: 239.5
click at [637, 148] on h5 "You are the Scrum Master of one of ten teams working on the same project. The t…" at bounding box center [784, 159] width 537 height 80
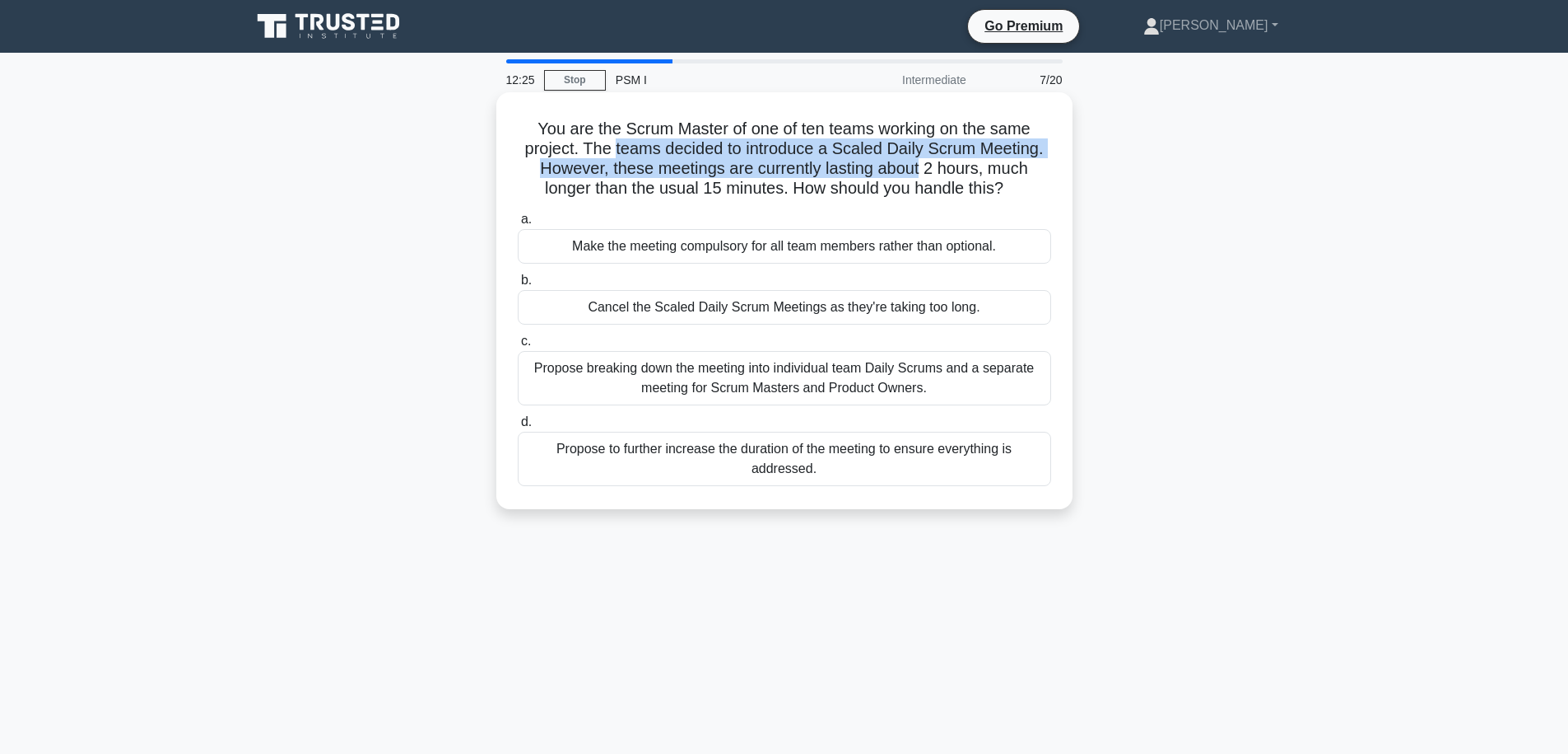
click at [680, 164] on h5 "You are the Scrum Master of one of ten teams working on the same project. The t…" at bounding box center [784, 159] width 537 height 80
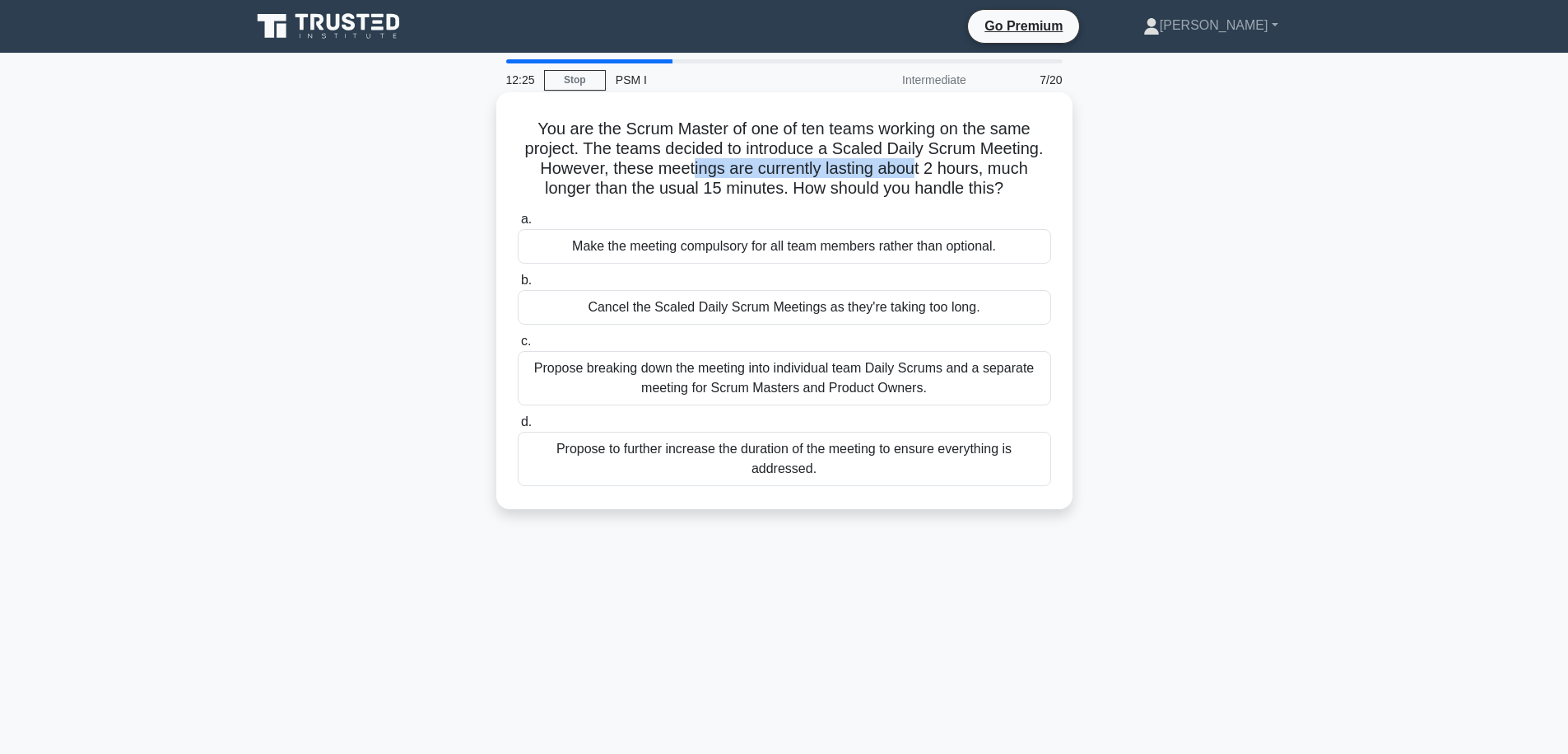
drag, startPoint x: 692, startPoint y: 160, endPoint x: 910, endPoint y: 164, distance: 218.0
click at [910, 164] on h5 "You are the Scrum Master of one of ten teams working on the same project. The t…" at bounding box center [784, 159] width 537 height 80
drag, startPoint x: 696, startPoint y: 174, endPoint x: 831, endPoint y: 175, distance: 135.0
click at [829, 175] on h5 "You are the Scrum Master of one of ten teams working on the same project. The t…" at bounding box center [784, 159] width 537 height 80
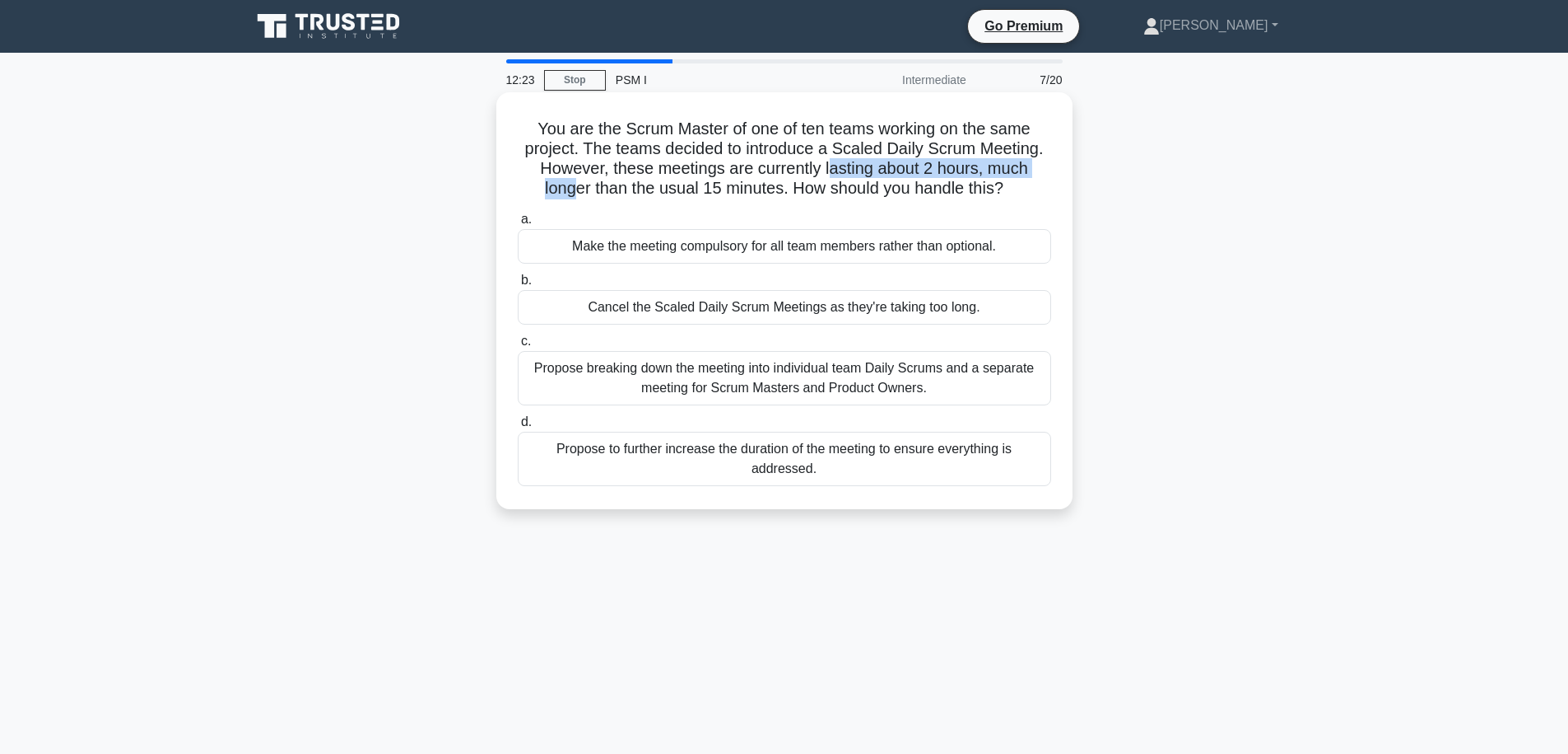
click at [879, 173] on h5 "You are the Scrum Master of one of ten teams working on the same project. The t…" at bounding box center [784, 159] width 537 height 80
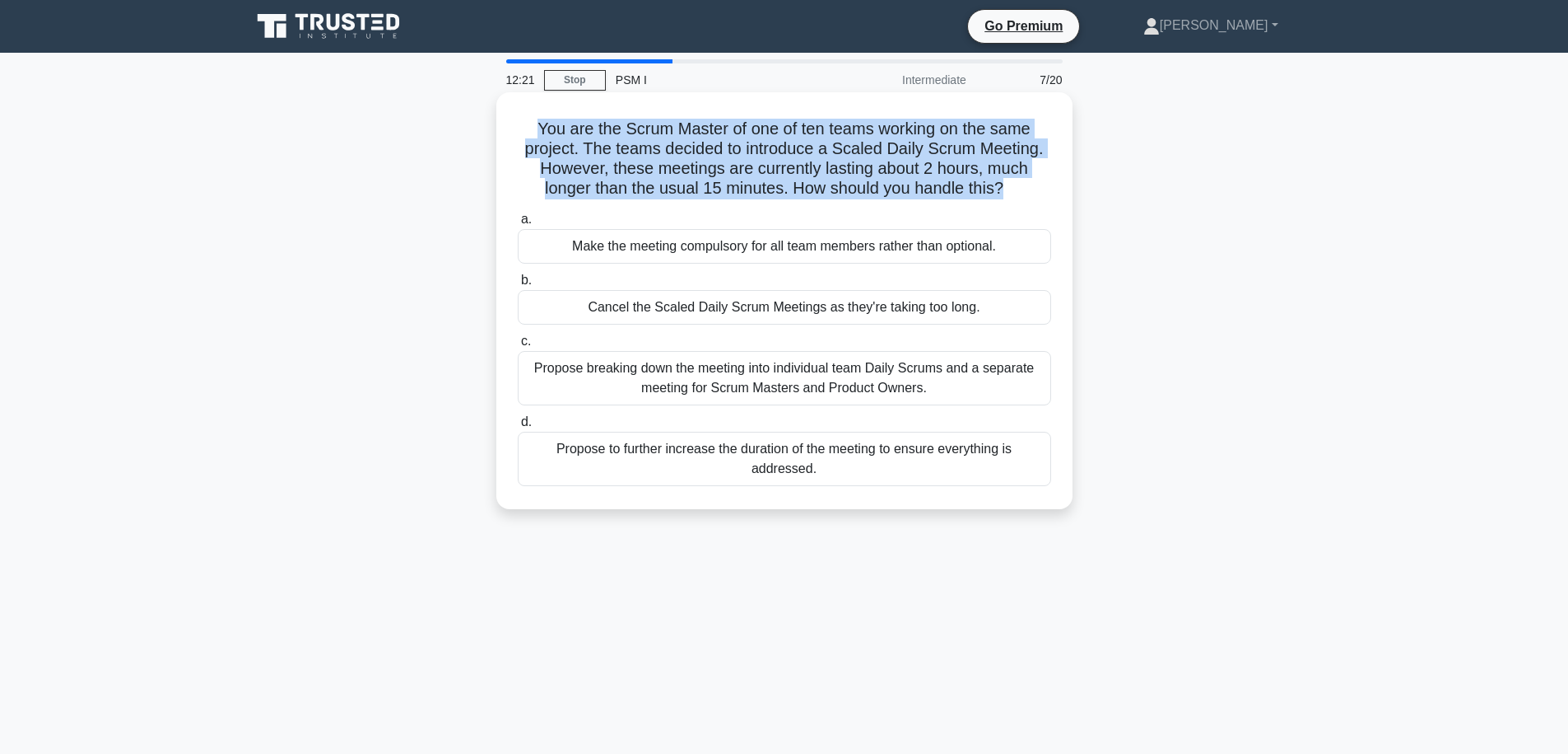
drag, startPoint x: 882, startPoint y: 178, endPoint x: 523, endPoint y: 124, distance: 363.0
click at [523, 124] on h5 "You are the Scrum Master of one of ten teams working on the same project. The t…" at bounding box center [784, 159] width 537 height 80
click at [675, 154] on h5 "You are the Scrum Master of one of ten teams working on the same project. The t…" at bounding box center [784, 159] width 537 height 80
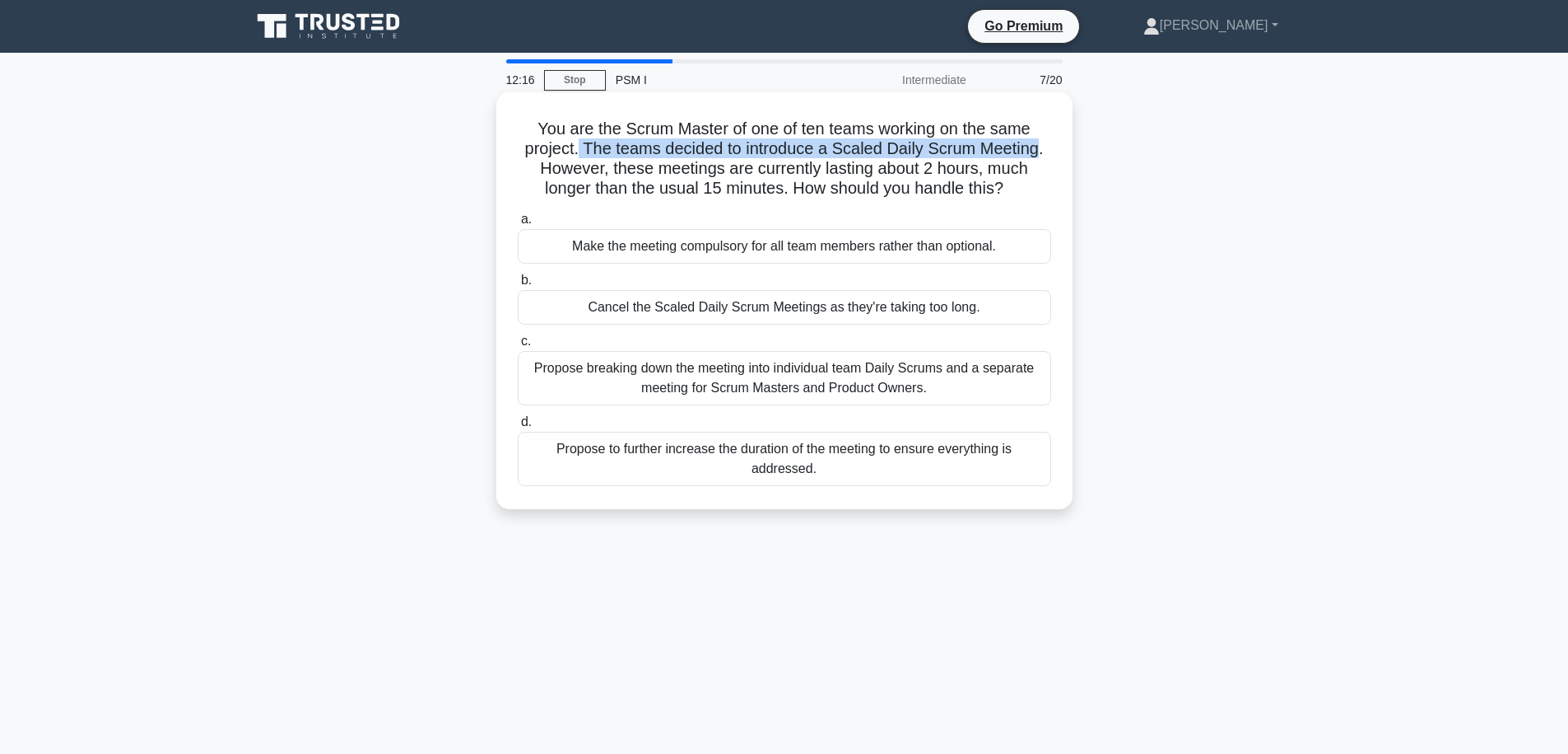
drag, startPoint x: 583, startPoint y: 148, endPoint x: 1036, endPoint y: 152, distance: 453.0
click at [1036, 152] on h5 "You are the Scrum Master of one of ten teams working on the same project. The t…" at bounding box center [784, 159] width 537 height 80
click at [940, 168] on h5 "You are the Scrum Master of one of ten teams working on the same project. The t…" at bounding box center [784, 159] width 537 height 80
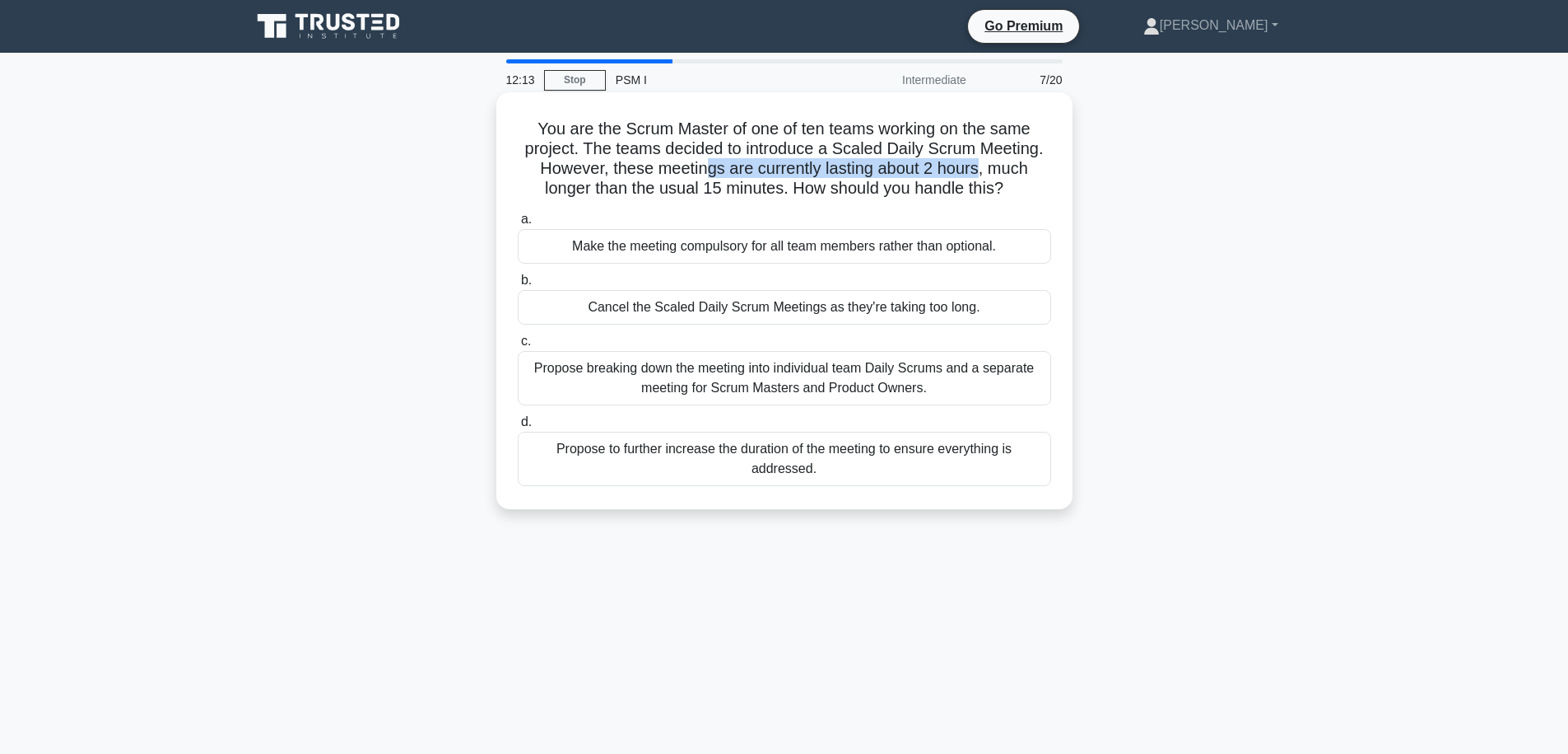
drag, startPoint x: 709, startPoint y: 168, endPoint x: 976, endPoint y: 166, distance: 267.0
click at [976, 166] on h5 "You are the Scrum Master of one of ten teams working on the same project. The t…" at bounding box center [784, 159] width 537 height 80
drag, startPoint x: 878, startPoint y: 185, endPoint x: 768, endPoint y: 182, distance: 110.0
click at [768, 182] on h5 "You are the Scrum Master of one of ten teams working on the same project. The t…" at bounding box center [784, 159] width 537 height 80
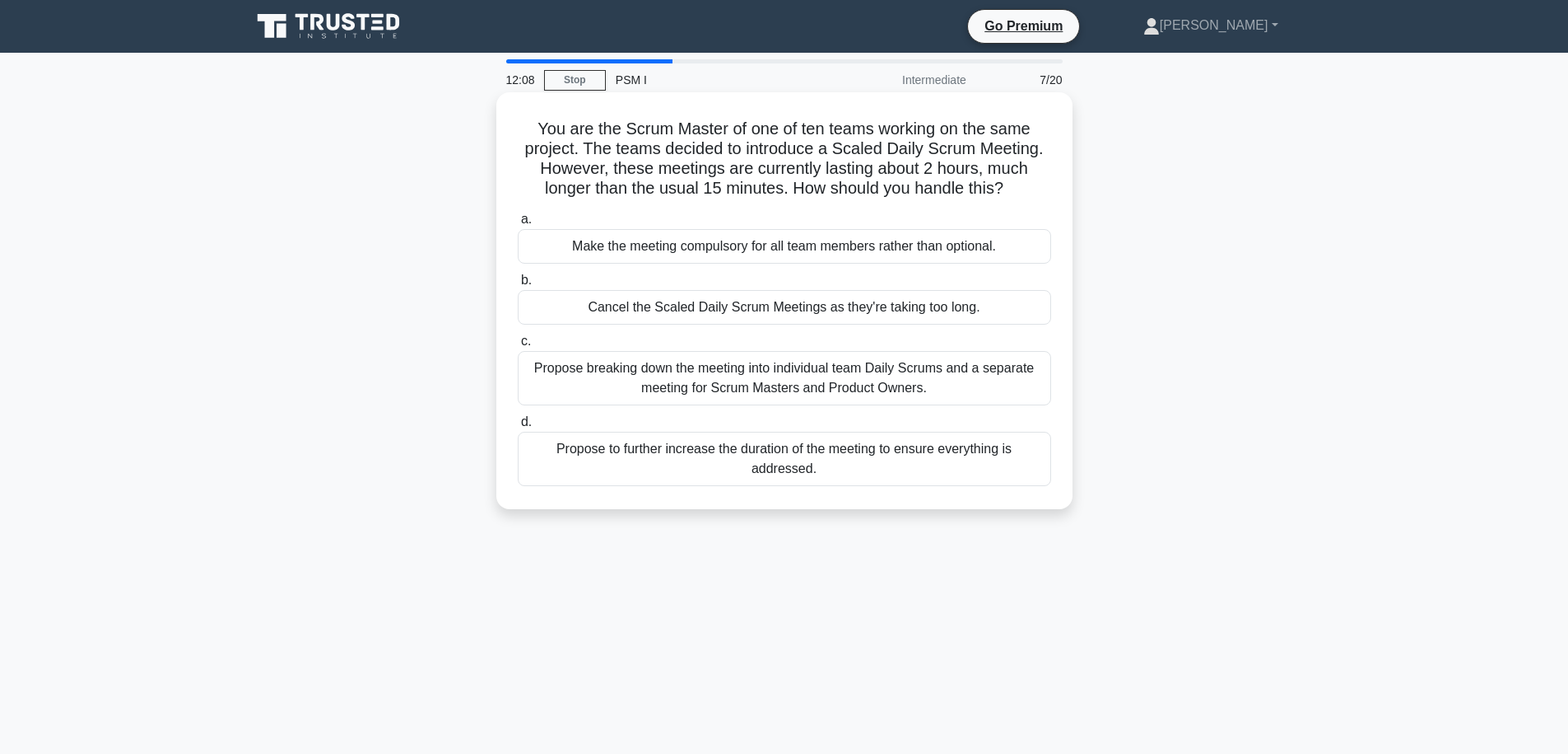
click at [768, 182] on h5 "You are the Scrum Master of one of ten teams working on the same project. The t…" at bounding box center [784, 159] width 537 height 80
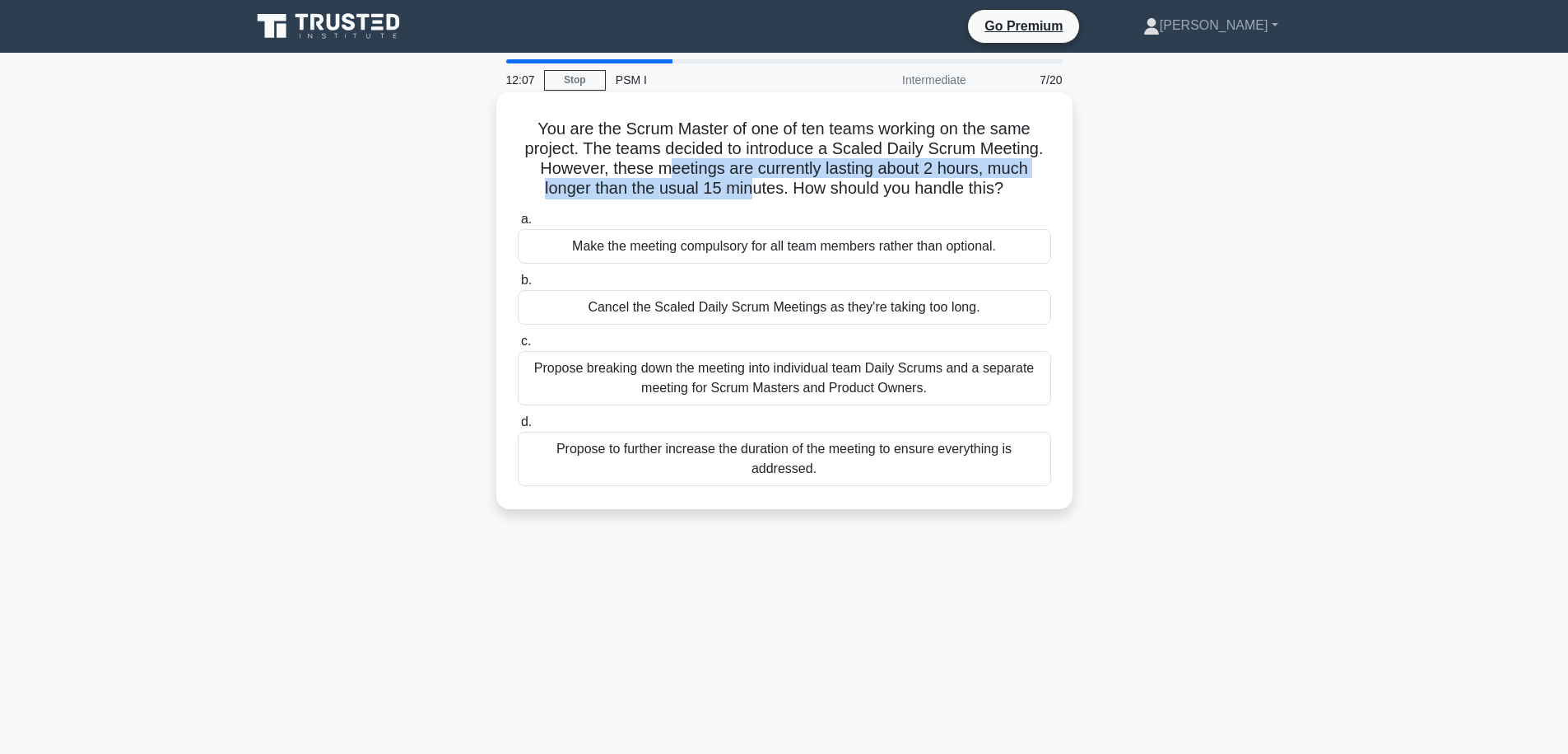
drag, startPoint x: 666, startPoint y: 168, endPoint x: 771, endPoint y: 195, distance: 108.4
click at [771, 195] on h5 "You are the Scrum Master of one of ten teams working on the same project. The t…" at bounding box center [784, 159] width 537 height 80
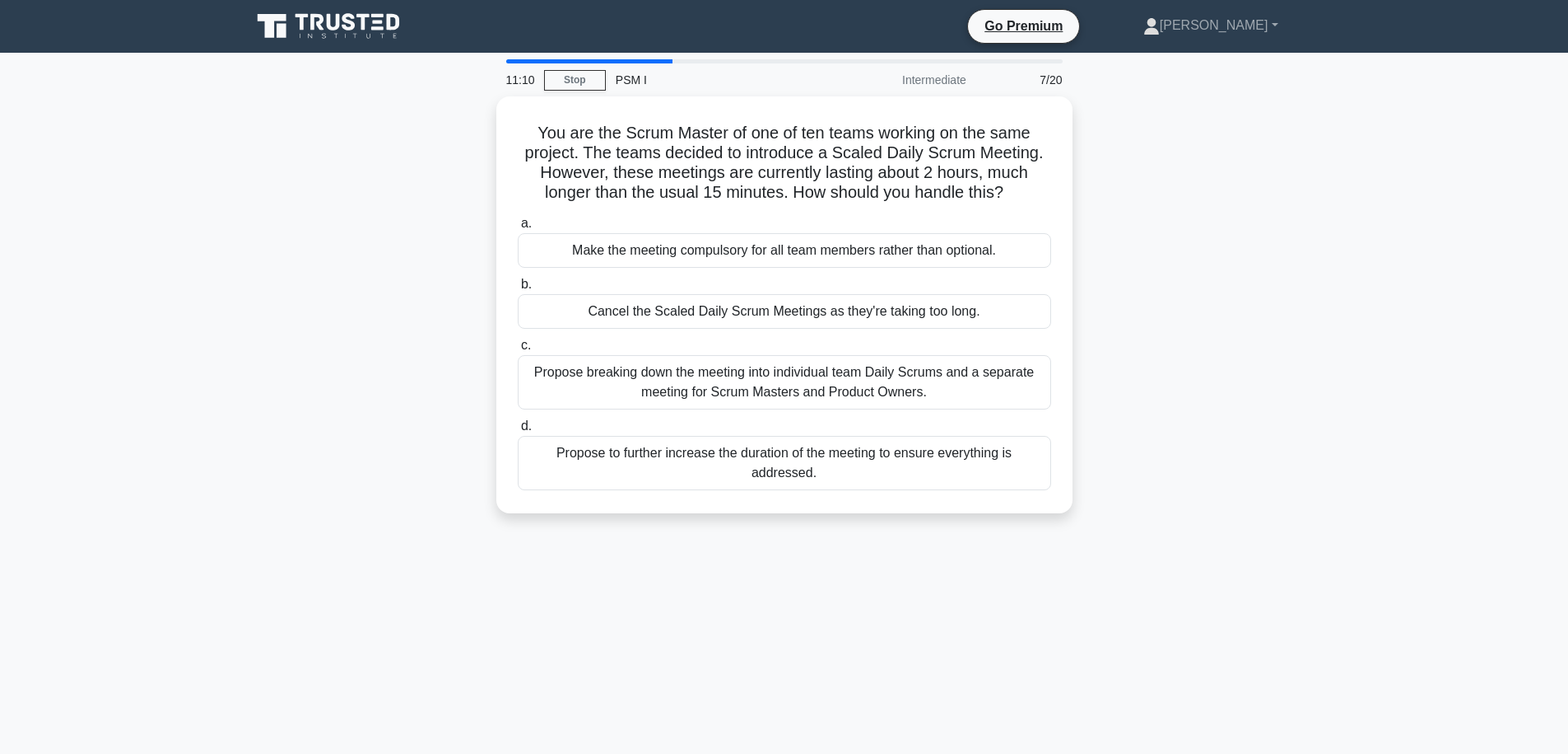
click at [1208, 556] on div "11:10 Stop PSM I Intermediate 7/20 You are the Scrum Master of one of ten teams…" at bounding box center [784, 470] width 1086 height 824
click at [1113, 530] on div "You are the Scrum Master of one of ten teams working on the same project. The t…" at bounding box center [784, 315] width 1086 height 437
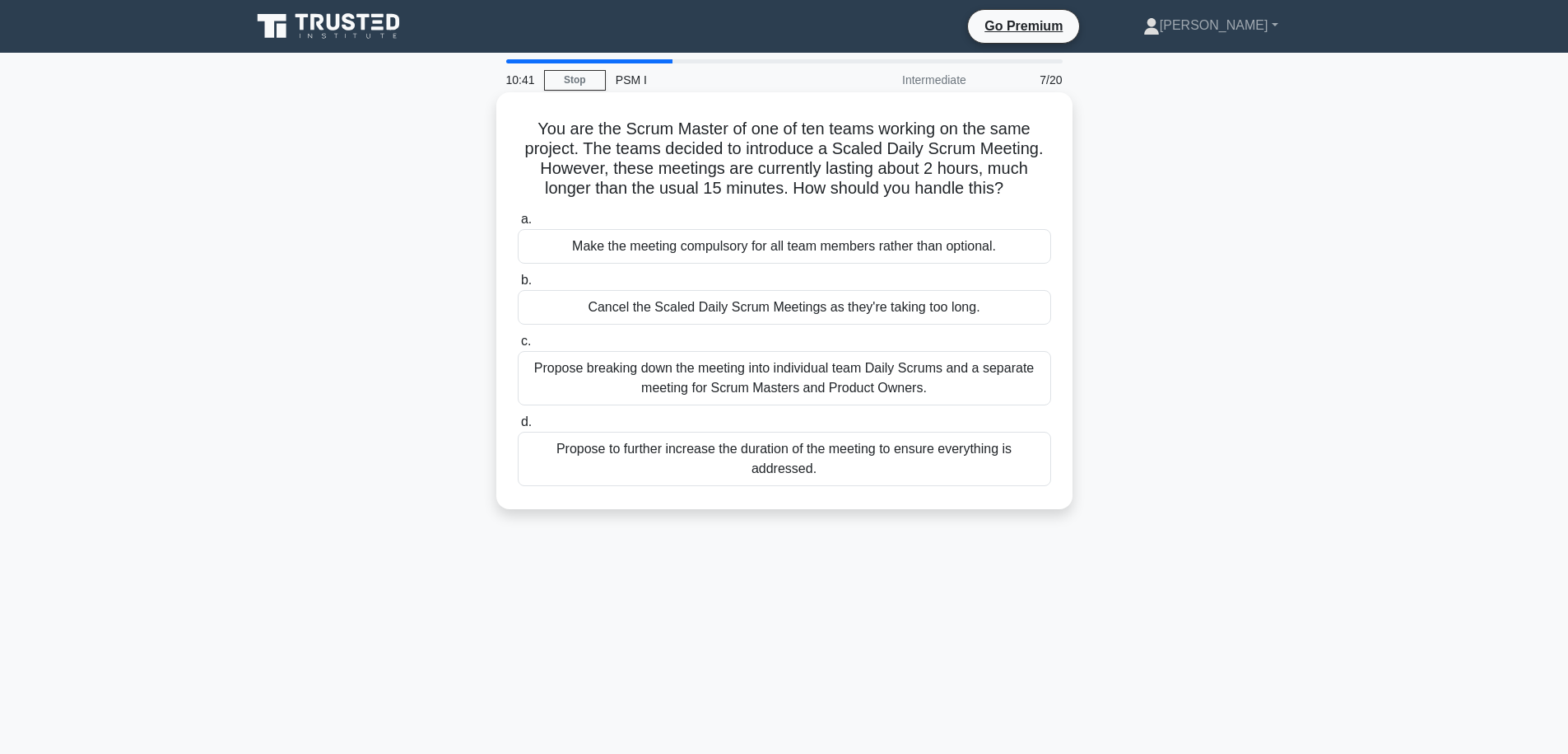
click at [1009, 381] on div "Propose breaking down the meeting into individual team Daily Scrums and a separ…" at bounding box center [784, 378] width 533 height 54
click at [518, 347] on input "c. Propose breaking down the meeting into individual team Daily Scrums and a se…" at bounding box center [518, 341] width 0 height 11
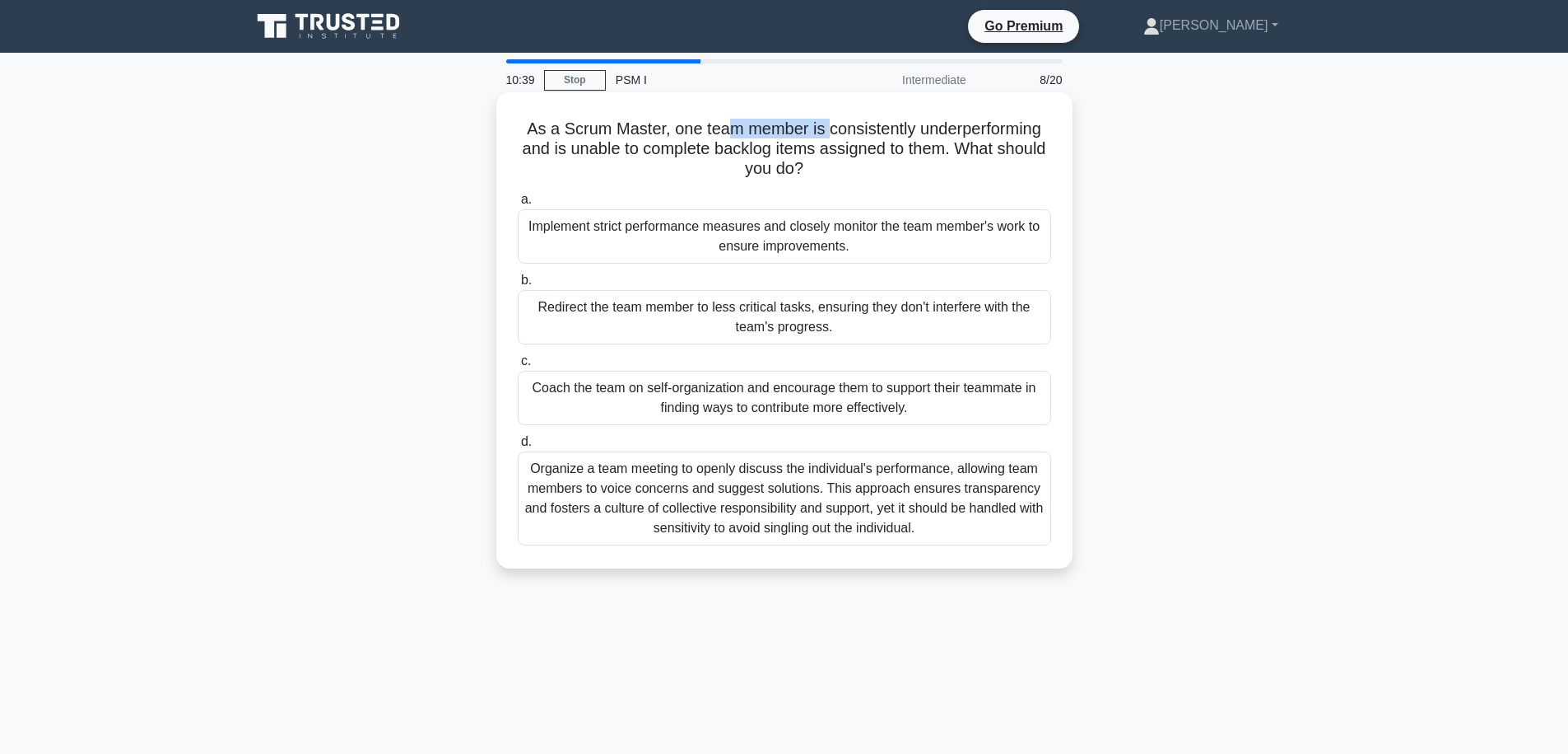
drag, startPoint x: 738, startPoint y: 124, endPoint x: 855, endPoint y: 139, distance: 118.0
click at [855, 139] on h5 "As a Scrum Master, one team member is consistently underperforming and is unabl…" at bounding box center [784, 149] width 537 height 61
click at [990, 152] on h5 "As a Scrum Master, one team member is consistently underperforming and is unabl…" at bounding box center [784, 149] width 537 height 61
drag, startPoint x: 952, startPoint y: 152, endPoint x: 582, endPoint y: 151, distance: 370.0
click at [582, 151] on h5 "As a Scrum Master, one team member is consistently underperforming and is unabl…" at bounding box center [784, 149] width 537 height 61
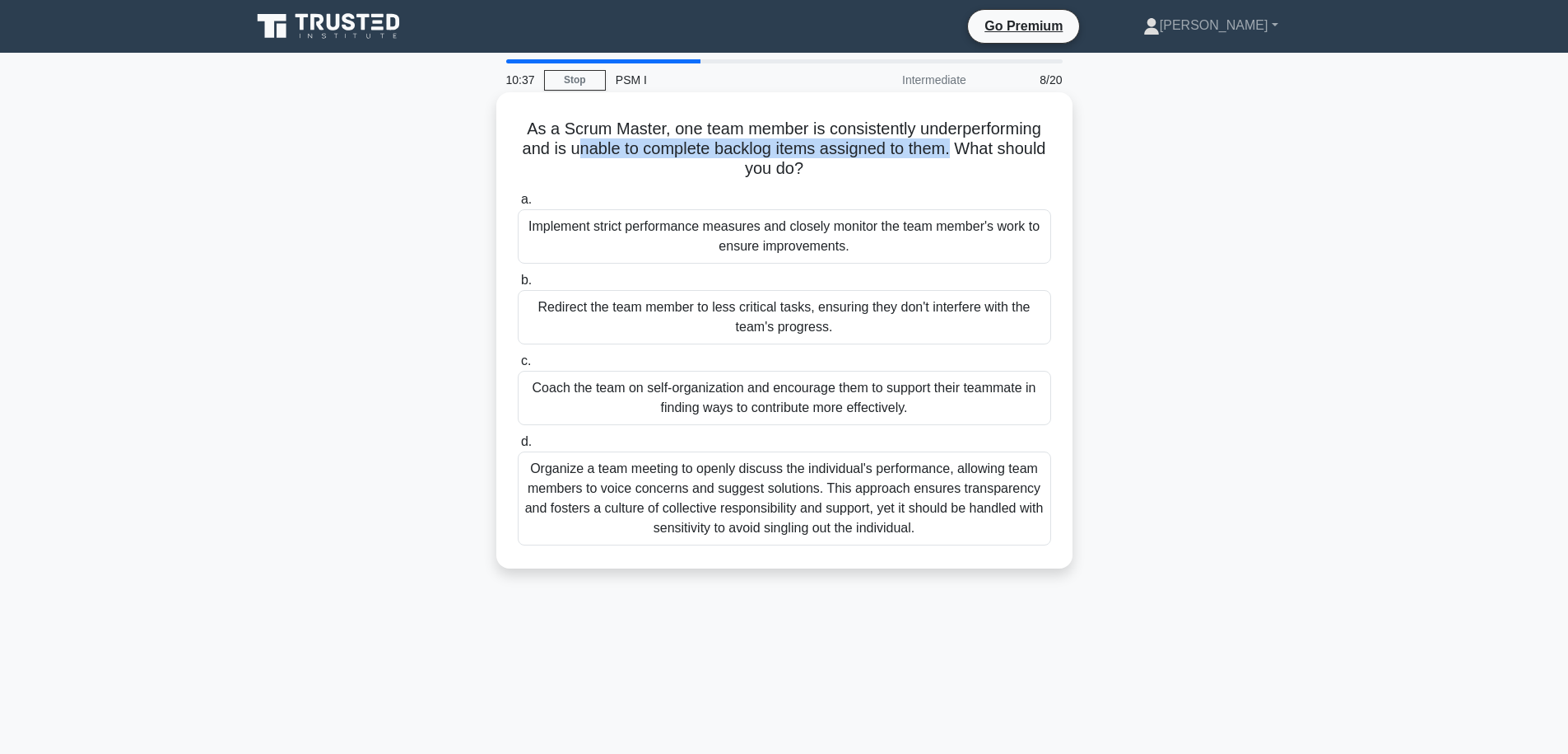
click at [591, 149] on h5 "As a Scrum Master, one team member is consistently underperforming and is unabl…" at bounding box center [784, 149] width 537 height 61
drag, startPoint x: 616, startPoint y: 147, endPoint x: 907, endPoint y: 149, distance: 291.0
click at [907, 149] on h5 "As a Scrum Master, one team member is consistently underperforming and is unabl…" at bounding box center [784, 149] width 537 height 61
click at [901, 163] on h5 "As a Scrum Master, one team member is consistently underperforming and is unabl…" at bounding box center [784, 149] width 537 height 61
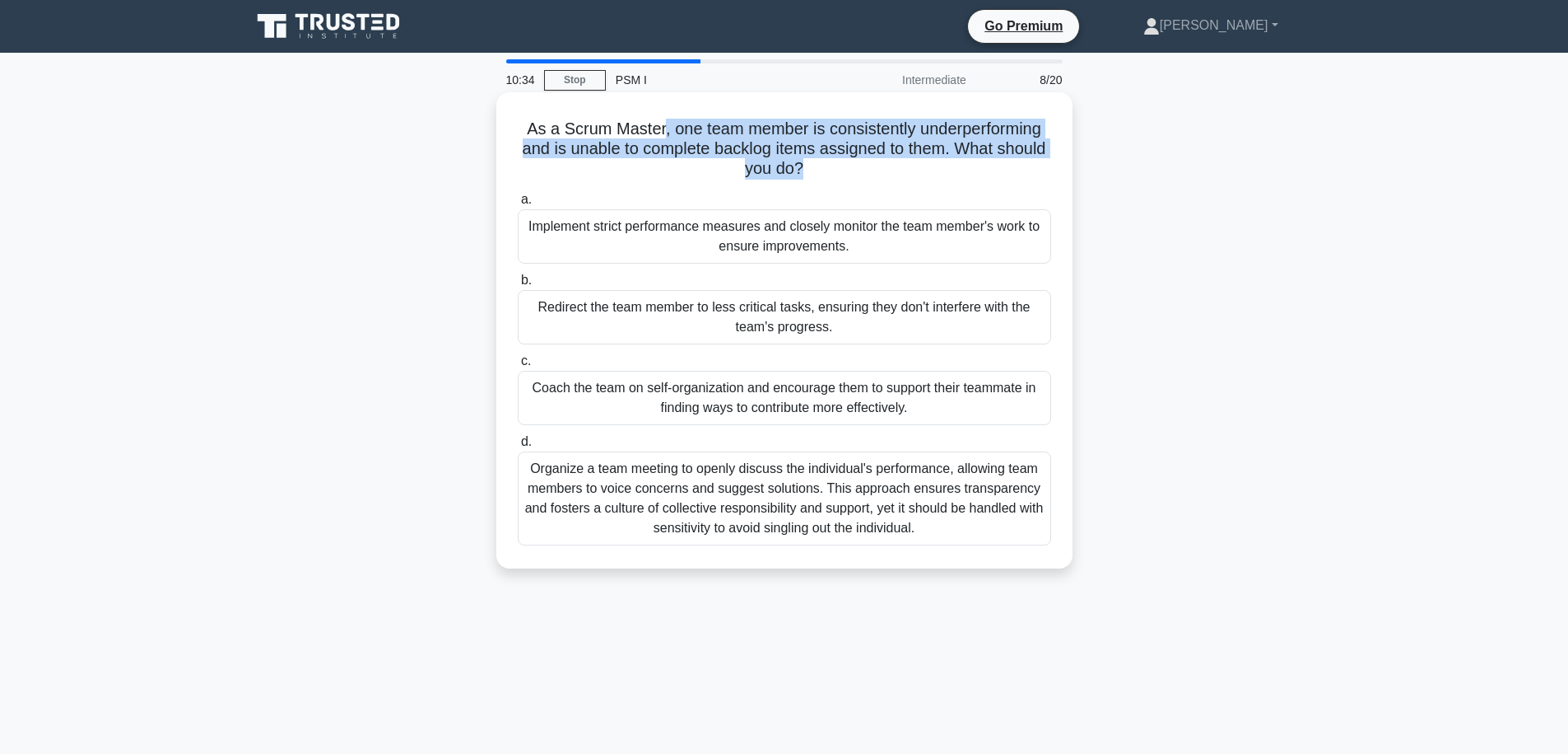
drag, startPoint x: 888, startPoint y: 166, endPoint x: 662, endPoint y: 130, distance: 228.8
click at [662, 130] on h5 "As a Scrum Master, one team member is consistently underperforming and is unabl…" at bounding box center [784, 149] width 537 height 61
click at [666, 129] on h5 "As a Scrum Master, one team member is consistently underperforming and is unabl…" at bounding box center [784, 149] width 537 height 61
drag, startPoint x: 680, startPoint y: 125, endPoint x: 889, endPoint y: 141, distance: 209.6
click at [889, 141] on h5 "As a Scrum Master, one team member is consistently underperforming and is unabl…" at bounding box center [784, 149] width 537 height 61
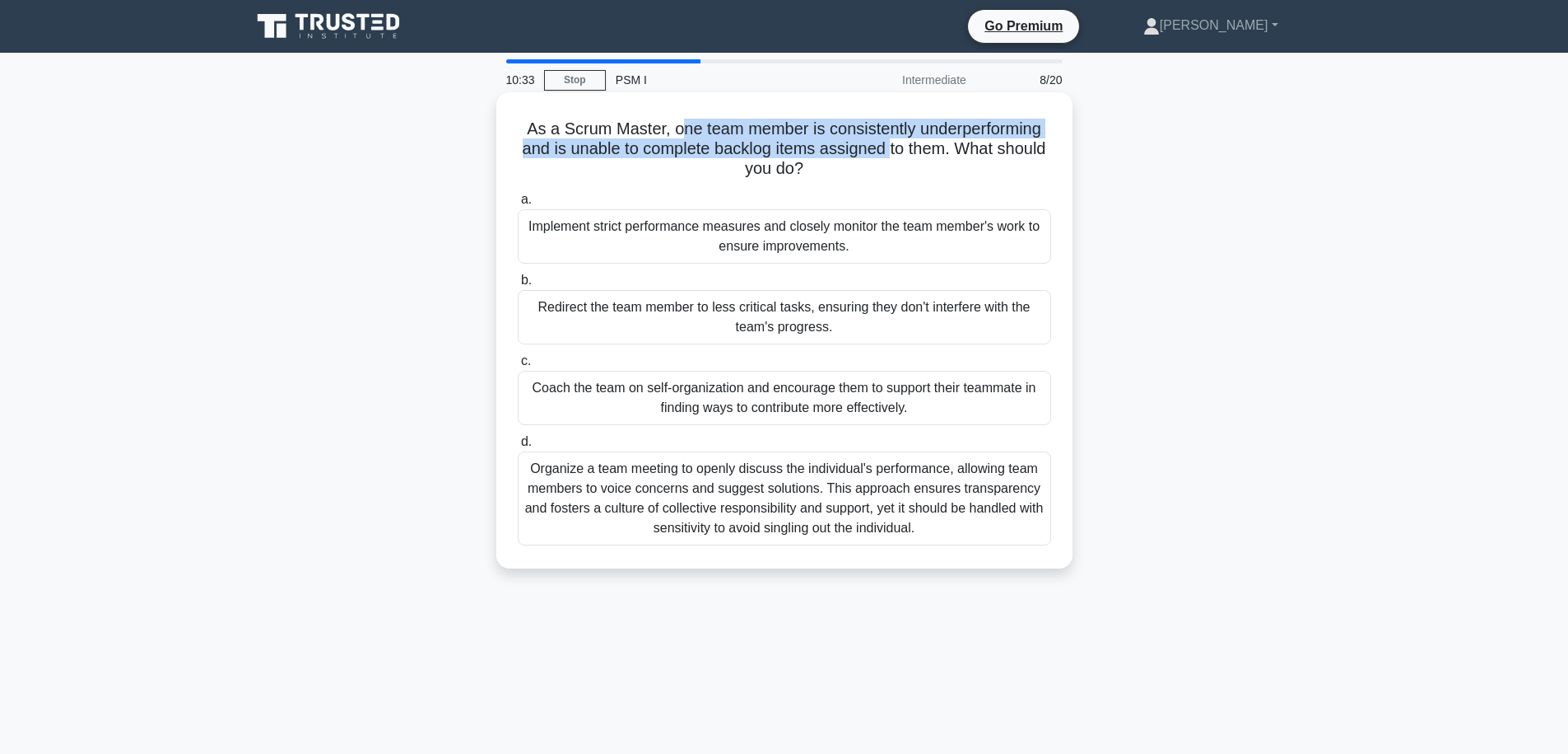
click at [899, 130] on h5 "As a Scrum Master, one team member is consistently underperforming and is unabl…" at bounding box center [784, 149] width 537 height 61
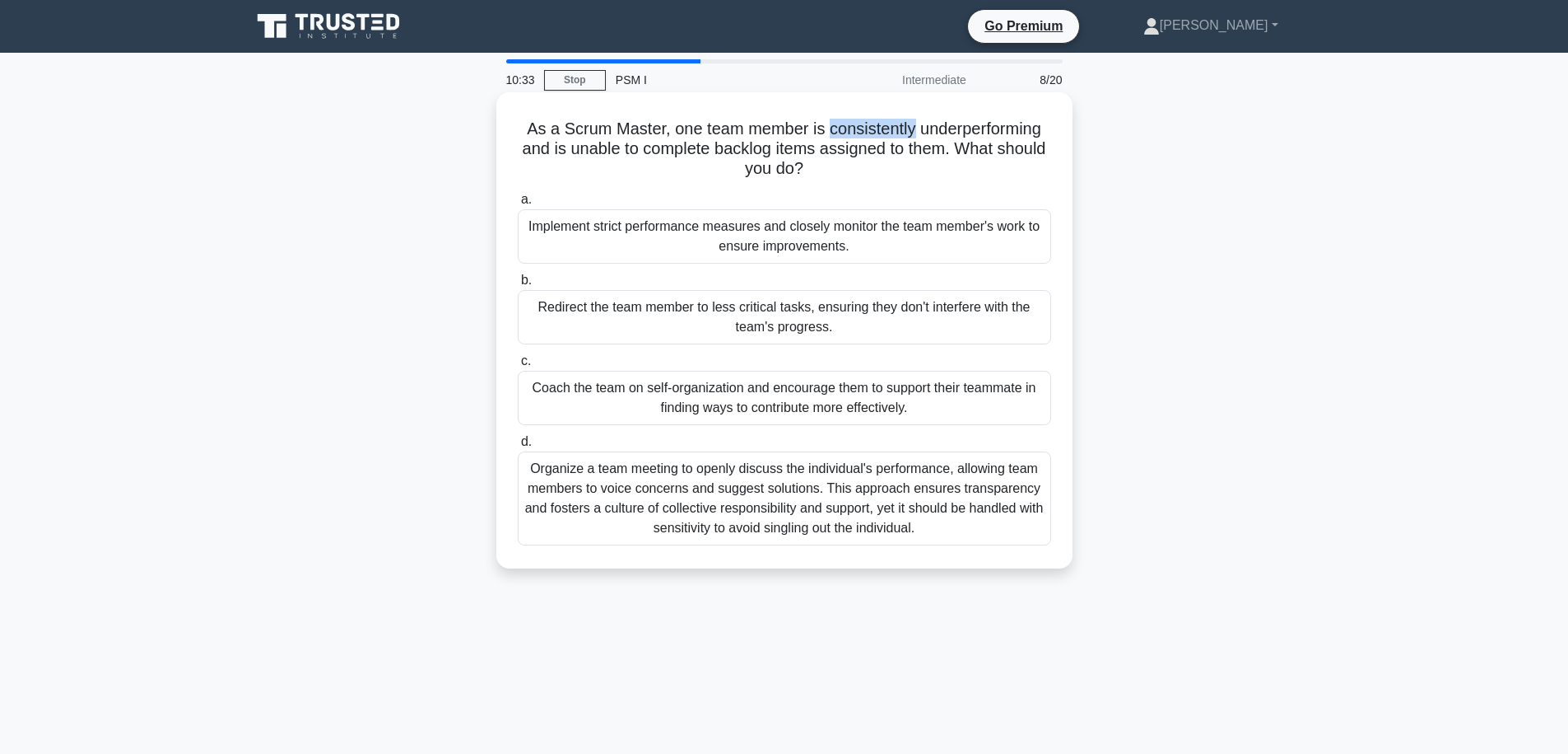
click at [899, 130] on h5 "As a Scrum Master, one team member is consistently underperforming and is unabl…" at bounding box center [784, 149] width 537 height 61
click at [950, 126] on h5 "As a Scrum Master, one team member is consistently underperforming and is unabl…" at bounding box center [784, 149] width 537 height 61
click at [534, 153] on h5 "As a Scrum Master, one team member is consistently underperforming and is unabl…" at bounding box center [784, 149] width 537 height 61
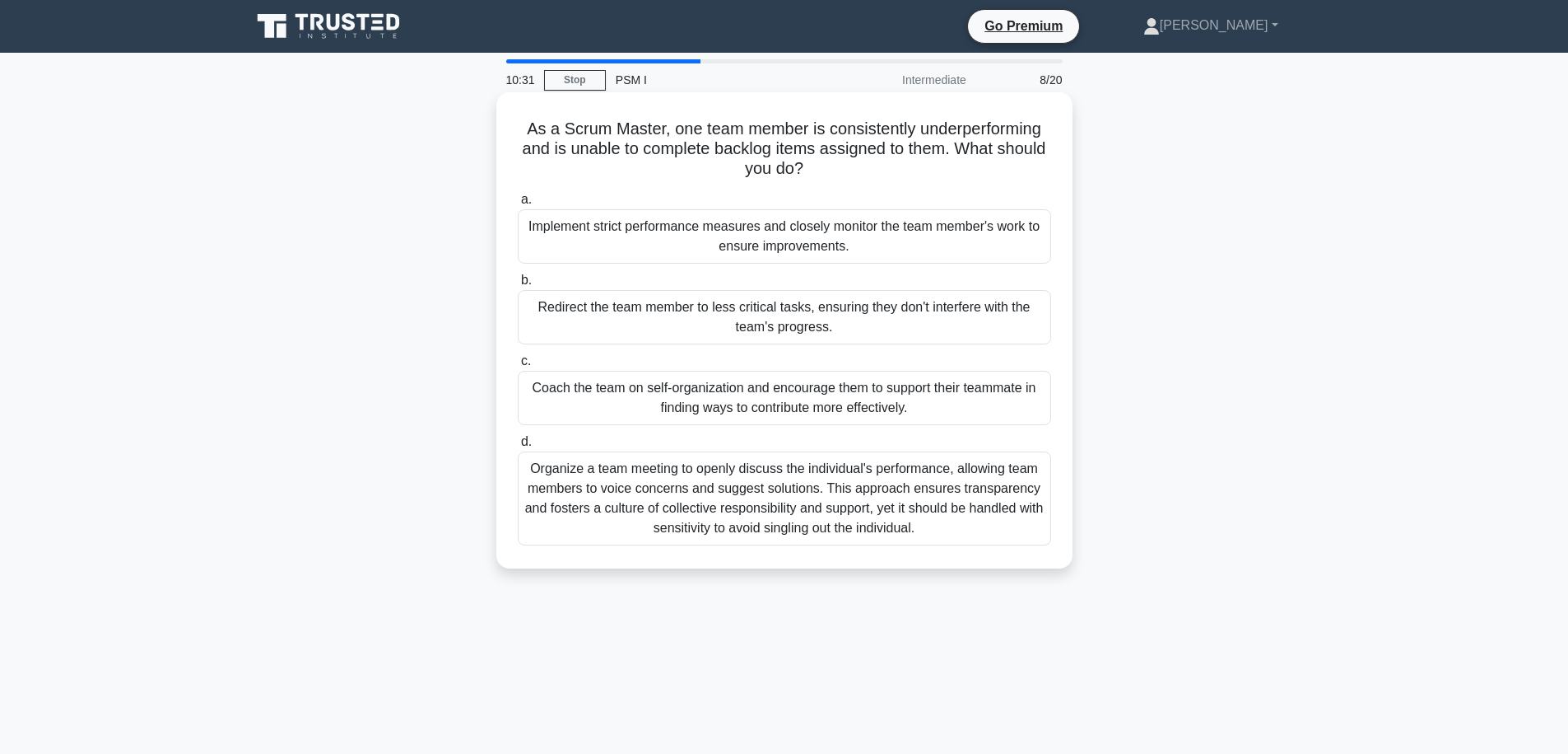
click at [613, 156] on h5 "As a Scrum Master, one team member is consistently underperforming and is unabl…" at bounding box center [784, 149] width 537 height 61
click at [708, 148] on h5 "As a Scrum Master, one team member is consistently underperforming and is unabl…" at bounding box center [784, 149] width 537 height 61
click at [754, 146] on h5 "As a Scrum Master, one team member is consistently underperforming and is unabl…" at bounding box center [784, 149] width 537 height 61
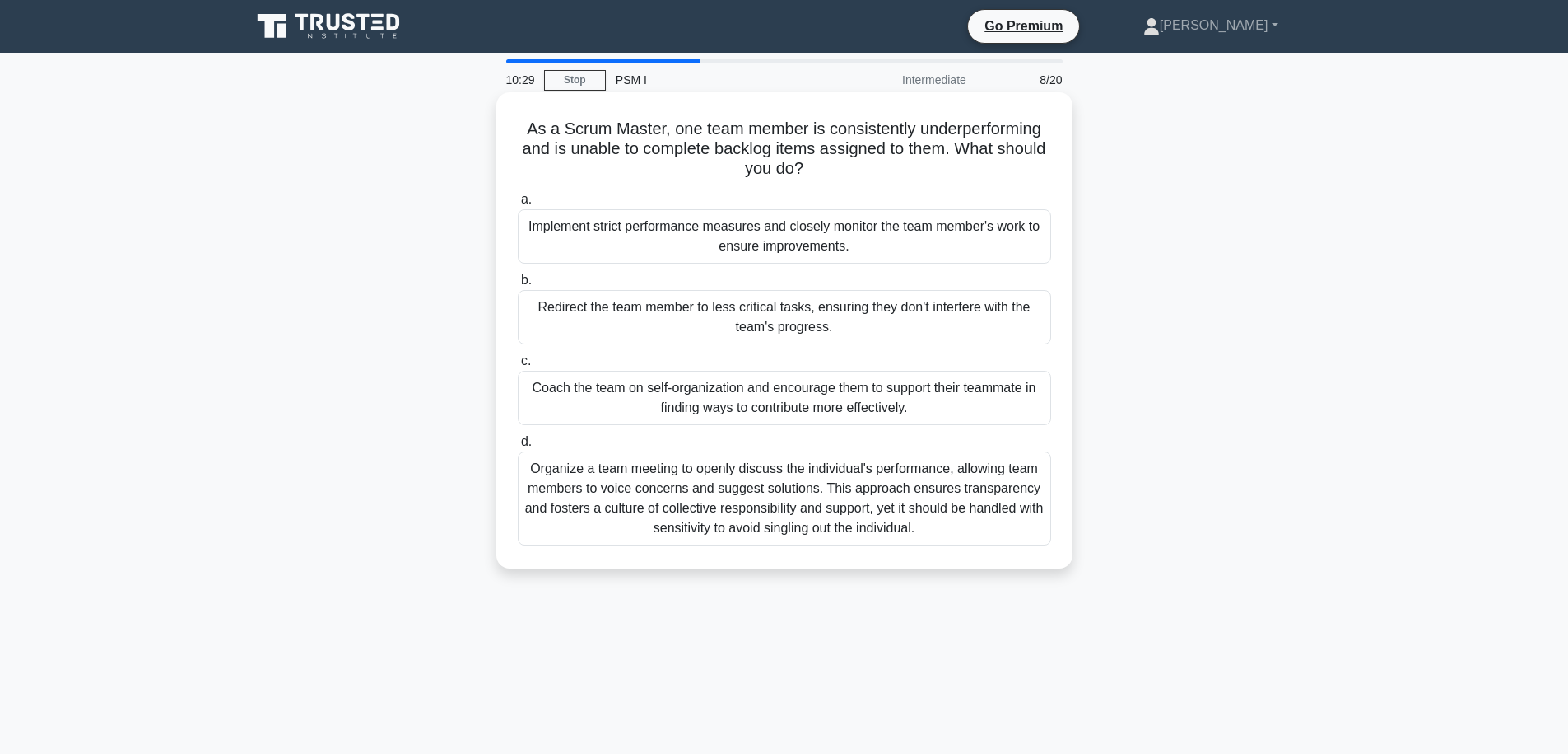
click at [754, 146] on h5 "As a Scrum Master, one team member is consistently underperforming and is unabl…" at bounding box center [784, 149] width 537 height 61
click at [851, 150] on h5 "As a Scrum Master, one team member is consistently underperforming and is unabl…" at bounding box center [784, 149] width 537 height 61
click at [1032, 172] on h5 "As a Scrum Master, one team member is consistently underperforming and is unabl…" at bounding box center [784, 149] width 537 height 61
click at [813, 397] on div "Coach the team on self-organization and encourage them to support their teammat…" at bounding box center [784, 398] width 533 height 54
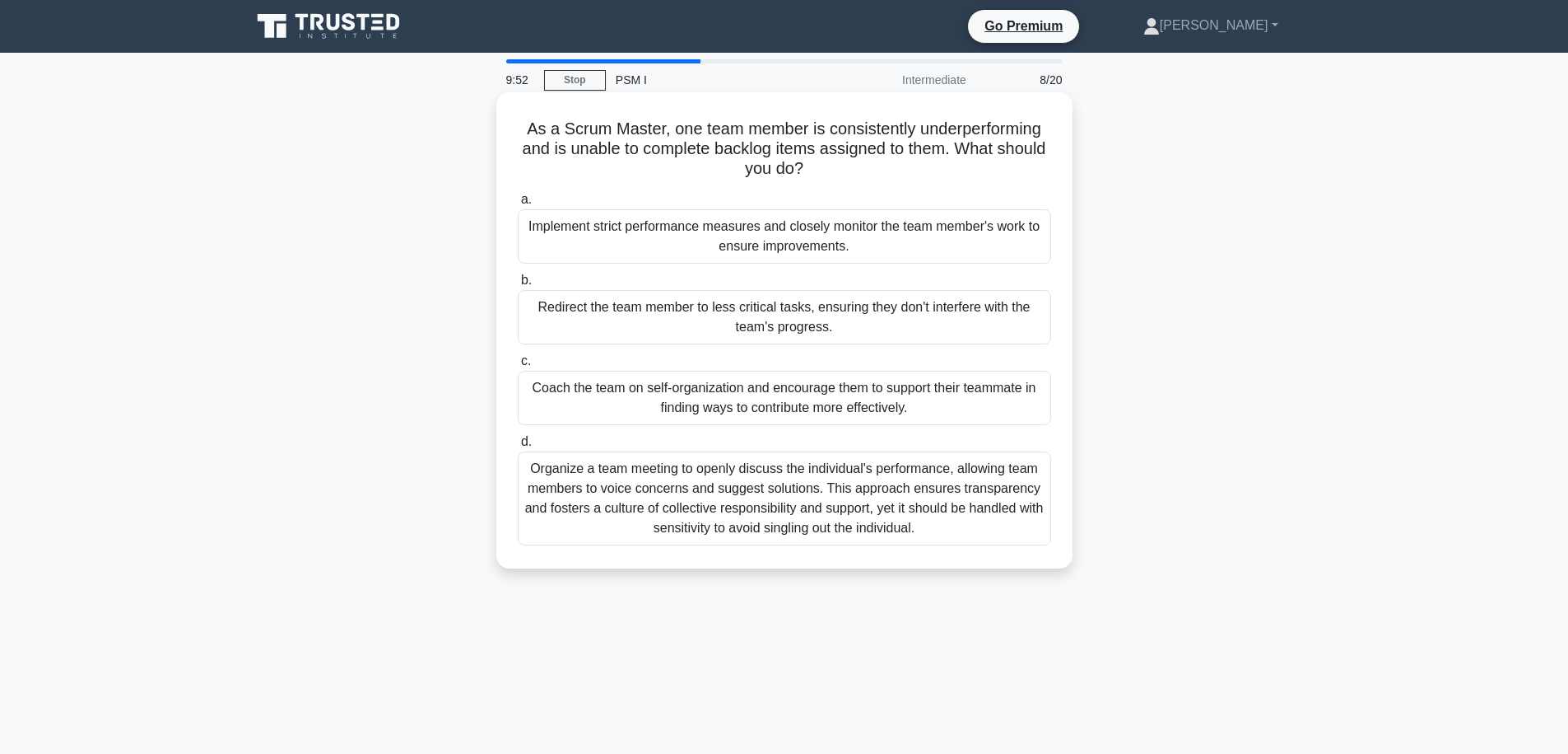
click at [518, 367] on input "c. Coach the team on self-organization and encourage them to support their team…" at bounding box center [518, 361] width 0 height 11
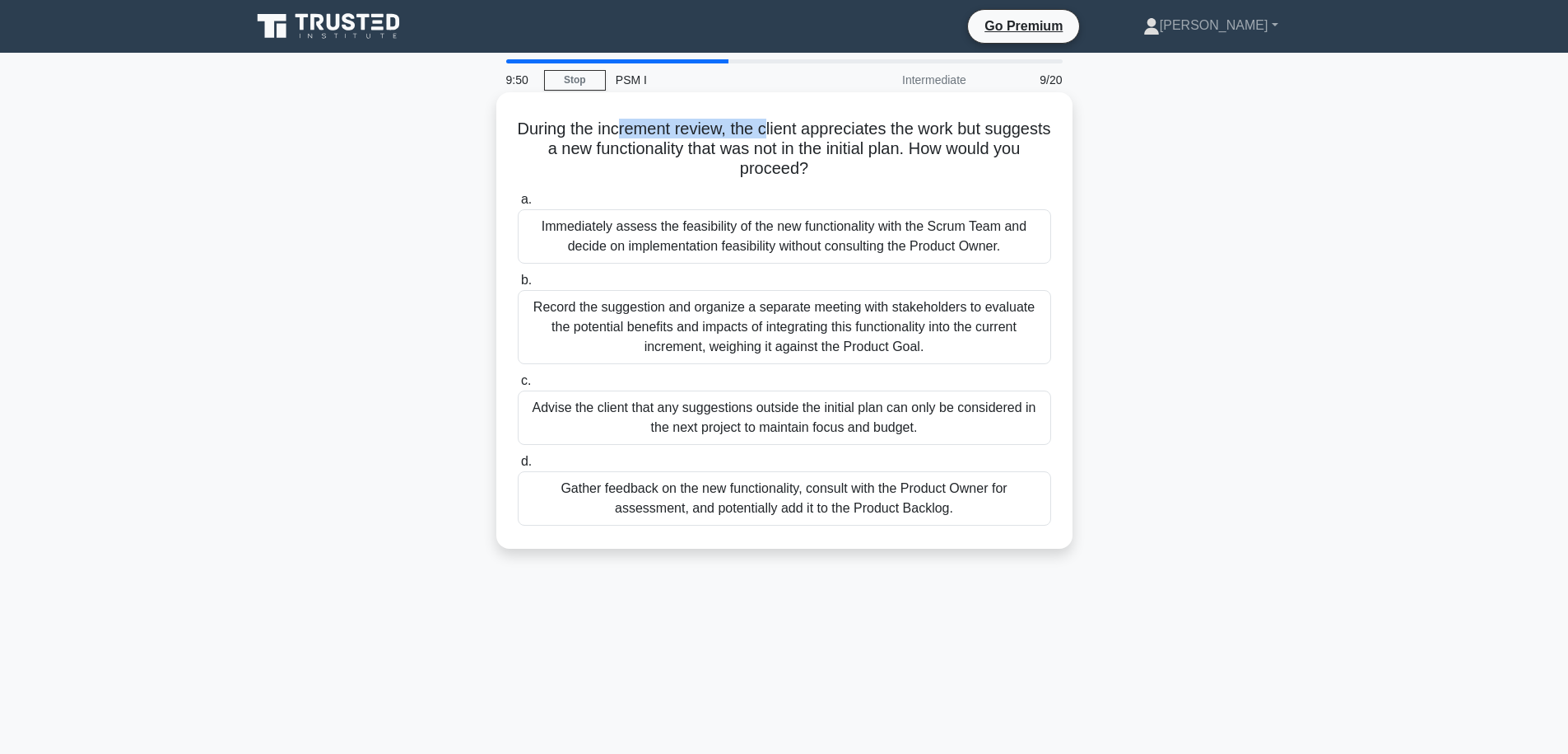
drag, startPoint x: 654, startPoint y: 133, endPoint x: 800, endPoint y: 130, distance: 146.0
click at [800, 130] on h5 "During the increment review, the client appreciates the work but suggests a new…" at bounding box center [784, 149] width 537 height 61
click at [854, 135] on h5 "During the increment review, the client appreciates the work but suggests a new…" at bounding box center [784, 149] width 537 height 61
drag, startPoint x: 765, startPoint y: 131, endPoint x: 1020, endPoint y: 130, distance: 255.0
click at [1020, 130] on h5 "During the increment review, the client appreciates the work but suggests a new…" at bounding box center [784, 149] width 537 height 61
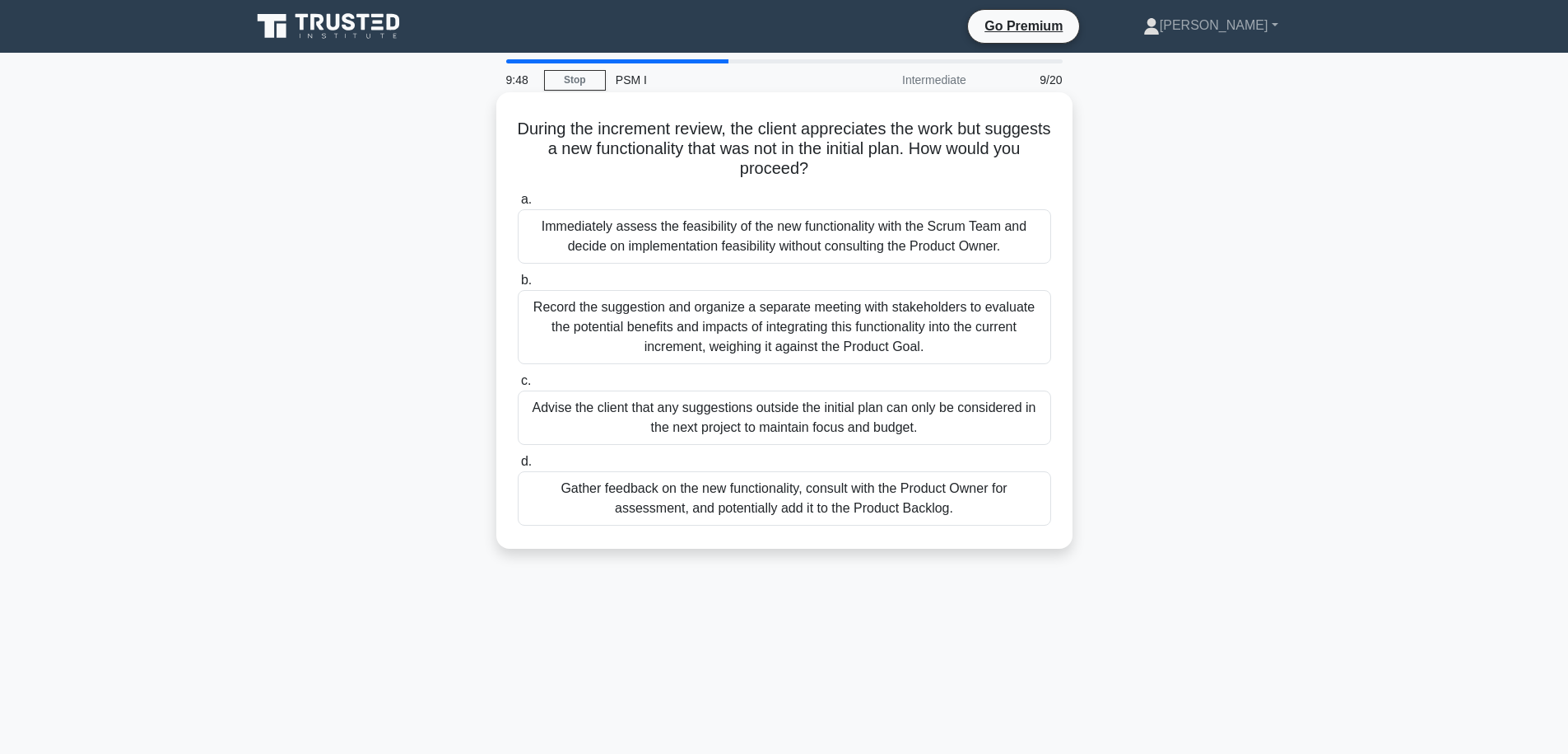
click at [1020, 130] on h5 "During the increment review, the client appreciates the work but suggests a new…" at bounding box center [784, 149] width 537 height 61
drag, startPoint x: 1024, startPoint y: 129, endPoint x: 550, endPoint y: 125, distance: 474.0
click at [550, 125] on h5 "During the increment review, the client appreciates the work but suggests a new…" at bounding box center [784, 149] width 537 height 61
drag, startPoint x: 550, startPoint y: 127, endPoint x: 1025, endPoint y: 124, distance: 475.0
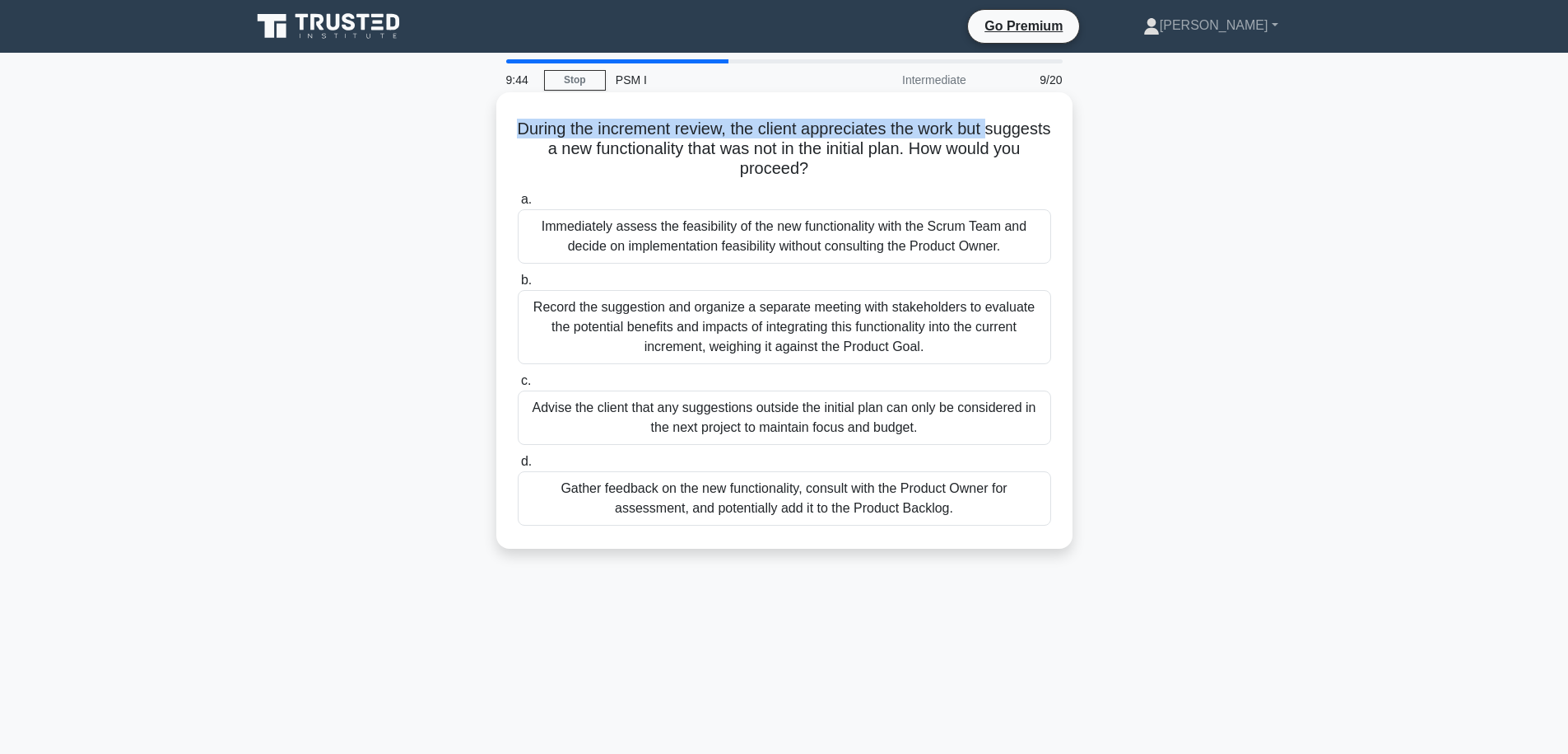
click at [1025, 124] on h5 "During the increment review, the client appreciates the work but suggests a new…" at bounding box center [784, 149] width 537 height 61
drag, startPoint x: 843, startPoint y: 168, endPoint x: 539, endPoint y: 146, distance: 304.8
click at [539, 146] on h5 "During the increment review, the client appreciates the work but suggests a new…" at bounding box center [784, 149] width 537 height 61
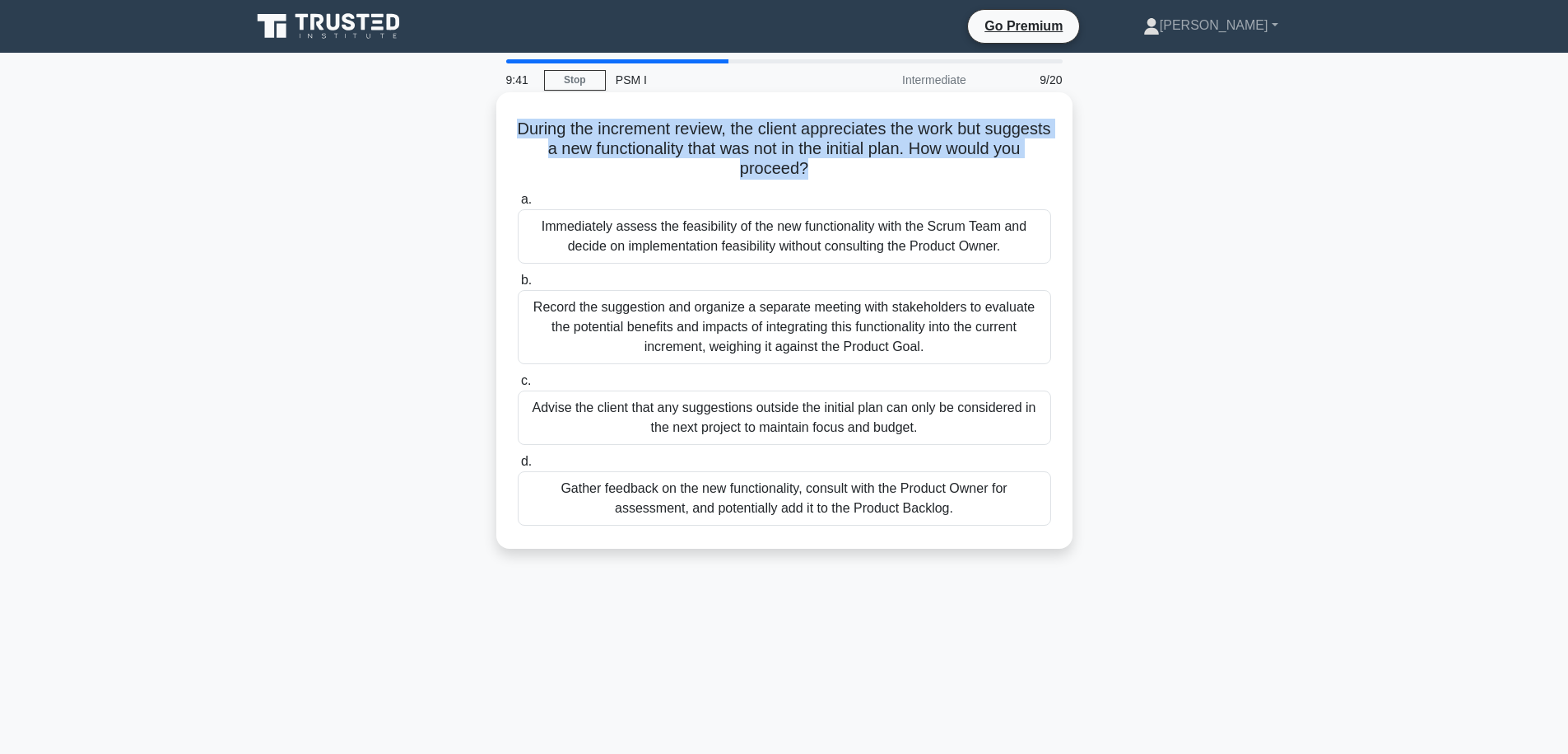
drag, startPoint x: 830, startPoint y: 168, endPoint x: 647, endPoint y: 140, distance: 185.1
click at [536, 127] on h5 "During the increment review, the client appreciates the work but suggests a new…" at bounding box center [784, 149] width 537 height 61
click at [550, 130] on h5 "During the increment review, the client appreciates the work but suggests a new…" at bounding box center [784, 149] width 537 height 61
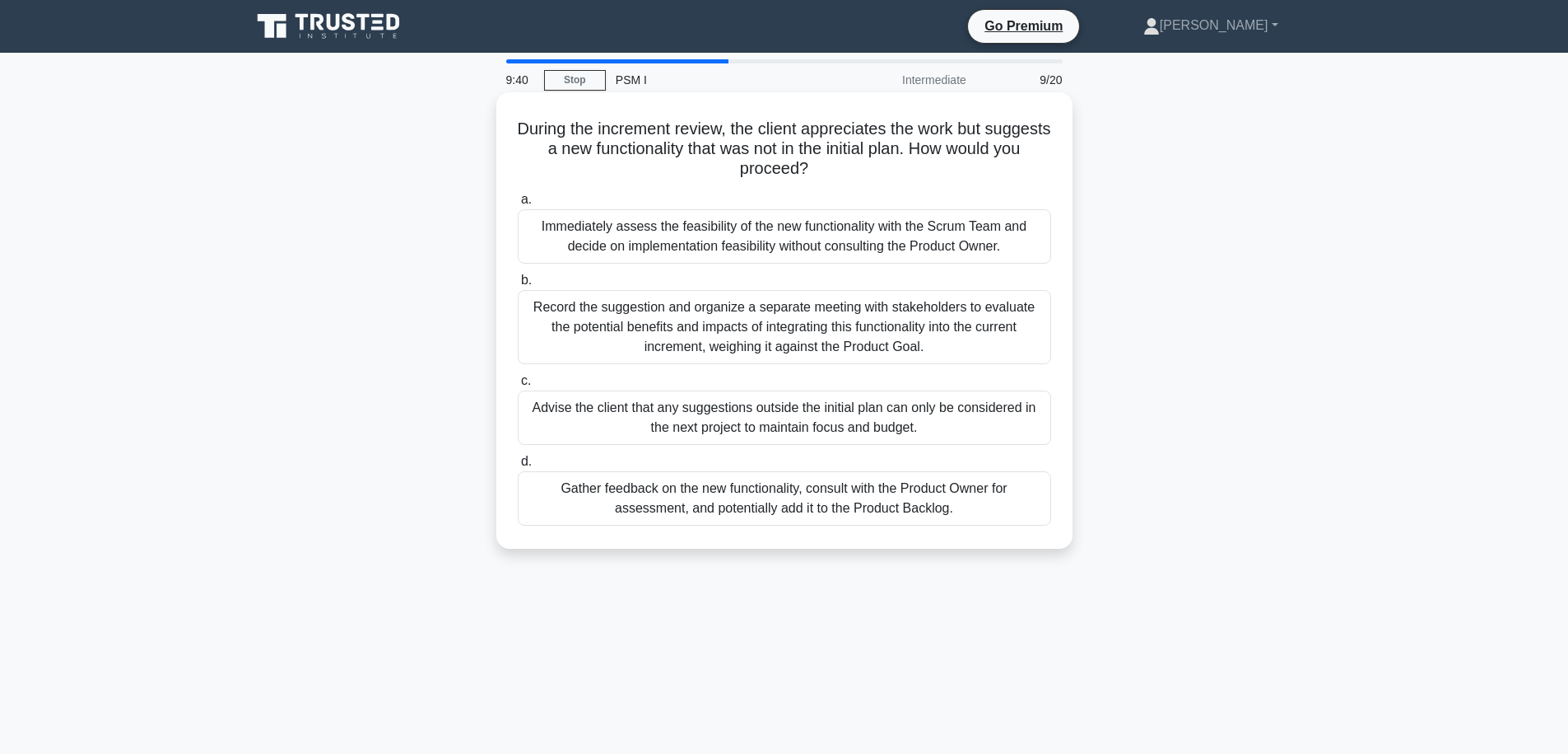
click at [539, 127] on h5 "During the increment review, the client appreciates the work but suggests a new…" at bounding box center [784, 149] width 537 height 61
drag, startPoint x: 548, startPoint y: 130, endPoint x: 855, endPoint y: 169, distance: 309.5
click at [855, 169] on h5 "During the increment review, the client appreciates the work but suggests a new…" at bounding box center [784, 149] width 537 height 61
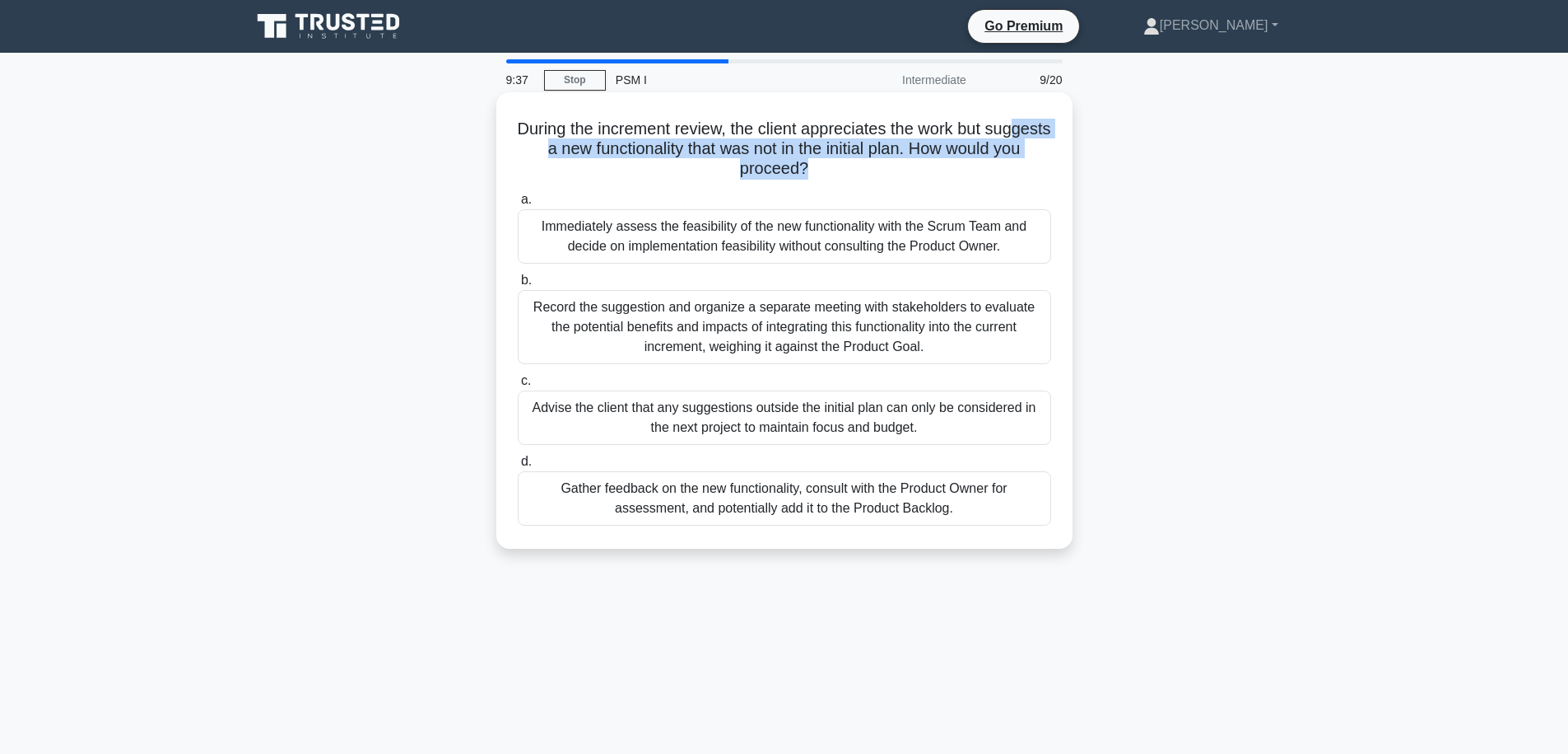
drag, startPoint x: 846, startPoint y: 170, endPoint x: 548, endPoint y: 141, distance: 299.4
click at [548, 141] on h5 "During the increment review, the client appreciates the work but suggests a new…" at bounding box center [784, 149] width 537 height 61
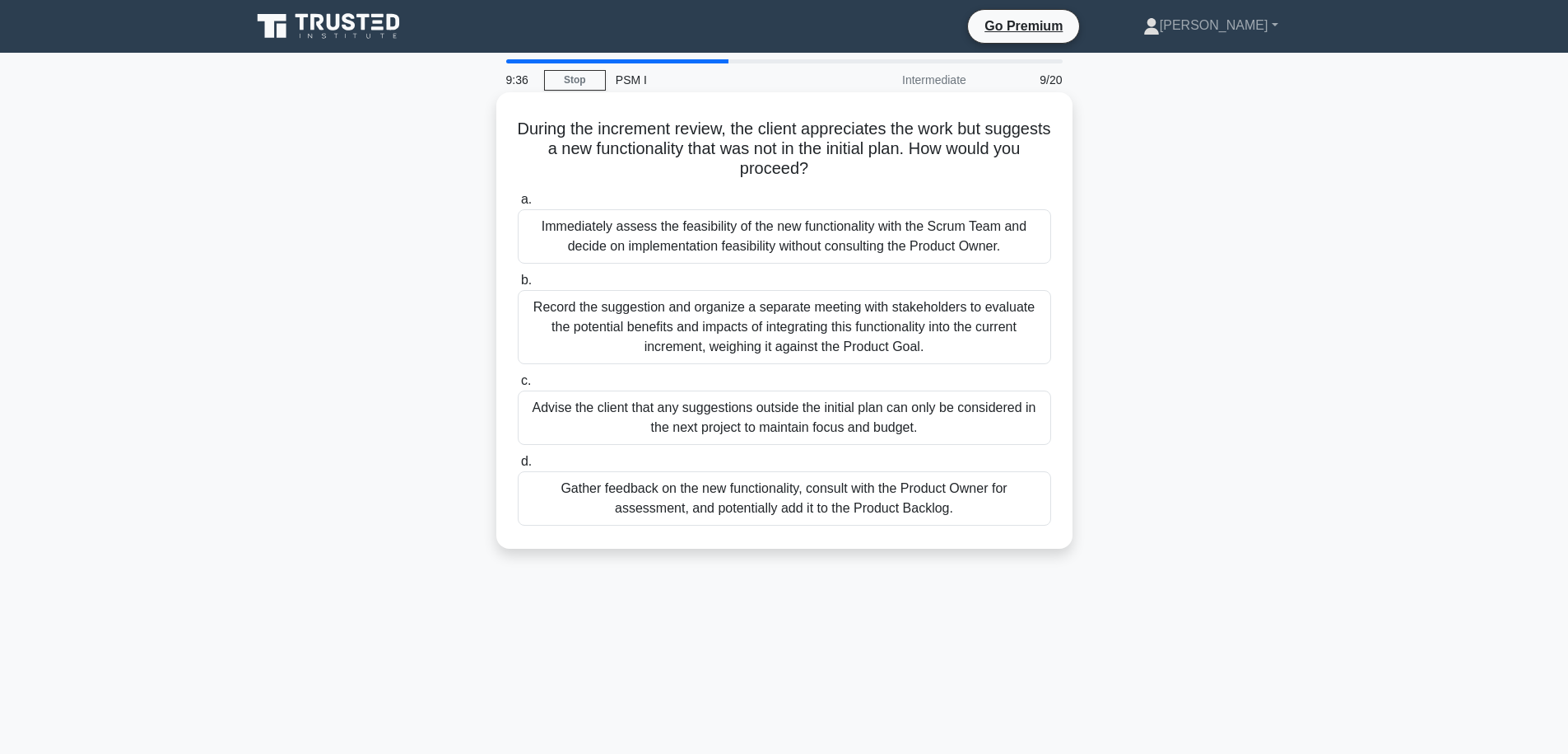
drag, startPoint x: 548, startPoint y: 136, endPoint x: 553, endPoint y: 127, distance: 10.3
click at [553, 127] on h5 "During the increment review, the client appreciates the work but suggests a new…" at bounding box center [784, 149] width 537 height 61
drag, startPoint x: 553, startPoint y: 127, endPoint x: 830, endPoint y: 166, distance: 279.7
click at [830, 166] on h5 "During the increment review, the client appreciates the work but suggests a new…" at bounding box center [784, 149] width 537 height 61
click at [828, 166] on icon ".spinner_0XTQ{transform-origin:center;animation:spinner_y6GP .75s linear infini…" at bounding box center [818, 169] width 19 height 19
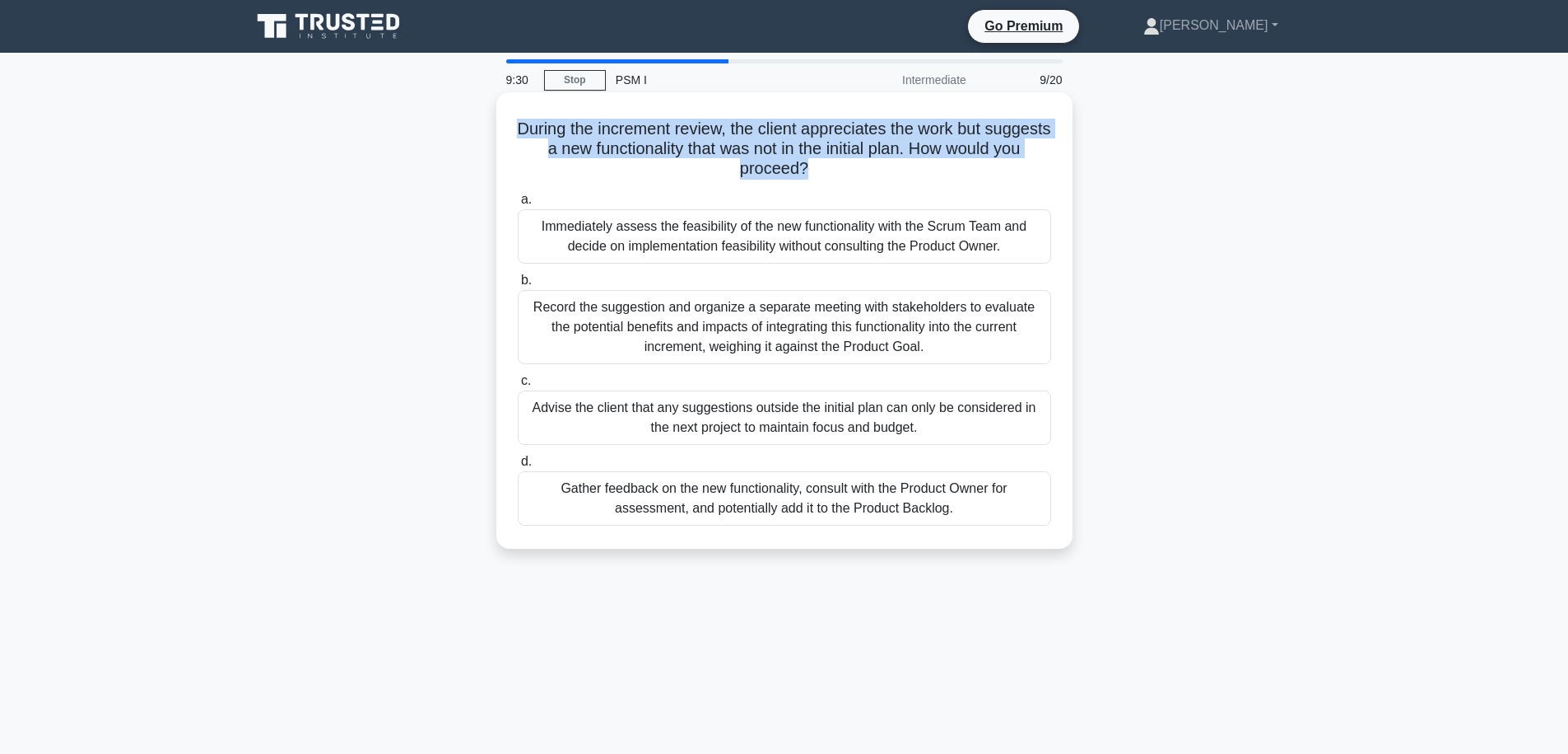
drag, startPoint x: 829, startPoint y: 166, endPoint x: 551, endPoint y: 129, distance: 280.5
click at [551, 129] on h5 "During the increment review, the client appreciates the work but suggests a new…" at bounding box center [784, 149] width 537 height 61
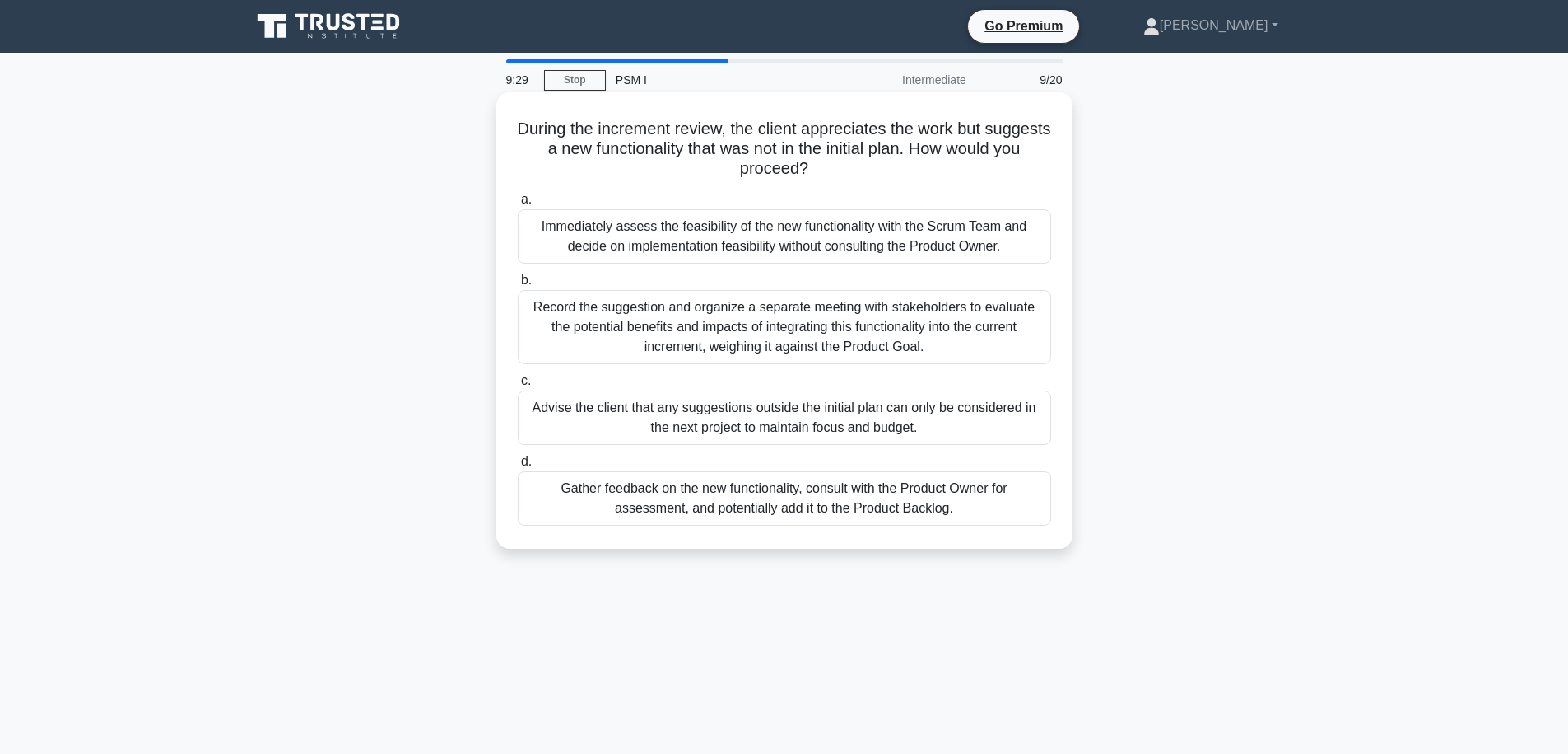
drag, startPoint x: 551, startPoint y: 129, endPoint x: 868, endPoint y: 188, distance: 322.4
click at [868, 188] on div "During the increment review, the client appreciates the work but suggests a new…" at bounding box center [784, 320] width 563 height 443
click at [867, 173] on h5 "During the increment review, the client appreciates the work but suggests a new…" at bounding box center [784, 149] width 537 height 61
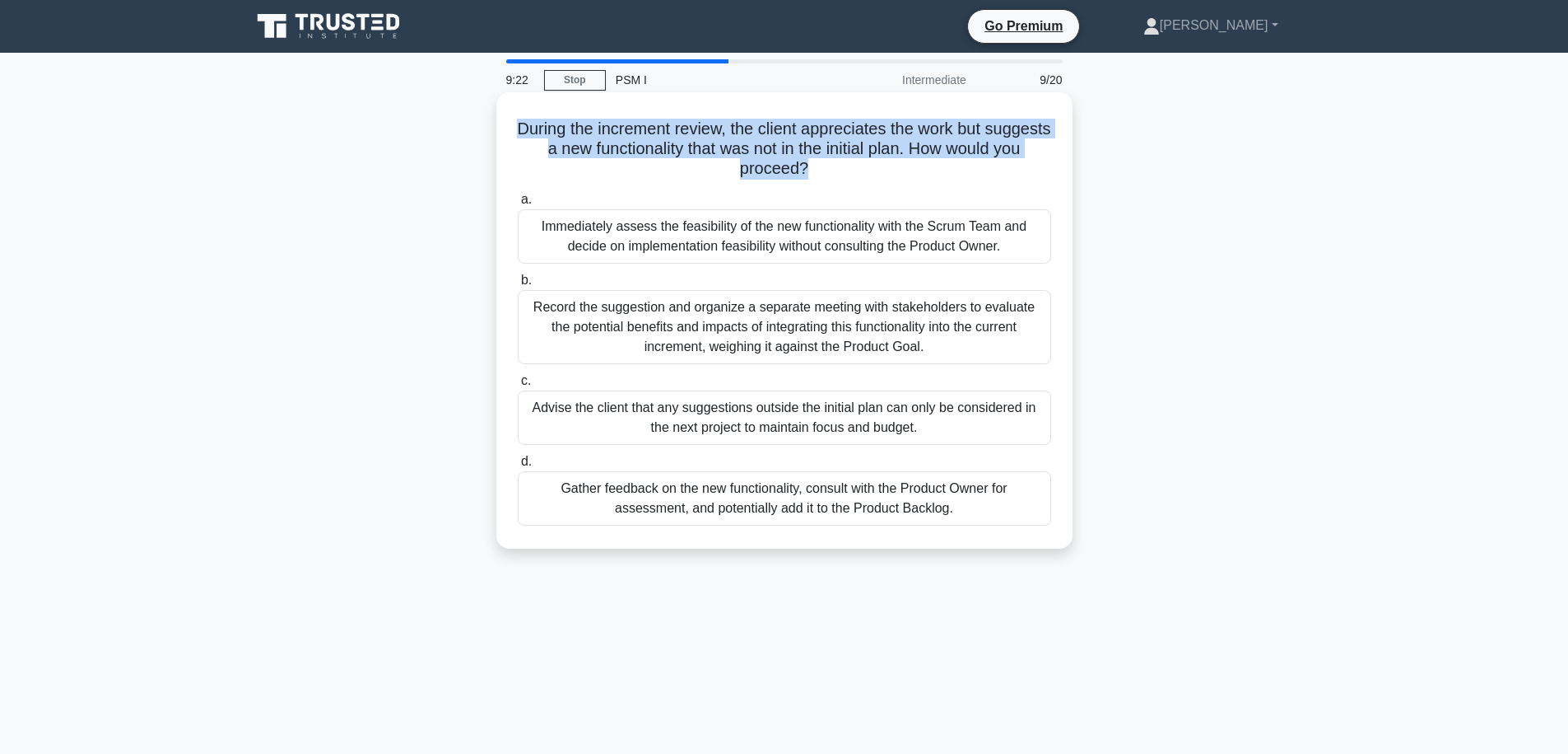
drag, startPoint x: 874, startPoint y: 170, endPoint x: 546, endPoint y: 130, distance: 330.4
click at [546, 130] on h5 "During the increment review, the client appreciates the work but suggests a new…" at bounding box center [784, 149] width 537 height 61
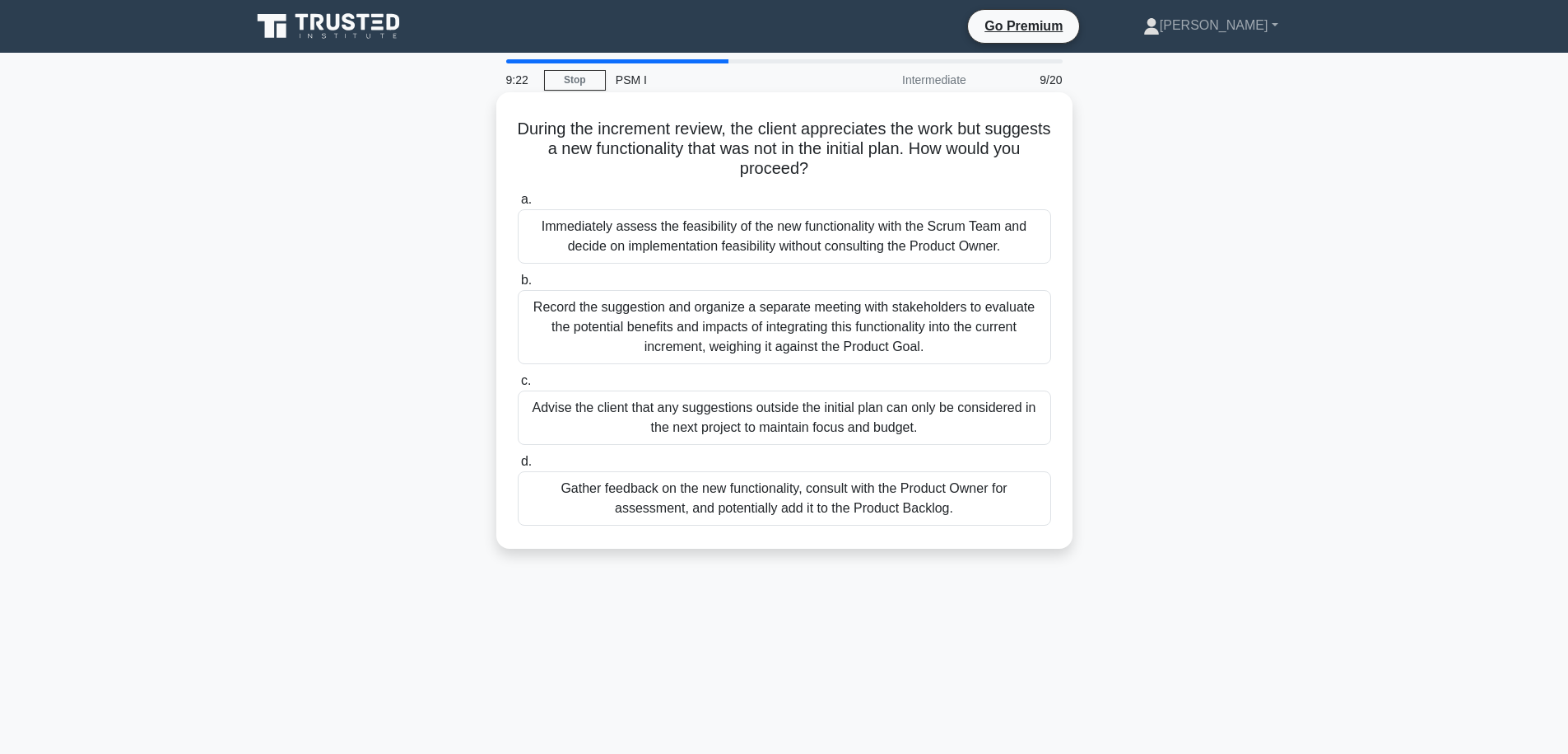
click at [546, 130] on h5 "During the increment review, the client appreciates the work but suggests a new…" at bounding box center [784, 149] width 537 height 61
drag, startPoint x: 547, startPoint y: 130, endPoint x: 847, endPoint y: 168, distance: 302.4
click at [847, 168] on h5 "During the increment review, the client appreciates the work but suggests a new…" at bounding box center [784, 149] width 537 height 61
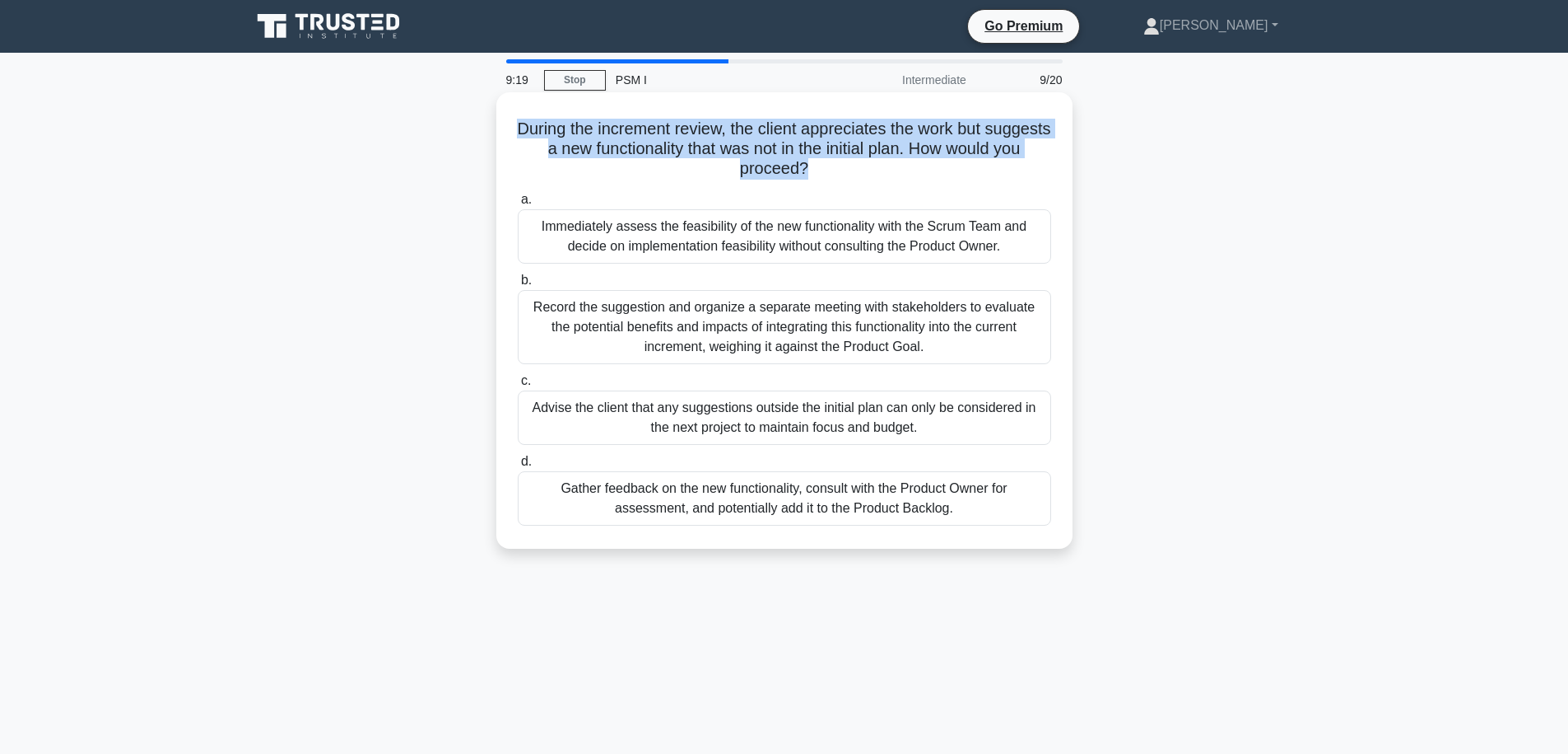
drag, startPoint x: 848, startPoint y: 168, endPoint x: 561, endPoint y: 129, distance: 289.6
click at [561, 129] on h5 "During the increment review, the client appreciates the work but suggests a new…" at bounding box center [784, 149] width 537 height 61
click at [561, 128] on h5 "During the increment review, the client appreciates the work but suggests a new…" at bounding box center [784, 149] width 537 height 61
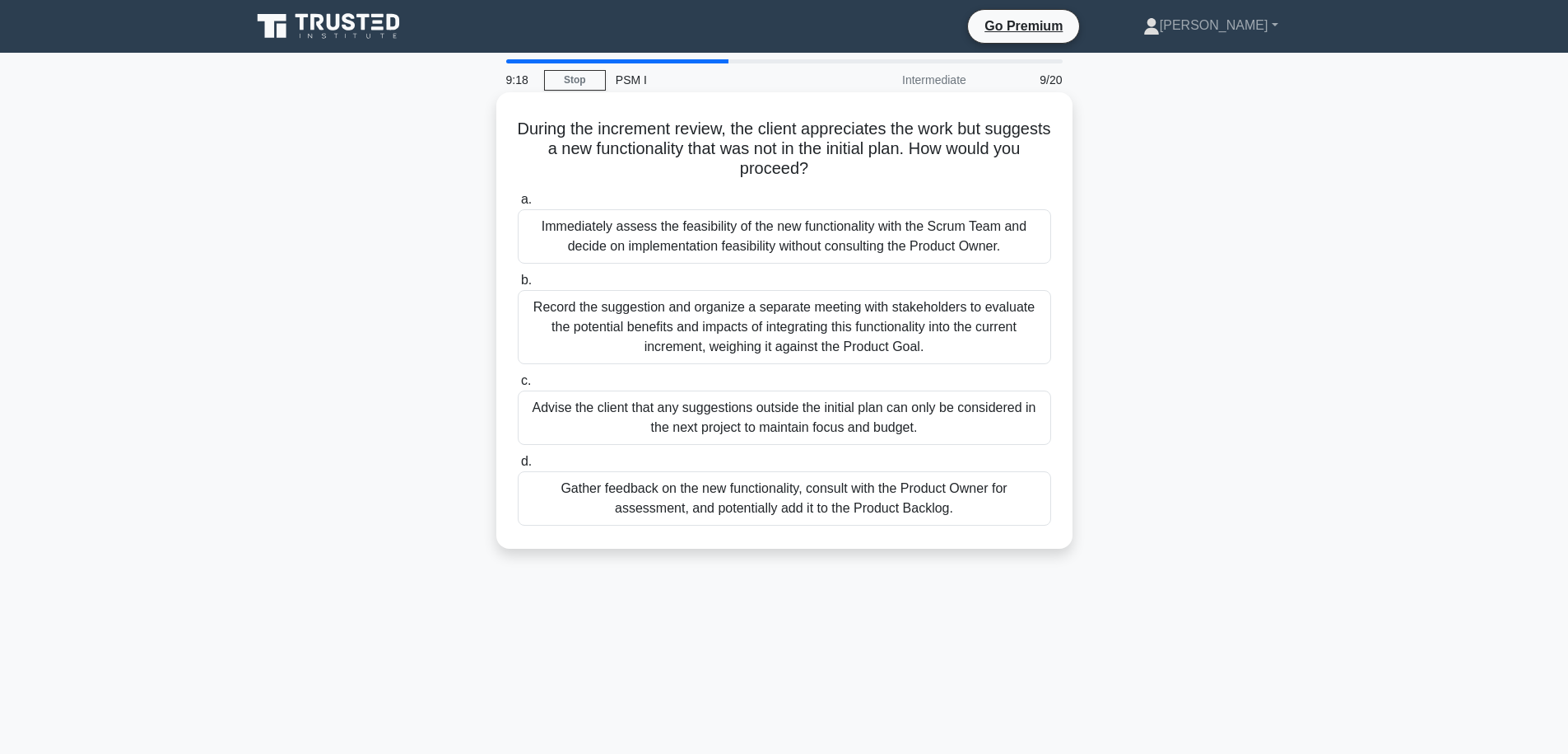
drag, startPoint x: 550, startPoint y: 129, endPoint x: 890, endPoint y: 174, distance: 343.0
click at [890, 174] on h5 "During the increment review, the client appreciates the work but suggests a new…" at bounding box center [784, 149] width 537 height 61
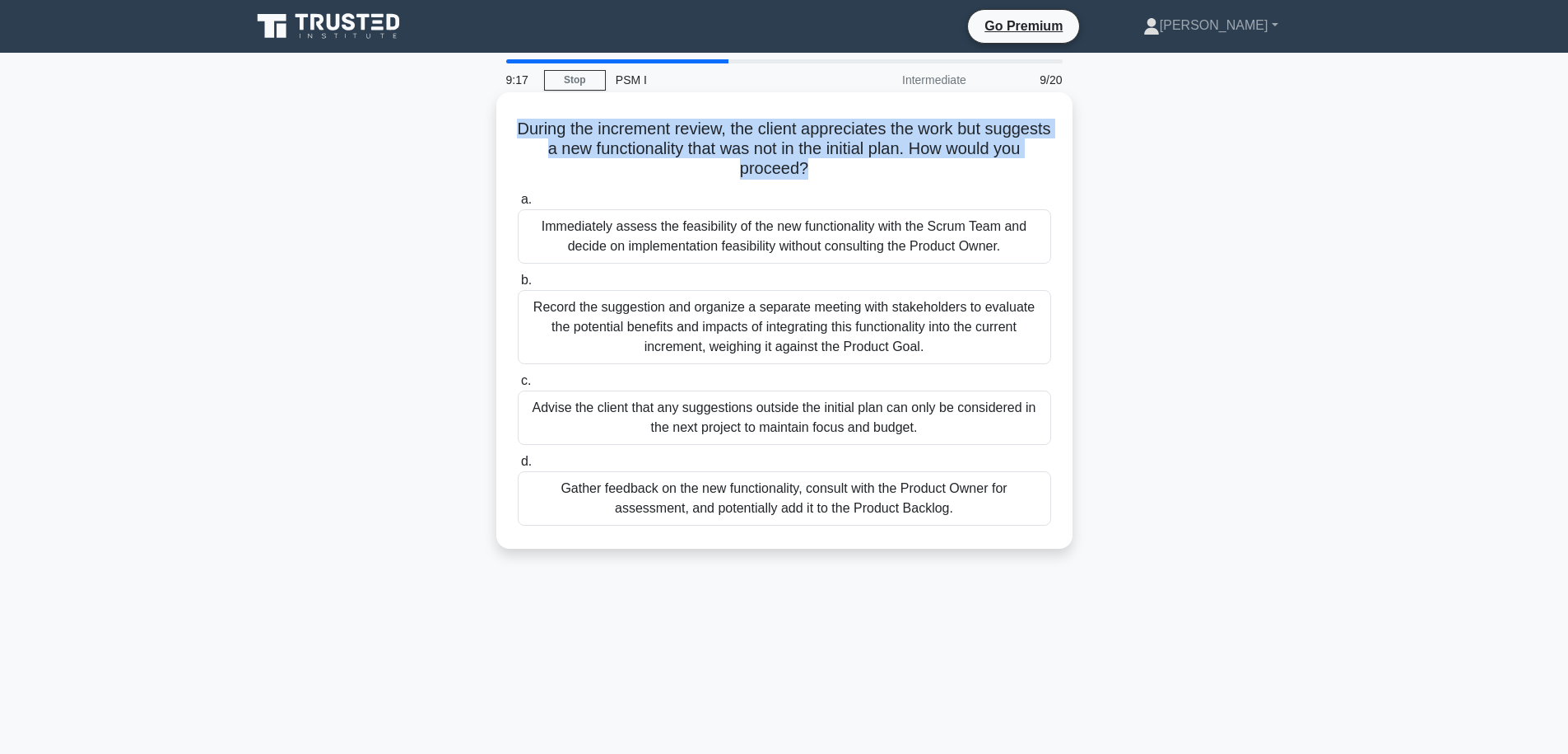
drag, startPoint x: 874, startPoint y: 172, endPoint x: 545, endPoint y: 134, distance: 331.2
click at [547, 134] on h5 "During the increment review, the client appreciates the work but suggests a new…" at bounding box center [784, 149] width 537 height 61
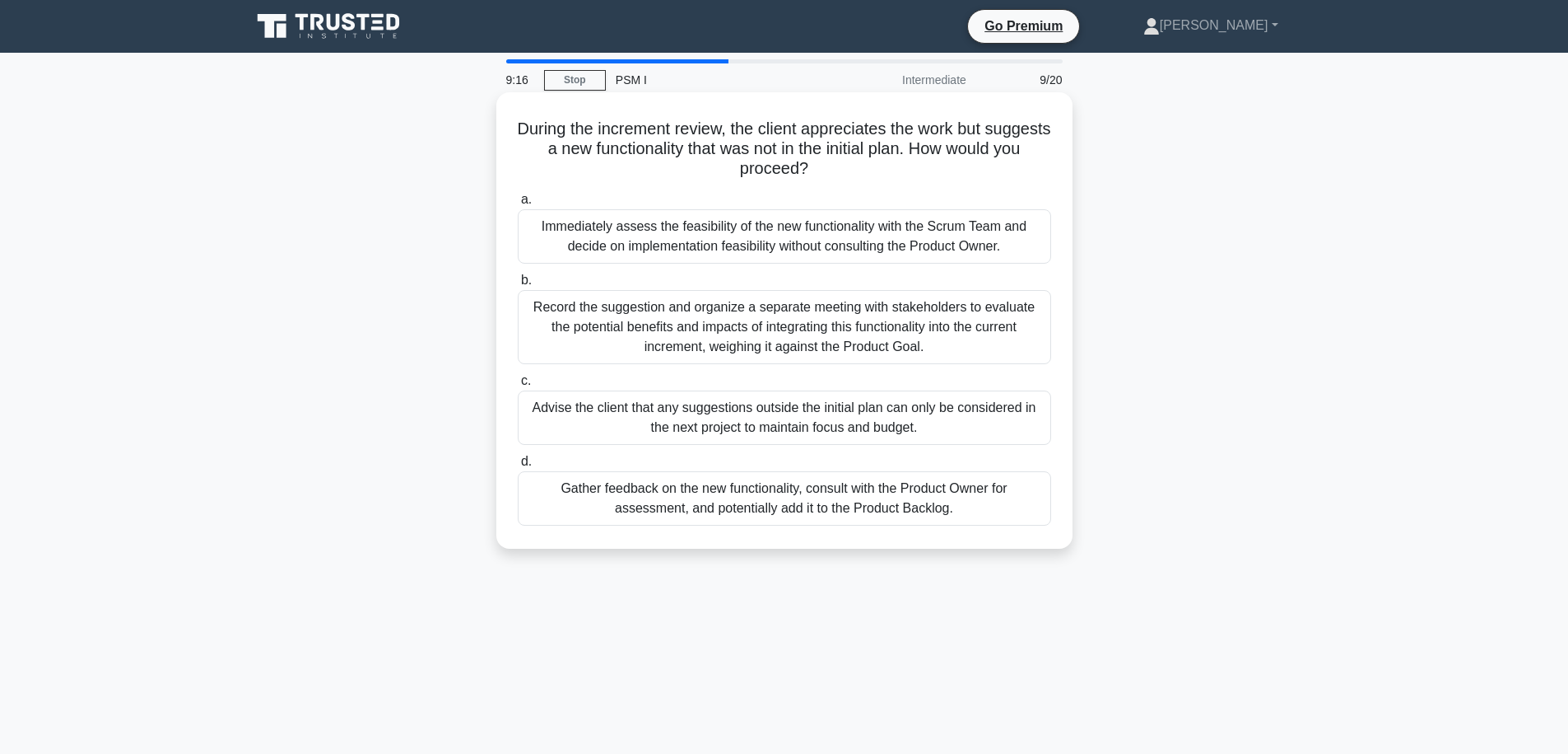
click at [523, 117] on div "During the increment review, the client appreciates the work but suggests a new…" at bounding box center [784, 320] width 563 height 443
drag, startPoint x: 523, startPoint y: 117, endPoint x: 857, endPoint y: 178, distance: 339.5
click at [857, 178] on div "During the increment review, the client appreciates the work but suggests a new…" at bounding box center [784, 320] width 563 height 443
click at [857, 178] on h5 "During the increment review, the client appreciates the work but suggests a new…" at bounding box center [784, 149] width 537 height 61
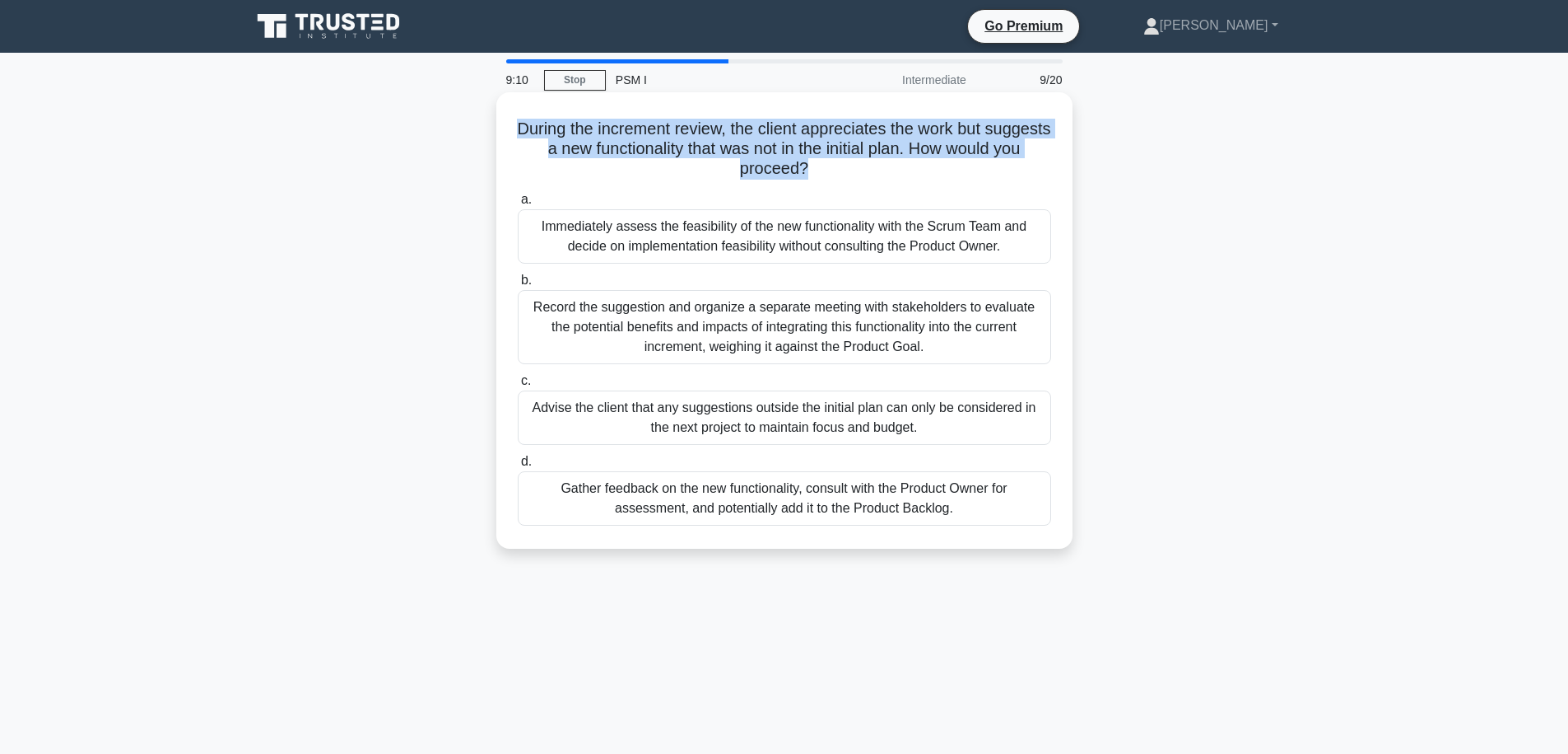
drag, startPoint x: 857, startPoint y: 178, endPoint x: 539, endPoint y: 125, distance: 322.4
click at [539, 125] on h5 "During the increment review, the client appreciates the work but suggests a new…" at bounding box center [784, 149] width 537 height 61
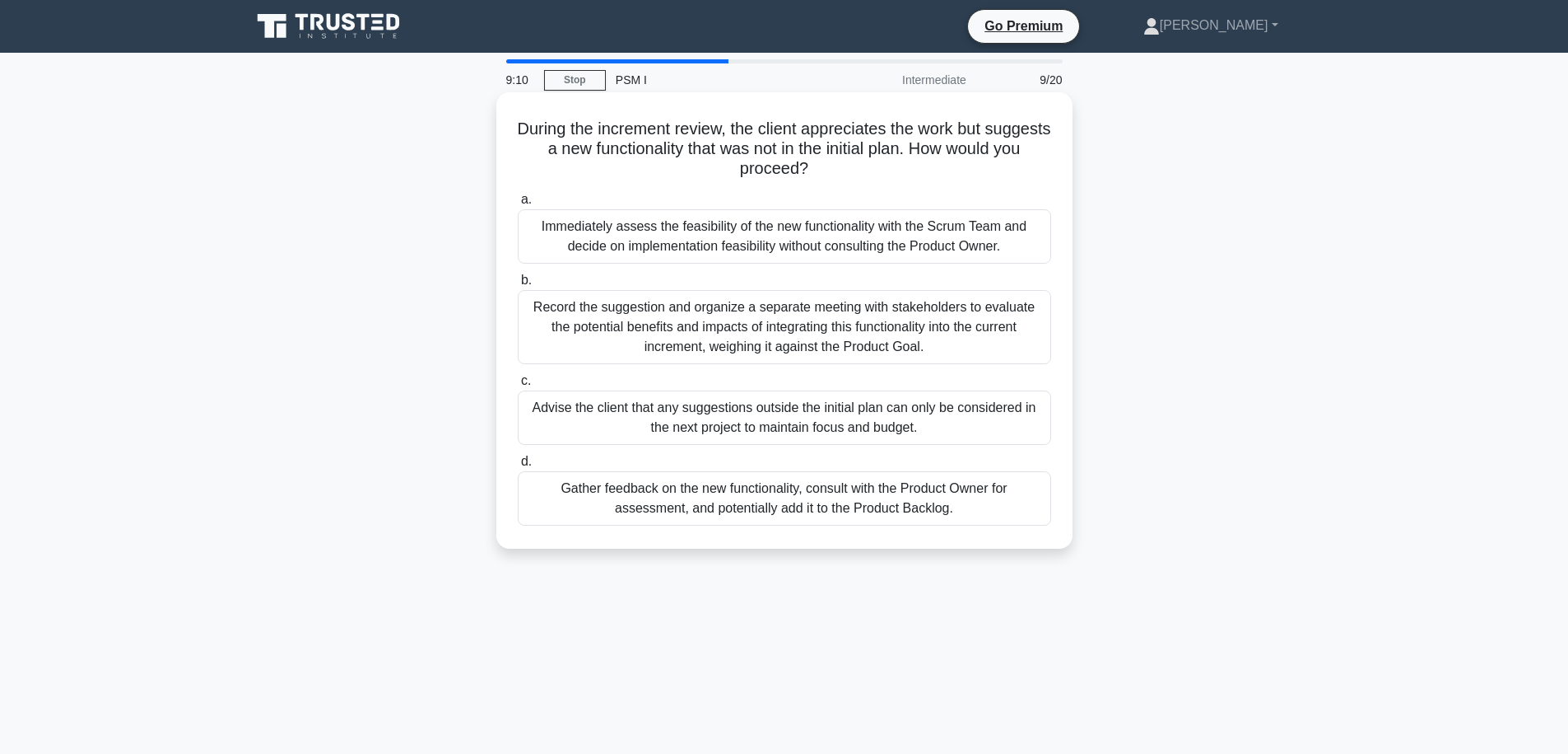
click at [539, 125] on h5 "During the increment review, the client appreciates the work but suggests a new…" at bounding box center [784, 149] width 537 height 61
drag, startPoint x: 539, startPoint y: 125, endPoint x: 865, endPoint y: 169, distance: 329.0
click at [865, 169] on h5 "During the increment review, the client appreciates the work but suggests a new…" at bounding box center [784, 149] width 537 height 61
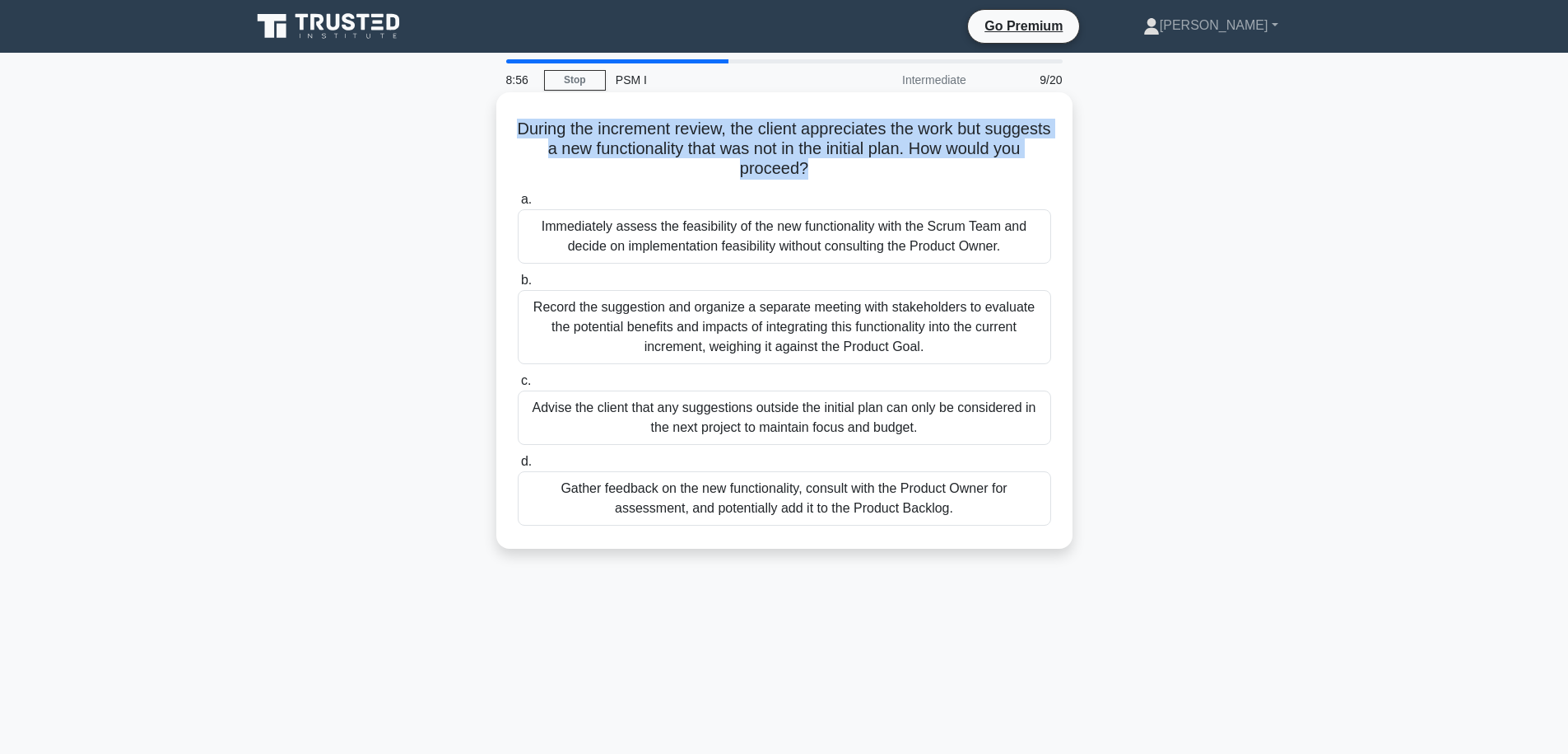
drag, startPoint x: 865, startPoint y: 169, endPoint x: 545, endPoint y: 128, distance: 322.6
click at [545, 128] on h5 "During the increment review, the client appreciates the work but suggests a new…" at bounding box center [784, 149] width 537 height 61
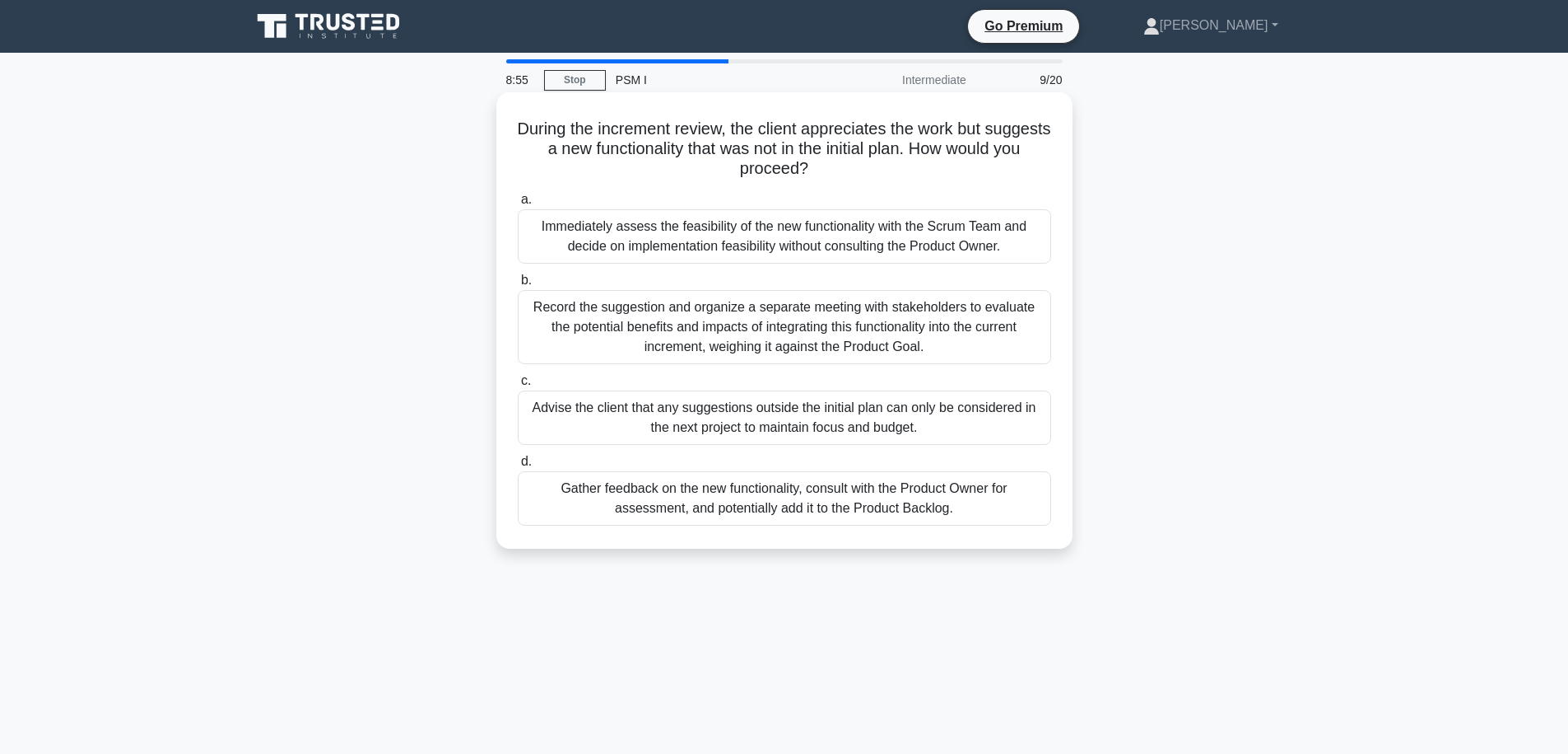
click at [545, 128] on h5 "During the increment review, the client appreciates the work but suggests a new…" at bounding box center [784, 149] width 537 height 61
drag, startPoint x: 545, startPoint y: 127, endPoint x: 887, endPoint y: 163, distance: 343.9
click at [887, 163] on h5 "During the increment review, the client appreciates the work but suggests a new…" at bounding box center [784, 149] width 537 height 61
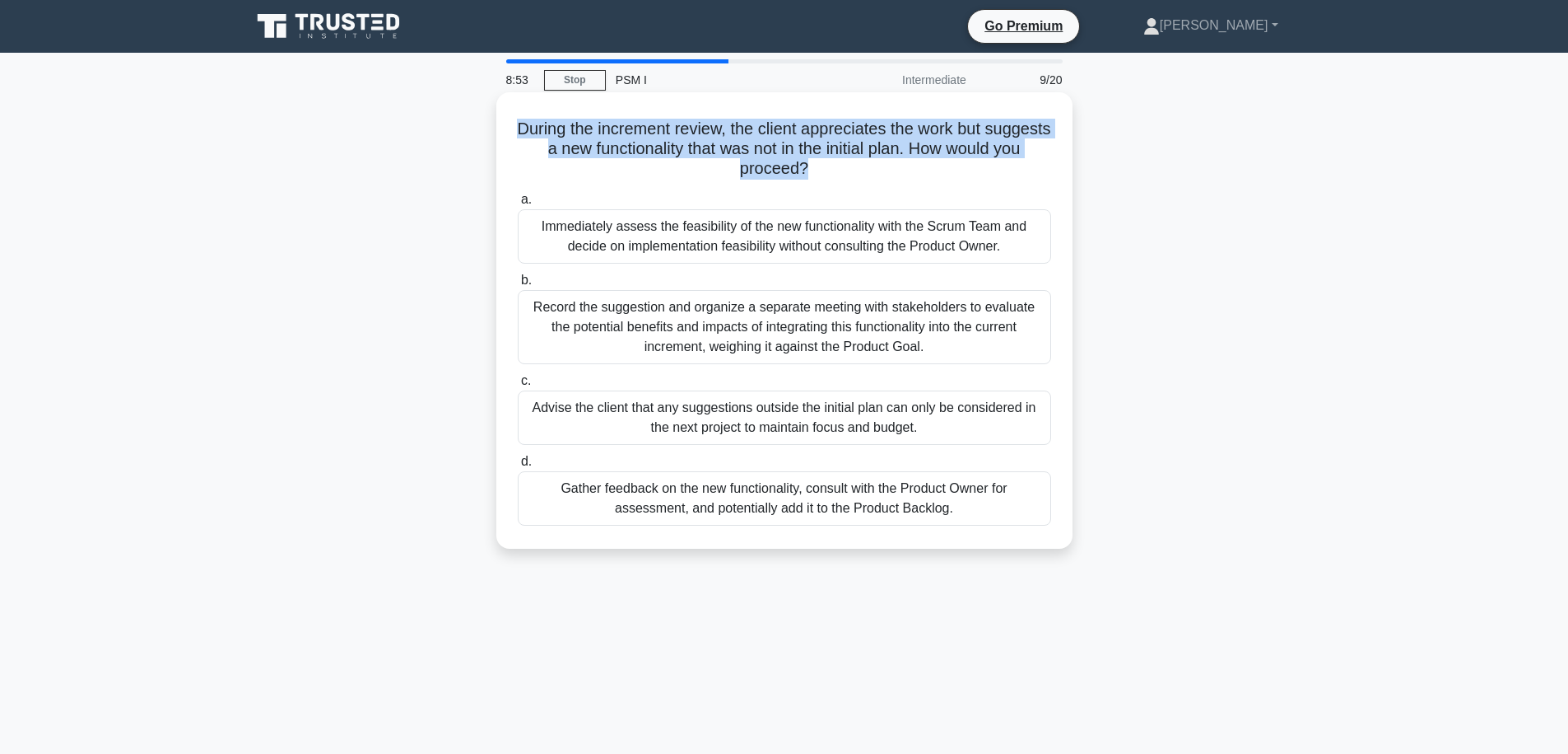
drag, startPoint x: 887, startPoint y: 164, endPoint x: 557, endPoint y: 136, distance: 331.2
click at [557, 136] on h5 "During the increment review, the client appreciates the work but suggests a new…" at bounding box center [784, 149] width 537 height 61
click at [854, 168] on h5 "During the increment review, the client appreciates the work but suggests a new…" at bounding box center [784, 149] width 537 height 61
drag, startPoint x: 854, startPoint y: 168, endPoint x: 547, endPoint y: 133, distance: 309.0
click at [547, 133] on h5 "During the increment review, the client appreciates the work but suggests a new…" at bounding box center [784, 149] width 537 height 61
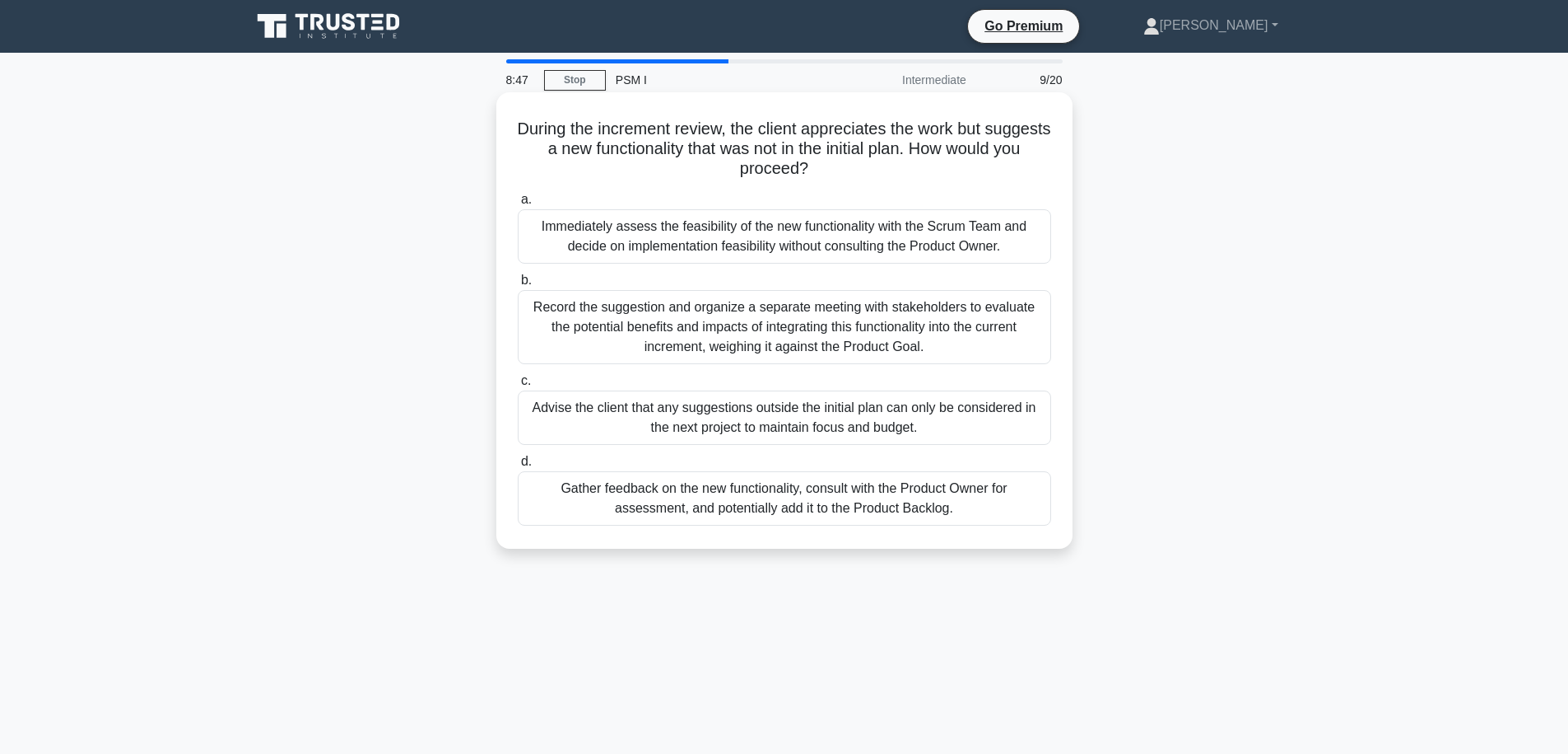
click at [547, 132] on h5 "During the increment review, the client appreciates the work but suggests a new…" at bounding box center [784, 149] width 537 height 61
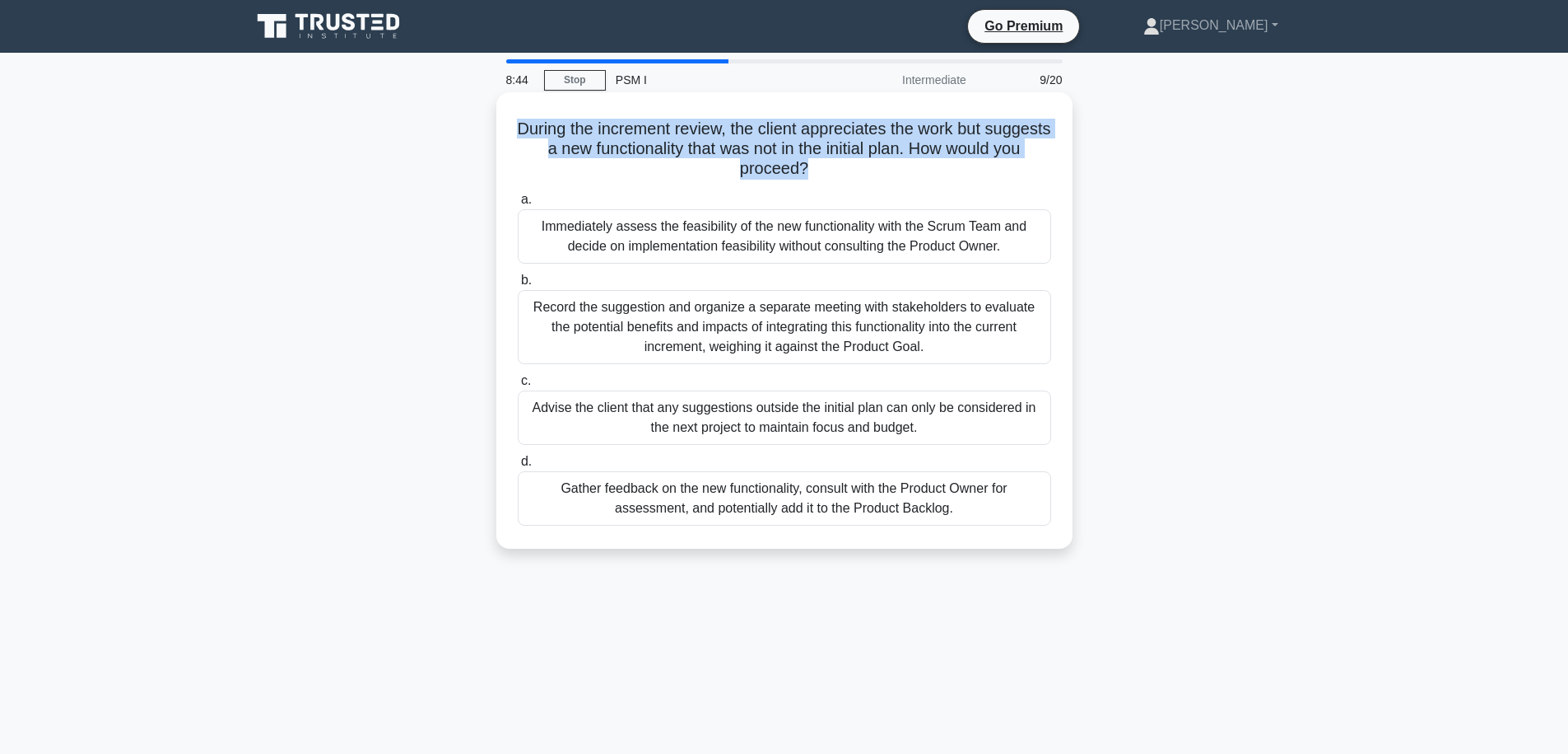
drag, startPoint x: 895, startPoint y: 176, endPoint x: 533, endPoint y: 115, distance: 367.1
click at [533, 115] on div "During the increment review, the client appreciates the work but suggests a new…" at bounding box center [784, 320] width 563 height 443
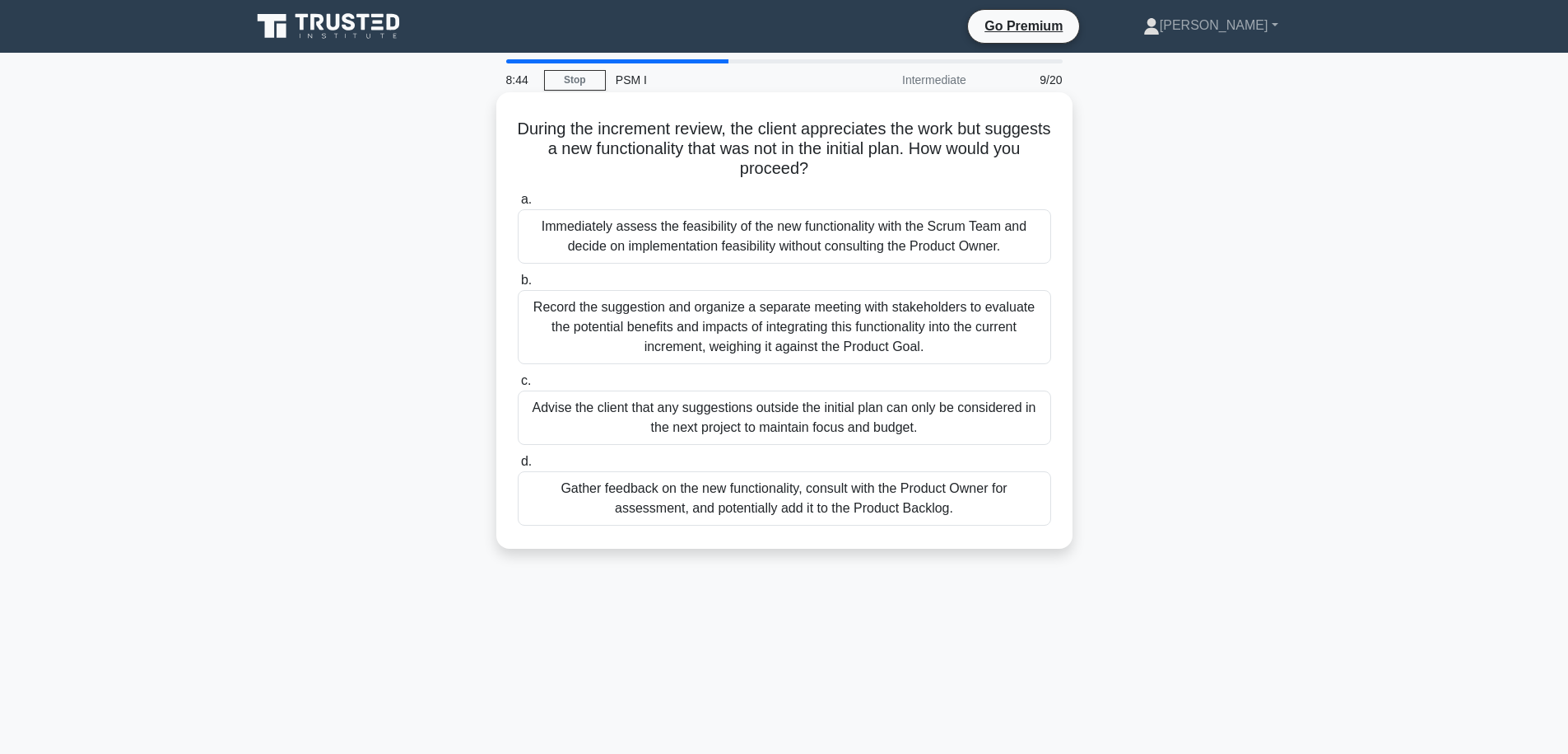
click at [533, 115] on div "During the increment review, the client appreciates the work but suggests a new…" at bounding box center [784, 320] width 563 height 443
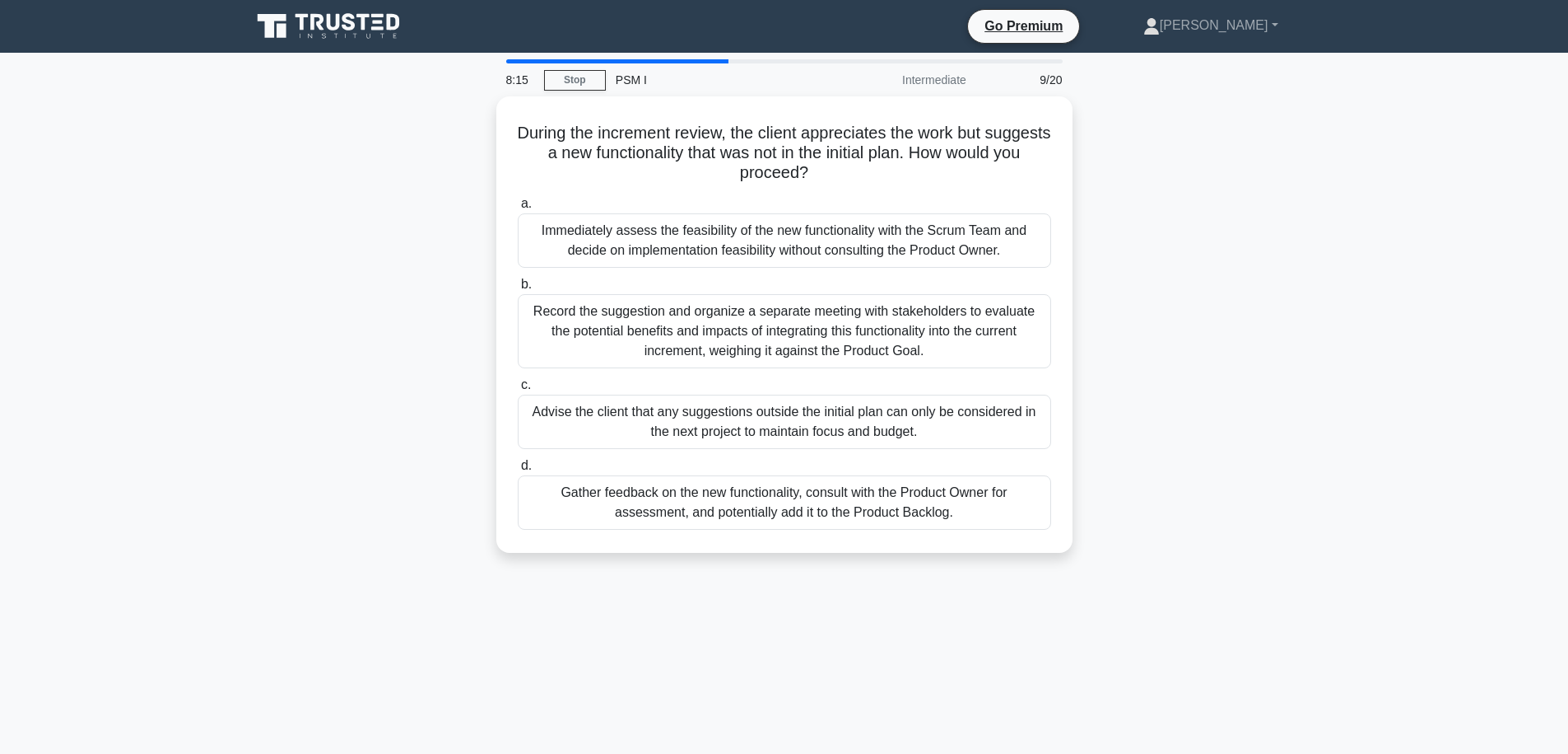
click at [1204, 396] on div "During the increment review, the client appreciates the work but suggests a new…" at bounding box center [784, 335] width 1086 height 476
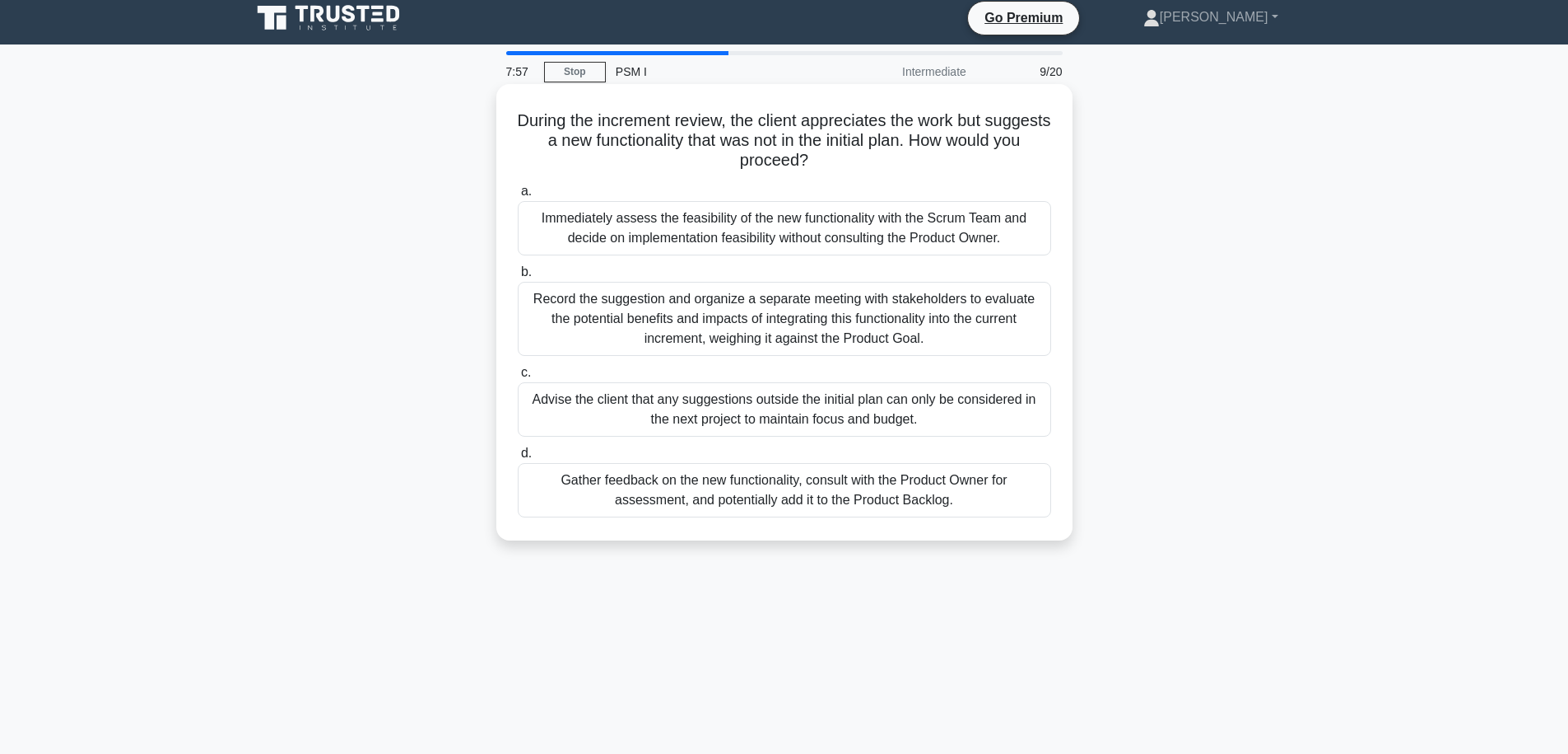
scroll to position [14, 0]
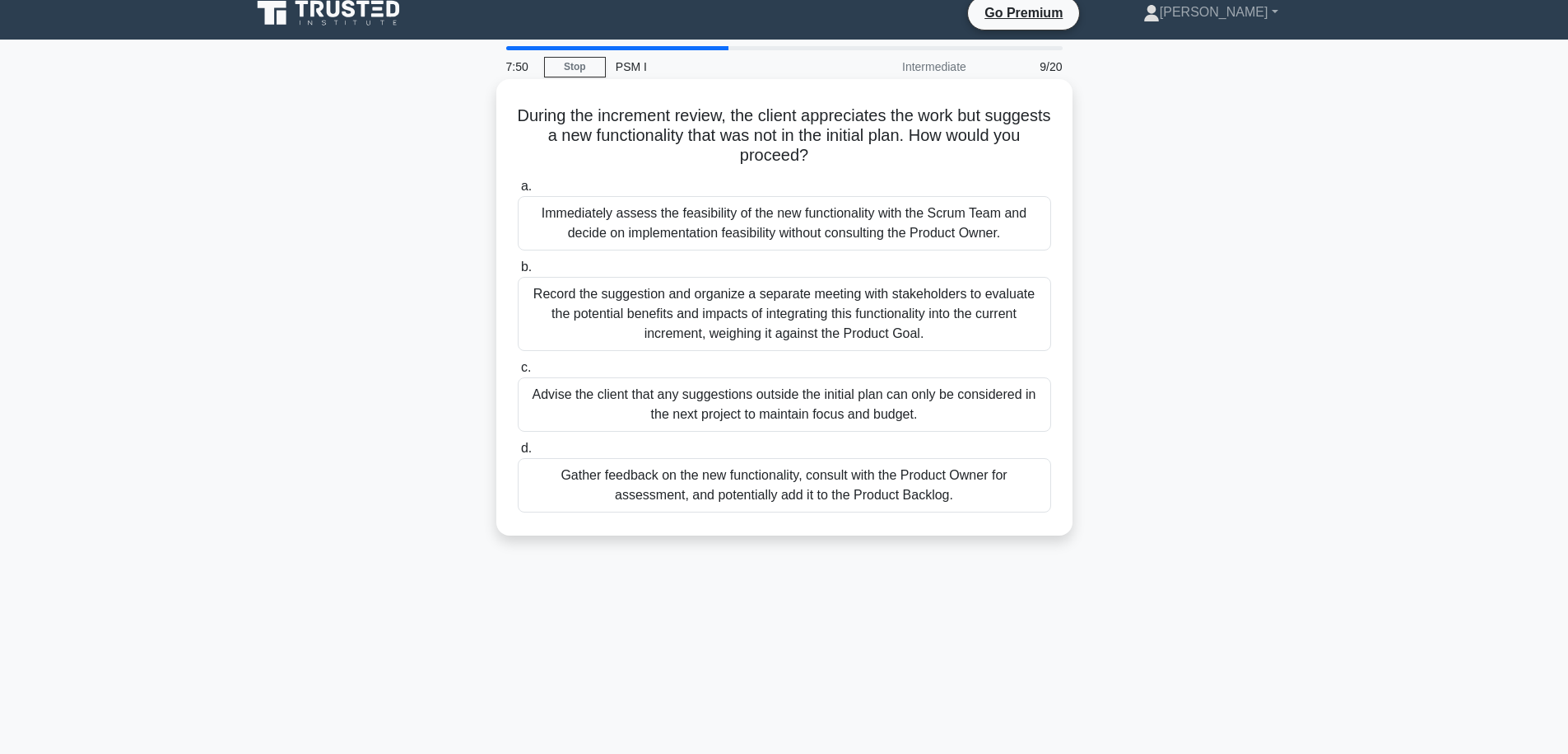
click at [842, 486] on div "Gather feedback on the new functionality, consult with the Product Owner for as…" at bounding box center [784, 485] width 533 height 54
click at [518, 454] on input "d. Gather feedback on the new functionality, consult with the Product Owner for…" at bounding box center [518, 448] width 0 height 11
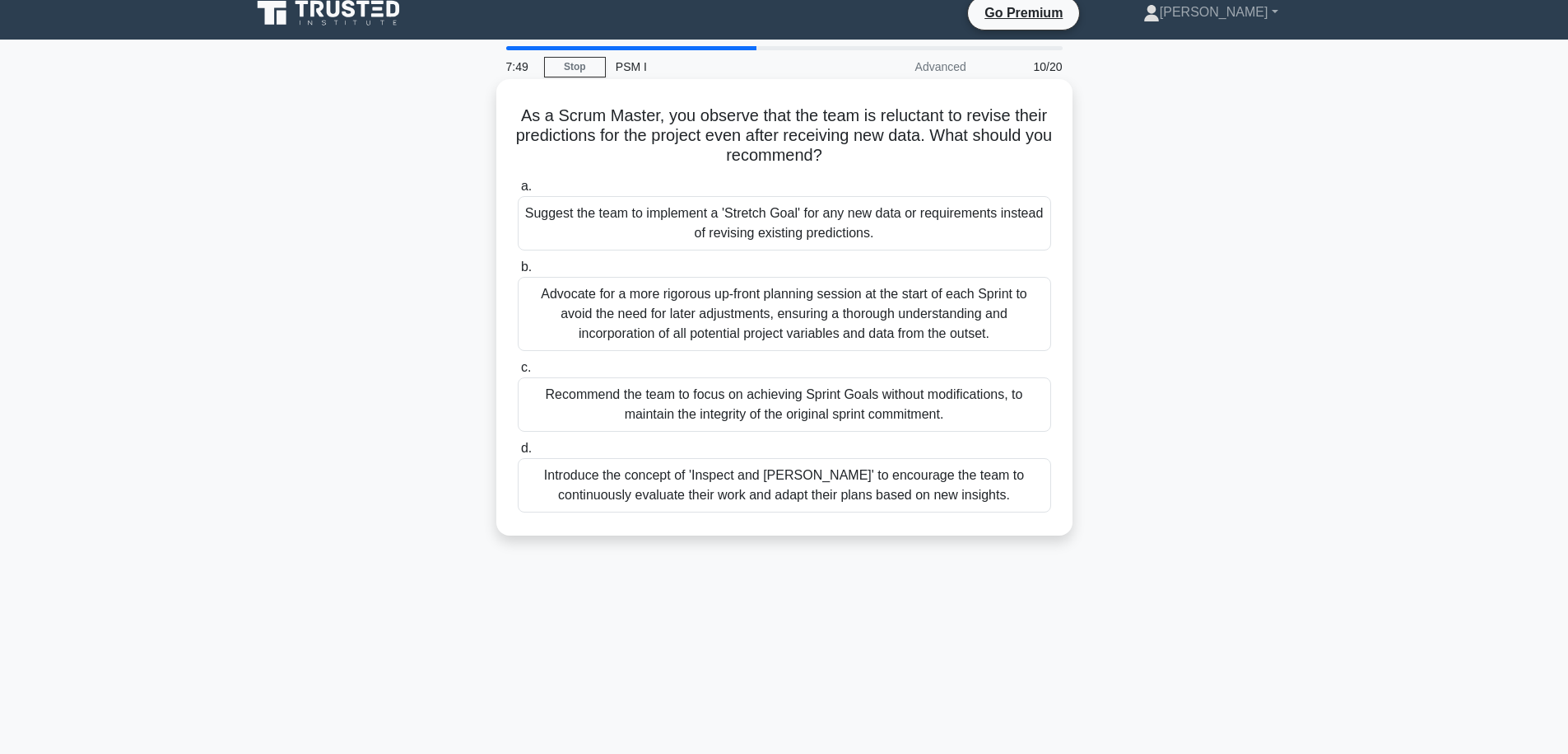
scroll to position [2, 0]
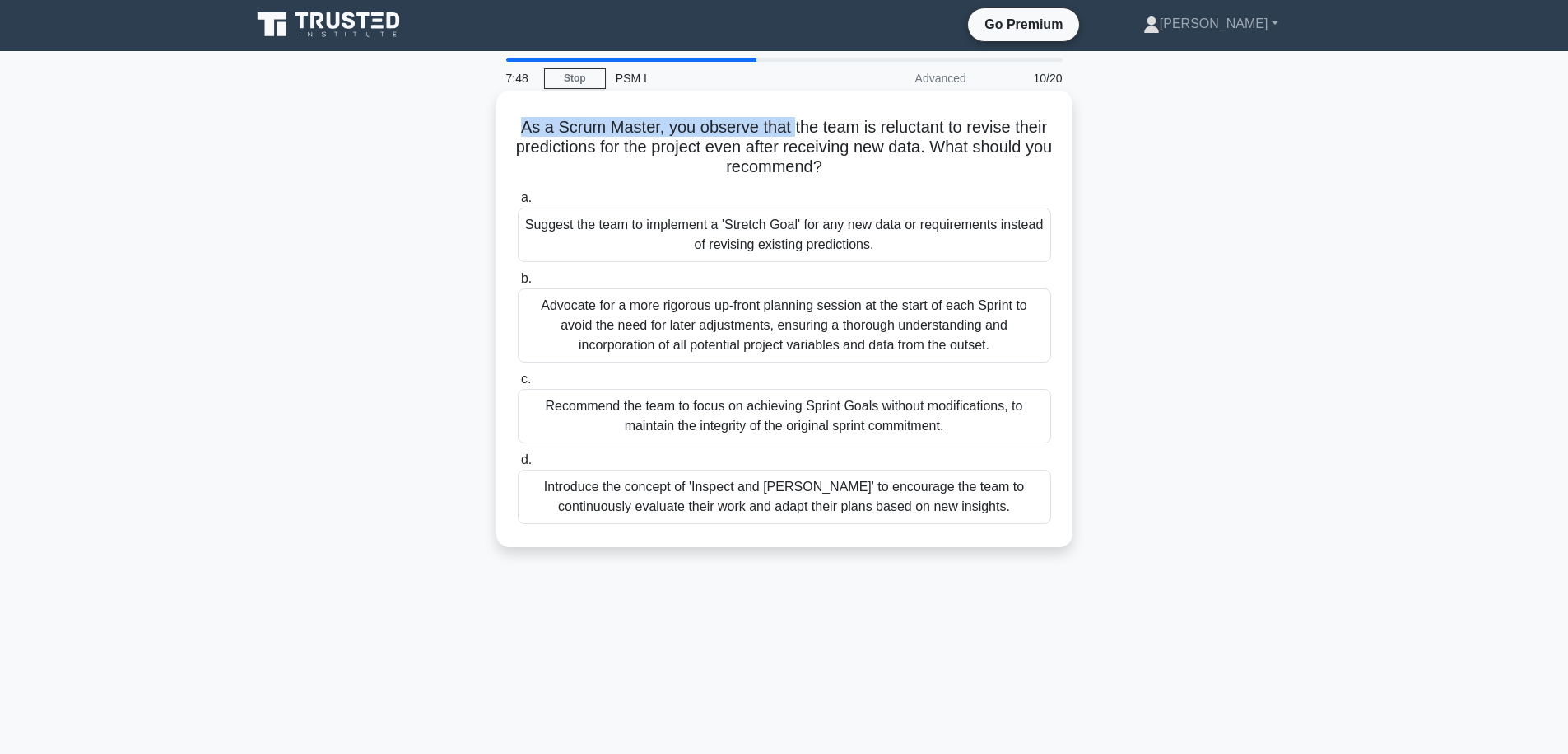
drag, startPoint x: 638, startPoint y: 107, endPoint x: 793, endPoint y: 130, distance: 156.7
click at [793, 130] on div "As a Scrum Master, you observe that the team is reluctant to revise their predi…" at bounding box center [784, 318] width 563 height 443
click at [765, 153] on h5 "As a Scrum Master, you observe that the team is reluctant to revise their predi…" at bounding box center [784, 147] width 537 height 61
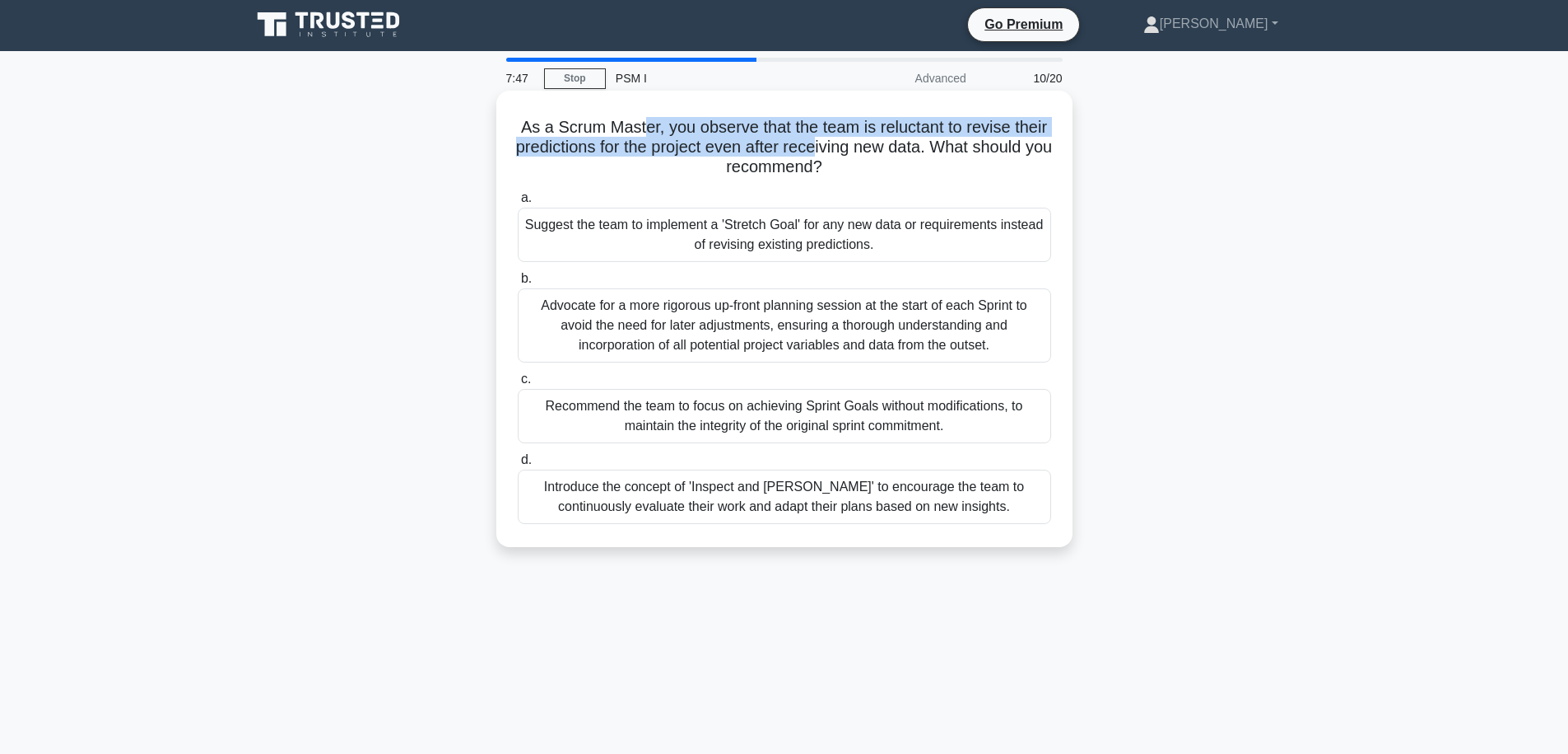
drag, startPoint x: 643, startPoint y: 135, endPoint x: 829, endPoint y: 146, distance: 186.3
click at [829, 146] on h5 "As a Scrum Master, you observe that the team is reluctant to revise their predi…" at bounding box center [784, 147] width 537 height 61
click at [832, 146] on h5 "As a Scrum Master, you observe that the team is reluctant to revise their predi…" at bounding box center [784, 147] width 537 height 61
drag, startPoint x: 873, startPoint y: 155, endPoint x: 705, endPoint y: 113, distance: 173.2
click at [705, 113] on div "As a Scrum Master, you observe that the team is reluctant to revise their predi…" at bounding box center [784, 318] width 563 height 443
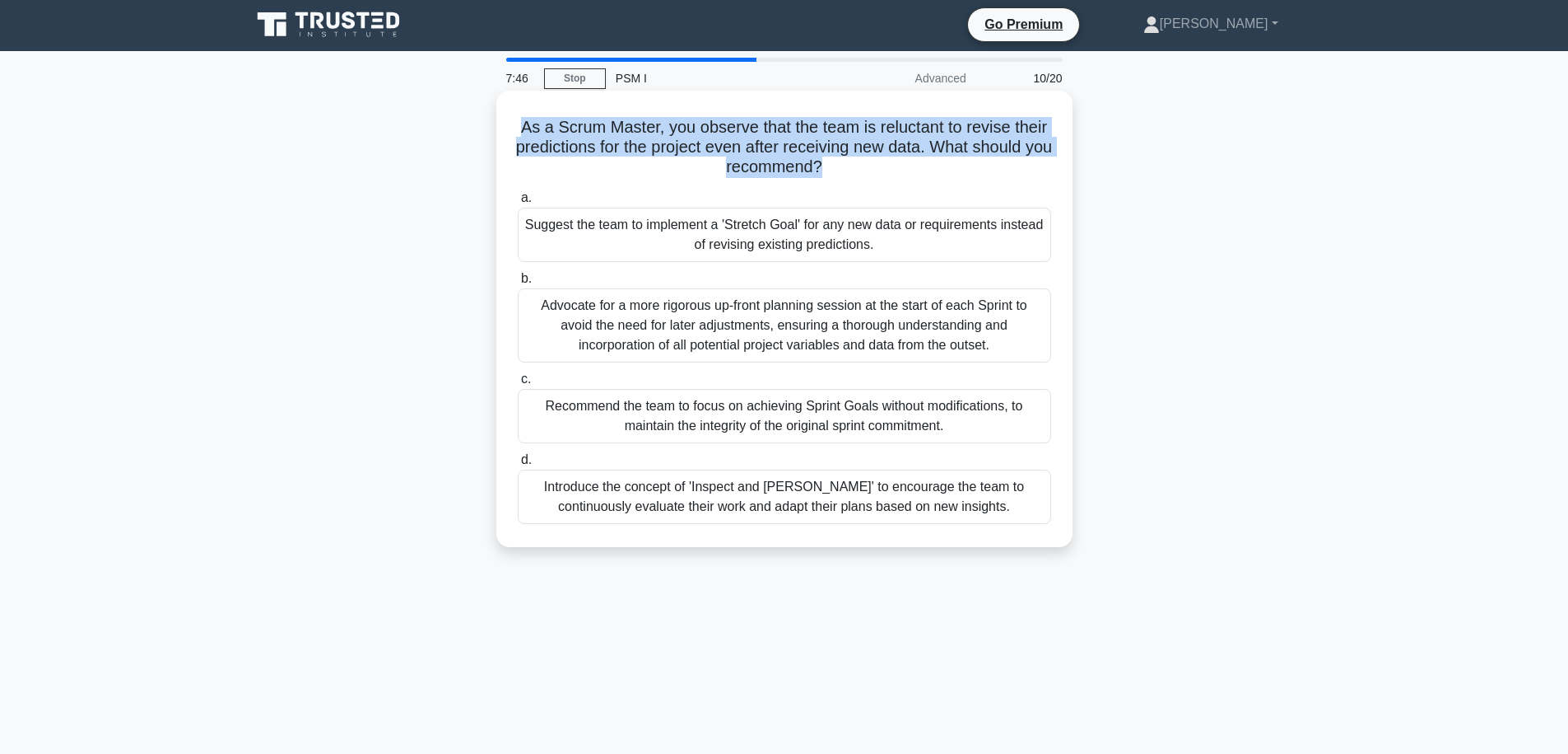
click at [705, 113] on div "As a Scrum Master, you observe that the team is reluctant to revise their predi…" at bounding box center [784, 318] width 563 height 443
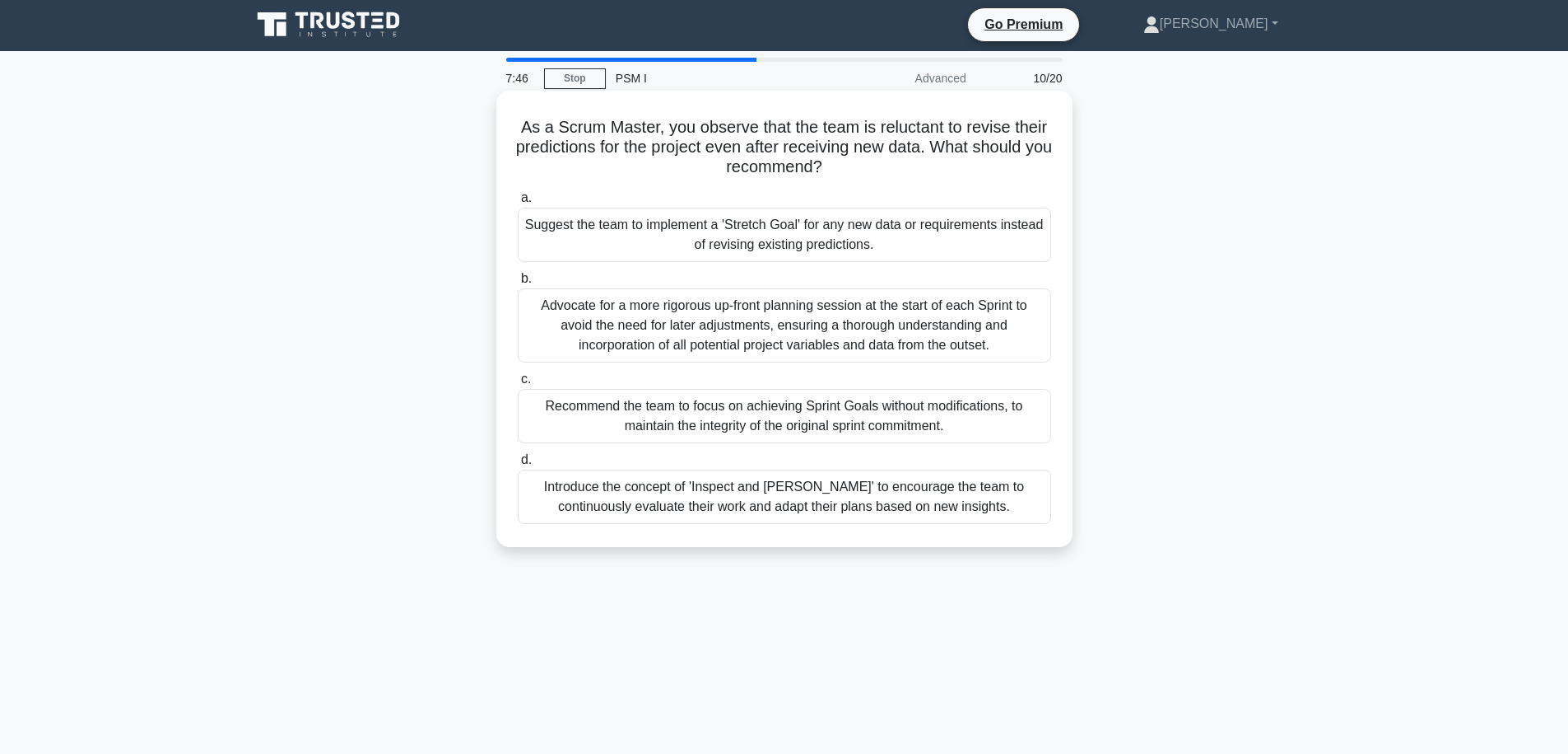
click at [705, 116] on div "As a Scrum Master, you observe that the team is reluctant to revise their predi…" at bounding box center [784, 318] width 563 height 443
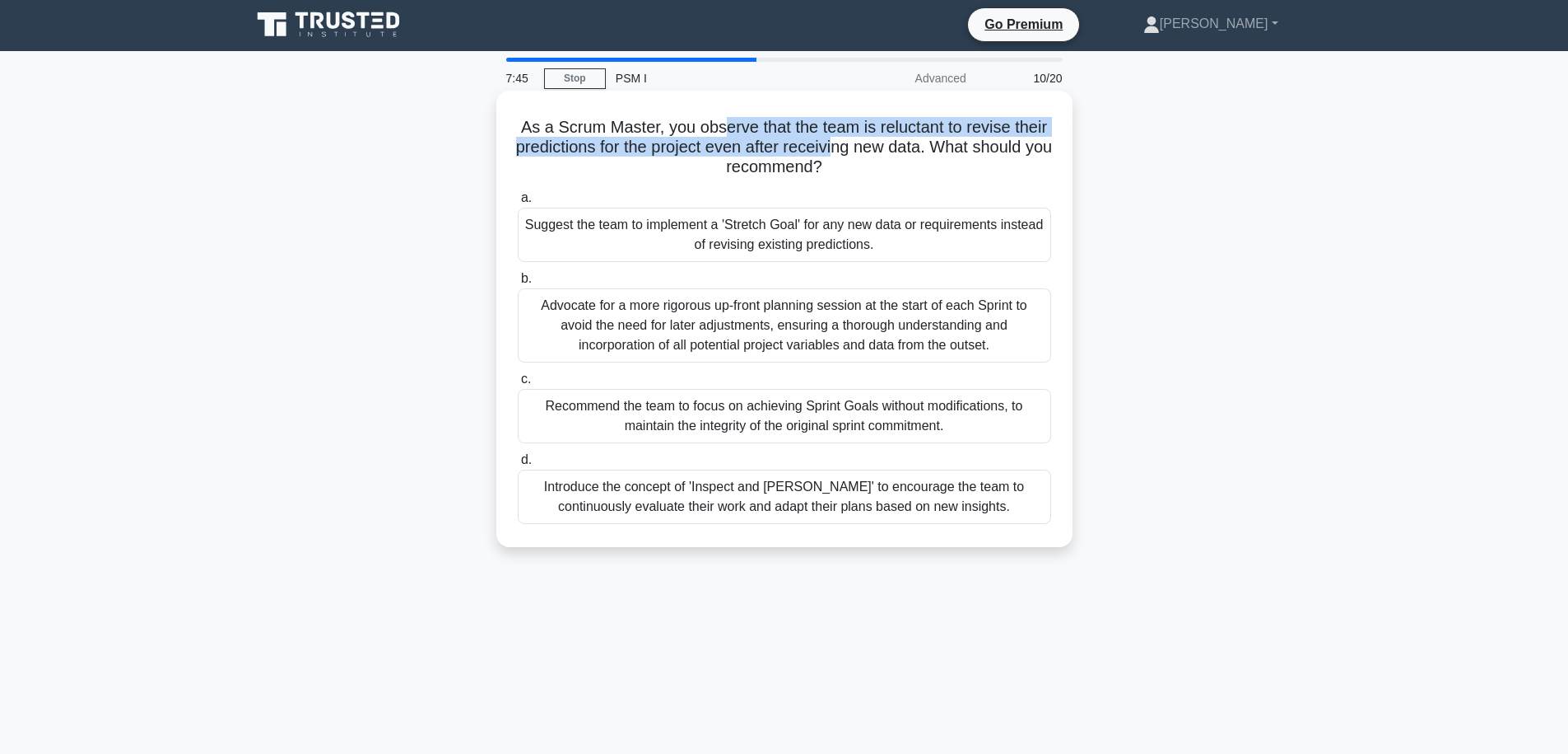
drag, startPoint x: 723, startPoint y: 119, endPoint x: 902, endPoint y: 160, distance: 183.6
click at [848, 144] on h5 "As a Scrum Master, you observe that the team is reluctant to revise their predi…" at bounding box center [784, 147] width 537 height 61
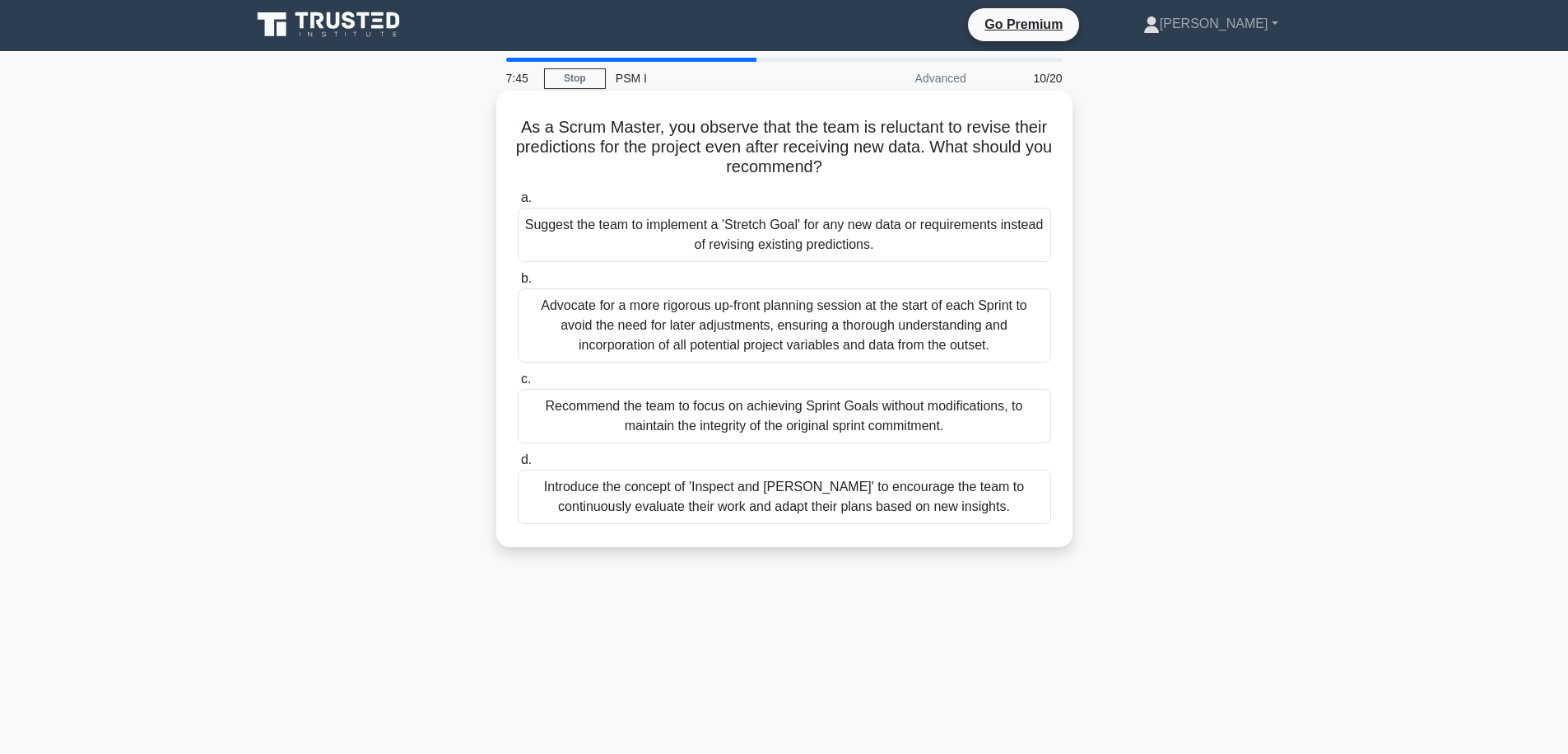
click at [930, 170] on h5 "As a Scrum Master, you observe that the team is reluctant to revise their predi…" at bounding box center [784, 147] width 537 height 61
click at [934, 140] on h5 "As a Scrum Master, you observe that the team is reluctant to revise their predi…" at bounding box center [784, 147] width 537 height 61
click at [932, 131] on h5 "As a Scrum Master, you observe that the team is reluctant to revise their predi…" at bounding box center [784, 147] width 537 height 61
click at [689, 155] on h5 "As a Scrum Master, you observe that the team is reluctant to revise their predi…" at bounding box center [784, 147] width 537 height 61
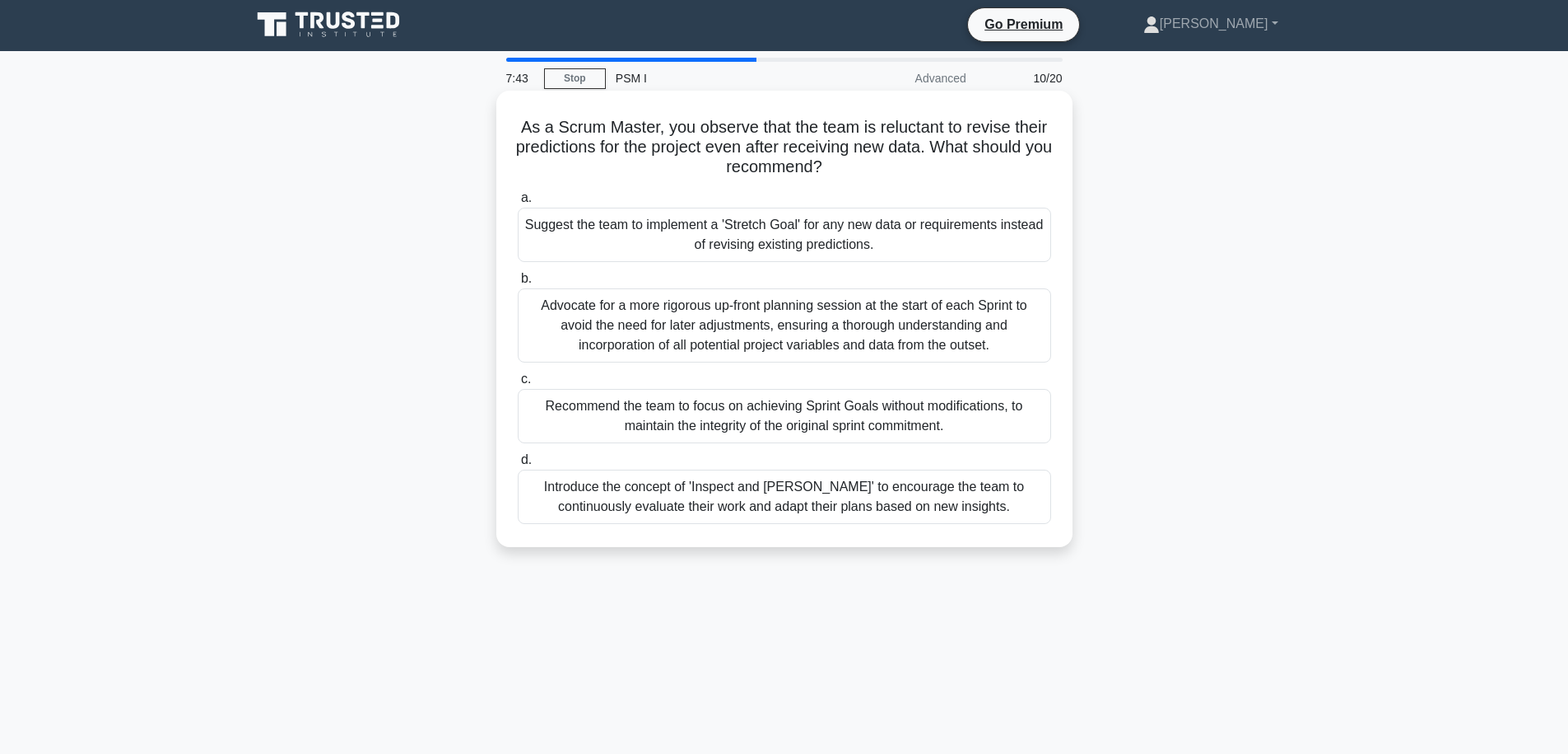
click at [677, 153] on h5 "As a Scrum Master, you observe that the team is reluctant to revise their predi…" at bounding box center [784, 147] width 537 height 61
click at [767, 155] on h5 "As a Scrum Master, you observe that the team is reluctant to revise their predi…" at bounding box center [784, 147] width 537 height 61
click at [876, 149] on h5 "As a Scrum Master, you observe that the team is reluctant to revise their predi…" at bounding box center [784, 147] width 537 height 61
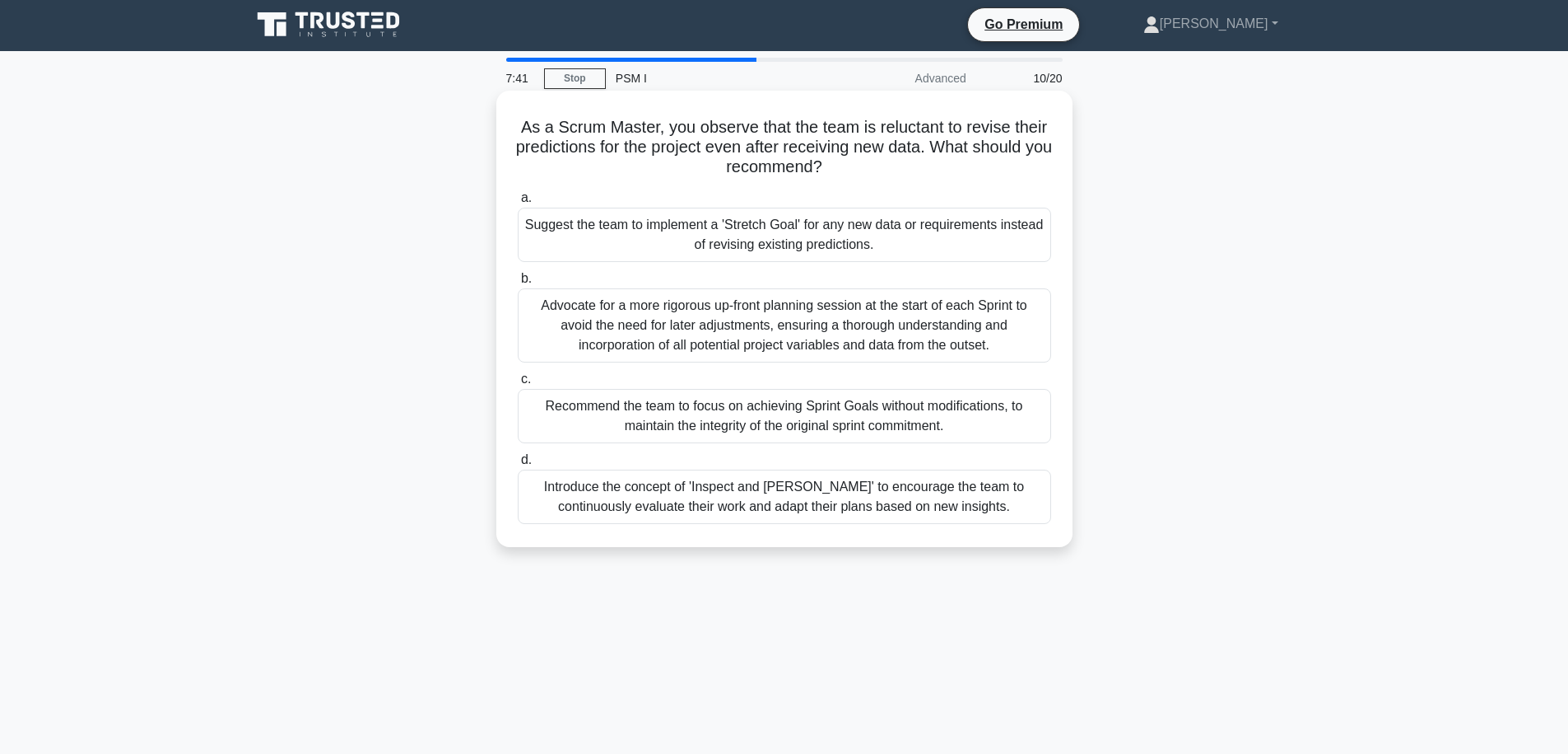
click at [942, 185] on div "As a Scrum Master, you observe that the team is reluctant to revise their predi…" at bounding box center [784, 318] width 563 height 443
click at [536, 148] on h5 "As a Scrum Master, you observe that the team is reluctant to revise their predi…" at bounding box center [784, 147] width 537 height 61
click at [783, 138] on h5 "As a Scrum Master, you observe that the team is reluctant to revise their predi…" at bounding box center [784, 147] width 537 height 61
drag, startPoint x: 588, startPoint y: 148, endPoint x: 744, endPoint y: 142, distance: 156.1
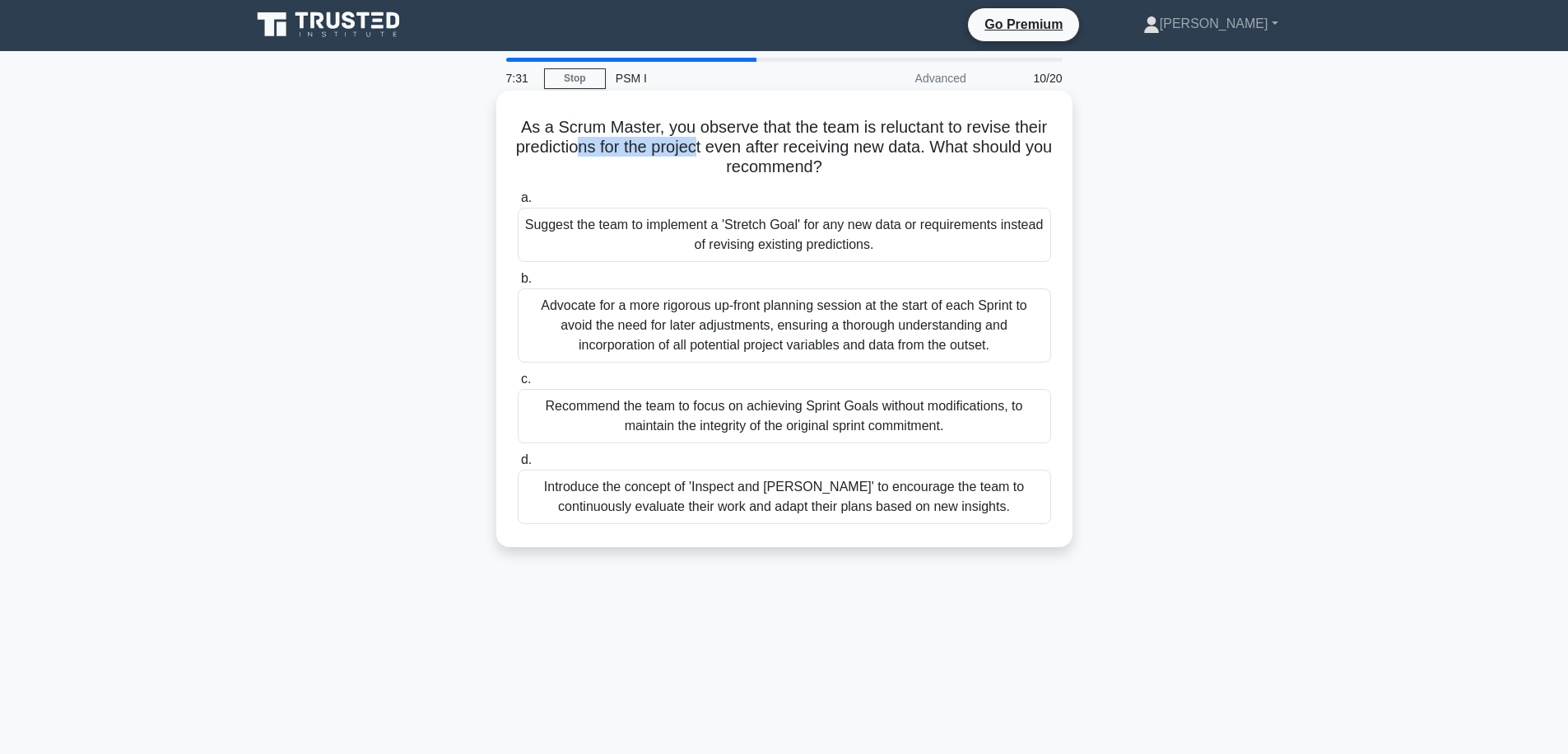
click at [727, 143] on h5 "As a Scrum Master, you observe that the team is reluctant to revise their predi…" at bounding box center [784, 147] width 537 height 61
click at [802, 141] on h5 "As a Scrum Master, you observe that the team is reluctant to revise their predi…" at bounding box center [784, 147] width 537 height 61
click at [910, 131] on h5 "As a Scrum Master, you observe that the team is reluctant to revise their predi…" at bounding box center [784, 147] width 537 height 61
click at [931, 136] on h5 "As a Scrum Master, you observe that the team is reluctant to revise their predi…" at bounding box center [784, 147] width 537 height 61
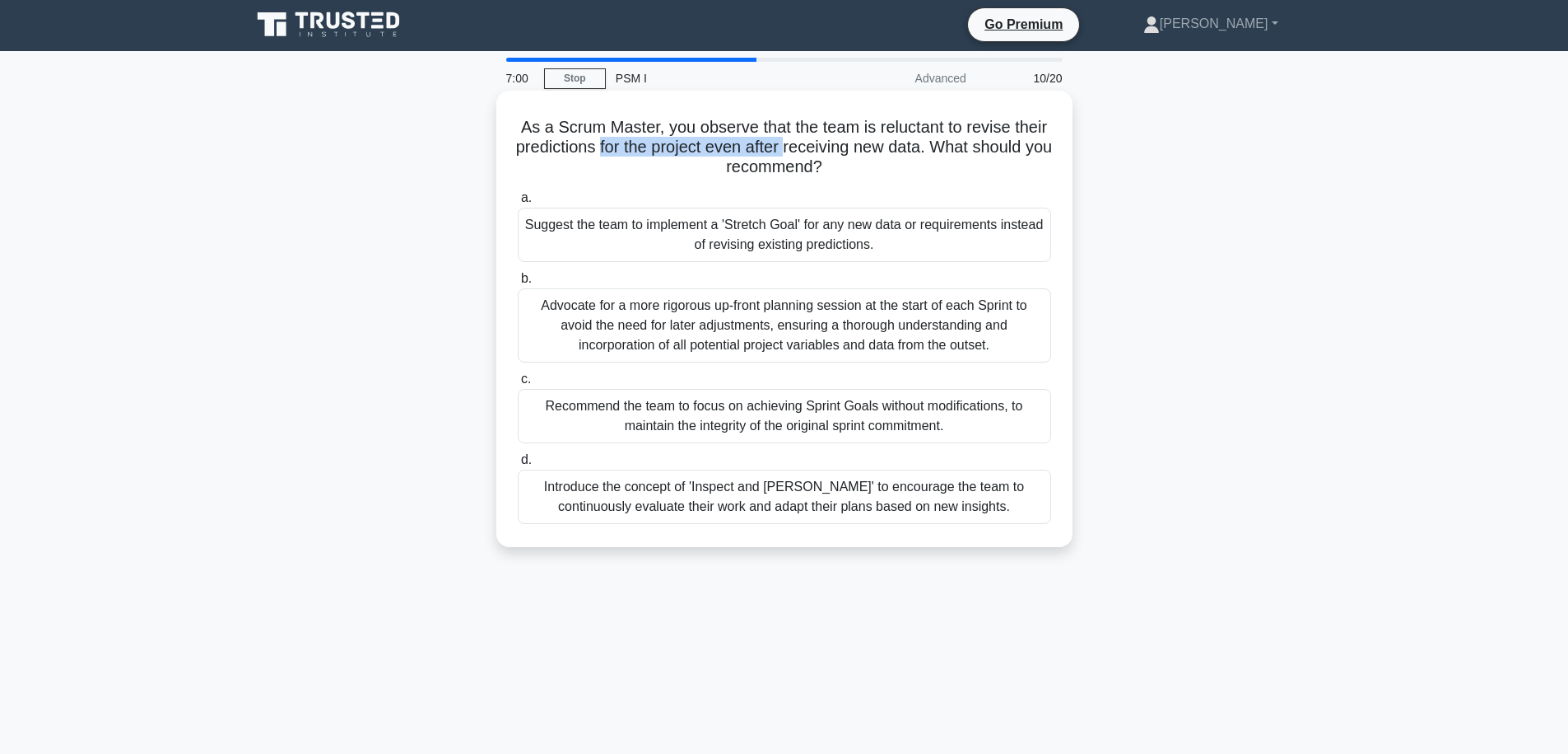
drag, startPoint x: 610, startPoint y: 147, endPoint x: 799, endPoint y: 149, distance: 189.0
click at [799, 149] on h5 "As a Scrum Master, you observe that the team is reluctant to revise their predi…" at bounding box center [784, 147] width 537 height 61
drag, startPoint x: 809, startPoint y: 149, endPoint x: 932, endPoint y: 149, distance: 123.0
click at [932, 149] on h5 "As a Scrum Master, you observe that the team is reluctant to revise their predi…" at bounding box center [784, 147] width 537 height 61
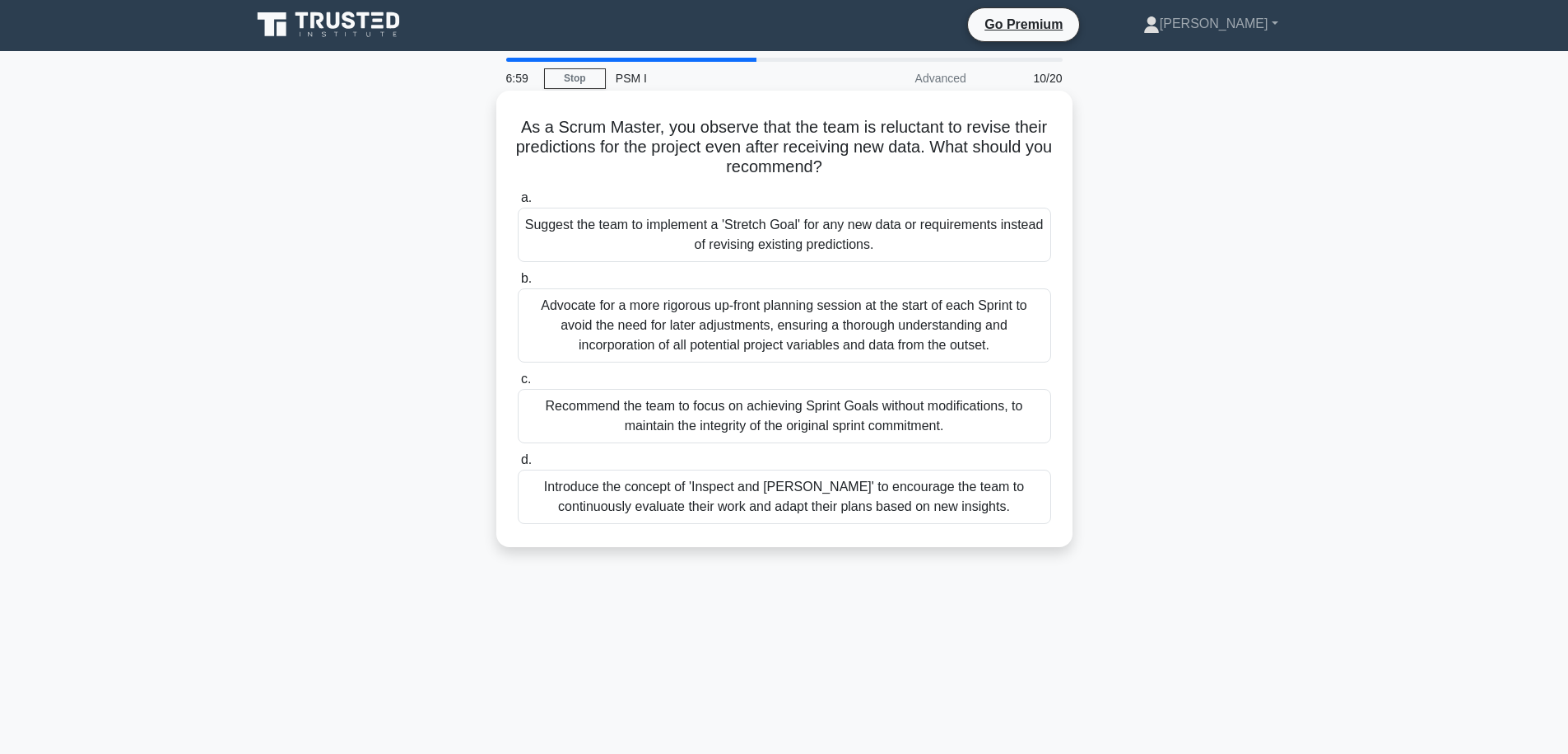
click at [941, 147] on h5 "As a Scrum Master, you observe that the team is reluctant to revise their predi…" at bounding box center [784, 147] width 537 height 61
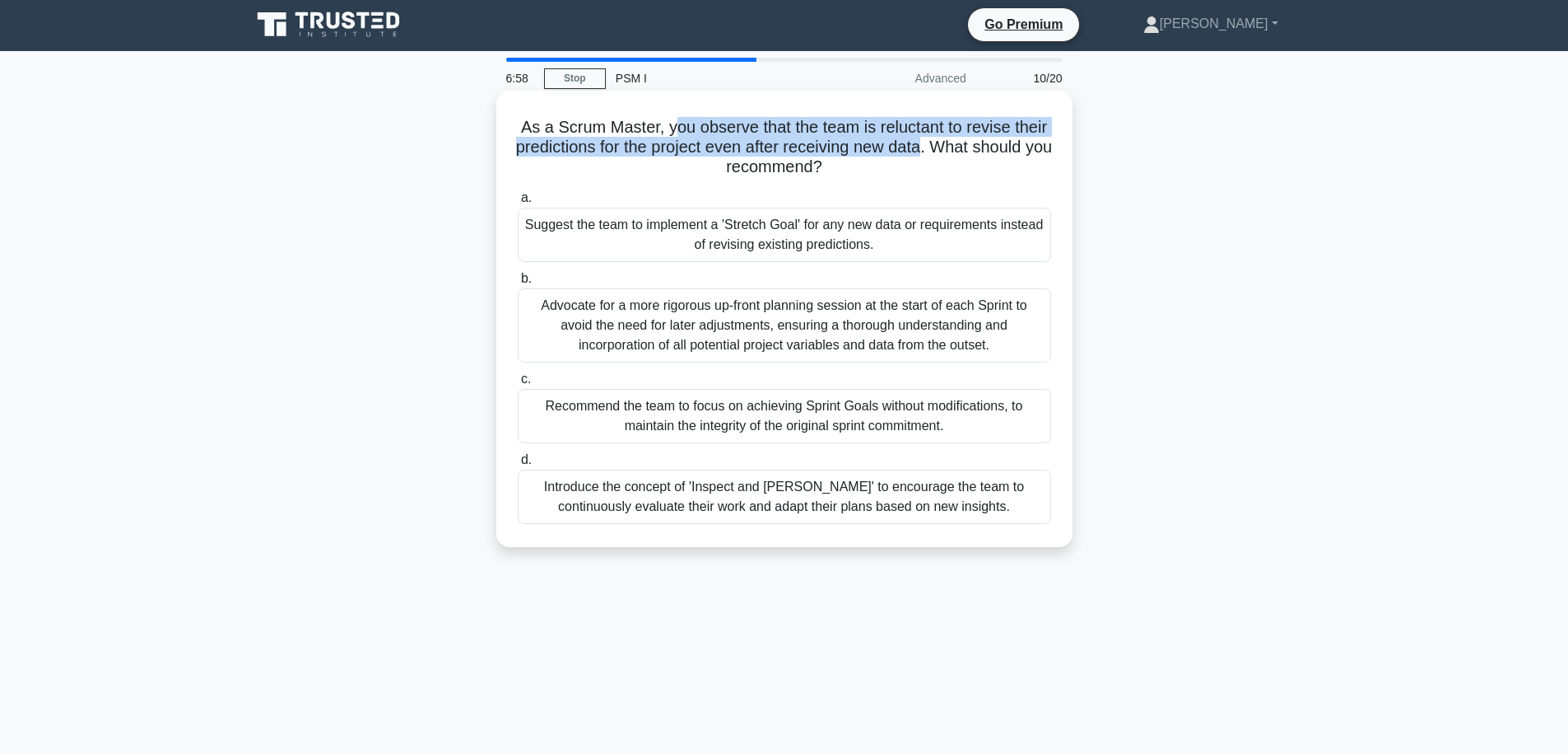
drag, startPoint x: 939, startPoint y: 147, endPoint x: 665, endPoint y: 125, distance: 274.9
click at [666, 125] on h5 "As a Scrum Master, you observe that the team is reluctant to revise their predi…" at bounding box center [784, 147] width 537 height 61
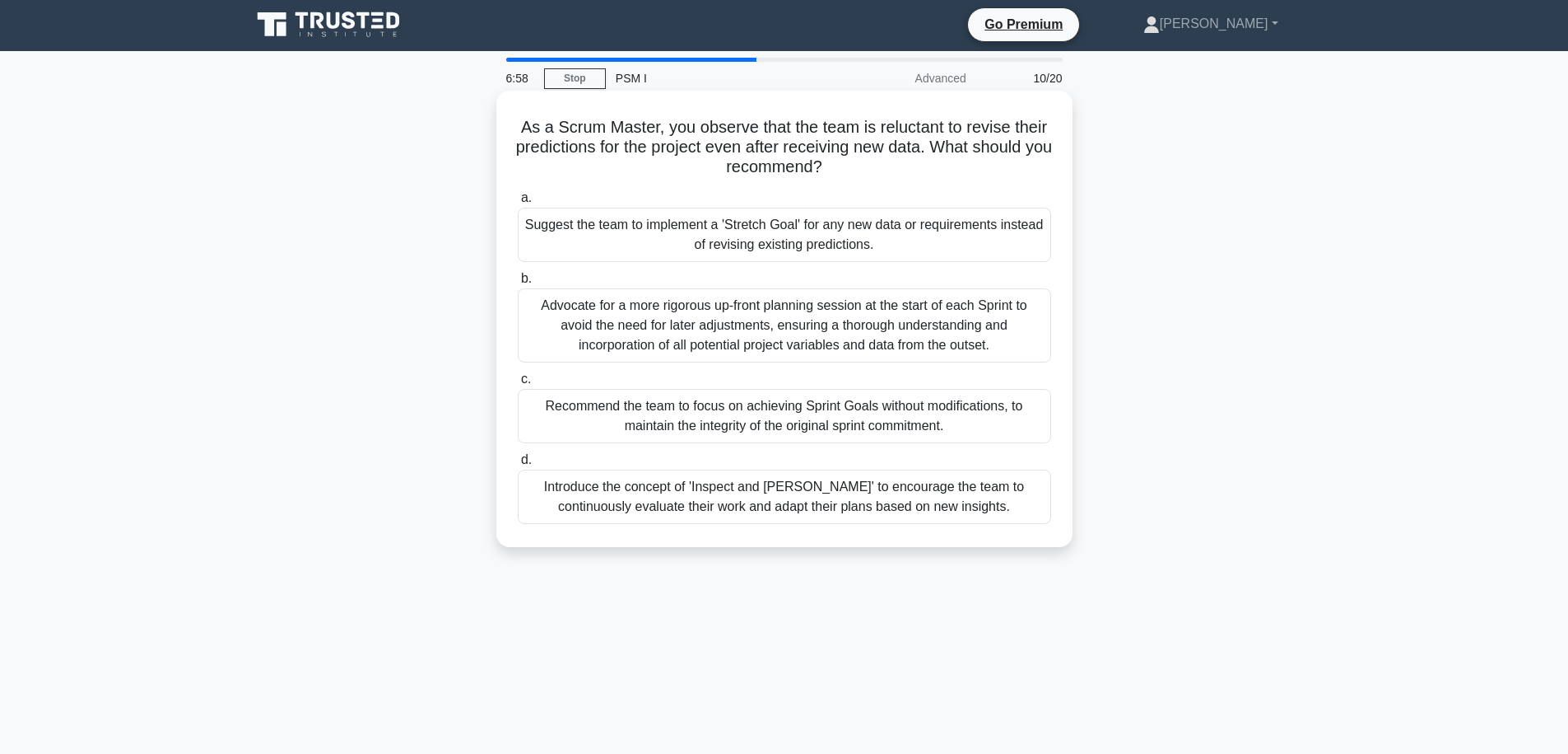
click at [666, 125] on h5 "As a Scrum Master, you observe that the team is reluctant to revise their predi…" at bounding box center [784, 147] width 537 height 61
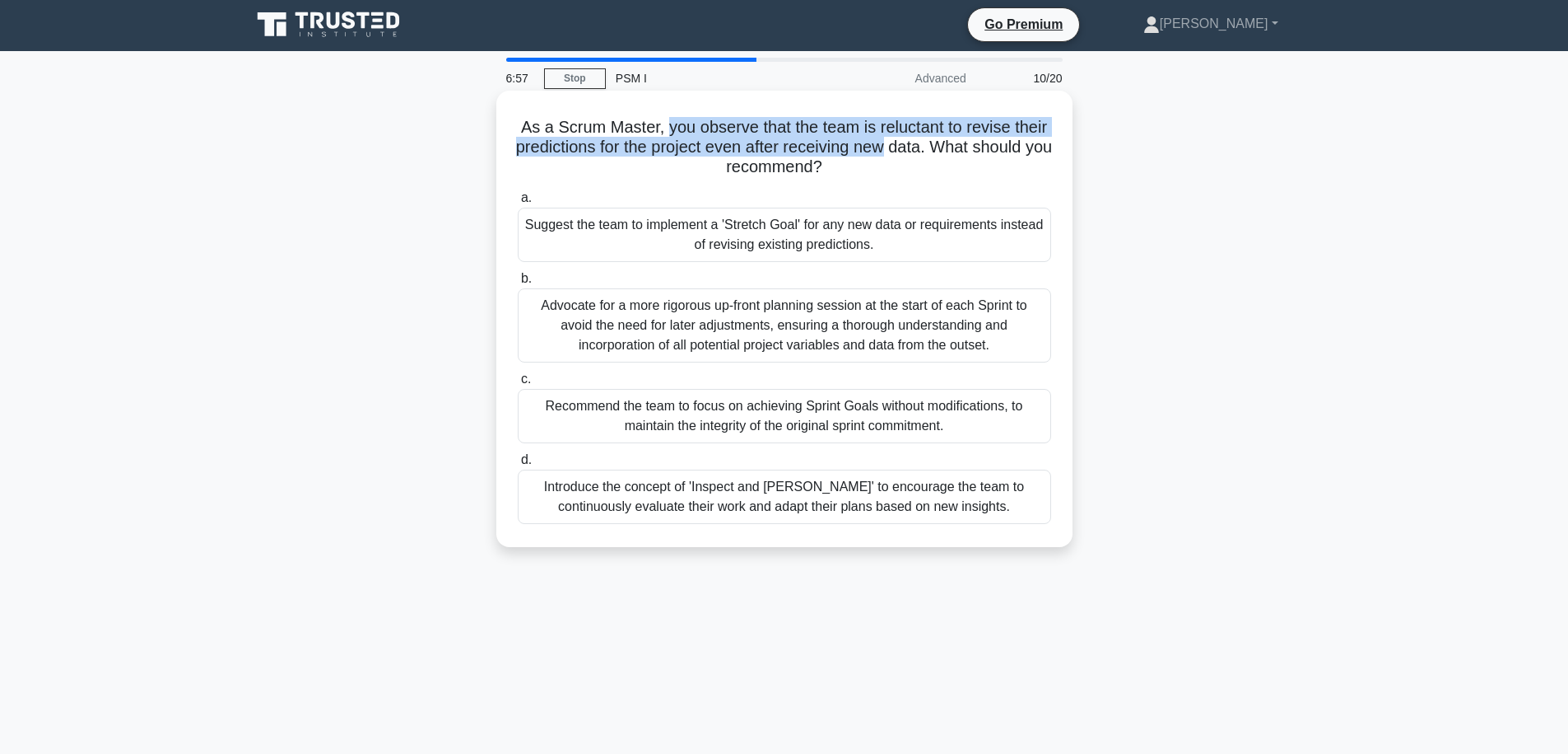
drag, startPoint x: 666, startPoint y: 125, endPoint x: 870, endPoint y: 138, distance: 204.4
click at [870, 138] on h5 "As a Scrum Master, you observe that the team is reluctant to revise their predi…" at bounding box center [784, 147] width 537 height 61
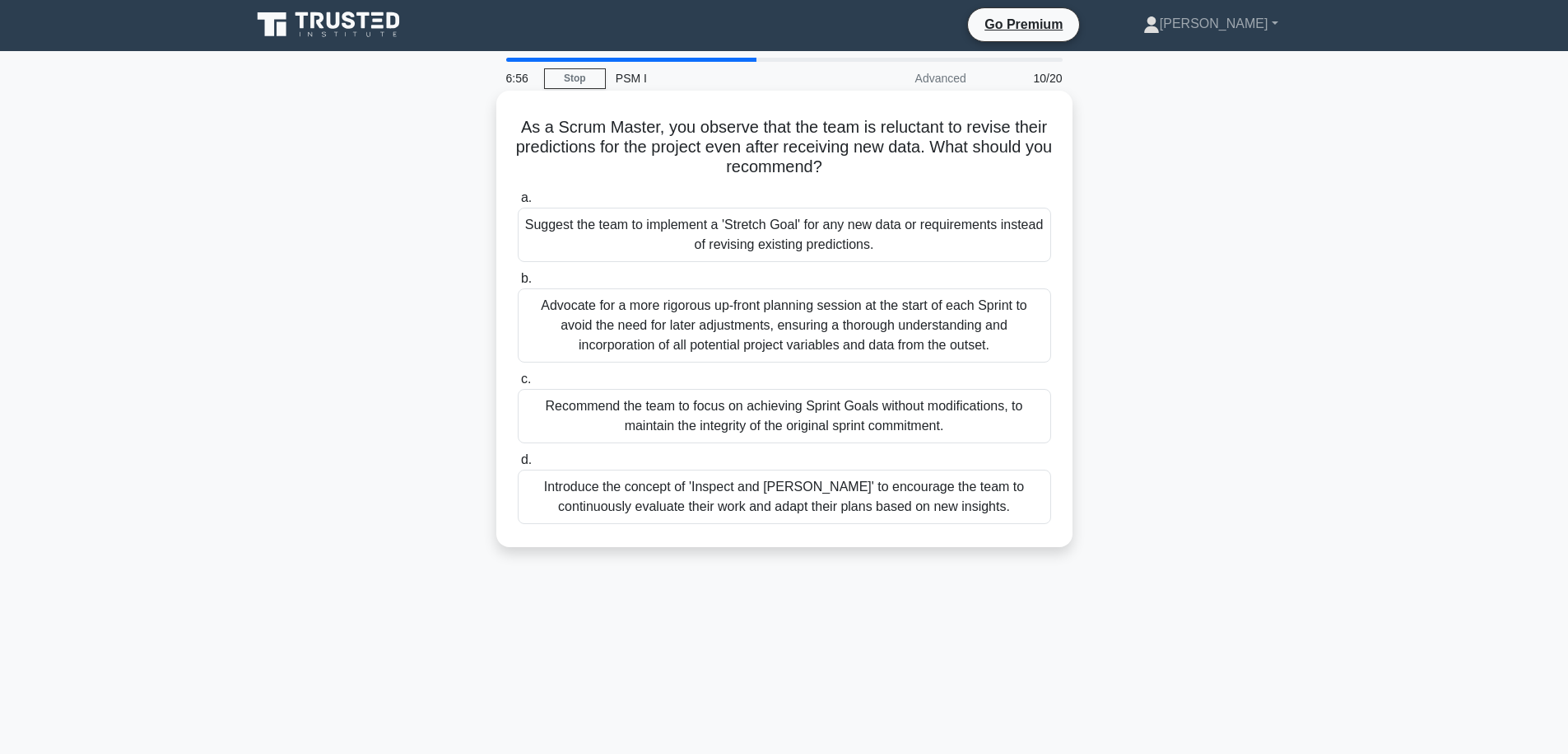
click at [834, 399] on div "Recommend the team to focus on achieving Sprint Goals without modifications, to…" at bounding box center [784, 416] width 533 height 54
click at [518, 384] on input "c. Recommend the team to focus on achieving Sprint Goals without modifications,…" at bounding box center [518, 378] width 0 height 11
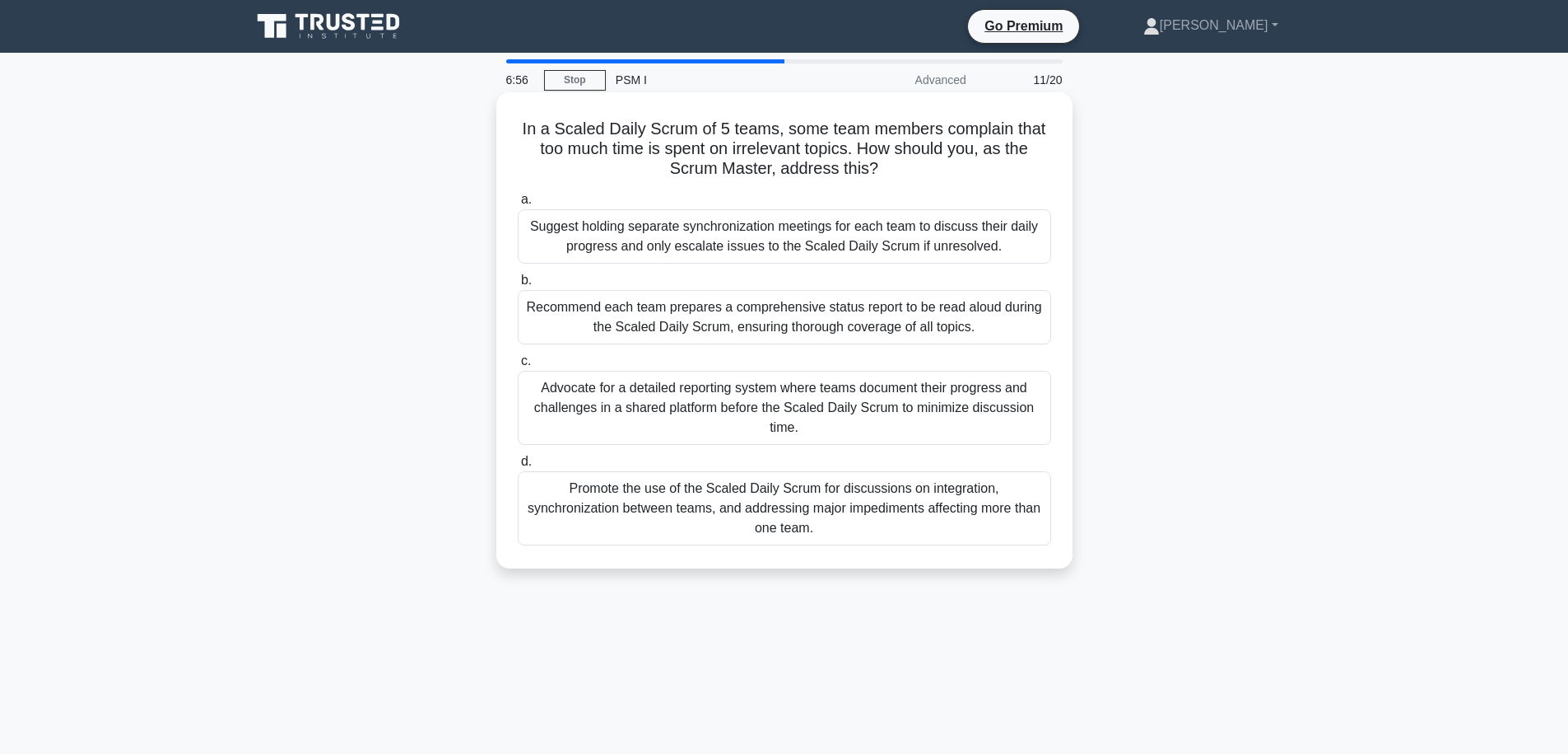
scroll to position [0, 0]
drag, startPoint x: 645, startPoint y: 124, endPoint x: 785, endPoint y: 135, distance: 140.4
click at [785, 135] on h5 "In a Scaled Daily Scrum of 5 teams, some team members complain that too much ti…" at bounding box center [784, 149] width 537 height 61
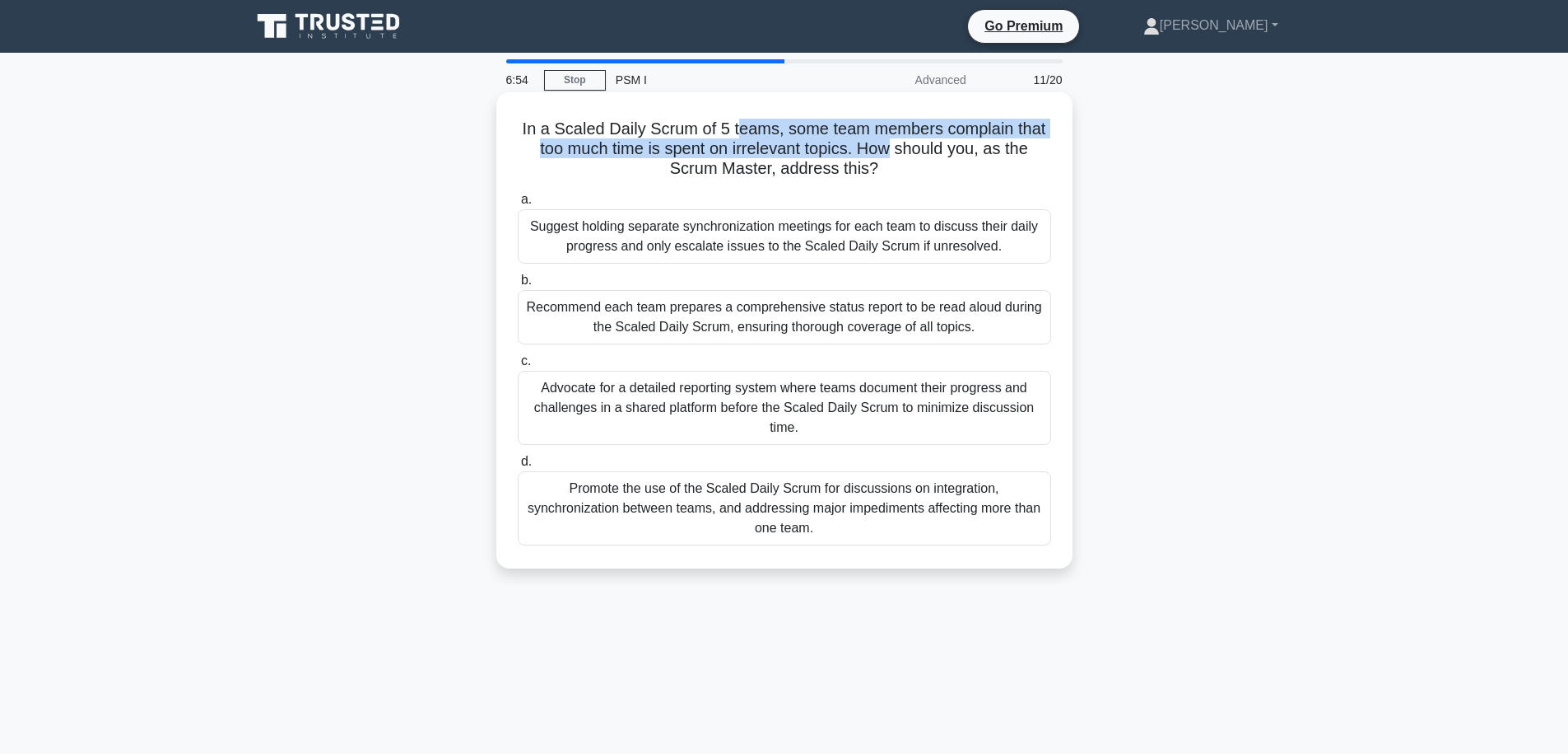
drag, startPoint x: 891, startPoint y: 141, endPoint x: 725, endPoint y: 128, distance: 166.5
click at [725, 128] on h5 "In a Scaled Daily Scrum of 5 teams, some team members complain that too much ti…" at bounding box center [784, 149] width 537 height 61
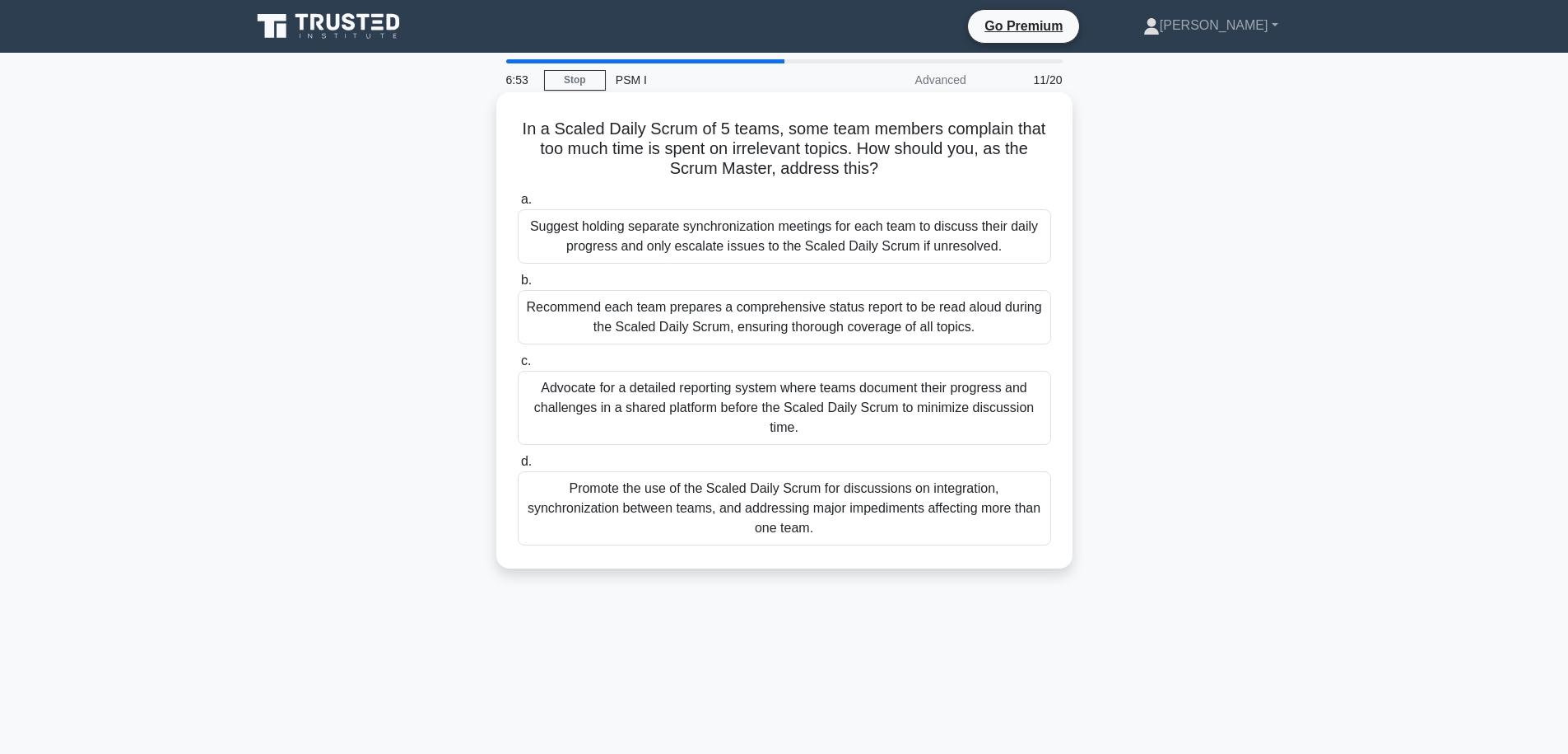
click at [731, 130] on h5 "In a Scaled Daily Scrum of 5 teams, some team members complain that too much ti…" at bounding box center [784, 149] width 537 height 61
drag, startPoint x: 645, startPoint y: 148, endPoint x: 851, endPoint y: 152, distance: 206.0
click at [851, 152] on h5 "In a Scaled Daily Scrum of 5 teams, some team members complain that too much ti…" at bounding box center [784, 149] width 537 height 61
click at [775, 152] on h5 "In a Scaled Daily Scrum of 5 teams, some team members complain that too much ti…" at bounding box center [784, 149] width 537 height 61
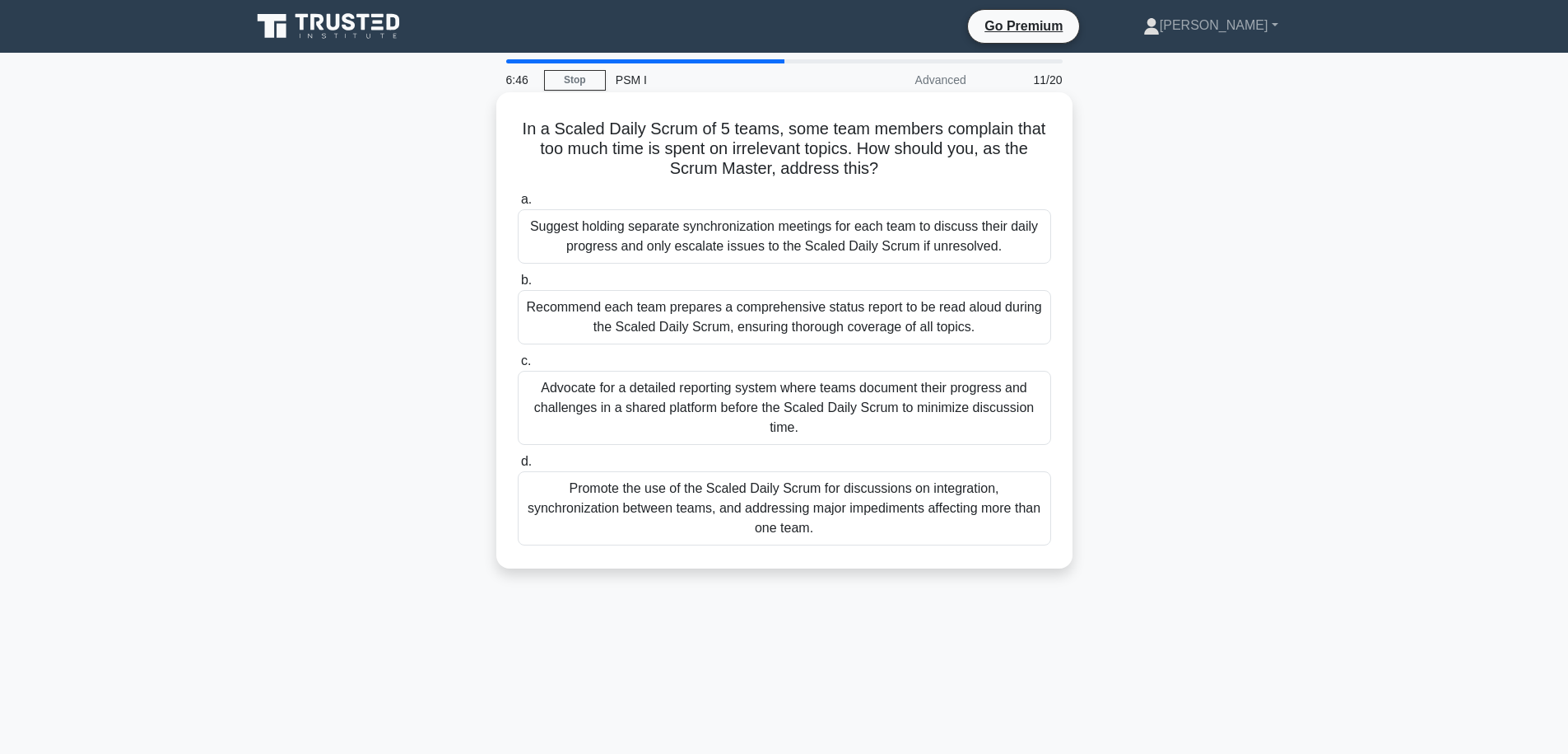
click at [733, 166] on h5 "In a Scaled Daily Scrum of 5 teams, some team members complain that too much ti…" at bounding box center [784, 149] width 537 height 61
drag, startPoint x: 893, startPoint y: 163, endPoint x: 725, endPoint y: 148, distance: 168.7
click at [725, 148] on h5 "In a Scaled Daily Scrum of 5 teams, some team members complain that too much ti…" at bounding box center [784, 149] width 537 height 61
click at [772, 529] on div "Promote the use of the Scaled Daily Scrum for discussions on integration, synch…" at bounding box center [784, 508] width 533 height 75
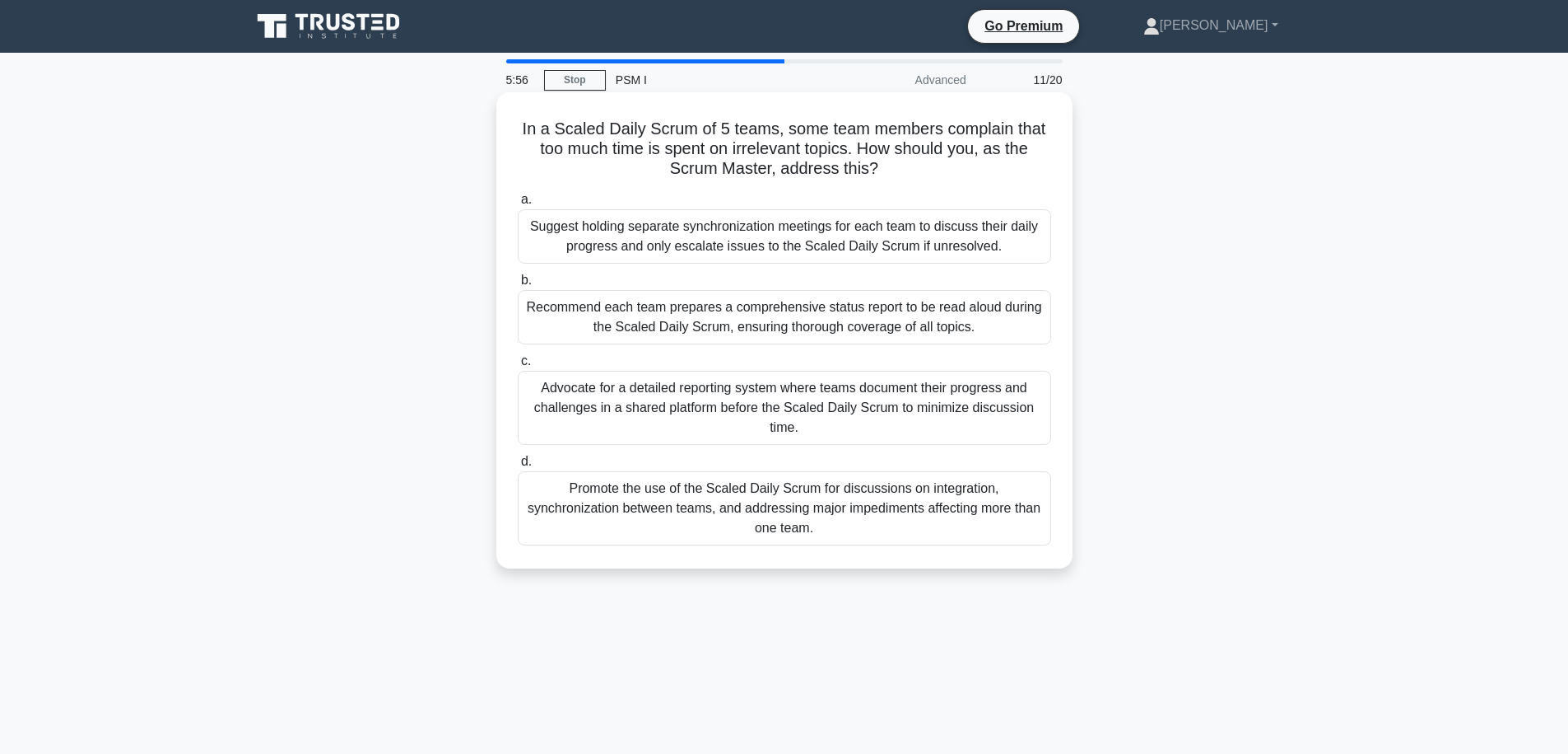
click at [518, 467] on input "d. Promote the use of the Scaled Daily Scrum for discussions on integration, sy…" at bounding box center [518, 461] width 0 height 11
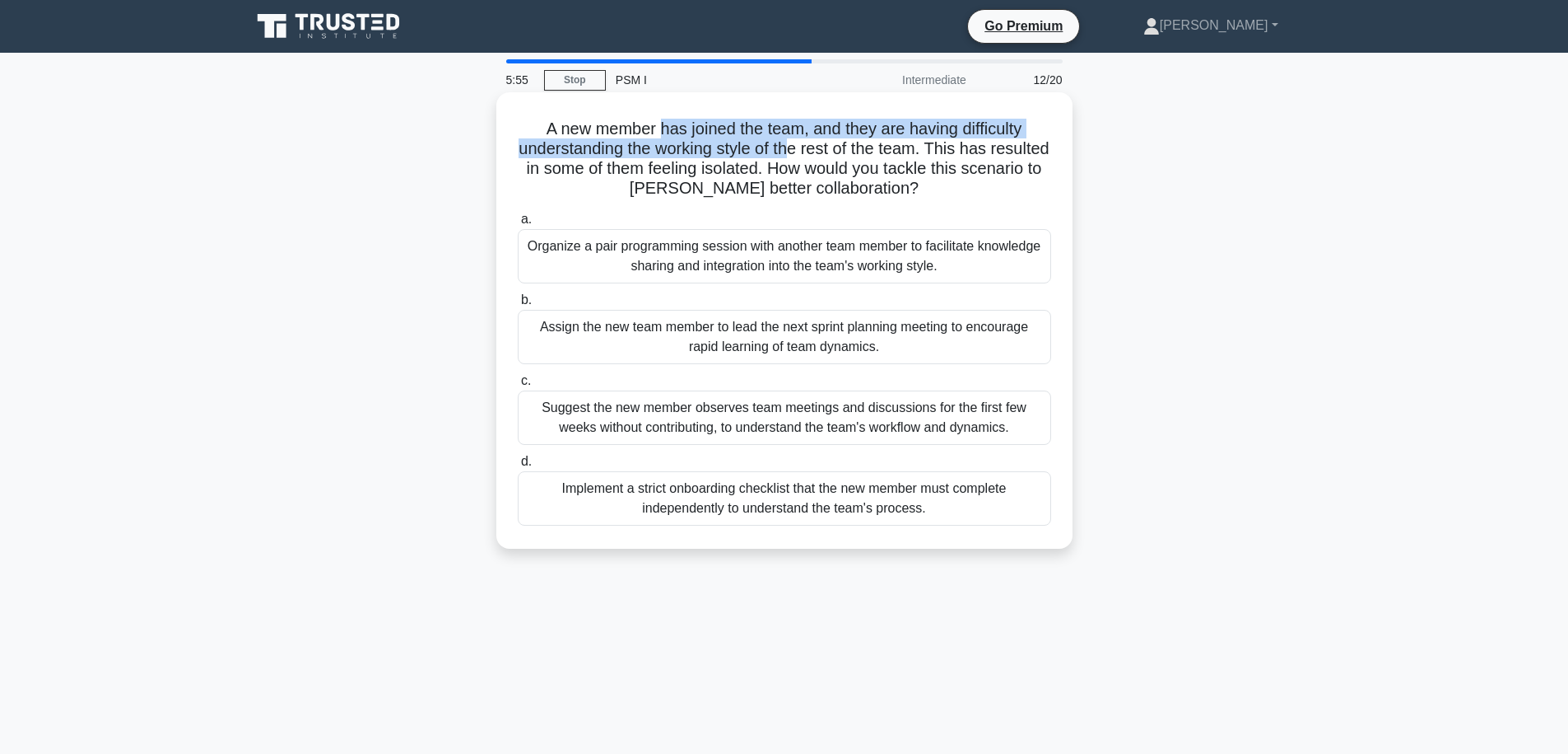
drag, startPoint x: 659, startPoint y: 121, endPoint x: 831, endPoint y: 152, distance: 174.8
click at [831, 152] on h5 "A new member has joined the team, and they are having difficulty understanding …" at bounding box center [784, 159] width 537 height 80
click at [876, 162] on h5 "A new member has joined the team, and they are having difficulty understanding …" at bounding box center [784, 159] width 537 height 80
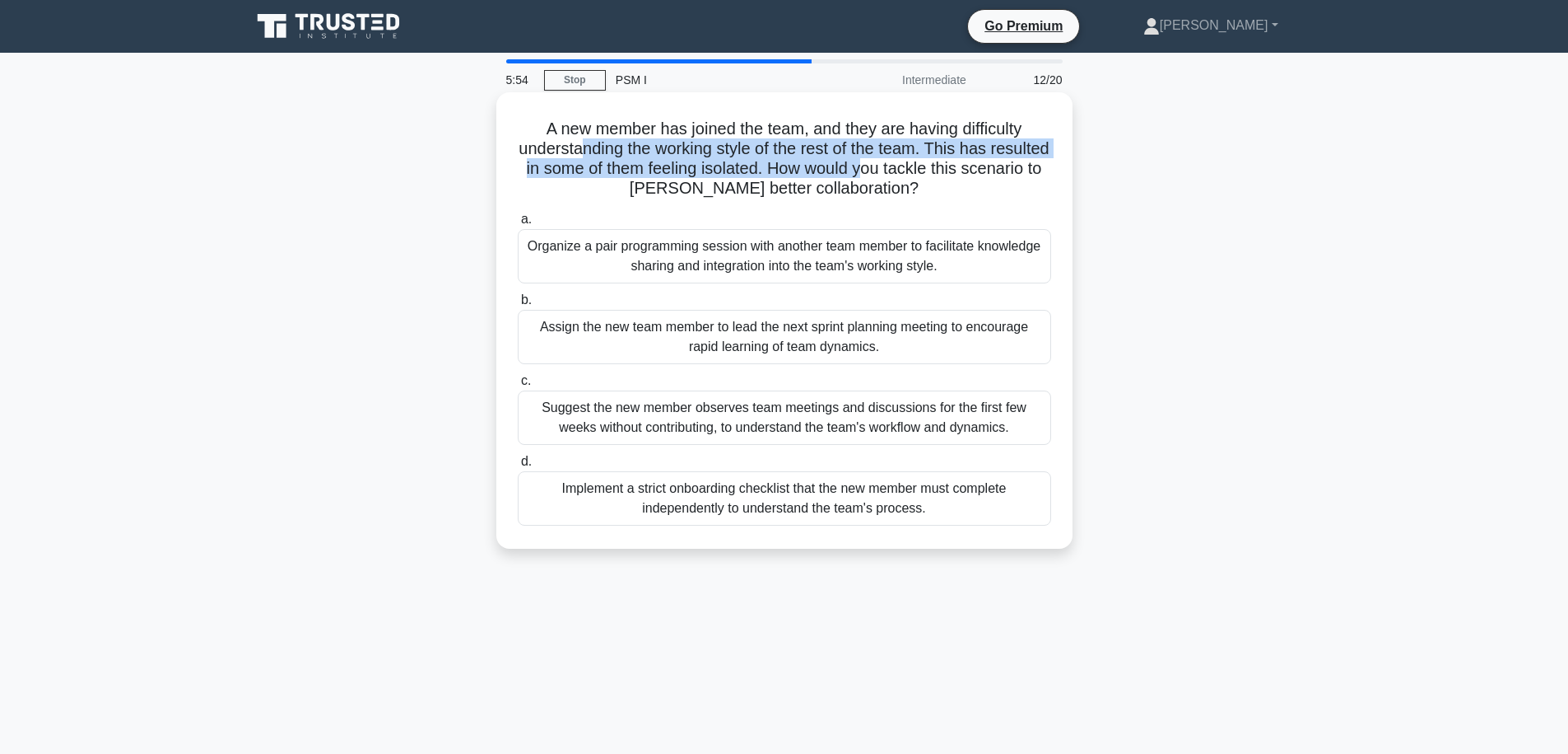
drag, startPoint x: 934, startPoint y: 167, endPoint x: 607, endPoint y: 140, distance: 328.1
click at [607, 140] on h5 "A new member has joined the team, and they are having difficulty understanding …" at bounding box center [784, 159] width 537 height 80
click at [616, 146] on h5 "A new member has joined the team, and they are having difficulty understanding …" at bounding box center [784, 159] width 537 height 80
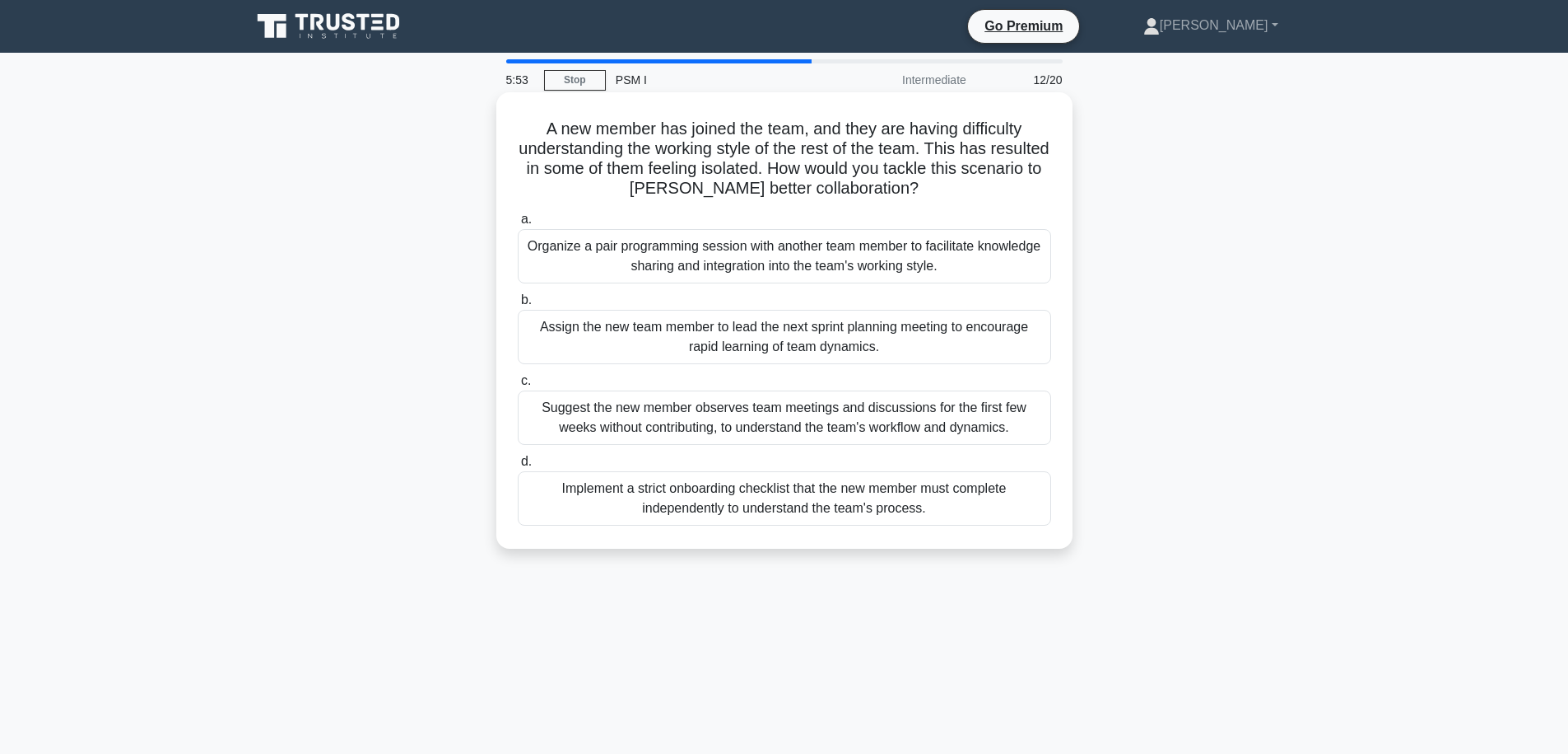
drag, startPoint x: 655, startPoint y: 148, endPoint x: 940, endPoint y: 180, distance: 286.8
click at [940, 180] on h5 "A new member has joined the team, and they are having difficulty understanding …" at bounding box center [784, 159] width 537 height 80
click at [980, 190] on h5 "A new member has joined the team, and they are having difficulty understanding …" at bounding box center [784, 159] width 537 height 80
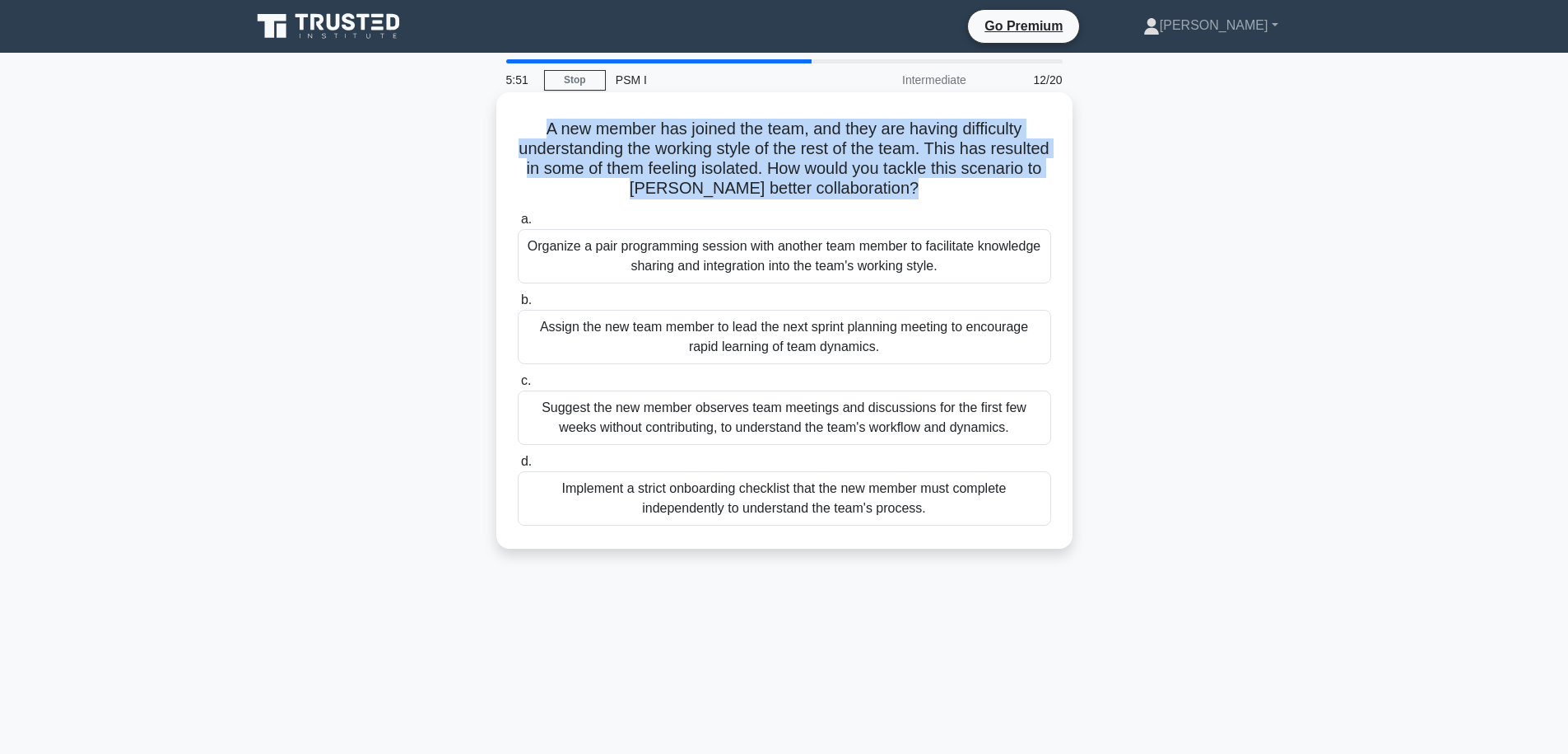
drag, startPoint x: 960, startPoint y: 191, endPoint x: 533, endPoint y: 133, distance: 430.9
click at [533, 133] on h5 "A new member has joined the team, and they are having difficulty understanding …" at bounding box center [784, 159] width 537 height 80
click at [611, 150] on h5 "A new member has joined the team, and they are having difficulty understanding …" at bounding box center [784, 159] width 537 height 80
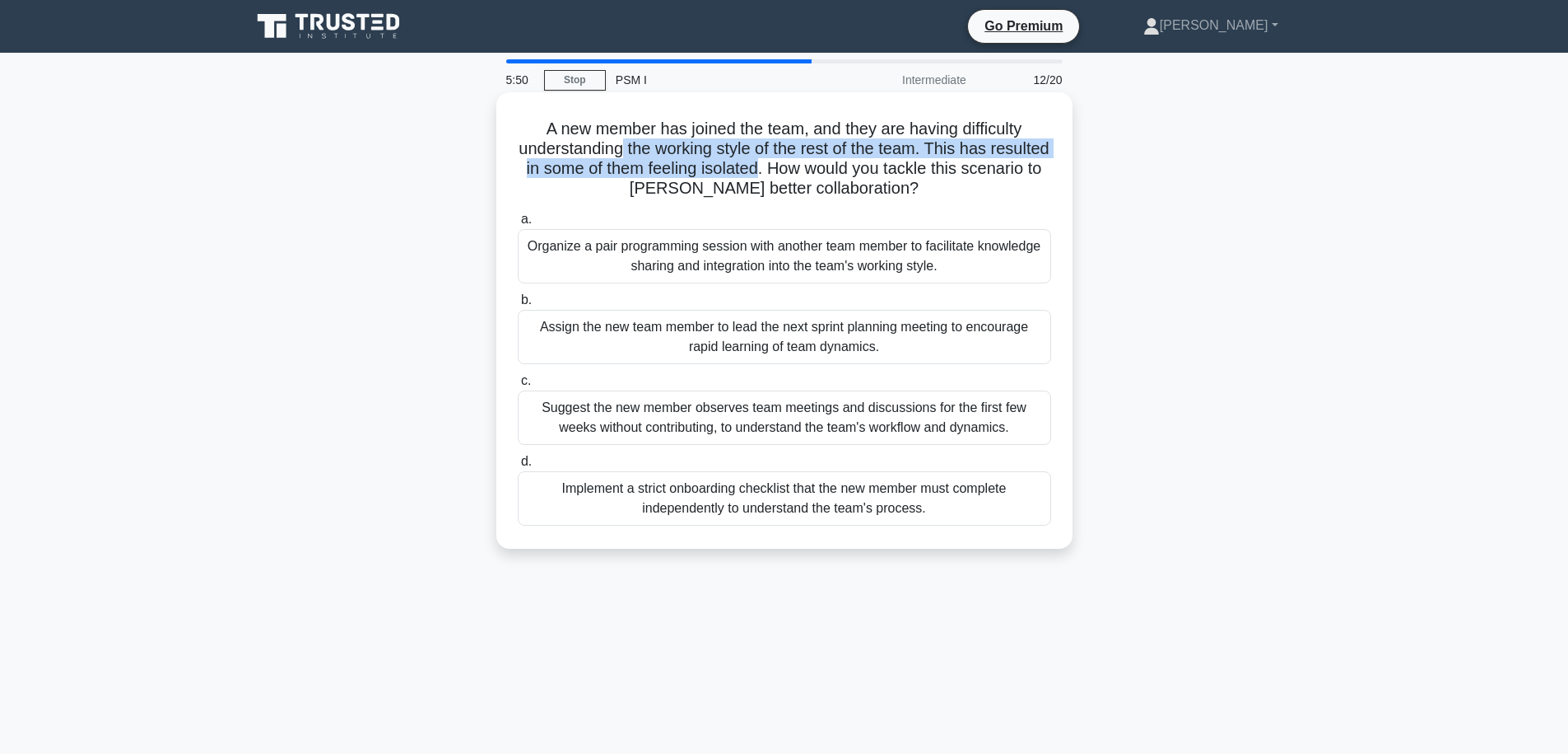
drag, startPoint x: 653, startPoint y: 147, endPoint x: 843, endPoint y: 159, distance: 190.4
click at [832, 162] on h5 "A new member has joined the team, and they are having difficulty understanding …" at bounding box center [784, 159] width 537 height 80
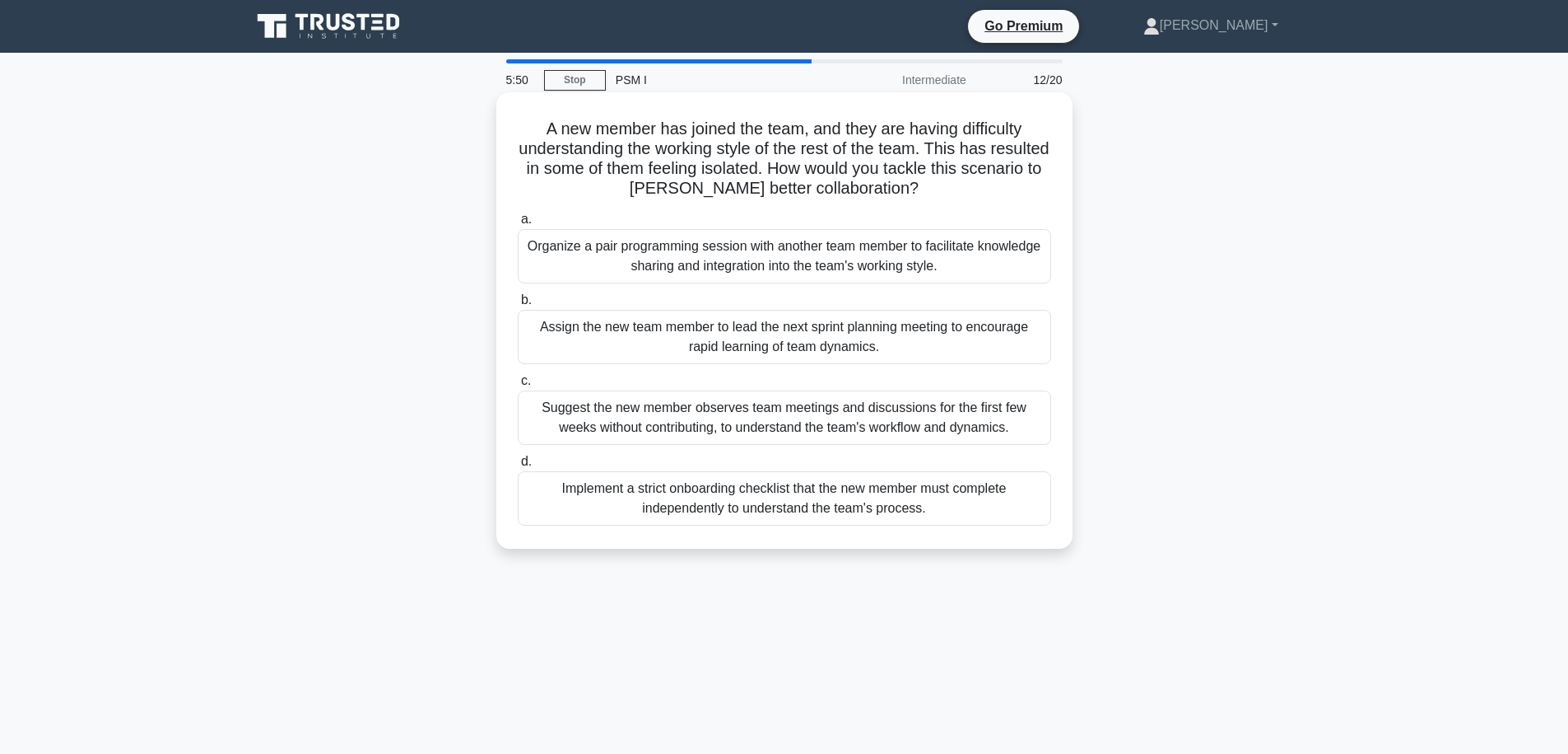
click at [852, 160] on h5 "A new member has joined the team, and they are having difficulty understanding …" at bounding box center [784, 159] width 537 height 80
click at [823, 262] on div "Organize a pair programming session with another team member to facilitate know…" at bounding box center [784, 256] width 533 height 54
click at [518, 225] on input "a. Organize a pair programming session with another team member to facilitate k…" at bounding box center [518, 219] width 0 height 11
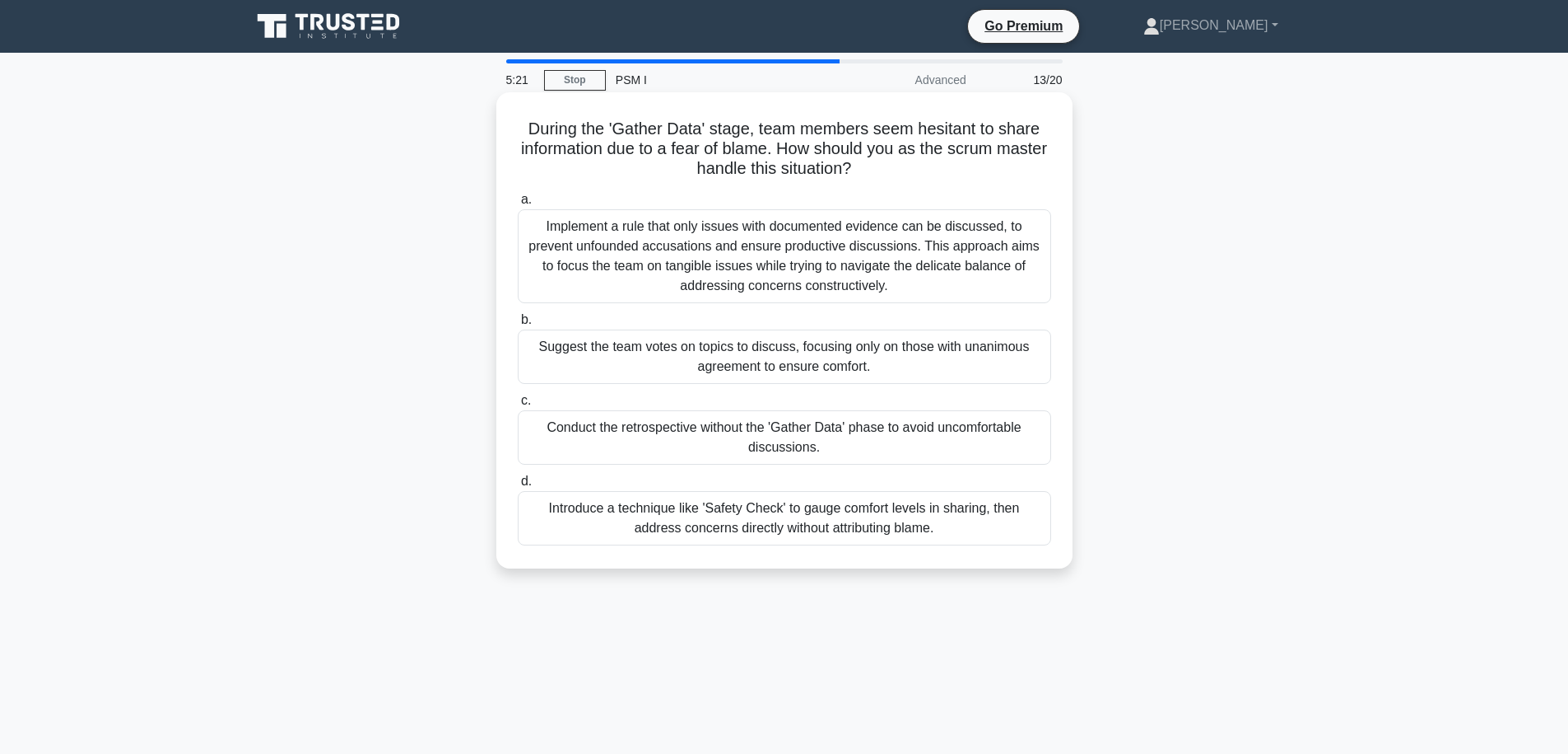
click at [654, 129] on h5 "During the 'Gather Data' stage, team members seem hesitant to share information…" at bounding box center [784, 149] width 537 height 61
click at [837, 135] on h5 "During the 'Gather Data' stage, team members seem hesitant to share information…" at bounding box center [784, 149] width 537 height 61
drag, startPoint x: 771, startPoint y: 126, endPoint x: 875, endPoint y: 161, distance: 109.7
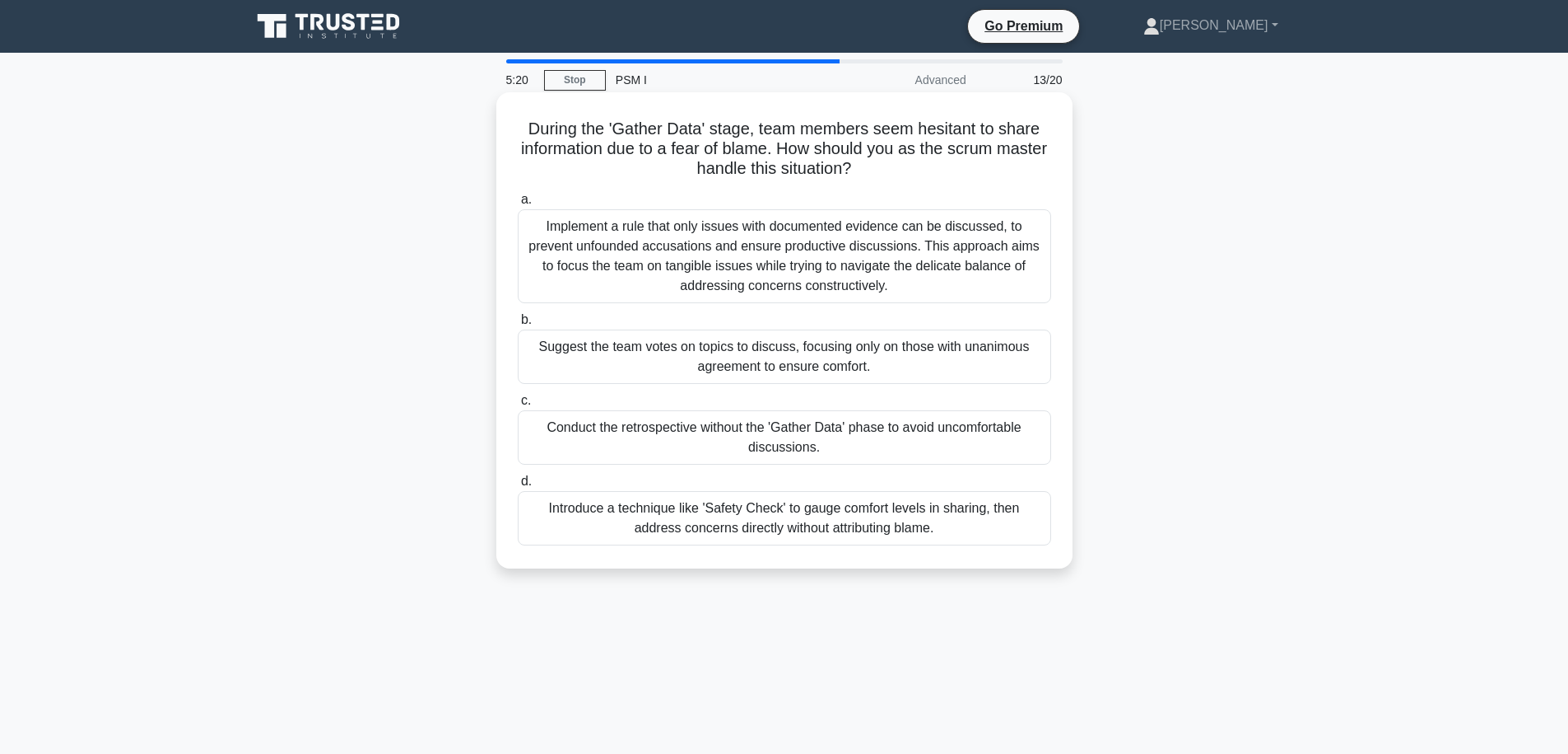
click at [875, 161] on h5 "During the 'Gather Data' stage, team members seem hesitant to share information…" at bounding box center [784, 149] width 537 height 61
click at [910, 152] on h5 "During the 'Gather Data' stage, team members seem hesitant to share information…" at bounding box center [784, 149] width 537 height 61
drag, startPoint x: 910, startPoint y: 152, endPoint x: 716, endPoint y: 138, distance: 194.5
click at [716, 138] on h5 "During the 'Gather Data' stage, team members seem hesitant to share information…" at bounding box center [784, 149] width 537 height 61
click at [722, 145] on h5 "During the 'Gather Data' stage, team members seem hesitant to share information…" at bounding box center [784, 149] width 537 height 61
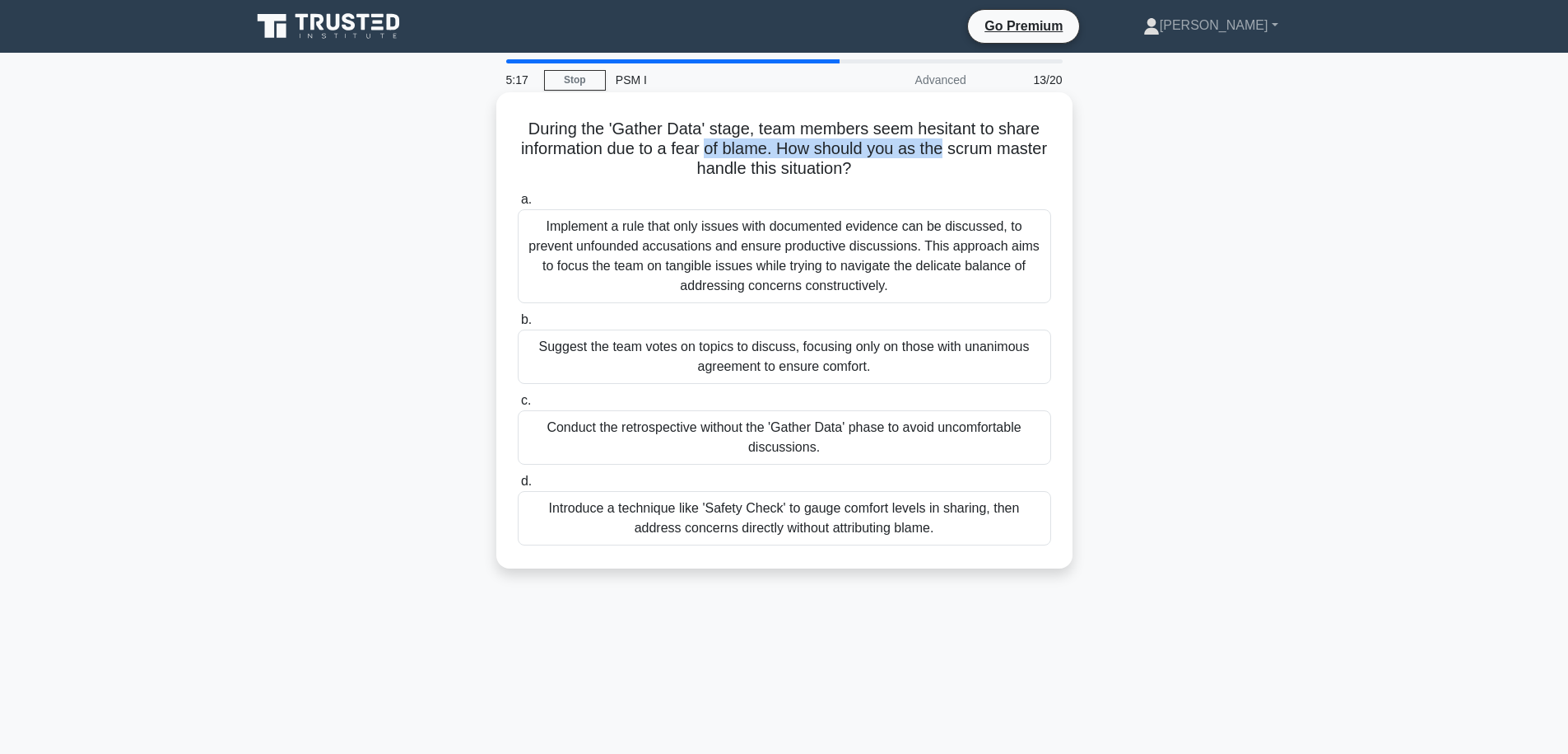
drag, startPoint x: 722, startPoint y: 145, endPoint x: 947, endPoint y: 151, distance: 225.1
click at [947, 151] on h5 "During the 'Gather Data' stage, team members seem hesitant to share information…" at bounding box center [784, 149] width 537 height 61
drag, startPoint x: 870, startPoint y: 165, endPoint x: 783, endPoint y: 142, distance: 90.0
click at [783, 142] on h5 "During the 'Gather Data' stage, team members seem hesitant to share information…" at bounding box center [784, 149] width 537 height 61
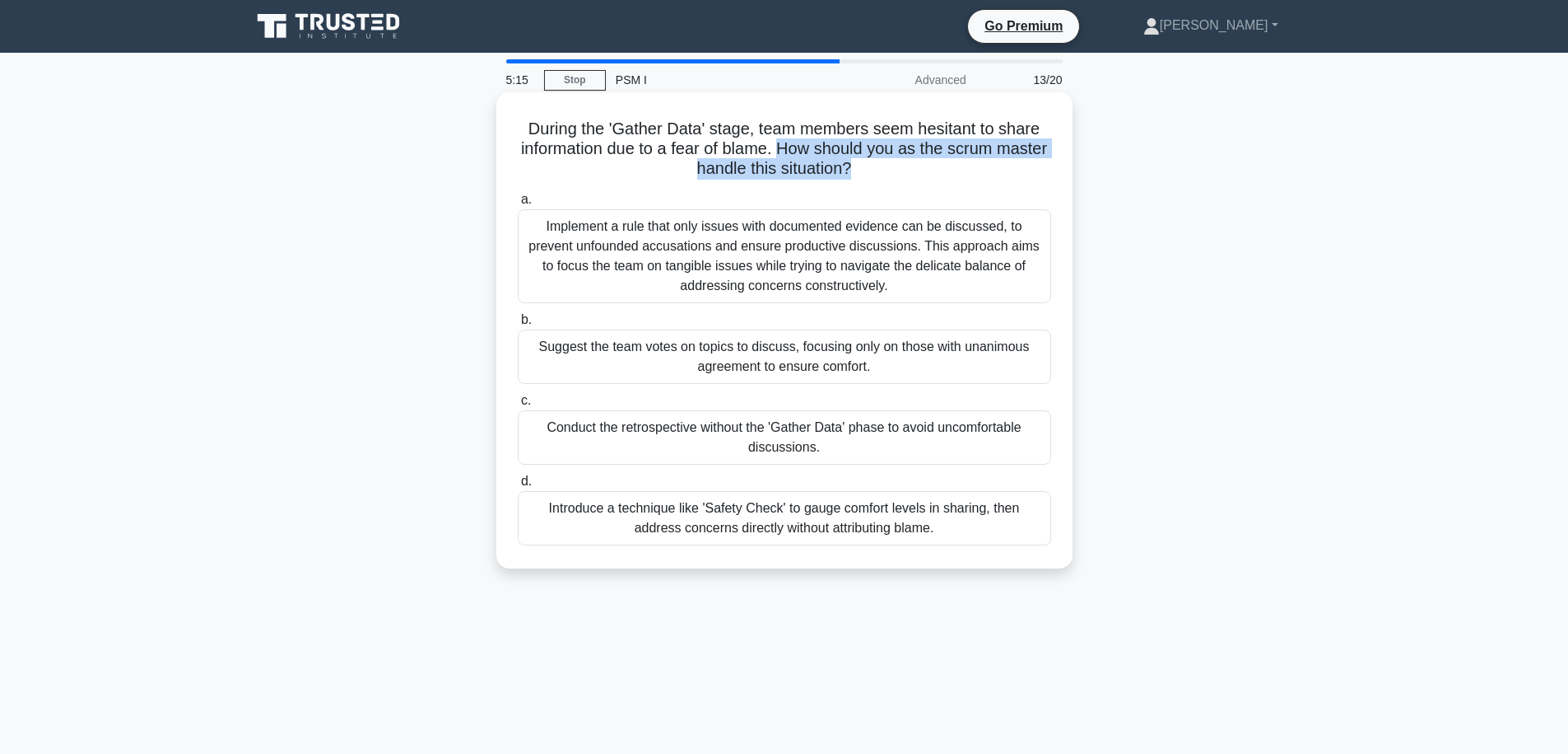
click at [783, 142] on h5 "During the 'Gather Data' stage, team members seem hesitant to share information…" at bounding box center [784, 149] width 537 height 61
drag, startPoint x: 783, startPoint y: 142, endPoint x: 899, endPoint y: 166, distance: 118.5
click at [899, 166] on h5 "During the 'Gather Data' stage, team members seem hesitant to share information…" at bounding box center [784, 149] width 537 height 61
drag, startPoint x: 899, startPoint y: 166, endPoint x: 787, endPoint y: 144, distance: 114.1
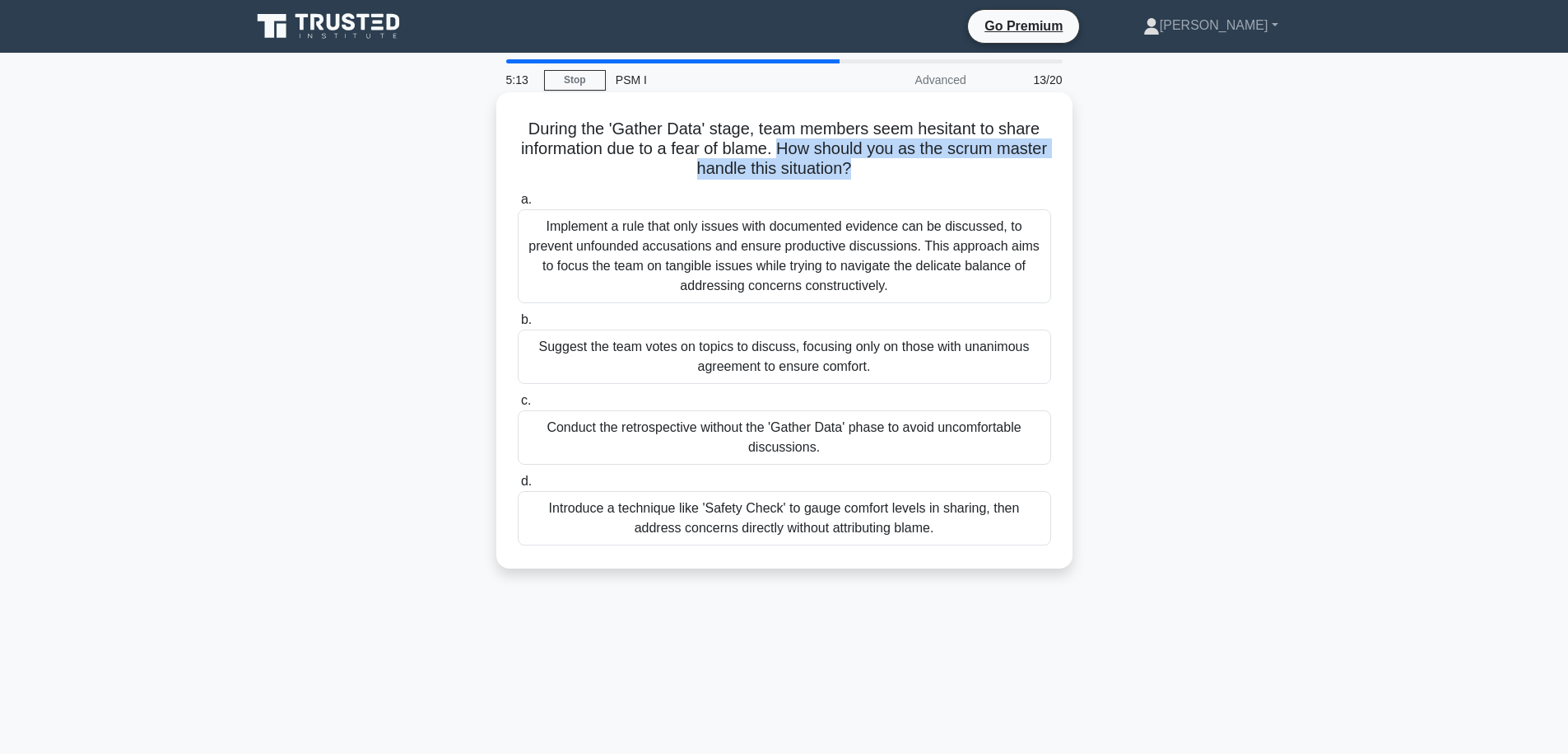
click at [787, 144] on h5 "During the 'Gather Data' stage, team members seem hesitant to share information…" at bounding box center [784, 149] width 537 height 61
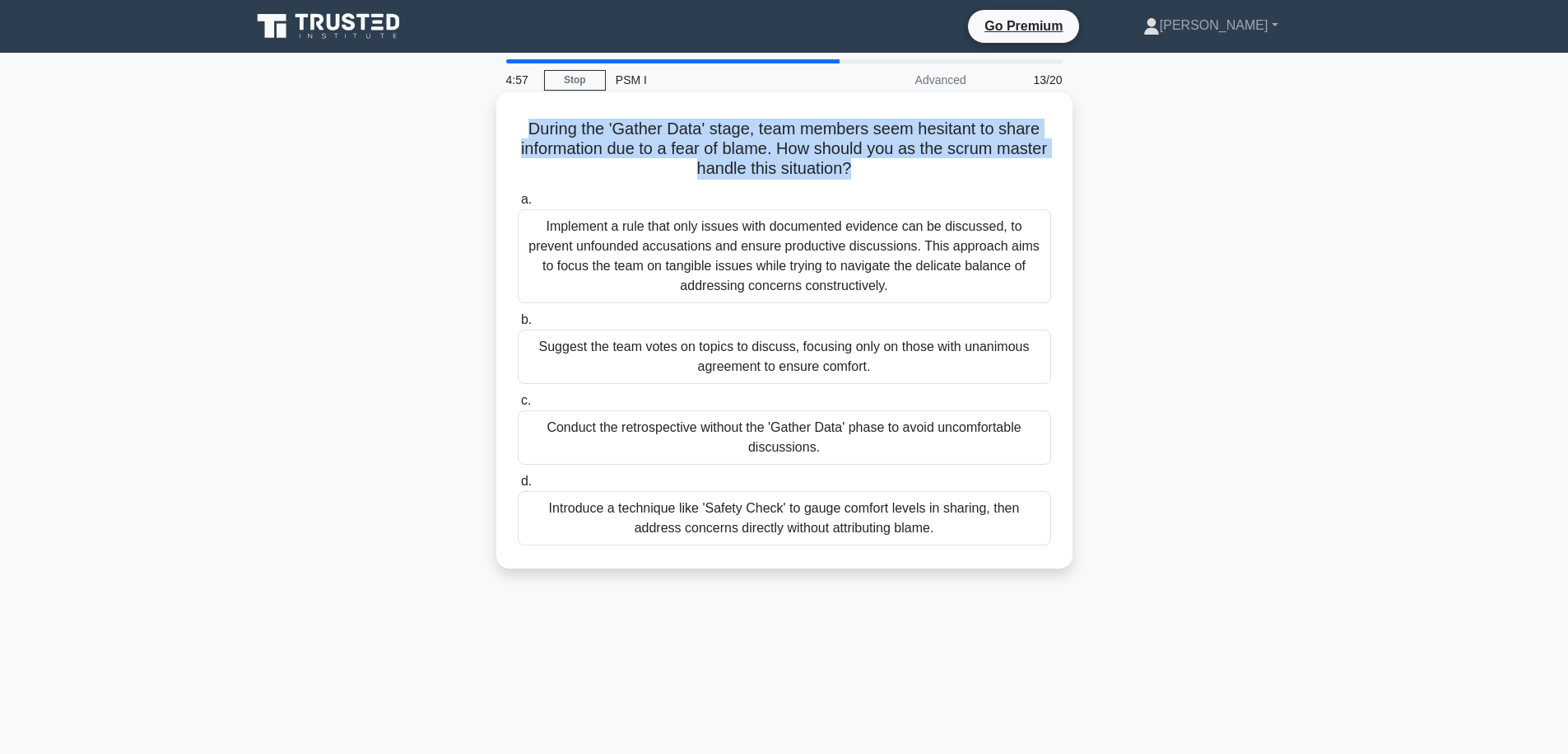
drag, startPoint x: 888, startPoint y: 168, endPoint x: 512, endPoint y: 127, distance: 378.2
click at [512, 127] on div "During the 'Gather Data' stage, team members seem hesitant to share information…" at bounding box center [784, 330] width 563 height 463
click at [547, 133] on h5 "During the 'Gather Data' stage, team members seem hesitant to share information…" at bounding box center [784, 149] width 537 height 61
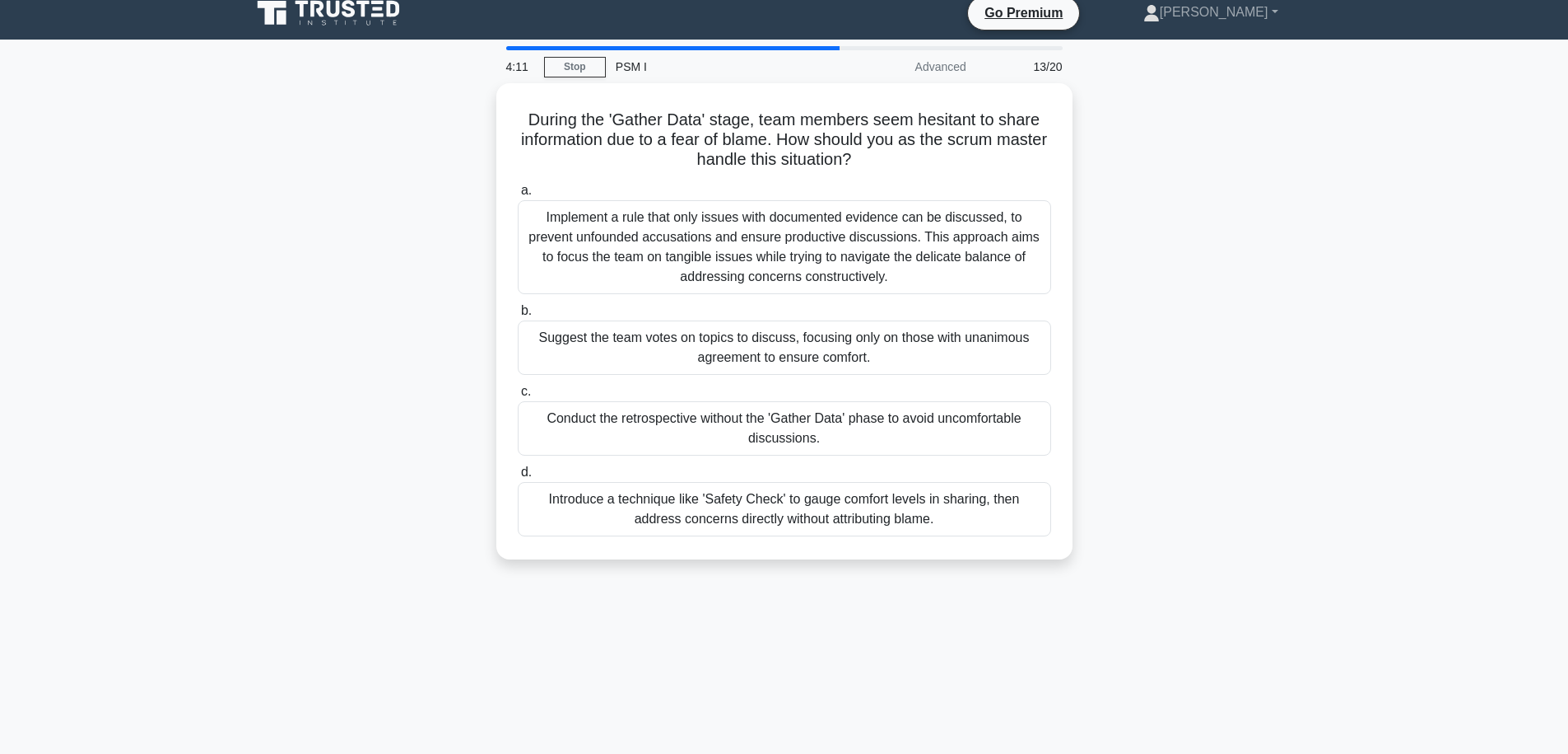
scroll to position [26, 0]
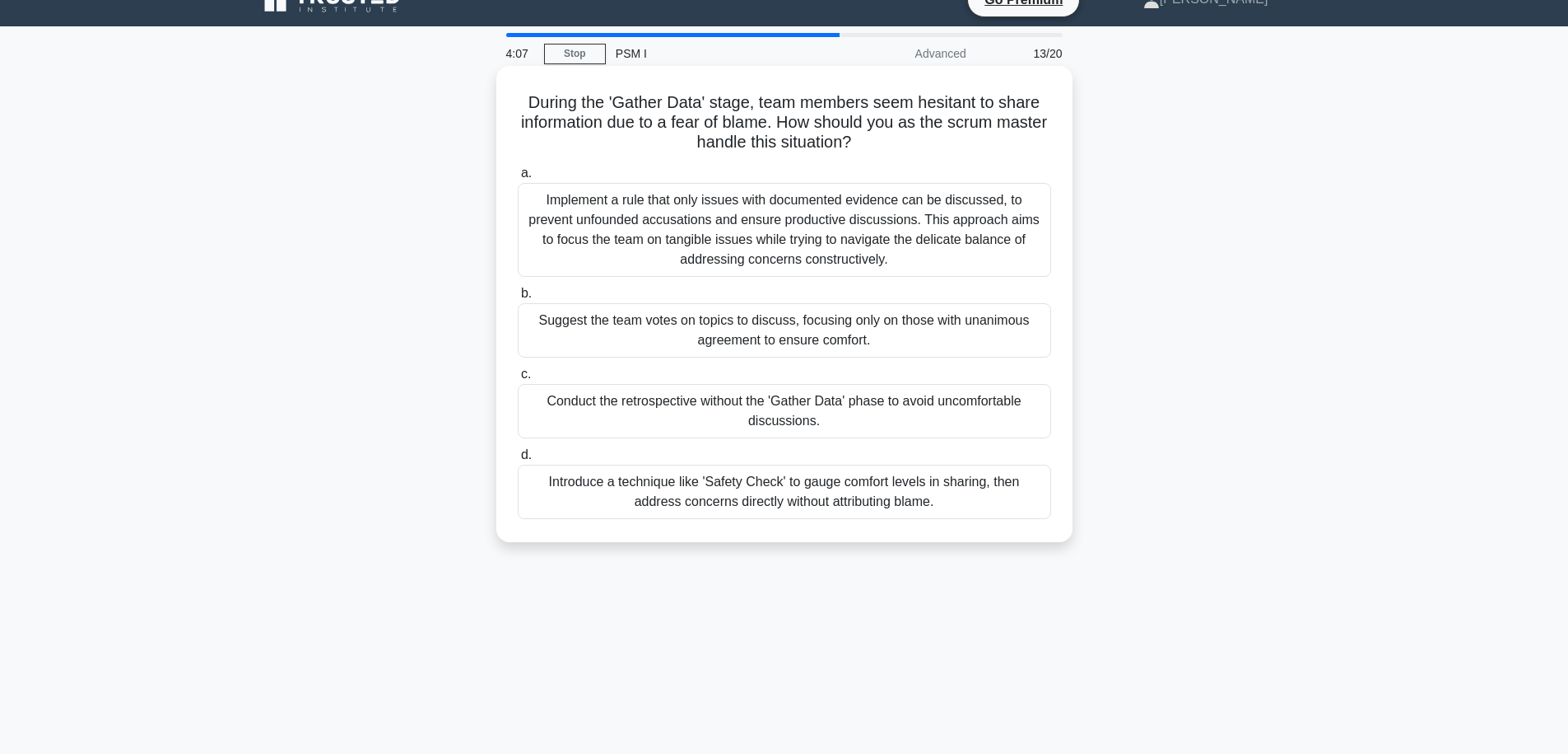
click at [925, 506] on div "Introduce a technique like 'Safety Check' to gauge comfort levels in sharing, t…" at bounding box center [784, 492] width 533 height 54
click at [518, 461] on input "d. Introduce a technique like 'Safety Check' to gauge comfort levels in sharing…" at bounding box center [518, 455] width 0 height 11
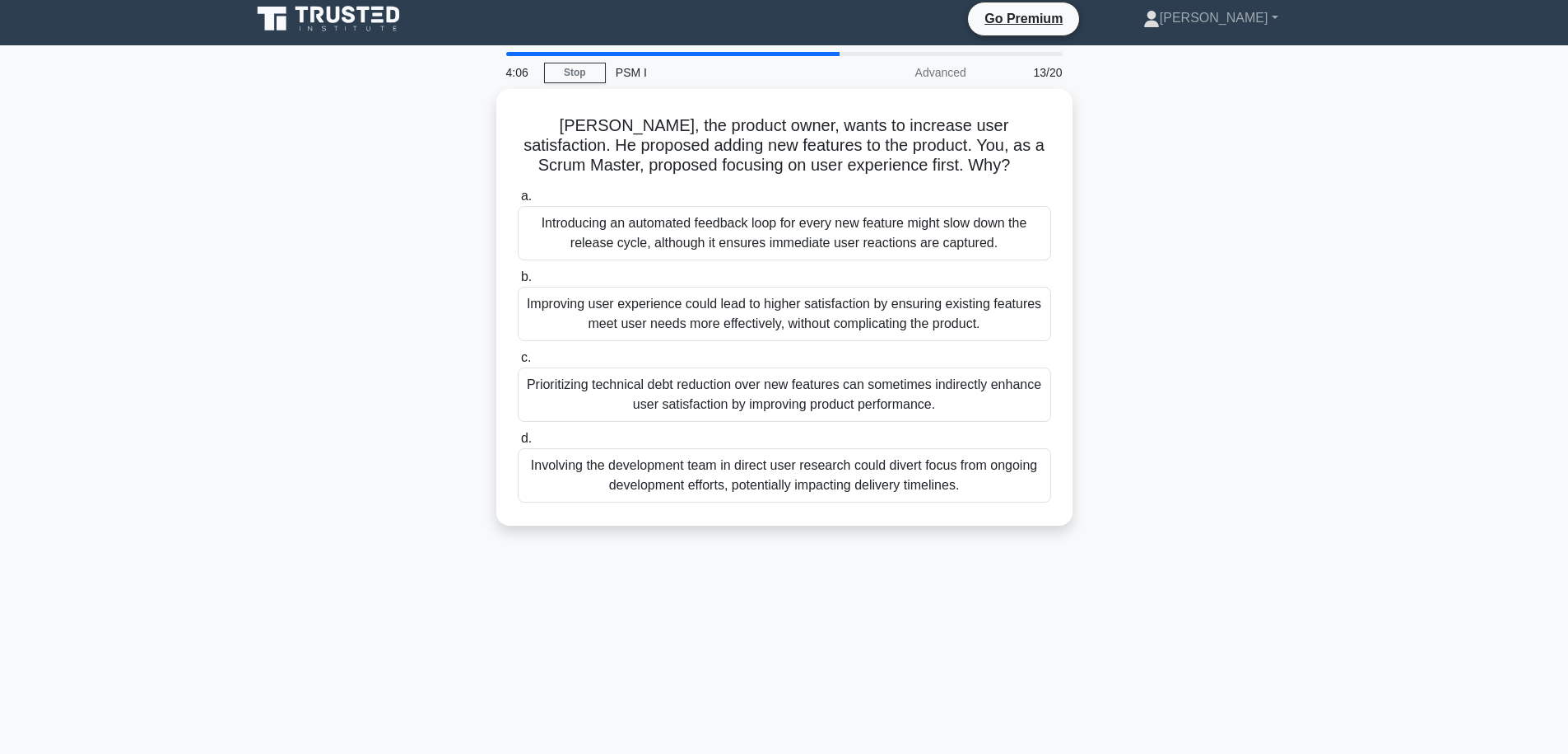
scroll to position [0, 0]
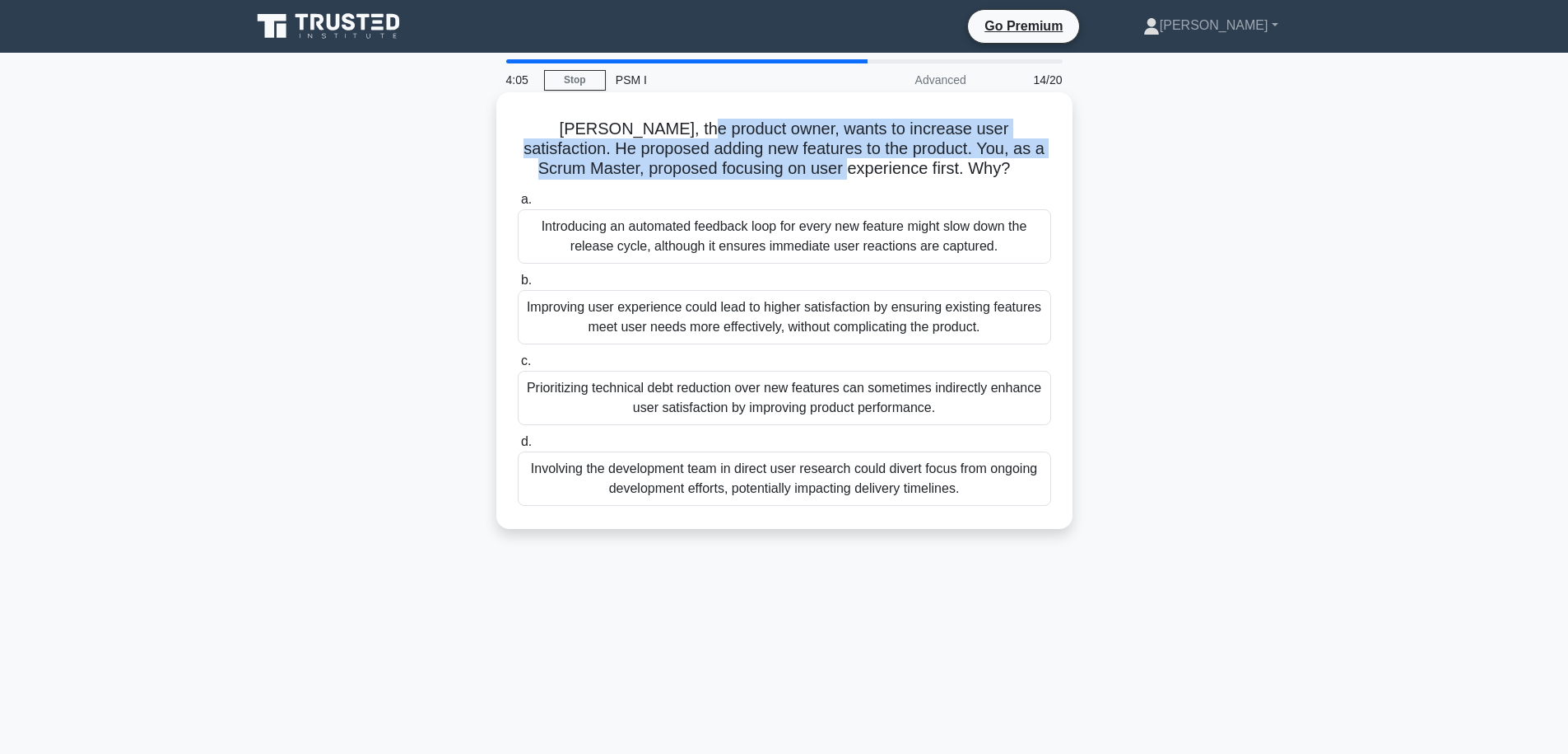
drag, startPoint x: 678, startPoint y: 130, endPoint x: 864, endPoint y: 166, distance: 189.5
click at [864, 166] on h5 "[PERSON_NAME], the product owner, wants to increase user satisfaction. He propo…" at bounding box center [784, 149] width 537 height 61
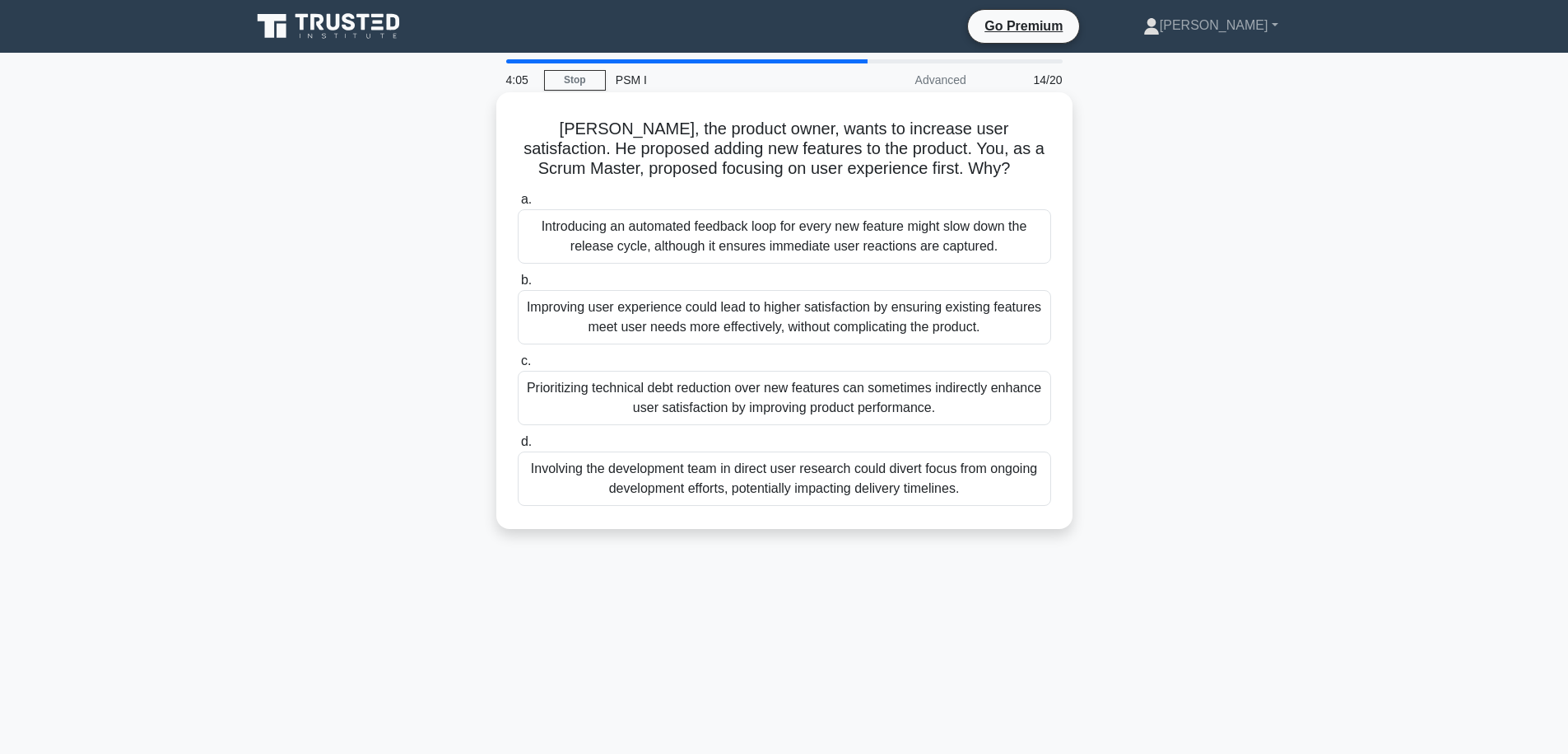
click at [885, 166] on h5 "[PERSON_NAME], the product owner, wants to increase user satisfaction. He propo…" at bounding box center [784, 149] width 537 height 61
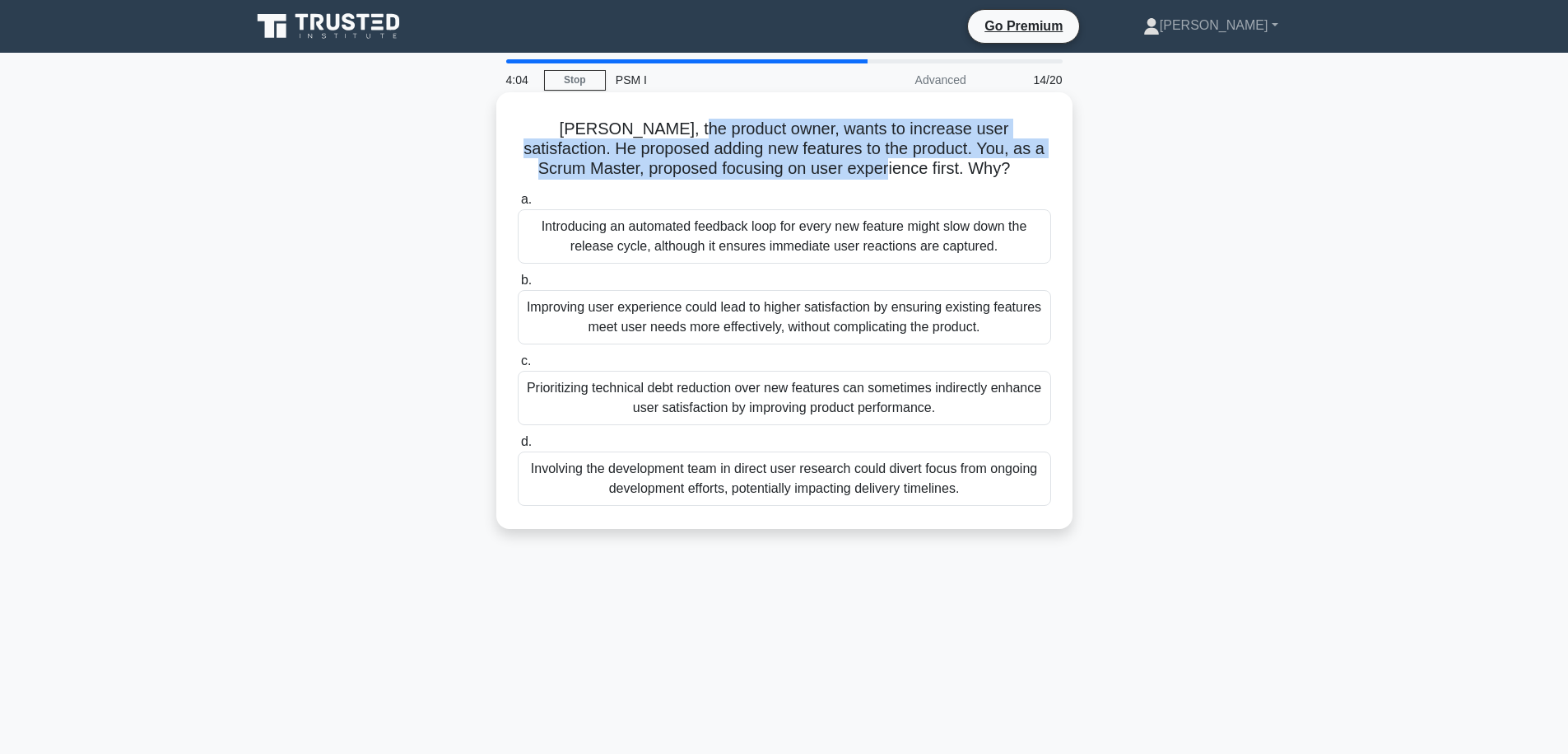
drag, startPoint x: 797, startPoint y: 156, endPoint x: 671, endPoint y: 129, distance: 128.9
click at [671, 129] on h5 "[PERSON_NAME], the product owner, wants to increase user satisfaction. He propo…" at bounding box center [784, 149] width 537 height 61
drag, startPoint x: 671, startPoint y: 129, endPoint x: 883, endPoint y: 174, distance: 216.7
click at [883, 174] on h5 "[PERSON_NAME], the product owner, wants to increase user satisfaction. He propo…" at bounding box center [784, 149] width 537 height 61
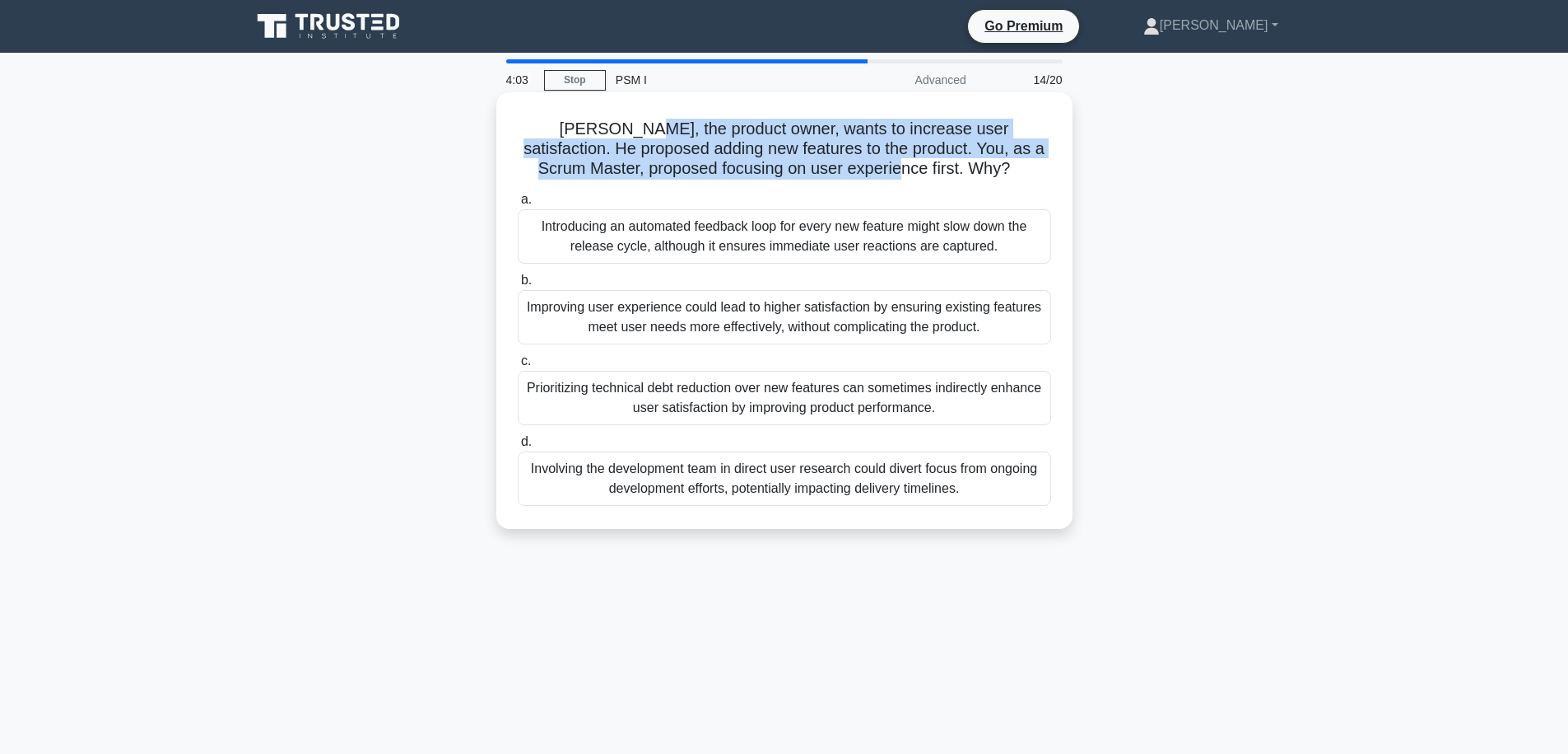
click at [883, 174] on h5 "[PERSON_NAME], the product owner, wants to increase user satisfaction. He propo…" at bounding box center [784, 149] width 537 height 61
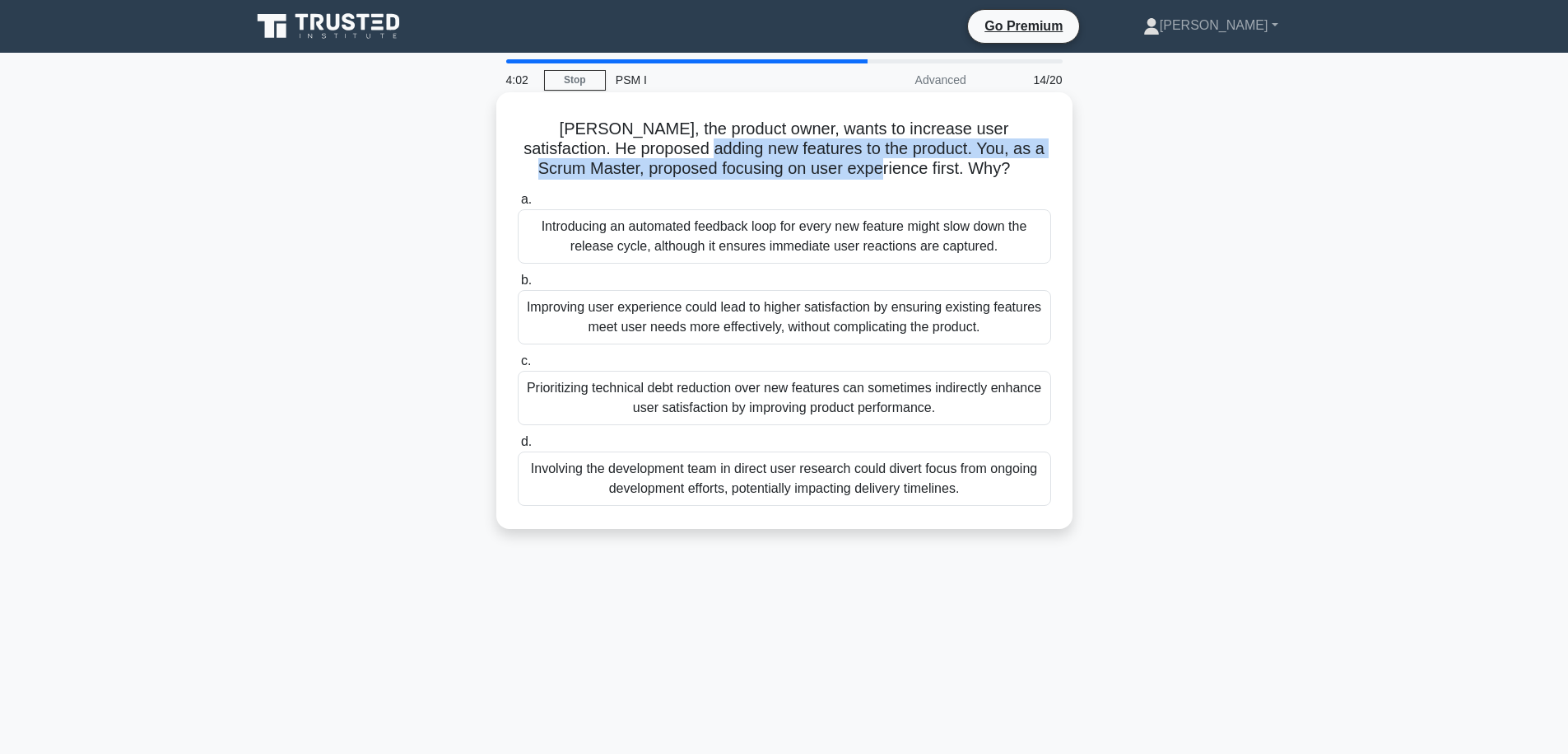
drag, startPoint x: 883, startPoint y: 171, endPoint x: 675, endPoint y: 140, distance: 210.3
click at [675, 140] on h5 "[PERSON_NAME], the product owner, wants to increase user satisfaction. He propo…" at bounding box center [784, 149] width 537 height 61
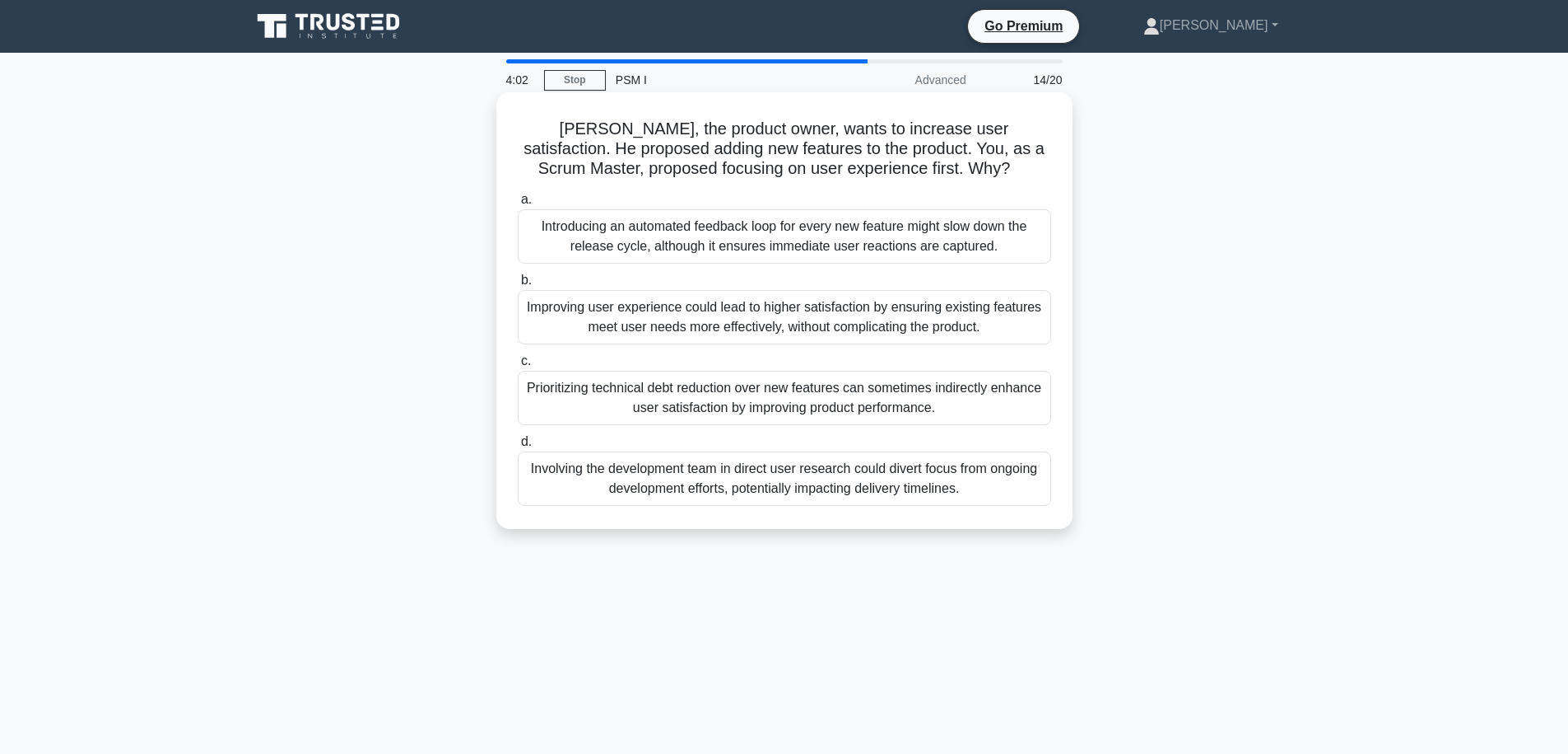
click at [675, 140] on h5 "[PERSON_NAME], the product owner, wants to increase user satisfaction. He propo…" at bounding box center [784, 149] width 537 height 61
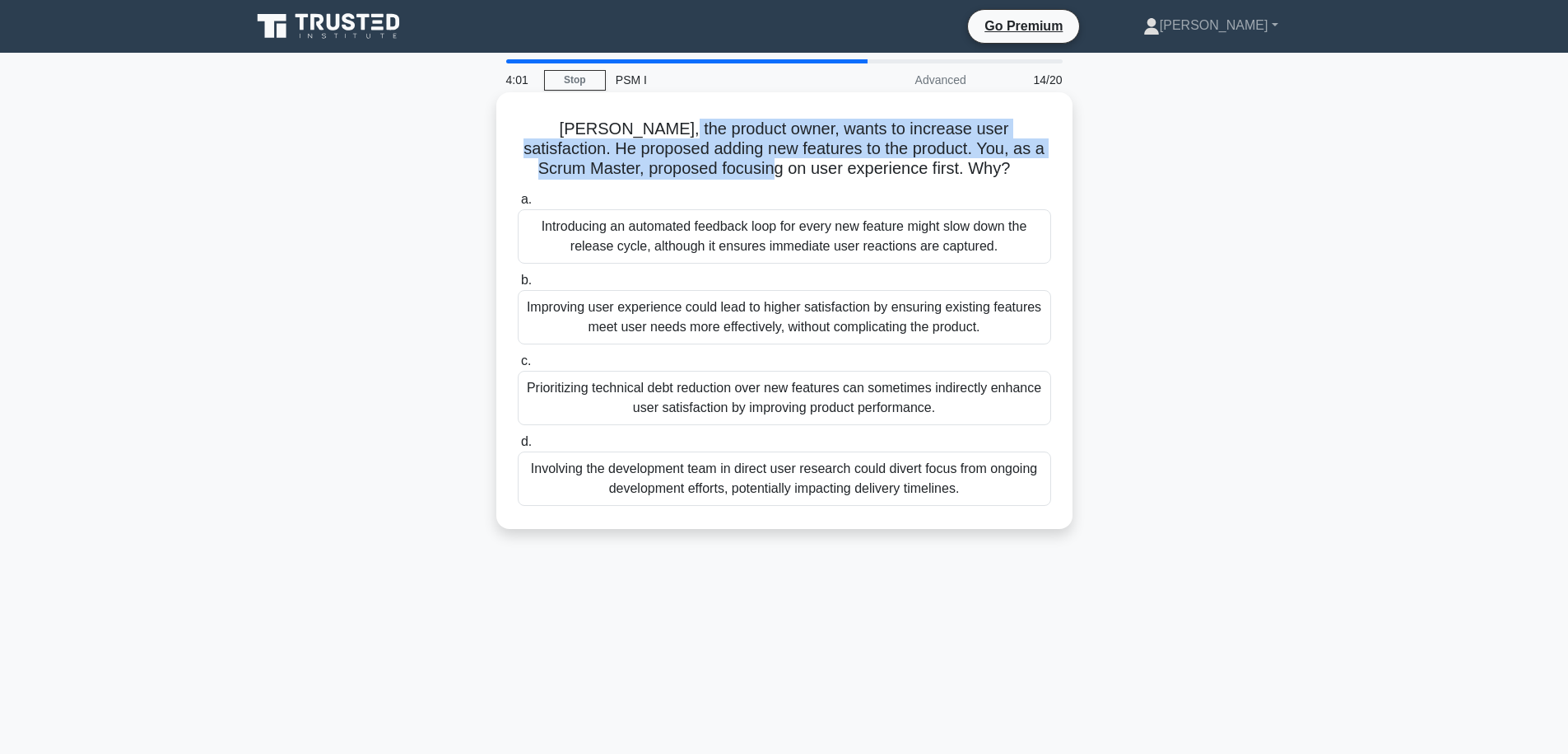
drag, startPoint x: 652, startPoint y: 130, endPoint x: 784, endPoint y: 165, distance: 136.6
click at [784, 165] on h5 "[PERSON_NAME], the product owner, wants to increase user satisfaction. He propo…" at bounding box center [784, 149] width 537 height 61
drag, startPoint x: 798, startPoint y: 165, endPoint x: 677, endPoint y: 125, distance: 127.4
click at [677, 125] on h5 "[PERSON_NAME], the product owner, wants to increase user satisfaction. He propo…" at bounding box center [784, 149] width 537 height 61
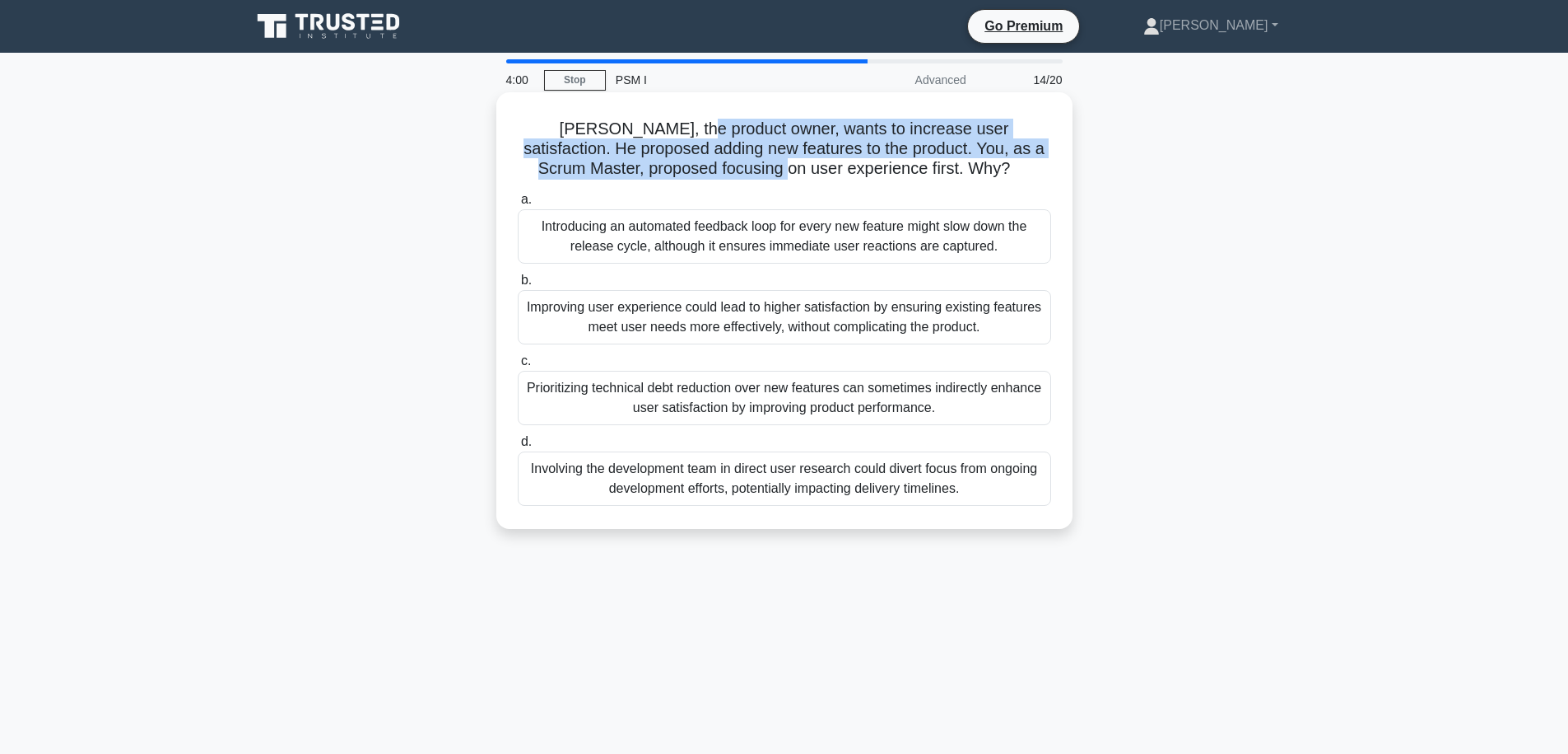
click at [677, 125] on h5 "[PERSON_NAME], the product owner, wants to increase user satisfaction. He propo…" at bounding box center [784, 149] width 537 height 61
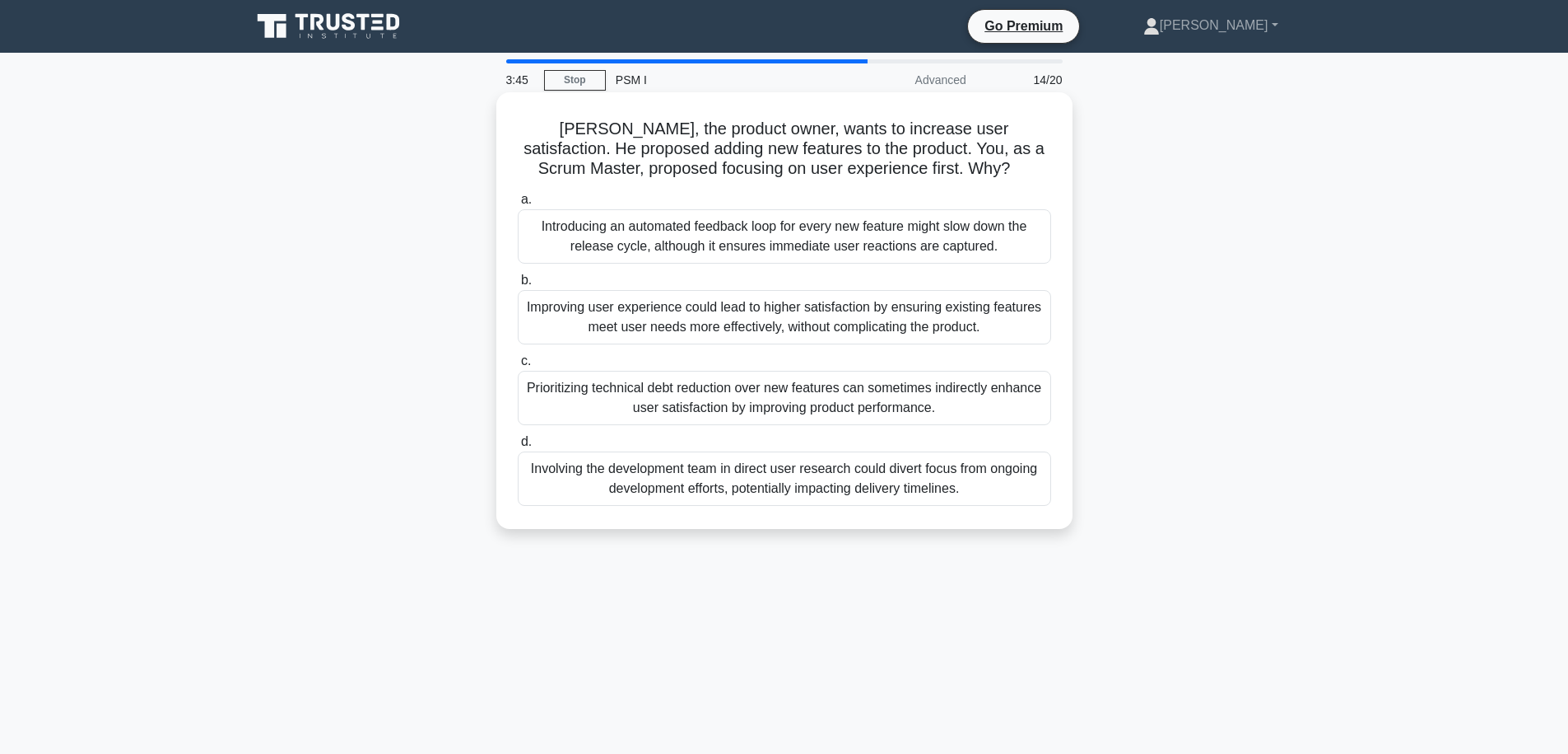
click at [873, 328] on div "Improving user experience could lead to higher satisfaction by ensuring existin…" at bounding box center [784, 317] width 533 height 54
click at [518, 286] on input "b. Improving user experience could lead to higher satisfaction by ensuring exis…" at bounding box center [518, 280] width 0 height 11
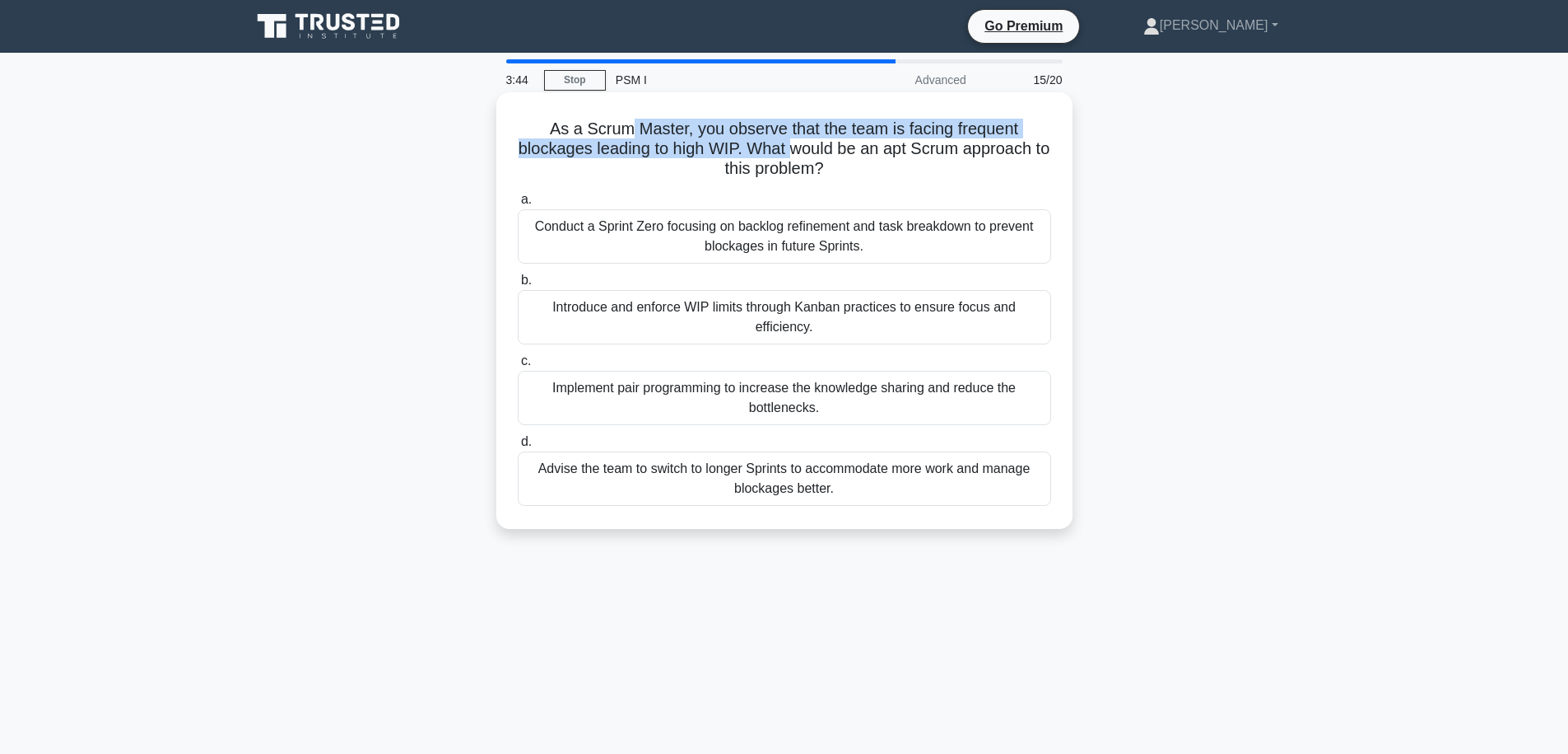
drag, startPoint x: 640, startPoint y: 140, endPoint x: 794, endPoint y: 146, distance: 154.1
click at [794, 146] on h5 "As a Scrum Master, you observe that the team is facing frequent blockages leadi…" at bounding box center [784, 149] width 537 height 61
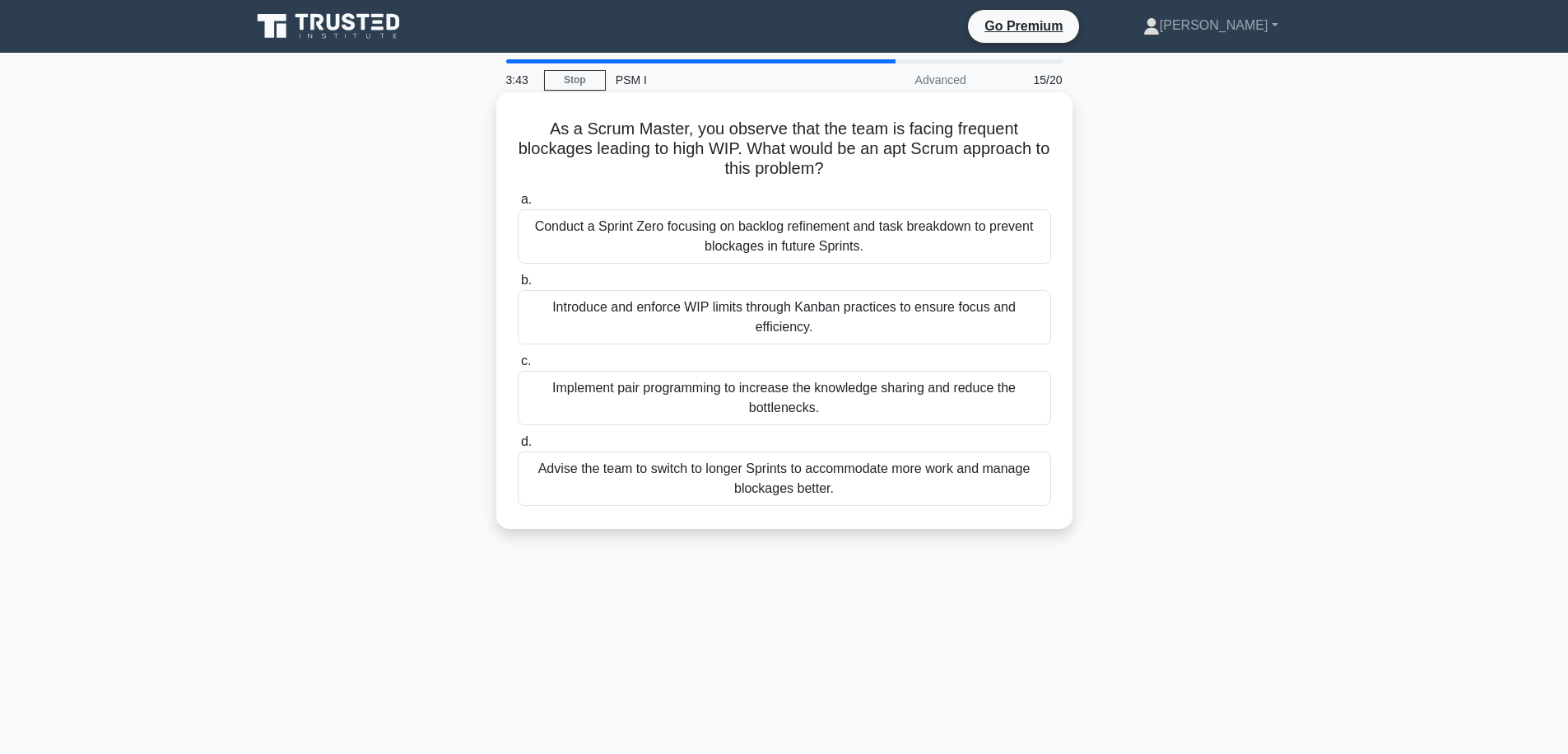
click at [852, 160] on h5 "As a Scrum Master, you observe that the team is facing frequent blockages leadi…" at bounding box center [784, 149] width 537 height 61
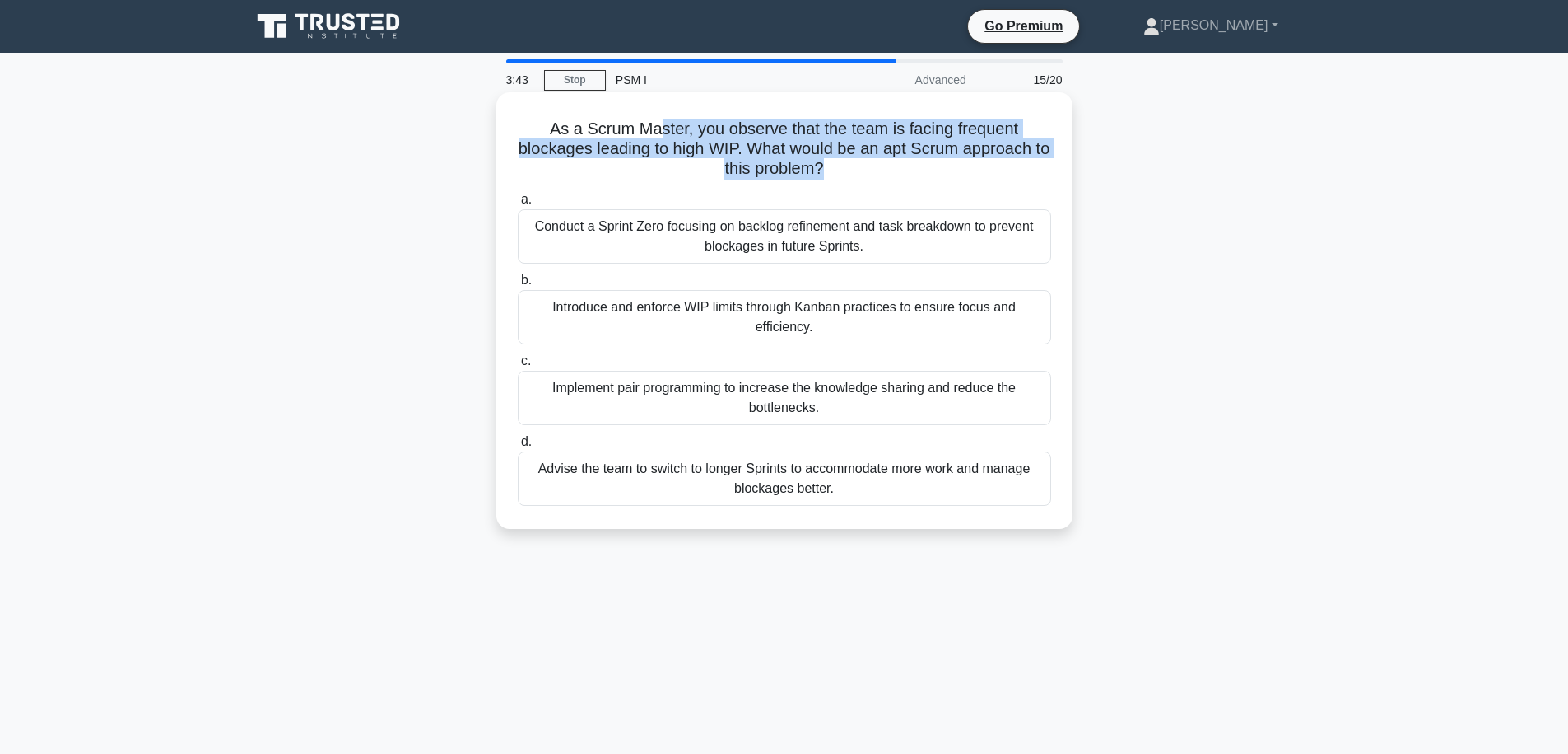
drag, startPoint x: 875, startPoint y: 166, endPoint x: 639, endPoint y: 125, distance: 239.5
click at [643, 125] on h5 "As a Scrum Master, you observe that the team is facing frequent blockages leadi…" at bounding box center [784, 149] width 537 height 61
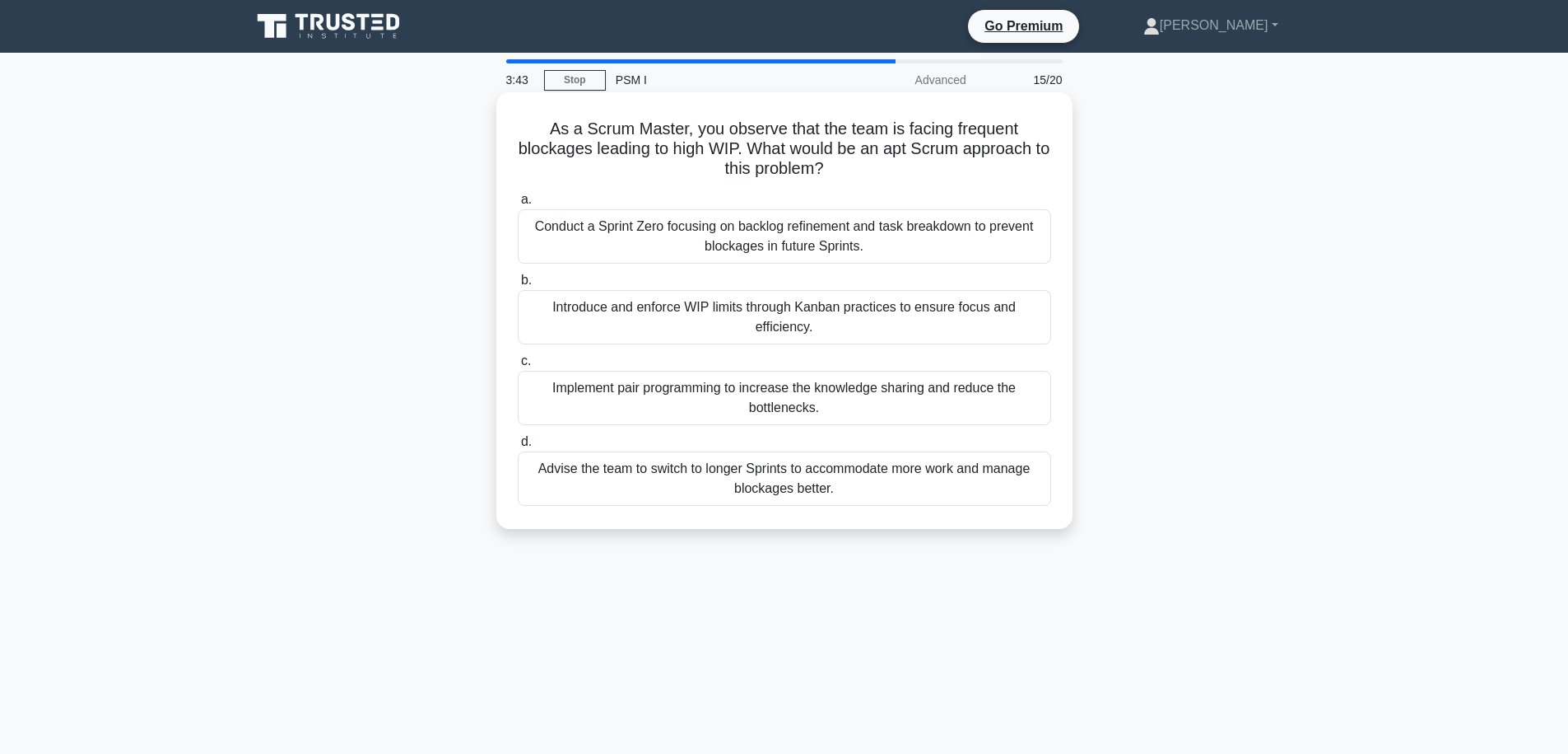
click at [639, 125] on h5 "As a Scrum Master, you observe that the team is facing frequent blockages leadi…" at bounding box center [784, 149] width 537 height 61
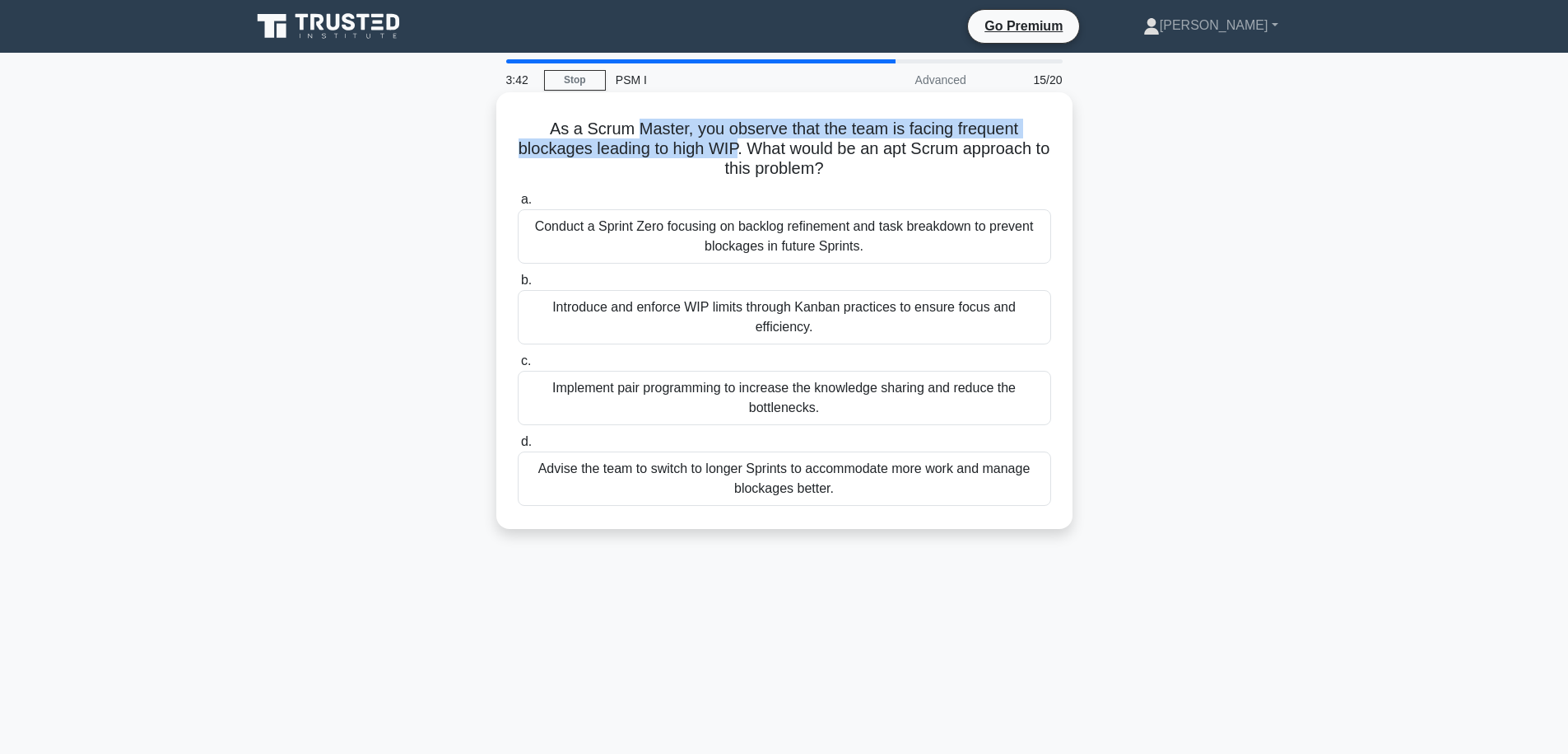
drag, startPoint x: 640, startPoint y: 126, endPoint x: 724, endPoint y: 144, distance: 85.9
click at [722, 144] on h5 "As a Scrum Master, you observe that the team is facing frequent blockages leadi…" at bounding box center [784, 149] width 537 height 61
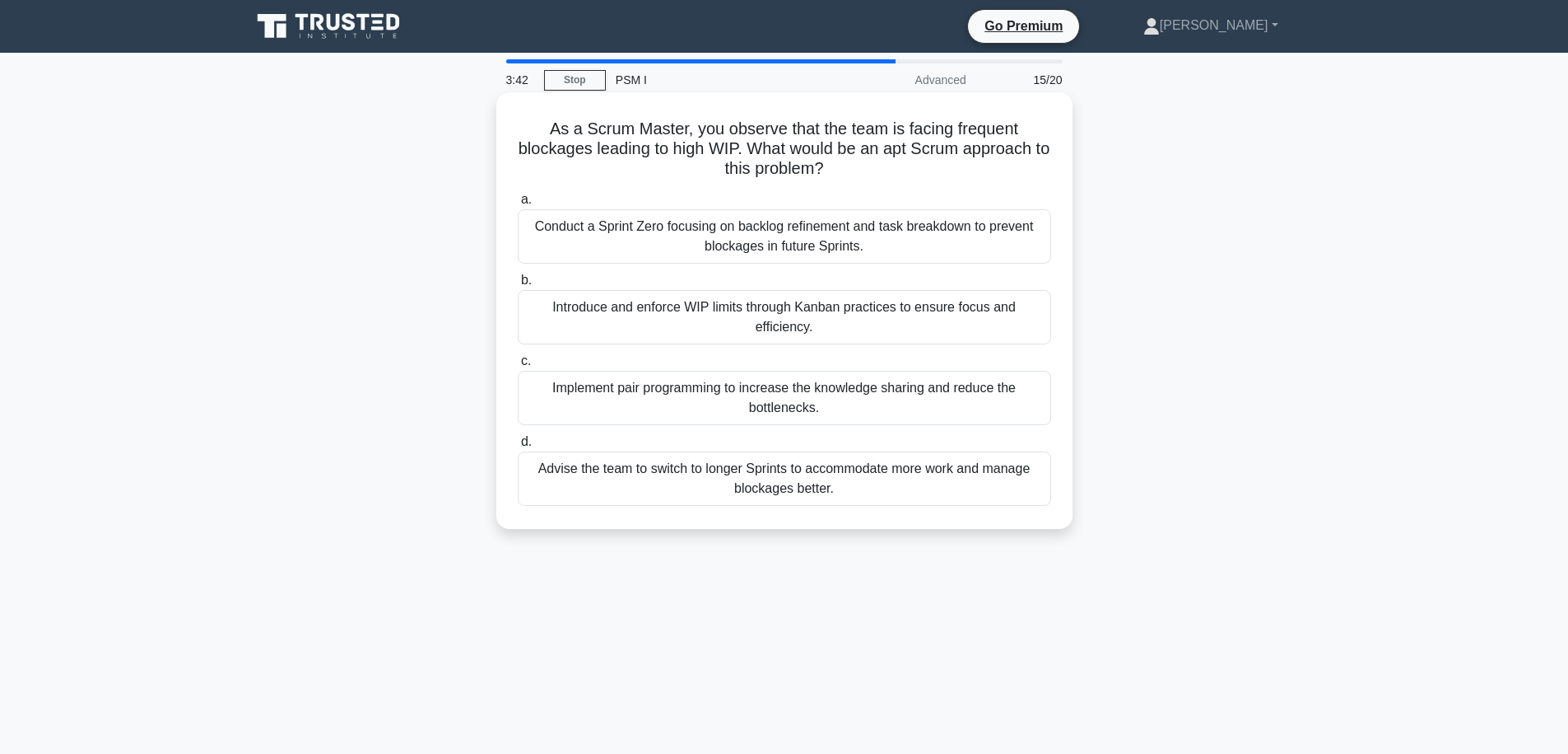
click at [846, 158] on h5 "As a Scrum Master, you observe that the team is facing frequent blockages leadi…" at bounding box center [784, 149] width 537 height 61
drag, startPoint x: 843, startPoint y: 163, endPoint x: 732, endPoint y: 140, distance: 113.4
click at [737, 141] on h5 "As a Scrum Master, you observe that the team is facing frequent blockages leadi…" at bounding box center [784, 149] width 537 height 61
click at [659, 135] on h5 "As a Scrum Master, you observe that the team is facing frequent blockages leadi…" at bounding box center [784, 149] width 537 height 61
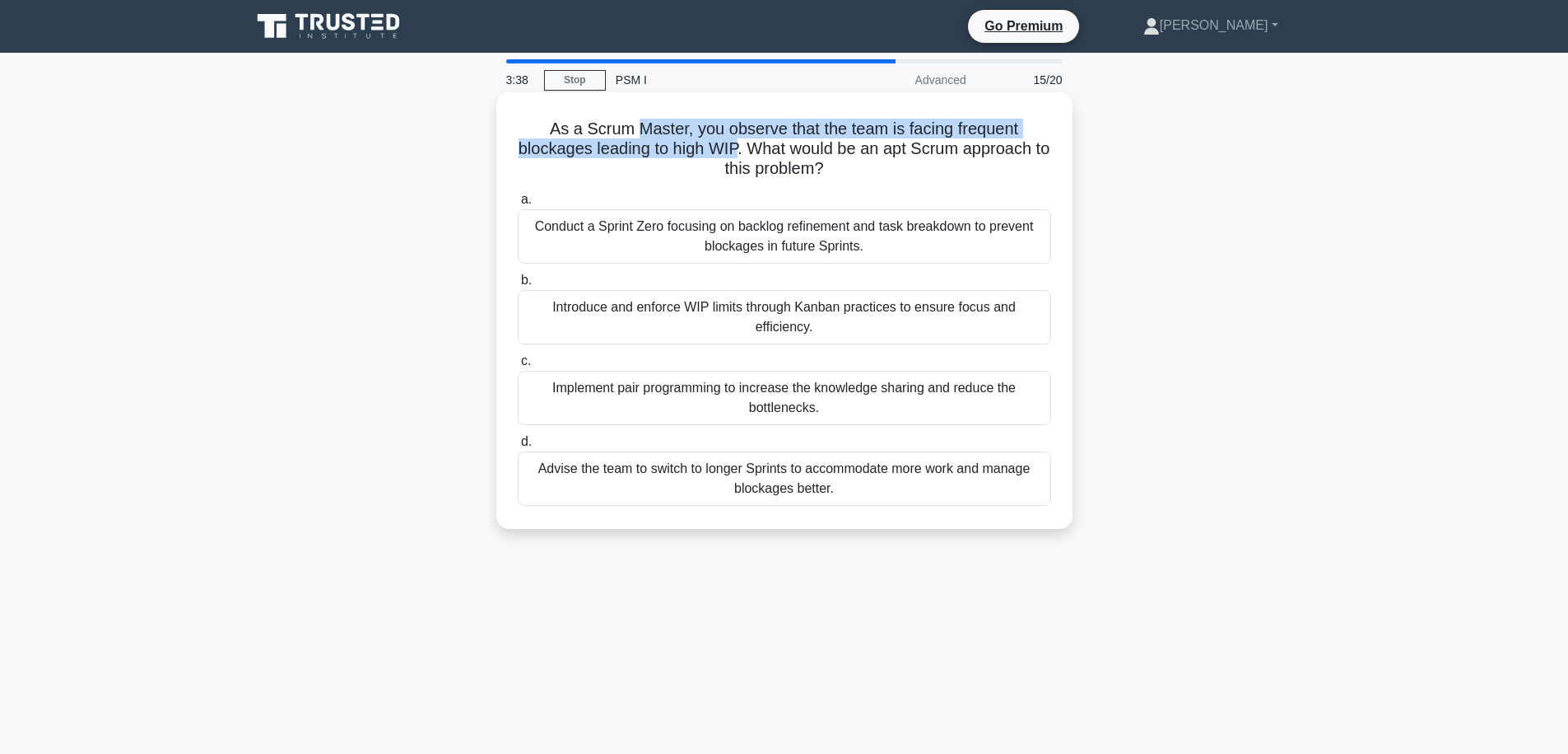
drag, startPoint x: 659, startPoint y: 135, endPoint x: 744, endPoint y: 152, distance: 86.7
click at [744, 152] on h5 "As a Scrum Master, you observe that the team is facing frequent blockages leadi…" at bounding box center [784, 149] width 537 height 61
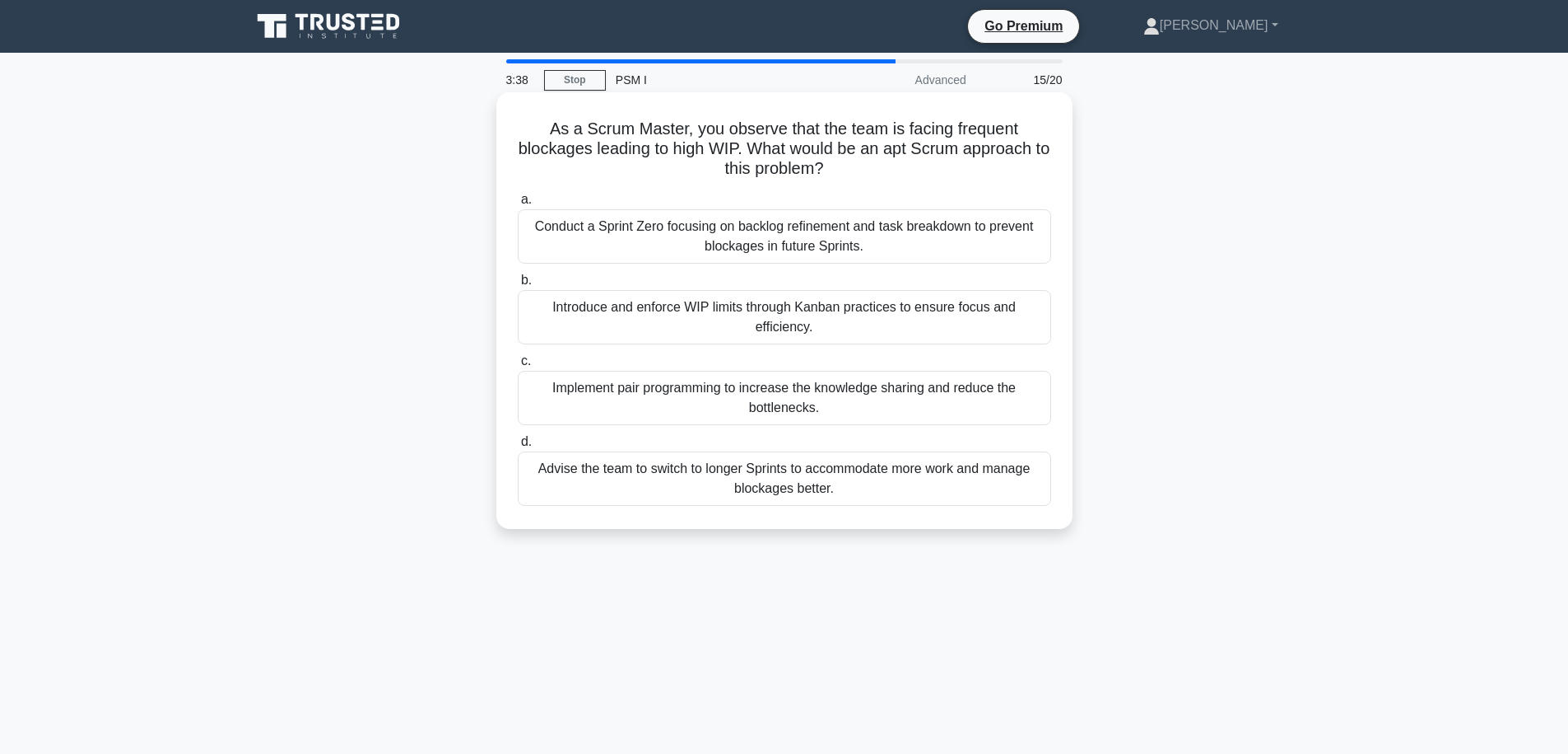
click at [858, 158] on h5 "As a Scrum Master, you observe that the team is facing frequent blockages leadi…" at bounding box center [784, 149] width 537 height 61
drag, startPoint x: 898, startPoint y: 162, endPoint x: 741, endPoint y: 169, distance: 157.2
click at [741, 169] on h5 "As a Scrum Master, you observe that the team is facing frequent blockages leadi…" at bounding box center [784, 149] width 537 height 61
click at [756, 148] on h5 "As a Scrum Master, you observe that the team is facing frequent blockages leadi…" at bounding box center [784, 149] width 537 height 61
drag, startPoint x: 751, startPoint y: 147, endPoint x: 840, endPoint y: 150, distance: 89.1
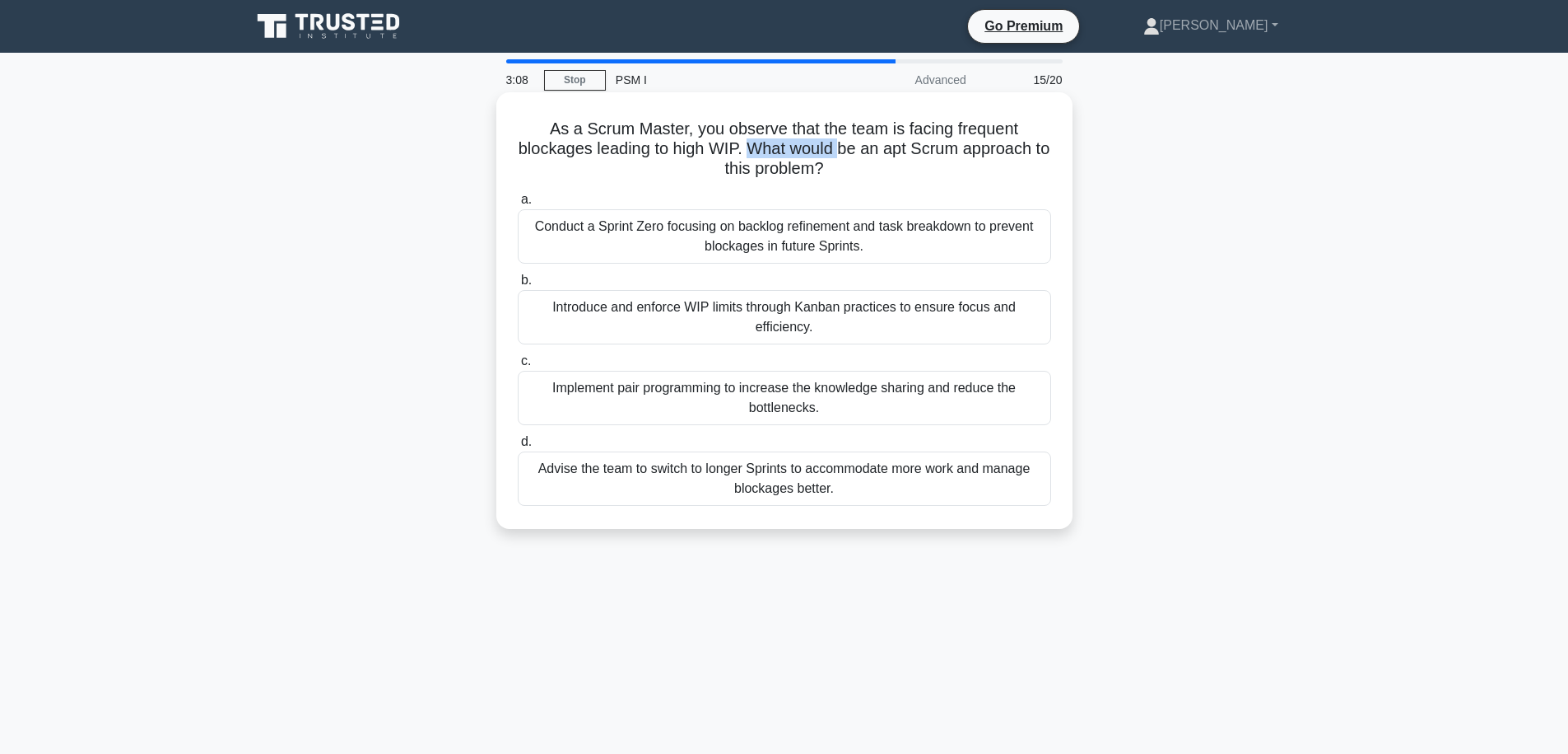
click at [840, 150] on h5 "As a Scrum Master, you observe that the team is facing frequent blockages leadi…" at bounding box center [784, 149] width 537 height 61
click at [843, 170] on icon ".spinner_0XTQ{transform-origin:center;animation:spinner_y6GP .75s linear infini…" at bounding box center [834, 169] width 19 height 19
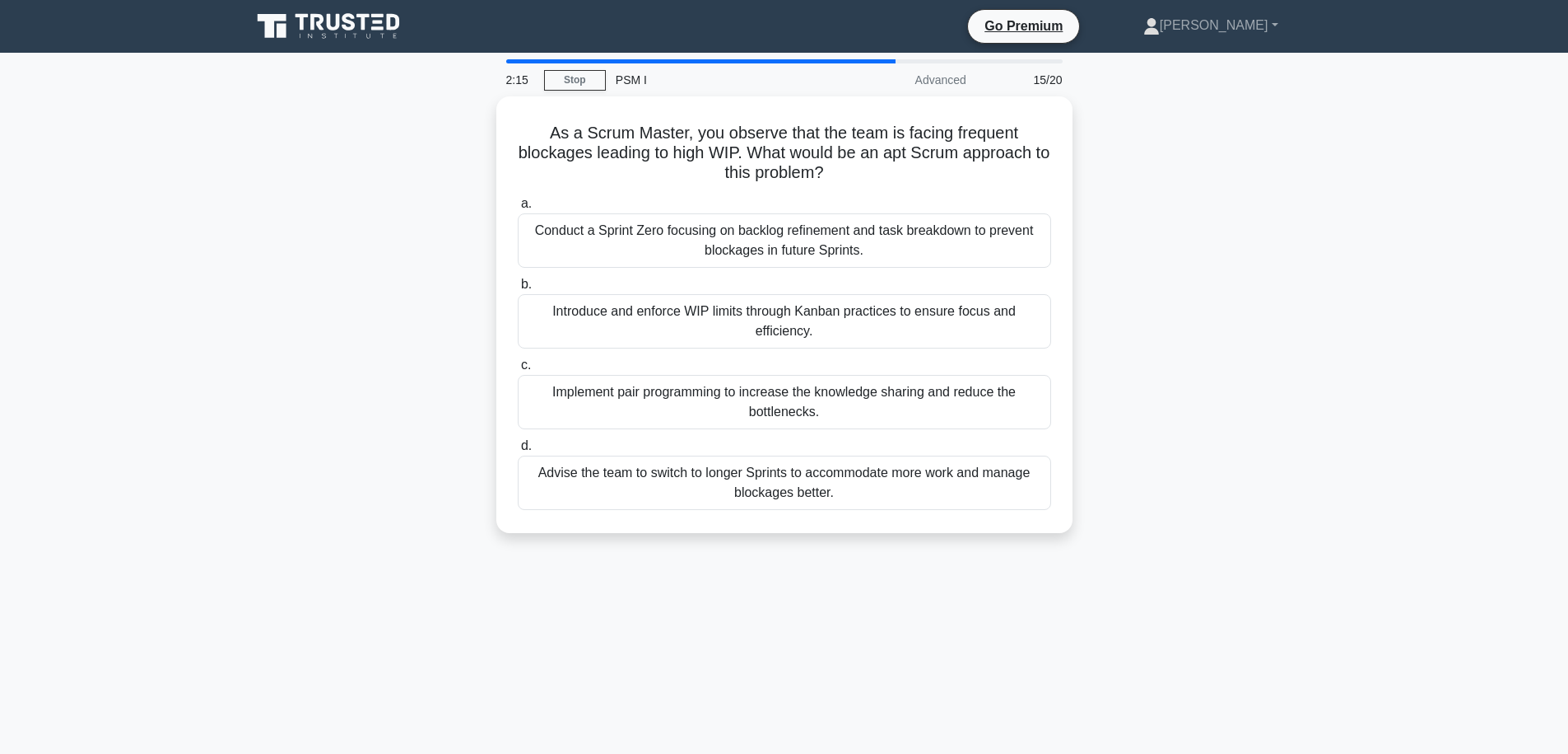
click at [1152, 475] on div "As a Scrum Master, you observe that the team is facing frequent blockages leadi…" at bounding box center [784, 324] width 1086 height 456
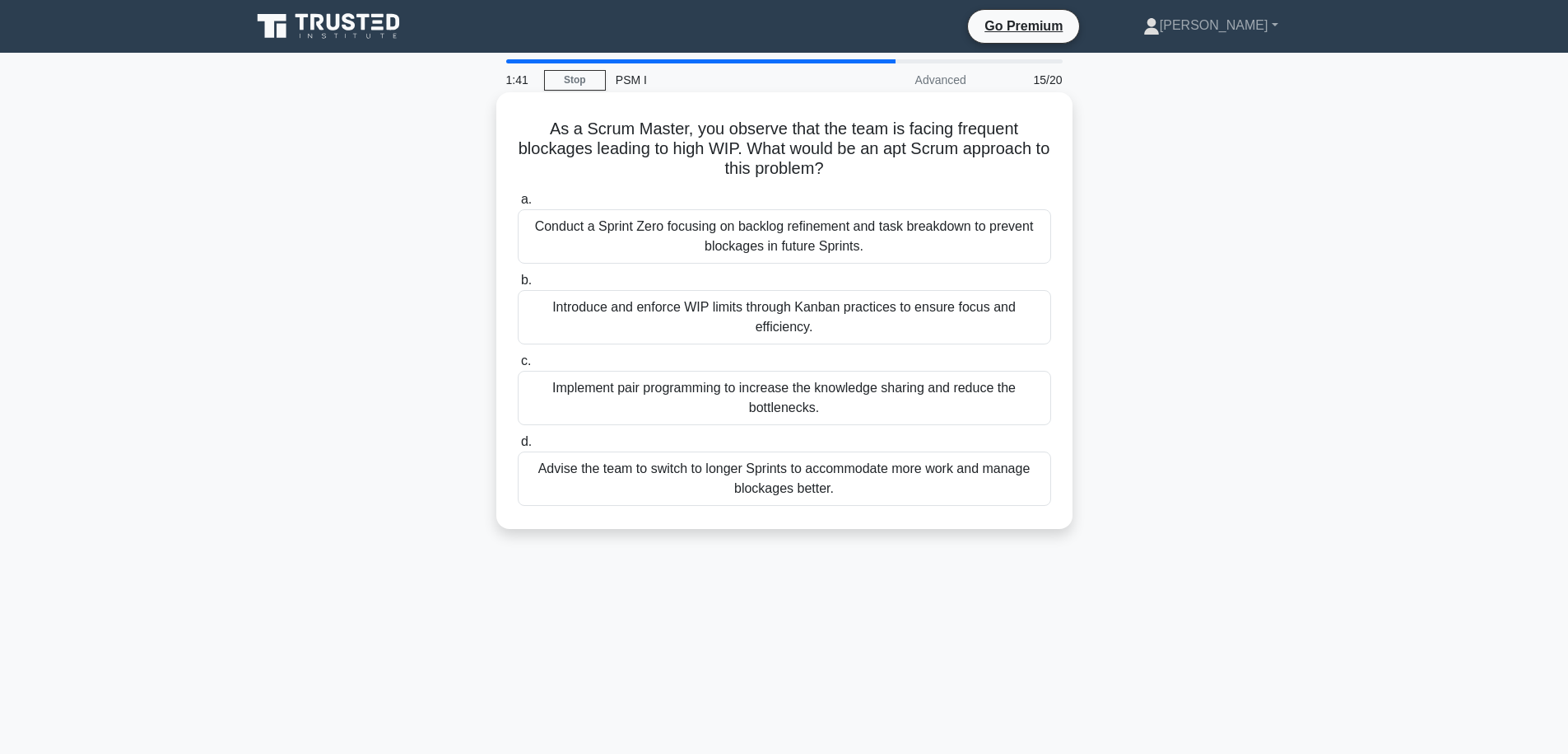
click at [1025, 401] on div "Implement pair programming to increase the knowledge sharing and reduce the bot…" at bounding box center [784, 398] width 533 height 54
click at [518, 367] on input "c. Implement pair programming to increase the knowledge sharing and reduce the …" at bounding box center [518, 361] width 0 height 11
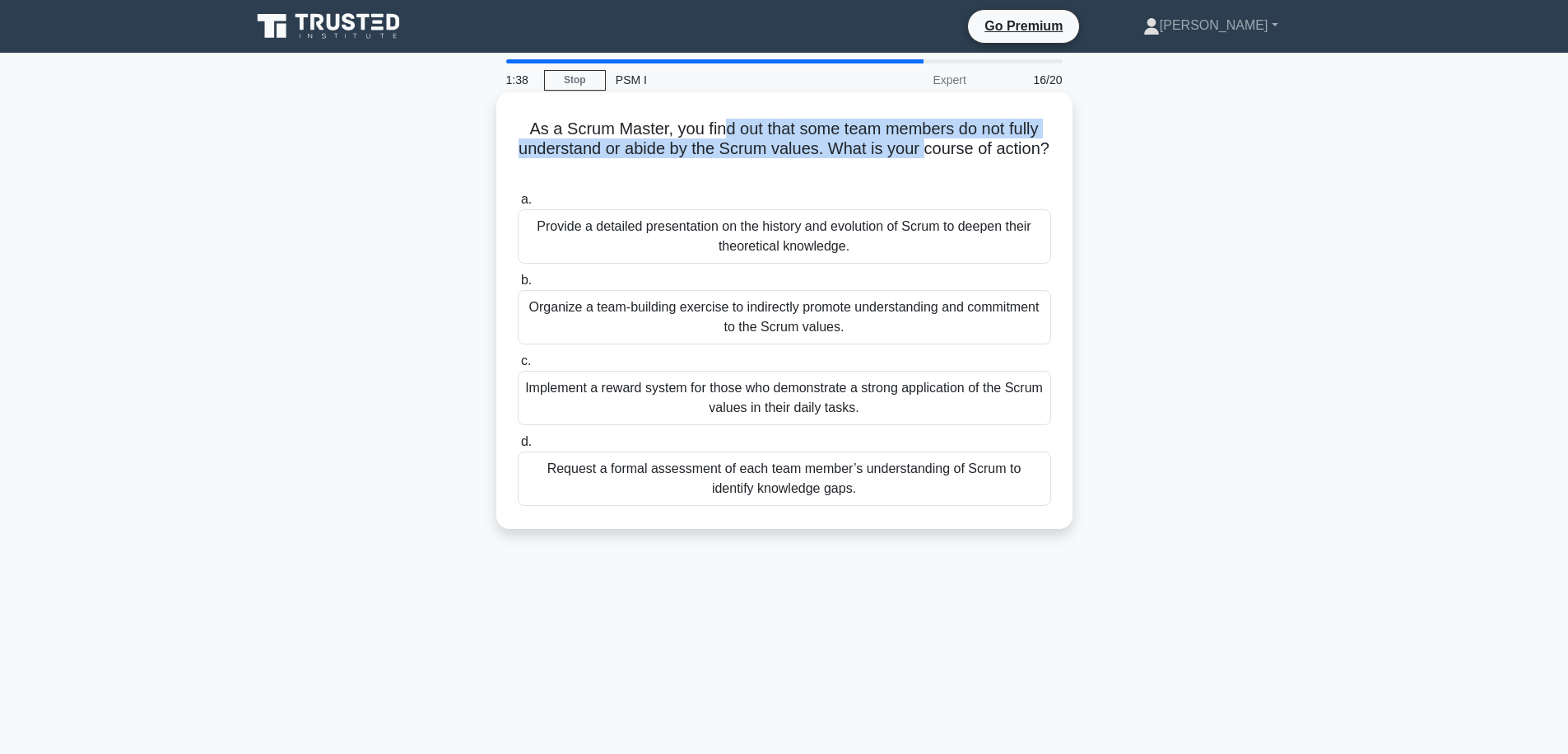
drag, startPoint x: 719, startPoint y: 124, endPoint x: 926, endPoint y: 144, distance: 208.0
click at [926, 144] on h5 "As a Scrum Master, you find out that some team members do not fully understand …" at bounding box center [784, 149] width 537 height 61
drag, startPoint x: 901, startPoint y: 146, endPoint x: 646, endPoint y: 126, distance: 255.8
click at [646, 126] on h5 "As a Scrum Master, you find out that some team members do not fully understand …" at bounding box center [784, 149] width 537 height 61
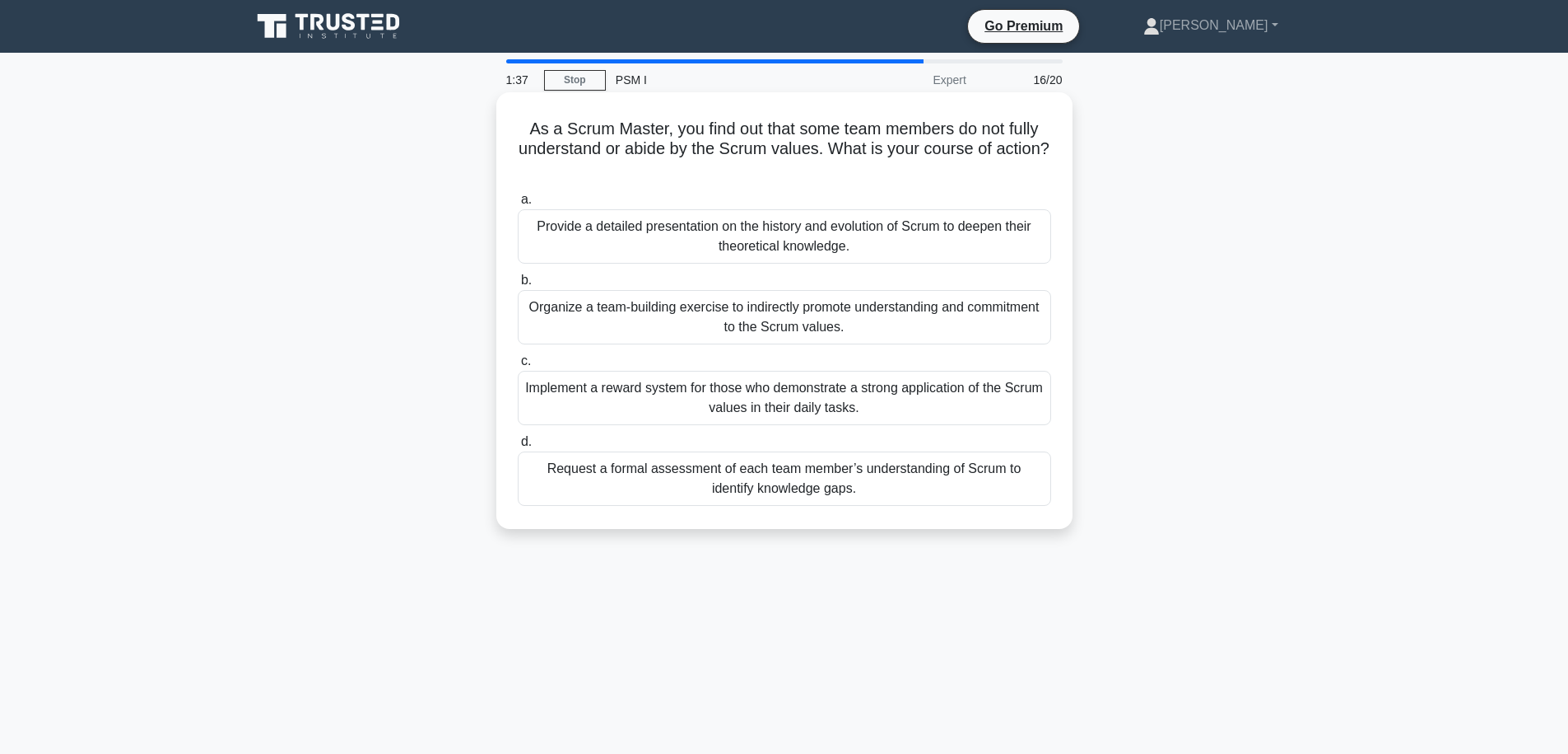
click at [647, 125] on h5 "As a Scrum Master, you find out that some team members do not fully understand …" at bounding box center [784, 149] width 537 height 61
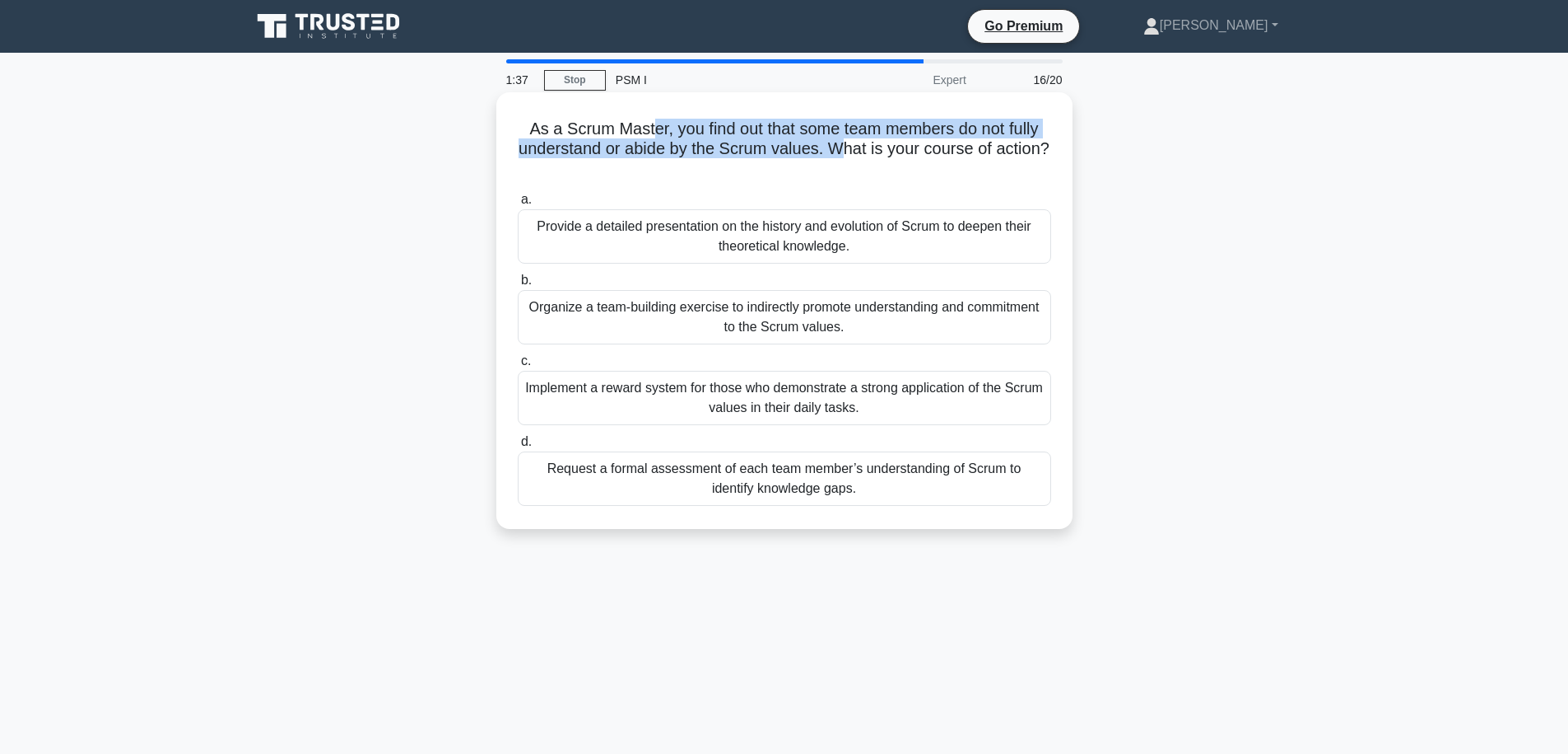
drag, startPoint x: 736, startPoint y: 141, endPoint x: 843, endPoint y: 149, distance: 107.3
click at [843, 149] on h5 "As a Scrum Master, you find out that some team members do not fully understand …" at bounding box center [784, 149] width 537 height 61
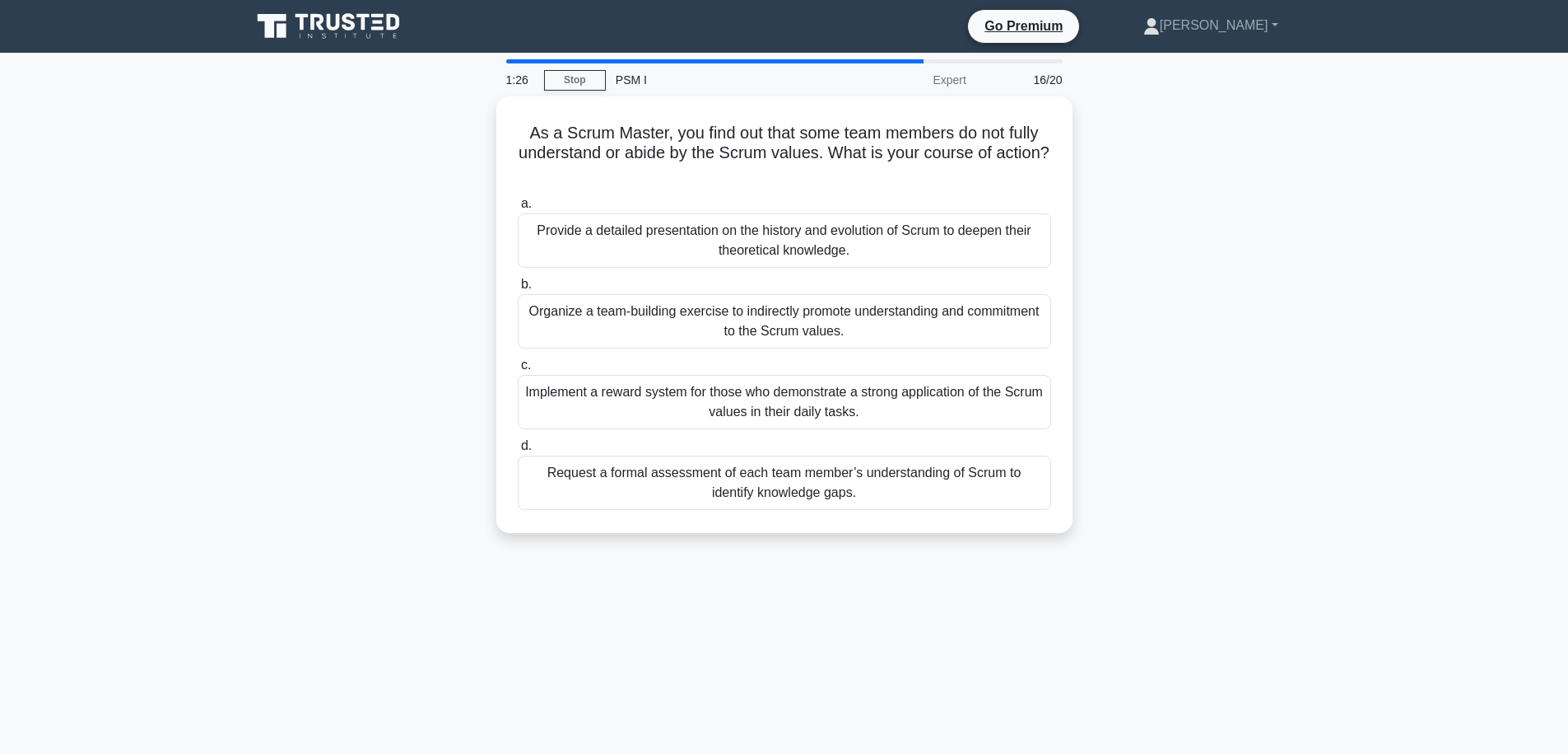
click at [729, 604] on div "1:26 Stop PSM I Expert 16/20 As a Scrum Master, you find out that some team mem…" at bounding box center [784, 470] width 1086 height 824
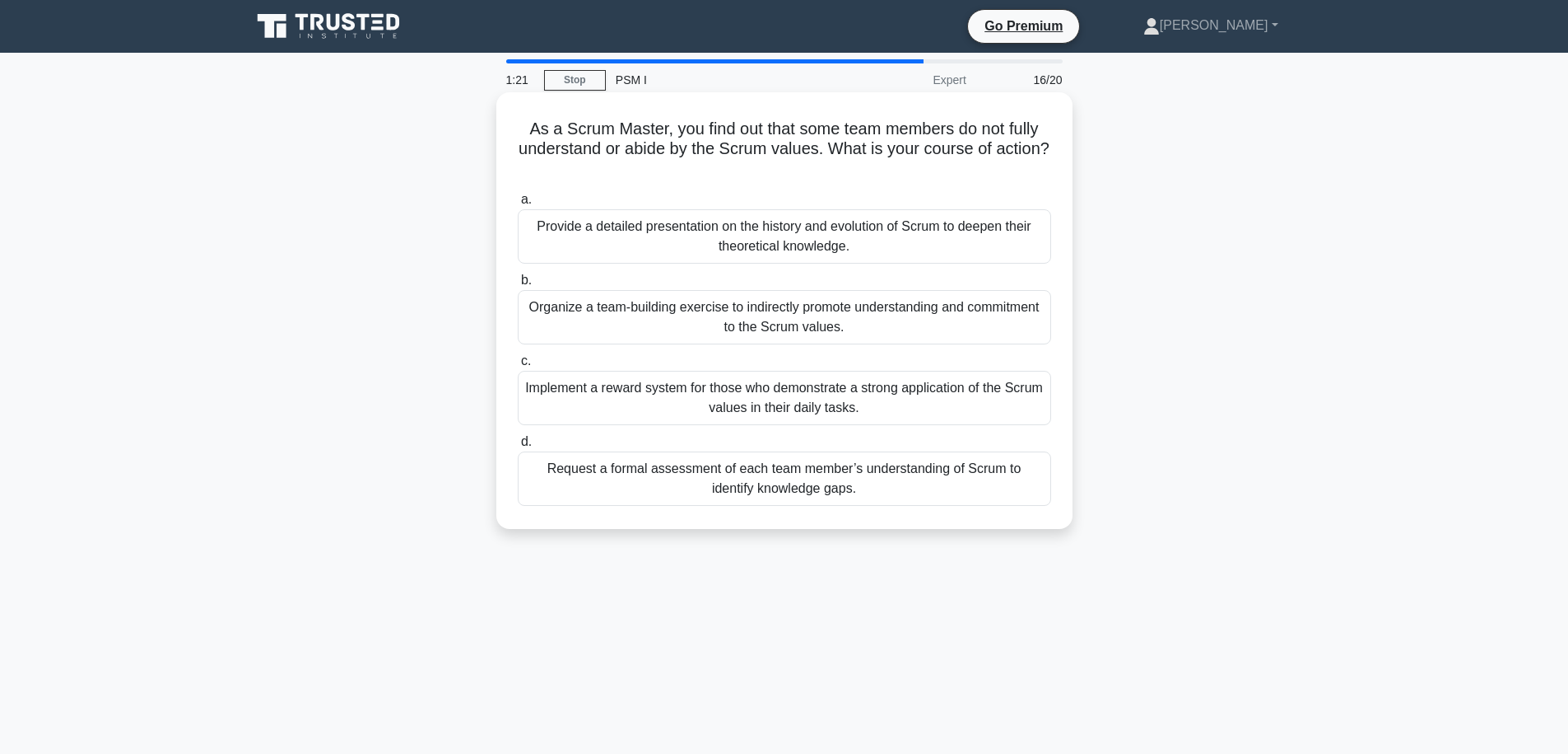
click at [776, 488] on div "Request a formal assessment of each team member’s understanding of Scrum to ide…" at bounding box center [784, 478] width 533 height 54
click at [518, 447] on input "d. Request a formal assessment of each team member’s understanding of Scrum to …" at bounding box center [518, 441] width 0 height 11
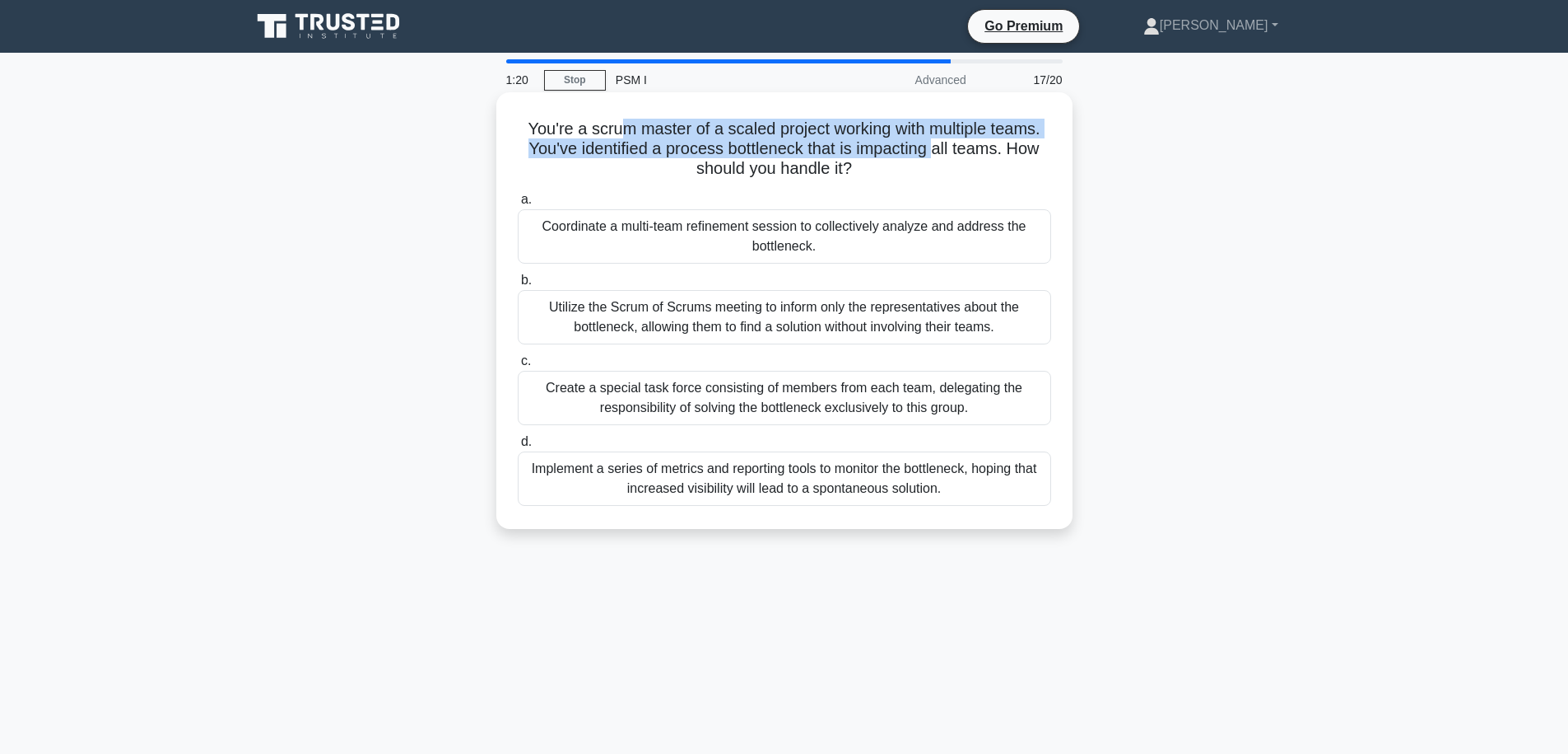
drag, startPoint x: 619, startPoint y: 132, endPoint x: 970, endPoint y: 139, distance: 351.1
click at [959, 140] on h5 "You're a scrum master of a scaled project working with multiple teams. You've i…" at bounding box center [784, 149] width 537 height 61
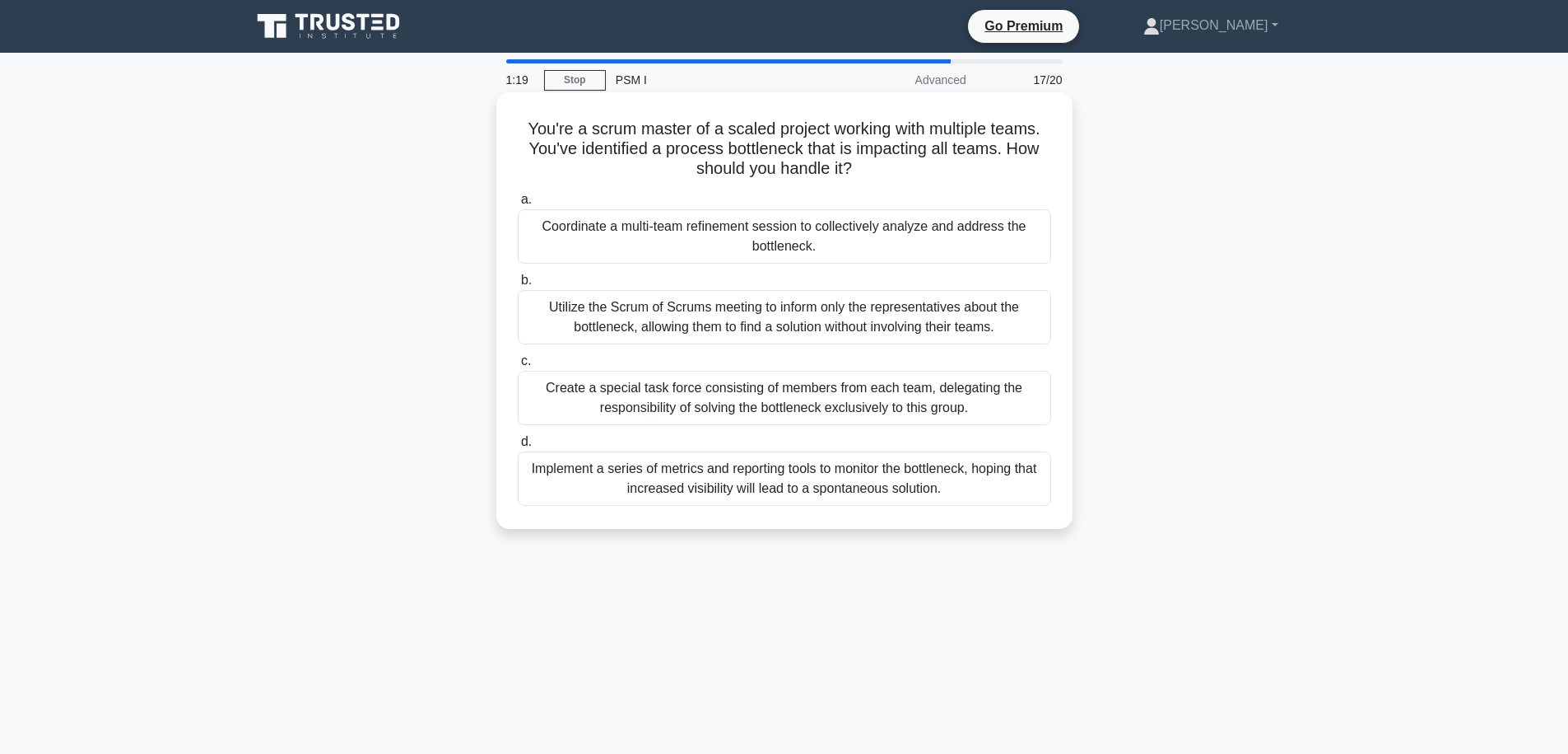
click at [969, 141] on h5 "You're a scrum master of a scaled project working with multiple teams. You've i…" at bounding box center [784, 149] width 537 height 61
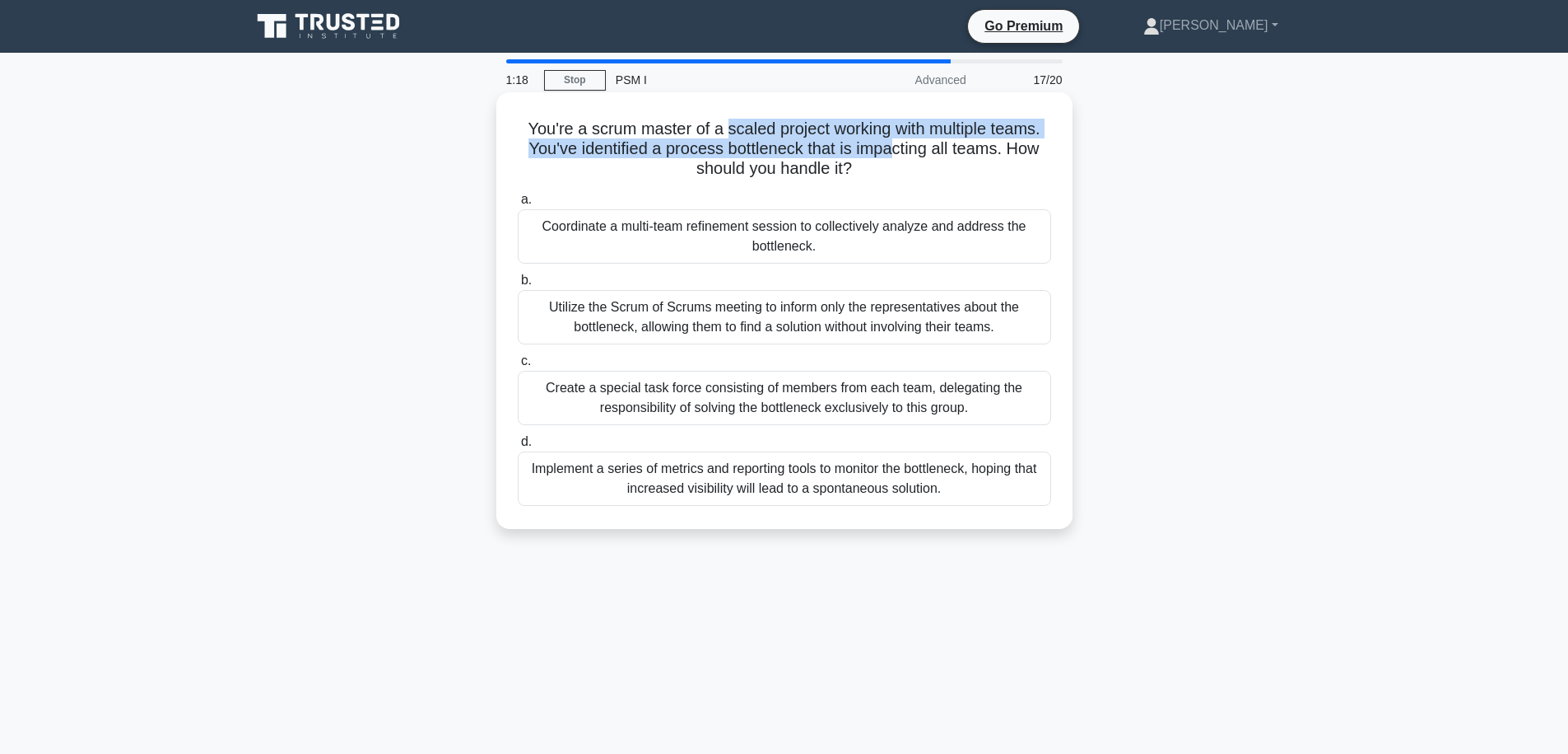
drag, startPoint x: 879, startPoint y: 136, endPoint x: 705, endPoint y: 136, distance: 174.0
click at [708, 136] on h5 "You're a scrum master of a scaled project working with multiple teams. You've i…" at bounding box center [784, 149] width 537 height 61
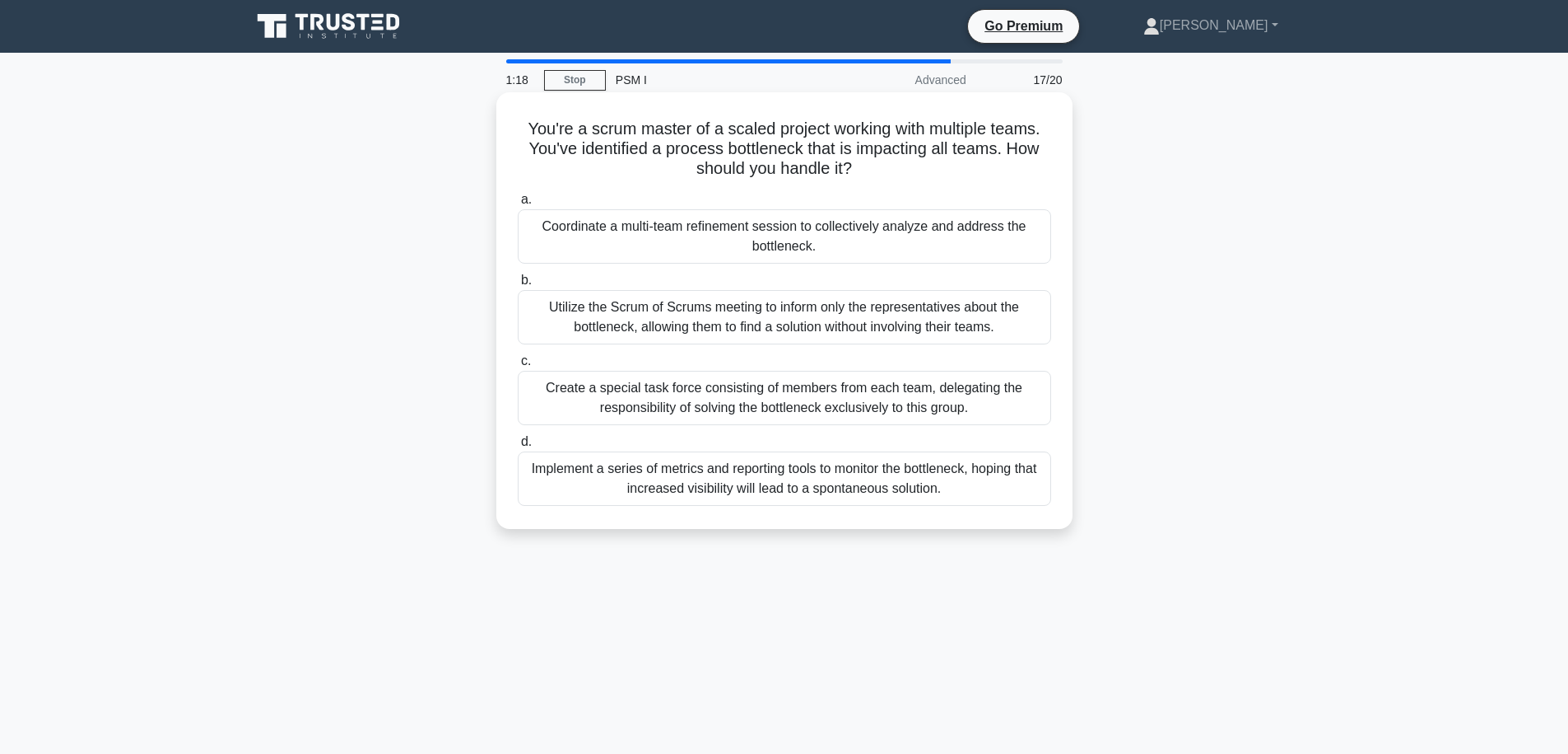
click at [705, 136] on h5 "You're a scrum master of a scaled project working with multiple teams. You've i…" at bounding box center [784, 149] width 537 height 61
drag, startPoint x: 630, startPoint y: 147, endPoint x: 744, endPoint y: 152, distance: 114.1
click at [744, 152] on h5 "You're a scrum master of a scaled project working with multiple teams. You've i…" at bounding box center [784, 149] width 537 height 61
click at [730, 155] on h5 "You're a scrum master of a scaled project working with multiple teams. You've i…" at bounding box center [784, 149] width 537 height 61
drag, startPoint x: 666, startPoint y: 119, endPoint x: 917, endPoint y: 160, distance: 254.3
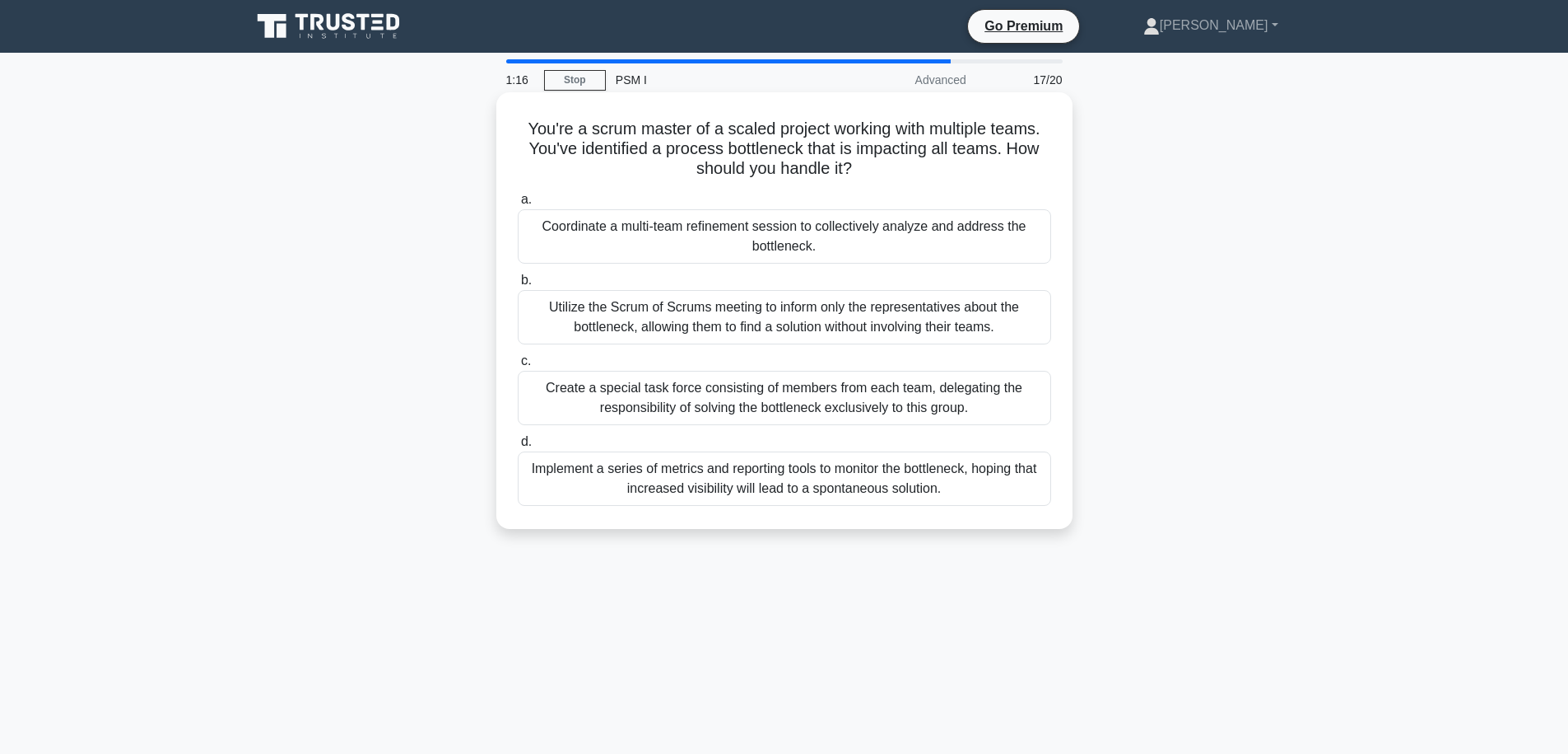
click at [917, 160] on h5 "You're a scrum master of a scaled project working with multiple teams. You've i…" at bounding box center [784, 149] width 537 height 61
click at [917, 161] on h5 "You're a scrum master of a scaled project working with multiple teams. You've i…" at bounding box center [784, 149] width 537 height 61
click at [938, 234] on div "Coordinate a multi-team refinement session to collectively analyze and address …" at bounding box center [784, 236] width 533 height 54
click at [518, 205] on input "a. Coordinate a multi-team refinement session to collectively analyze and addre…" at bounding box center [518, 199] width 0 height 11
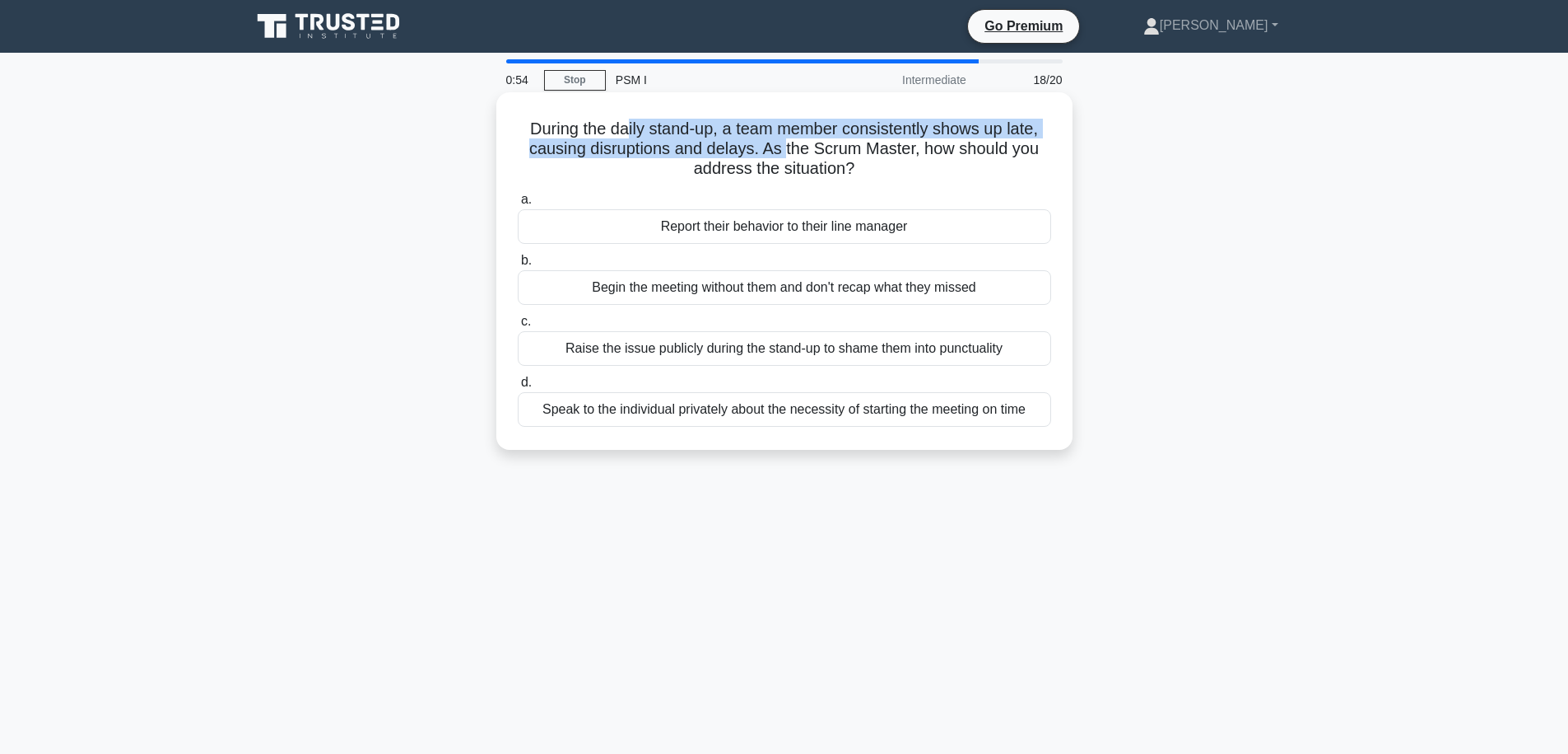
drag, startPoint x: 630, startPoint y: 132, endPoint x: 821, endPoint y: 153, distance: 192.2
click at [792, 146] on h5 "During the daily stand-up, a team member consistently shows up late, causing di…" at bounding box center [784, 149] width 537 height 61
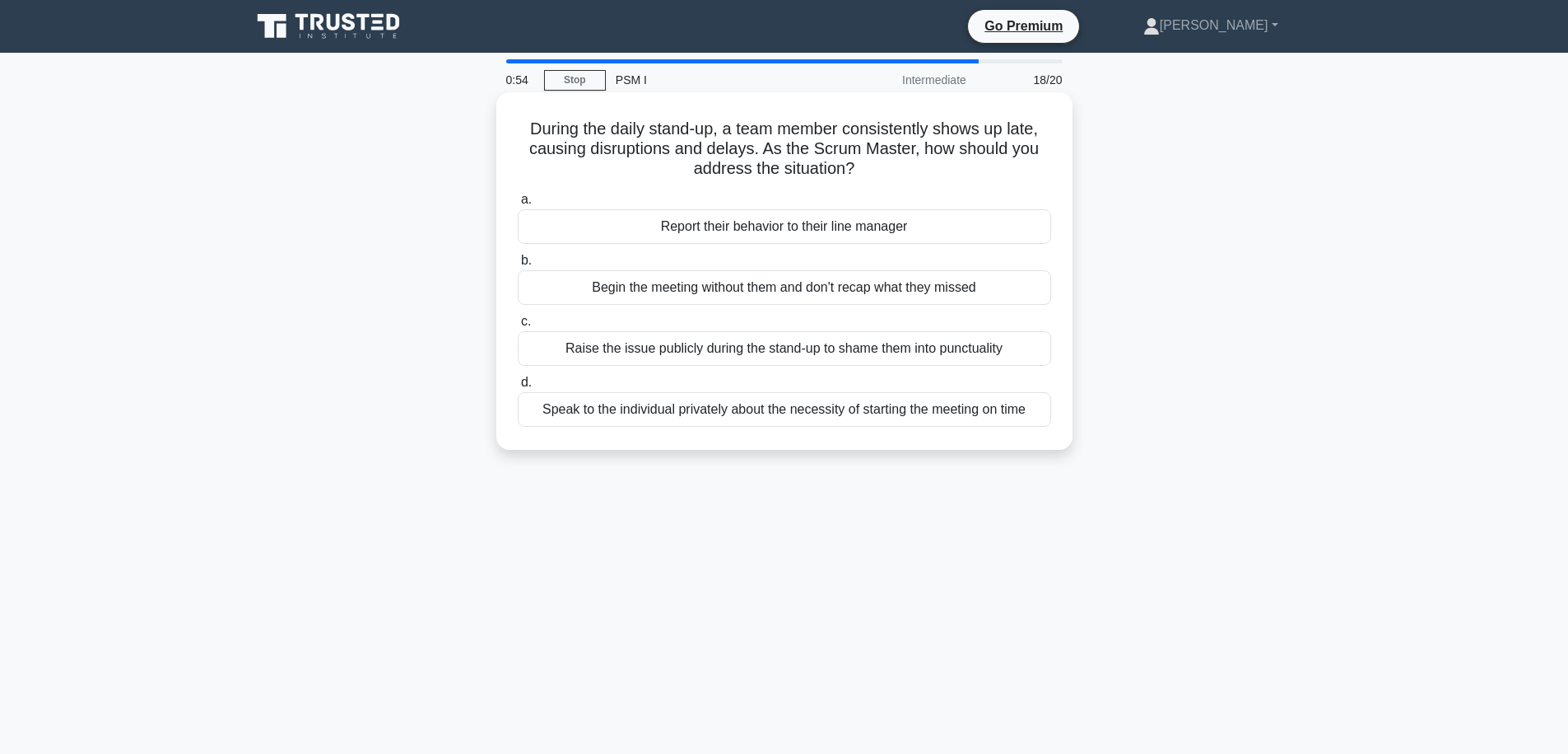
click at [862, 168] on icon ".spinner_0XTQ{transform-origin:center;animation:spinner_y6GP .75s linear infini…" at bounding box center [864, 169] width 19 height 19
drag, startPoint x: 886, startPoint y: 171, endPoint x: 787, endPoint y: 144, distance: 102.6
click at [787, 144] on h5 "During the daily stand-up, a team member consistently shows up late, causing di…" at bounding box center [784, 149] width 537 height 61
click at [793, 146] on h5 "During the daily stand-up, a team member consistently shows up late, causing di…" at bounding box center [784, 149] width 537 height 61
click at [759, 348] on div "Raise the issue publicly during the stand-up to shame them into punctuality" at bounding box center [784, 348] width 533 height 35
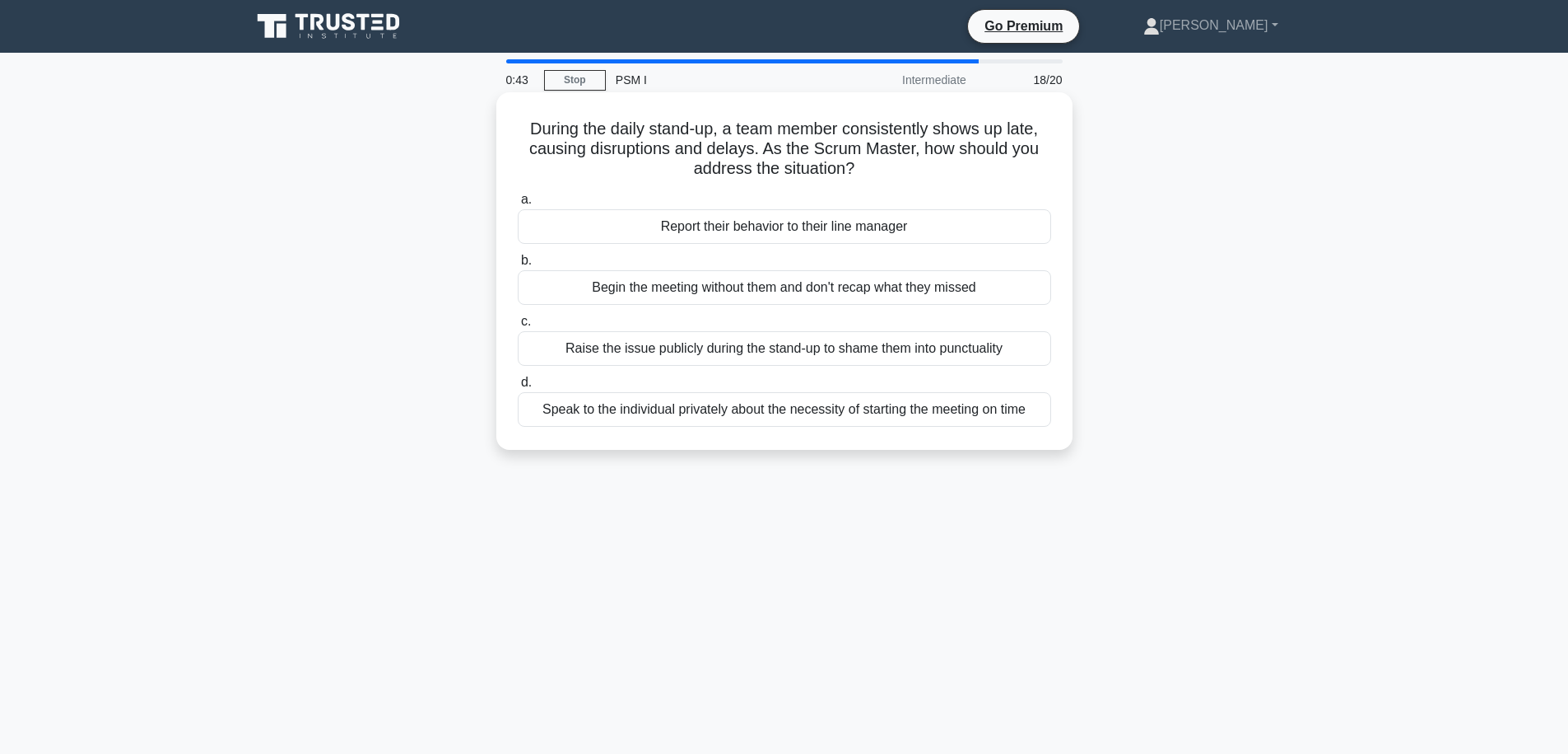
click at [518, 327] on input "c. Raise the issue publicly during the stand-up to shame them into punctuality" at bounding box center [518, 321] width 0 height 11
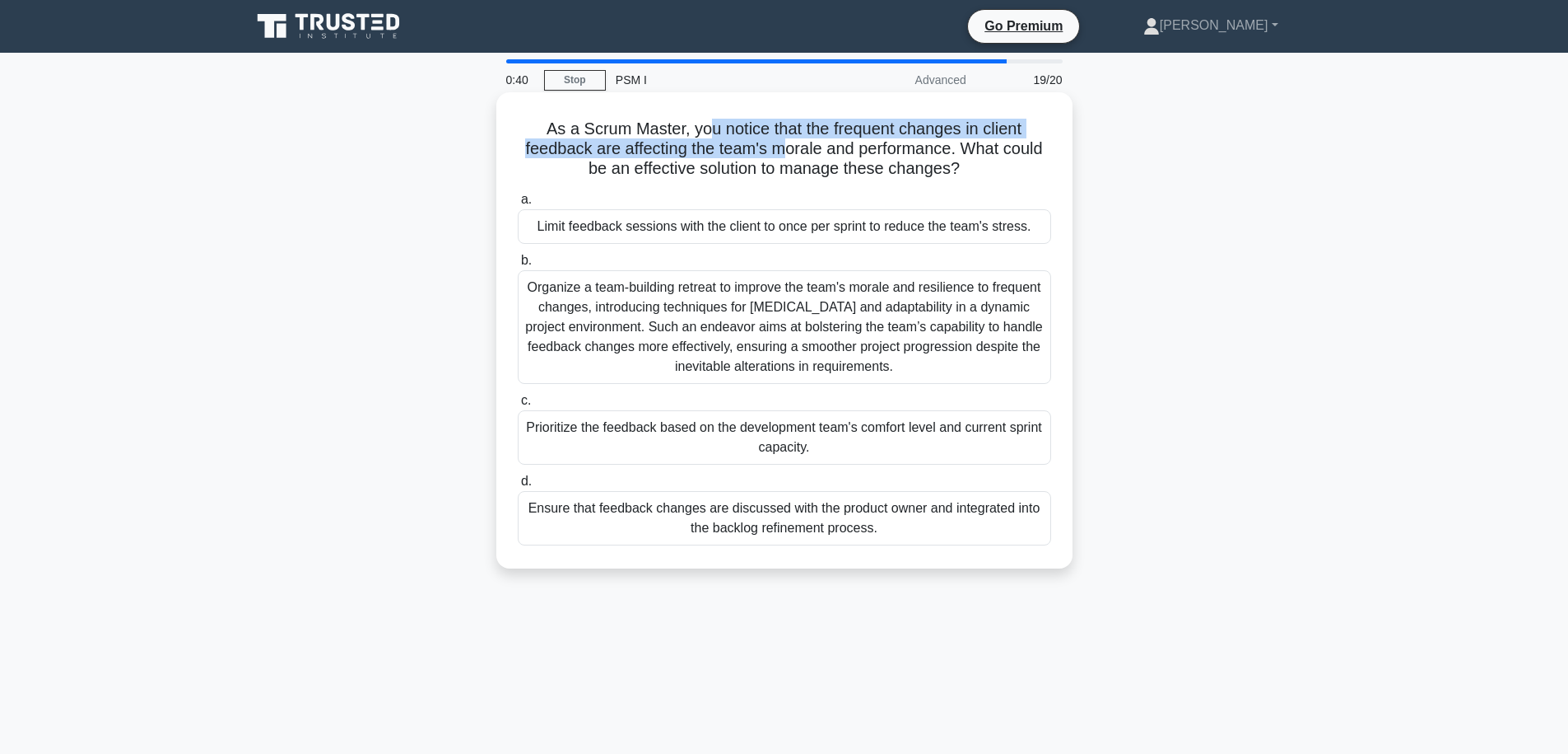
drag, startPoint x: 710, startPoint y: 131, endPoint x: 782, endPoint y: 145, distance: 73.3
click at [782, 145] on h5 "As a Scrum Master, you notice that the frequent changes in client feedback are …" at bounding box center [784, 149] width 537 height 61
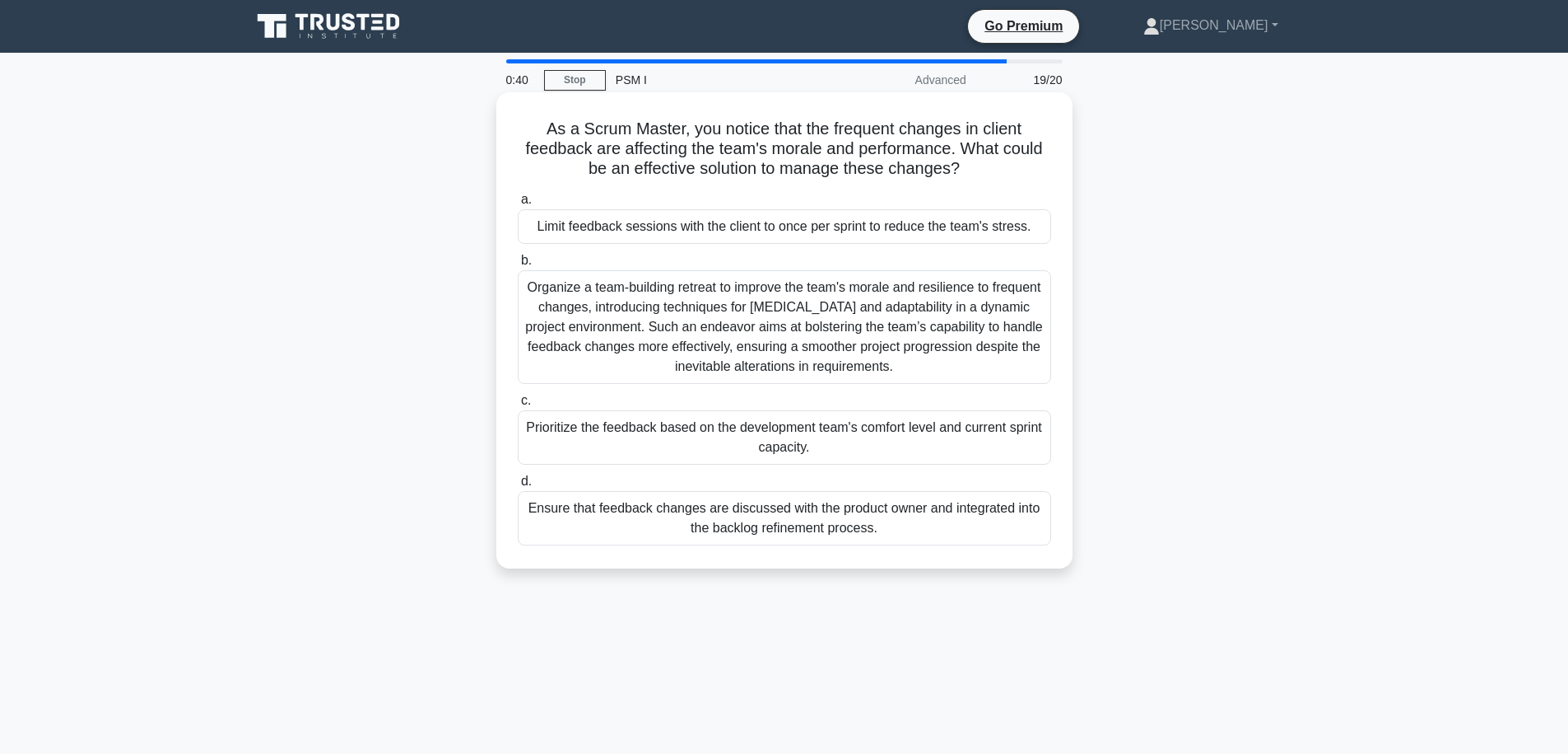
click at [844, 159] on h5 "As a Scrum Master, you notice that the frequent changes in client feedback are …" at bounding box center [784, 149] width 537 height 61
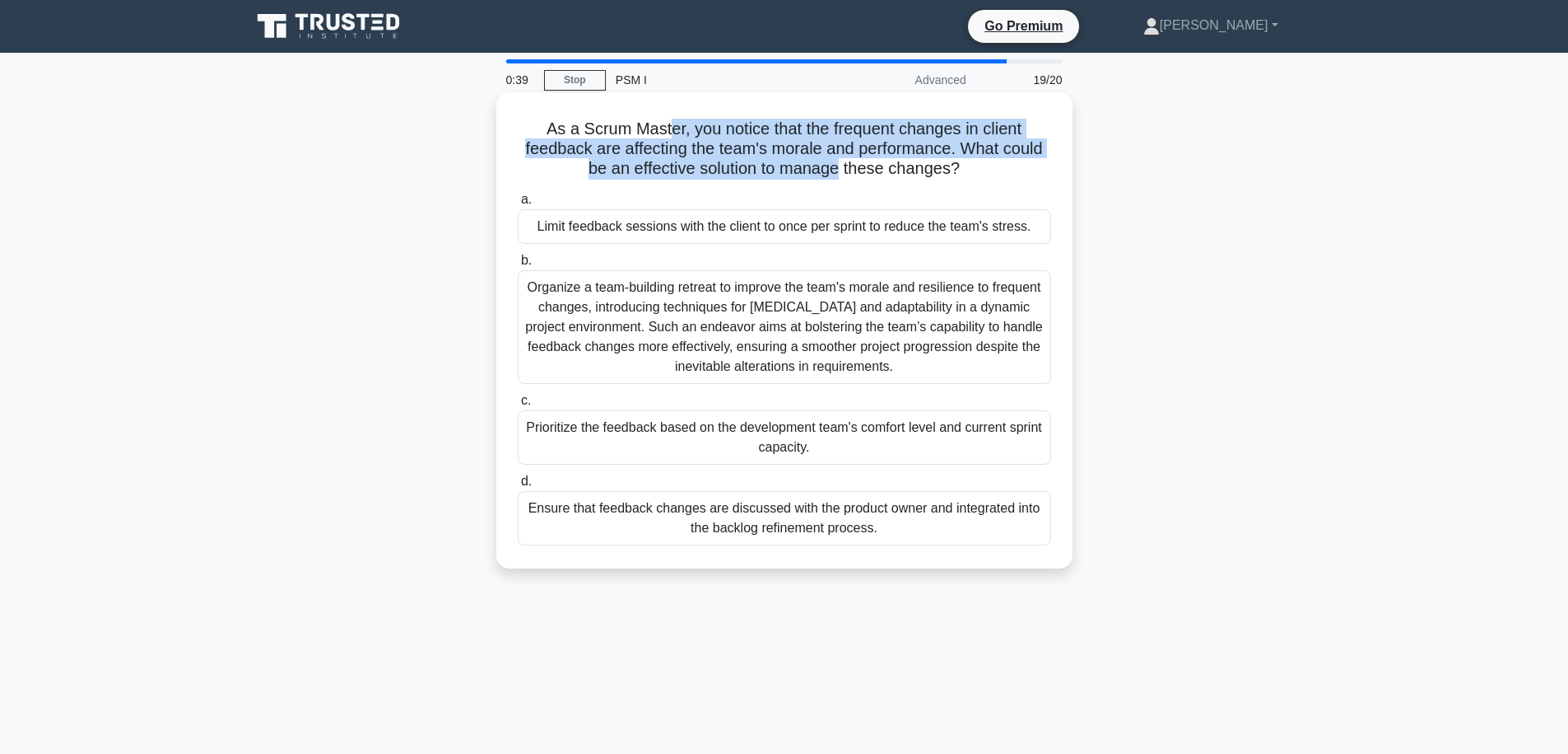
drag, startPoint x: 757, startPoint y: 164, endPoint x: 671, endPoint y: 137, distance: 90.1
click at [671, 137] on h5 "As a Scrum Master, you notice that the frequent changes in client feedback are …" at bounding box center [784, 149] width 537 height 61
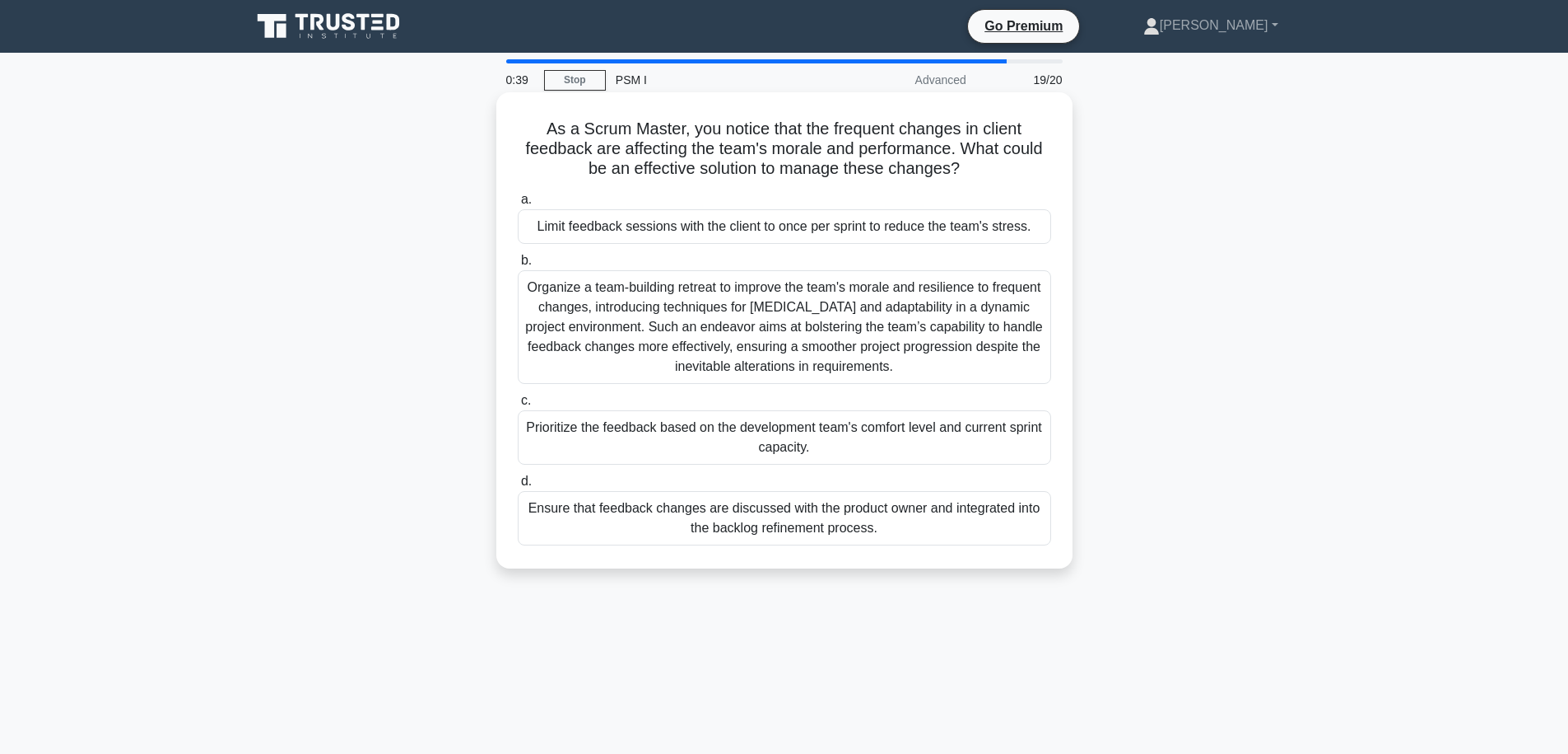
click at [666, 136] on h5 "As a Scrum Master, you notice that the frequent changes in client feedback are …" at bounding box center [784, 149] width 537 height 61
drag, startPoint x: 684, startPoint y: 139, endPoint x: 804, endPoint y: 168, distance: 123.5
click at [804, 168] on h5 "As a Scrum Master, you notice that the frequent changes in client feedback are …" at bounding box center [784, 149] width 537 height 61
click at [877, 523] on div "Ensure that feedback changes are discussed with the product owner and integrate…" at bounding box center [784, 518] width 533 height 54
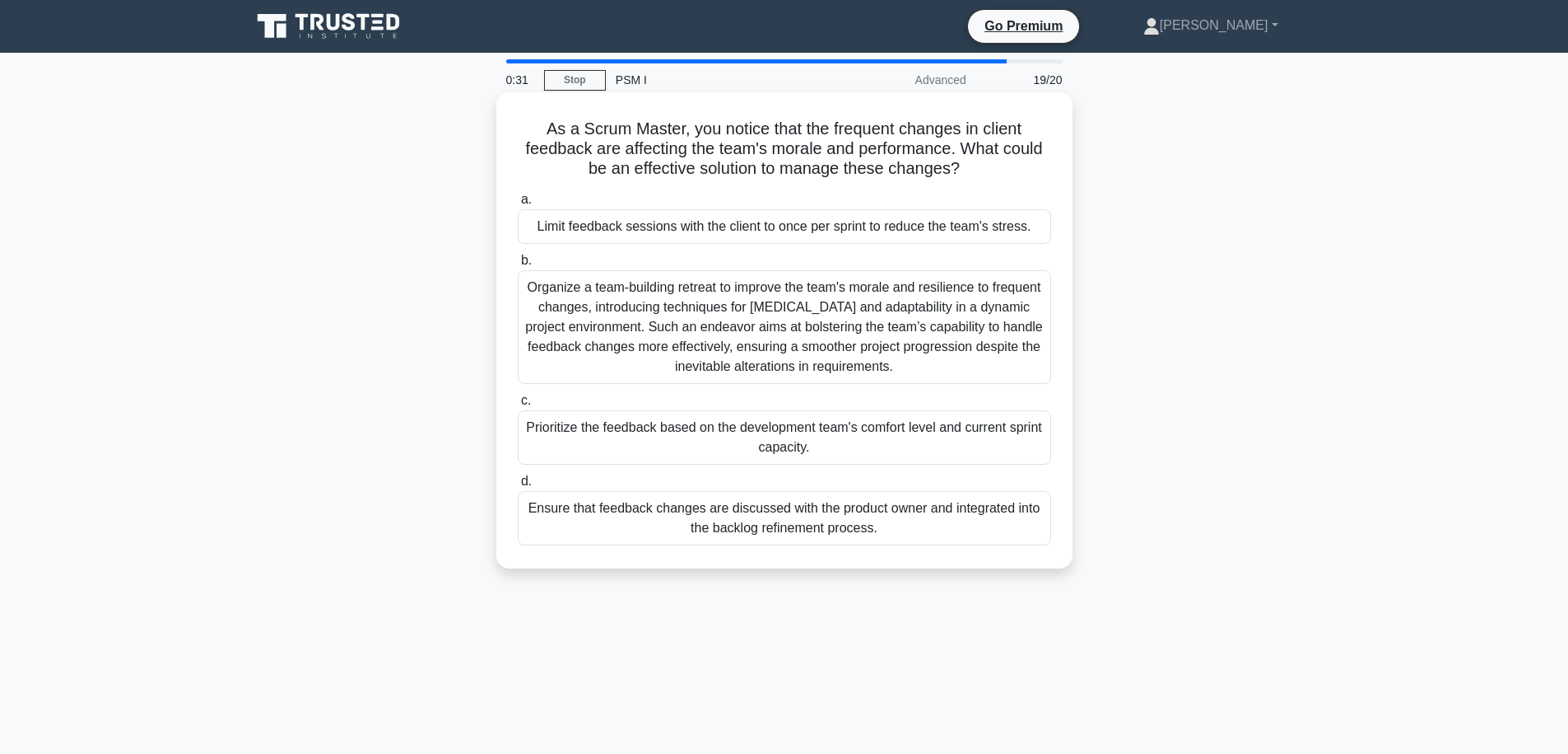
click at [518, 487] on input "d. Ensure that feedback changes are discussed with the product owner and integr…" at bounding box center [518, 481] width 0 height 11
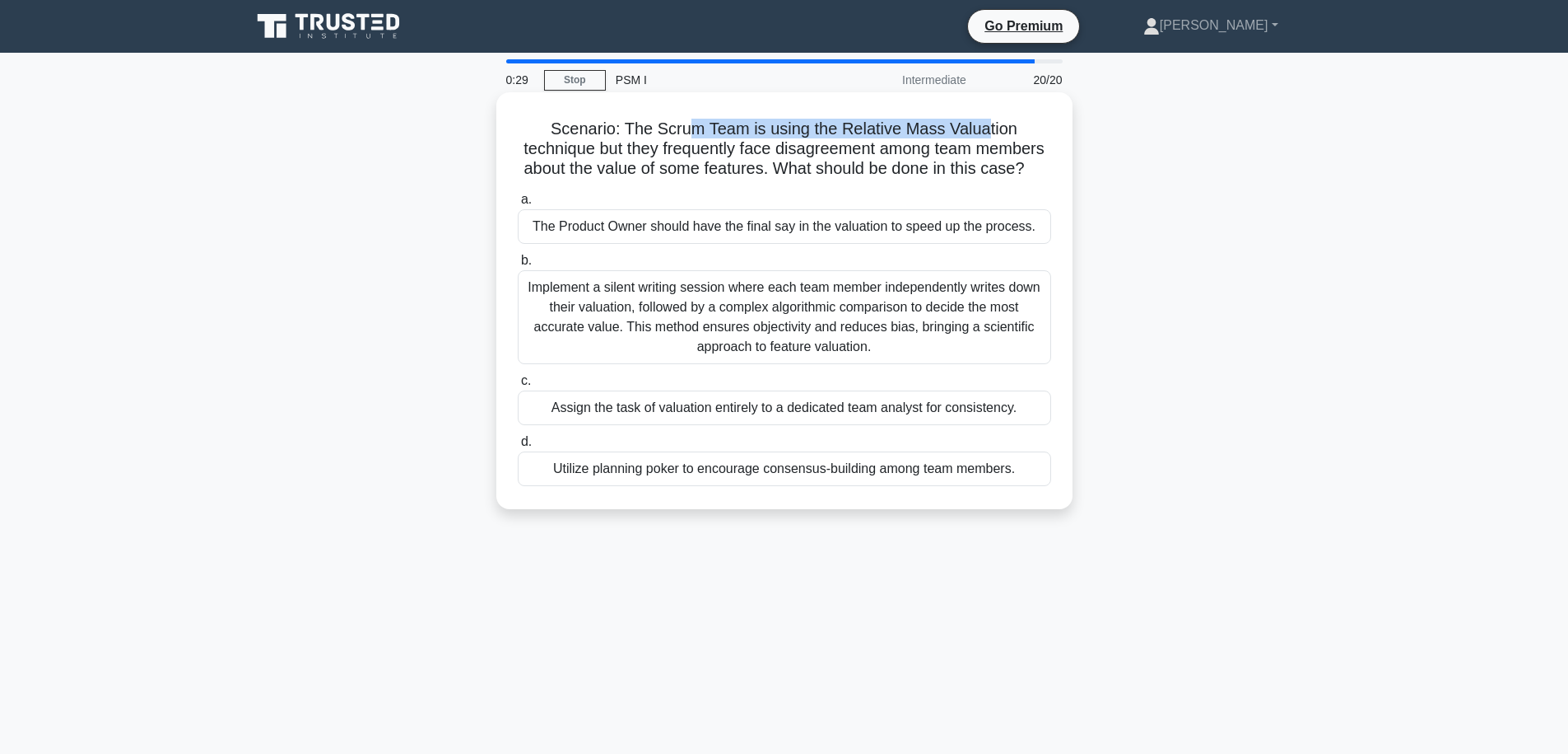
drag, startPoint x: 657, startPoint y: 131, endPoint x: 951, endPoint y: 130, distance: 294.0
click at [951, 130] on h5 "Scenario: The Scrum Team is using the Relative Mass Valuation technique but the…" at bounding box center [784, 149] width 537 height 61
click at [954, 130] on h5 "Scenario: The Scrum Team is using the Relative Mass Valuation technique but the…" at bounding box center [784, 149] width 537 height 61
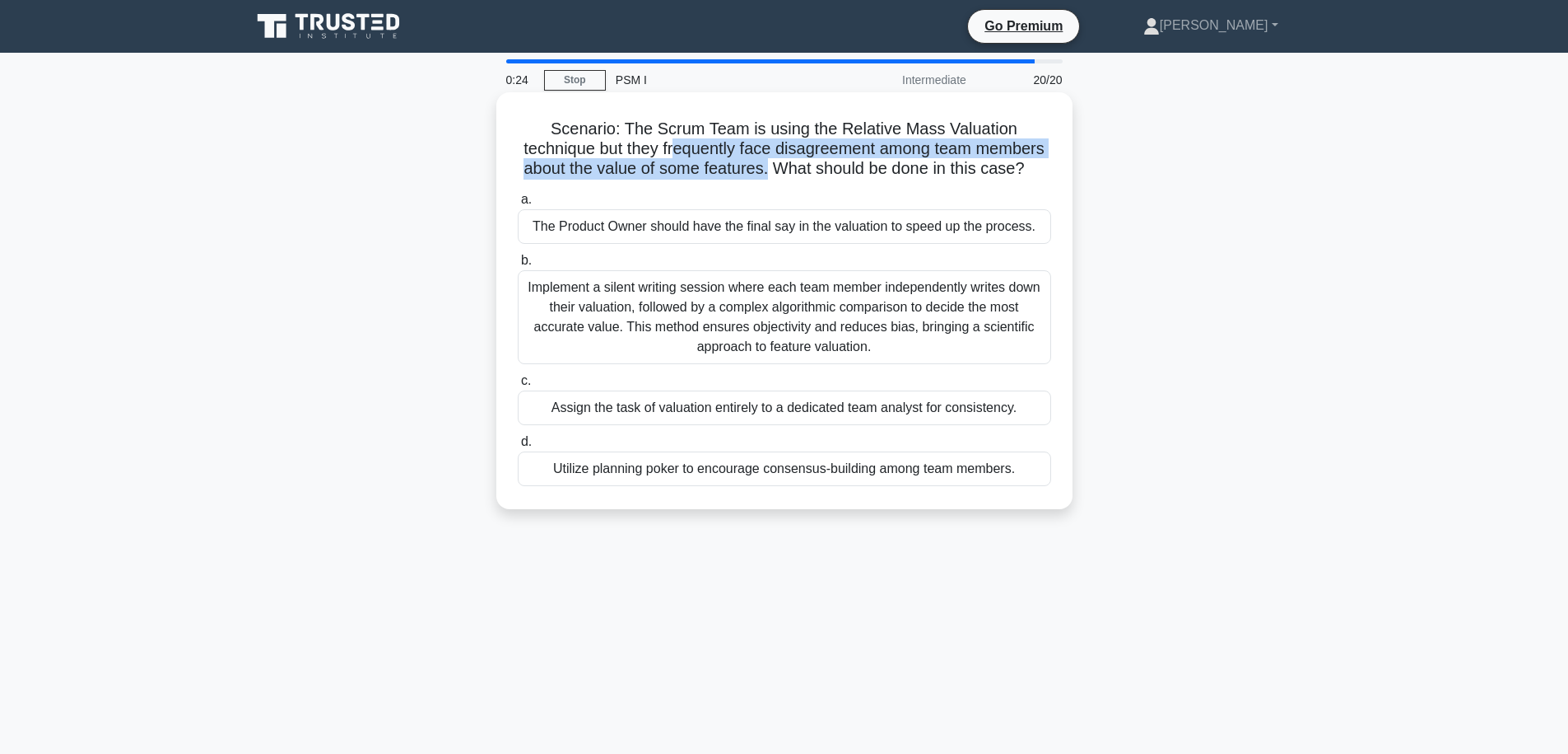
drag, startPoint x: 598, startPoint y: 152, endPoint x: 729, endPoint y: 174, distance: 132.8
click at [729, 174] on h5 "Scenario: The Scrum Team is using the Relative Mass Valuation technique but the…" at bounding box center [784, 149] width 537 height 61
click at [745, 146] on h5 "Scenario: The Scrum Team is using the Relative Mass Valuation technique but the…" at bounding box center [784, 149] width 537 height 61
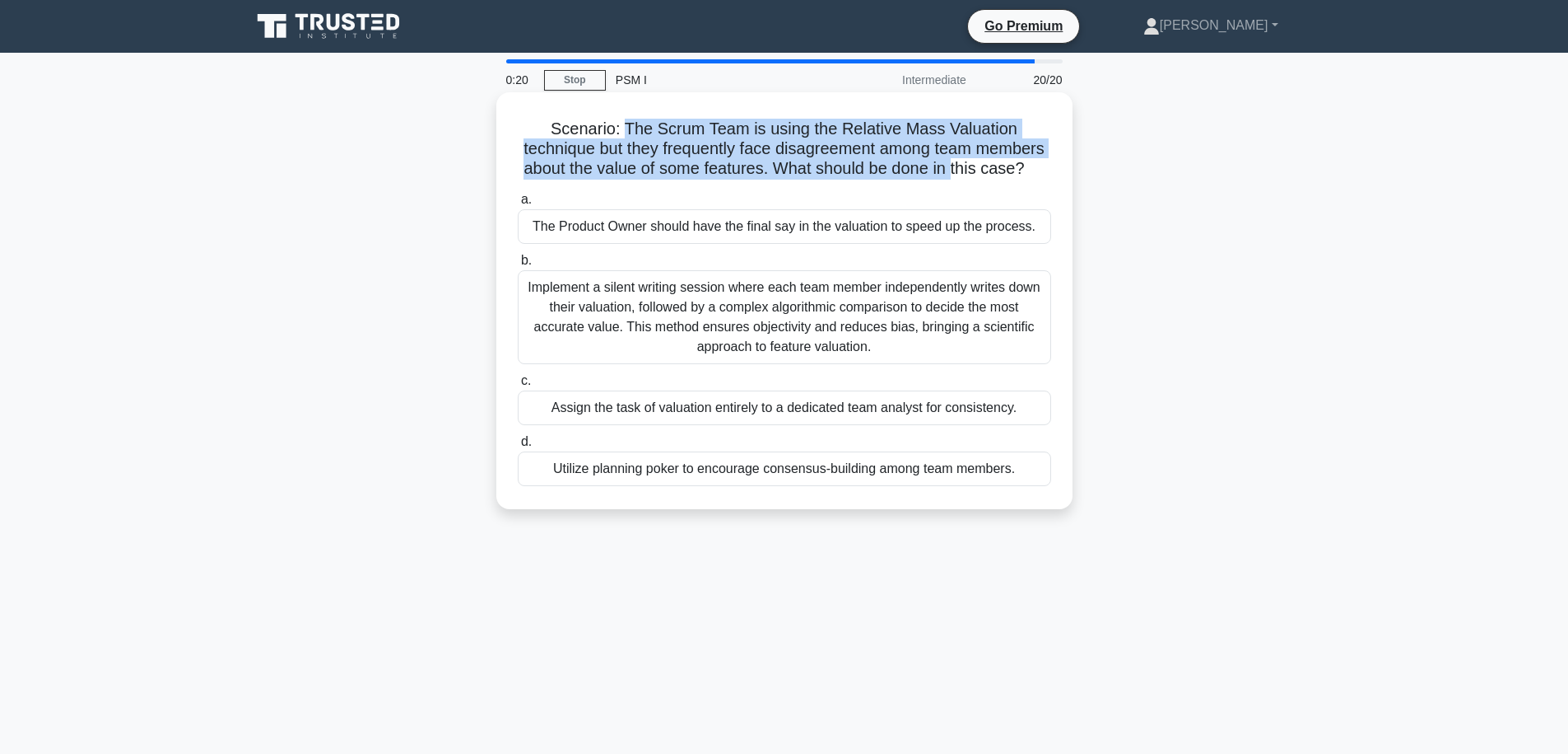
drag, startPoint x: 592, startPoint y: 131, endPoint x: 915, endPoint y: 162, distance: 324.5
click at [915, 162] on h5 "Scenario: The Scrum Team is using the Relative Mass Valuation technique but the…" at bounding box center [784, 149] width 537 height 61
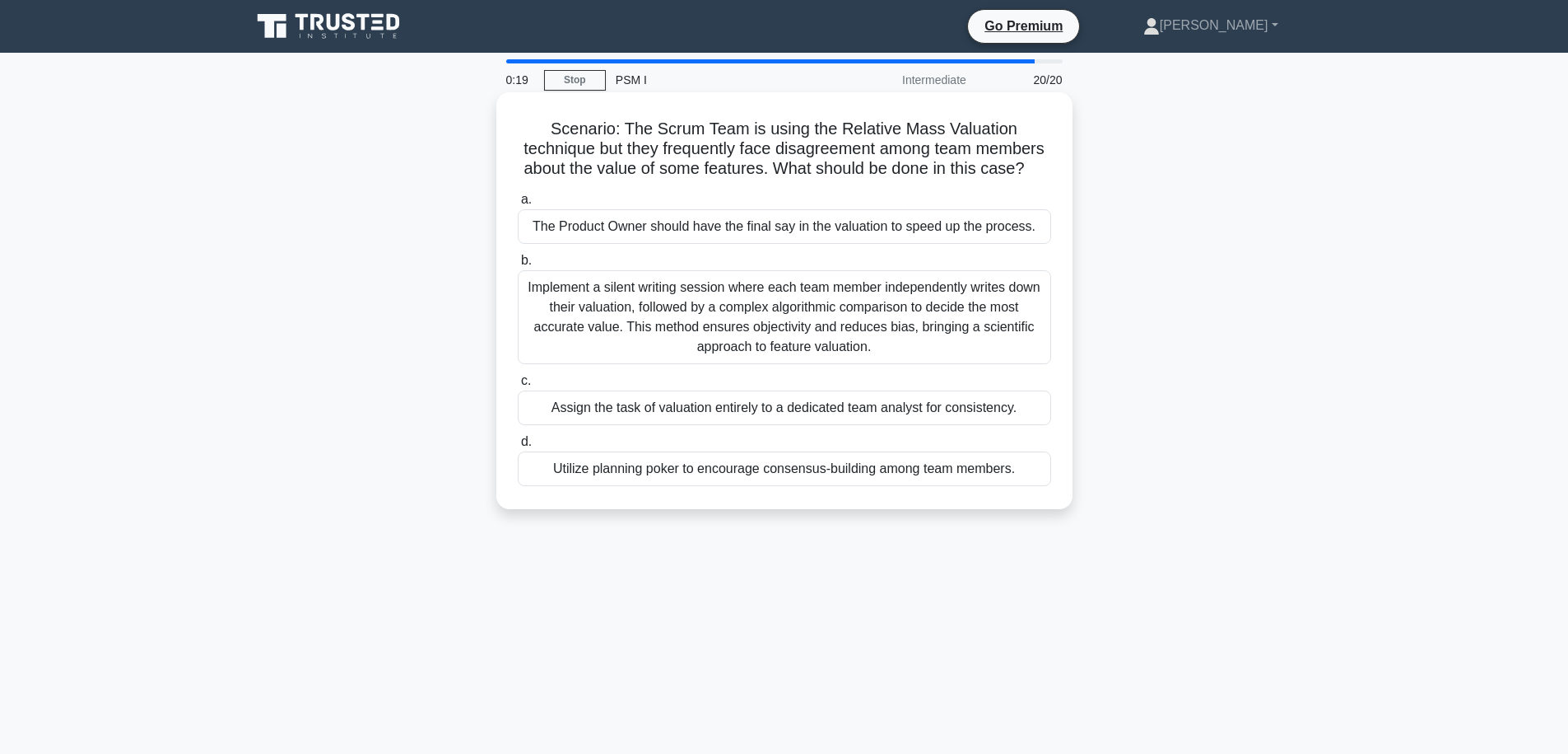
click at [738, 168] on h5 "Scenario: The Scrum Team is using the Relative Mass Valuation technique but the…" at bounding box center [784, 149] width 537 height 61
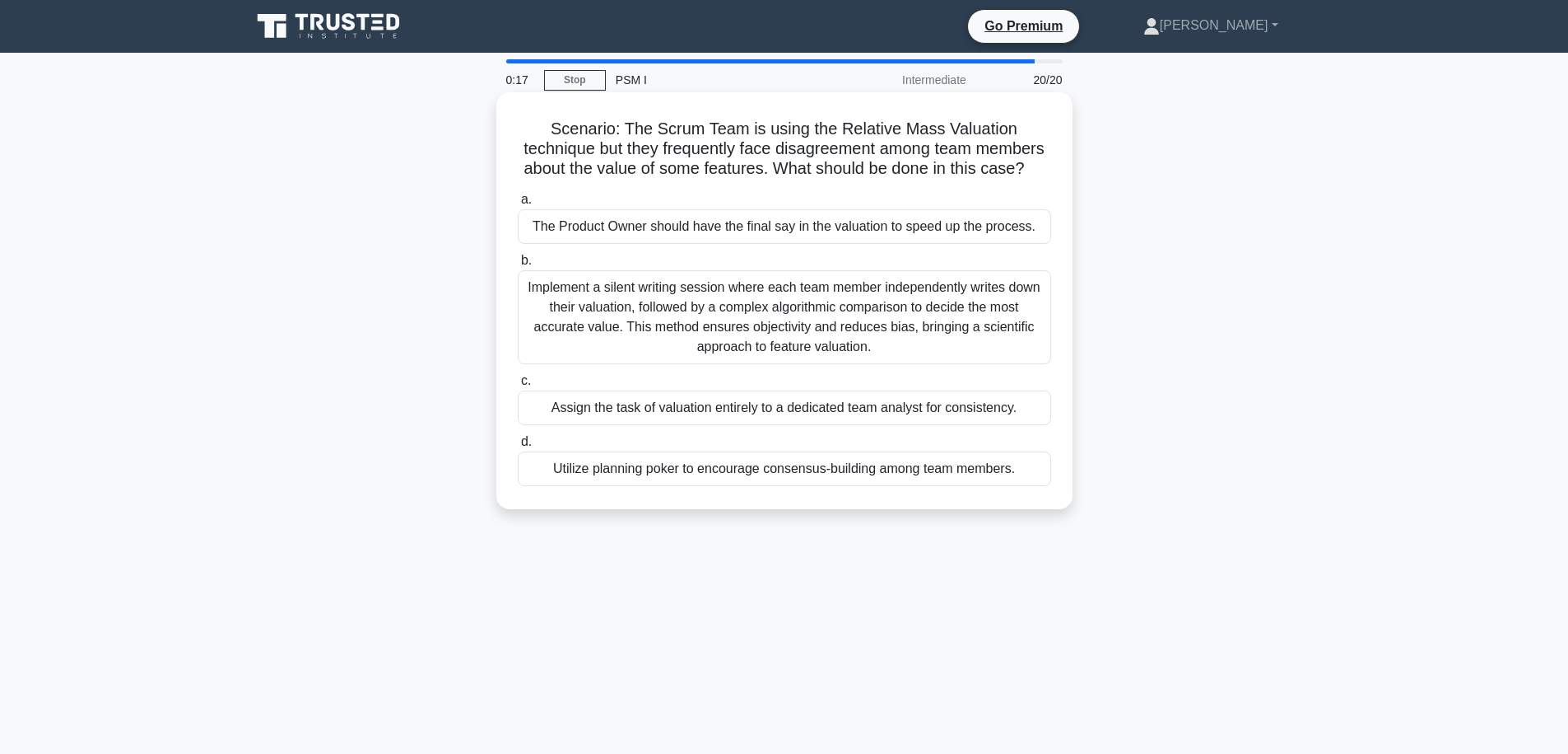
click at [709, 168] on h5 "Scenario: The Scrum Team is using the Relative Mass Valuation technique but the…" at bounding box center [784, 149] width 537 height 61
click at [779, 472] on div "Utilize planning poker to encourage consensus-building among team members." at bounding box center [784, 468] width 533 height 35
click at [518, 447] on input "d. Utilize planning poker to encourage consensus-building among team members." at bounding box center [518, 441] width 0 height 11
